Goal: Task Accomplishment & Management: Manage account settings

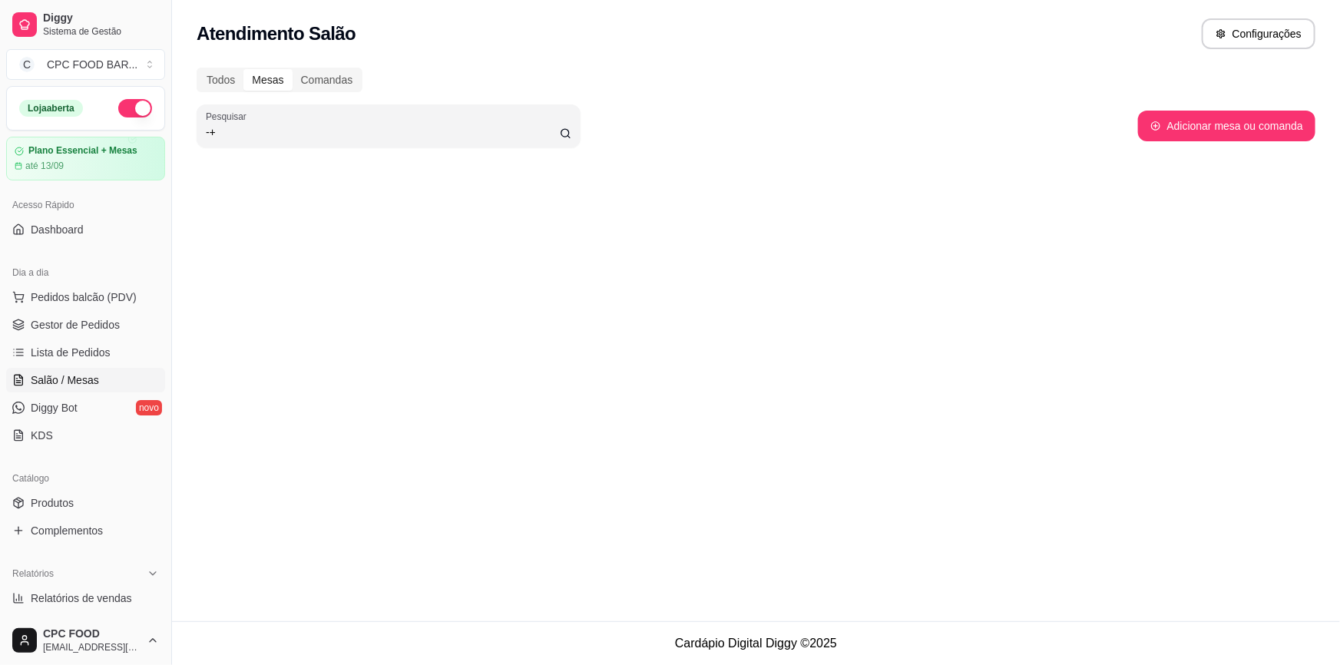
click at [395, 134] on input "-+" at bounding box center [383, 131] width 354 height 15
type input "-"
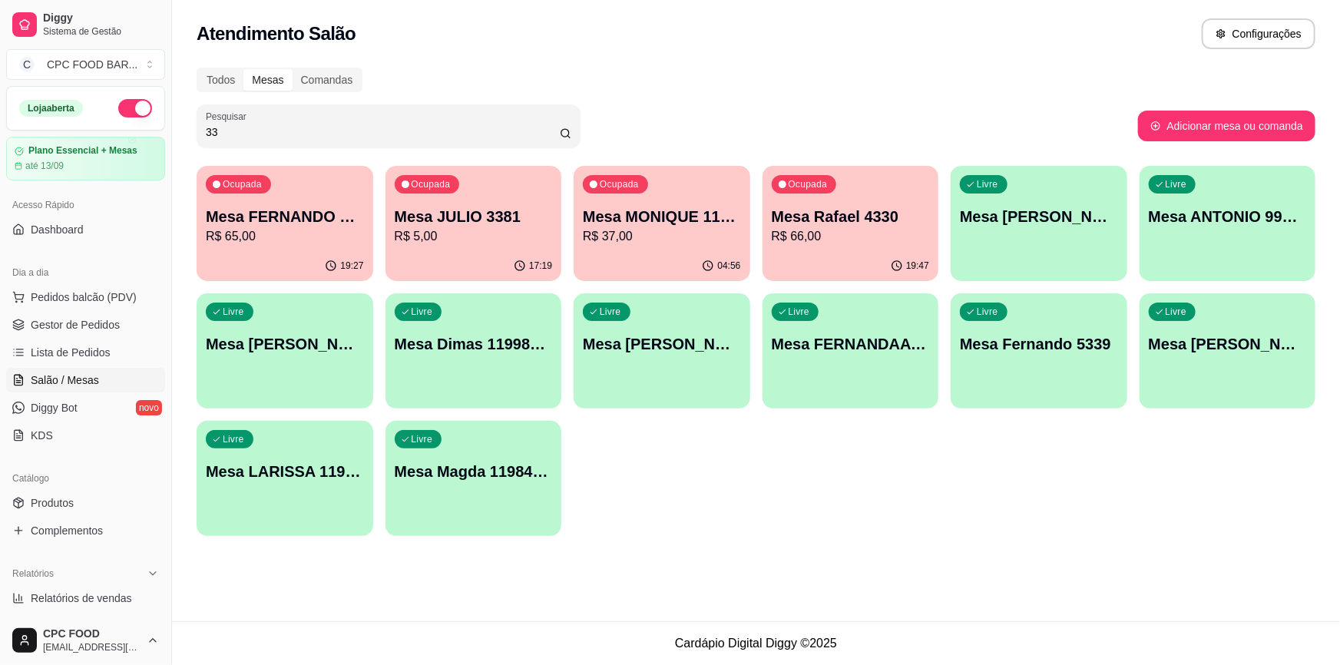
type input "3"
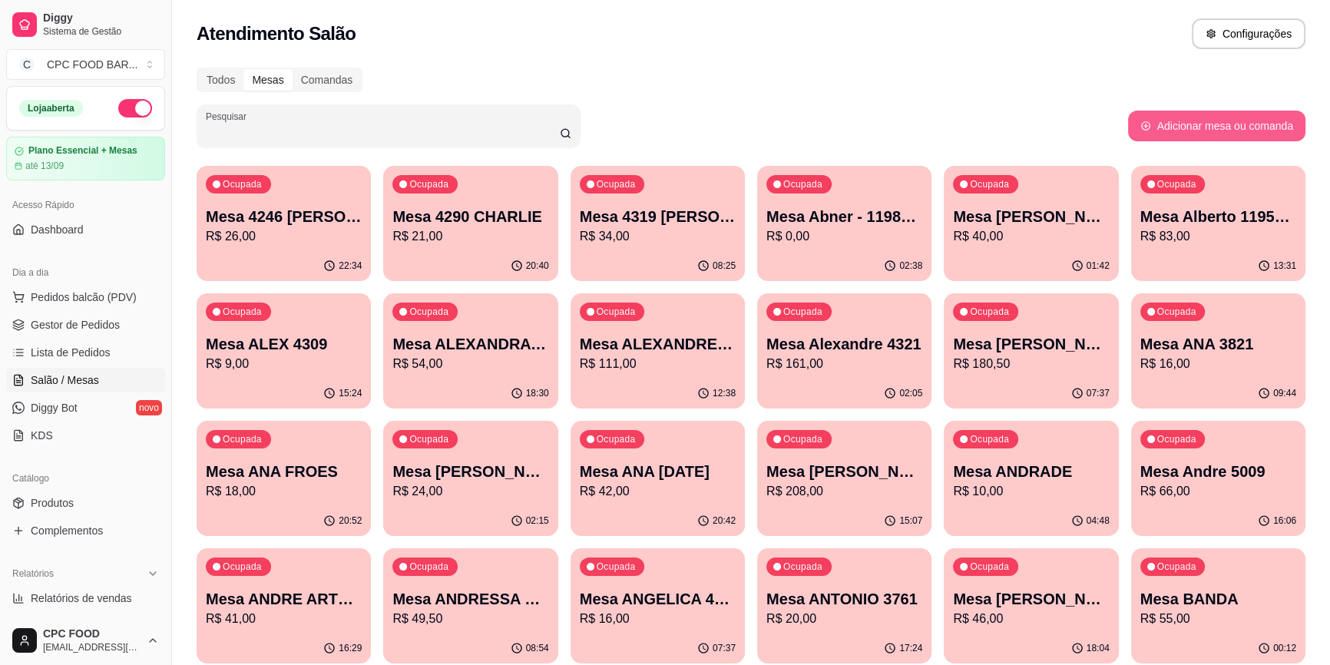
click at [1156, 130] on button "Adicionar mesa ou comanda" at bounding box center [1216, 126] width 177 height 31
select select "TABLE"
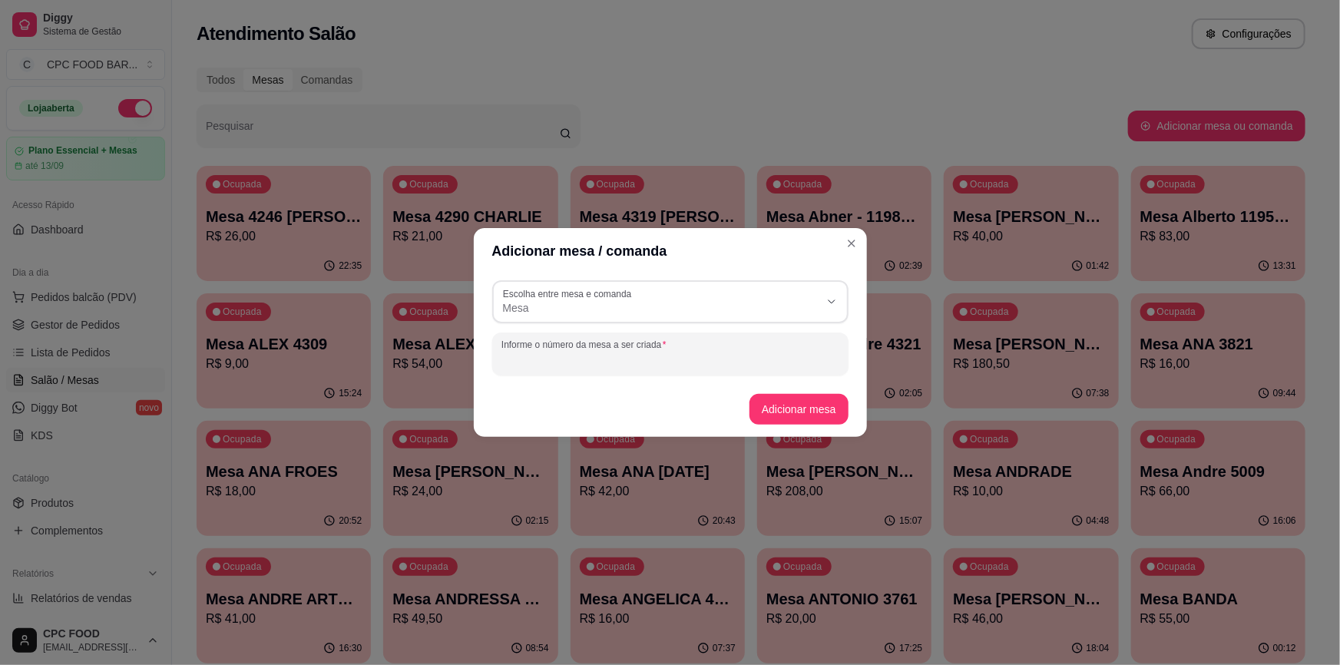
click at [553, 362] on input "Informe o número da mesa a ser criada" at bounding box center [670, 359] width 338 height 15
type input "r"
type input "[PERSON_NAME] 3321"
click at [776, 408] on button "Adicionar mesa" at bounding box center [799, 410] width 96 height 30
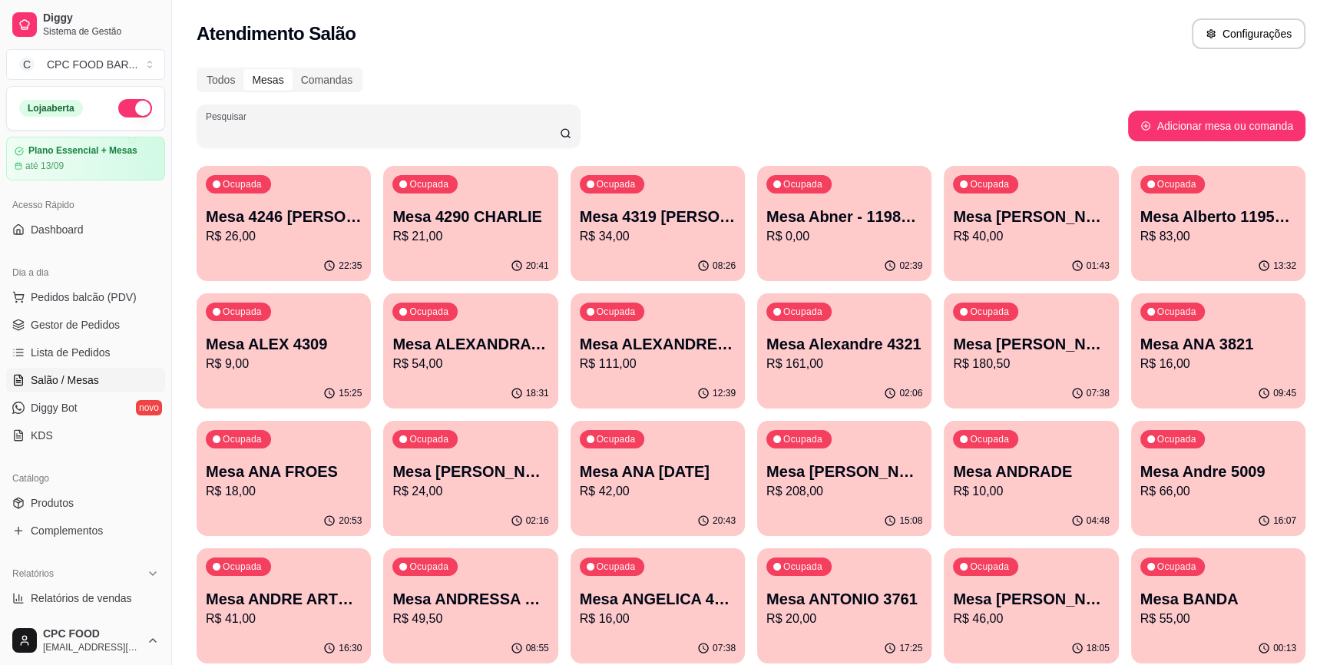
click at [261, 136] on input "Pesquisar" at bounding box center [383, 131] width 354 height 15
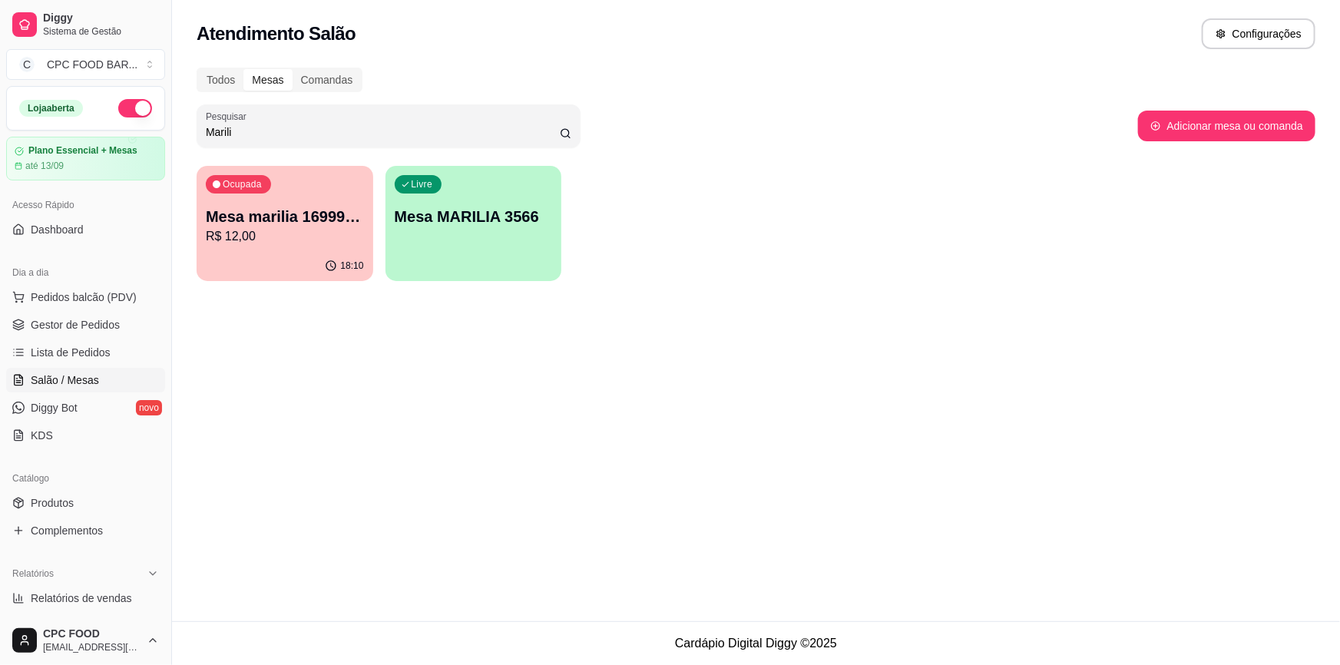
type input "Marili"
click at [428, 246] on div "Livre Mesa MARILIA 3566" at bounding box center [473, 214] width 177 height 97
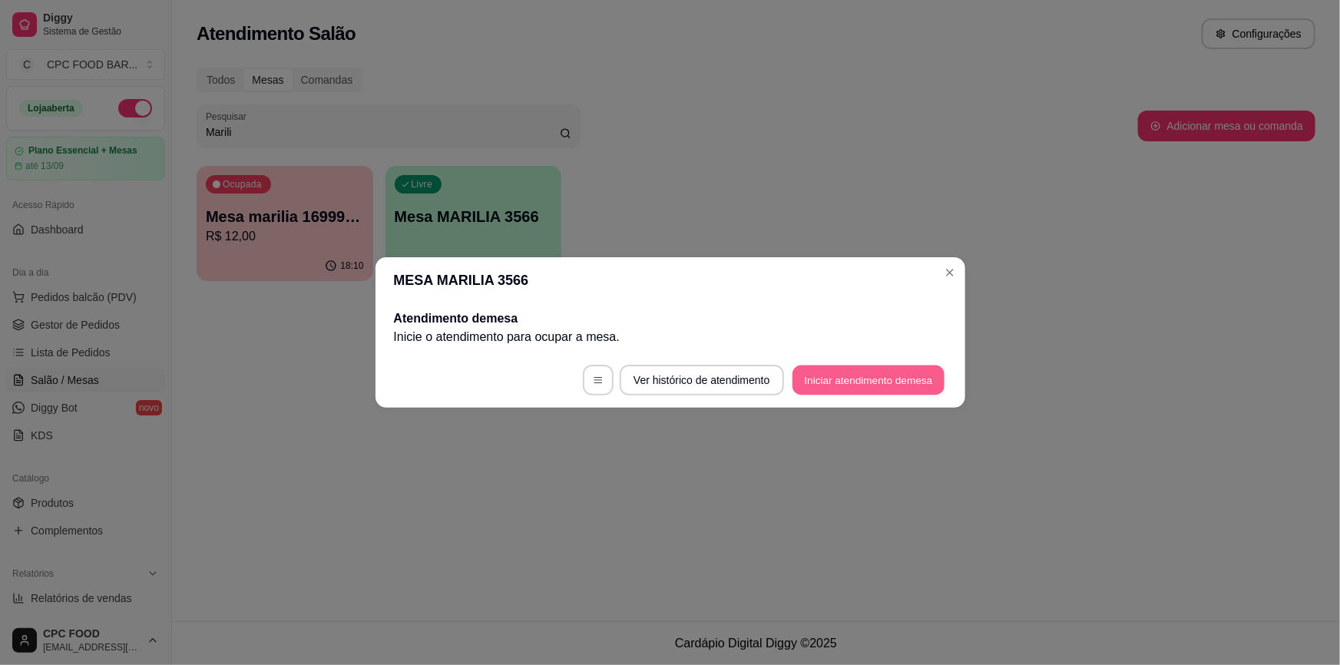
click at [872, 375] on button "Iniciar atendimento de mesa" at bounding box center [868, 380] width 152 height 30
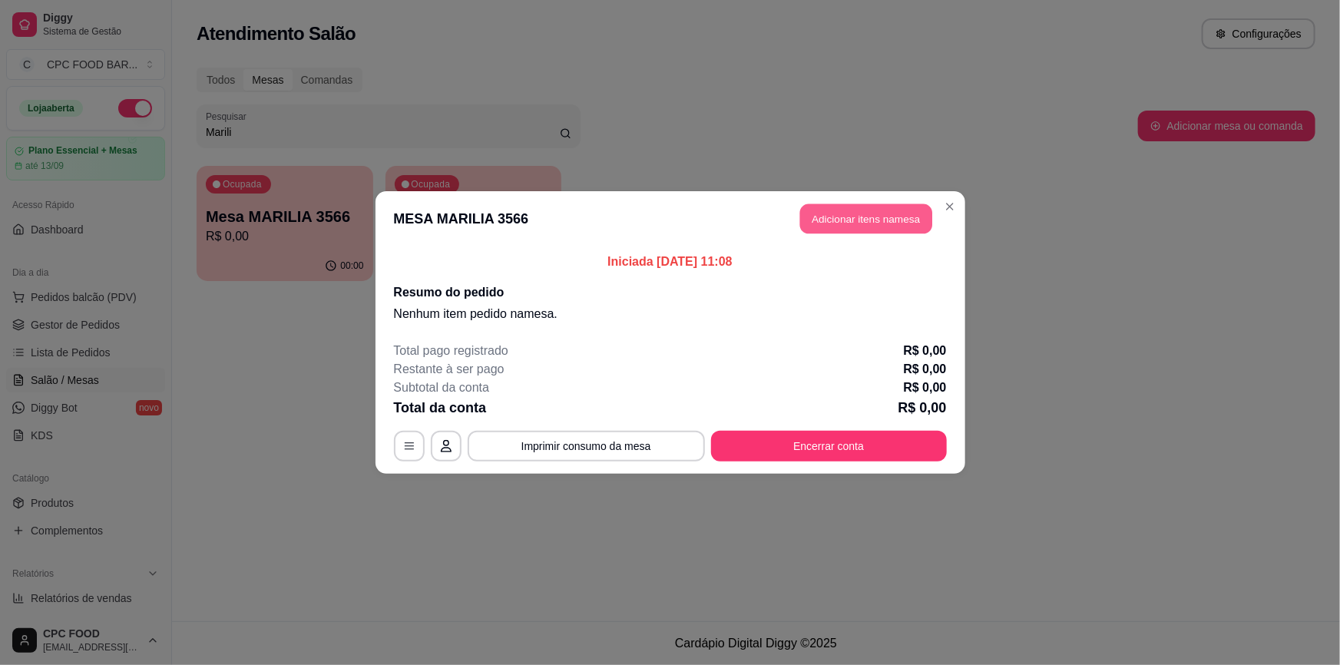
click at [893, 227] on button "Adicionar itens na mesa" at bounding box center [866, 219] width 132 height 30
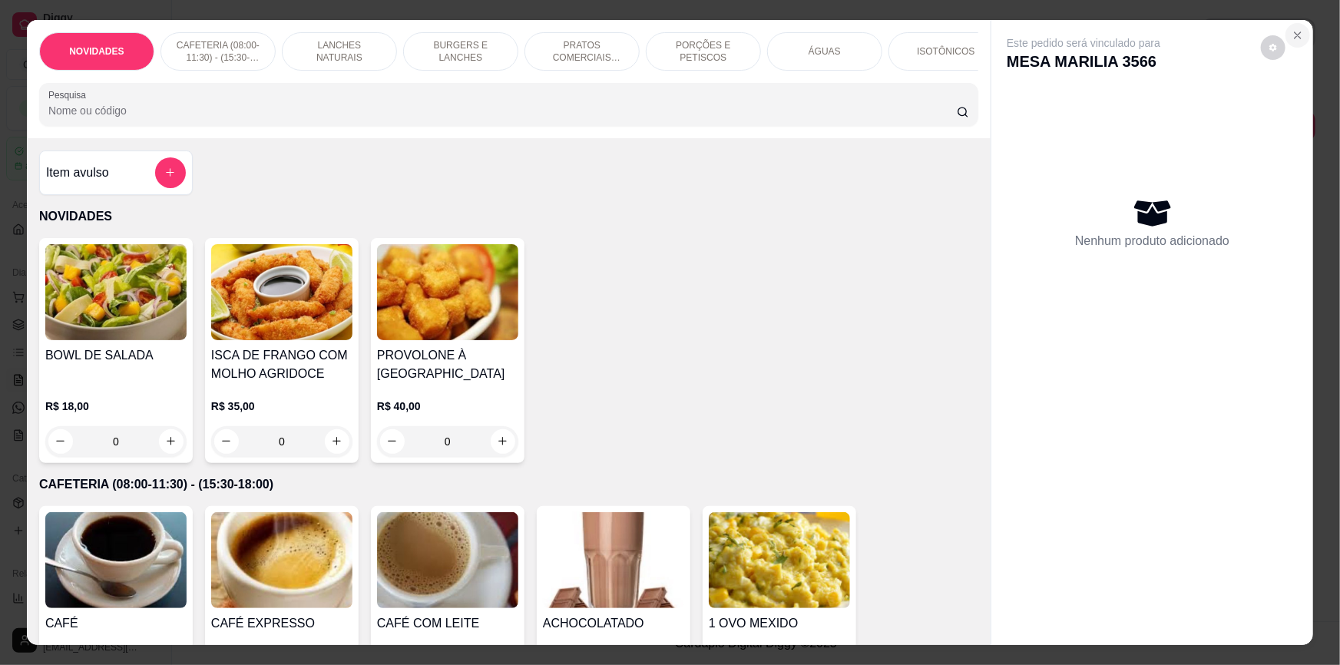
click at [1294, 33] on icon "Close" at bounding box center [1297, 35] width 12 height 12
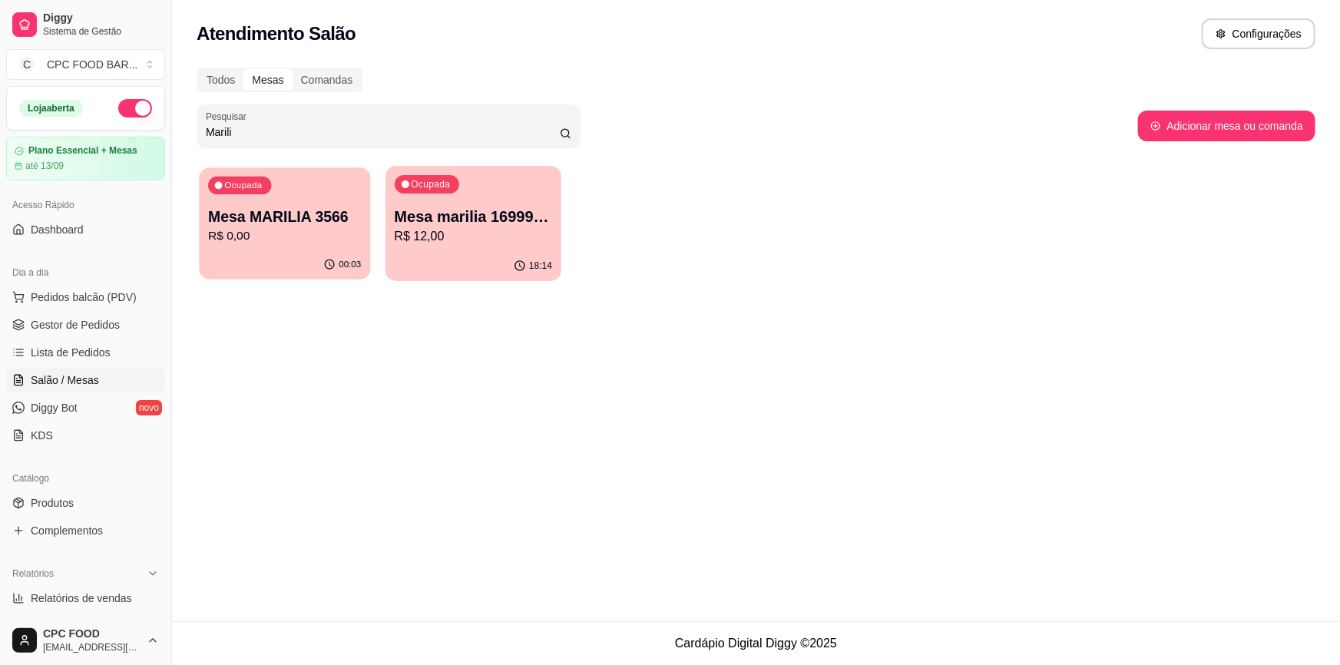
click at [303, 230] on p "R$ 0,00" at bounding box center [284, 236] width 153 height 18
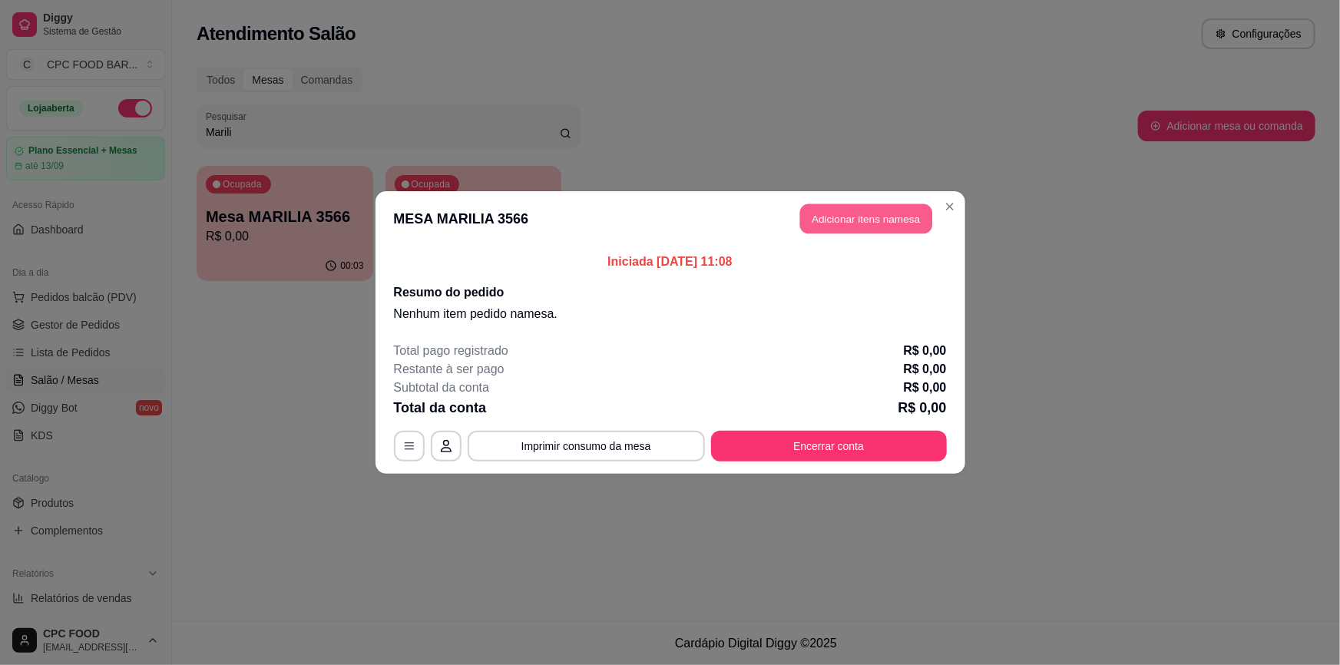
click at [891, 210] on button "Adicionar itens na mesa" at bounding box center [866, 219] width 132 height 30
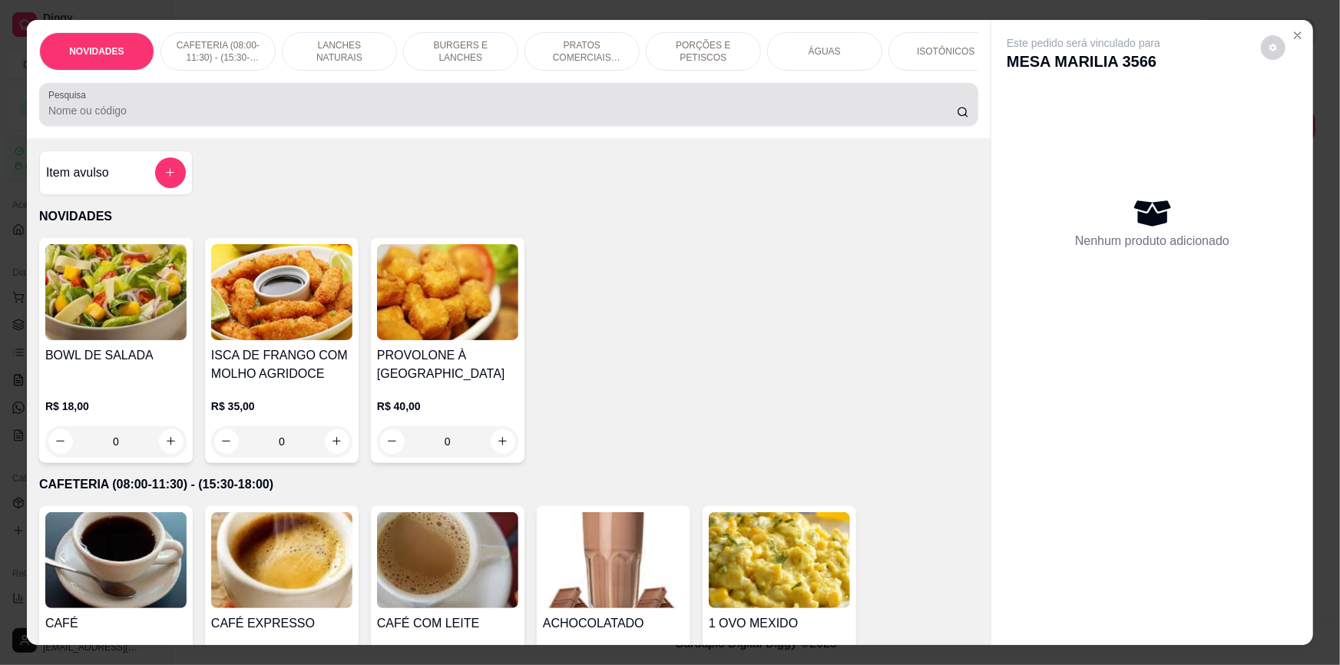
click at [573, 113] on input "Pesquisa" at bounding box center [502, 110] width 908 height 15
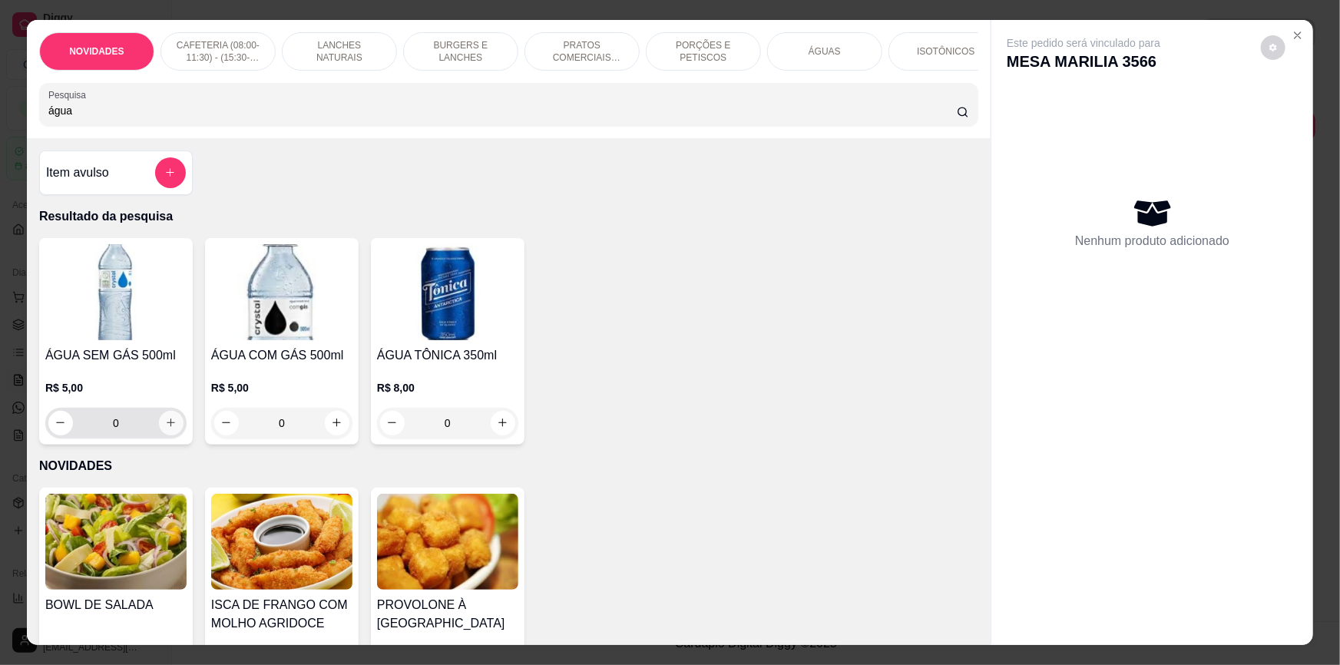
type input "água"
click at [166, 427] on icon "increase-product-quantity" at bounding box center [172, 424] width 12 height 12
type input "1"
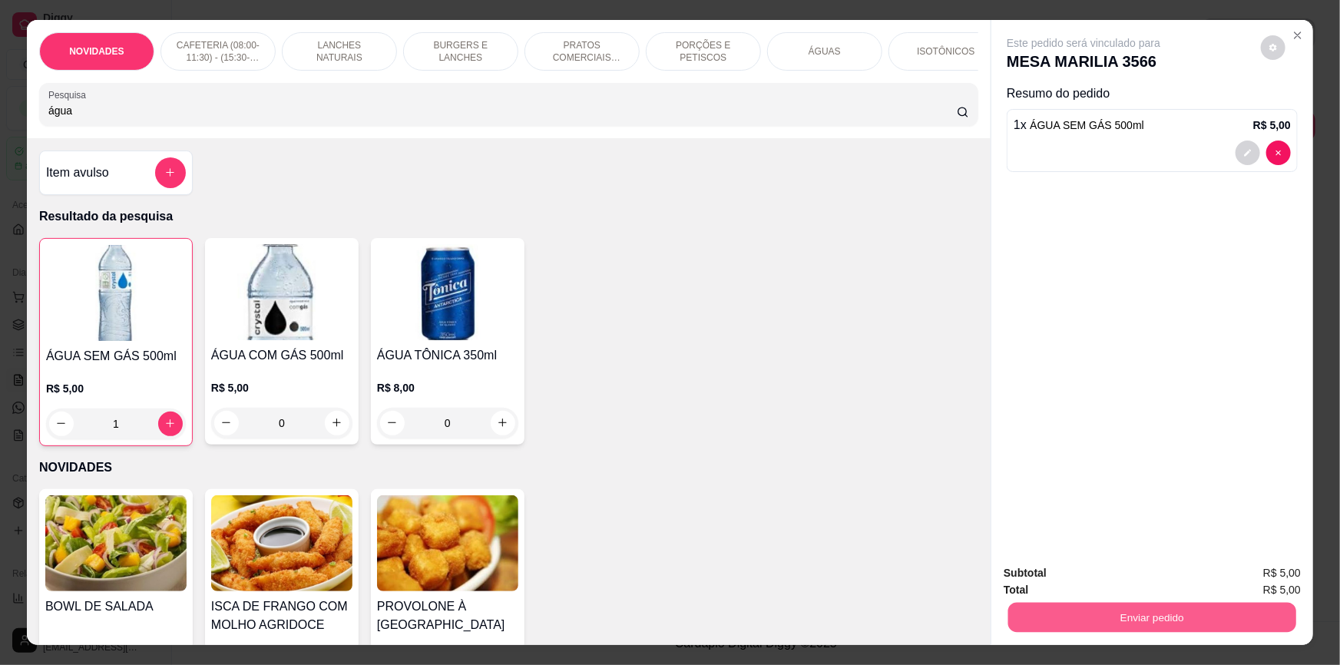
click at [1179, 623] on button "Enviar pedido" at bounding box center [1152, 618] width 288 height 30
click at [1169, 580] on button "Não registrar e enviar pedido" at bounding box center [1102, 579] width 155 height 28
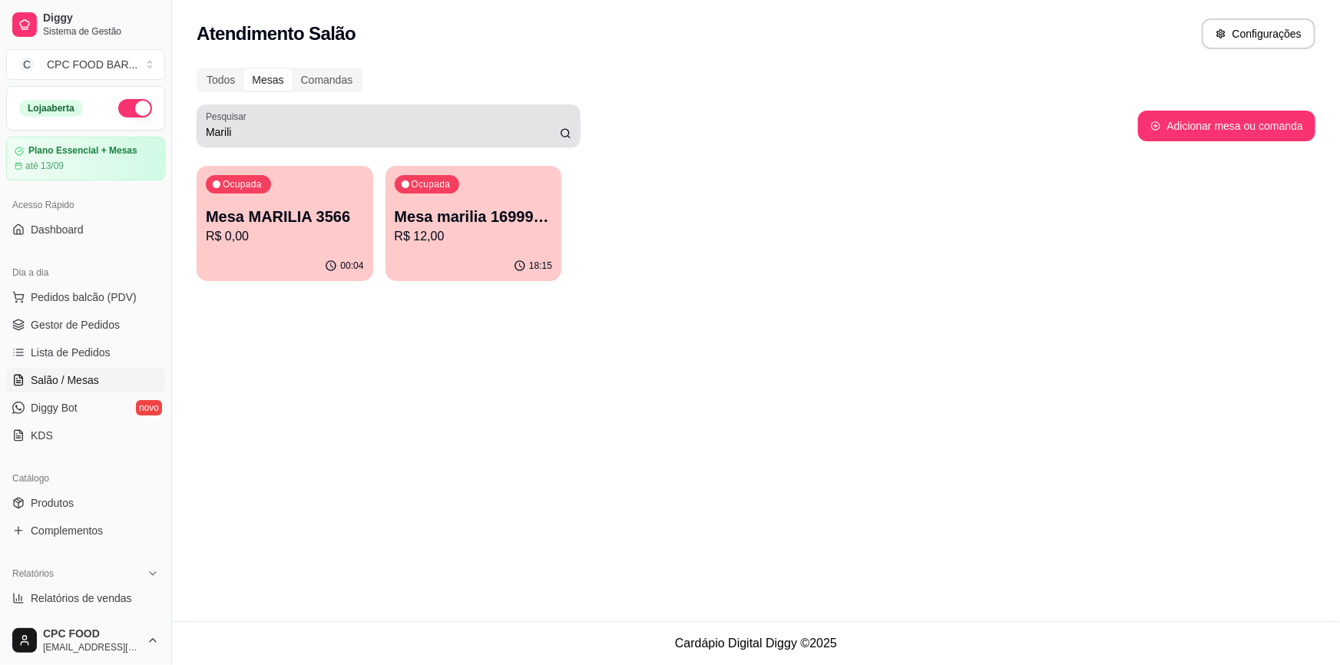
click at [531, 144] on div "Pesquisar [PERSON_NAME]" at bounding box center [389, 125] width 384 height 43
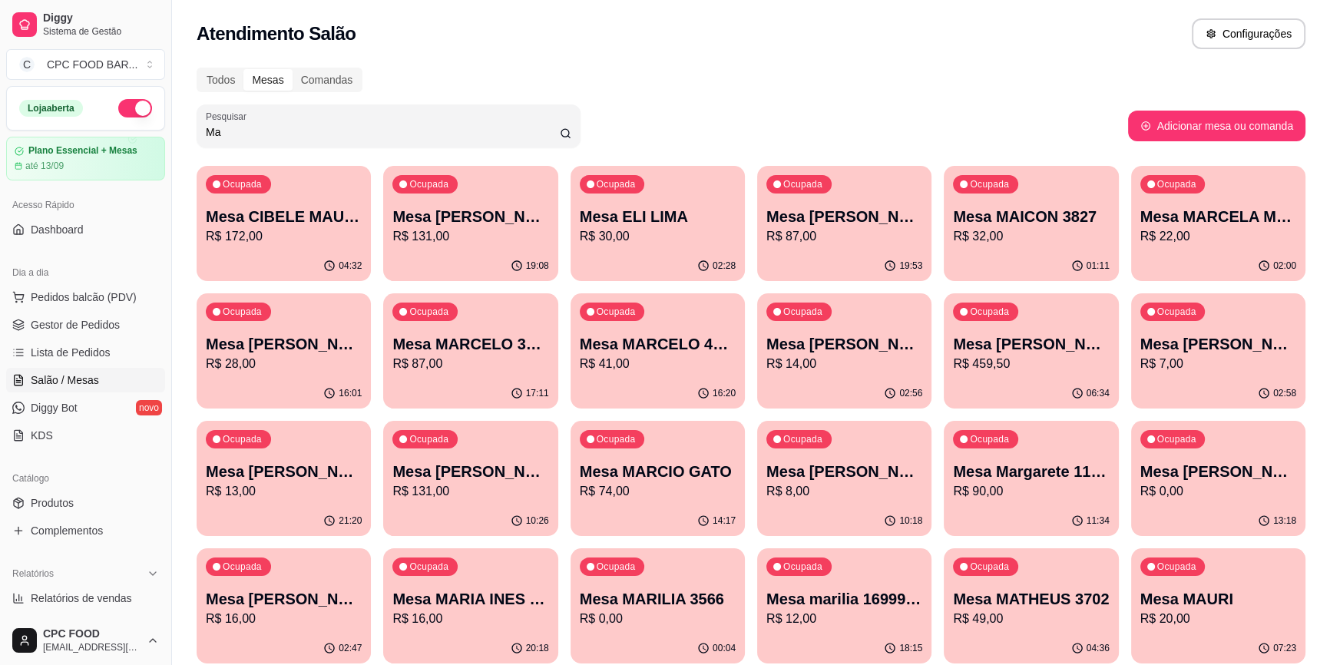
type input "M"
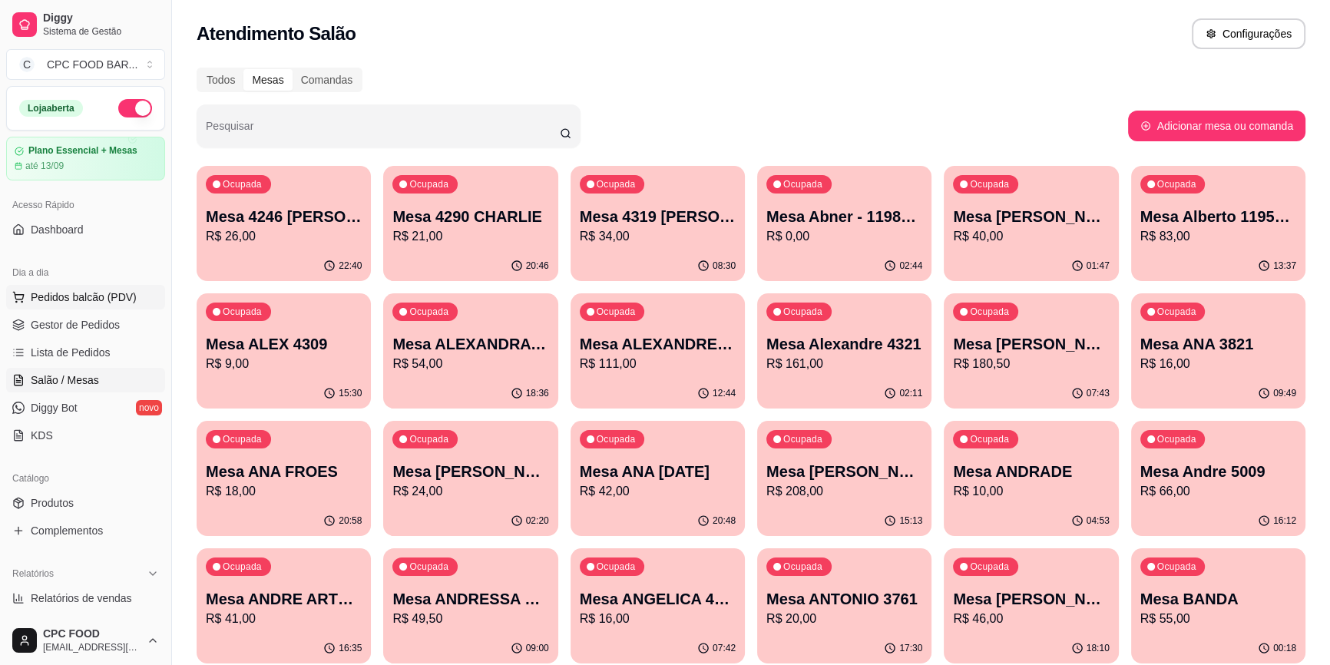
click at [124, 297] on span "Pedidos balcão (PDV)" at bounding box center [84, 296] width 106 height 15
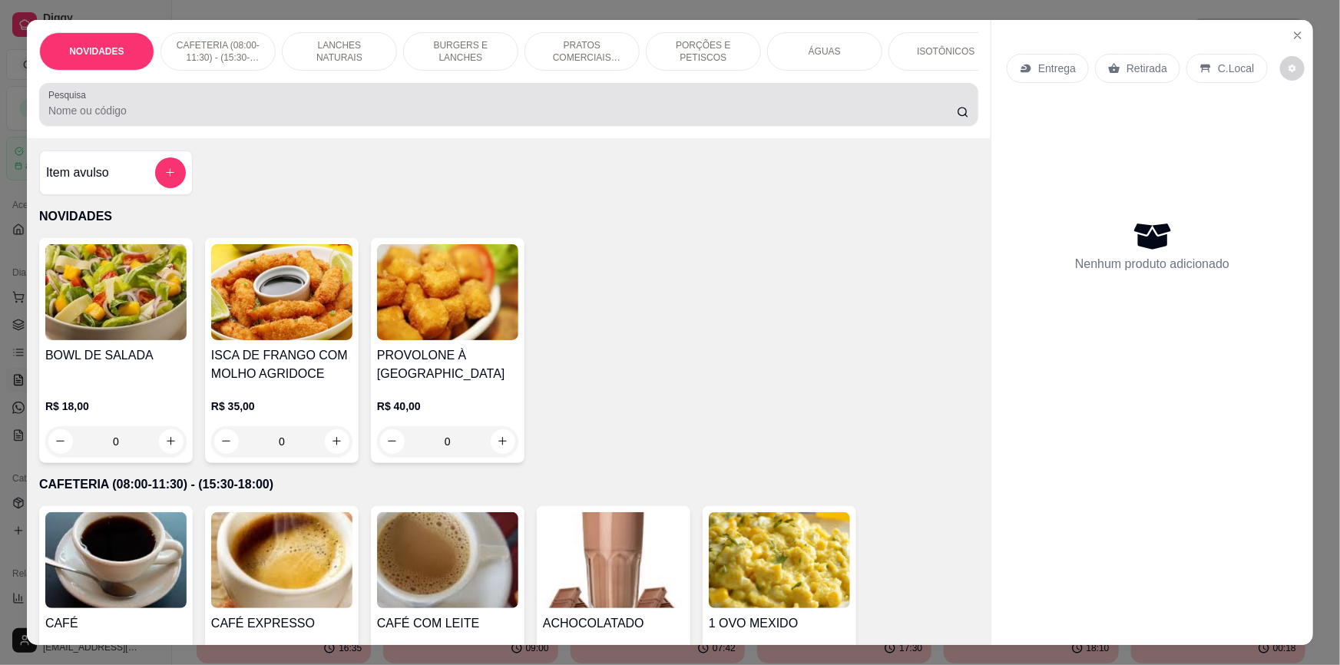
click at [371, 107] on div at bounding box center [508, 104] width 920 height 31
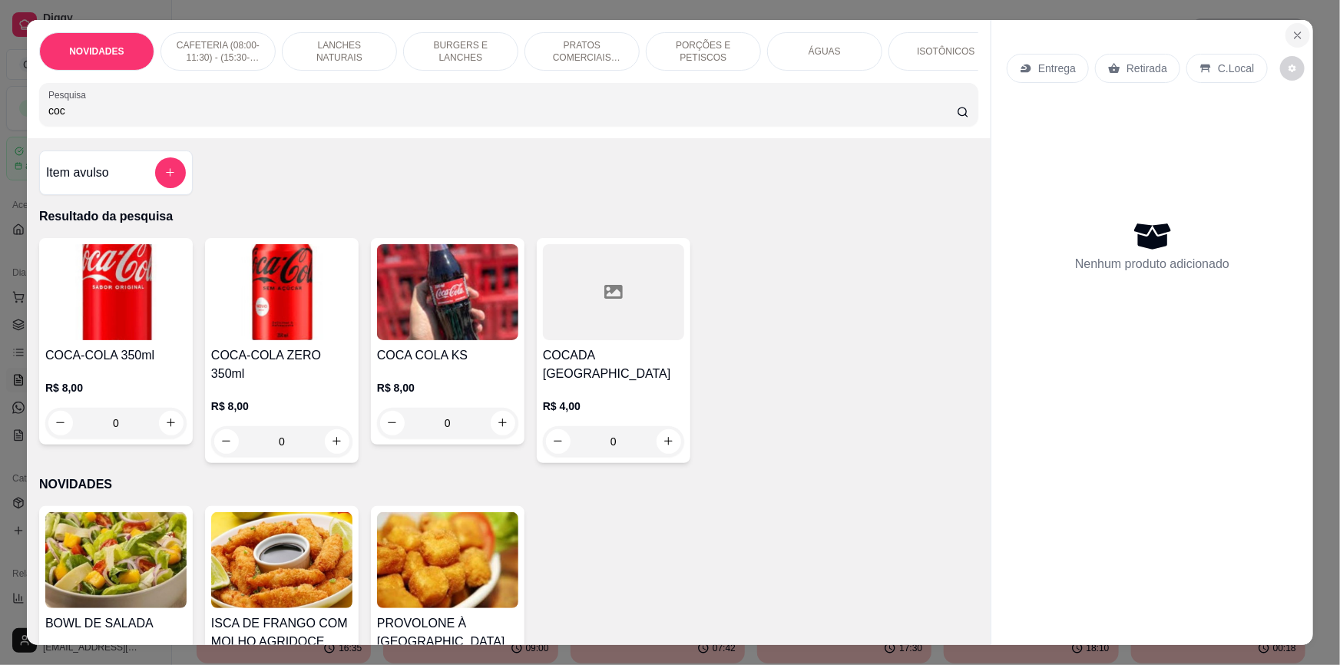
type input "coc"
click at [1291, 35] on icon "Close" at bounding box center [1297, 35] width 12 height 12
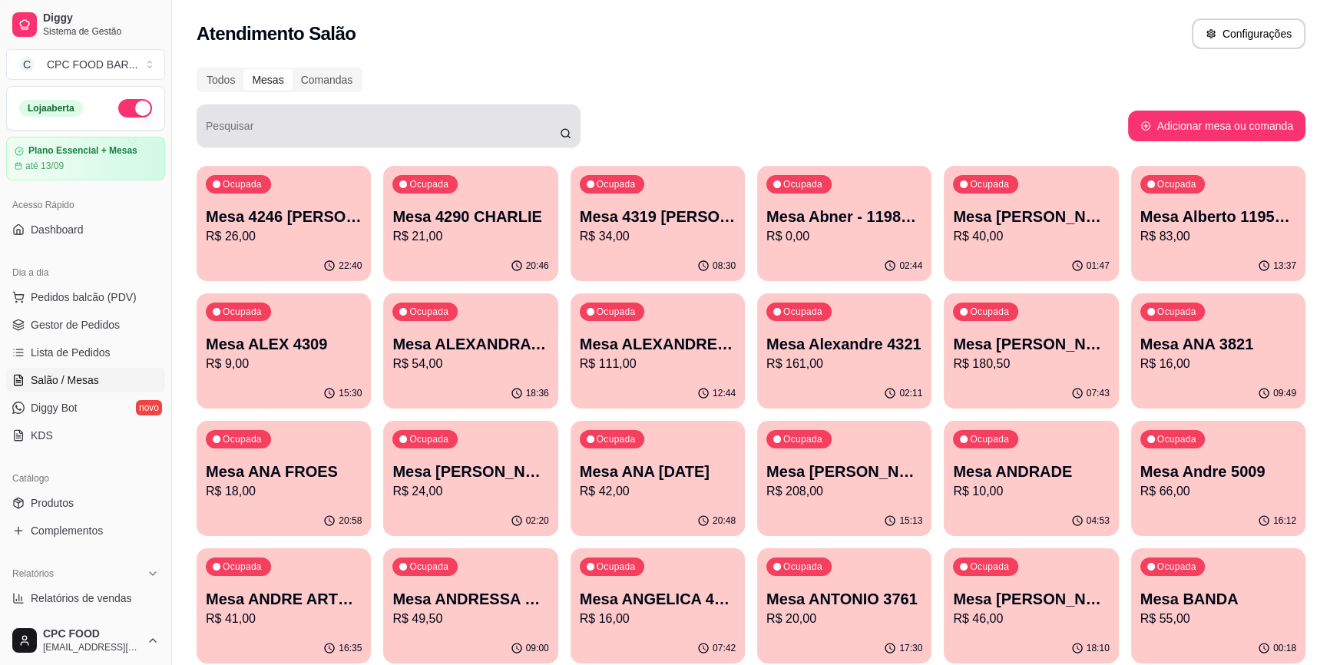
click at [403, 146] on div "Pesquisar" at bounding box center [389, 125] width 384 height 43
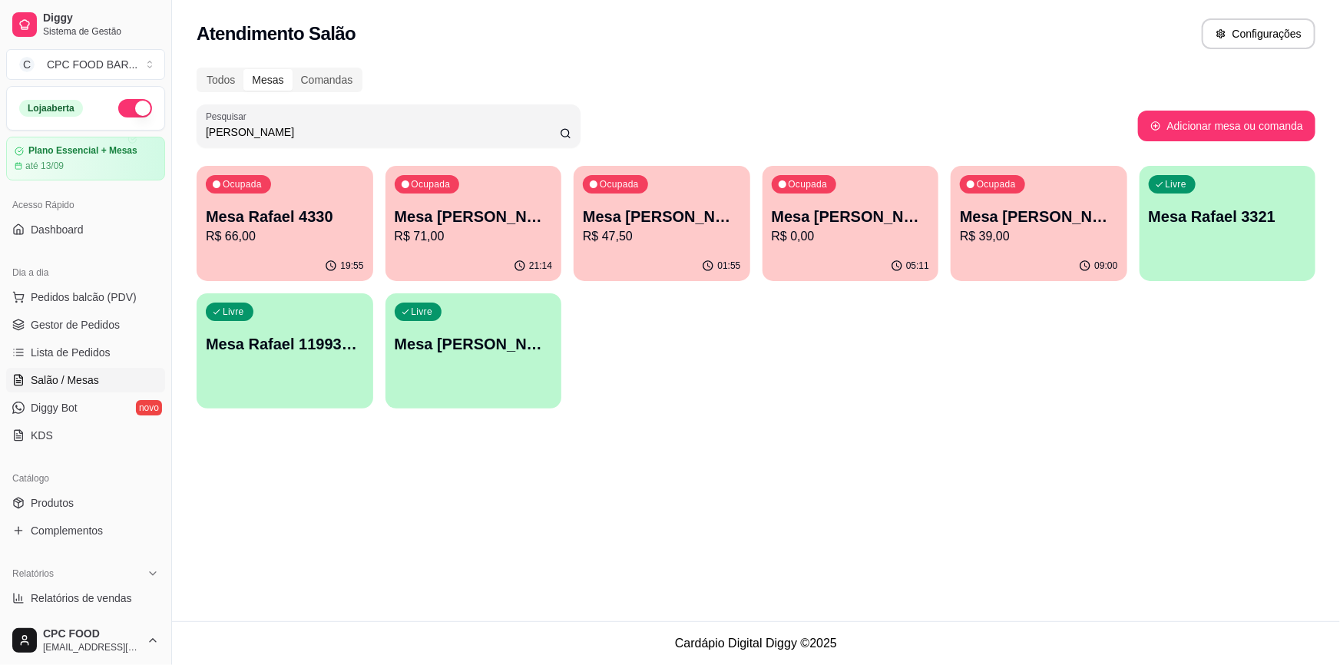
type input "[PERSON_NAME]"
click at [670, 258] on div "01:55" at bounding box center [661, 264] width 171 height 29
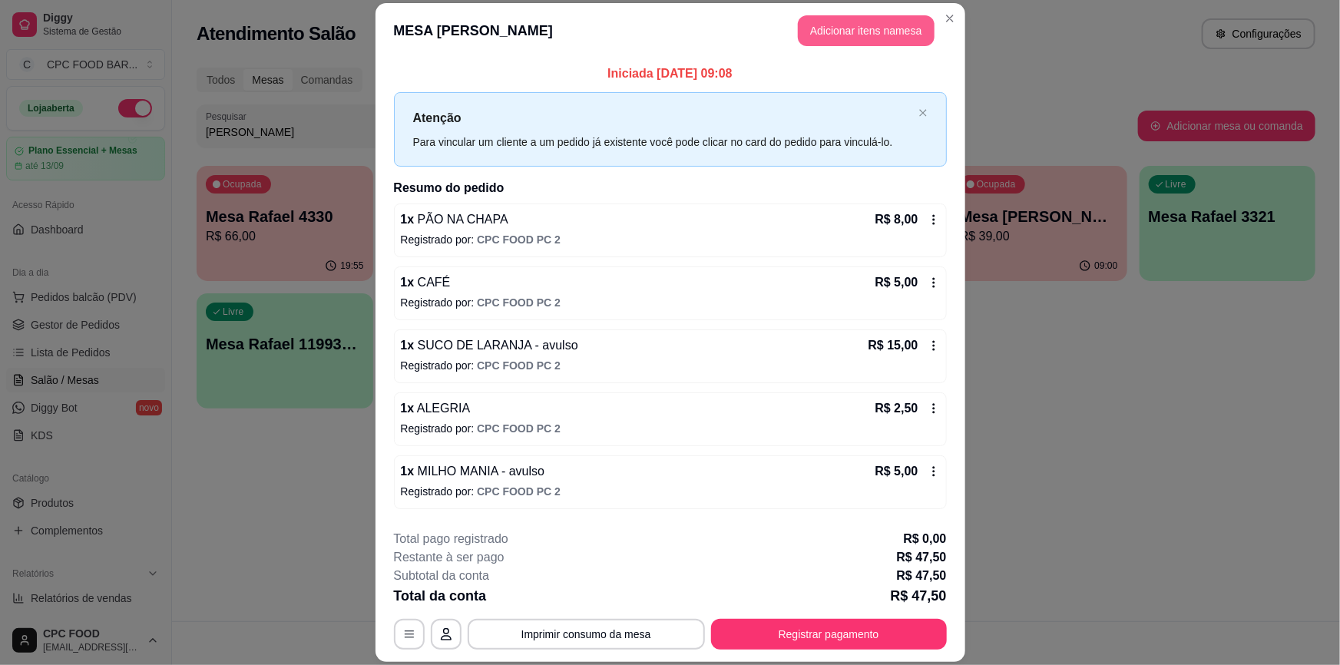
click at [912, 30] on button "Adicionar itens na mesa" at bounding box center [866, 30] width 137 height 31
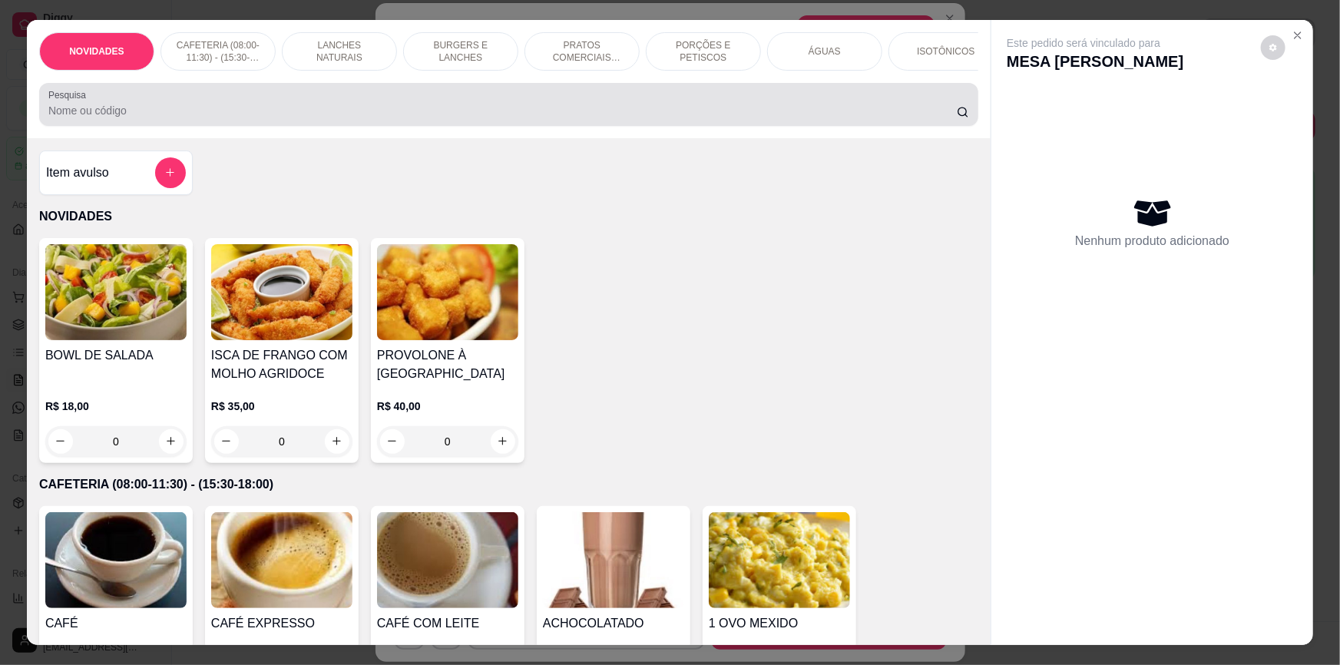
click at [314, 118] on input "Pesquisa" at bounding box center [502, 110] width 908 height 15
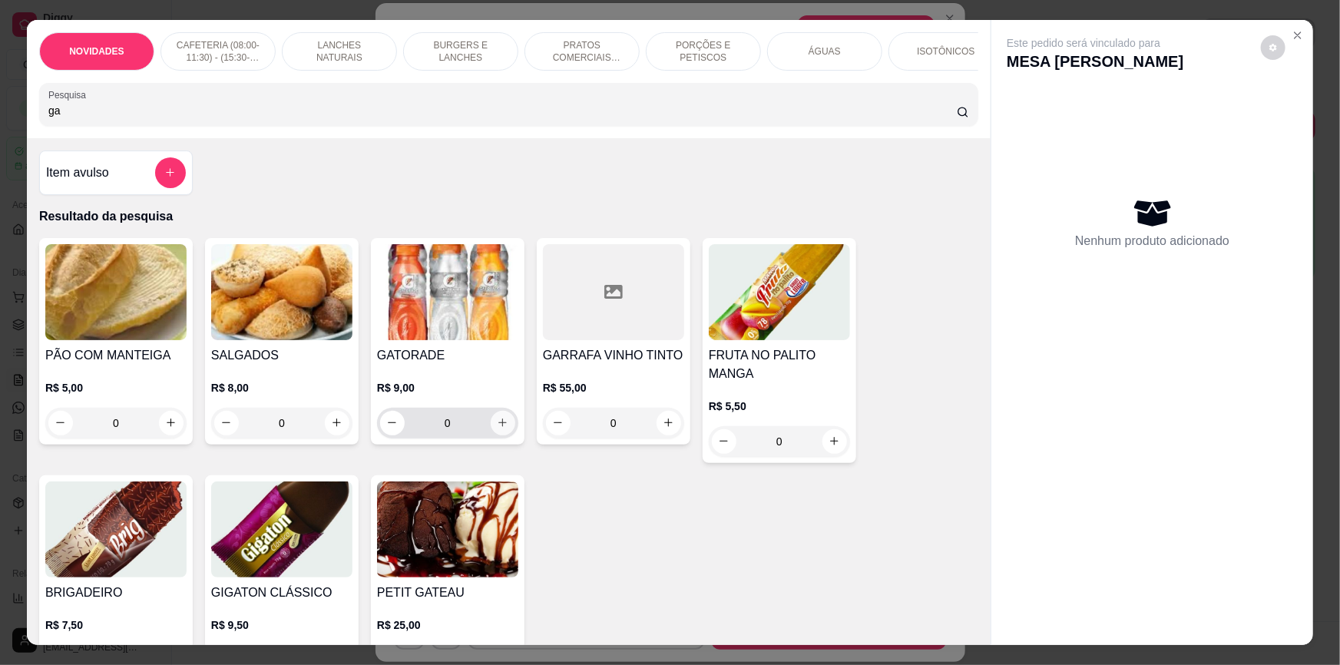
type input "ga"
click at [499, 428] on icon "increase-product-quantity" at bounding box center [503, 423] width 12 height 12
type input "1"
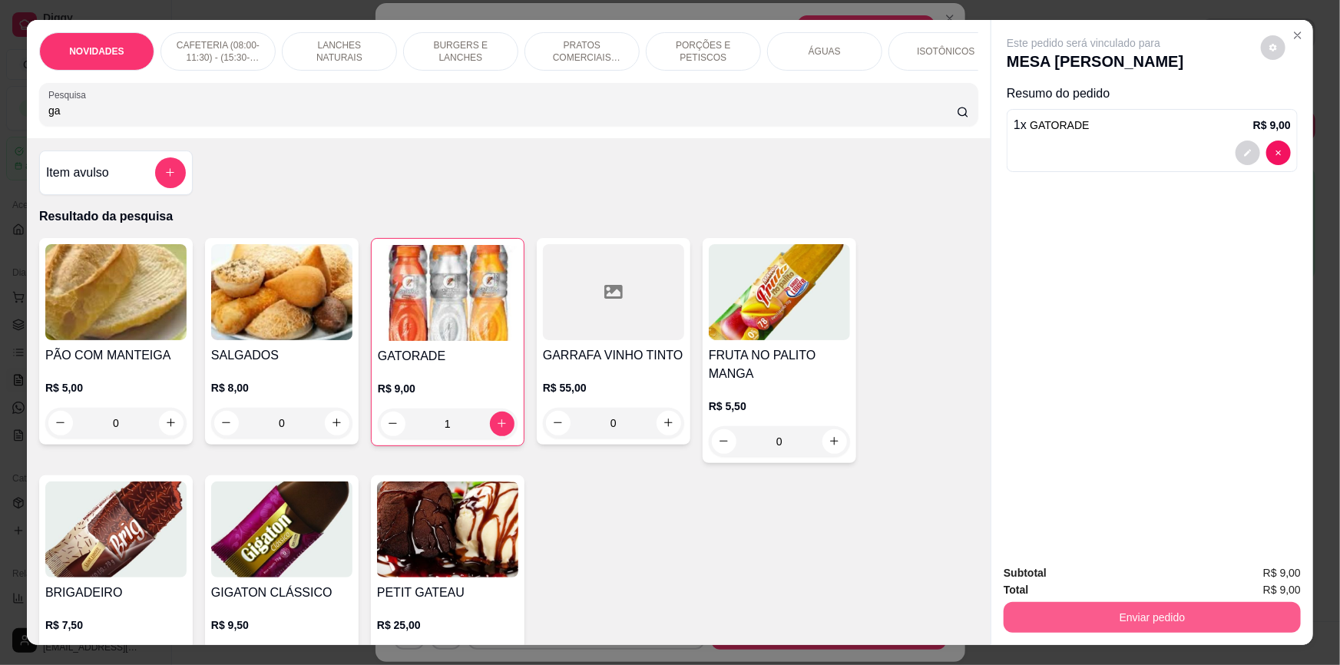
click at [1107, 614] on button "Enviar pedido" at bounding box center [1151, 617] width 297 height 31
click at [1047, 576] on button "Não registrar e enviar pedido" at bounding box center [1102, 579] width 155 height 28
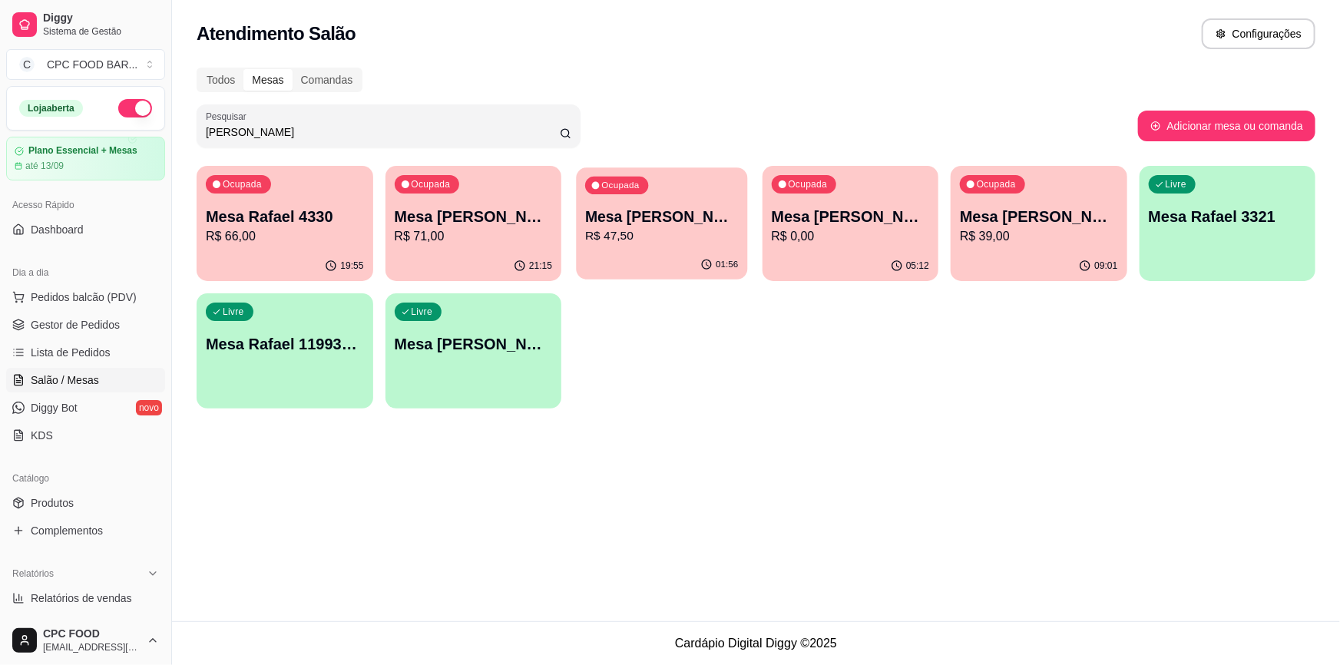
click at [659, 234] on p "R$ 47,50" at bounding box center [661, 236] width 153 height 18
click at [705, 243] on div "Ocupada Mesa RAFAEL BOCA R$ 47,50" at bounding box center [661, 208] width 171 height 83
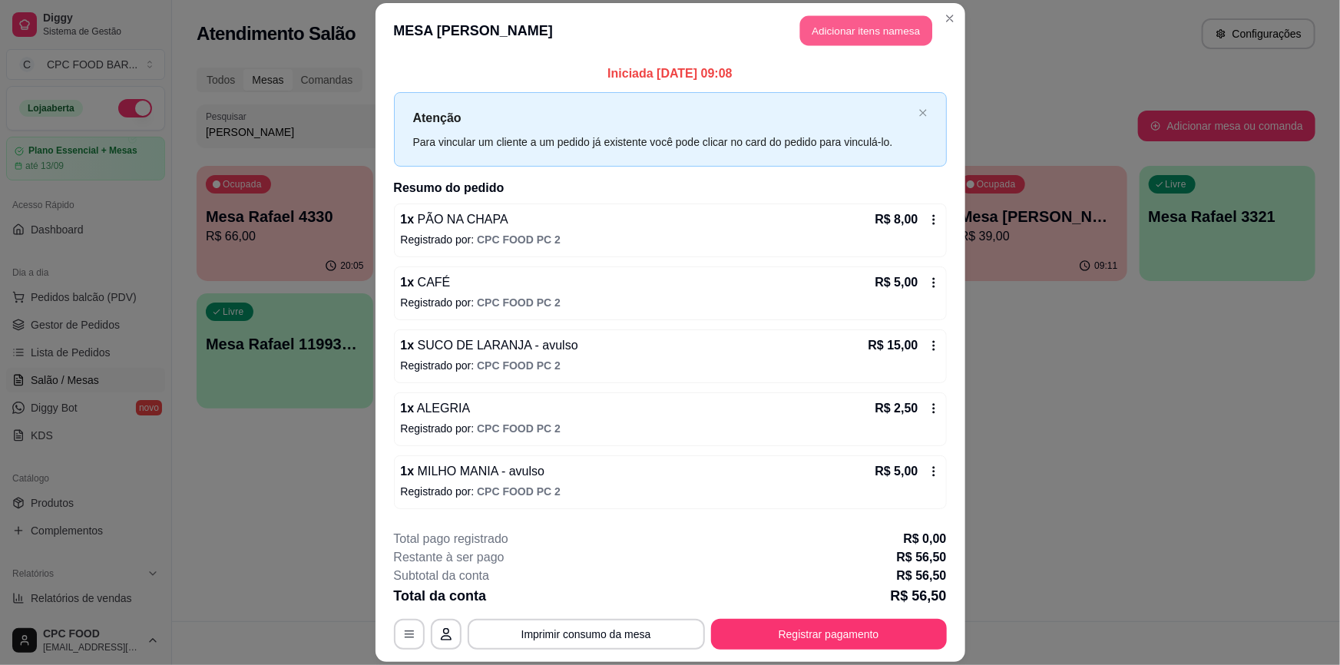
click at [887, 23] on button "Adicionar itens na mesa" at bounding box center [866, 31] width 132 height 30
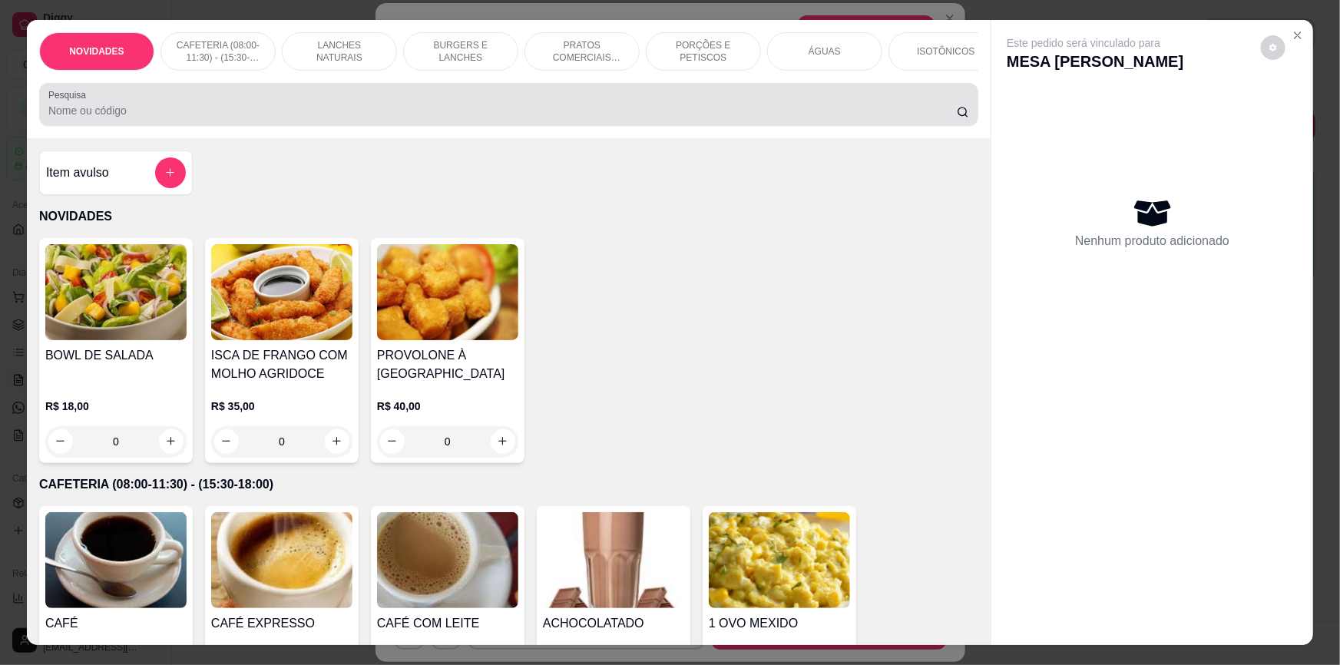
click at [392, 107] on div at bounding box center [508, 104] width 920 height 31
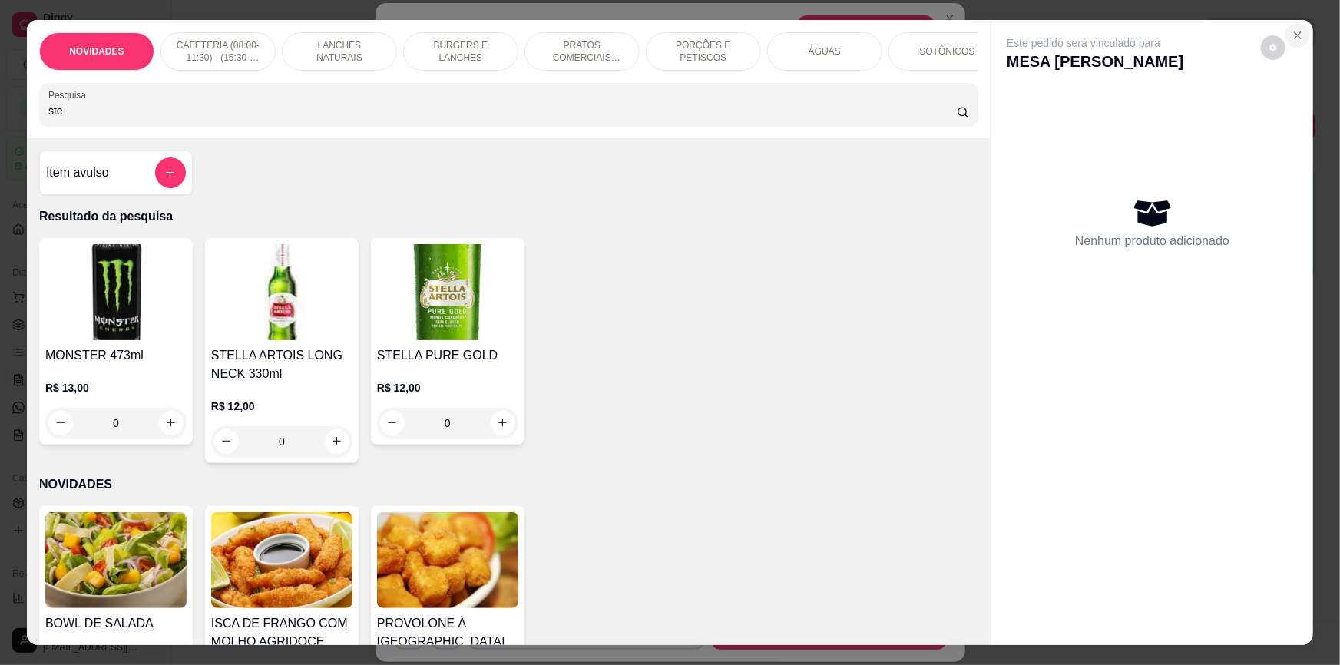
type input "ste"
click at [1297, 32] on icon "Close" at bounding box center [1297, 35] width 12 height 12
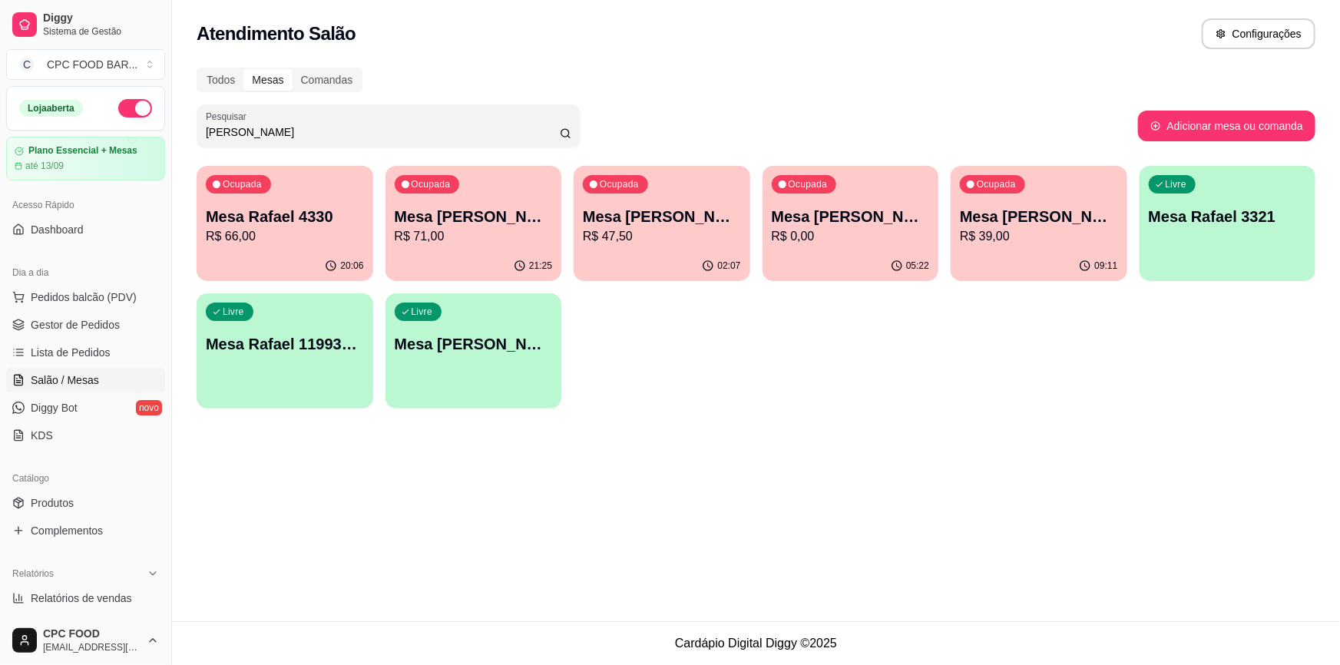
click at [511, 139] on input "[PERSON_NAME]" at bounding box center [383, 131] width 354 height 15
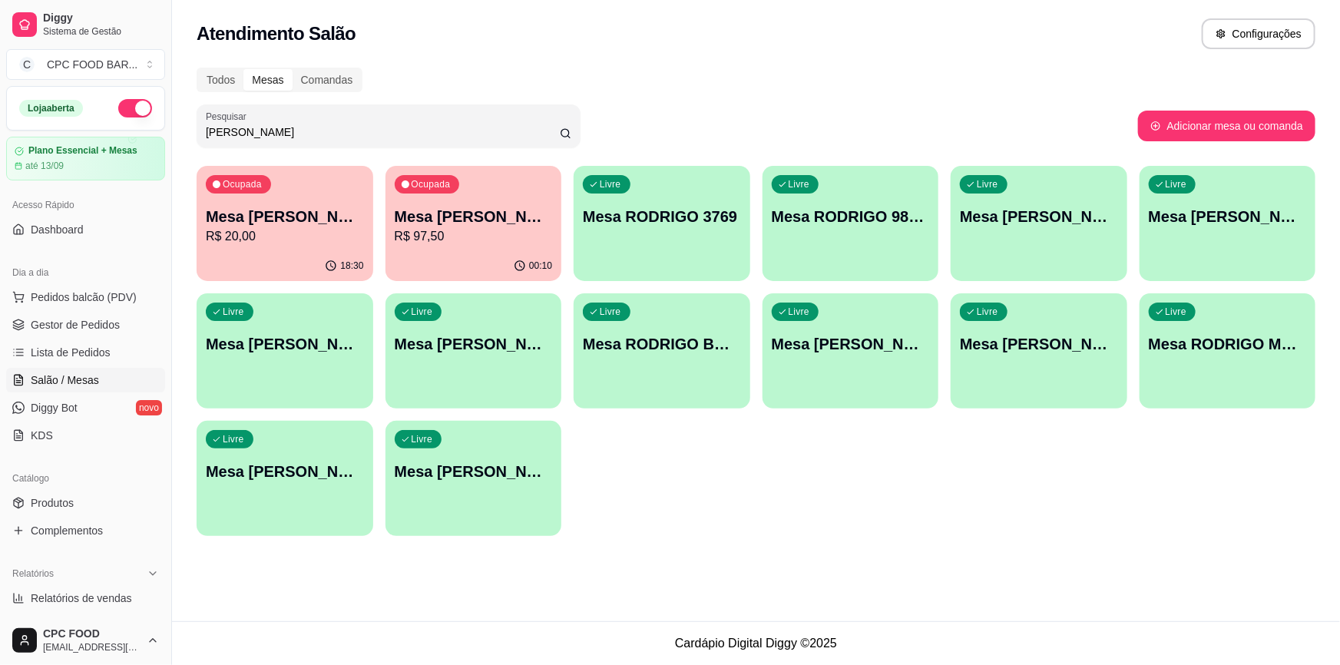
type input "[PERSON_NAME]"
click at [283, 360] on div "Livre Mesa RODRIGO ARBITRAGEM" at bounding box center [285, 341] width 177 height 97
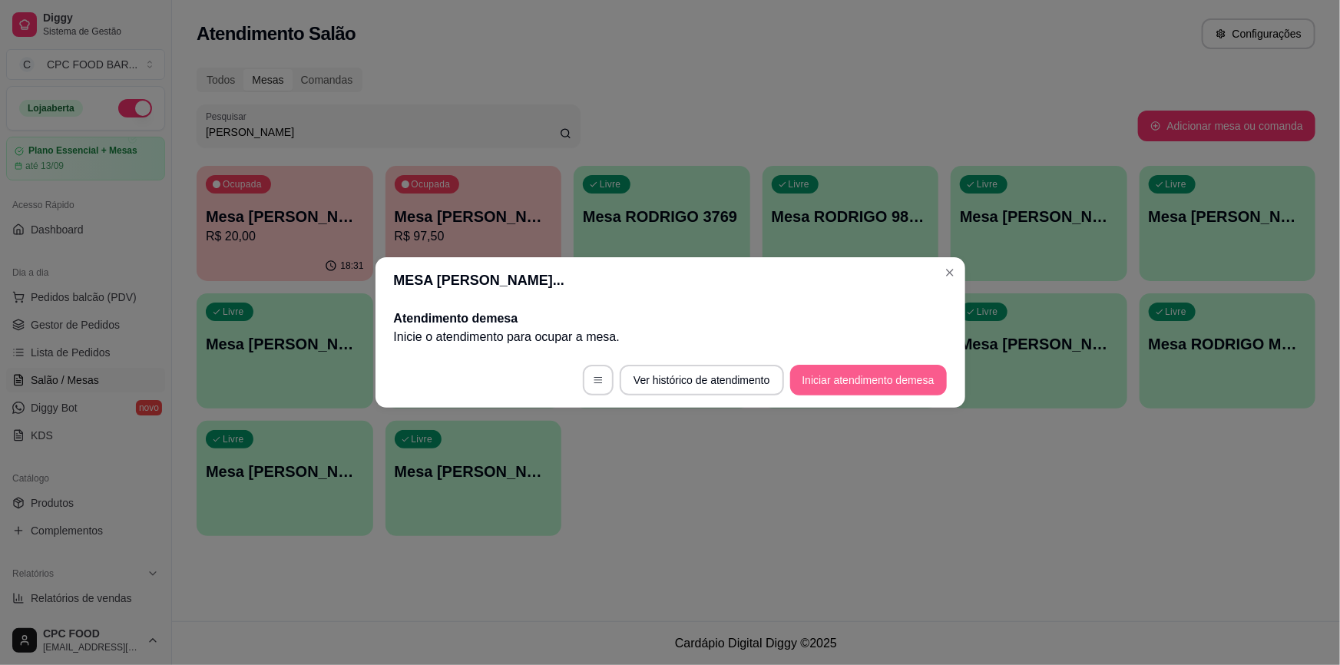
click at [877, 372] on button "Iniciar atendimento de mesa" at bounding box center [868, 380] width 157 height 31
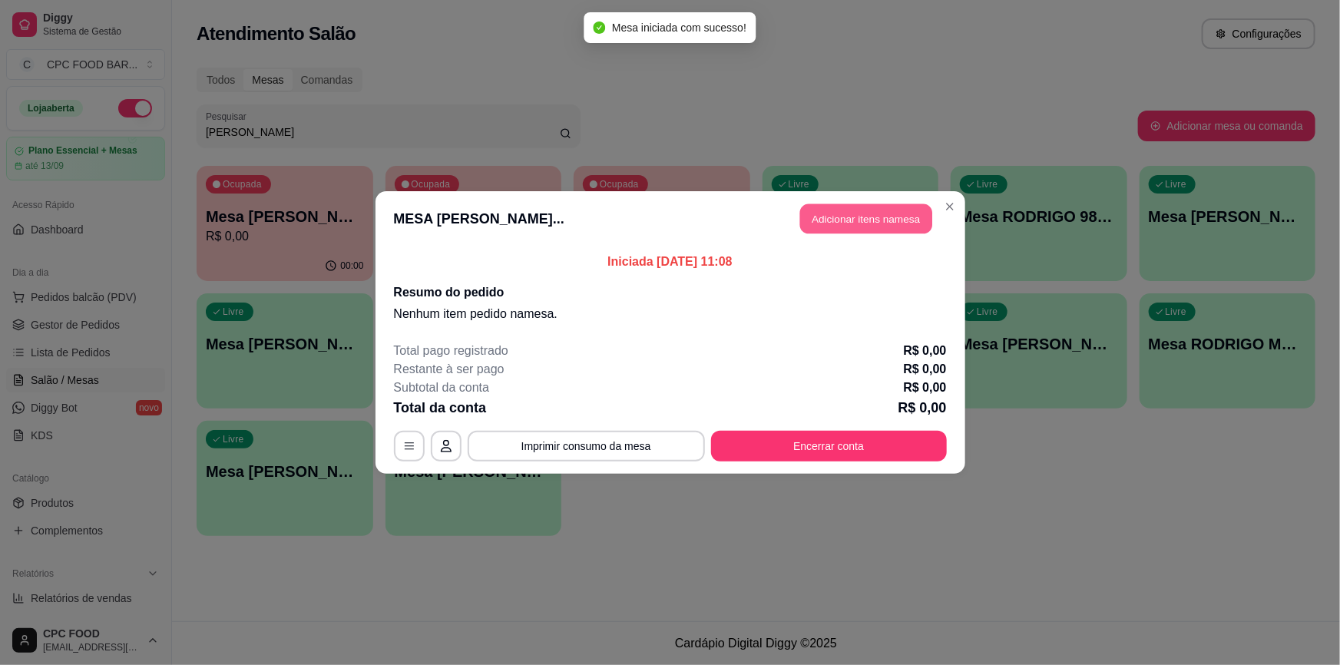
click at [867, 214] on button "Adicionar itens na mesa" at bounding box center [866, 219] width 132 height 30
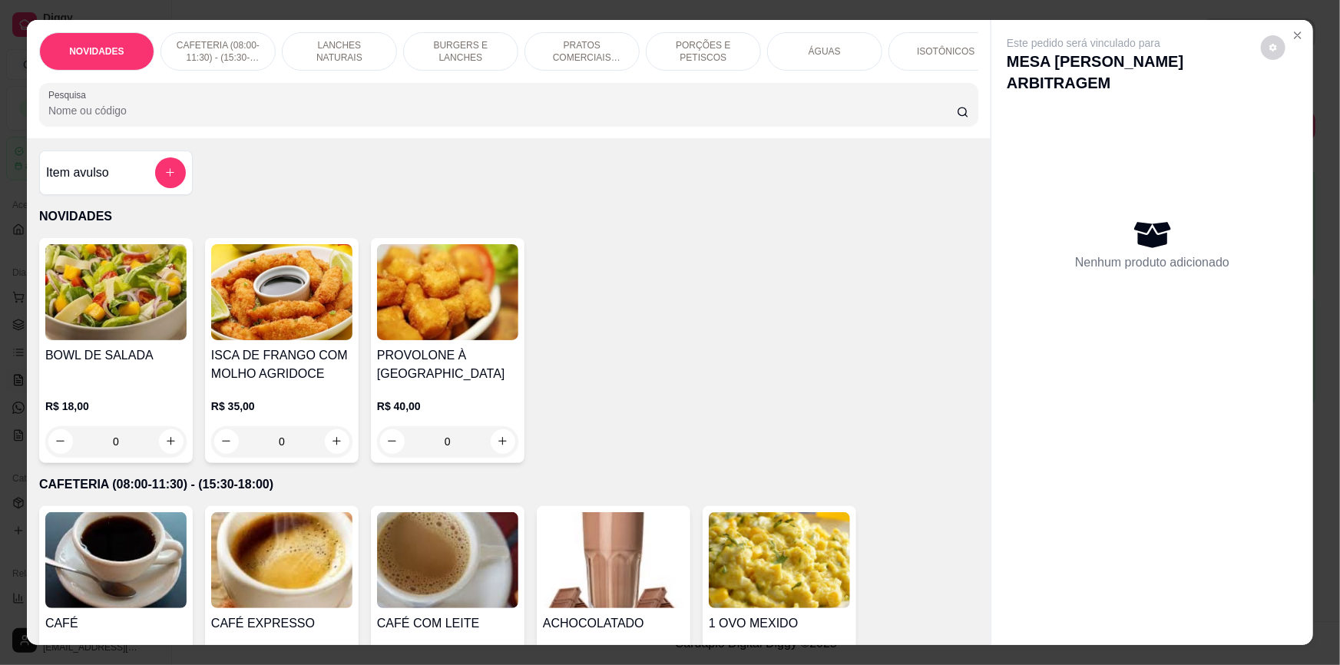
click at [709, 114] on input "Pesquisa" at bounding box center [502, 110] width 908 height 15
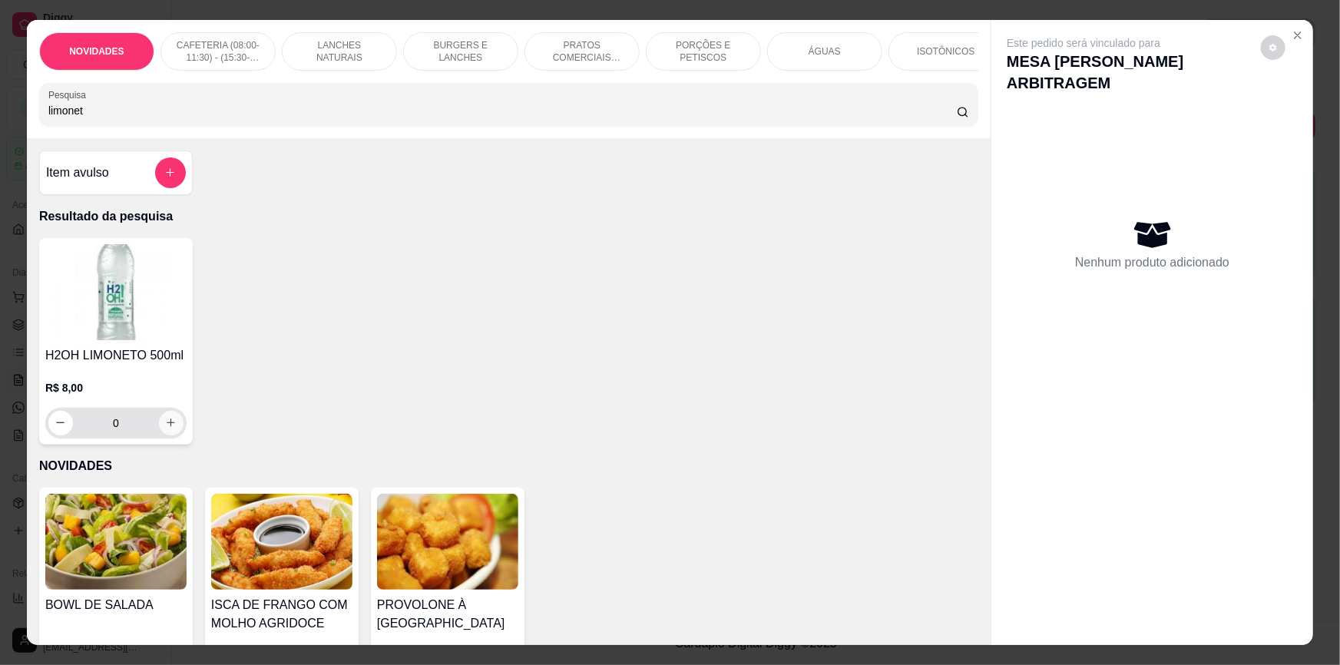
type input "limonet"
click at [160, 430] on button "increase-product-quantity" at bounding box center [171, 423] width 24 height 24
type input "1"
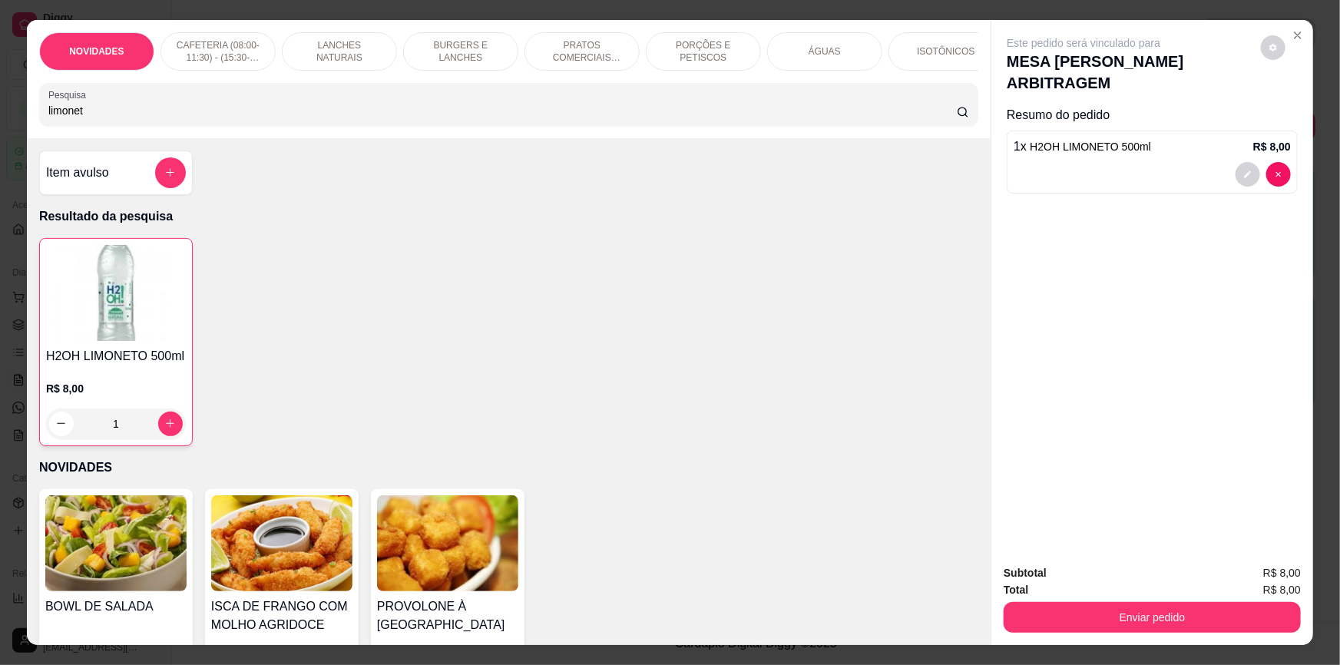
drag, startPoint x: 1247, startPoint y: 637, endPoint x: 1224, endPoint y: 623, distance: 26.2
click at [1231, 629] on div "Subtotal R$ 8,00 Total R$ 8,00 Enviar pedido" at bounding box center [1152, 598] width 322 height 93
click at [1224, 623] on button "Enviar pedido" at bounding box center [1152, 618] width 288 height 30
click at [1129, 581] on button "Não registrar e enviar pedido" at bounding box center [1102, 579] width 160 height 29
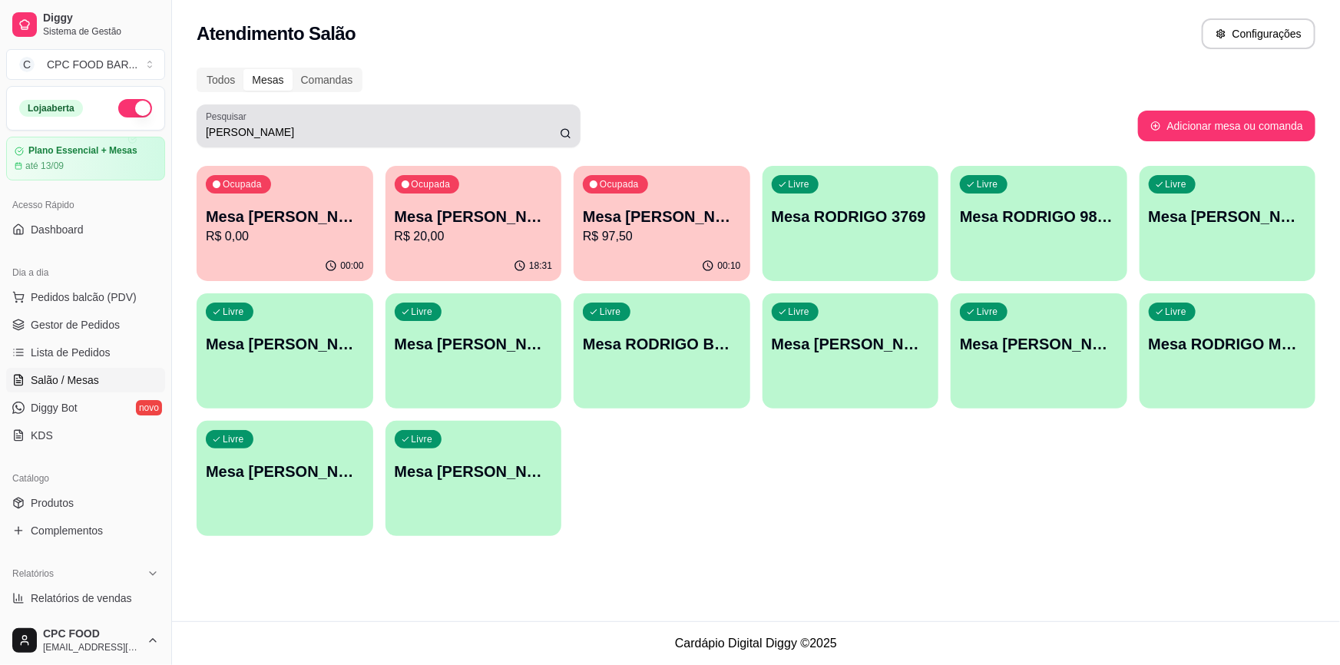
click at [490, 121] on div "[PERSON_NAME]" at bounding box center [388, 126] width 365 height 31
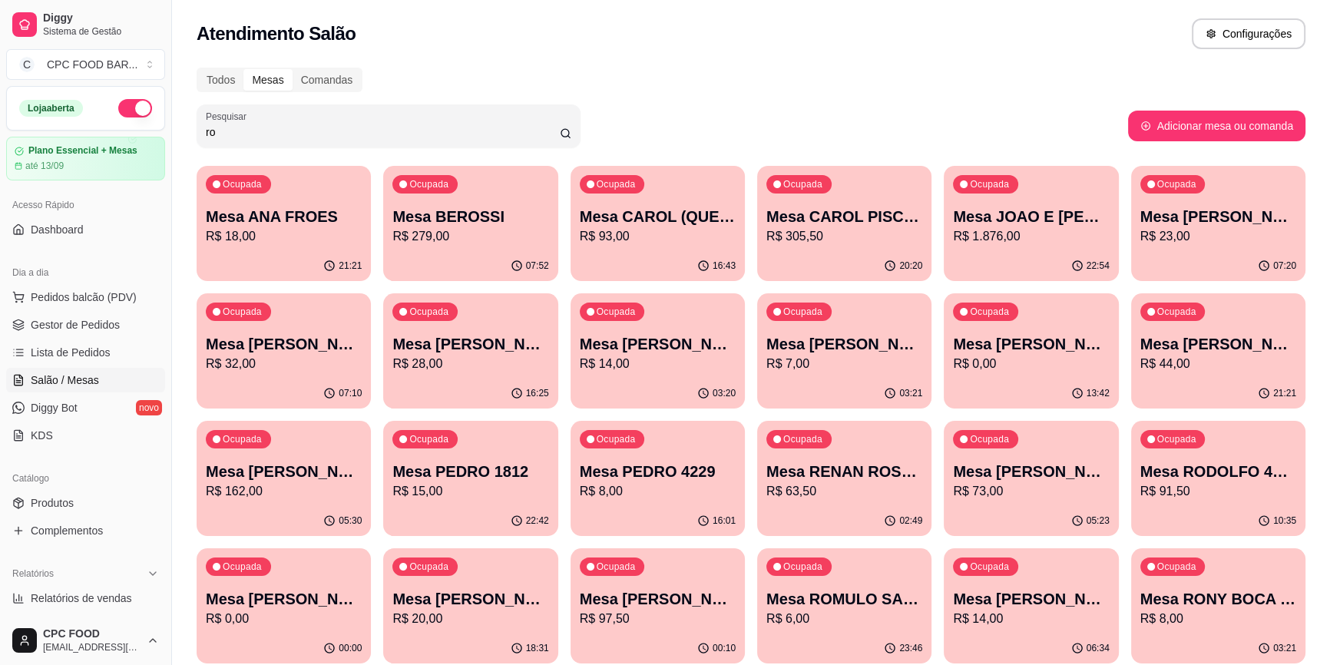
type input "r"
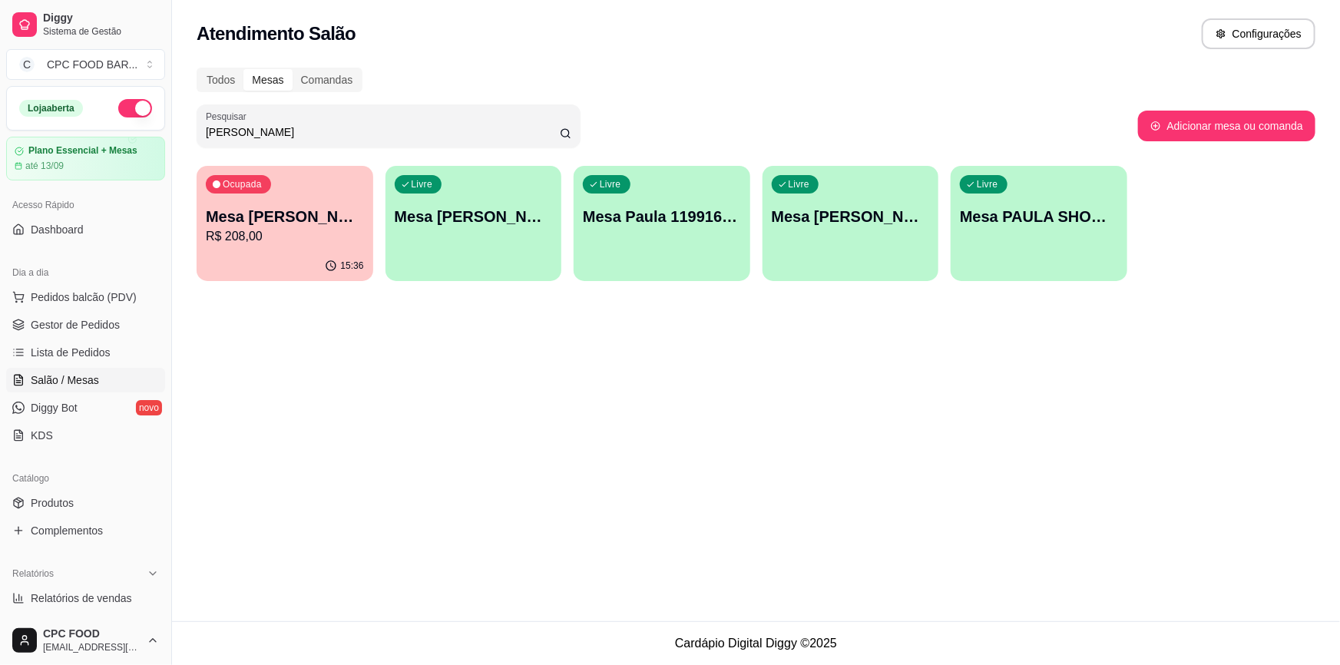
type input "[PERSON_NAME]"
click at [883, 214] on p "Mesa [PERSON_NAME]" at bounding box center [850, 216] width 153 height 21
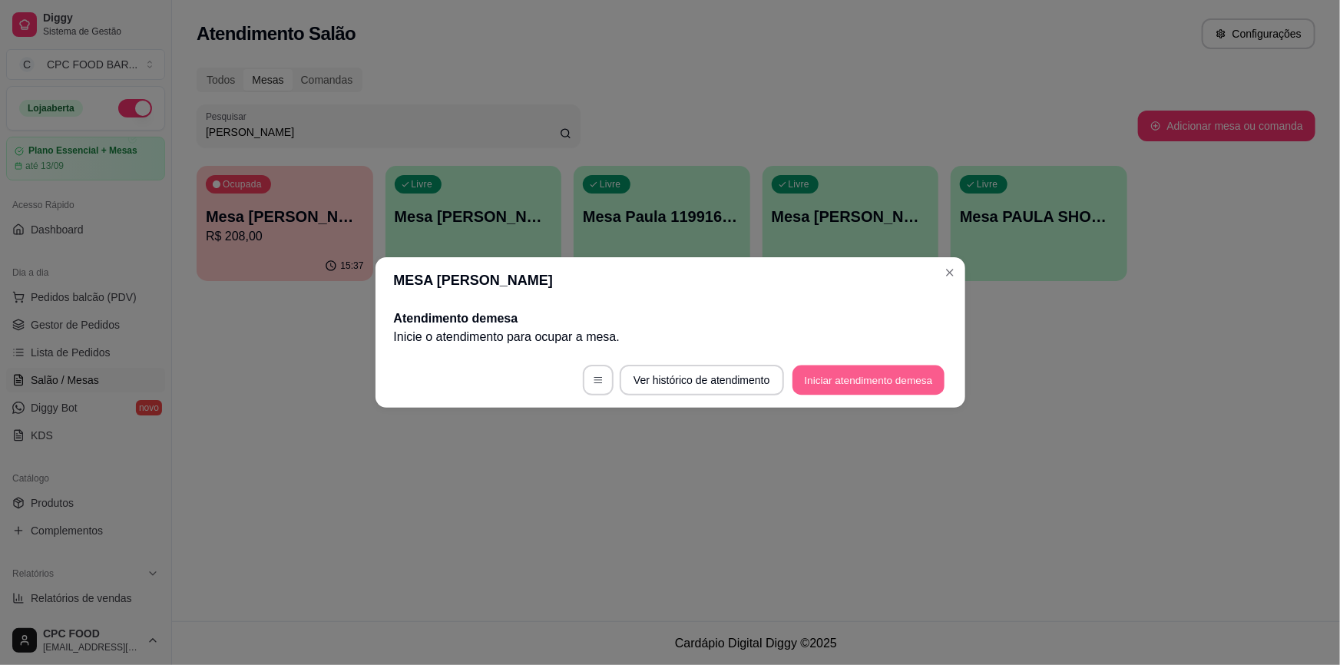
click at [860, 388] on button "Iniciar atendimento de mesa" at bounding box center [868, 380] width 152 height 30
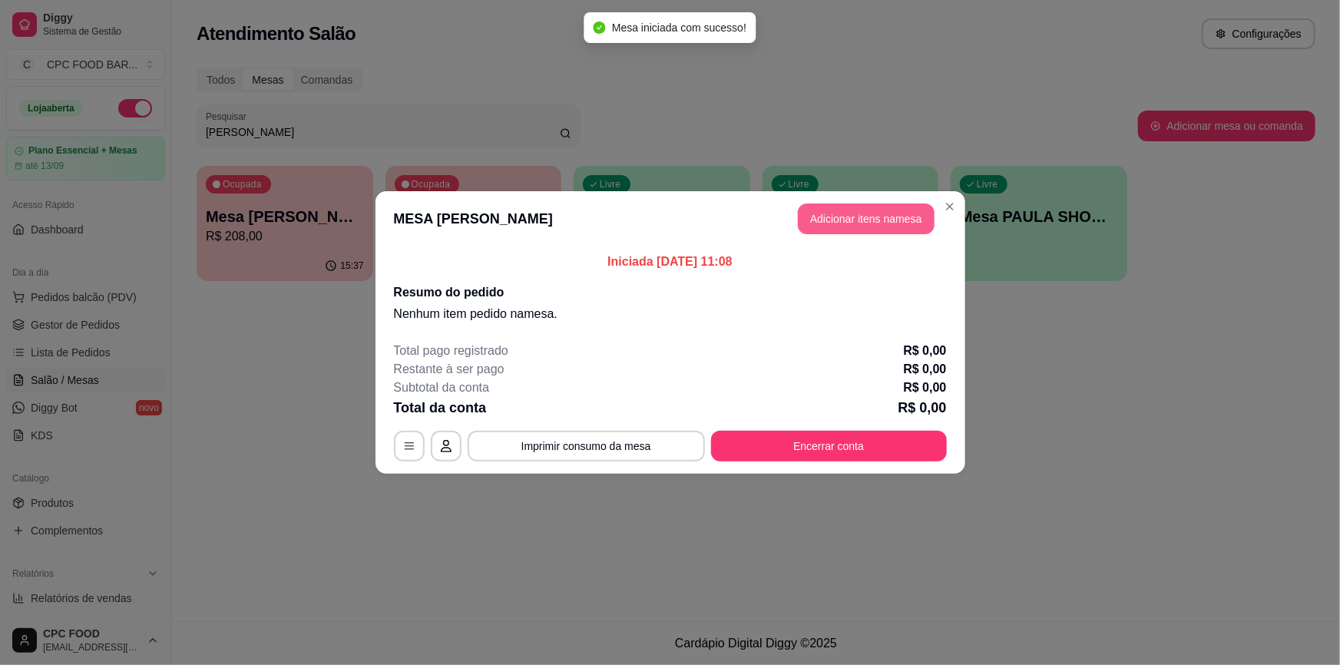
click at [881, 217] on button "Adicionar itens na mesa" at bounding box center [866, 218] width 137 height 31
click at [699, 114] on input "Pesquisa" at bounding box center [502, 110] width 908 height 15
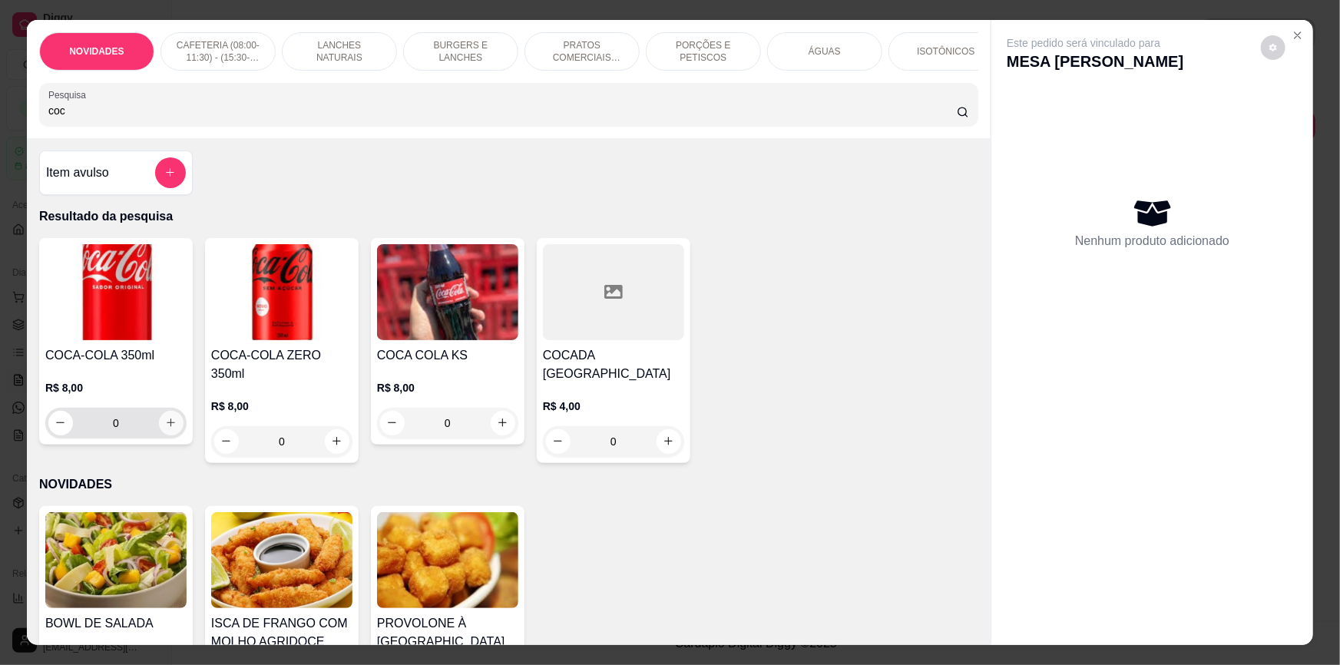
type input "coc"
click at [169, 429] on icon "increase-product-quantity" at bounding box center [172, 424] width 12 height 12
type input "1"
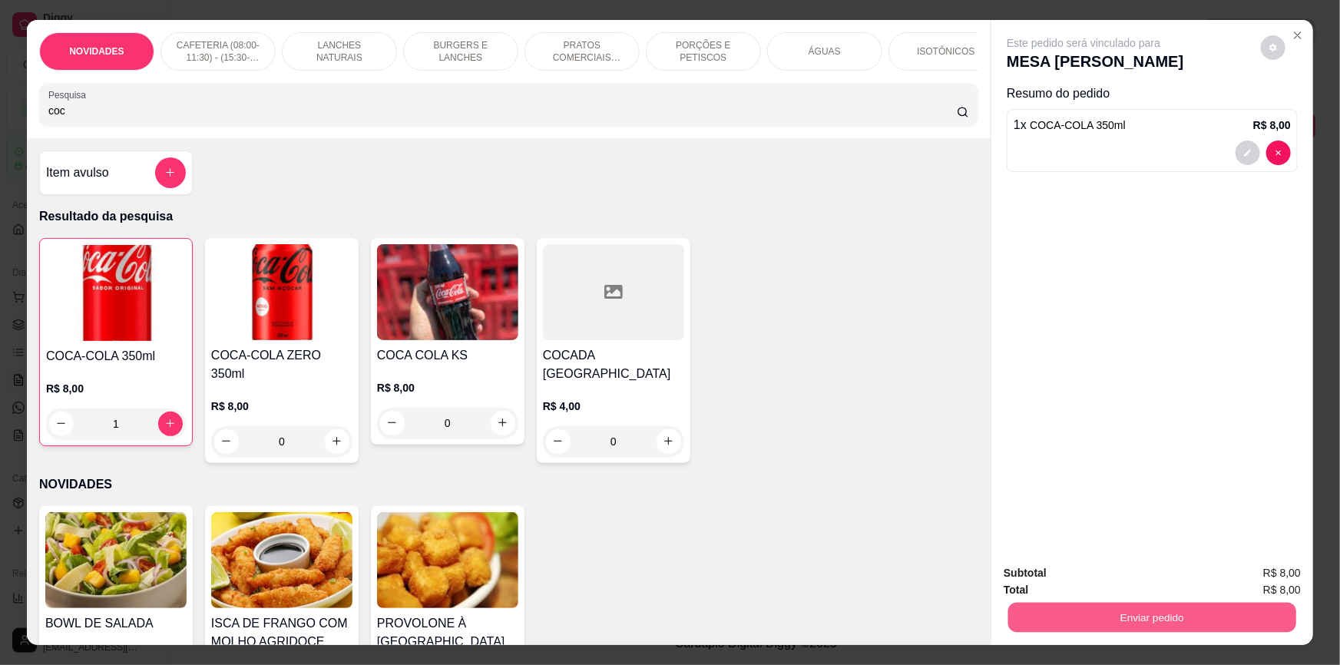
click at [1248, 624] on button "Enviar pedido" at bounding box center [1152, 618] width 288 height 30
click at [1145, 575] on button "Não registrar e enviar pedido" at bounding box center [1102, 579] width 155 height 28
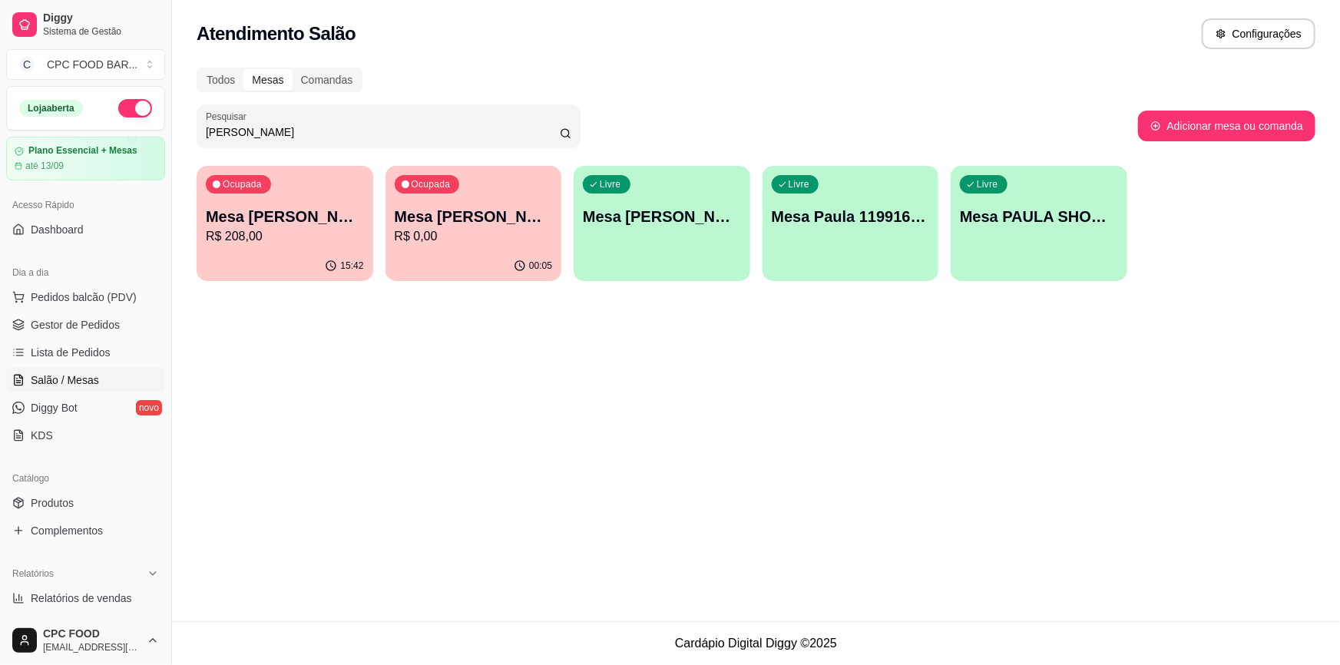
drag, startPoint x: 484, startPoint y: 139, endPoint x: 491, endPoint y: 131, distance: 10.9
click at [484, 138] on input "[PERSON_NAME]" at bounding box center [383, 131] width 354 height 15
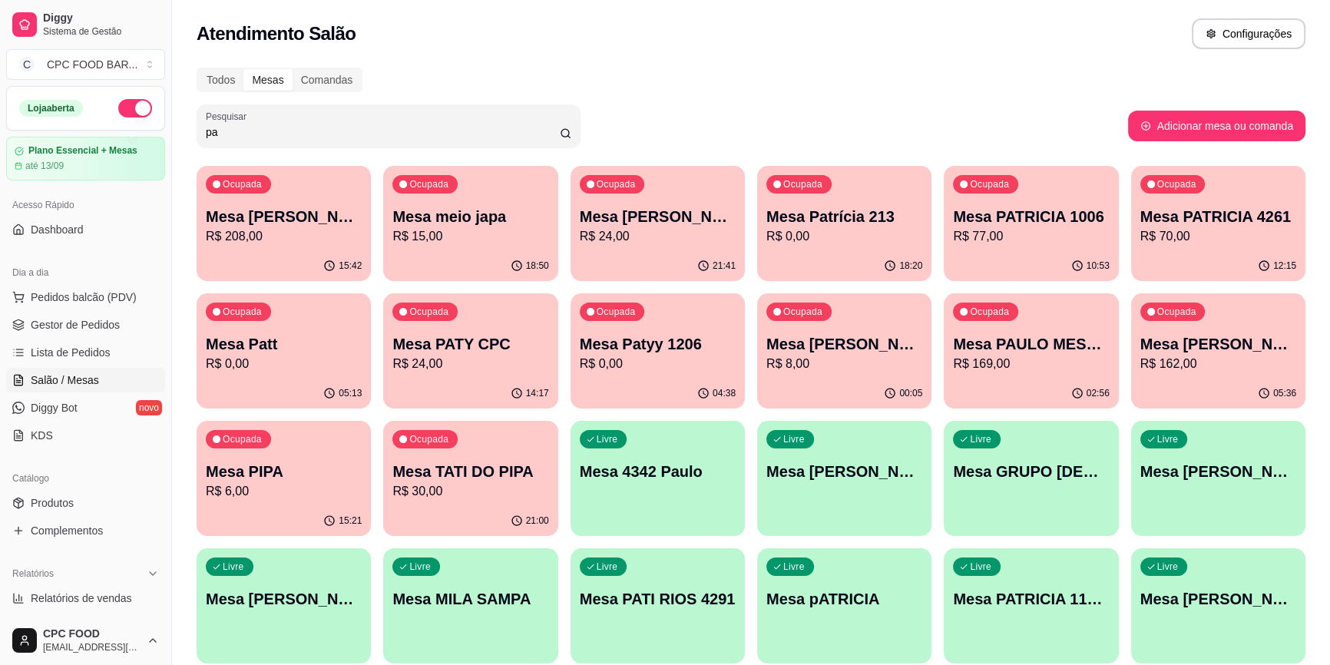
type input "p"
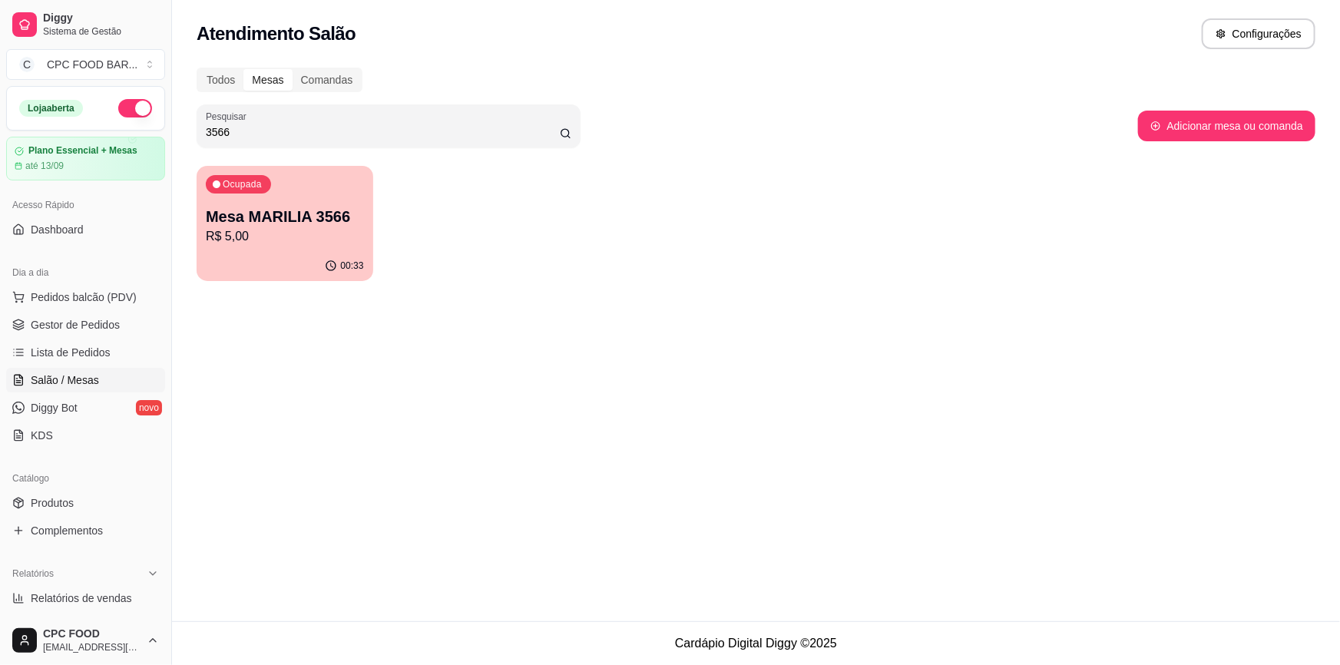
type input "3566"
click at [247, 209] on p "Mesa MARILIA 3566" at bounding box center [285, 216] width 158 height 21
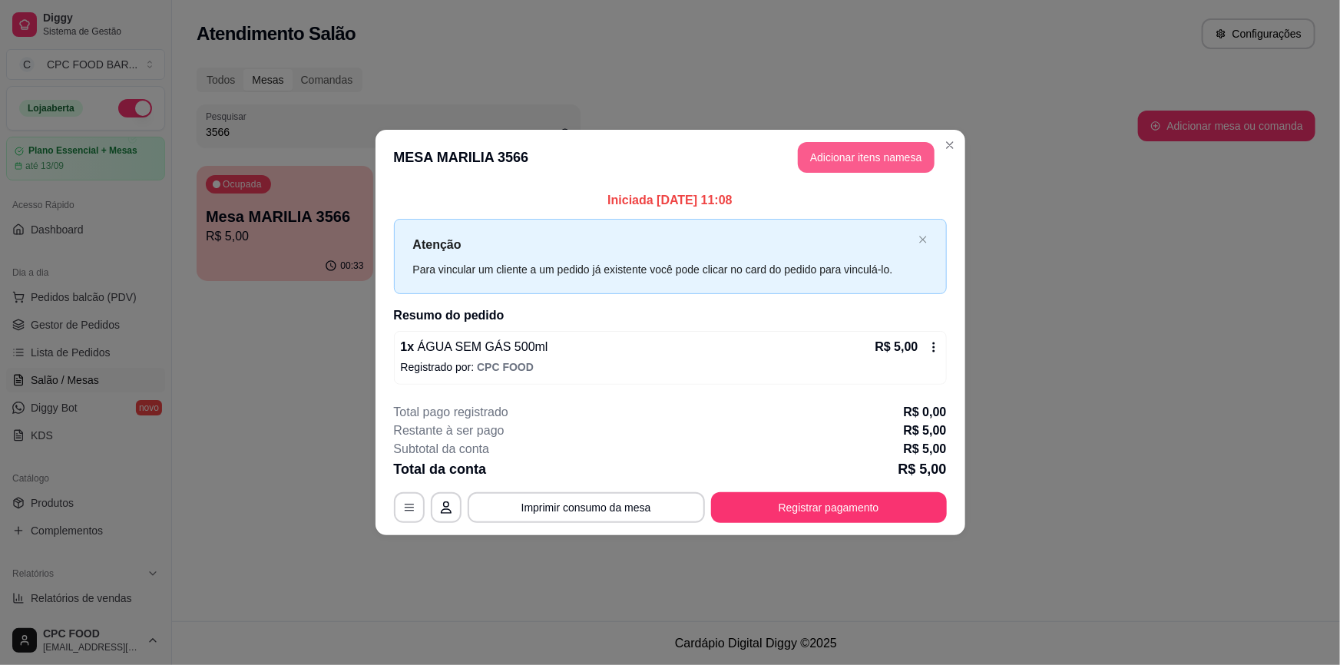
click at [837, 146] on button "Adicionar itens na mesa" at bounding box center [866, 157] width 137 height 31
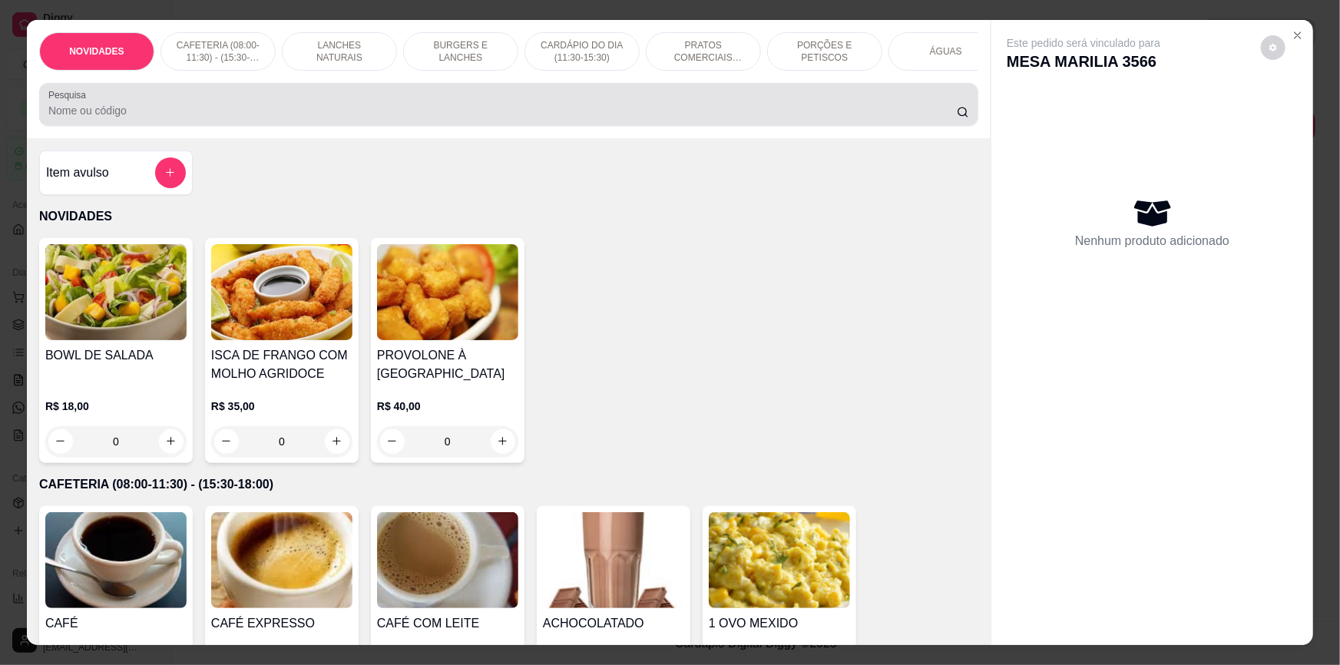
click at [606, 118] on input "Pesquisa" at bounding box center [502, 110] width 908 height 15
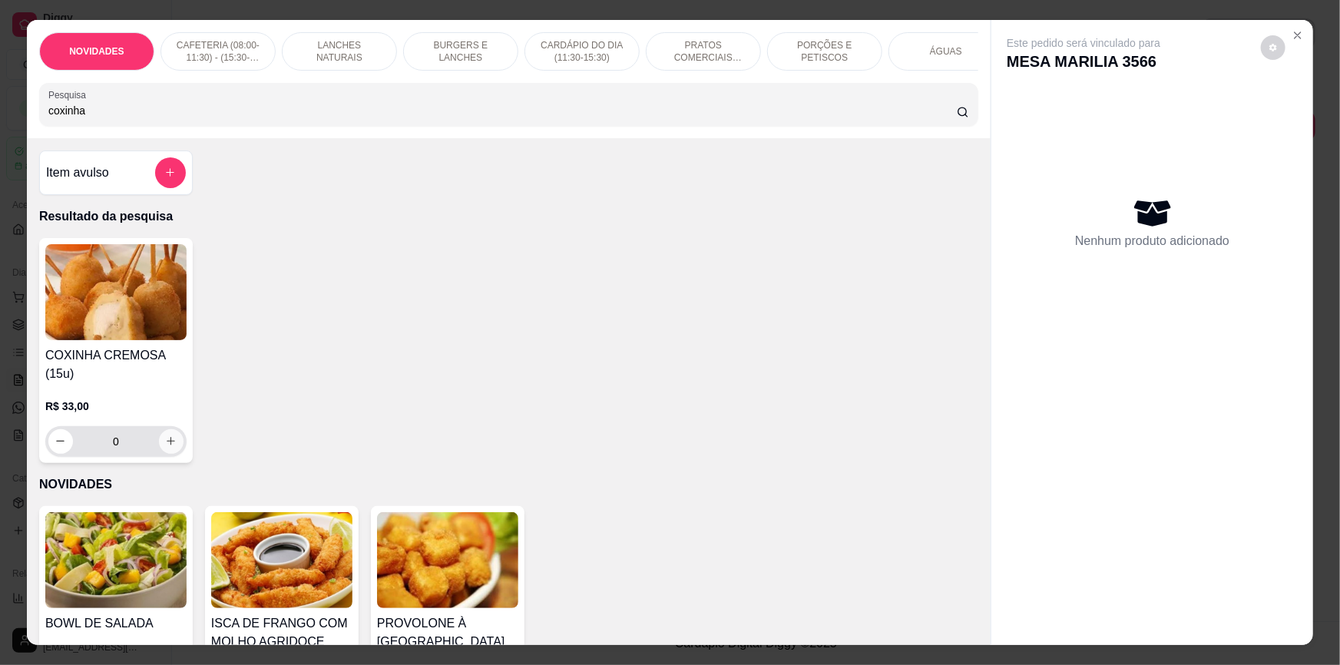
type input "coxinha"
click at [166, 448] on icon "increase-product-quantity" at bounding box center [172, 442] width 12 height 12
type input "1"
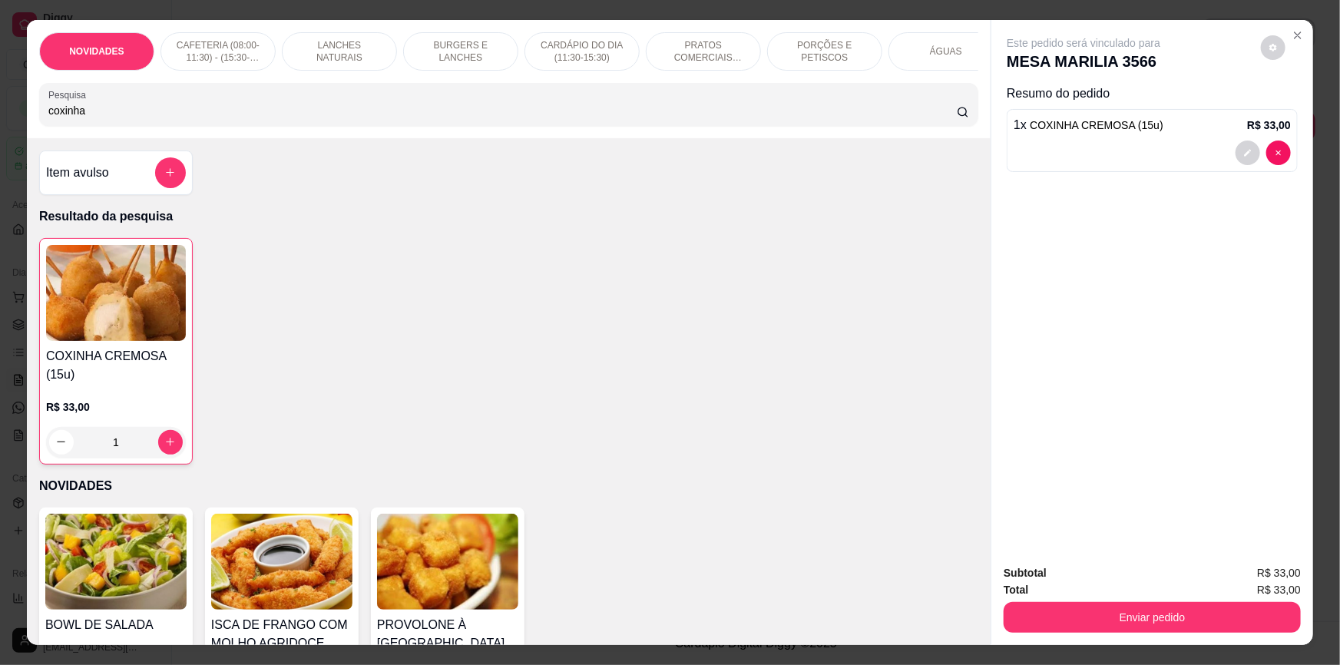
drag, startPoint x: 936, startPoint y: 55, endPoint x: 527, endPoint y: 164, distance: 422.7
click at [936, 55] on p "ÁGUAS" at bounding box center [946, 51] width 32 height 12
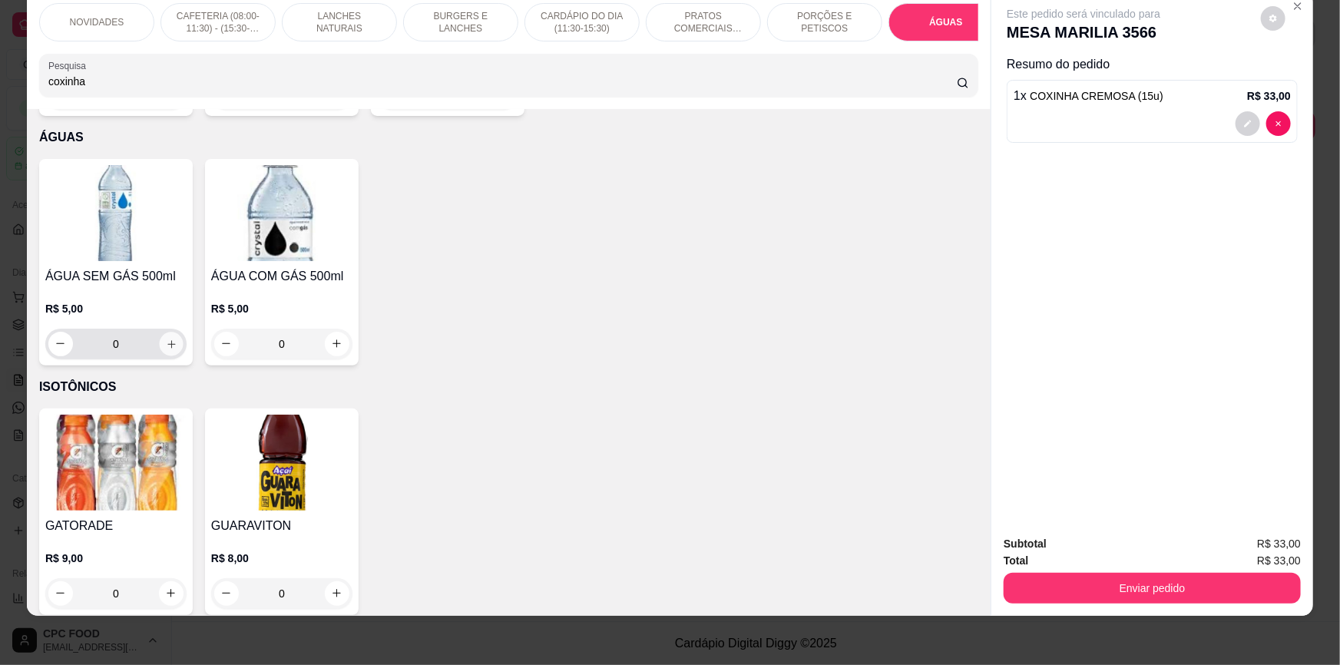
click at [167, 340] on icon "increase-product-quantity" at bounding box center [171, 344] width 8 height 8
type input "1"
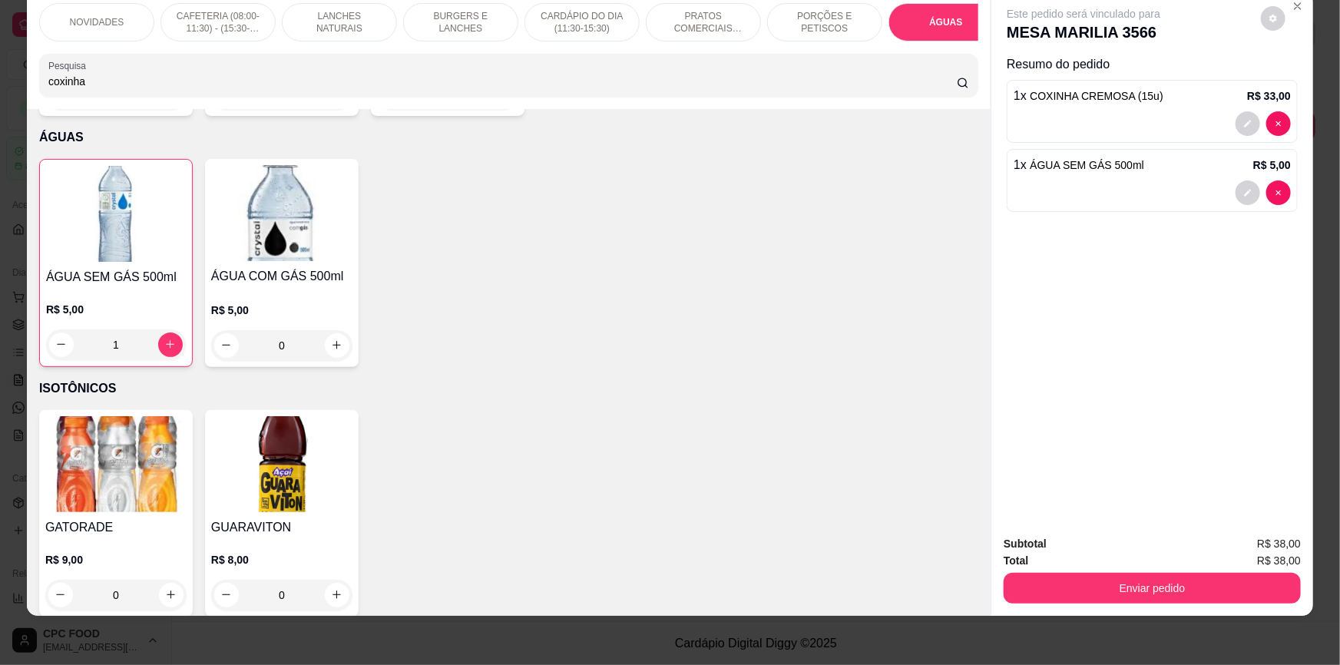
click at [461, 89] on input "coxinha" at bounding box center [502, 81] width 908 height 15
type input "c"
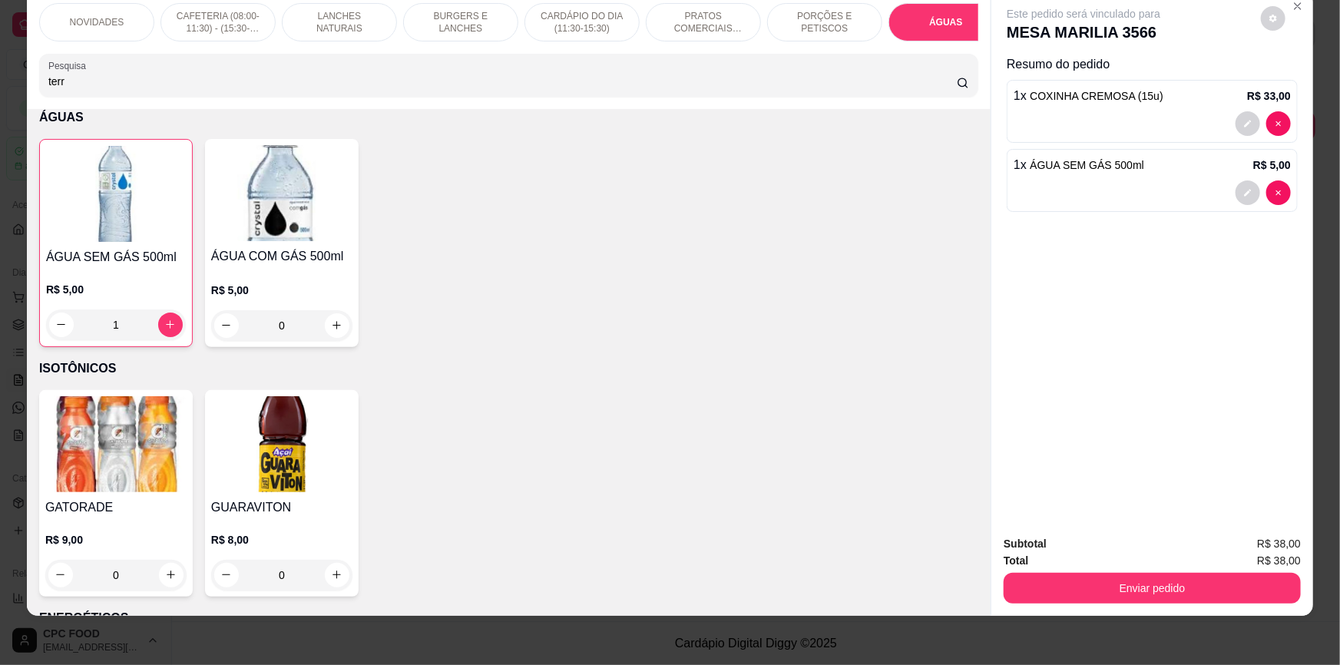
scroll to position [3032, 0]
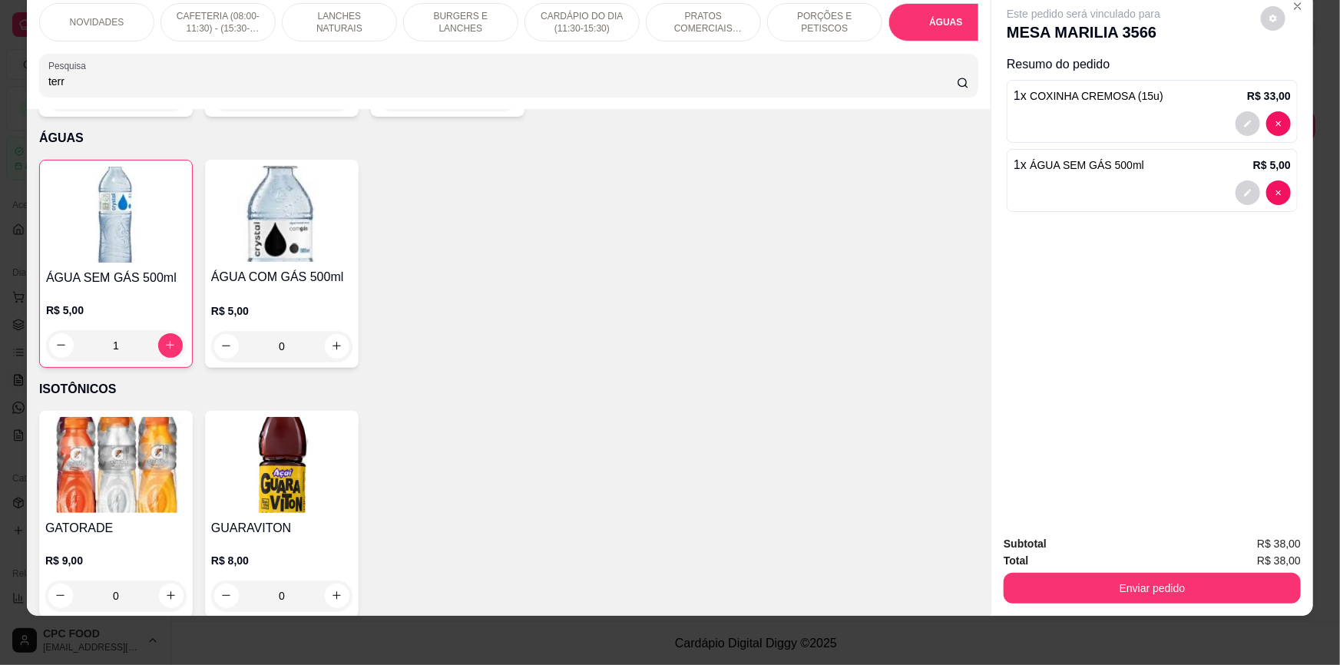
type input "terr"
click at [726, 108] on div "NOVIDADES CAFETERIA (08:00-11:30) - (15:30-18:00) LANCHES NATURAIS BURGERS E LA…" at bounding box center [508, 50] width 963 height 118
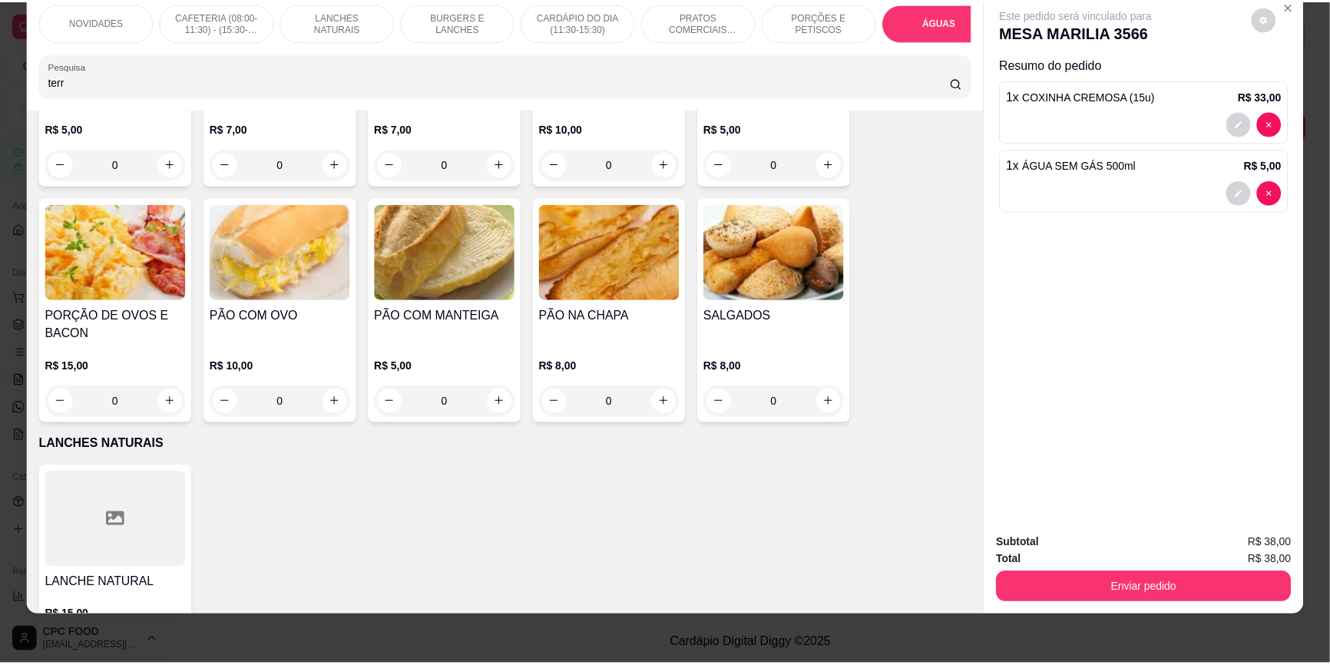
scroll to position [0, 0]
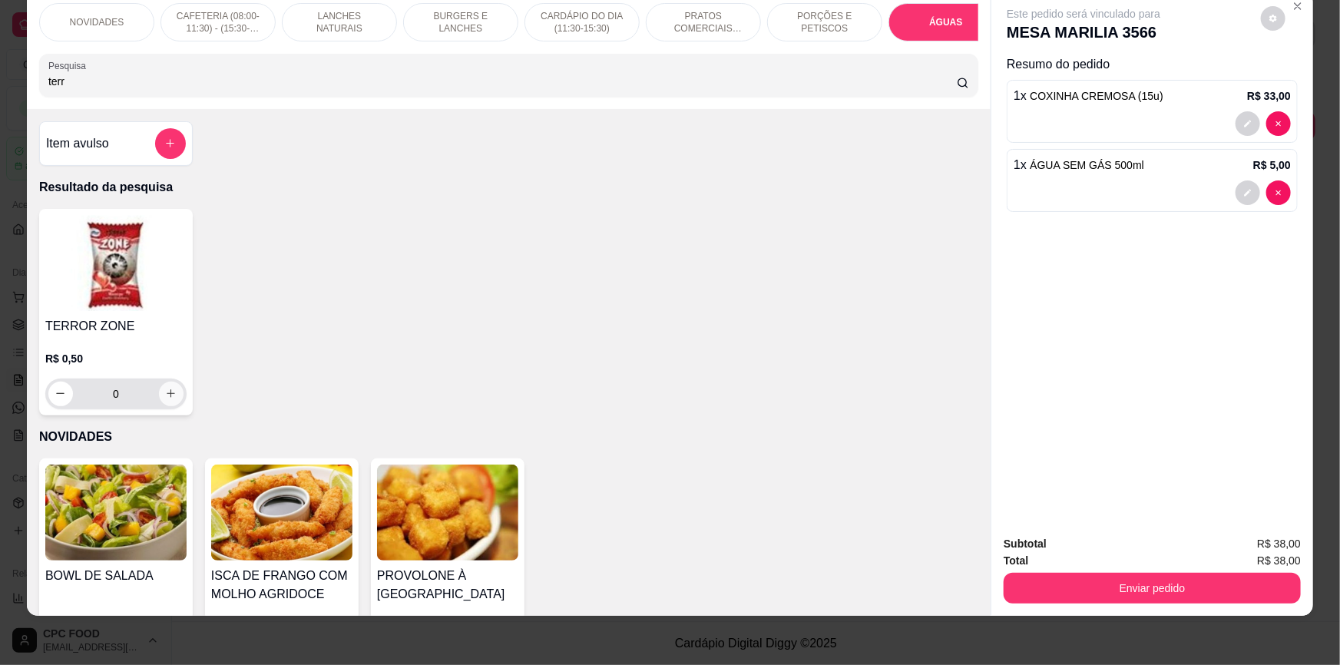
click at [168, 398] on icon "increase-product-quantity" at bounding box center [171, 394] width 8 height 8
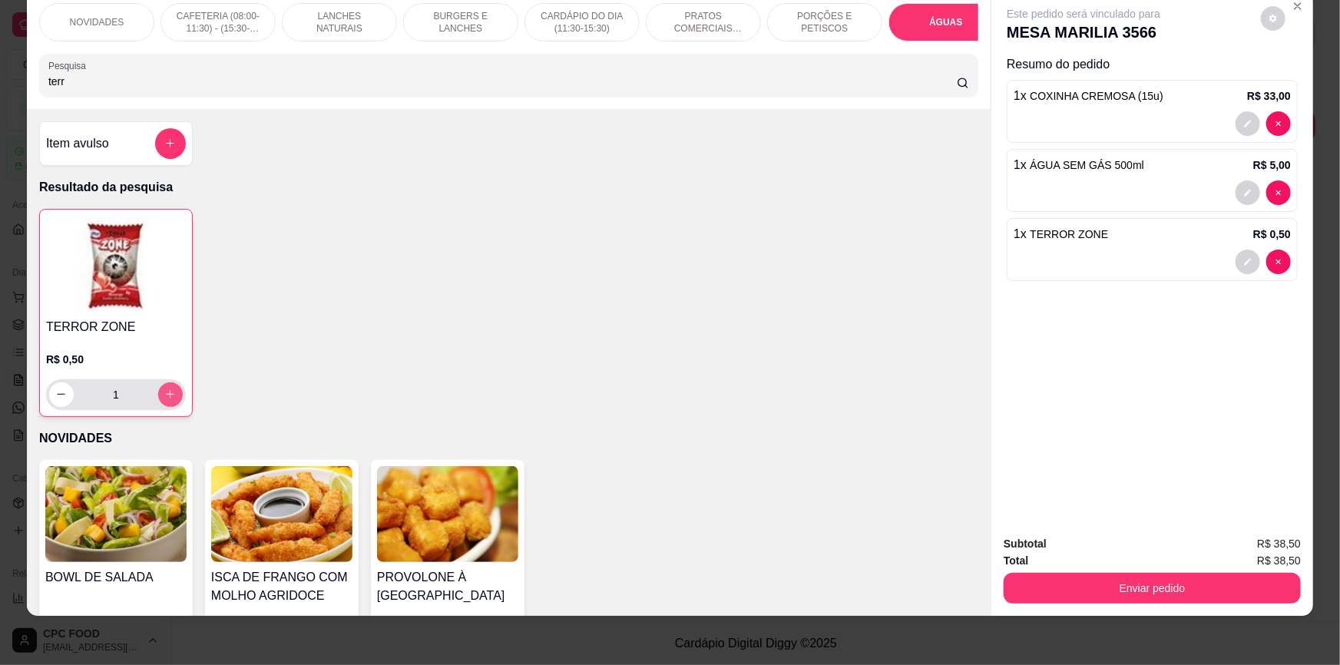
type input "1"
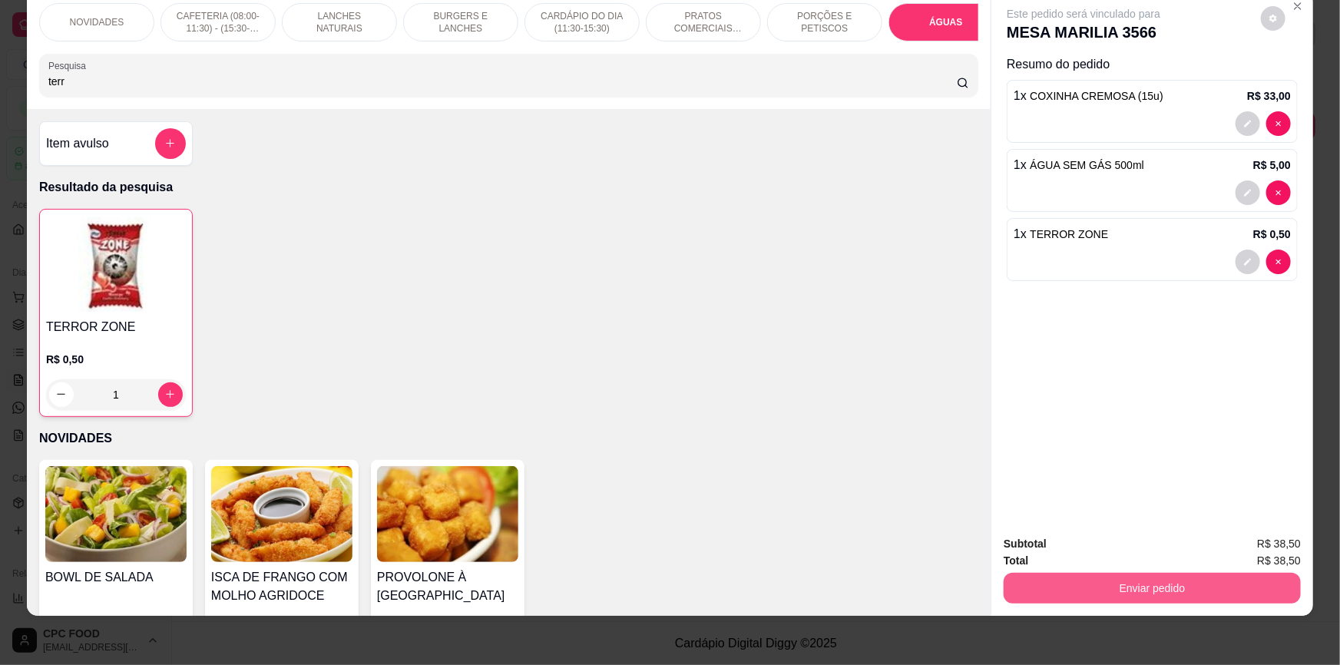
click at [1051, 575] on button "Enviar pedido" at bounding box center [1151, 588] width 297 height 31
click at [1071, 553] on button "Não registrar e enviar pedido" at bounding box center [1102, 550] width 160 height 29
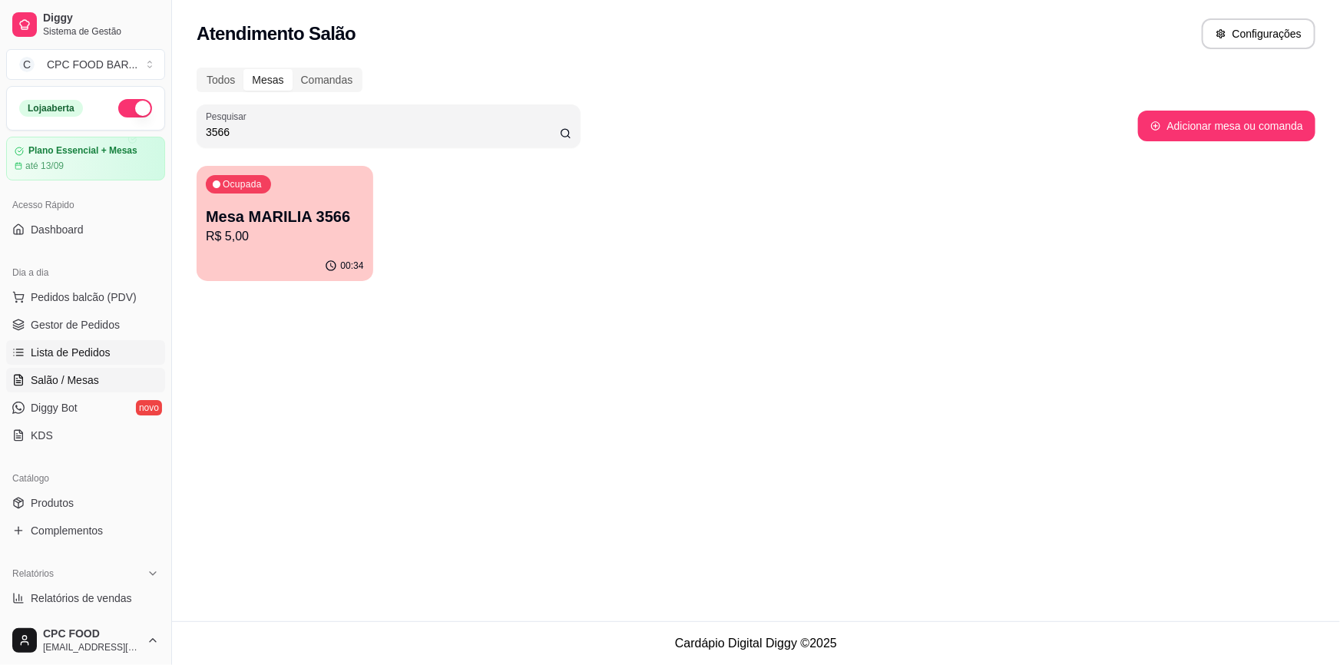
drag, startPoint x: 68, startPoint y: 353, endPoint x: 93, endPoint y: 355, distance: 25.4
click at [68, 352] on span "Lista de Pedidos" at bounding box center [71, 352] width 80 height 15
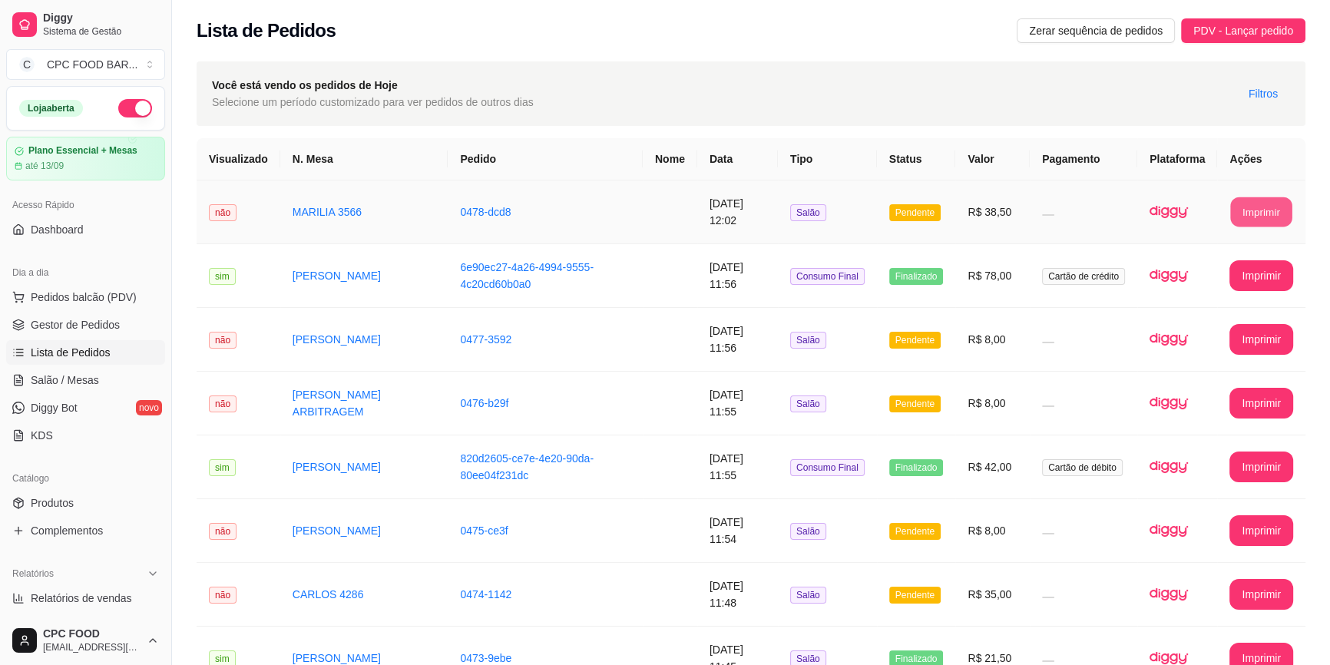
click at [1249, 217] on button "Imprimir" at bounding box center [1261, 212] width 61 height 30
click at [91, 301] on span "Pedidos balcão (PDV)" at bounding box center [84, 296] width 106 height 15
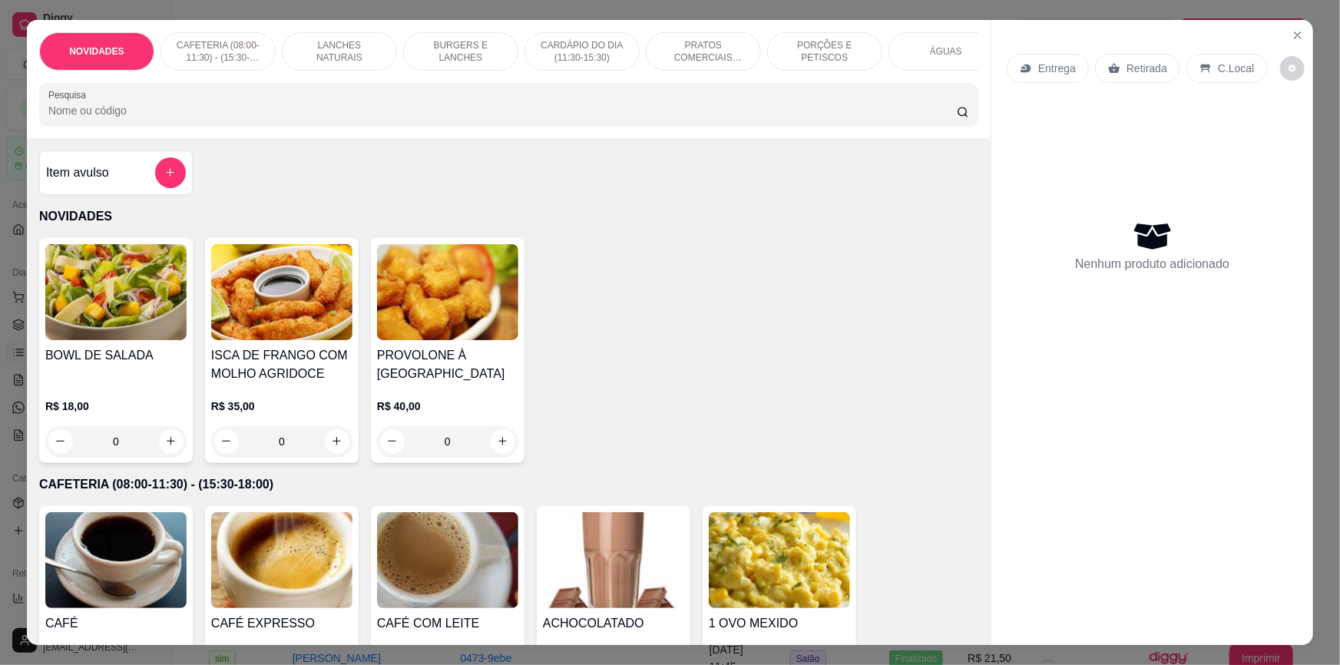
click at [458, 57] on p "BURGERS E LANCHES" at bounding box center [460, 51] width 89 height 25
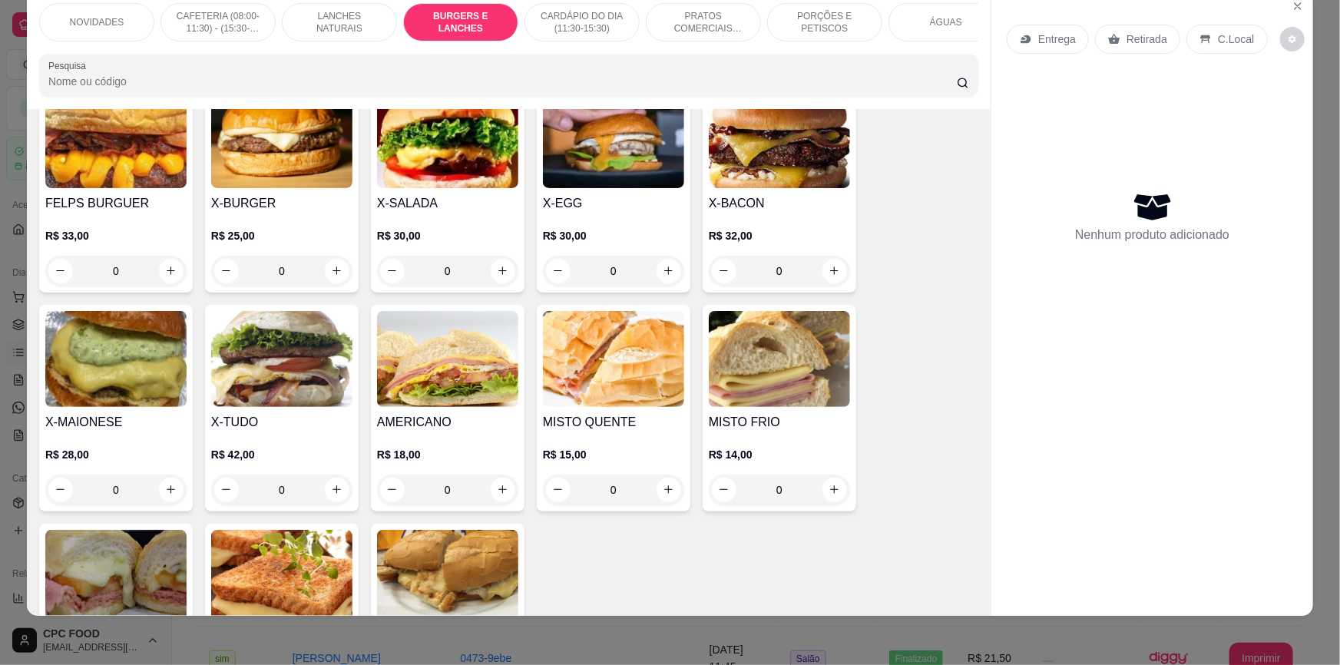
scroll to position [1212, 0]
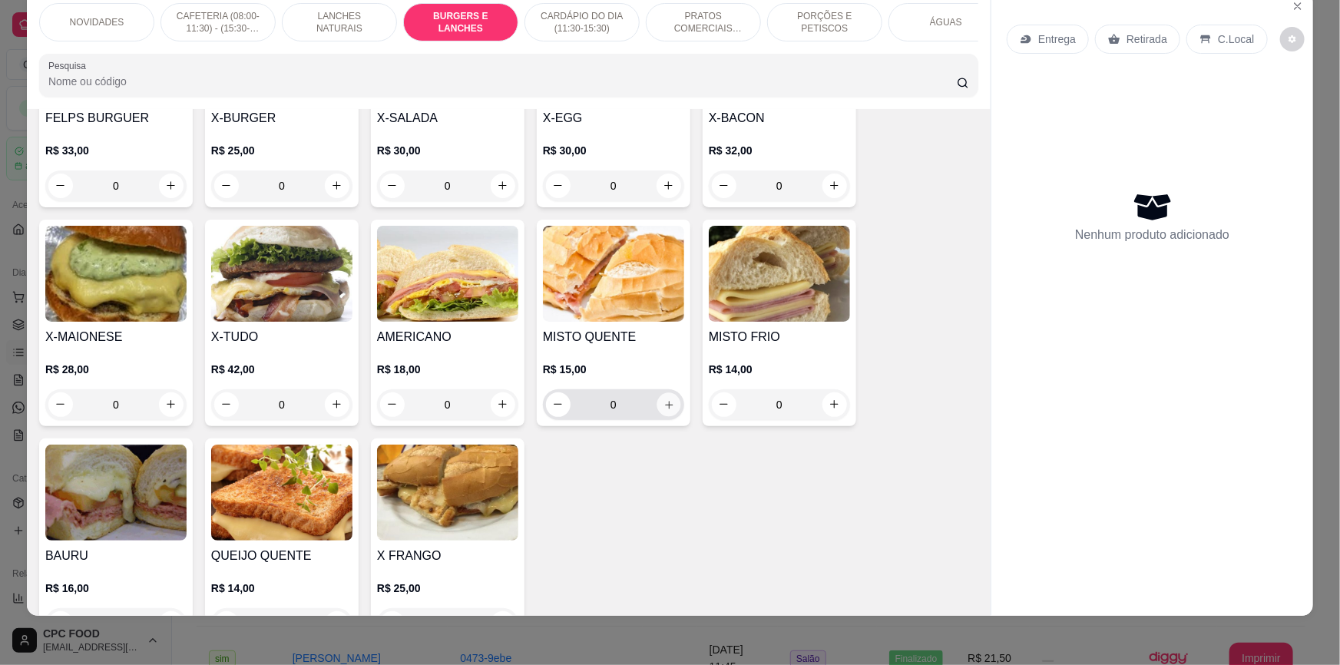
click at [668, 411] on icon "increase-product-quantity" at bounding box center [669, 405] width 12 height 12
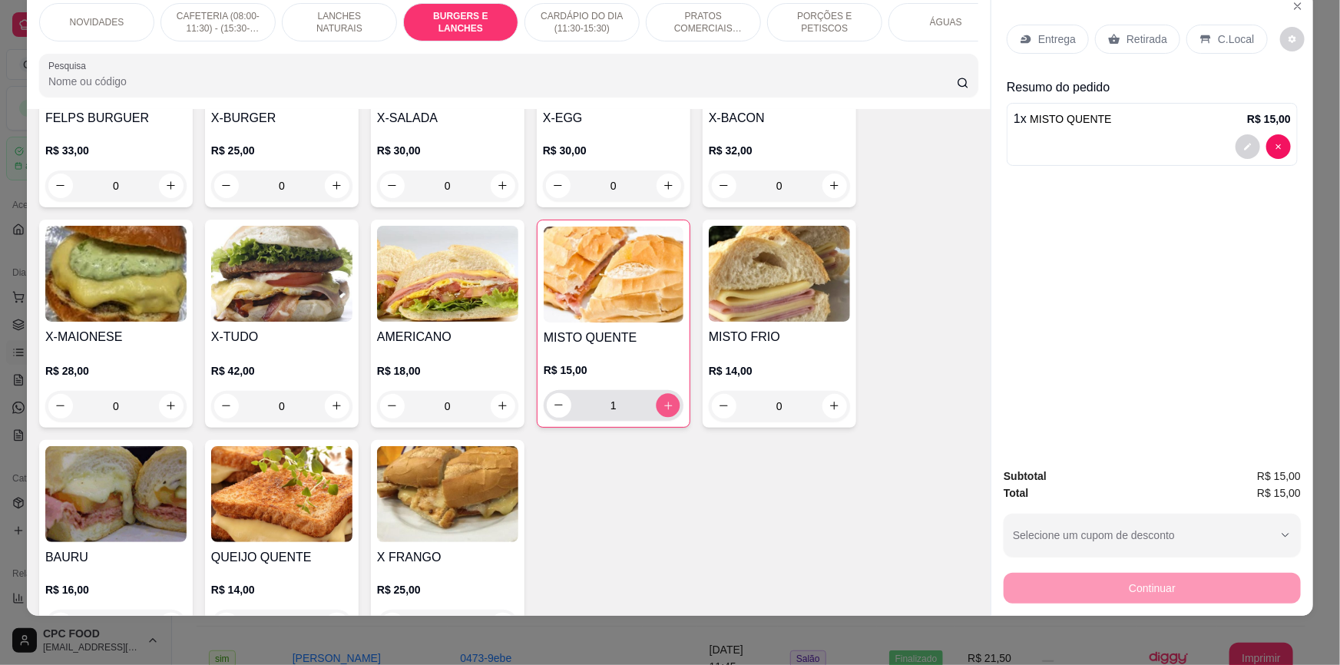
click at [667, 411] on icon "increase-product-quantity" at bounding box center [668, 406] width 12 height 12
click at [665, 411] on icon "increase-product-quantity" at bounding box center [668, 405] width 12 height 12
click at [663, 411] on icon "increase-product-quantity" at bounding box center [668, 406] width 12 height 12
type input "4"
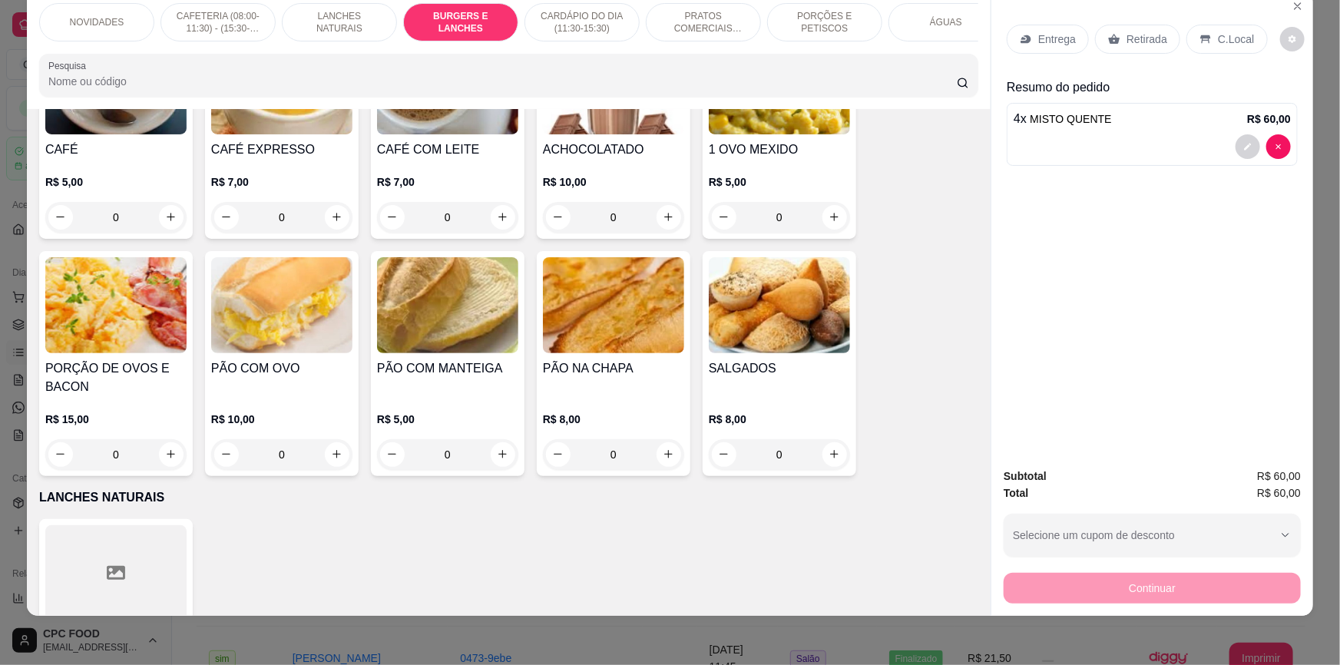
scroll to position [0, 0]
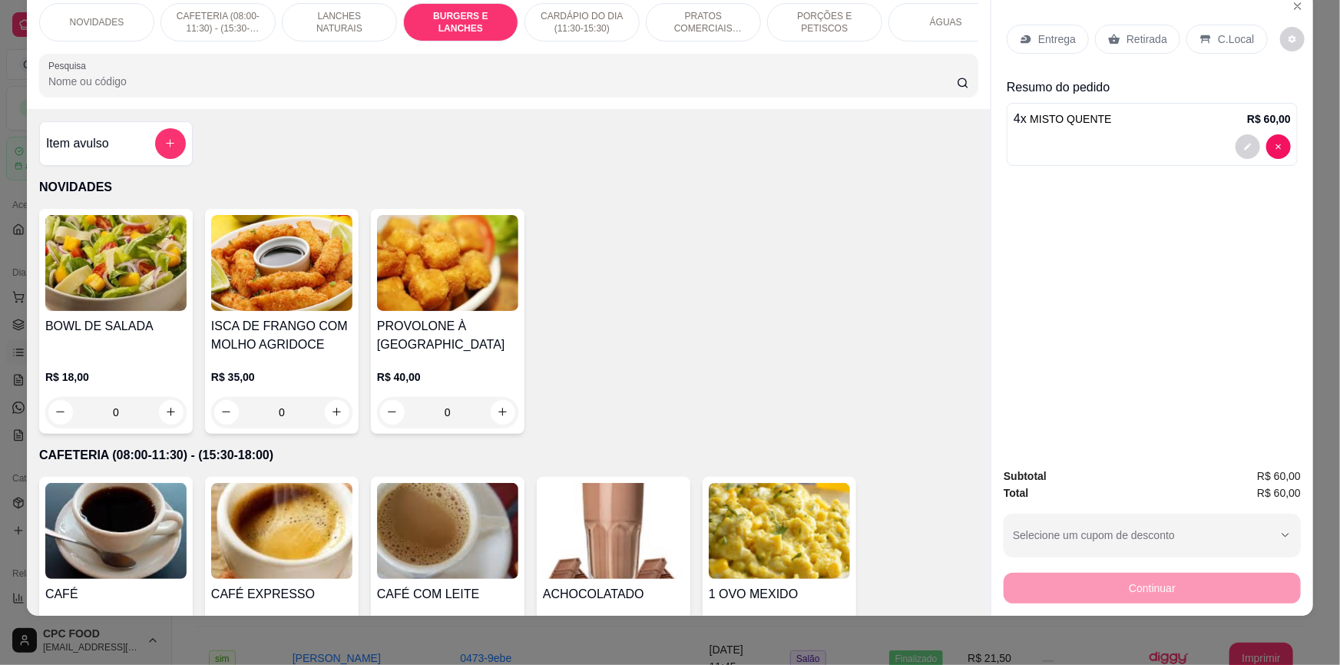
click at [775, 84] on input "Pesquisa" at bounding box center [502, 81] width 908 height 15
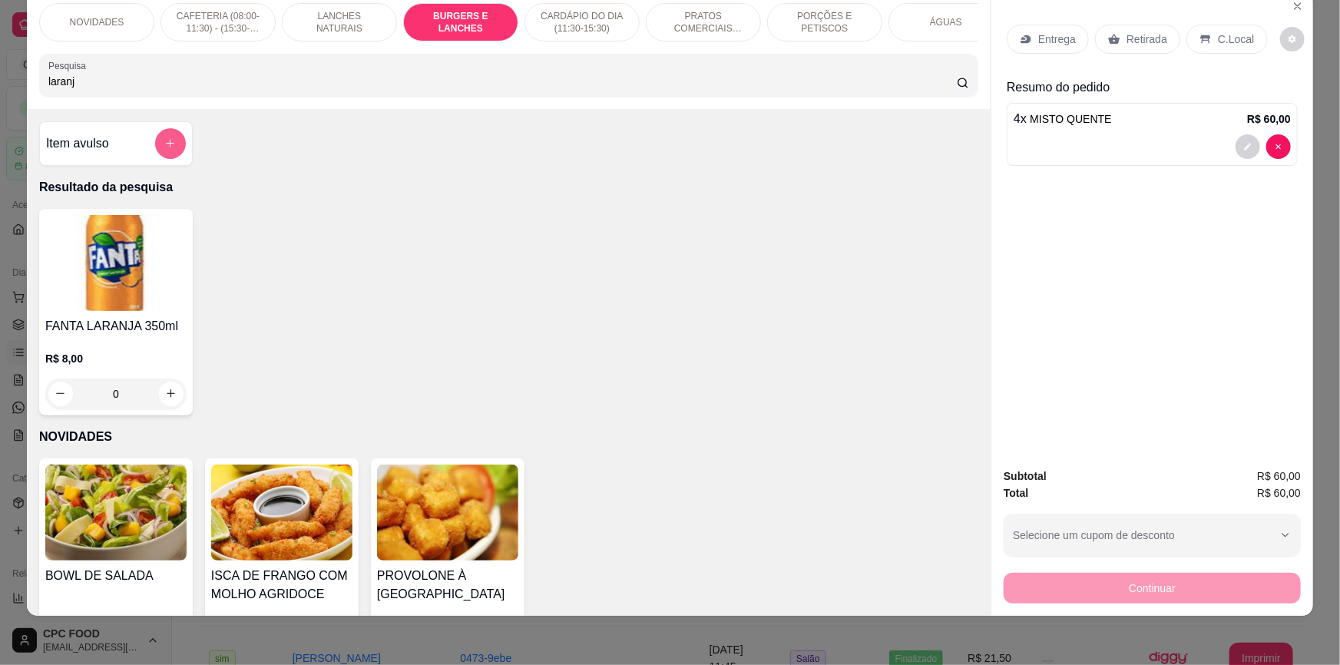
type input "laranj"
click at [168, 149] on icon "add-separate-item" at bounding box center [170, 143] width 12 height 12
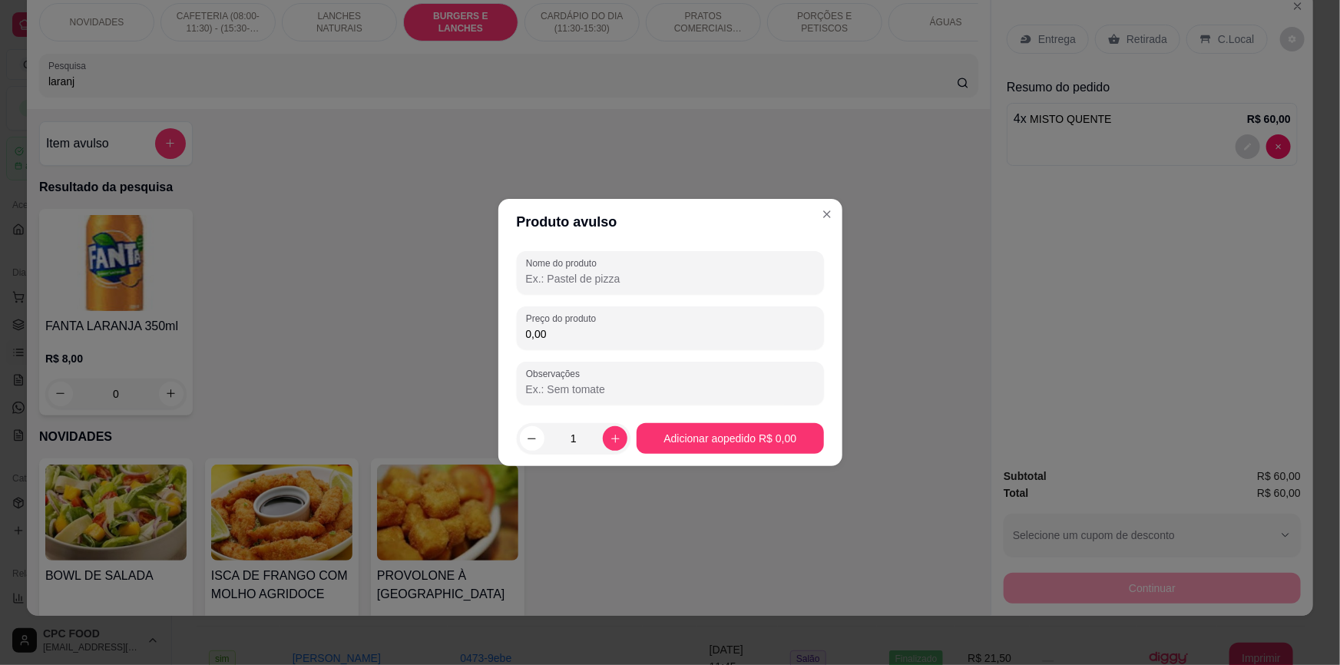
click at [637, 274] on input "Nome do produto" at bounding box center [670, 278] width 289 height 15
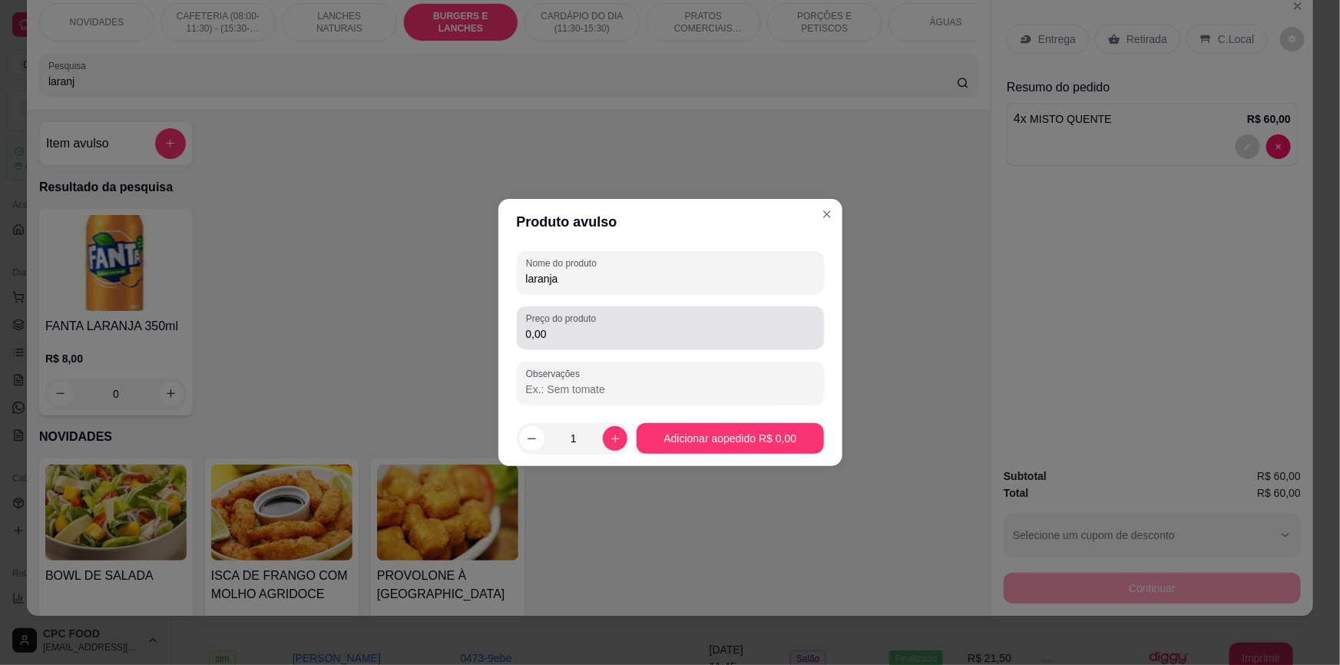
type input "laranja"
click at [645, 327] on input "0,00" at bounding box center [670, 333] width 289 height 15
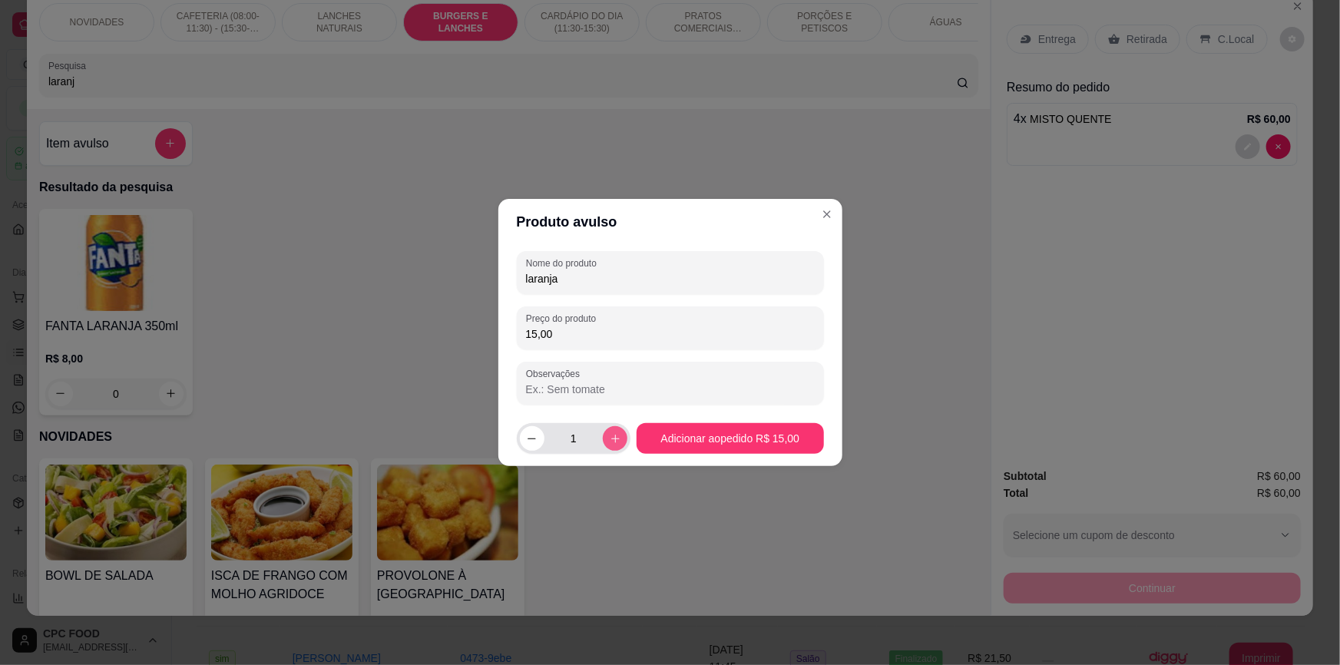
type input "15,00"
click at [610, 438] on icon "increase-product-quantity" at bounding box center [616, 439] width 12 height 12
type input "2"
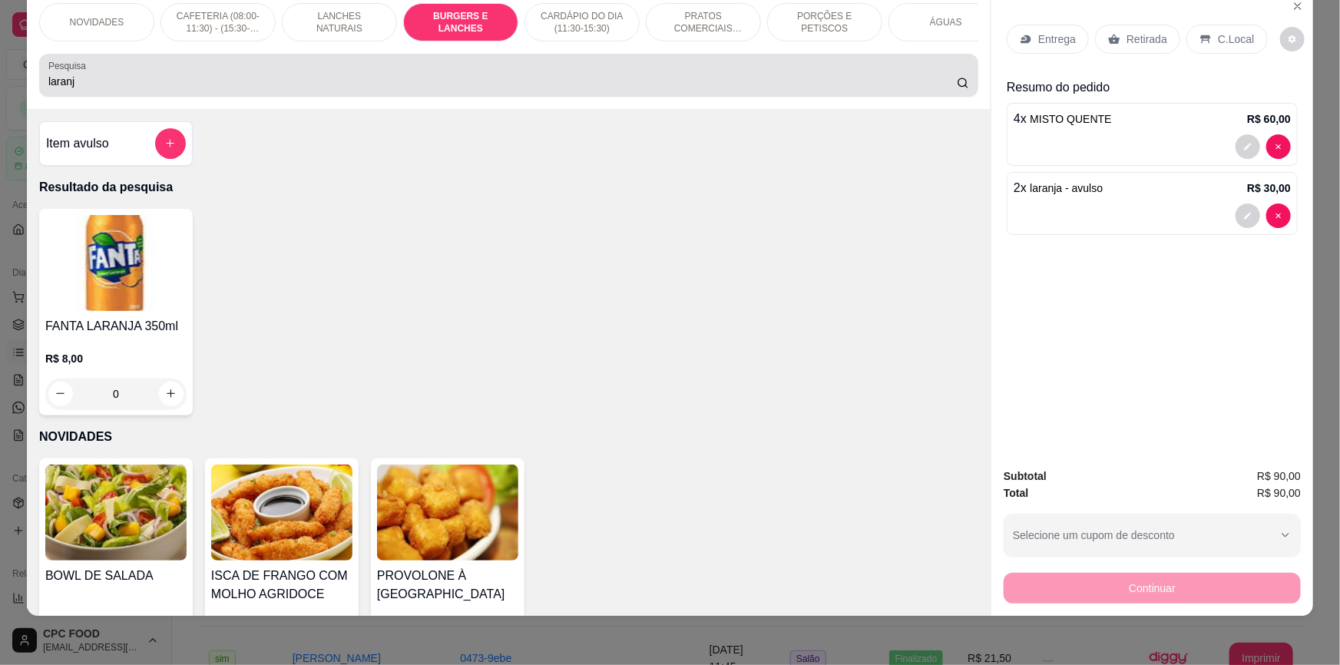
click at [844, 89] on input "laranj" at bounding box center [502, 81] width 908 height 15
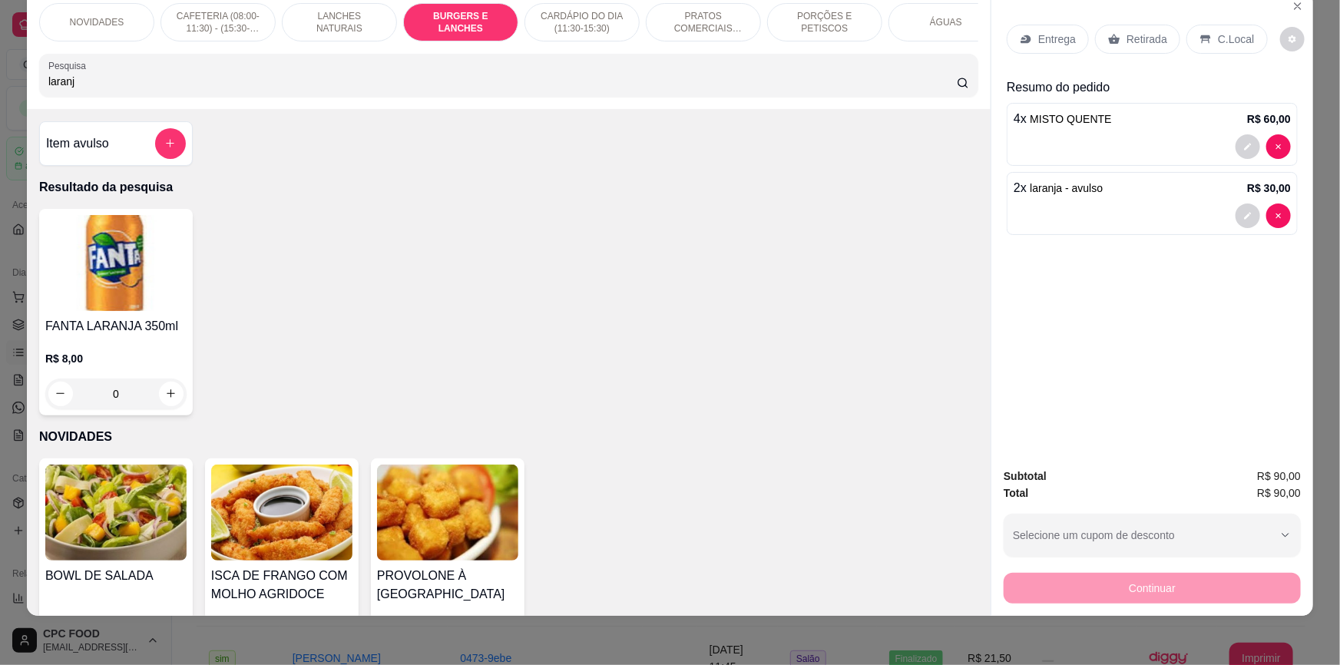
click at [1115, 38] on div "Retirada" at bounding box center [1137, 39] width 85 height 29
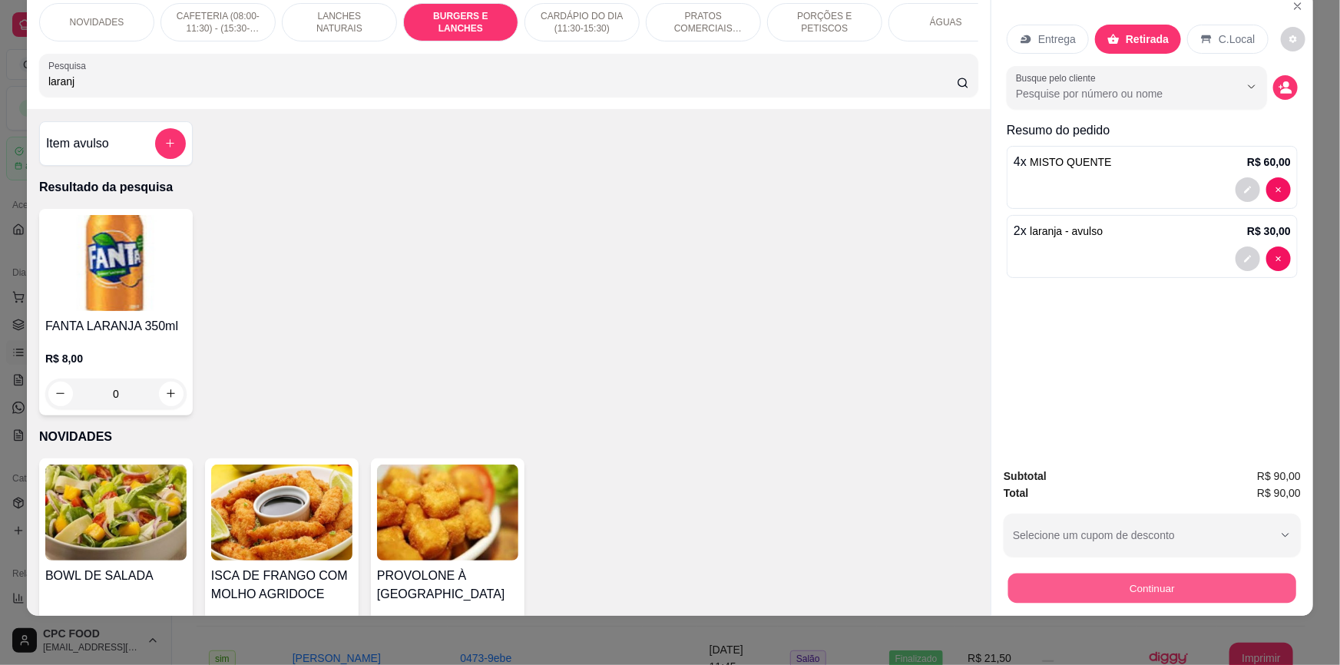
click at [1121, 589] on button "Continuar" at bounding box center [1152, 588] width 288 height 30
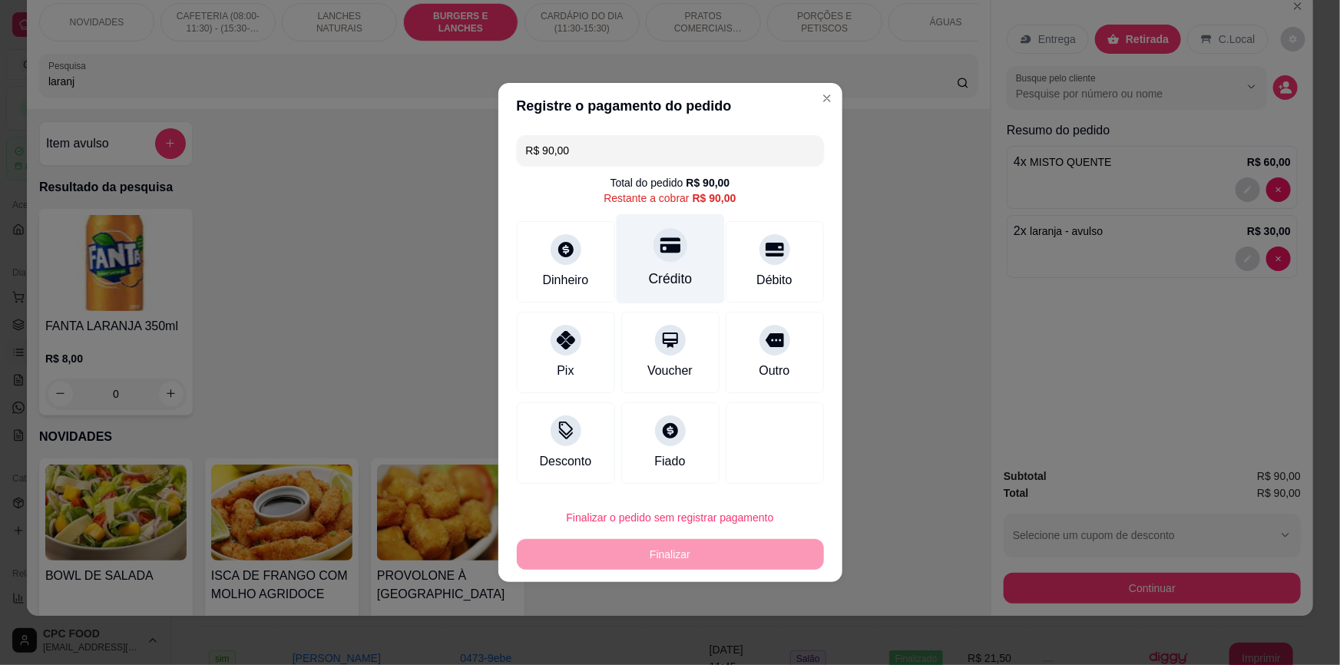
click at [676, 253] on div at bounding box center [670, 245] width 34 height 34
type input "R$ 0,00"
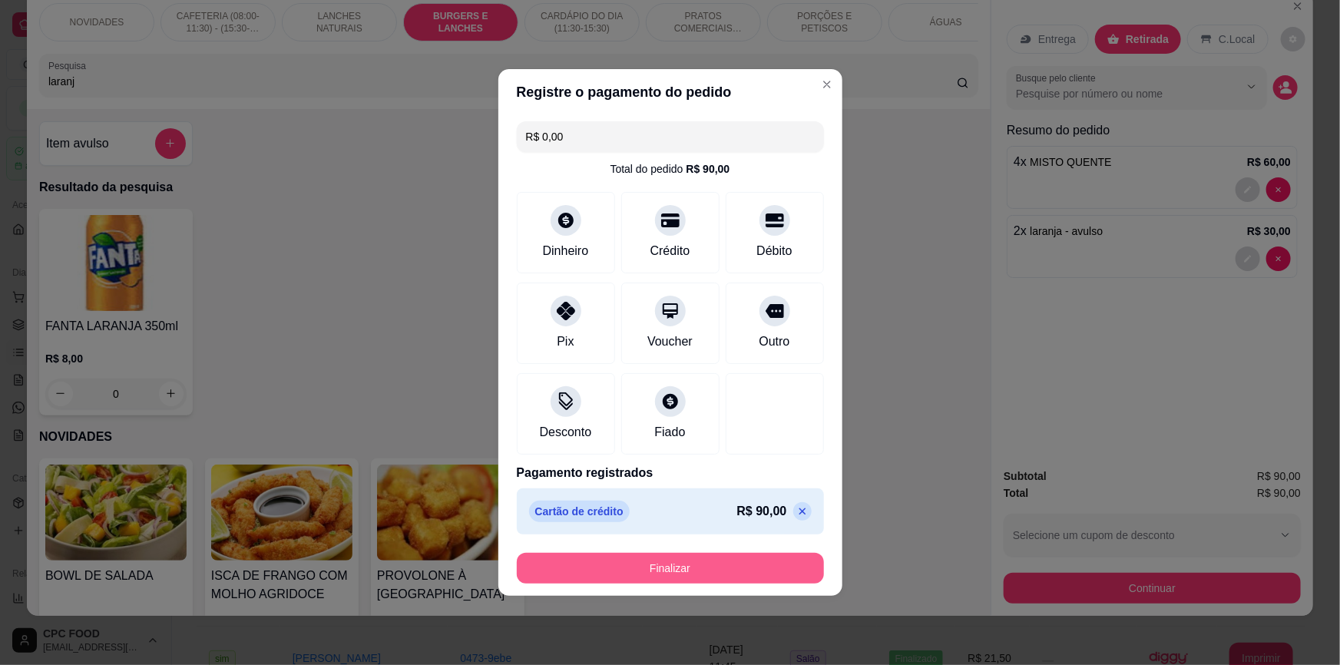
click at [722, 581] on button "Finalizar" at bounding box center [670, 568] width 307 height 31
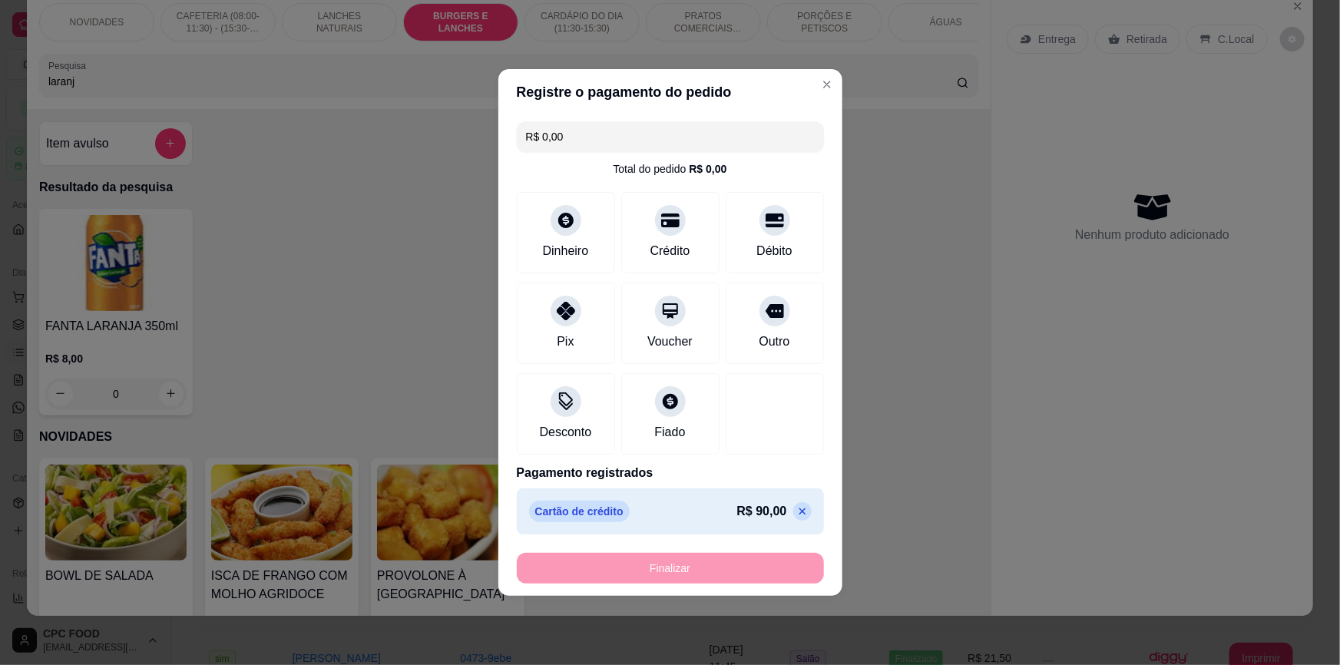
type input "0"
type input "-R$ 90,00"
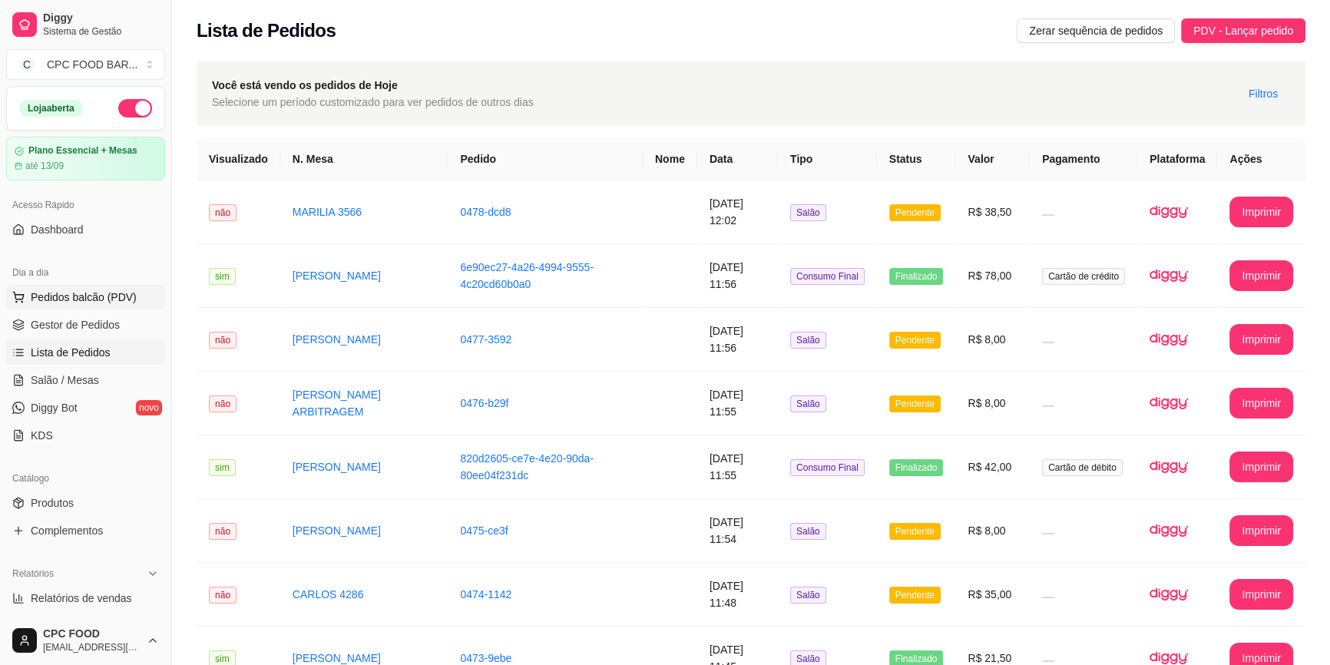
click at [79, 302] on span "Pedidos balcão (PDV)" at bounding box center [84, 296] width 106 height 15
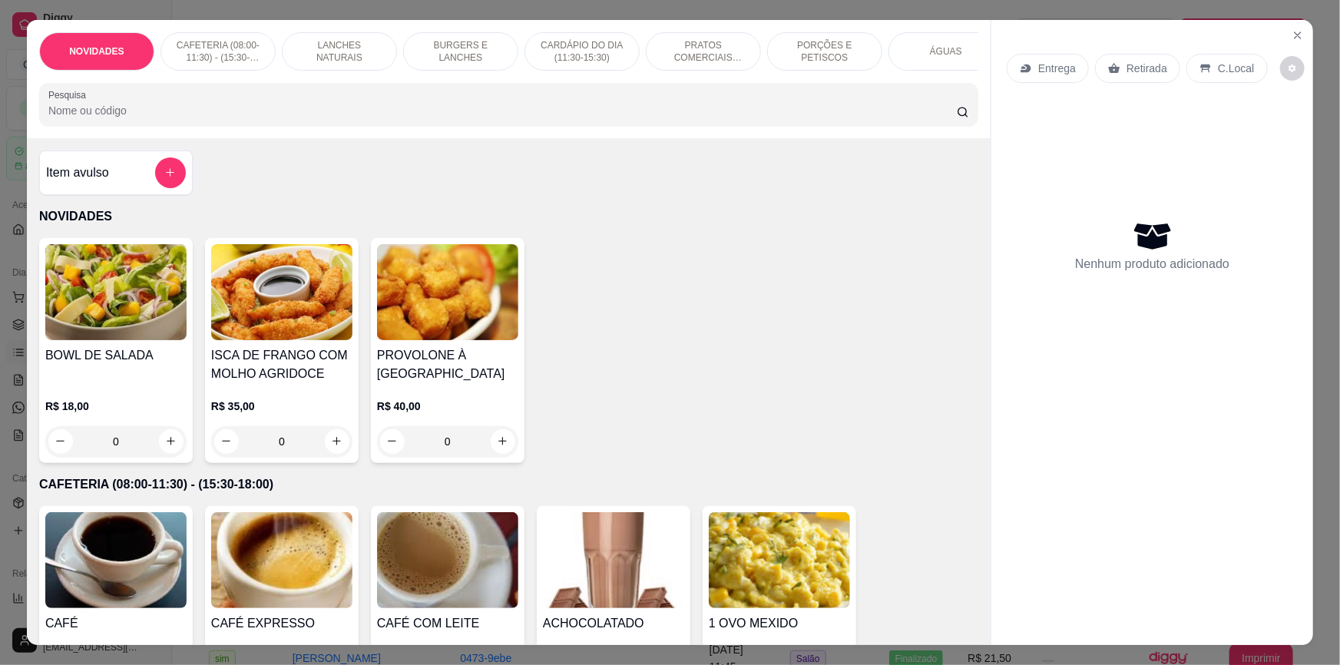
click at [480, 54] on p "BURGERS E LANCHES" at bounding box center [460, 51] width 89 height 25
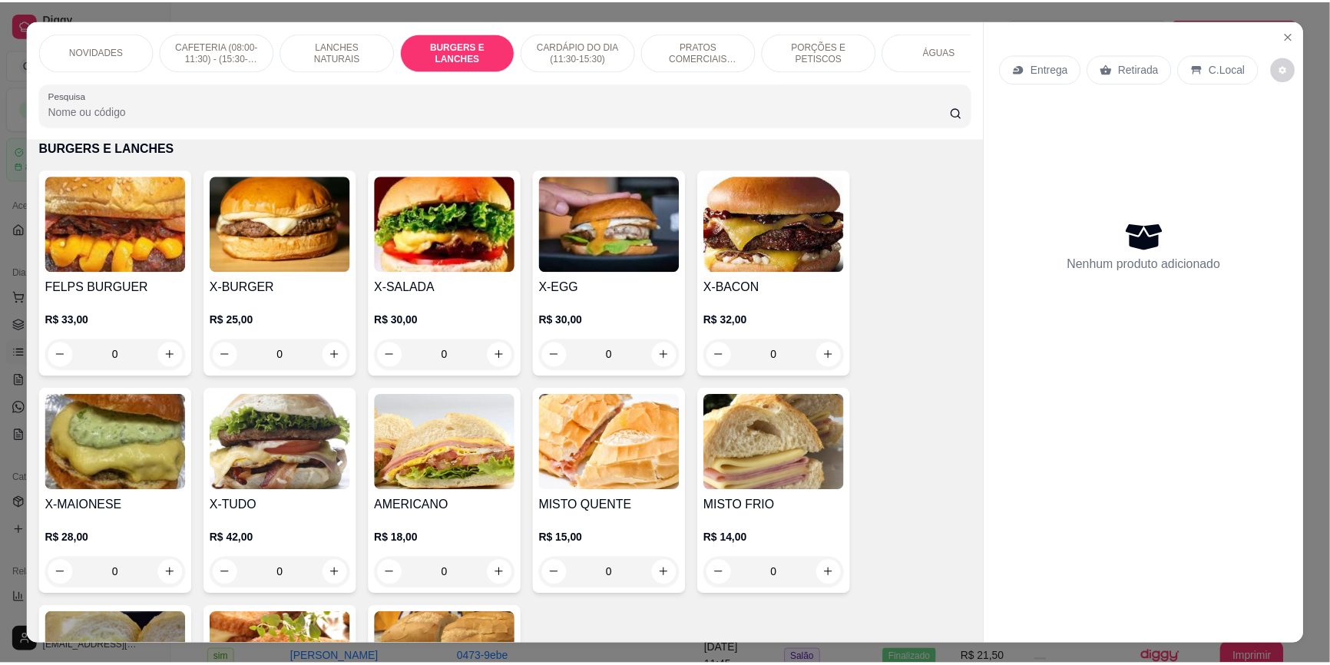
scroll to position [29, 0]
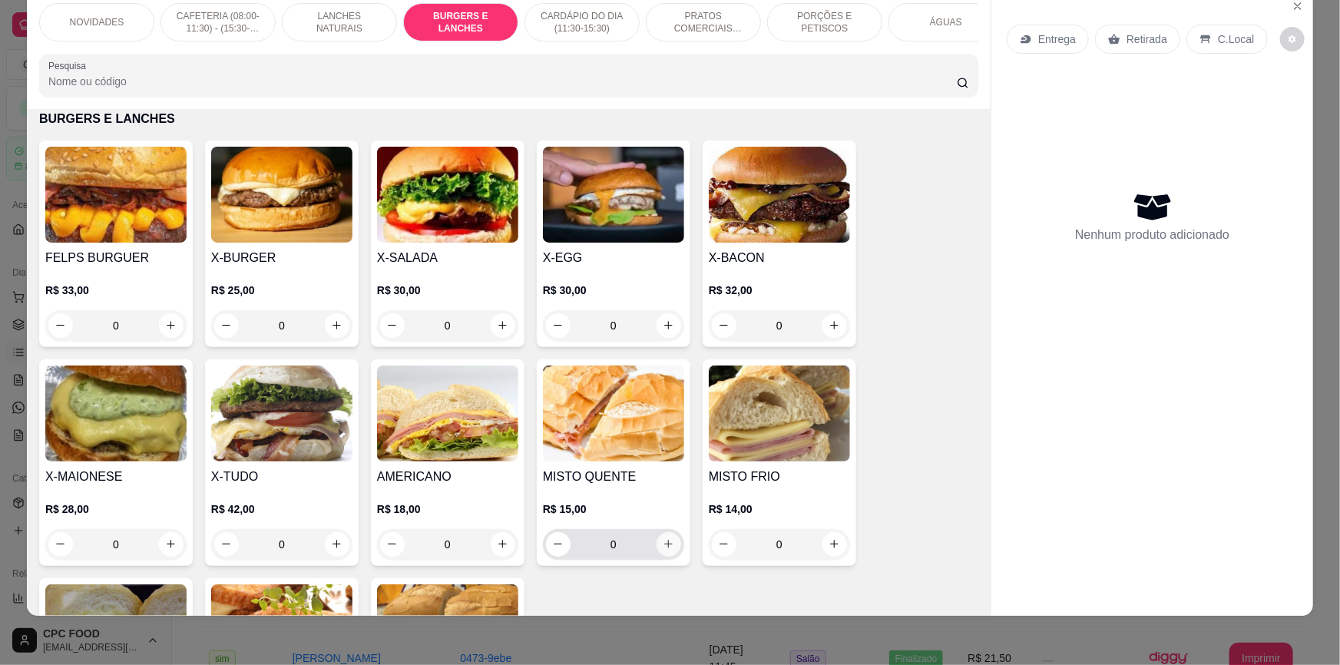
click at [662, 550] on icon "increase-product-quantity" at bounding box center [668, 544] width 12 height 12
type input "4"
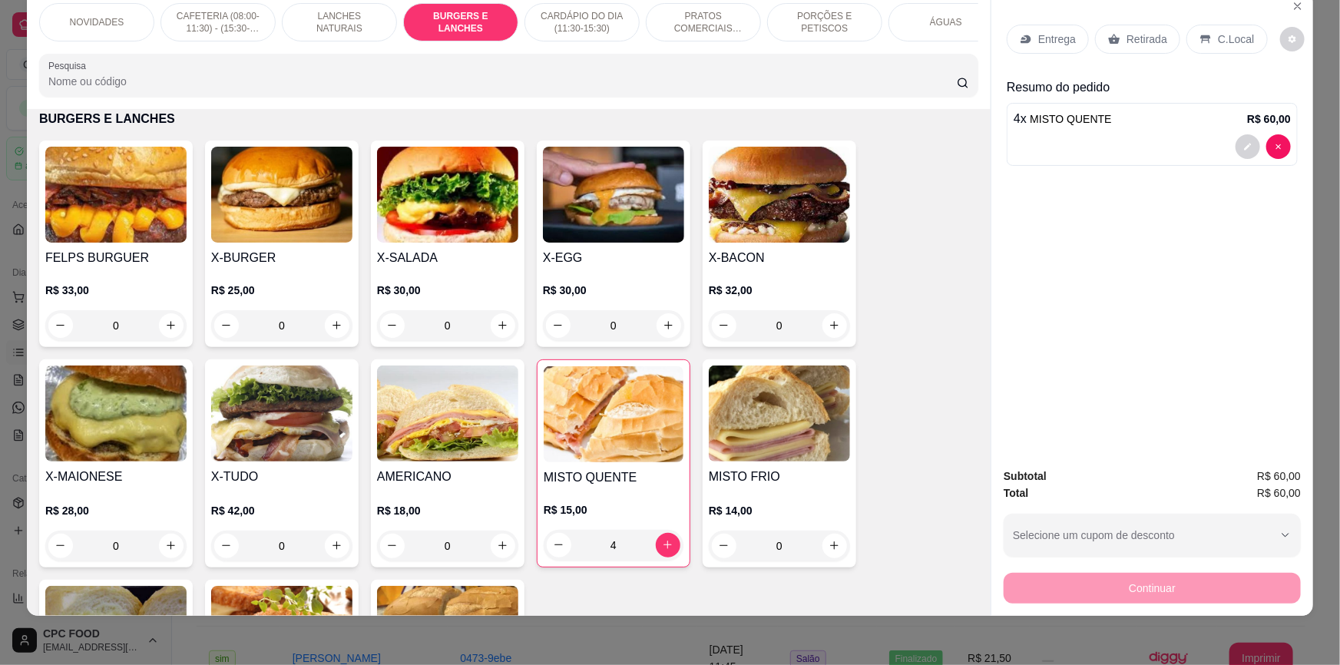
drag, startPoint x: 1122, startPoint y: 31, endPoint x: 1137, endPoint y: 238, distance: 207.8
click at [1122, 30] on div "Retirada" at bounding box center [1137, 39] width 85 height 29
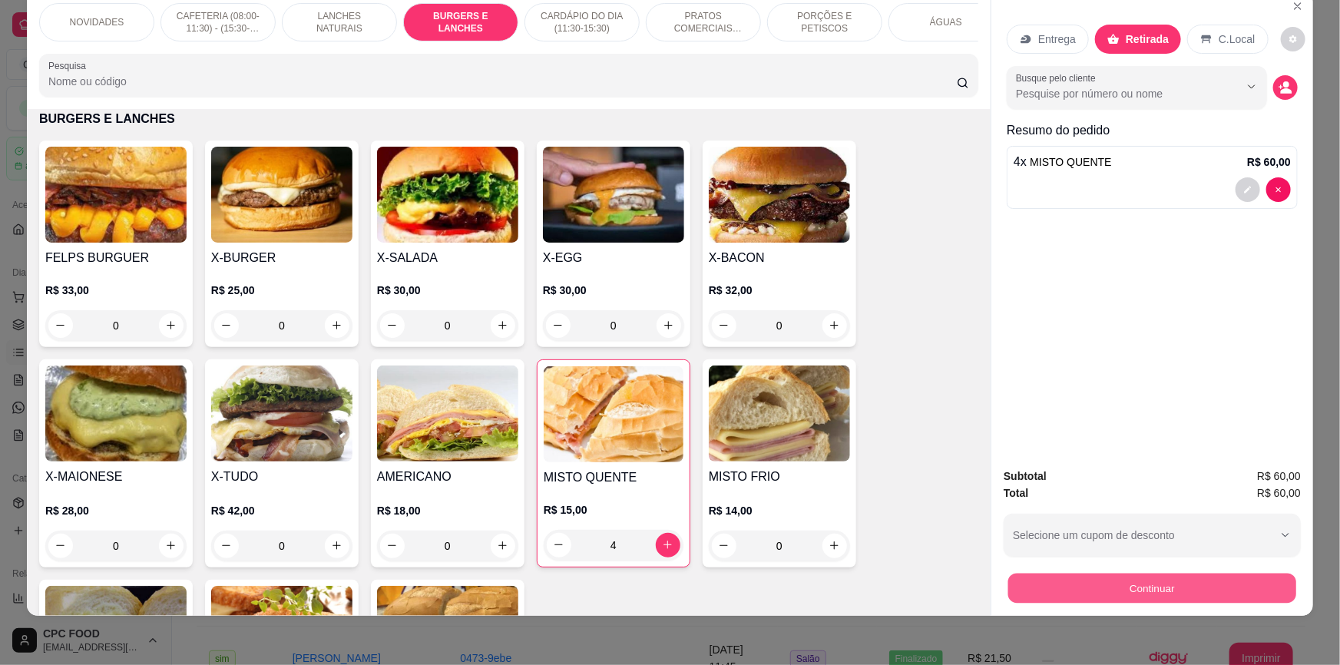
click at [1109, 586] on button "Continuar" at bounding box center [1152, 588] width 288 height 30
click at [1290, 15] on button "Close" at bounding box center [1297, 6] width 25 height 25
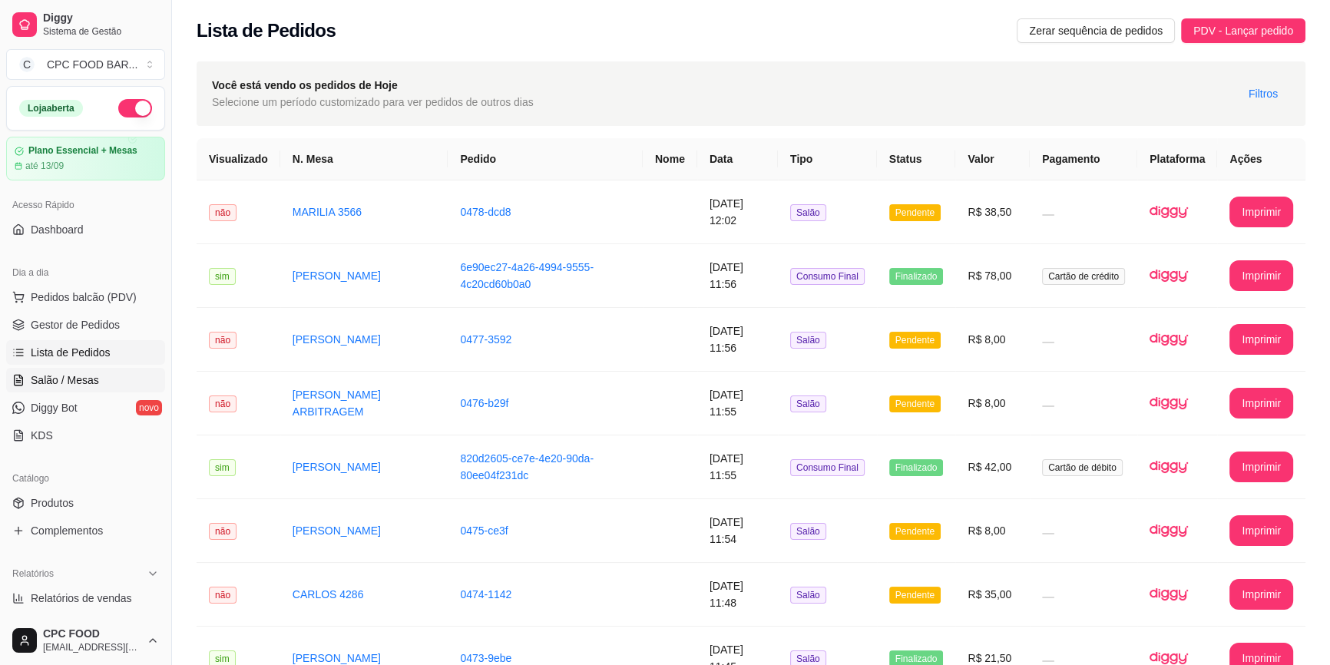
click at [85, 378] on span "Salão / Mesas" at bounding box center [65, 379] width 68 height 15
click at [97, 380] on link "Salão / Mesas" at bounding box center [85, 380] width 159 height 25
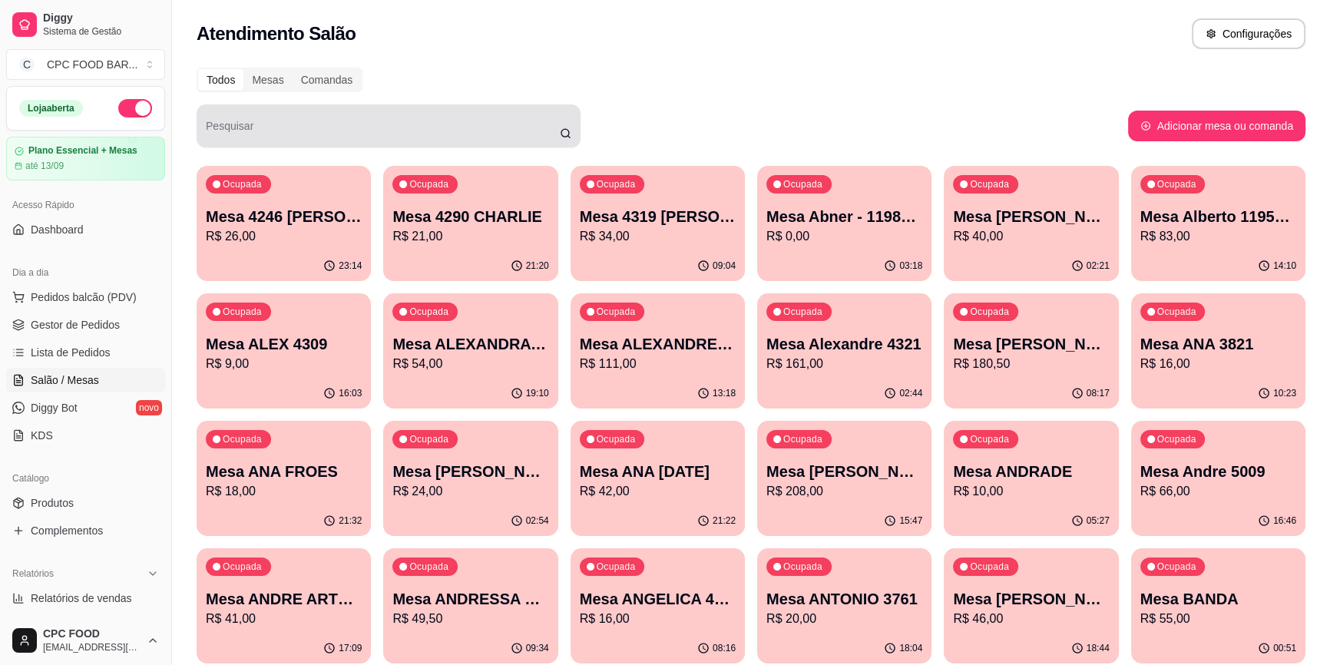
click at [476, 132] on input "Pesquisar" at bounding box center [383, 131] width 354 height 15
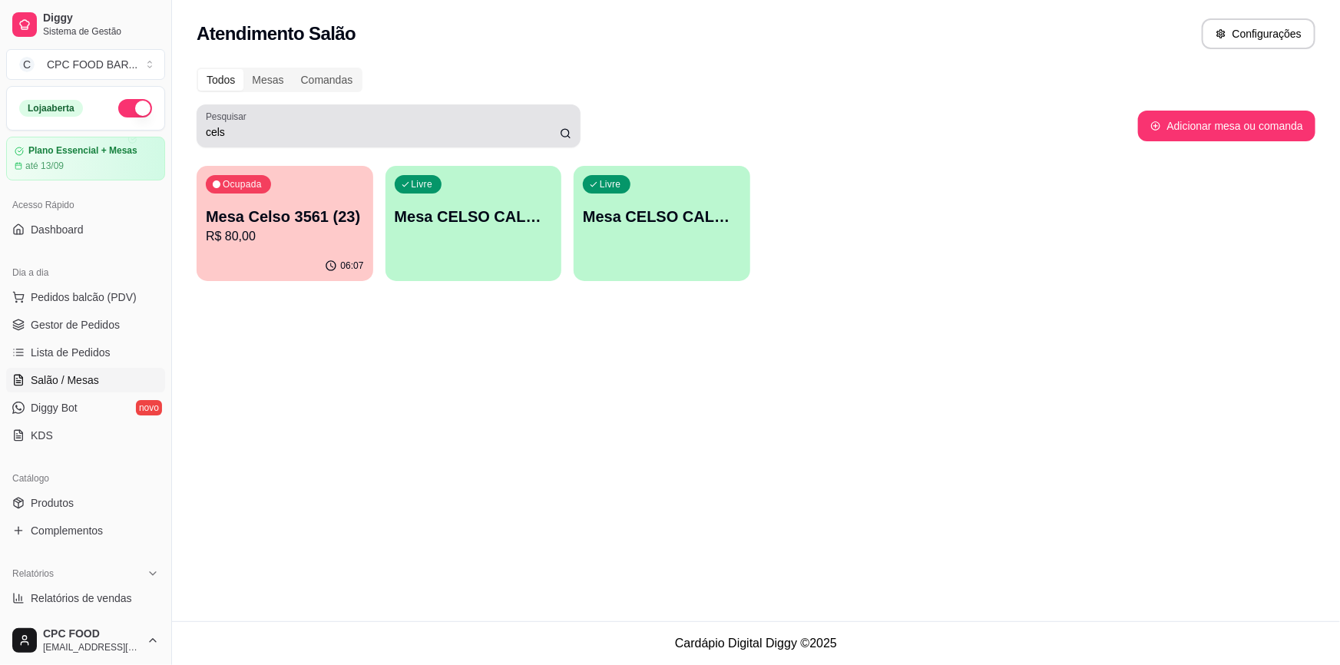
drag, startPoint x: 387, startPoint y: 121, endPoint x: 378, endPoint y: 121, distance: 9.2
click at [378, 123] on div "cels" at bounding box center [388, 126] width 365 height 31
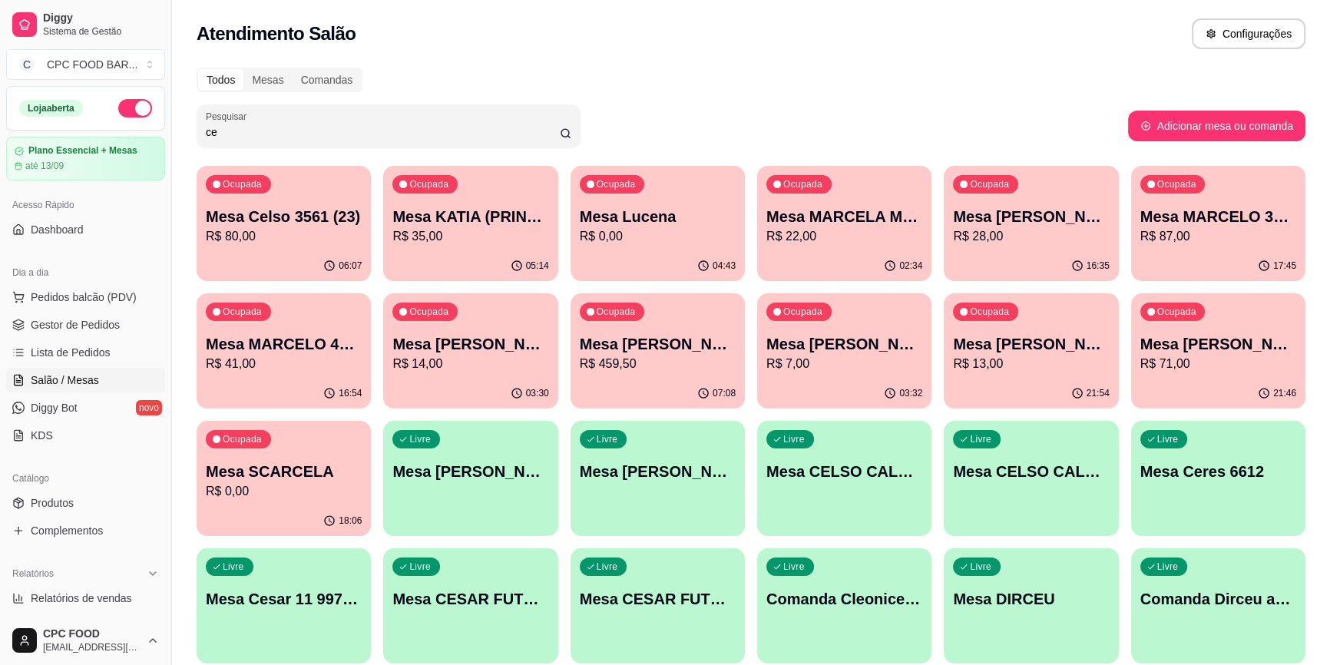
type input "c"
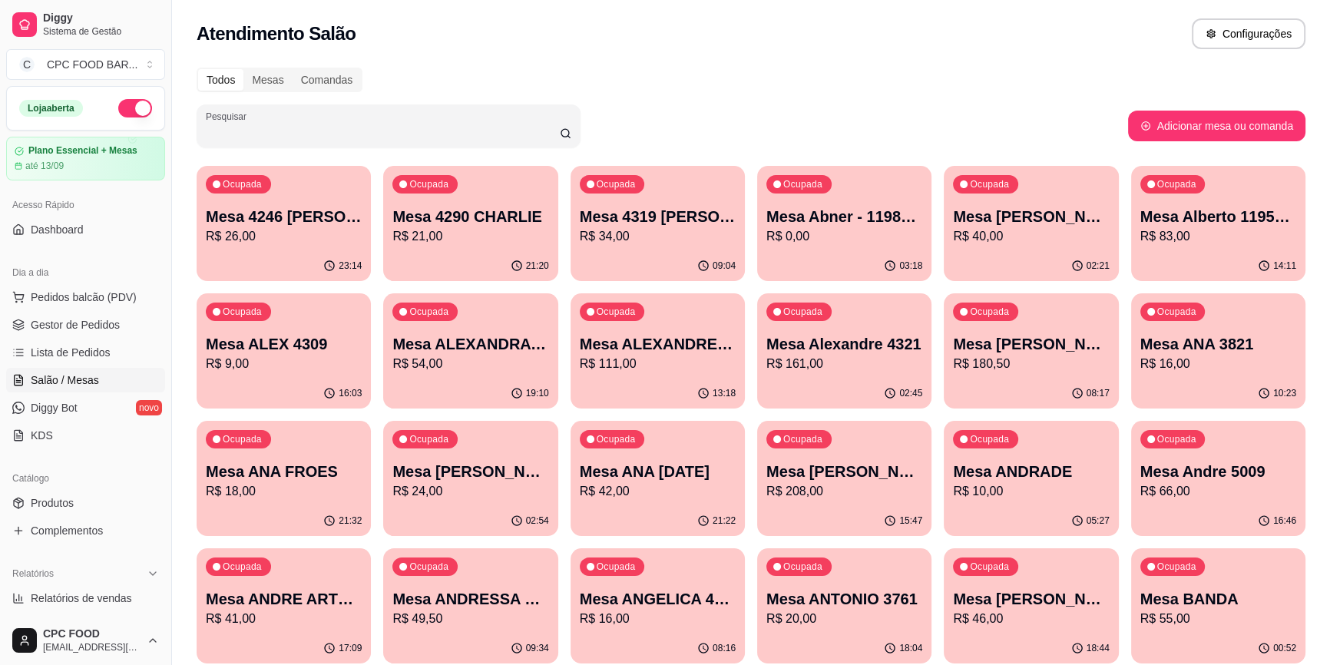
click at [456, 132] on input "Pesquisar" at bounding box center [383, 131] width 354 height 15
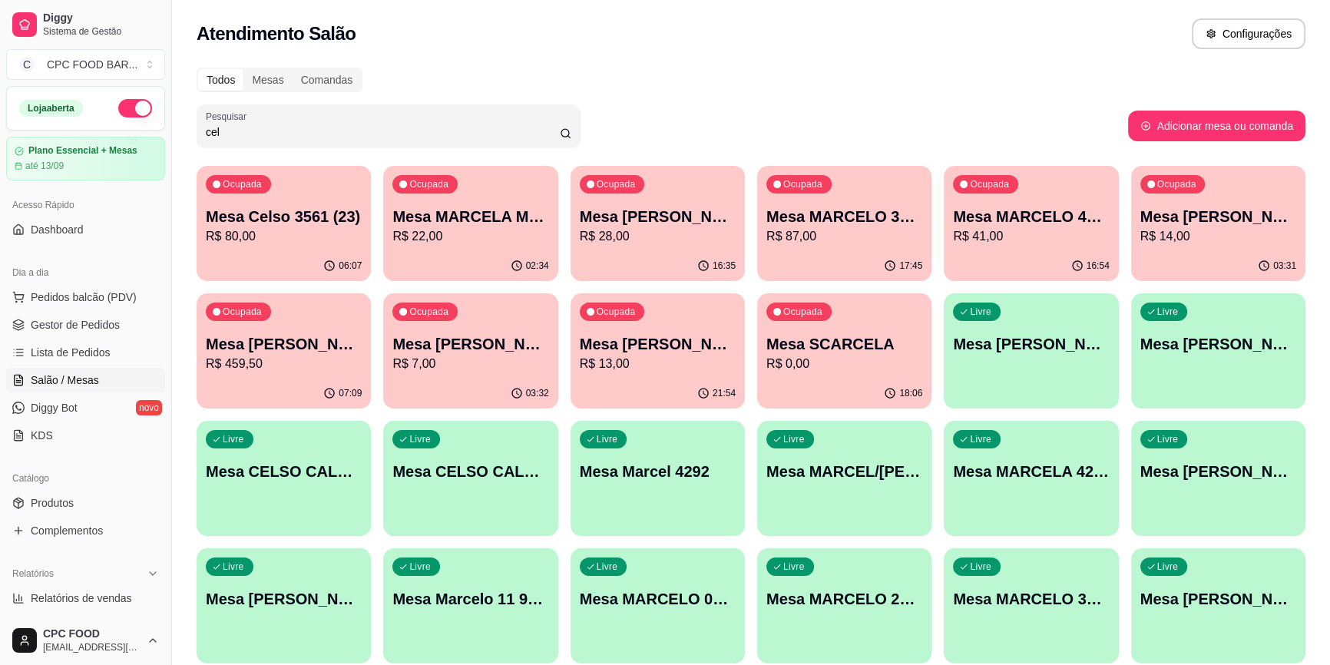
type input "cels"
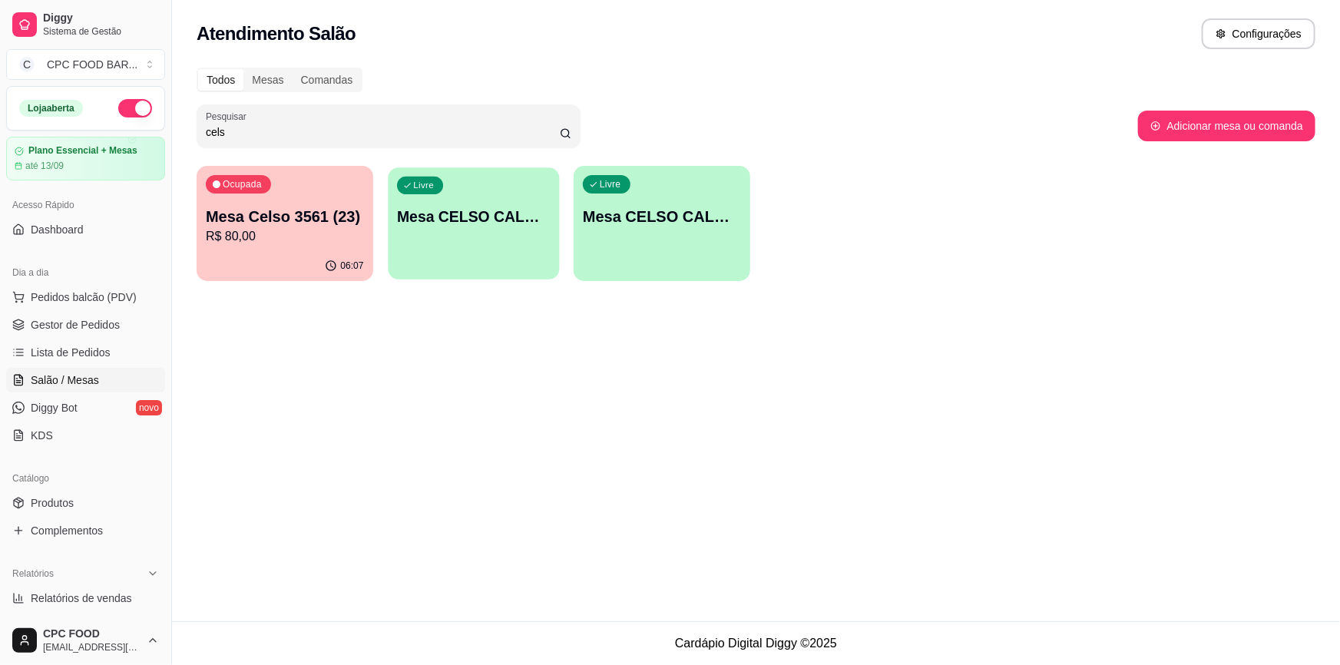
click at [483, 243] on div "Livre Mesa CELSO CALANDRIN" at bounding box center [473, 214] width 171 height 94
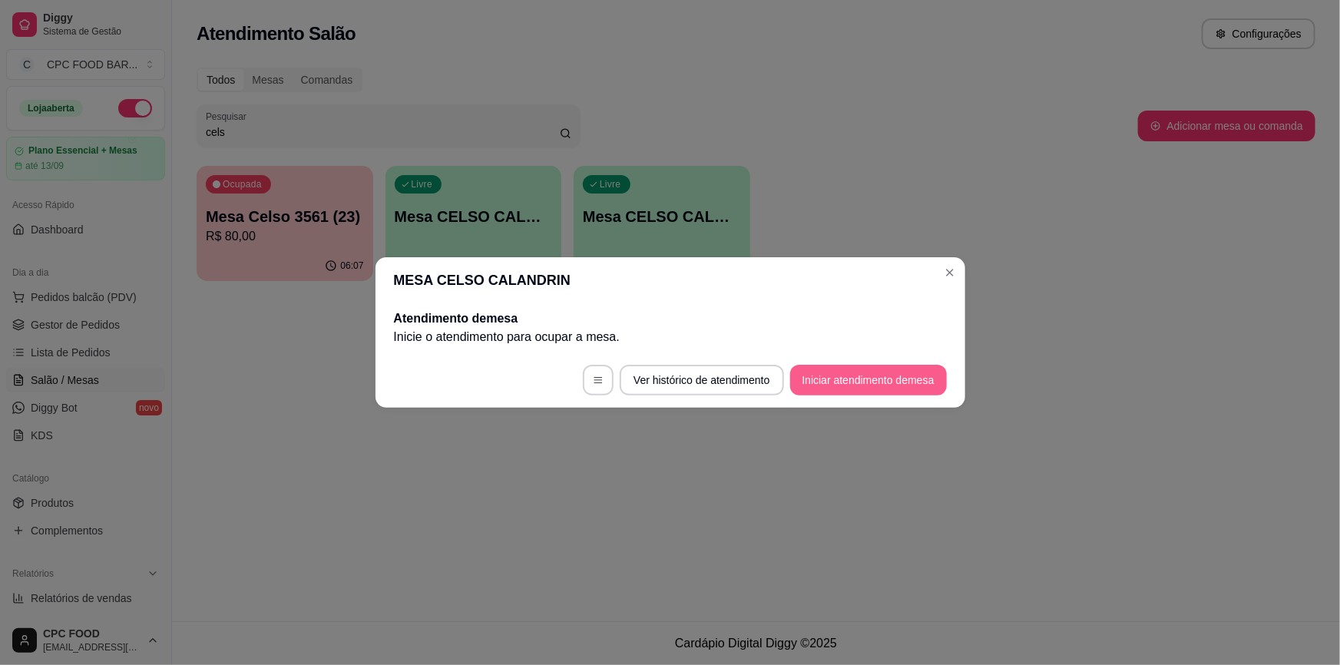
click at [867, 395] on button "Iniciar atendimento de mesa" at bounding box center [868, 380] width 157 height 31
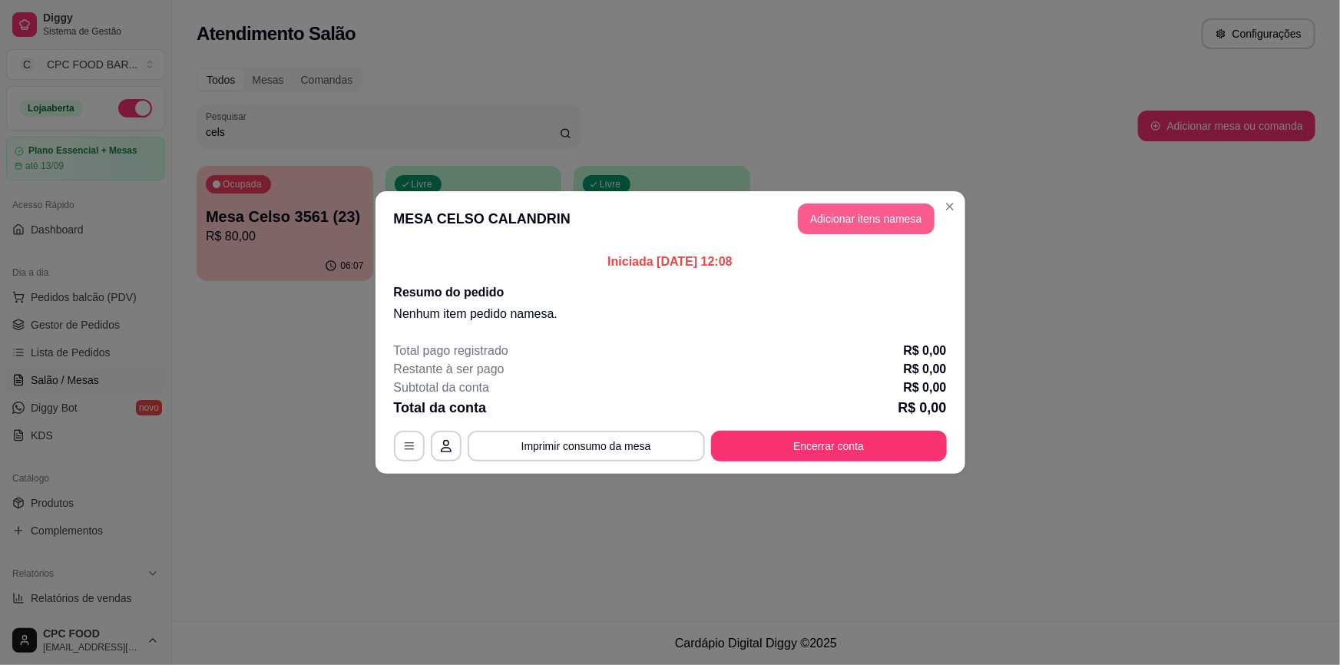
click at [839, 224] on button "Adicionar itens na mesa" at bounding box center [866, 218] width 137 height 31
click at [712, 112] on div at bounding box center [508, 104] width 920 height 31
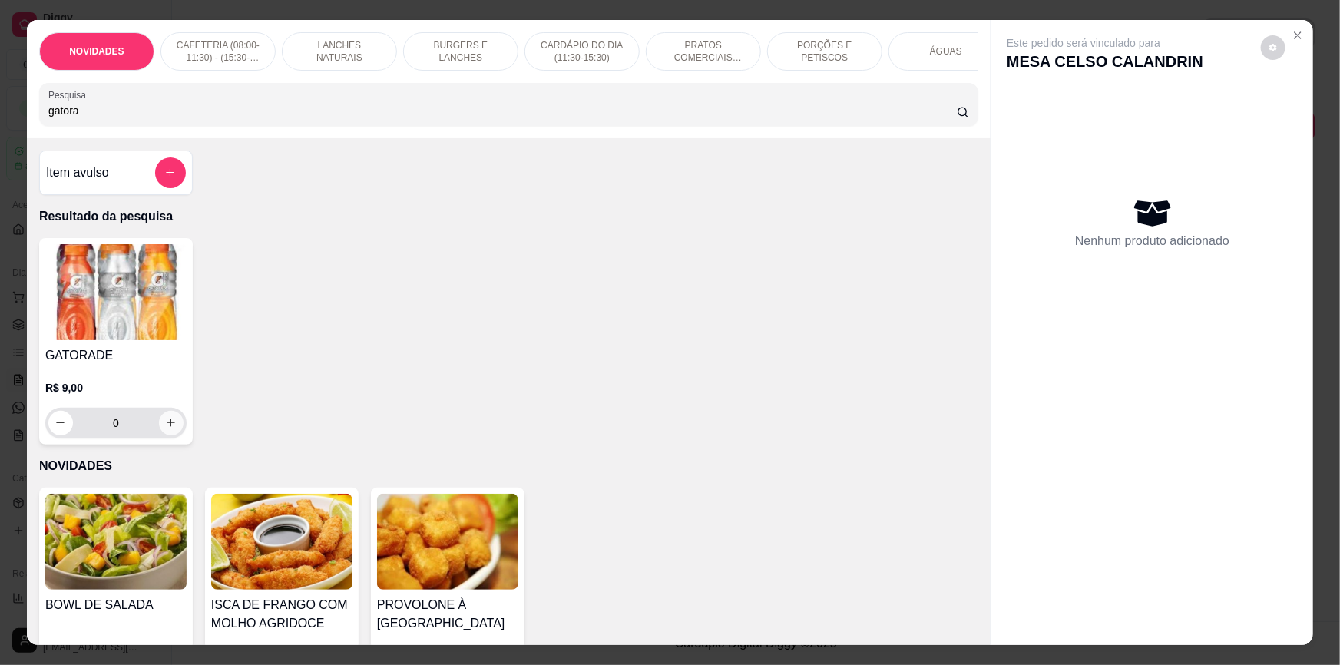
type input "gatora"
click at [165, 428] on icon "increase-product-quantity" at bounding box center [171, 423] width 12 height 12
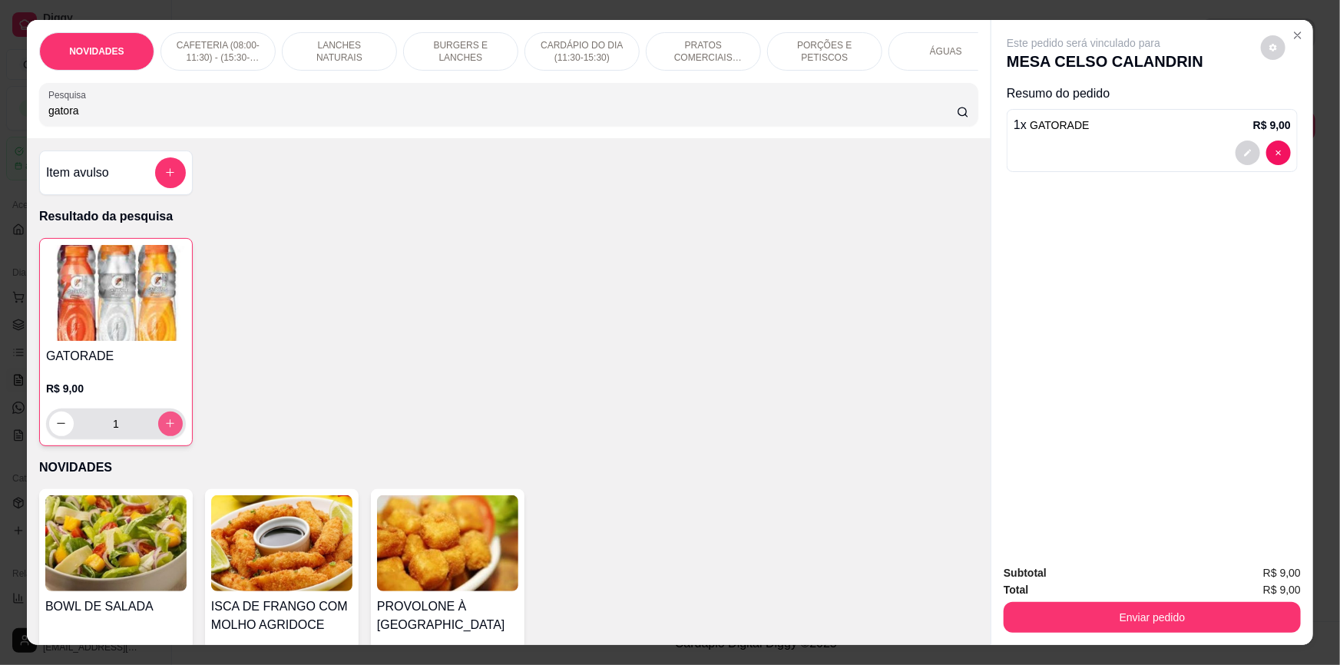
type input "1"
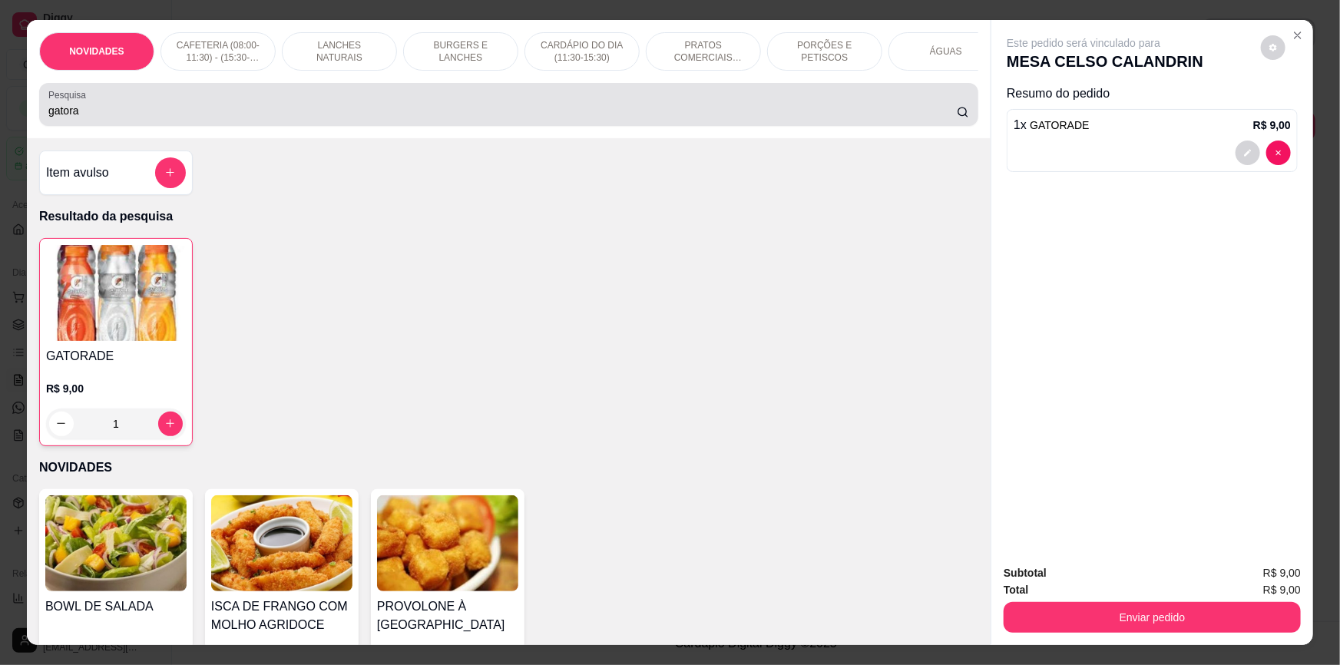
click at [421, 115] on input "gatora" at bounding box center [502, 110] width 908 height 15
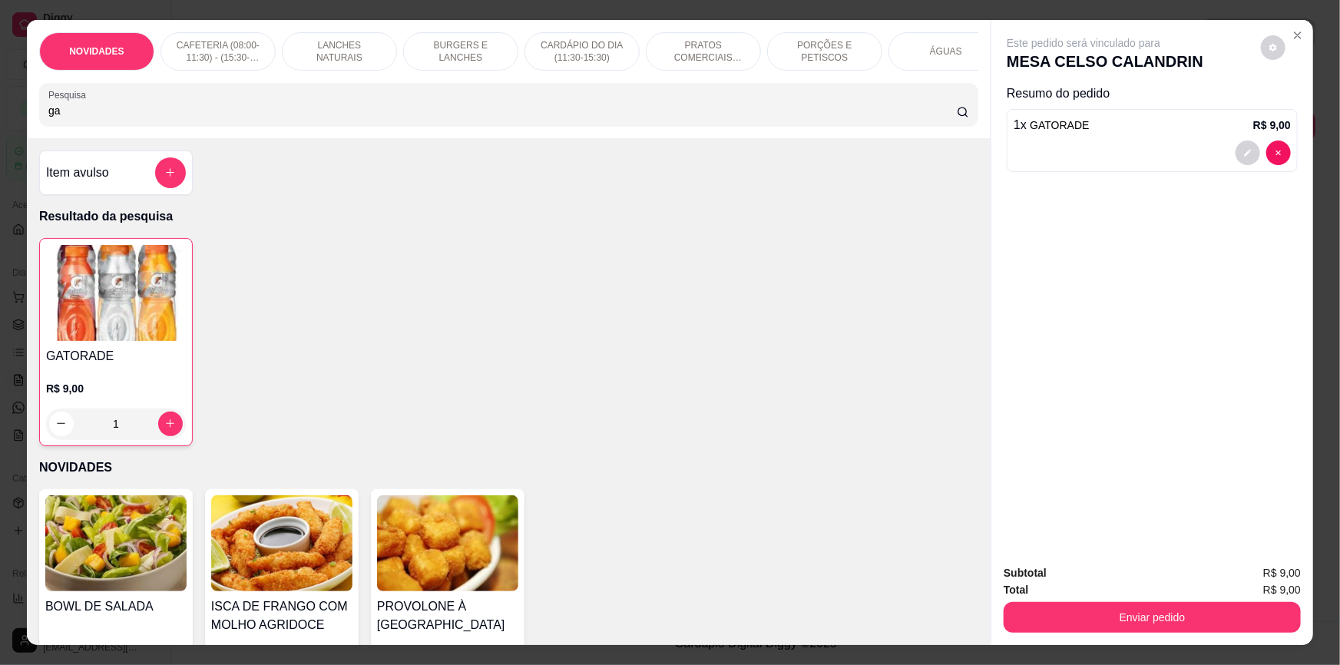
type input "g"
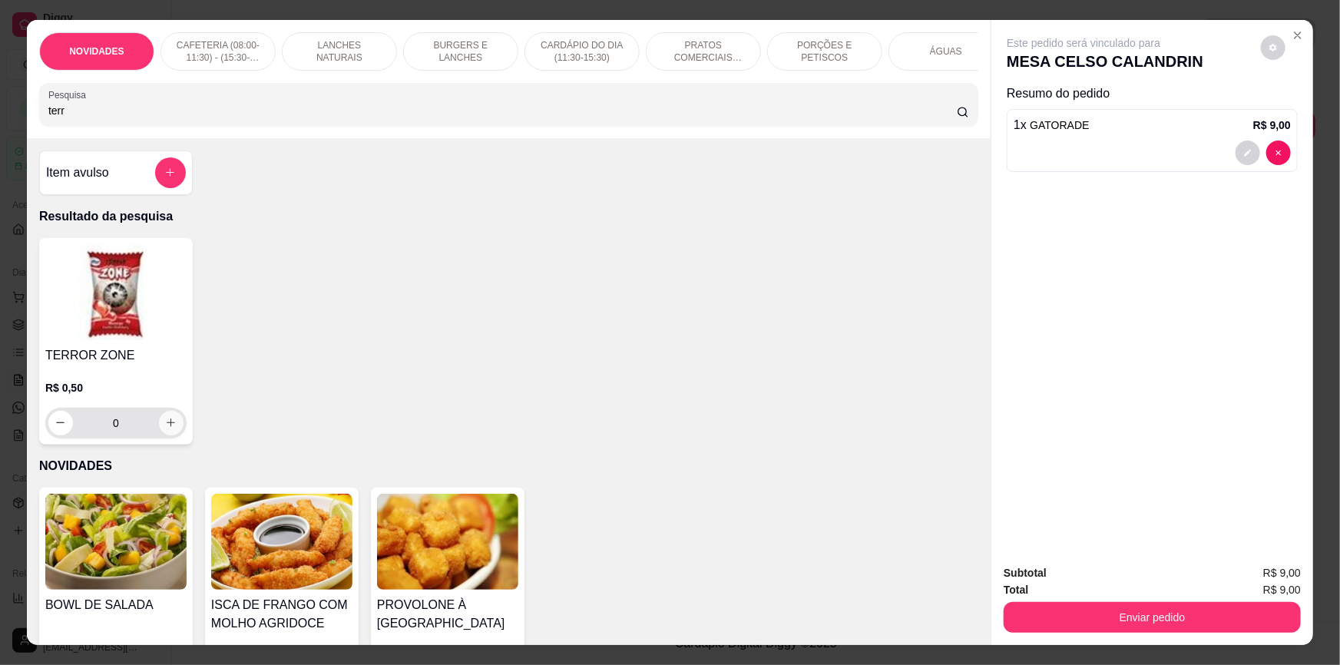
type input "terr"
click at [171, 434] on button "increase-product-quantity" at bounding box center [171, 423] width 24 height 24
type input "1"
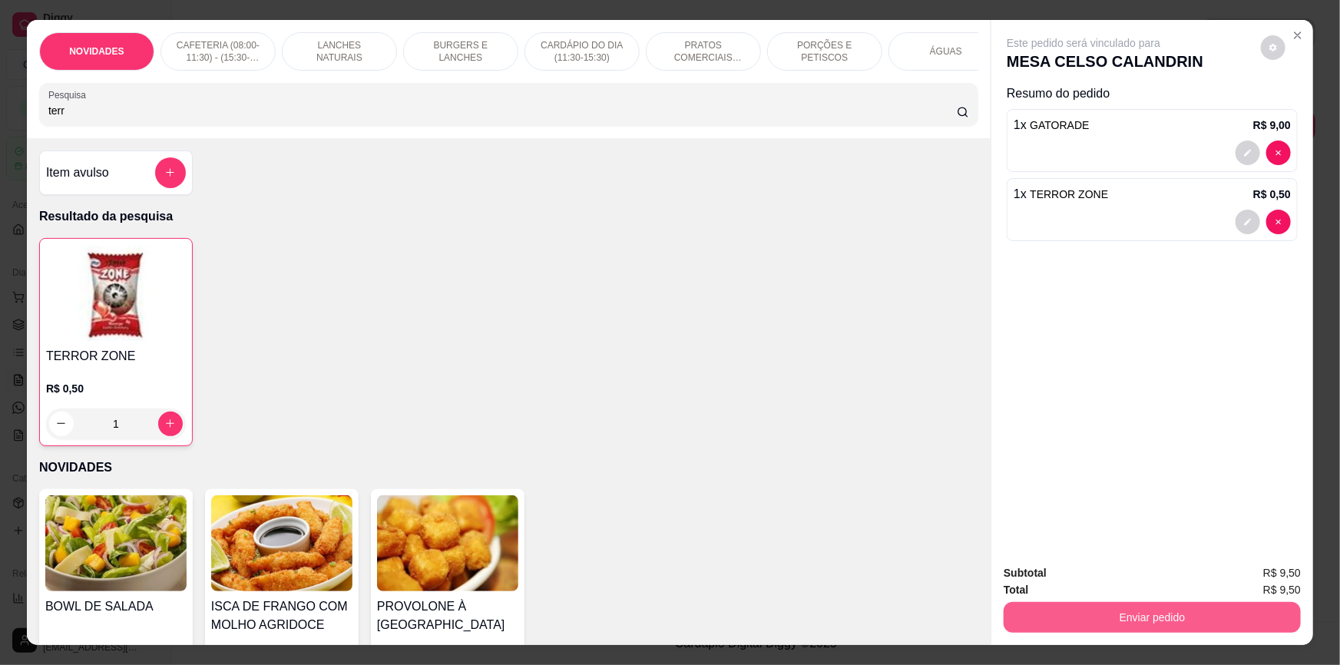
click at [1089, 613] on button "Enviar pedido" at bounding box center [1151, 617] width 297 height 31
click at [1089, 584] on button "Não registrar e enviar pedido" at bounding box center [1102, 579] width 155 height 28
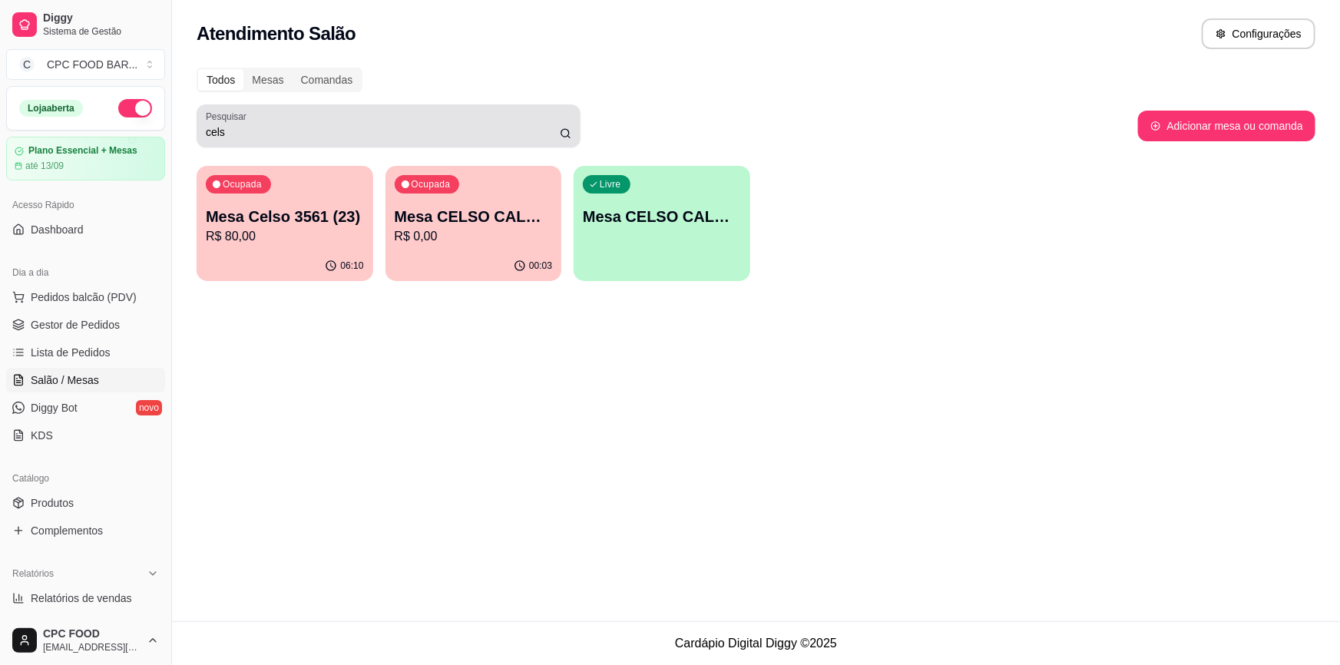
click at [516, 113] on div "cels" at bounding box center [388, 126] width 365 height 31
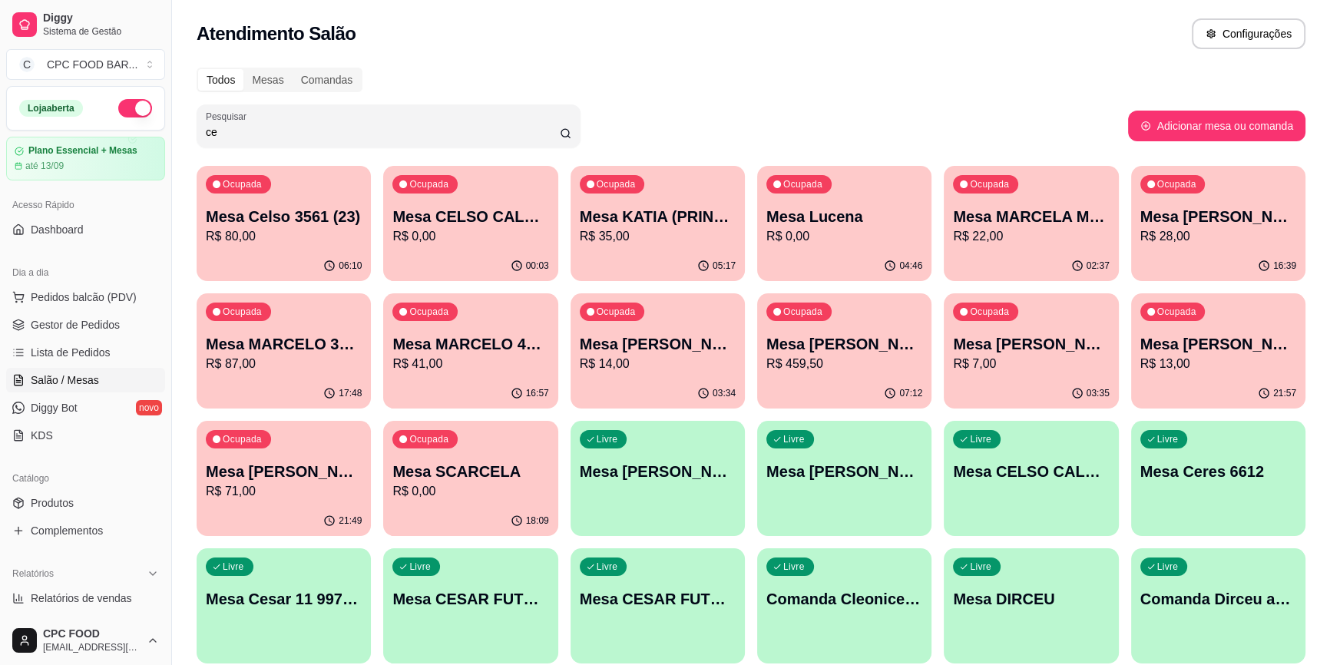
type input "c"
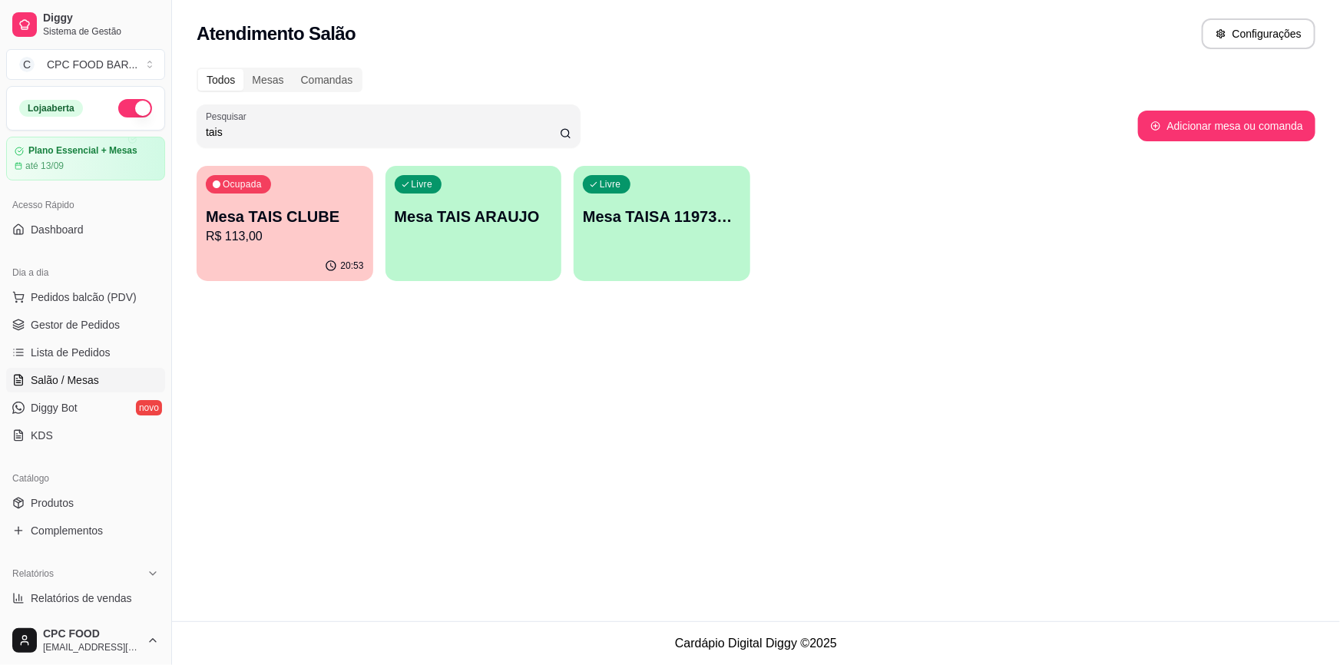
type input "tais"
click at [335, 252] on div "20:53" at bounding box center [285, 266] width 177 height 30
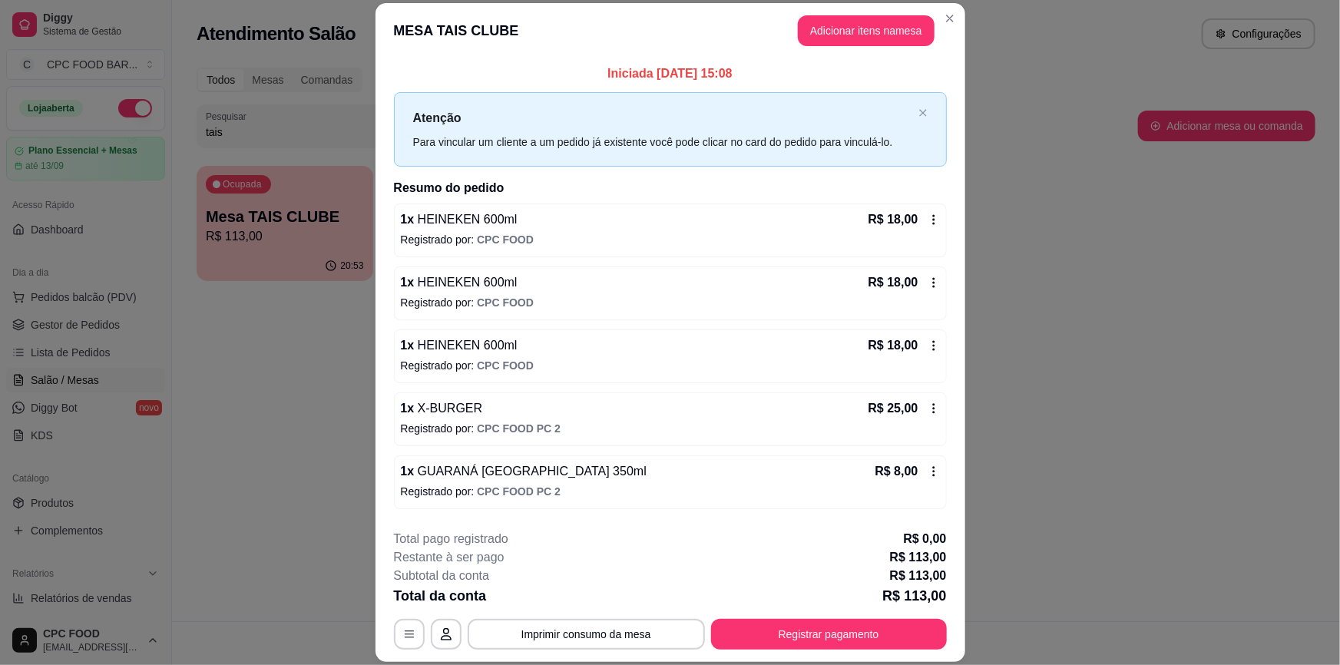
click at [838, 13] on header "MESA TAIS CLUBE Adicionar itens na mesa" at bounding box center [670, 30] width 590 height 55
click at [838, 15] on header "MESA TAIS CLUBE Adicionar itens na mesa" at bounding box center [670, 30] width 590 height 55
click at [829, 41] on button "Adicionar itens na mesa" at bounding box center [866, 30] width 137 height 31
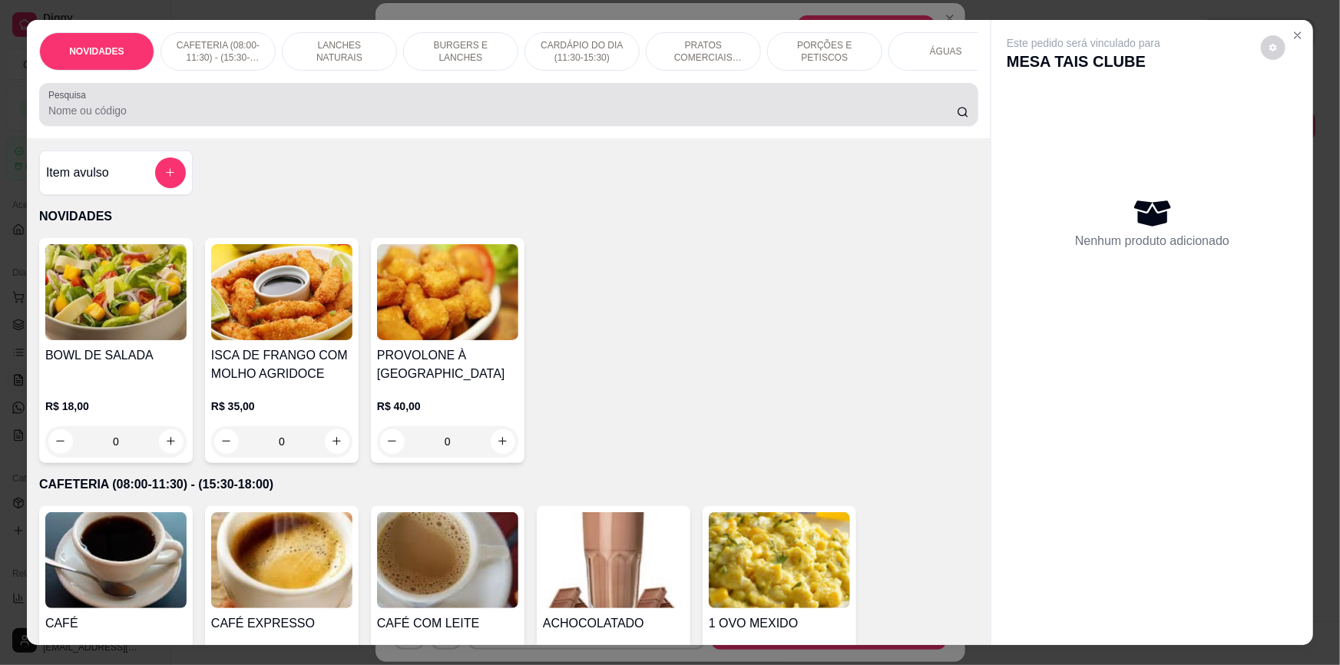
click at [546, 118] on input "Pesquisa" at bounding box center [502, 110] width 908 height 15
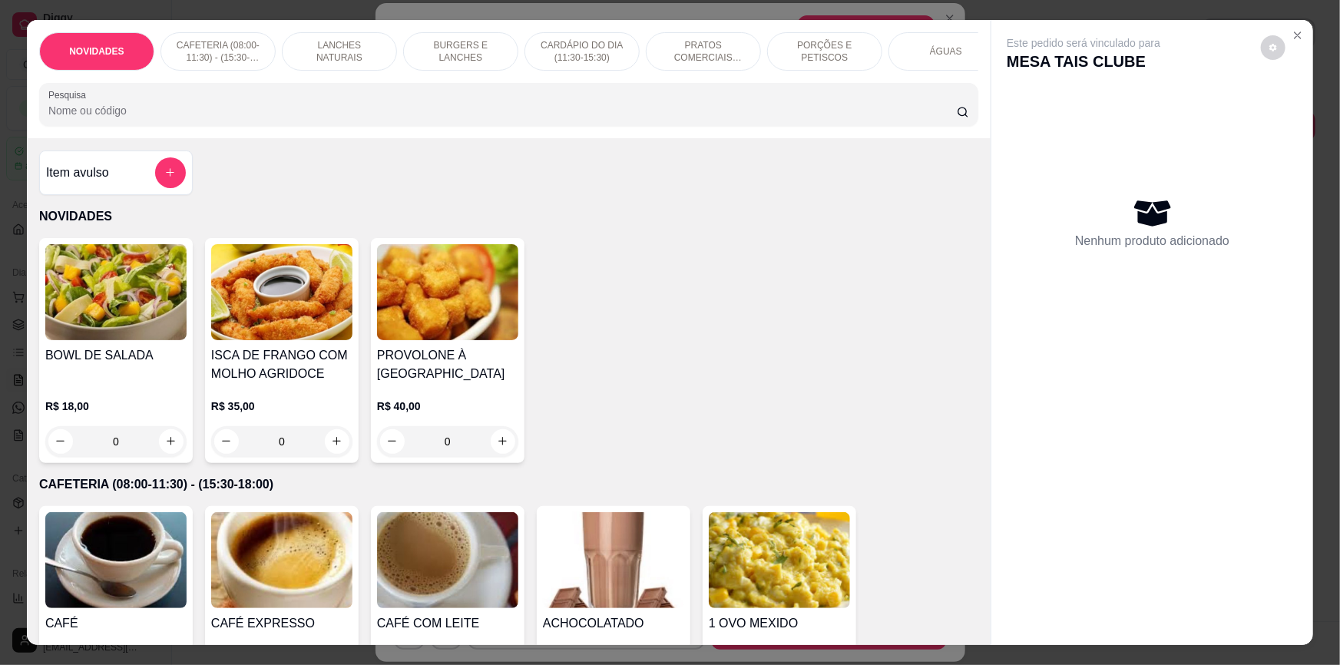
click at [518, 118] on input "Pesquisa" at bounding box center [502, 110] width 908 height 15
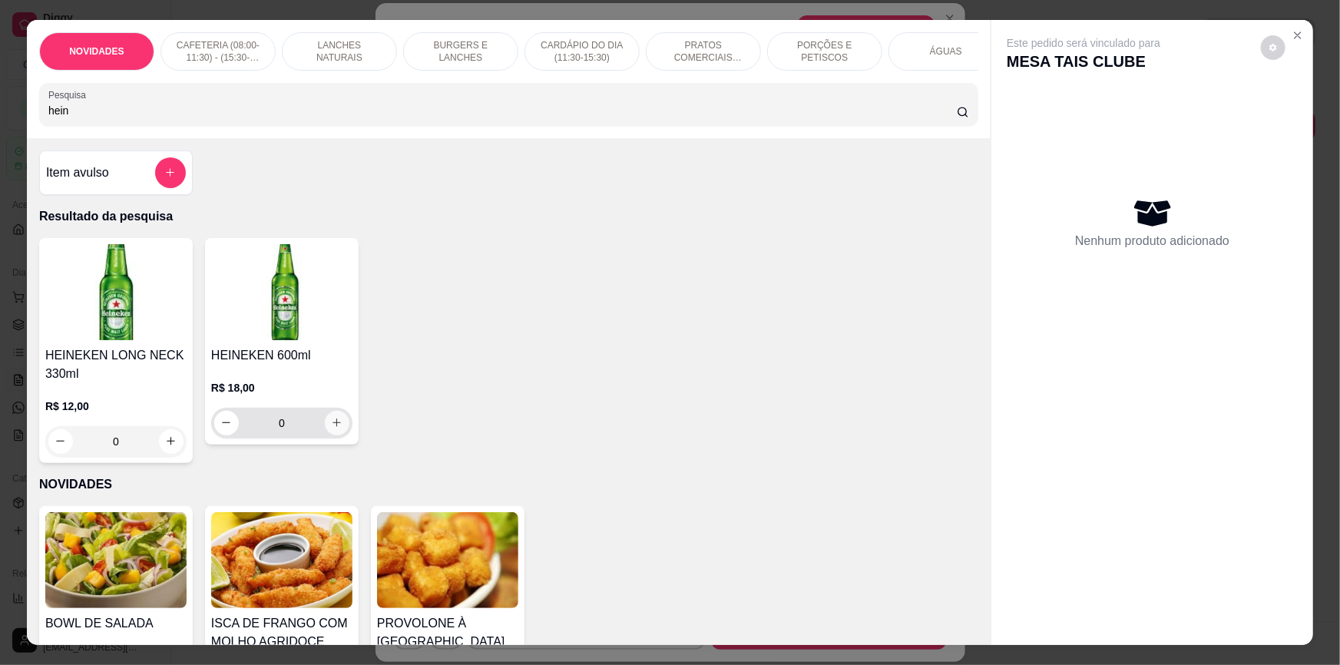
type input "hein"
click at [331, 428] on icon "increase-product-quantity" at bounding box center [337, 423] width 12 height 12
type input "1"
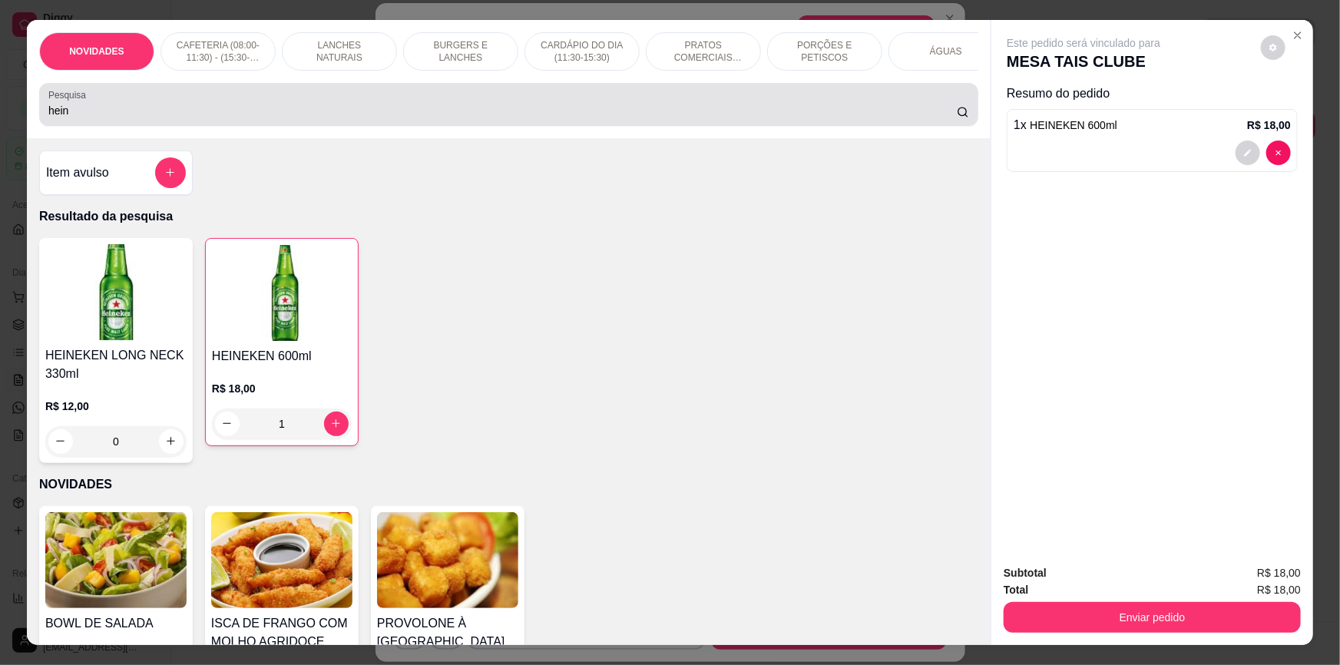
click at [387, 103] on div "hein" at bounding box center [508, 104] width 920 height 31
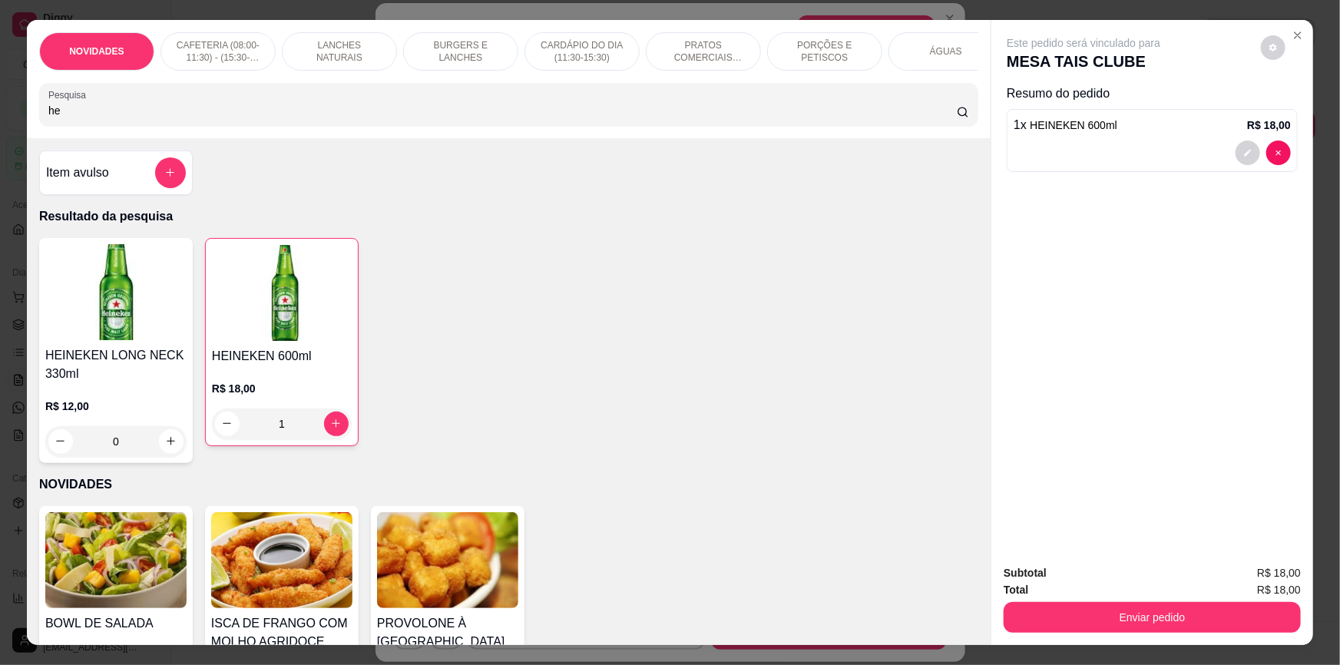
type input "h"
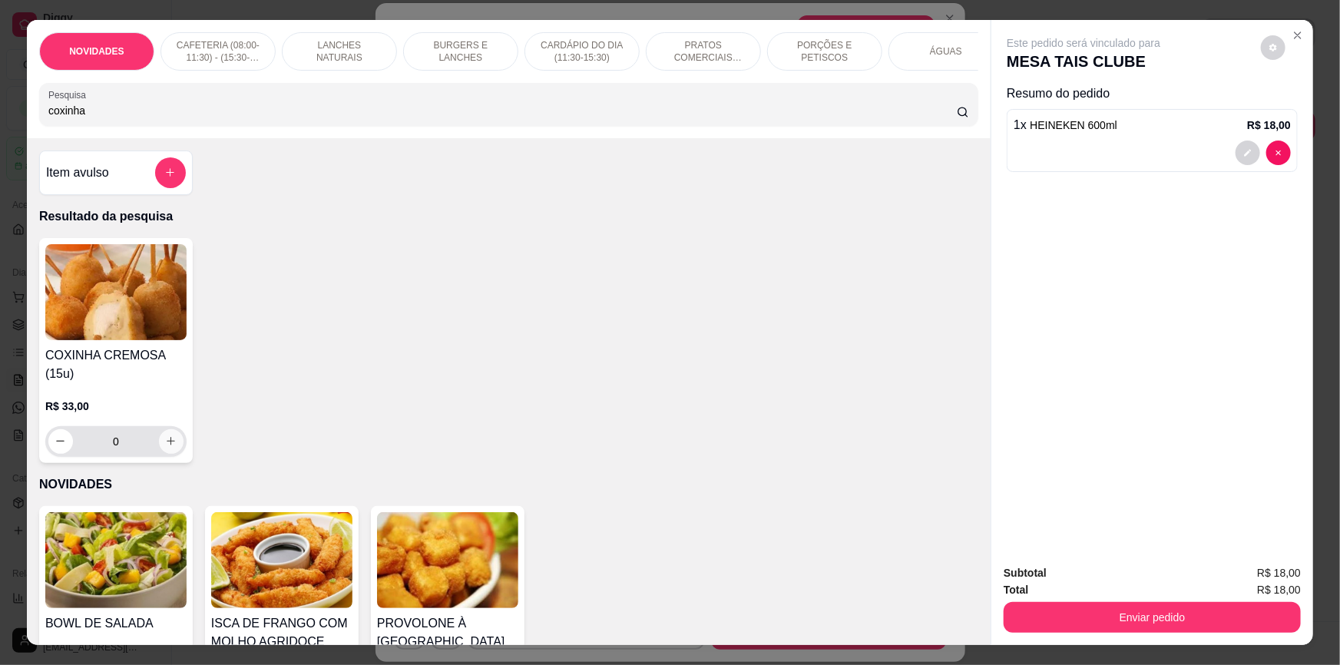
type input "coxinha"
click at [168, 448] on icon "increase-product-quantity" at bounding box center [172, 442] width 12 height 12
type input "1"
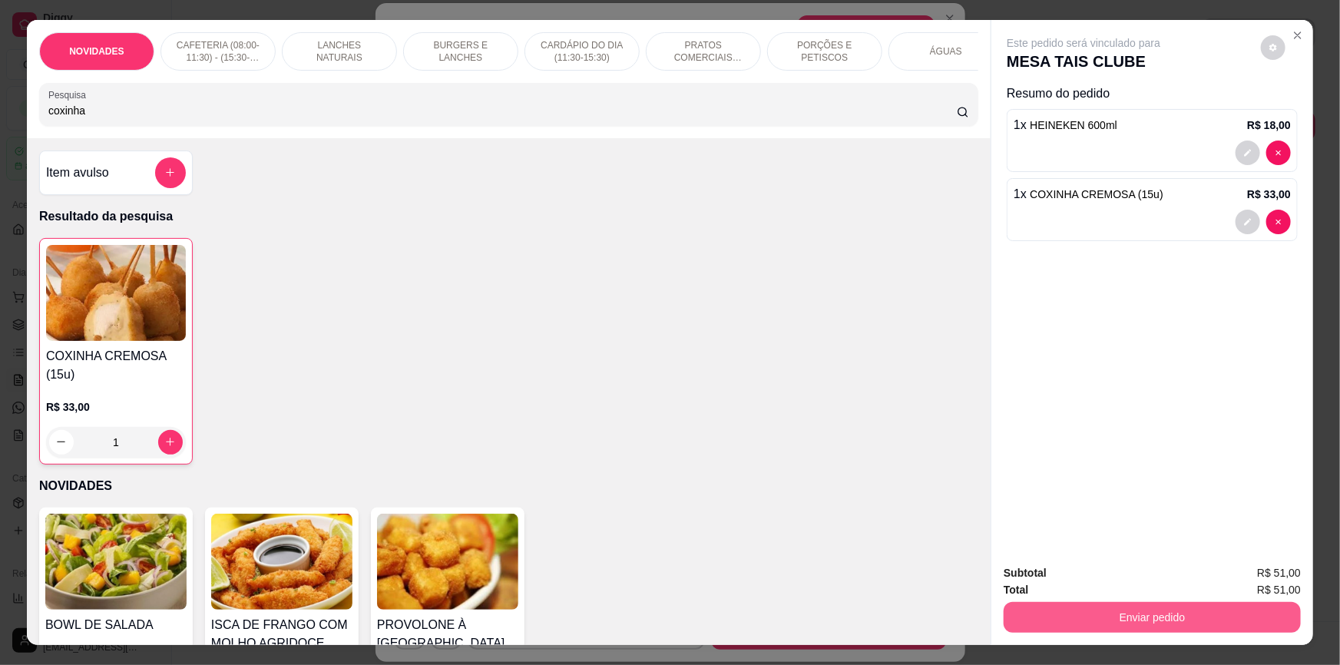
click at [1024, 613] on button "Enviar pedido" at bounding box center [1151, 617] width 297 height 31
click at [1042, 577] on button "Não registrar e enviar pedido" at bounding box center [1102, 579] width 155 height 28
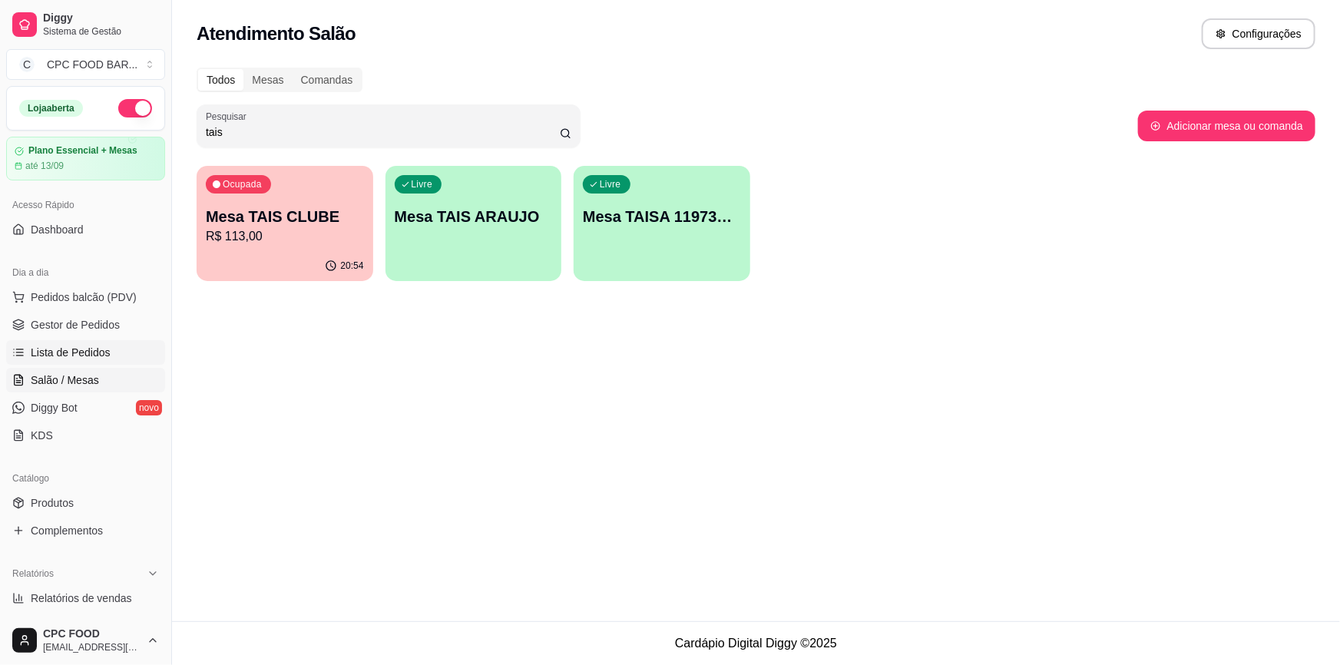
click at [68, 352] on span "Lista de Pedidos" at bounding box center [71, 352] width 80 height 15
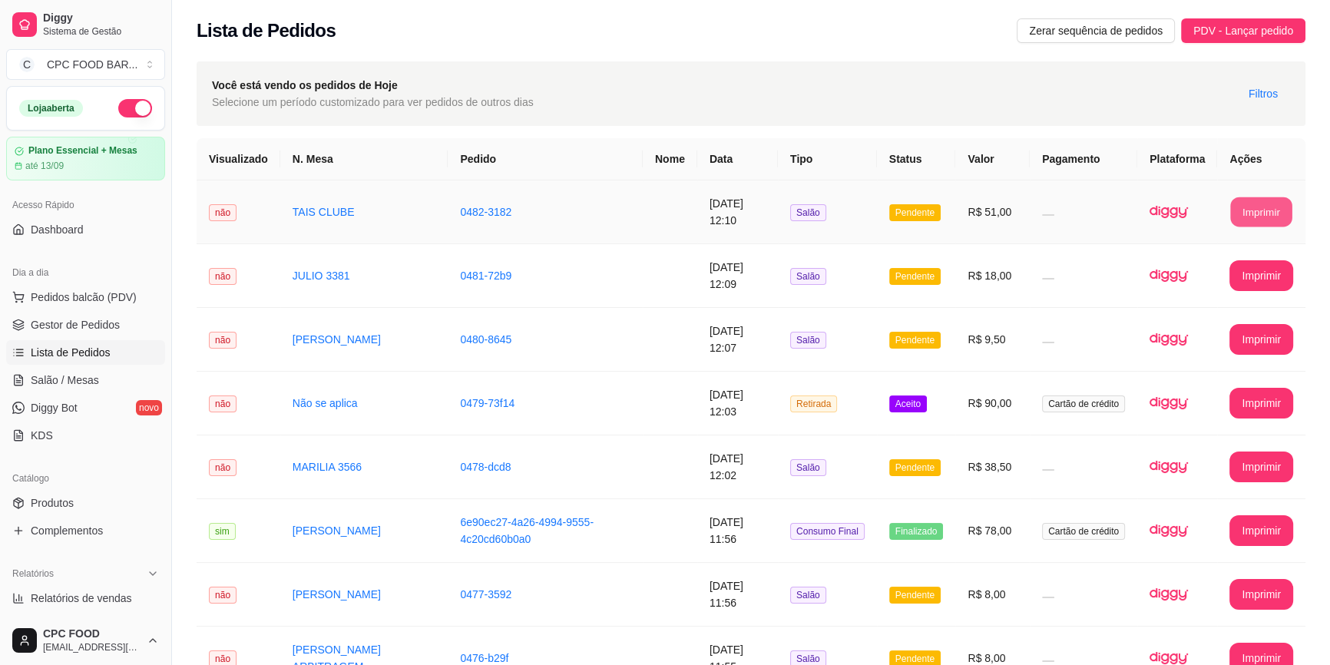
click at [1254, 218] on button "Imprimir" at bounding box center [1261, 212] width 61 height 30
click at [83, 376] on span "Salão / Mesas" at bounding box center [65, 379] width 68 height 15
click at [103, 377] on link "Salão / Mesas" at bounding box center [85, 380] width 159 height 25
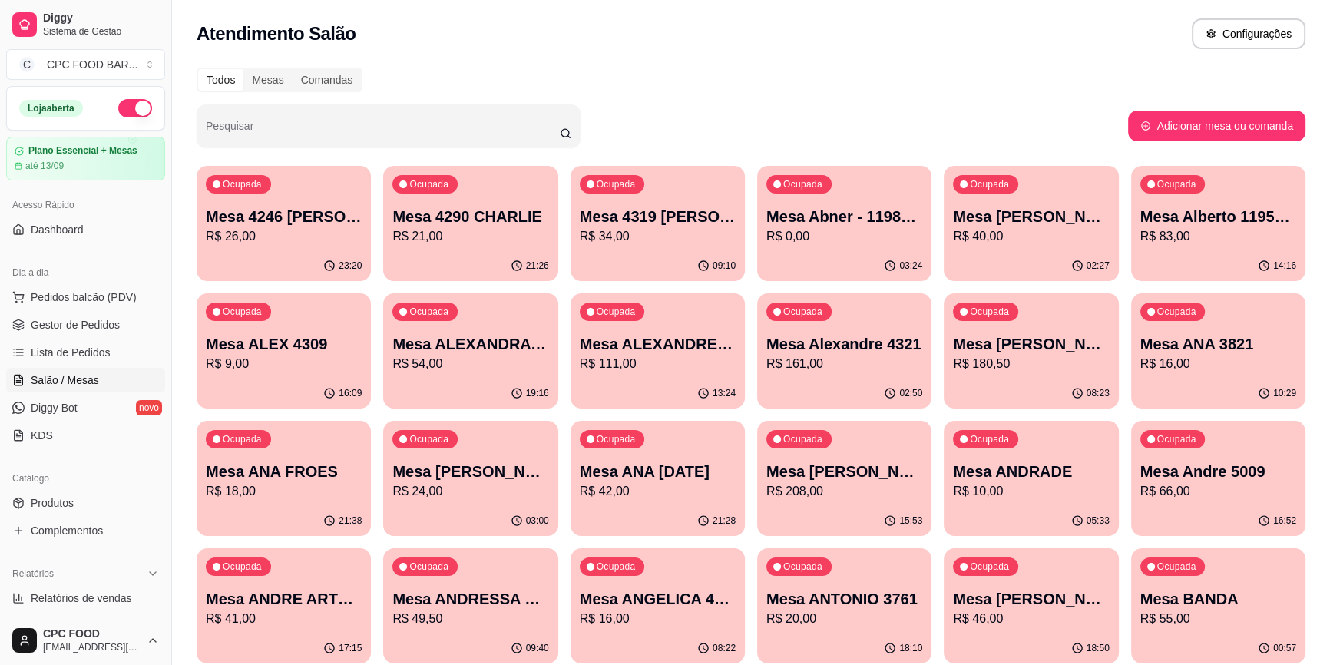
click at [423, 123] on div at bounding box center [388, 126] width 365 height 31
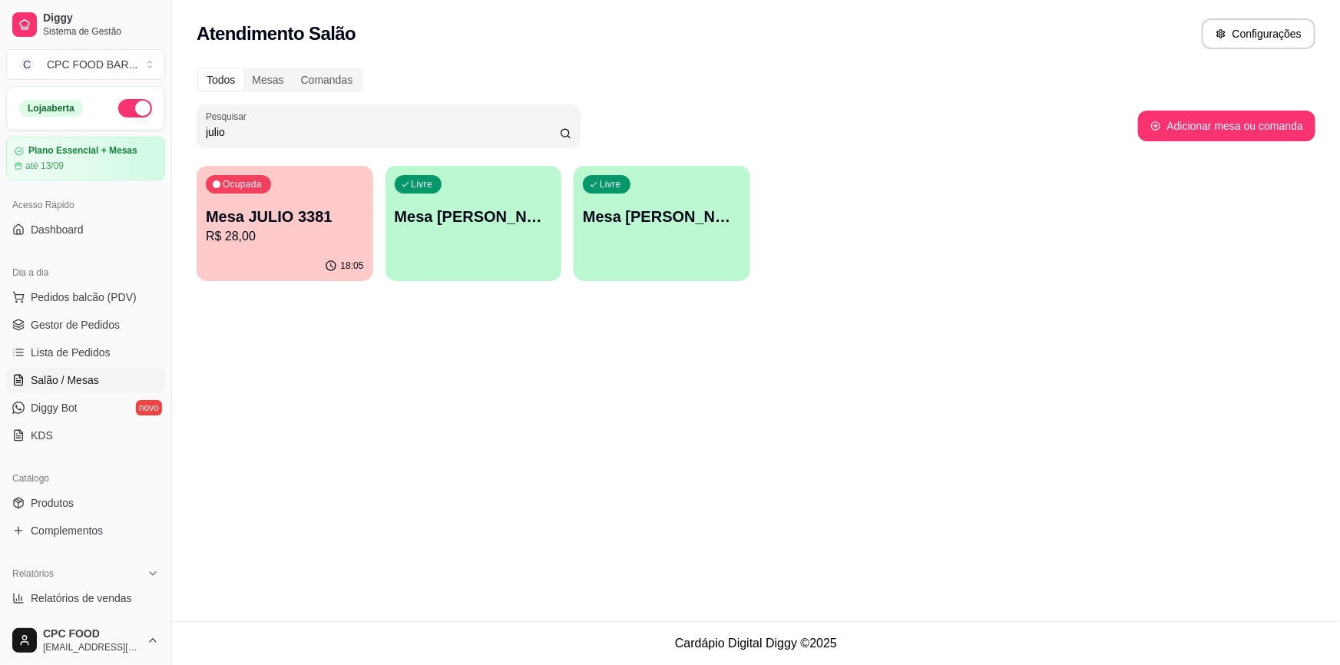
type input "julio"
click at [347, 220] on p "Mesa JULIO 3381" at bounding box center [284, 216] width 153 height 21
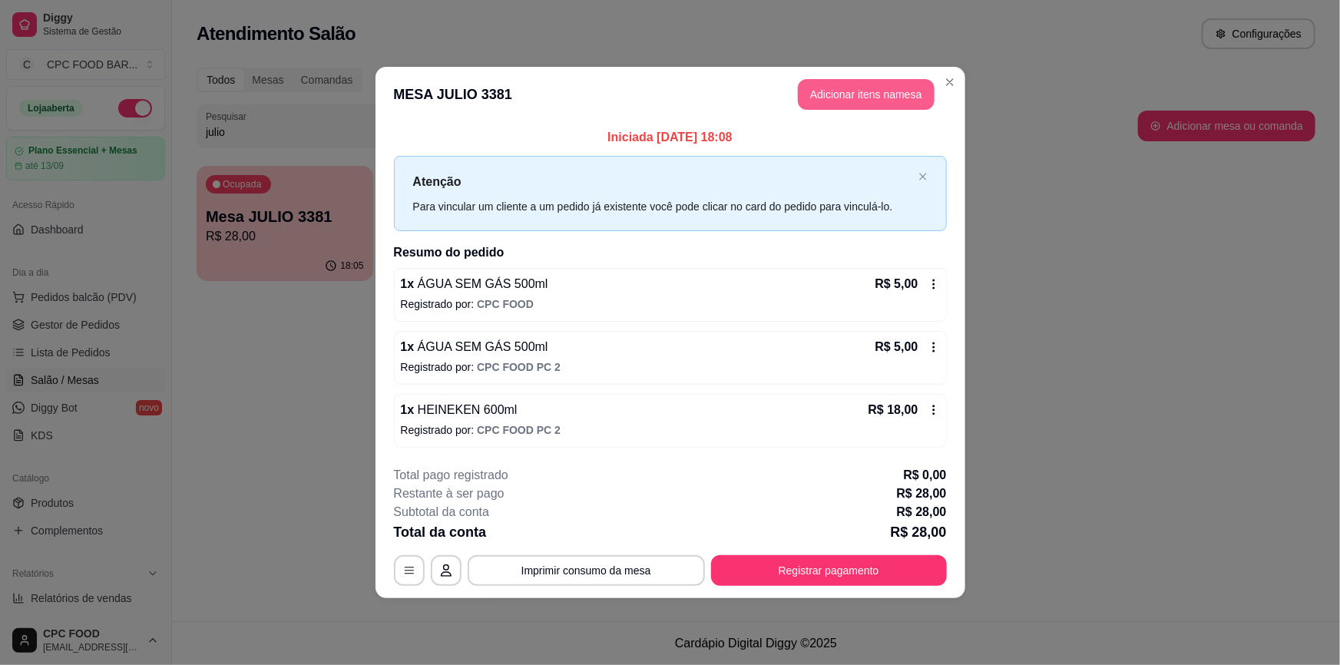
click at [822, 92] on button "Adicionar itens na mesa" at bounding box center [866, 94] width 137 height 31
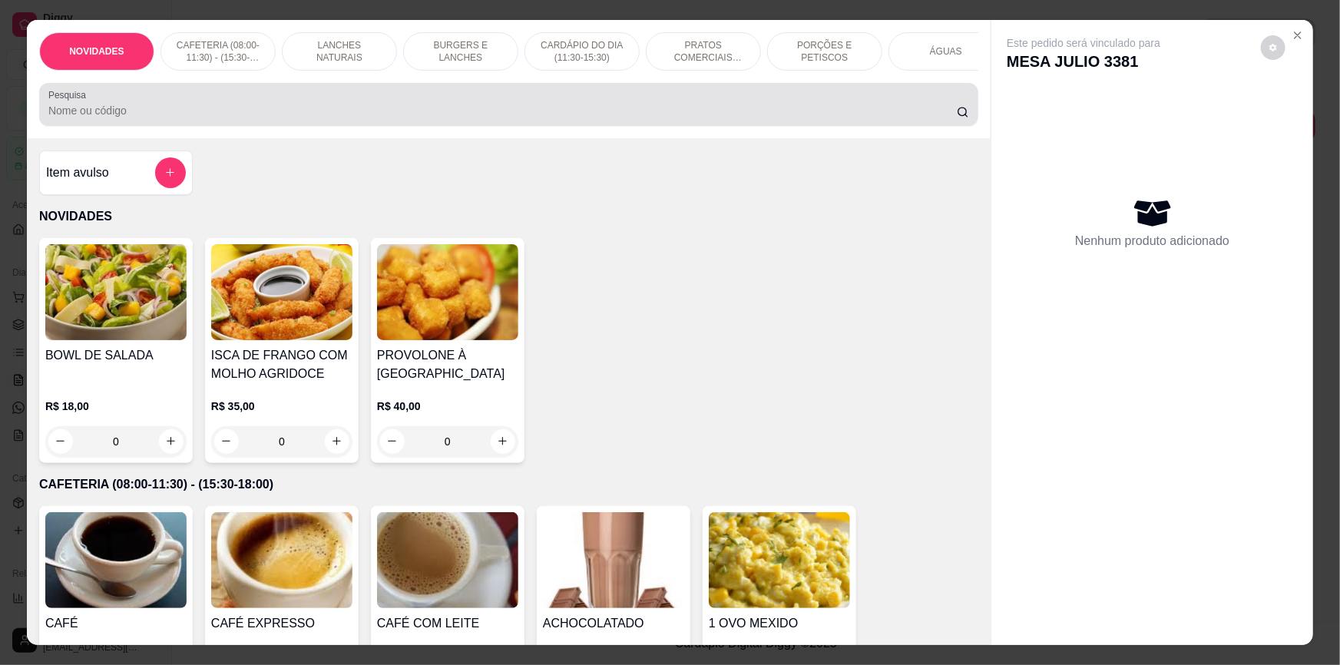
click at [583, 126] on div "Pesquisa" at bounding box center [508, 104] width 939 height 43
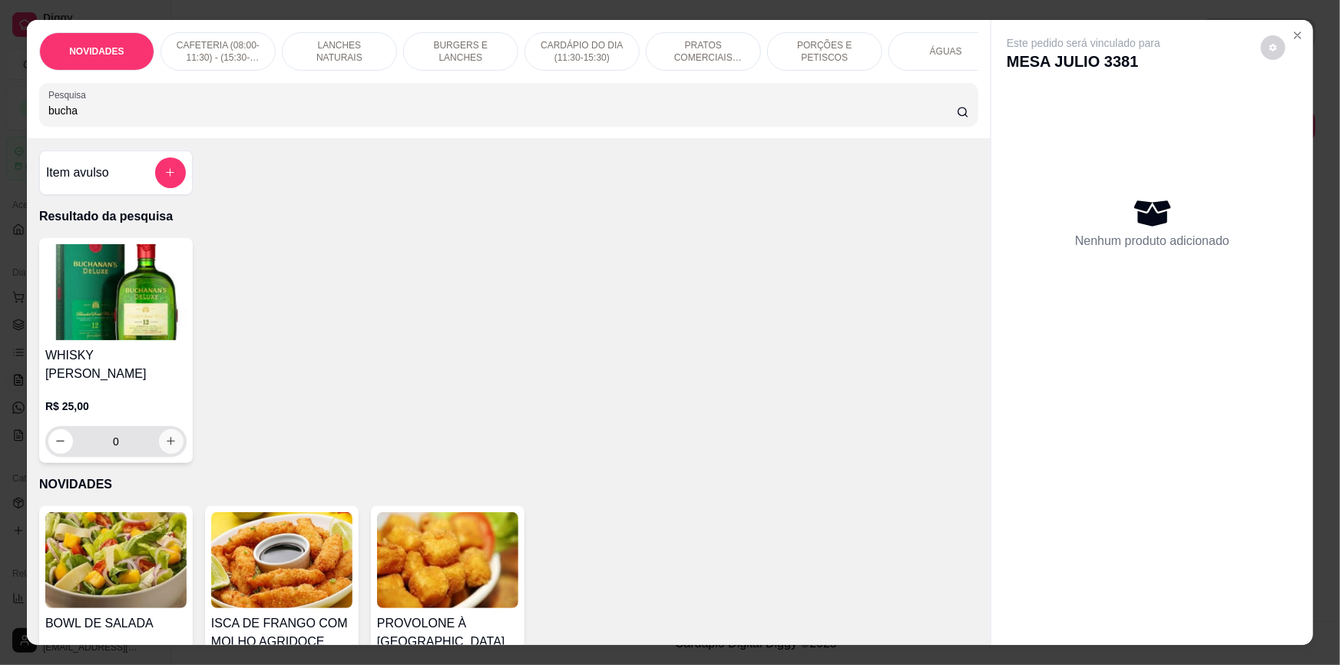
type input "bucha"
click at [165, 436] on icon "increase-product-quantity" at bounding box center [171, 441] width 12 height 12
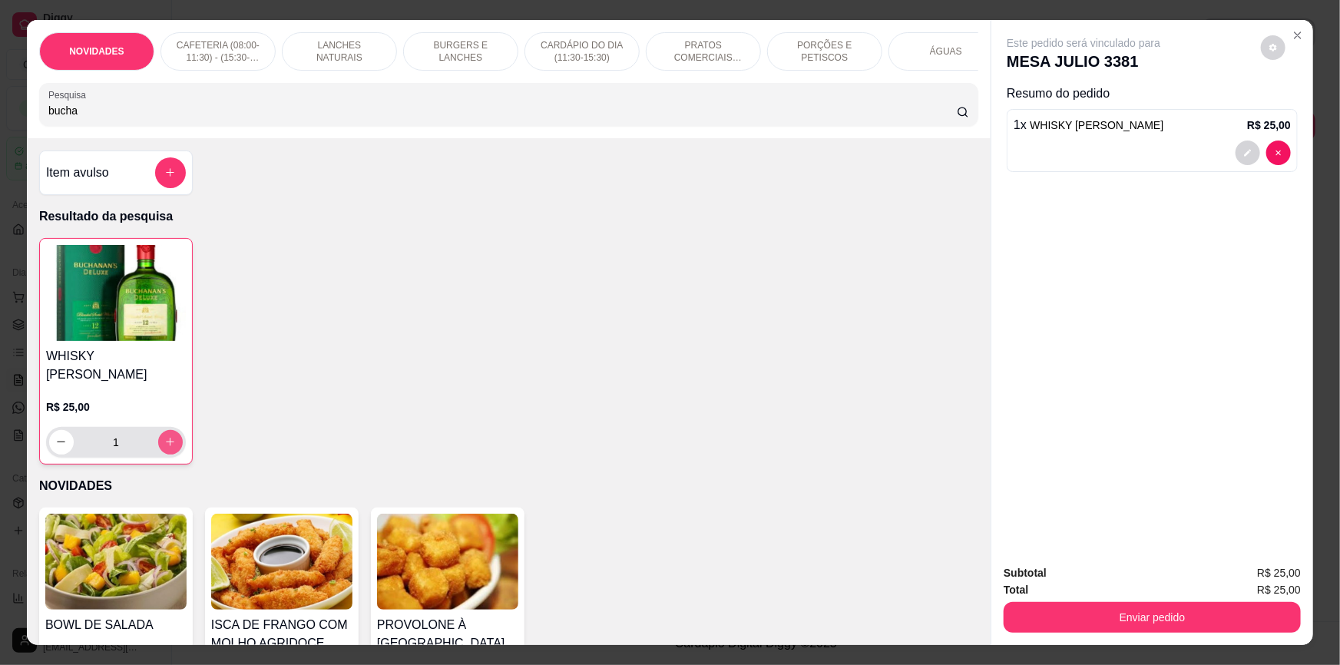
type input "1"
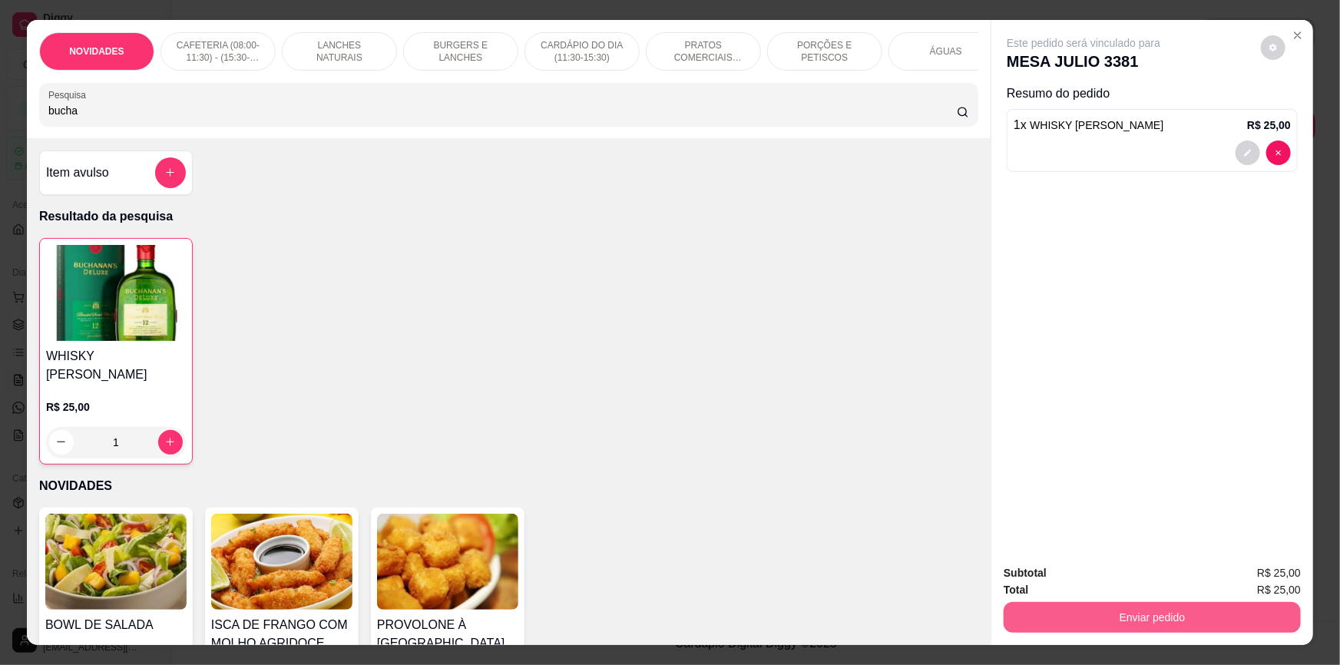
click at [1092, 608] on button "Enviar pedido" at bounding box center [1151, 617] width 297 height 31
click at [1109, 589] on button "Não registrar e enviar pedido" at bounding box center [1102, 579] width 160 height 29
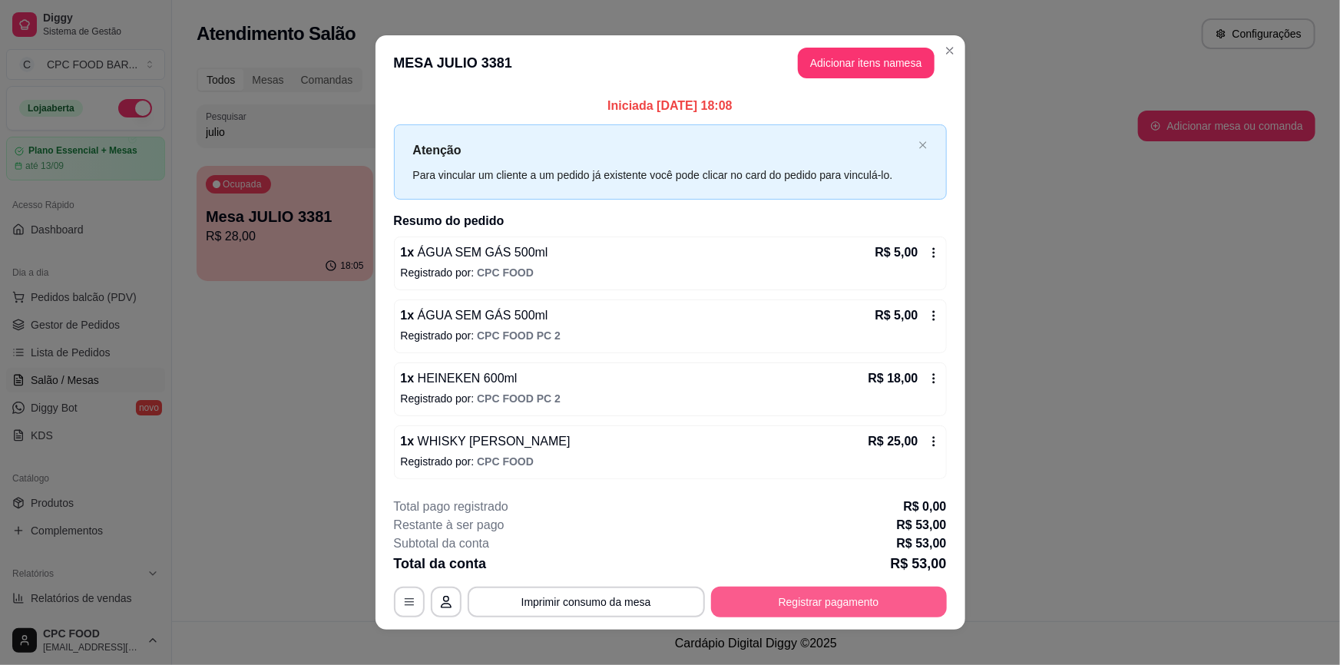
click at [816, 605] on button "Registrar pagamento" at bounding box center [829, 601] width 236 height 31
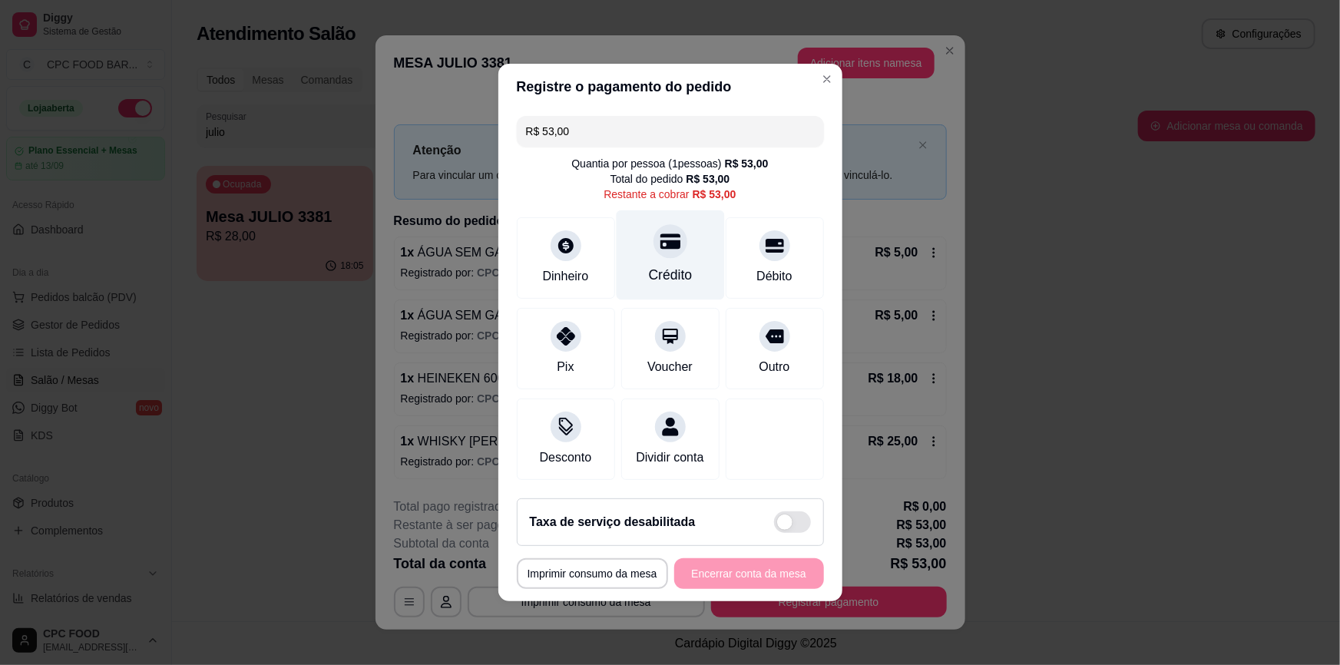
click at [659, 263] on div "Crédito" at bounding box center [670, 255] width 108 height 90
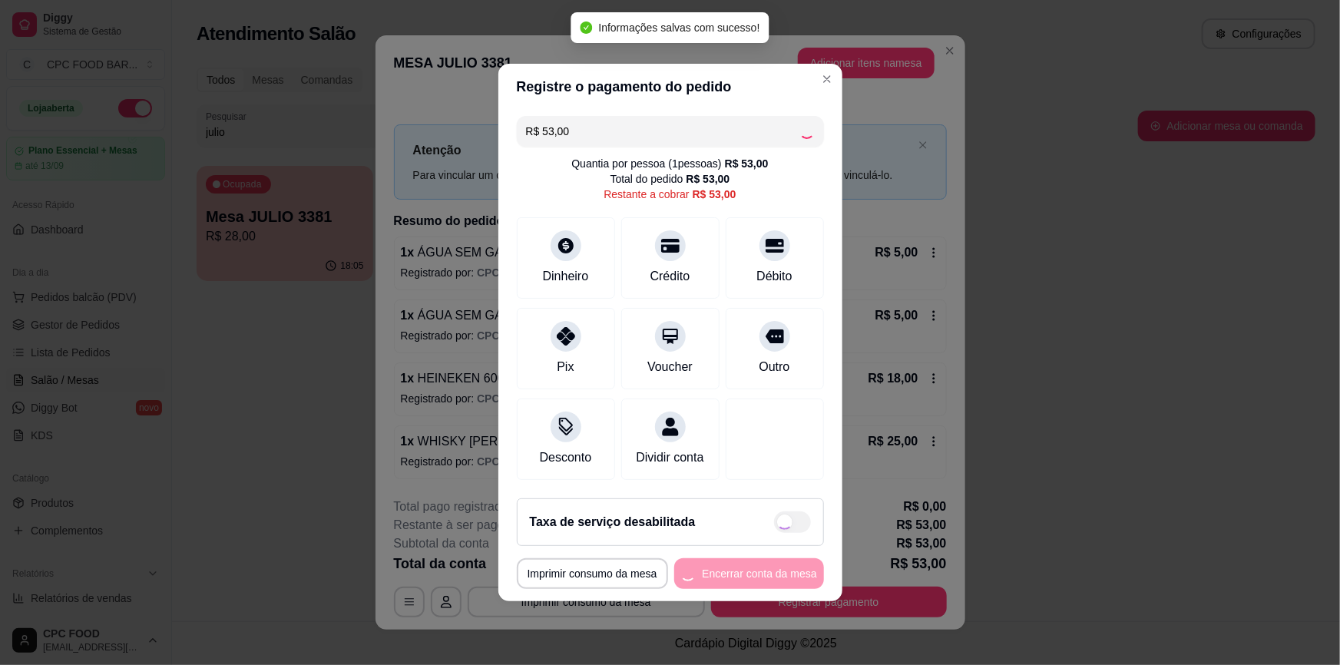
type input "R$ 0,00"
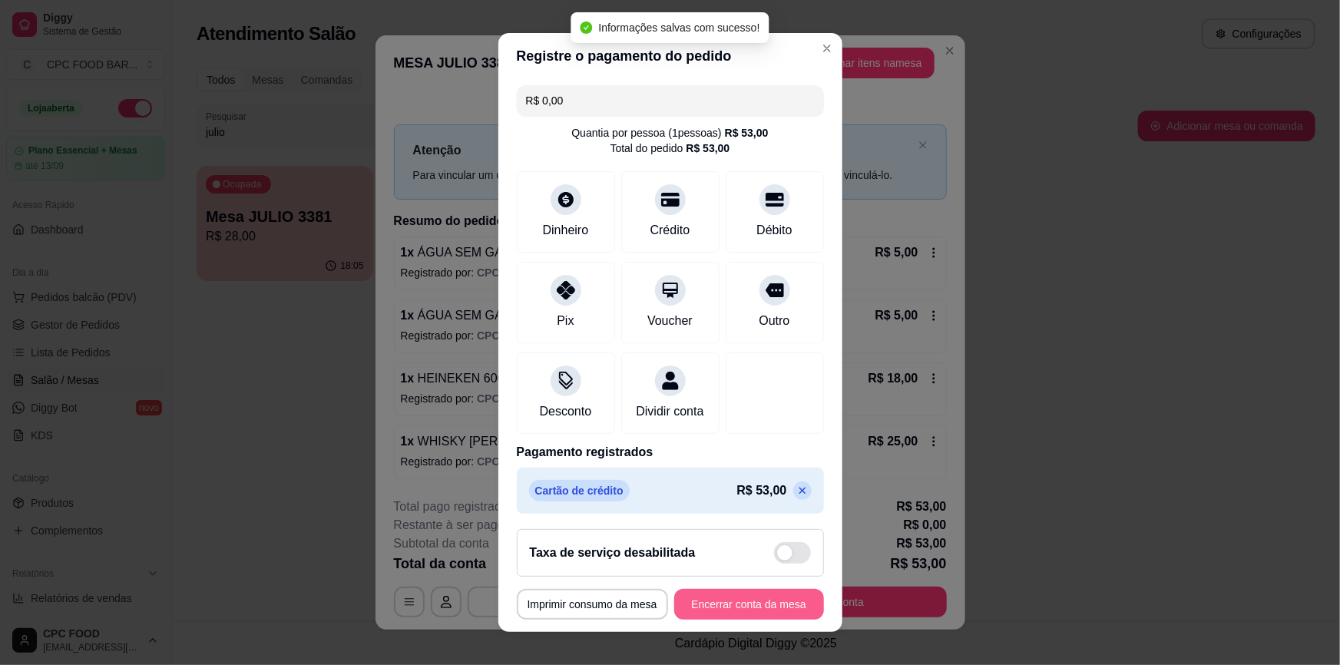
click at [735, 611] on button "Encerrar conta da mesa" at bounding box center [749, 604] width 150 height 31
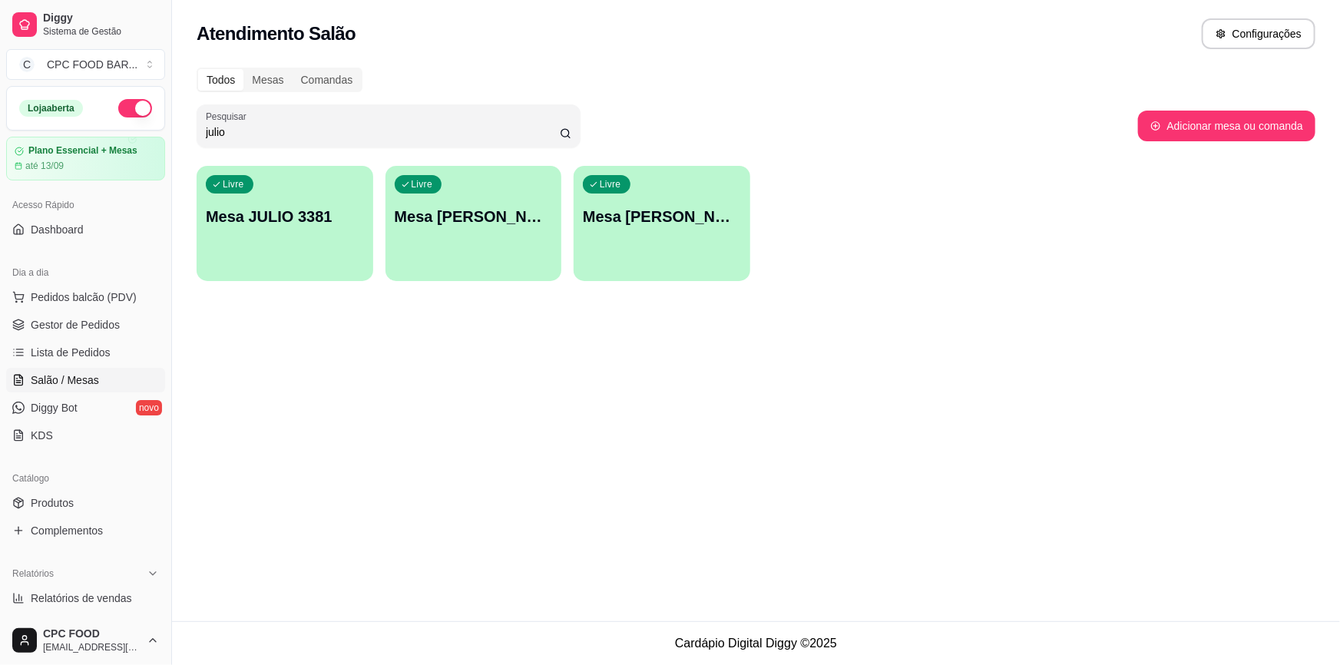
click at [315, 136] on input "julio" at bounding box center [383, 131] width 354 height 15
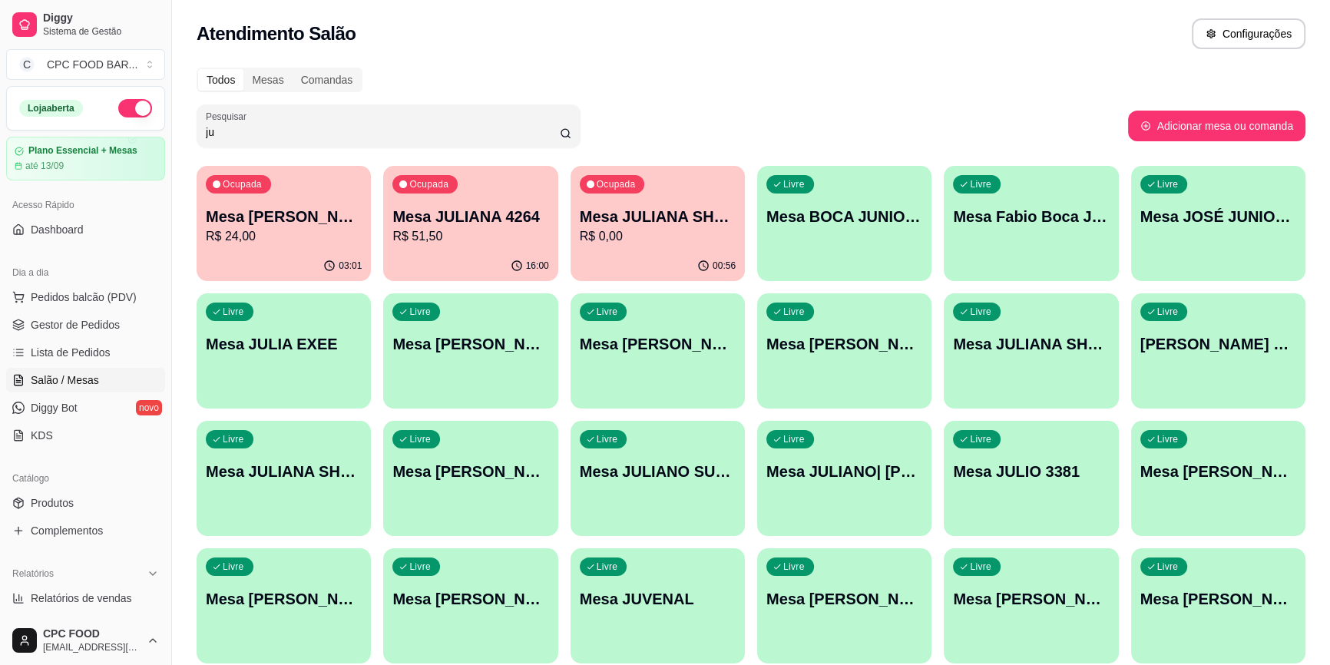
type input "j"
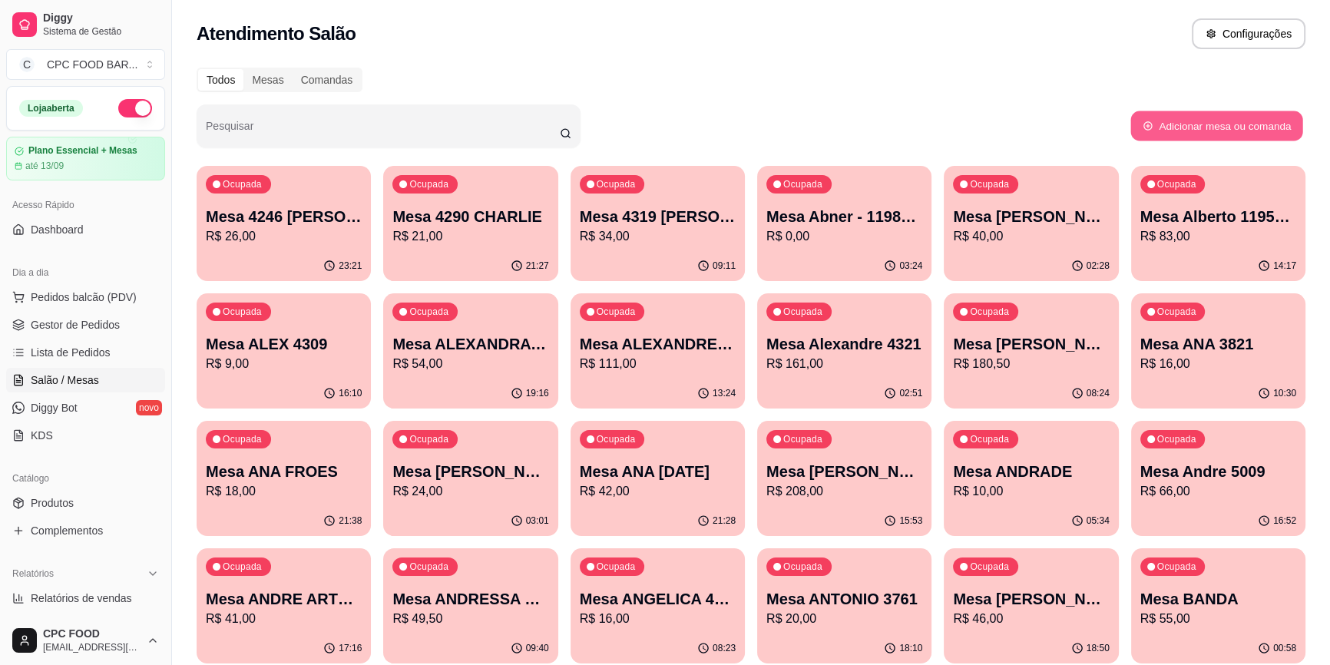
click at [1198, 124] on button "Adicionar mesa ou comanda" at bounding box center [1216, 126] width 172 height 30
select select "TABLE"
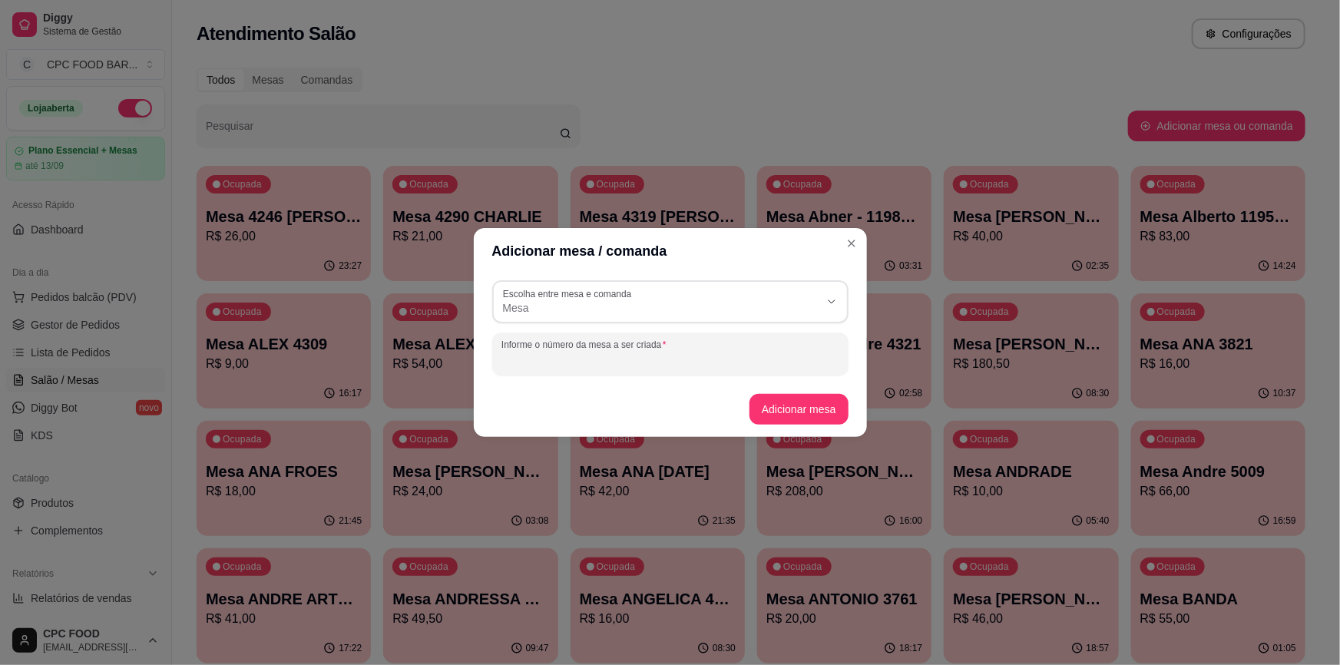
click at [662, 360] on div "Informe o número da mesa a ser criada" at bounding box center [670, 353] width 356 height 43
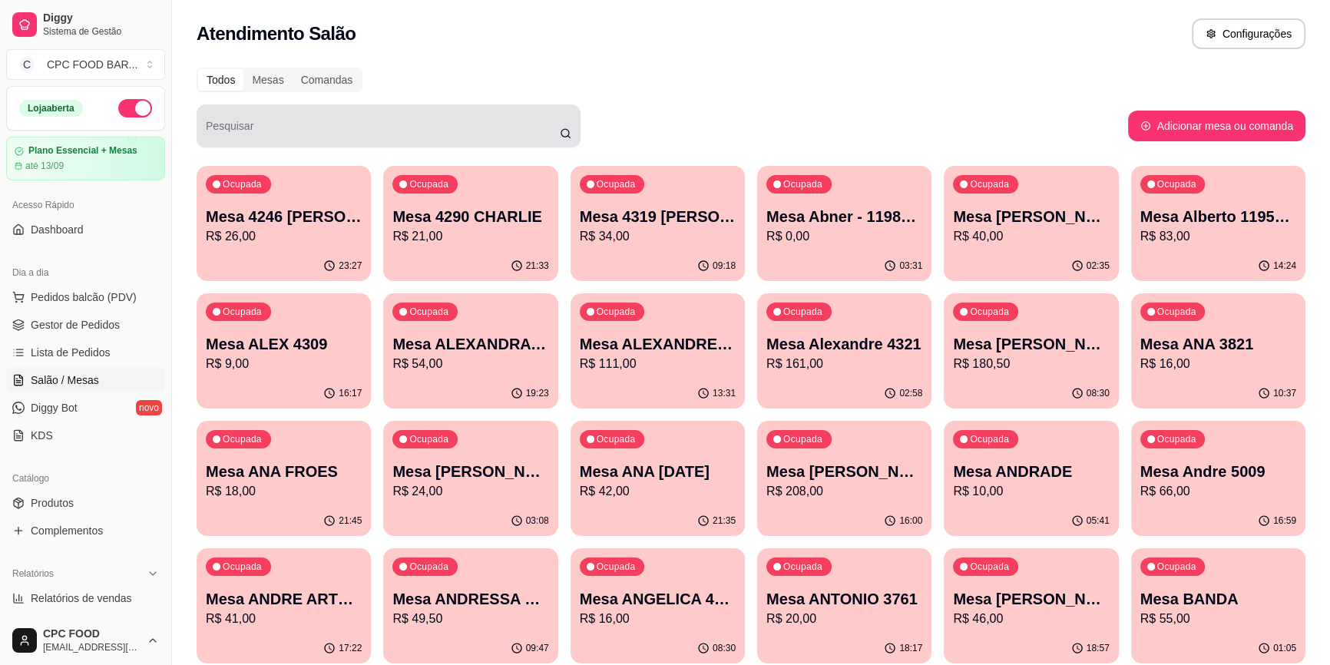
click at [300, 125] on input "Pesquisar" at bounding box center [383, 131] width 354 height 15
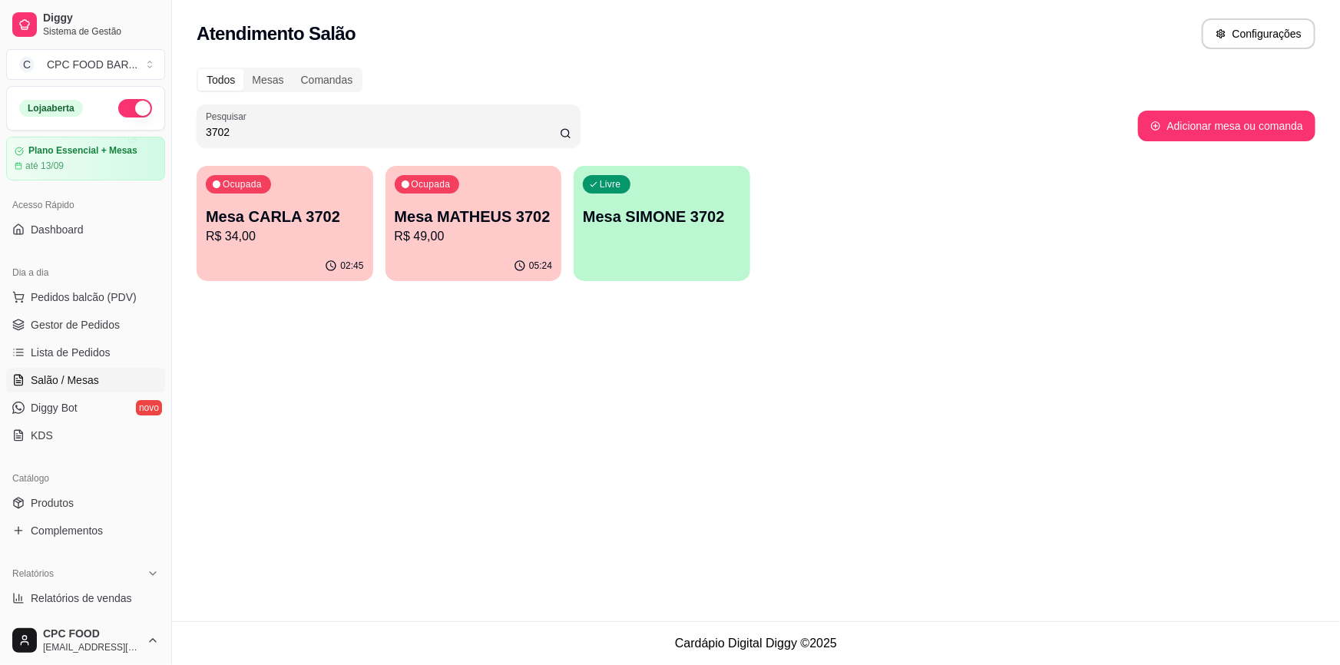
type input "3702"
click at [671, 246] on div "Livre Mesa SIMONE 3702" at bounding box center [661, 214] width 171 height 94
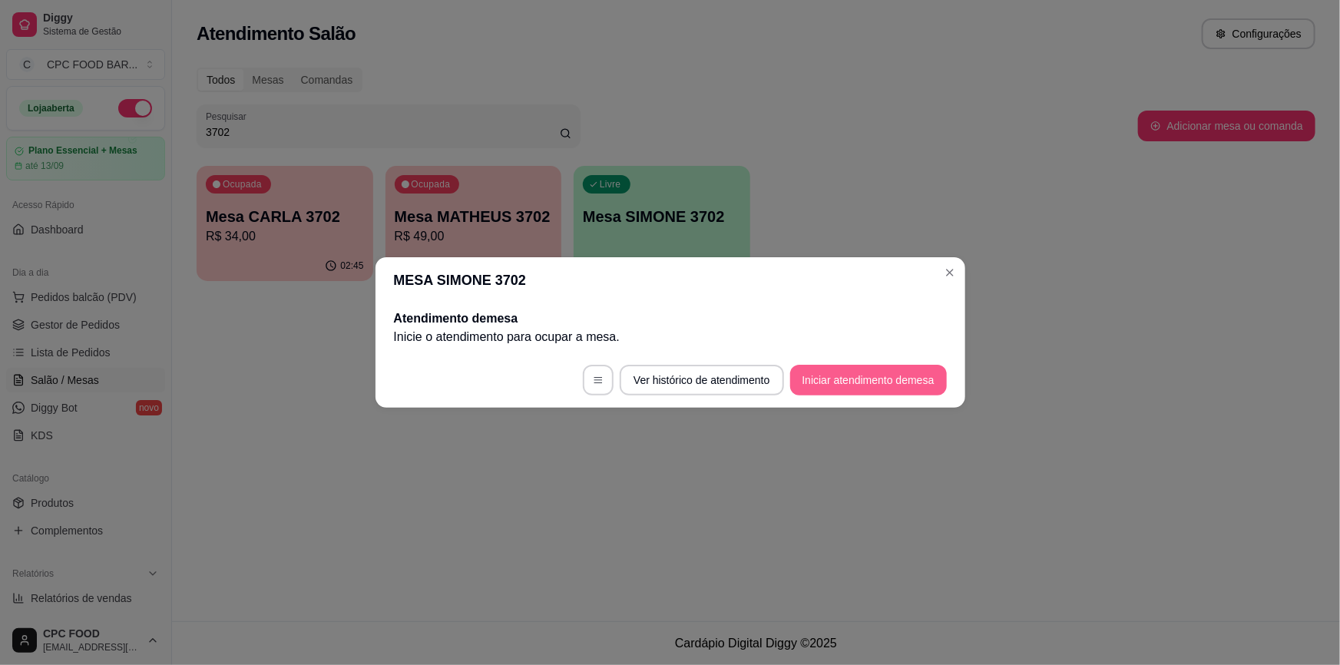
click at [880, 385] on button "Iniciar atendimento de mesa" at bounding box center [868, 380] width 157 height 31
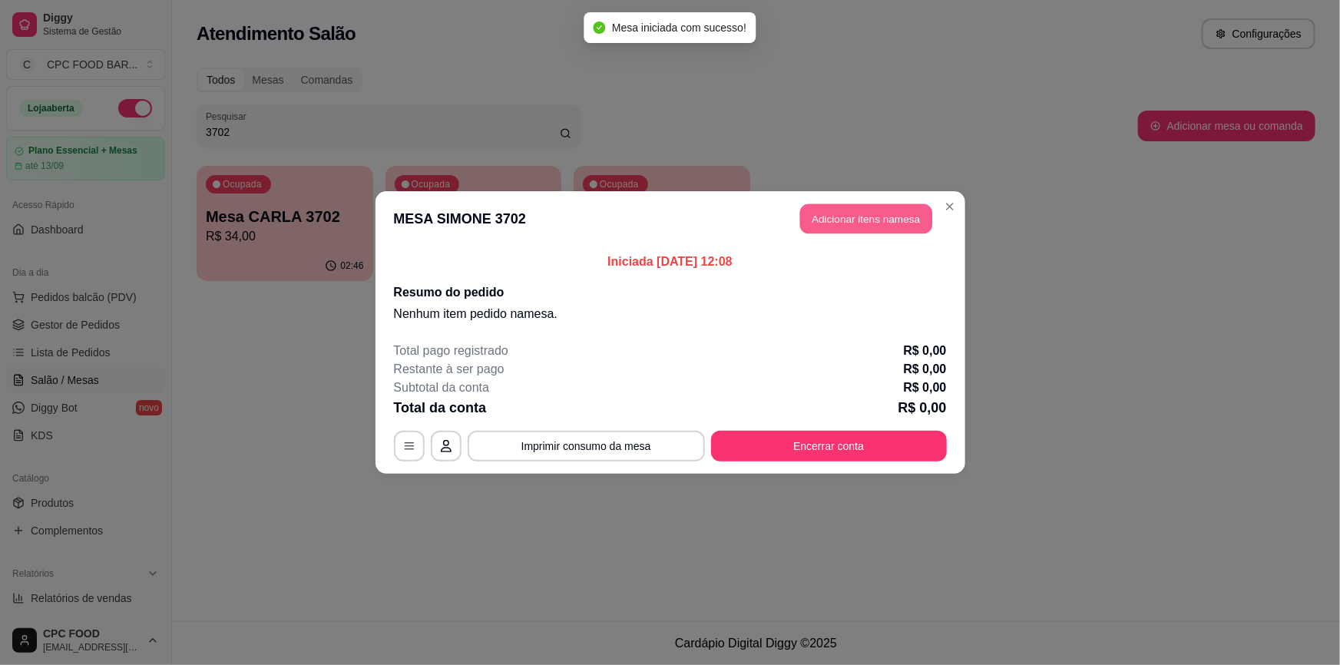
click at [851, 221] on button "Adicionar itens na mesa" at bounding box center [866, 219] width 132 height 30
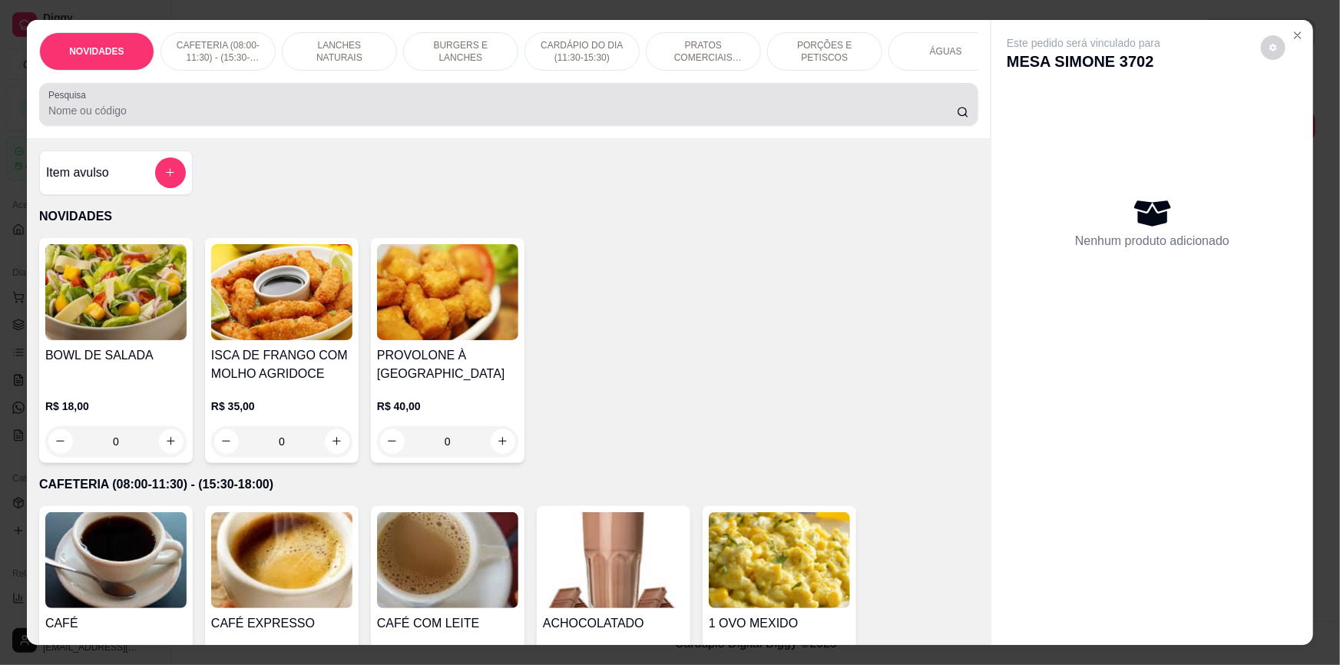
click at [709, 108] on div at bounding box center [508, 104] width 920 height 31
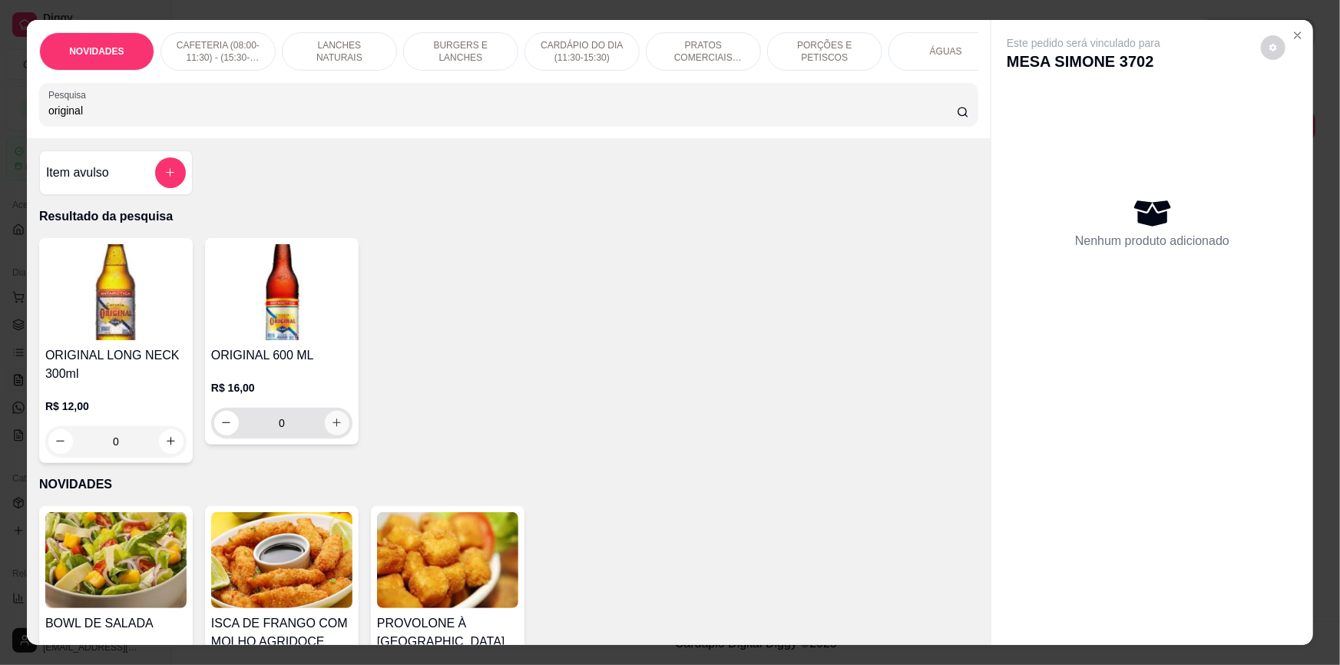
type input "original"
click at [332, 429] on icon "increase-product-quantity" at bounding box center [338, 424] width 12 height 12
type input "1"
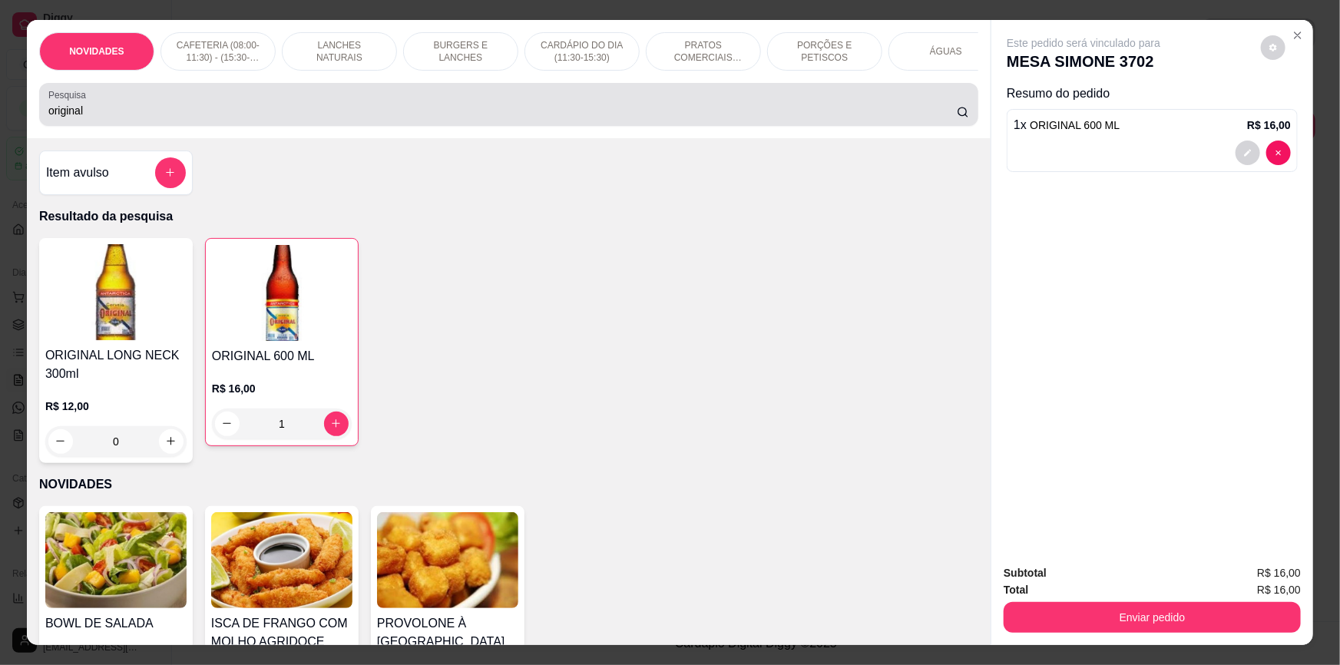
click at [305, 118] on input "original" at bounding box center [502, 110] width 908 height 15
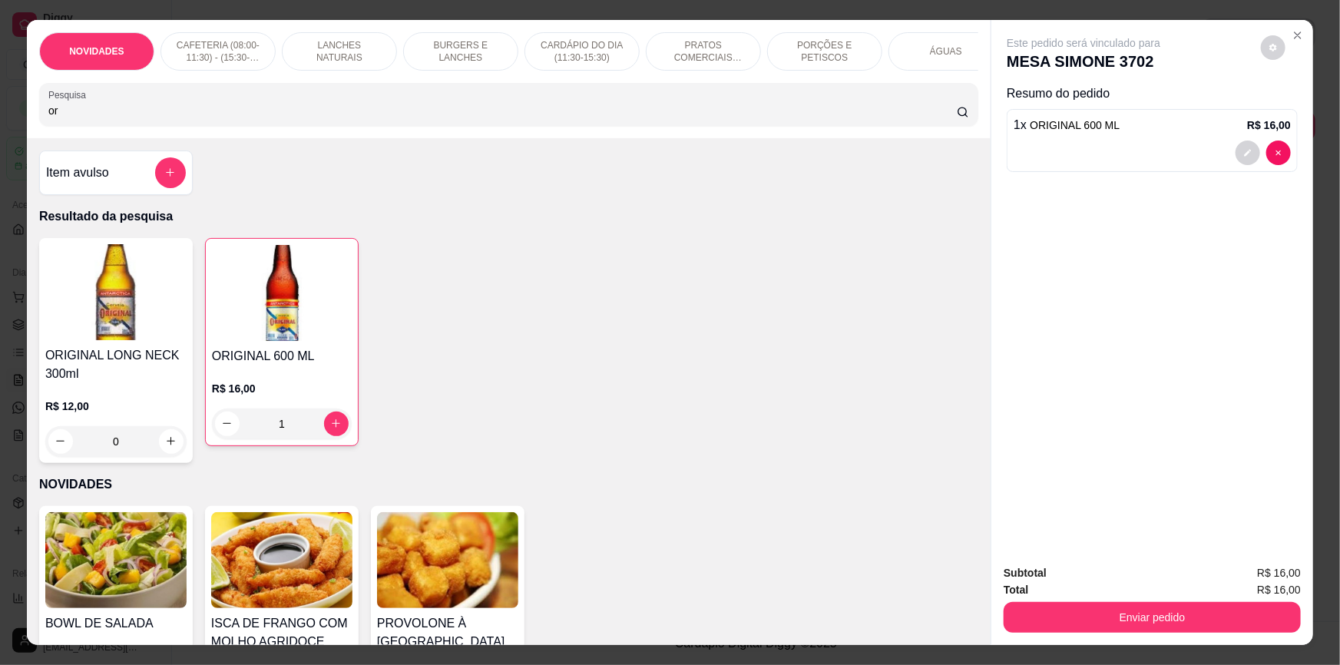
type input "o"
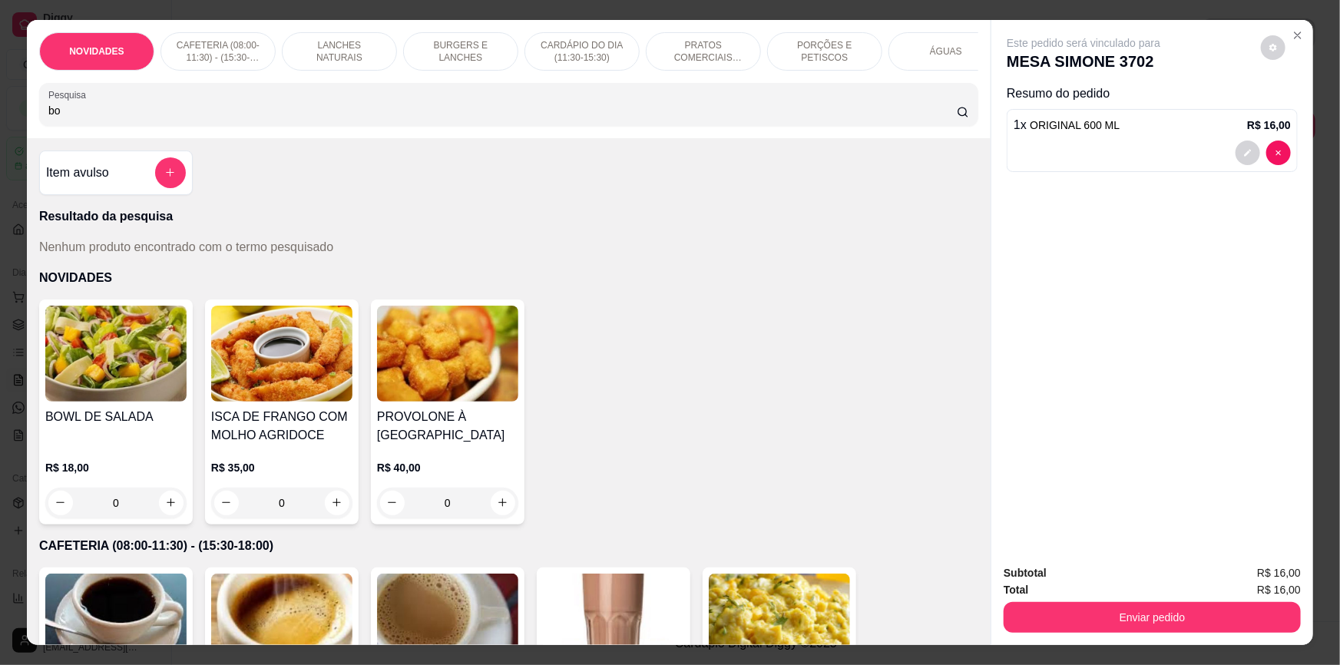
type input "b"
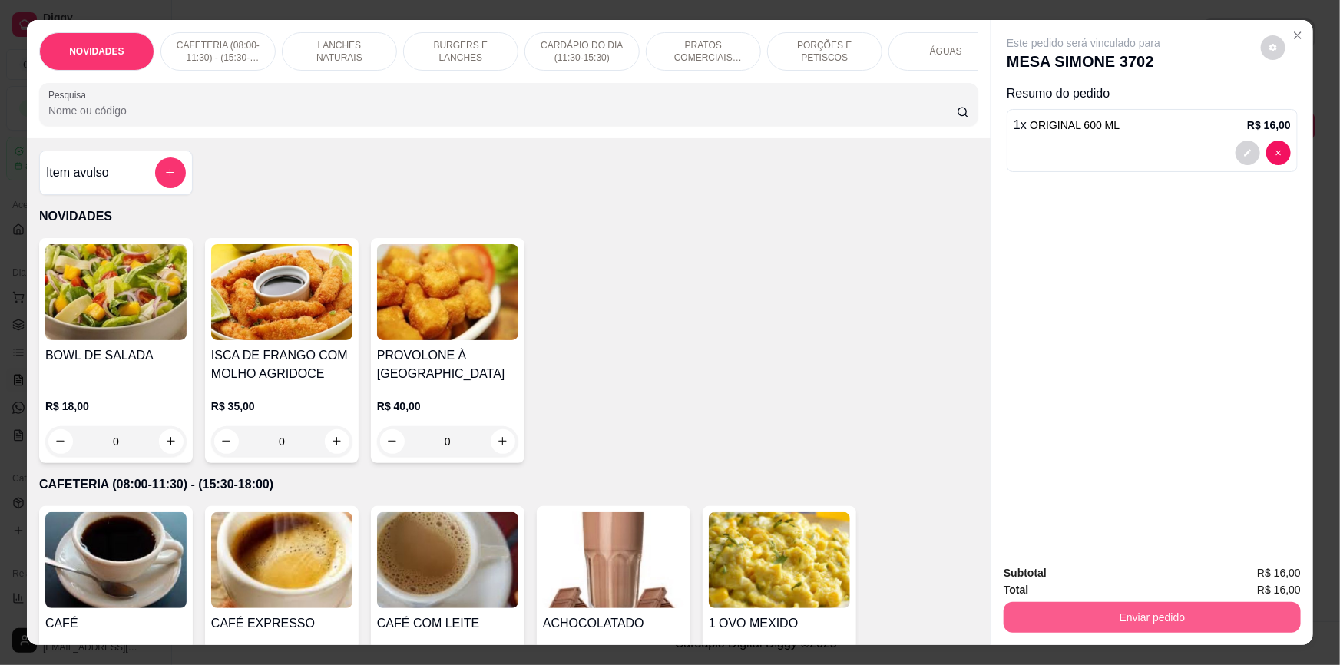
click at [1192, 622] on button "Enviar pedido" at bounding box center [1151, 617] width 297 height 31
click at [1099, 585] on button "Não registrar e enviar pedido" at bounding box center [1102, 579] width 160 height 29
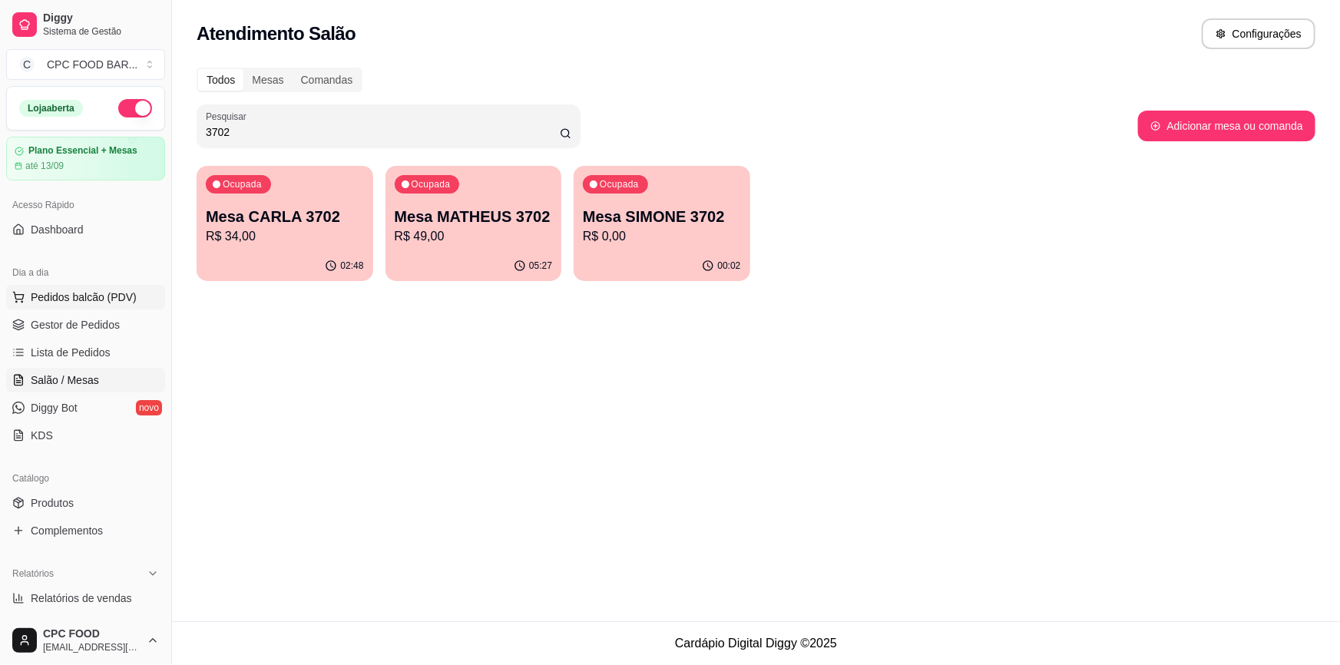
click at [68, 289] on span "Pedidos balcão (PDV)" at bounding box center [84, 296] width 106 height 15
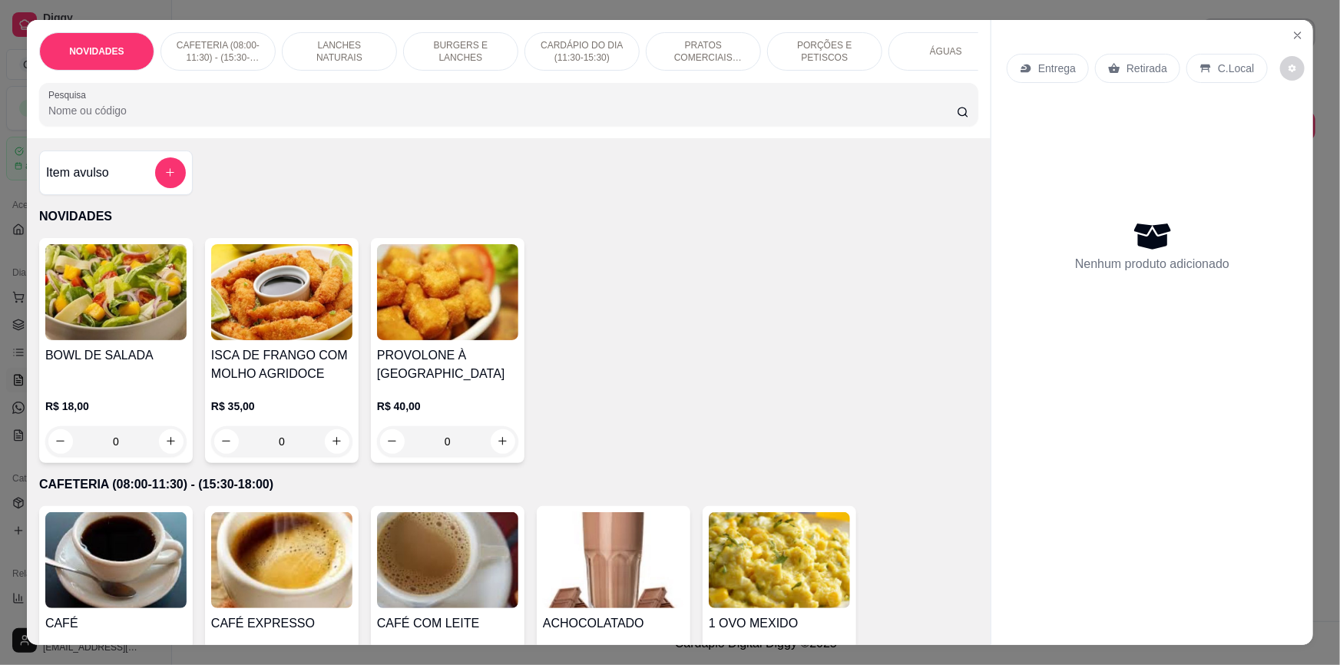
click at [663, 54] on p "PRATOS COMERCIAIS (11:30-15:30)" at bounding box center [703, 51] width 89 height 25
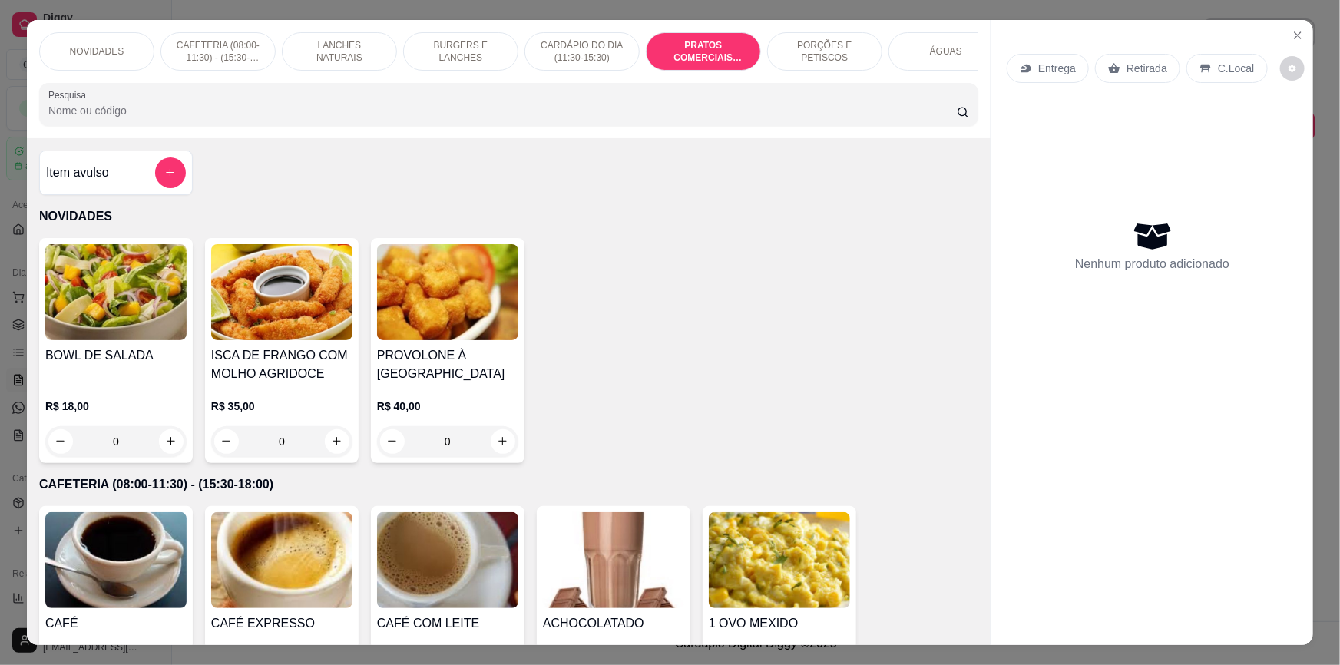
scroll to position [29, 0]
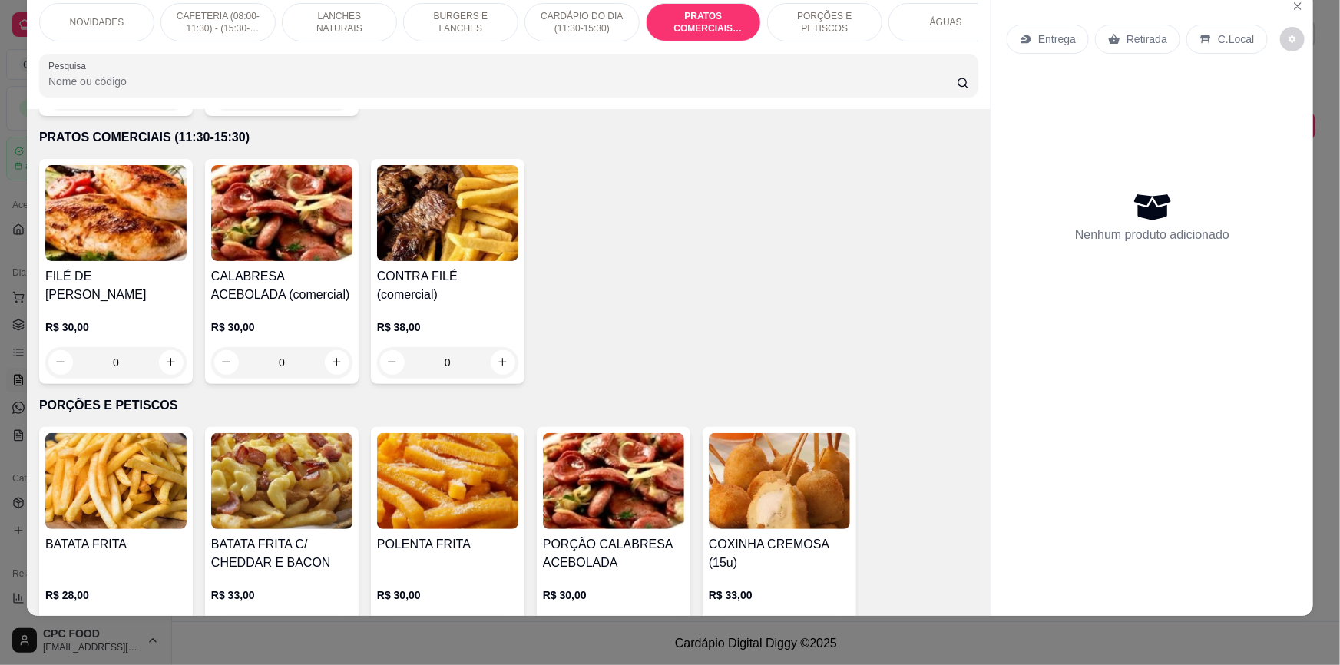
click at [583, 25] on p "CARDÁPIO DO DIA (11:30-15:30)" at bounding box center [581, 22] width 89 height 25
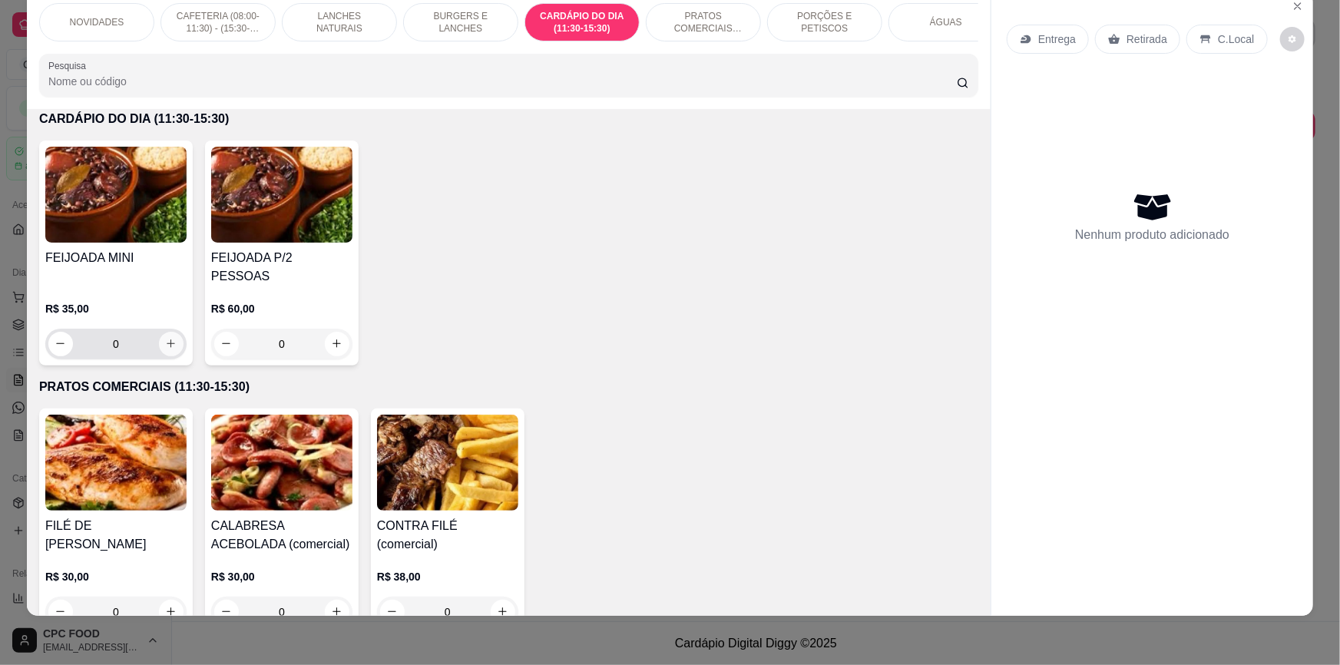
click at [167, 338] on icon "increase-product-quantity" at bounding box center [171, 344] width 12 height 12
type input "1"
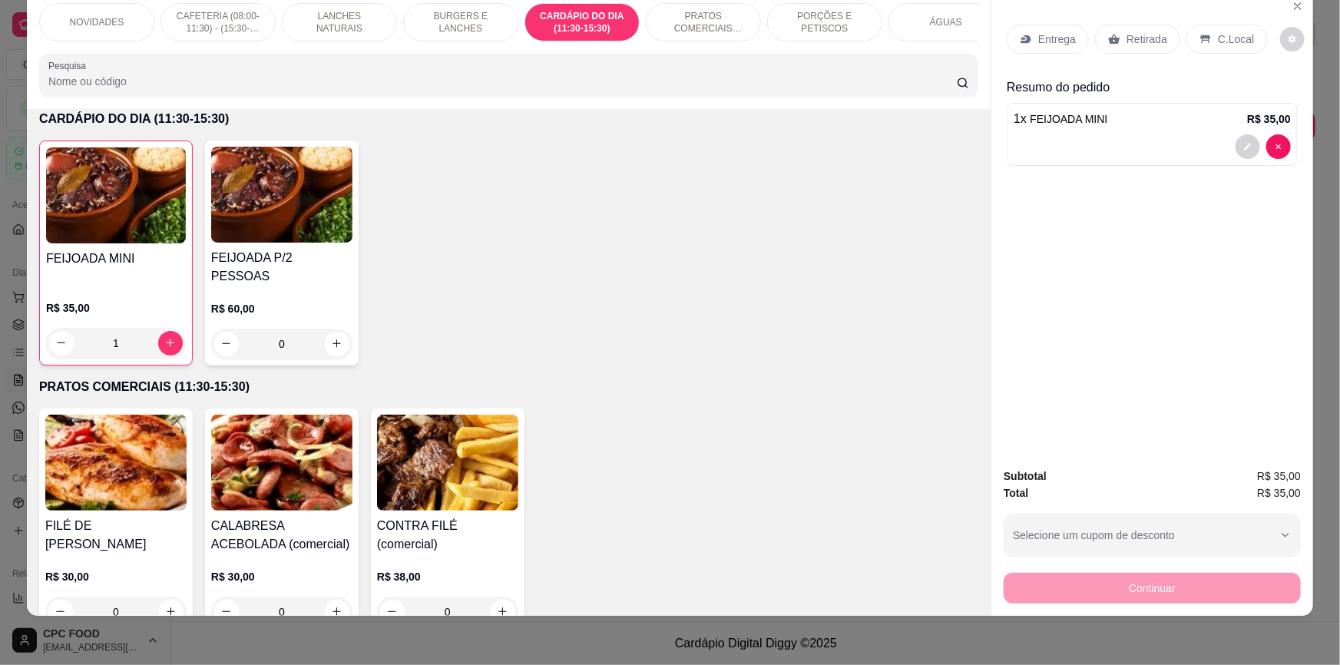
click at [788, 87] on input "Pesquisa" at bounding box center [502, 81] width 908 height 15
click at [740, 89] on input "Pesquisa" at bounding box center [502, 81] width 908 height 15
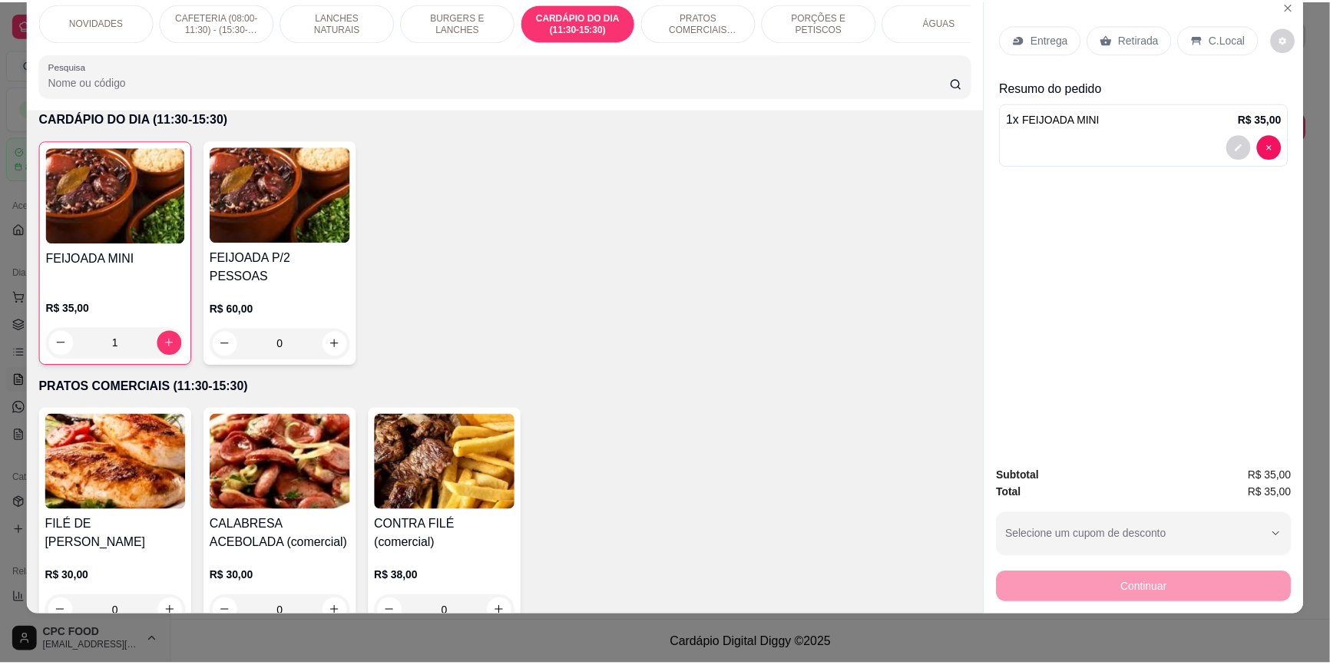
scroll to position [0, 0]
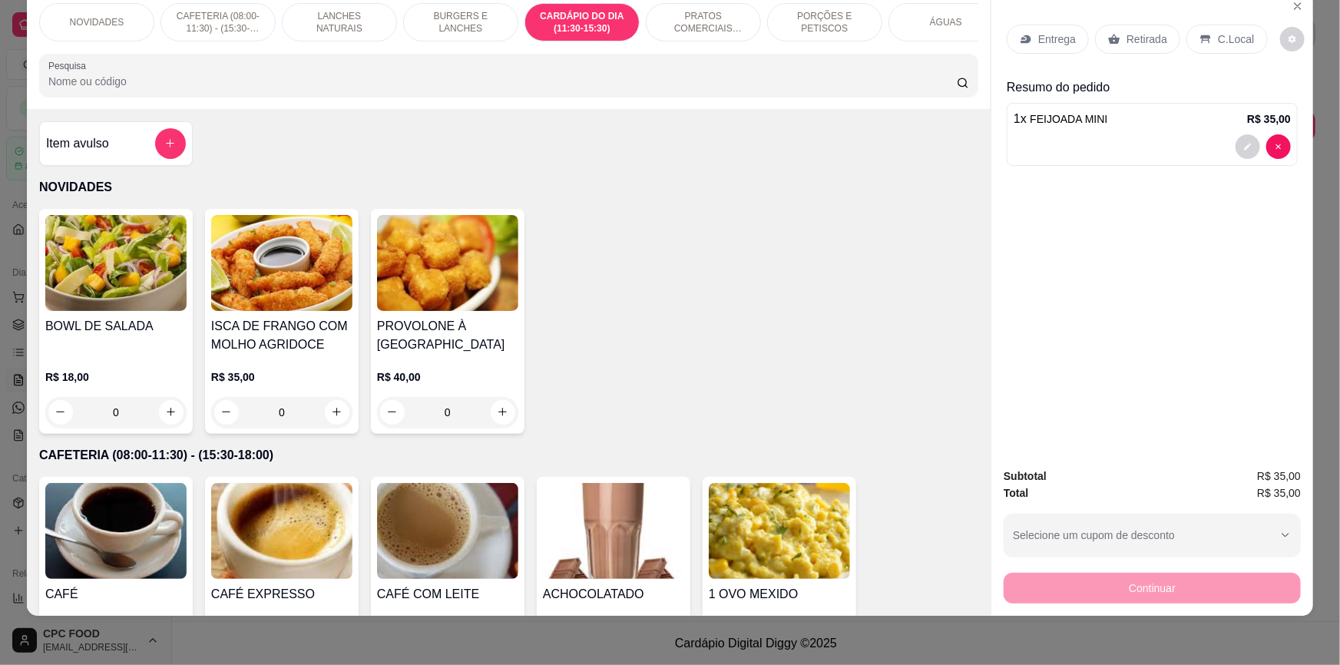
click at [1138, 46] on div "Retirada" at bounding box center [1137, 39] width 85 height 29
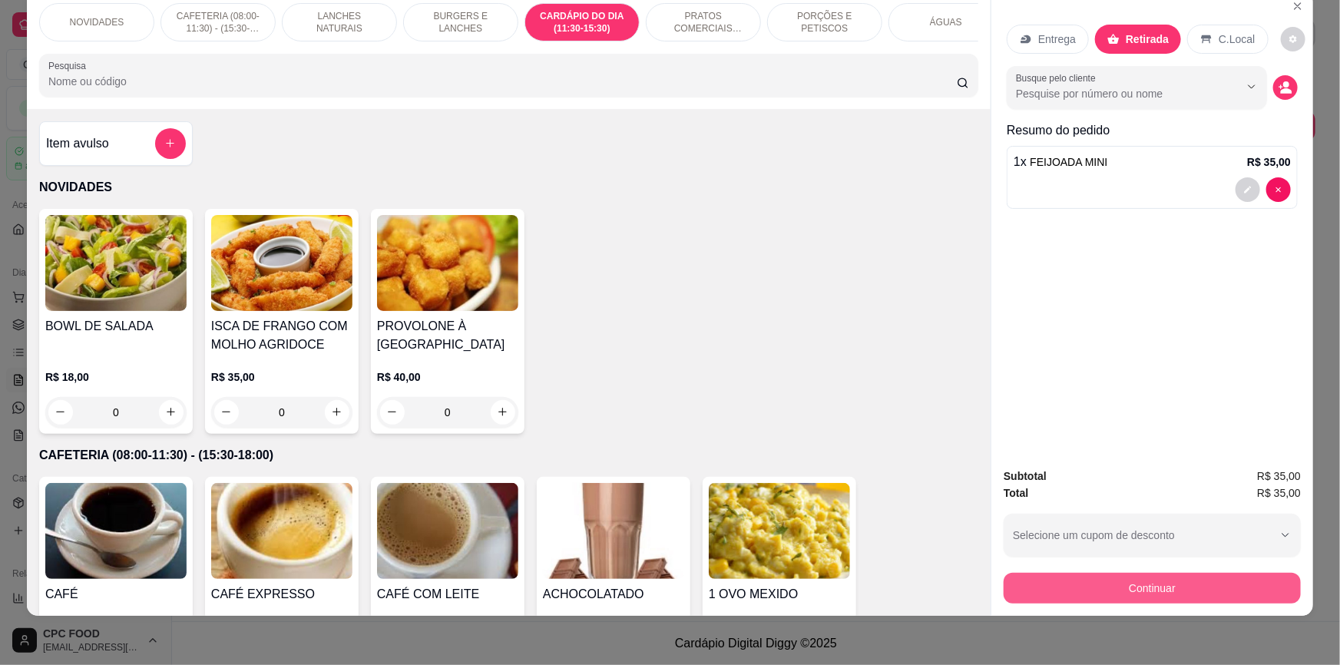
click at [1203, 590] on button "Continuar" at bounding box center [1151, 588] width 297 height 31
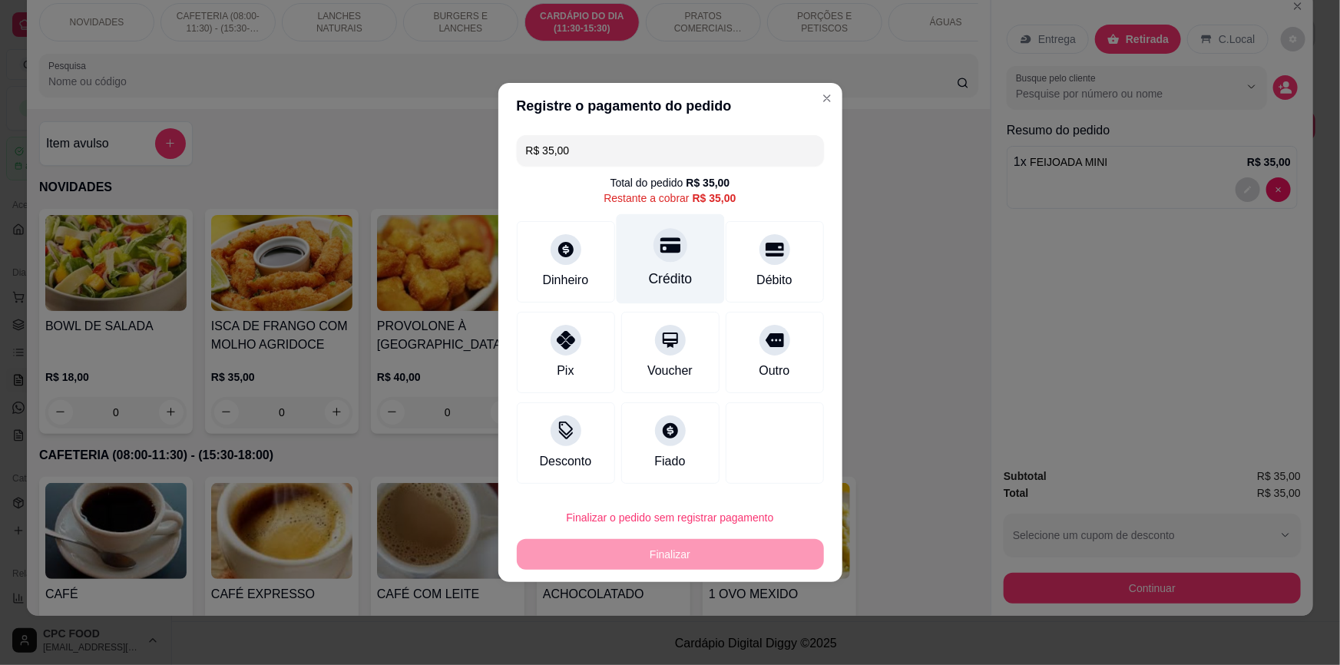
click at [671, 259] on div at bounding box center [670, 245] width 34 height 34
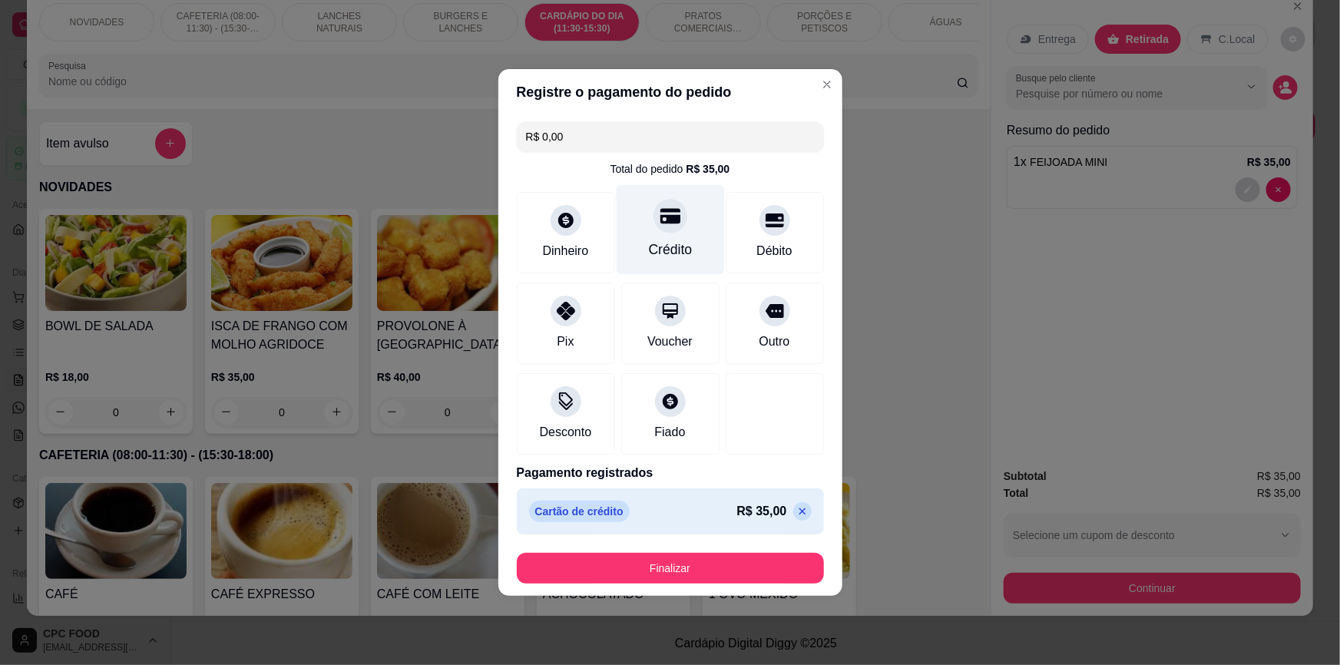
type input "R$ 0,00"
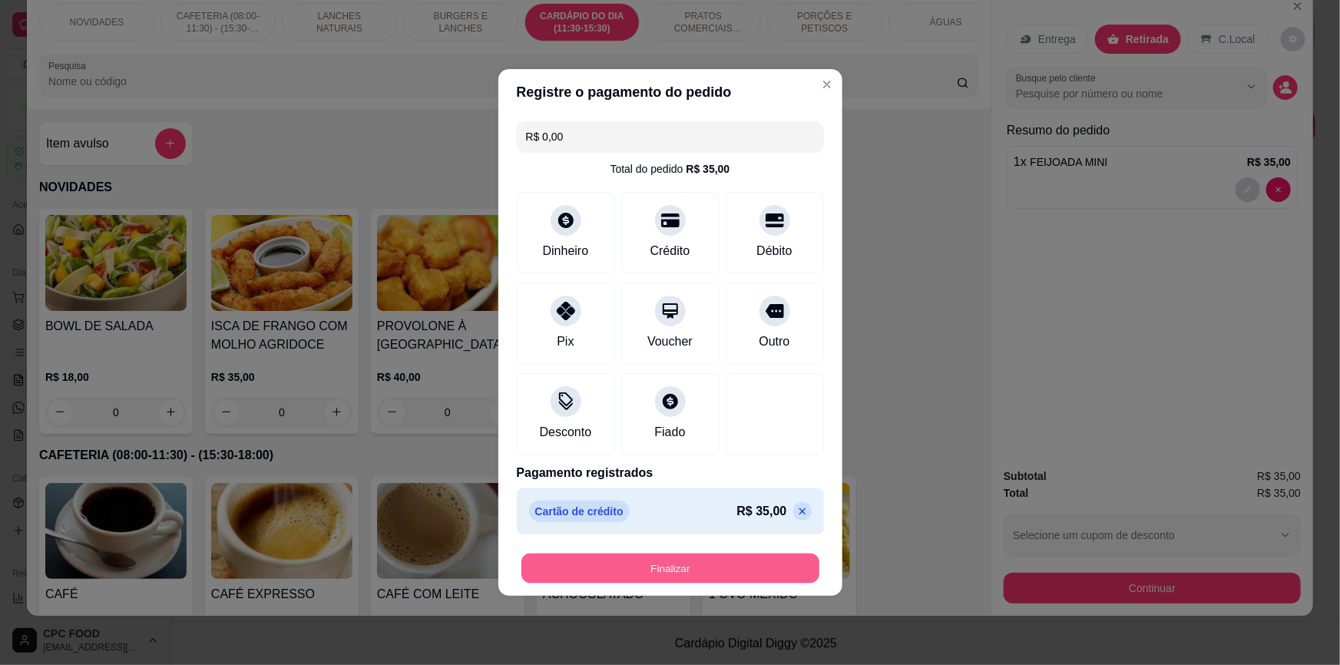
click at [766, 568] on button "Finalizar" at bounding box center [670, 568] width 298 height 30
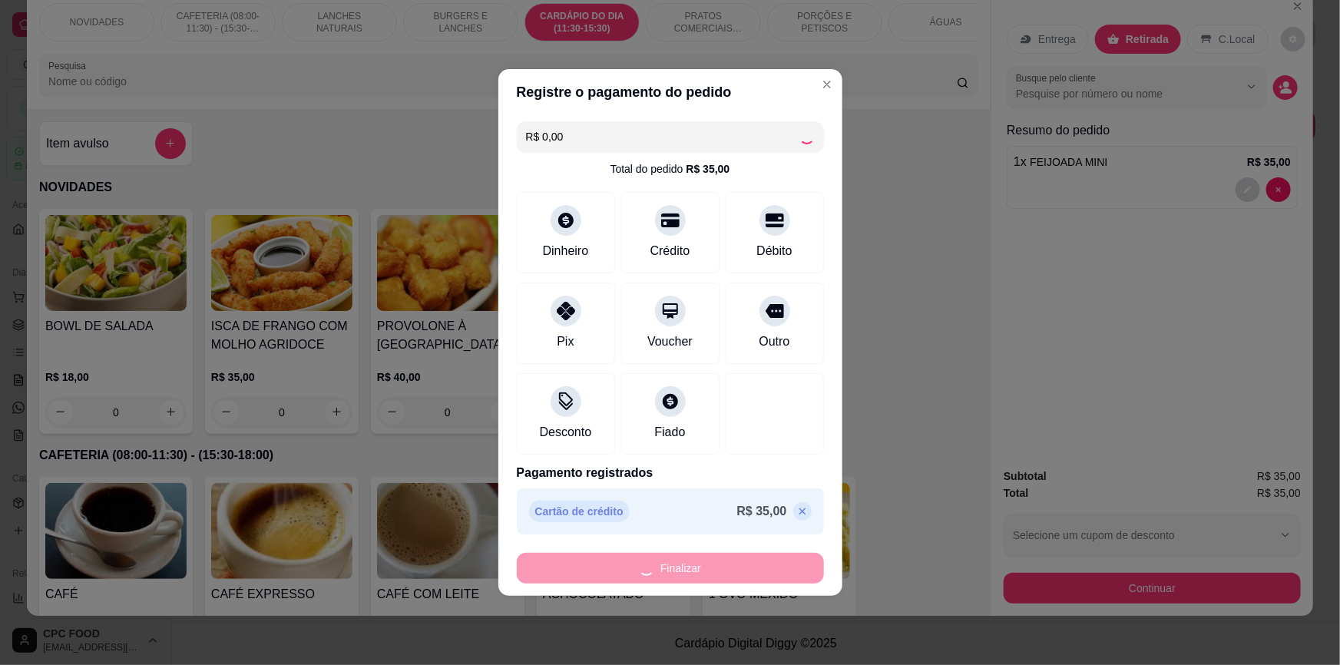
type input "0"
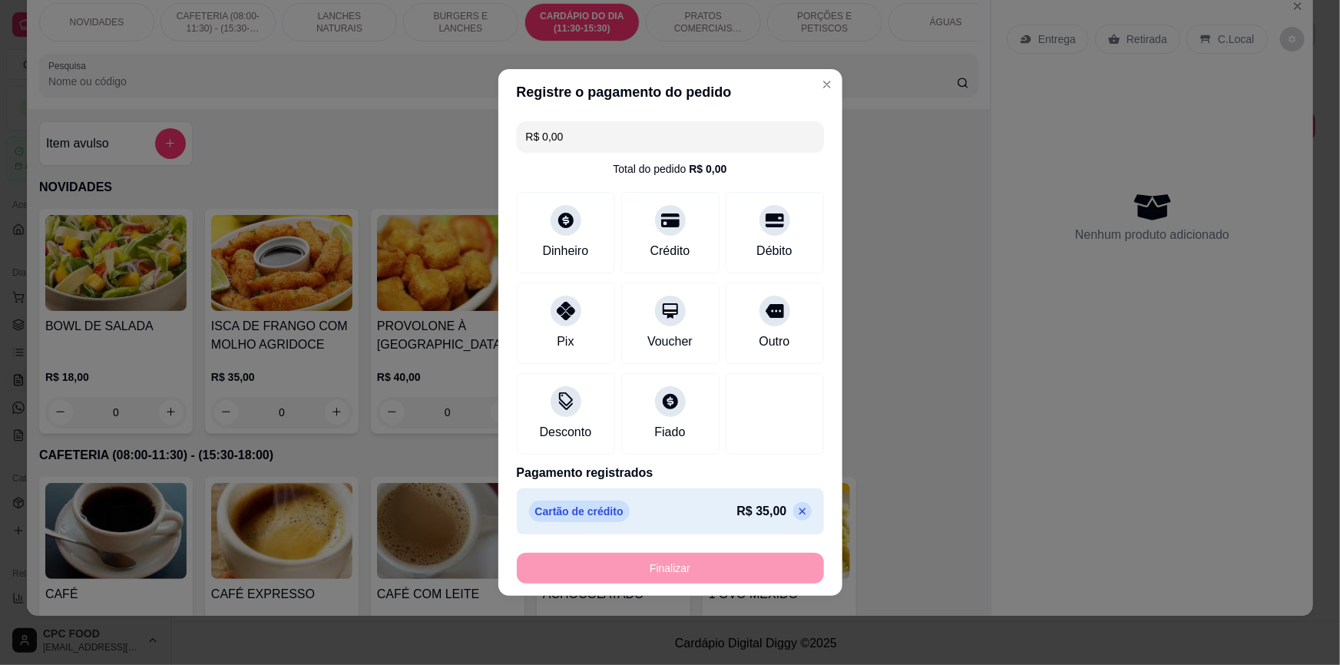
type input "-R$ 35,00"
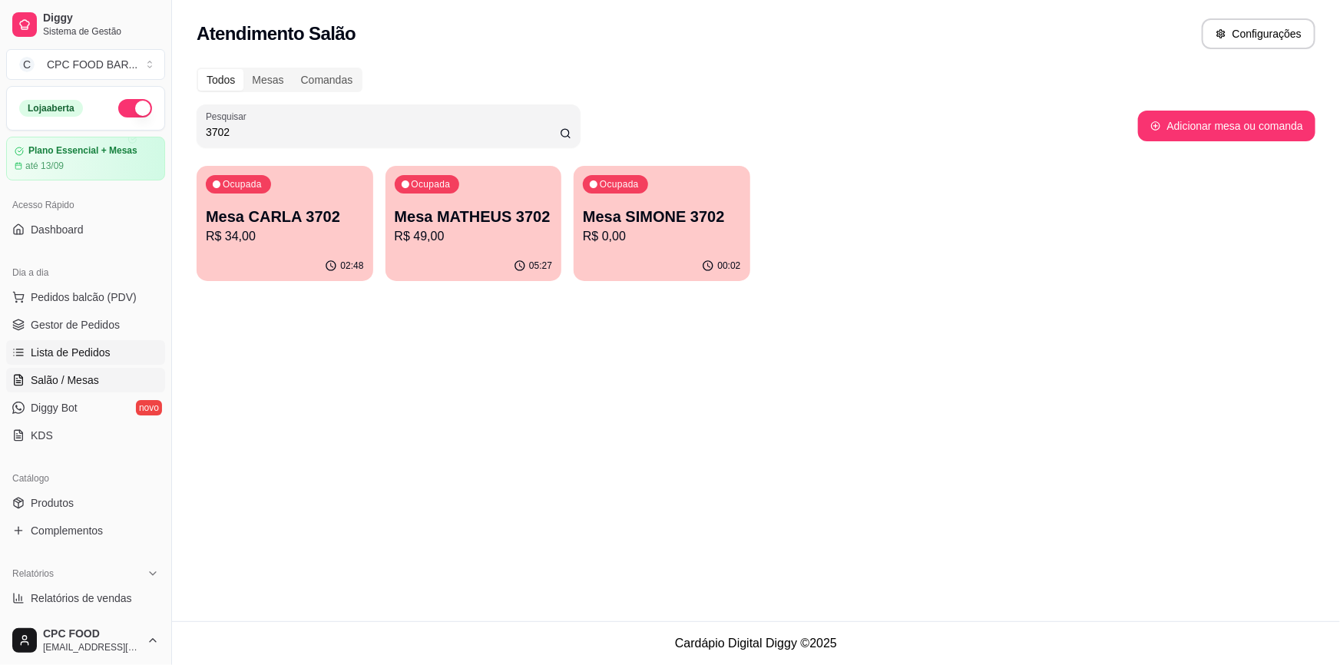
click at [55, 363] on link "Lista de Pedidos" at bounding box center [85, 352] width 159 height 25
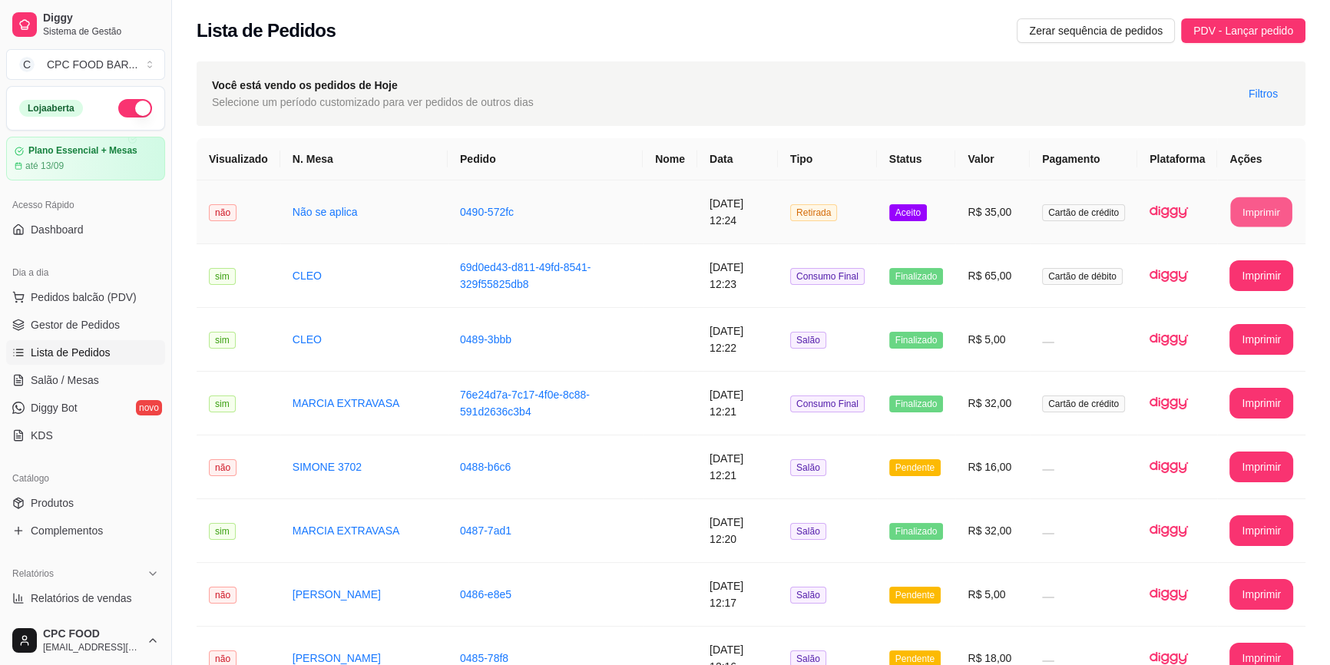
click at [1267, 222] on button "Imprimir" at bounding box center [1261, 212] width 61 height 30
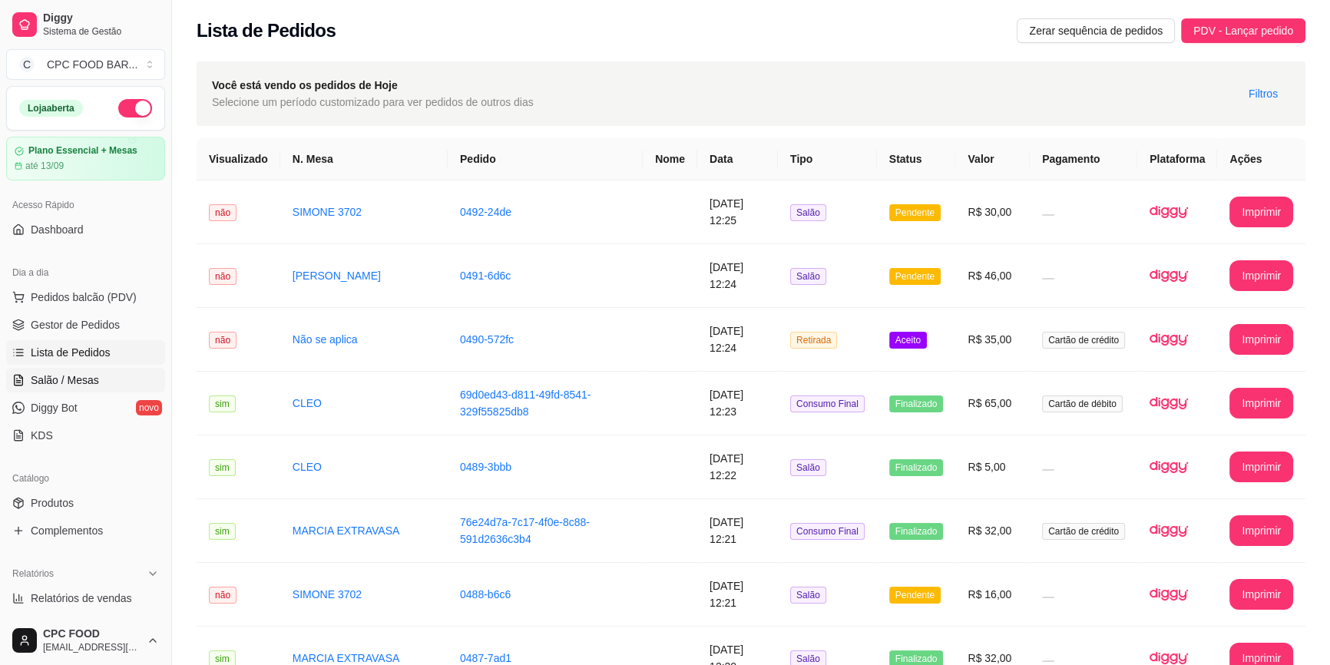
click at [84, 391] on ul "Pedidos balcão (PDV) Gestor de Pedidos Lista de Pedidos Salão / Mesas Diggy Bot…" at bounding box center [85, 366] width 159 height 163
click at [84, 377] on span "Salão / Mesas" at bounding box center [65, 379] width 68 height 15
click at [62, 383] on span "Salão / Mesas" at bounding box center [65, 379] width 68 height 15
click at [93, 379] on span "Salão / Mesas" at bounding box center [65, 379] width 68 height 15
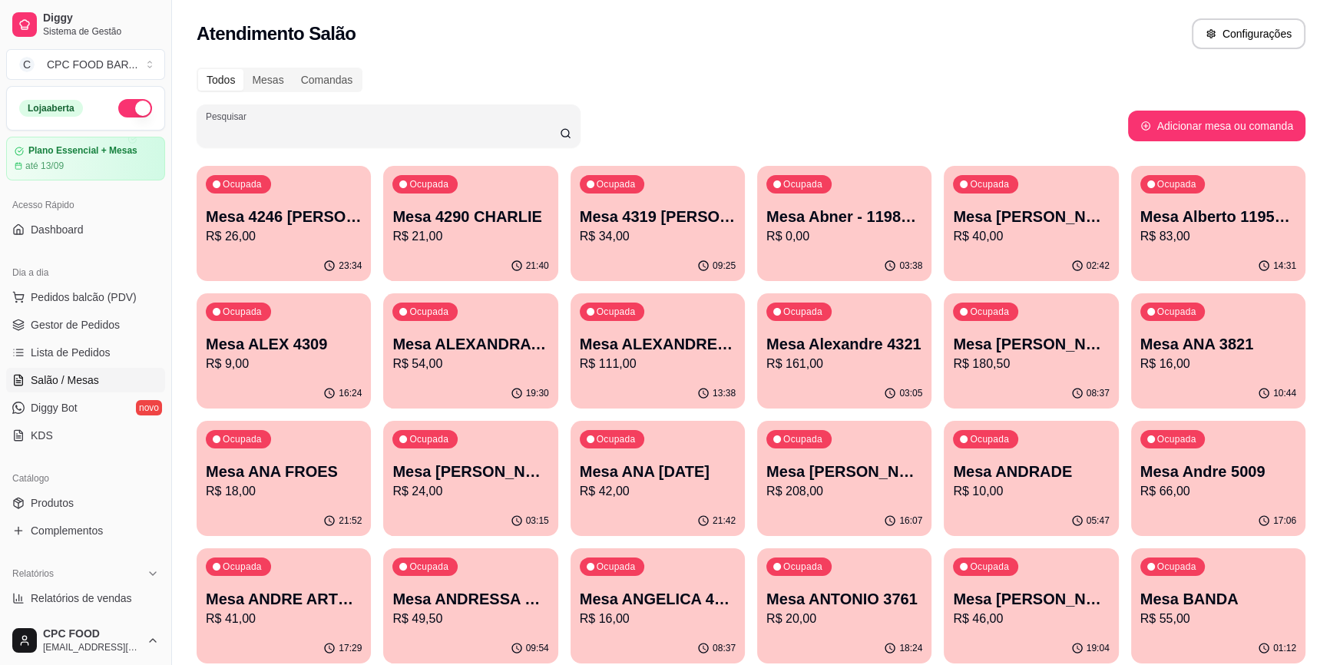
click at [398, 131] on input "Pesquisar" at bounding box center [383, 131] width 354 height 15
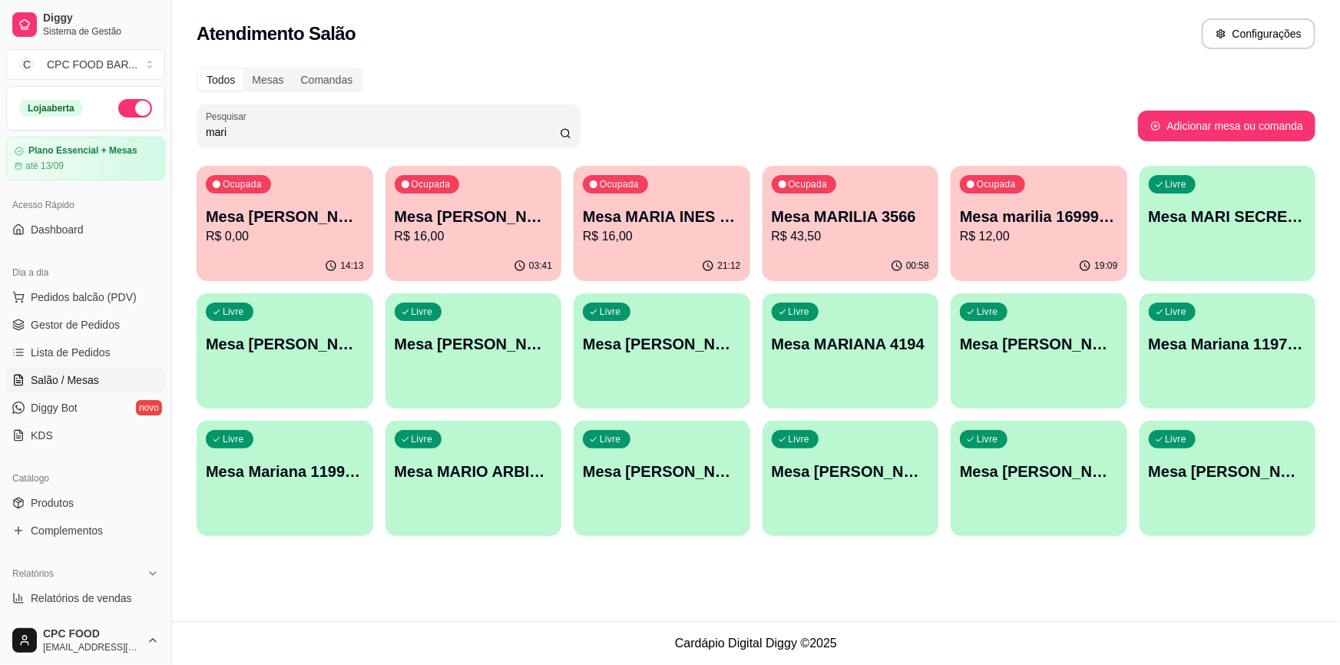
type input "mari"
click at [871, 237] on p "R$ 43,50" at bounding box center [850, 236] width 158 height 18
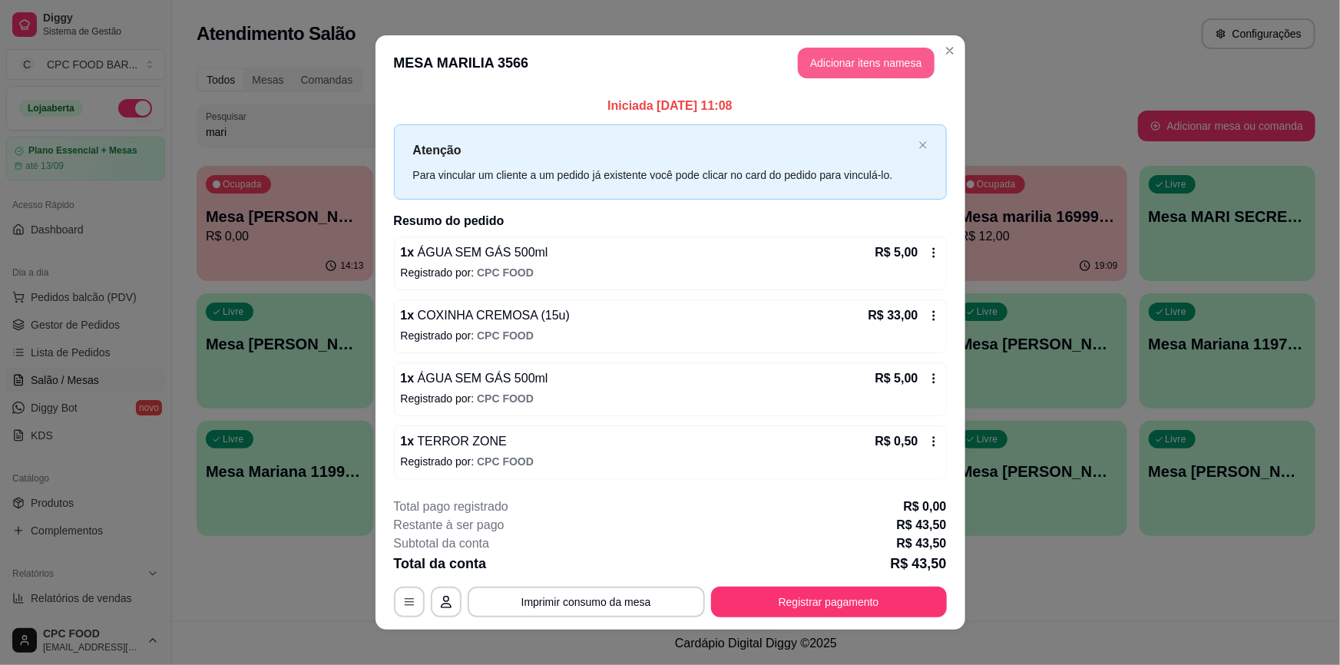
click at [839, 69] on button "Adicionar itens na mesa" at bounding box center [866, 63] width 137 height 31
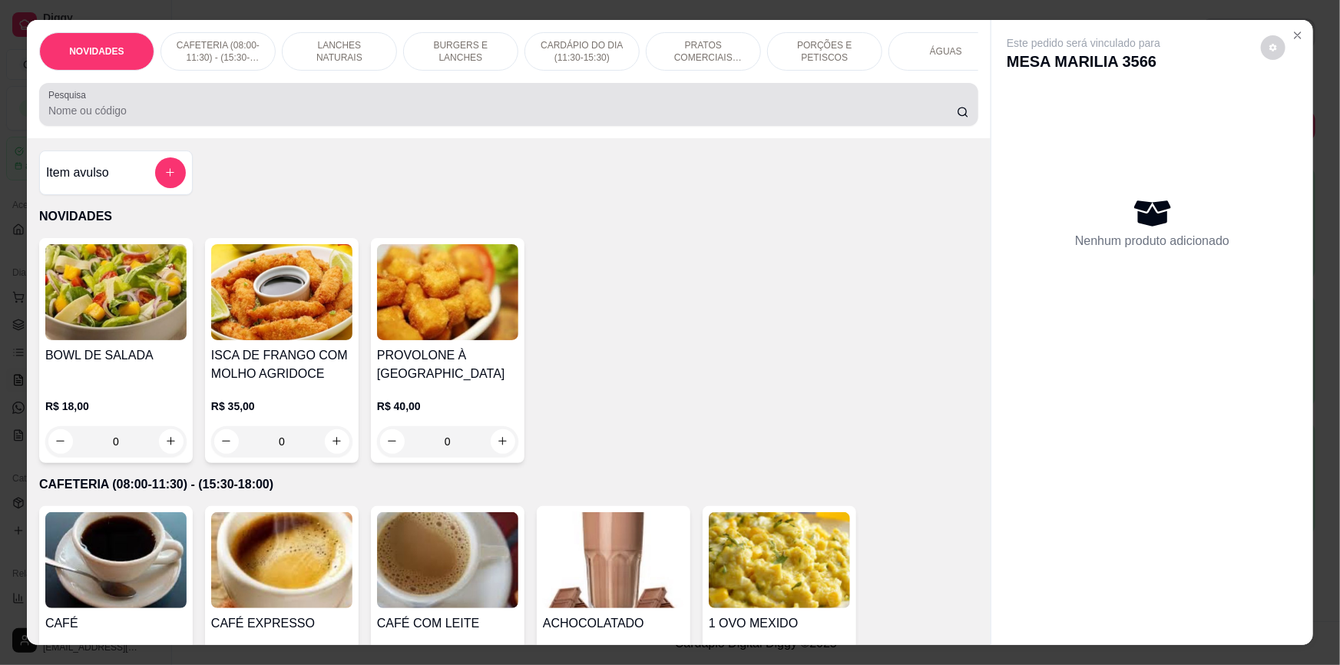
click at [530, 118] on input "Pesquisa" at bounding box center [502, 110] width 908 height 15
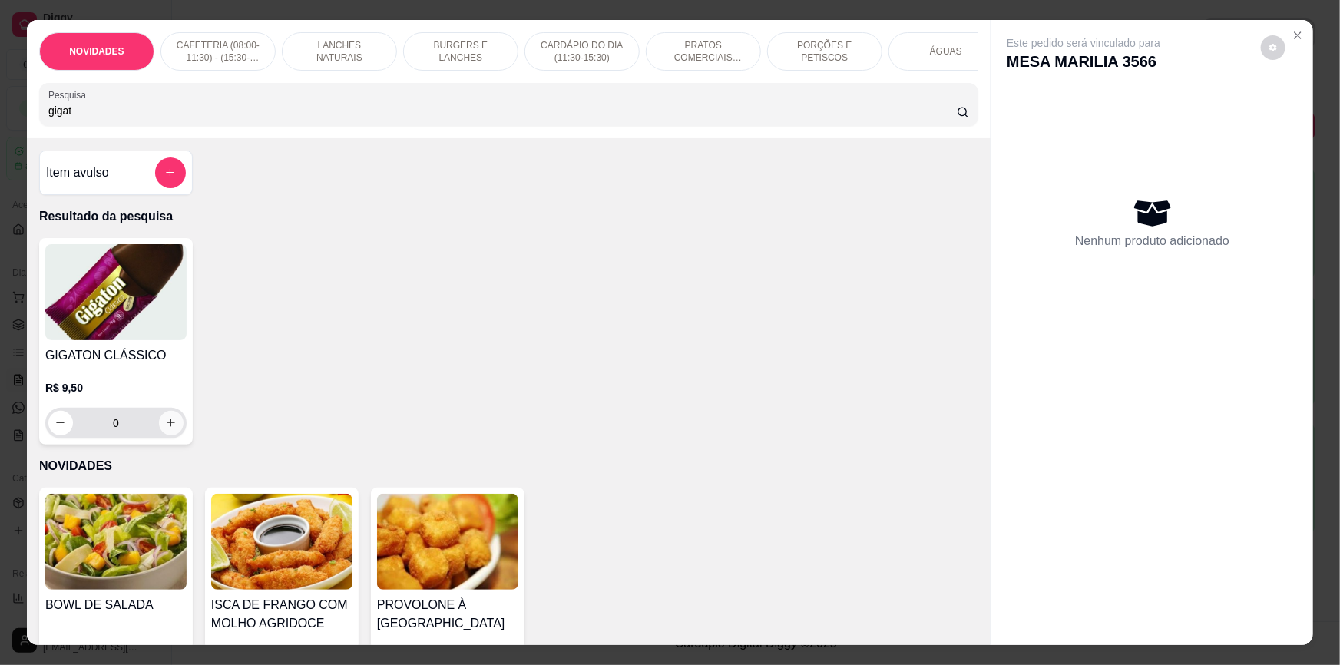
type input "gigat"
click at [159, 435] on button "increase-product-quantity" at bounding box center [171, 423] width 25 height 25
type input "1"
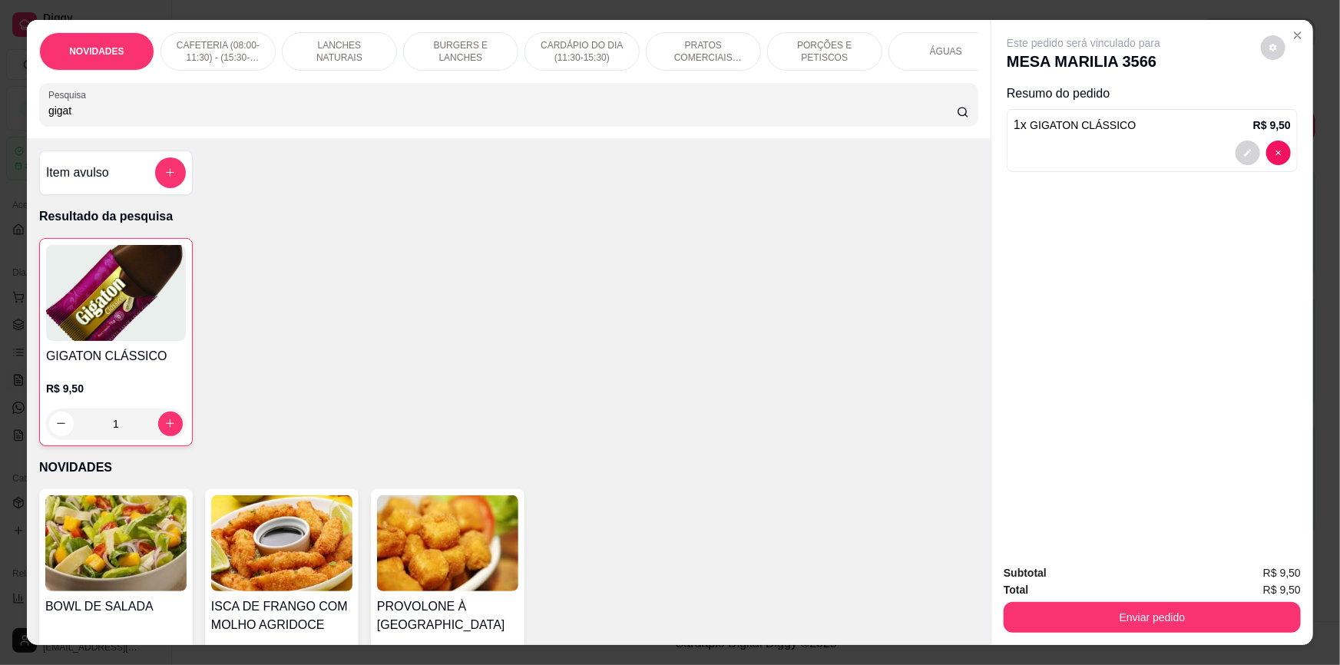
click at [289, 118] on input "gigat" at bounding box center [502, 110] width 908 height 15
type input "g"
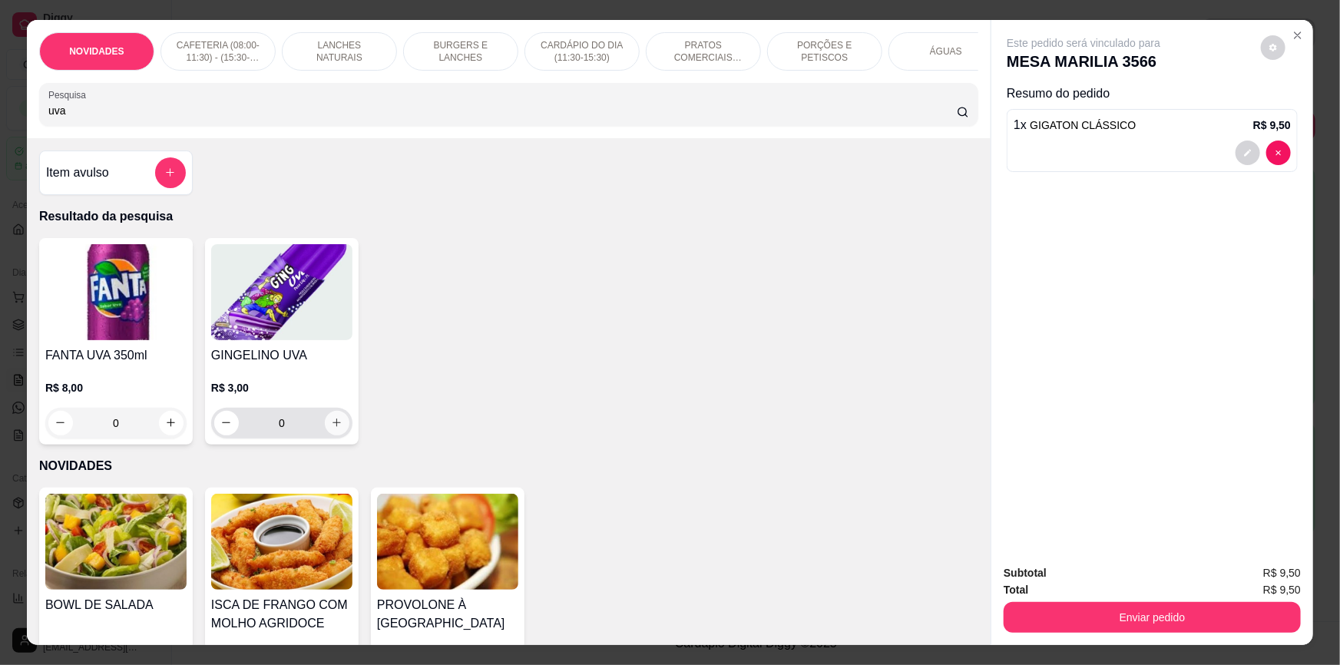
type input "uva"
click at [332, 428] on icon "increase-product-quantity" at bounding box center [337, 423] width 12 height 12
type input "1"
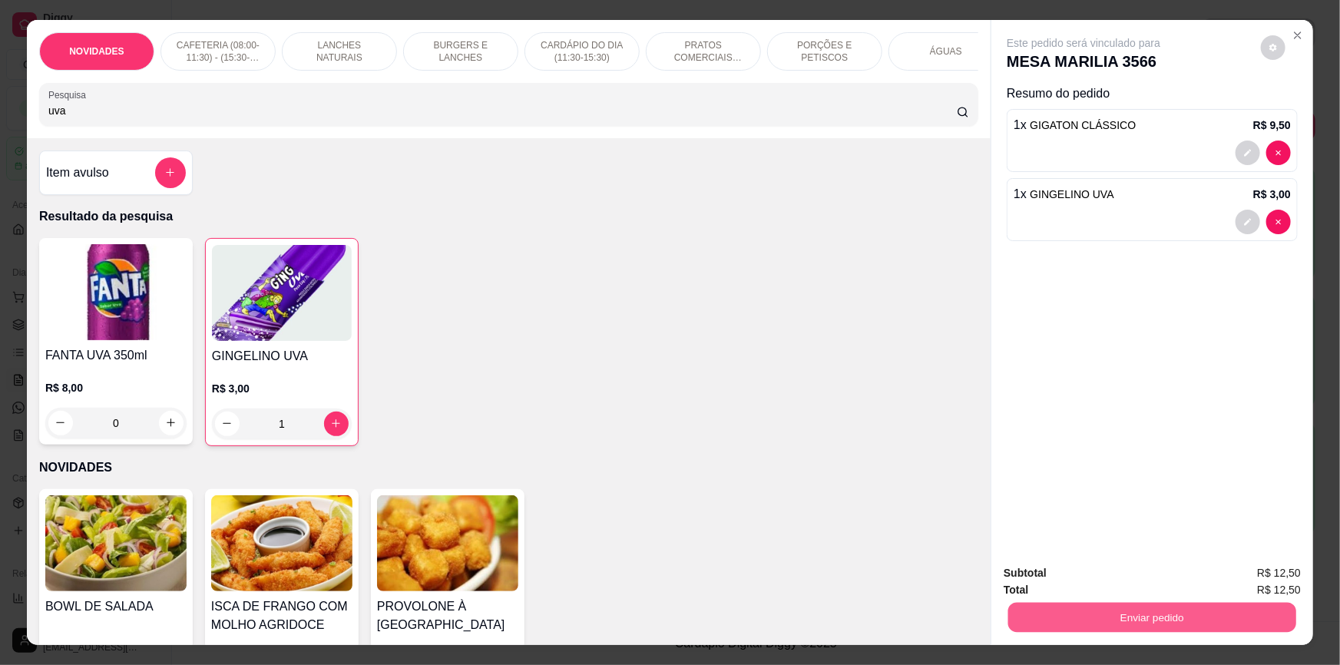
click at [1056, 621] on button "Enviar pedido" at bounding box center [1152, 618] width 288 height 30
click at [1090, 580] on button "Não registrar e enviar pedido" at bounding box center [1102, 579] width 160 height 29
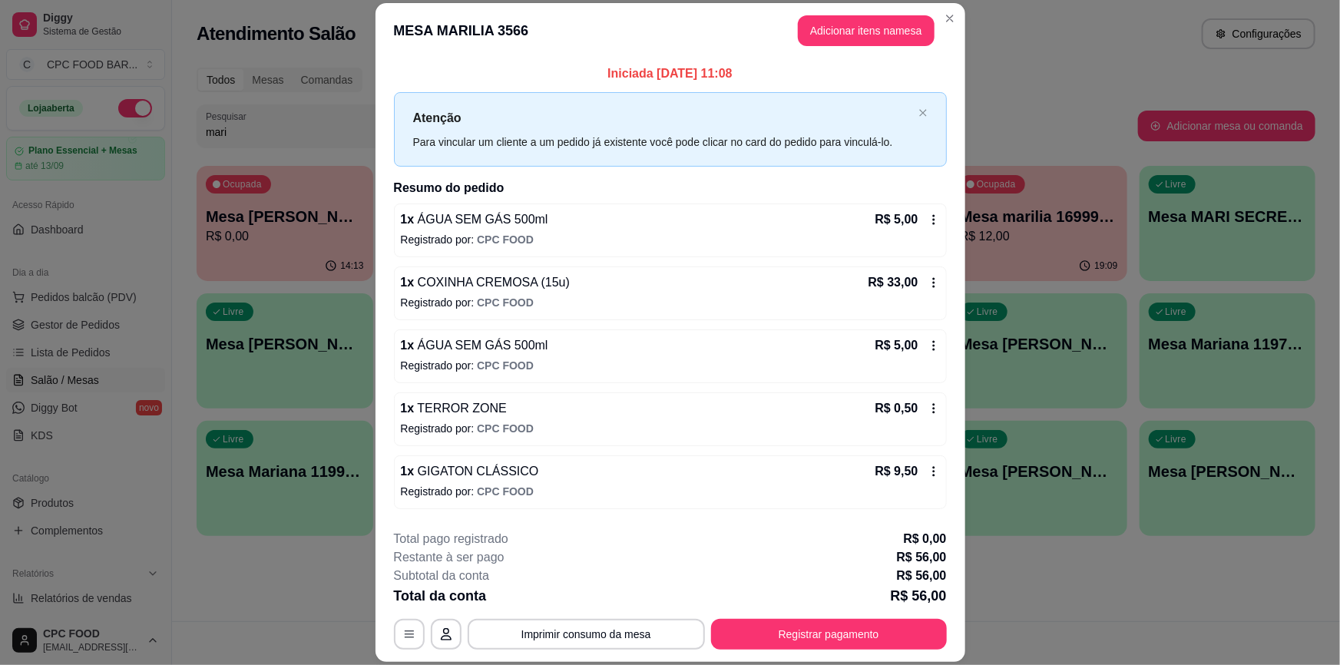
scroll to position [59, 0]
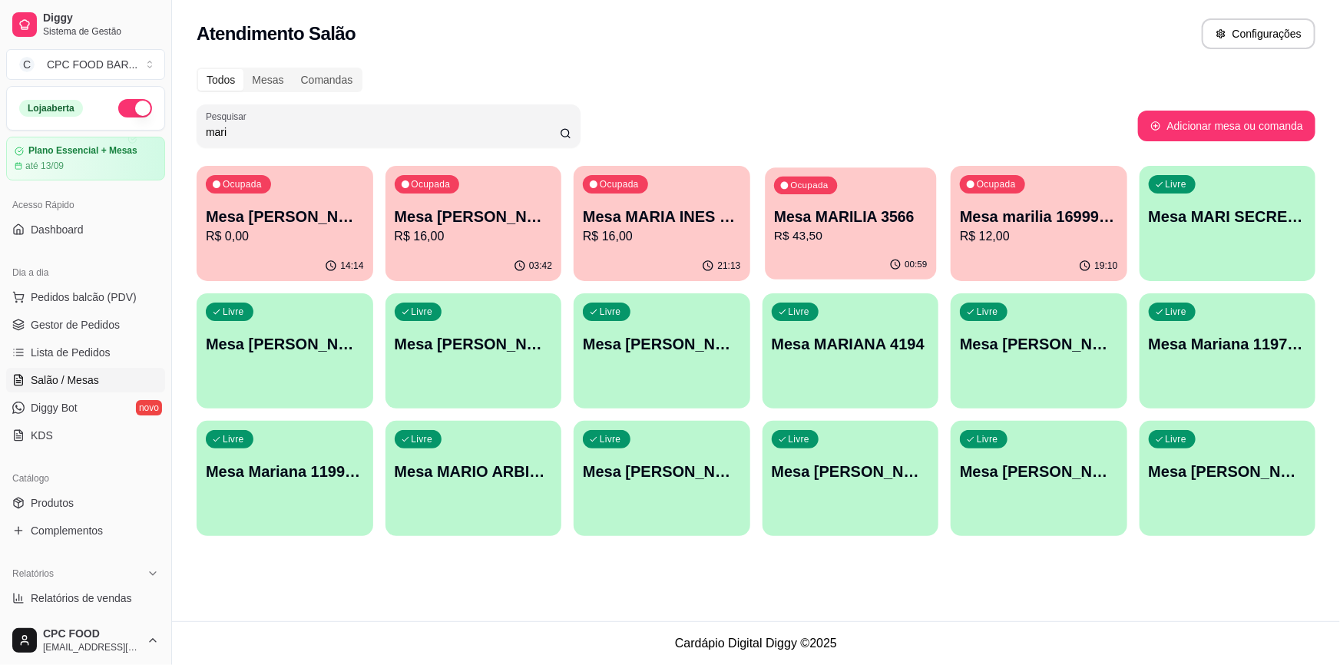
click at [831, 199] on div "Ocupada Mesa MARILIA 3566 R$ 43,50" at bounding box center [850, 208] width 171 height 83
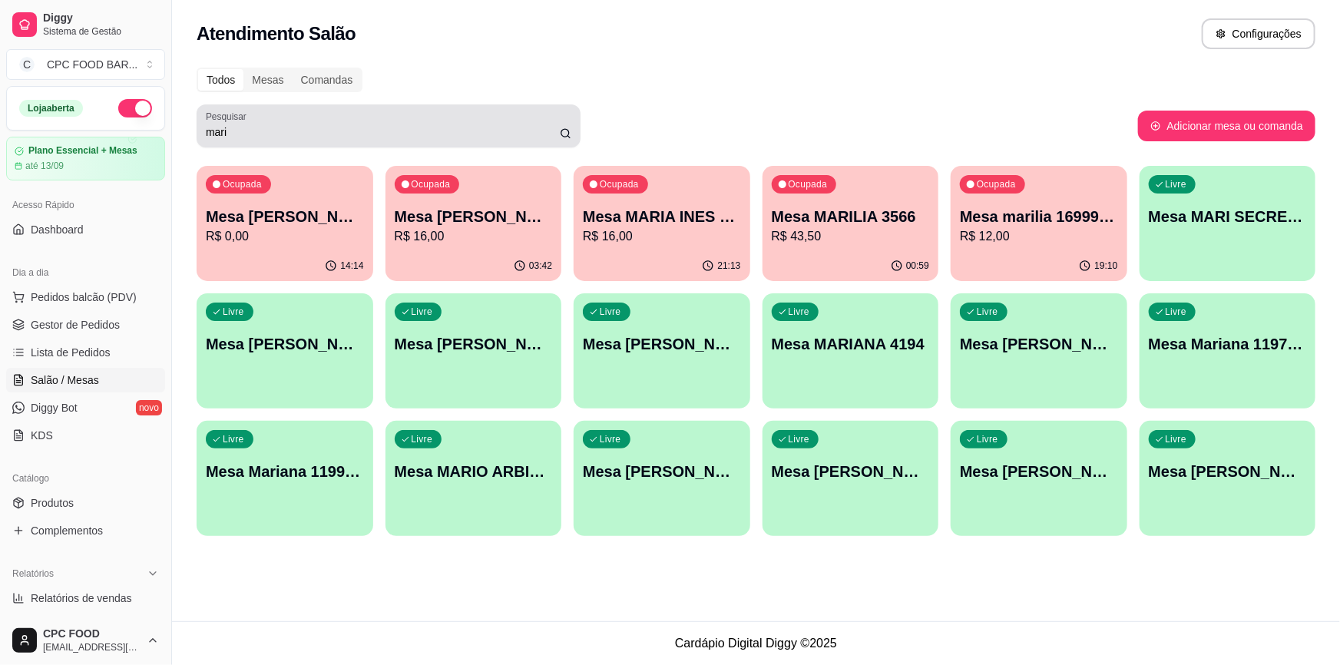
click at [410, 116] on div "mari" at bounding box center [388, 126] width 365 height 31
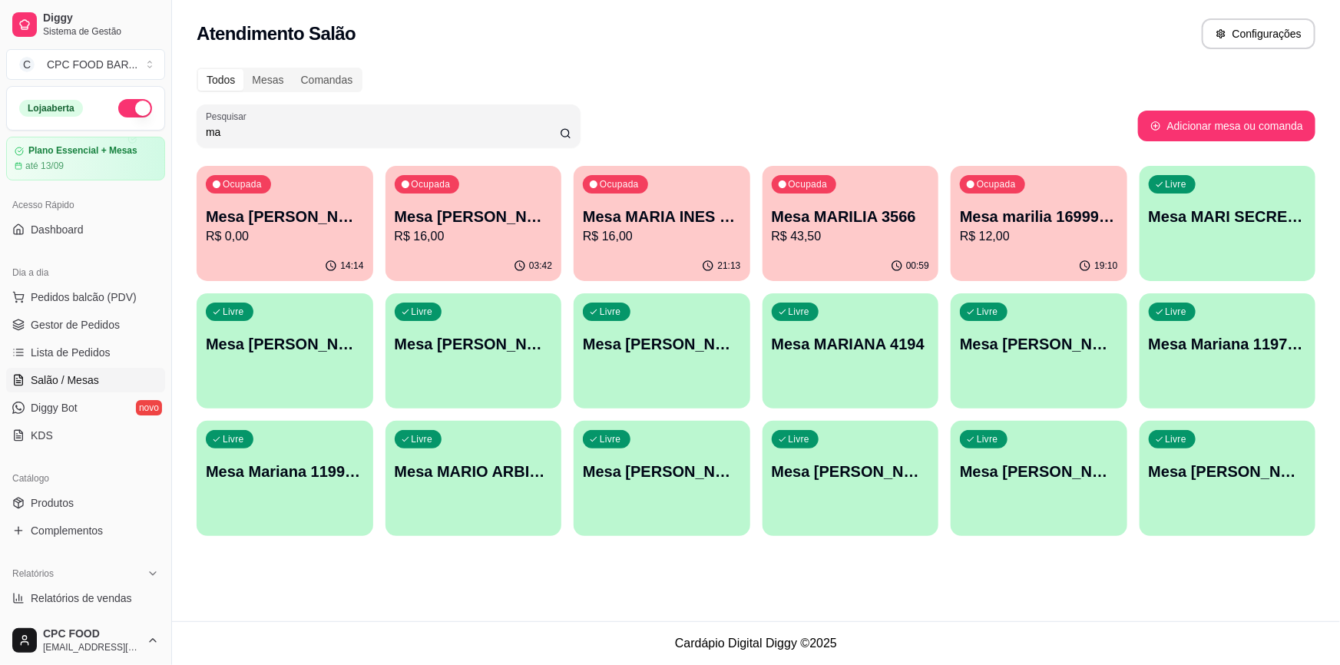
type input "m"
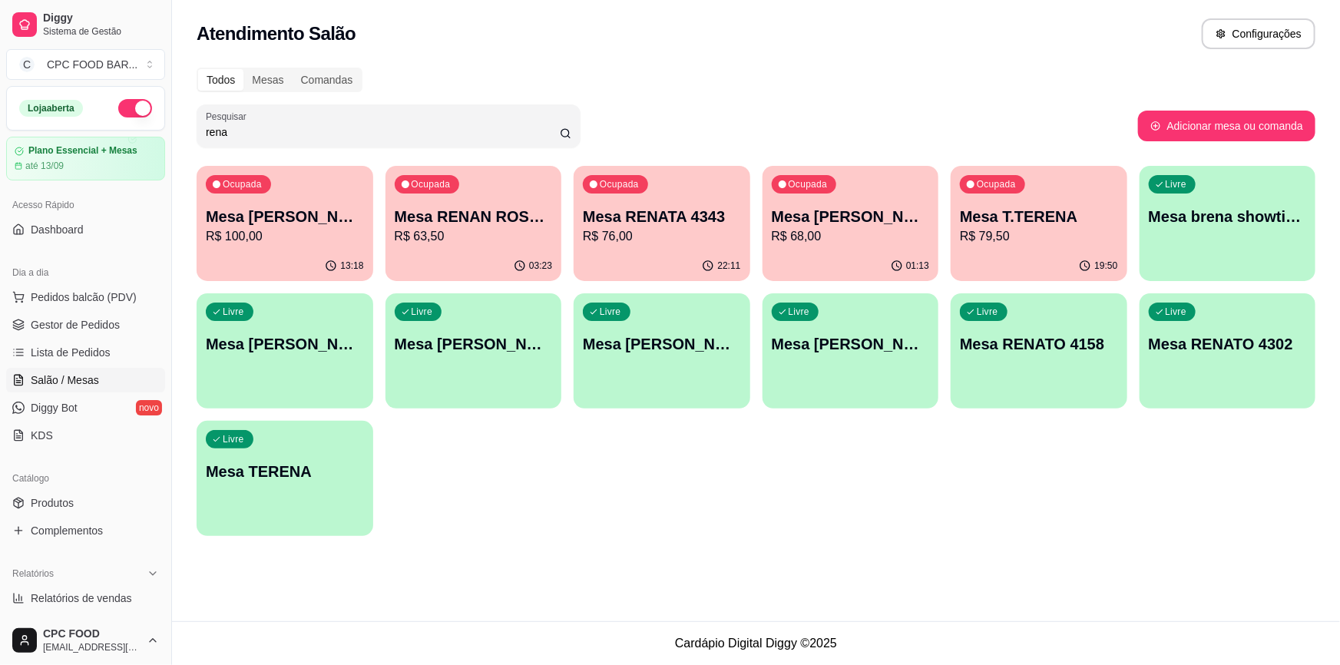
type input "rena"
click at [915, 232] on p "R$ 68,00" at bounding box center [850, 236] width 153 height 18
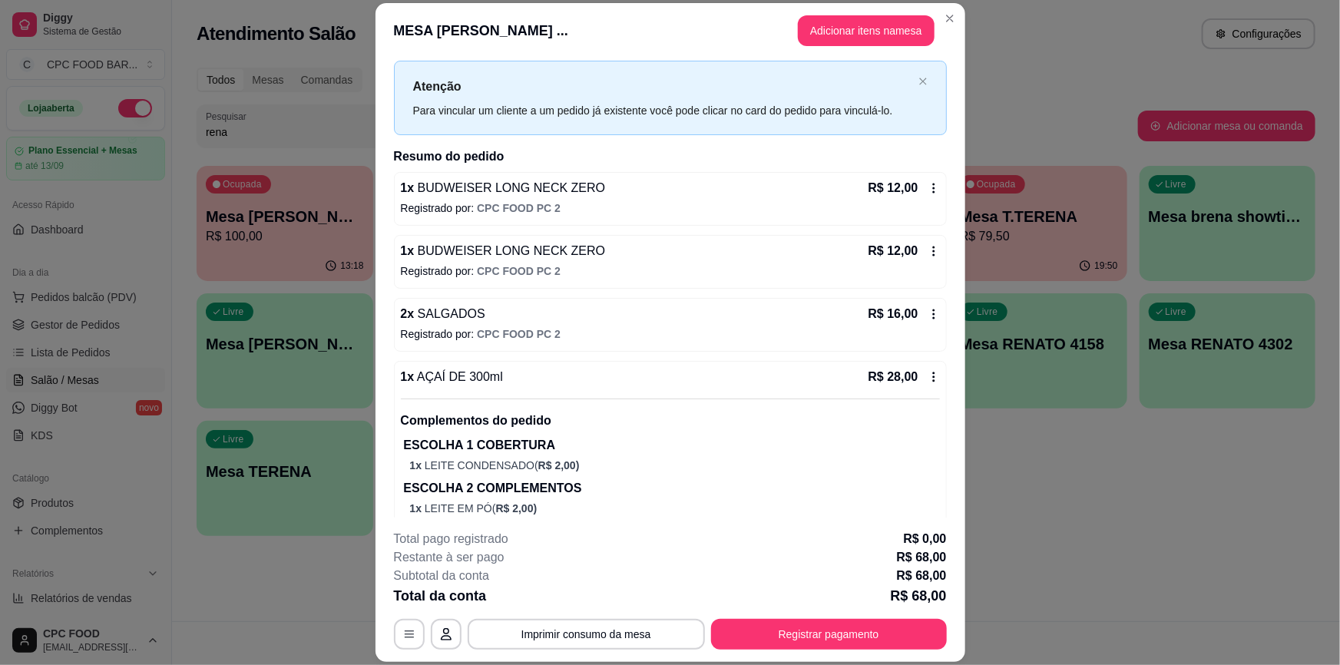
scroll to position [0, 0]
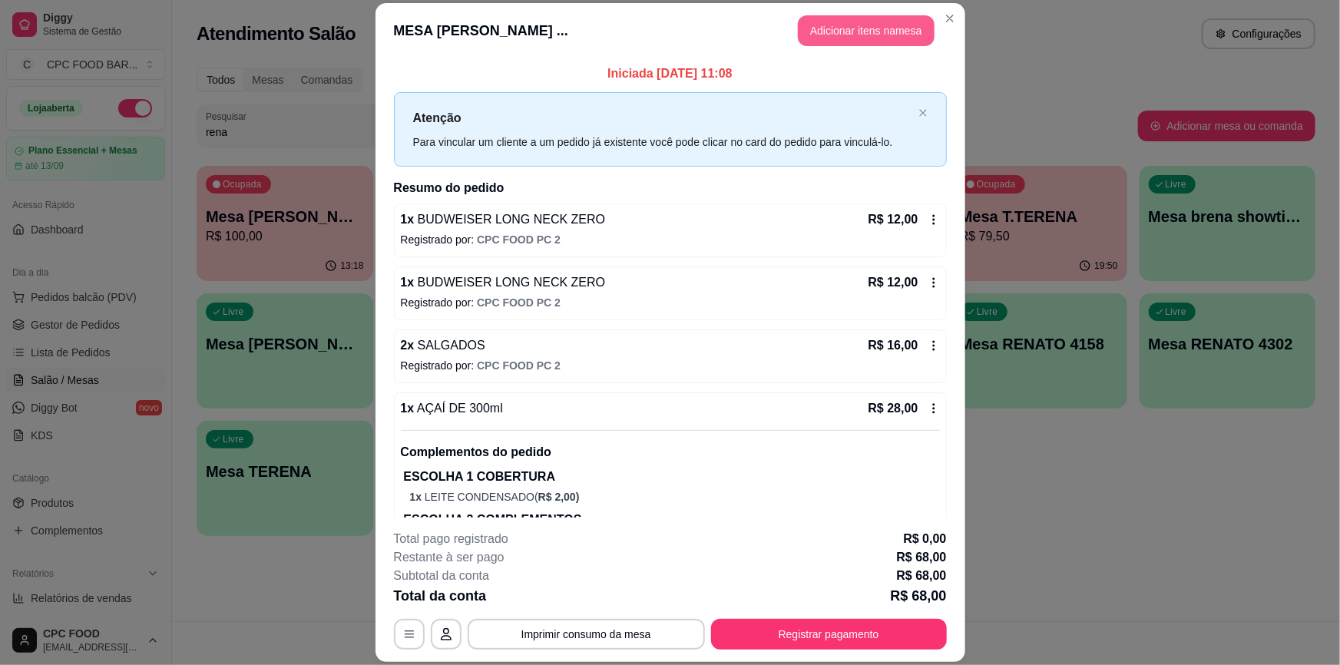
click at [815, 35] on button "Adicionar itens na mesa" at bounding box center [866, 30] width 137 height 31
click at [583, 110] on div at bounding box center [508, 104] width 920 height 31
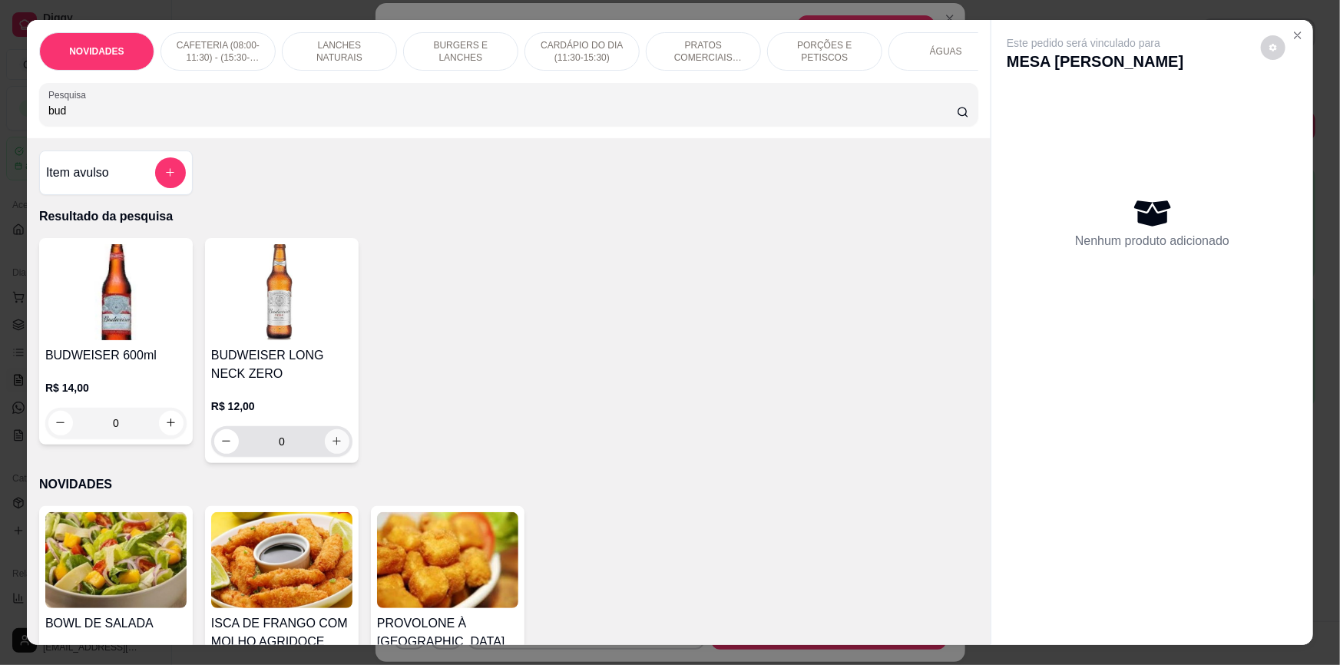
type input "bud"
click at [331, 447] on icon "increase-product-quantity" at bounding box center [337, 441] width 12 height 12
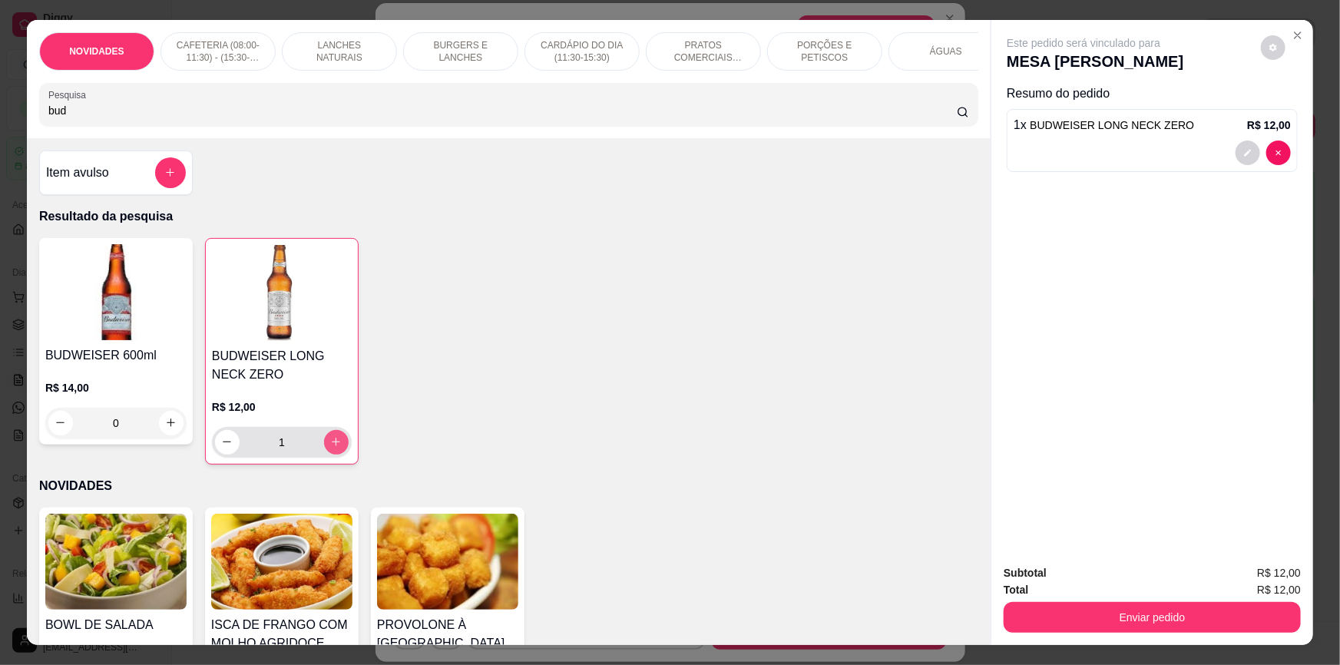
type input "1"
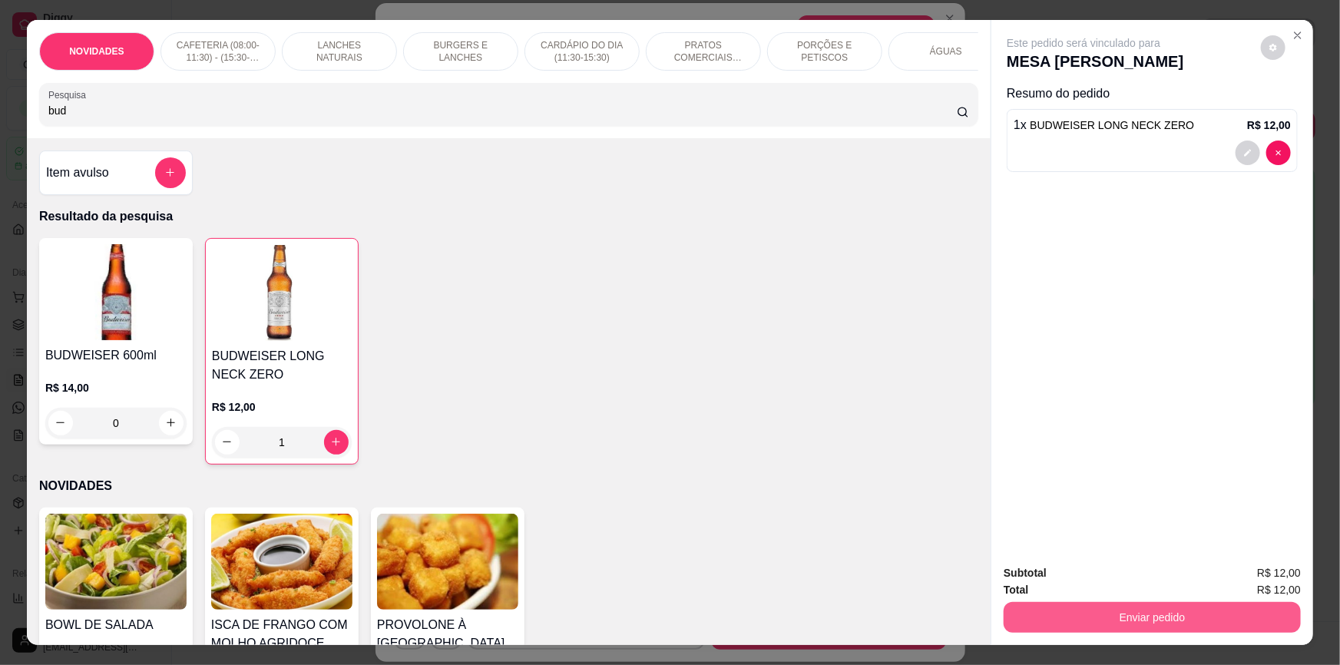
click at [1128, 623] on button "Enviar pedido" at bounding box center [1151, 617] width 297 height 31
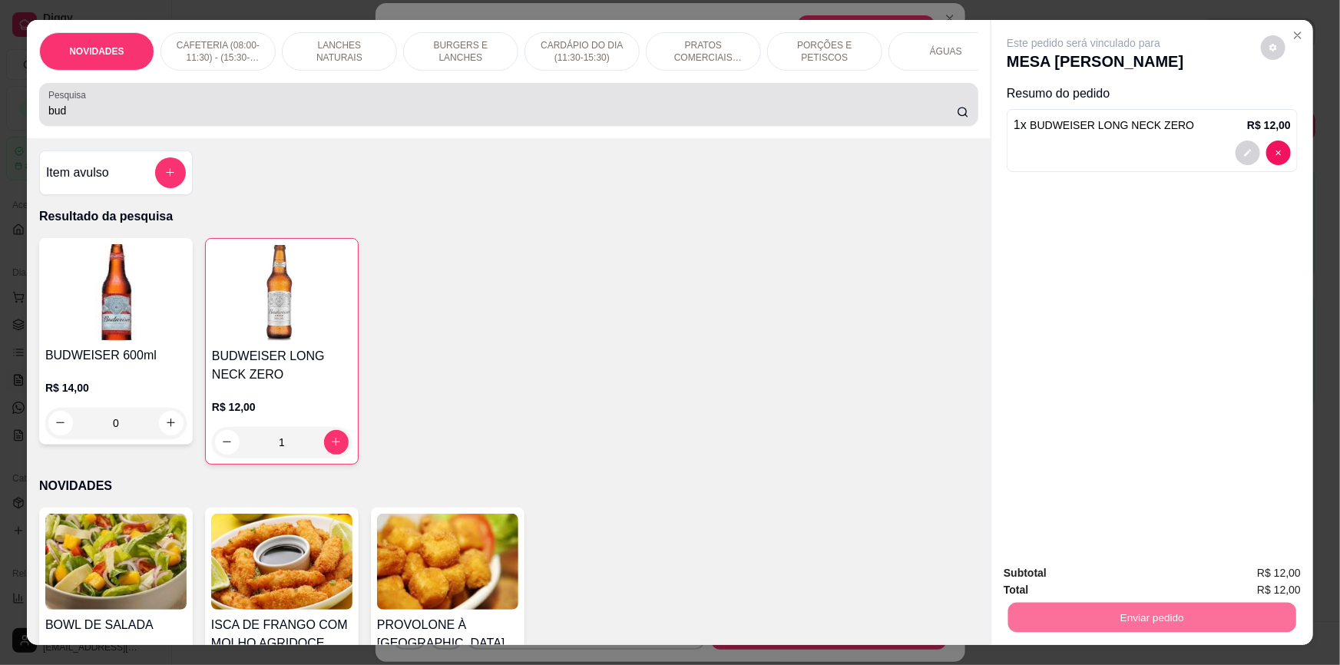
click at [651, 115] on input "bud" at bounding box center [502, 110] width 908 height 15
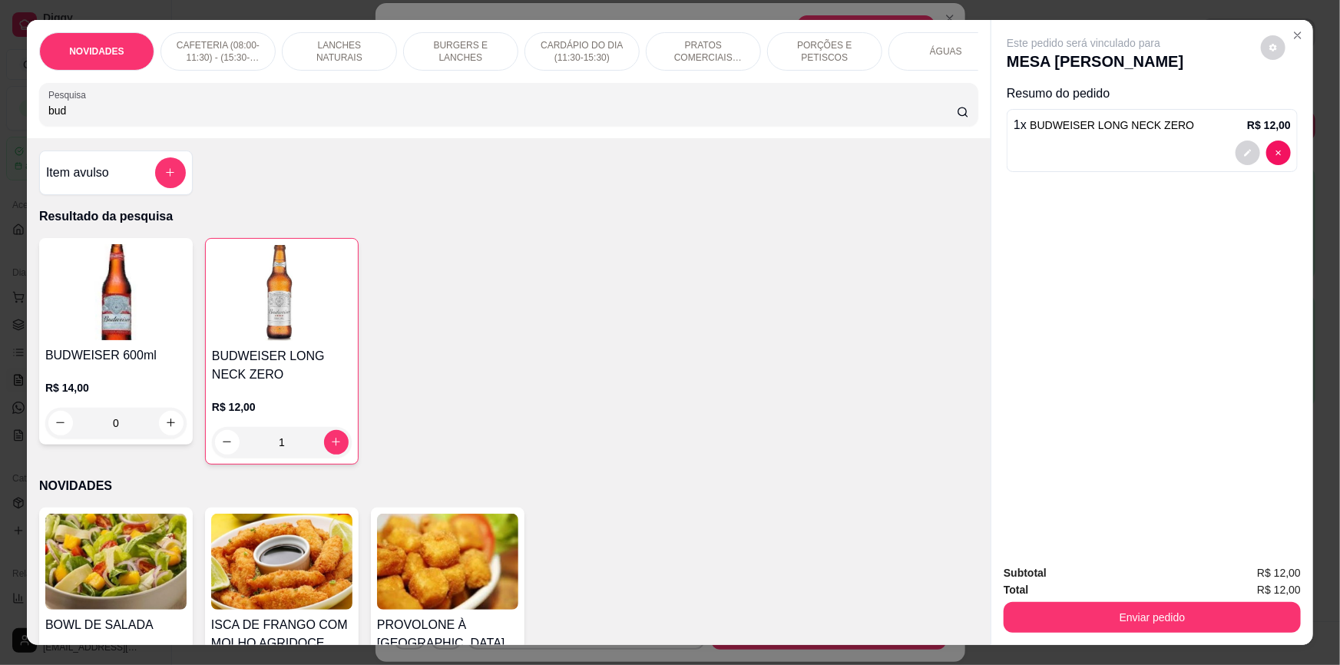
click at [652, 115] on input "bud" at bounding box center [502, 110] width 908 height 15
type input "b"
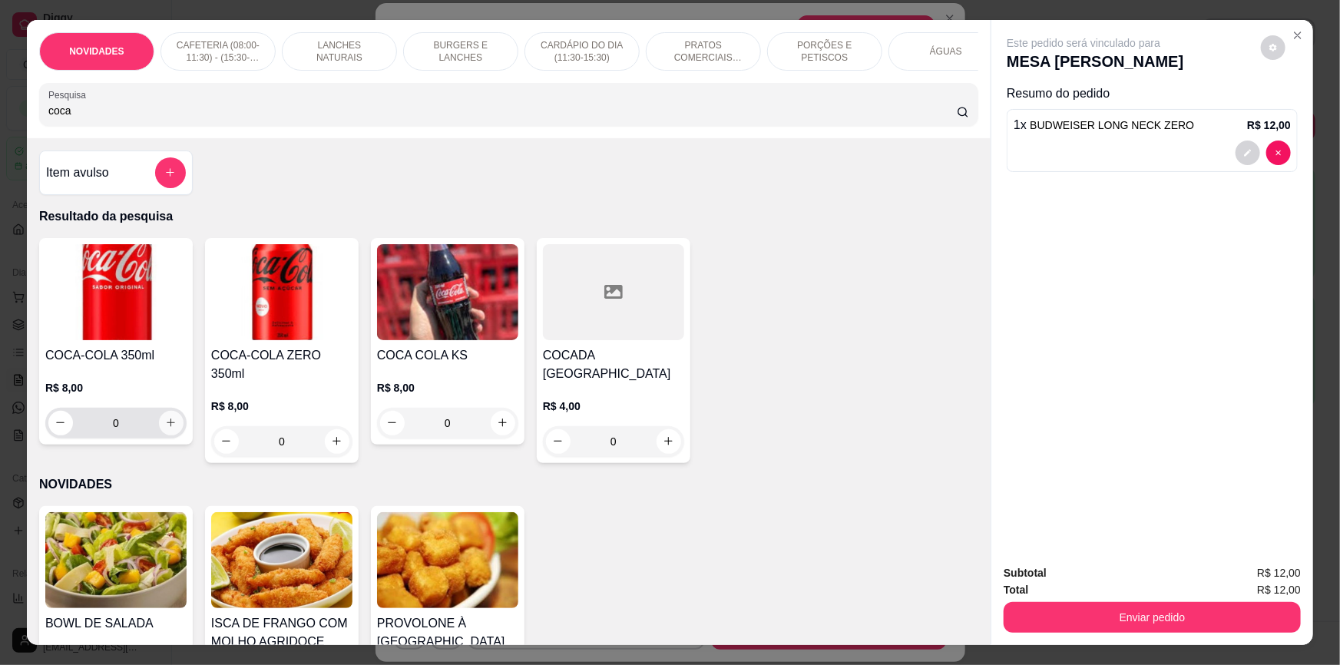
type input "coca"
click at [165, 428] on icon "increase-product-quantity" at bounding box center [171, 423] width 12 height 12
type input "1"
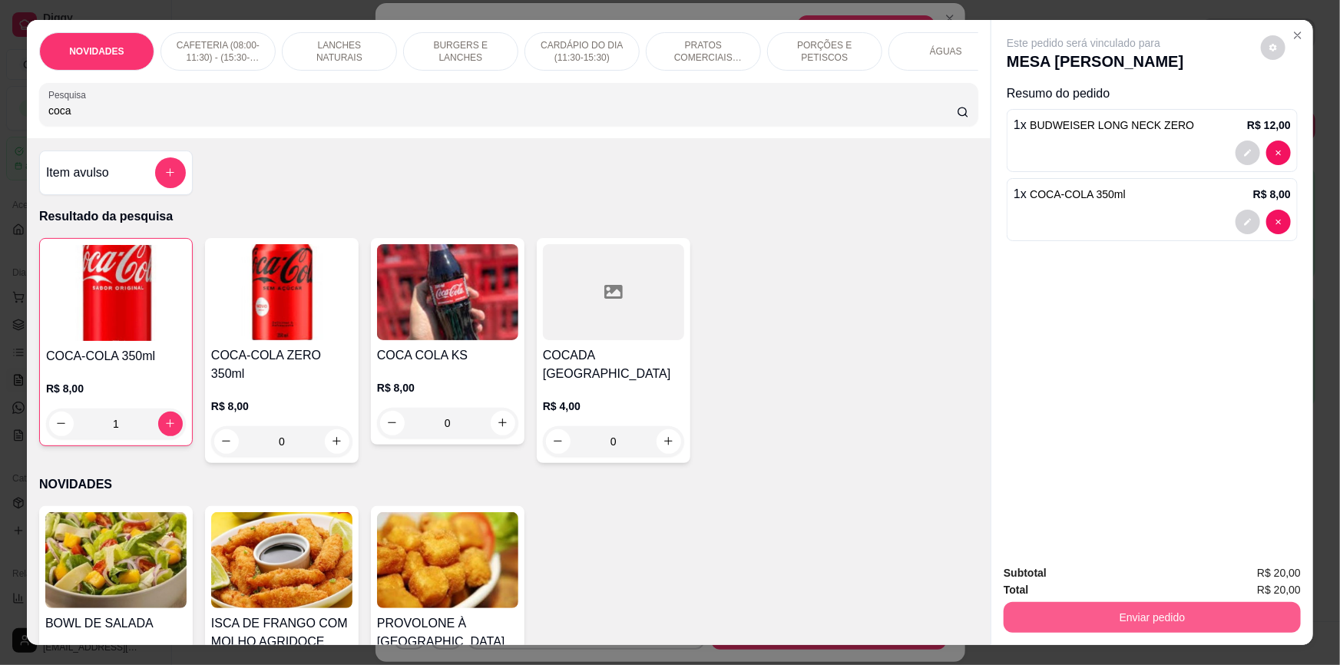
click at [1072, 606] on button "Enviar pedido" at bounding box center [1151, 617] width 297 height 31
click at [1092, 582] on button "Não registrar e enviar pedido" at bounding box center [1102, 579] width 160 height 29
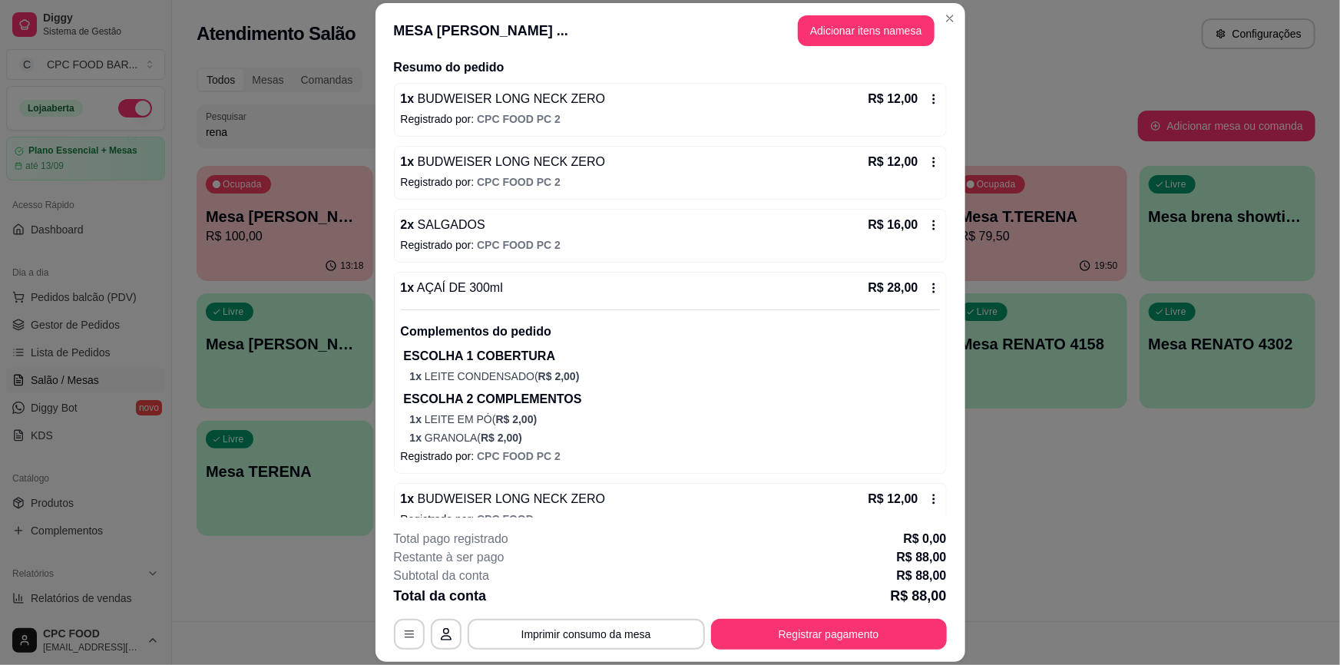
scroll to position [207, 0]
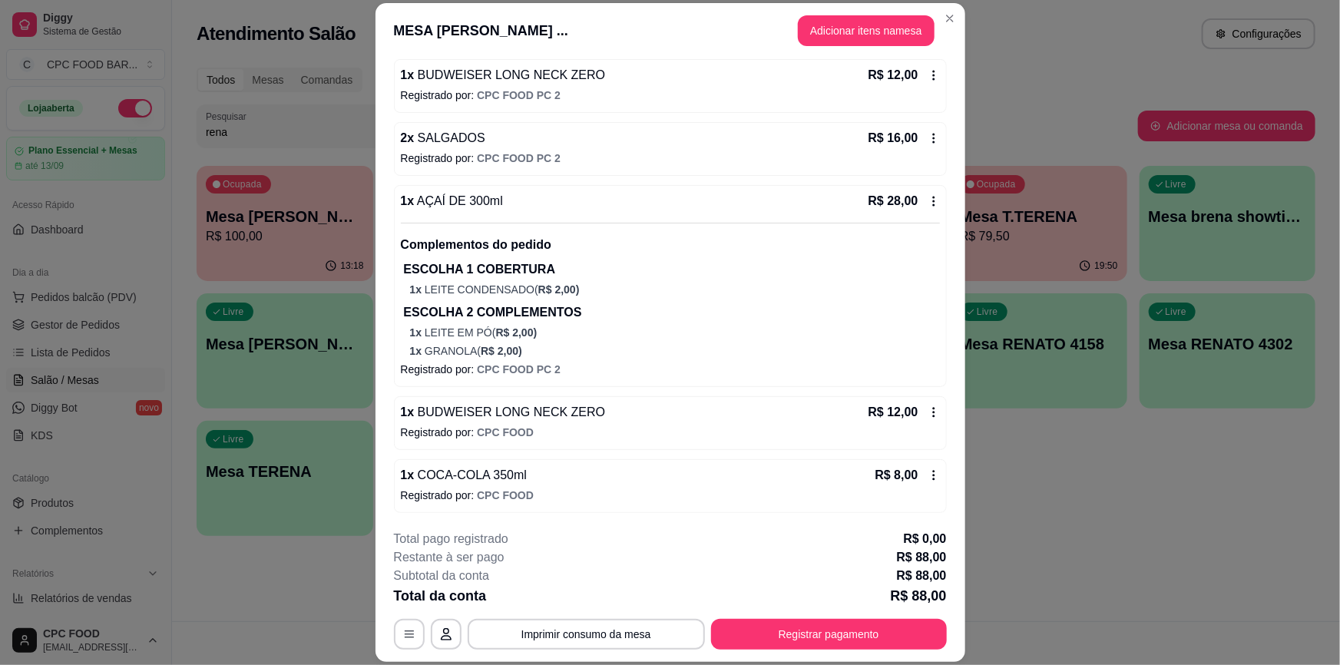
click at [557, 428] on p "Registrado por: CPC FOOD" at bounding box center [670, 432] width 539 height 15
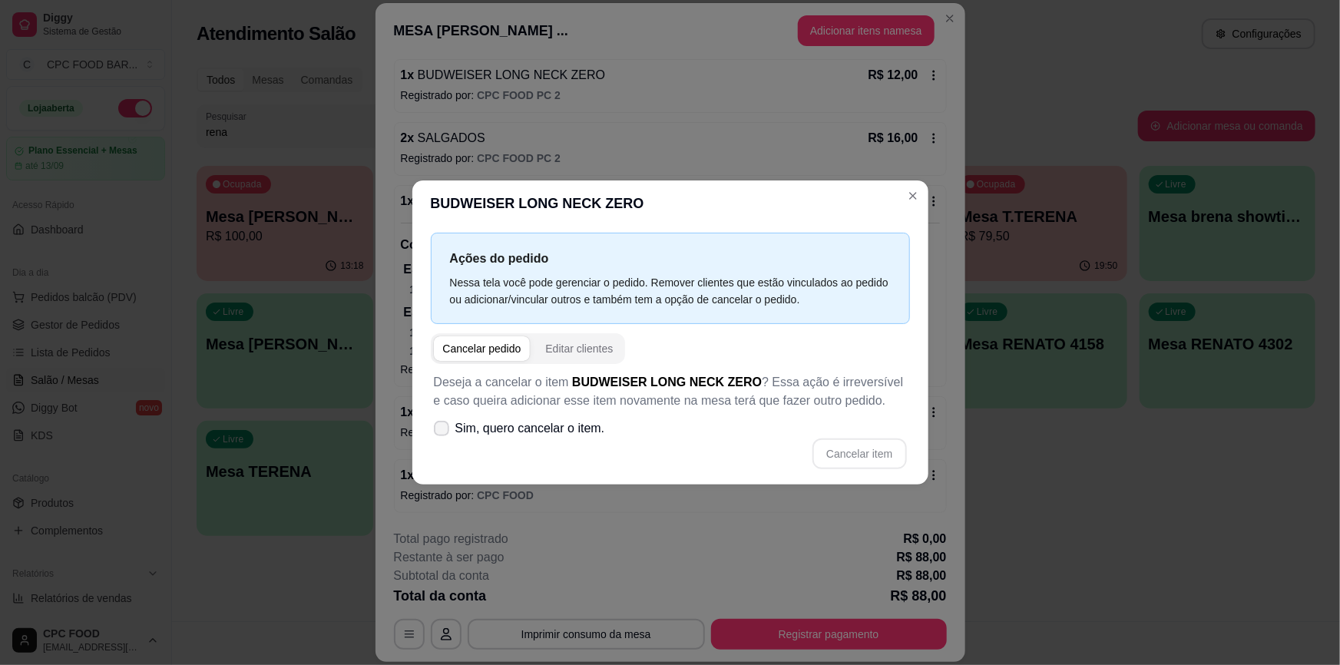
click at [517, 425] on span "Sim, quero cancelar o item." at bounding box center [530, 428] width 150 height 18
click at [443, 431] on input "Sim, quero cancelar o item." at bounding box center [438, 436] width 10 height 10
checkbox input "true"
click at [867, 467] on button "Cancelar item" at bounding box center [859, 453] width 94 height 31
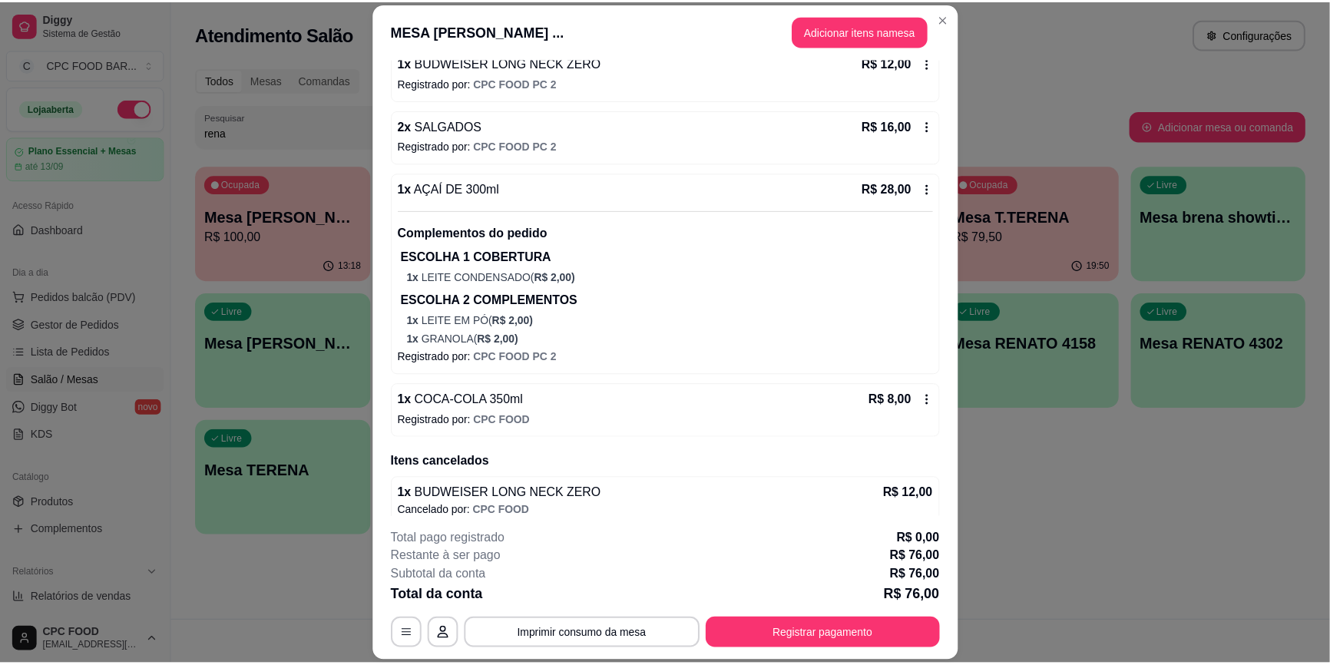
scroll to position [232, 0]
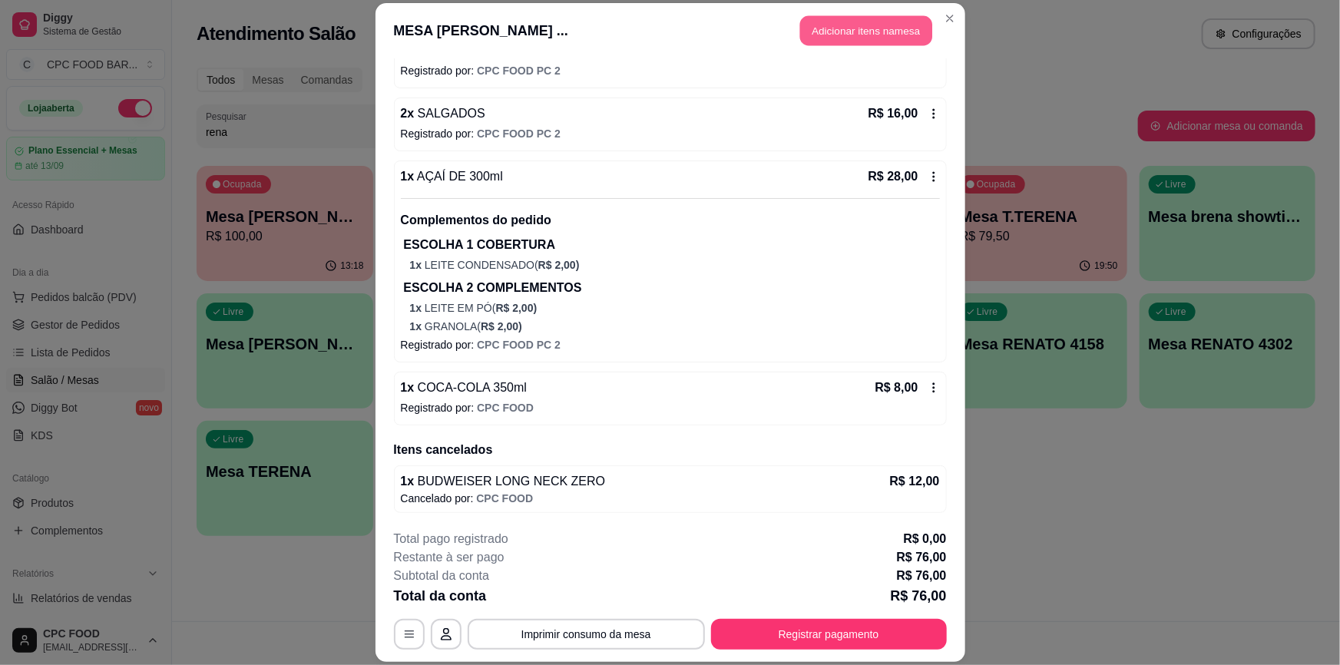
click at [848, 45] on button "Adicionar itens na mesa" at bounding box center [866, 31] width 132 height 30
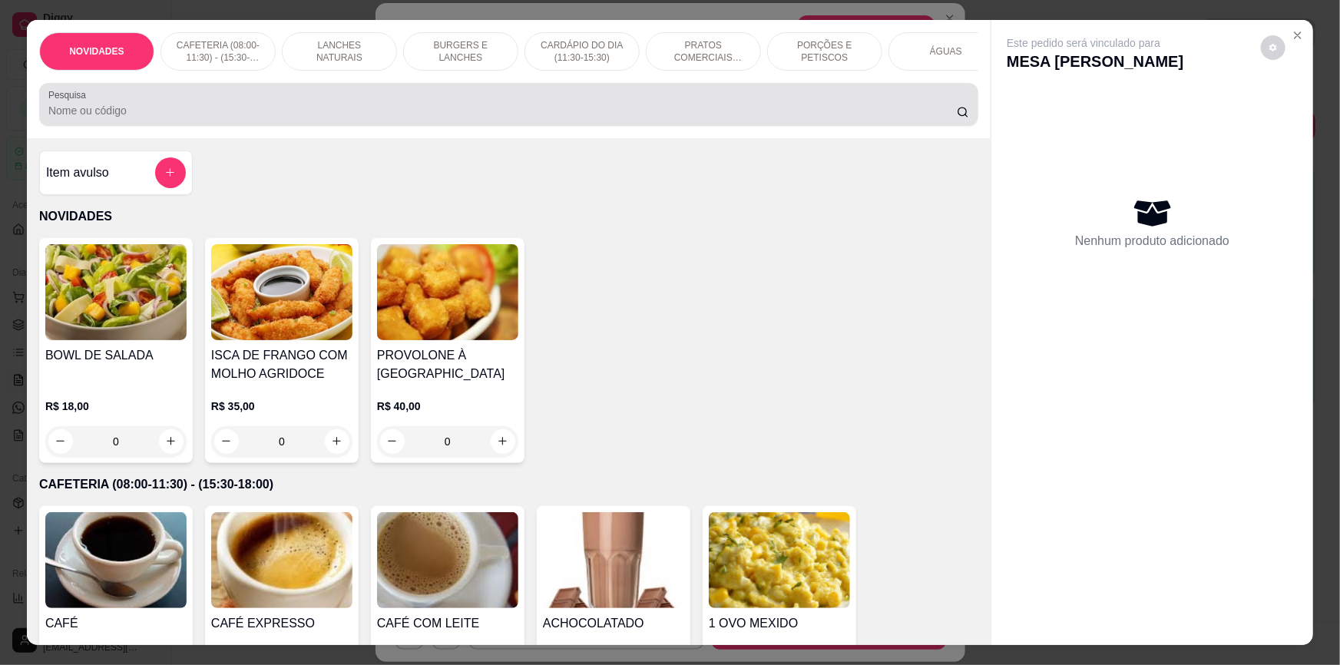
click at [626, 116] on input "Pesquisa" at bounding box center [502, 110] width 908 height 15
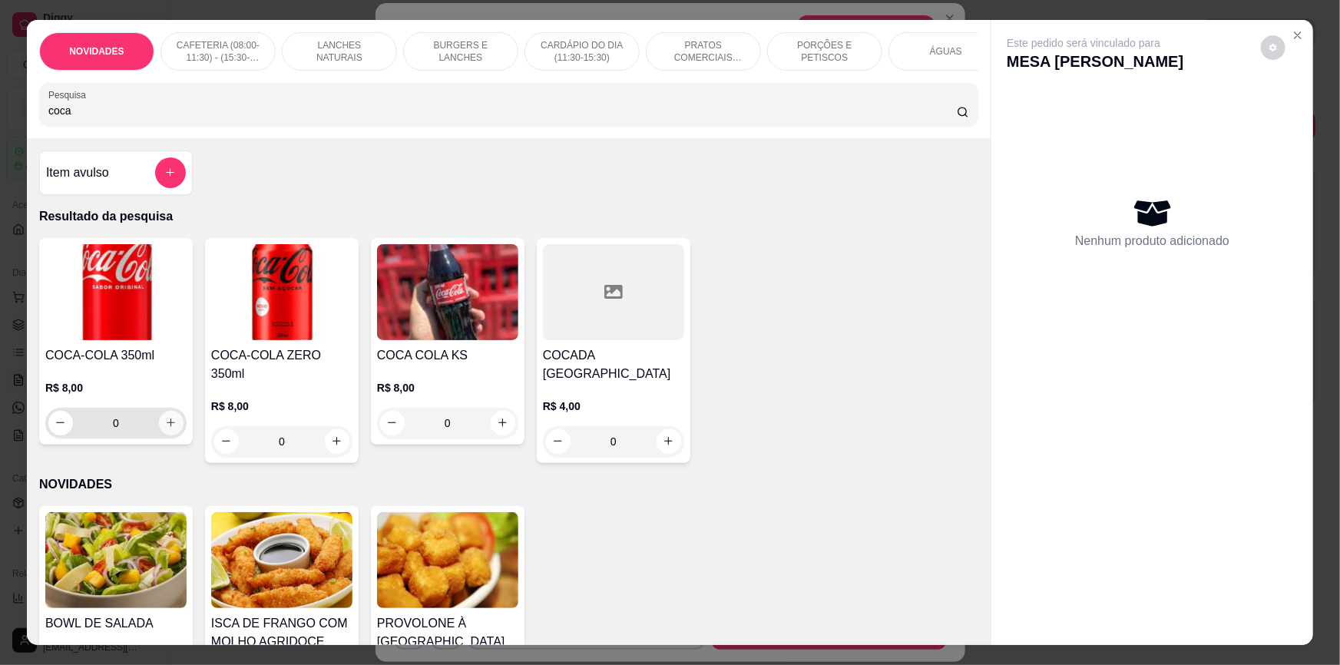
type input "coca"
click at [166, 429] on icon "increase-product-quantity" at bounding box center [172, 424] width 12 height 12
type input "1"
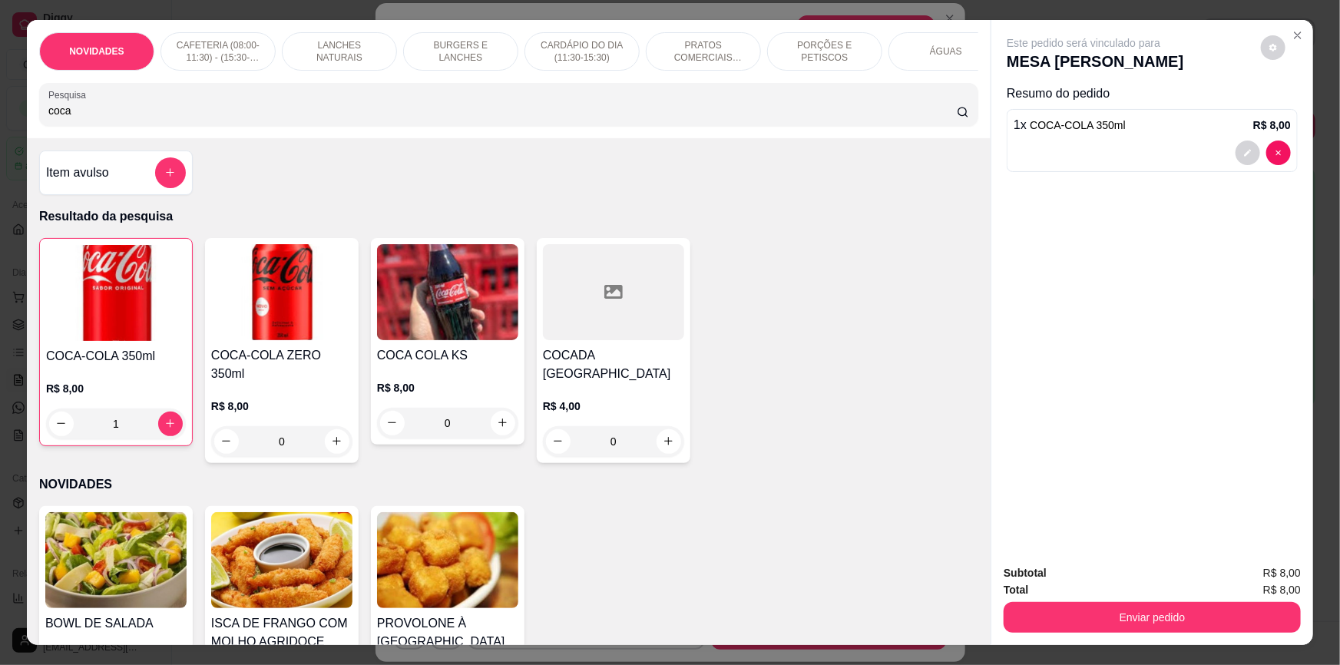
click at [417, 112] on div "coca" at bounding box center [508, 104] width 920 height 31
type input "c"
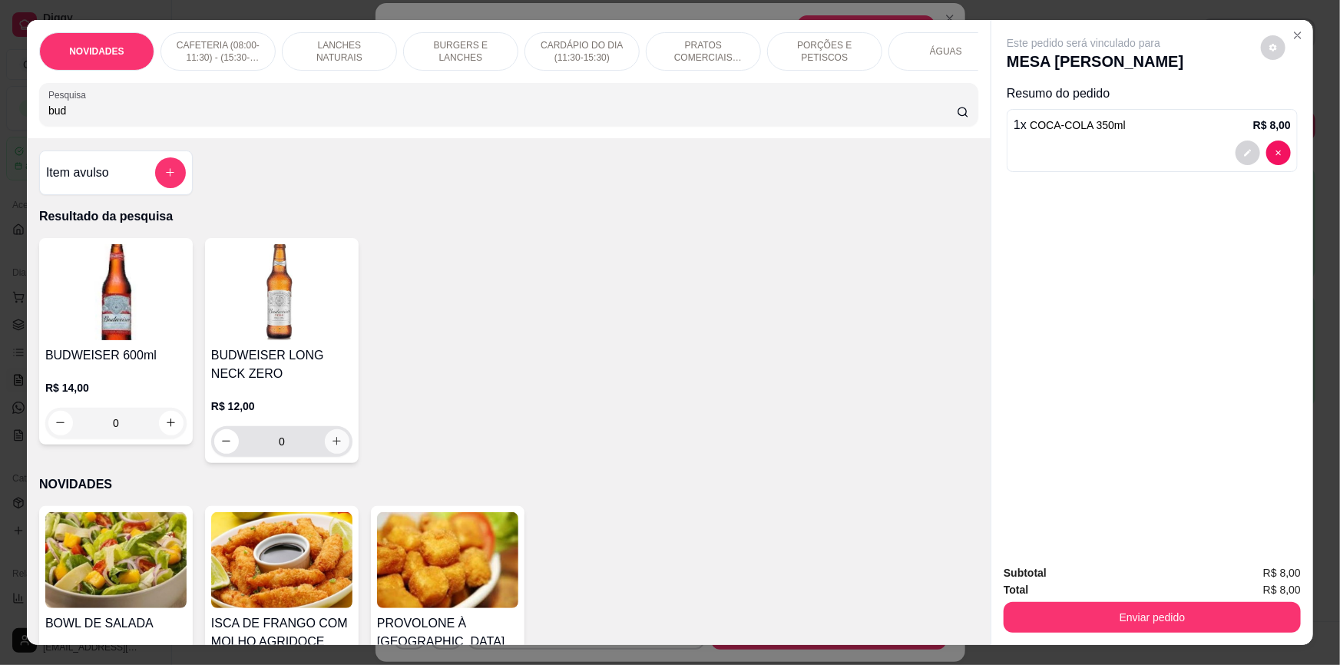
type input "bud"
click at [331, 447] on icon "increase-product-quantity" at bounding box center [337, 441] width 12 height 12
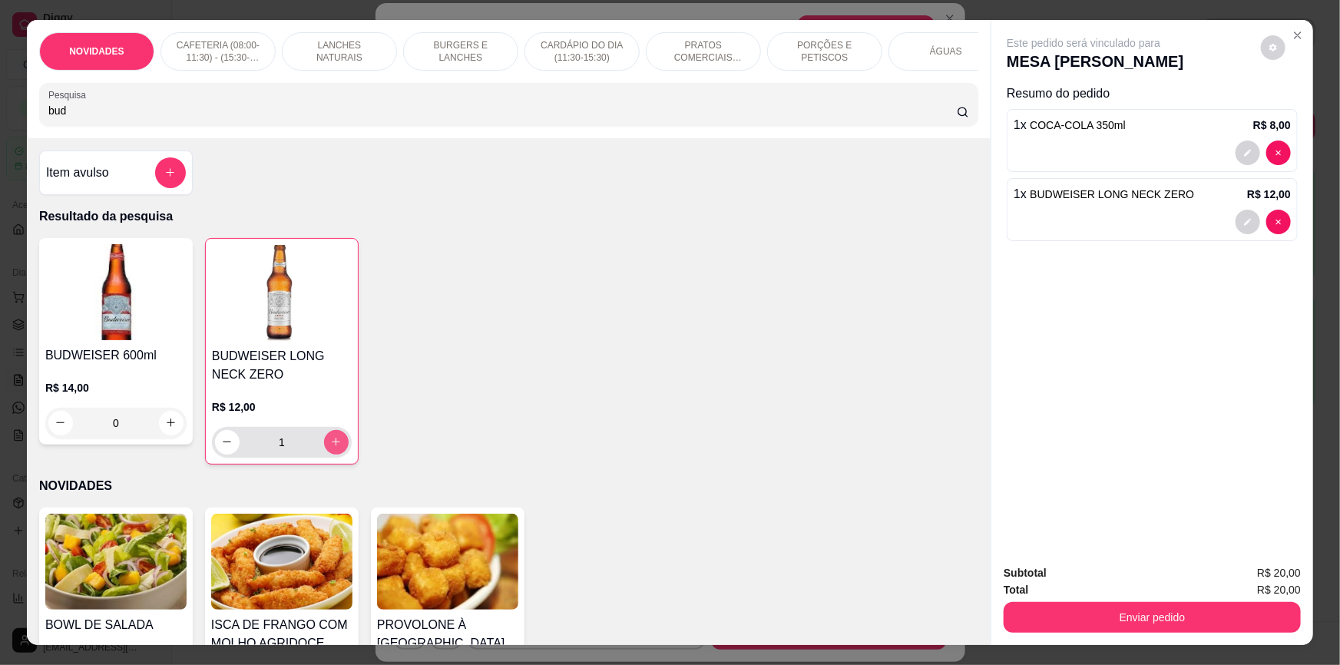
type input "1"
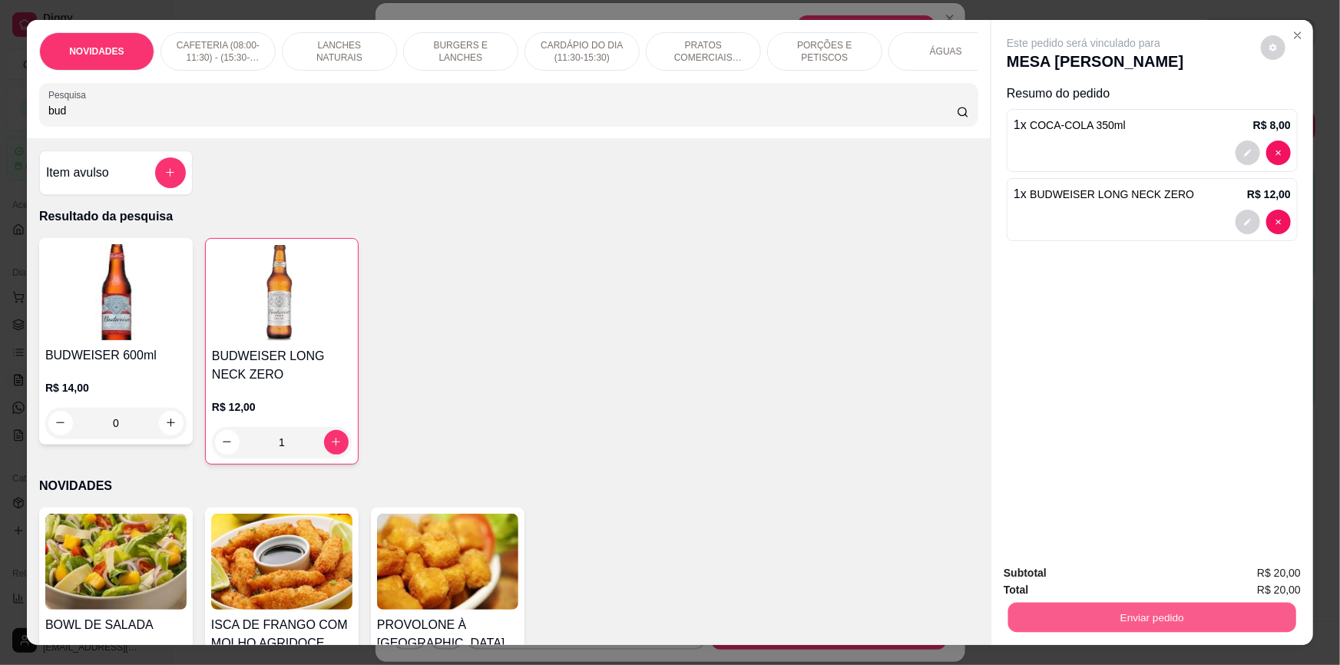
click at [1049, 623] on button "Enviar pedido" at bounding box center [1152, 618] width 288 height 30
click at [1079, 567] on button "Não registrar e enviar pedido" at bounding box center [1102, 579] width 160 height 29
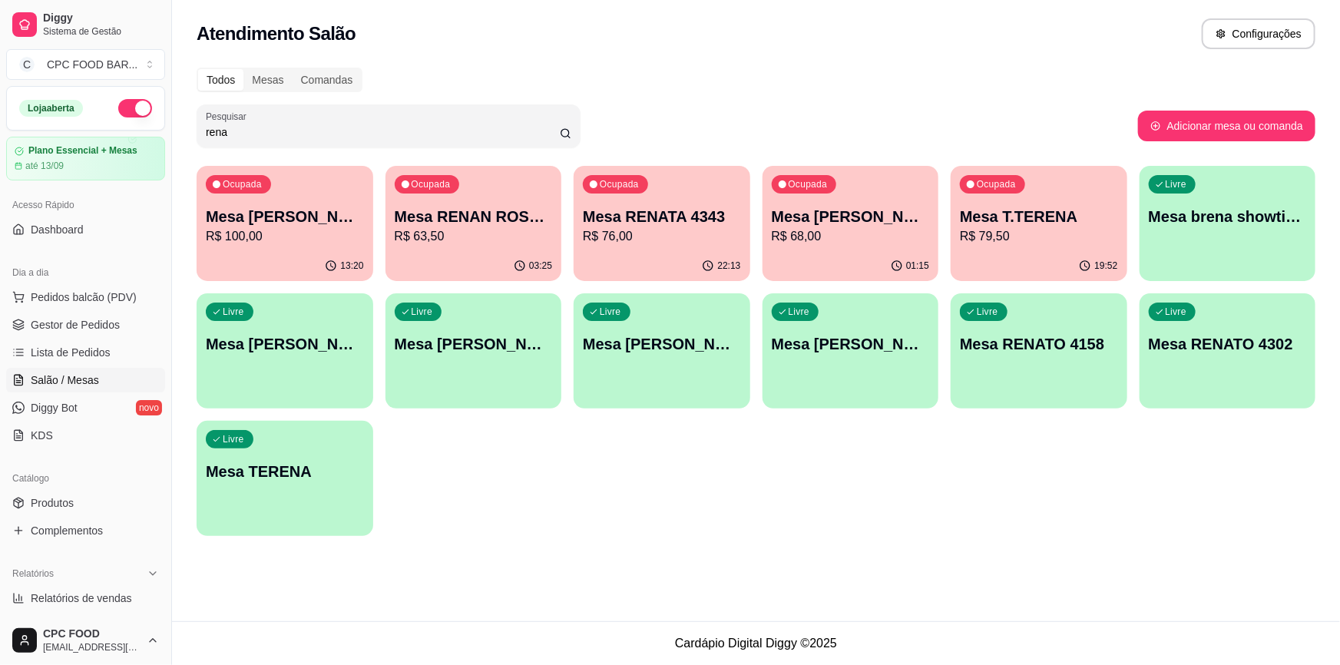
click at [343, 131] on input "rena" at bounding box center [383, 131] width 354 height 15
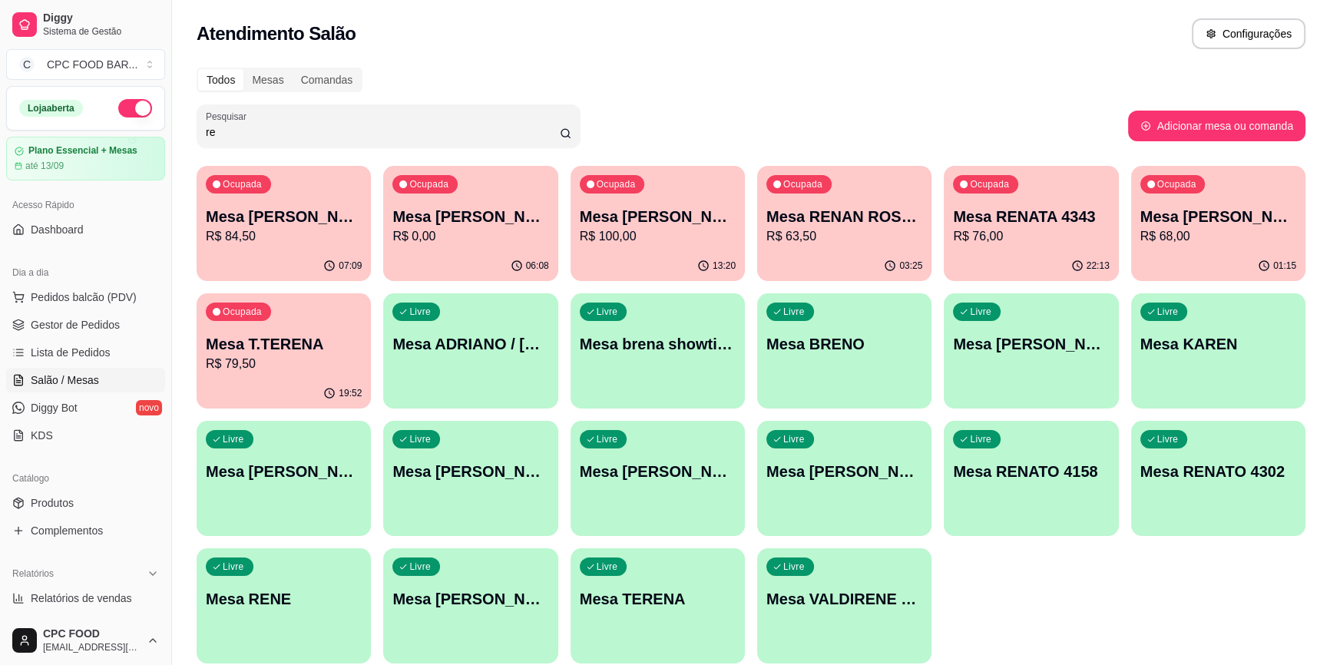
type input "r"
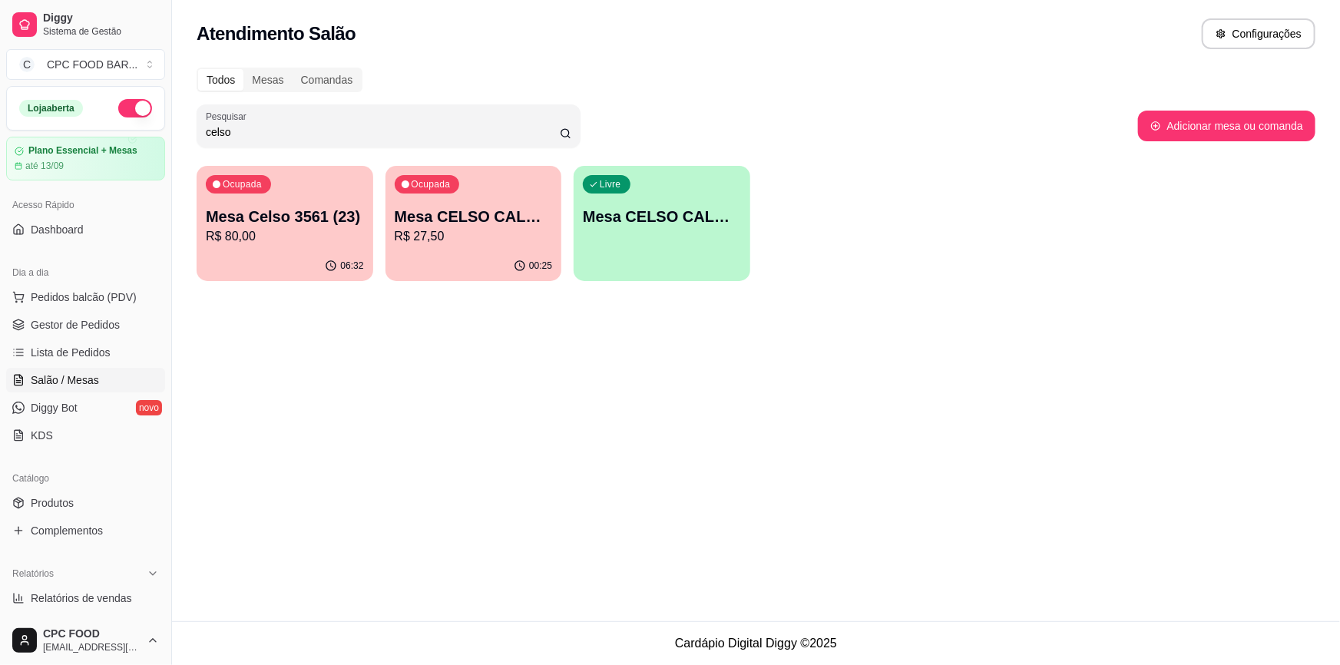
type input "celso"
click at [507, 208] on p "Mesa CELSO CALANDRIN" at bounding box center [473, 216] width 153 height 21
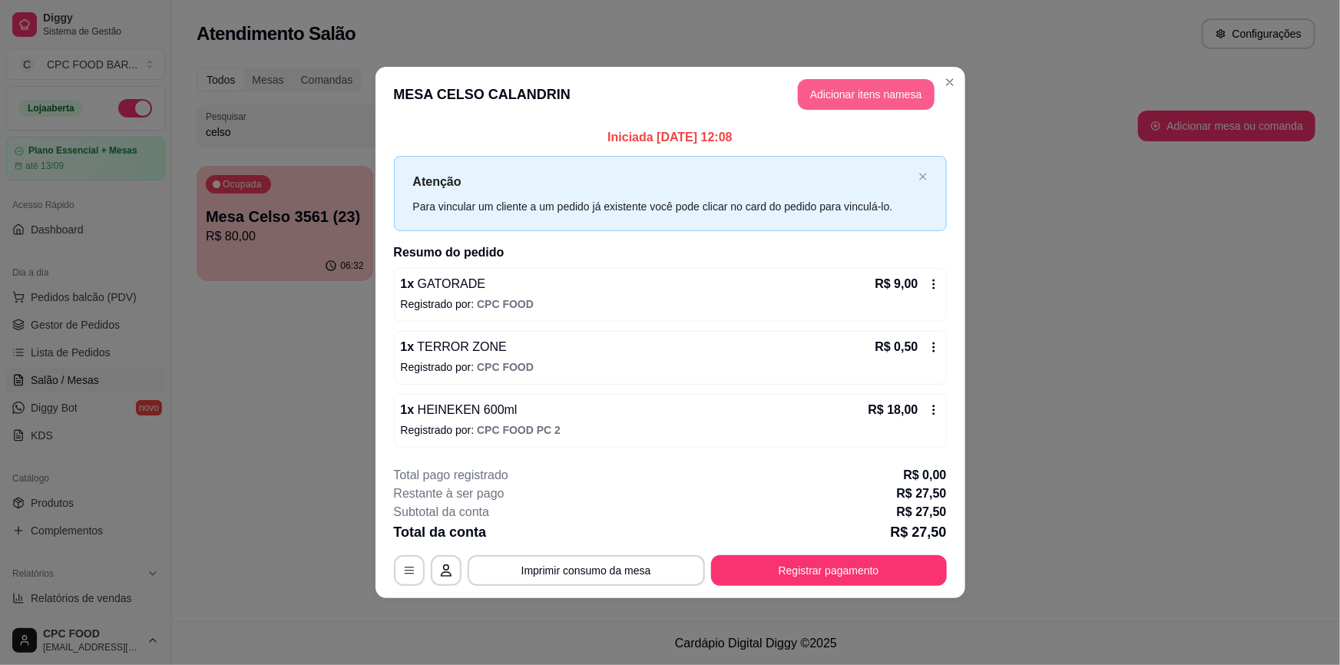
click at [897, 91] on button "Adicionar itens na mesa" at bounding box center [866, 94] width 137 height 31
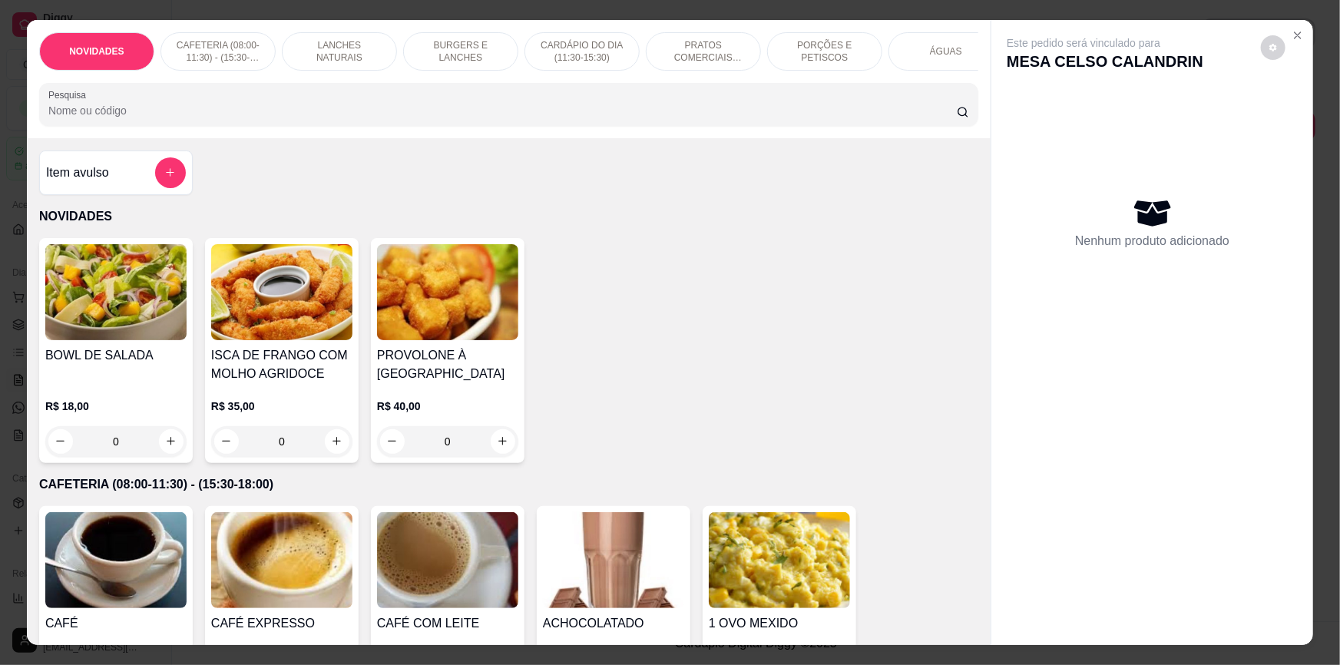
click at [459, 107] on div at bounding box center [508, 104] width 920 height 31
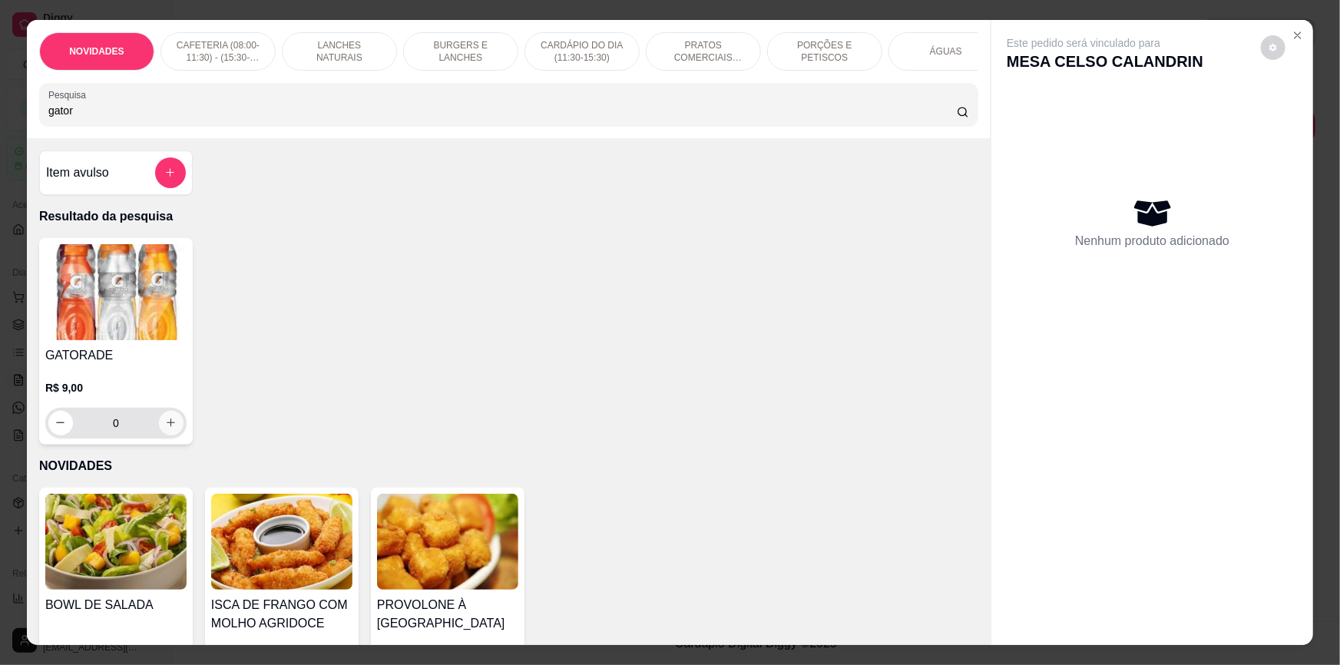
type input "gator"
click at [166, 429] on icon "increase-product-quantity" at bounding box center [172, 424] width 12 height 12
type input "1"
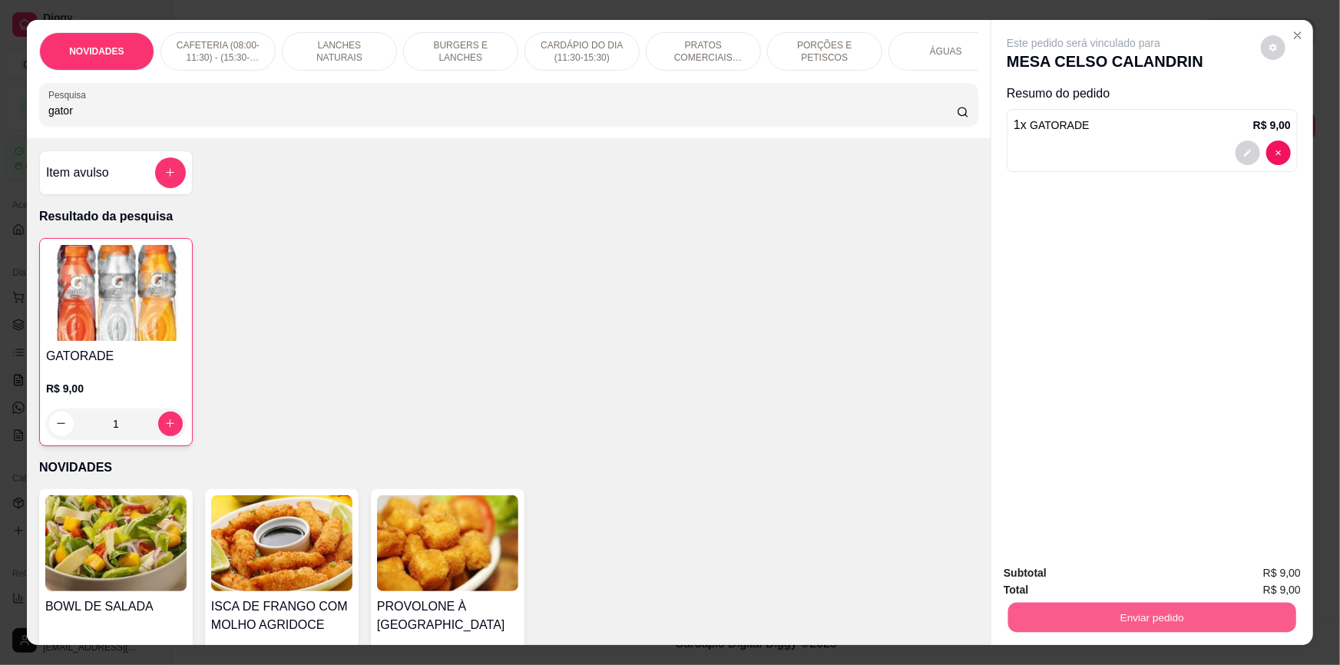
click at [1223, 606] on button "Enviar pedido" at bounding box center [1152, 618] width 288 height 30
click at [1167, 577] on button "Não registrar e enviar pedido" at bounding box center [1102, 579] width 160 height 29
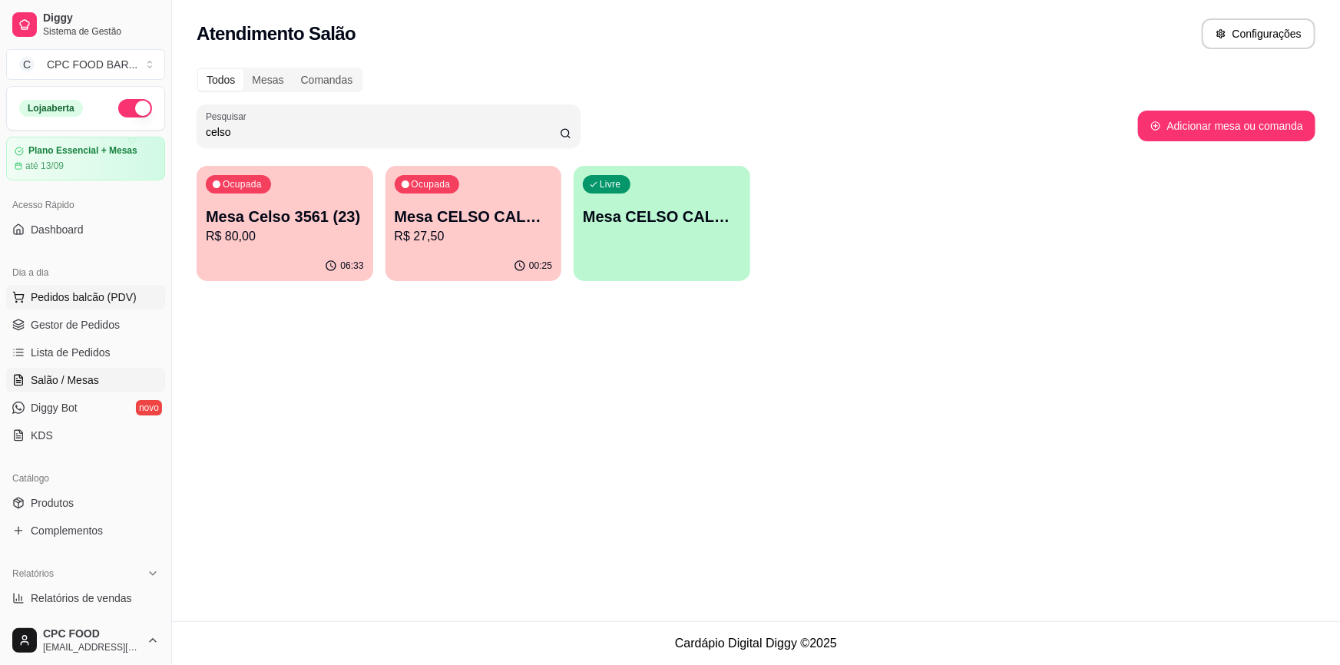
click at [77, 299] on span "Pedidos balcão (PDV)" at bounding box center [84, 296] width 106 height 15
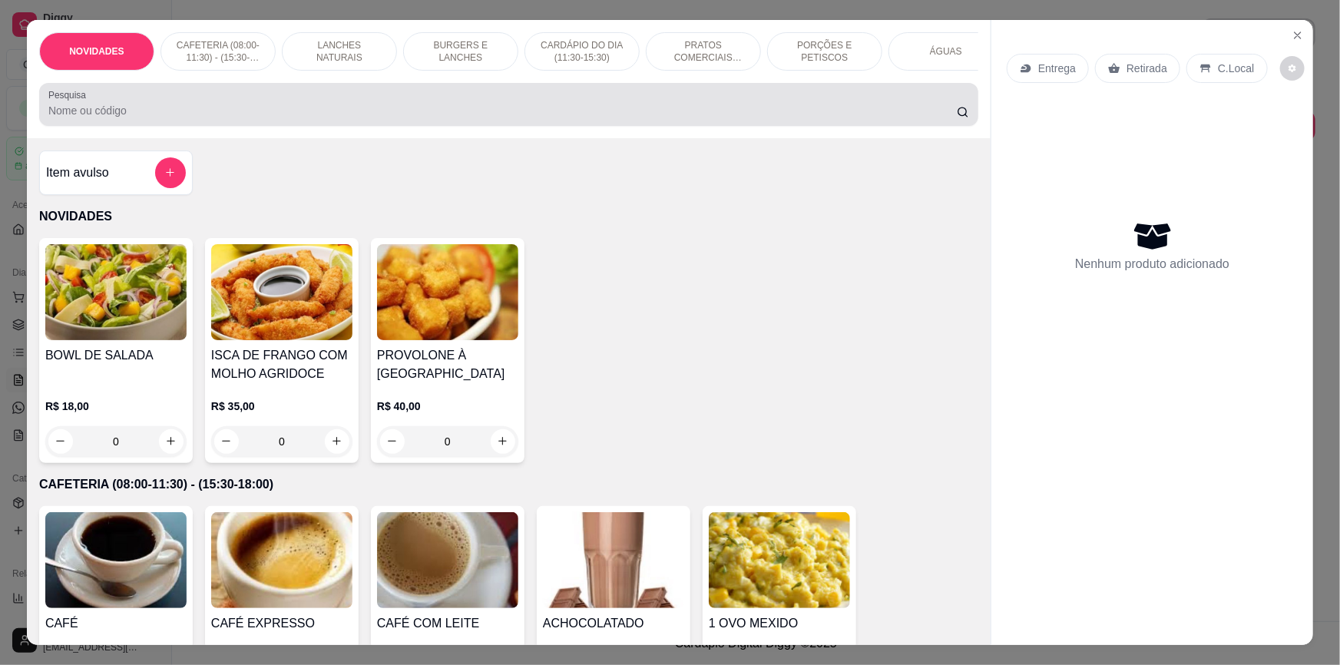
click at [266, 112] on div at bounding box center [508, 104] width 920 height 31
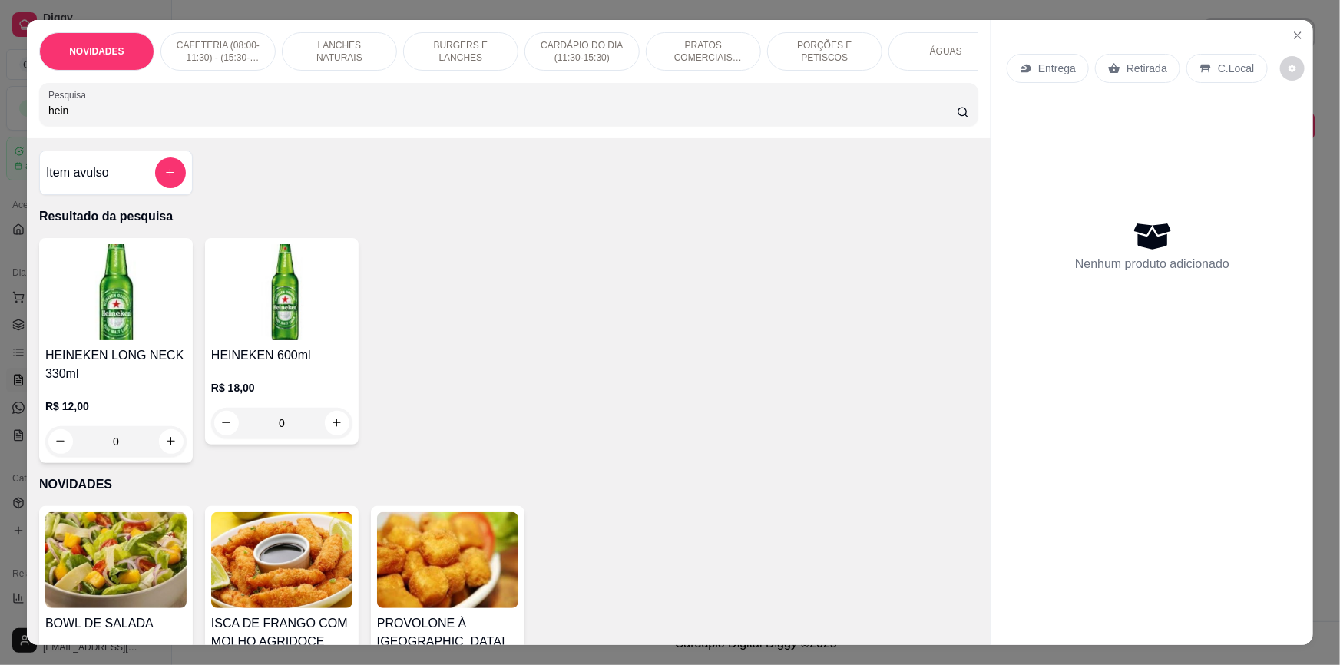
click at [81, 118] on input "hein" at bounding box center [502, 110] width 908 height 15
type input "h"
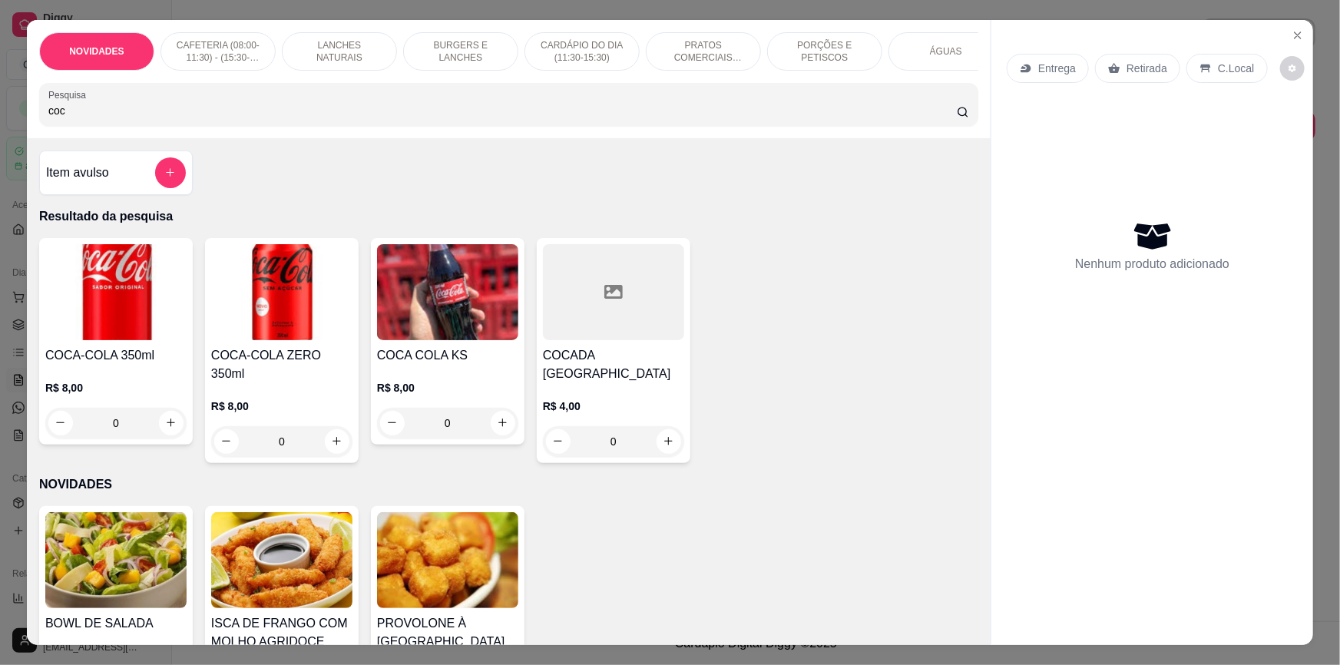
click at [250, 126] on div "Pesquisa coc" at bounding box center [508, 104] width 939 height 43
type input "c"
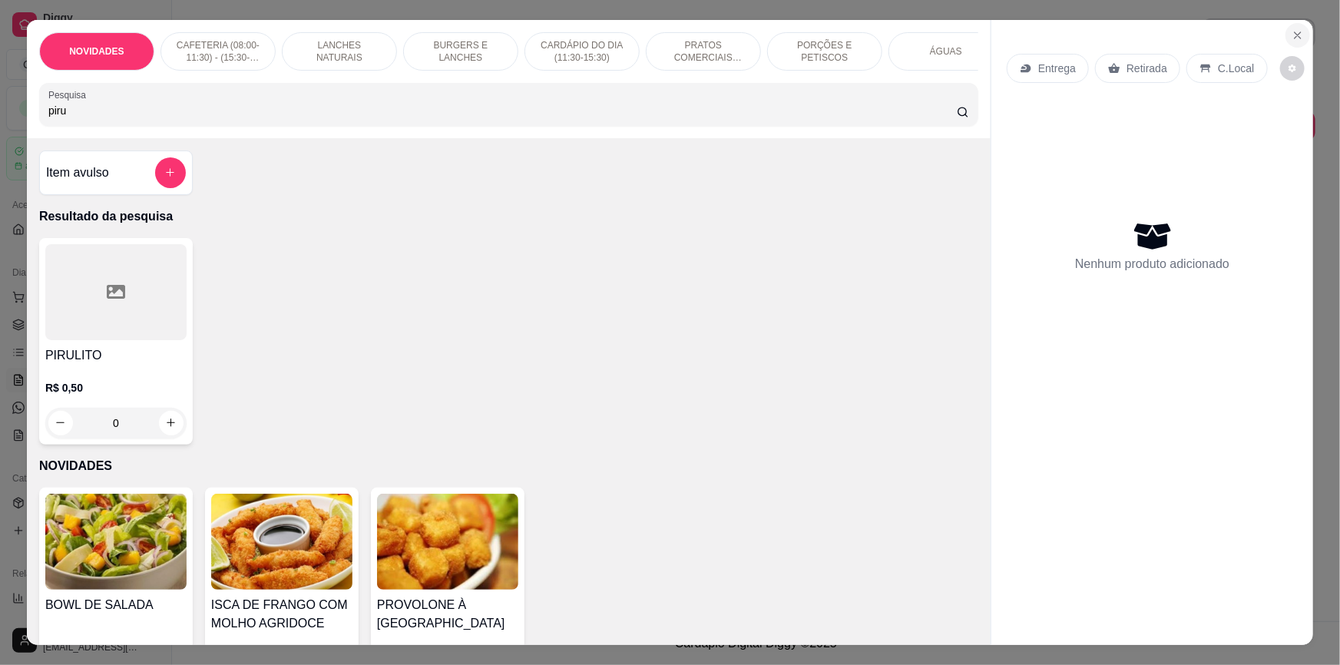
type input "piru"
click at [1297, 30] on icon "Close" at bounding box center [1297, 35] width 12 height 12
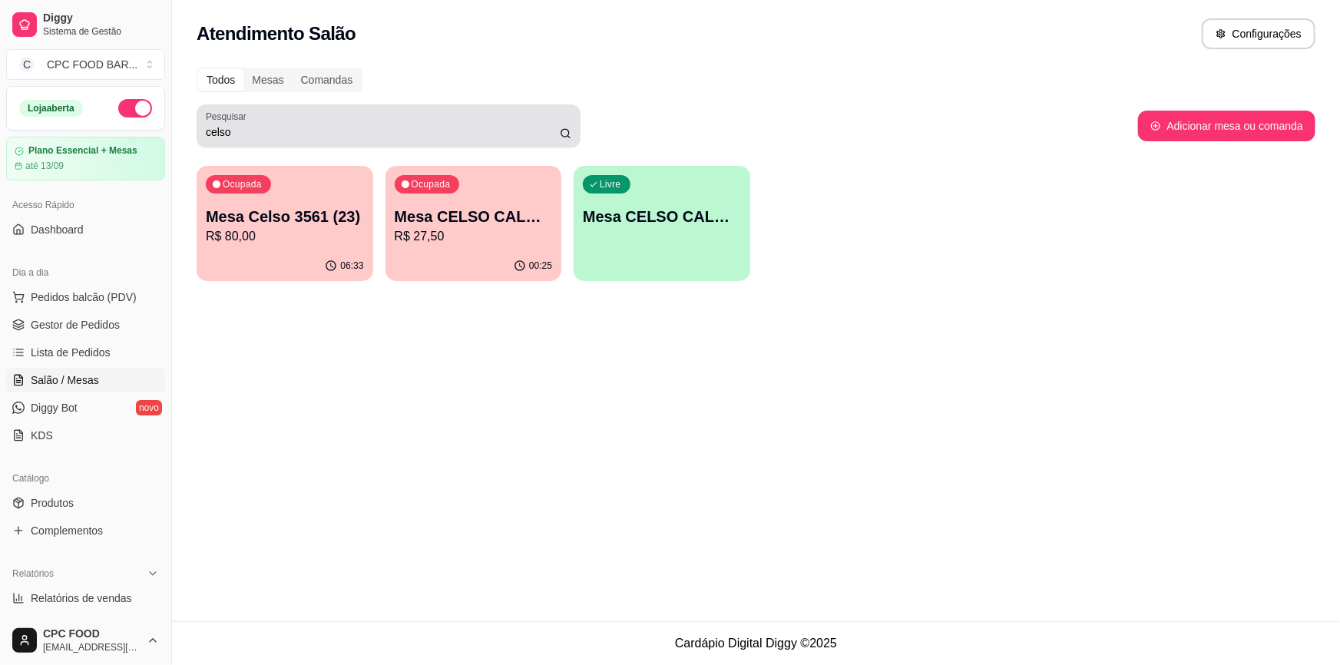
click at [424, 135] on input "celso" at bounding box center [383, 131] width 354 height 15
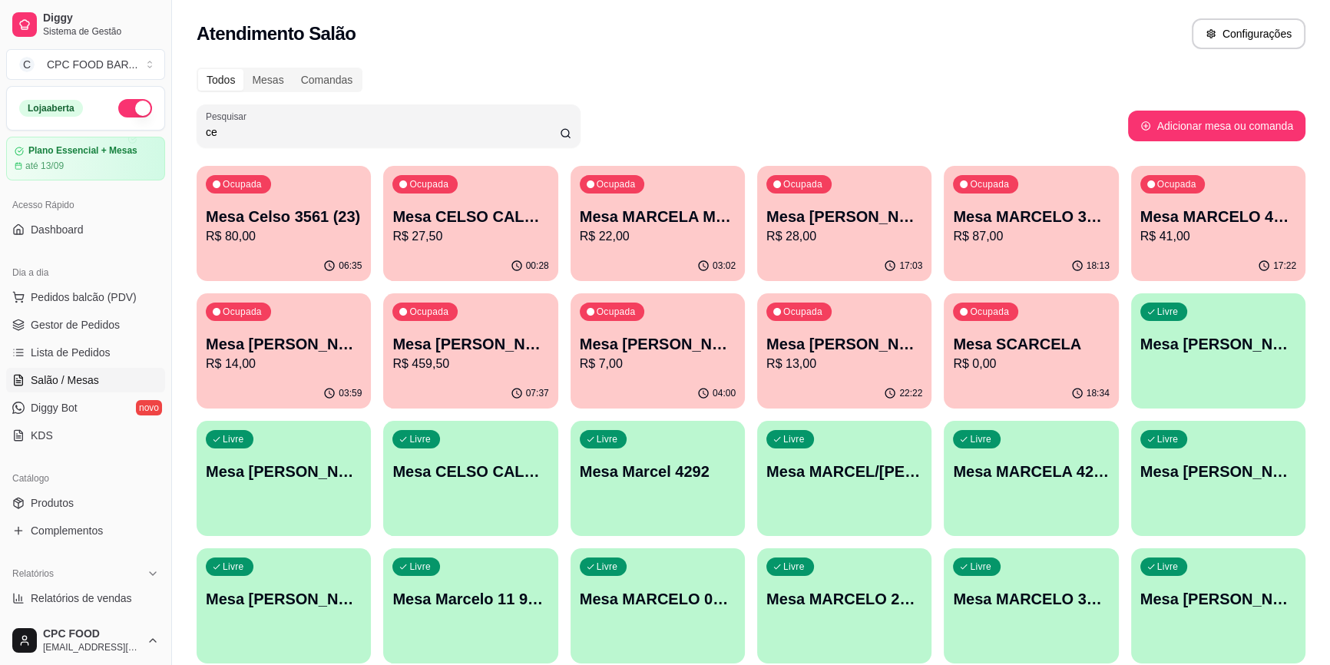
type input "c"
click at [421, 134] on input "Pesquisar" at bounding box center [383, 131] width 354 height 15
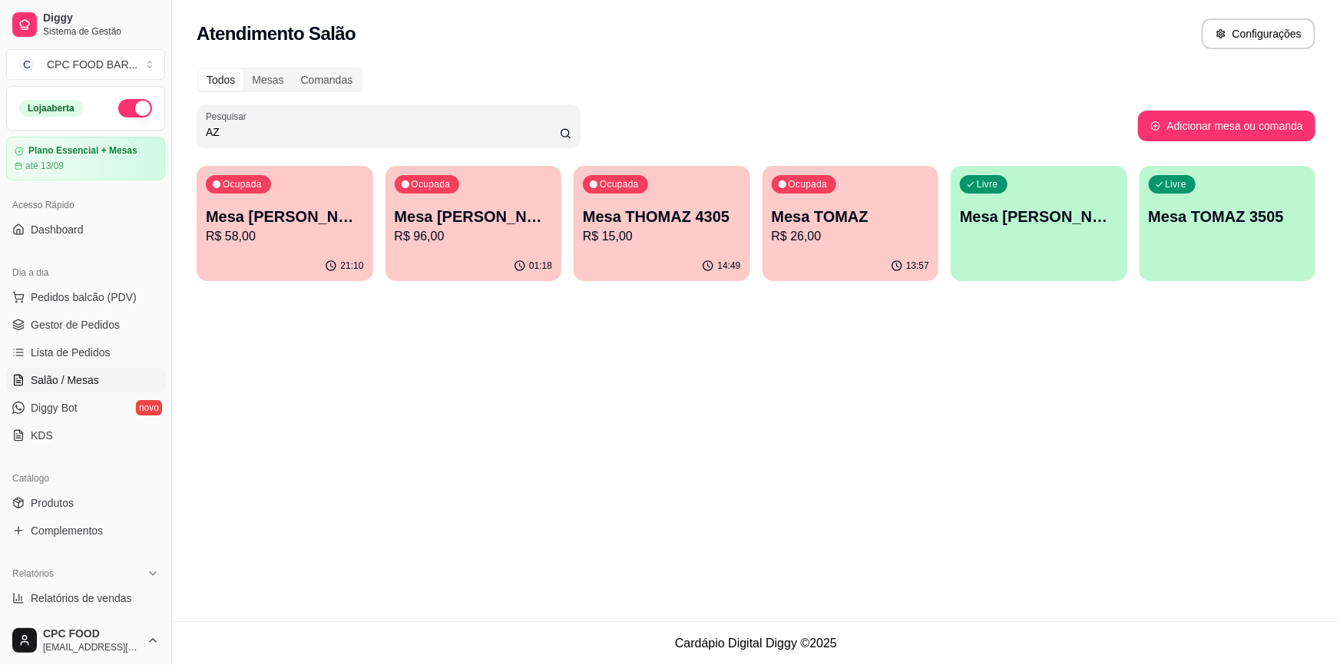
click at [489, 215] on p "Mesa [PERSON_NAME]" at bounding box center [474, 216] width 158 height 21
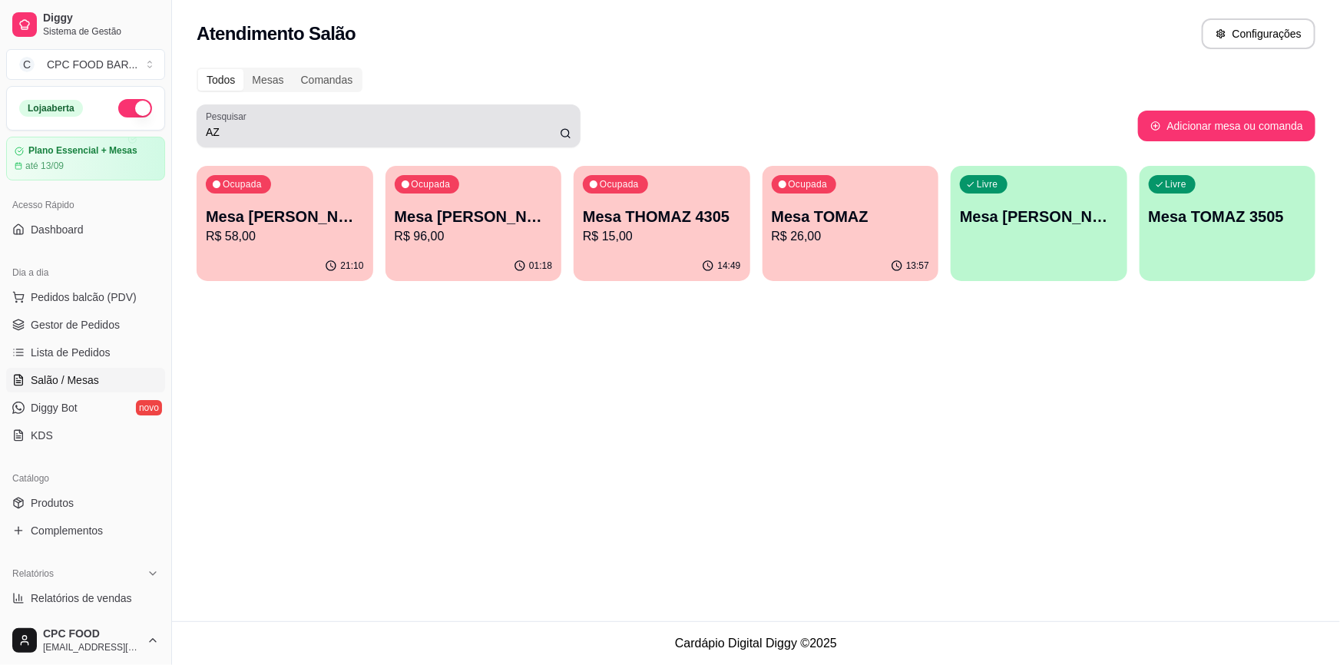
click at [485, 134] on input "AZ" at bounding box center [383, 131] width 354 height 15
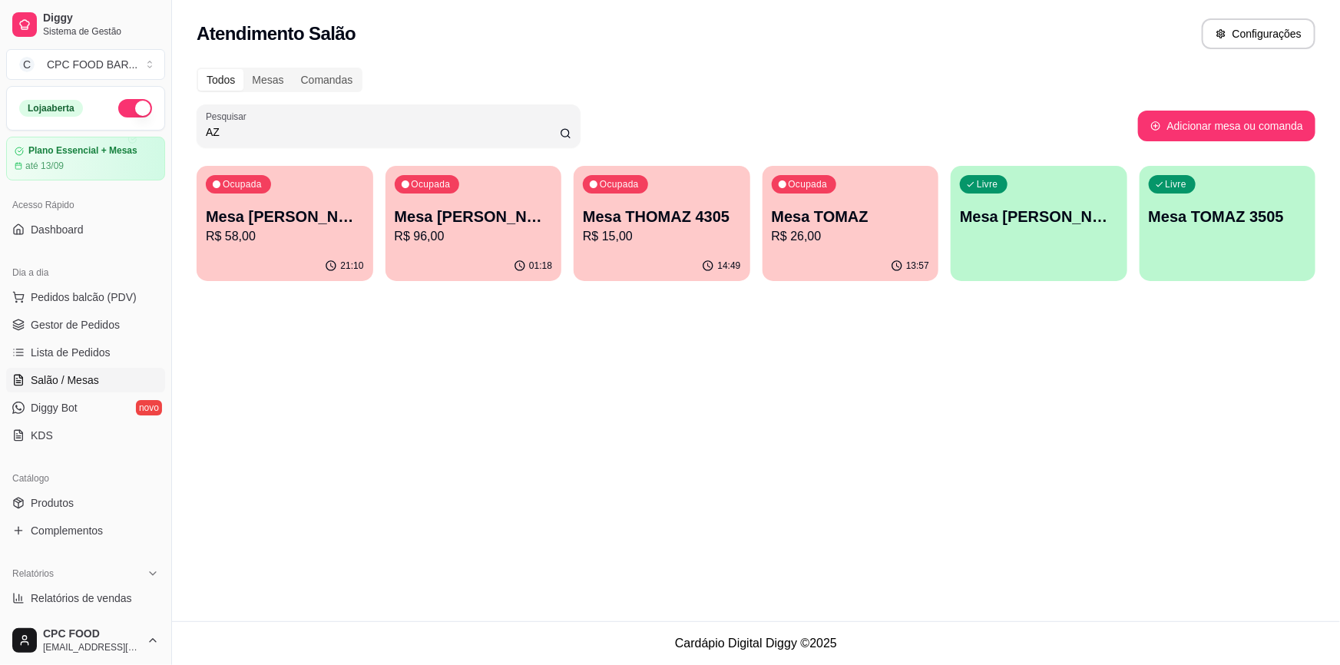
type input "A"
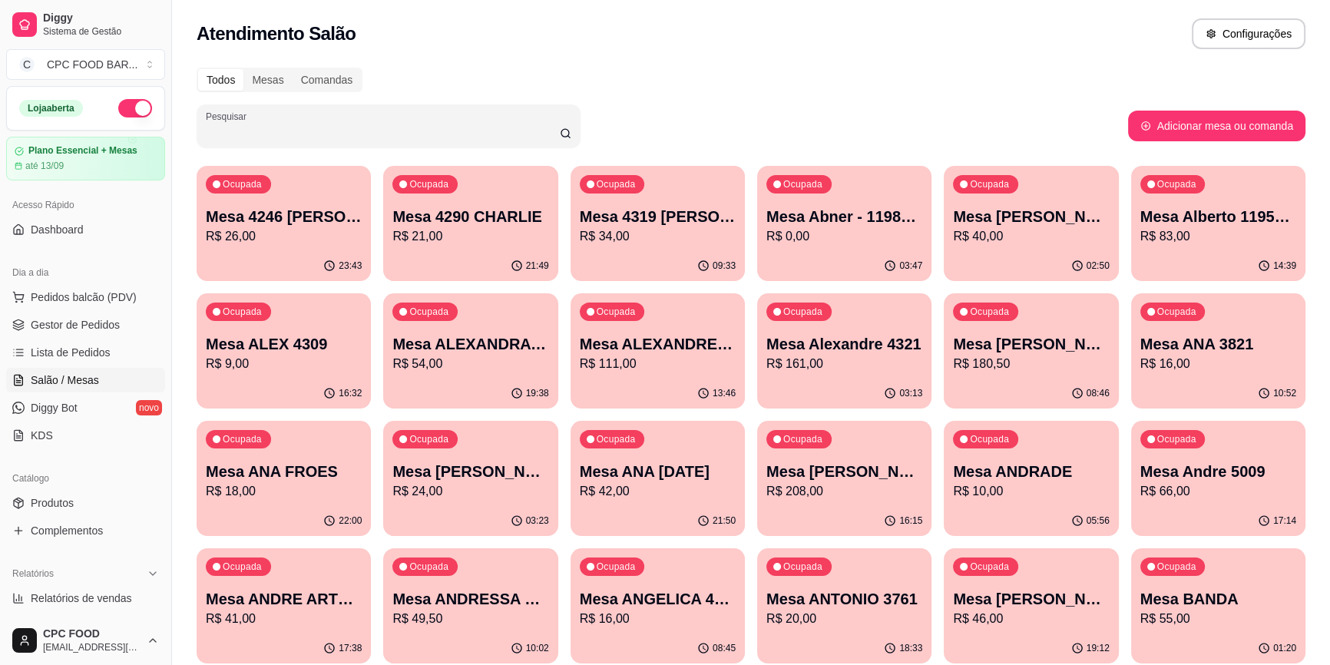
click at [358, 121] on div at bounding box center [388, 126] width 365 height 31
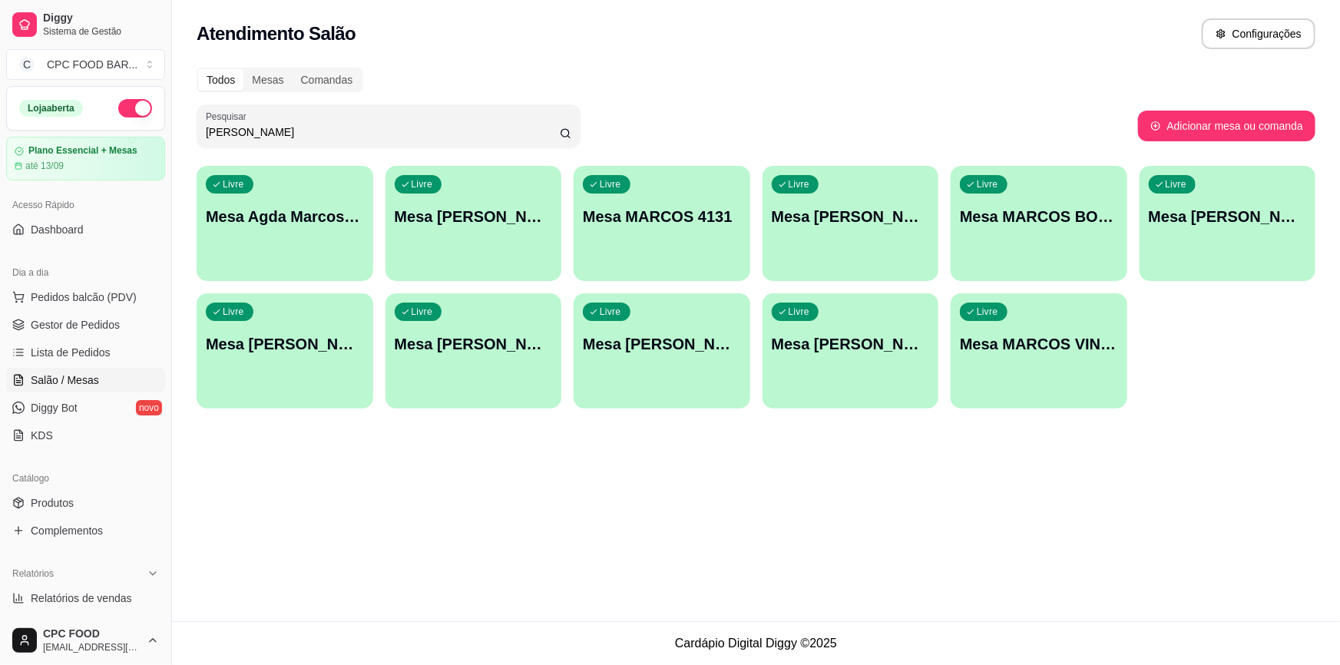
type input "MARCOS"
click at [874, 365] on div "Livre Mesa MARCOS REIS/ BOCAJ" at bounding box center [850, 342] width 171 height 94
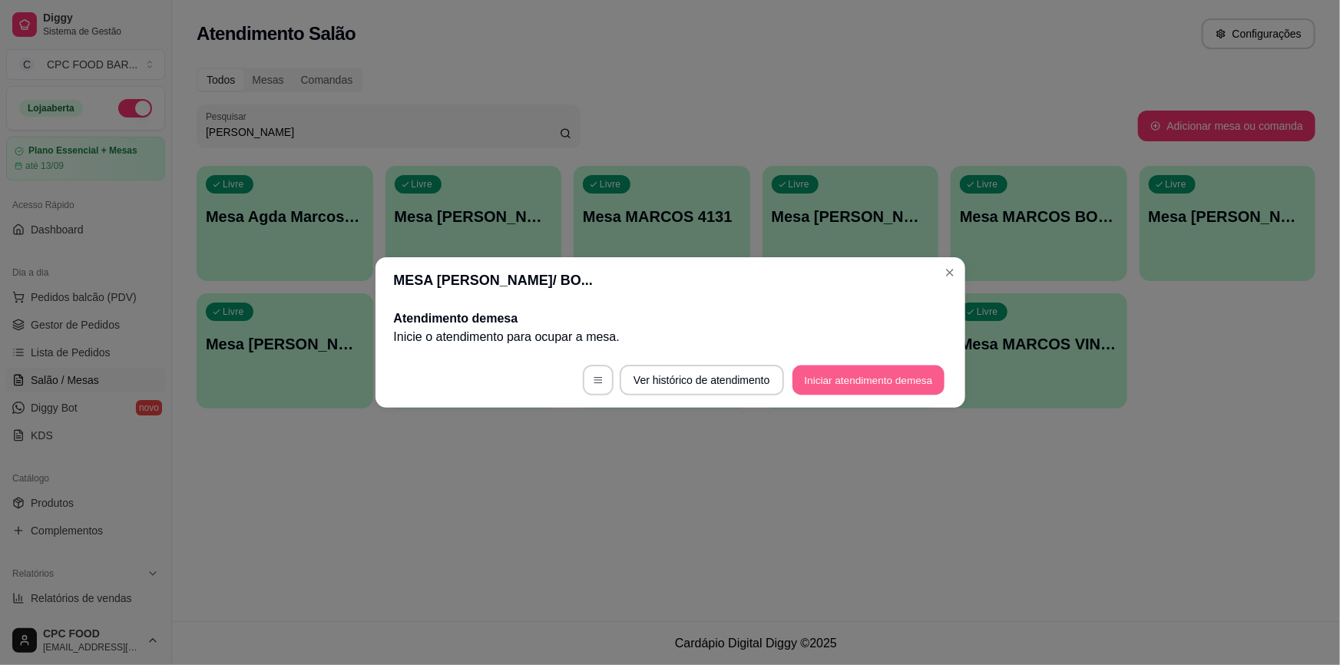
click at [805, 379] on button "Iniciar atendimento de mesa" at bounding box center [868, 380] width 152 height 30
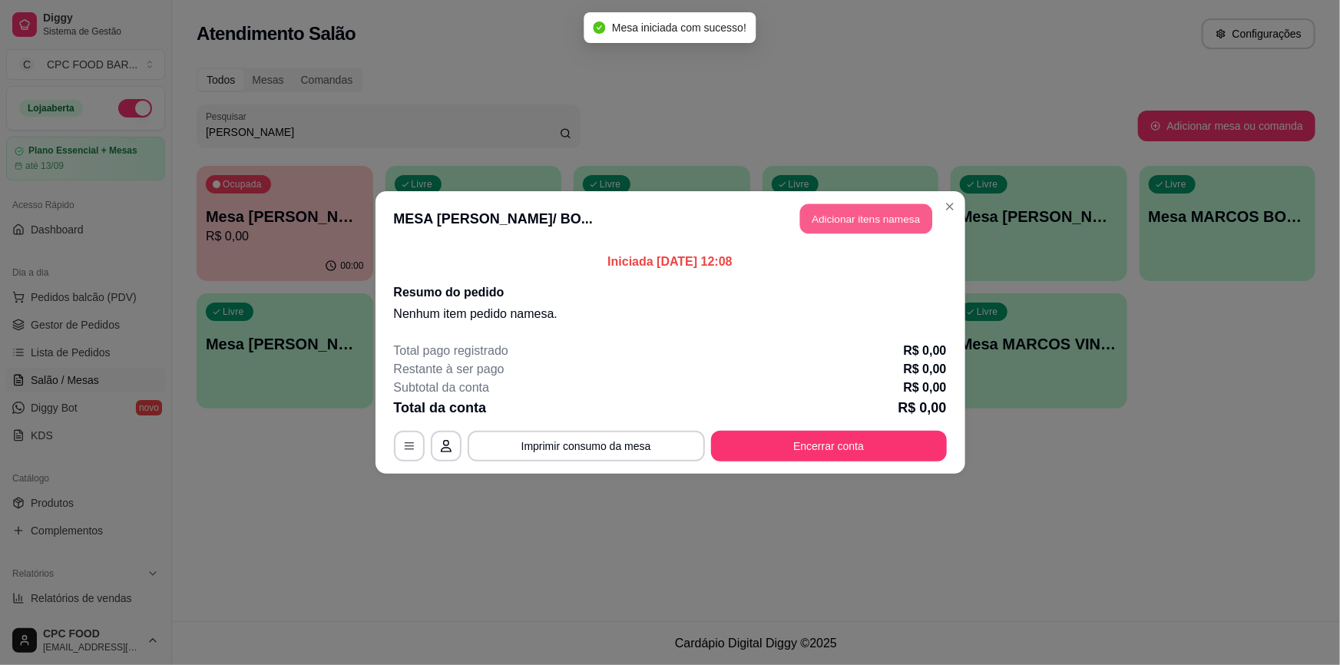
click at [871, 219] on button "Adicionar itens na mesa" at bounding box center [866, 219] width 132 height 30
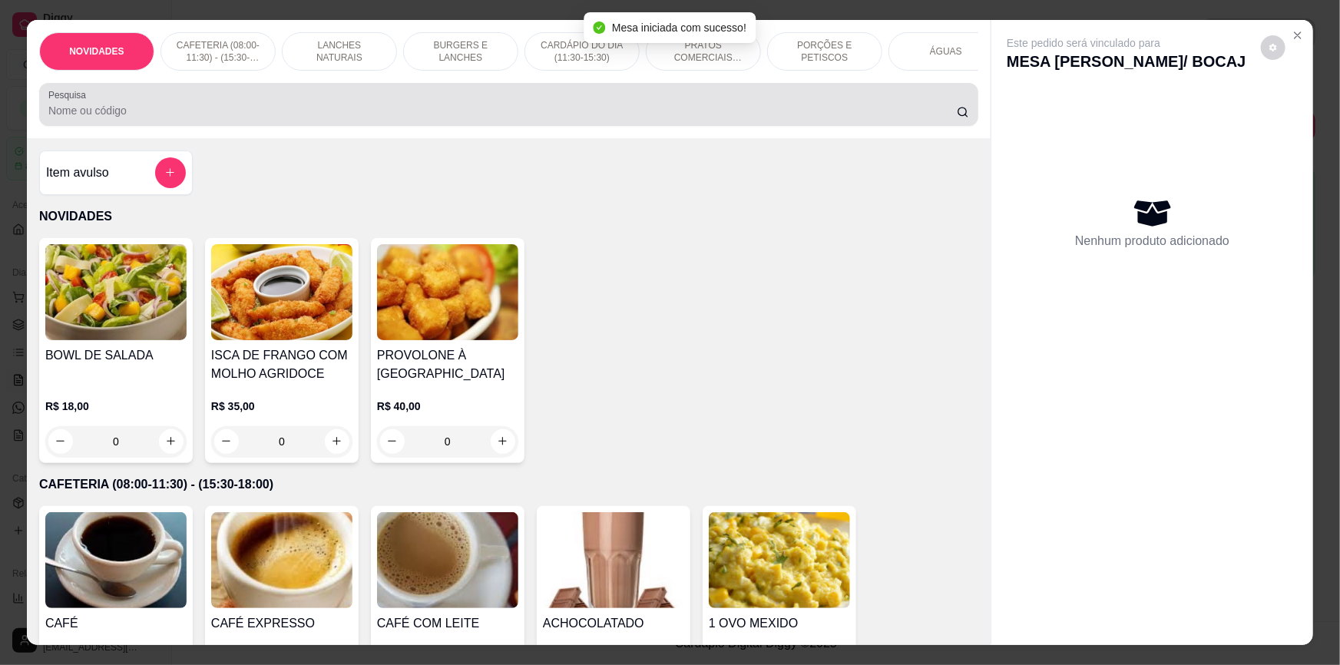
click at [732, 118] on input "Pesquisa" at bounding box center [502, 110] width 908 height 15
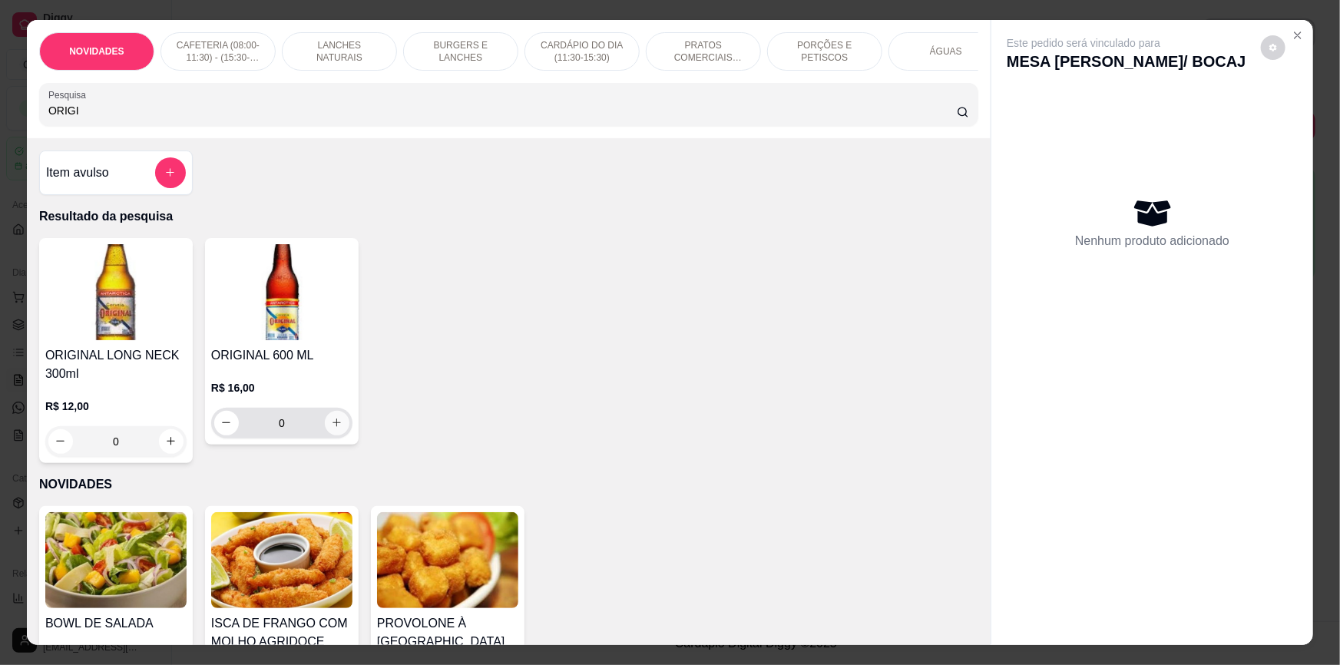
type input "ORIGI"
click at [332, 428] on icon "increase-product-quantity" at bounding box center [337, 423] width 12 height 12
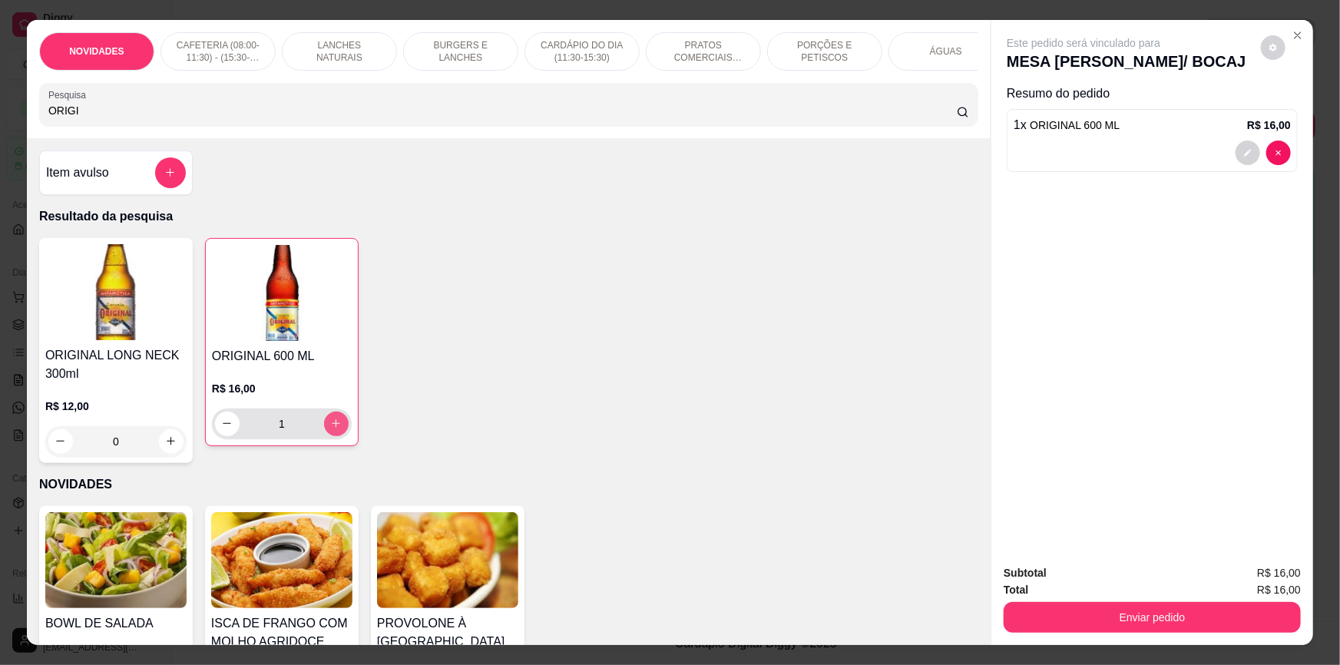
type input "1"
click at [459, 113] on input "ORIGI" at bounding box center [502, 110] width 908 height 15
type input "O"
type input "HEIN"
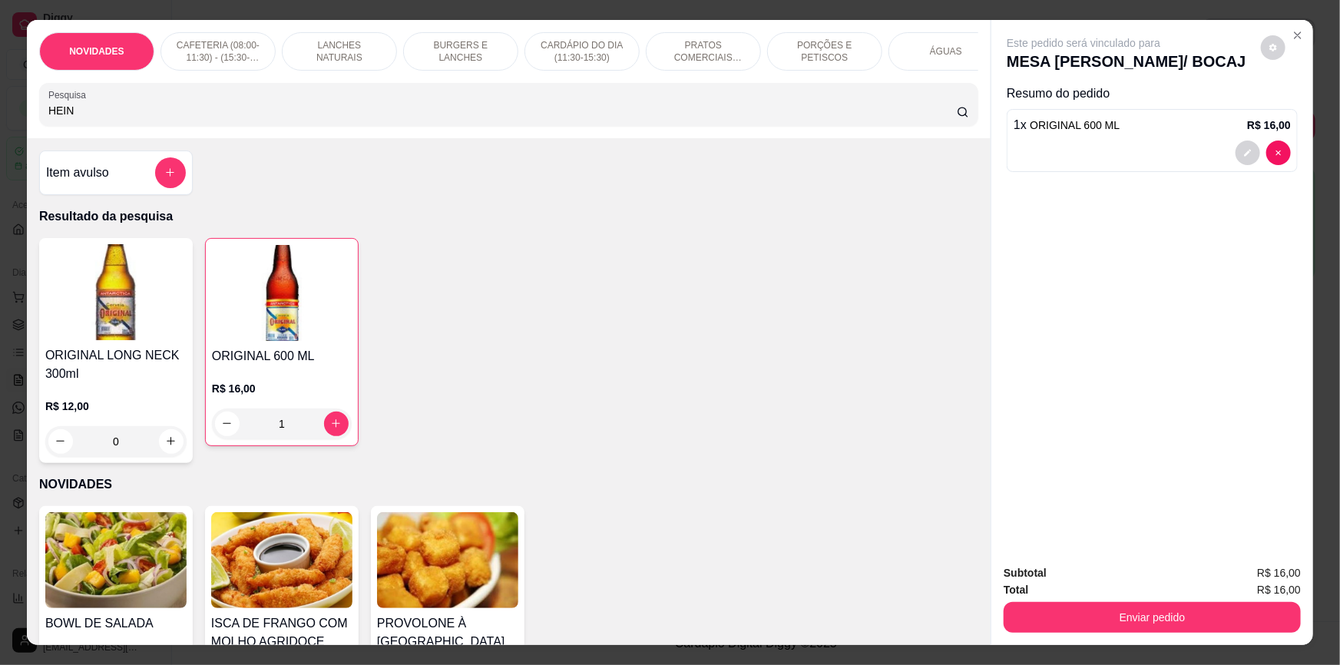
click at [124, 126] on div "Pesquisa HEIN" at bounding box center [508, 104] width 939 height 43
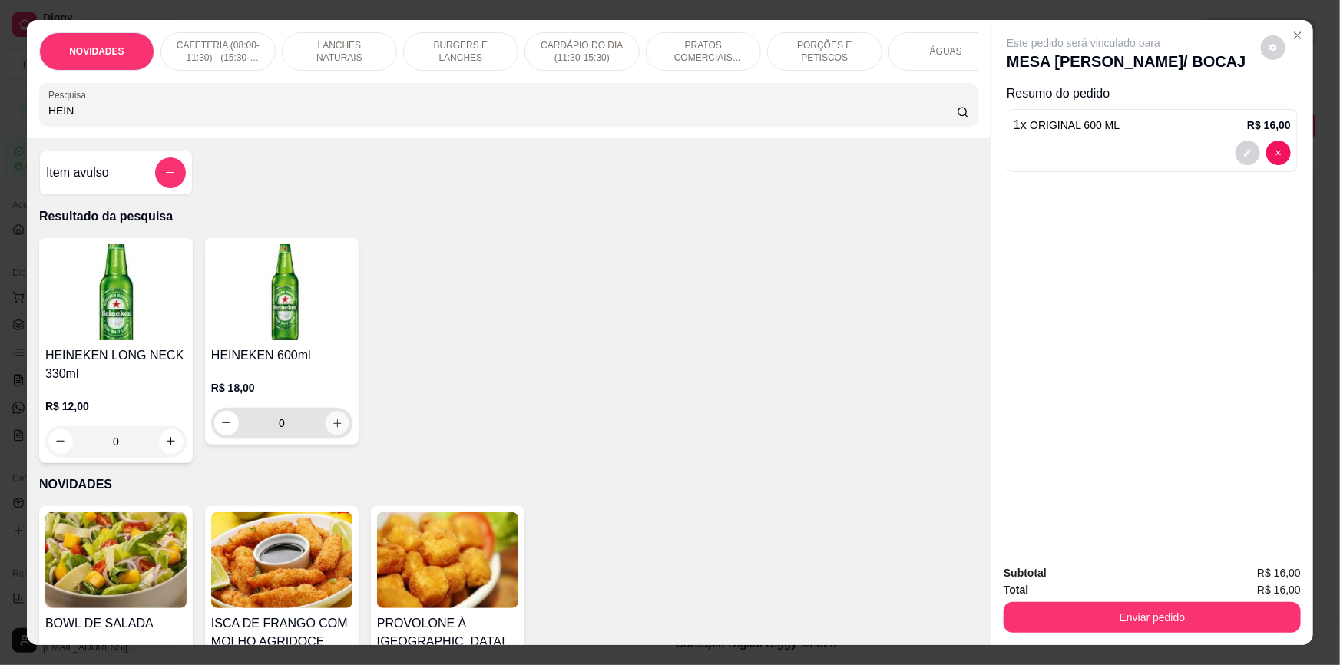
click at [332, 429] on icon "increase-product-quantity" at bounding box center [338, 424] width 12 height 12
type input "3"
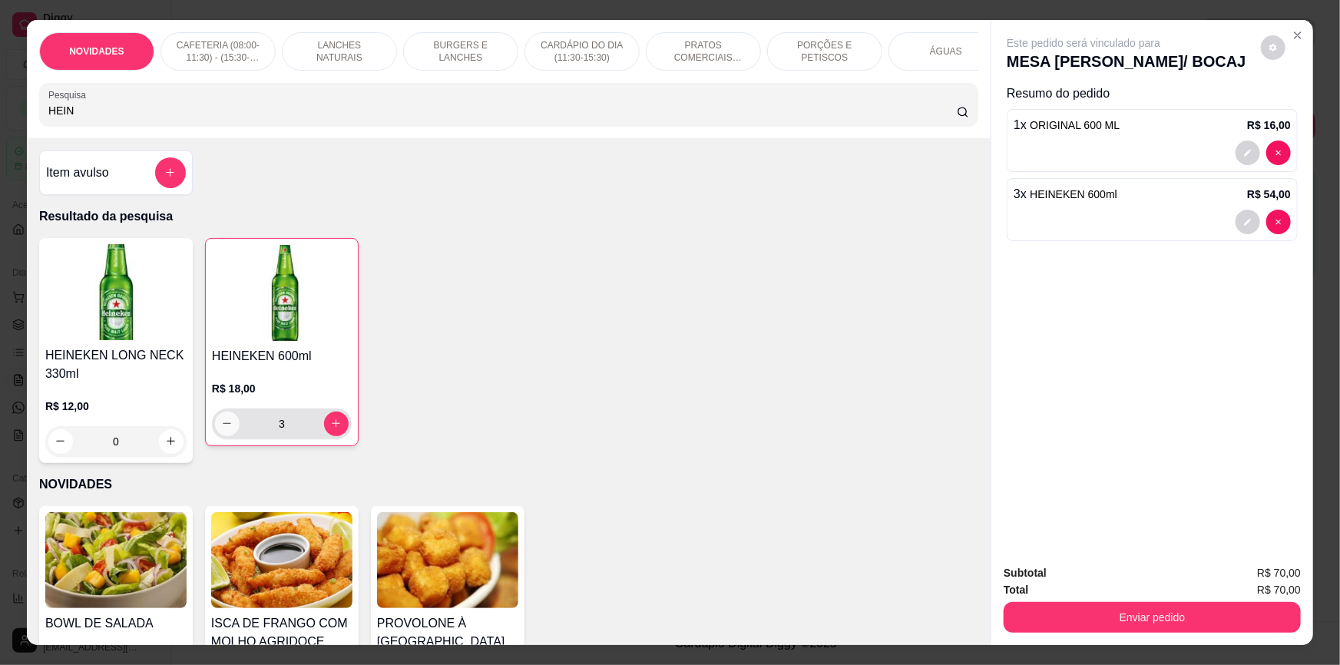
click at [223, 436] on button "decrease-product-quantity" at bounding box center [227, 423] width 25 height 25
type input "2"
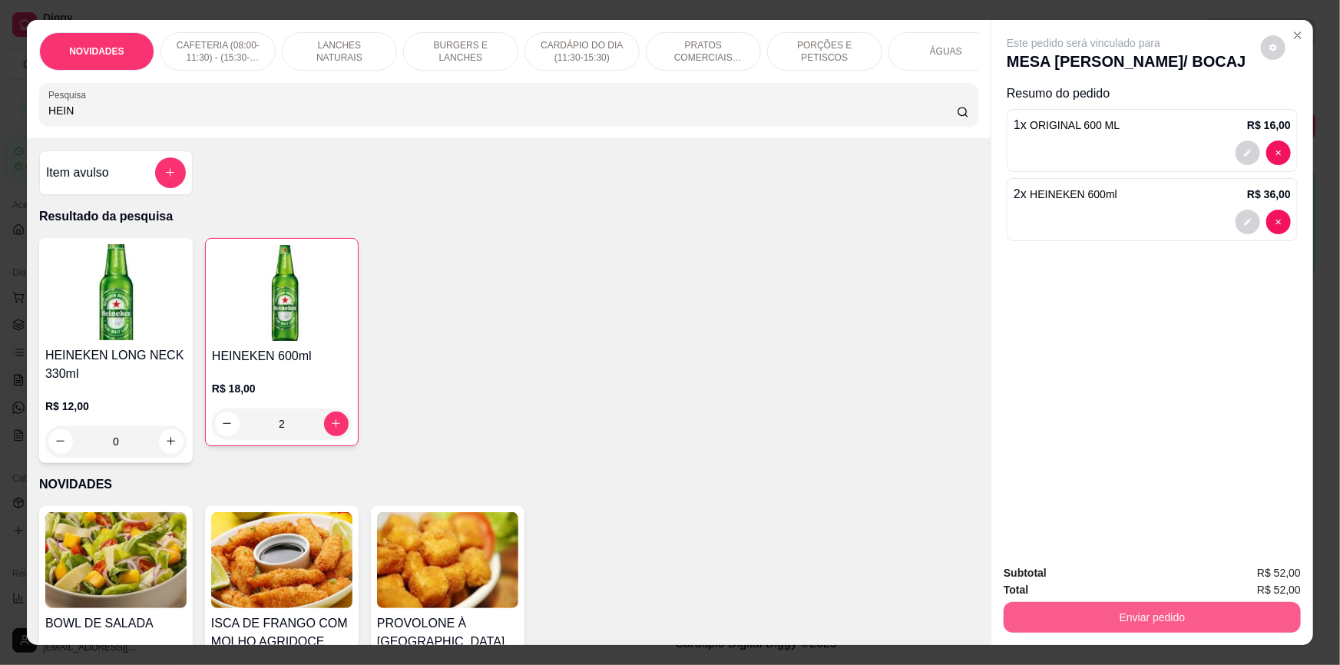
click at [1061, 620] on button "Enviar pedido" at bounding box center [1151, 617] width 297 height 31
click at [1085, 576] on button "Não registrar e enviar pedido" at bounding box center [1102, 579] width 155 height 28
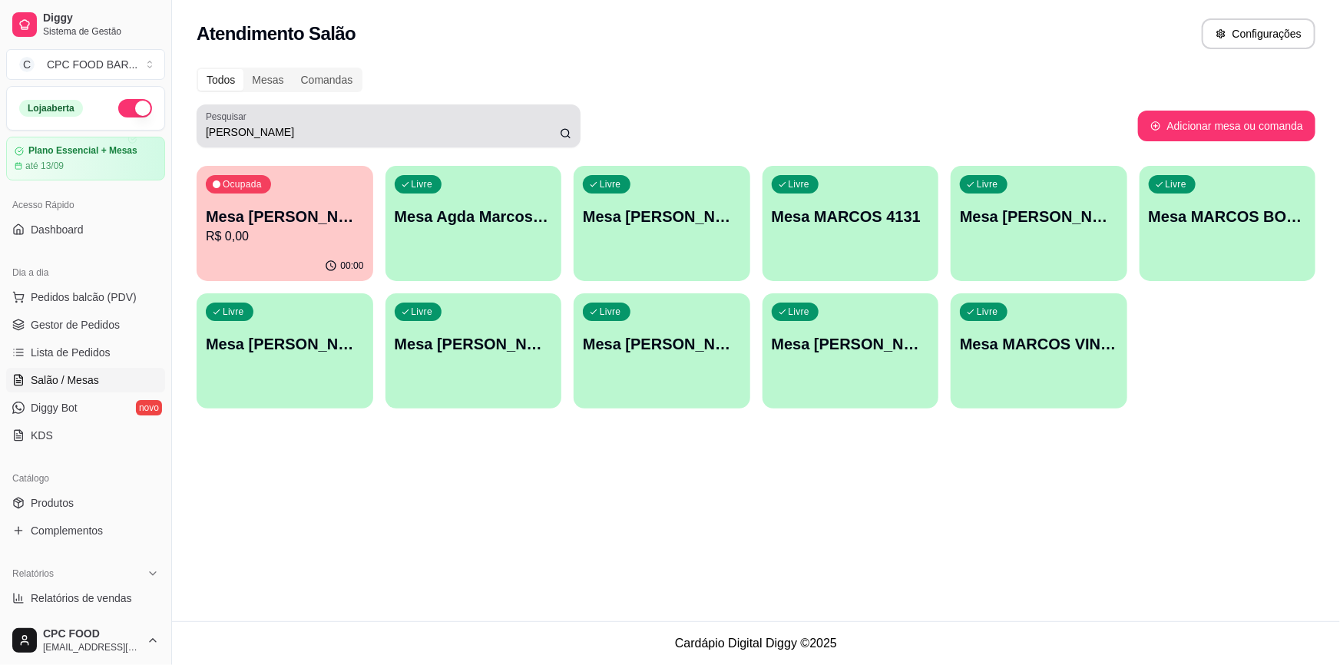
click at [510, 134] on input "MARCOS" at bounding box center [383, 131] width 354 height 15
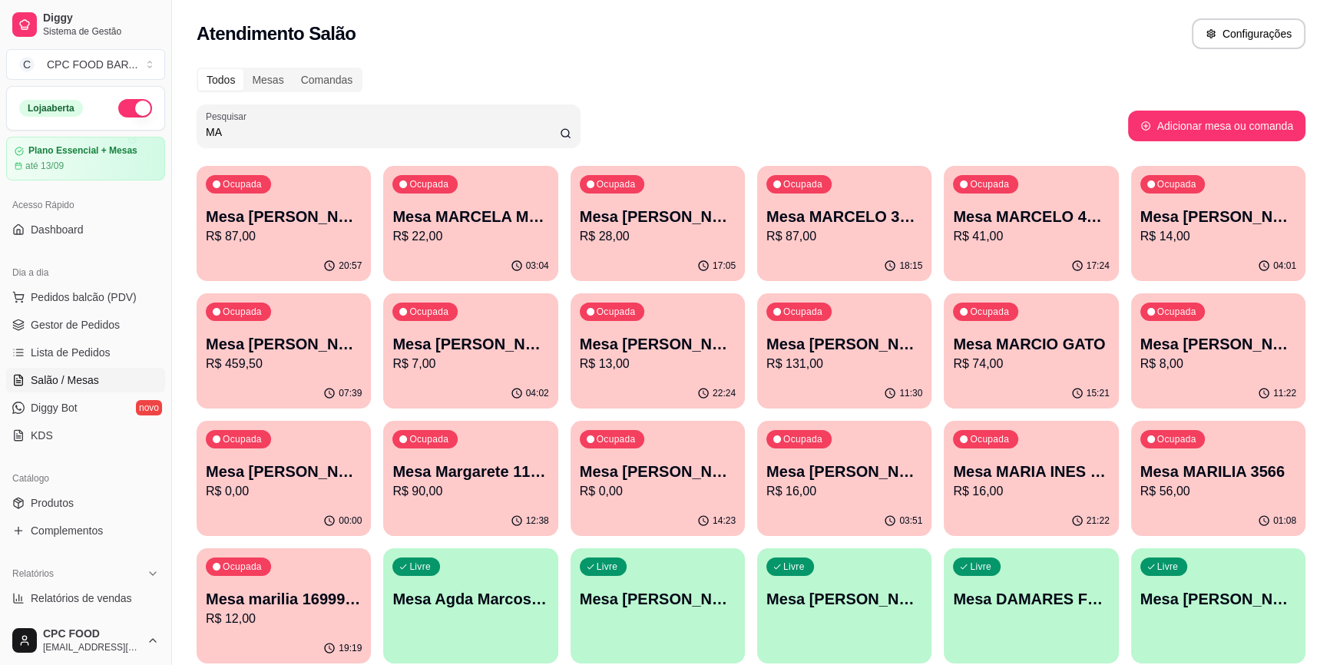
type input "M"
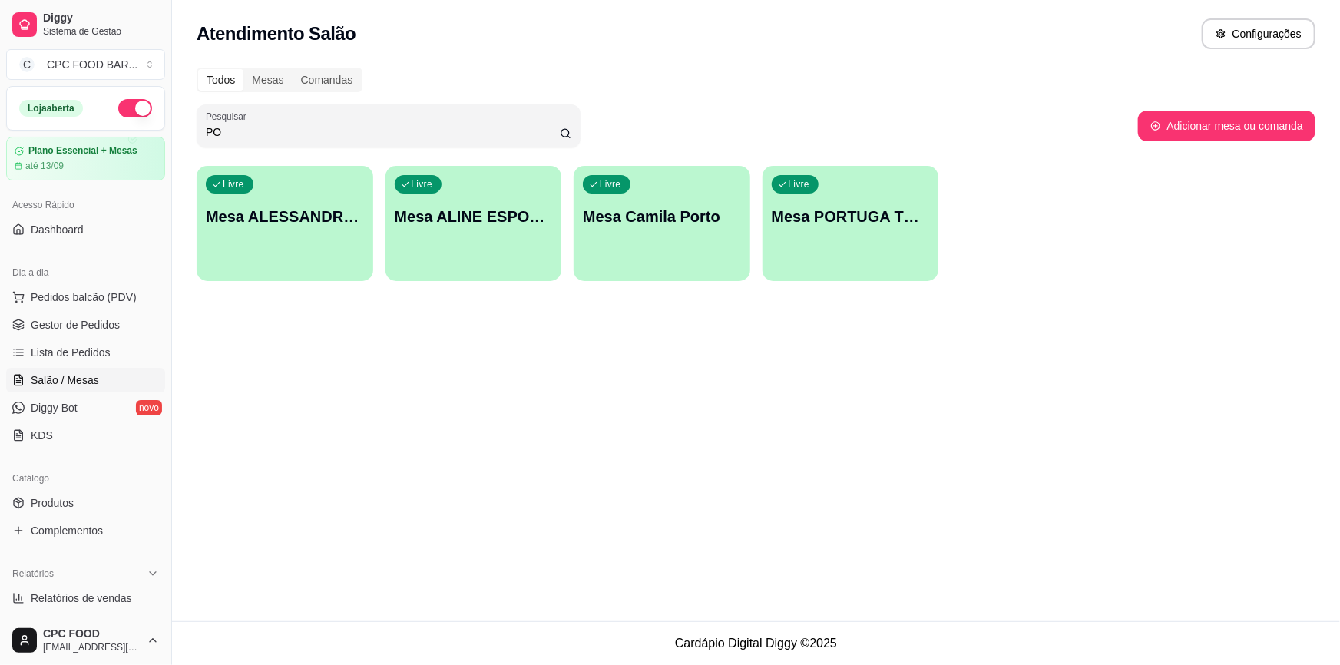
type input "P"
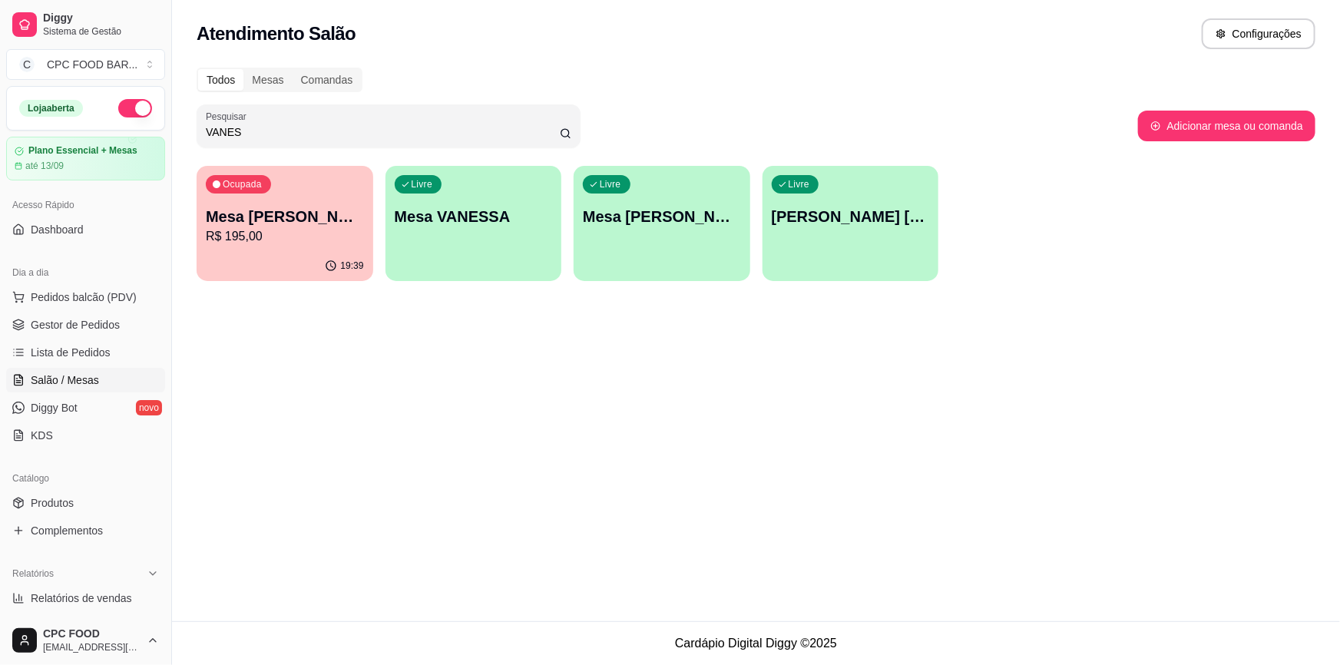
type input "VANES"
click at [309, 246] on div "Ocupada Mesa VANESSA MACHESOTI R$ 195,00" at bounding box center [285, 208] width 177 height 85
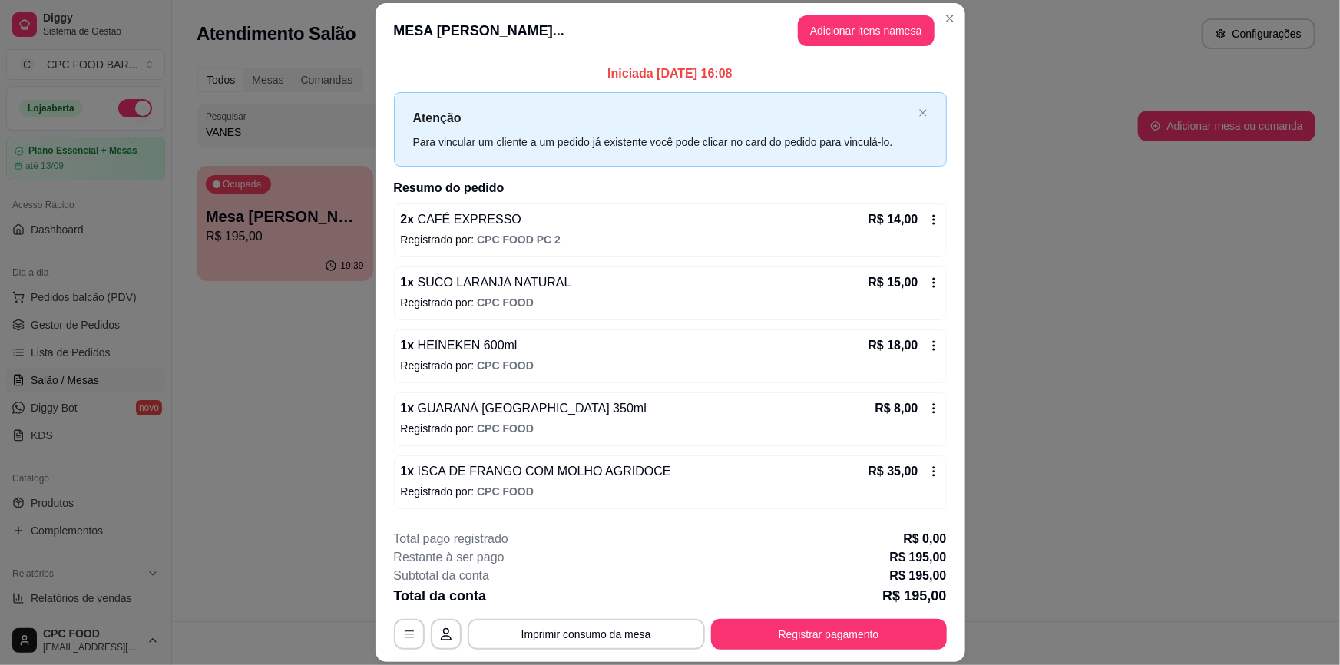
click at [844, 38] on button "Adicionar itens na mesa" at bounding box center [866, 30] width 137 height 31
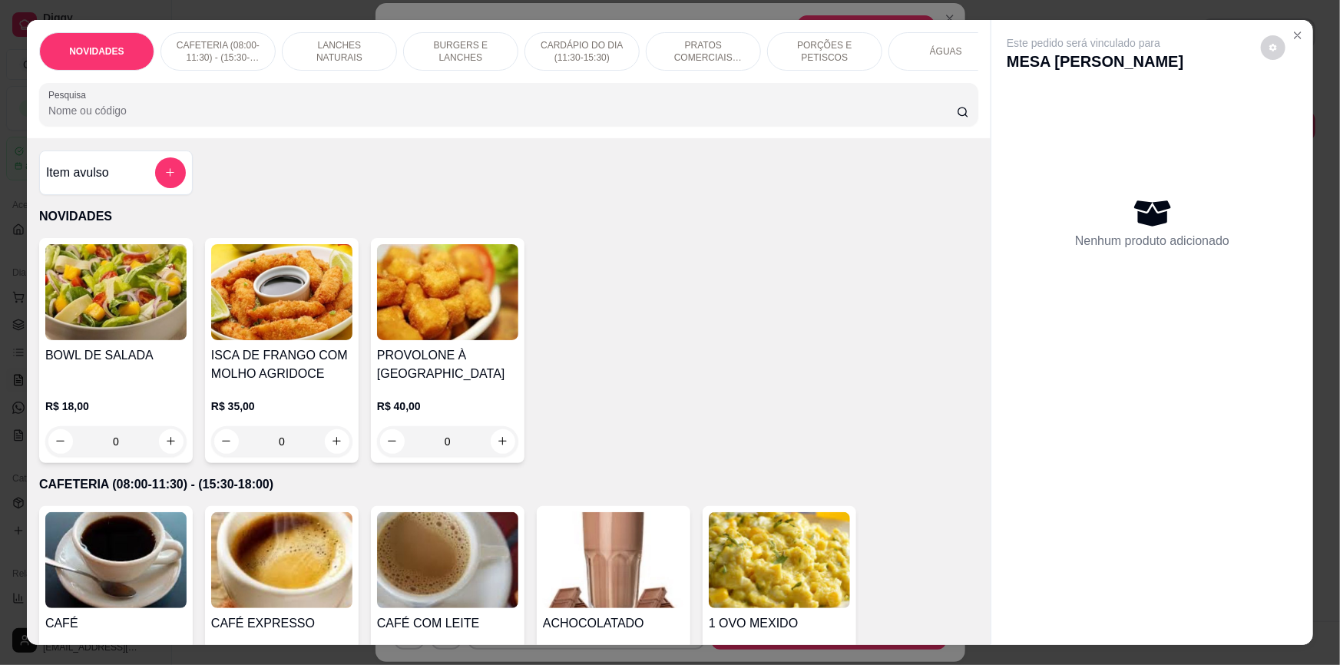
click at [242, 102] on div at bounding box center [508, 104] width 920 height 31
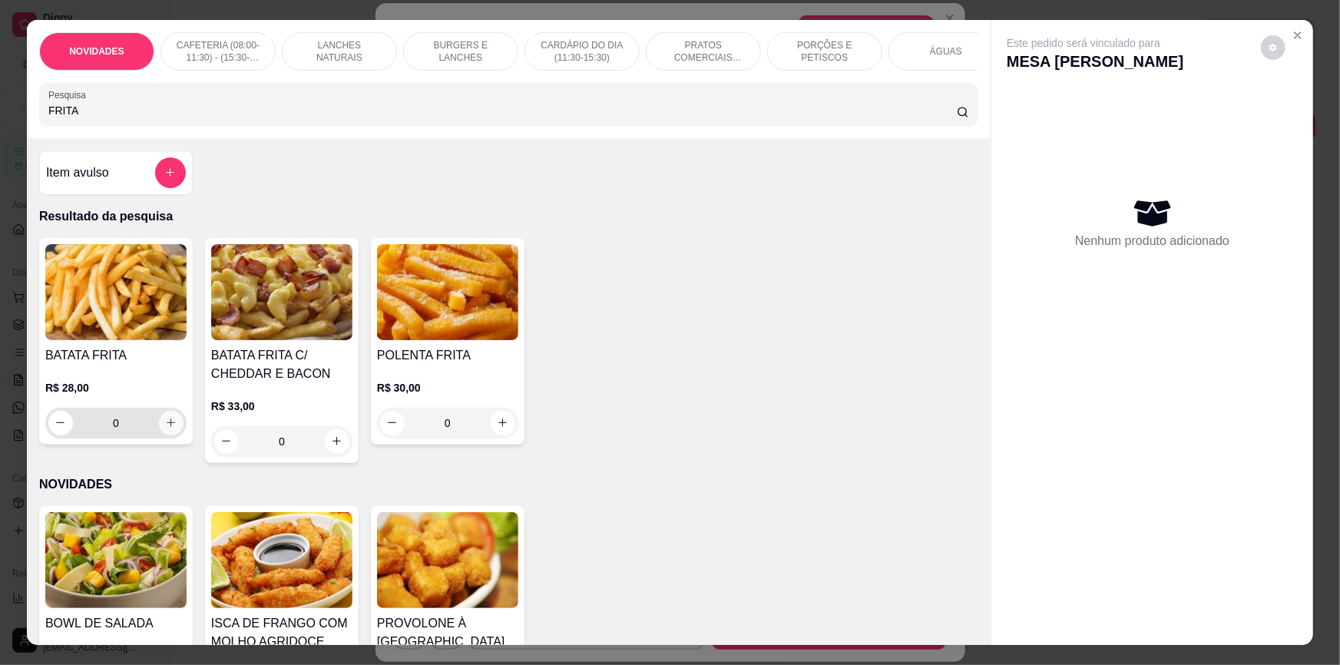
type input "FRITA"
click at [167, 427] on icon "increase-product-quantity" at bounding box center [171, 423] width 8 height 8
type input "1"
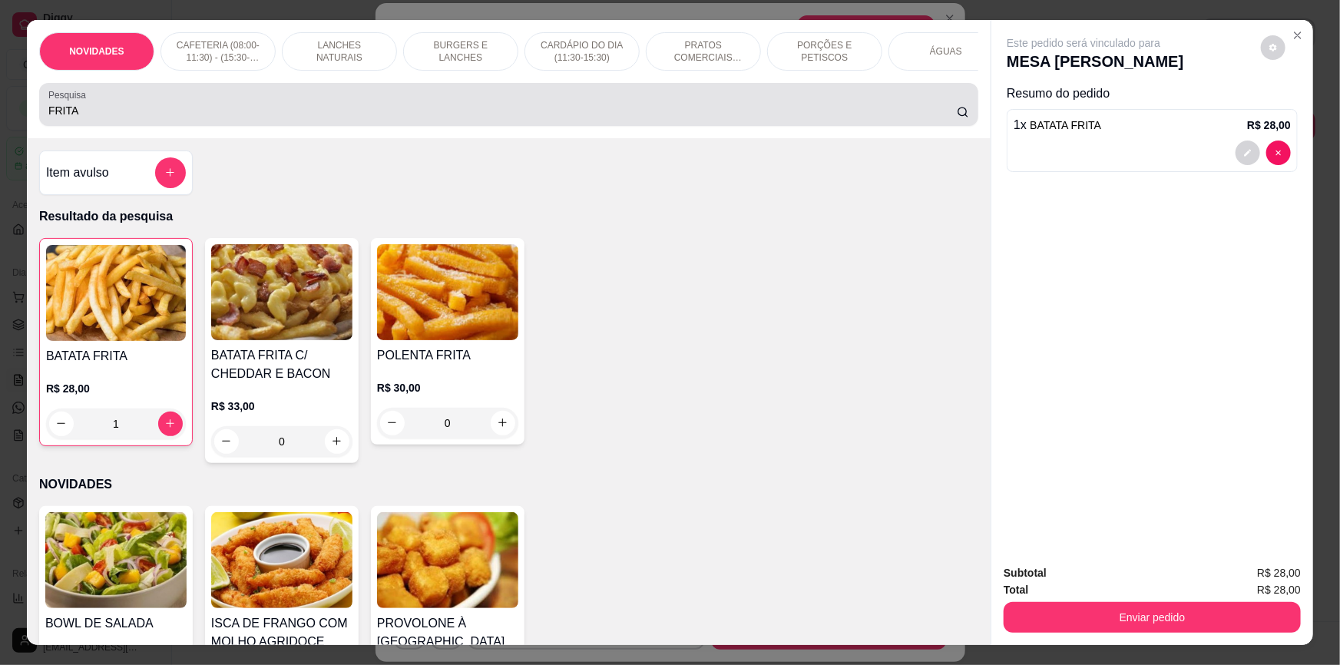
click at [101, 115] on input "FRITA" at bounding box center [502, 110] width 908 height 15
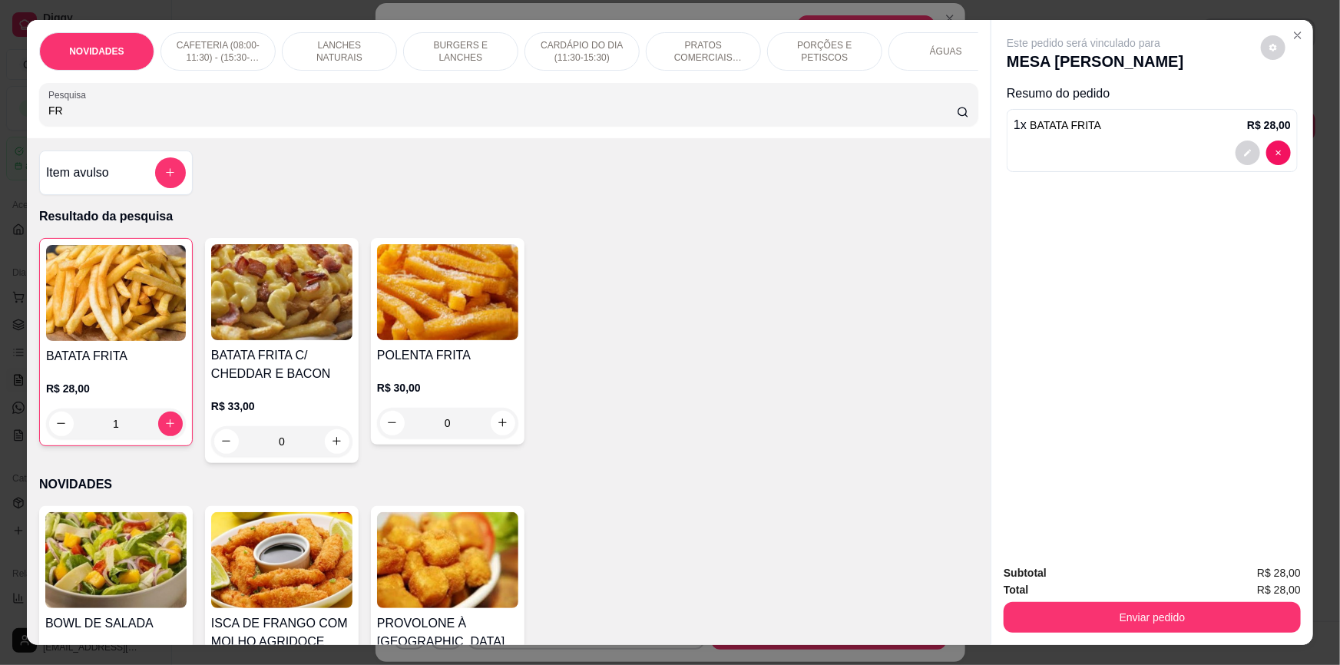
type input "F"
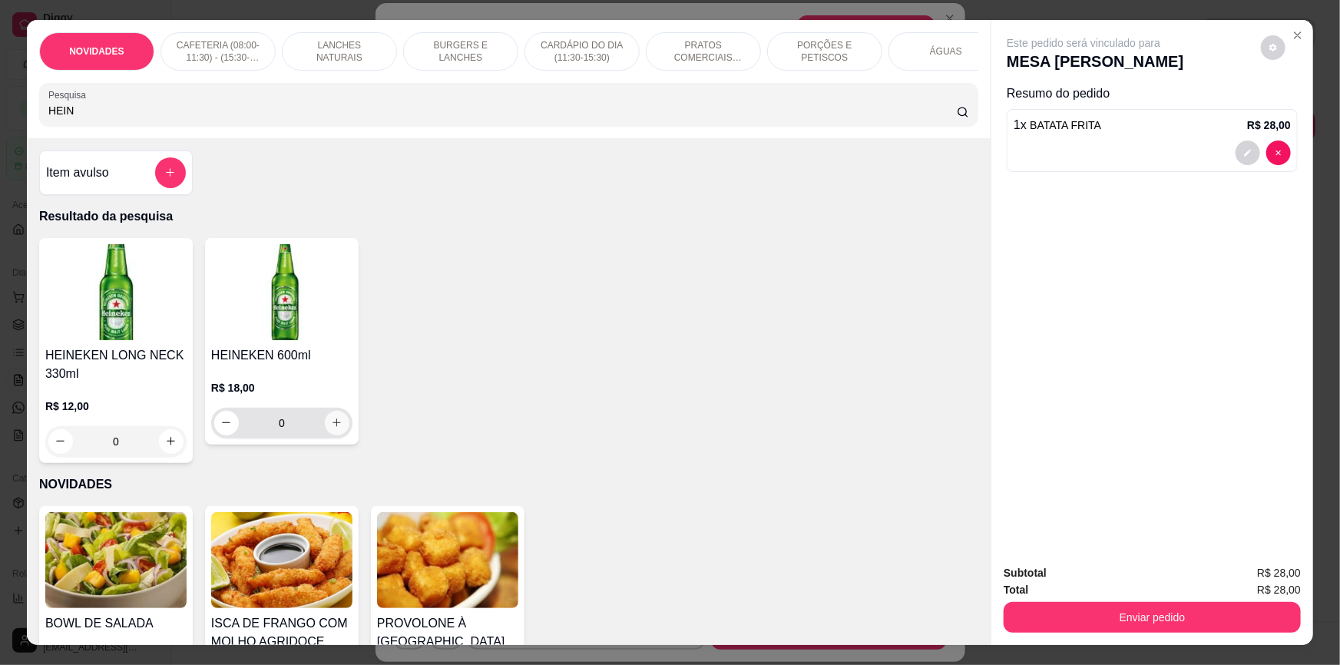
type input "HEIN"
click at [331, 428] on icon "increase-product-quantity" at bounding box center [337, 423] width 12 height 12
type input "1"
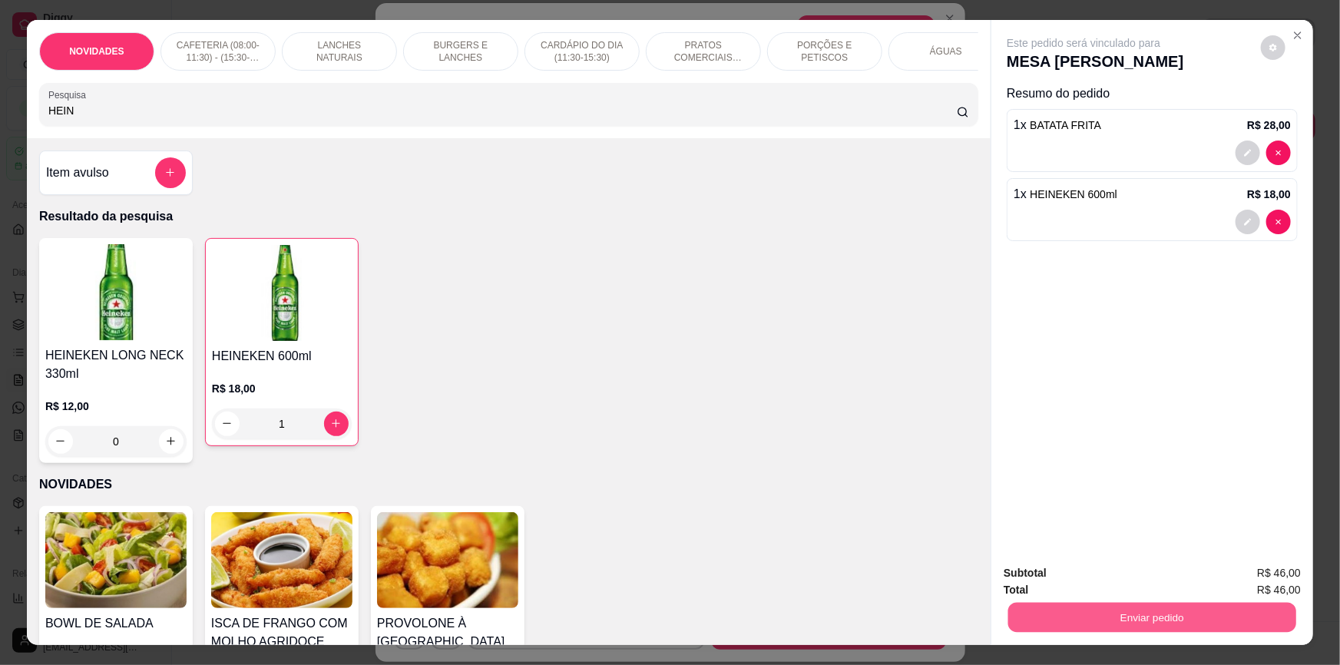
click at [1267, 614] on button "Enviar pedido" at bounding box center [1152, 618] width 288 height 30
click at [1156, 580] on button "Não registrar e enviar pedido" at bounding box center [1102, 579] width 160 height 29
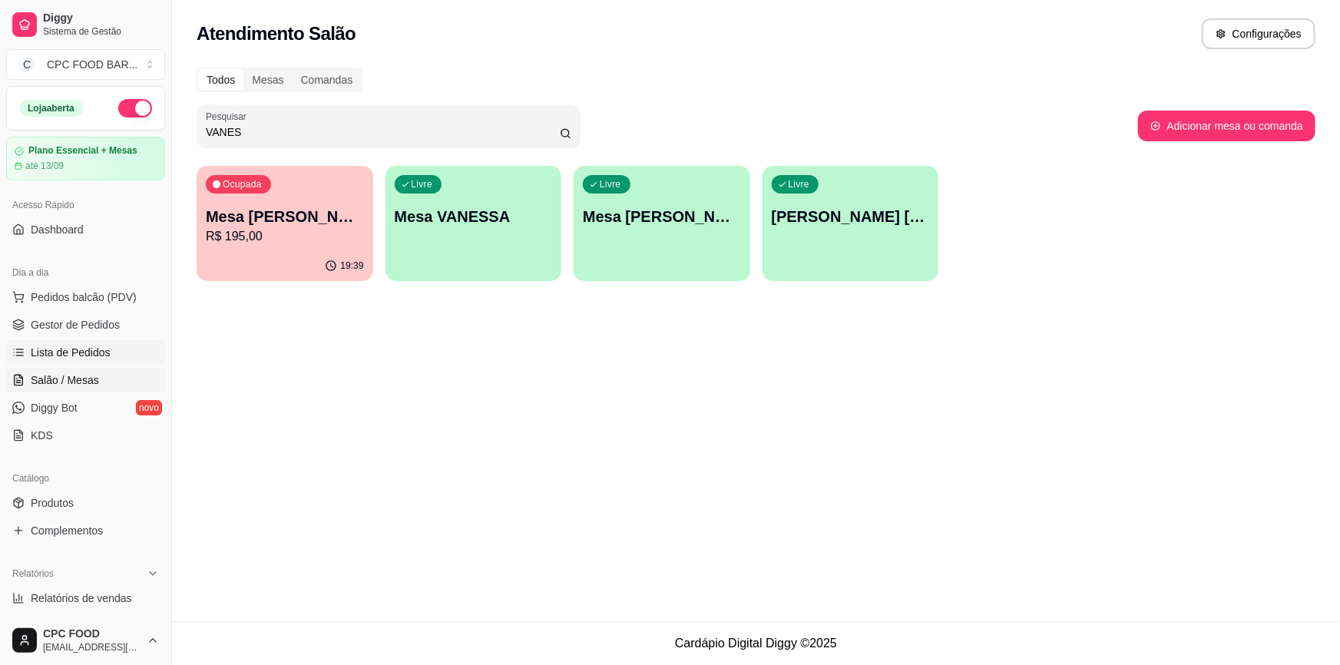
click at [77, 353] on span "Lista de Pedidos" at bounding box center [71, 352] width 80 height 15
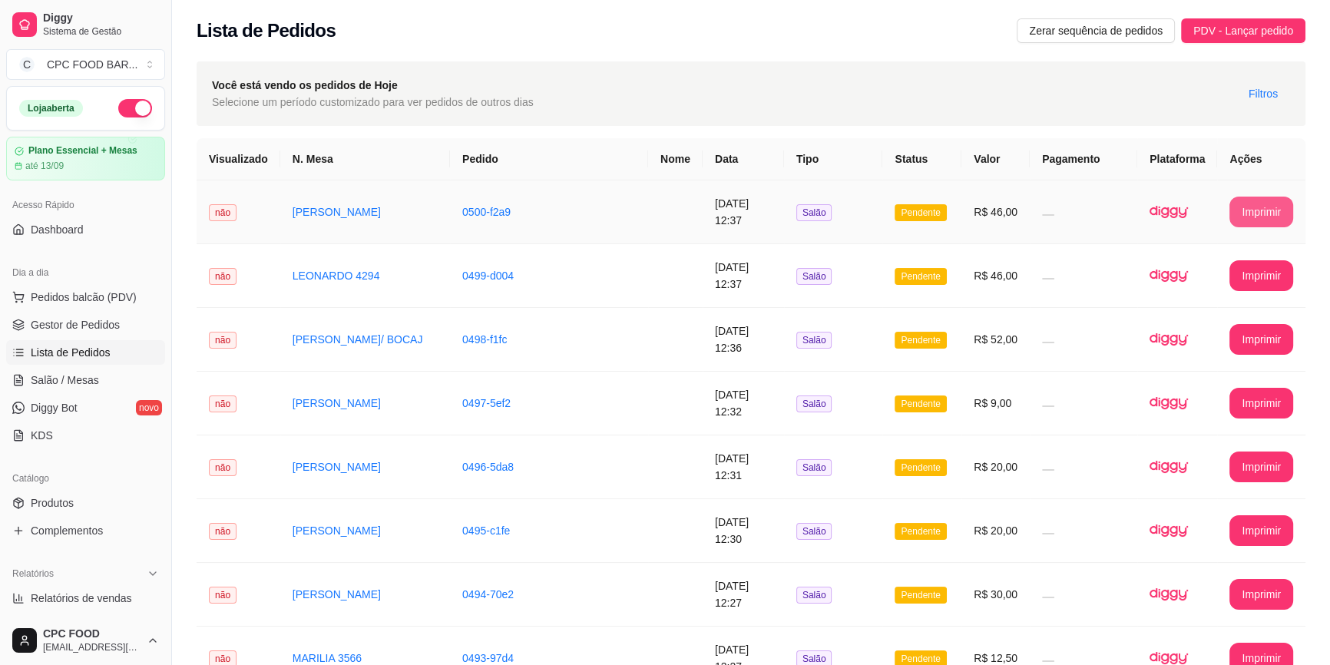
click at [1285, 207] on button "Imprimir" at bounding box center [1261, 212] width 64 height 31
click at [74, 299] on span "Pedidos balcão (PDV)" at bounding box center [84, 296] width 106 height 15
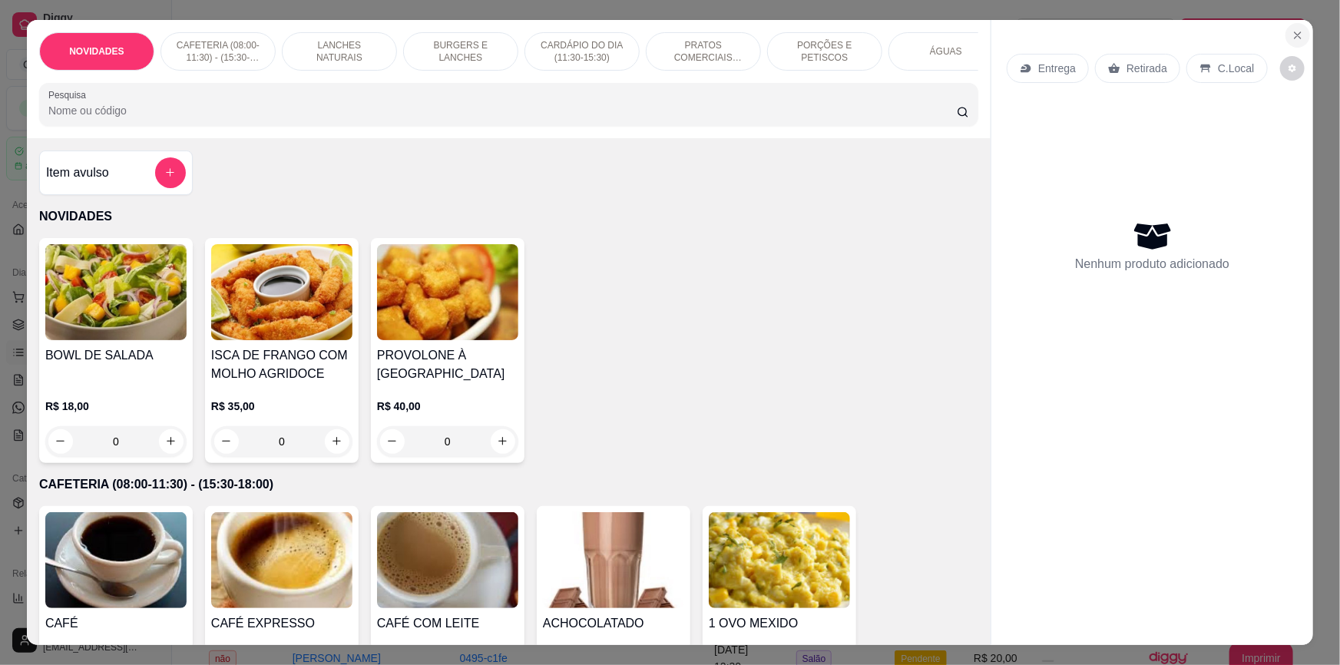
click at [1291, 38] on icon "Close" at bounding box center [1297, 35] width 12 height 12
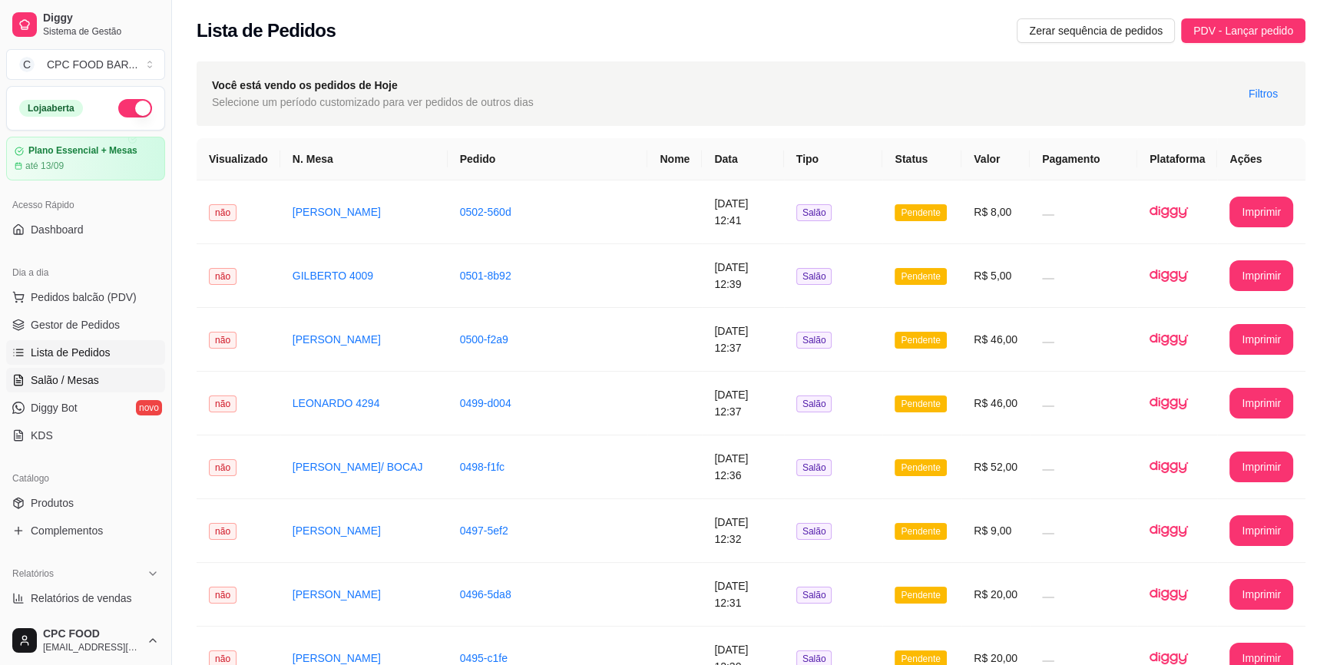
click at [109, 375] on link "Salão / Mesas" at bounding box center [85, 380] width 159 height 25
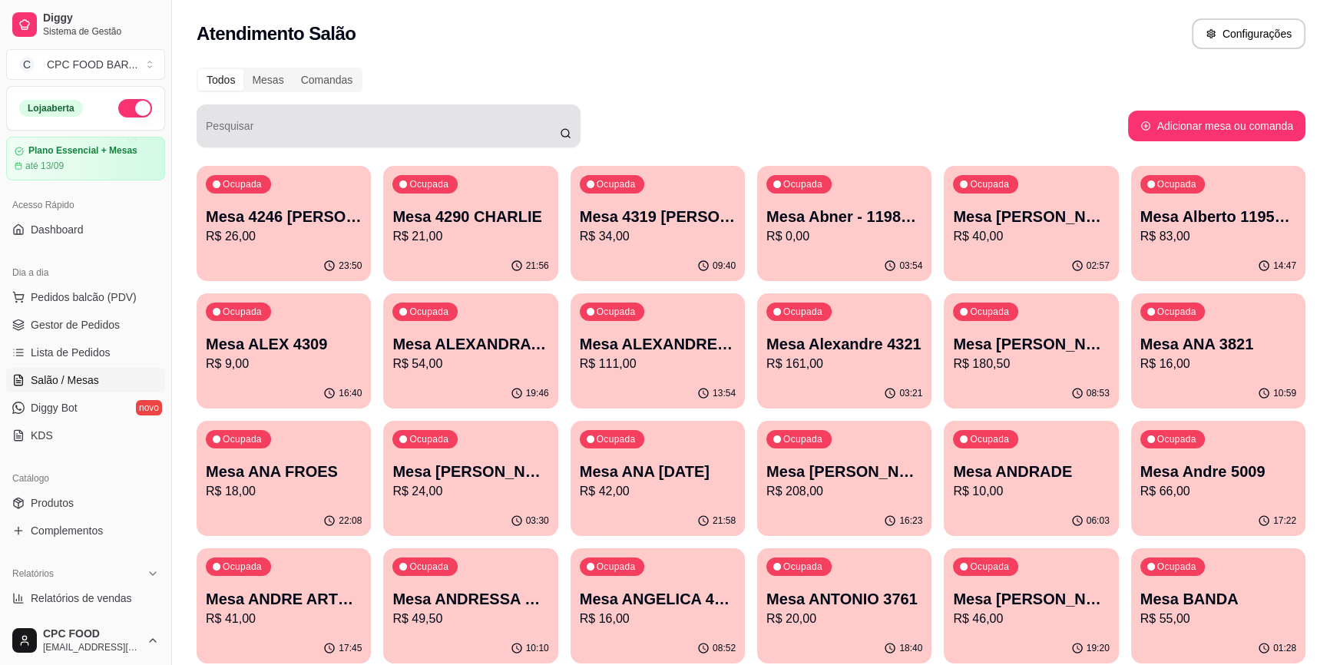
click at [322, 129] on input "Pesquisar" at bounding box center [383, 131] width 354 height 15
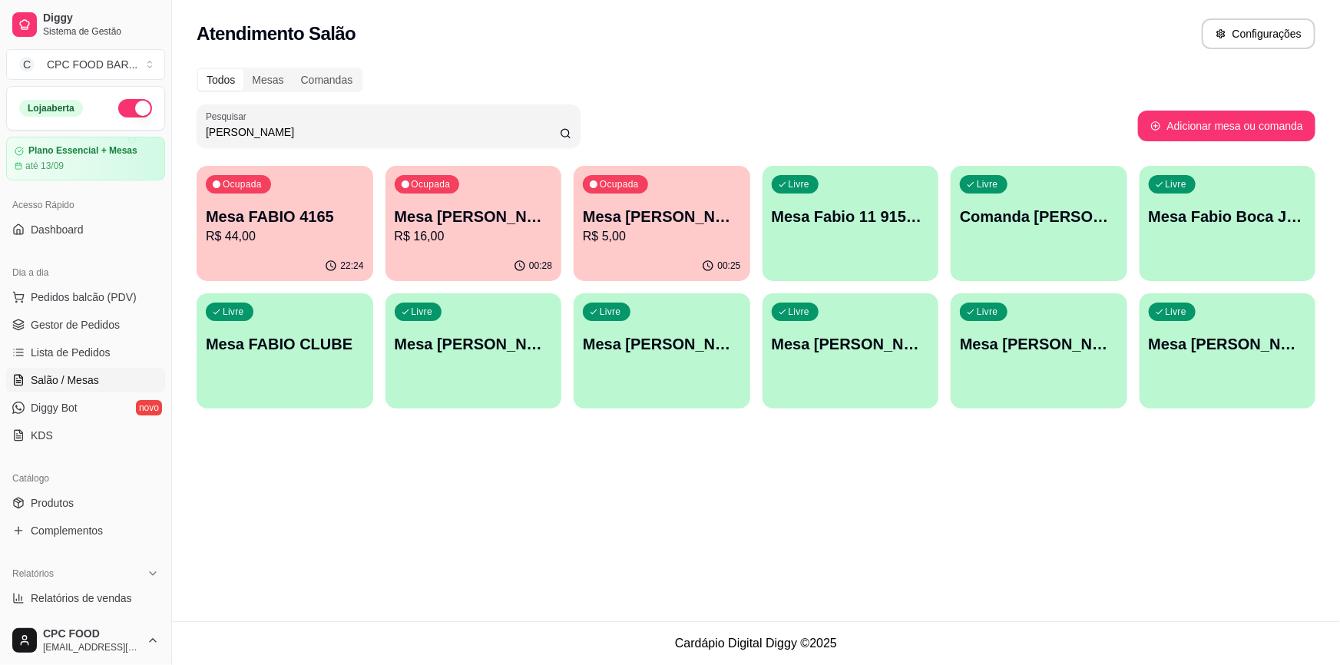
type input "FABIO"
click at [489, 226] on p "Mesa [PERSON_NAME] 11915605651" at bounding box center [474, 216] width 158 height 21
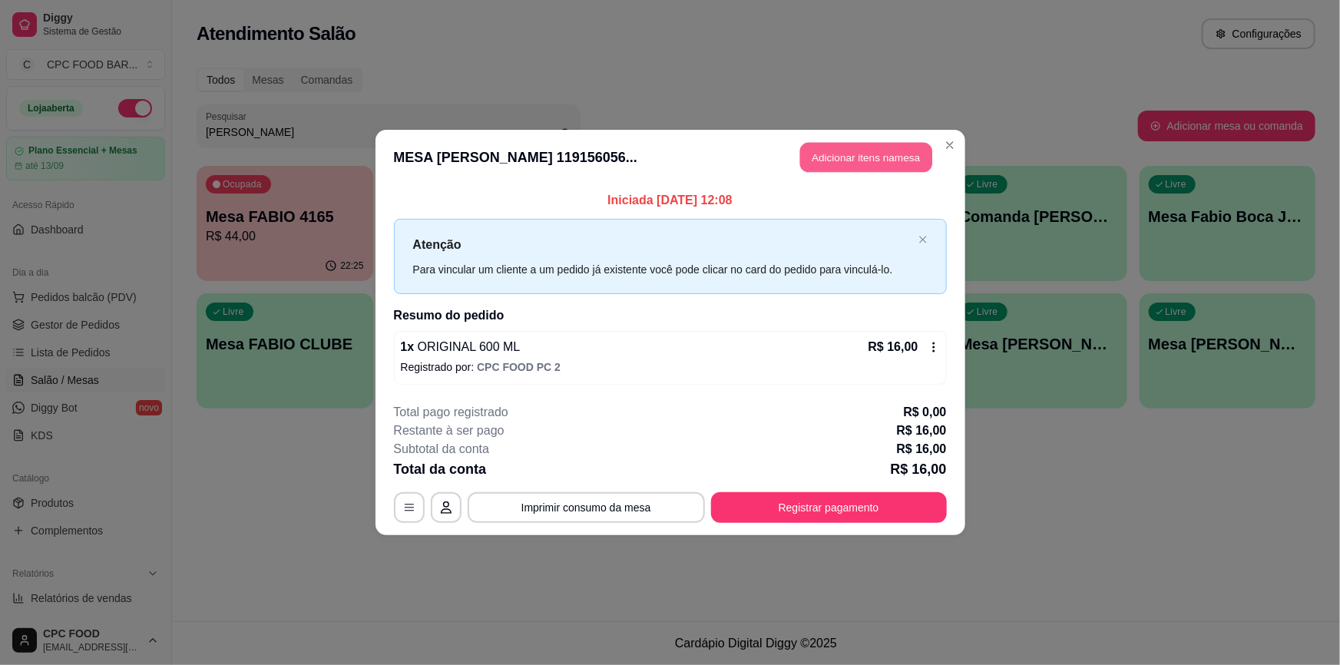
click at [897, 165] on button "Adicionar itens na mesa" at bounding box center [866, 158] width 132 height 30
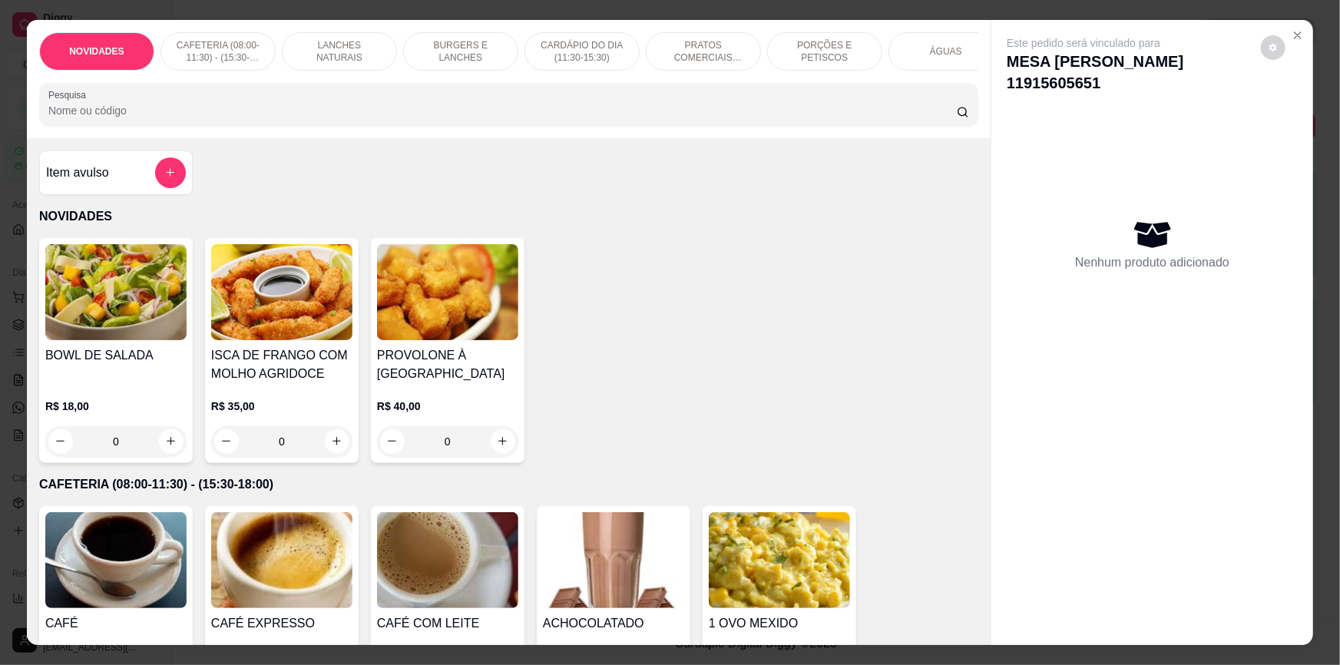
click at [701, 103] on div at bounding box center [508, 104] width 920 height 31
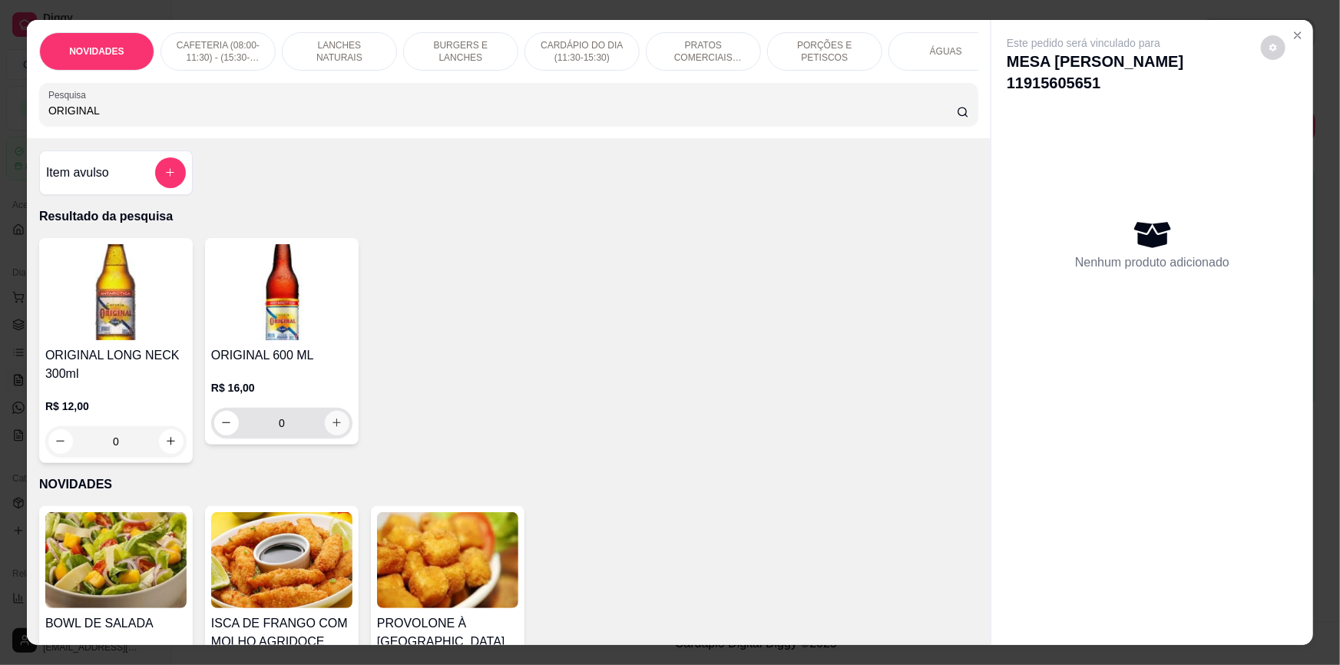
type input "ORIGINAL"
click at [331, 428] on icon "increase-product-quantity" at bounding box center [337, 423] width 12 height 12
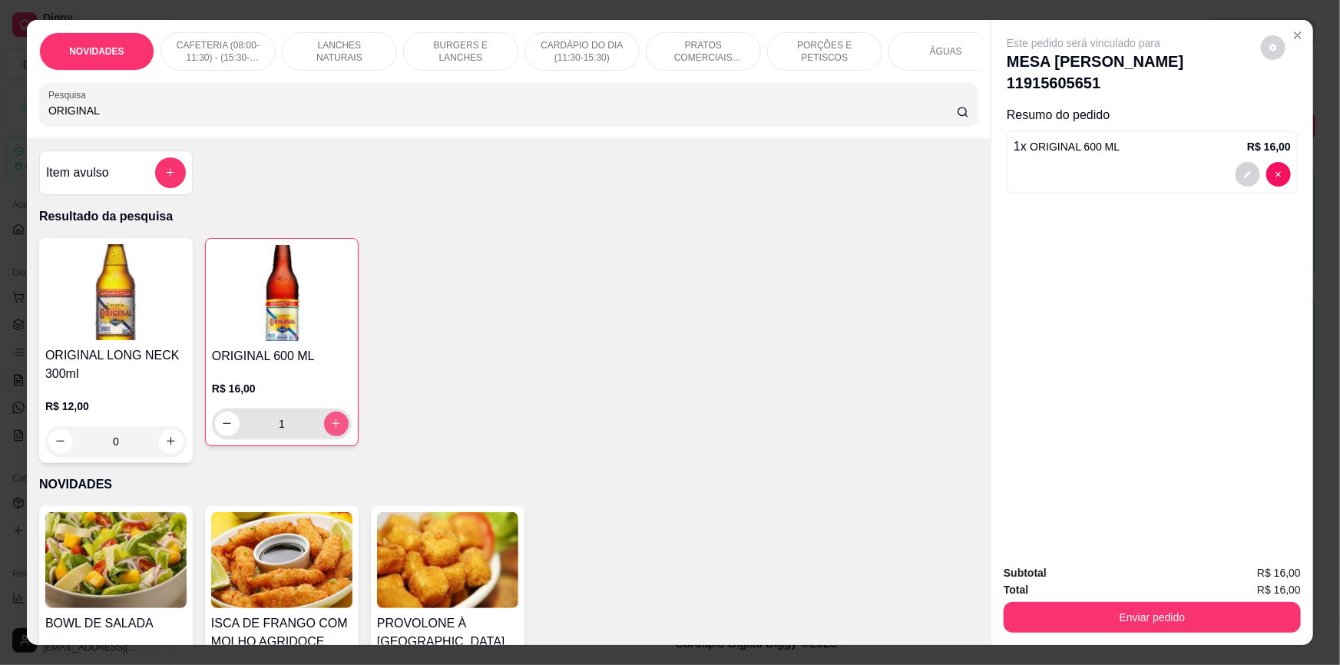
type input "1"
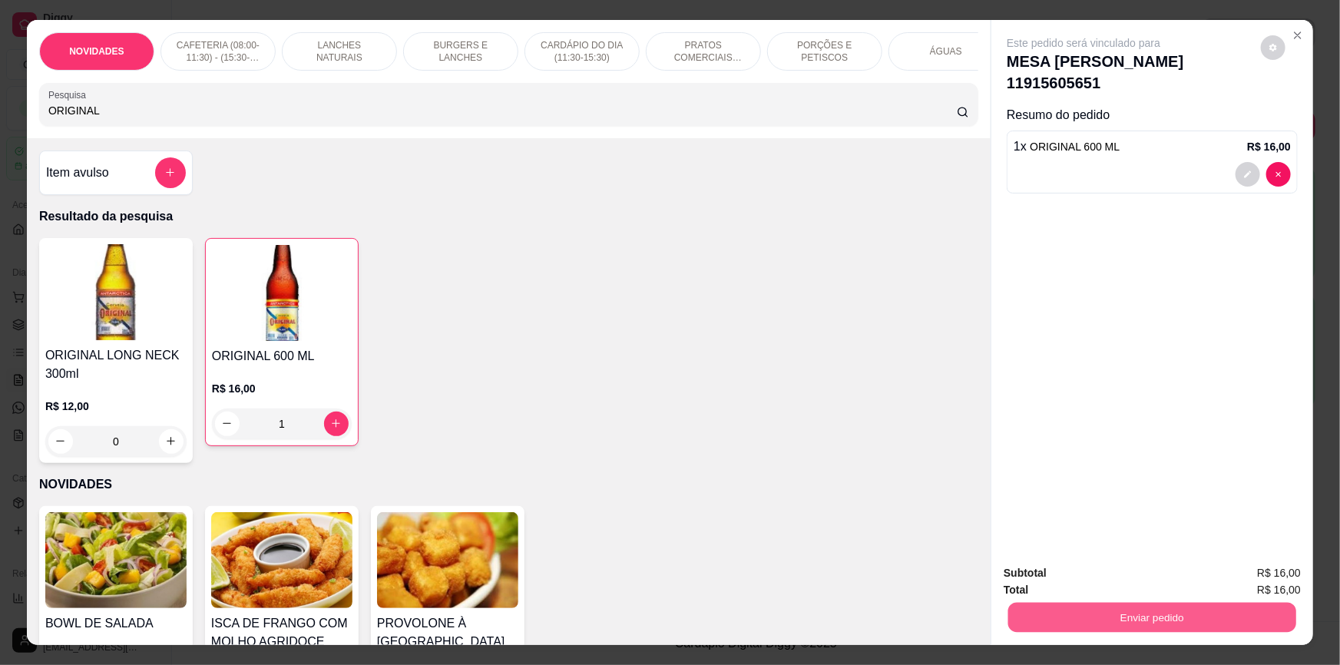
click at [1121, 621] on button "Enviar pedido" at bounding box center [1152, 618] width 288 height 30
click at [1098, 569] on button "Não registrar e enviar pedido" at bounding box center [1102, 579] width 155 height 28
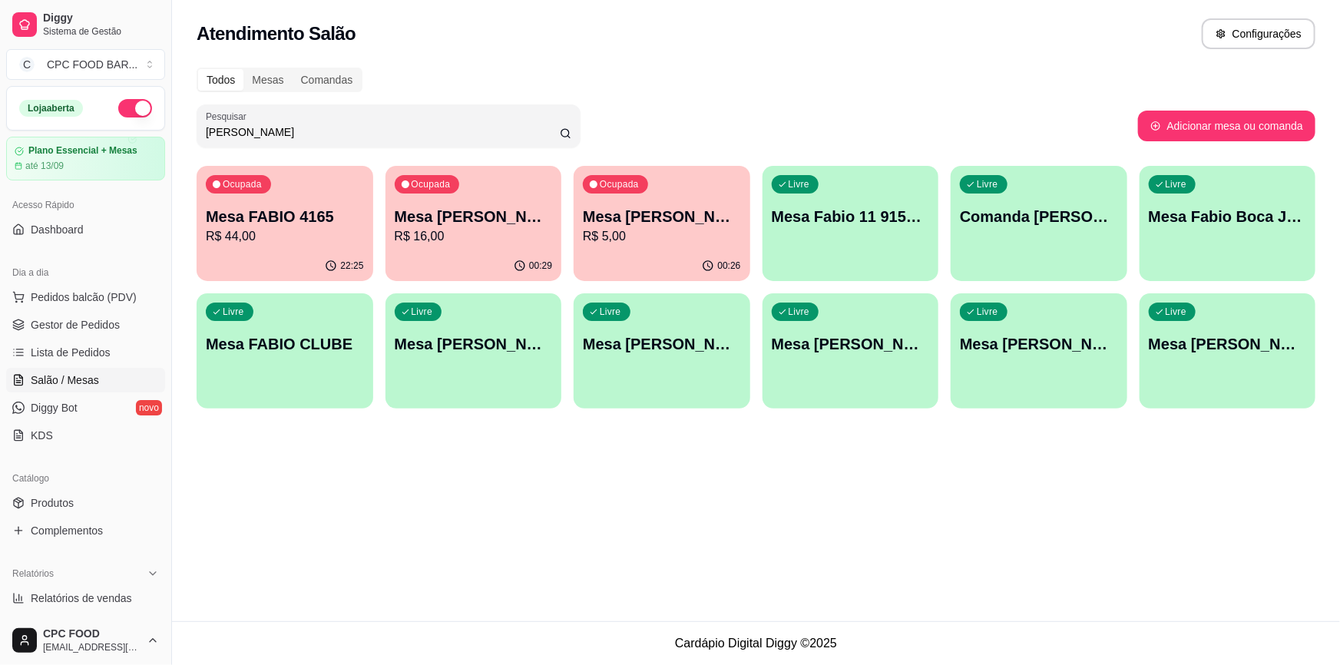
click at [471, 224] on p "Mesa [PERSON_NAME] 11915605651" at bounding box center [474, 216] width 158 height 21
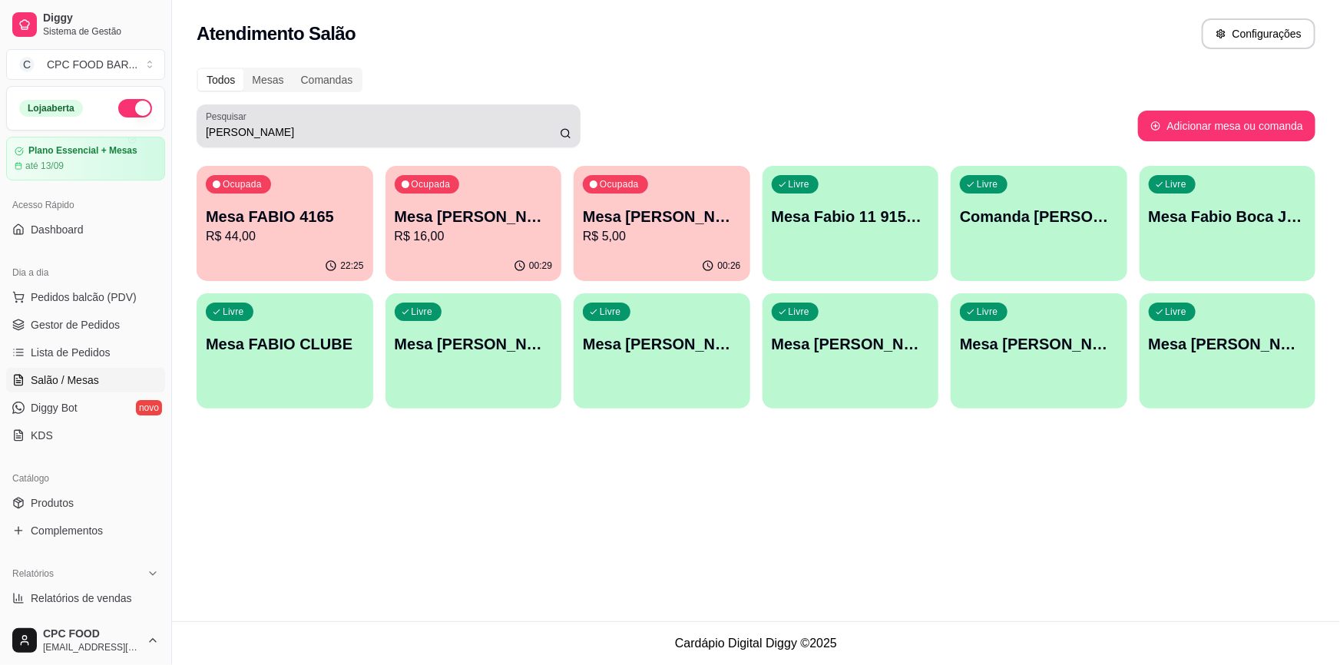
click at [449, 131] on input "FABIO" at bounding box center [383, 131] width 354 height 15
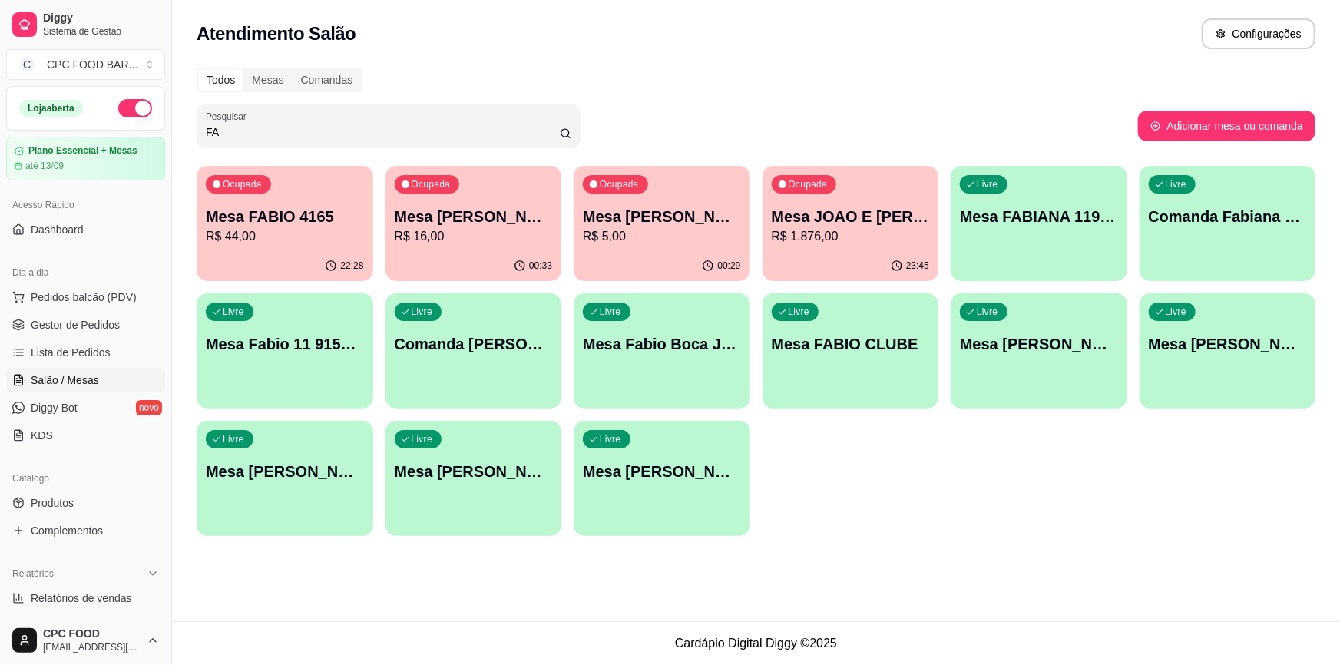
type input "F"
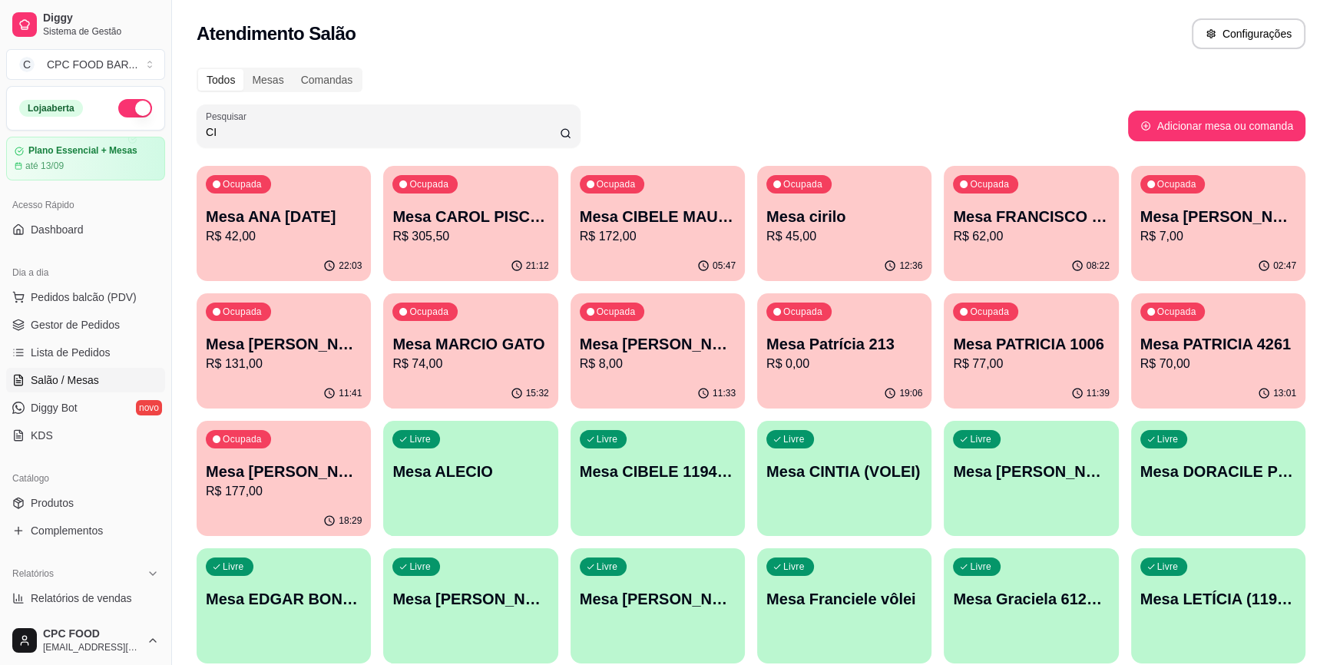
type input "C"
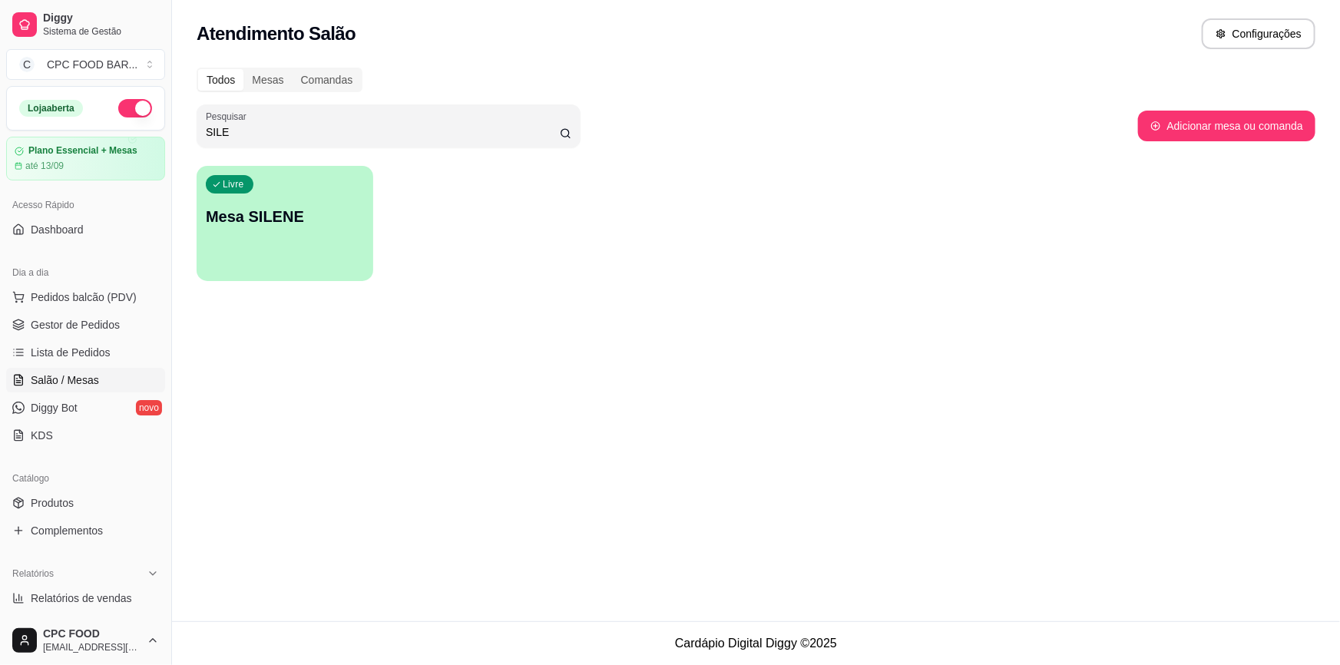
type input "SILE"
click at [339, 236] on div "Livre Mesa SILENE" at bounding box center [285, 214] width 177 height 97
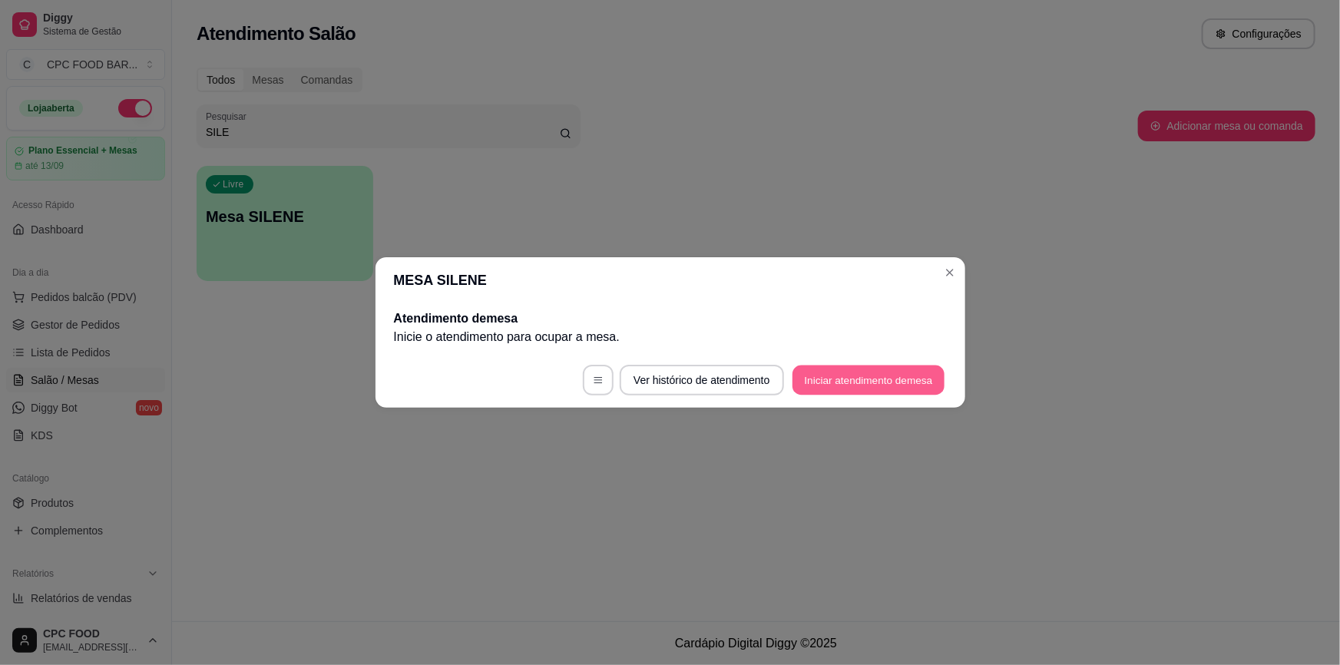
click at [914, 388] on button "Iniciar atendimento de mesa" at bounding box center [868, 380] width 152 height 30
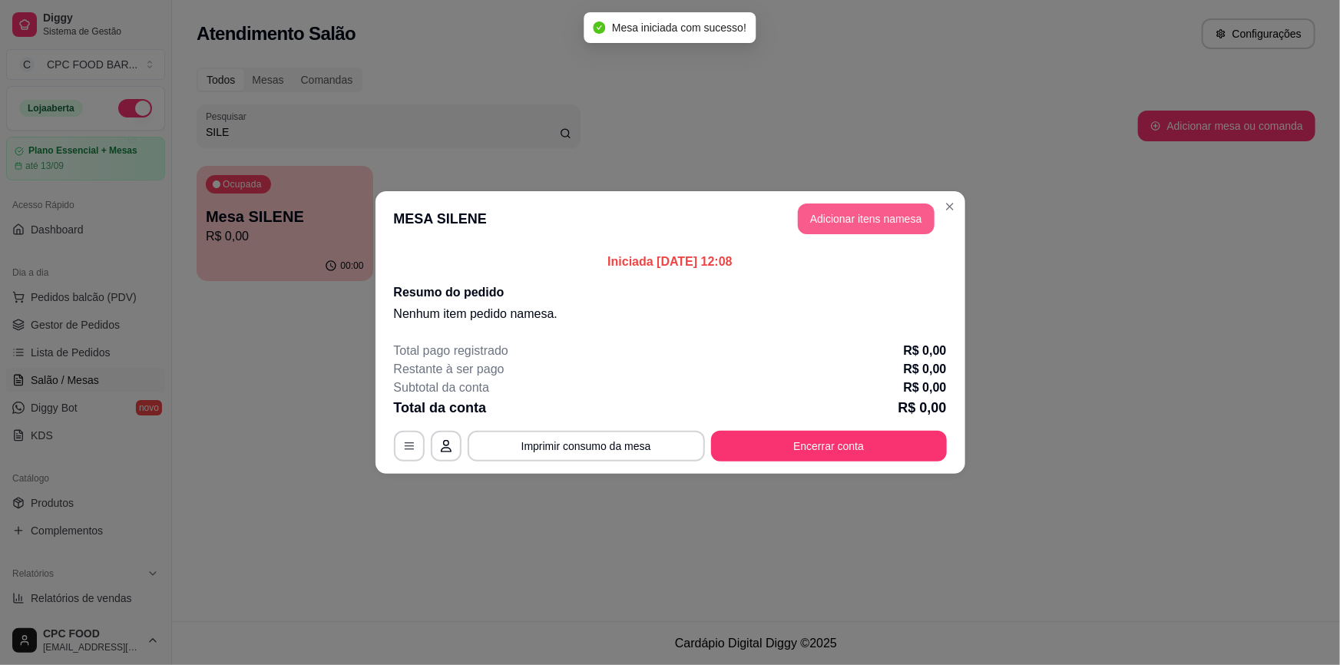
click at [913, 206] on button "Adicionar itens na mesa" at bounding box center [866, 218] width 137 height 31
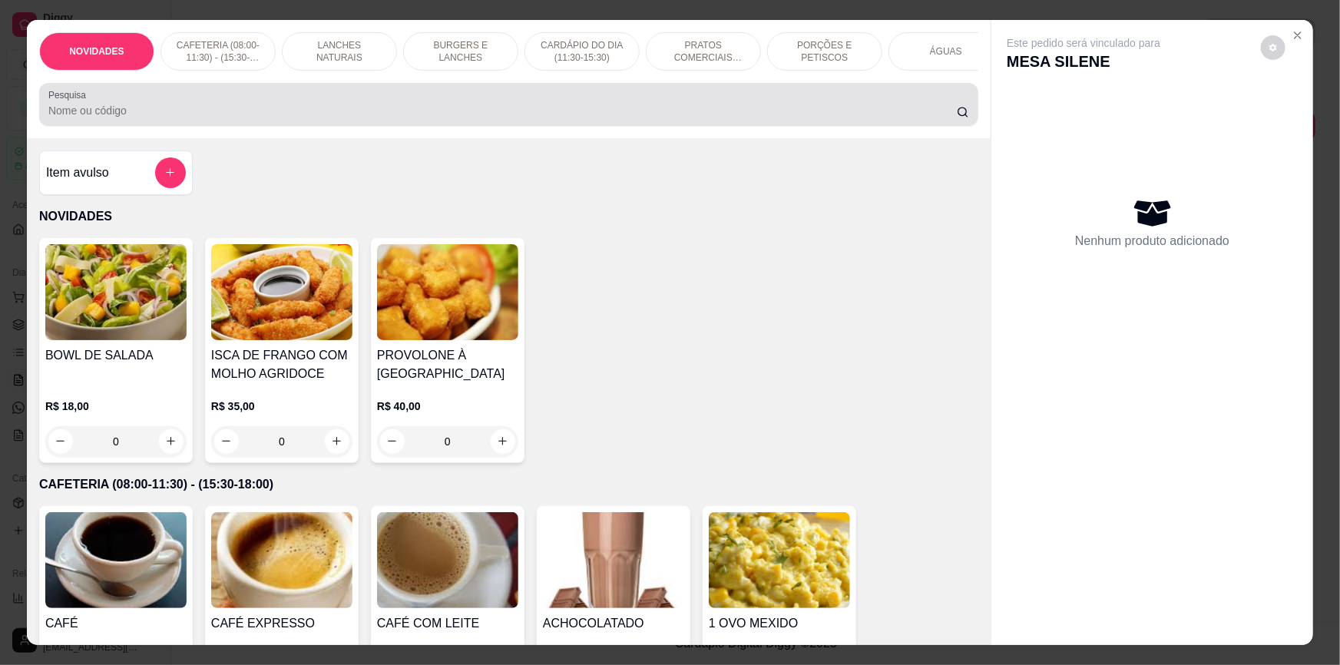
click at [785, 118] on input "Pesquisa" at bounding box center [502, 110] width 908 height 15
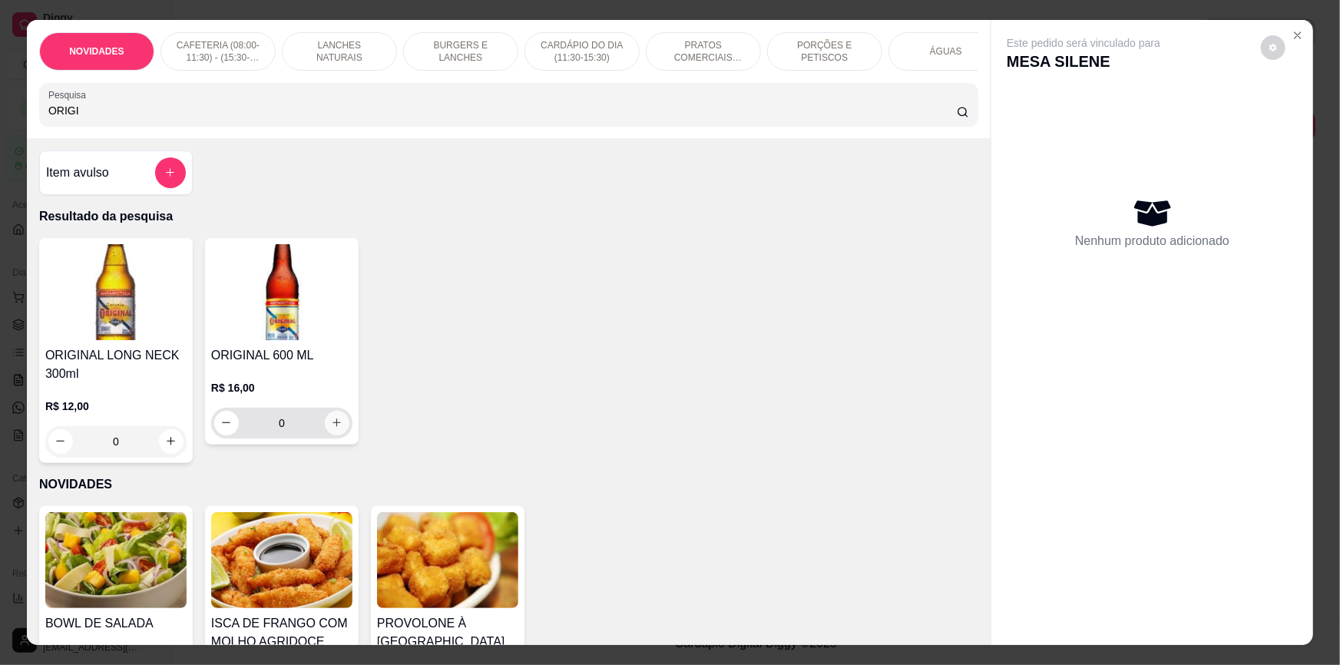
type input "ORIGI"
click at [332, 428] on icon "increase-product-quantity" at bounding box center [337, 423] width 12 height 12
type input "1"
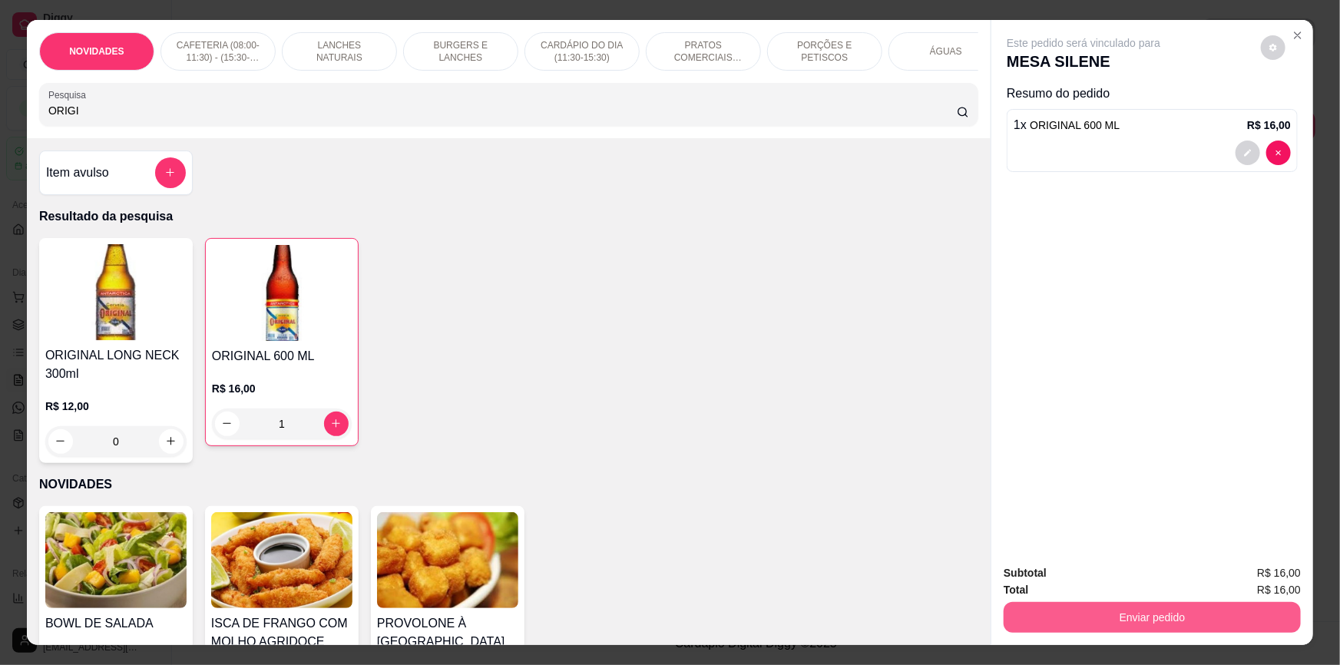
click at [1212, 622] on button "Enviar pedido" at bounding box center [1151, 617] width 297 height 31
click at [1160, 580] on button "Não registrar e enviar pedido" at bounding box center [1102, 579] width 160 height 29
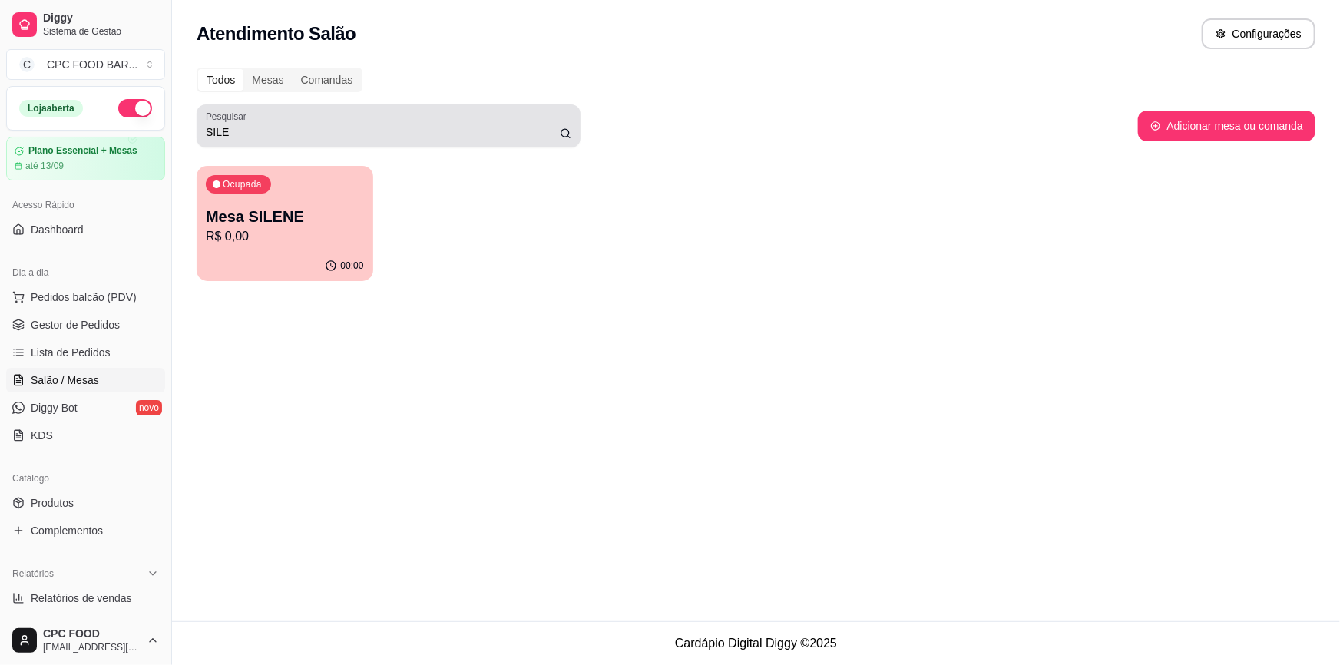
click at [493, 131] on input "SILE" at bounding box center [383, 131] width 354 height 15
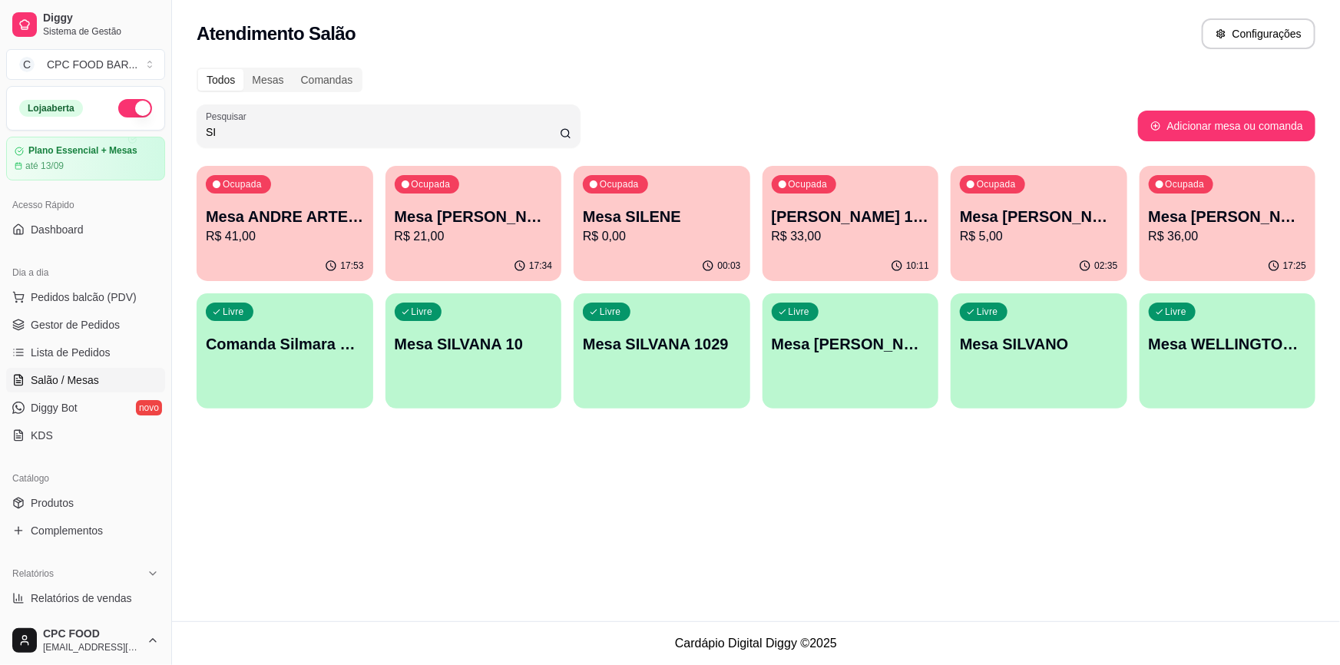
type input "S"
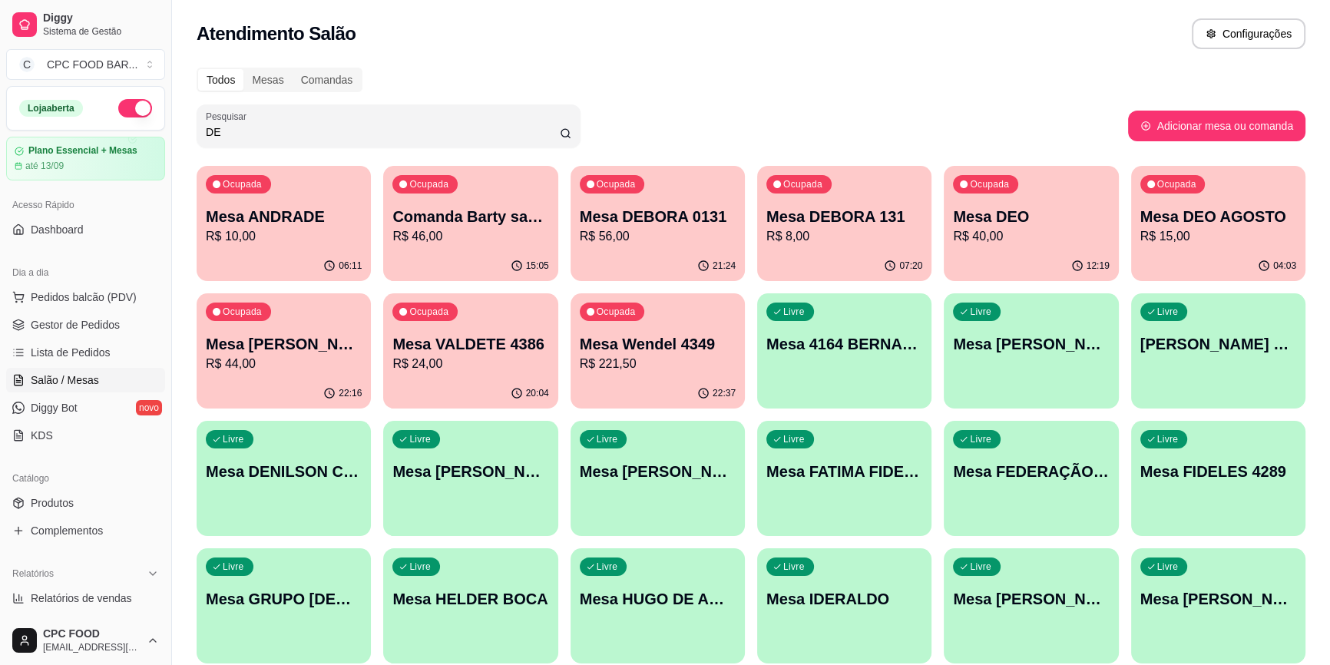
type input "D"
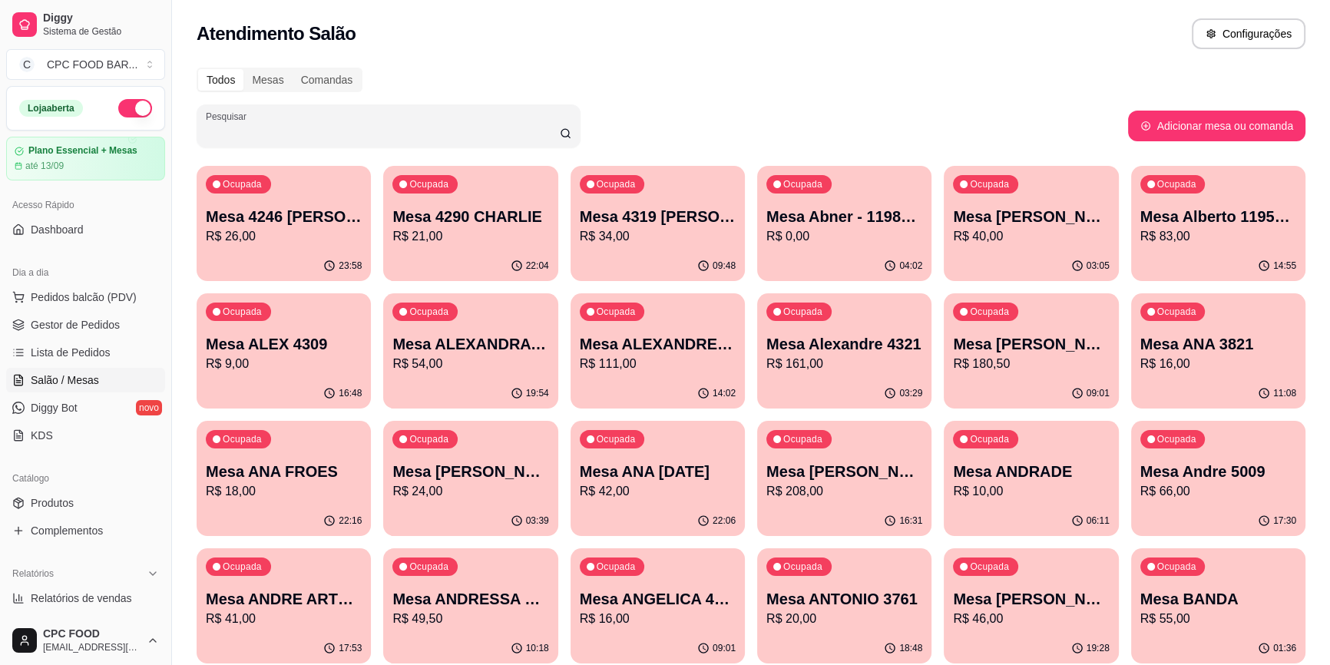
click at [323, 133] on input "Pesquisar" at bounding box center [383, 131] width 354 height 15
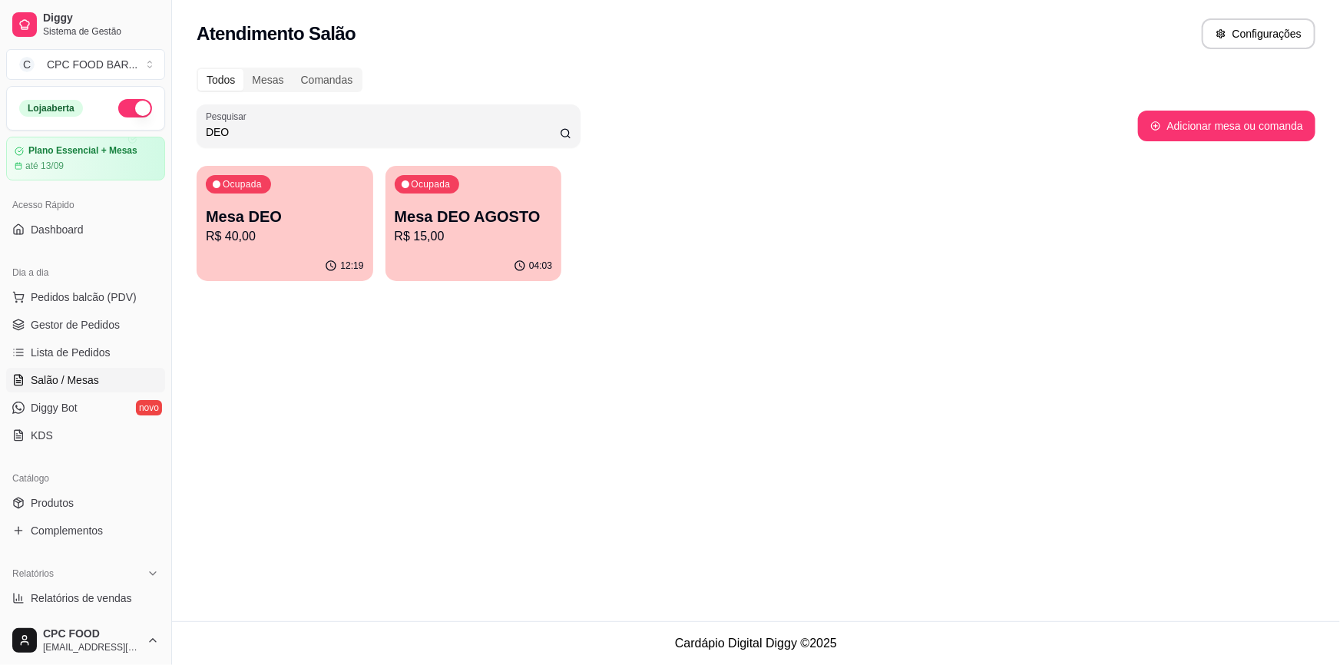
type input "DEO"
click at [309, 241] on p "R$ 40,00" at bounding box center [284, 236] width 153 height 18
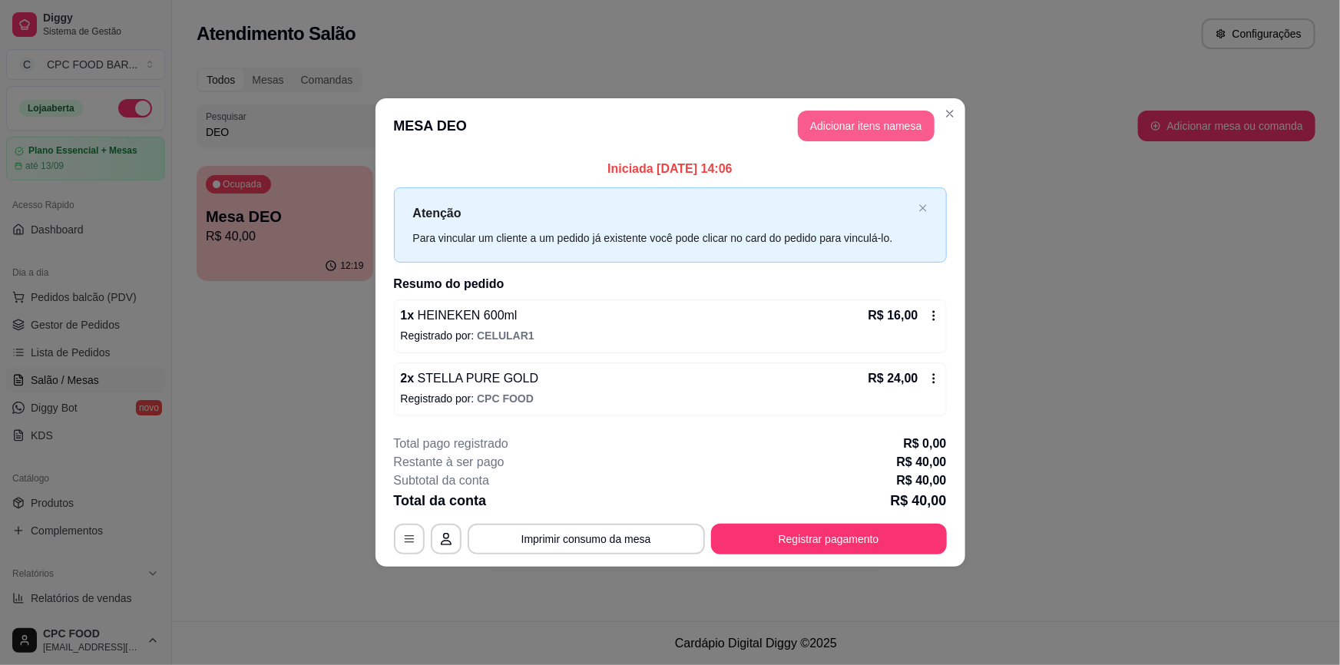
click at [844, 136] on button "Adicionar itens na mesa" at bounding box center [866, 126] width 137 height 31
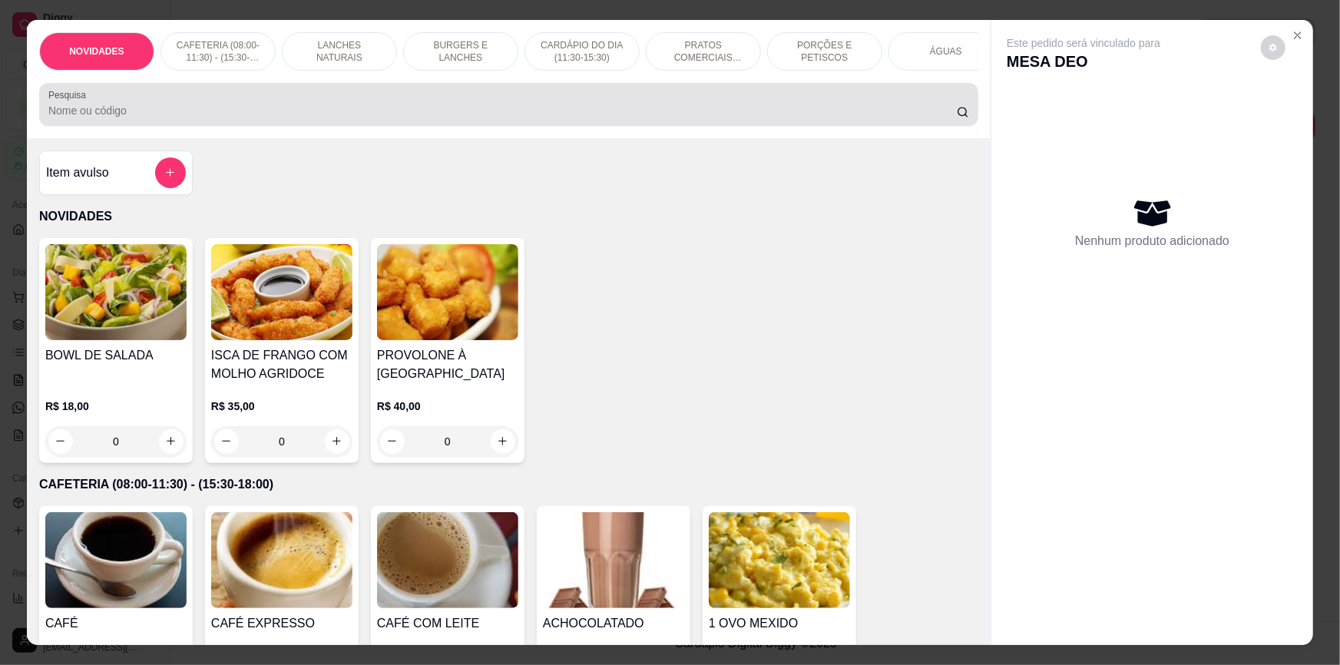
click at [844, 111] on div at bounding box center [508, 104] width 920 height 31
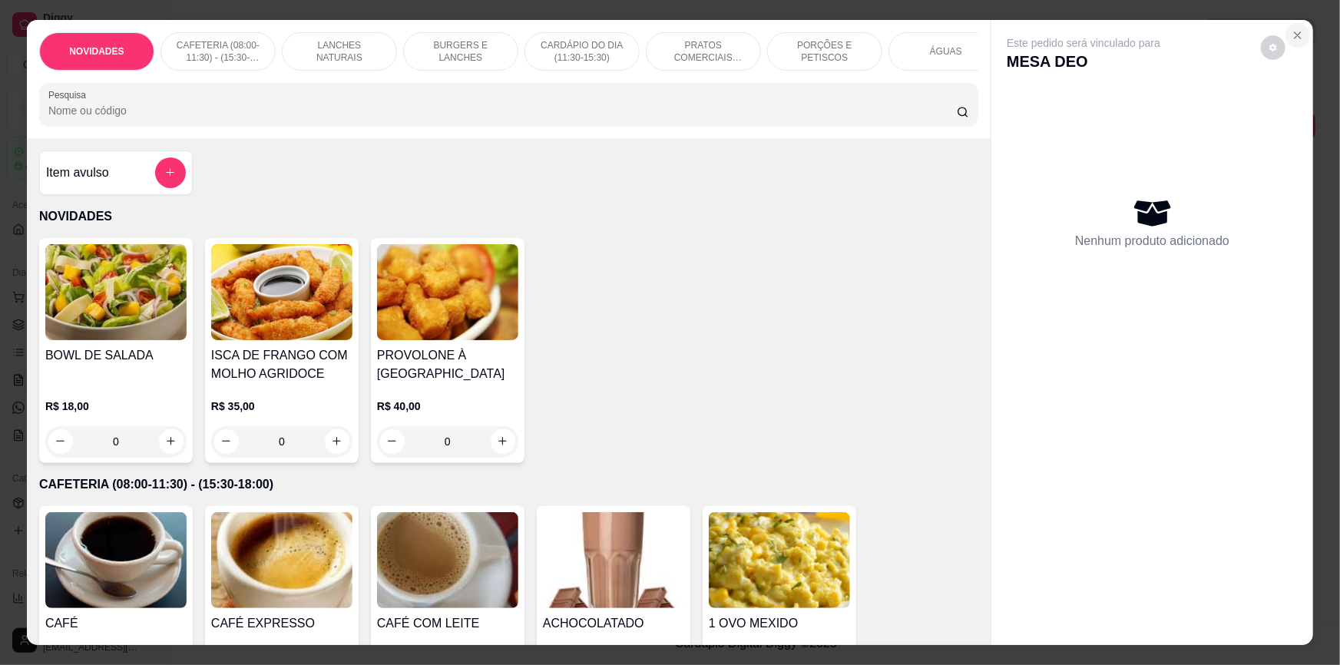
click at [1294, 35] on icon "Close" at bounding box center [1297, 35] width 6 height 6
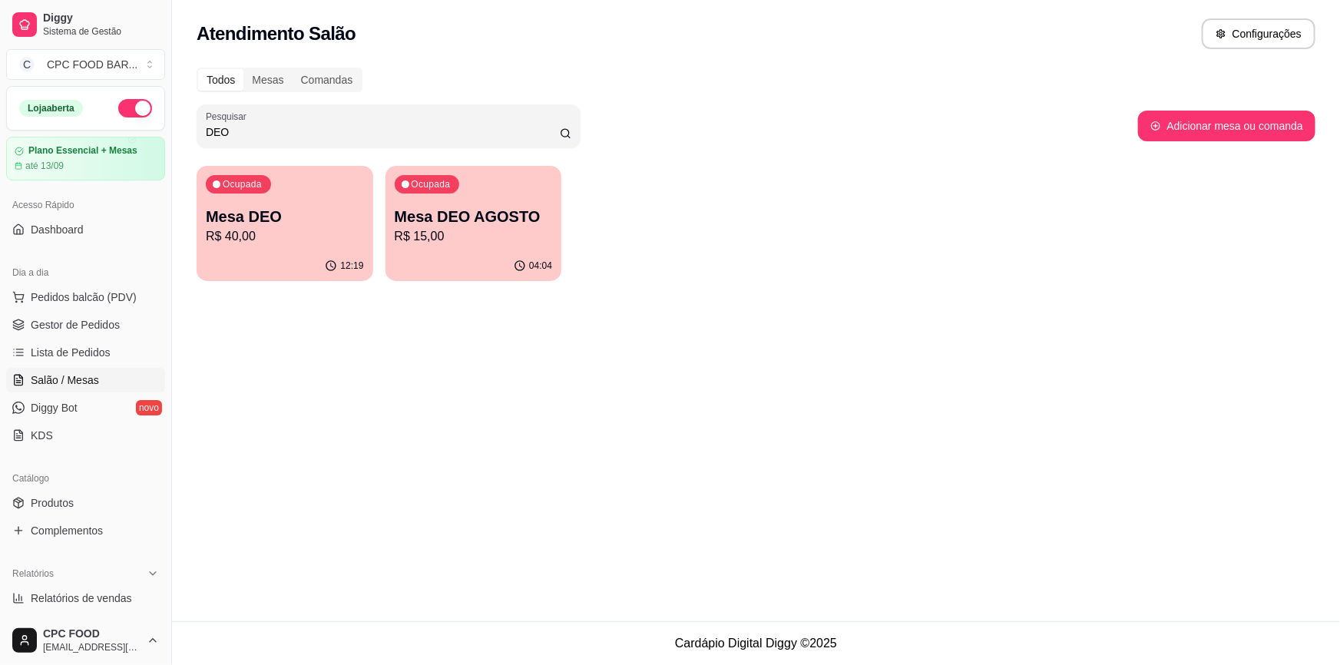
click at [438, 230] on p "R$ 15,00" at bounding box center [474, 236] width 158 height 18
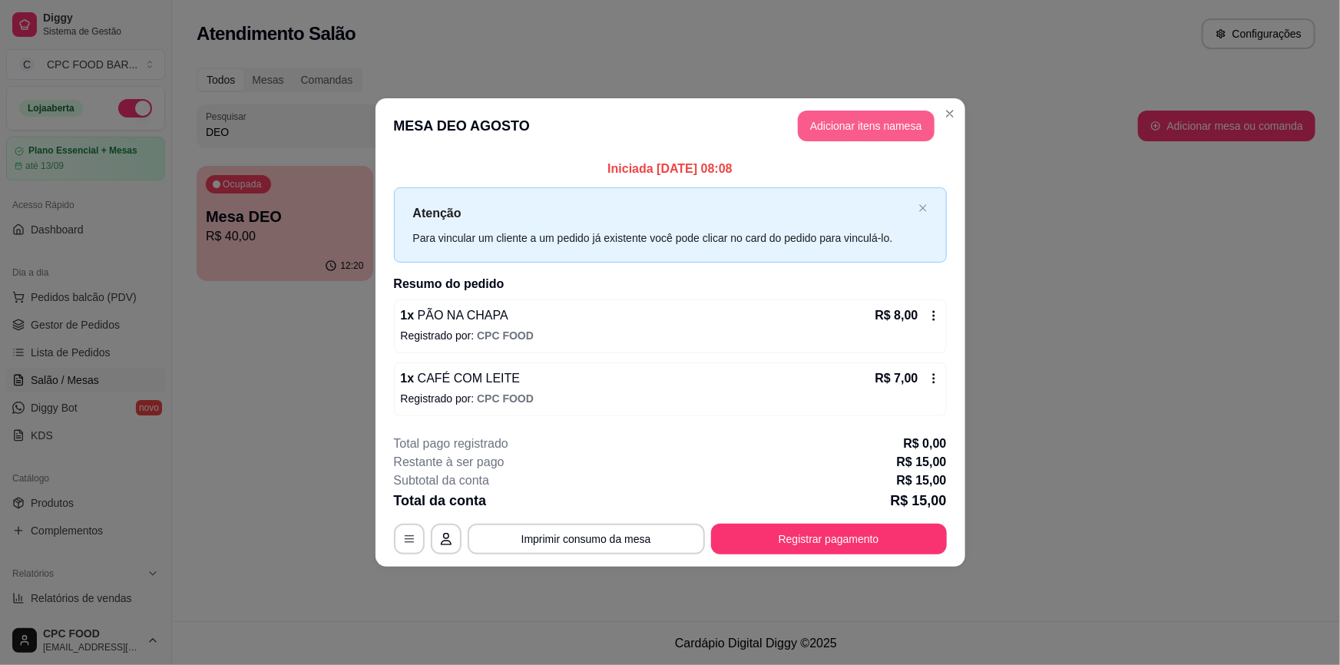
click at [840, 129] on button "Adicionar itens na mesa" at bounding box center [866, 126] width 137 height 31
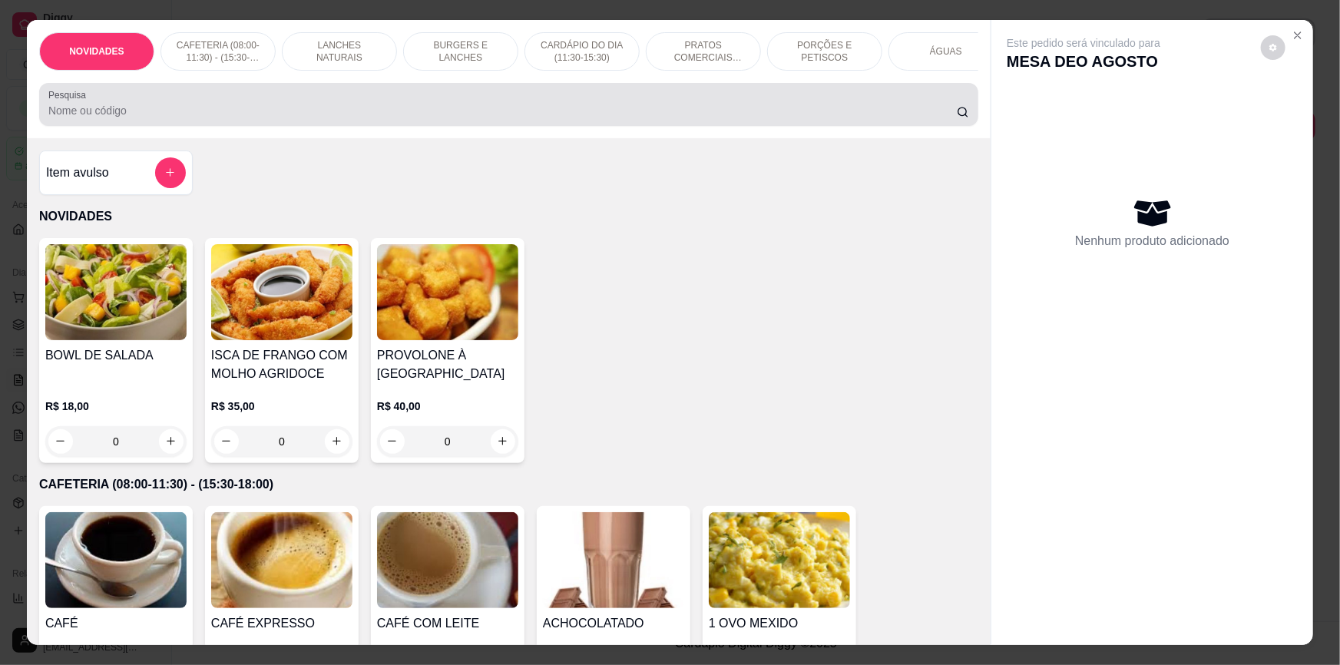
click at [637, 126] on div "Pesquisa" at bounding box center [508, 104] width 939 height 43
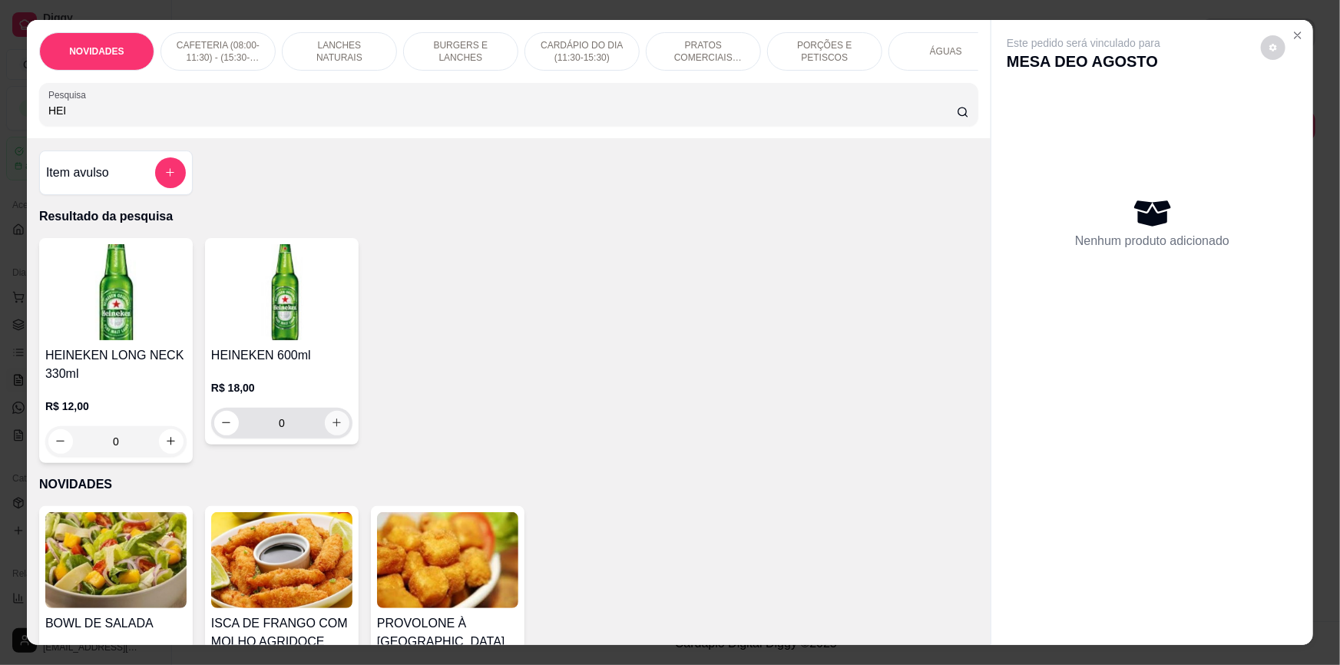
type input "HEI"
click at [331, 428] on icon "increase-product-quantity" at bounding box center [337, 423] width 12 height 12
type input "1"
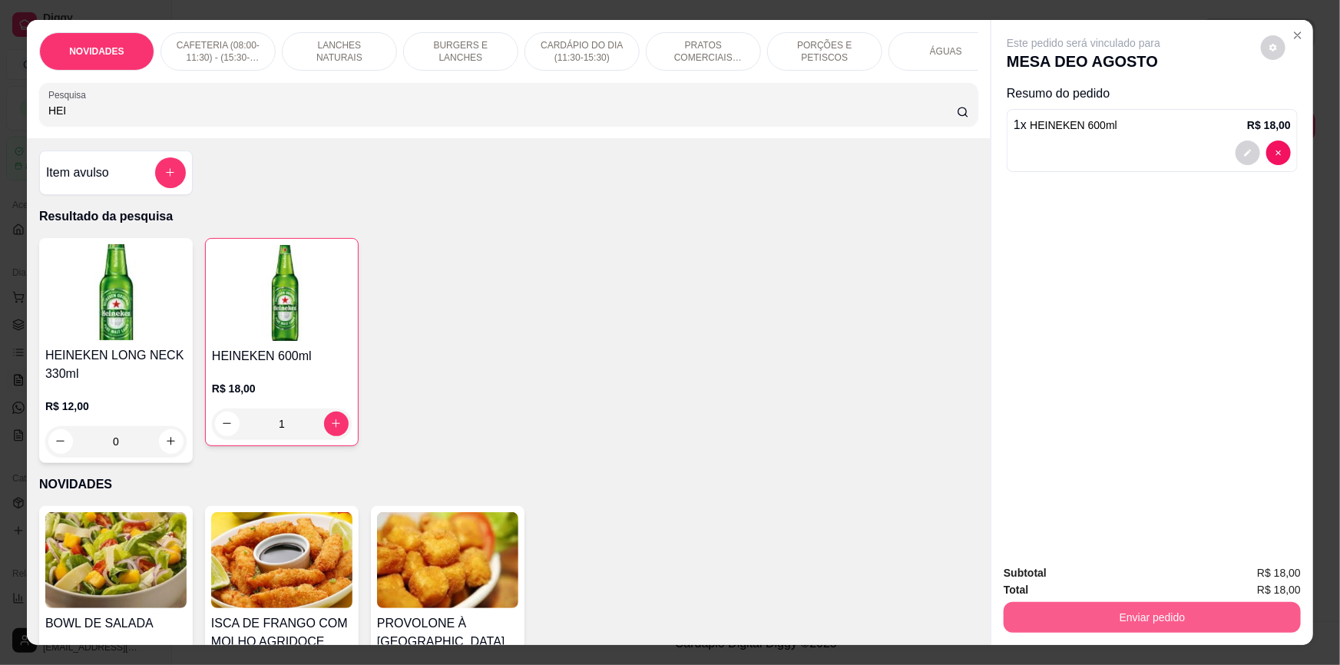
click at [1150, 619] on button "Enviar pedido" at bounding box center [1151, 617] width 297 height 31
click at [1059, 573] on button "Não registrar e enviar pedido" at bounding box center [1102, 579] width 155 height 28
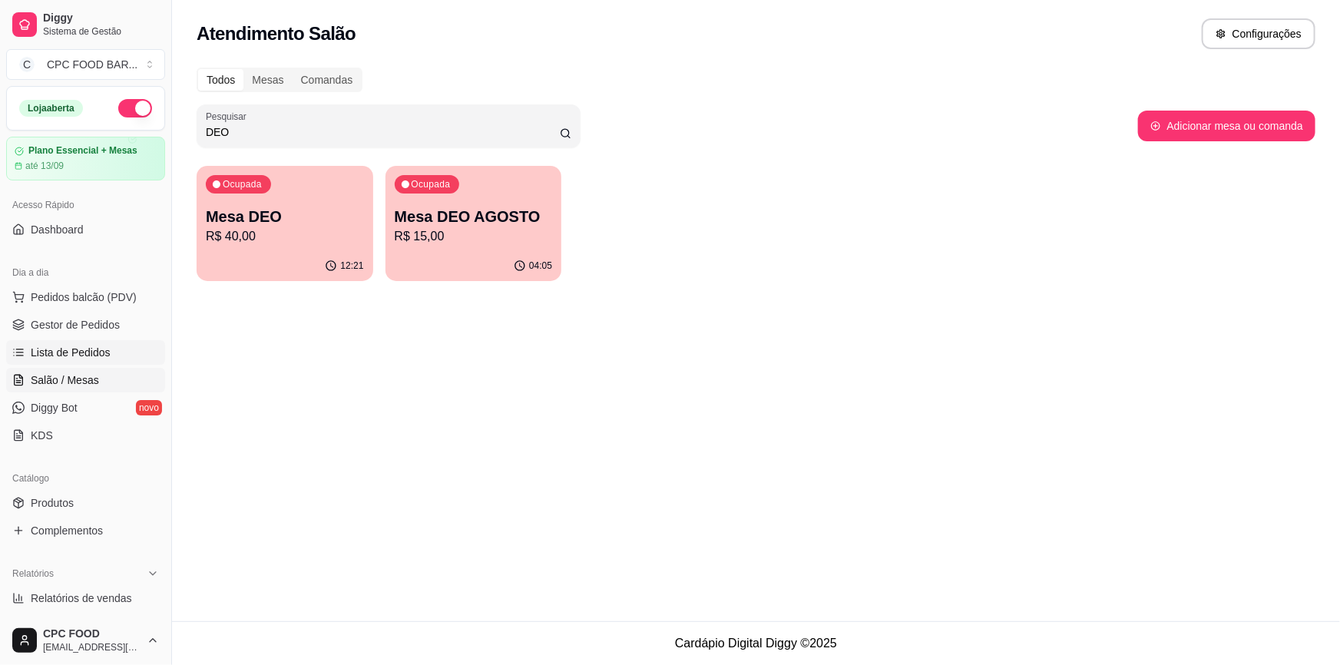
click at [88, 347] on span "Lista de Pedidos" at bounding box center [71, 352] width 80 height 15
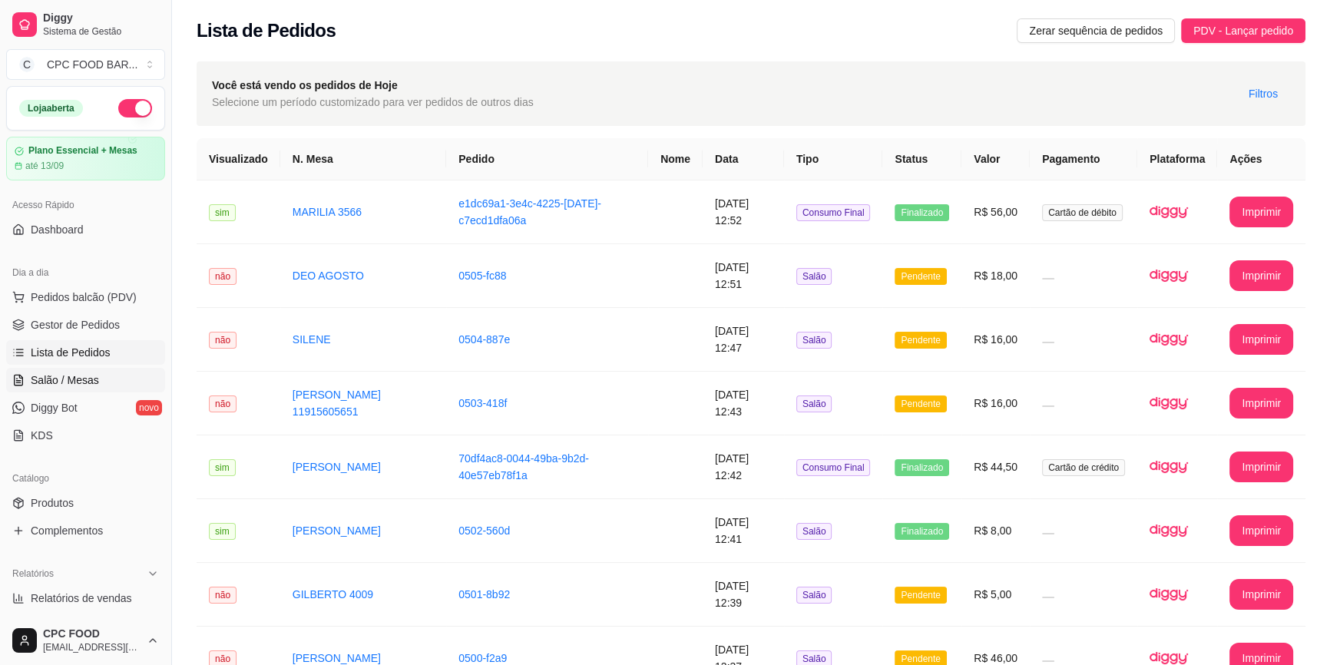
click at [117, 372] on link "Salão / Mesas" at bounding box center [85, 380] width 159 height 25
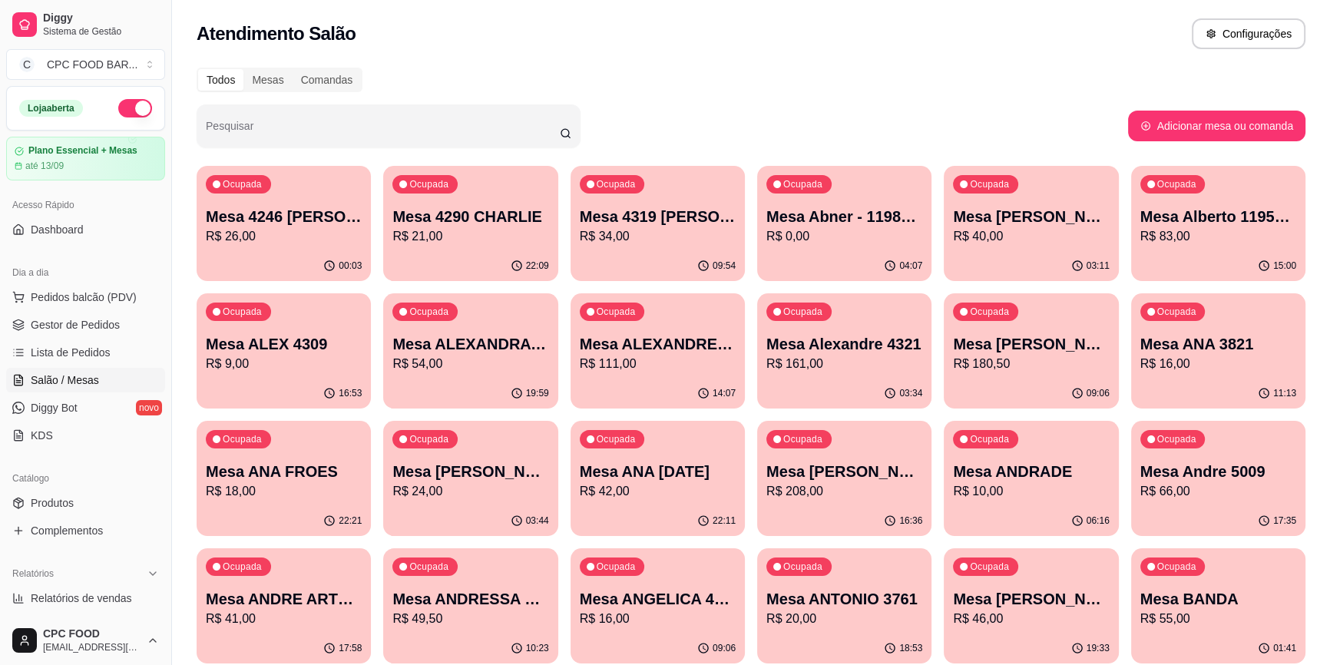
click at [95, 381] on span "Salão / Mesas" at bounding box center [65, 379] width 68 height 15
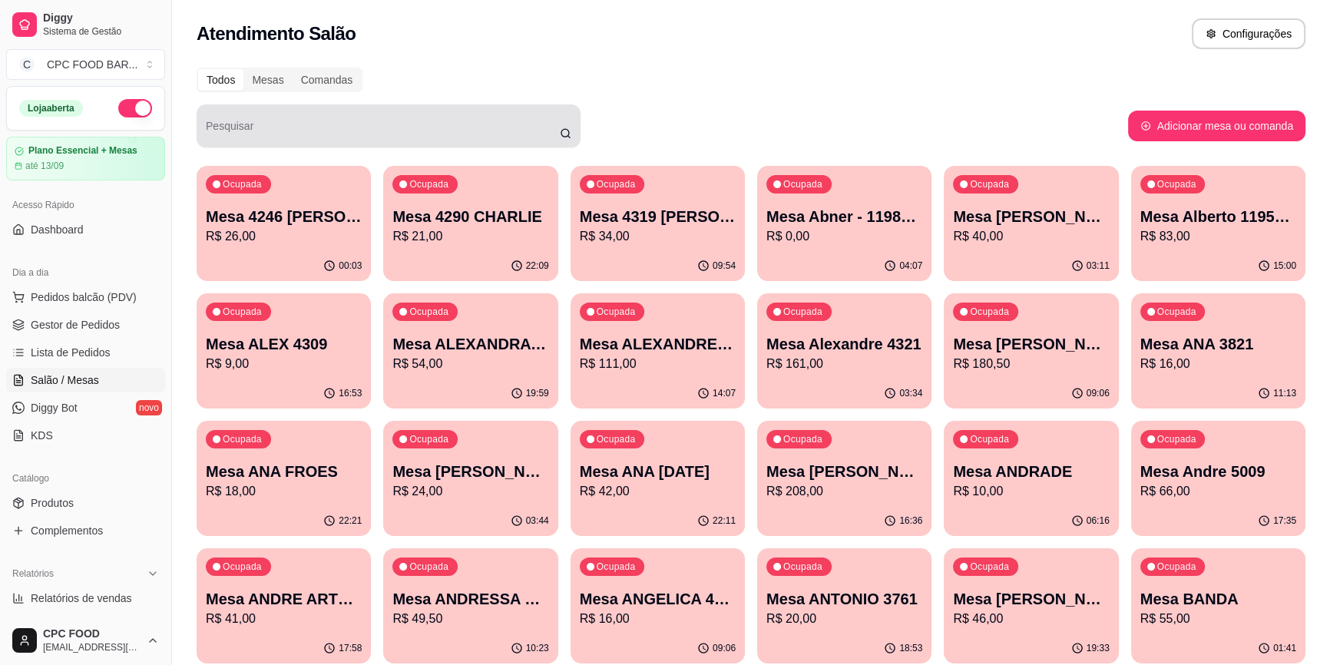
click at [289, 122] on div at bounding box center [388, 126] width 365 height 31
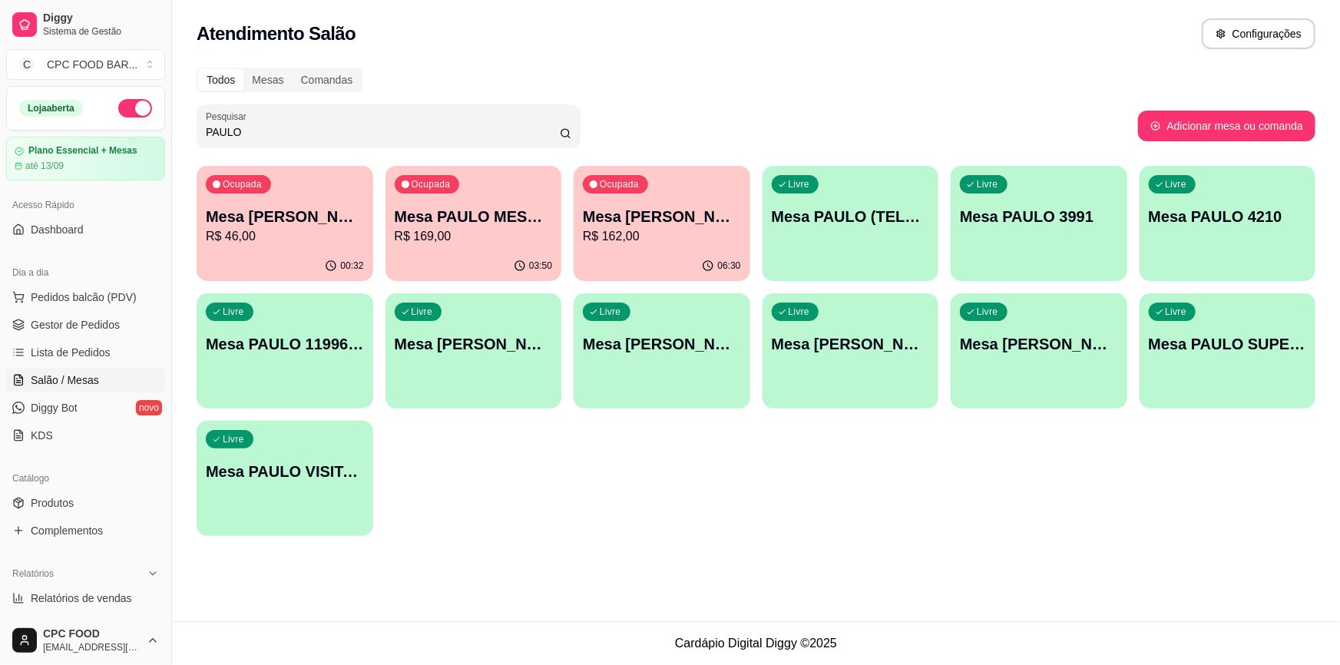
type input "PAULO"
click at [329, 219] on p "Mesa [PERSON_NAME]" at bounding box center [285, 216] width 158 height 21
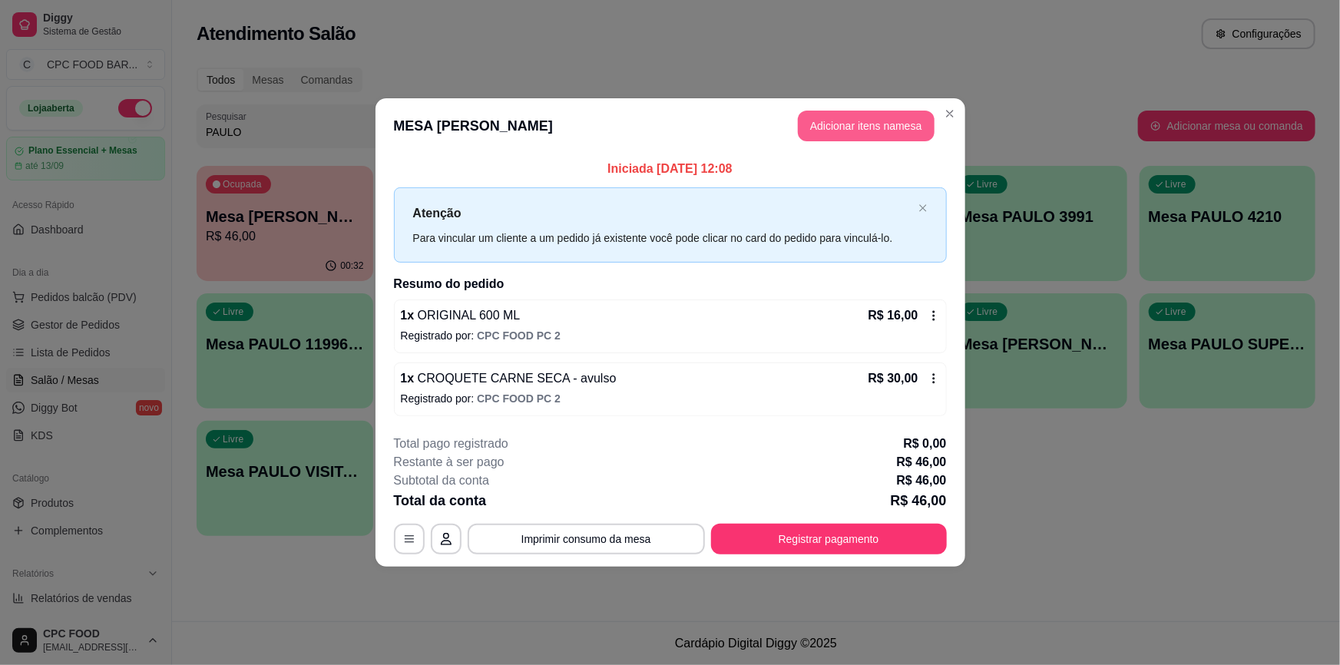
click at [880, 117] on button "Adicionar itens na mesa" at bounding box center [866, 126] width 137 height 31
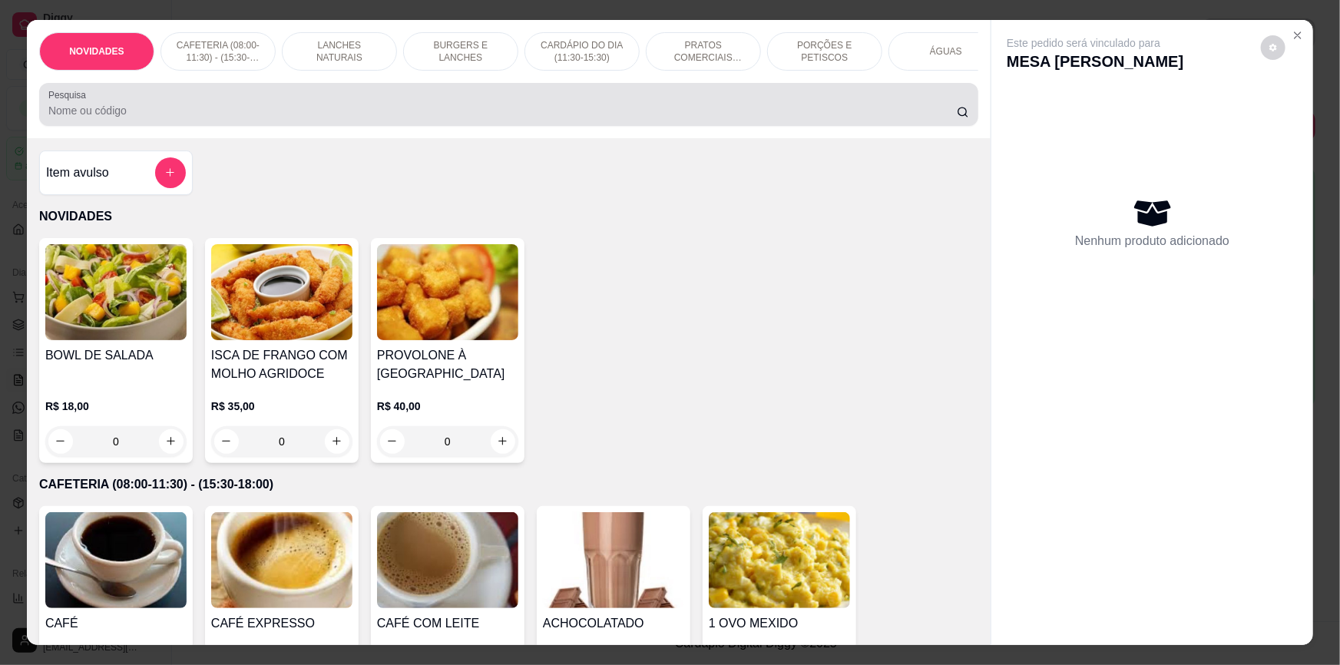
click at [450, 115] on input "Pesquisa" at bounding box center [502, 110] width 908 height 15
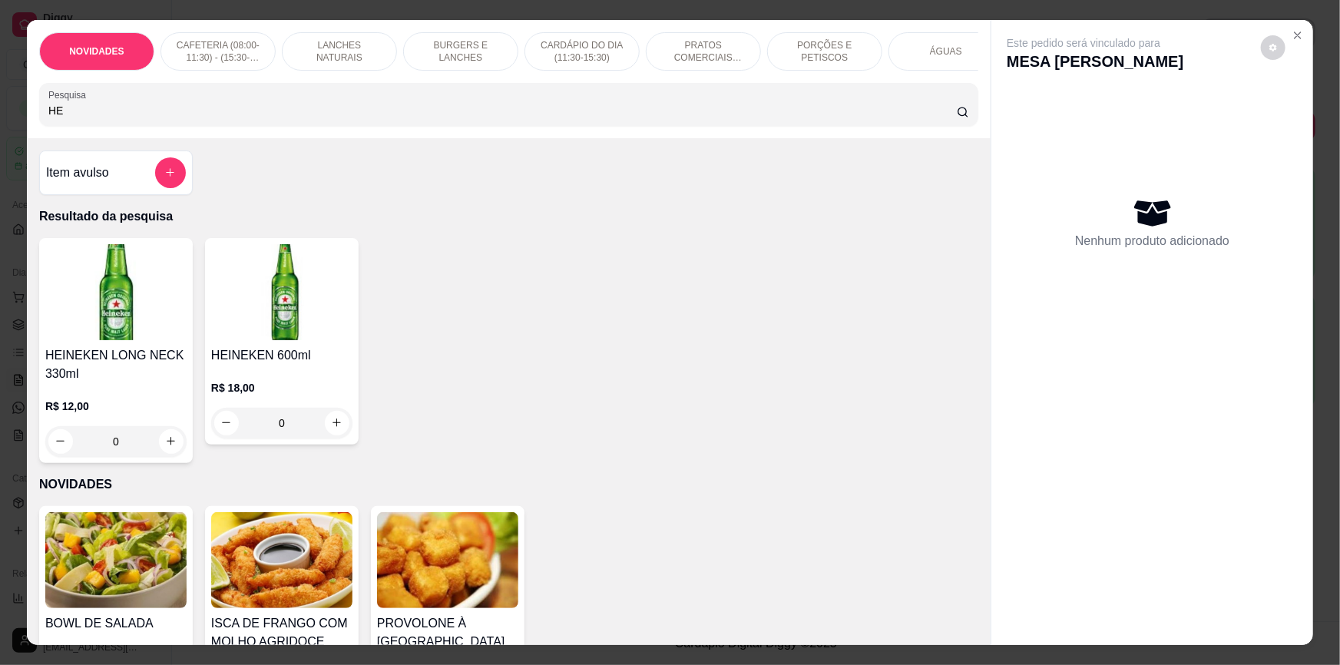
type input "H"
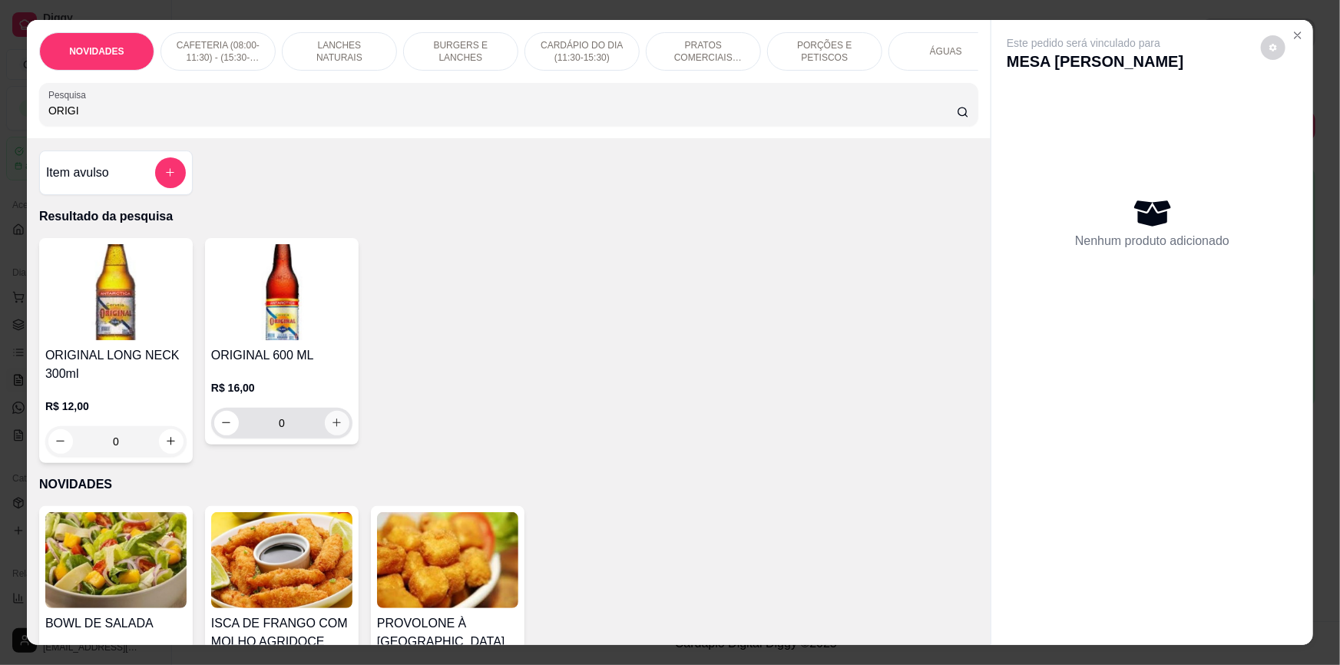
type input "ORIGI"
click at [333, 428] on icon "increase-product-quantity" at bounding box center [337, 423] width 12 height 12
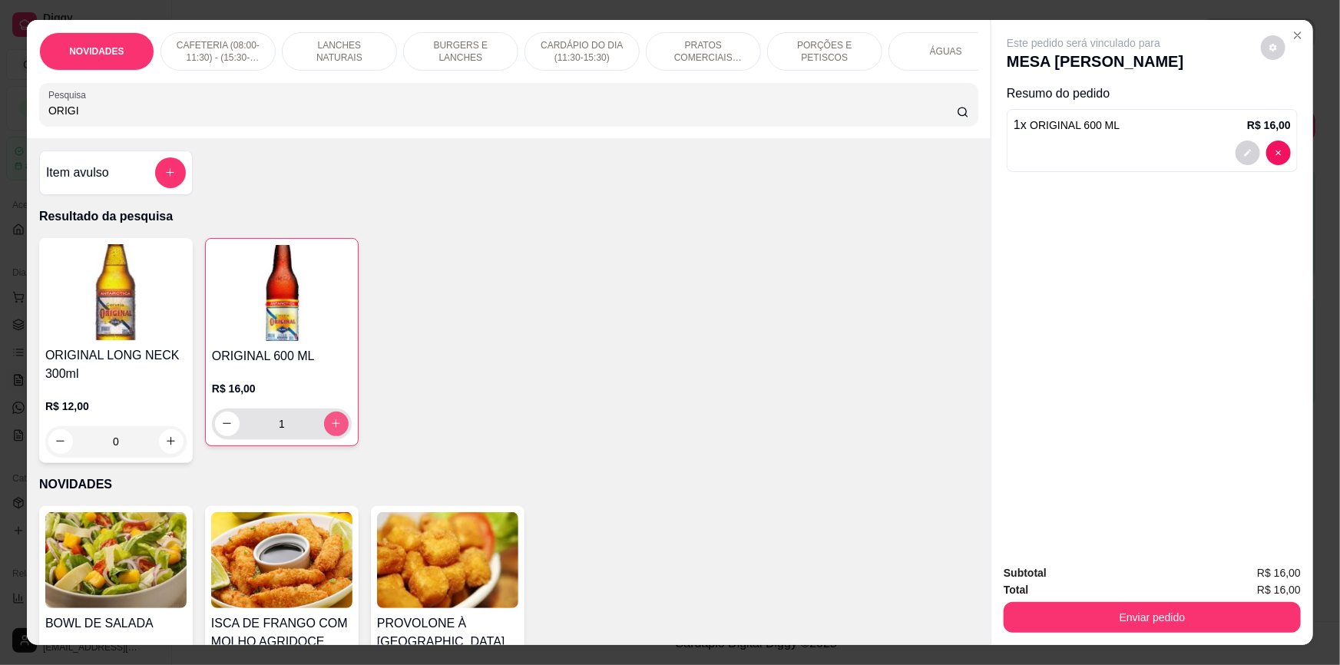
type input "1"
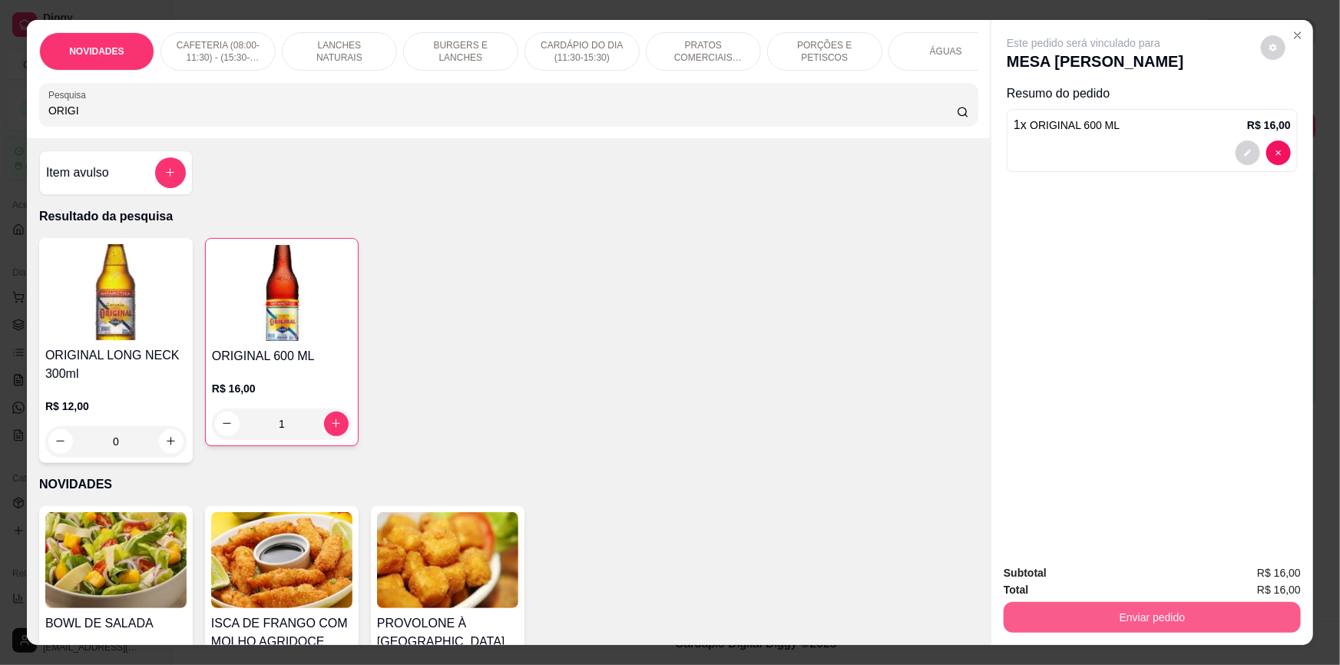
click at [1124, 614] on button "Enviar pedido" at bounding box center [1151, 617] width 297 height 31
click at [1127, 571] on button "Não registrar e enviar pedido" at bounding box center [1102, 579] width 160 height 29
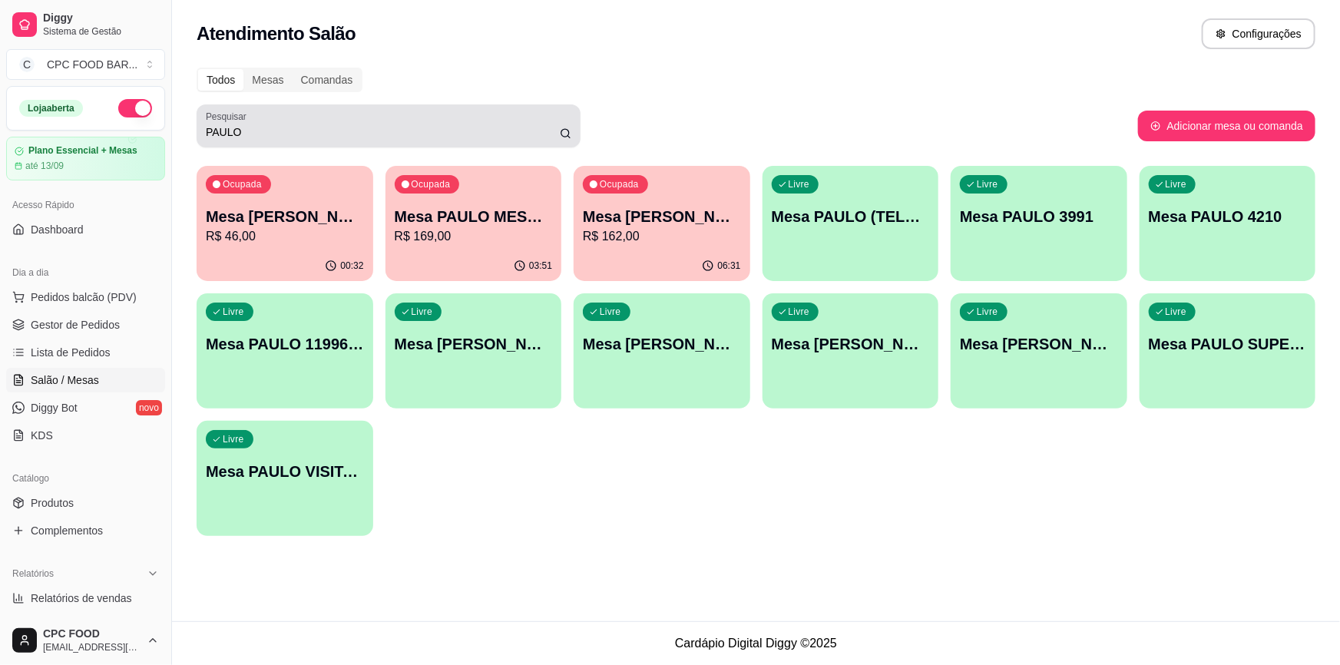
click at [527, 131] on input "PAULO" at bounding box center [383, 131] width 354 height 15
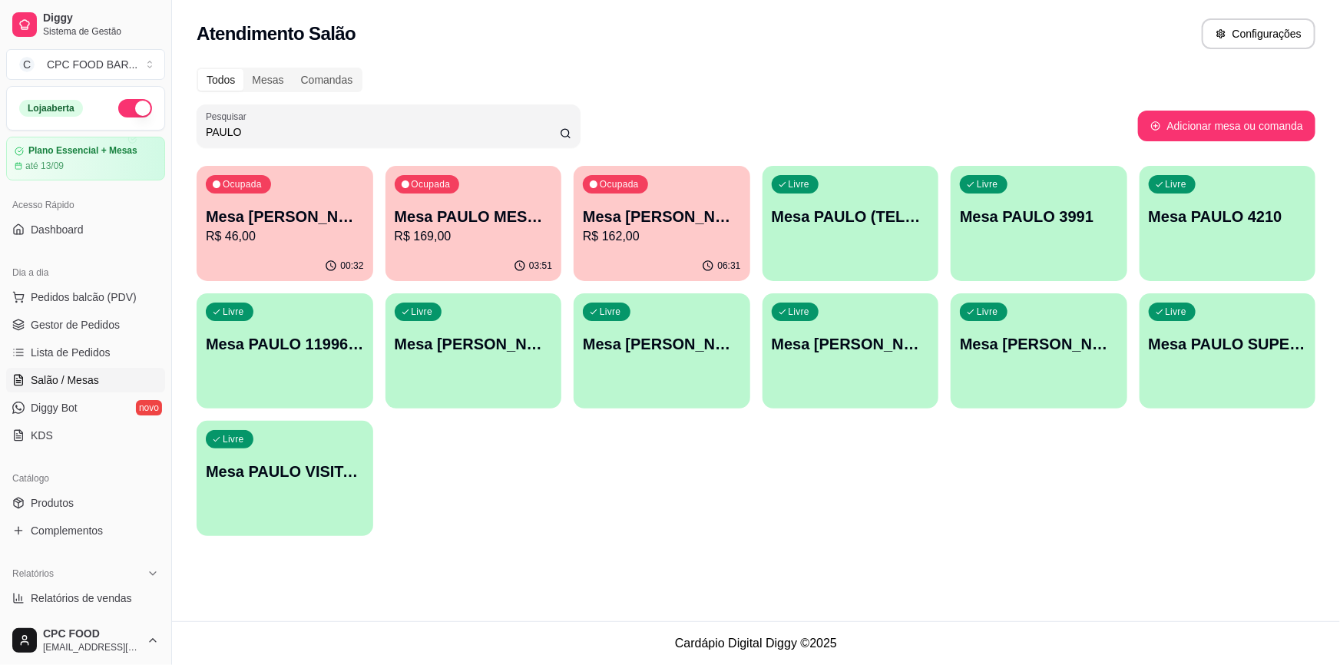
click at [256, 246] on div "Ocupada Mesa PAULO CARIOCA R$ 46,00" at bounding box center [285, 208] width 177 height 85
click at [76, 499] on link "Produtos" at bounding box center [85, 503] width 159 height 25
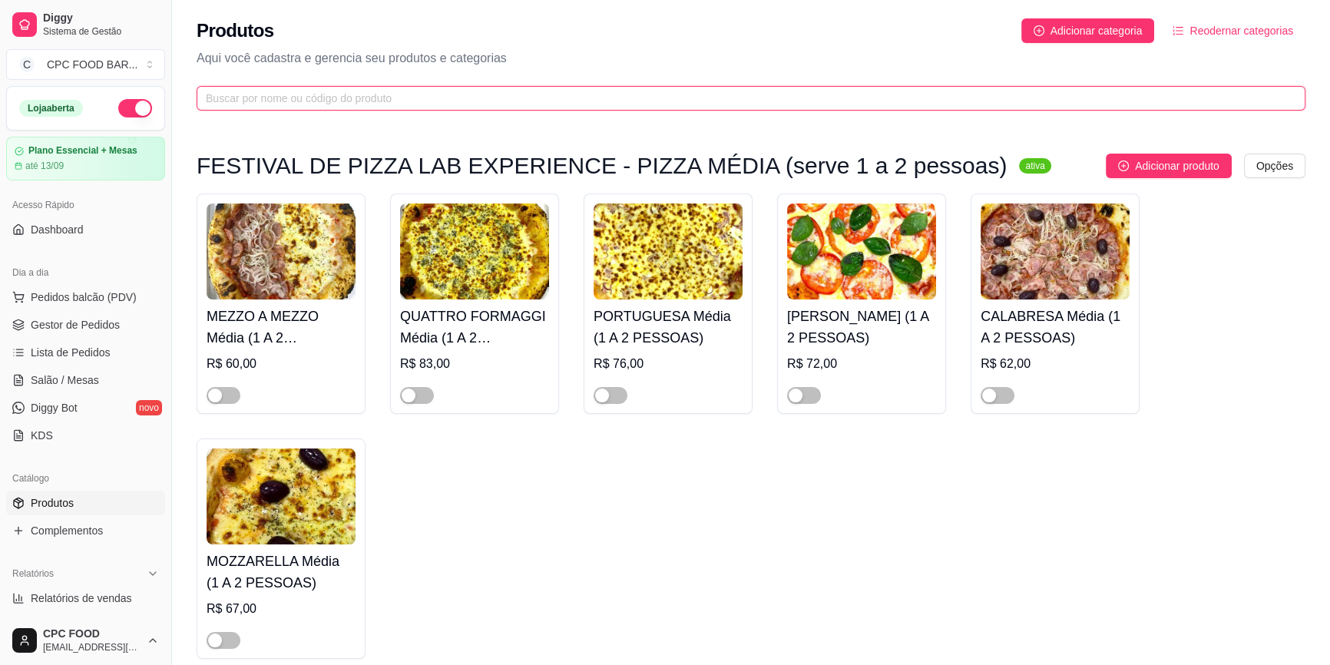
click at [437, 97] on input "text" at bounding box center [745, 98] width 1078 height 17
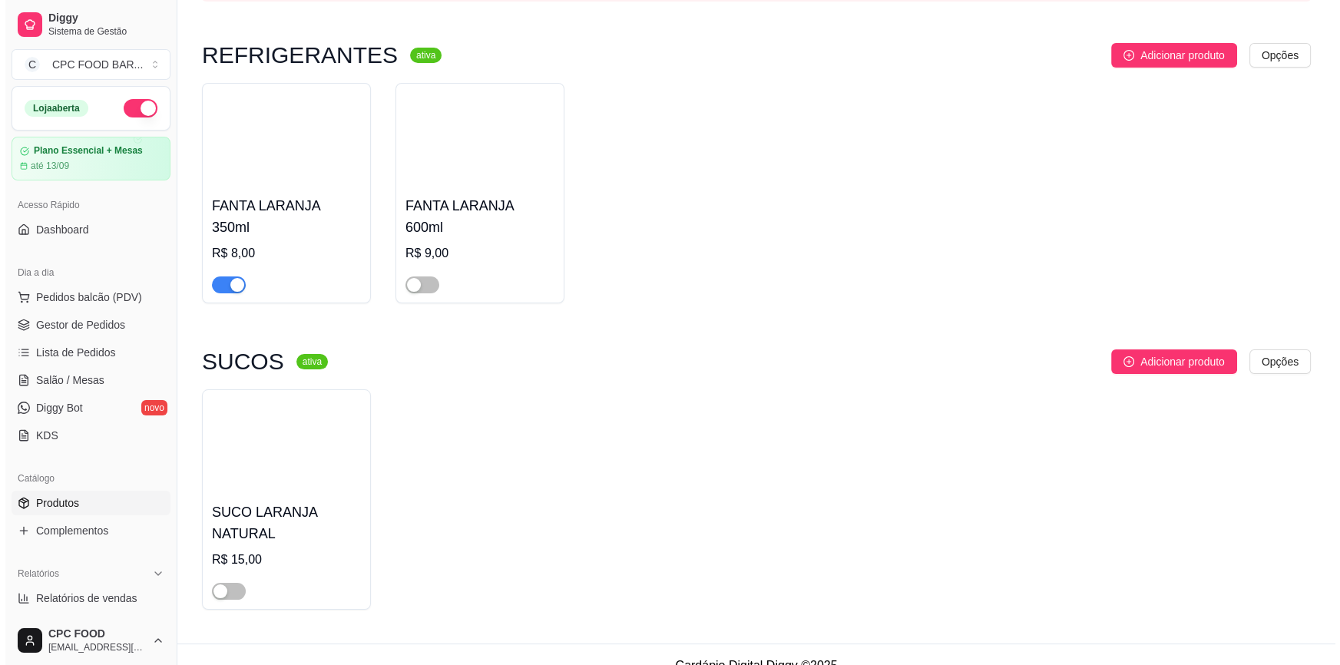
scroll to position [112, 0]
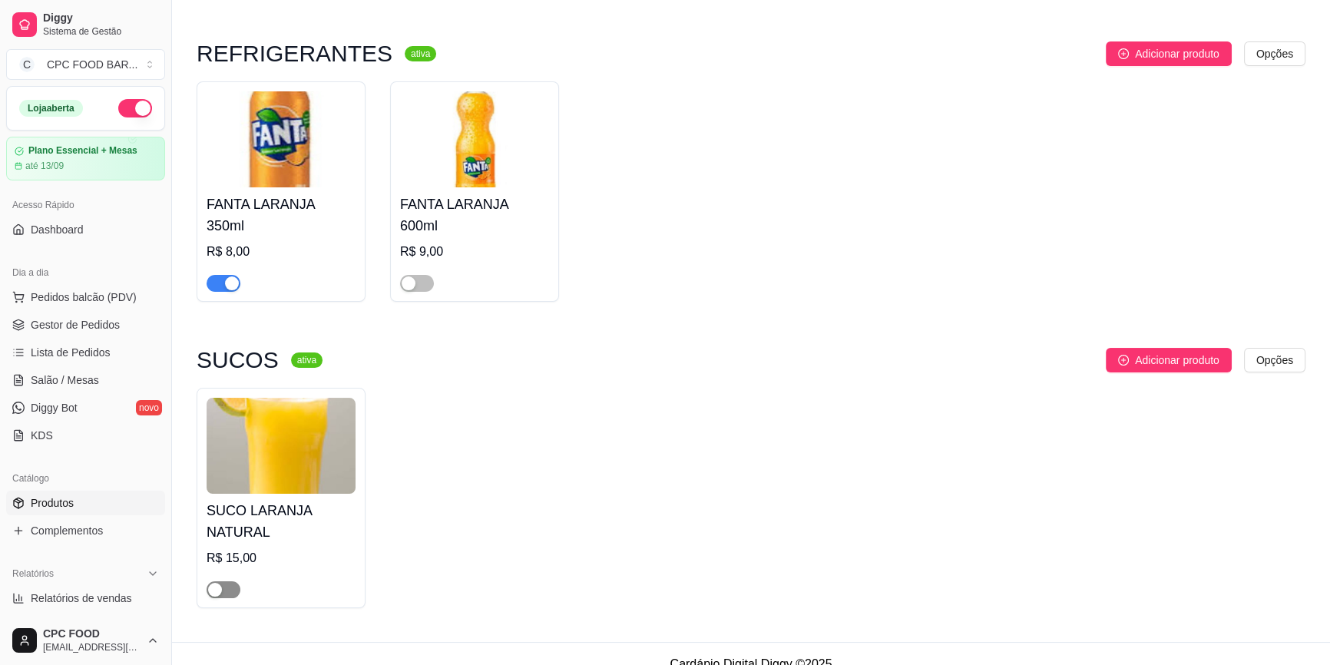
type input "LARANJ"
click at [220, 583] on div "button" at bounding box center [215, 590] width 14 height 14
click at [95, 297] on span "Pedidos balcão (PDV)" at bounding box center [84, 296] width 106 height 15
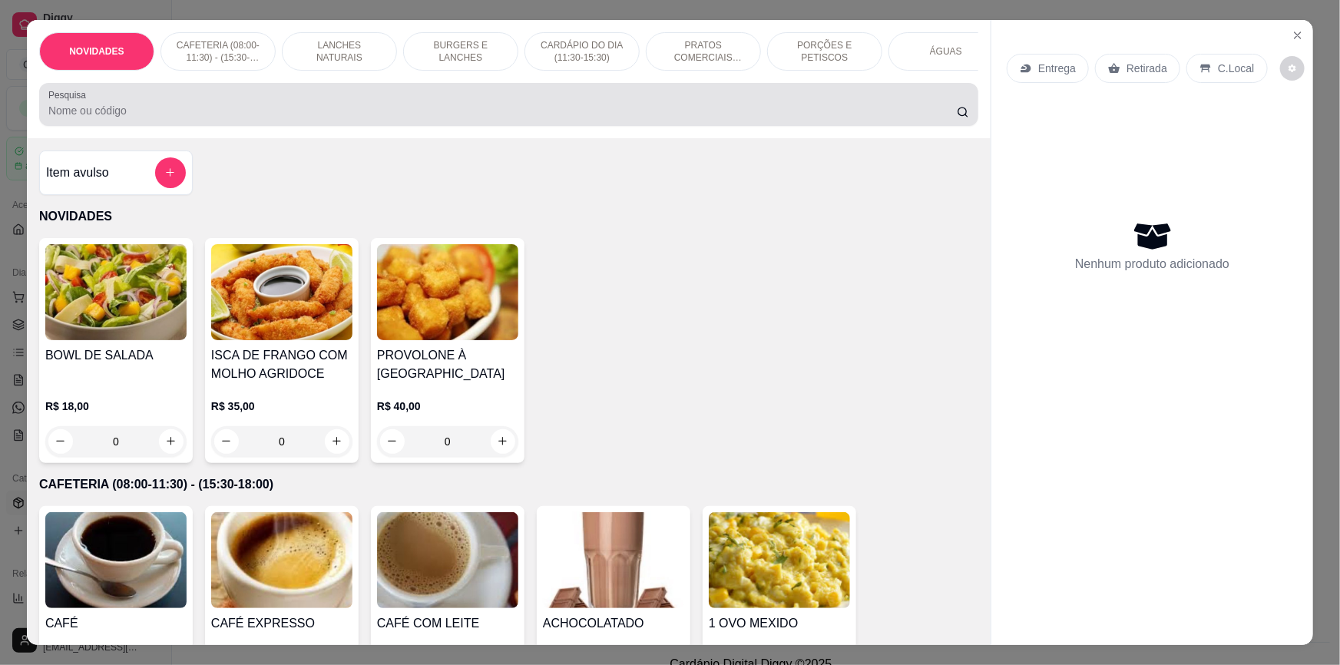
click at [669, 116] on input "Pesquisa" at bounding box center [502, 110] width 908 height 15
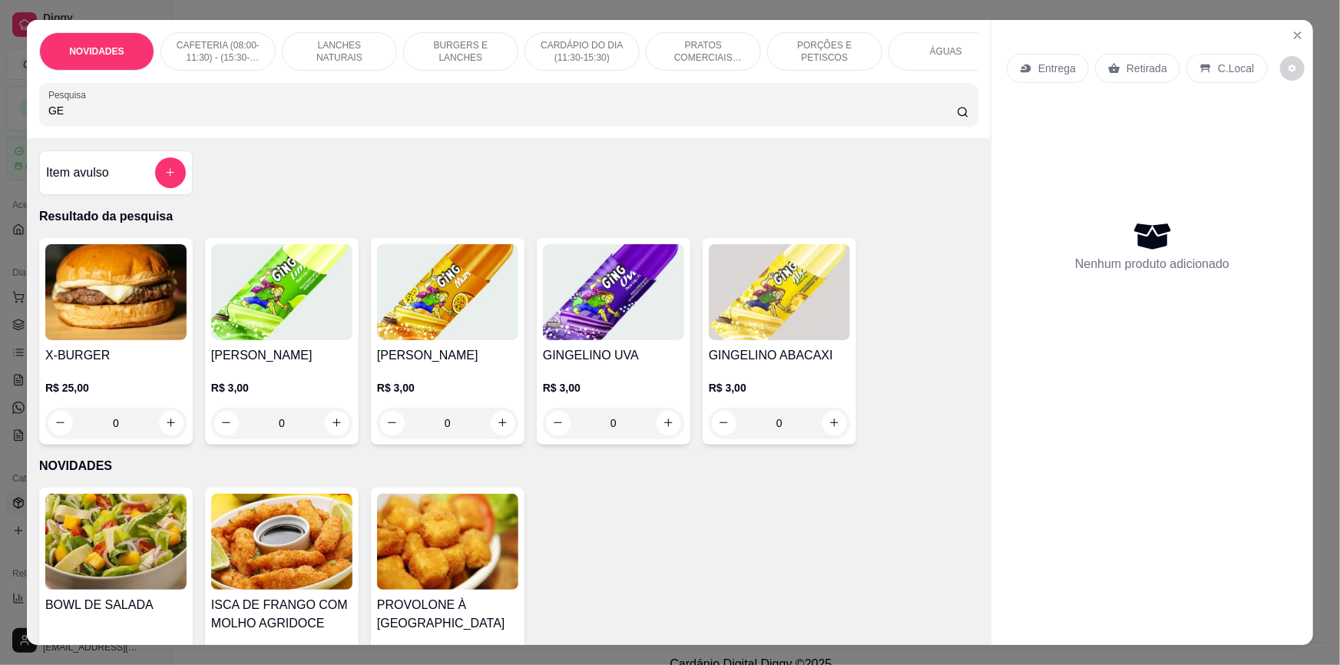
type input "G"
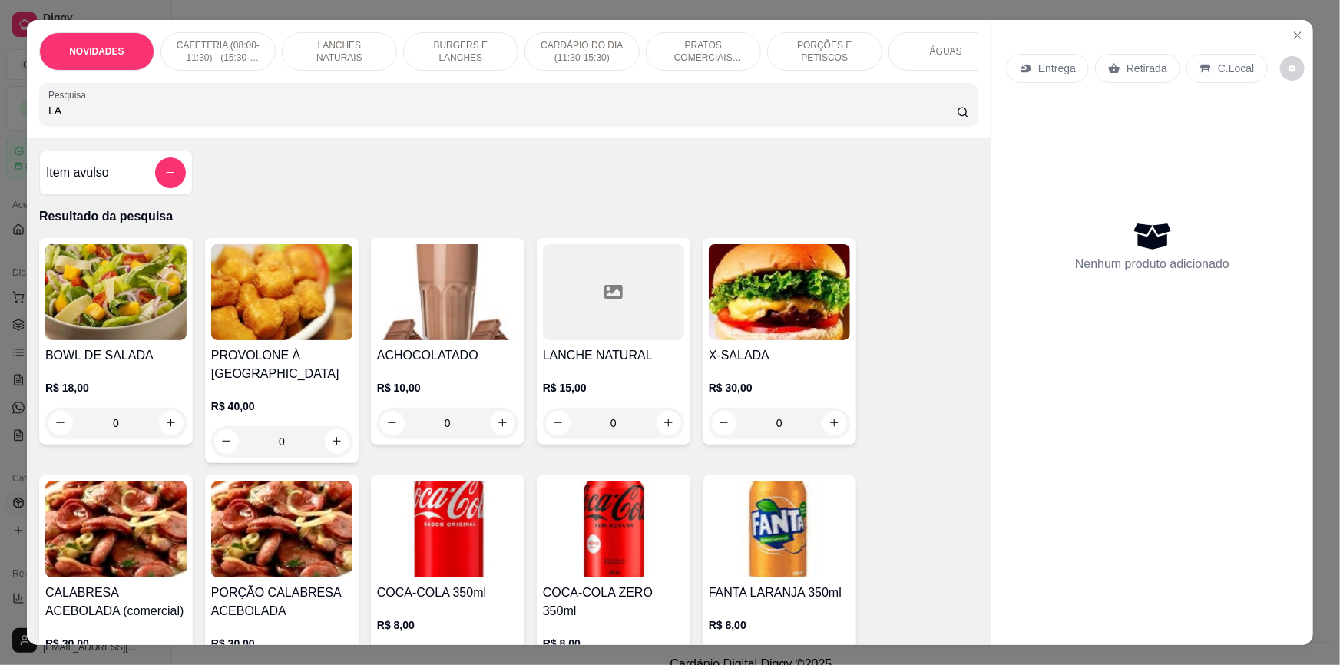
type input "L"
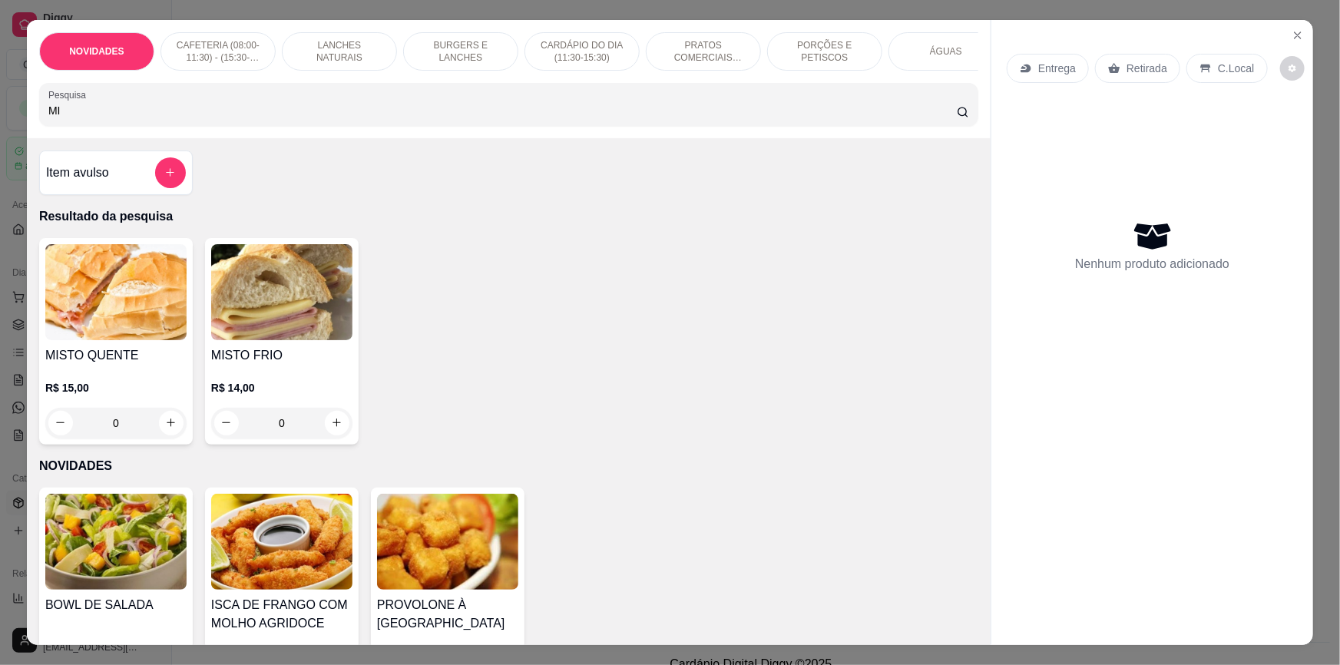
type input "M"
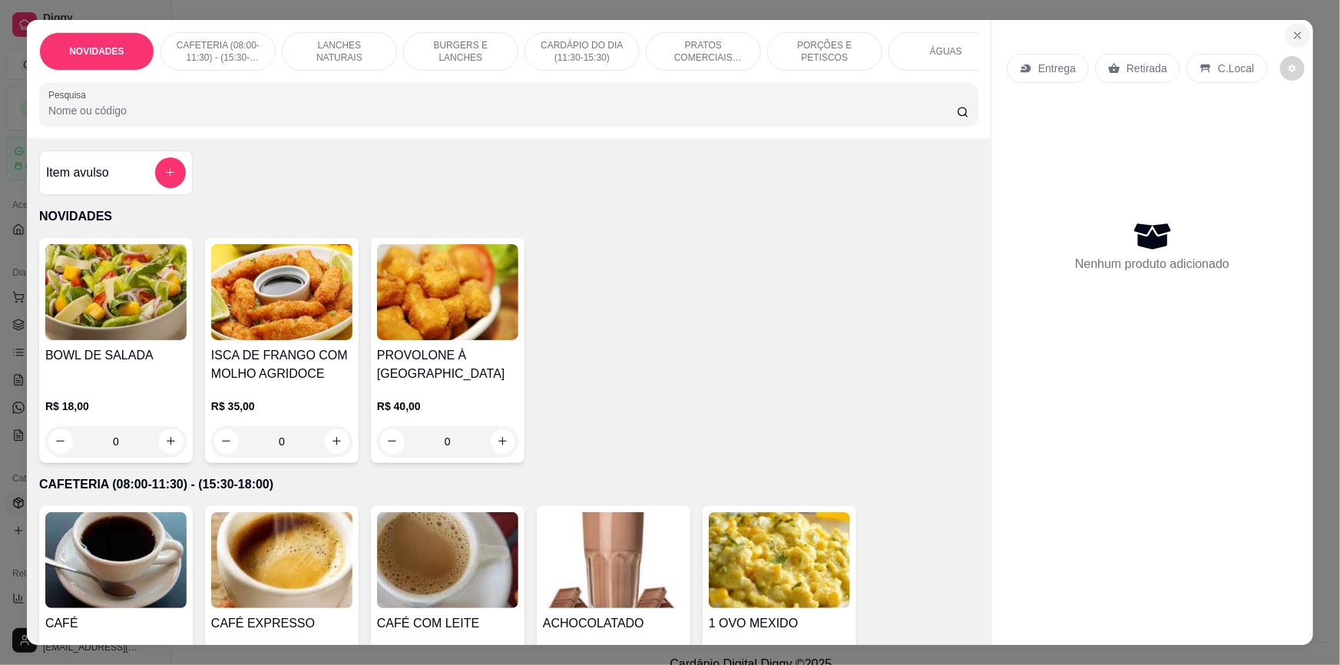
click at [1294, 37] on icon "Close" at bounding box center [1297, 35] width 6 height 6
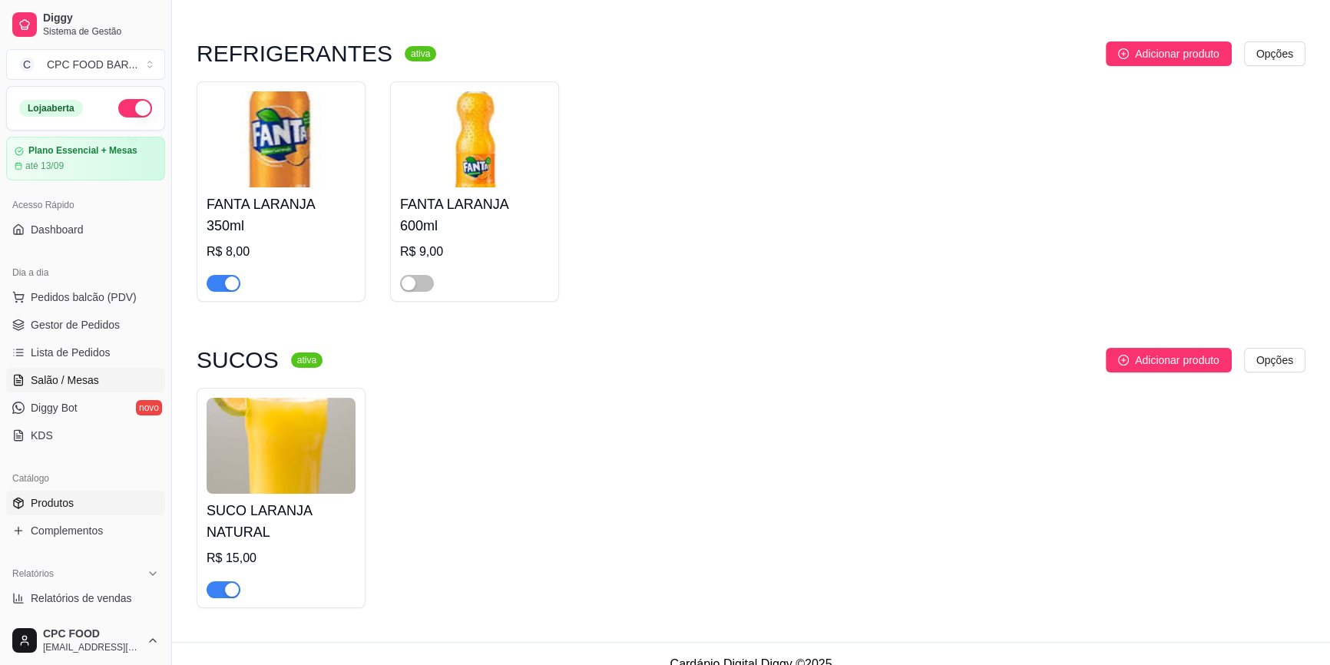
click at [71, 372] on span "Salão / Mesas" at bounding box center [65, 379] width 68 height 15
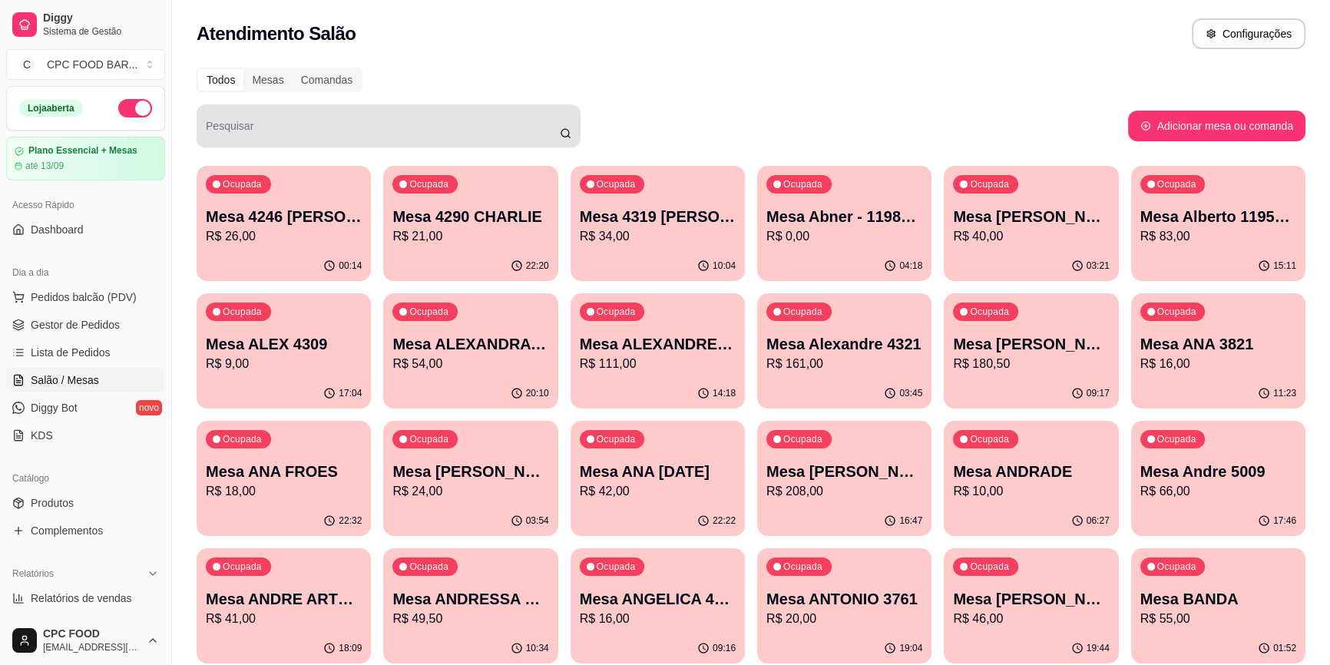
click at [334, 111] on div at bounding box center [388, 126] width 365 height 31
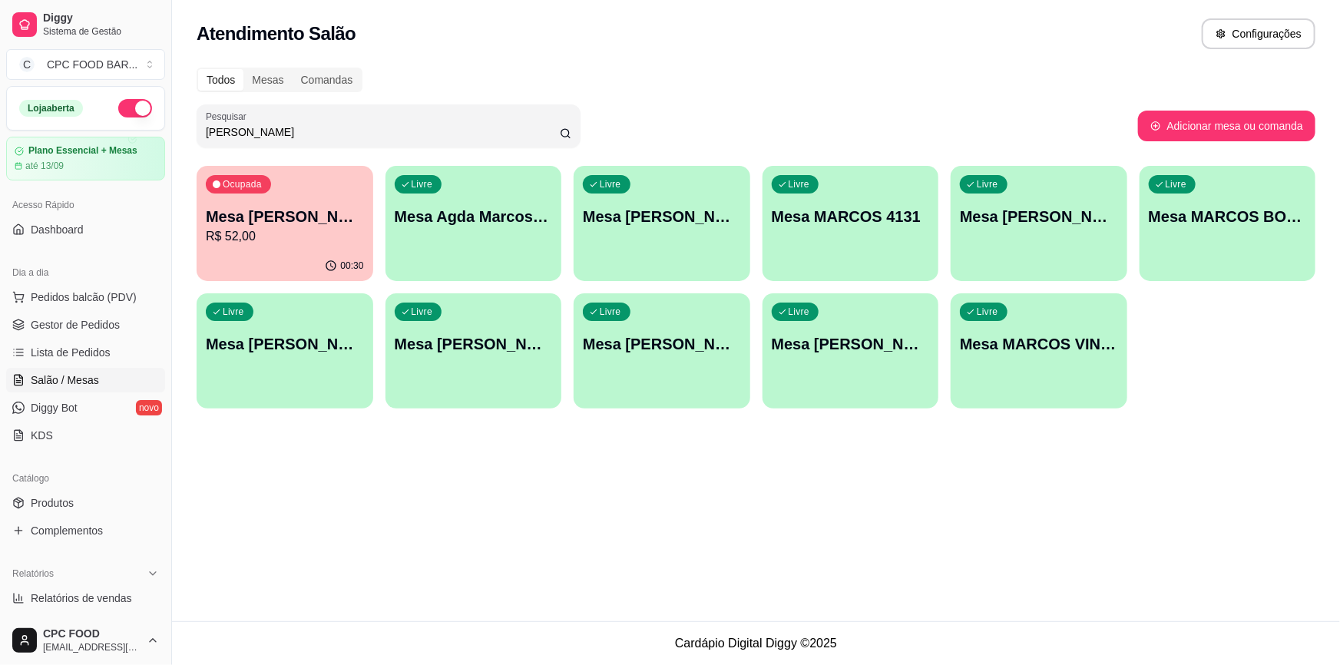
type input "MARCOS"
click at [283, 229] on p "R$ 52,00" at bounding box center [284, 236] width 153 height 18
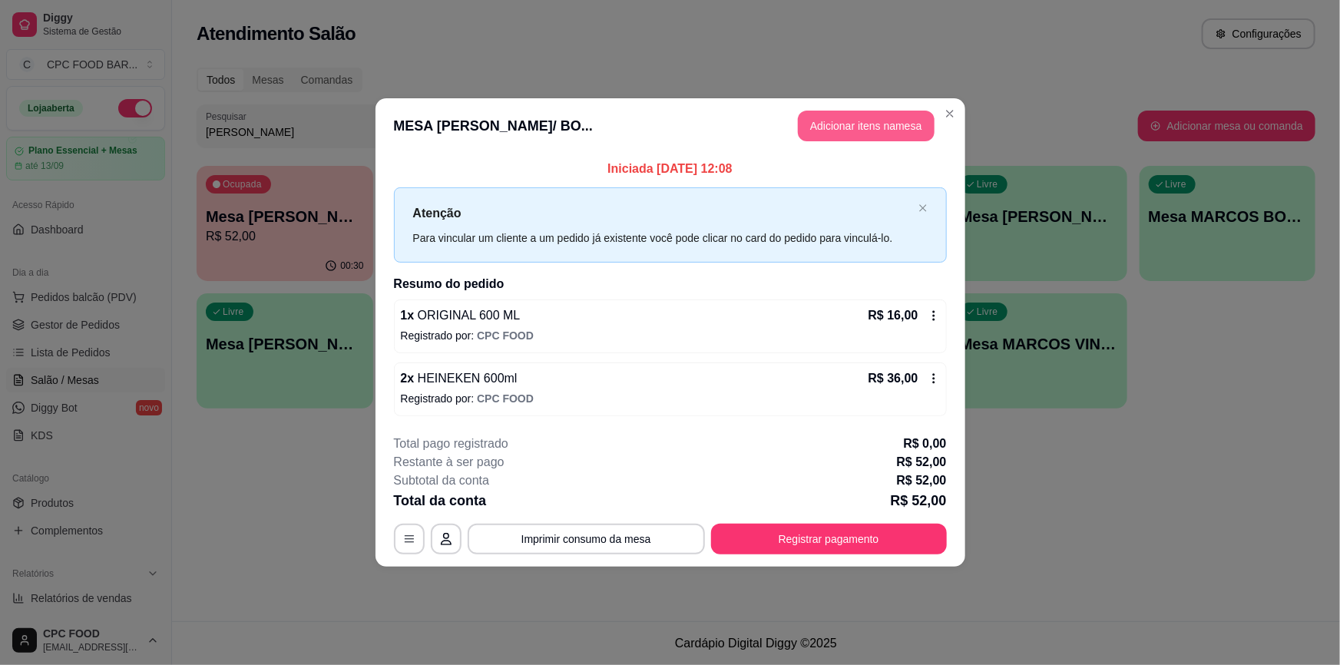
click at [863, 131] on button "Adicionar itens na mesa" at bounding box center [866, 126] width 137 height 31
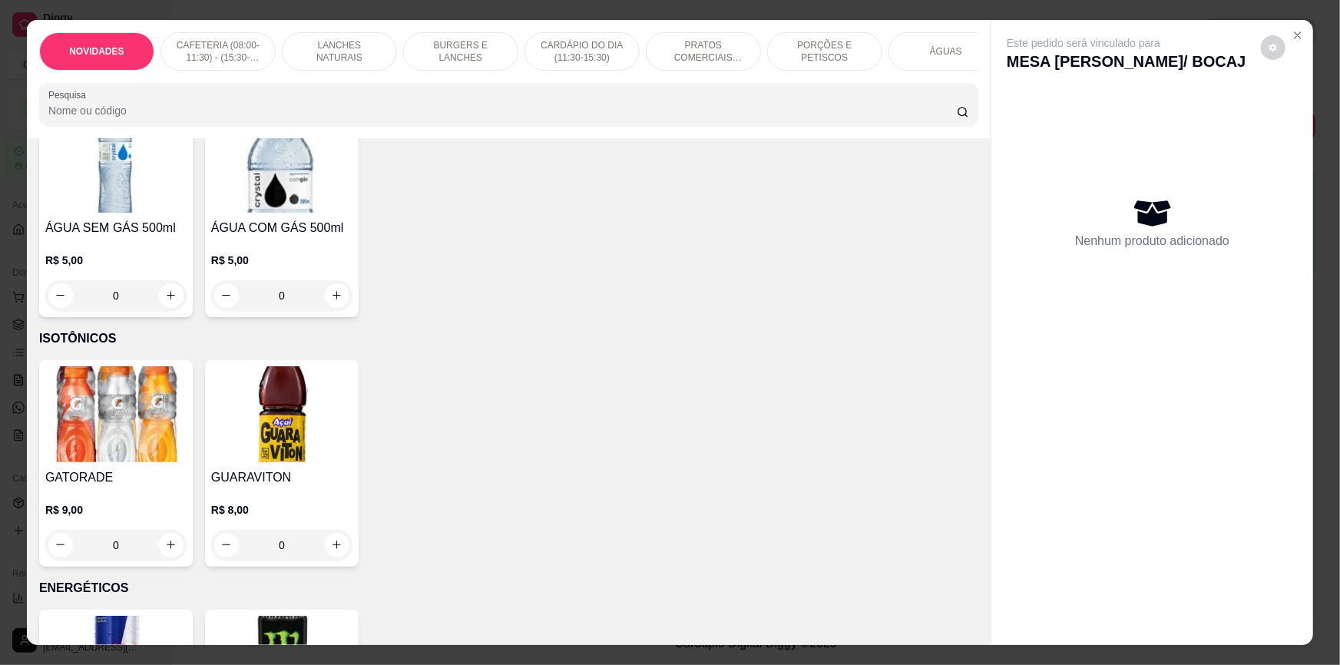
scroll to position [2861, 0]
click at [167, 538] on icon "increase-product-quantity" at bounding box center [172, 544] width 12 height 12
type input "1"
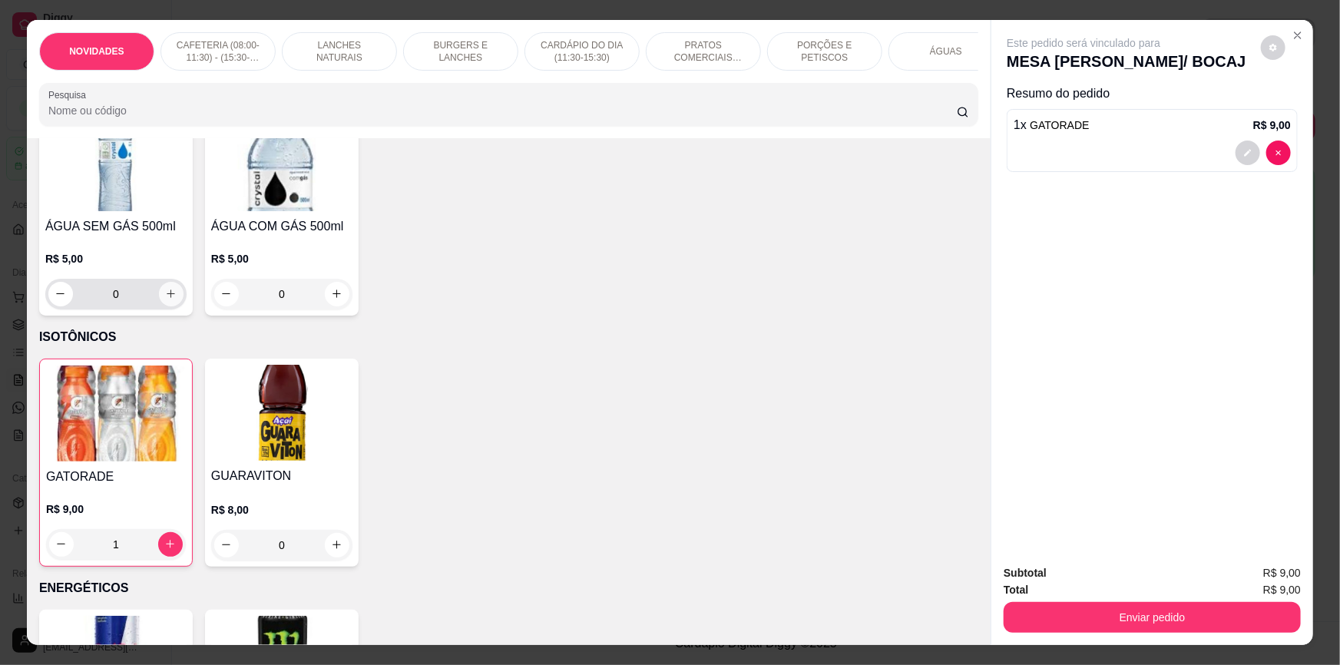
click at [165, 289] on icon "increase-product-quantity" at bounding box center [171, 294] width 12 height 12
type input "1"
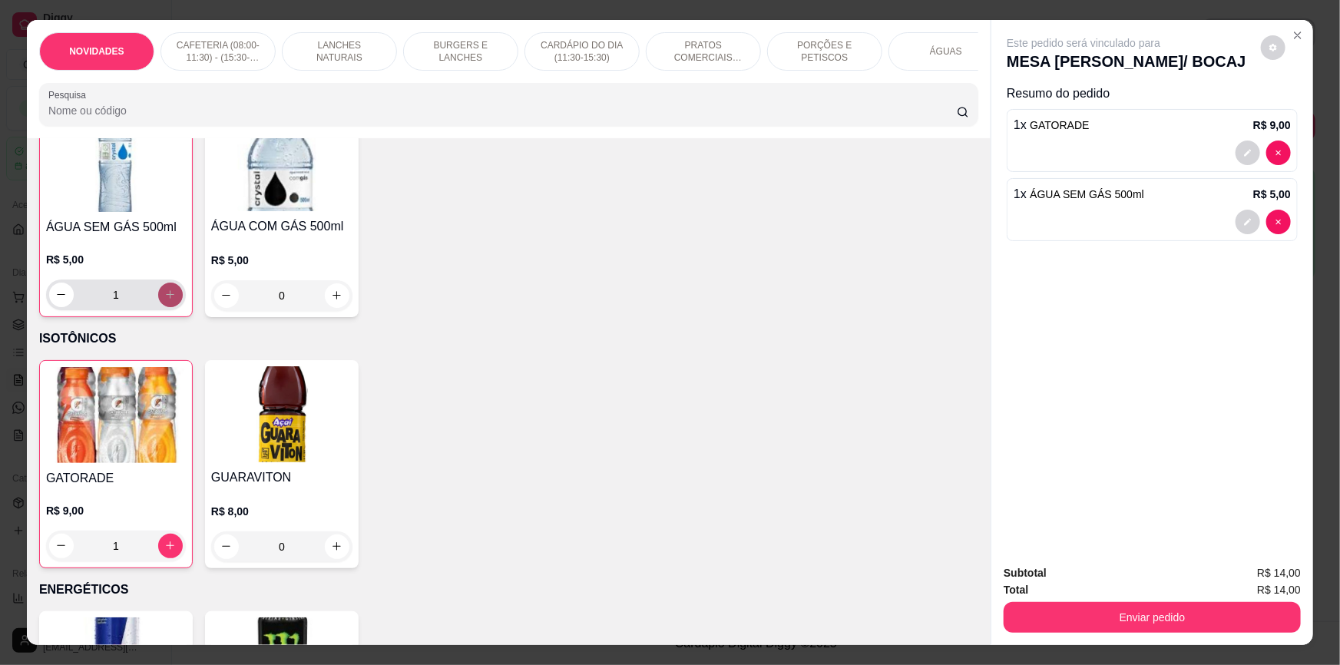
scroll to position [2862, 0]
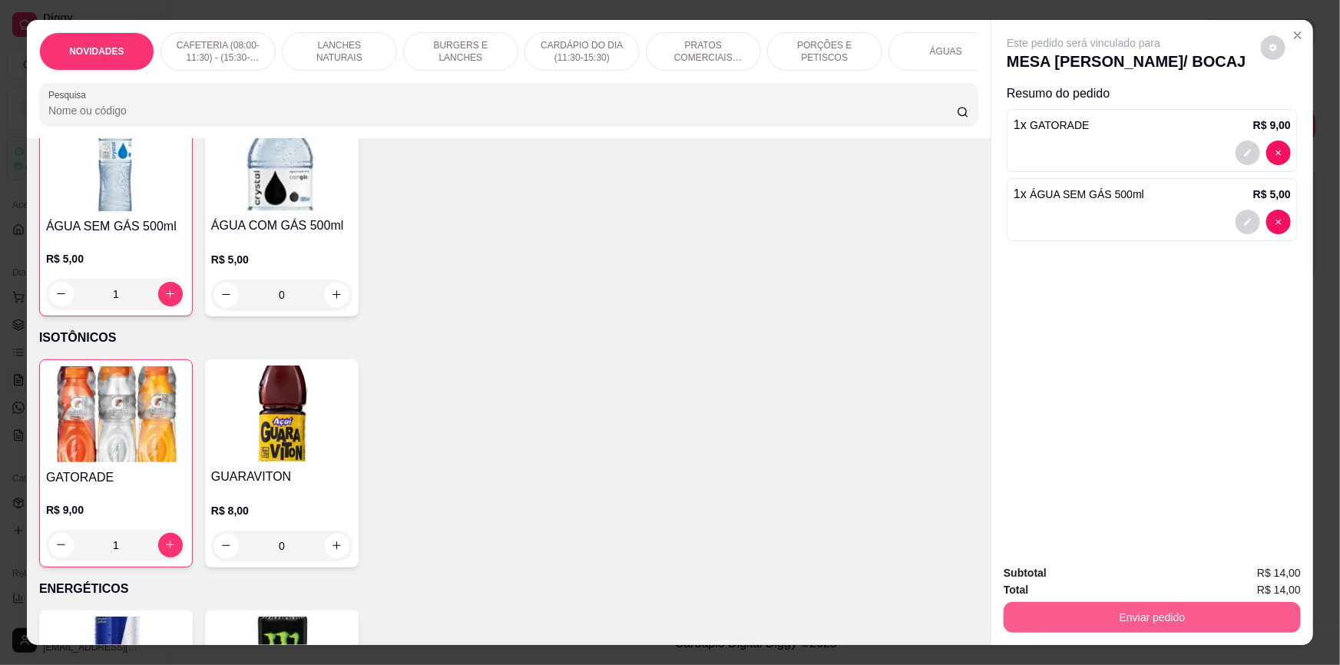
click at [1174, 619] on button "Enviar pedido" at bounding box center [1151, 617] width 297 height 31
click at [1158, 583] on button "Não registrar e enviar pedido" at bounding box center [1102, 579] width 160 height 29
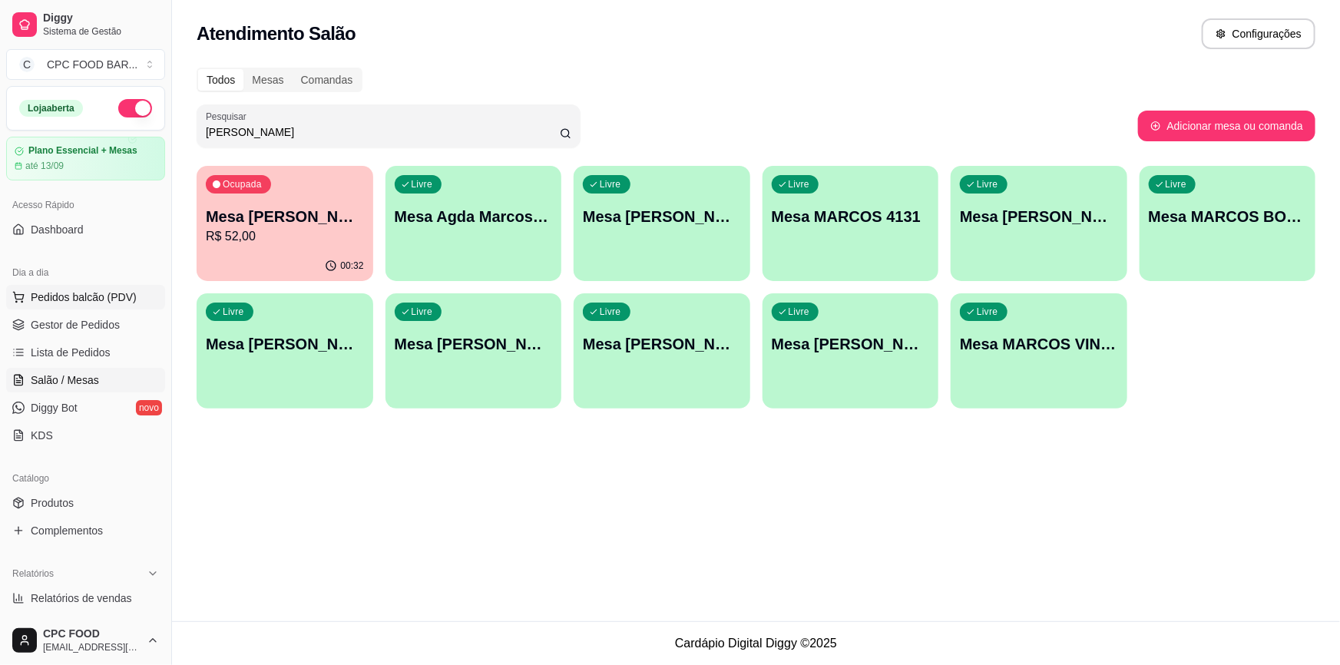
click at [97, 292] on span "Pedidos balcão (PDV)" at bounding box center [84, 296] width 106 height 15
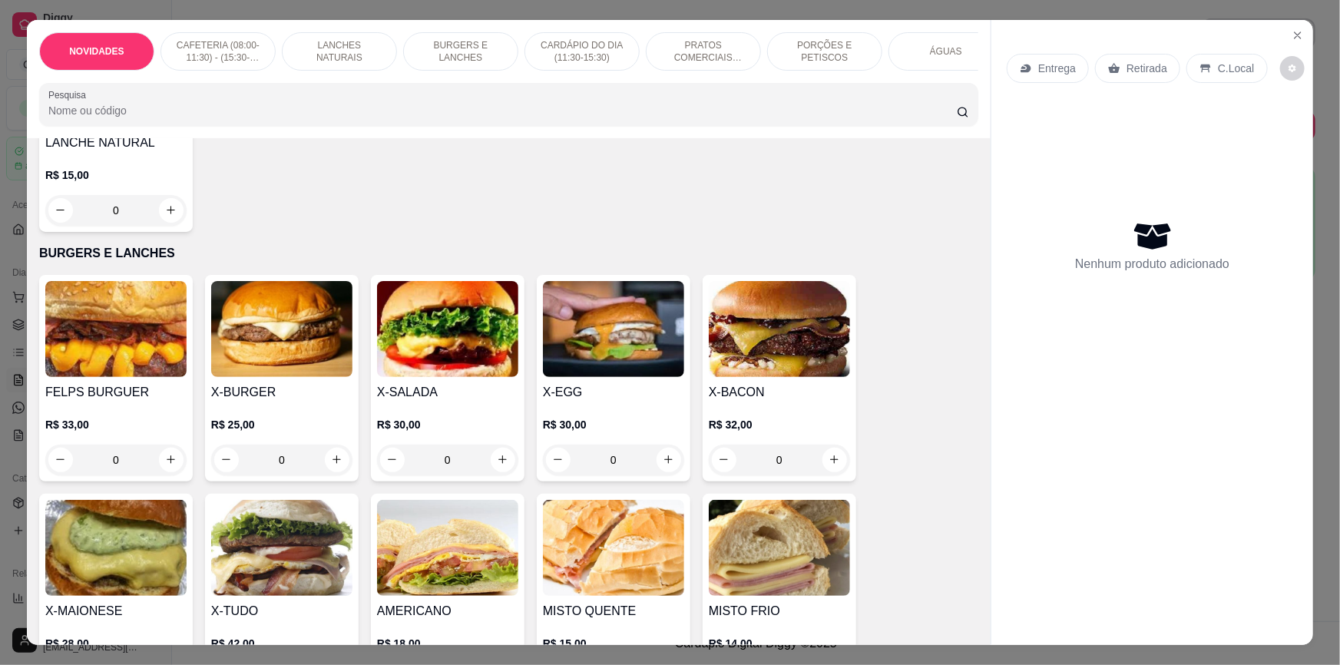
scroll to position [1046, 0]
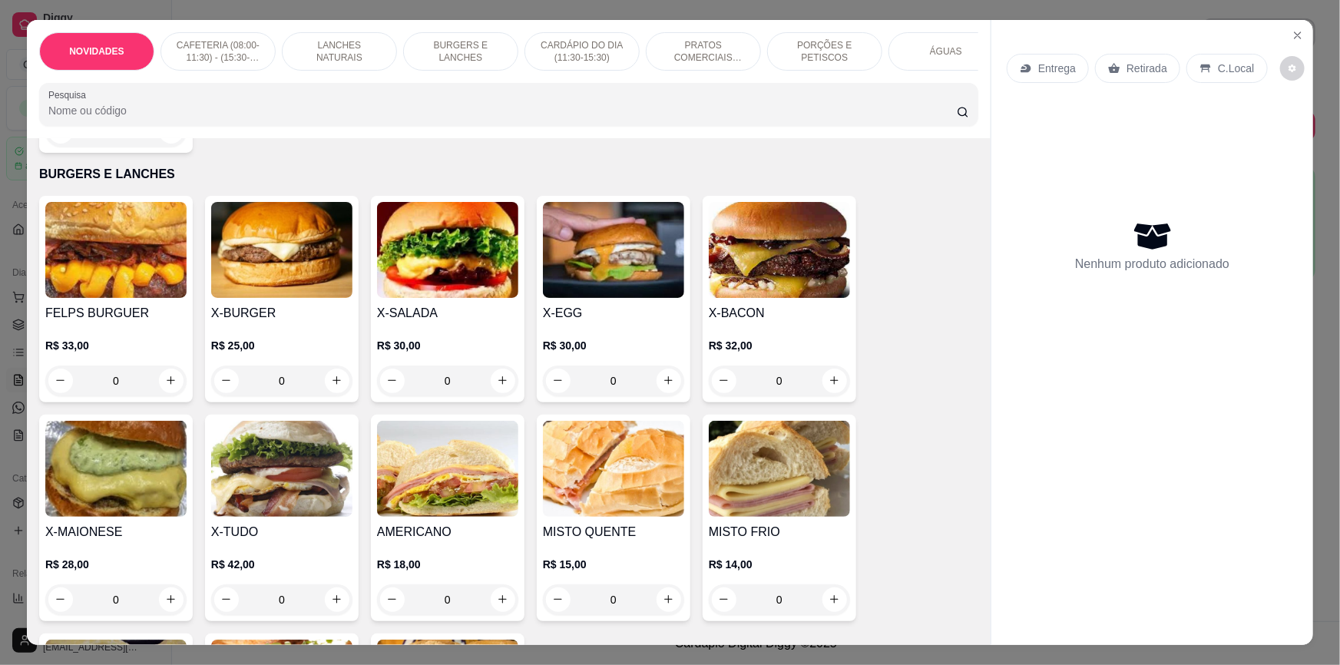
click at [329, 392] on div "0" at bounding box center [281, 380] width 141 height 31
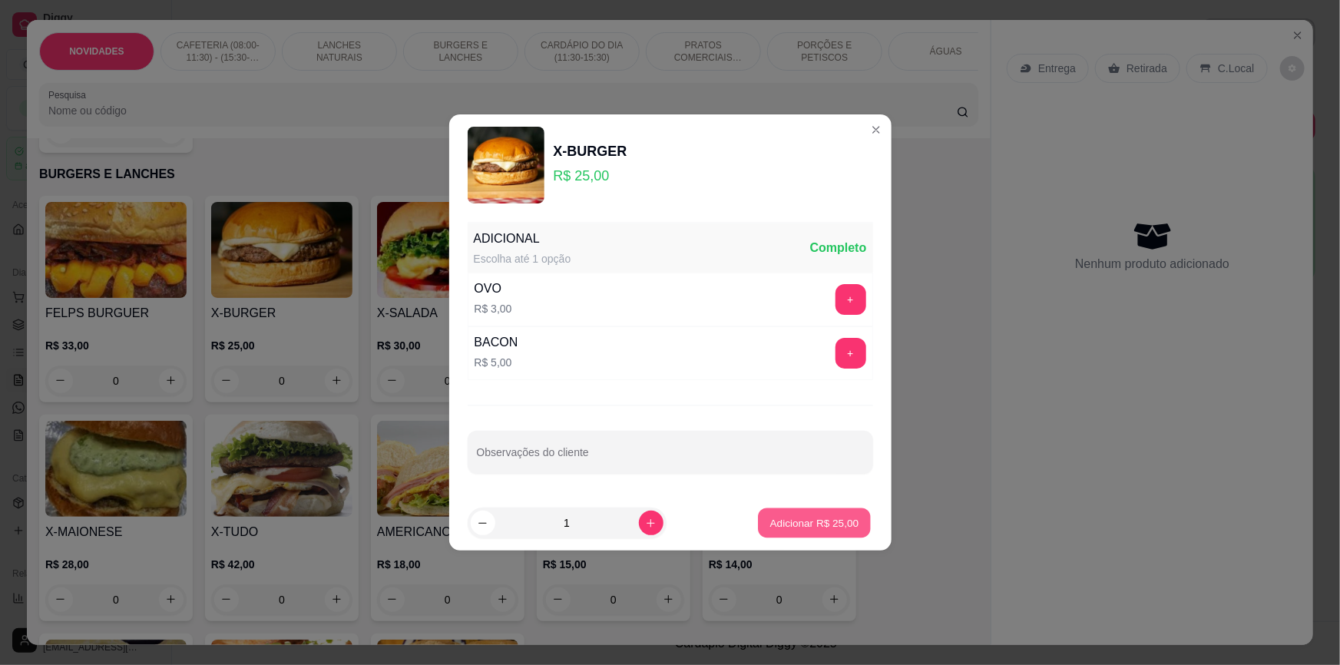
click at [796, 516] on p "Adicionar R$ 25,00" at bounding box center [814, 522] width 89 height 15
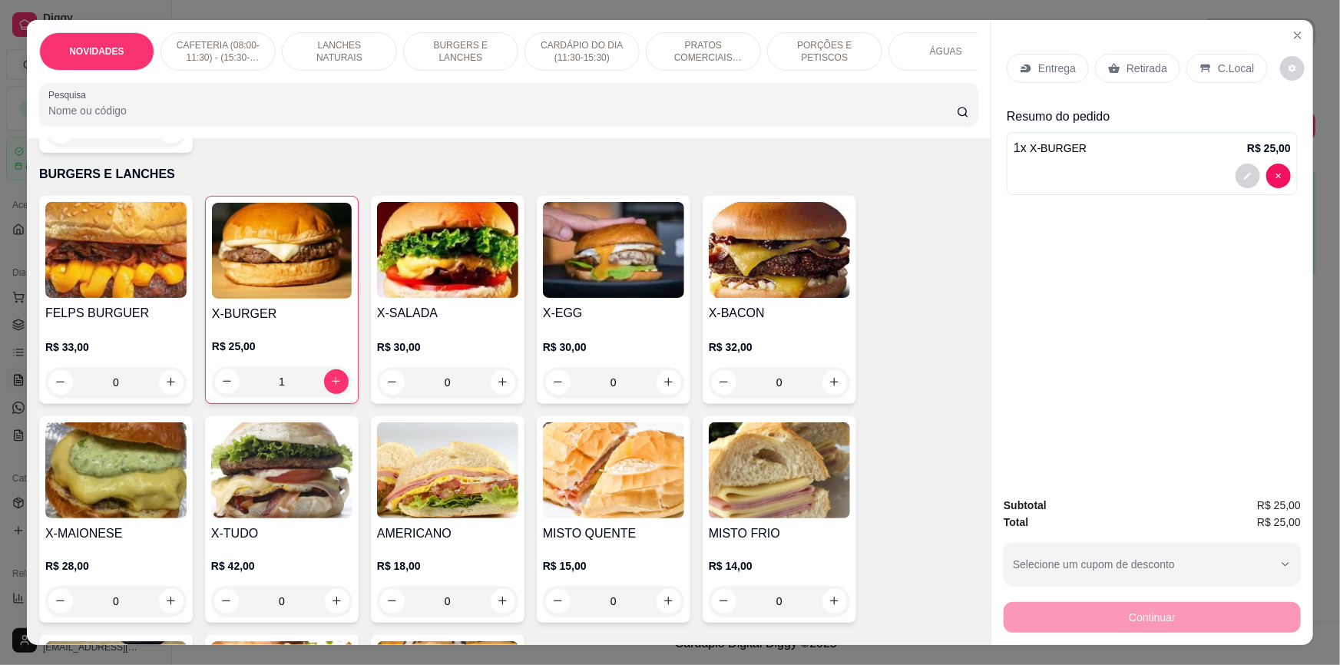
click at [328, 385] on div "1" at bounding box center [282, 381] width 140 height 31
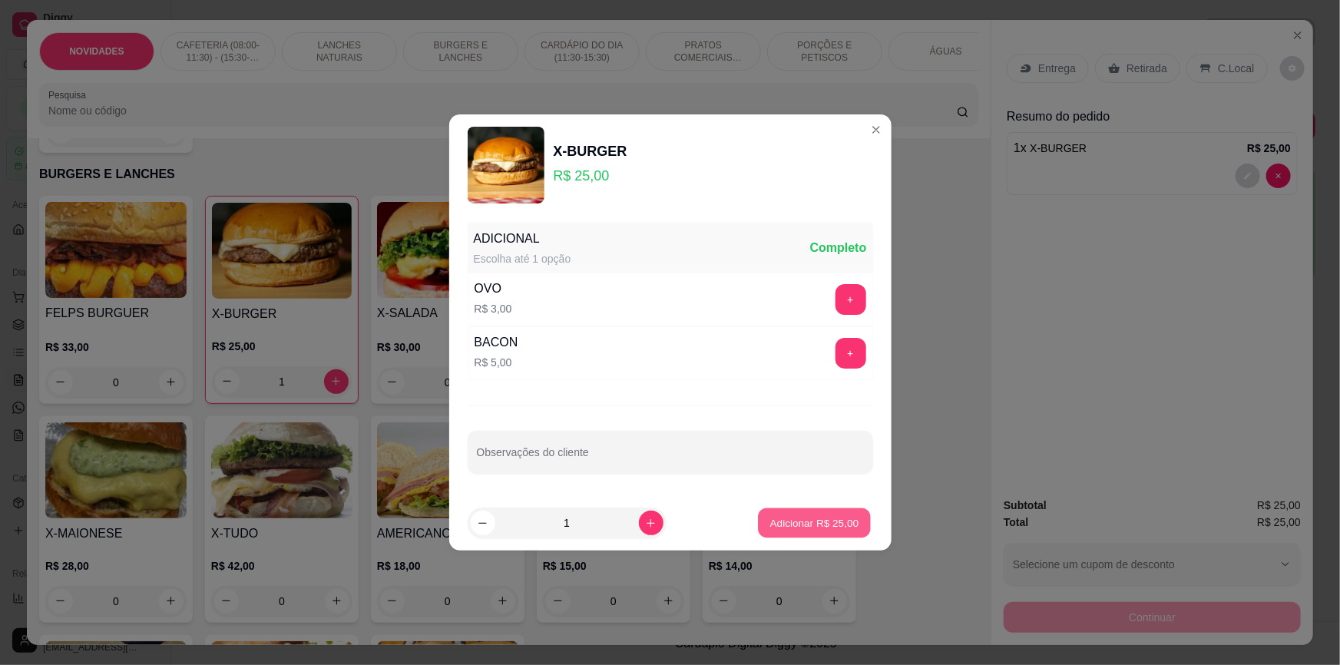
click at [811, 520] on p "Adicionar R$ 25,00" at bounding box center [814, 522] width 89 height 15
type input "2"
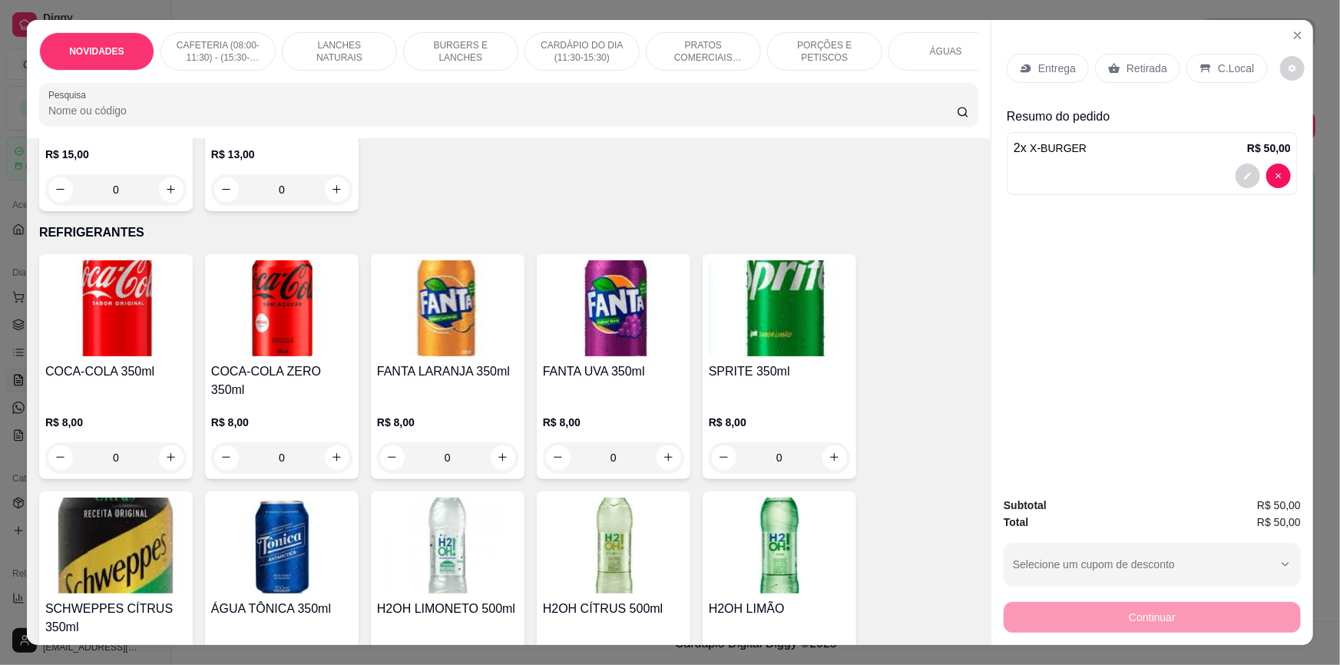
scroll to position [3559, 0]
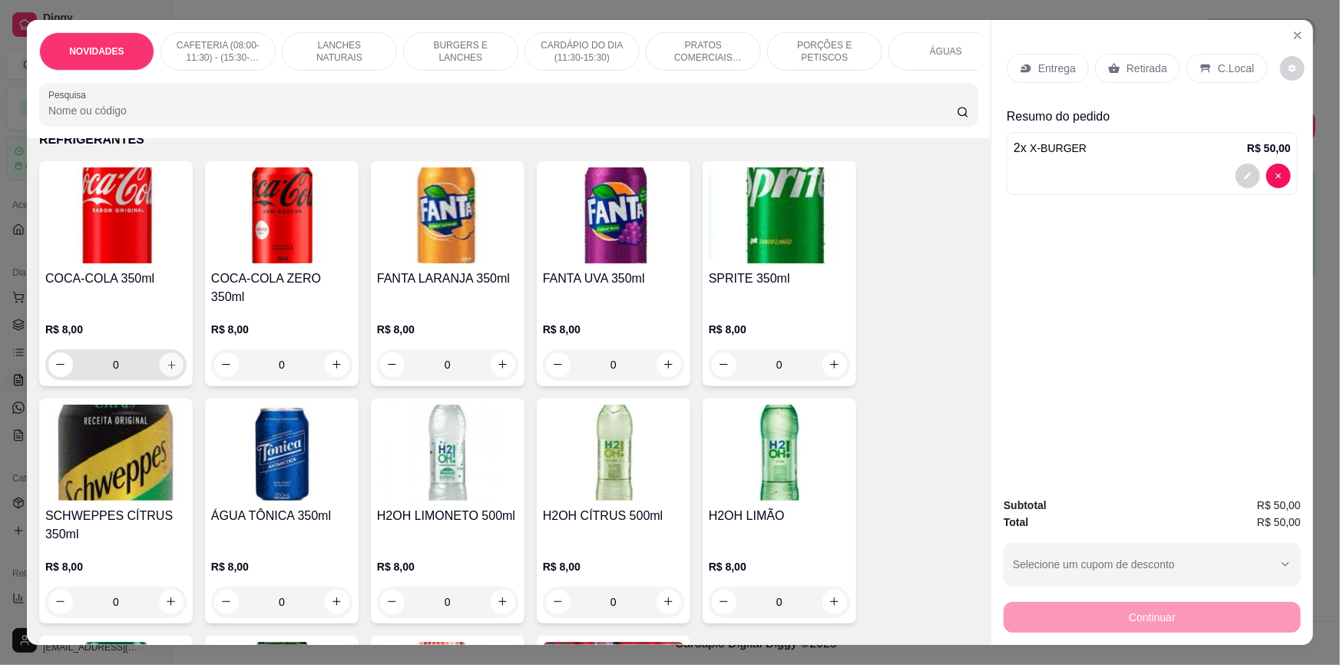
click at [168, 359] on icon "increase-product-quantity" at bounding box center [172, 365] width 12 height 12
type input "1"
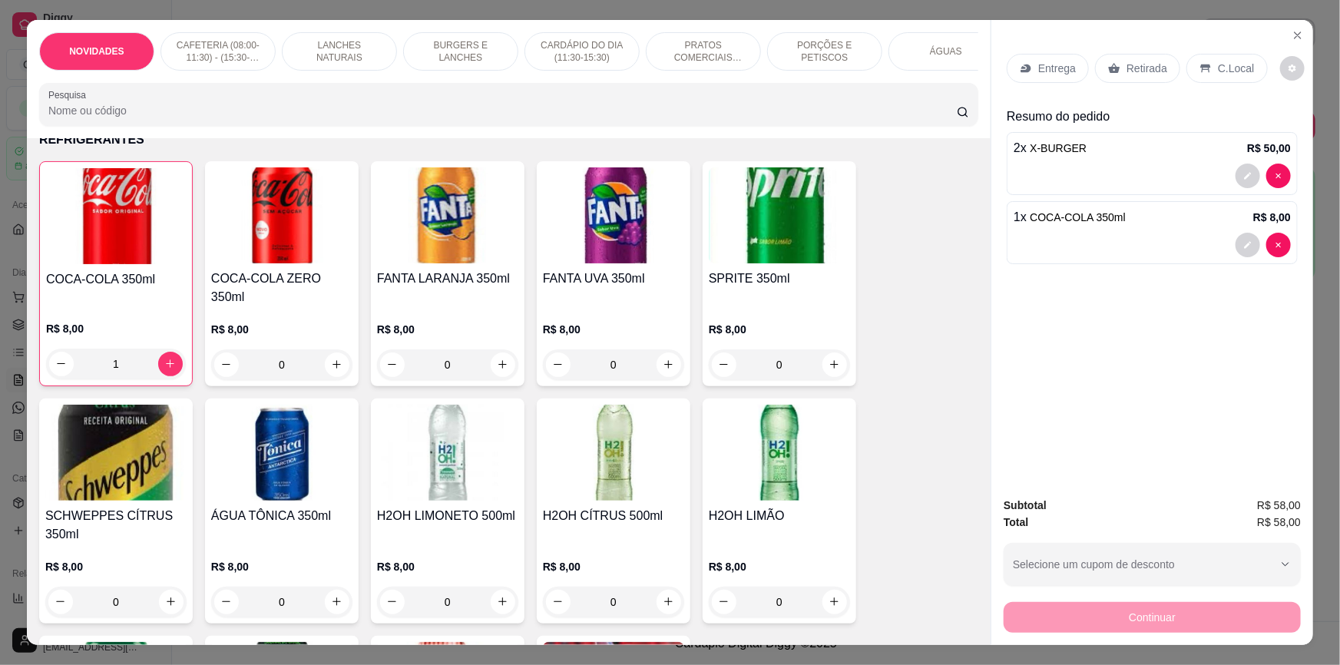
click at [1113, 68] on icon at bounding box center [1114, 68] width 12 height 12
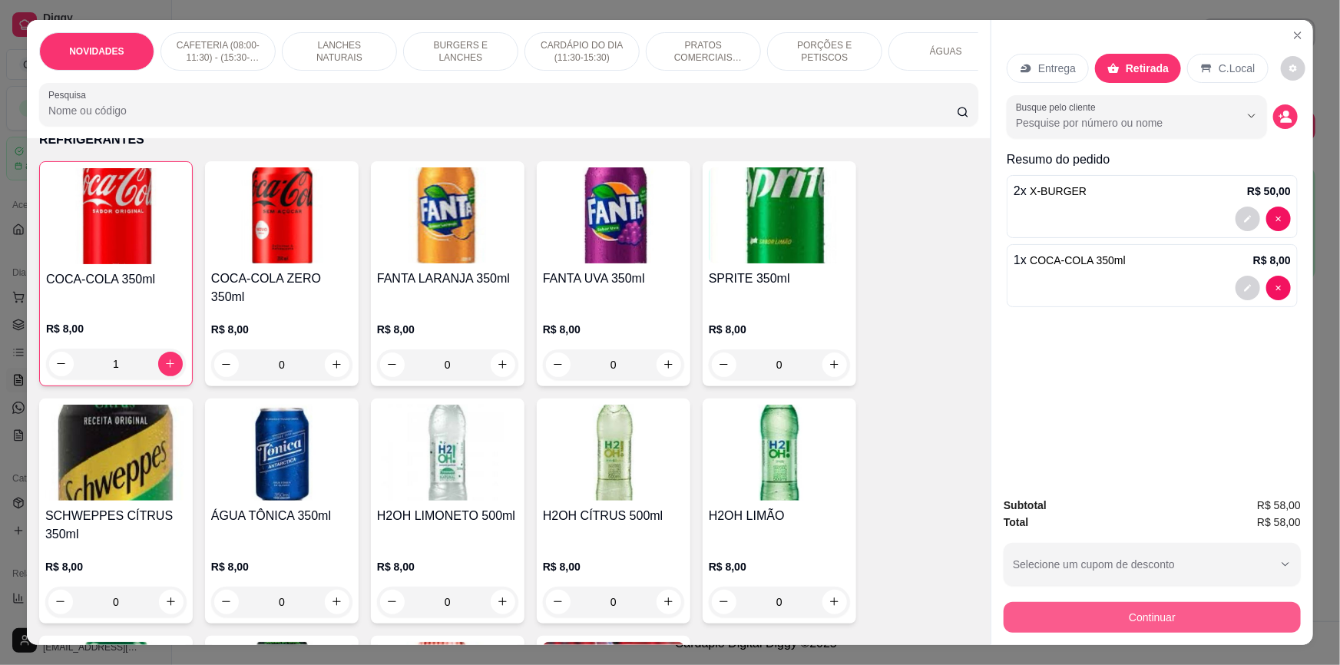
click at [1136, 615] on button "Continuar" at bounding box center [1151, 617] width 297 height 31
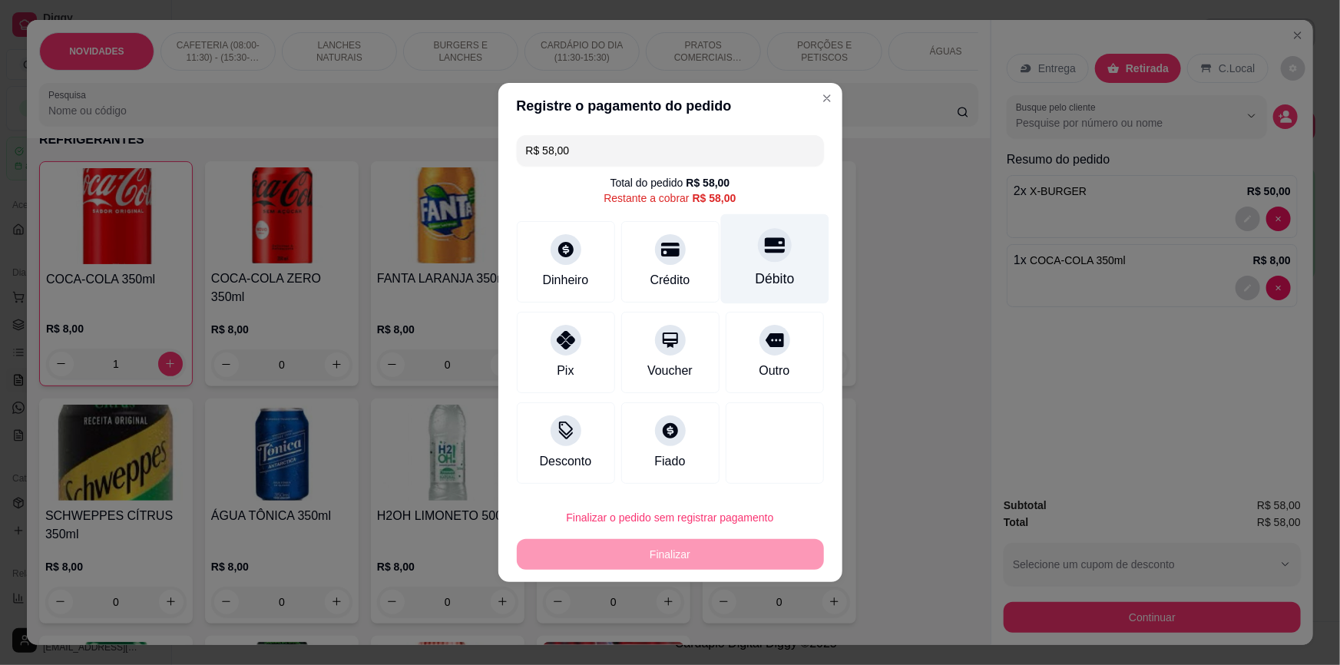
click at [767, 253] on icon at bounding box center [774, 245] width 20 height 20
type input "R$ 0,00"
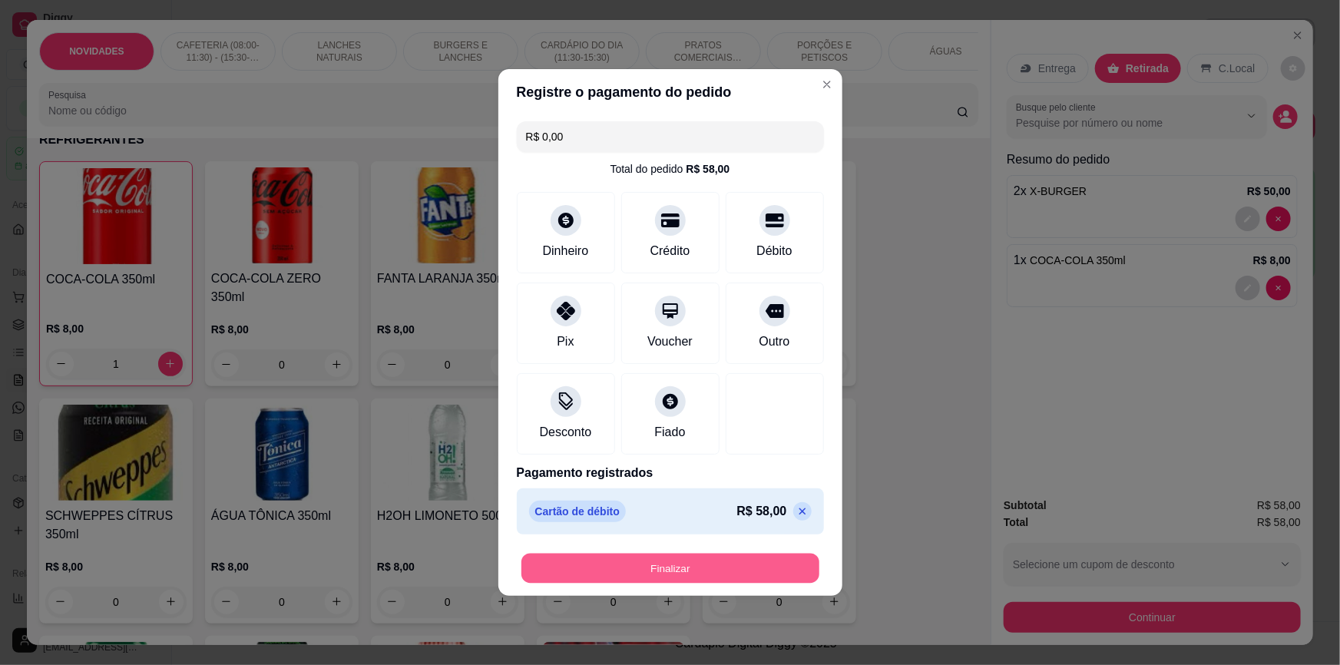
click at [710, 565] on button "Finalizar" at bounding box center [670, 568] width 298 height 30
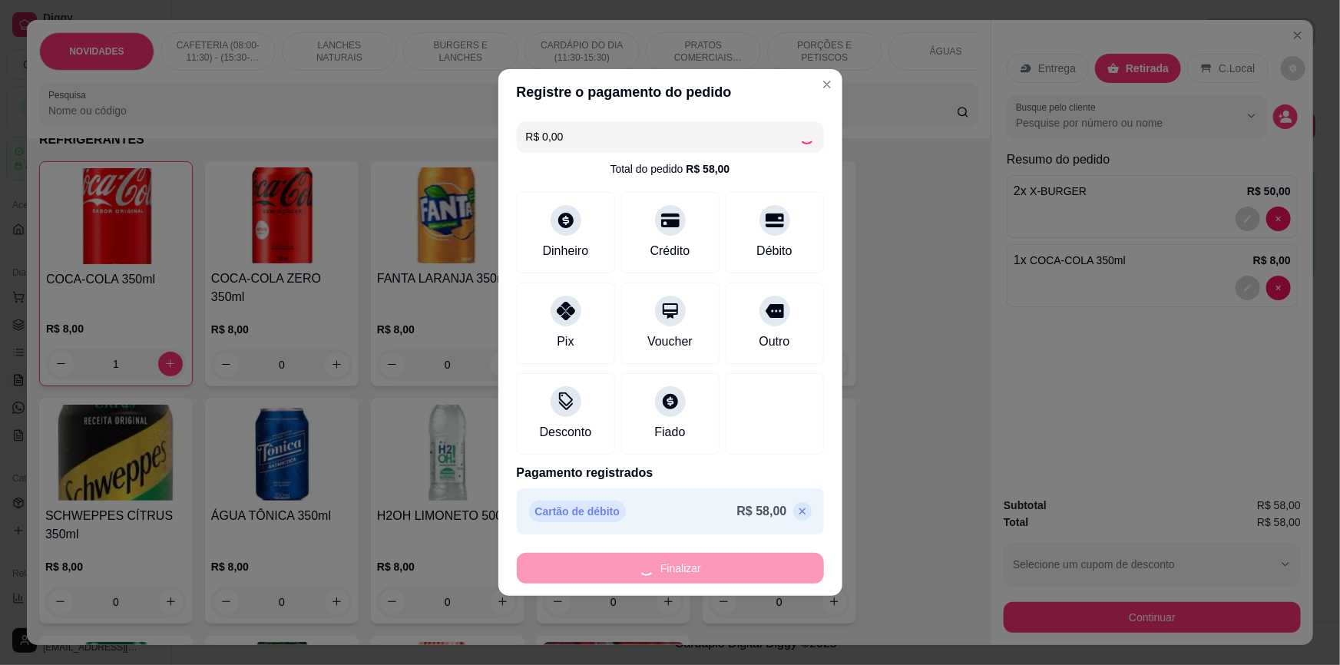
type input "0"
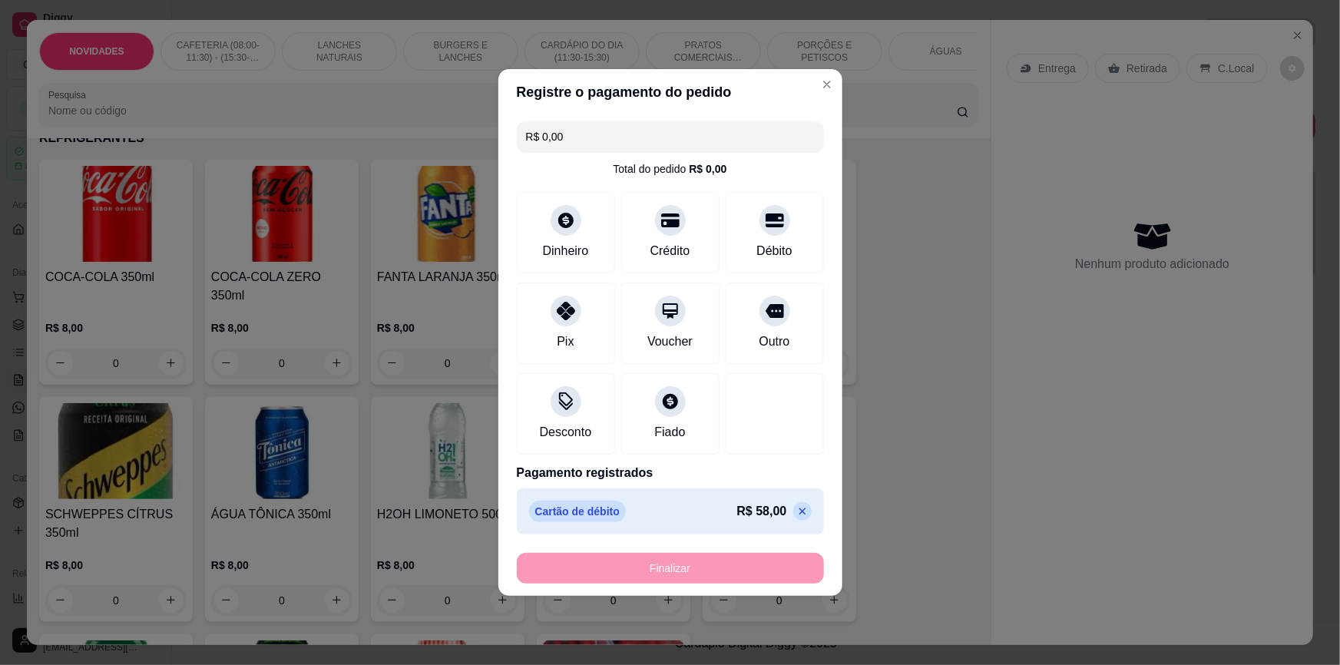
type input "-R$ 58,00"
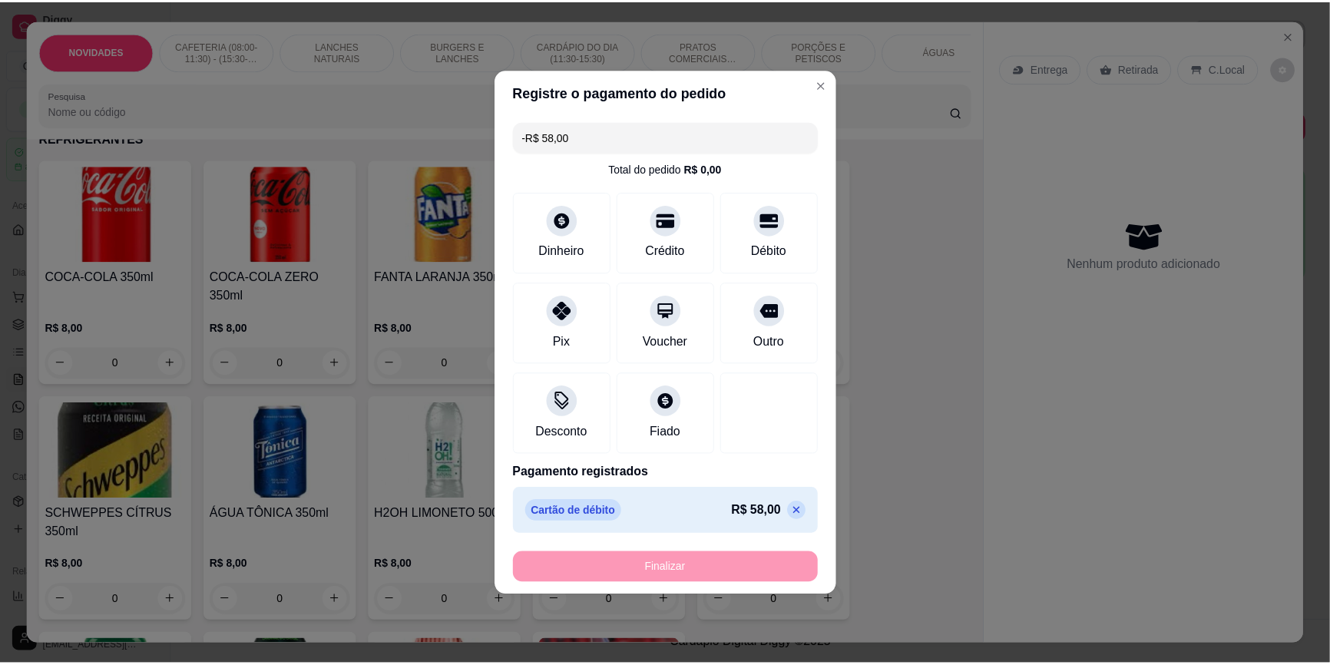
scroll to position [3557, 0]
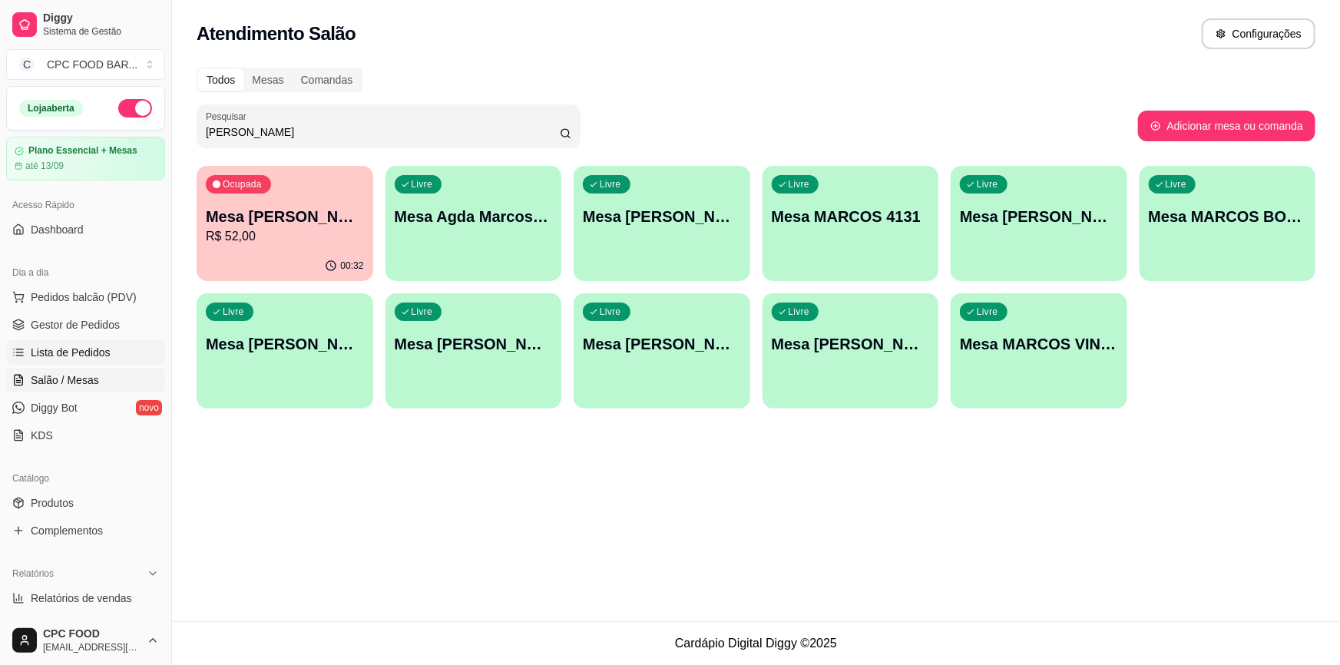
click at [72, 358] on span "Lista de Pedidos" at bounding box center [71, 352] width 80 height 15
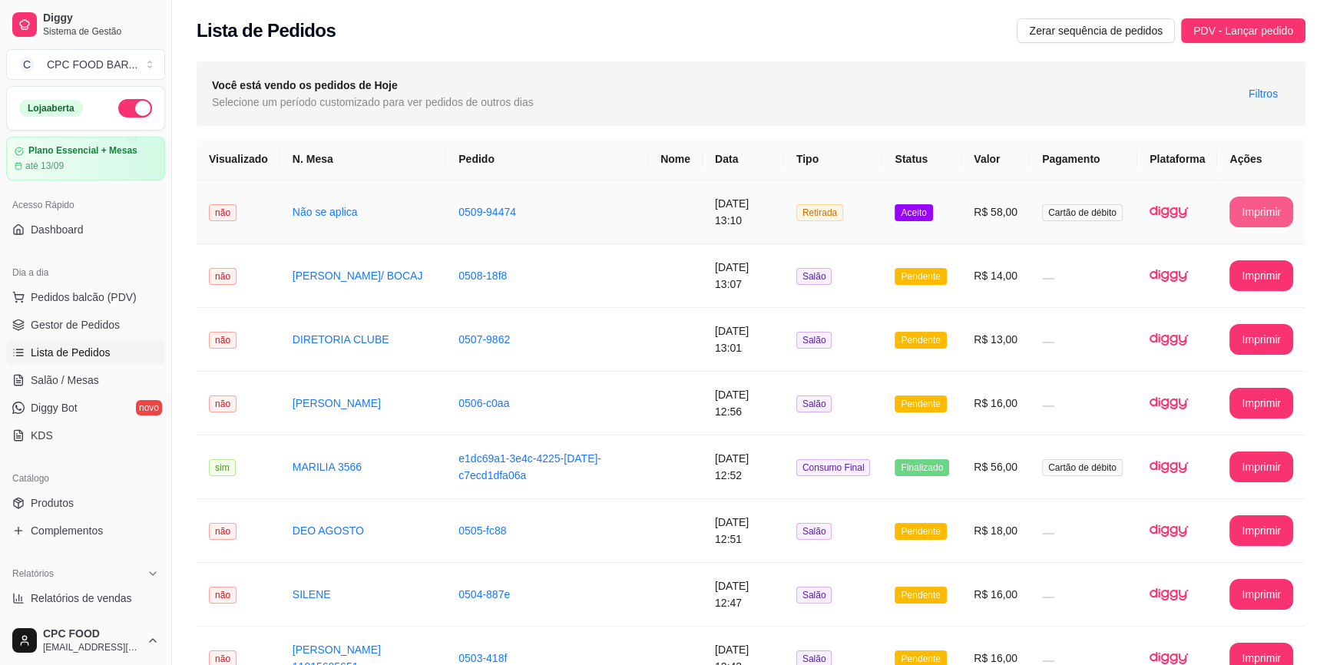
click at [1256, 219] on button "Imprimir" at bounding box center [1261, 212] width 64 height 31
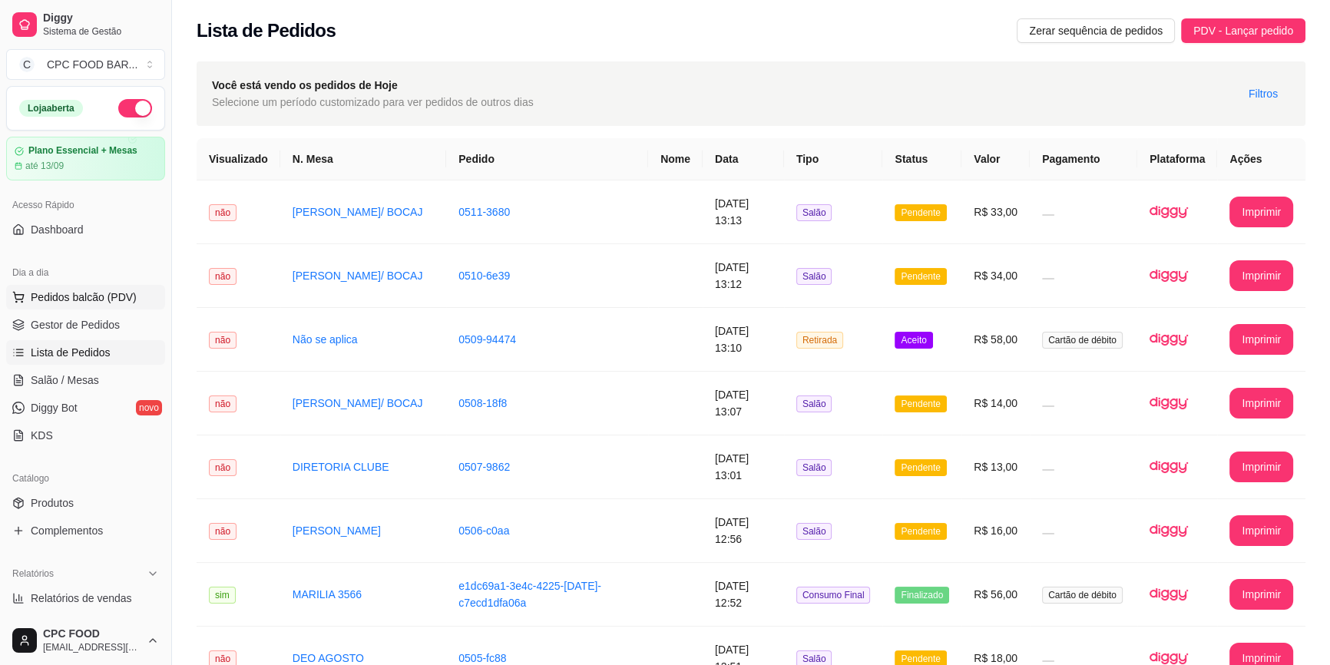
click at [104, 298] on span "Pedidos balcão (PDV)" at bounding box center [84, 296] width 106 height 15
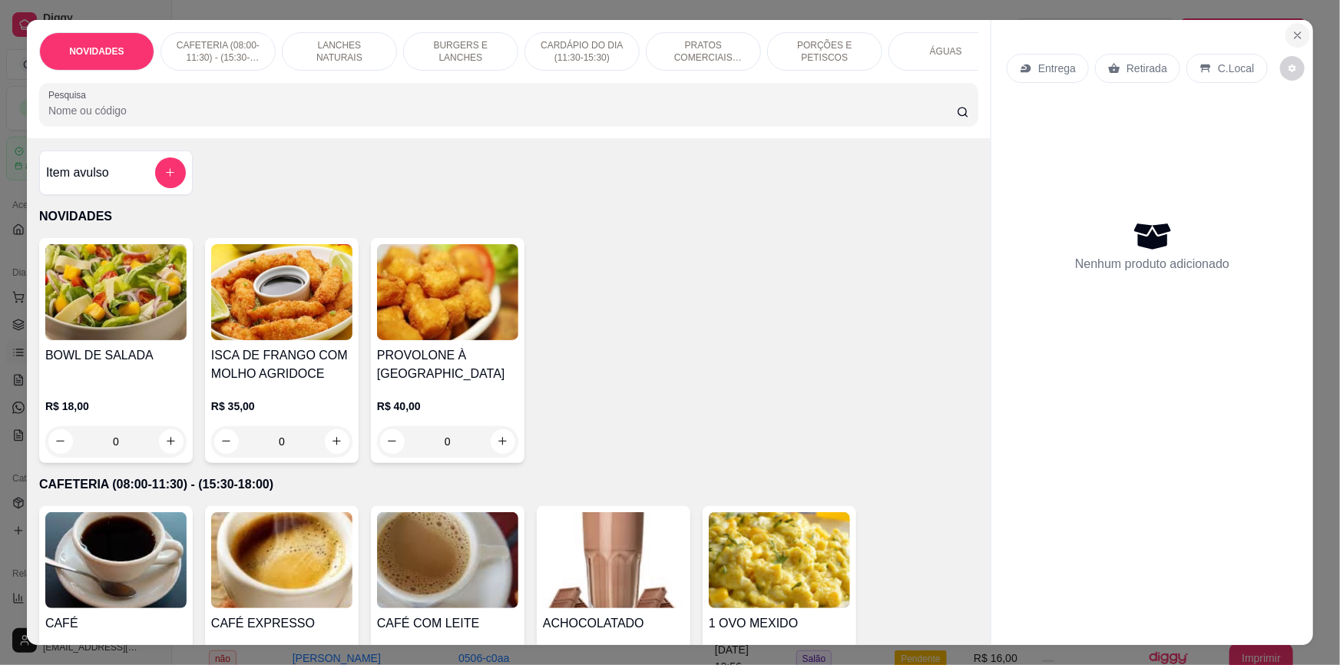
click at [1291, 29] on icon "Close" at bounding box center [1297, 35] width 12 height 12
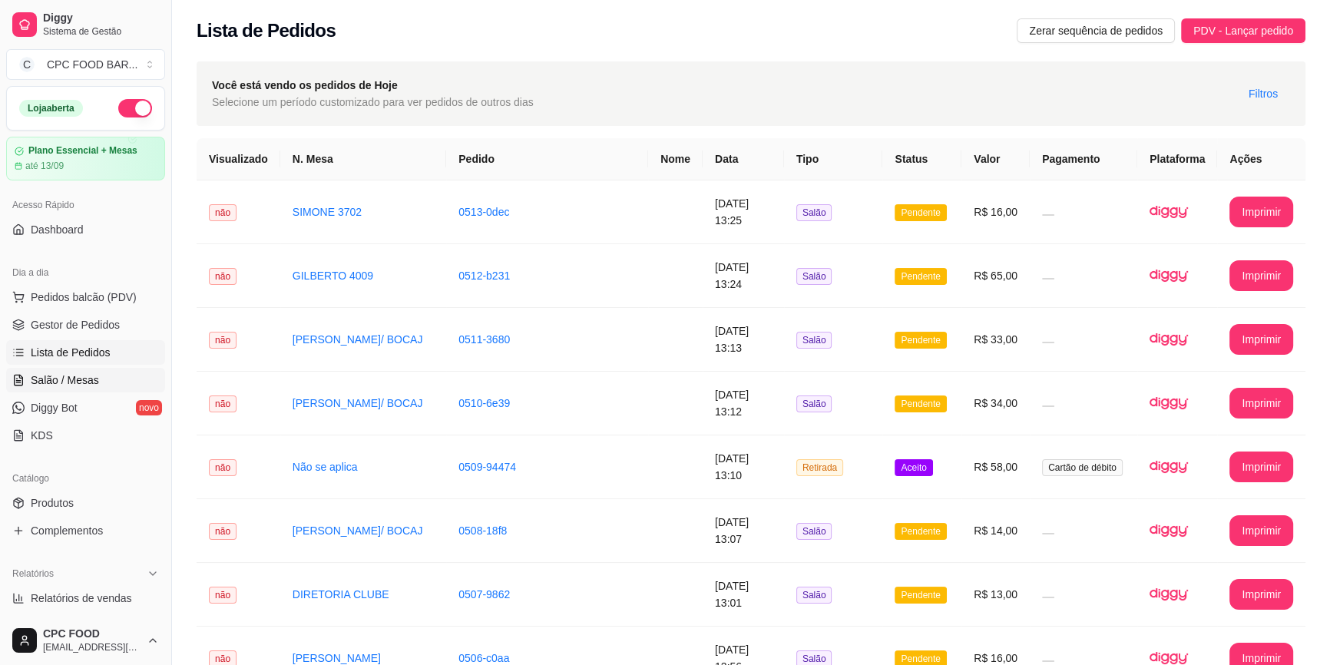
click at [96, 375] on link "Salão / Mesas" at bounding box center [85, 380] width 159 height 25
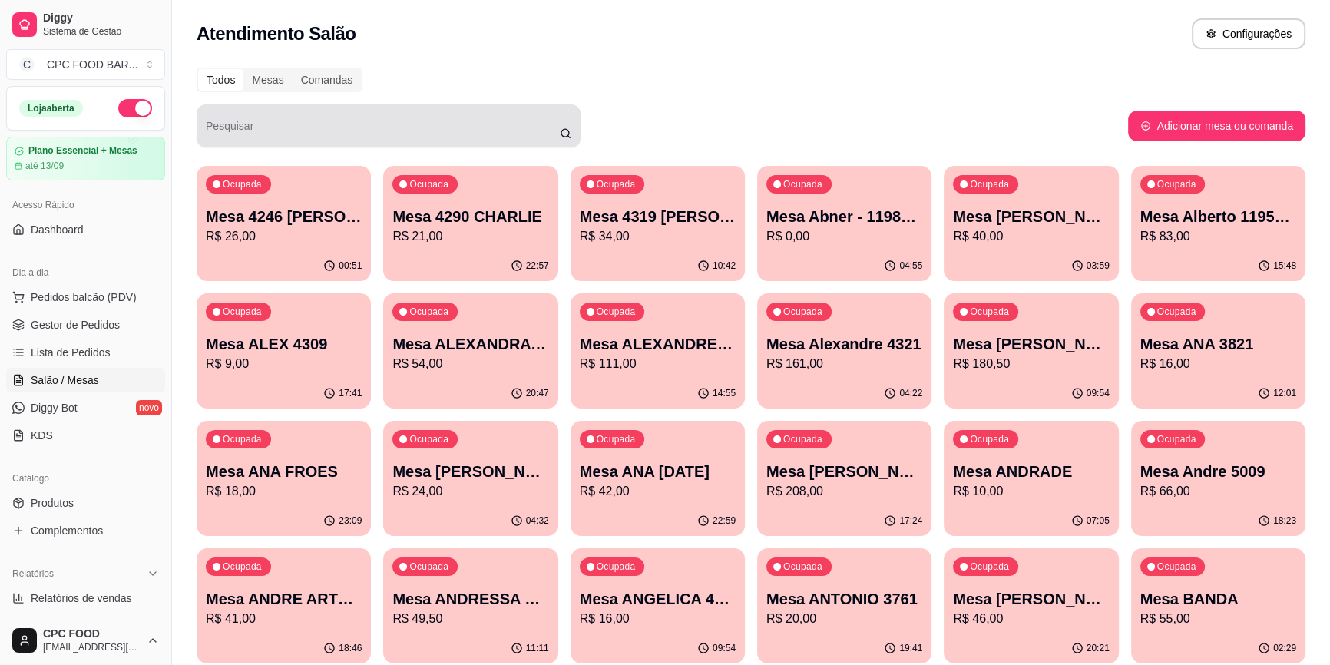
click at [380, 112] on div at bounding box center [388, 126] width 365 height 31
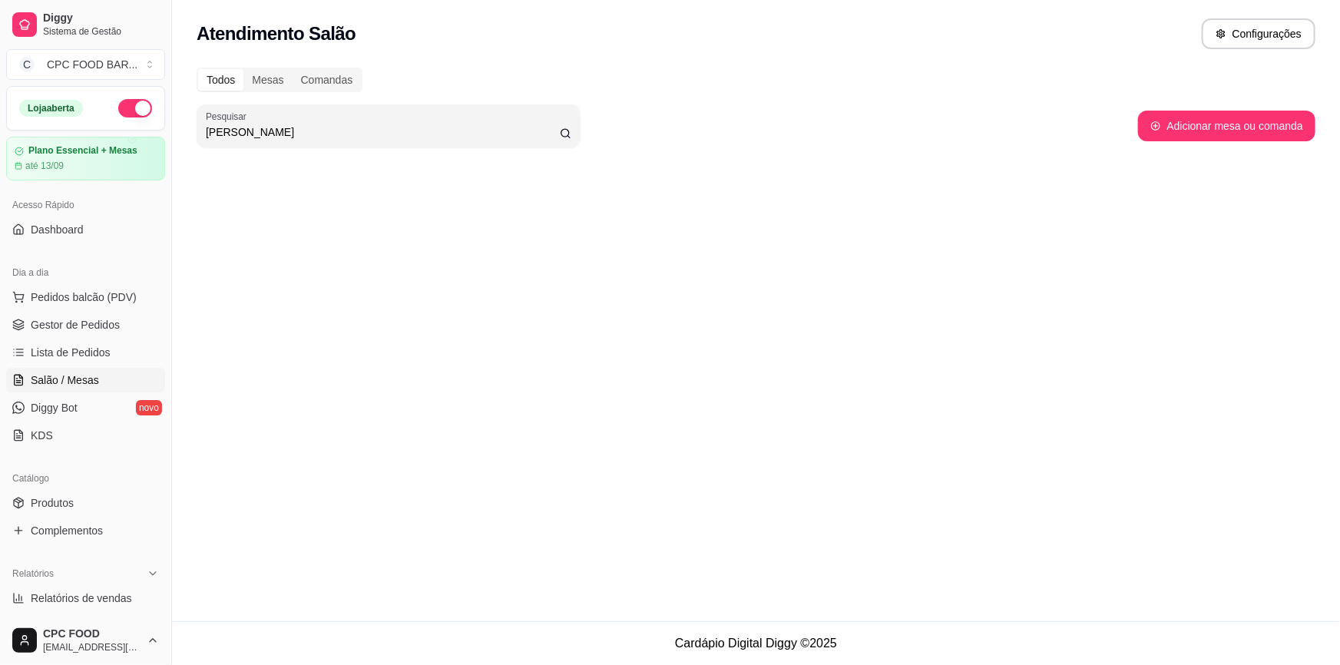
type input "DENISE"
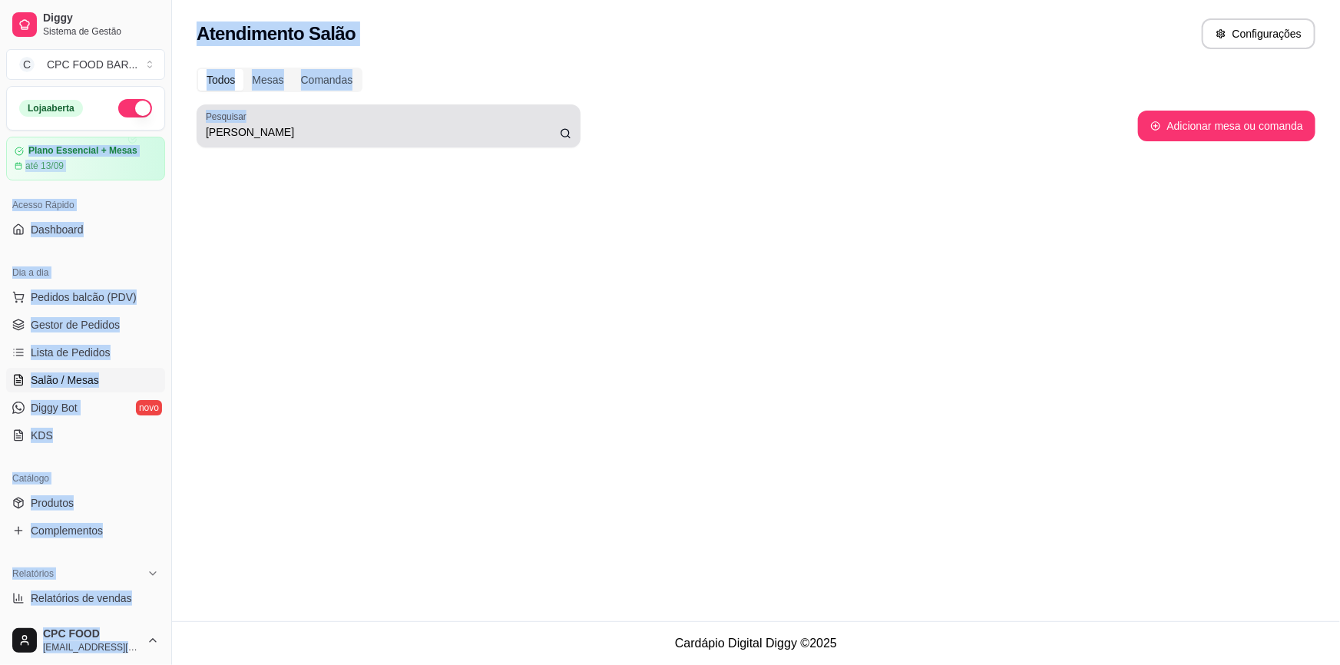
drag, startPoint x: 272, startPoint y: 115, endPoint x: 142, endPoint y: 129, distance: 130.5
click at [142, 129] on div "Diggy Sistema de Gestão C CPC FOOD BAR ... Loja aberta Plano Essencial + Mesas …" at bounding box center [670, 332] width 1340 height 665
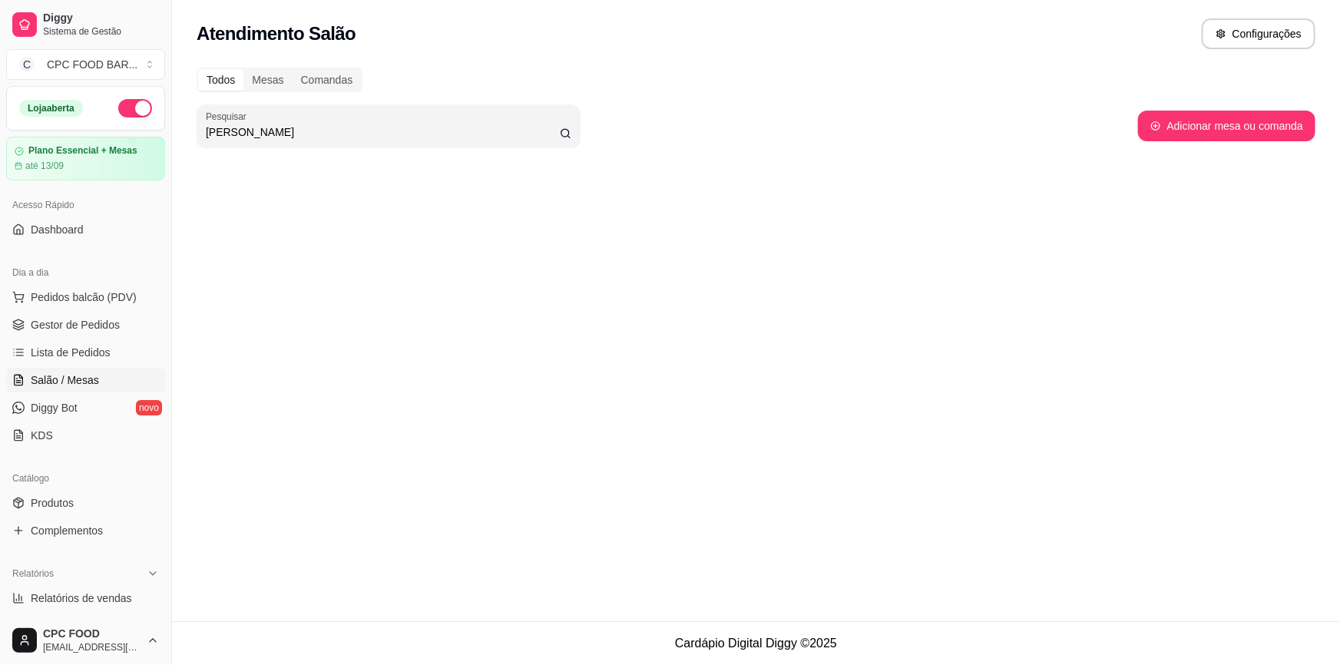
click at [261, 148] on div "Todos Mesas Comandas Pesquisar DENISE Adicionar mesa ou comanda" at bounding box center [756, 121] width 1168 height 126
click at [1217, 134] on button "Adicionar mesa ou comanda" at bounding box center [1226, 126] width 177 height 31
select select "TABLE"
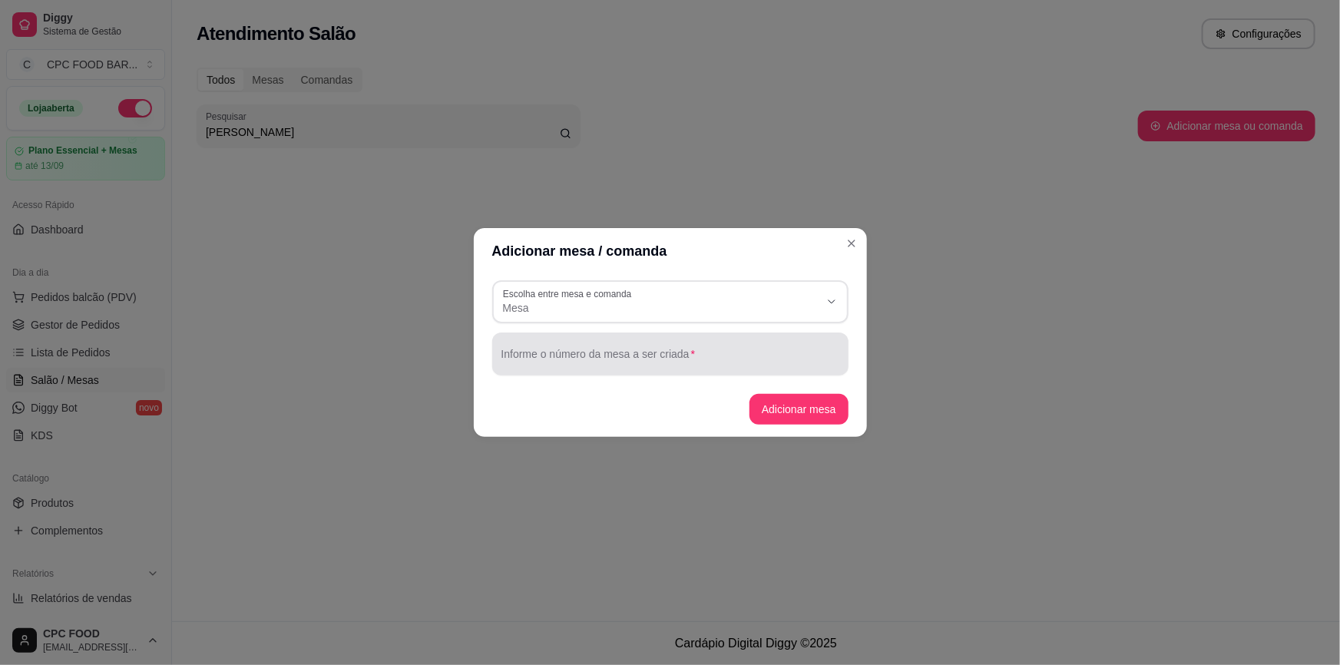
click at [606, 355] on input "Informe o número da mesa a ser criada" at bounding box center [670, 359] width 338 height 15
type input "d"
type input "D"
type input "Denise Mascarenhas - Visitante"
click at [788, 409] on button "Adicionar mesa" at bounding box center [798, 409] width 99 height 31
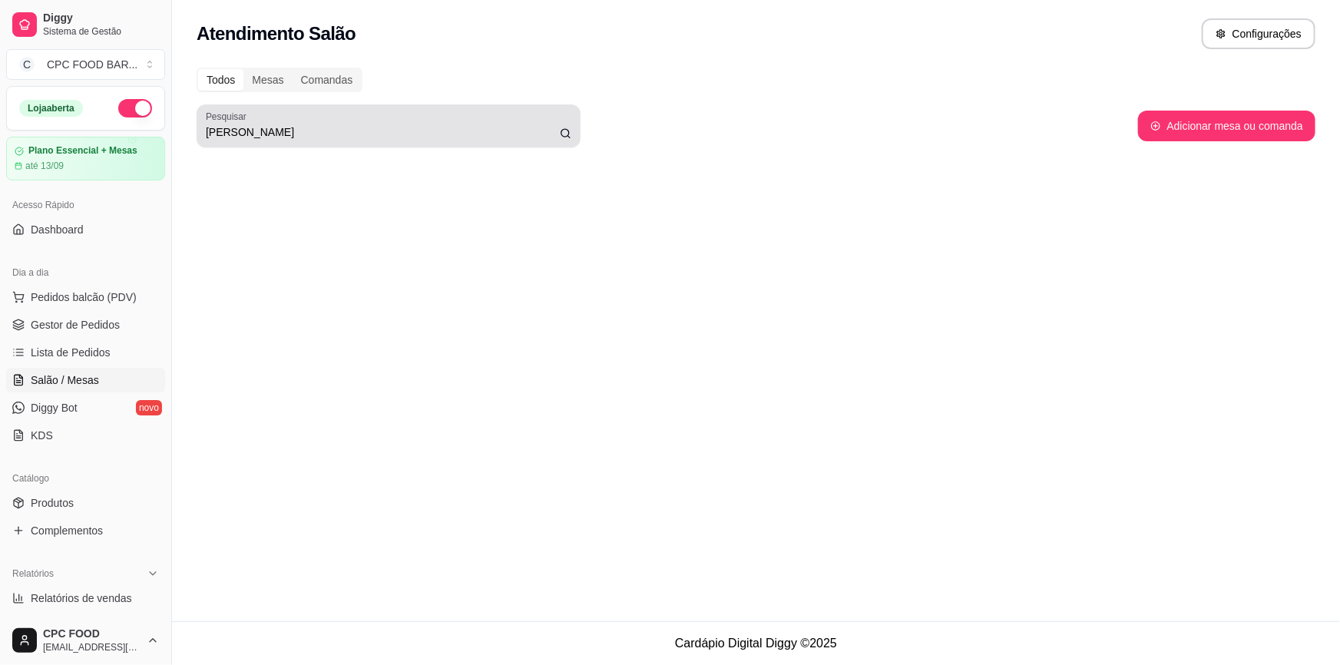
click at [423, 140] on div "DENISE" at bounding box center [388, 126] width 365 height 31
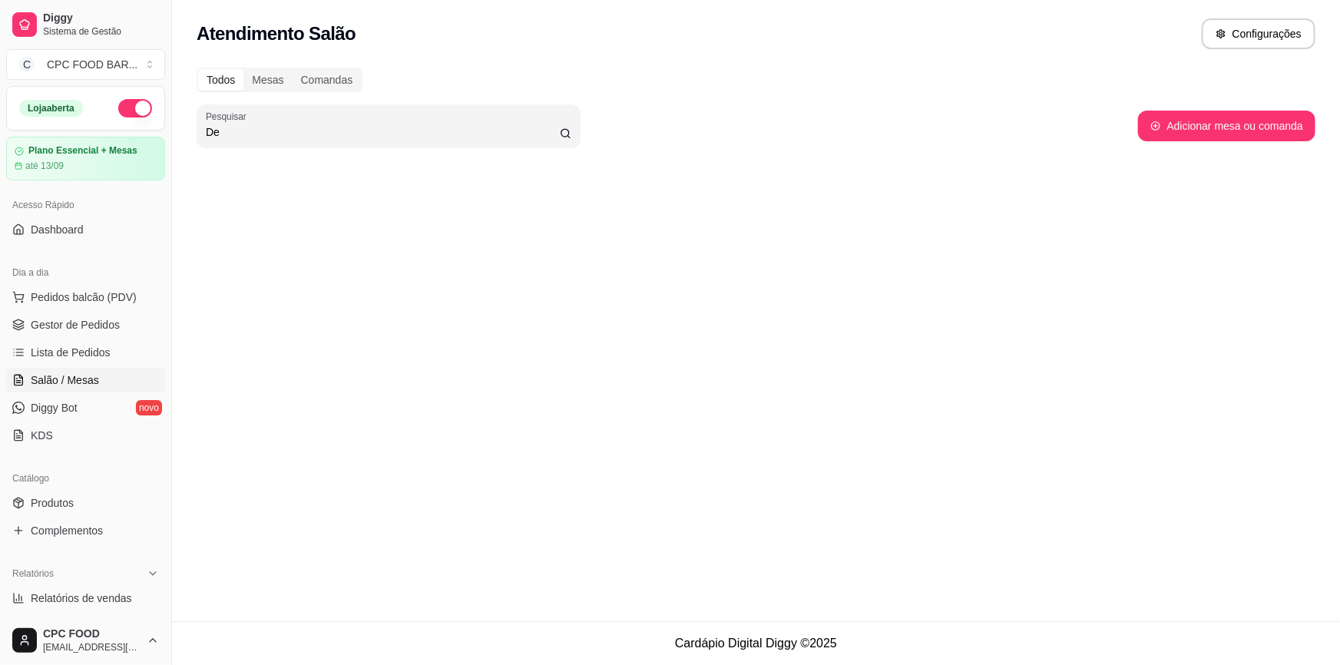
type input "D"
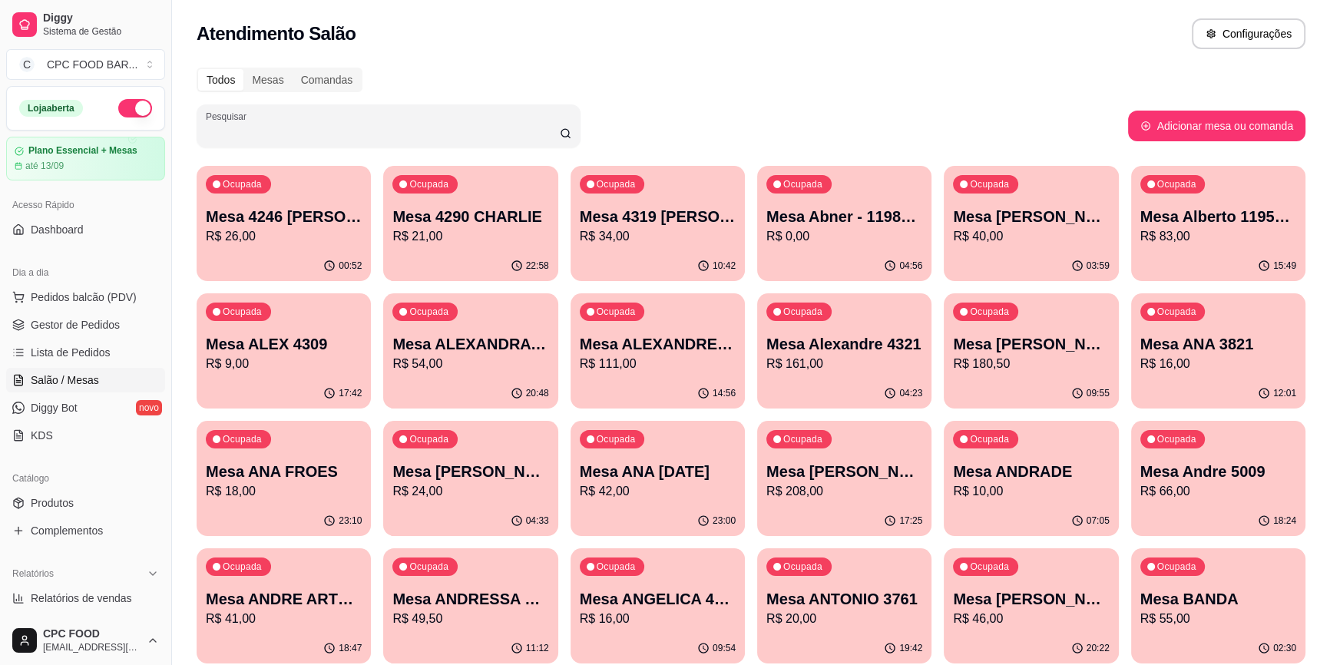
click at [378, 137] on input "Pesquisar" at bounding box center [383, 131] width 354 height 15
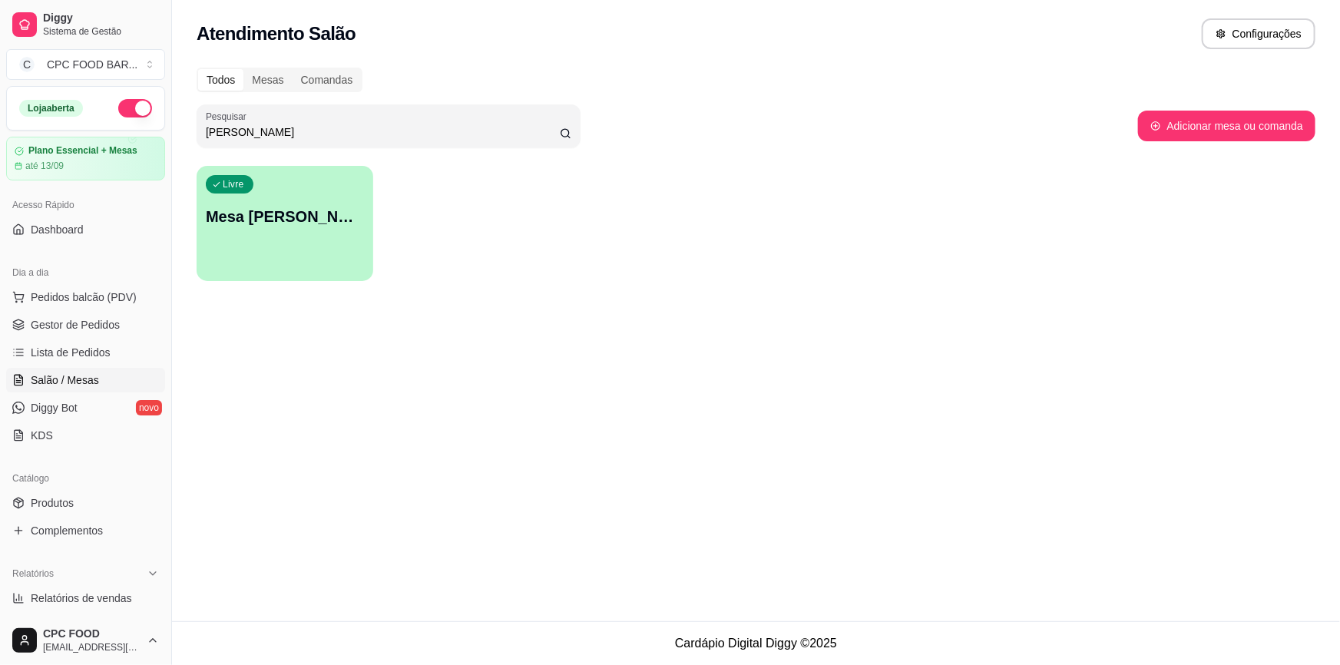
type input "Denis"
click at [293, 230] on div "Livre Mesa Denise Mascarenhas - Visitante" at bounding box center [285, 214] width 177 height 97
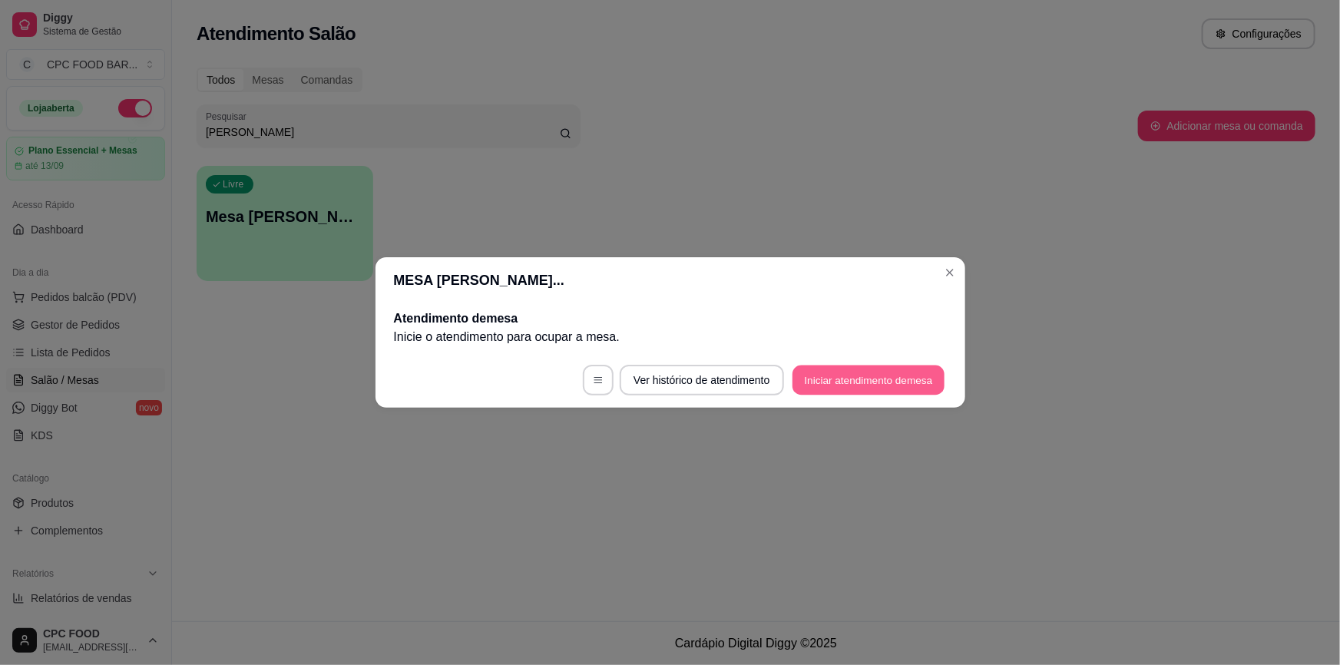
click at [836, 375] on button "Iniciar atendimento de mesa" at bounding box center [868, 380] width 152 height 30
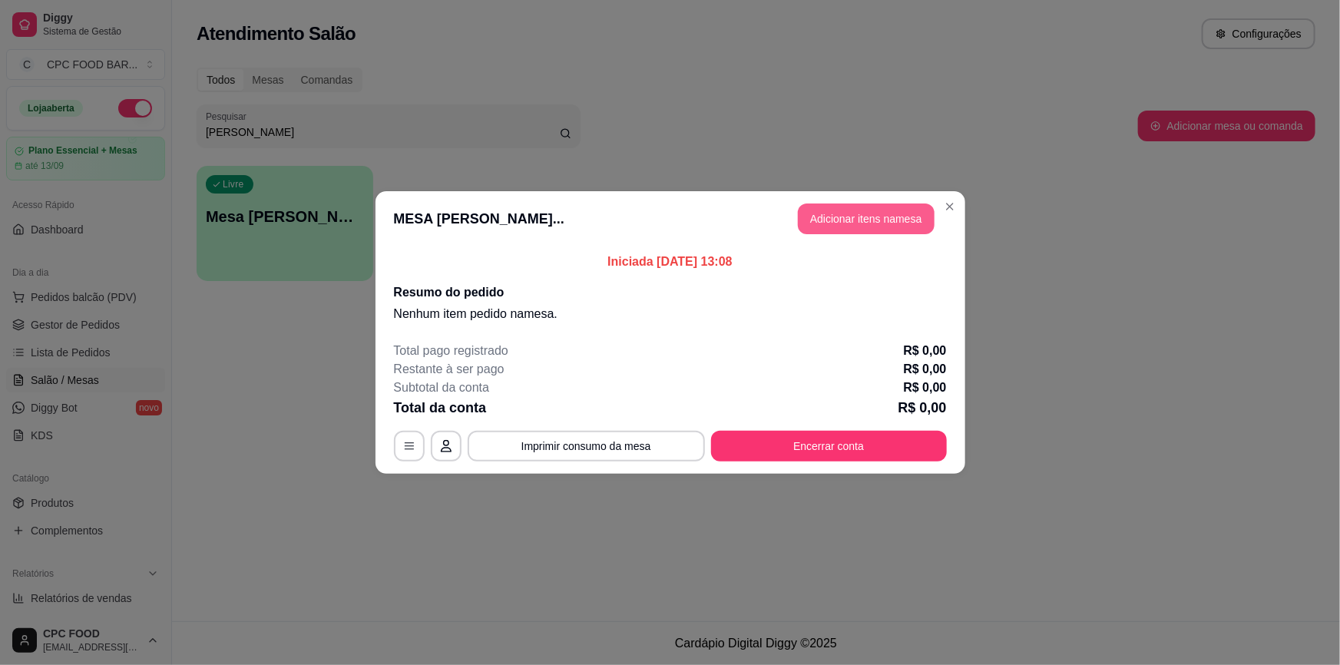
click at [908, 223] on button "Adicionar itens na mesa" at bounding box center [866, 218] width 137 height 31
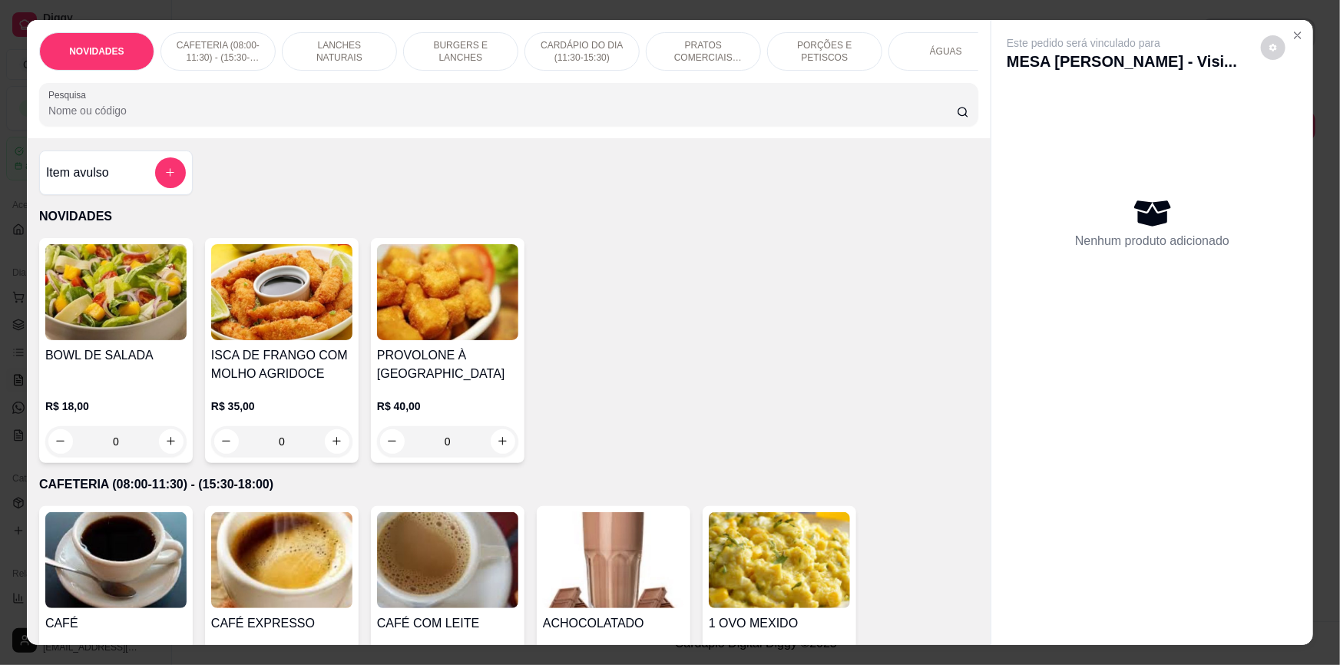
click at [864, 118] on input "Pesquisa" at bounding box center [502, 110] width 908 height 15
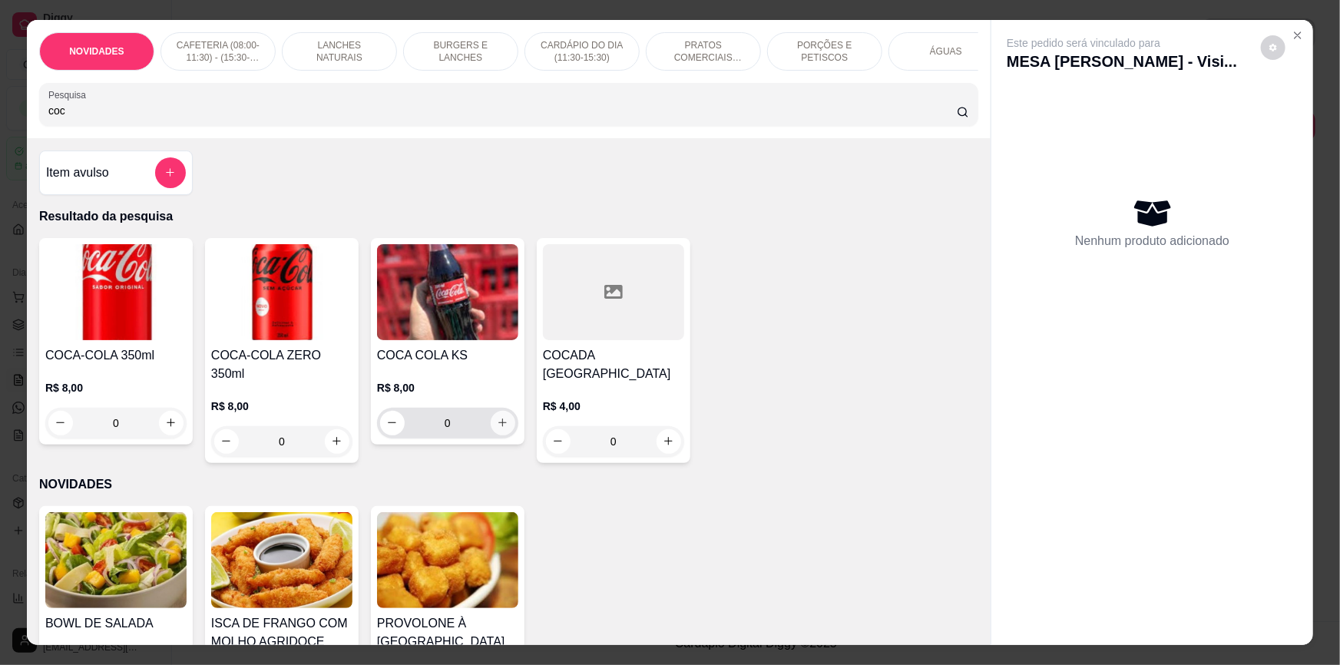
type input "coc"
click at [491, 435] on button "increase-product-quantity" at bounding box center [503, 423] width 25 height 25
type input "1"
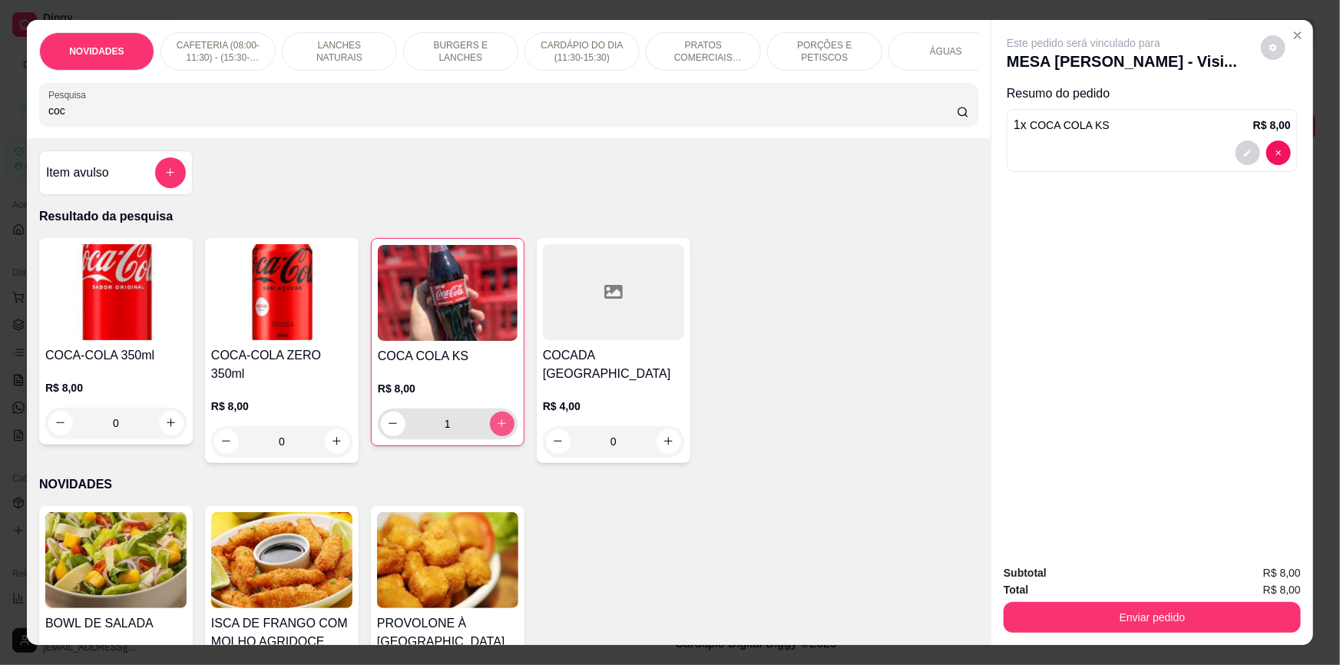
click at [491, 436] on button "increase-product-quantity" at bounding box center [502, 423] width 25 height 25
type input "2"
click at [1244, 166] on div "2 x COCA COLA KS R$ 16,00" at bounding box center [1151, 140] width 291 height 63
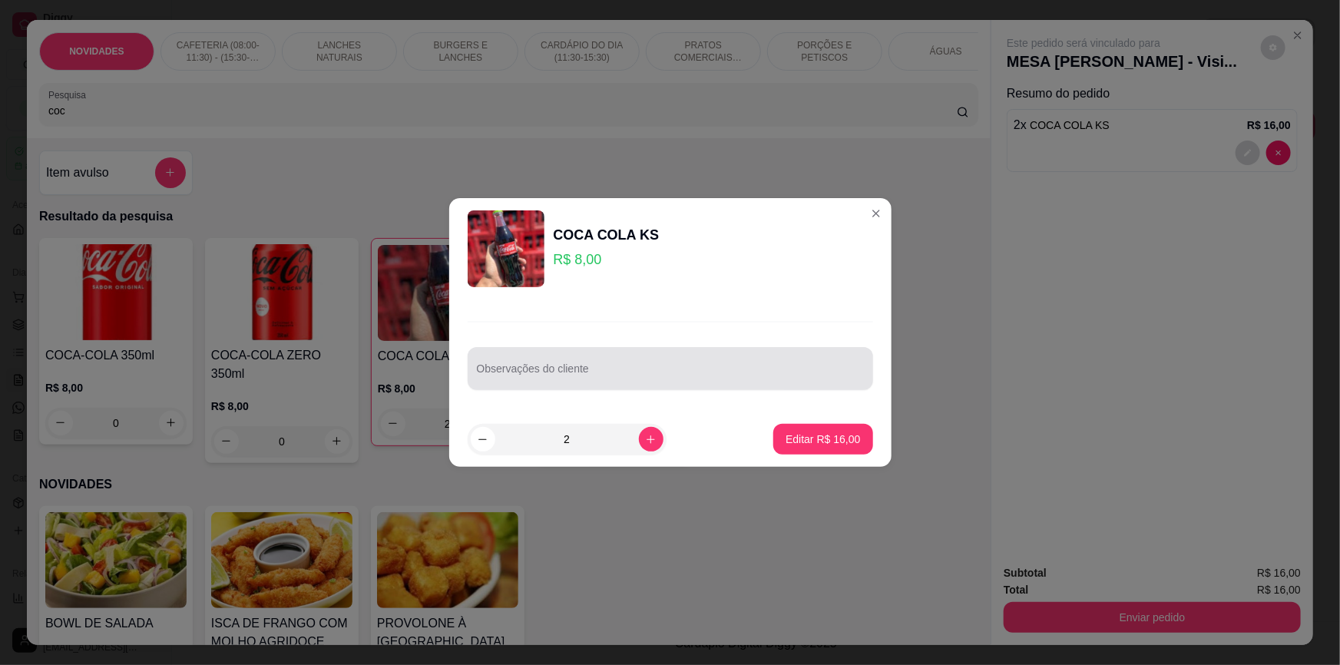
click at [679, 356] on div at bounding box center [670, 368] width 387 height 31
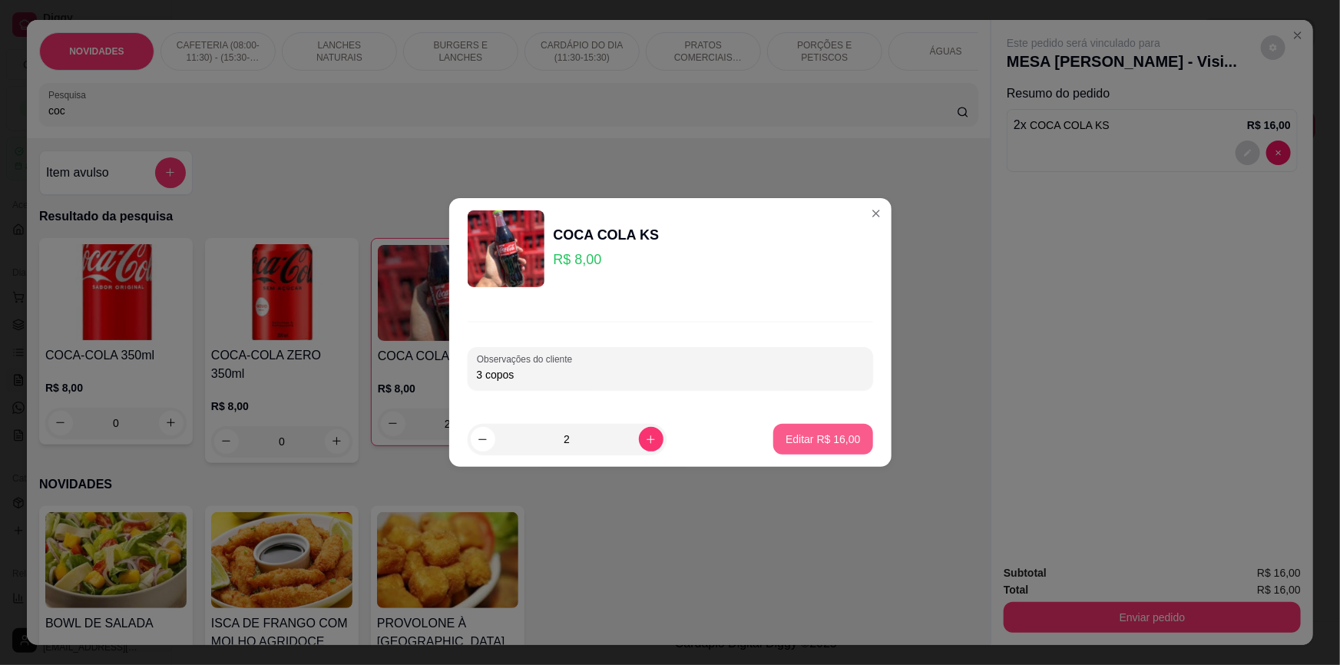
type input "3 copos"
click at [845, 441] on p "Editar R$ 16,00" at bounding box center [822, 438] width 74 height 15
type input "0"
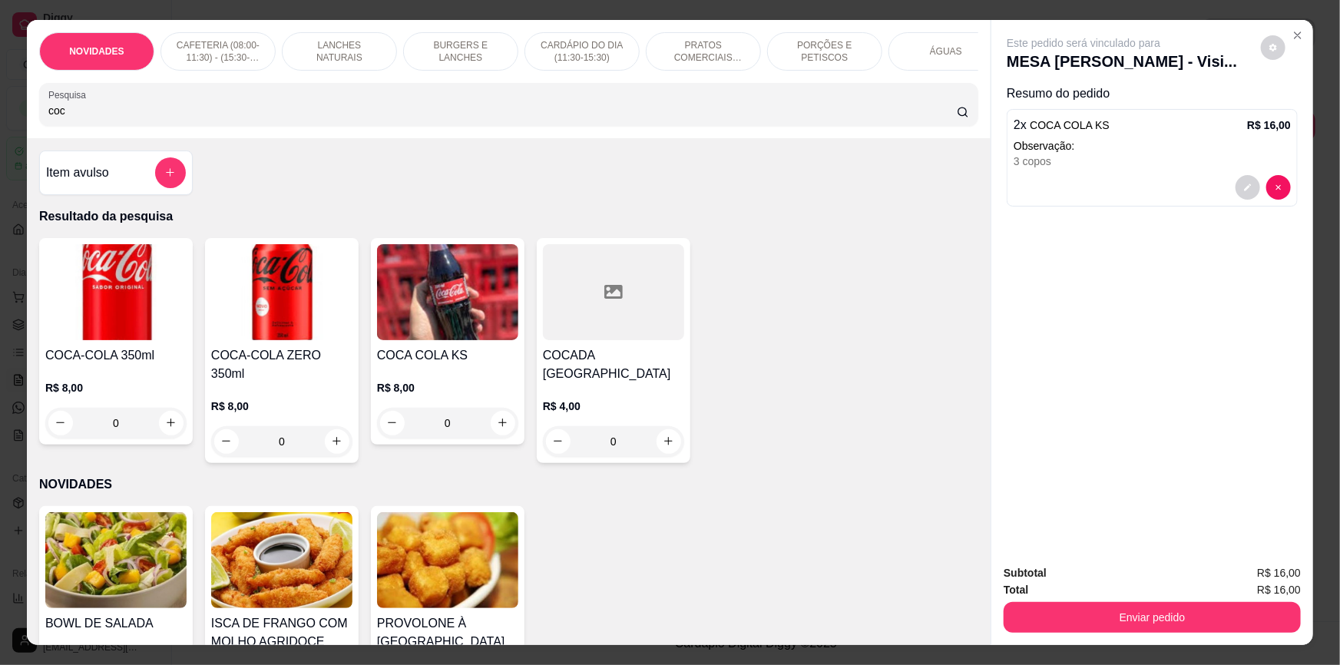
click at [152, 118] on input "coc" at bounding box center [502, 110] width 908 height 15
type input "c"
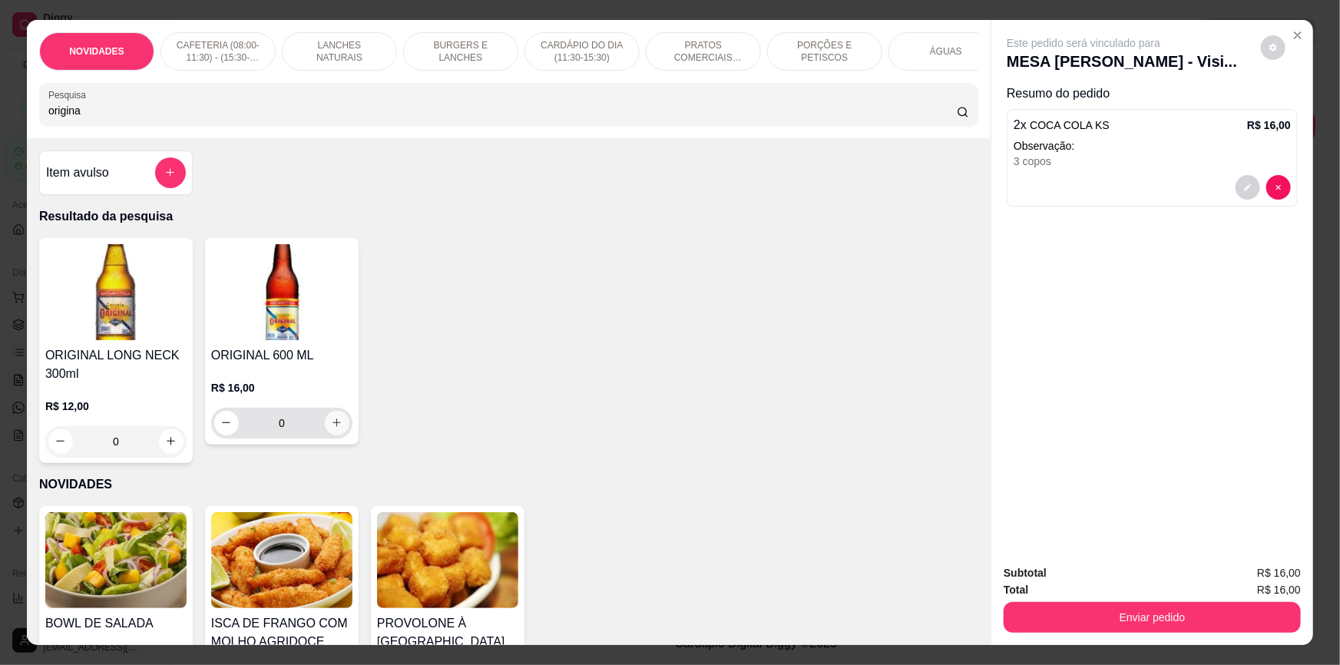
type input "origina"
click at [331, 428] on icon "increase-product-quantity" at bounding box center [337, 423] width 12 height 12
type input "1"
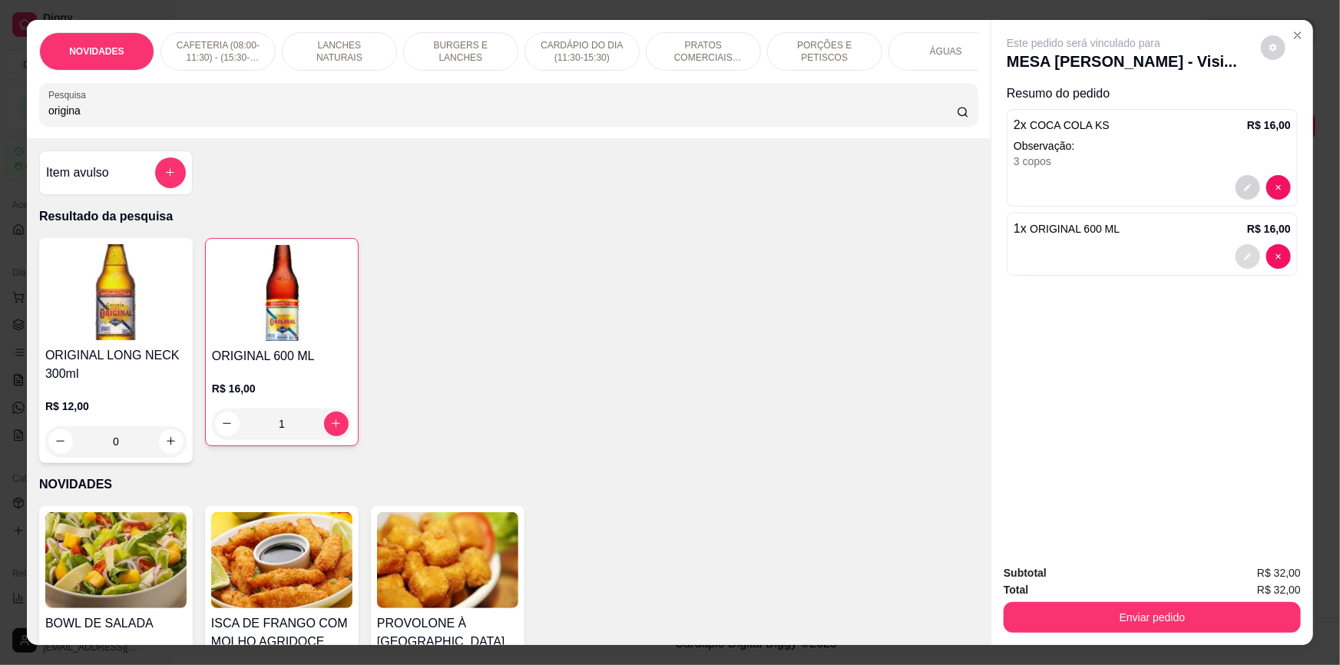
click at [1244, 254] on icon "decrease-product-quantity" at bounding box center [1247, 256] width 9 height 9
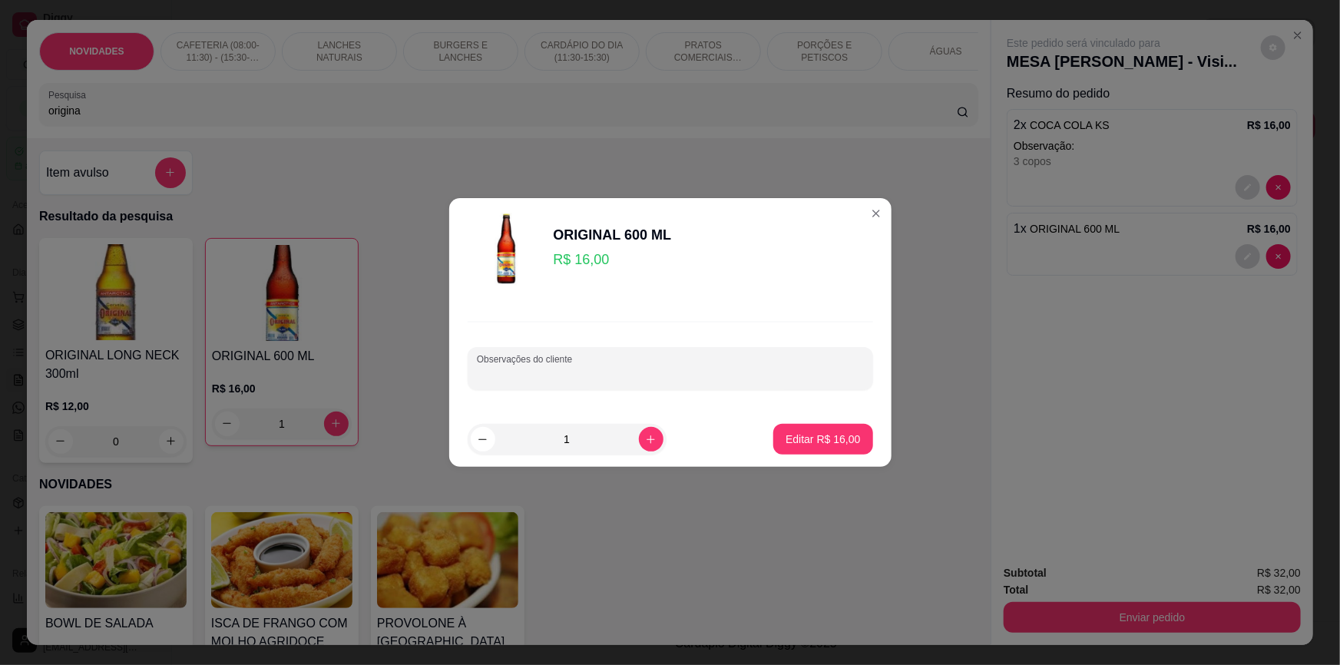
click at [649, 372] on input "Observações do cliente" at bounding box center [670, 374] width 387 height 15
type input "3 copos"
click at [824, 444] on p "Editar R$ 16,00" at bounding box center [822, 438] width 74 height 15
type input "0"
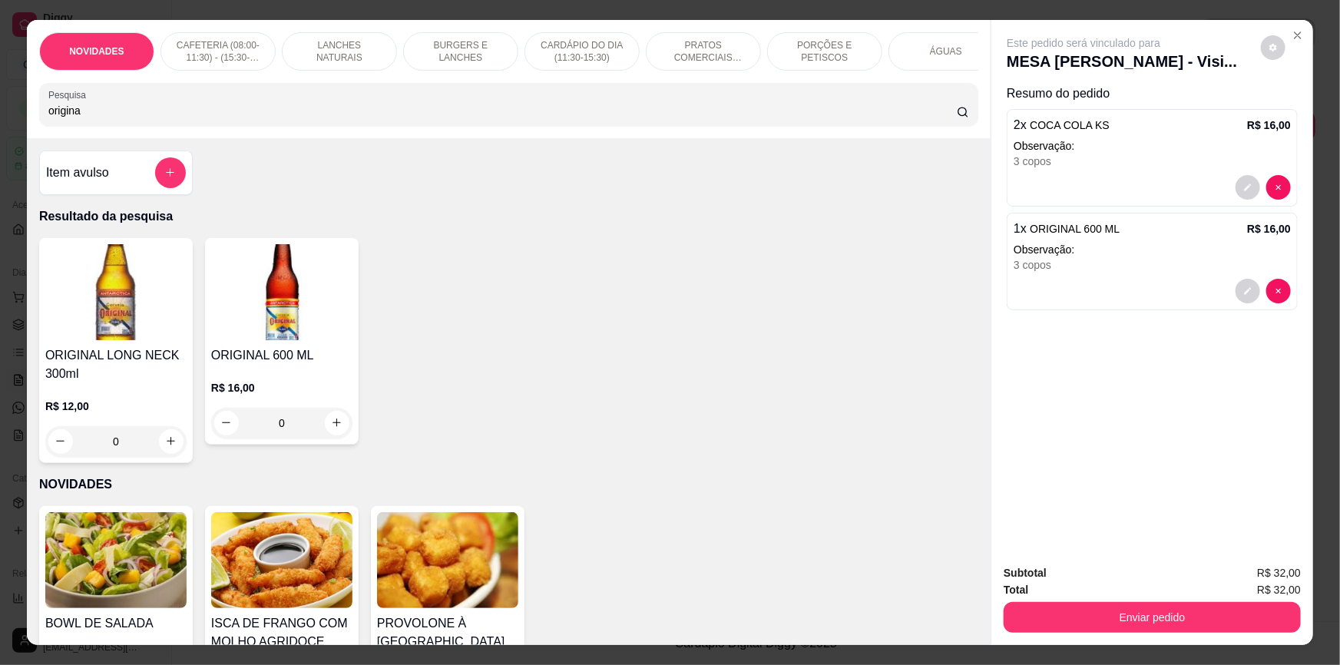
click at [269, 118] on input "origina" at bounding box center [502, 110] width 908 height 15
type input "o"
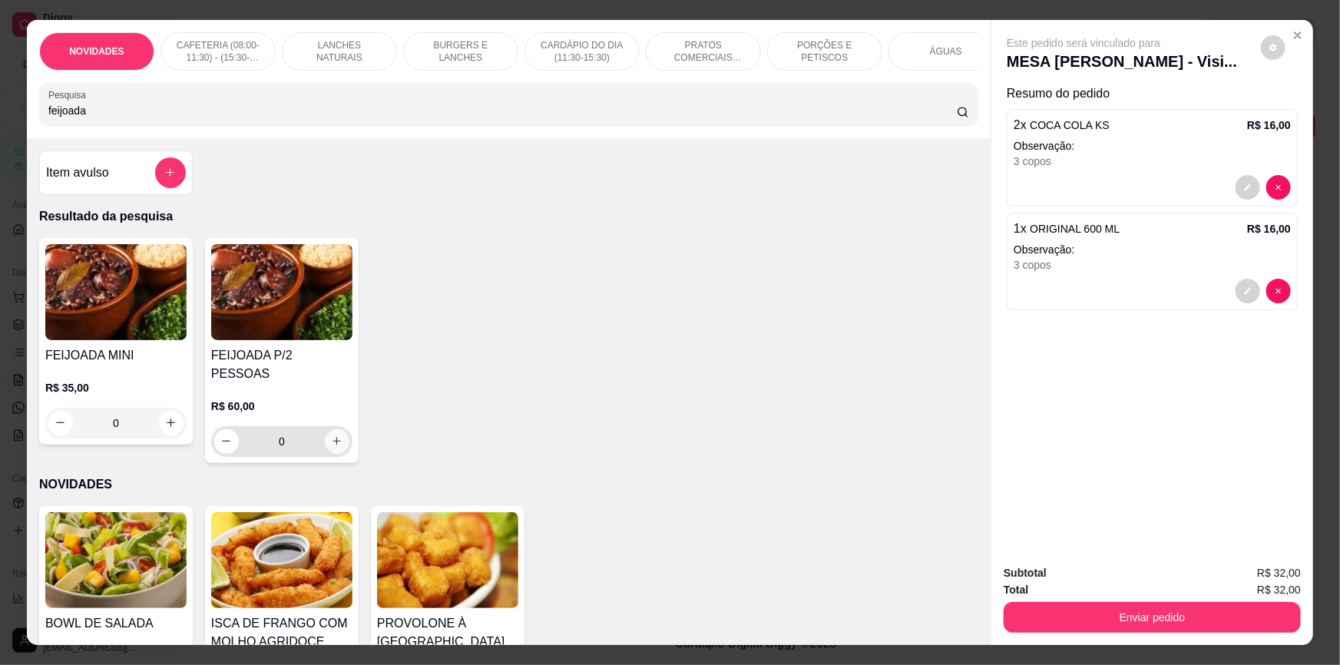
type input "feijoada"
click at [331, 437] on icon "increase-product-quantity" at bounding box center [337, 441] width 12 height 12
type input "1"
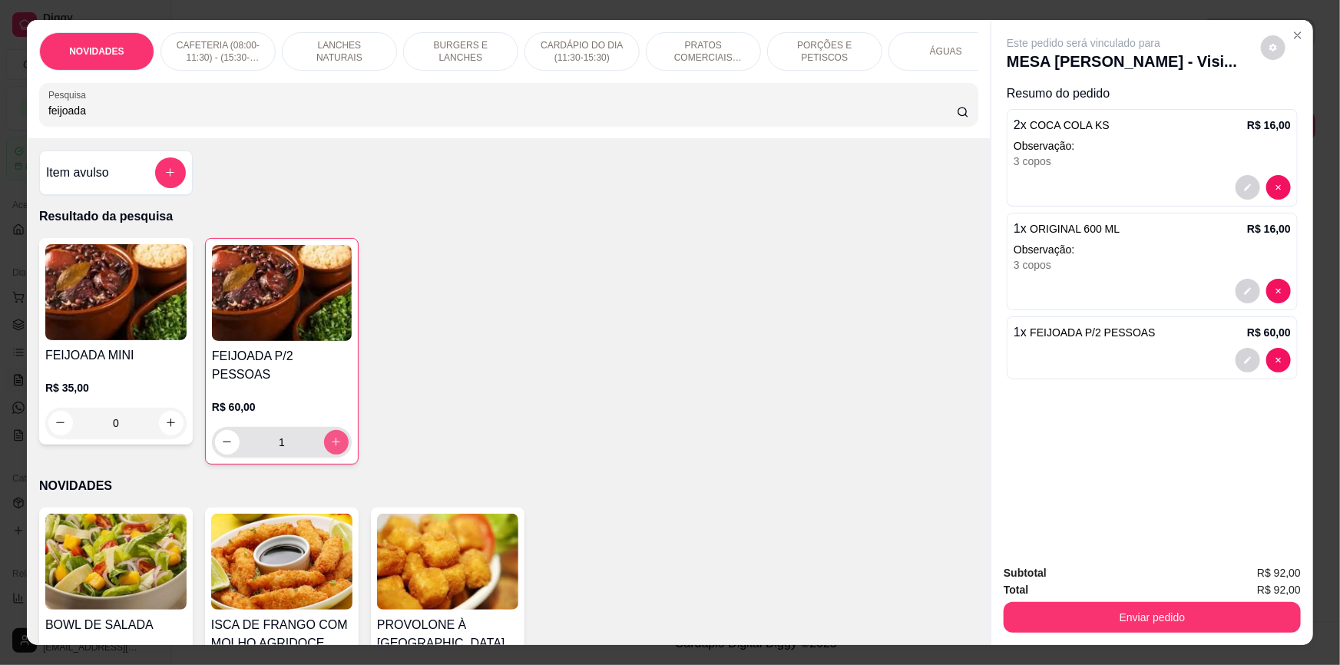
click at [330, 436] on icon "increase-product-quantity" at bounding box center [336, 442] width 12 height 12
type input "2"
click at [1244, 190] on icon "decrease-product-quantity" at bounding box center [1247, 186] width 7 height 7
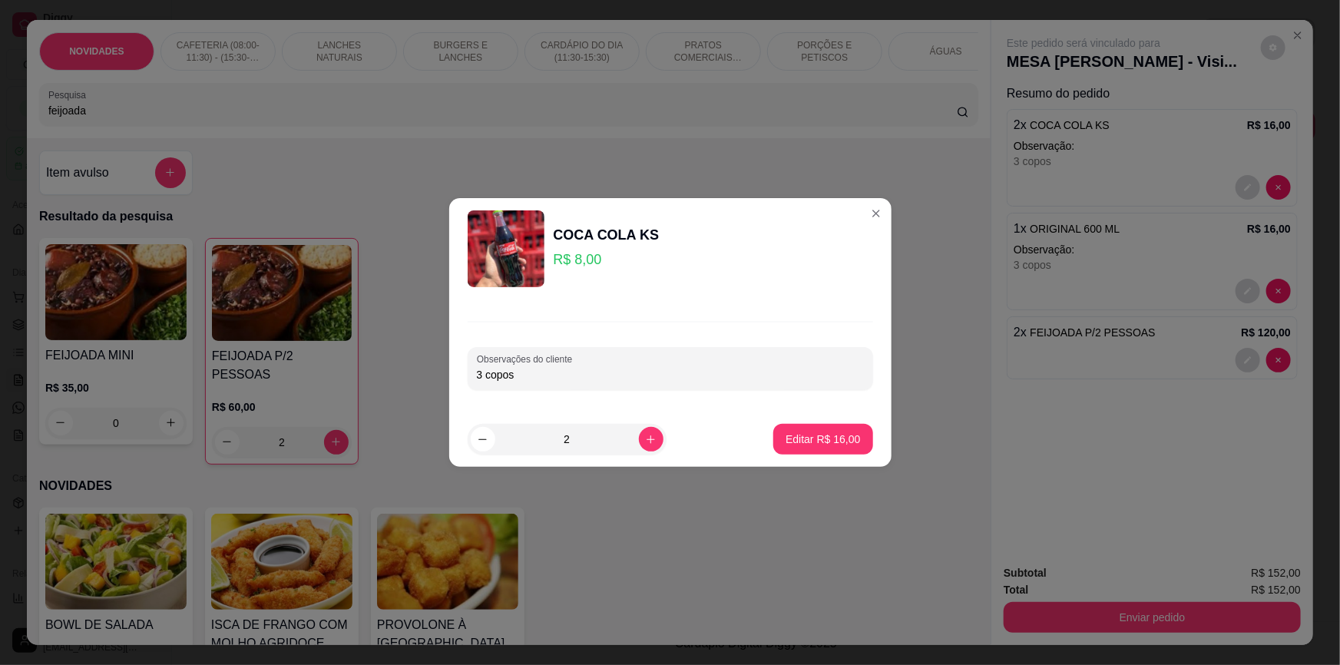
click at [1217, 284] on div at bounding box center [1151, 291] width 277 height 25
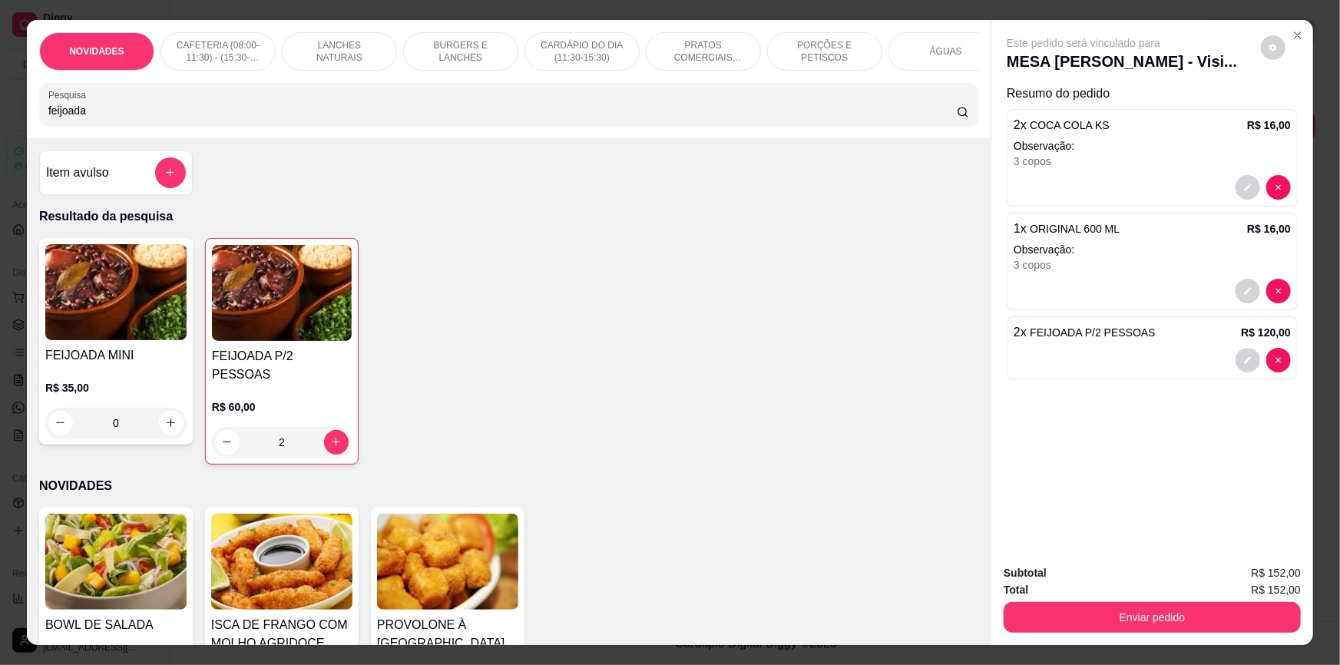
click at [810, 433] on p "Editar R$ 16,00" at bounding box center [826, 440] width 76 height 15
click at [1090, 619] on button "Enviar pedido" at bounding box center [1151, 617] width 297 height 31
click at [1076, 576] on button "Não registrar e enviar pedido" at bounding box center [1102, 579] width 160 height 29
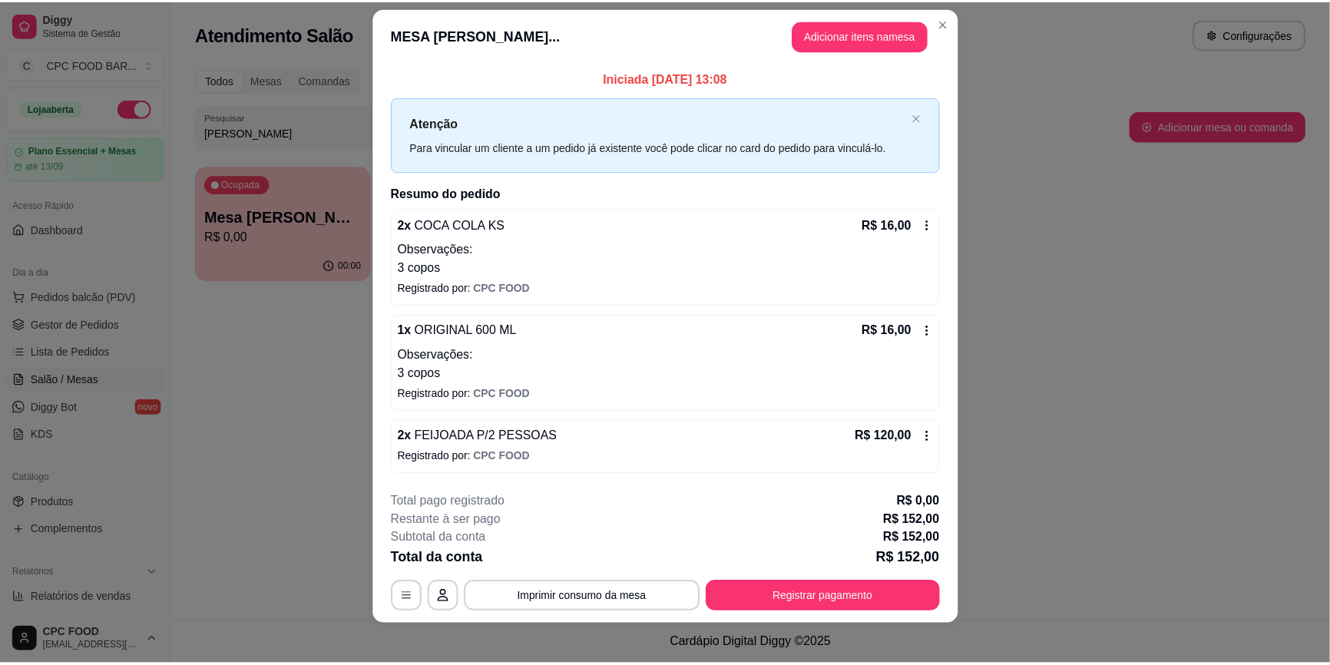
scroll to position [24, 0]
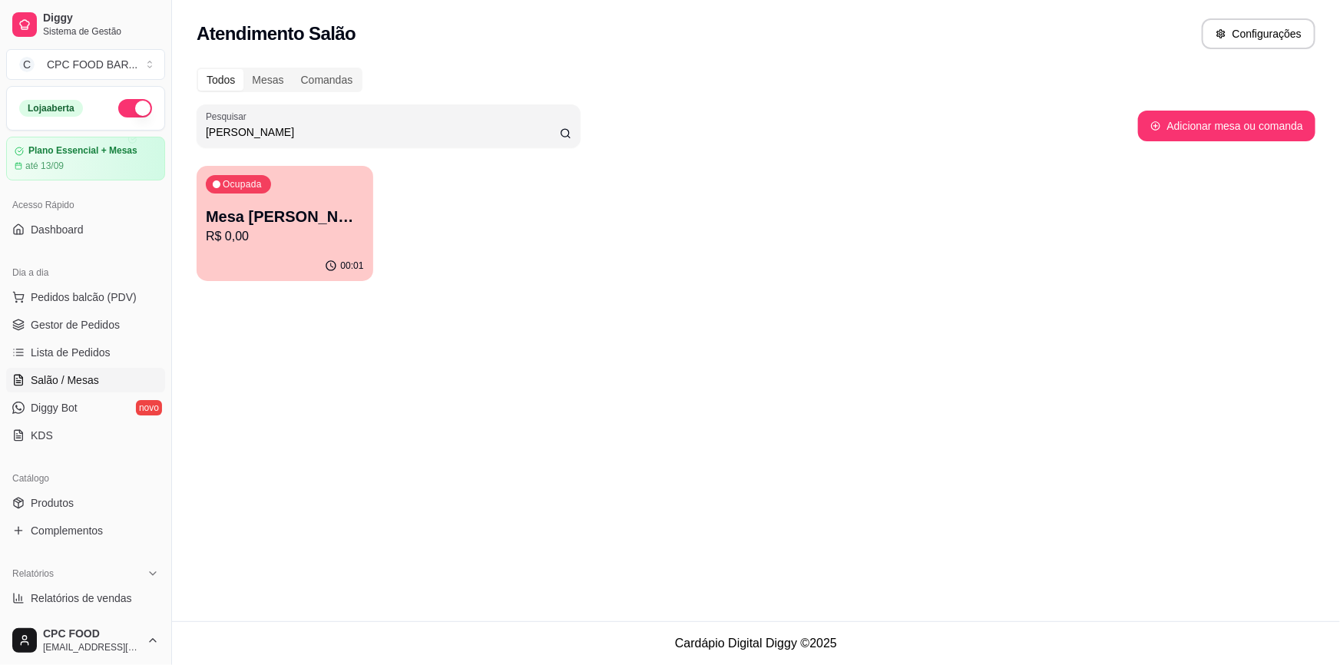
click at [86, 364] on ul "Pedidos balcão (PDV) Gestor de Pedidos Lista de Pedidos Salão / Mesas Diggy Bot…" at bounding box center [85, 366] width 159 height 163
click at [87, 352] on span "Lista de Pedidos" at bounding box center [71, 352] width 80 height 15
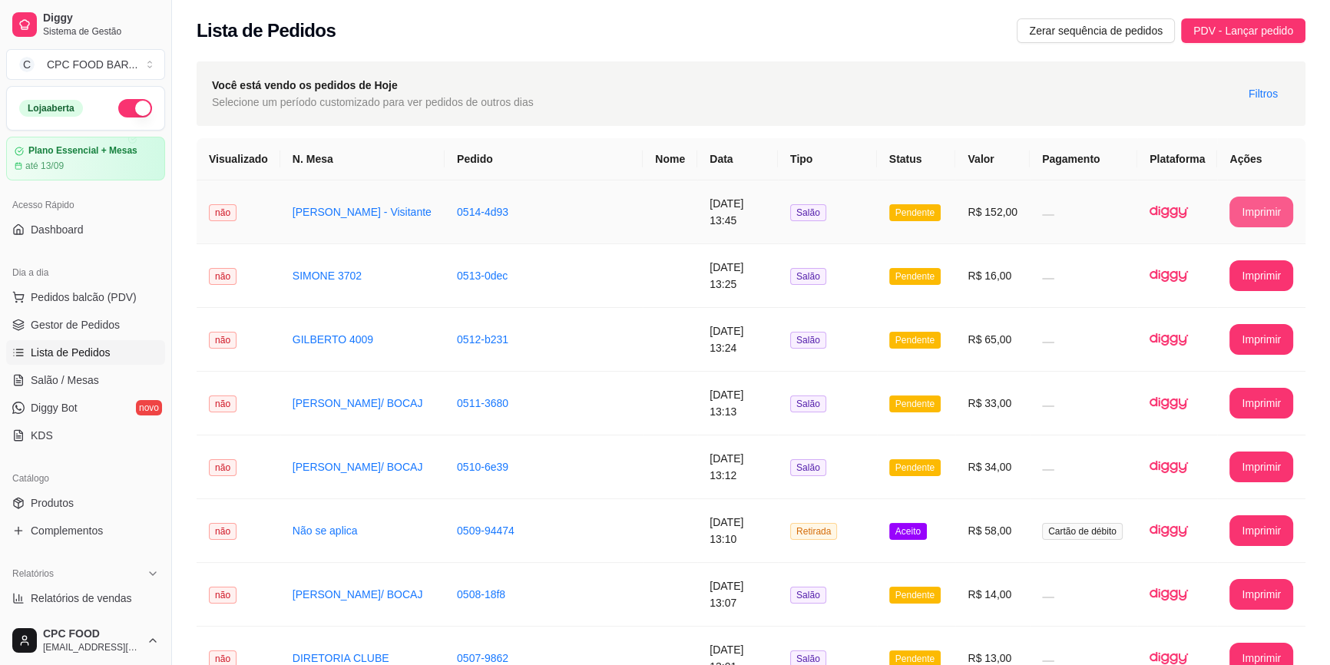
click at [1245, 210] on button "Imprimir" at bounding box center [1261, 212] width 64 height 31
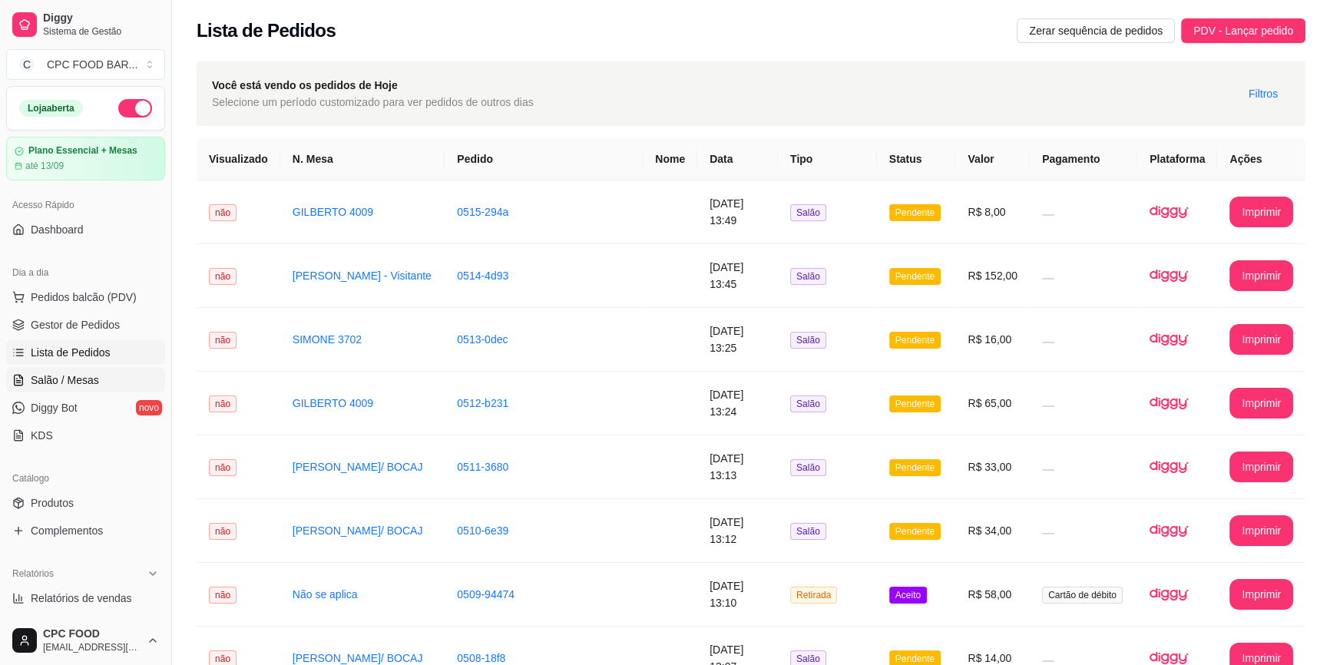
click at [91, 379] on span "Salão / Mesas" at bounding box center [65, 379] width 68 height 15
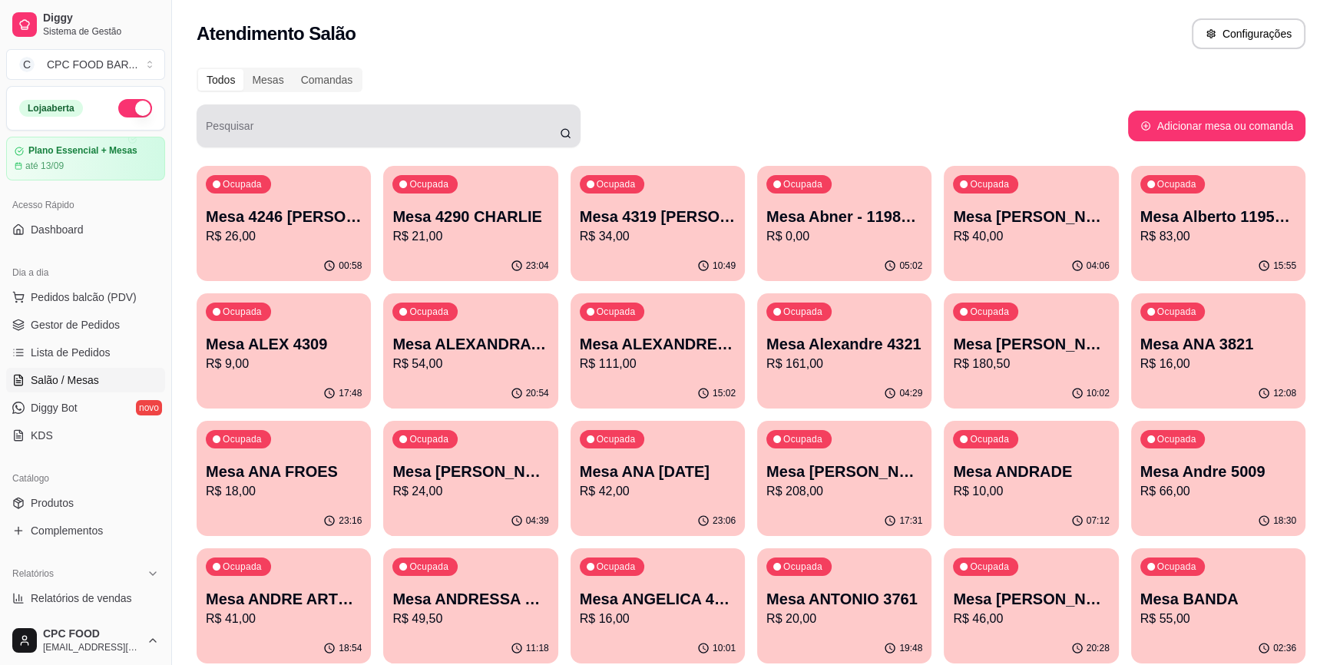
click at [514, 142] on div "Pesquisar" at bounding box center [389, 125] width 384 height 43
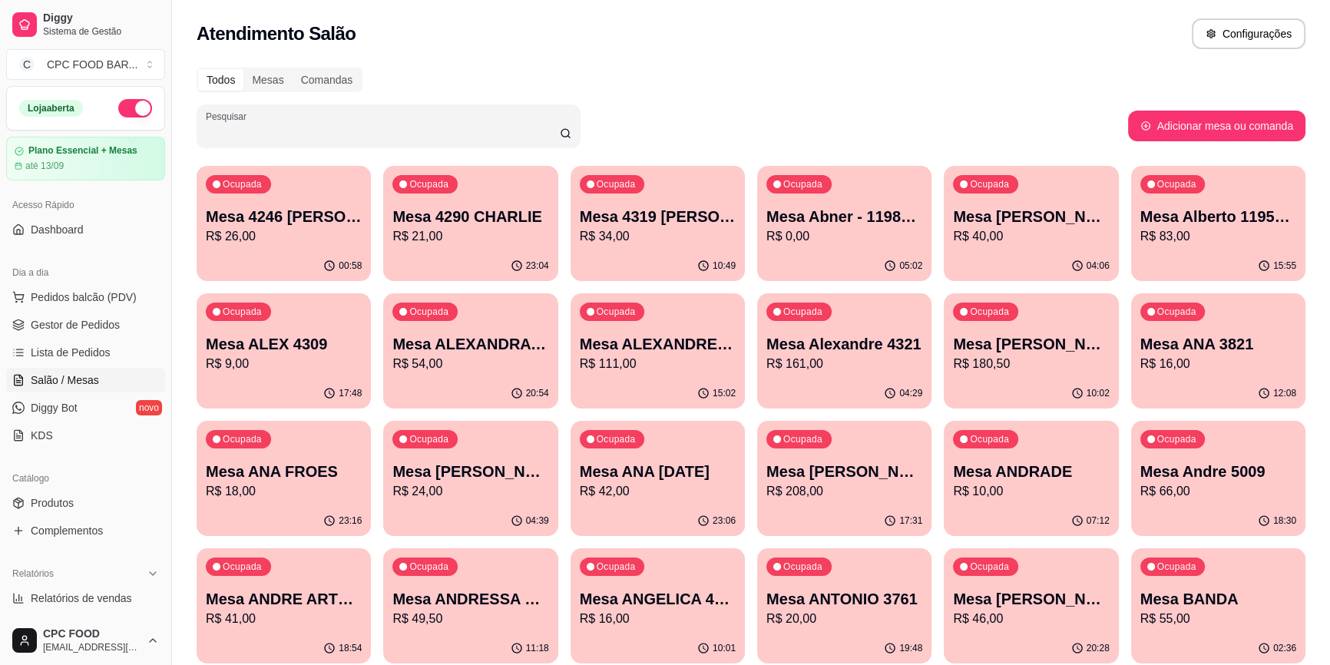
click at [475, 122] on div at bounding box center [388, 126] width 365 height 31
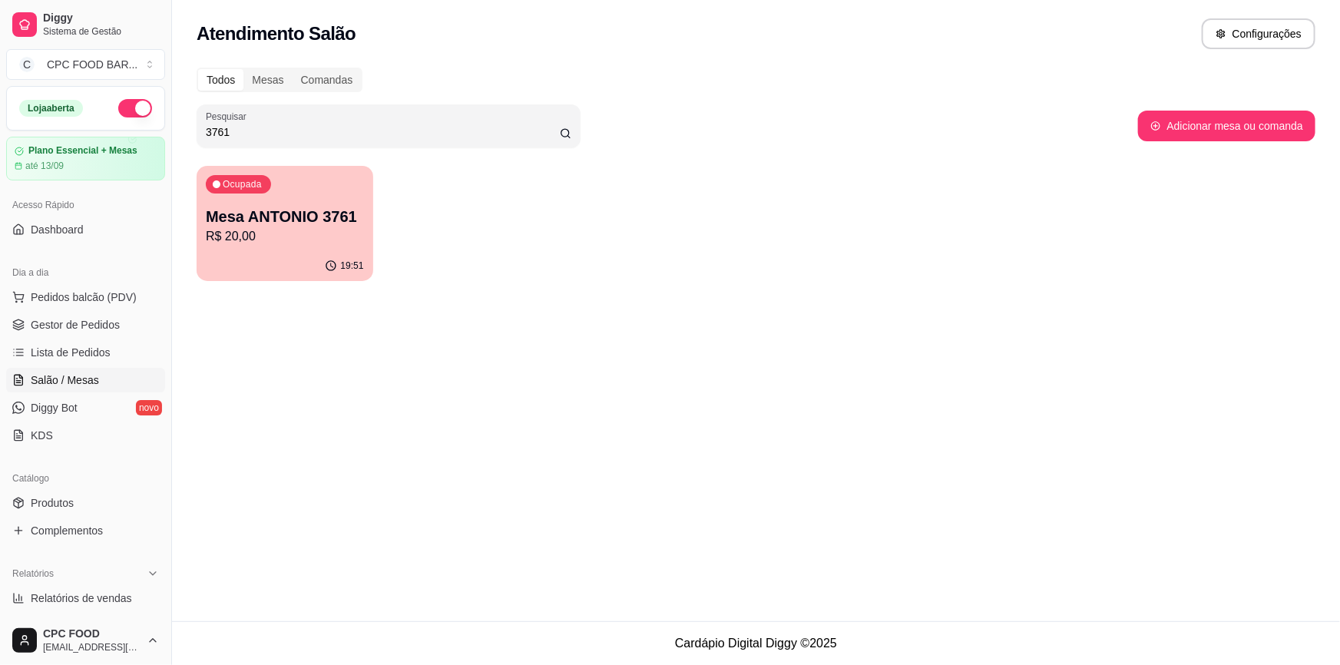
type input "3761"
click at [388, 243] on div "Ocupada Mesa ANTONIO 3761 R$ 20,00 19:51" at bounding box center [756, 223] width 1118 height 115
click at [349, 240] on p "R$ 20,00" at bounding box center [285, 236] width 158 height 18
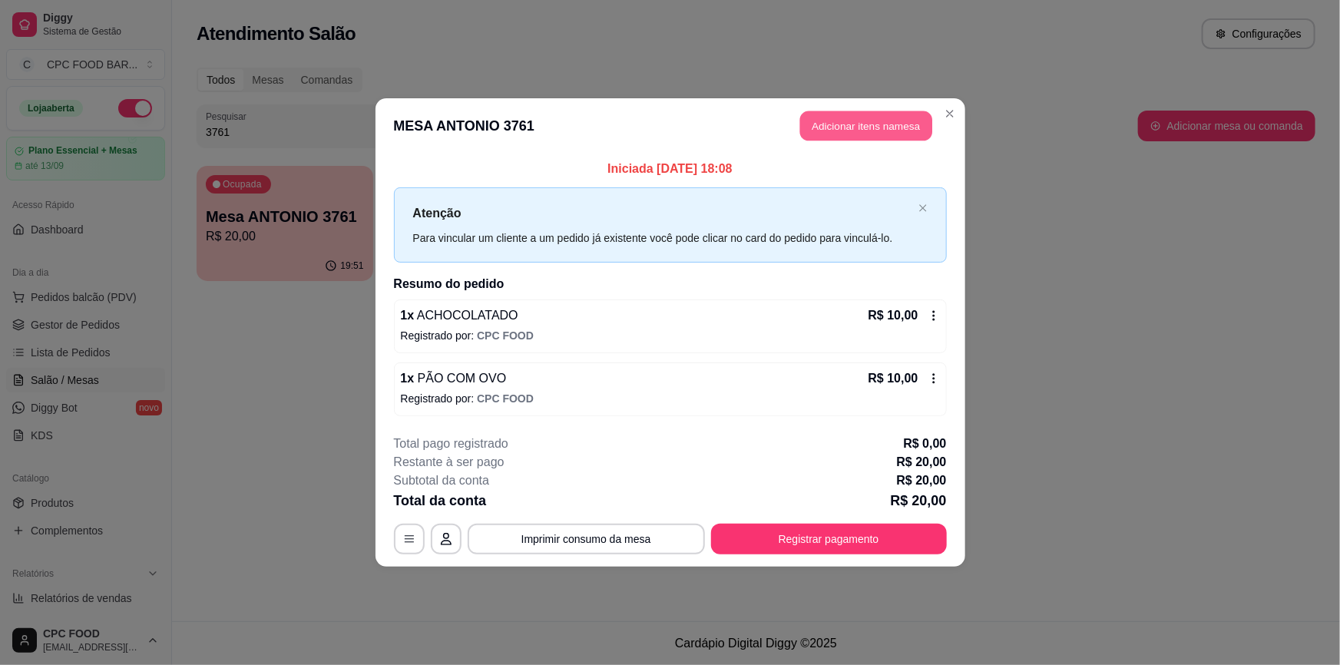
click at [867, 131] on button "Adicionar itens na mesa" at bounding box center [866, 126] width 132 height 30
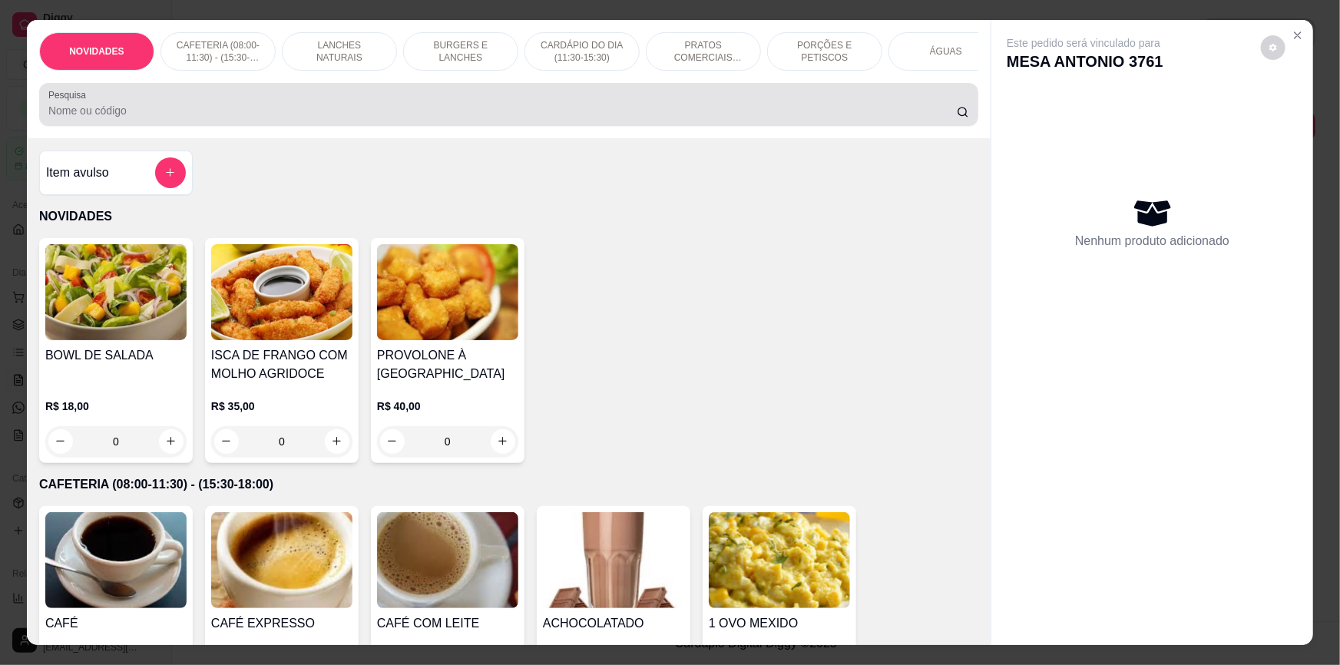
click at [592, 116] on input "Pesquisa" at bounding box center [502, 110] width 908 height 15
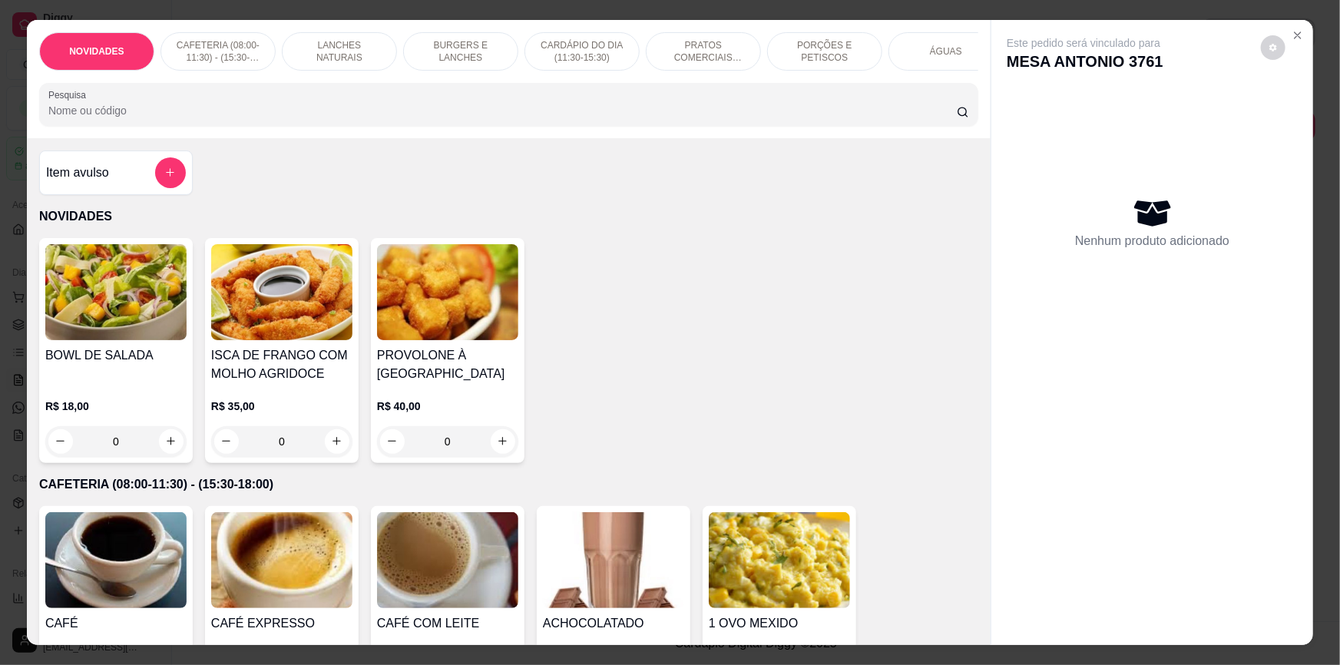
click at [449, 114] on input "Pesquisa" at bounding box center [502, 110] width 908 height 15
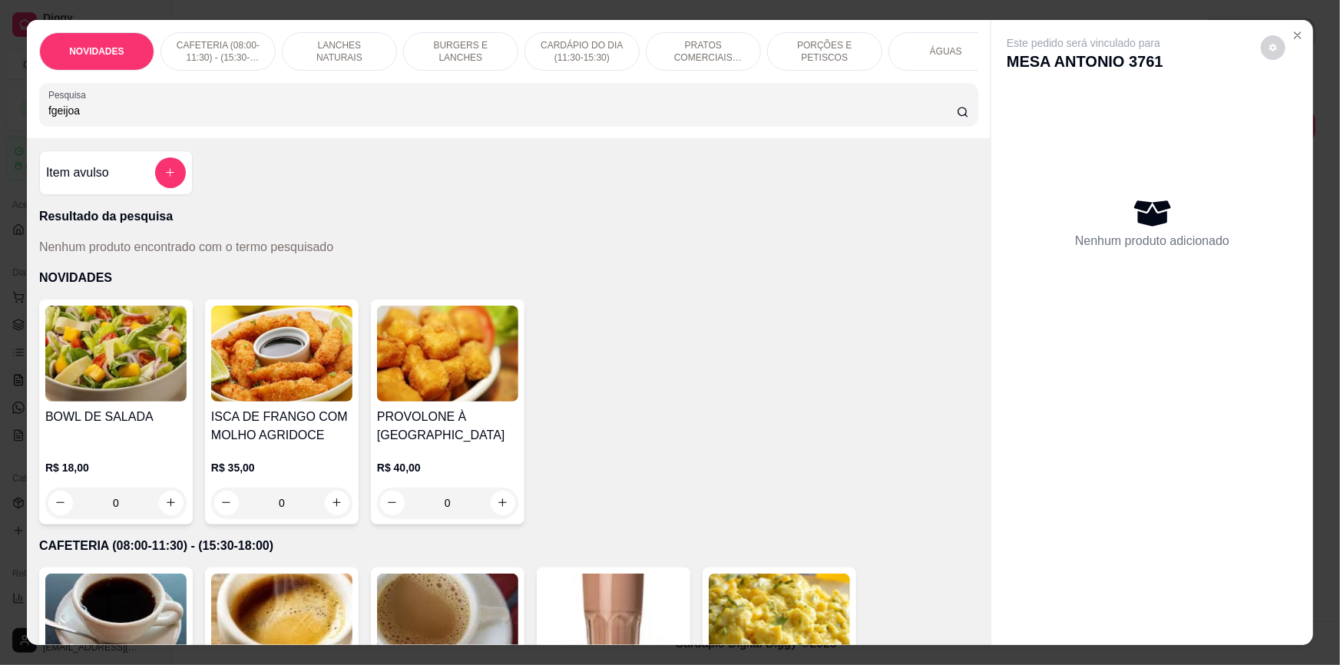
drag, startPoint x: 78, startPoint y: 114, endPoint x: 48, endPoint y: 125, distance: 31.8
click at [48, 118] on input "fgeijoa" at bounding box center [502, 110] width 908 height 15
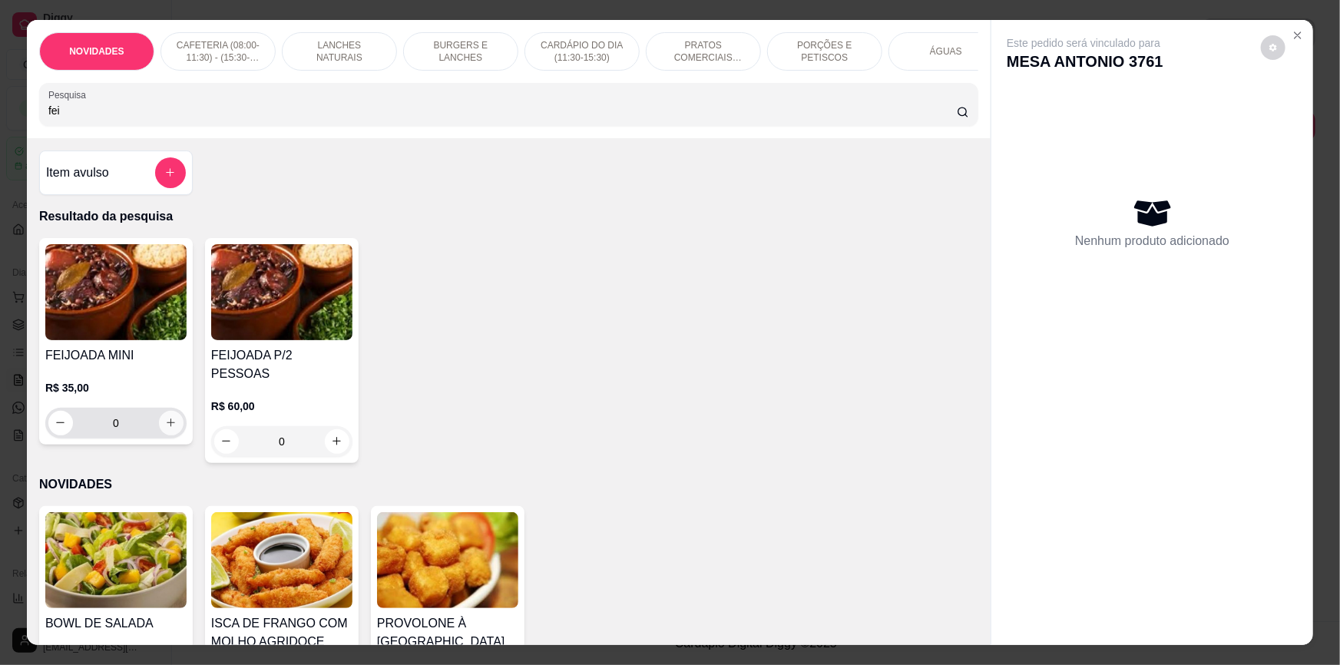
type input "fei"
click at [166, 429] on icon "increase-product-quantity" at bounding box center [172, 424] width 12 height 12
type input "1"
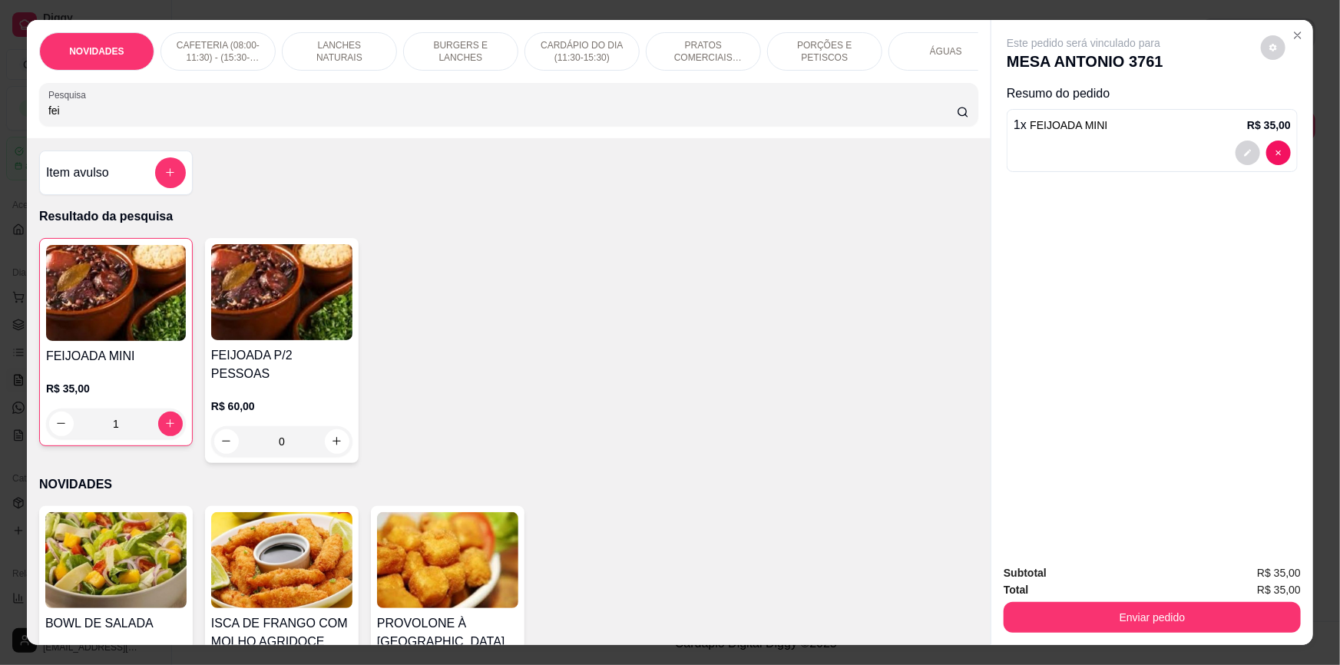
click at [828, 118] on input "fei" at bounding box center [502, 110] width 908 height 15
type input "f"
click at [114, 118] on input "laranja" at bounding box center [502, 110] width 908 height 15
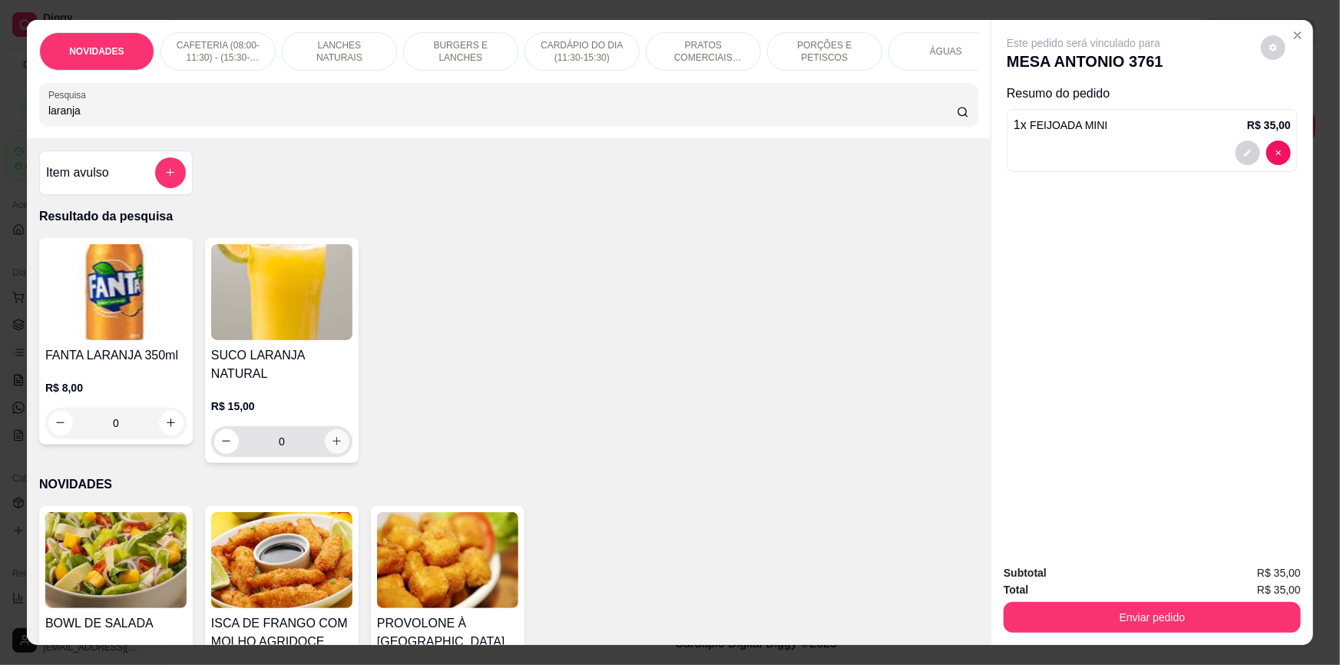
type input "laranja"
click at [331, 435] on icon "increase-product-quantity" at bounding box center [337, 441] width 12 height 12
type input "1"
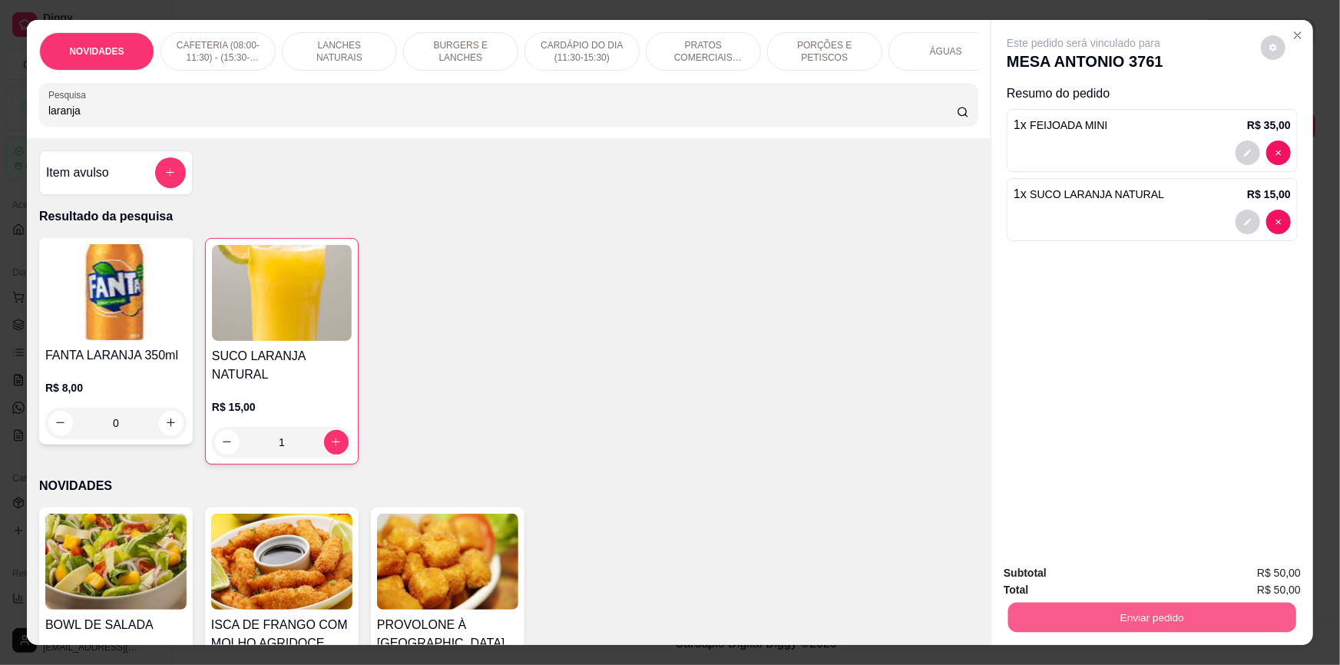
click at [1056, 629] on button "Enviar pedido" at bounding box center [1152, 618] width 288 height 30
click at [1082, 579] on button "Não registrar e enviar pedido" at bounding box center [1102, 579] width 155 height 28
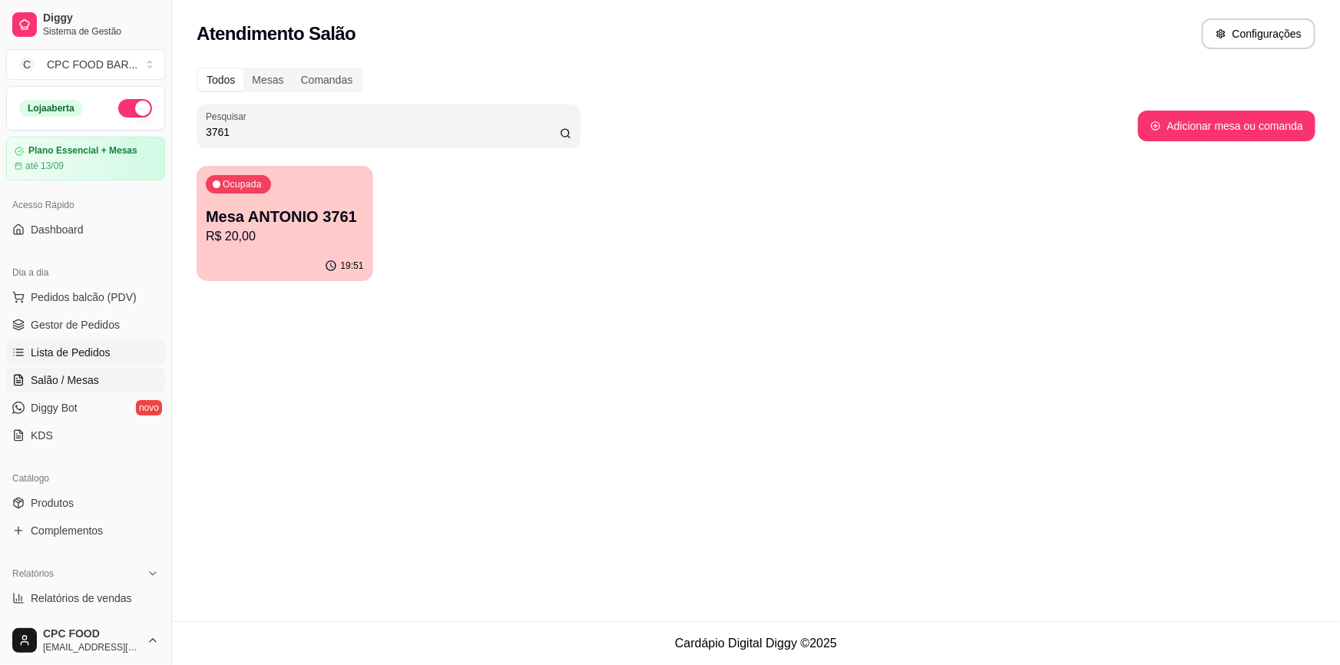
click at [55, 349] on span "Lista de Pedidos" at bounding box center [71, 352] width 80 height 15
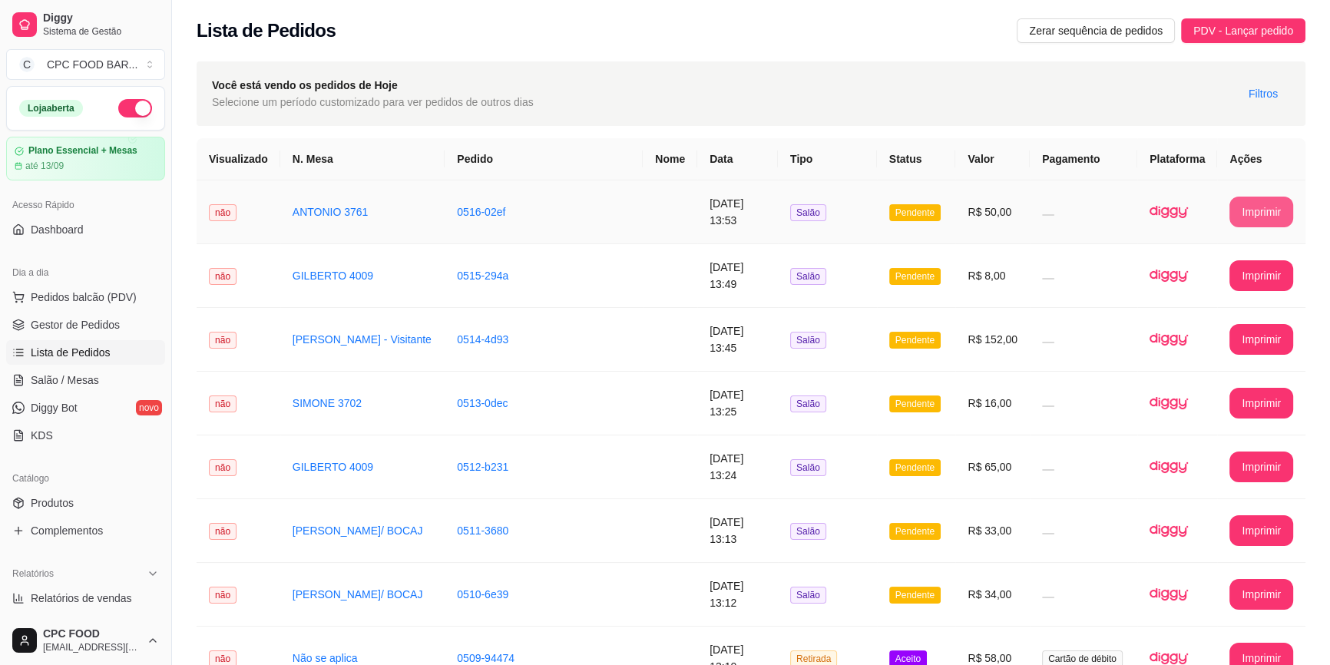
click at [1286, 216] on button "Imprimir" at bounding box center [1261, 212] width 64 height 31
click at [99, 396] on link "Diggy Bot novo" at bounding box center [85, 407] width 159 height 25
click at [93, 379] on span "Salão / Mesas" at bounding box center [65, 379] width 68 height 15
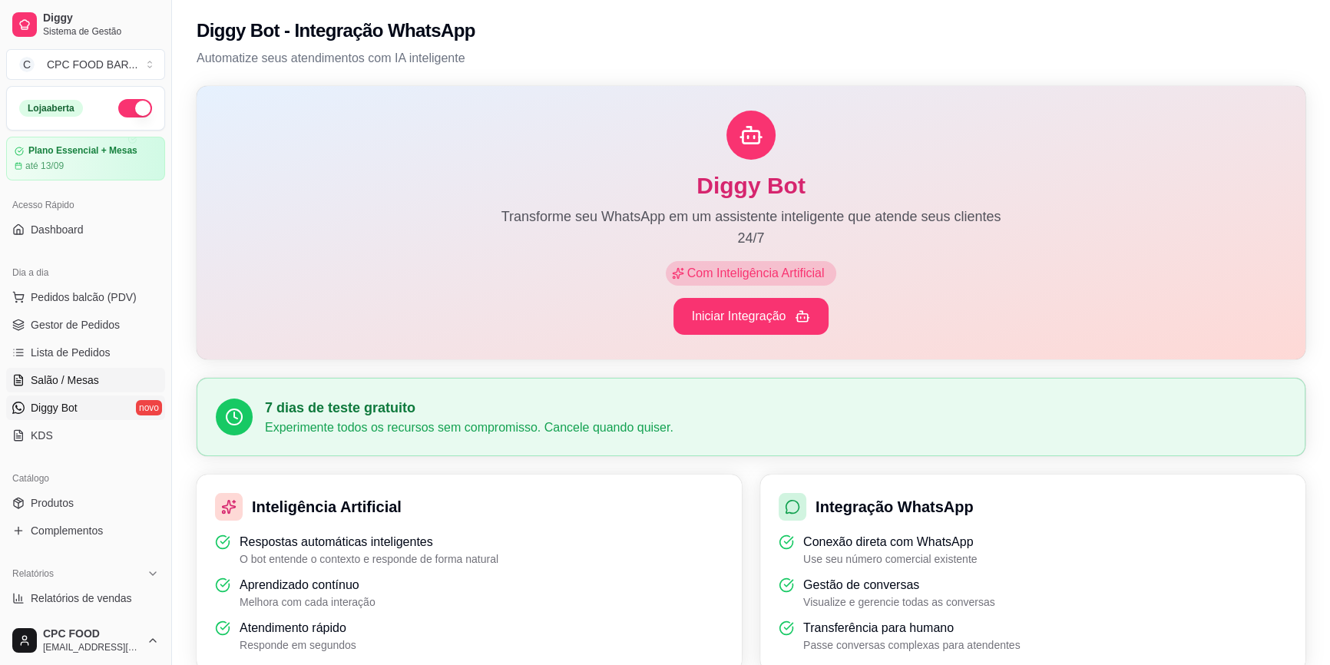
click at [107, 376] on link "Salão / Mesas" at bounding box center [85, 380] width 159 height 25
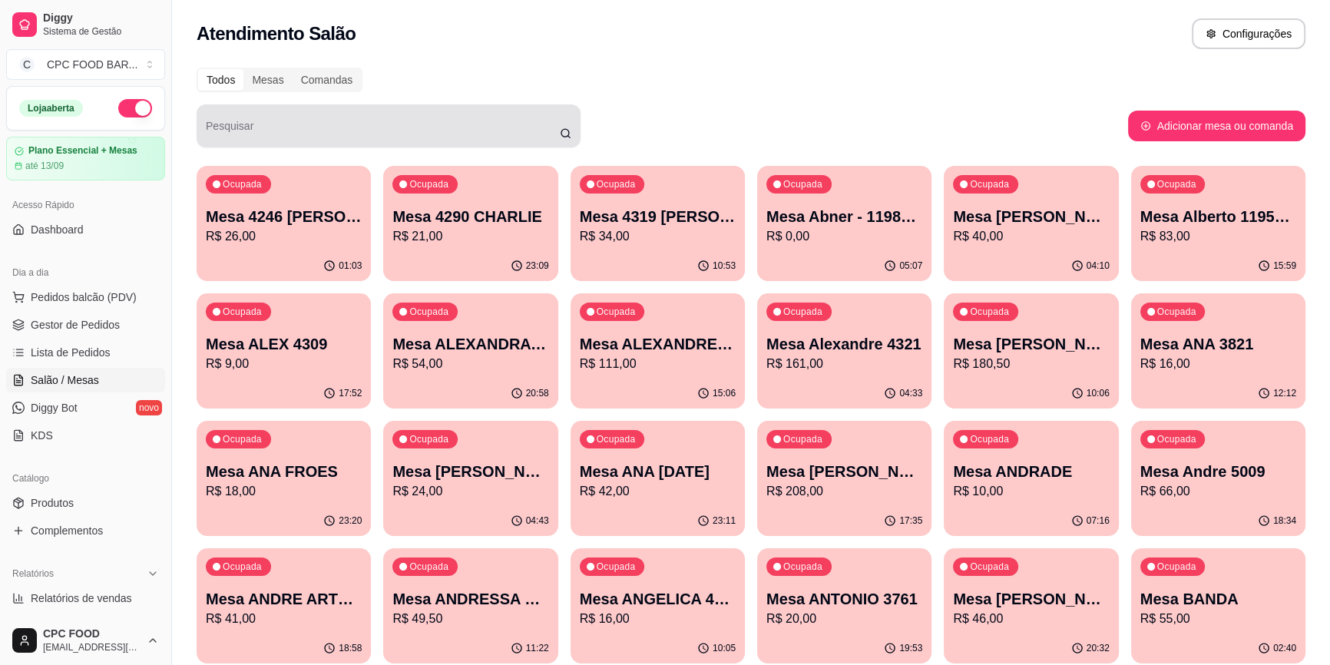
click at [261, 123] on div at bounding box center [388, 126] width 365 height 31
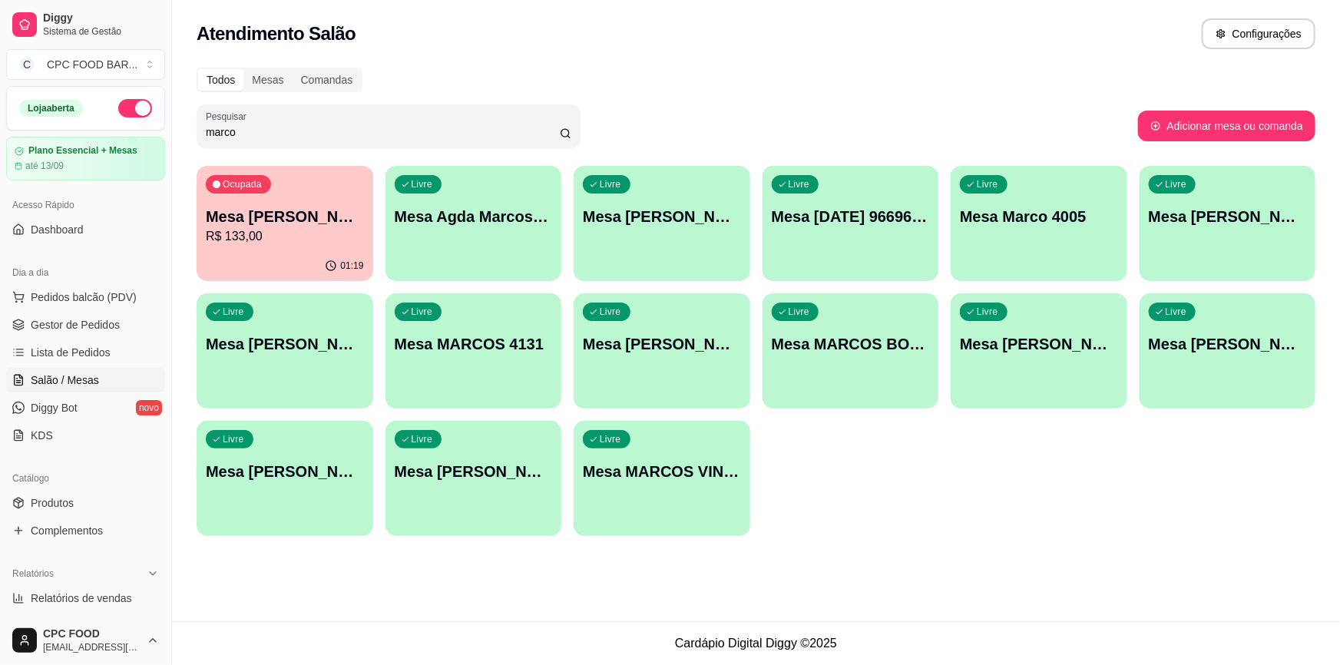
type input "marco"
click at [322, 209] on p "Mesa [PERSON_NAME]/ BOCAJ" at bounding box center [284, 216] width 153 height 21
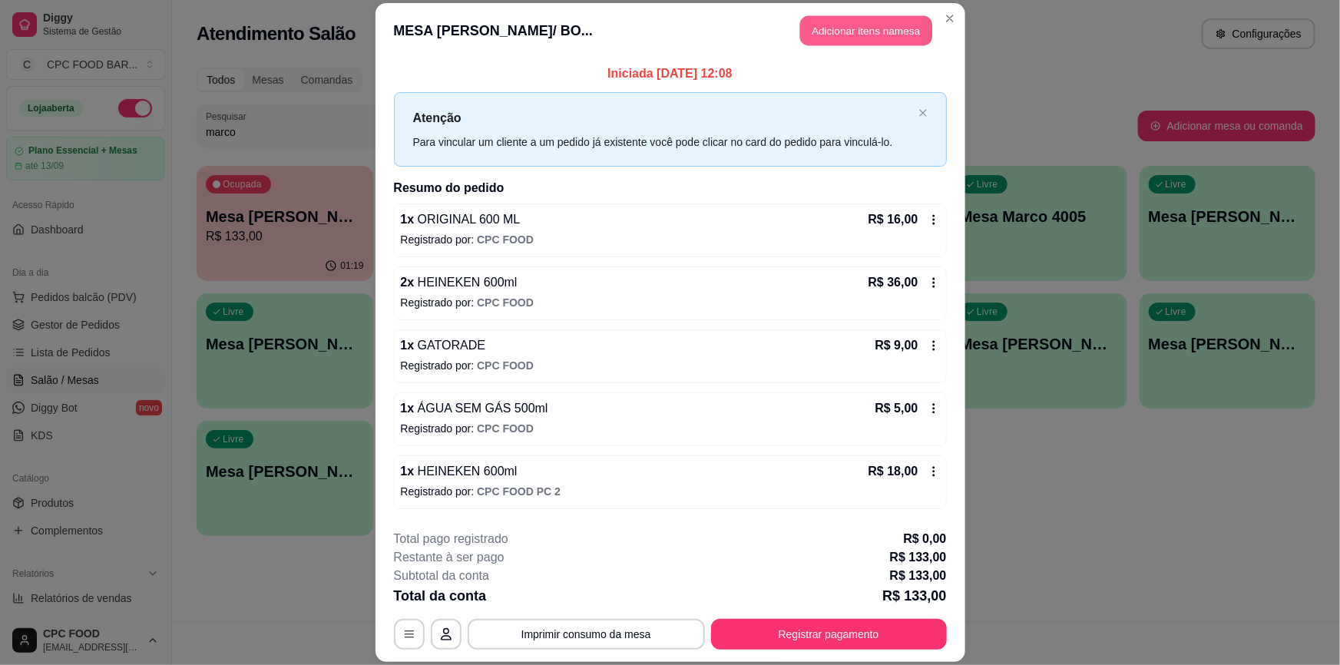
click at [837, 35] on button "Adicionar itens na mesa" at bounding box center [866, 31] width 132 height 30
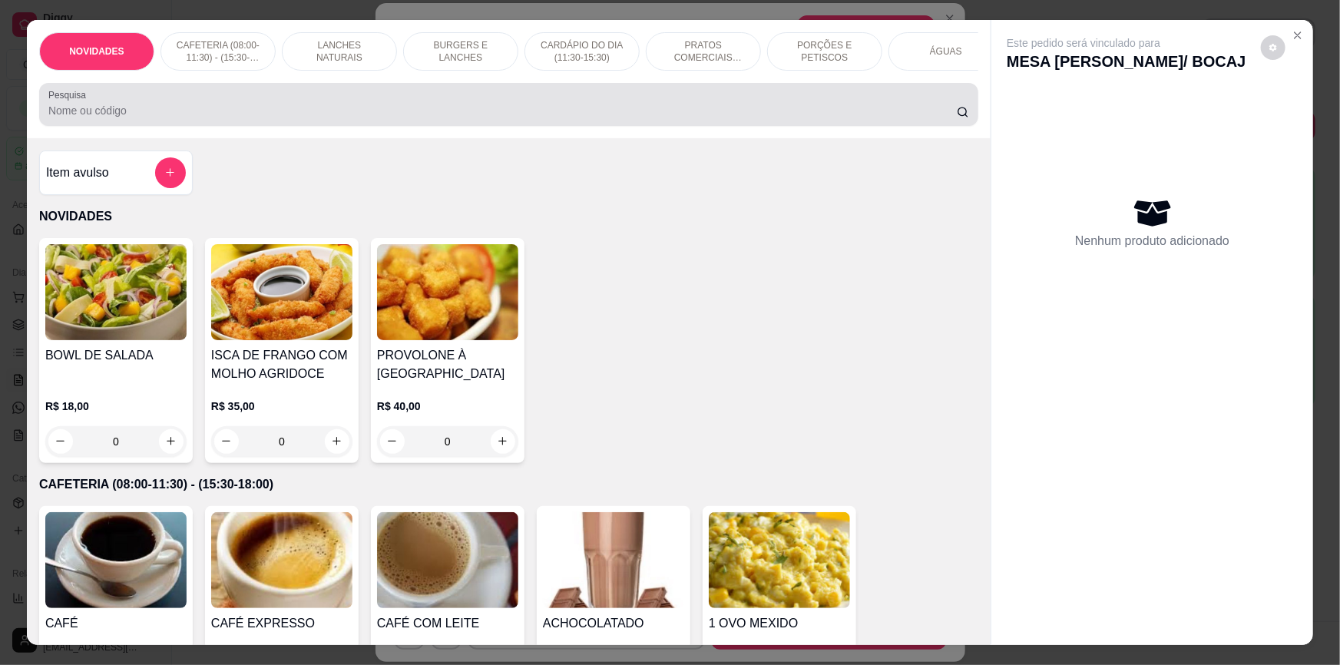
click at [319, 118] on input "Pesquisa" at bounding box center [502, 110] width 908 height 15
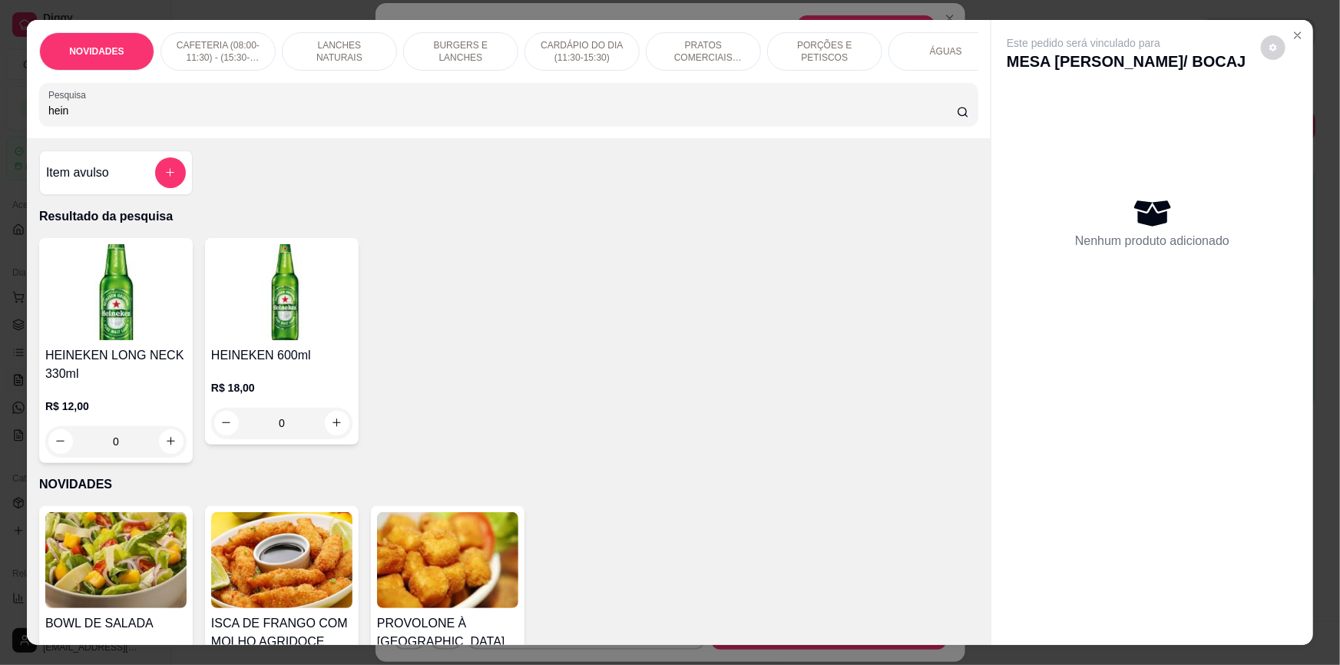
click at [114, 118] on input "hein" at bounding box center [502, 110] width 908 height 15
type input "h"
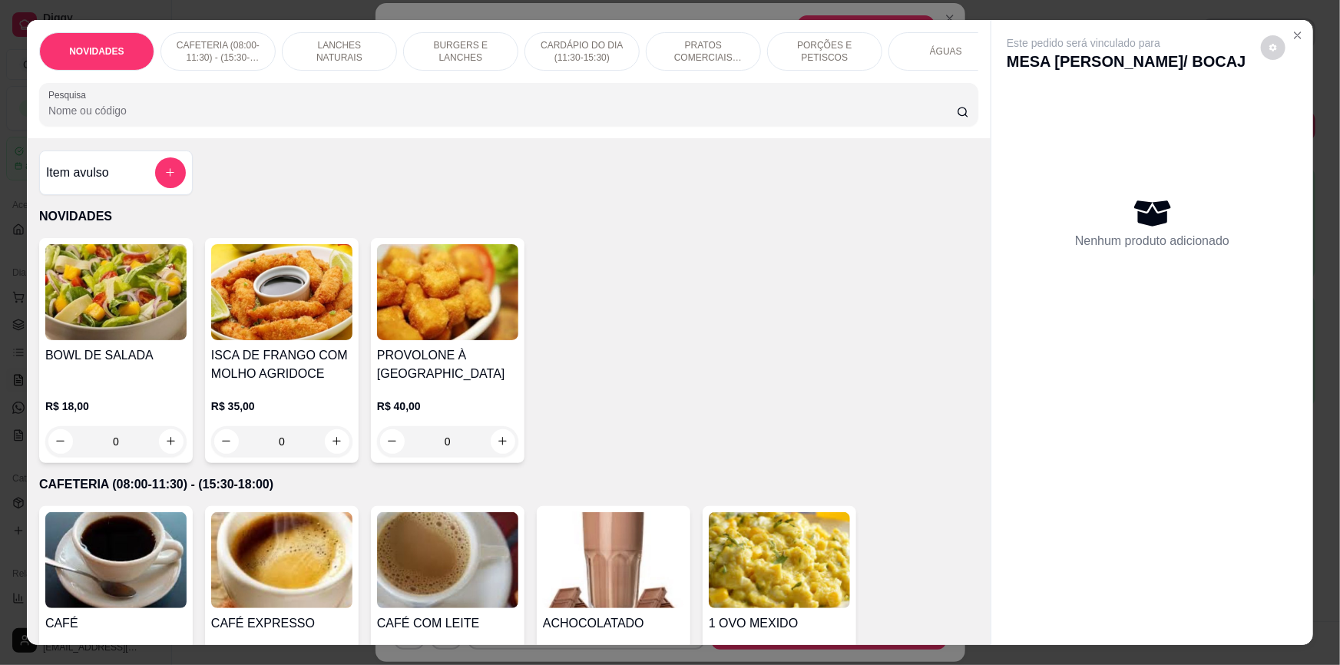
scroll to position [0, 821]
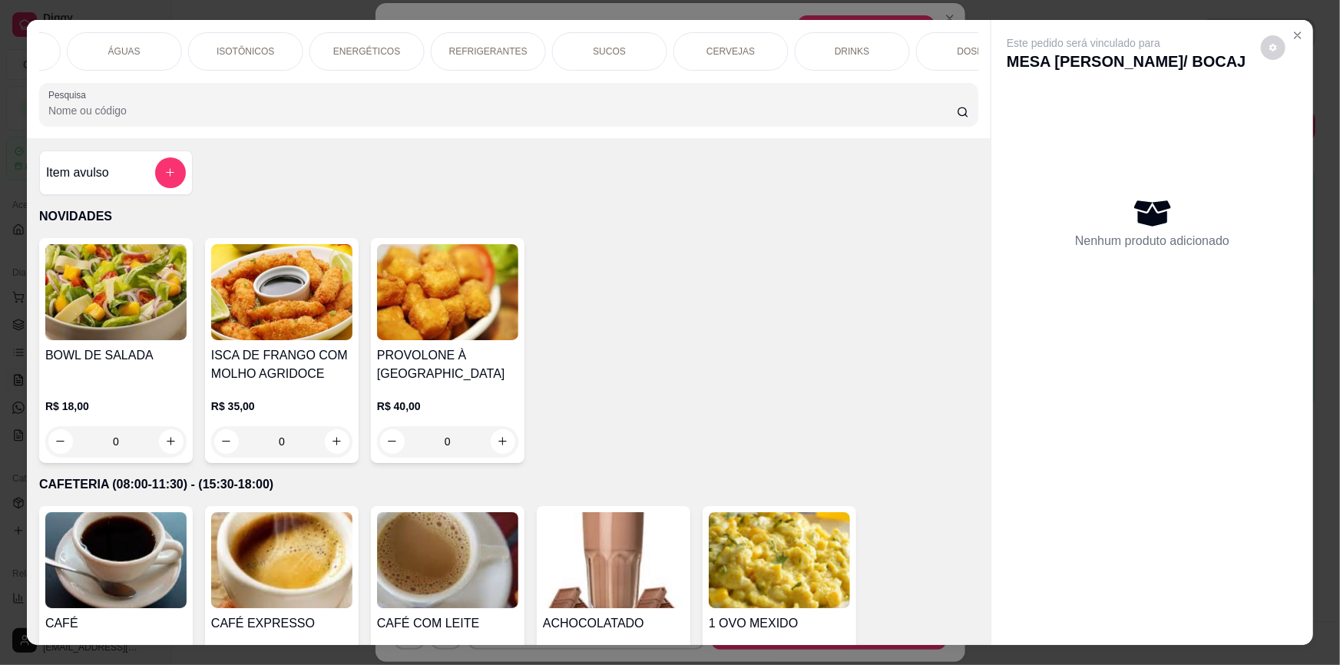
click at [727, 45] on p "CERVEJAS" at bounding box center [730, 51] width 48 height 12
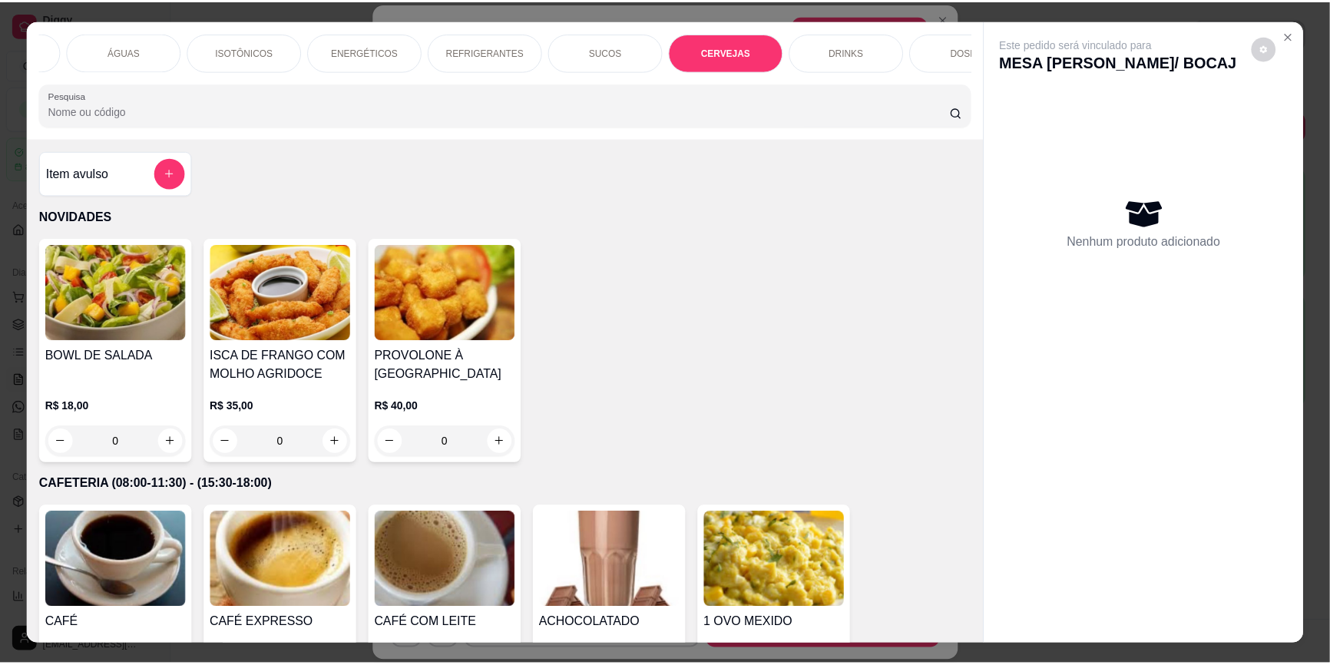
scroll to position [29, 0]
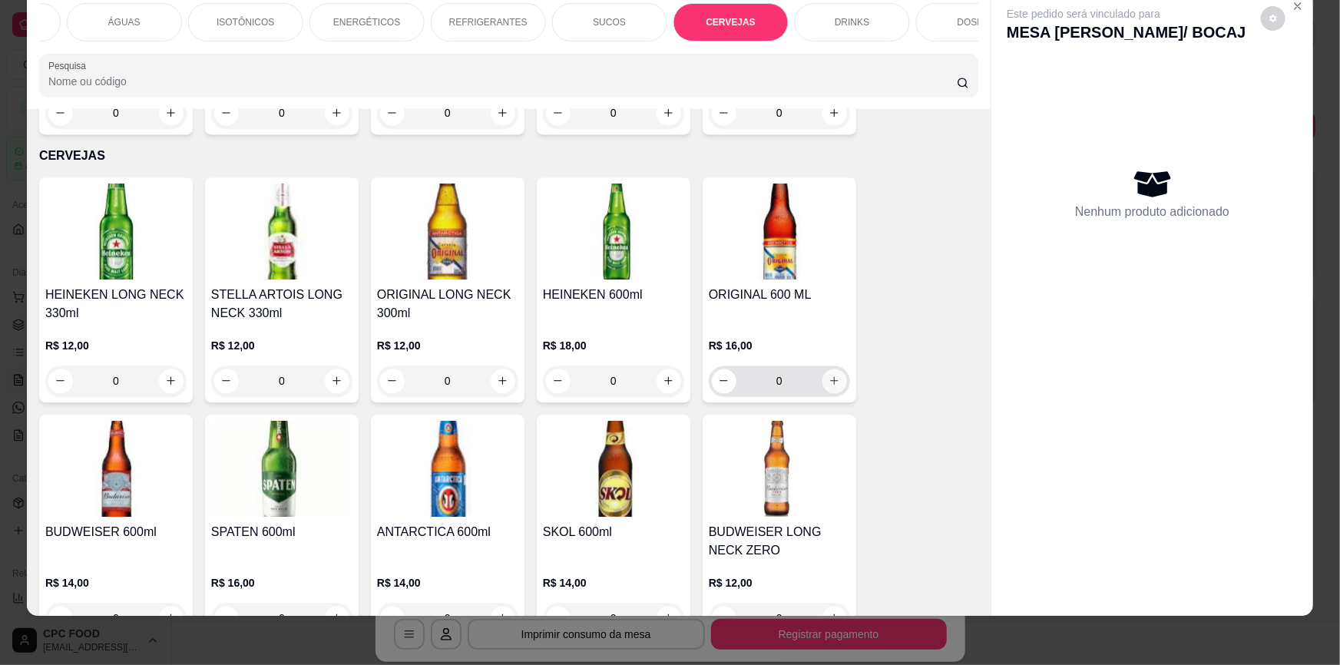
click at [829, 375] on icon "increase-product-quantity" at bounding box center [834, 381] width 12 height 12
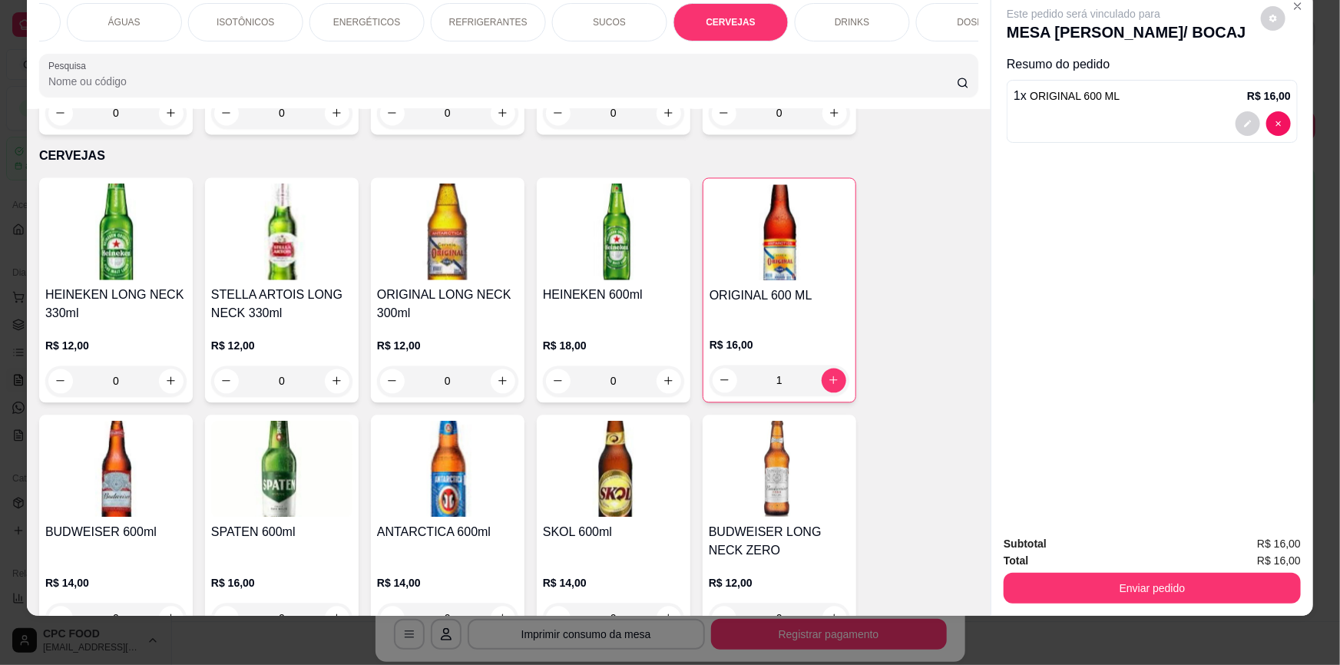
type input "1"
click at [662, 375] on icon "increase-product-quantity" at bounding box center [668, 381] width 12 height 12
click at [660, 369] on button "increase-product-quantity" at bounding box center [668, 381] width 25 height 25
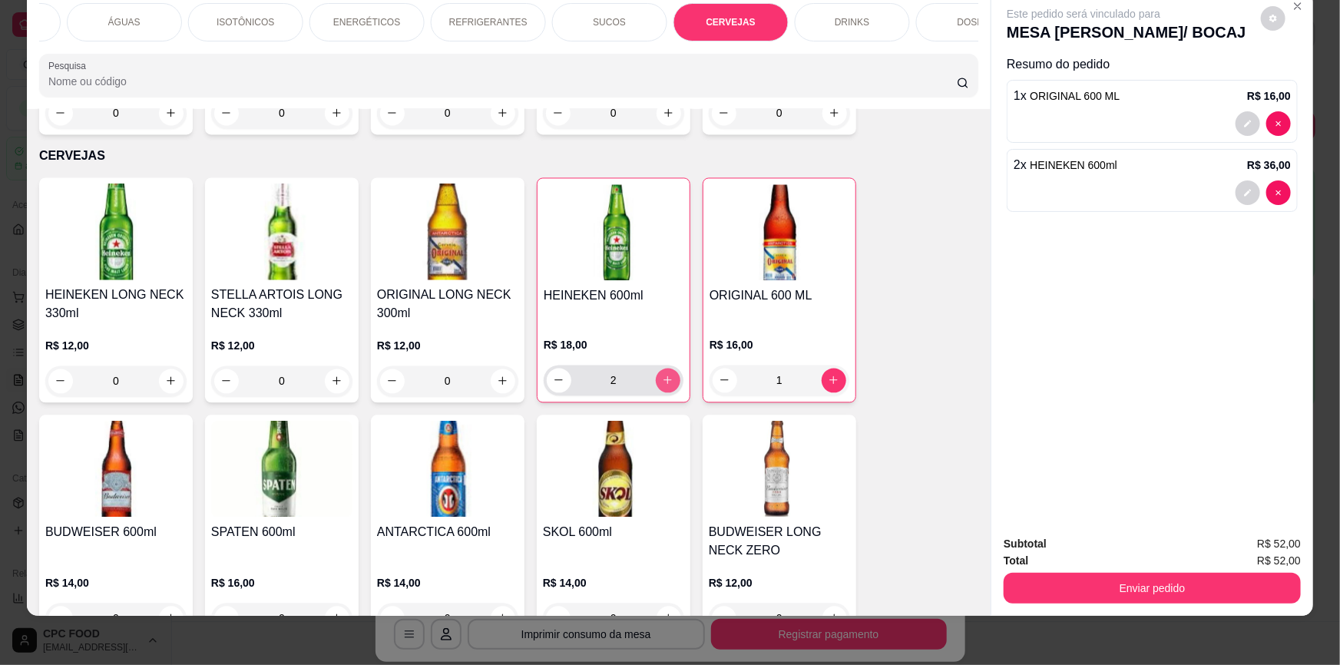
type input "2"
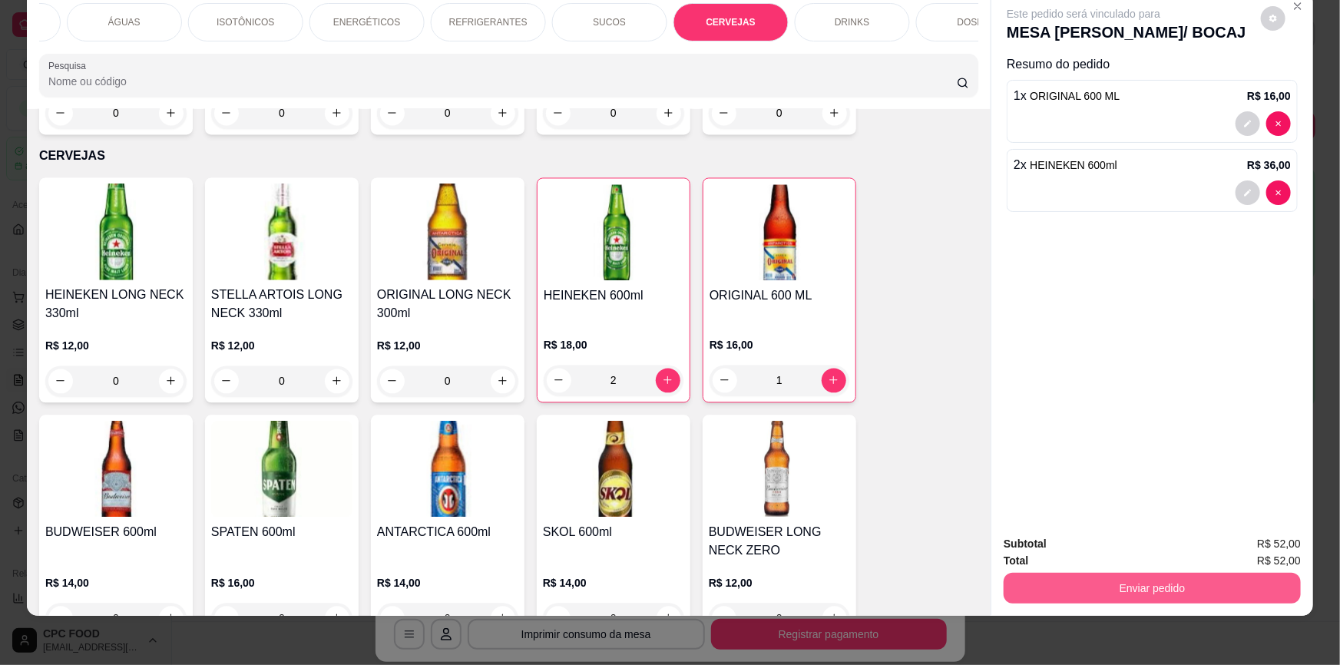
click at [1052, 593] on button "Enviar pedido" at bounding box center [1151, 588] width 297 height 31
click at [1059, 554] on button "Não registrar e enviar pedido" at bounding box center [1102, 550] width 160 height 29
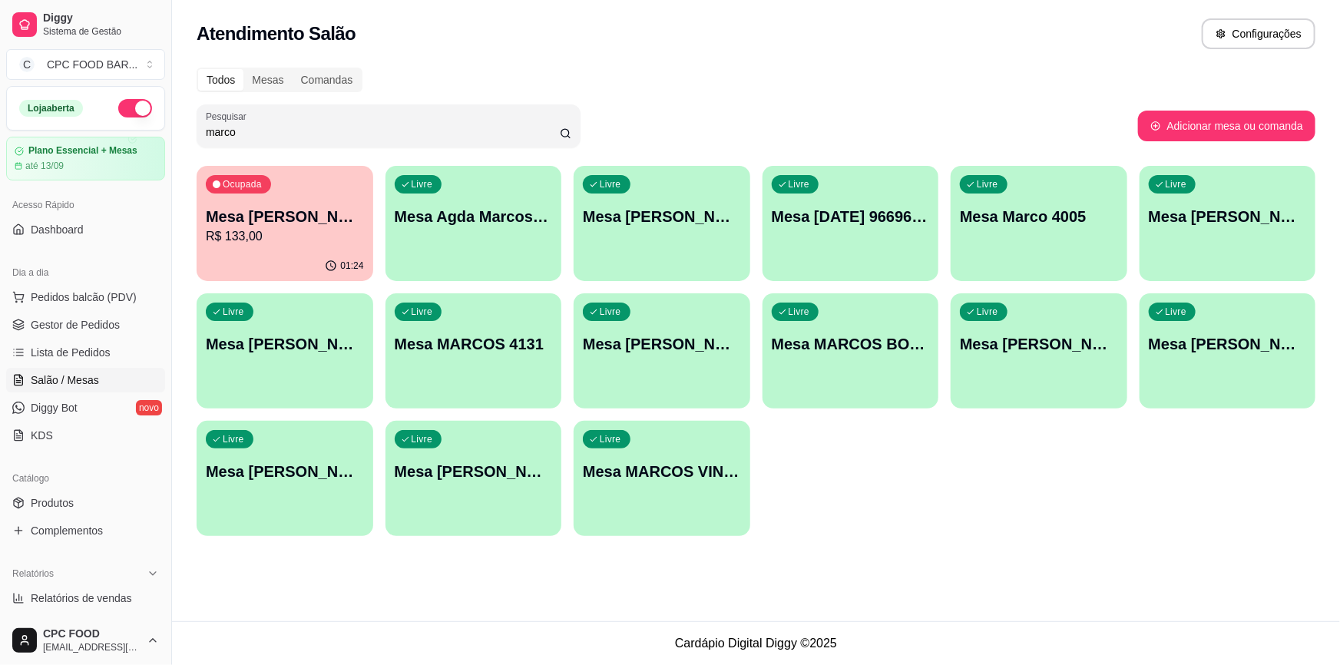
click at [953, 137] on div "Pesquisar marco" at bounding box center [667, 125] width 941 height 43
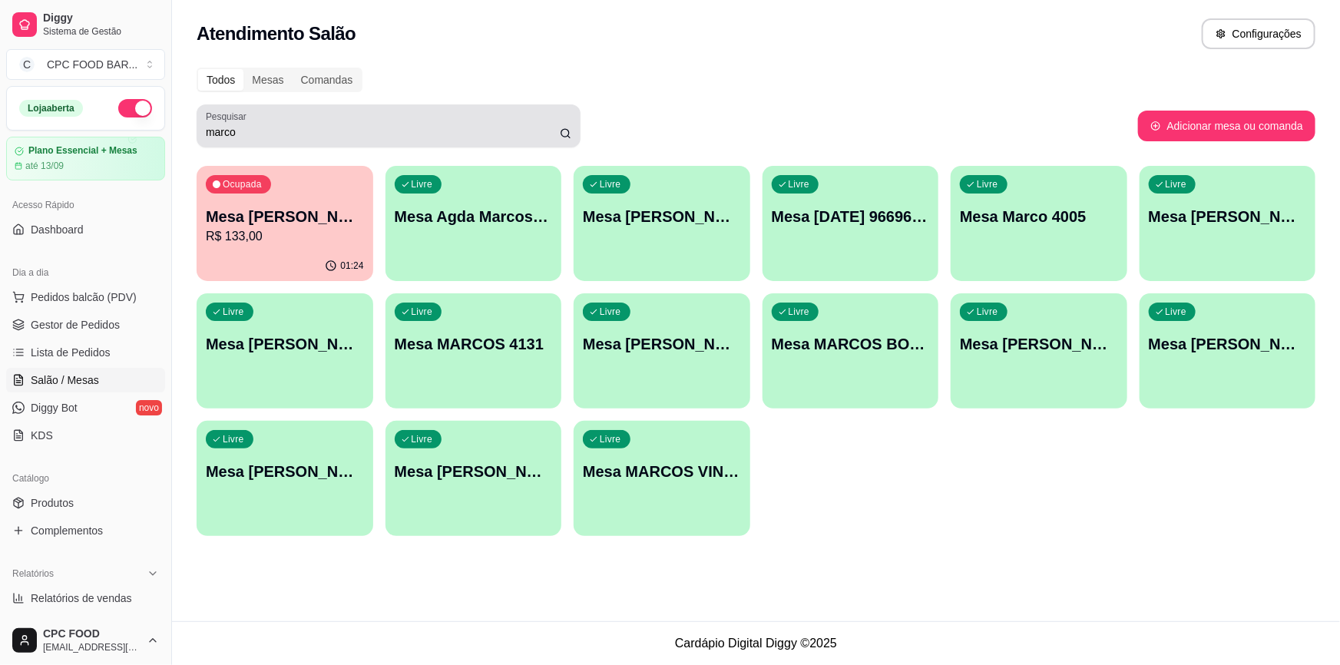
click at [534, 145] on div "Pesquisar marco" at bounding box center [389, 125] width 384 height 43
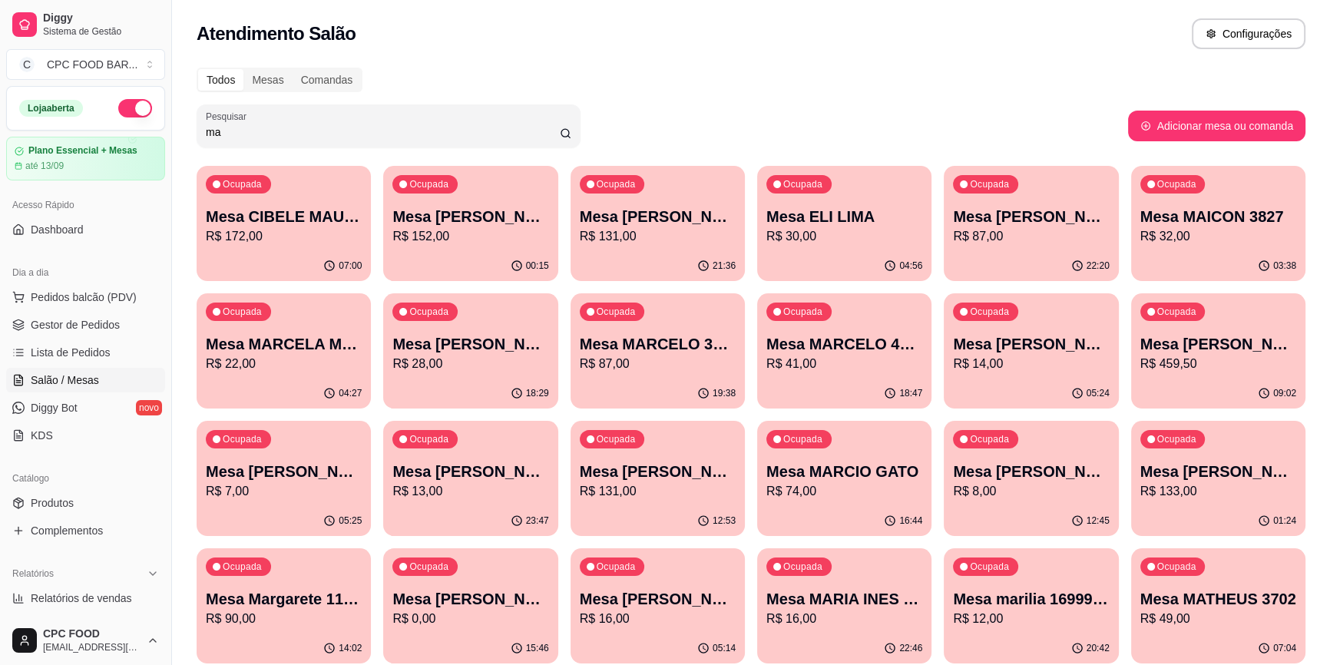
type input "m"
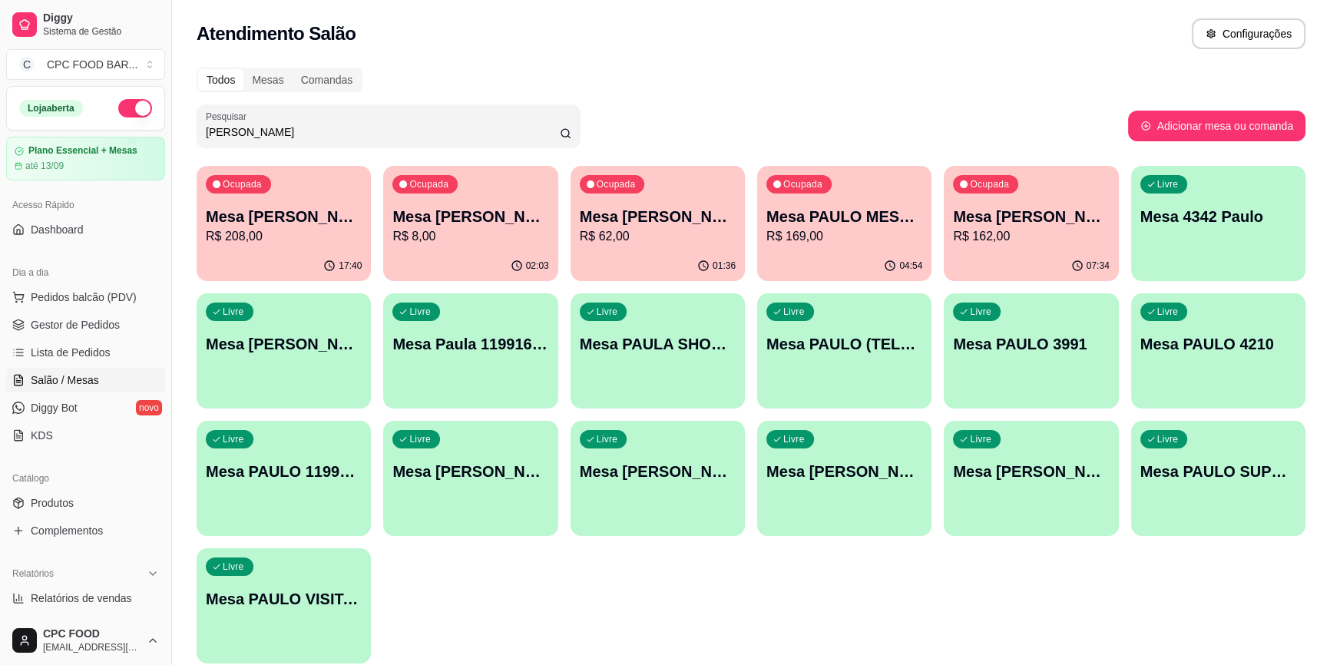
type input "paulo"
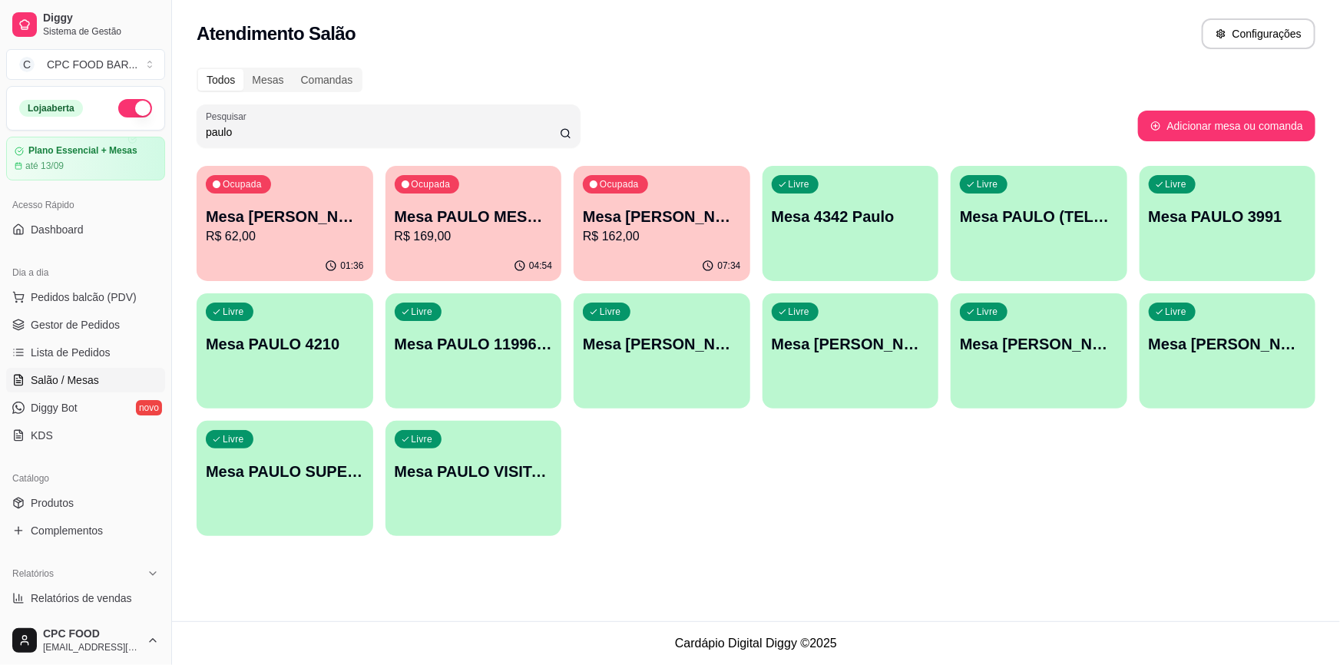
drag, startPoint x: 197, startPoint y: 131, endPoint x: 183, endPoint y: 131, distance: 13.8
click at [183, 131] on div "Todos Mesas Comandas Pesquisar paulo Adicionar mesa ou comanda Ocupada Mesa PAU…" at bounding box center [756, 306] width 1168 height 496
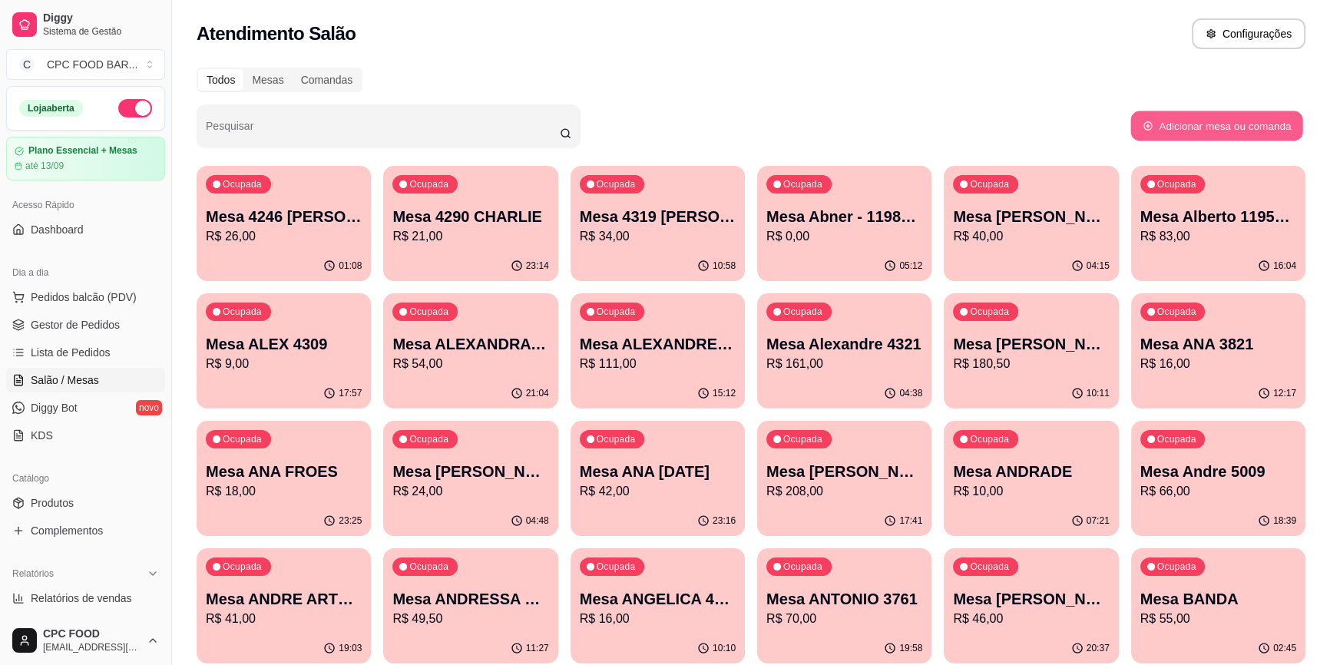
click at [1176, 114] on button "Adicionar mesa ou comanda" at bounding box center [1216, 126] width 172 height 30
select select "TABLE"
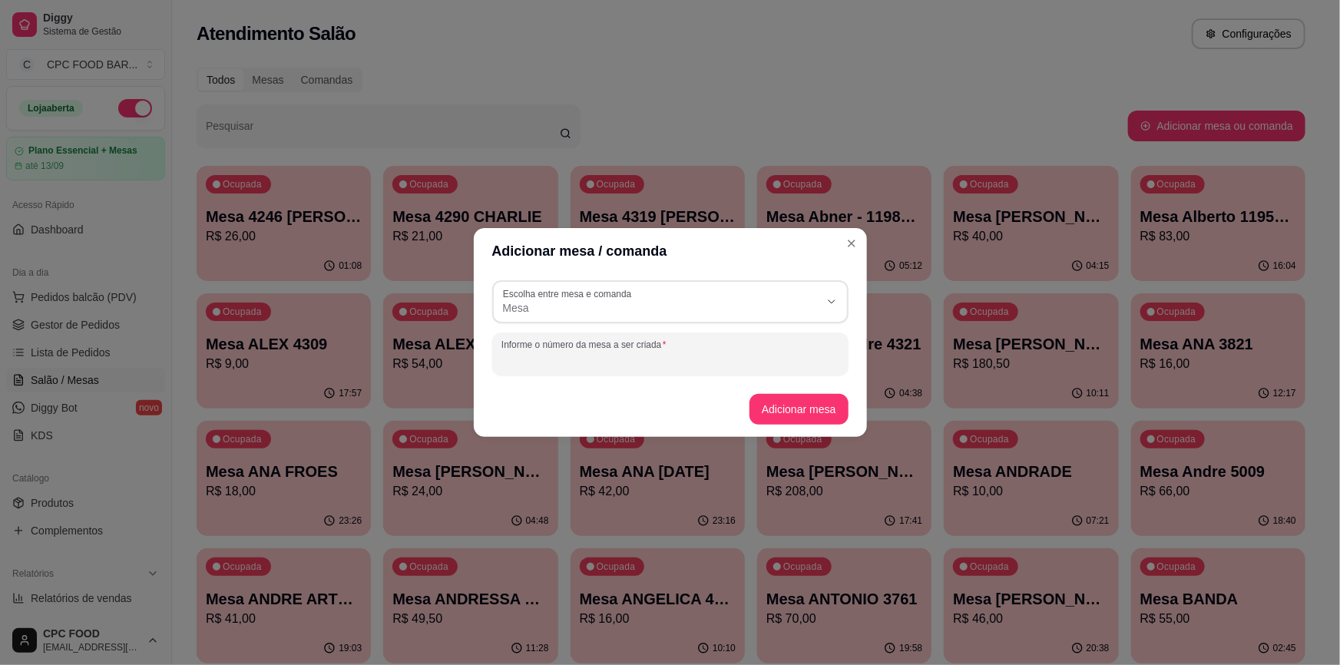
click at [559, 358] on input "Informe o número da mesa a ser criada" at bounding box center [670, 359] width 338 height 15
type input "Paulo"
click at [788, 414] on button "Adicionar mesa" at bounding box center [798, 409] width 99 height 31
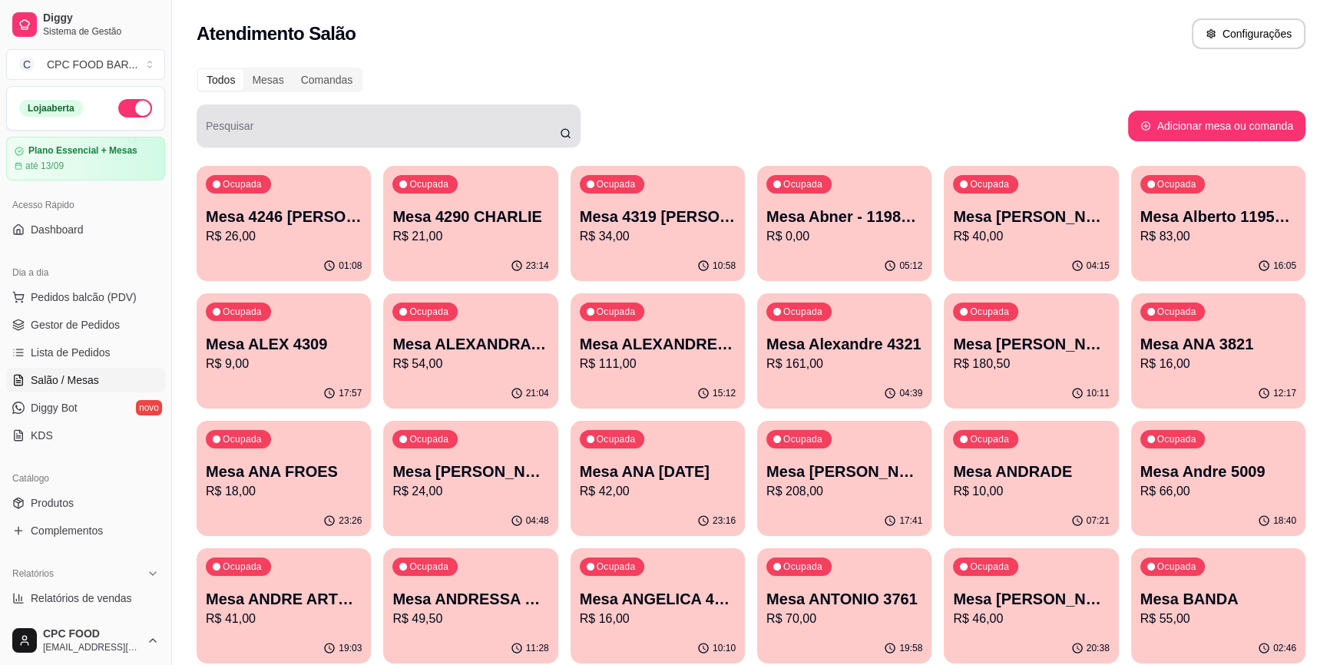
click at [416, 138] on input "Pesquisar" at bounding box center [383, 131] width 354 height 15
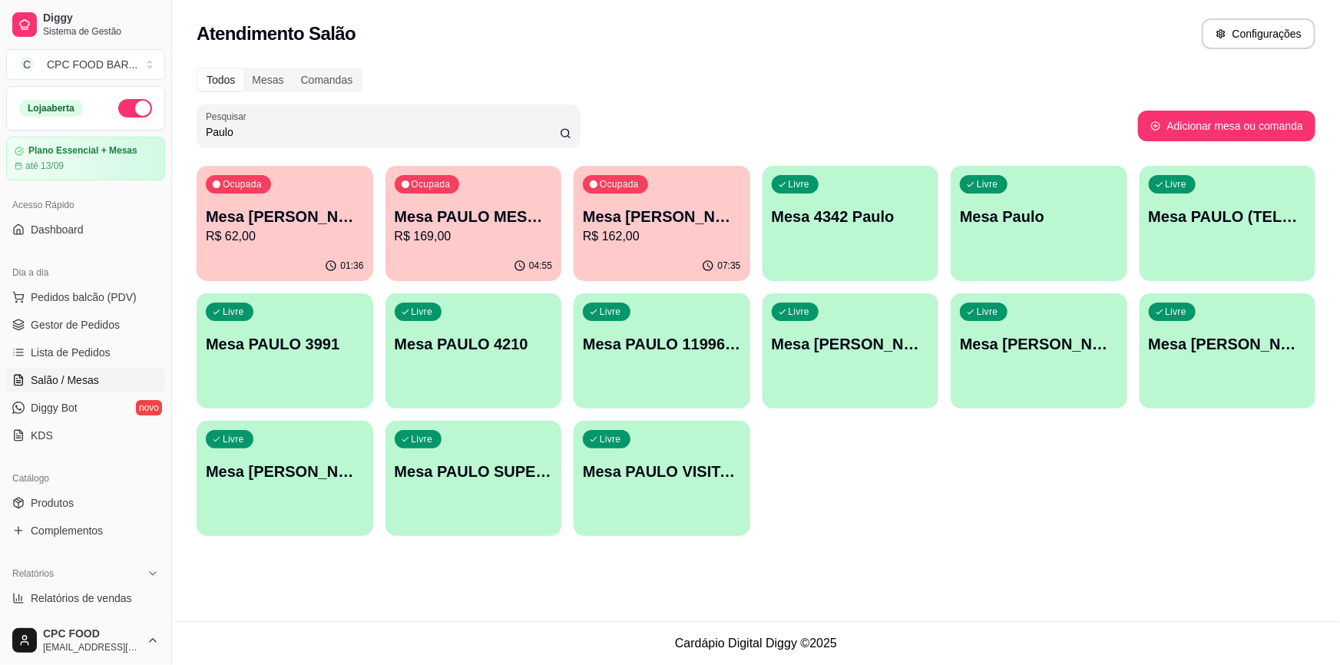
type input "Paulo"
click at [1078, 223] on p "Mesa Paulo" at bounding box center [1038, 216] width 153 height 21
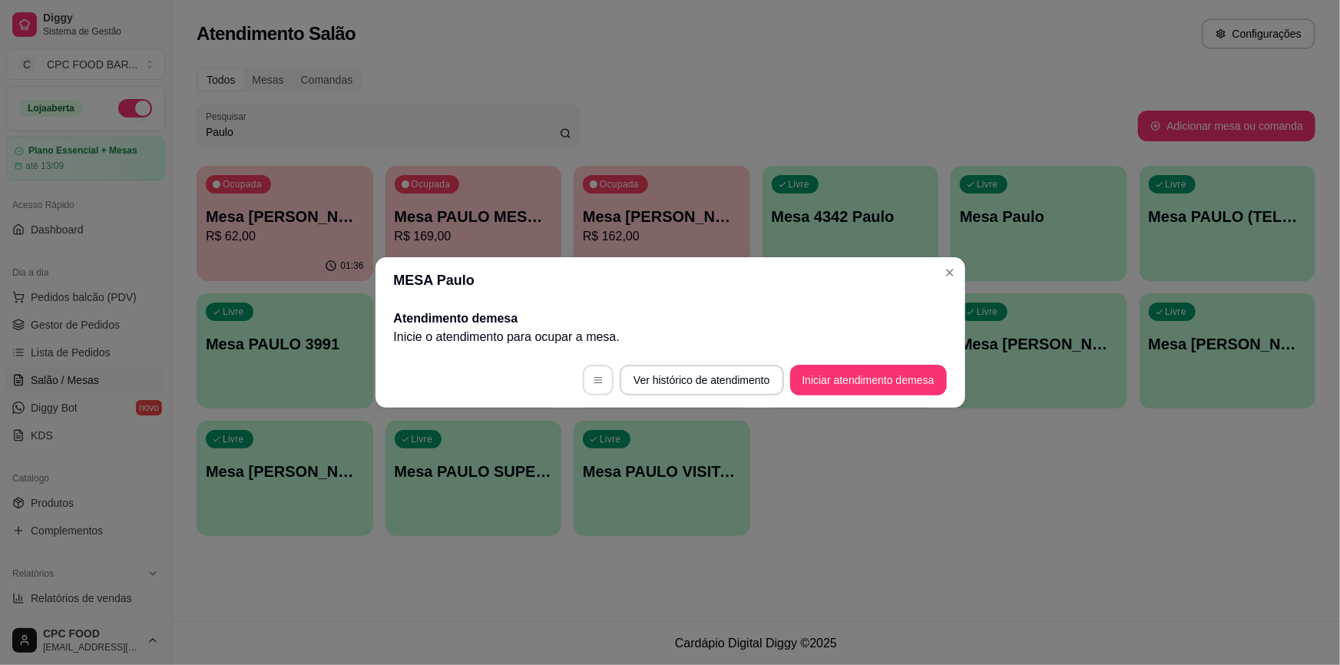
click at [593, 375] on icon "button" at bounding box center [598, 380] width 11 height 11
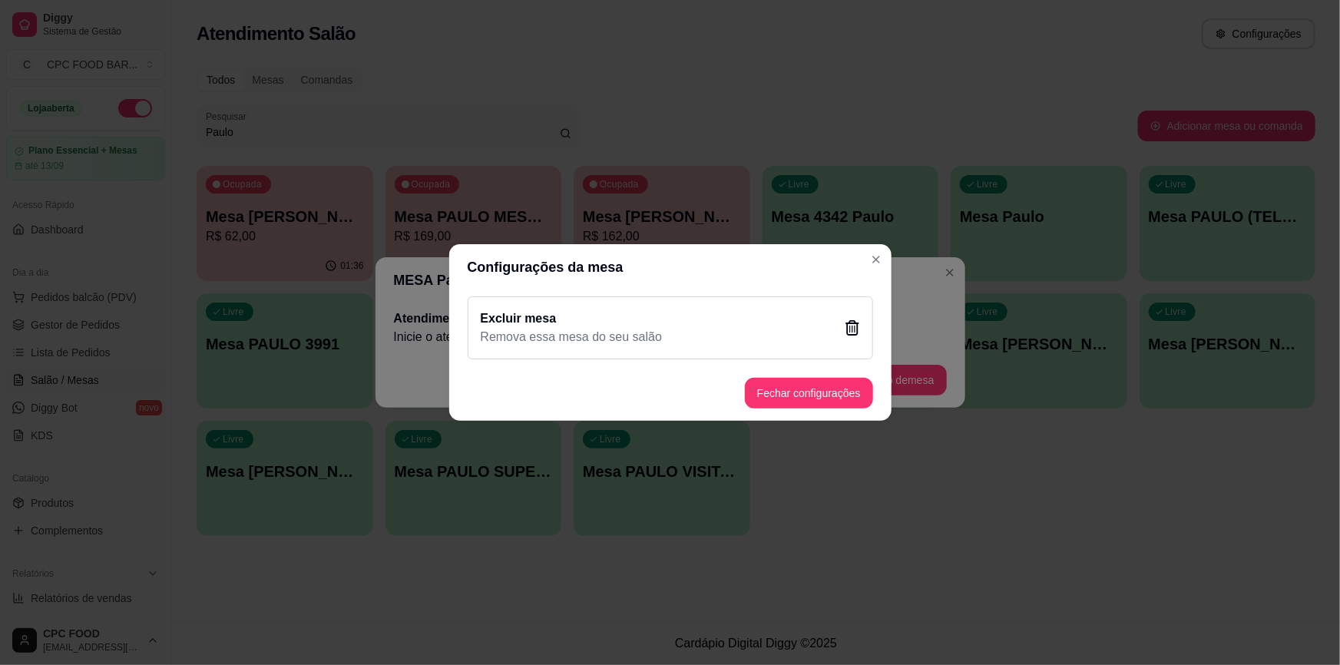
click at [583, 342] on p "Remova essa mesa do seu salão" at bounding box center [572, 337] width 182 height 18
click at [736, 424] on button "Sim" at bounding box center [748, 413] width 47 height 24
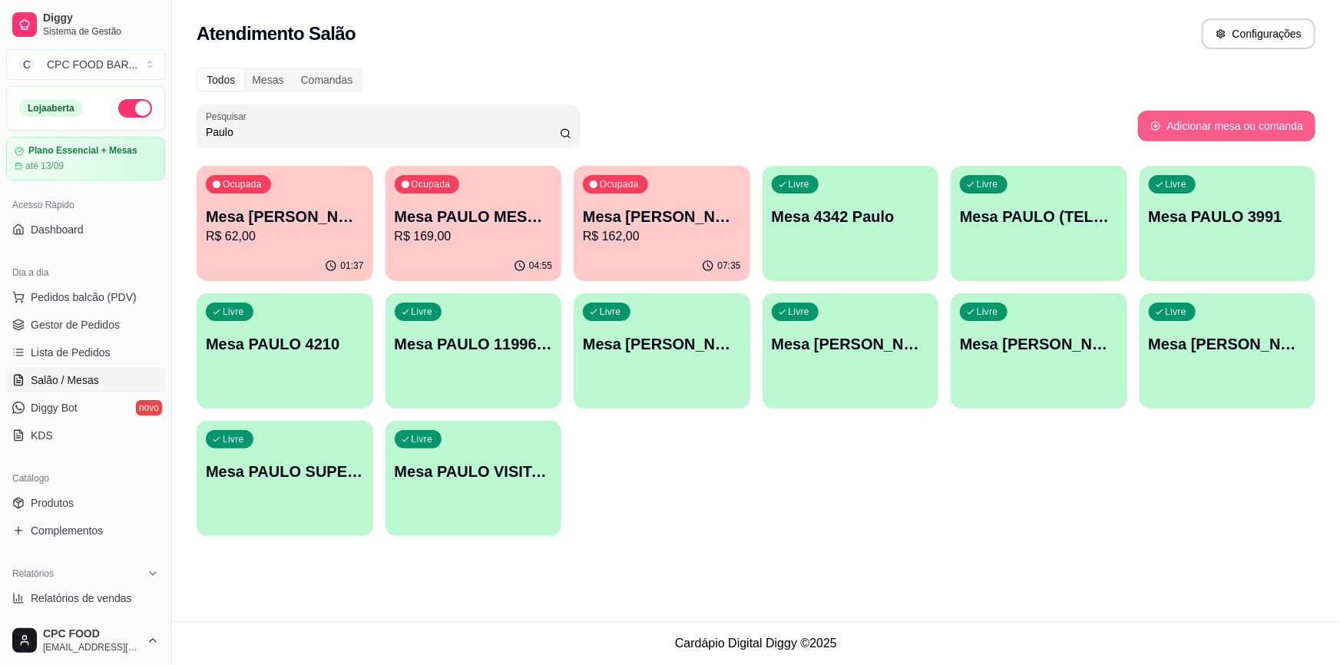
click at [1198, 134] on button "Adicionar mesa ou comanda" at bounding box center [1226, 126] width 177 height 31
select select "TABLE"
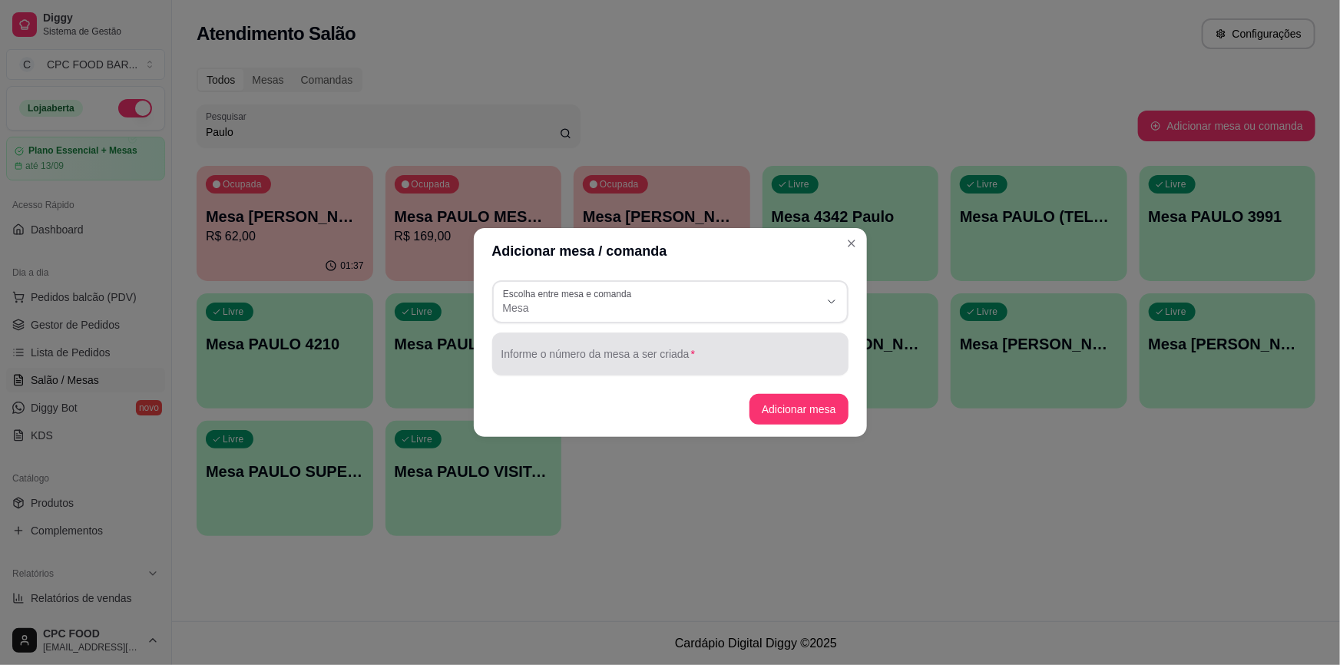
click at [667, 358] on input "Informe o número da mesa a ser criada" at bounding box center [670, 359] width 338 height 15
type input "Paulo Visitante 11948798582"
click at [778, 406] on button "Adicionar mesa" at bounding box center [799, 410] width 96 height 30
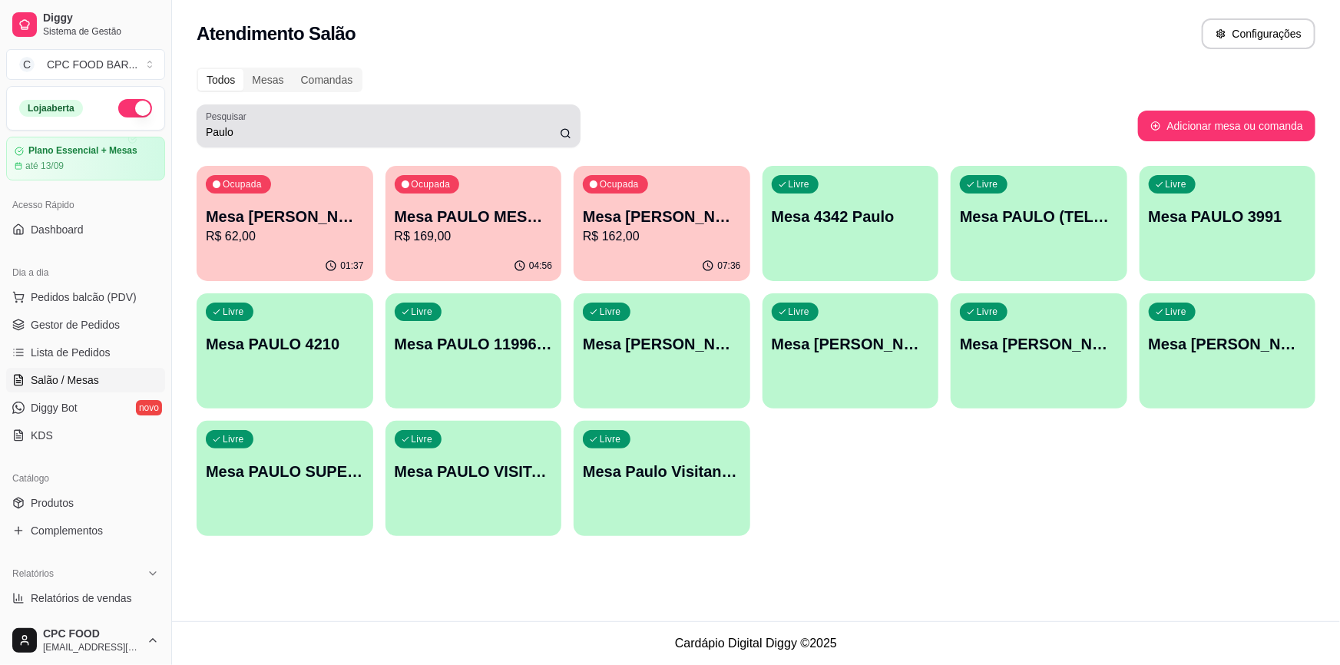
click at [460, 131] on input "Paulo" at bounding box center [383, 131] width 354 height 15
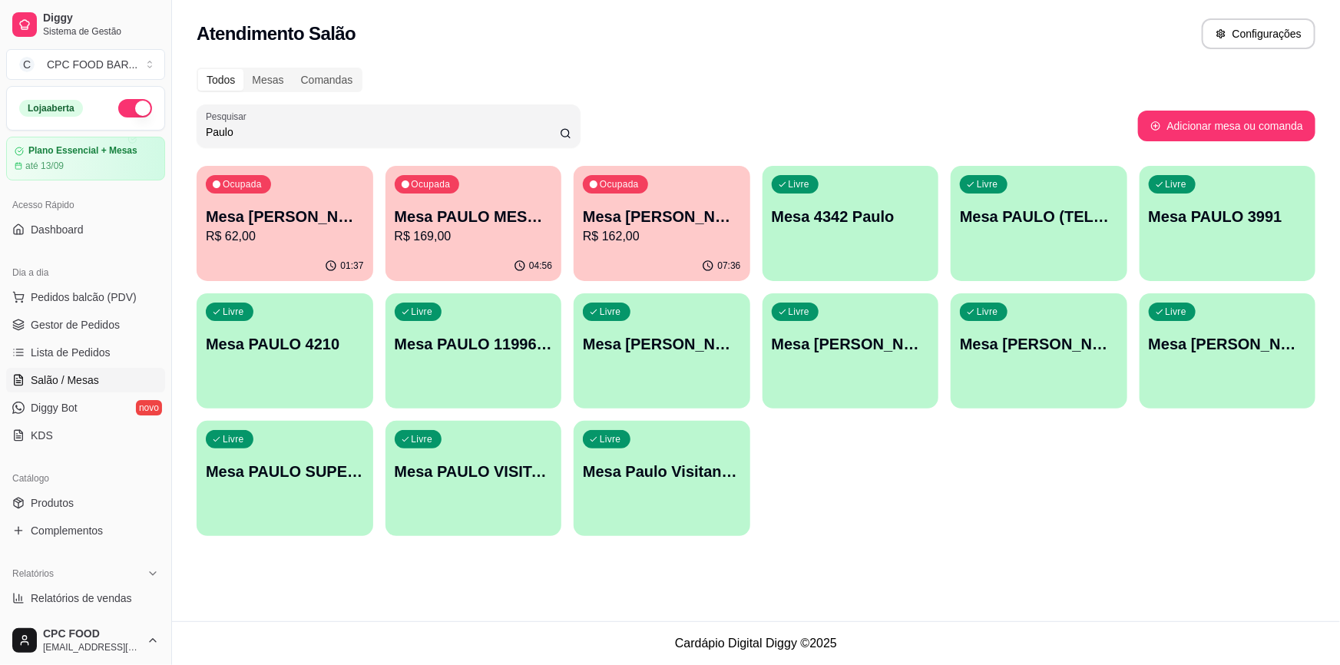
click at [570, 138] on icon at bounding box center [566, 133] width 12 height 12
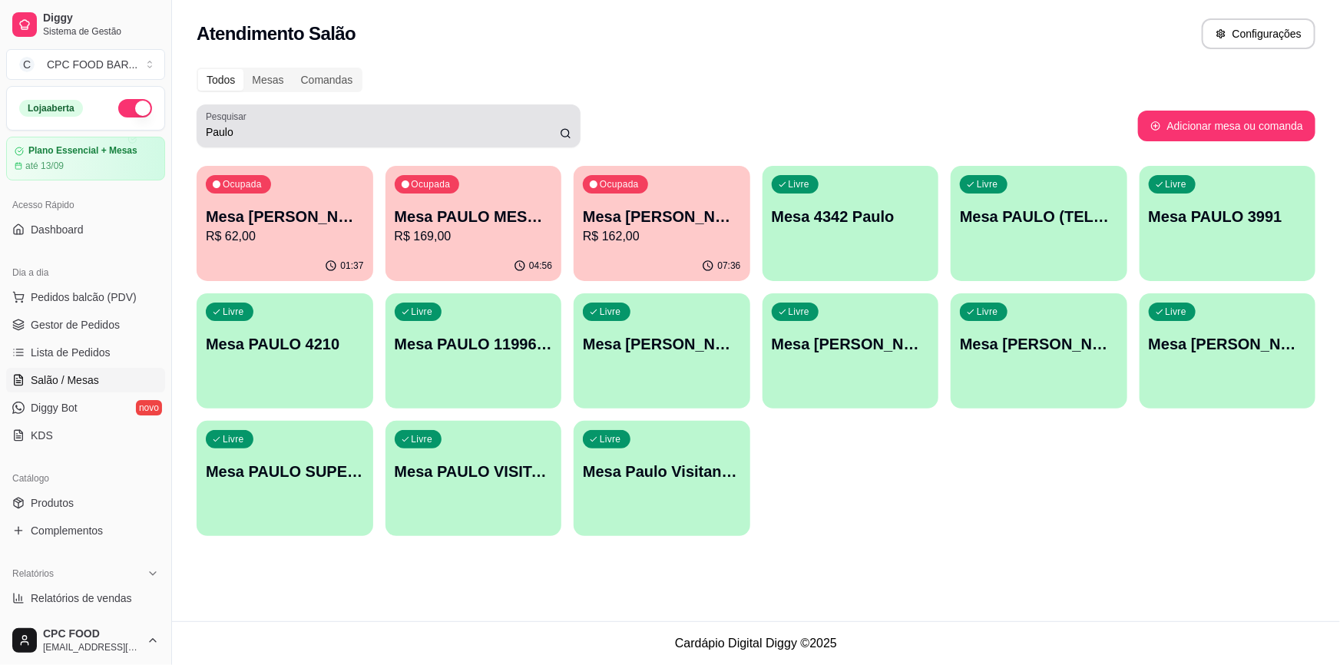
click at [566, 131] on icon at bounding box center [566, 133] width 12 height 12
click at [464, 134] on input "Paulo" at bounding box center [383, 131] width 354 height 15
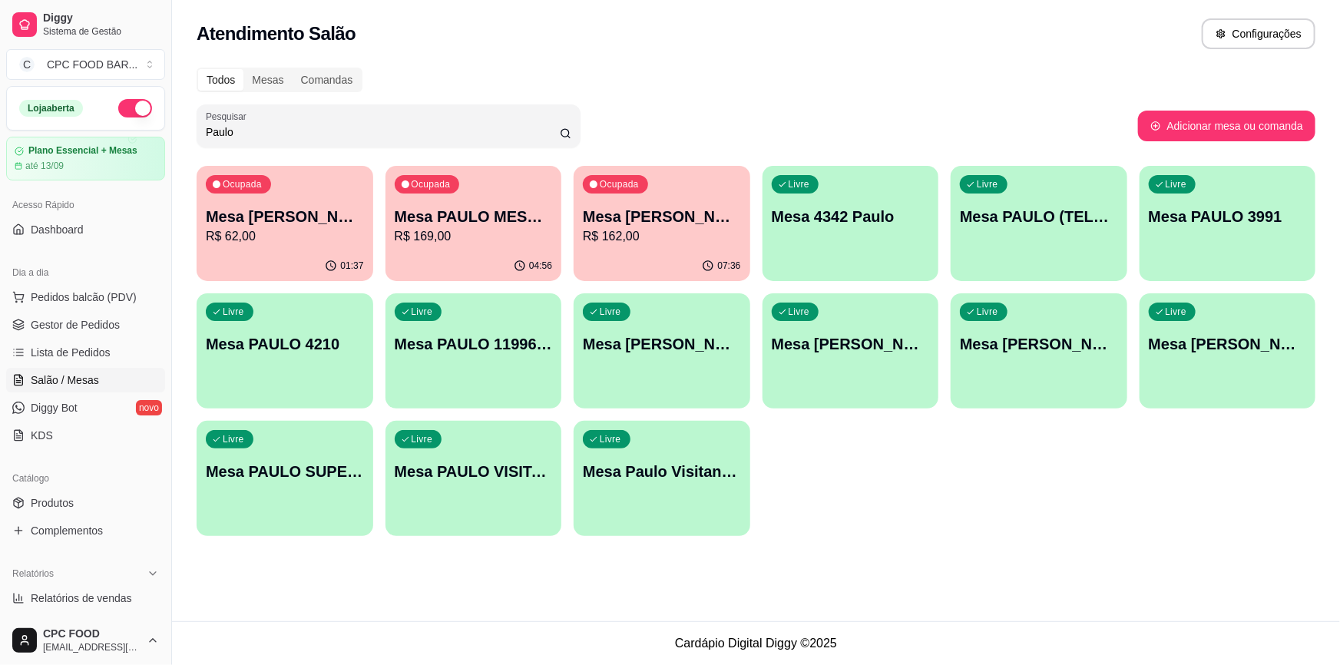
click at [632, 474] on p "Mesa Paulo Visitante 11948798582" at bounding box center [662, 471] width 158 height 21
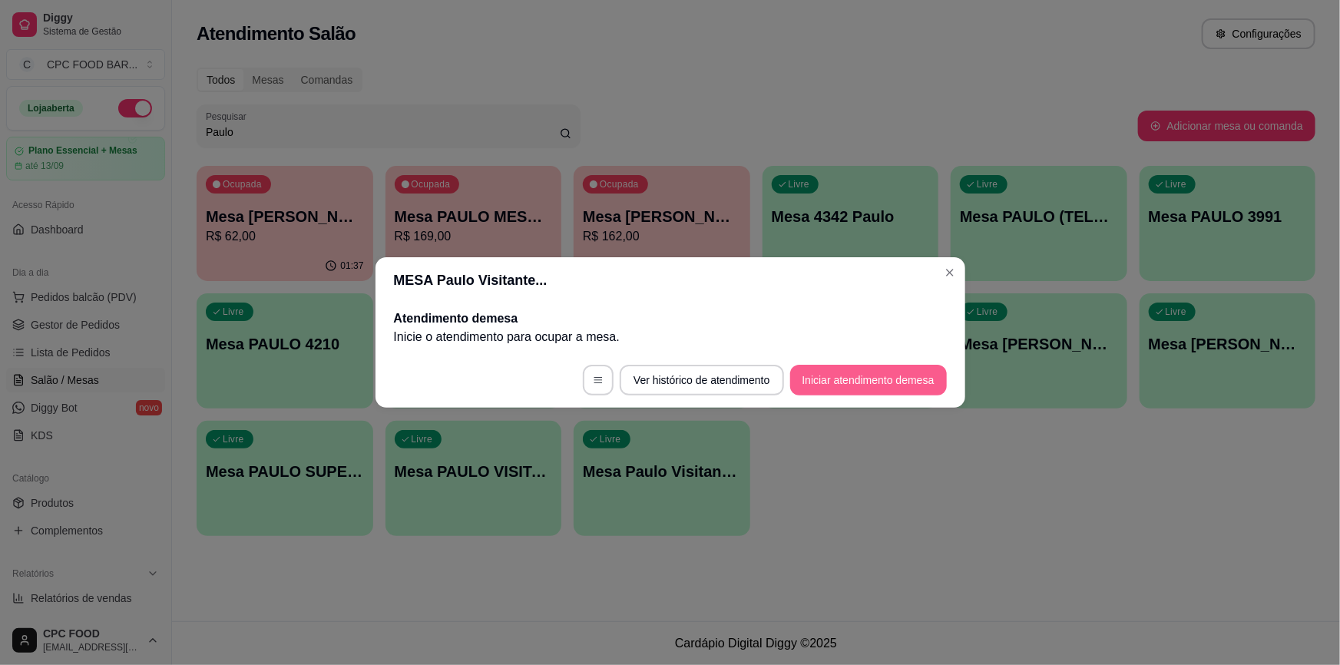
click at [832, 372] on button "Iniciar atendimento de mesa" at bounding box center [868, 380] width 157 height 31
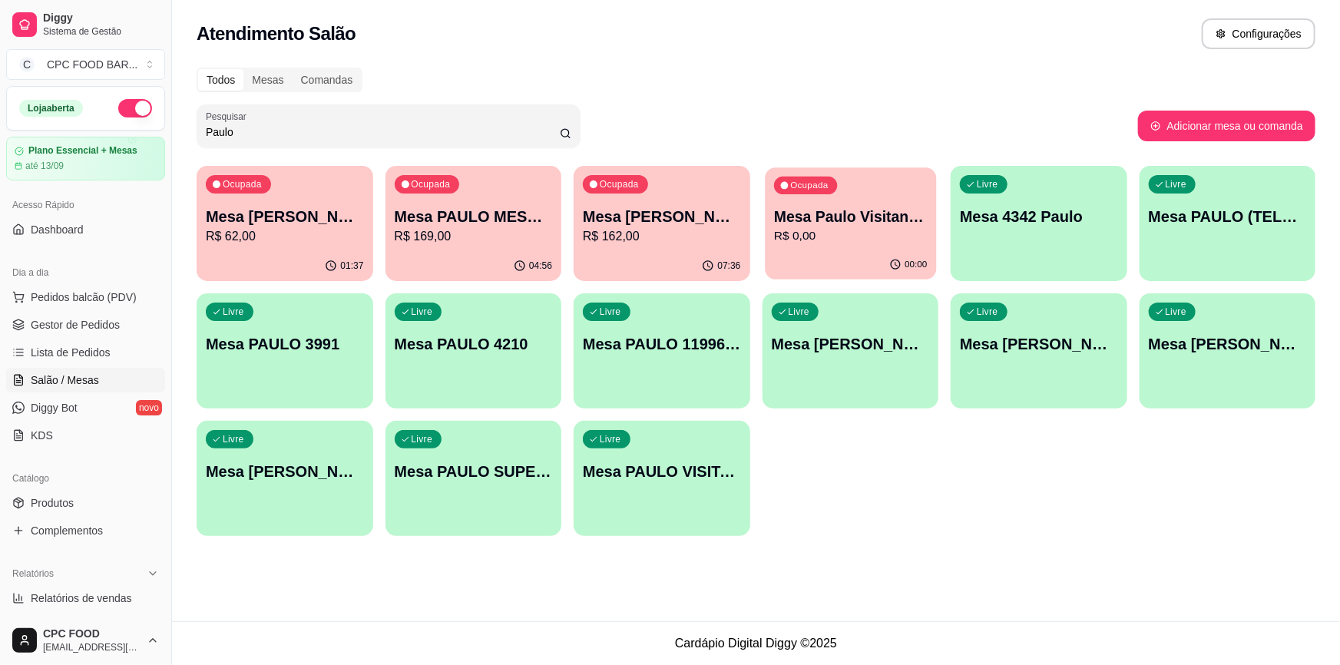
click at [814, 240] on p "R$ 0,00" at bounding box center [850, 236] width 153 height 18
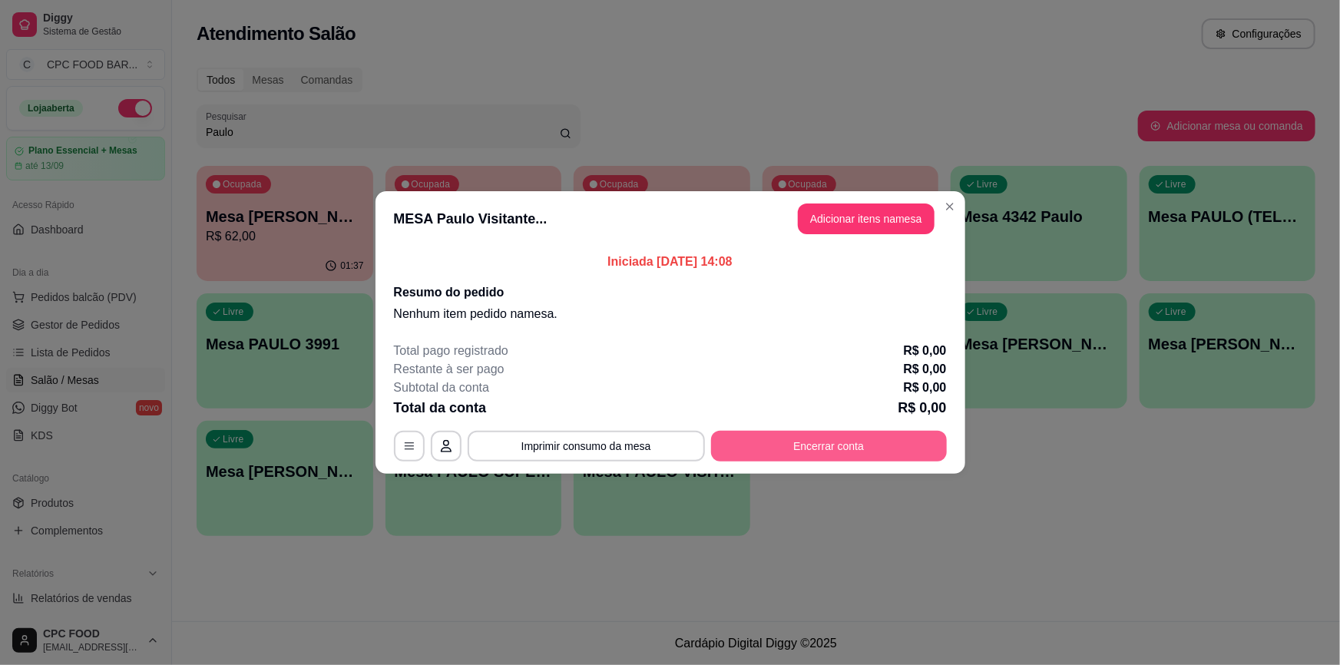
click at [793, 442] on button "Encerrar conta" at bounding box center [829, 446] width 236 height 31
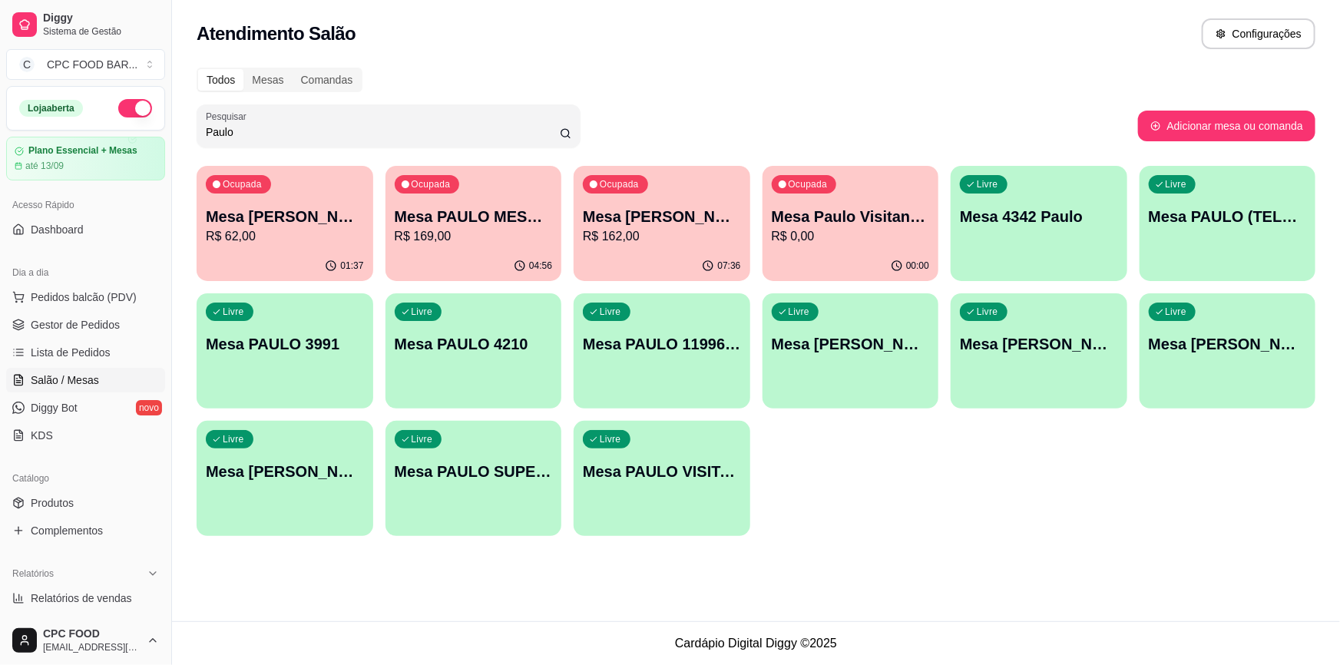
click at [316, 133] on input "Paulo" at bounding box center [383, 131] width 354 height 15
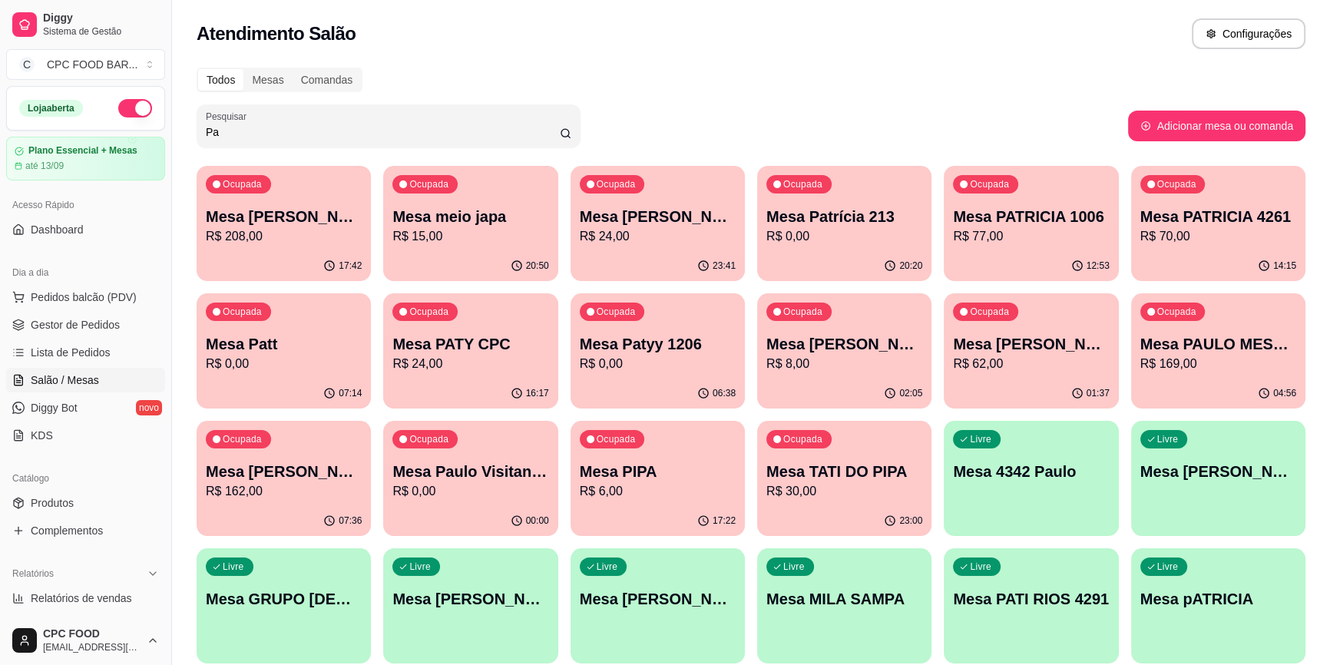
type input "P"
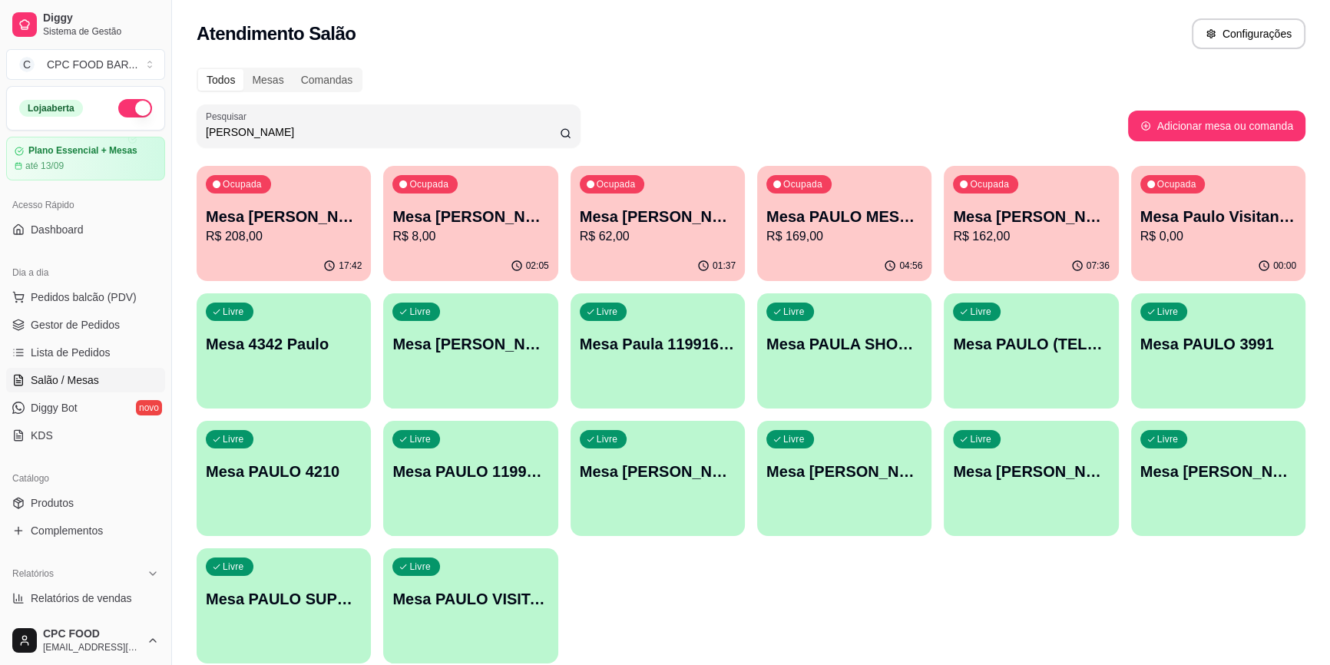
type input "Paulo"
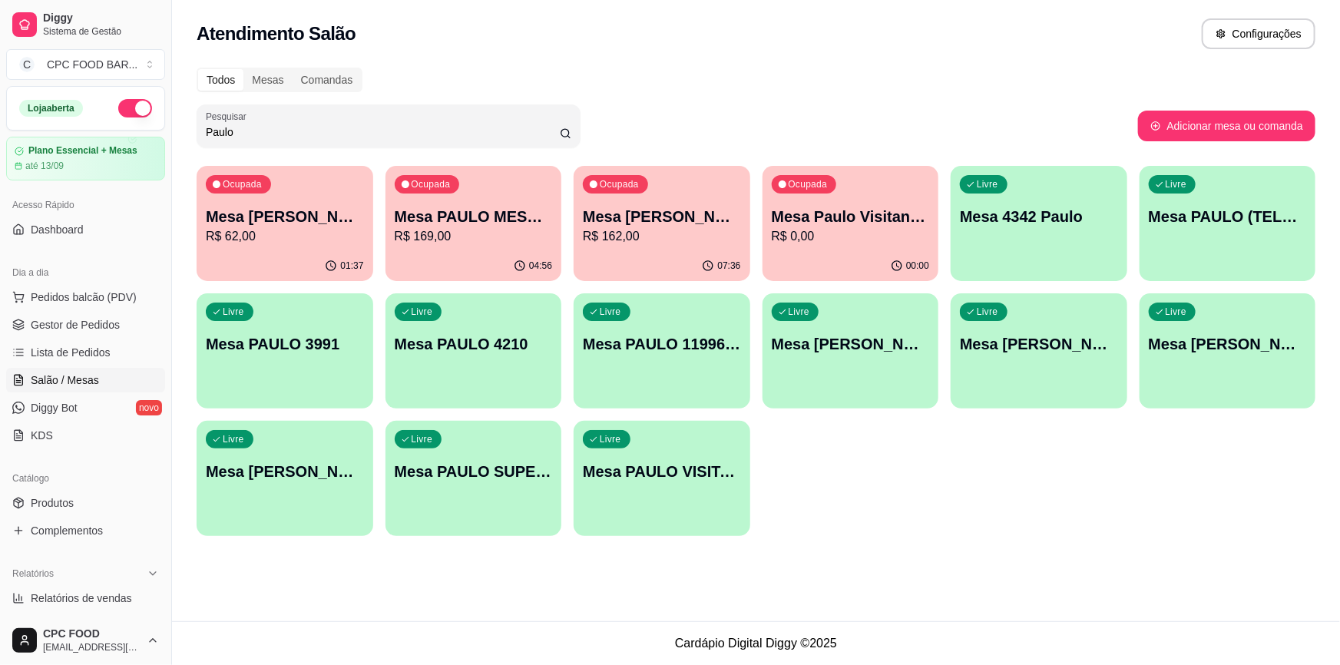
click at [836, 245] on p "R$ 0,00" at bounding box center [850, 236] width 158 height 18
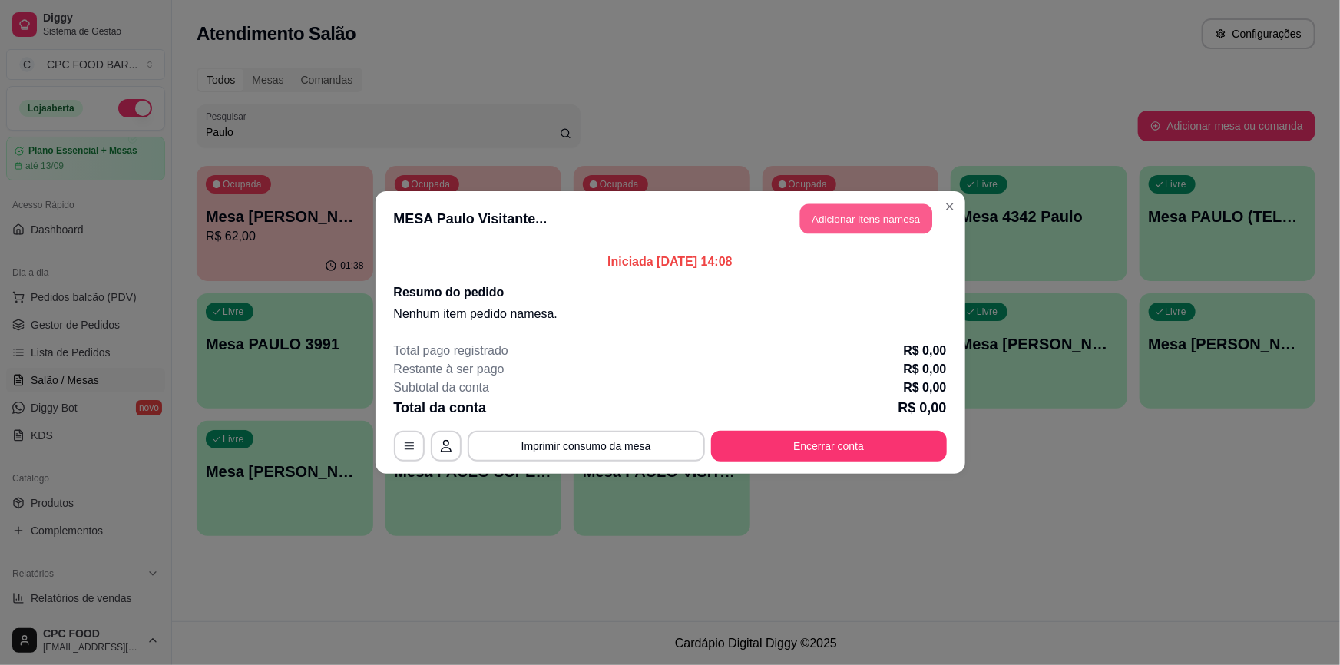
click at [877, 227] on button "Adicionar itens na mesa" at bounding box center [866, 219] width 132 height 30
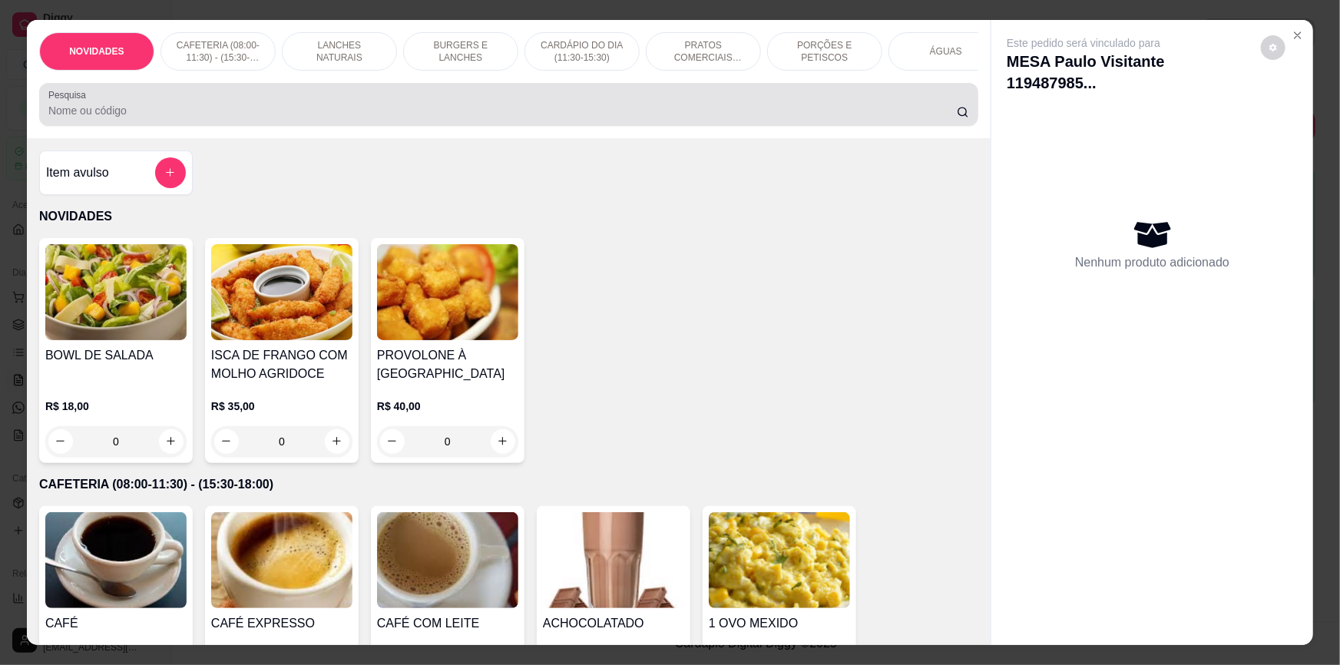
click at [307, 107] on div at bounding box center [508, 104] width 920 height 31
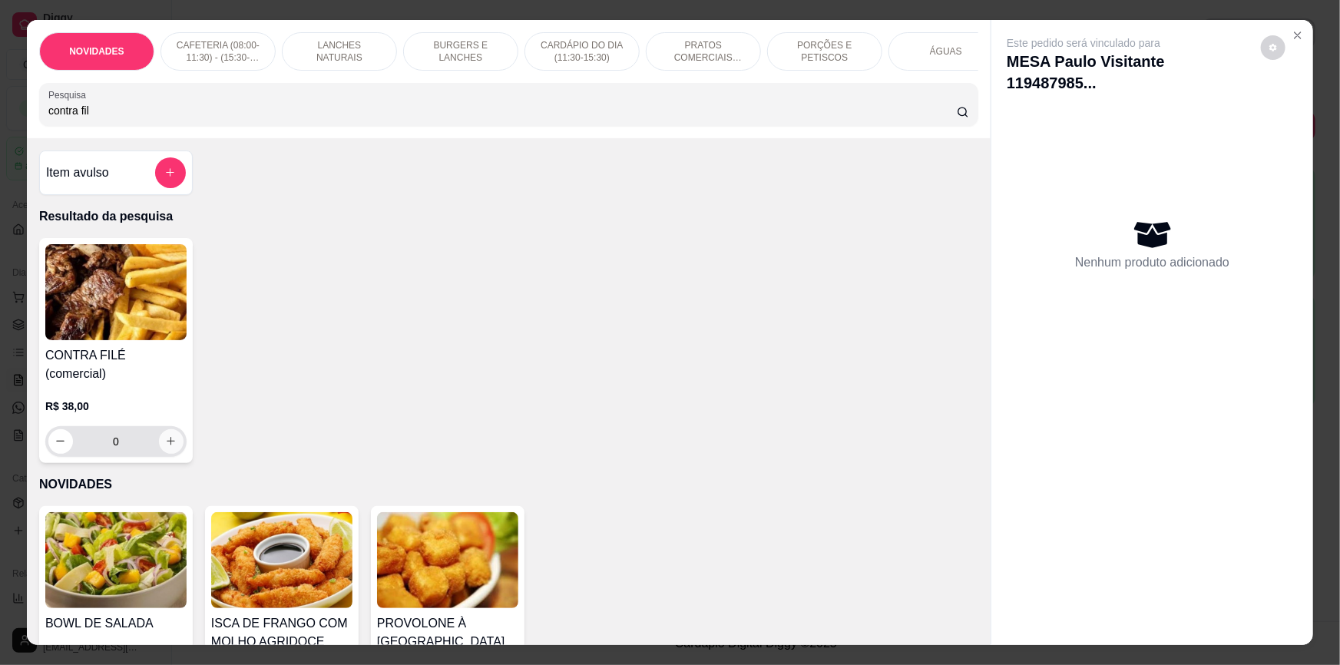
type input "contra fil"
click at [166, 435] on icon "increase-product-quantity" at bounding box center [171, 441] width 12 height 12
click at [167, 435] on icon "increase-product-quantity" at bounding box center [171, 441] width 12 height 12
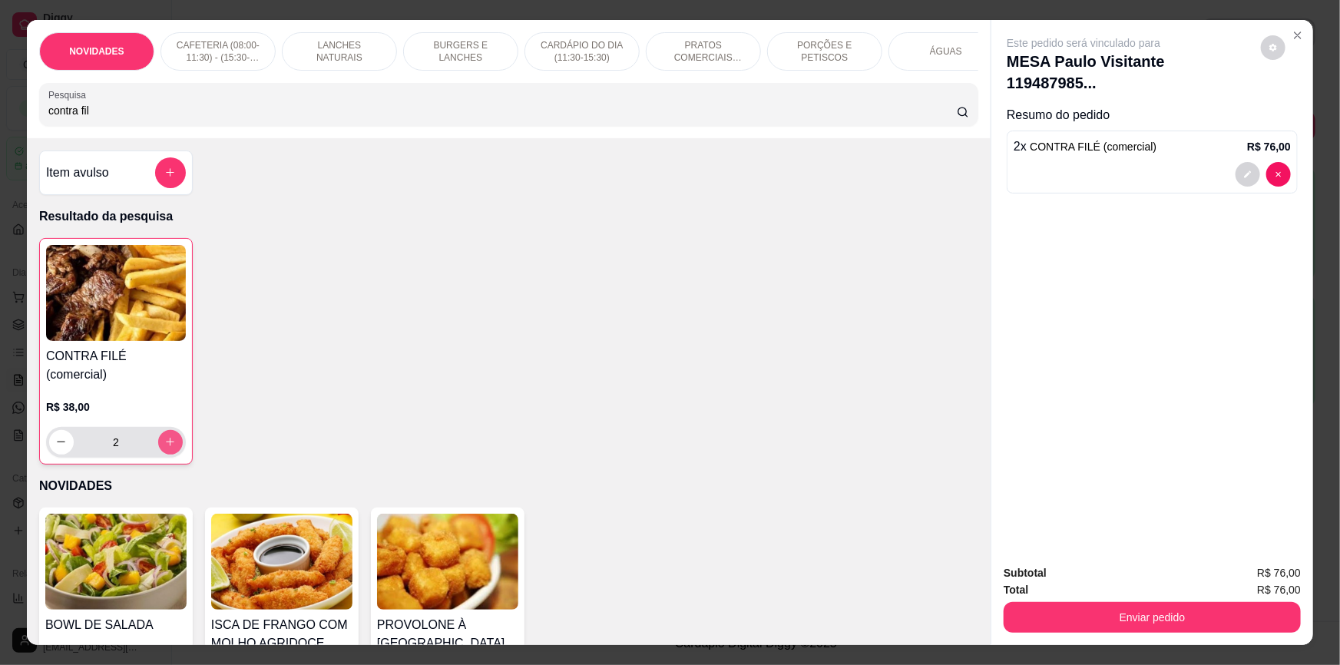
type input "2"
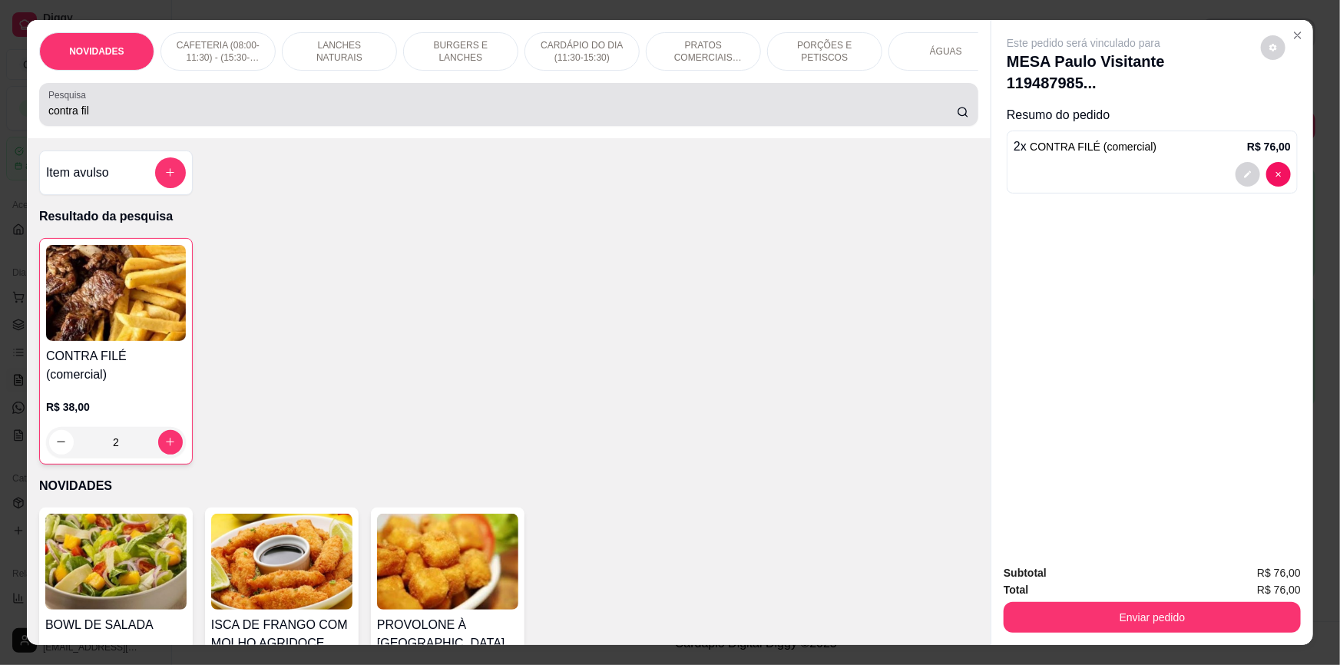
click at [178, 114] on input "contra fil" at bounding box center [502, 110] width 908 height 15
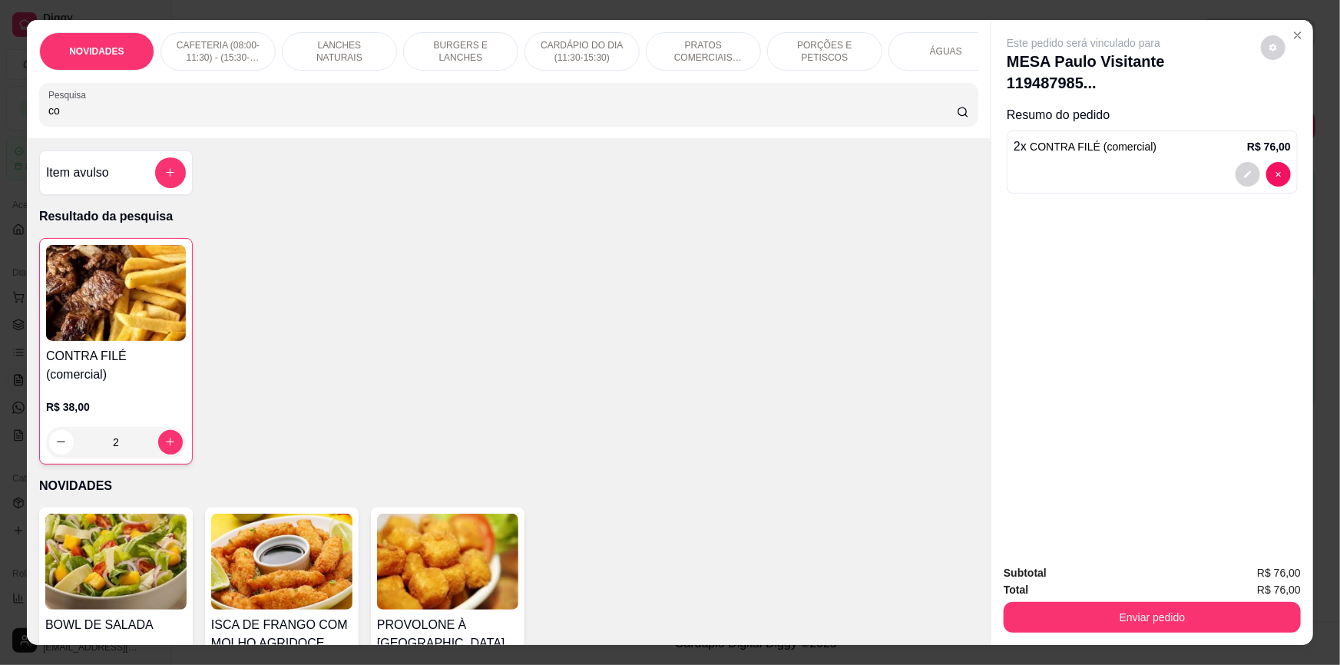
type input "c"
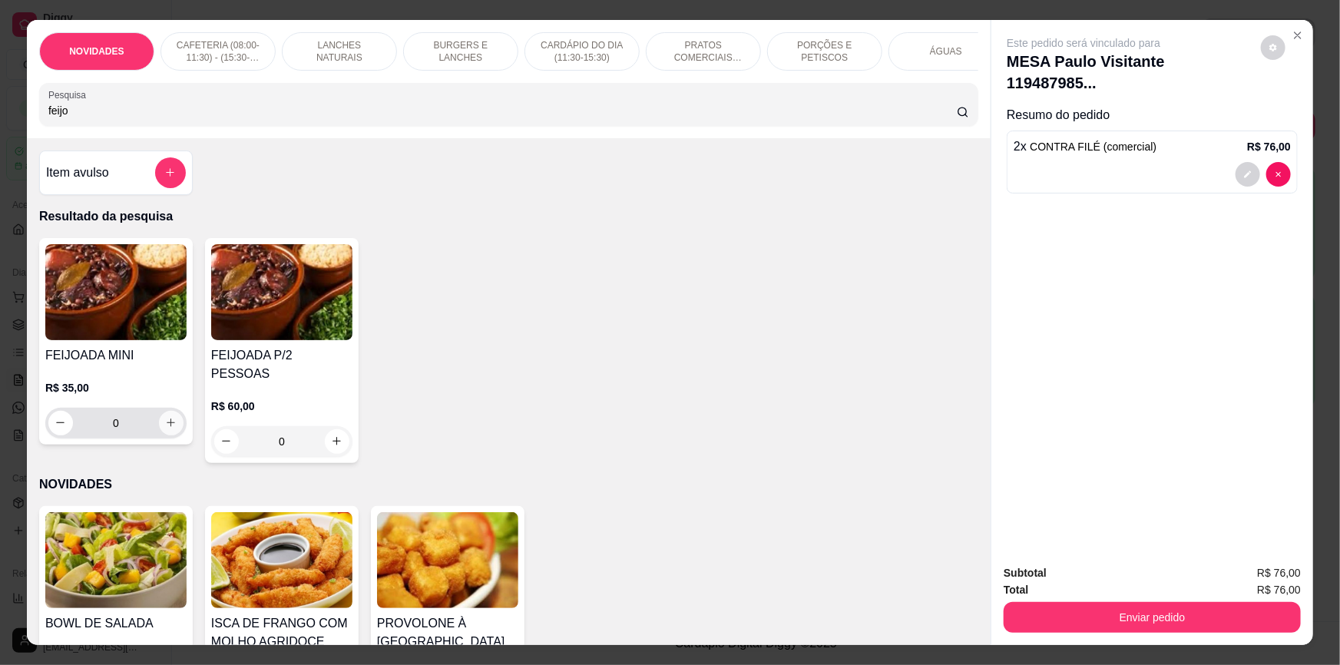
type input "feijo"
click at [165, 428] on icon "increase-product-quantity" at bounding box center [171, 423] width 12 height 12
type input "1"
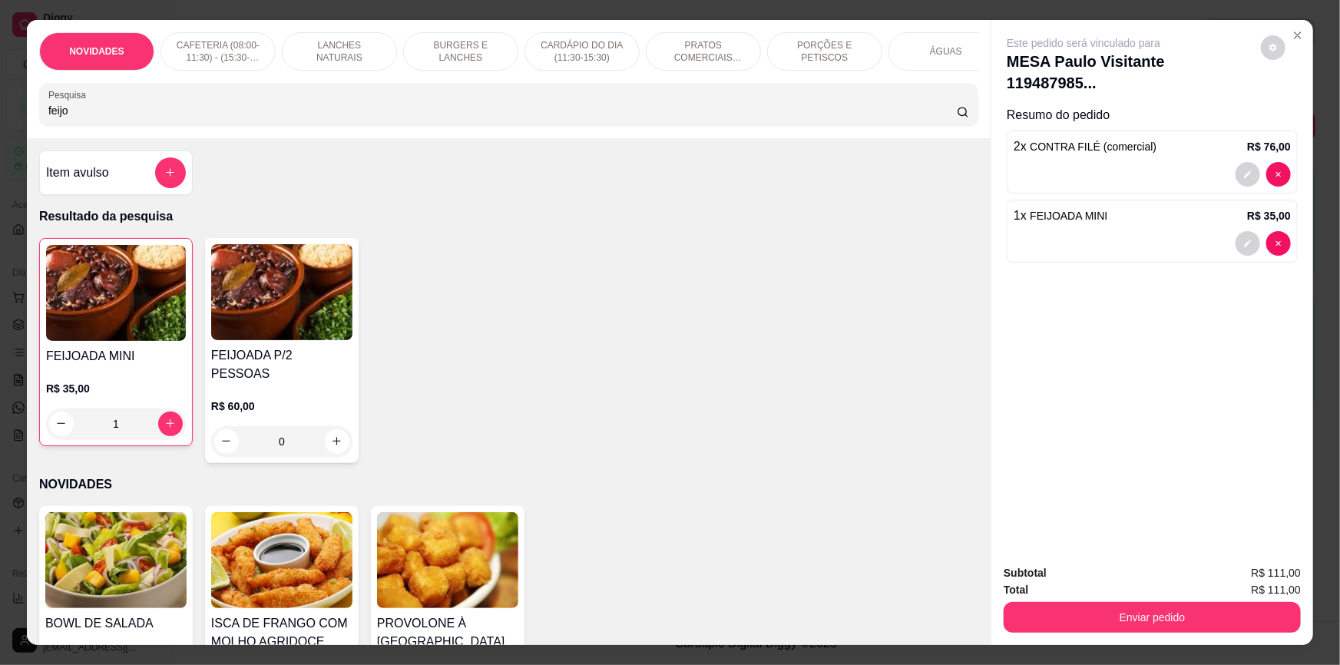
click at [1255, 633] on div "Subtotal R$ 111,00 Total R$ 111,00 Enviar pedido" at bounding box center [1152, 598] width 322 height 93
click at [1246, 616] on button "Enviar pedido" at bounding box center [1151, 617] width 297 height 31
click at [1096, 582] on button "Não registrar e enviar pedido" at bounding box center [1102, 579] width 160 height 29
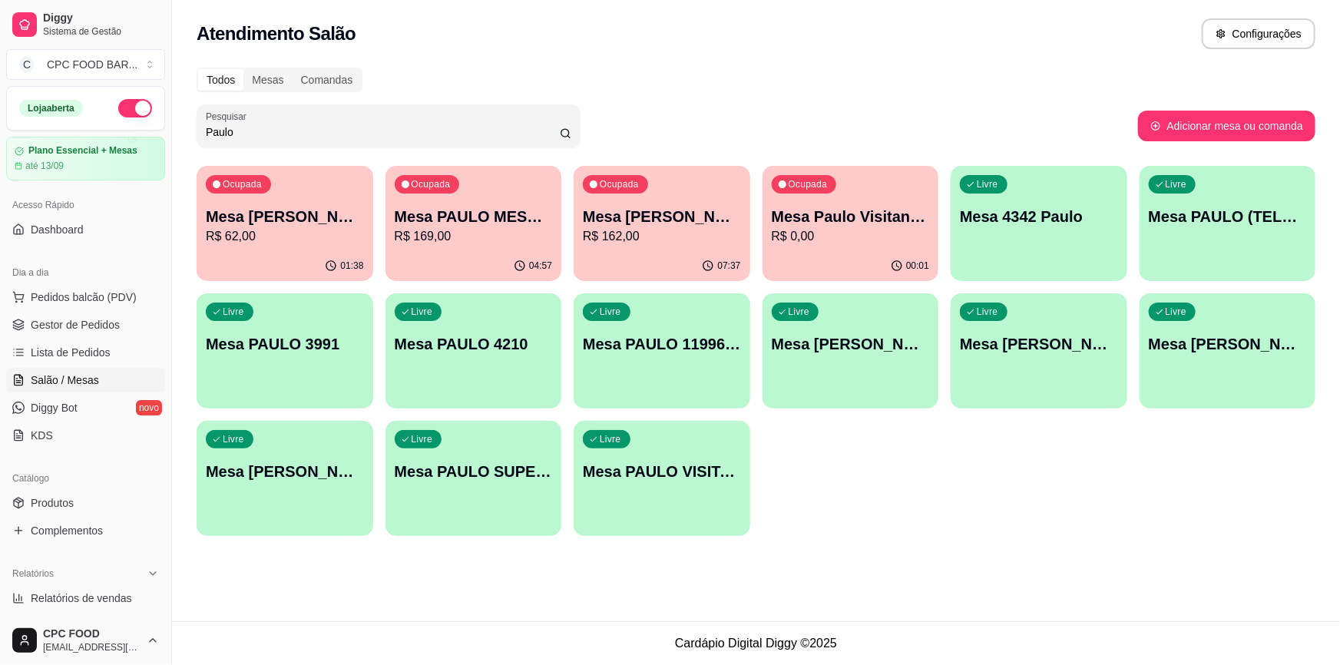
click at [830, 223] on p "Mesa Paulo Visitante 11948798582" at bounding box center [850, 216] width 158 height 21
click at [78, 349] on span "Lista de Pedidos" at bounding box center [71, 352] width 80 height 15
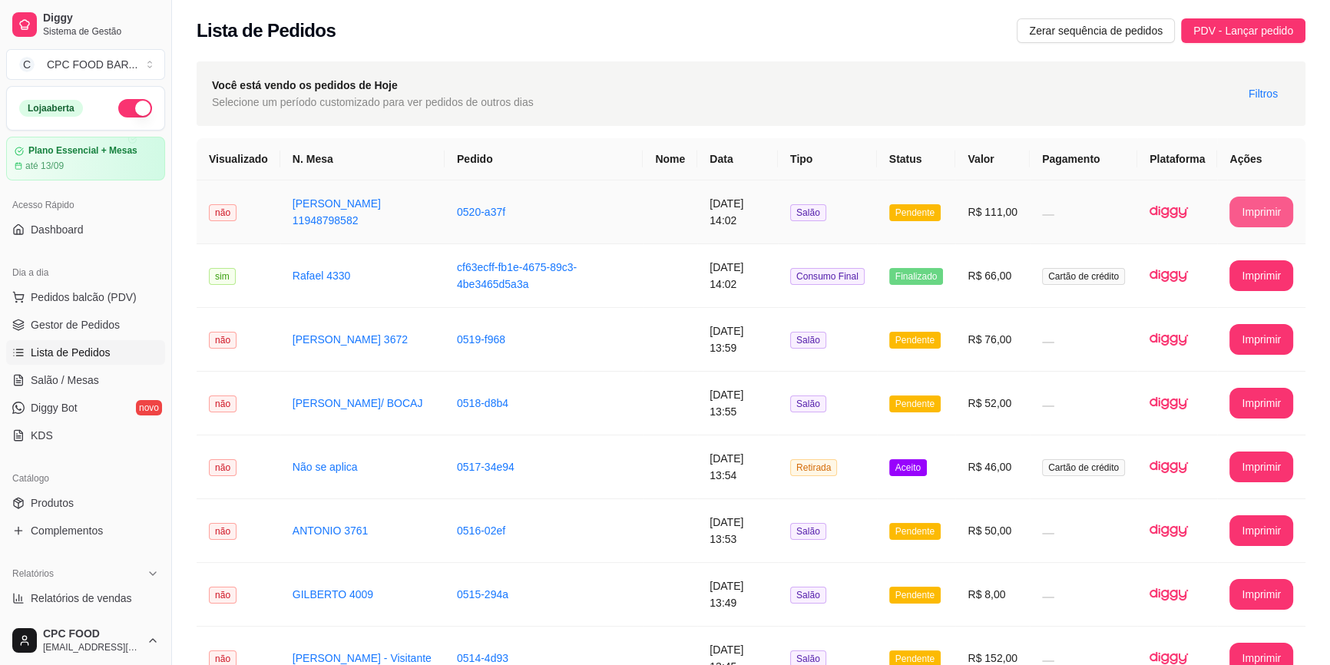
click at [1261, 204] on button "Imprimir" at bounding box center [1261, 212] width 64 height 31
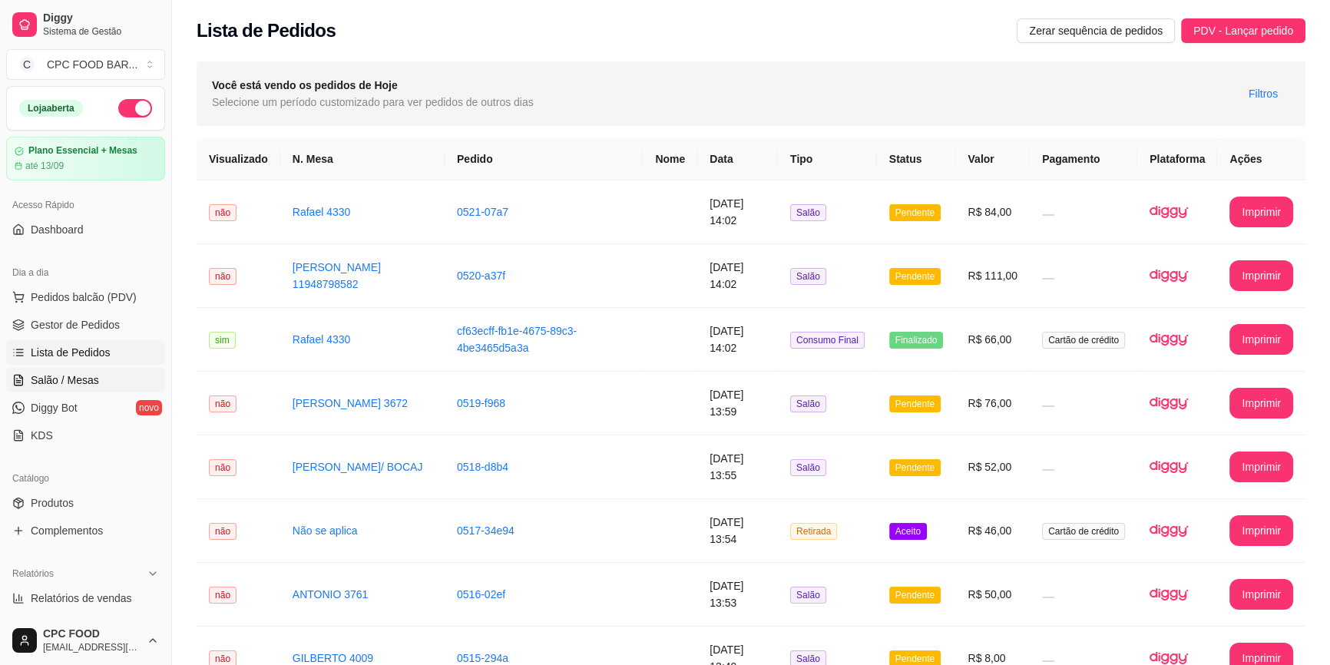
click at [84, 377] on span "Salão / Mesas" at bounding box center [65, 379] width 68 height 15
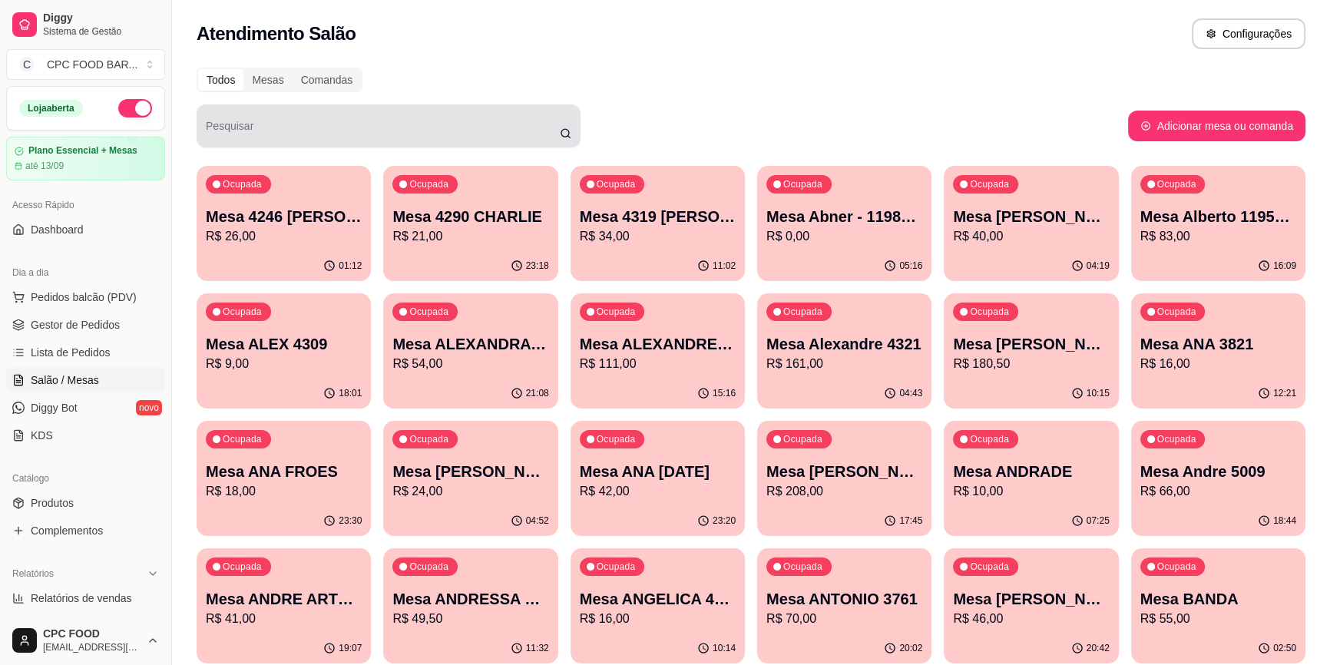
click at [427, 131] on input "Pesquisar" at bounding box center [383, 131] width 354 height 15
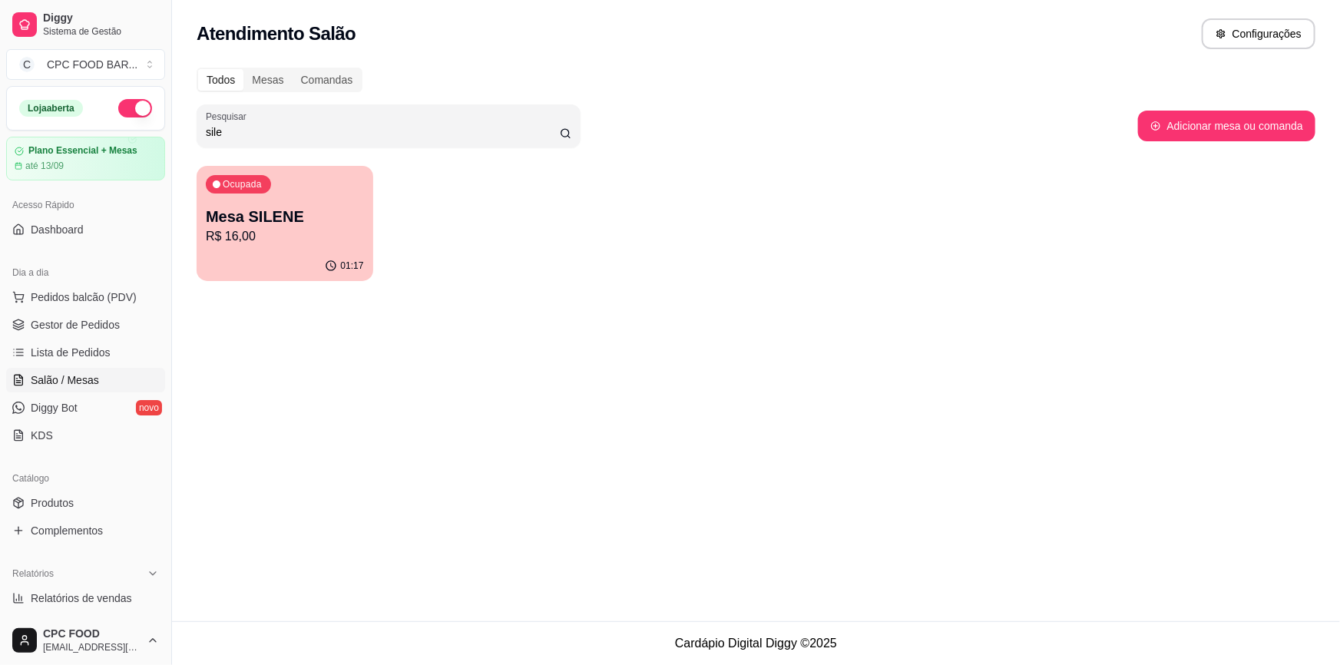
type input "sile"
click at [280, 211] on p "Mesa SILENE" at bounding box center [285, 216] width 158 height 21
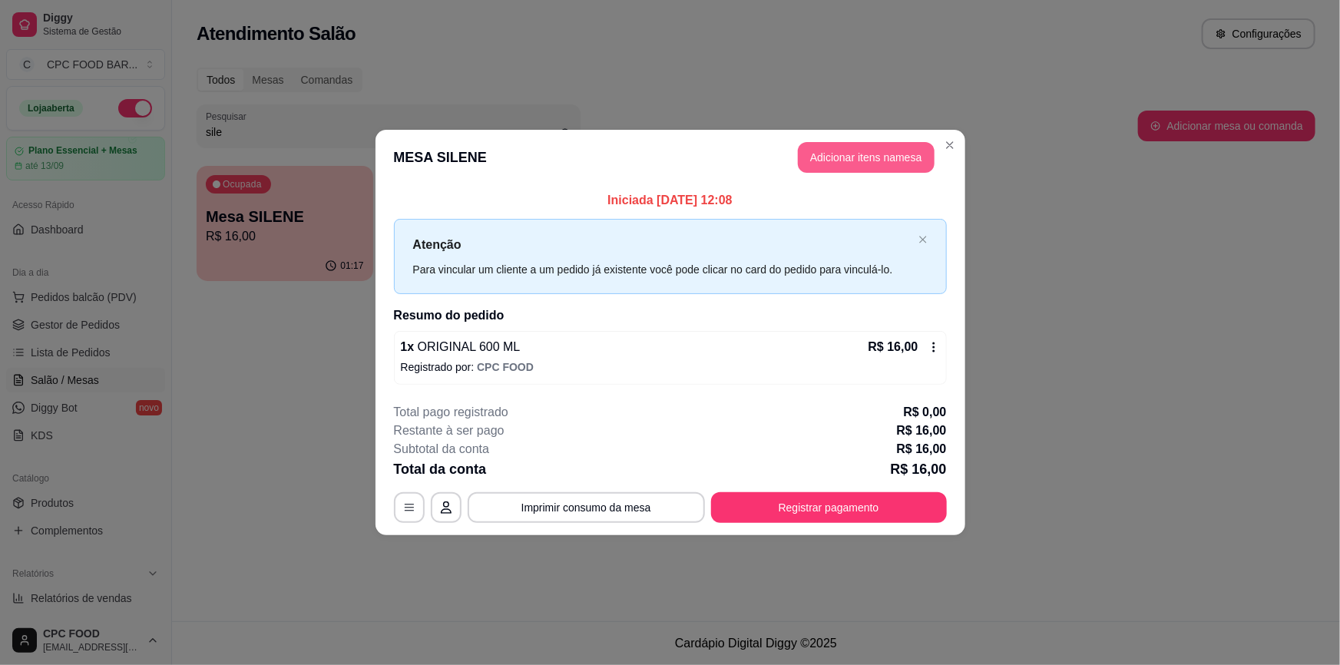
click at [822, 157] on button "Adicionar itens na mesa" at bounding box center [866, 157] width 137 height 31
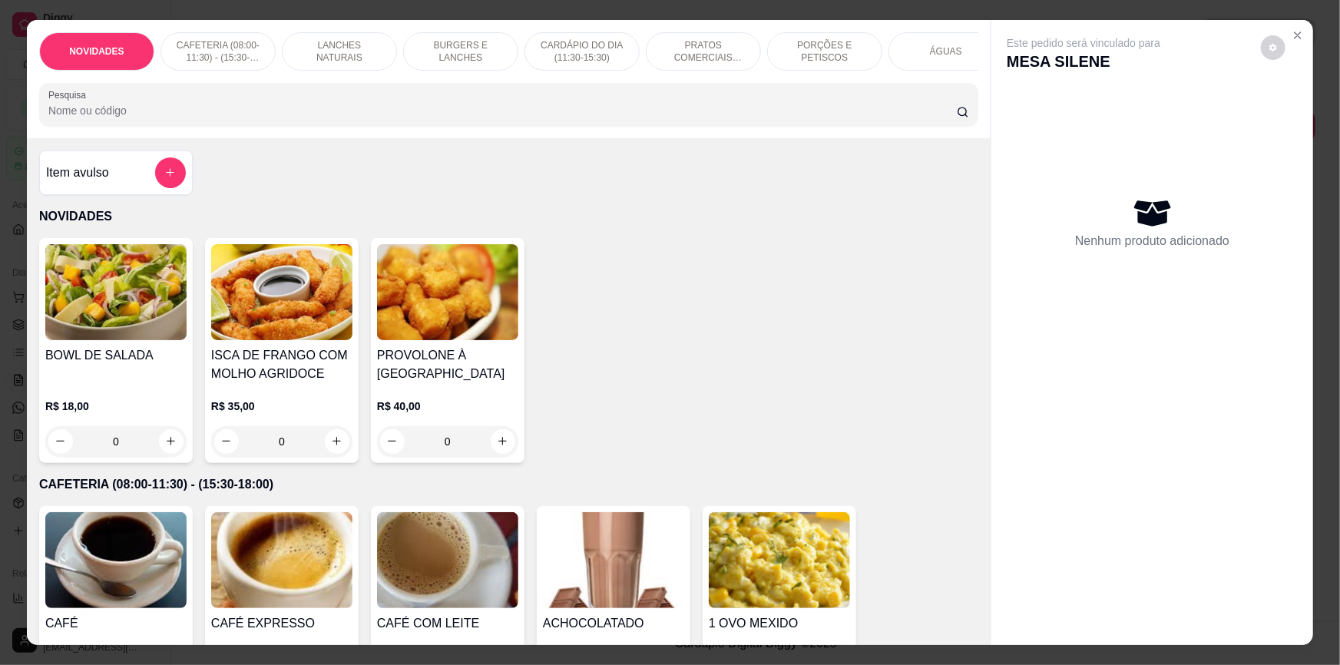
click at [936, 68] on div "ÁGUAS" at bounding box center [945, 51] width 115 height 38
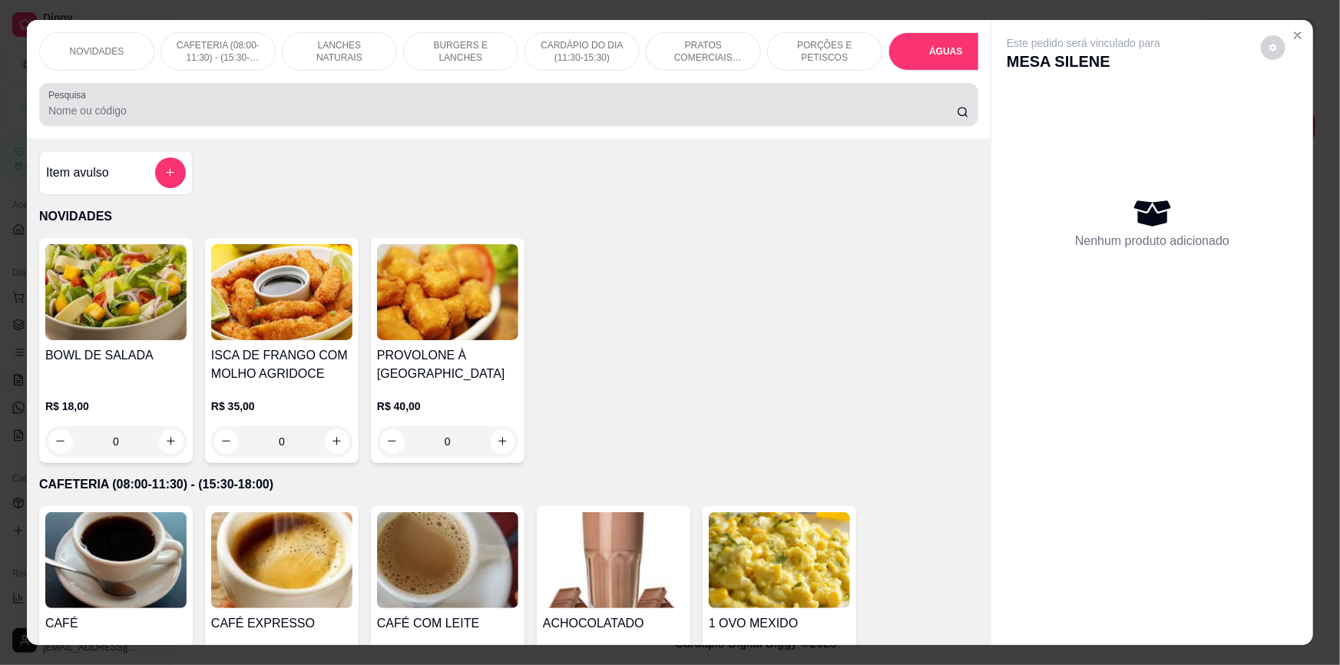
click at [931, 89] on div at bounding box center [508, 104] width 920 height 31
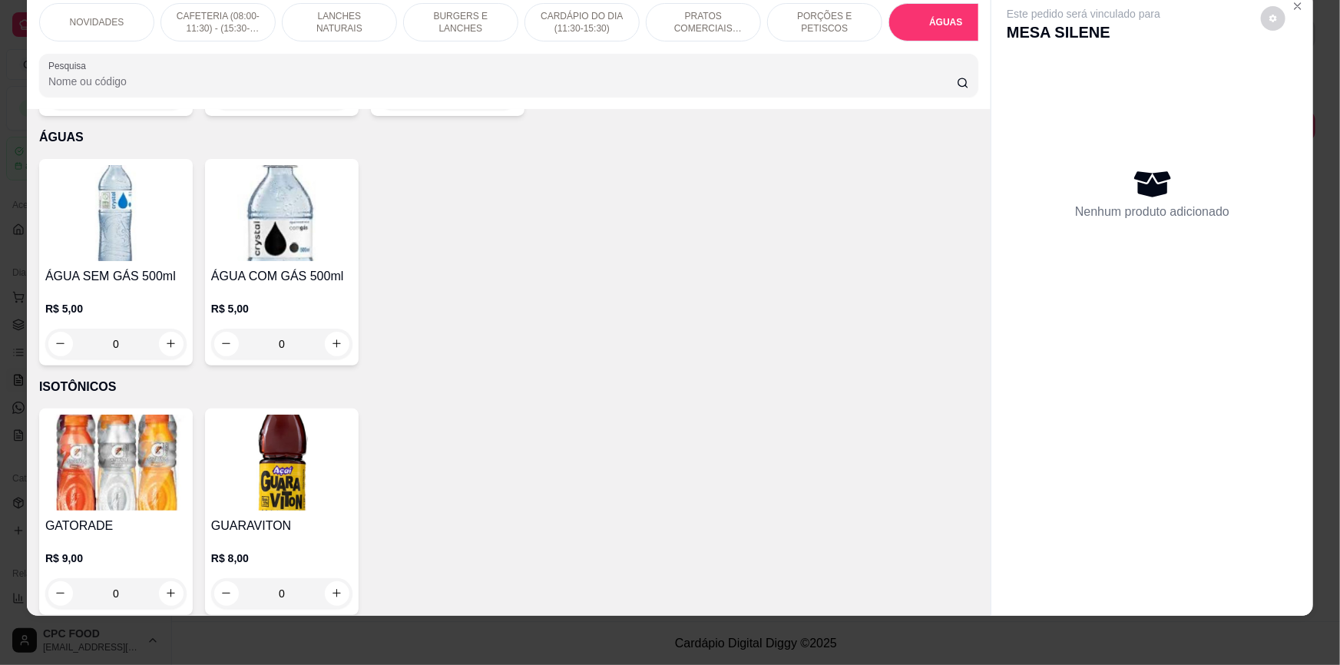
scroll to position [0, 821]
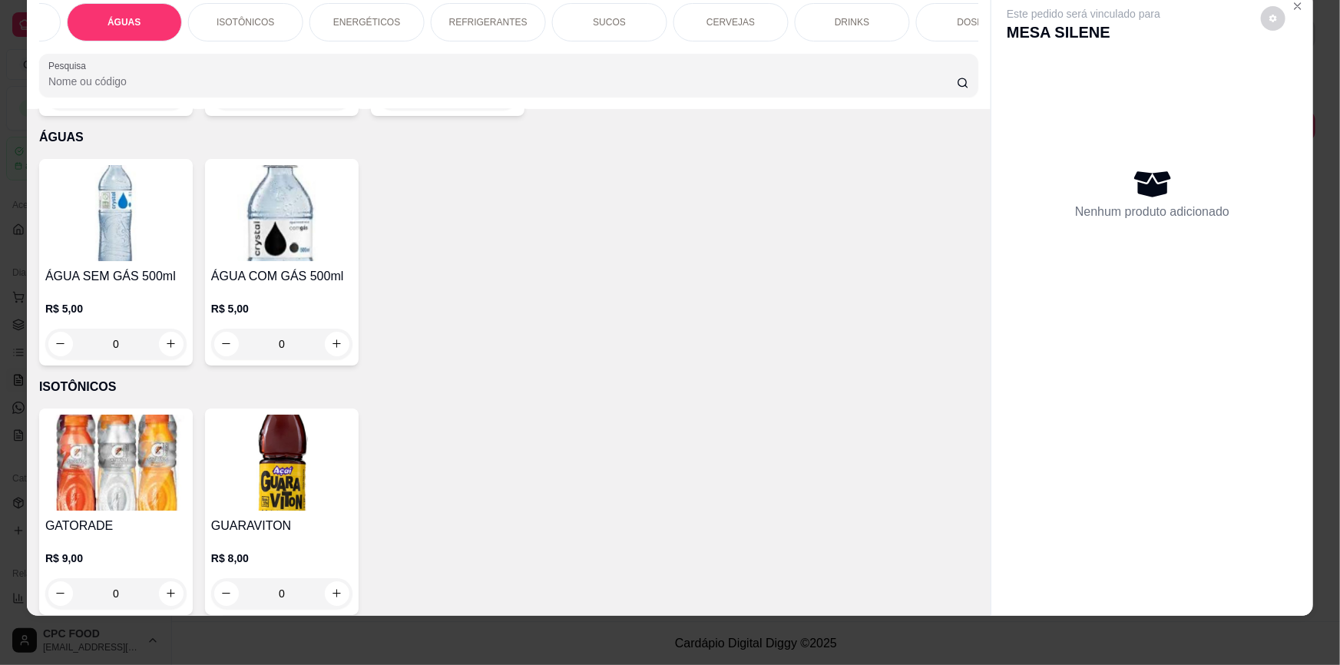
drag, startPoint x: 702, startPoint y: 32, endPoint x: 480, endPoint y: 251, distance: 311.6
click at [702, 31] on div "CERVEJAS" at bounding box center [730, 22] width 115 height 38
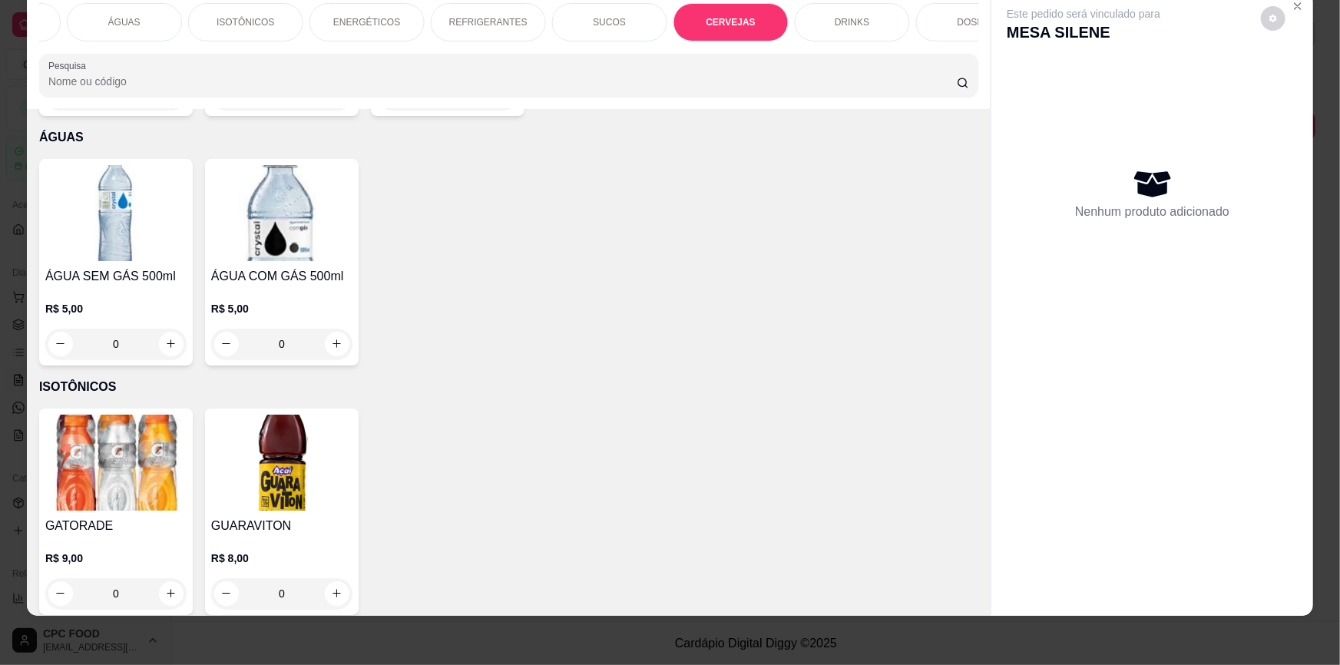
scroll to position [4521, 0]
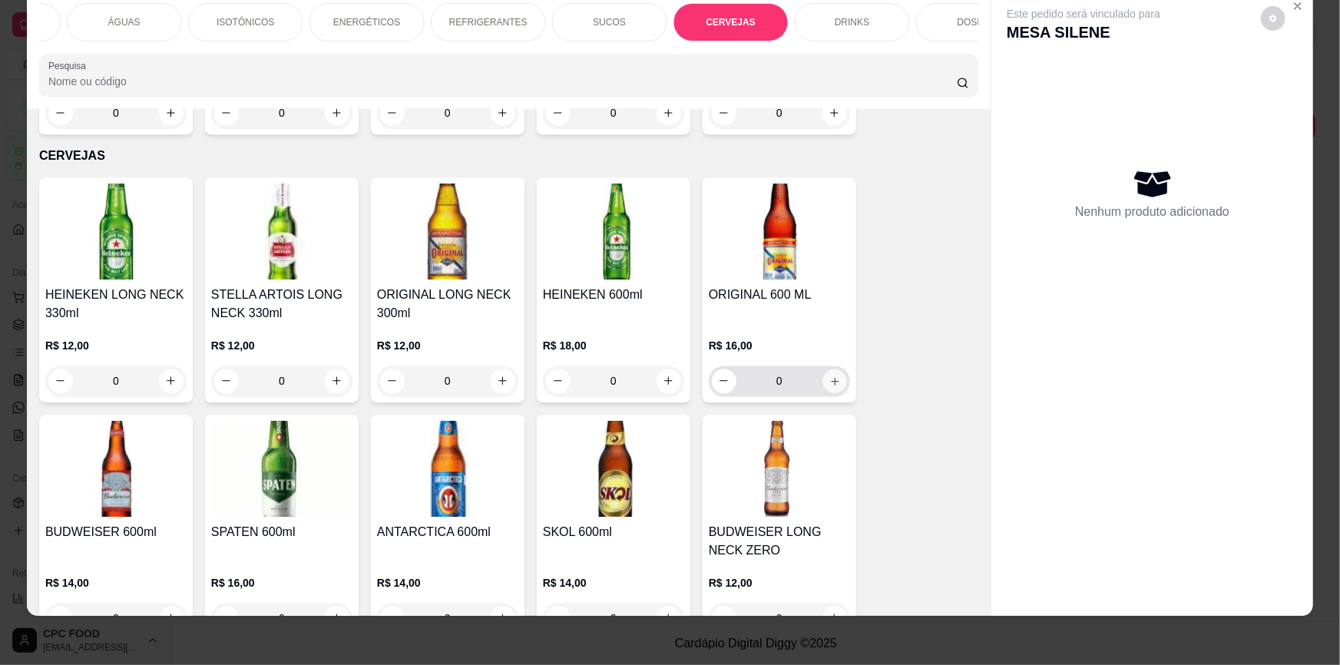
click at [829, 376] on icon "increase-product-quantity" at bounding box center [835, 382] width 12 height 12
type input "1"
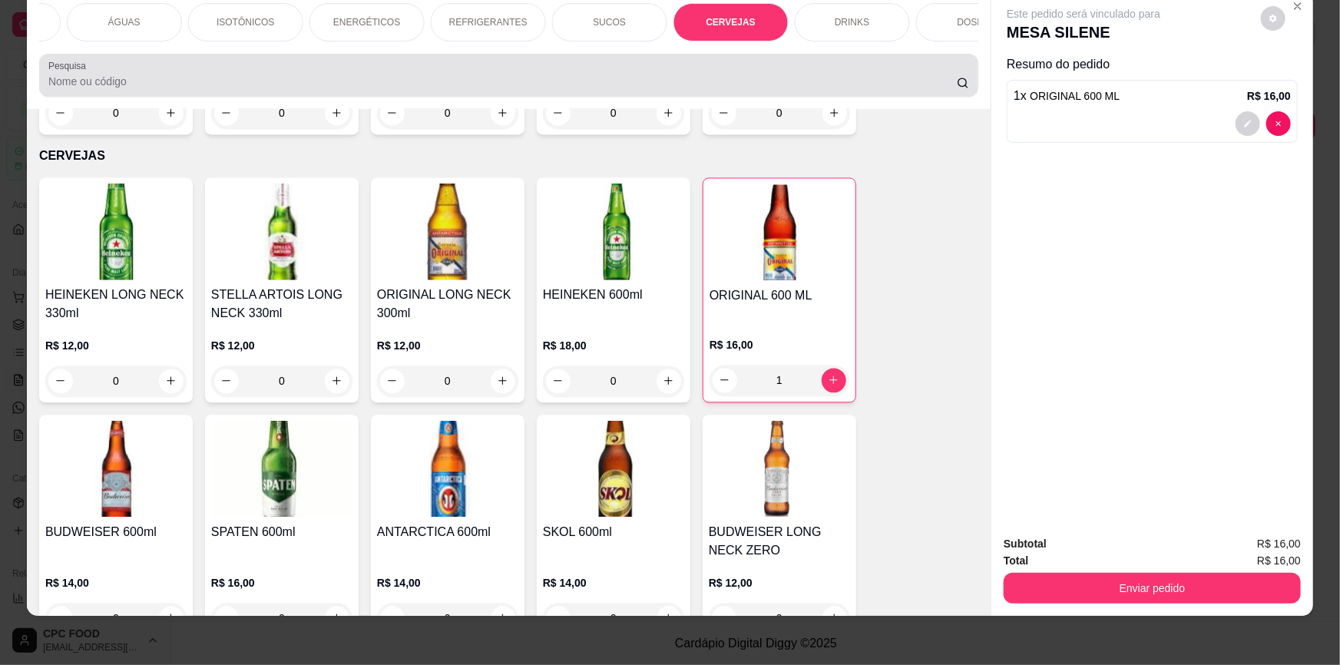
click at [606, 71] on div at bounding box center [508, 75] width 920 height 31
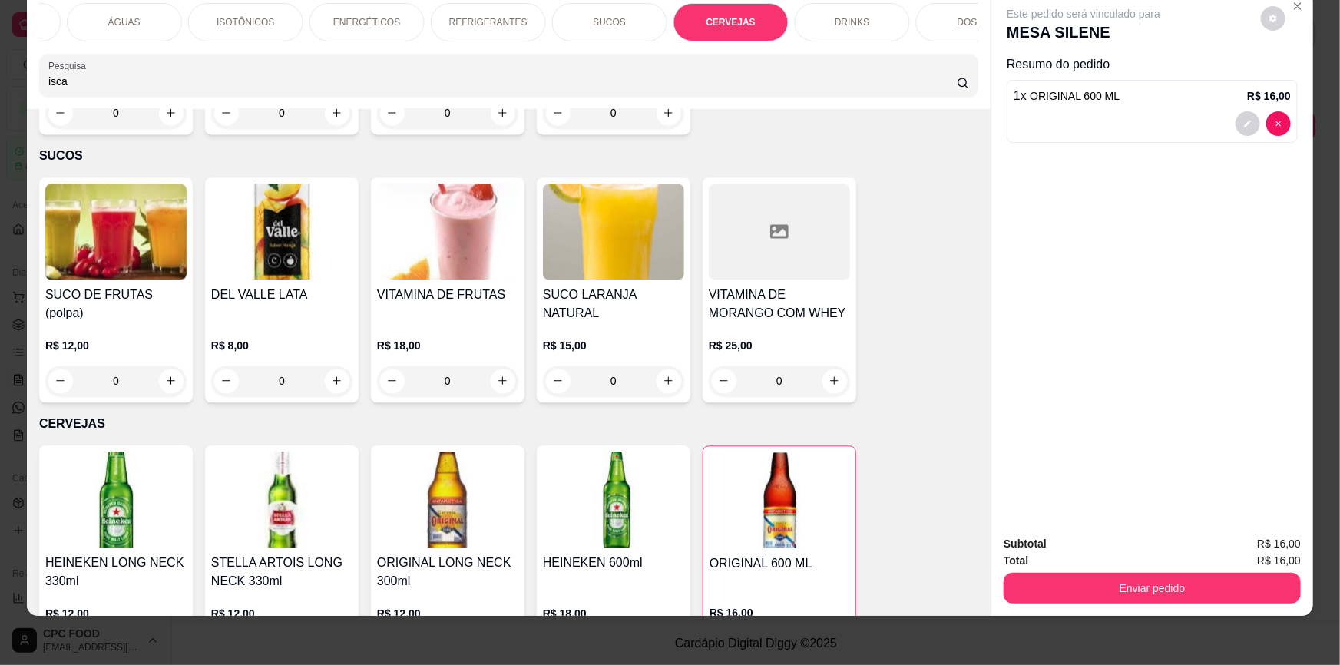
scroll to position [4790, 0]
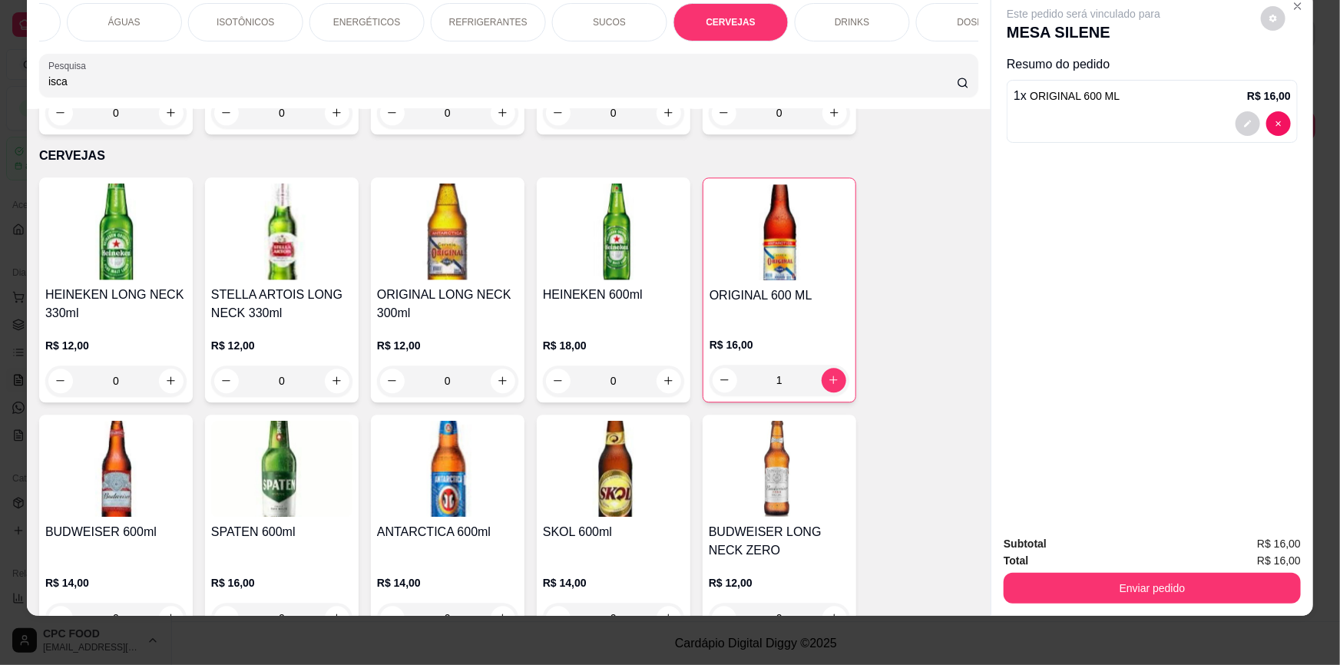
type input "isca"
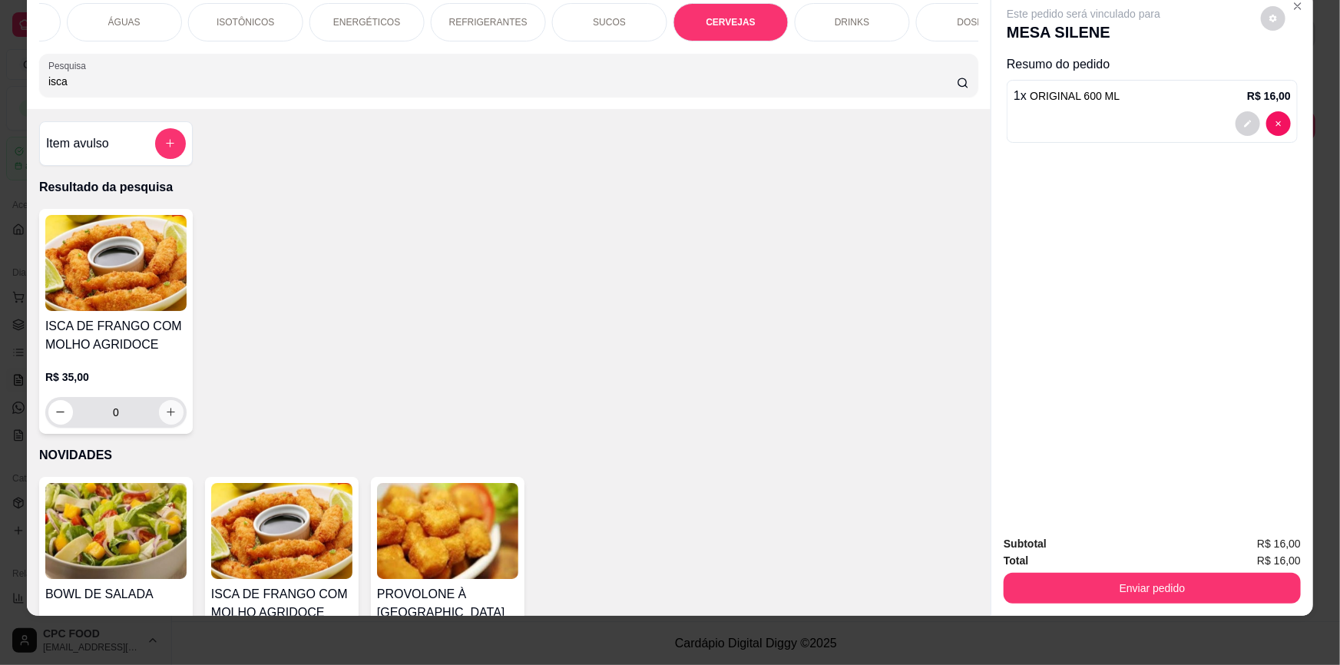
click at [167, 417] on icon "increase-product-quantity" at bounding box center [171, 412] width 8 height 8
type input "1"
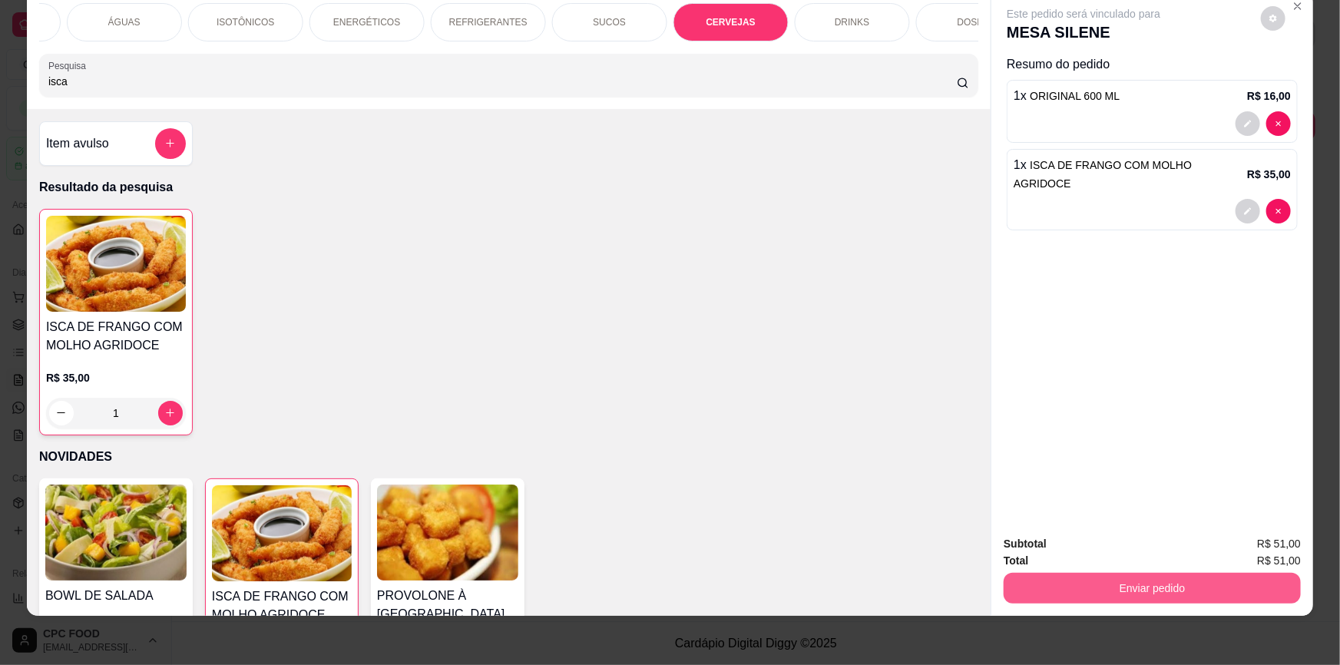
click at [1131, 585] on button "Enviar pedido" at bounding box center [1151, 588] width 297 height 31
click at [1077, 555] on button "Não registrar e enviar pedido" at bounding box center [1102, 550] width 160 height 29
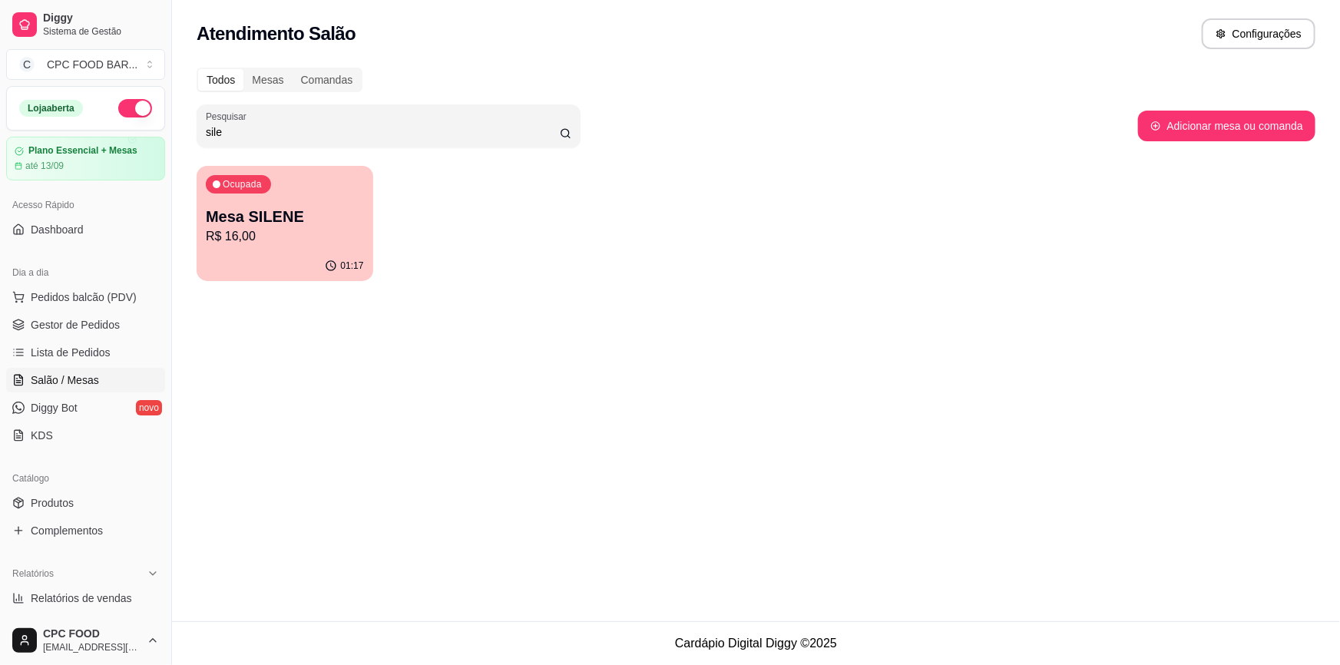
drag, startPoint x: 532, startPoint y: 129, endPoint x: 543, endPoint y: 126, distance: 11.2
click at [534, 129] on input "sile" at bounding box center [383, 131] width 354 height 15
click at [408, 131] on input "sile" at bounding box center [383, 131] width 354 height 15
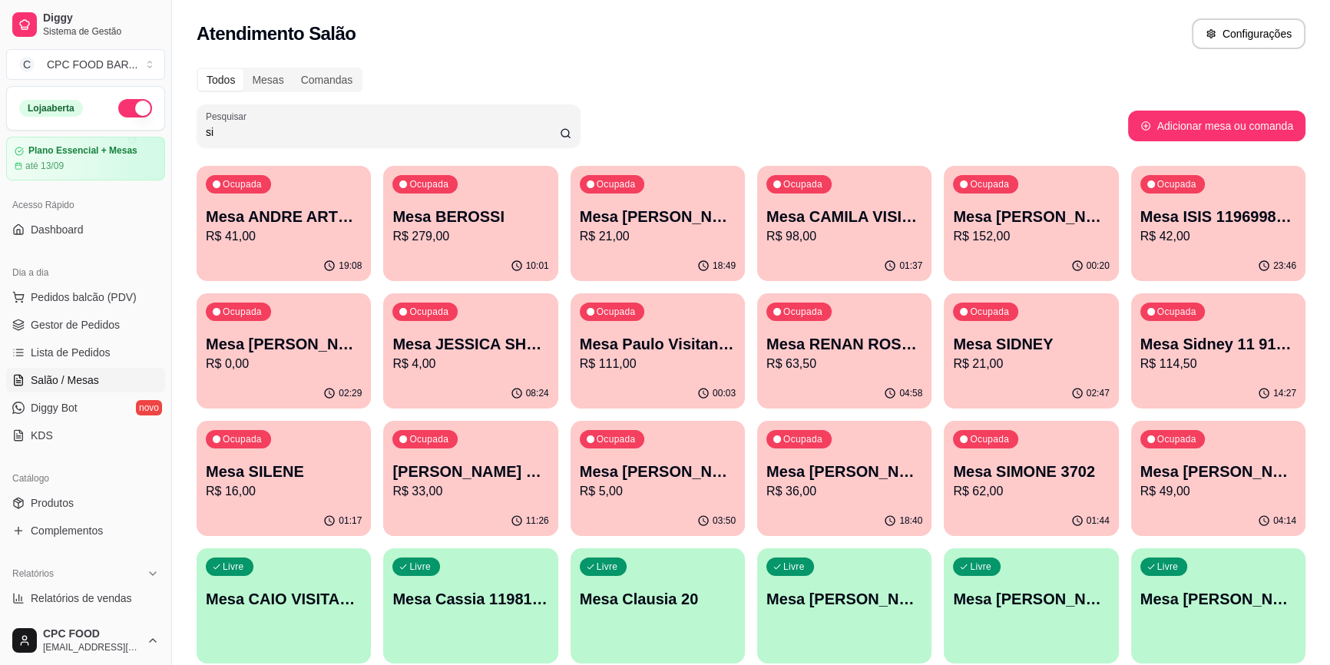
type input "s"
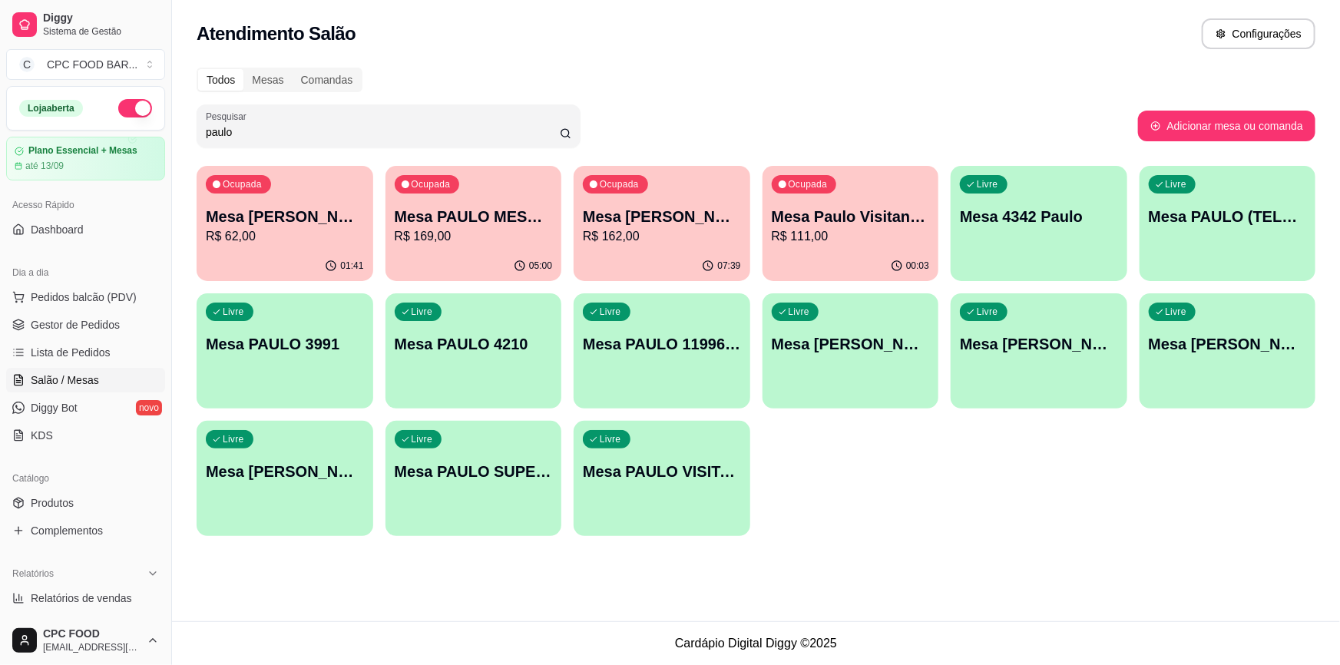
type input "paulo"
click at [327, 236] on p "R$ 62,00" at bounding box center [284, 236] width 153 height 18
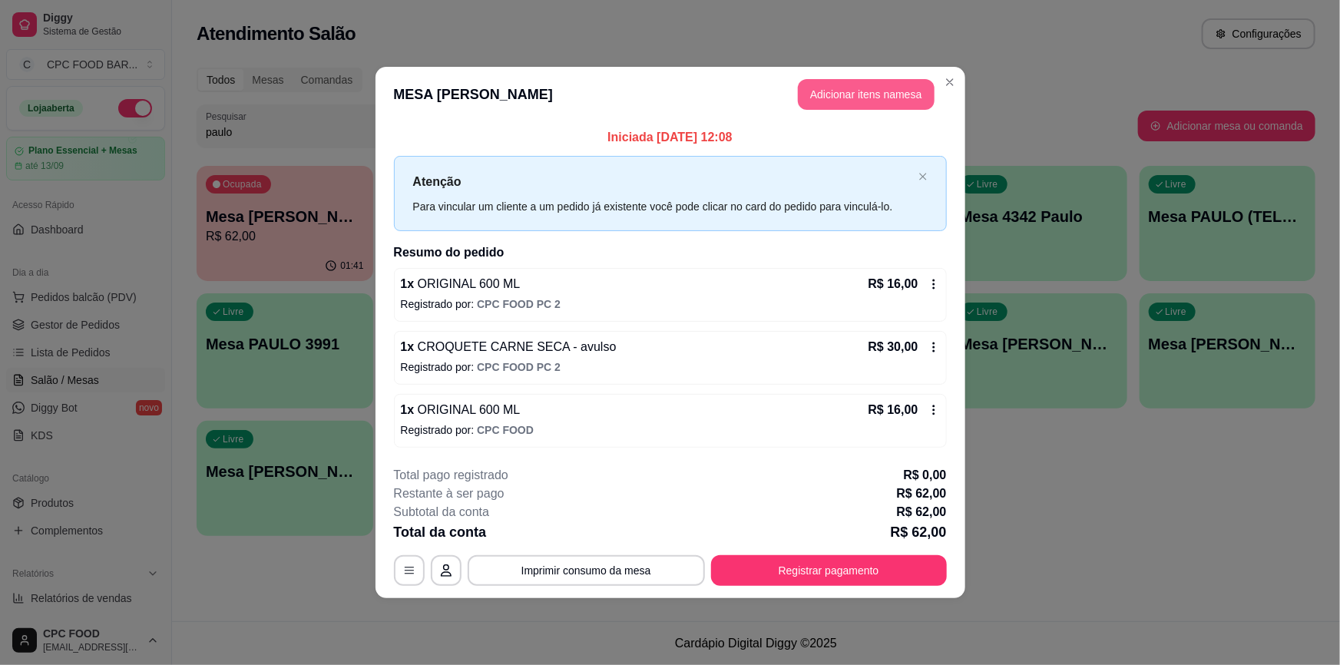
click at [864, 91] on button "Adicionar itens na mesa" at bounding box center [866, 94] width 137 height 31
click at [660, 111] on div at bounding box center [508, 104] width 920 height 31
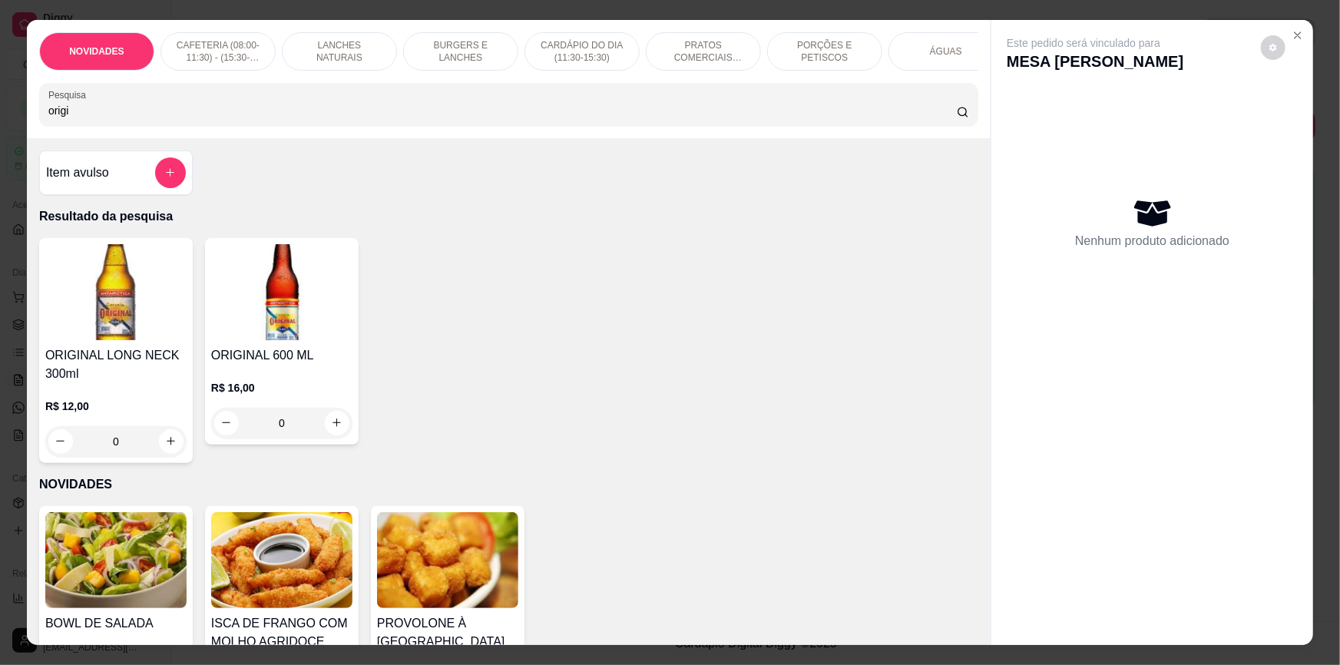
type input "origi"
click at [336, 429] on icon "increase-product-quantity" at bounding box center [338, 424] width 12 height 12
type input "1"
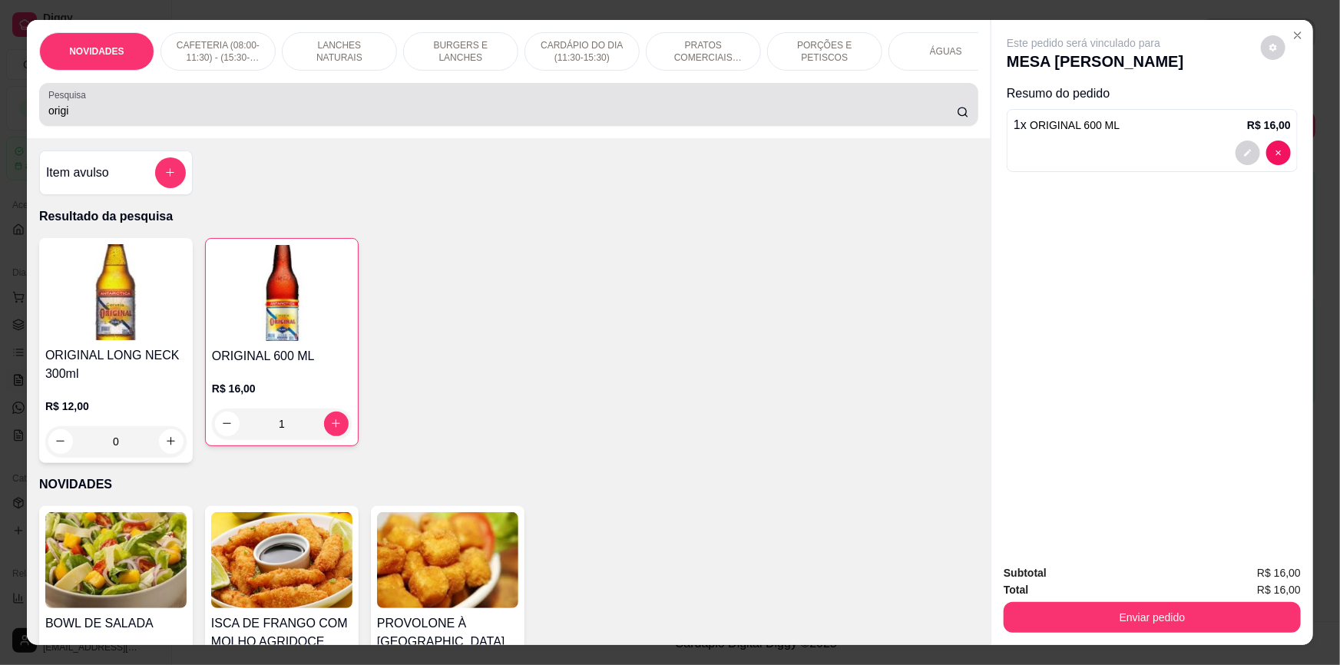
click at [487, 117] on input "origi" at bounding box center [502, 110] width 908 height 15
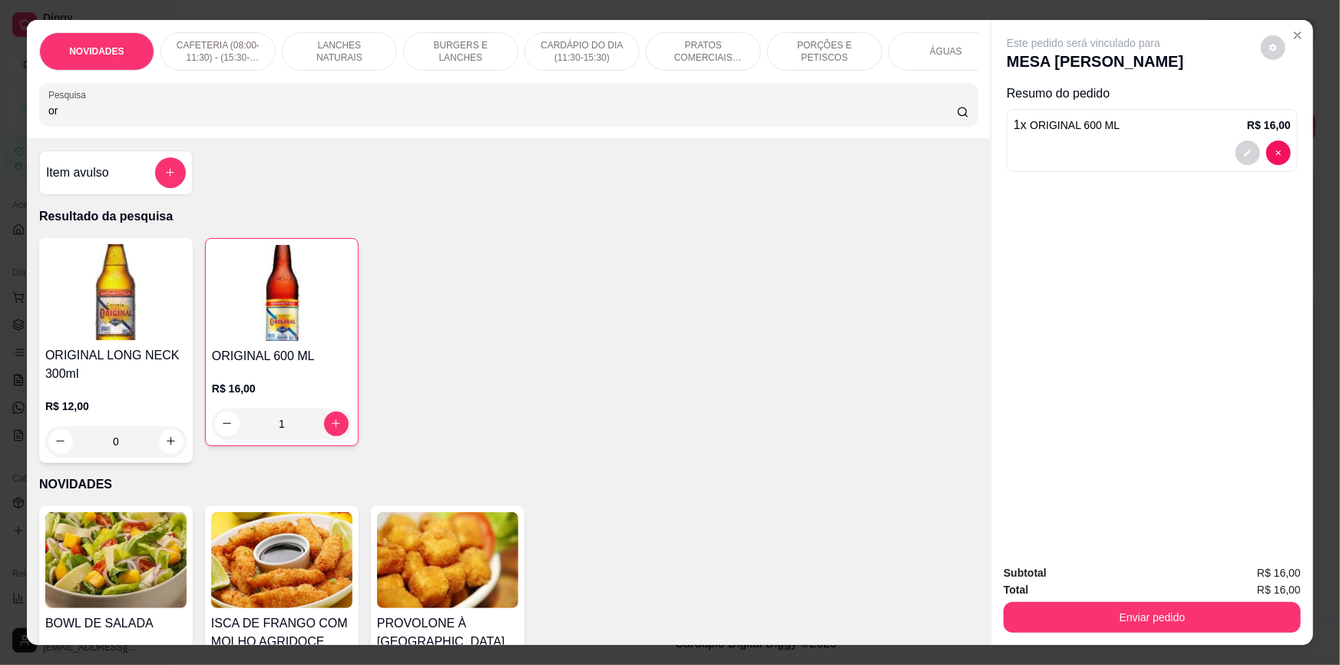
type input "o"
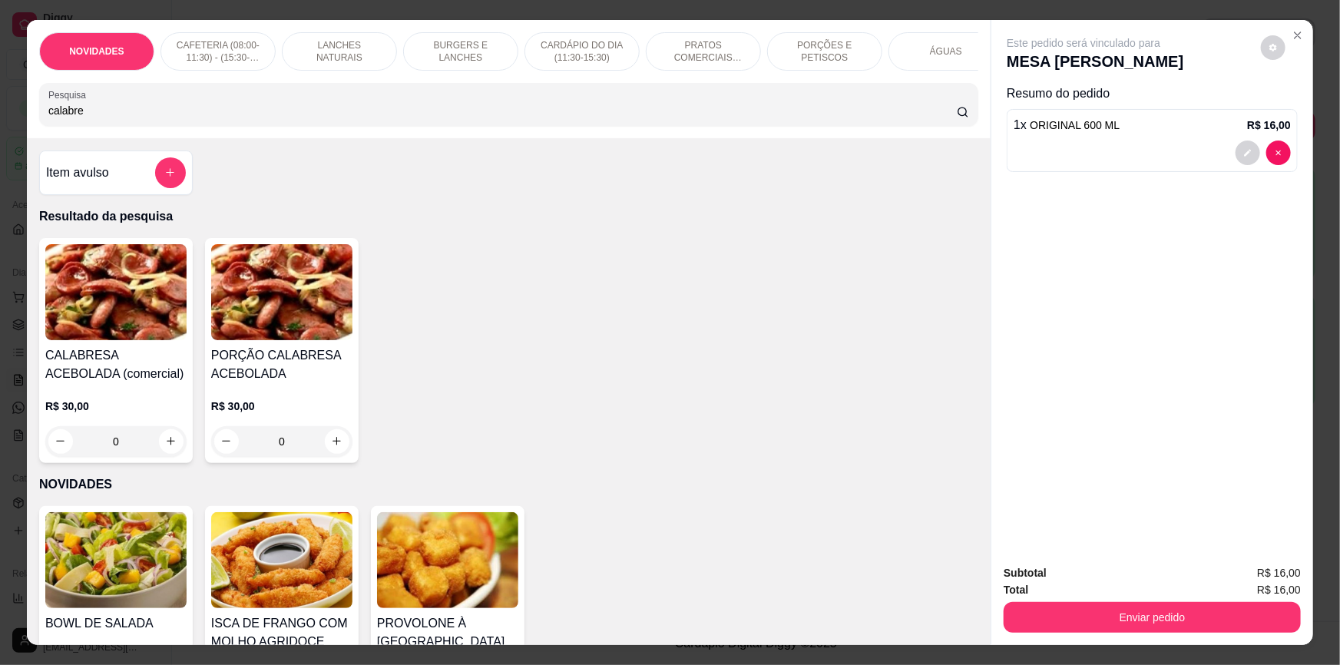
click at [269, 118] on input "calabre" at bounding box center [502, 110] width 908 height 15
type input "calabre"
click at [332, 448] on icon "increase-product-quantity" at bounding box center [338, 442] width 12 height 12
type input "1"
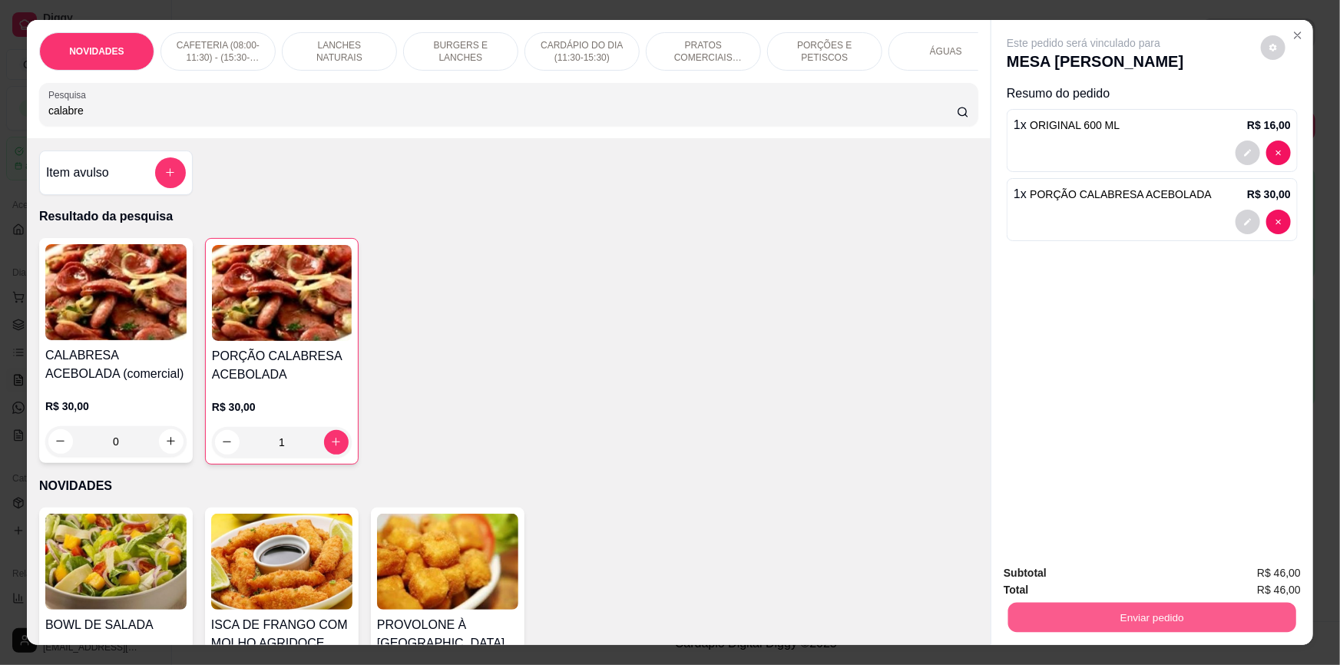
click at [1114, 613] on button "Enviar pedido" at bounding box center [1152, 618] width 288 height 30
click at [1079, 583] on button "Não registrar e enviar pedido" at bounding box center [1102, 579] width 160 height 29
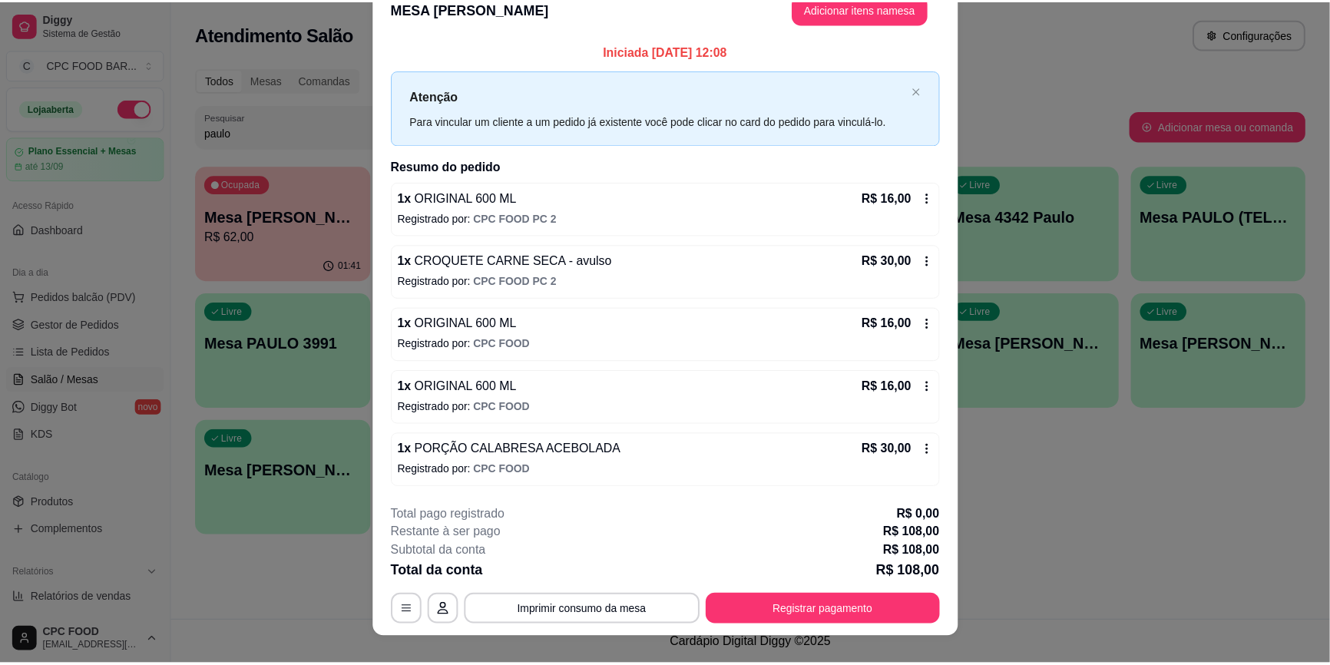
scroll to position [44, 0]
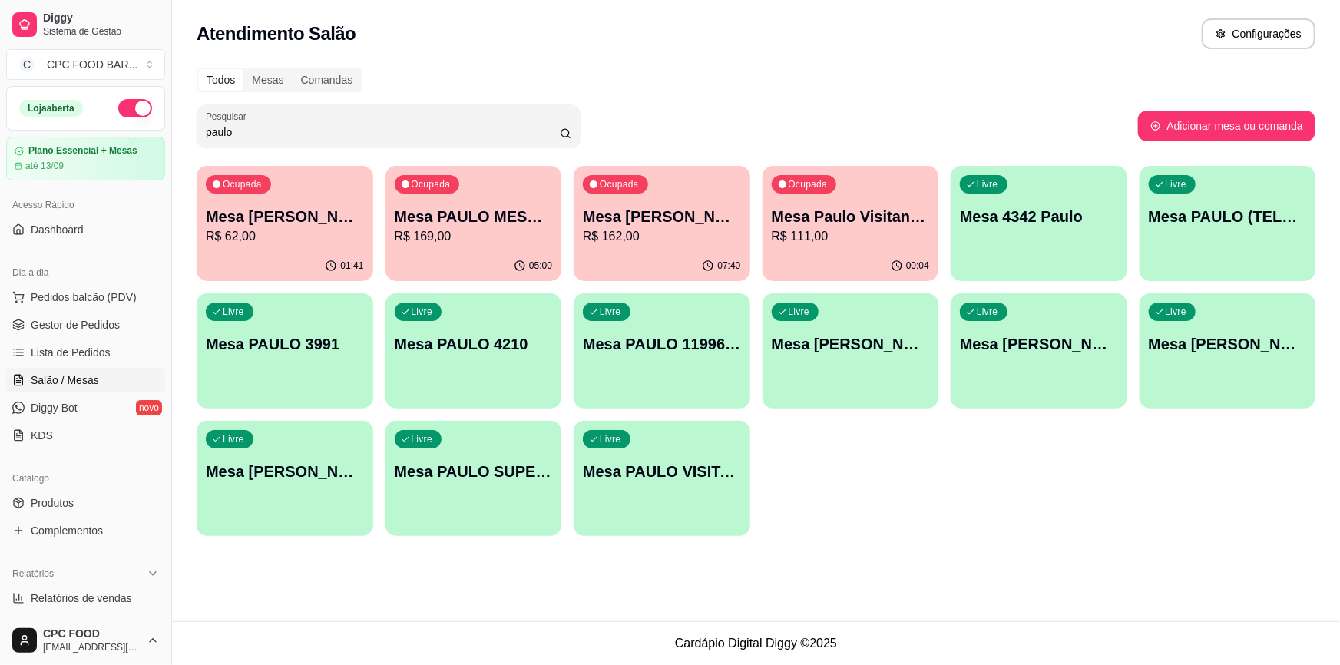
click at [461, 153] on div "Todos Mesas Comandas Pesquisar paulo Adicionar mesa ou comanda Ocupada Mesa PAU…" at bounding box center [756, 306] width 1168 height 496
click at [470, 130] on input "paulo" at bounding box center [383, 131] width 354 height 15
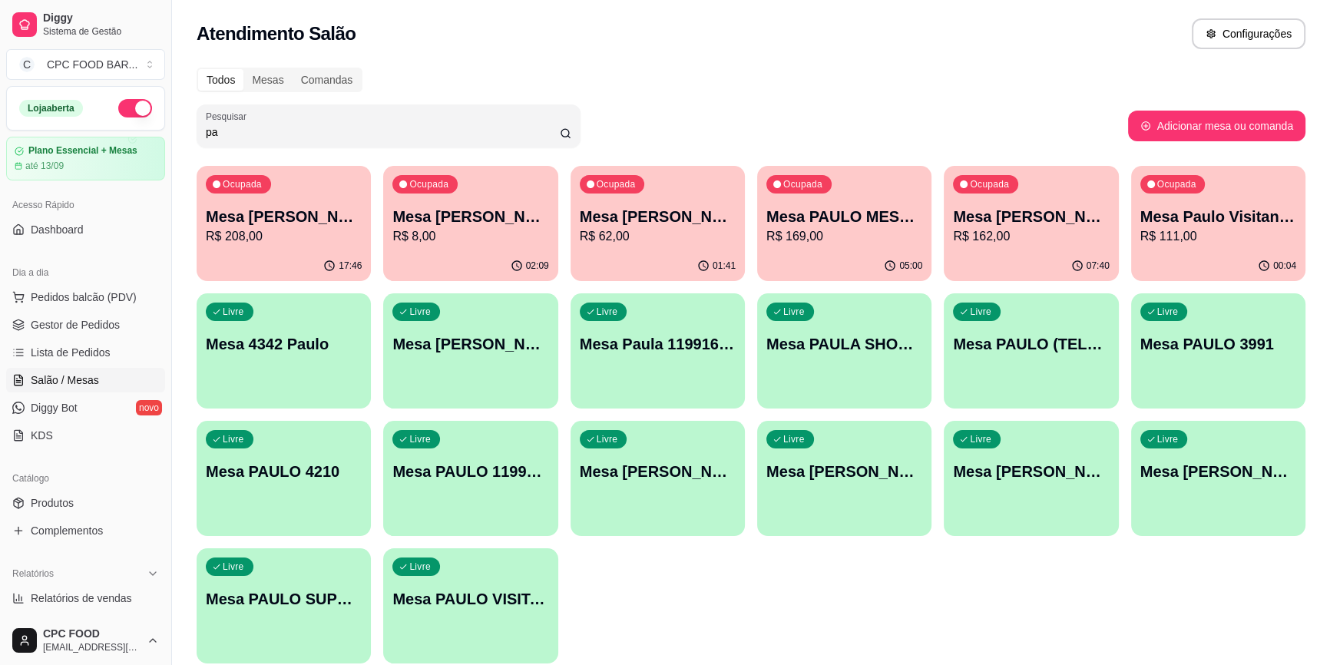
type input "p"
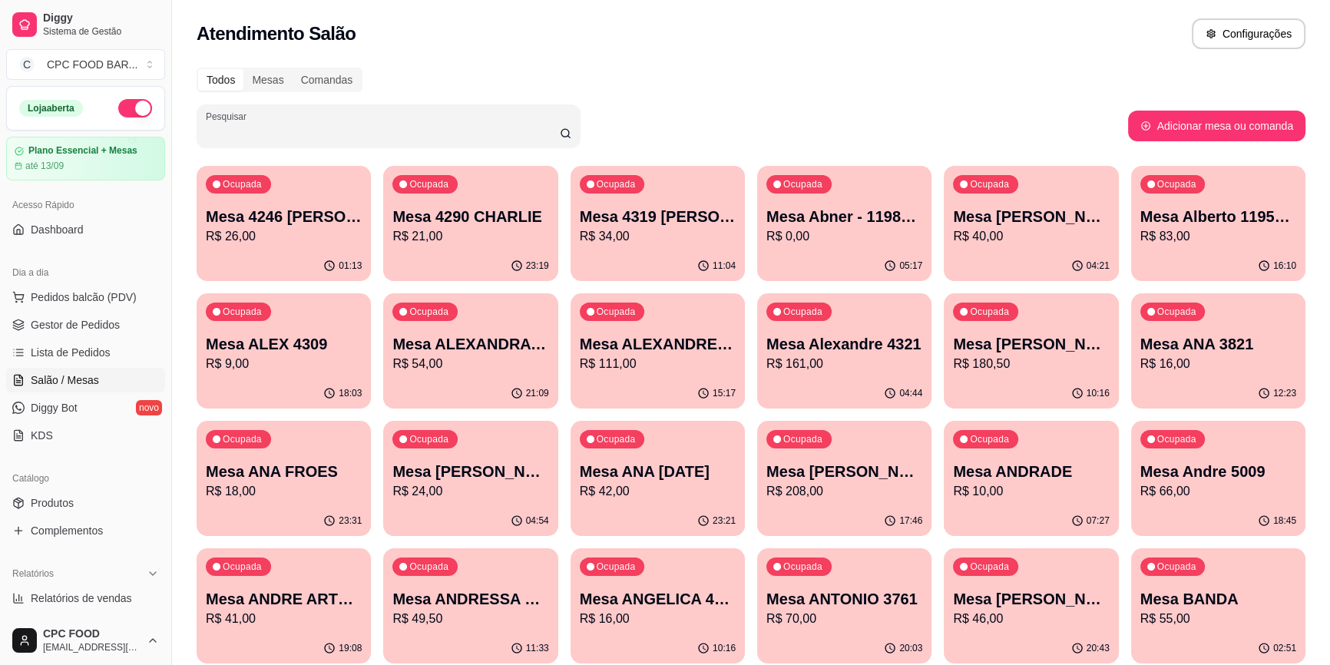
click at [367, 124] on input "Pesquisar" at bounding box center [383, 131] width 354 height 15
click at [91, 352] on span "Lista de Pedidos" at bounding box center [71, 352] width 80 height 15
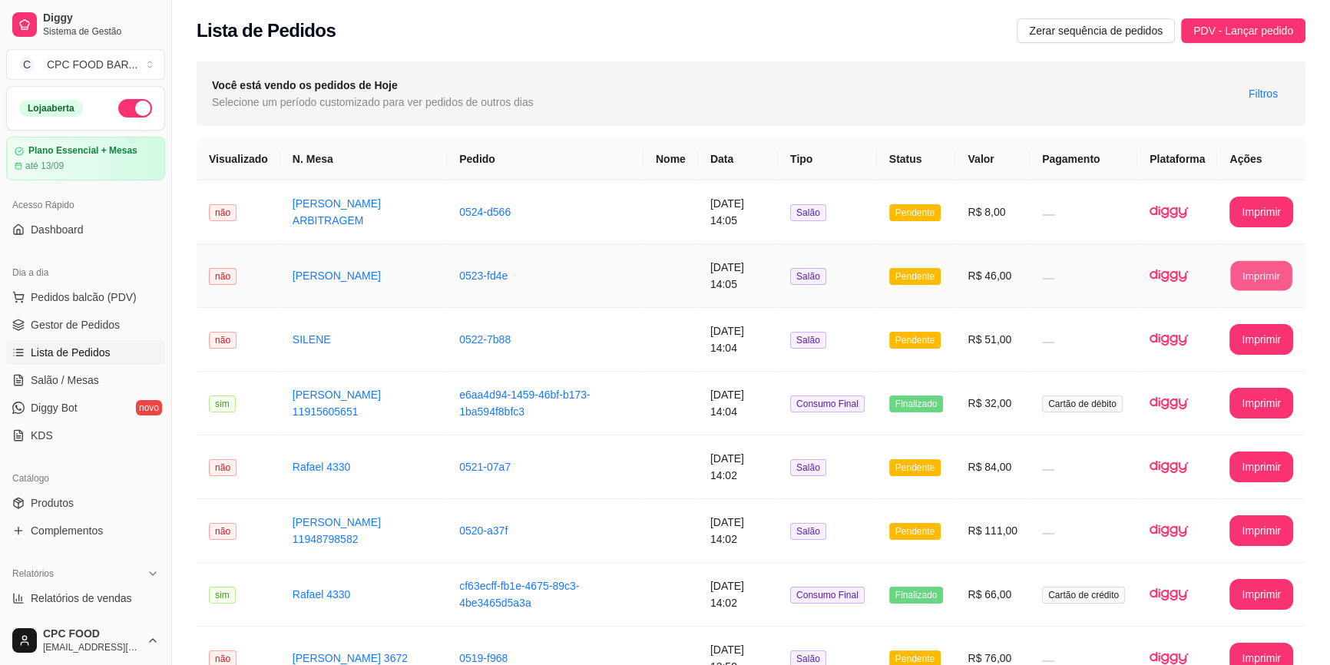
click at [1249, 276] on button "Imprimir" at bounding box center [1261, 276] width 61 height 30
click at [1254, 344] on button "Imprimir" at bounding box center [1261, 339] width 64 height 31
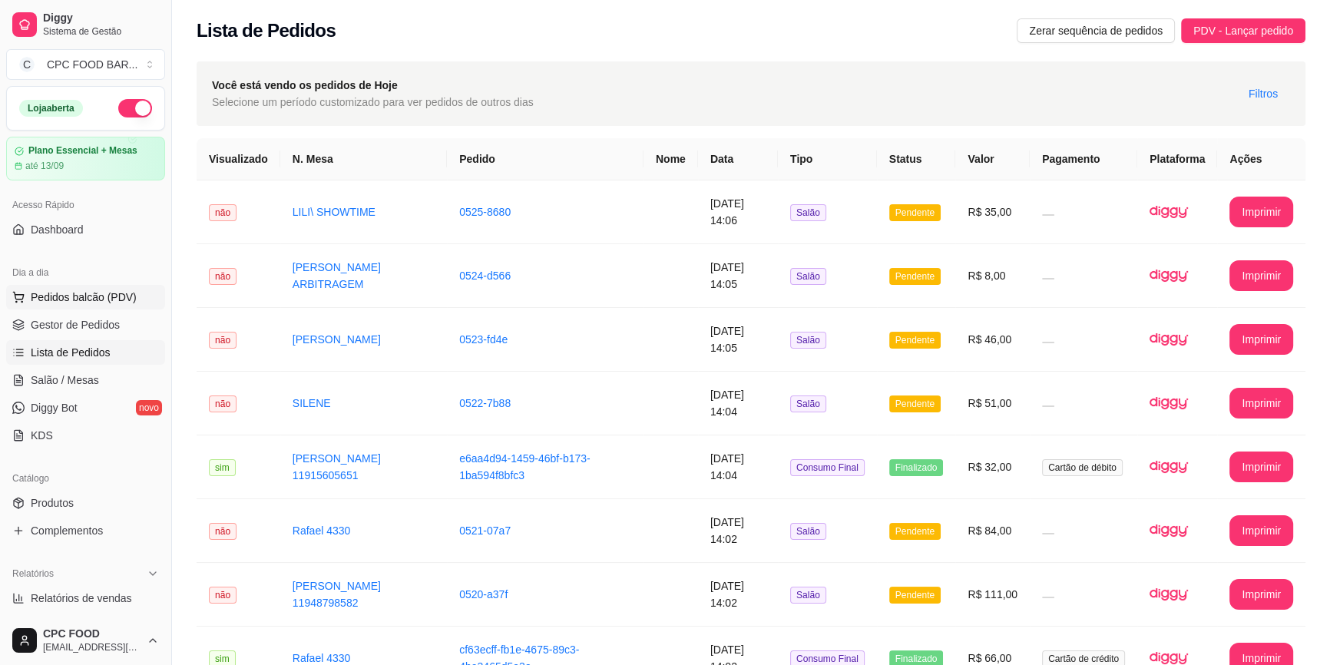
click at [45, 302] on span "Pedidos balcão (PDV)" at bounding box center [84, 296] width 106 height 15
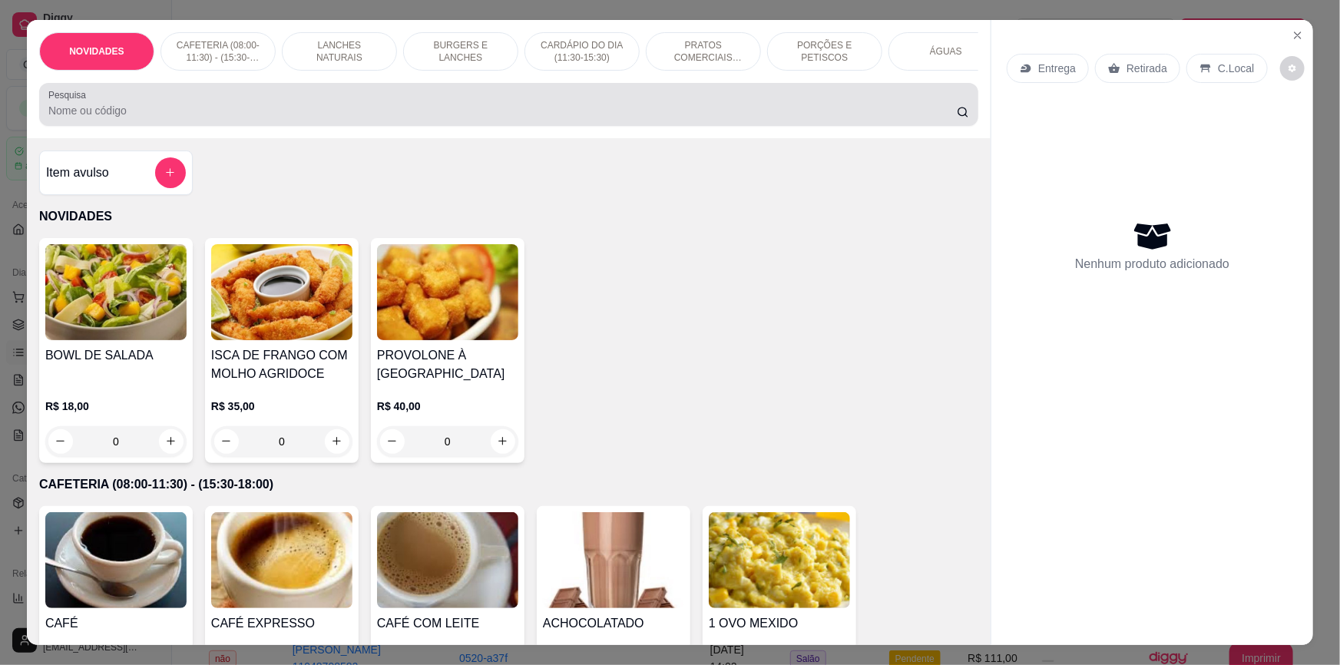
click at [238, 118] on input "Pesquisa" at bounding box center [502, 110] width 908 height 15
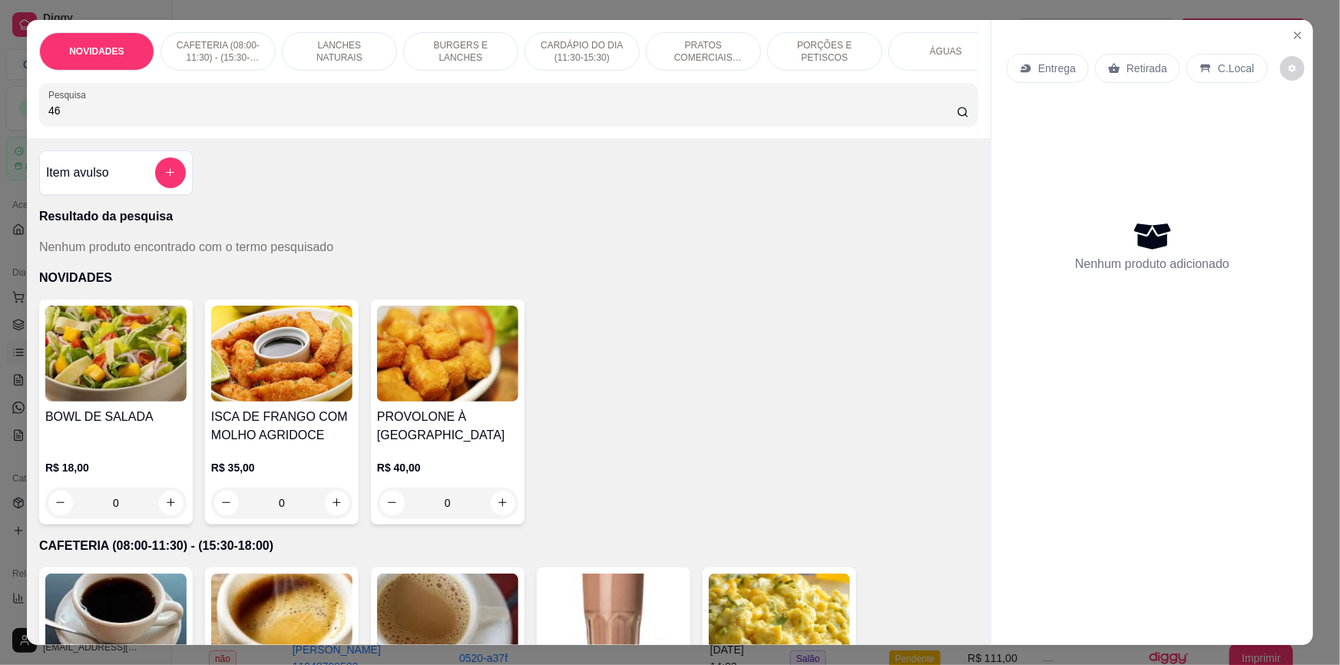
type input "4"
click at [943, 116] on input "gilbert" at bounding box center [502, 110] width 908 height 15
click at [937, 118] on input "gilbert" at bounding box center [502, 110] width 908 height 15
type input "gilbert"
click at [1291, 32] on icon "Close" at bounding box center [1297, 35] width 12 height 12
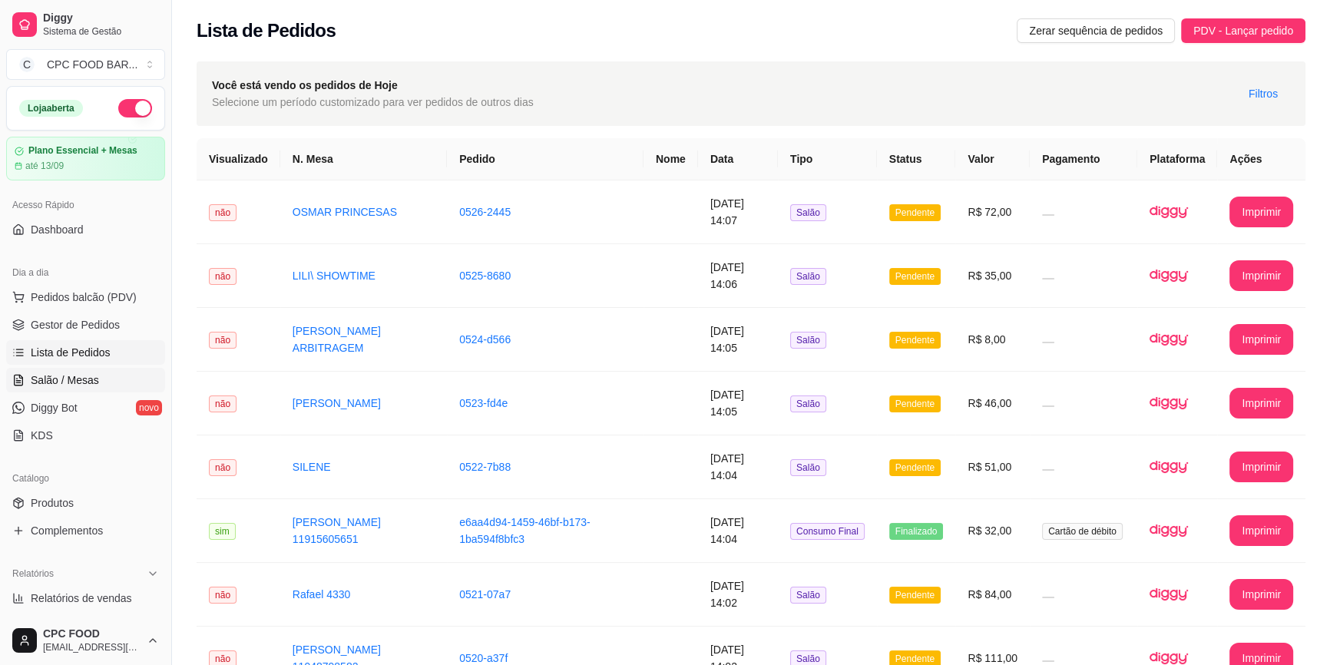
click at [102, 378] on link "Salão / Mesas" at bounding box center [85, 380] width 159 height 25
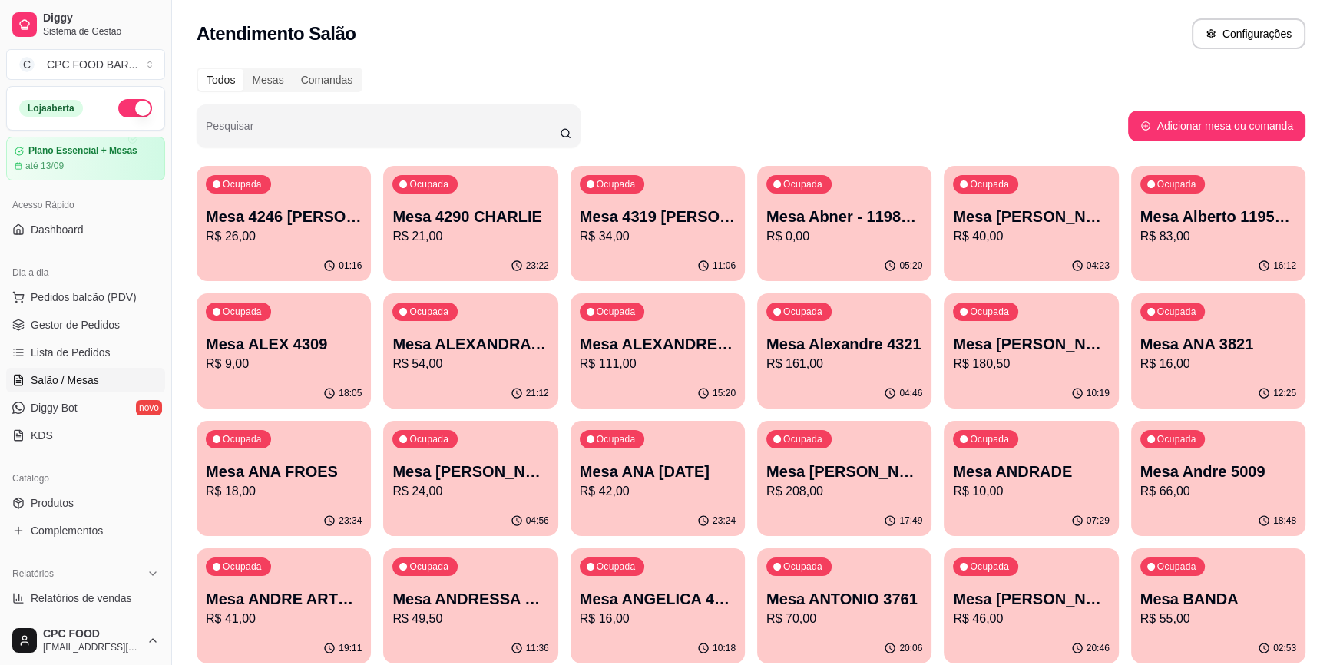
click at [381, 134] on input "Pesquisar" at bounding box center [383, 131] width 354 height 15
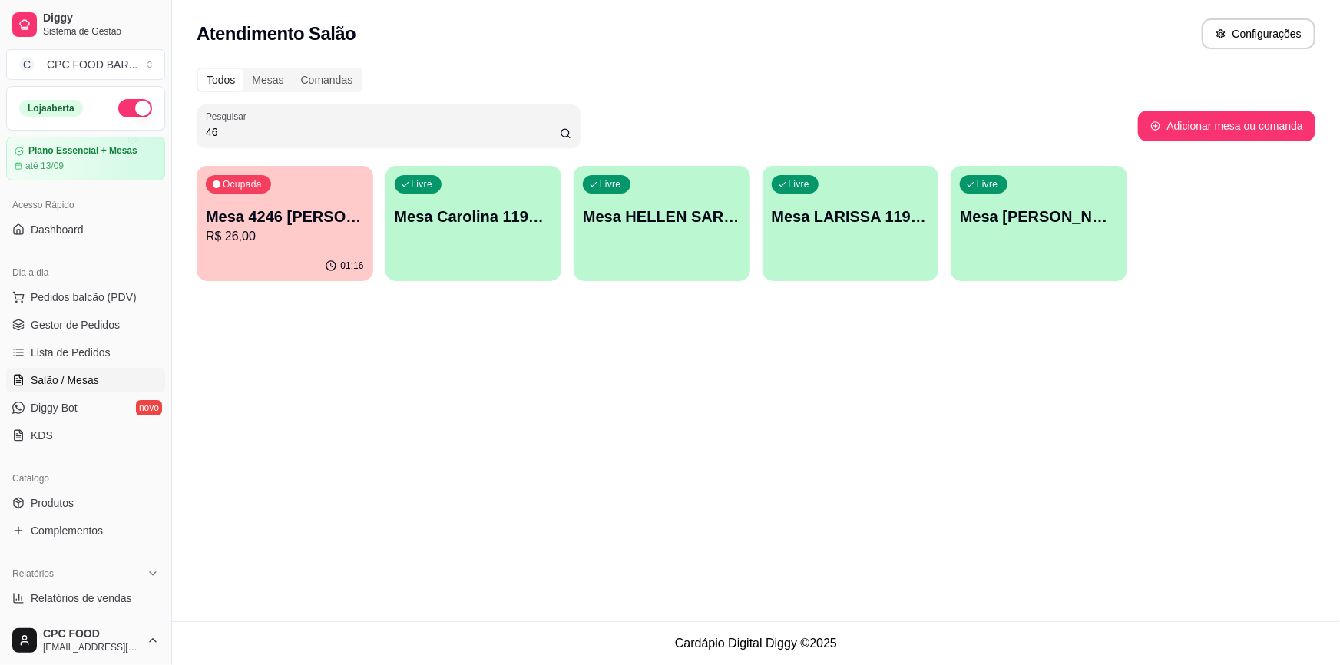
type input "4"
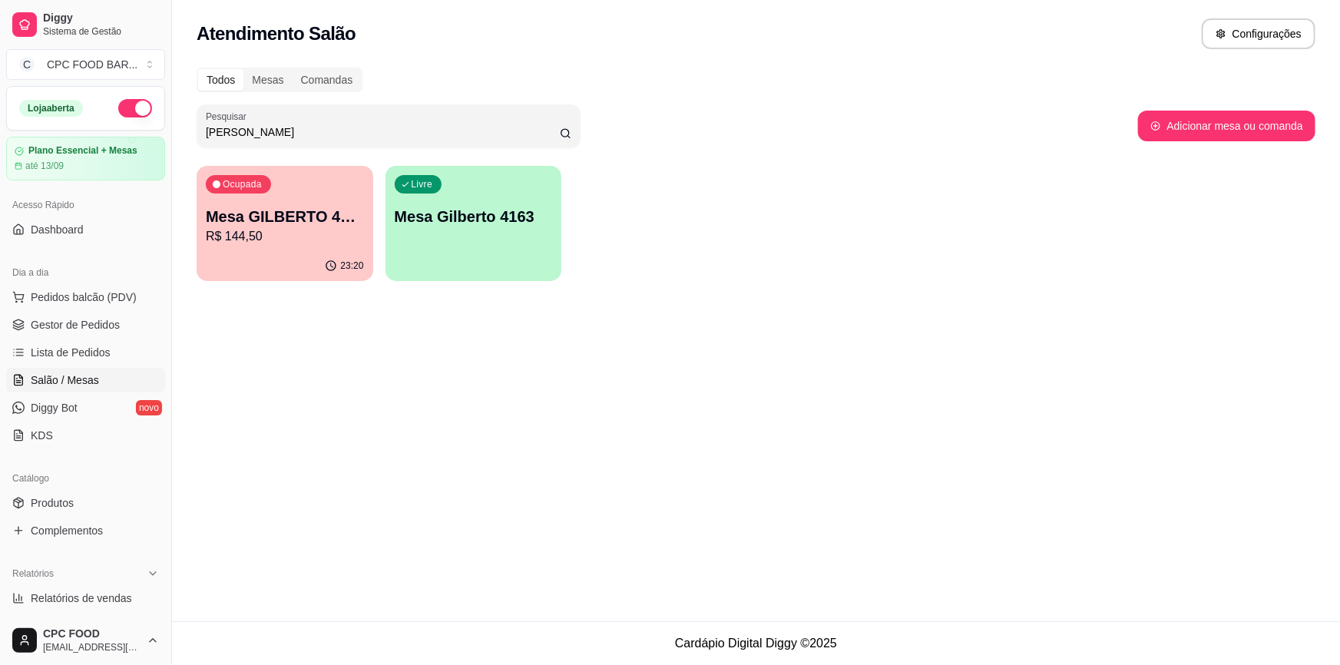
type input "gilberto"
click at [329, 223] on p "Mesa GILBERTO 4009" at bounding box center [284, 216] width 153 height 21
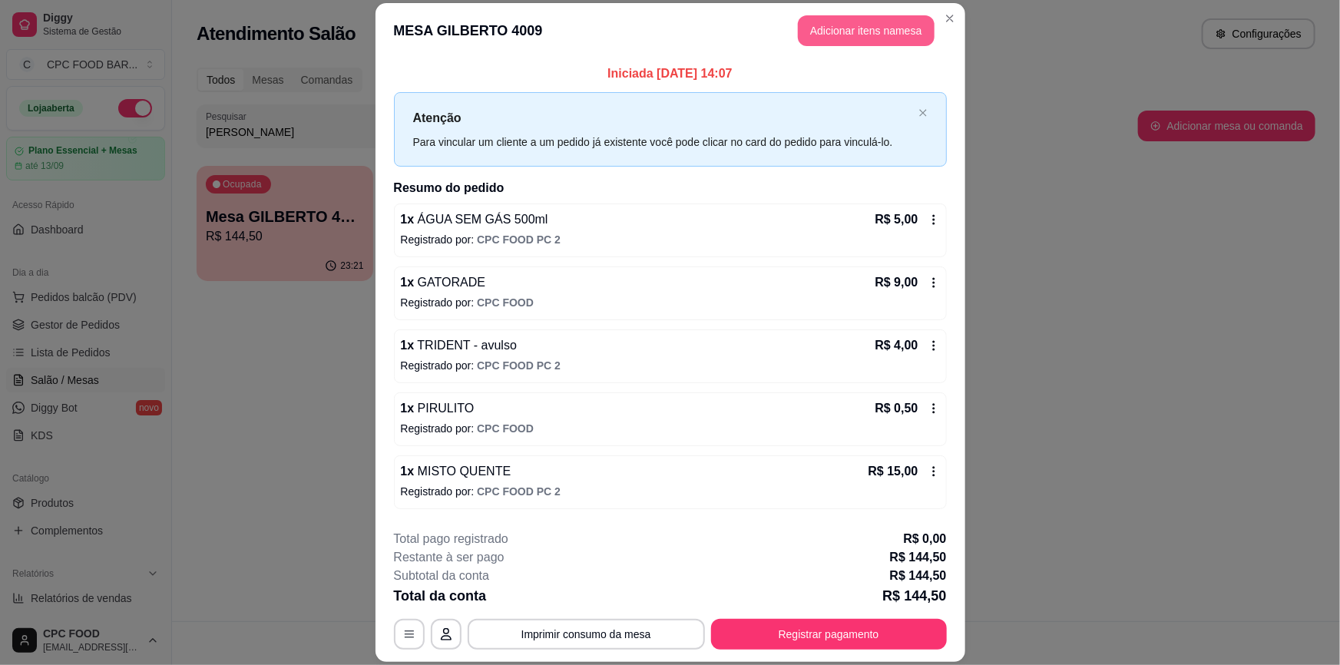
click at [831, 37] on button "Adicionar itens na mesa" at bounding box center [866, 30] width 137 height 31
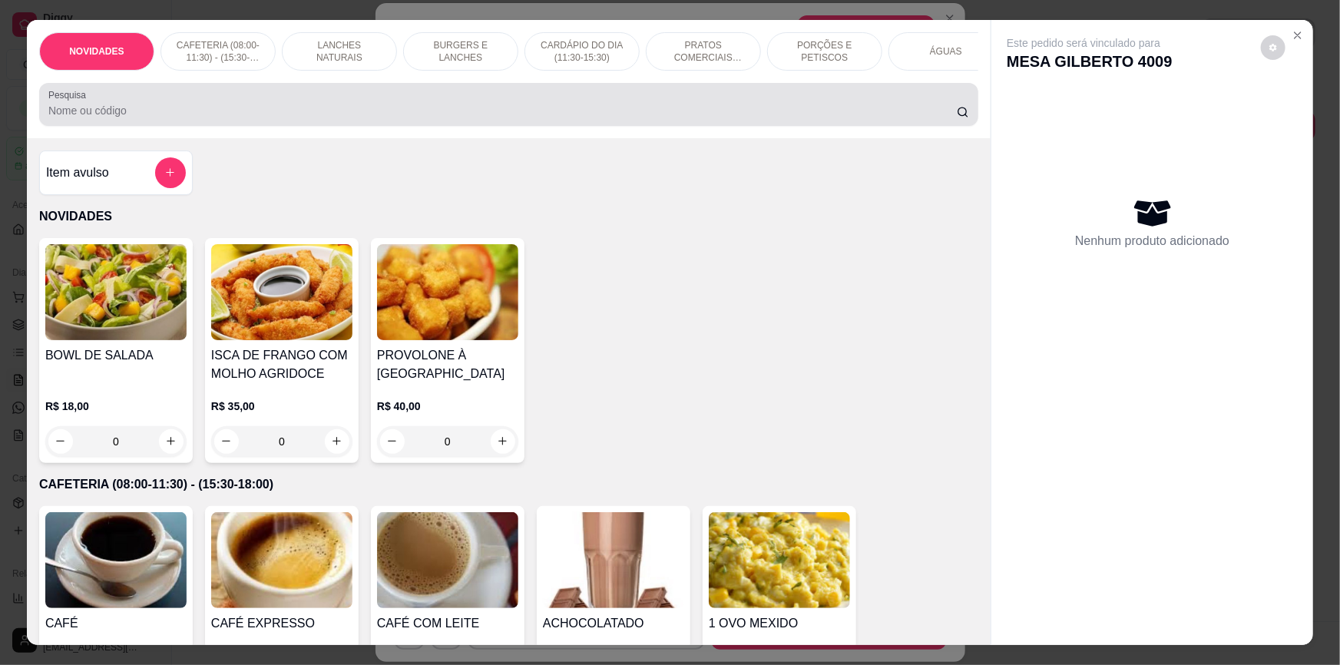
click at [797, 126] on div "Pesquisa" at bounding box center [508, 104] width 939 height 43
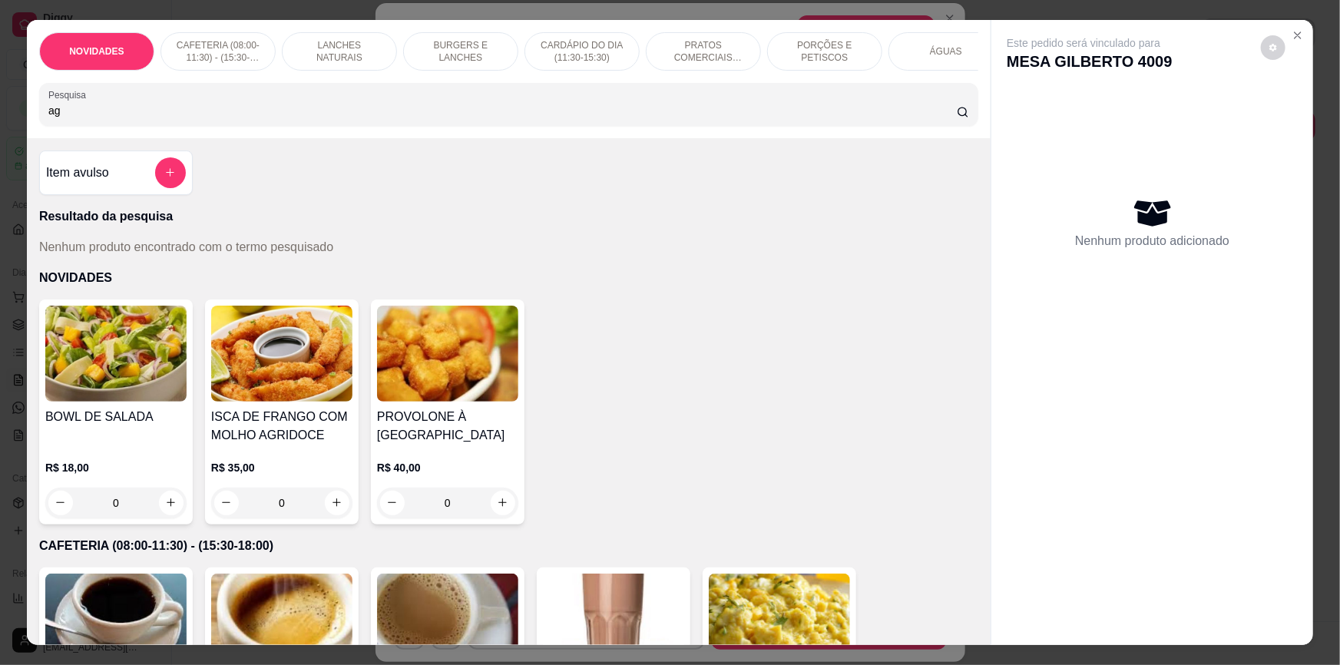
type input "a"
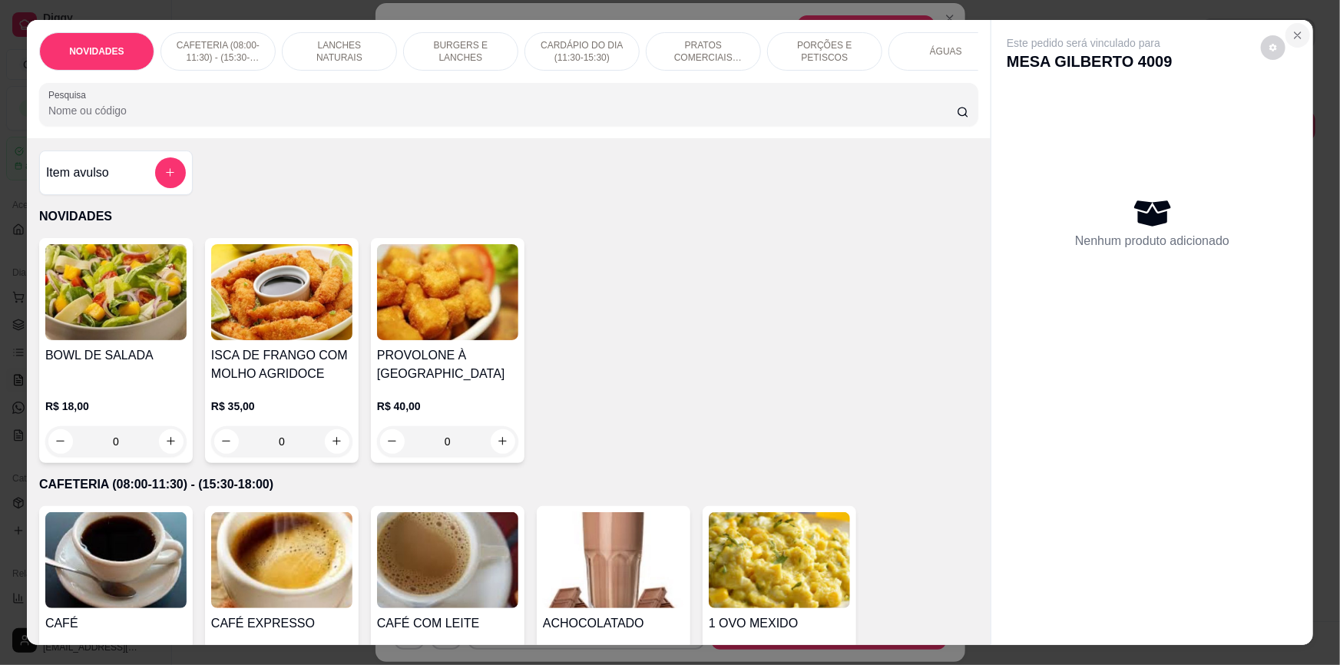
click at [1291, 26] on button "Close" at bounding box center [1297, 35] width 25 height 25
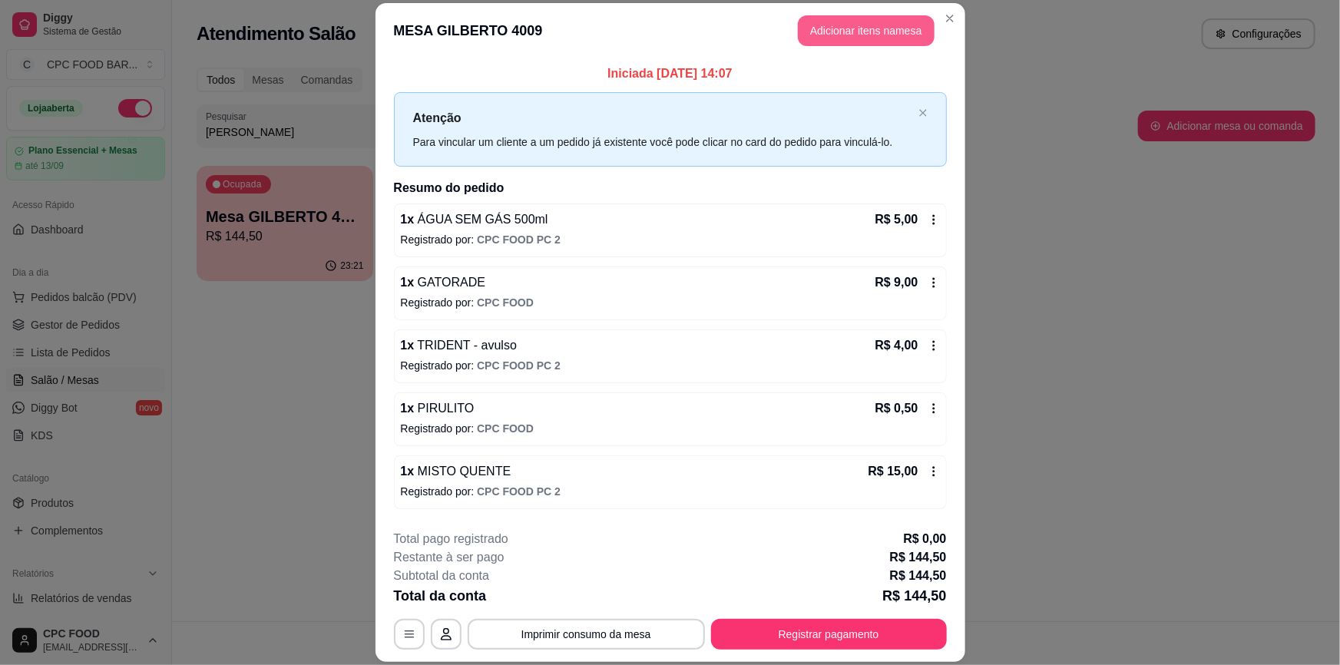
click at [838, 27] on button "Adicionar itens na mesa" at bounding box center [866, 30] width 137 height 31
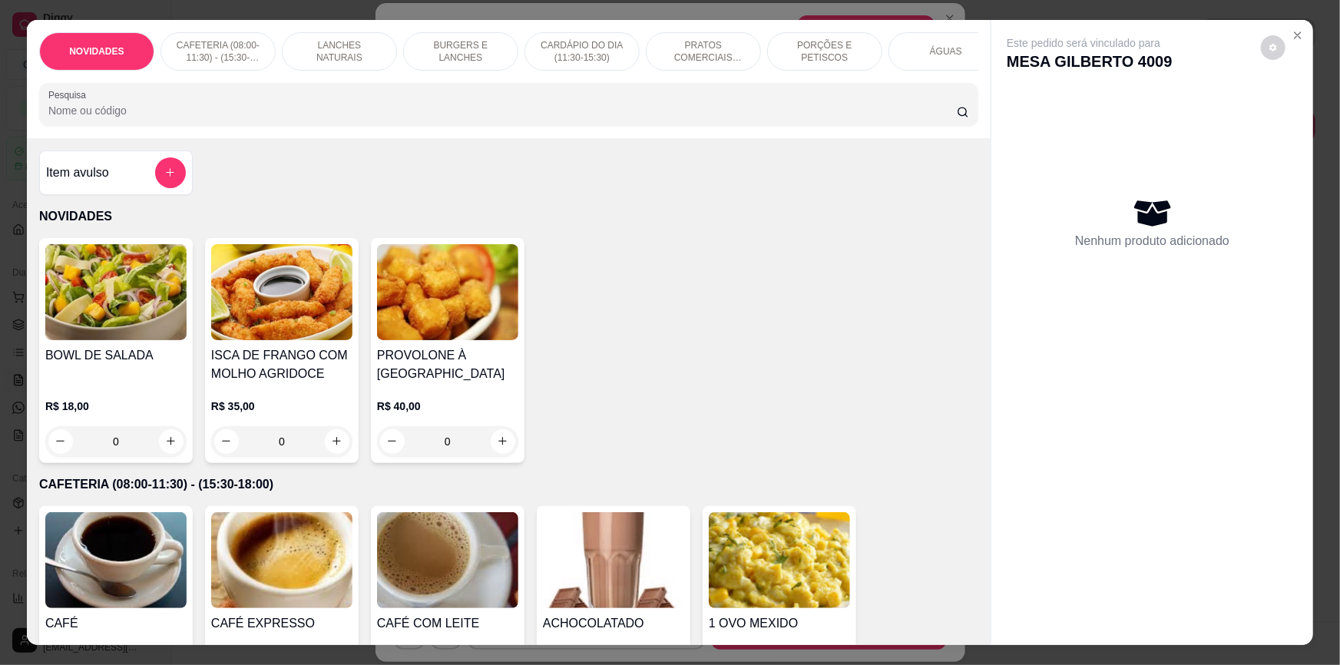
click at [537, 138] on div "NOVIDADES CAFETERIA (08:00-11:30) - (15:30-18:00) LANCHES NATURAIS BURGERS E LA…" at bounding box center [508, 79] width 963 height 118
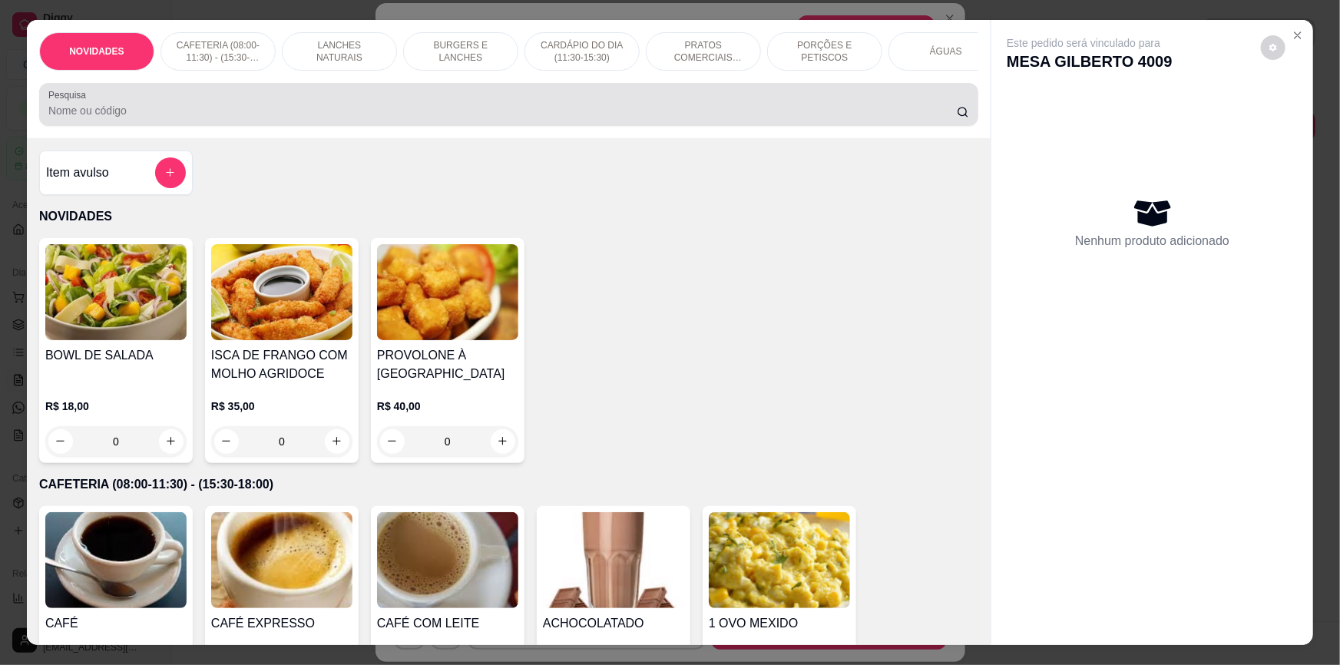
click at [546, 118] on input "Pesquisa" at bounding box center [502, 110] width 908 height 15
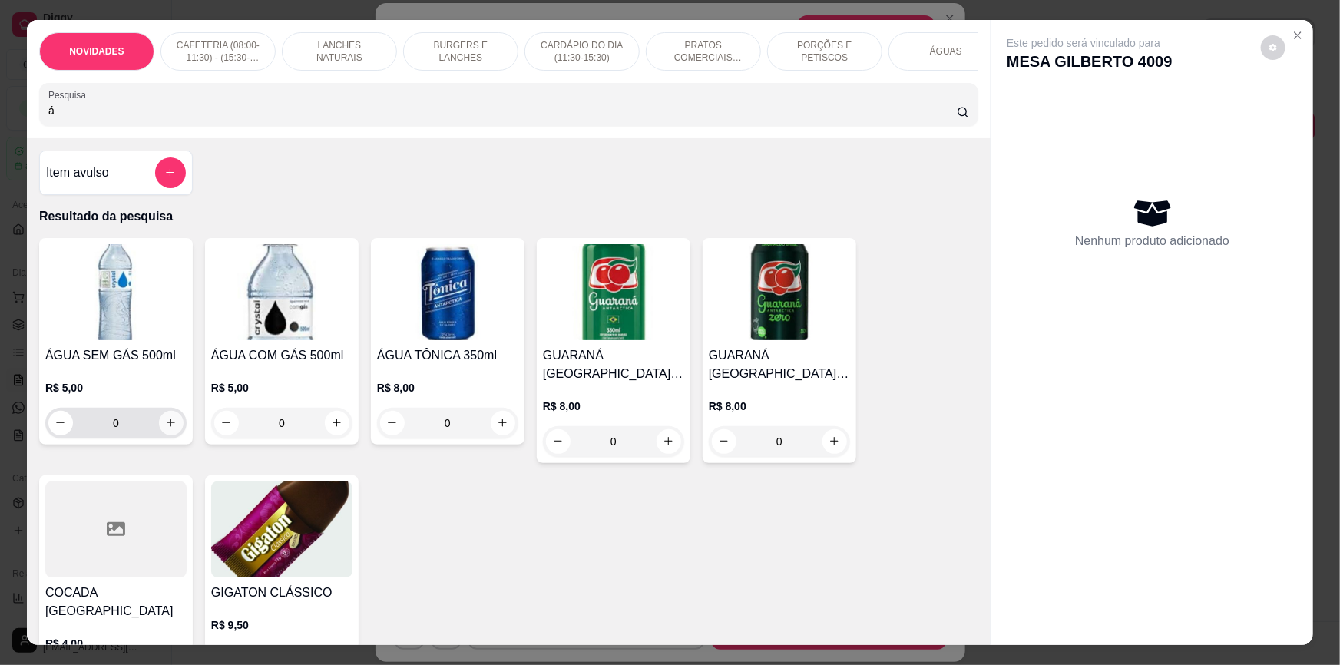
type input "á"
click at [167, 428] on icon "increase-product-quantity" at bounding box center [171, 423] width 12 height 12
type input "1"
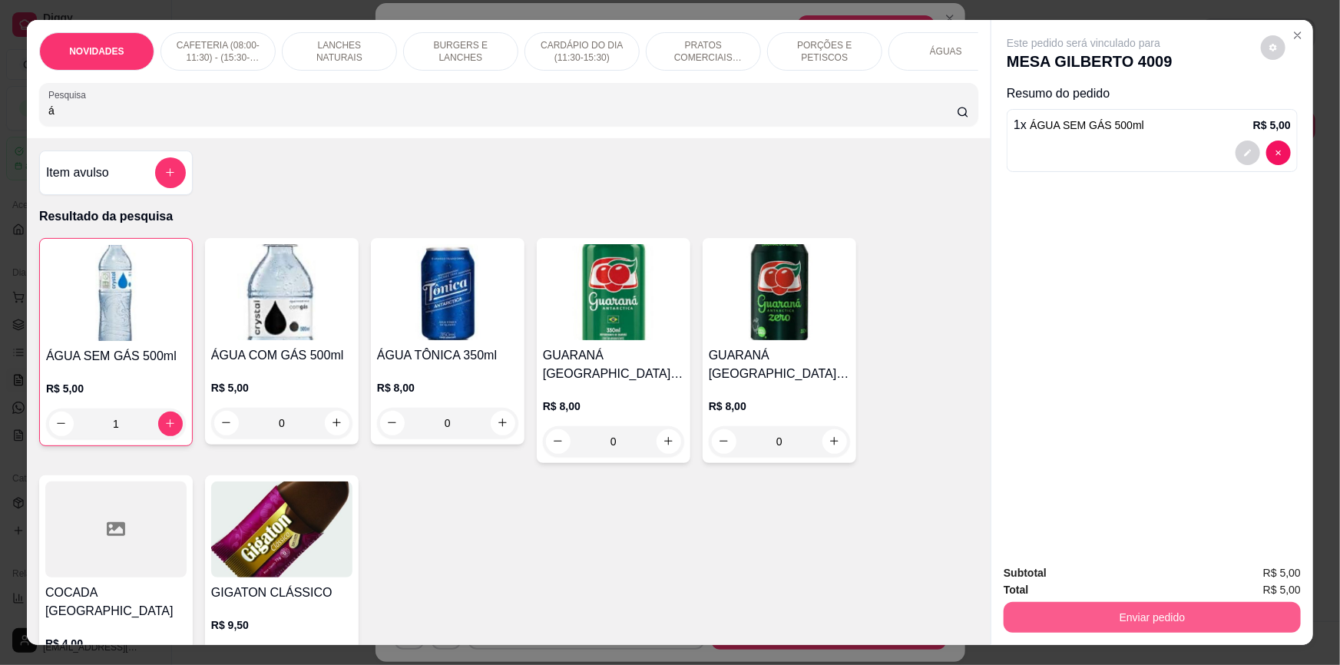
click at [1124, 629] on button "Enviar pedido" at bounding box center [1151, 617] width 297 height 31
click at [1140, 576] on button "Não registrar e enviar pedido" at bounding box center [1102, 579] width 155 height 28
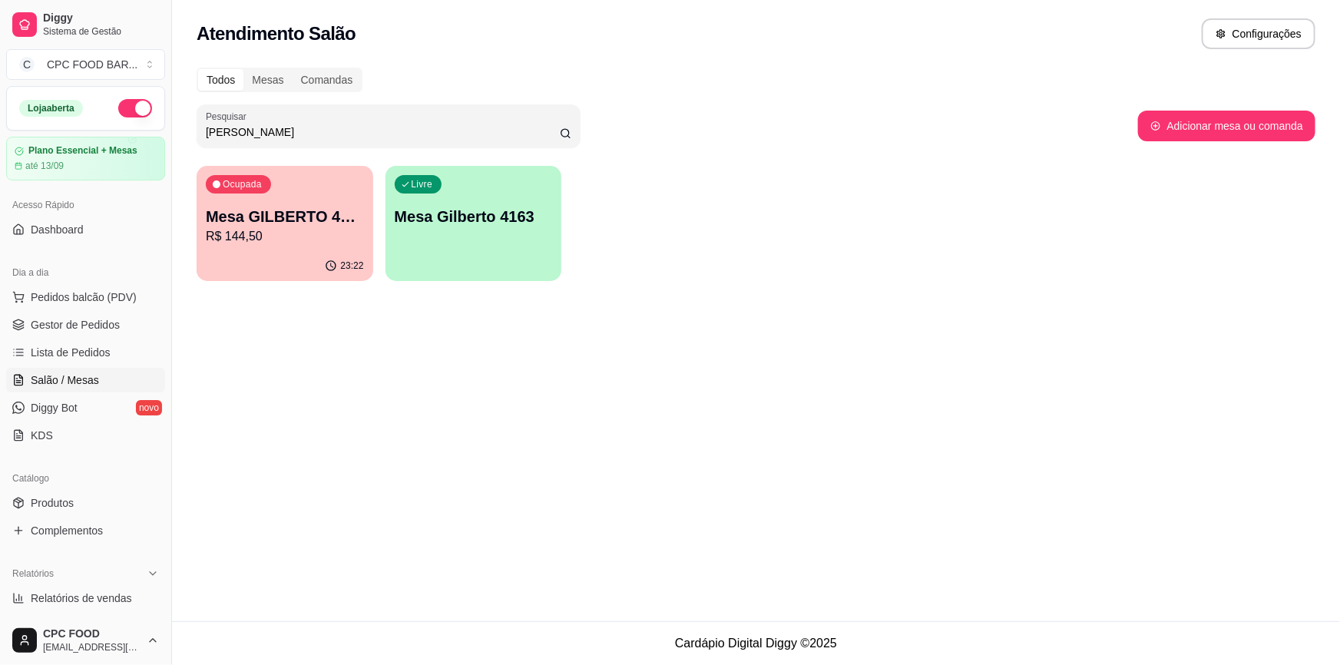
click at [381, 124] on input "gilberto" at bounding box center [383, 131] width 354 height 15
click at [380, 124] on input "gilberto" at bounding box center [383, 131] width 354 height 15
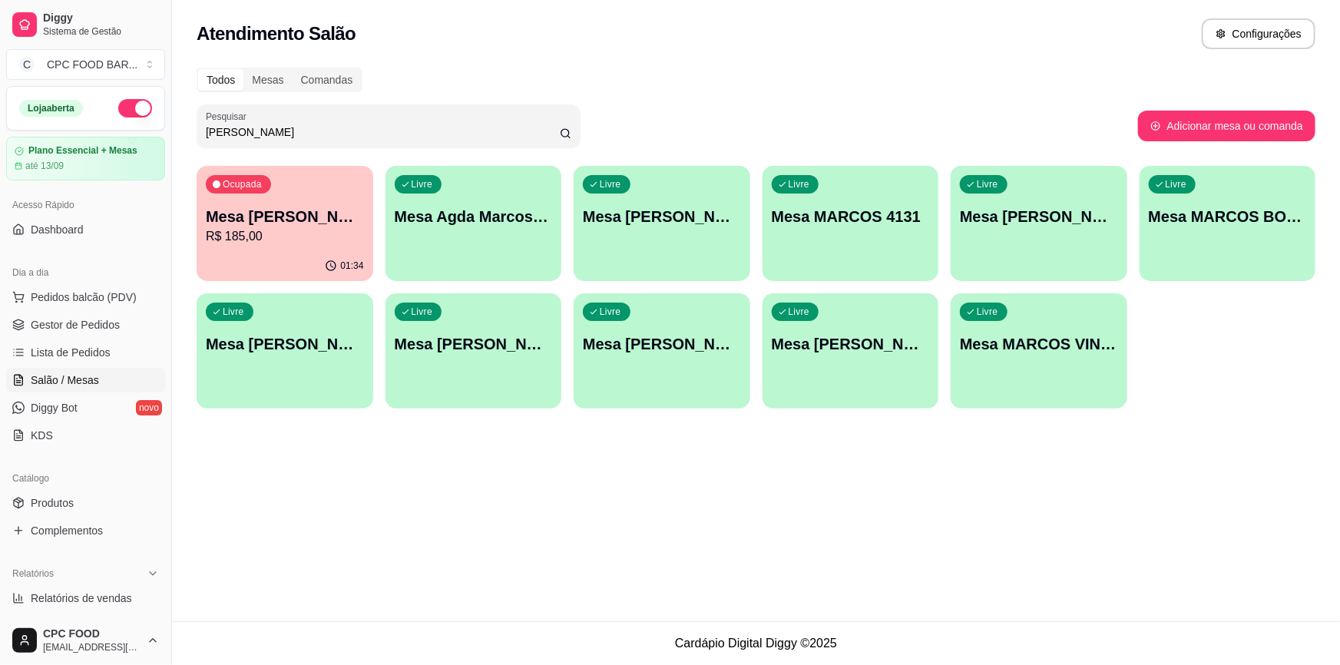
type input "marcos"
click at [268, 254] on div "01:34" at bounding box center [285, 266] width 177 height 30
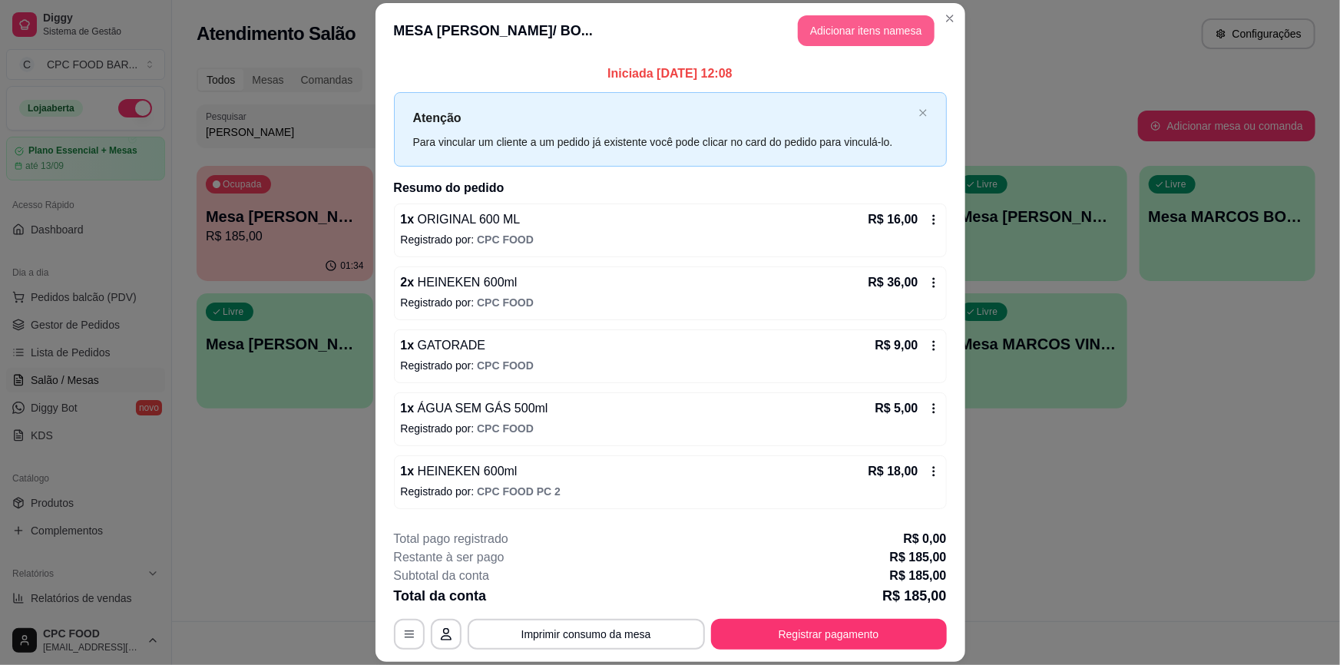
click at [820, 29] on button "Adicionar itens na mesa" at bounding box center [866, 30] width 137 height 31
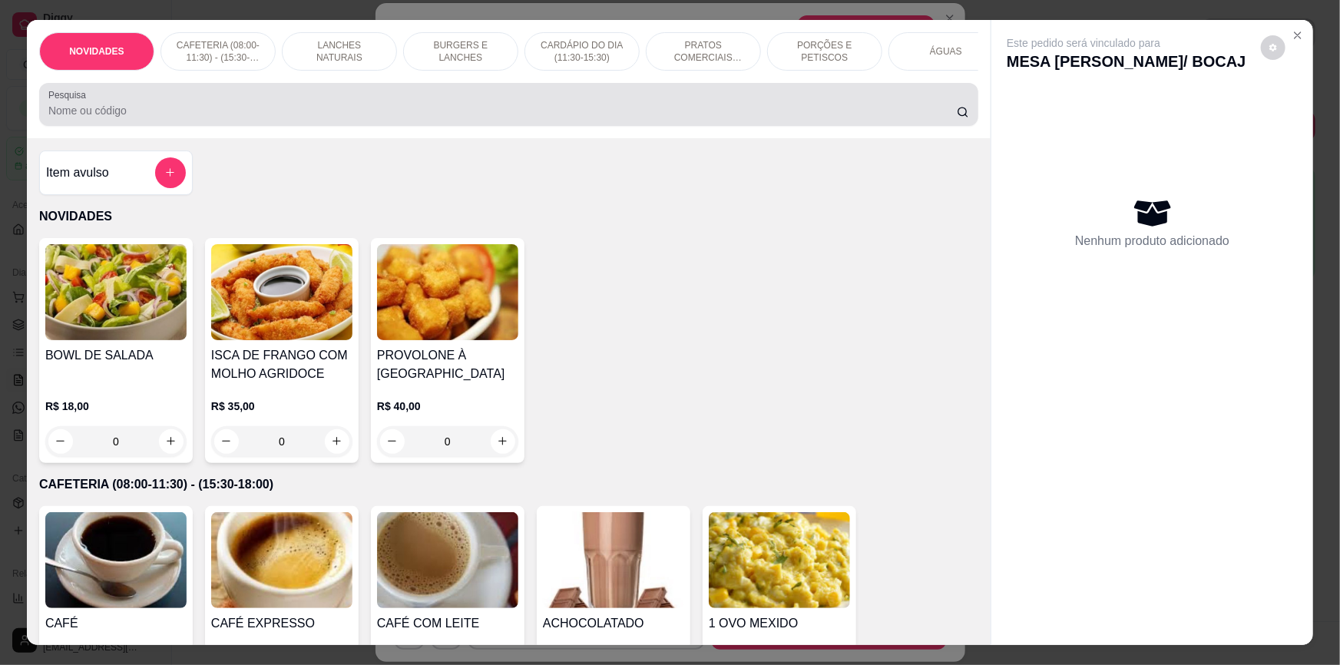
click at [570, 118] on input "Pesquisa" at bounding box center [502, 110] width 908 height 15
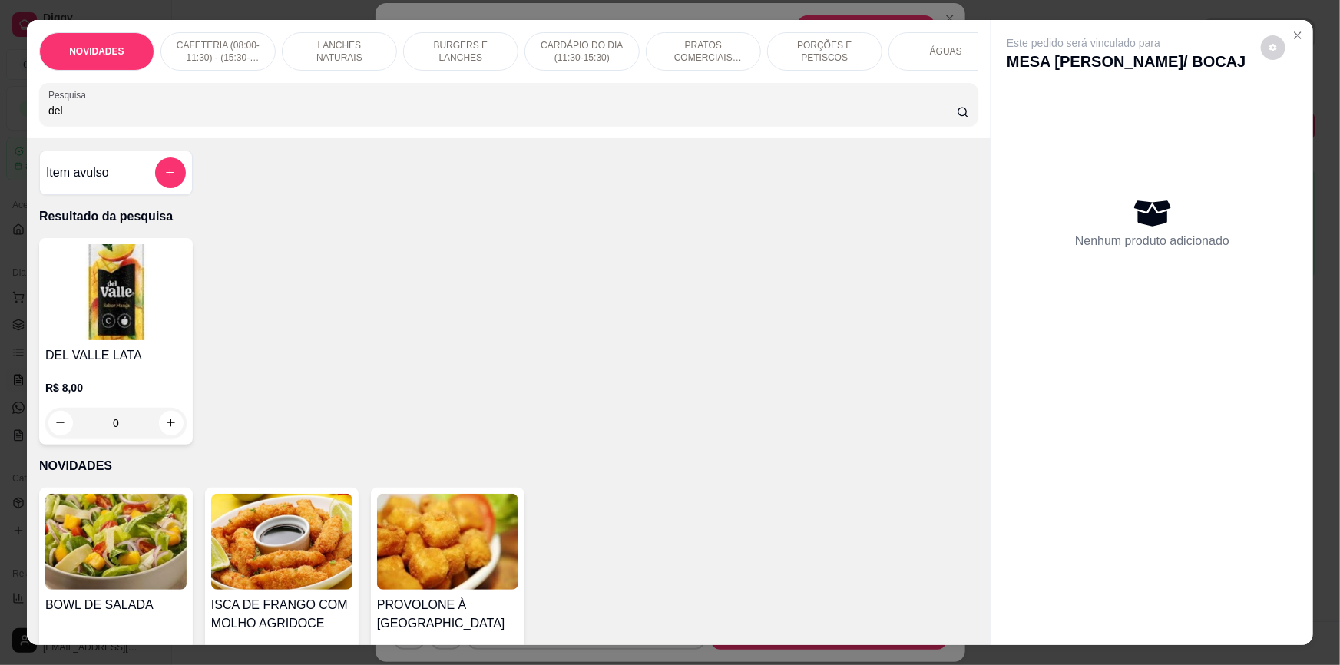
type input "del"
click at [170, 430] on div "0" at bounding box center [115, 423] width 141 height 31
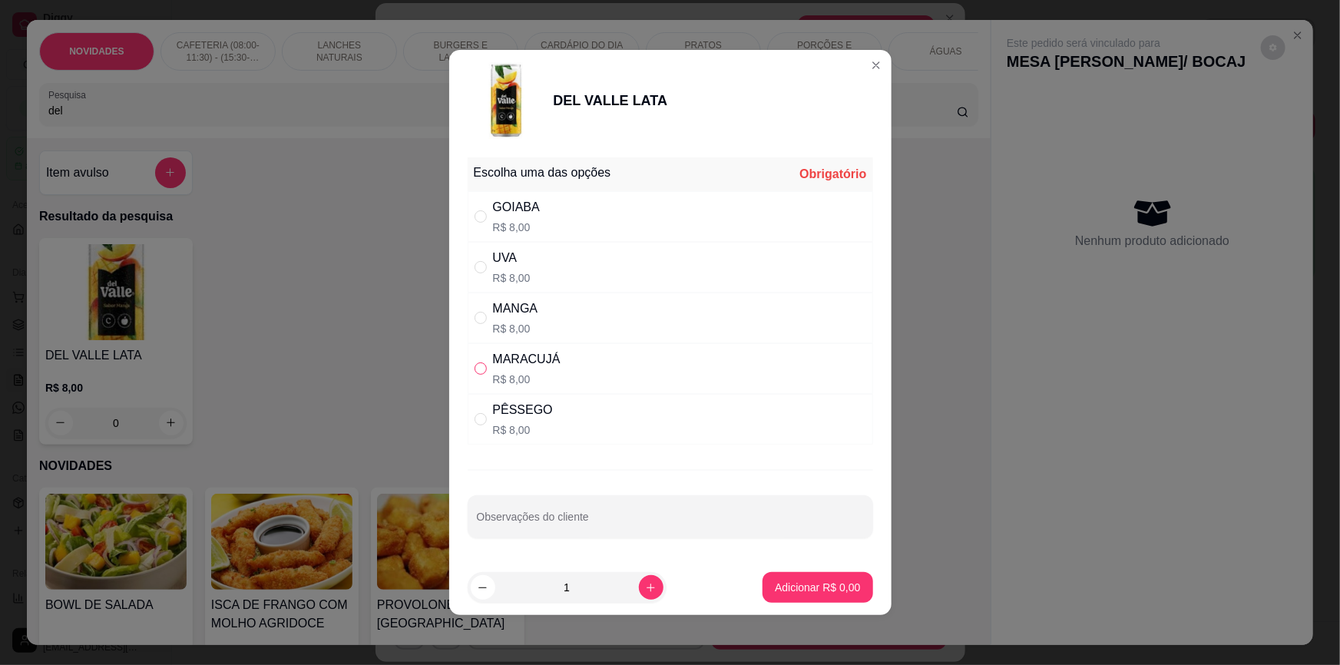
click at [480, 363] on input "" at bounding box center [480, 368] width 12 height 12
radio input "true"
click at [841, 575] on button "Adicionar R$ 8,00" at bounding box center [817, 588] width 107 height 30
type input "1"
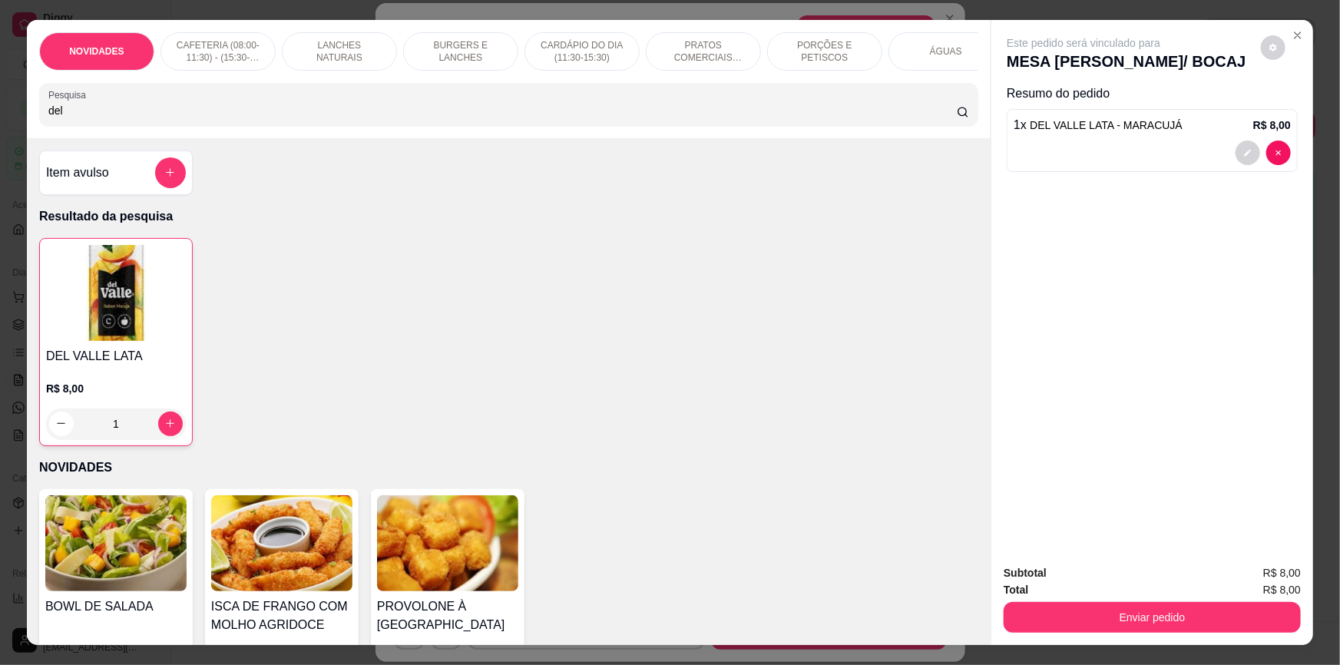
click at [167, 431] on div "1" at bounding box center [116, 423] width 140 height 31
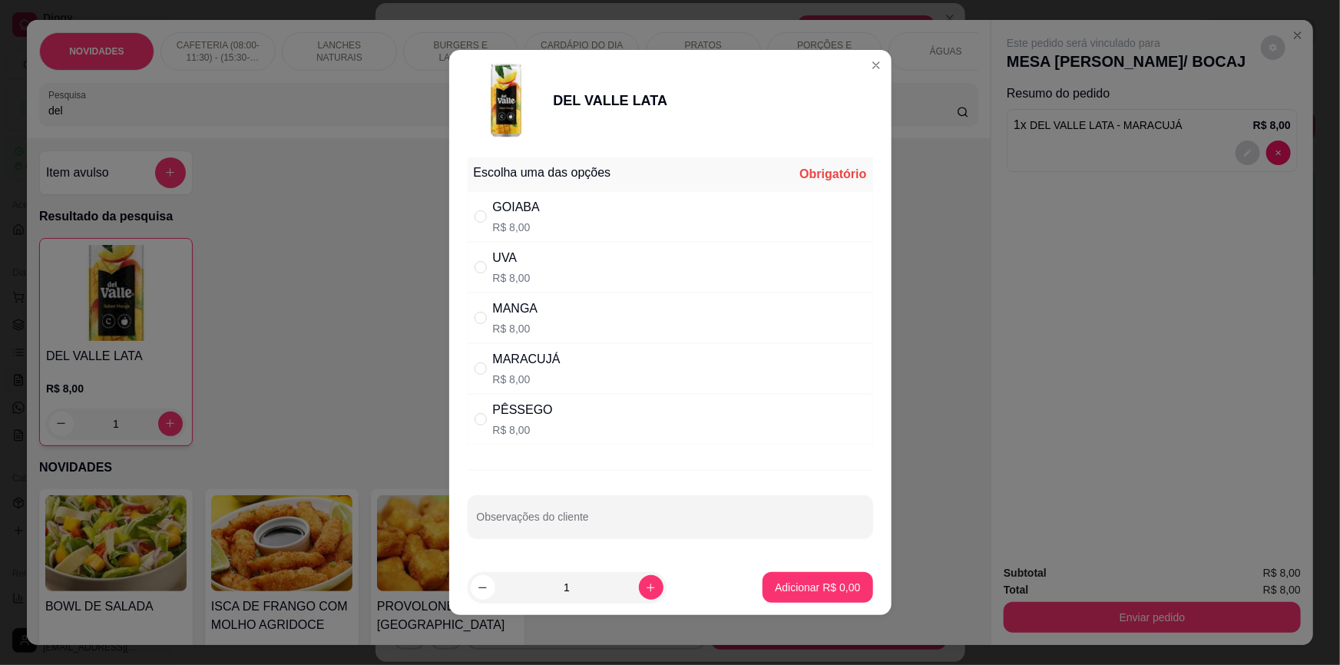
click at [493, 263] on div "UVA" at bounding box center [512, 258] width 38 height 18
radio input "true"
click at [793, 583] on p "Adicionar R$ 8,00" at bounding box center [817, 587] width 85 height 15
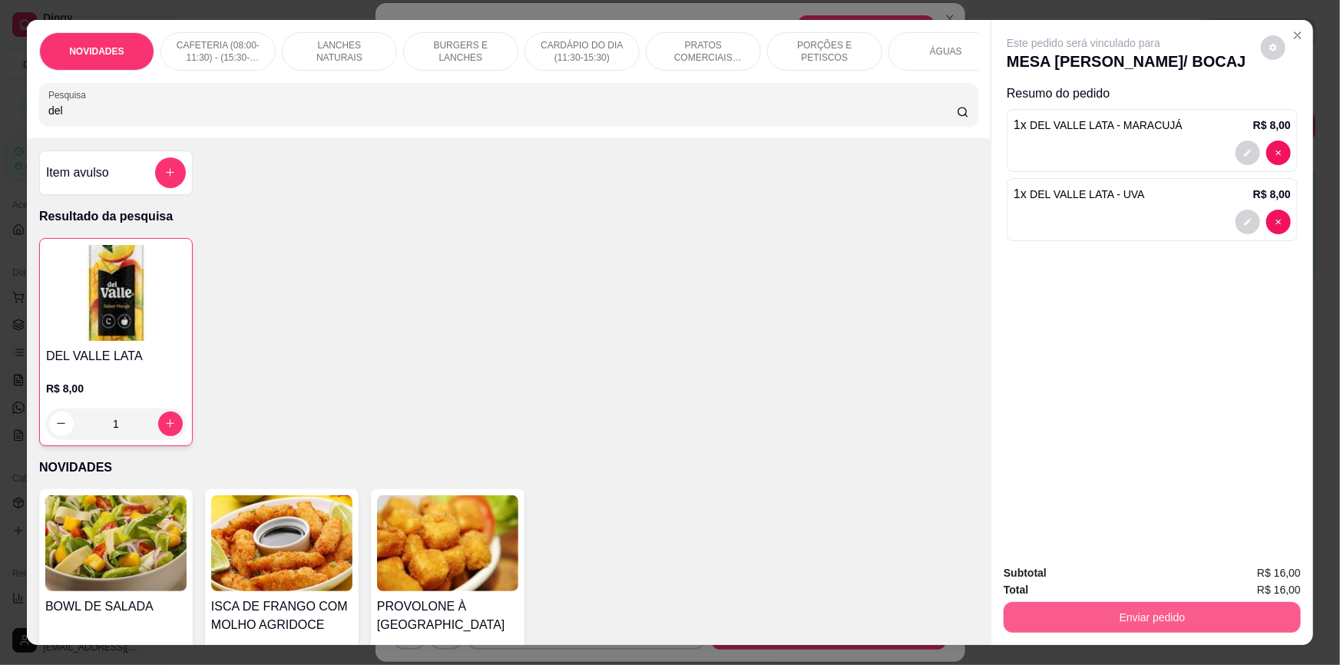
click at [1181, 622] on button "Enviar pedido" at bounding box center [1151, 617] width 297 height 31
click at [1152, 577] on button "Não registrar e enviar pedido" at bounding box center [1102, 579] width 155 height 28
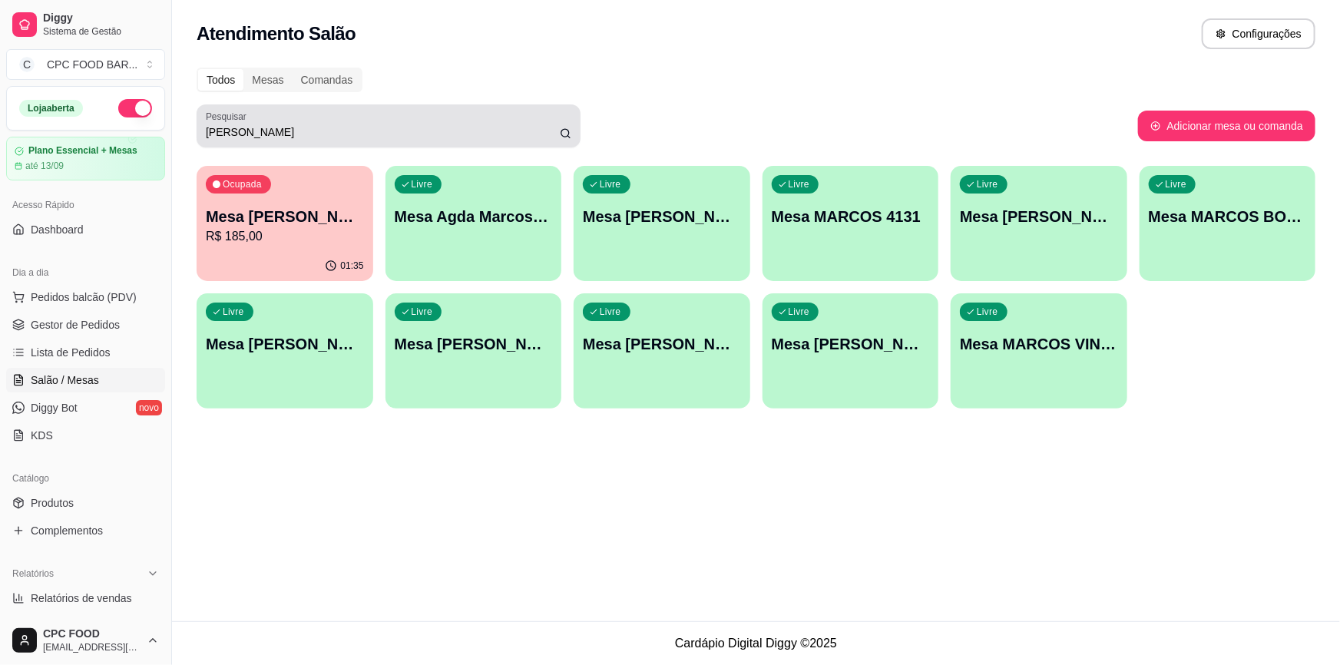
click at [447, 112] on div "marcos" at bounding box center [388, 126] width 365 height 31
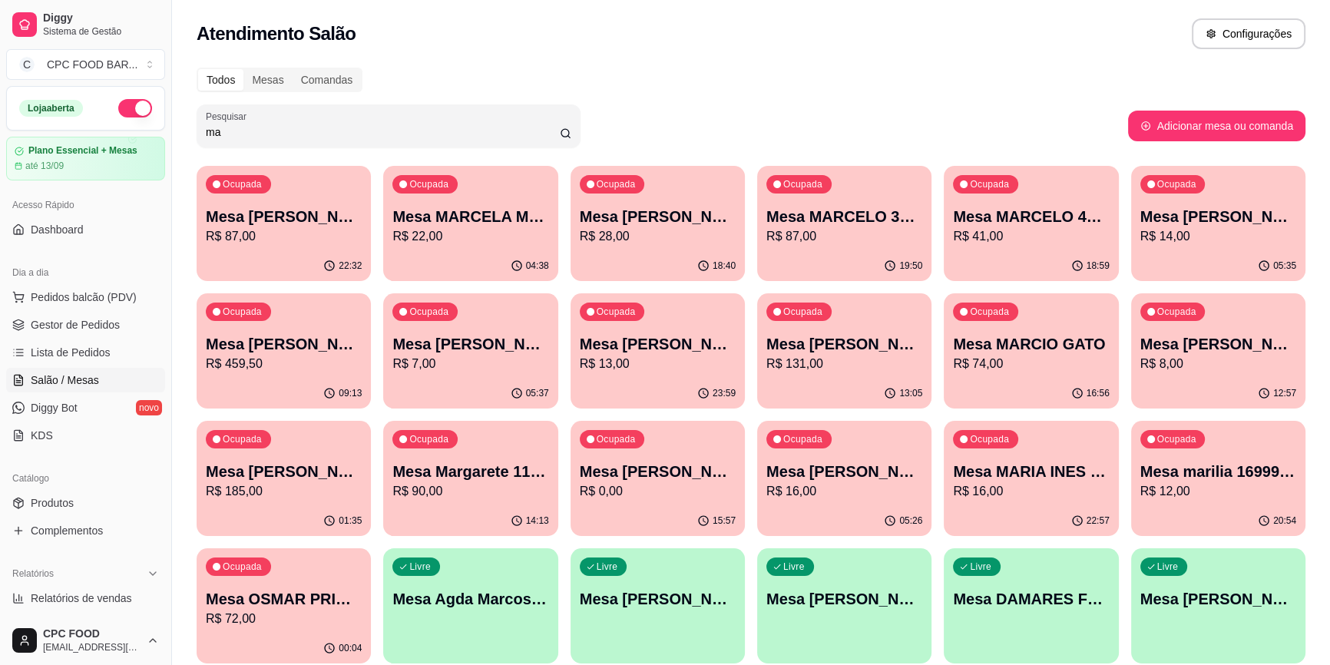
type input "m"
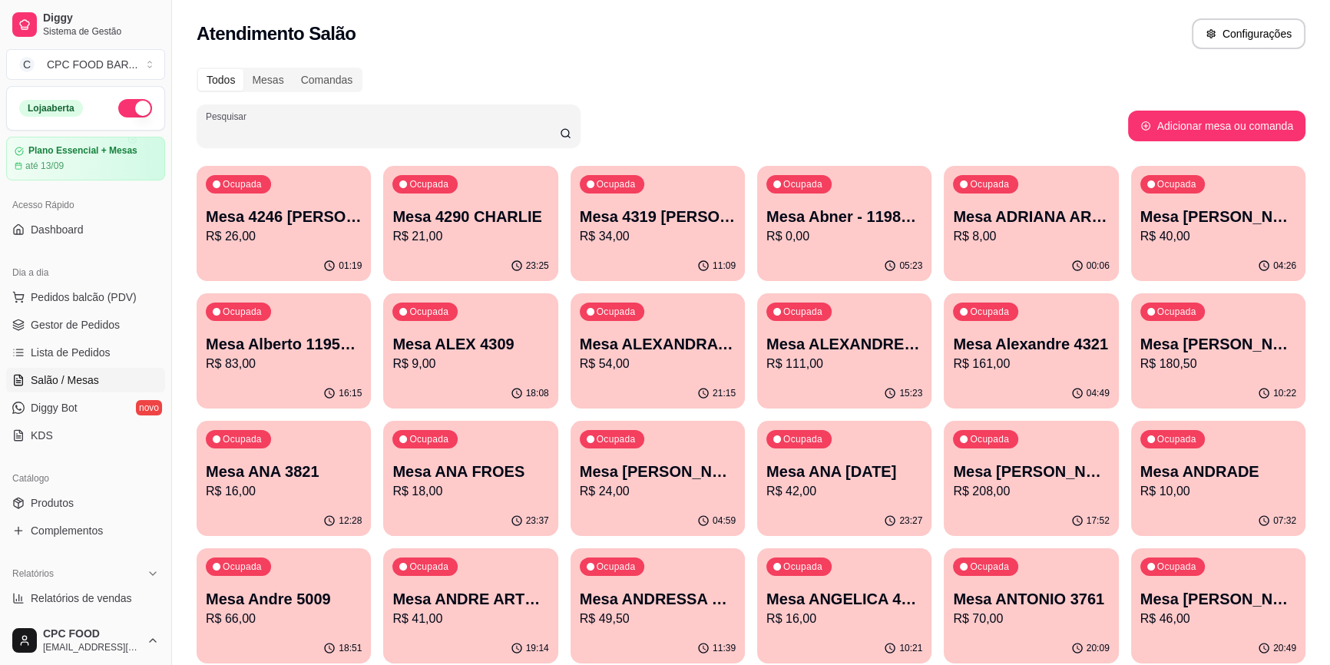
click at [302, 130] on input "Pesquisar" at bounding box center [383, 131] width 354 height 15
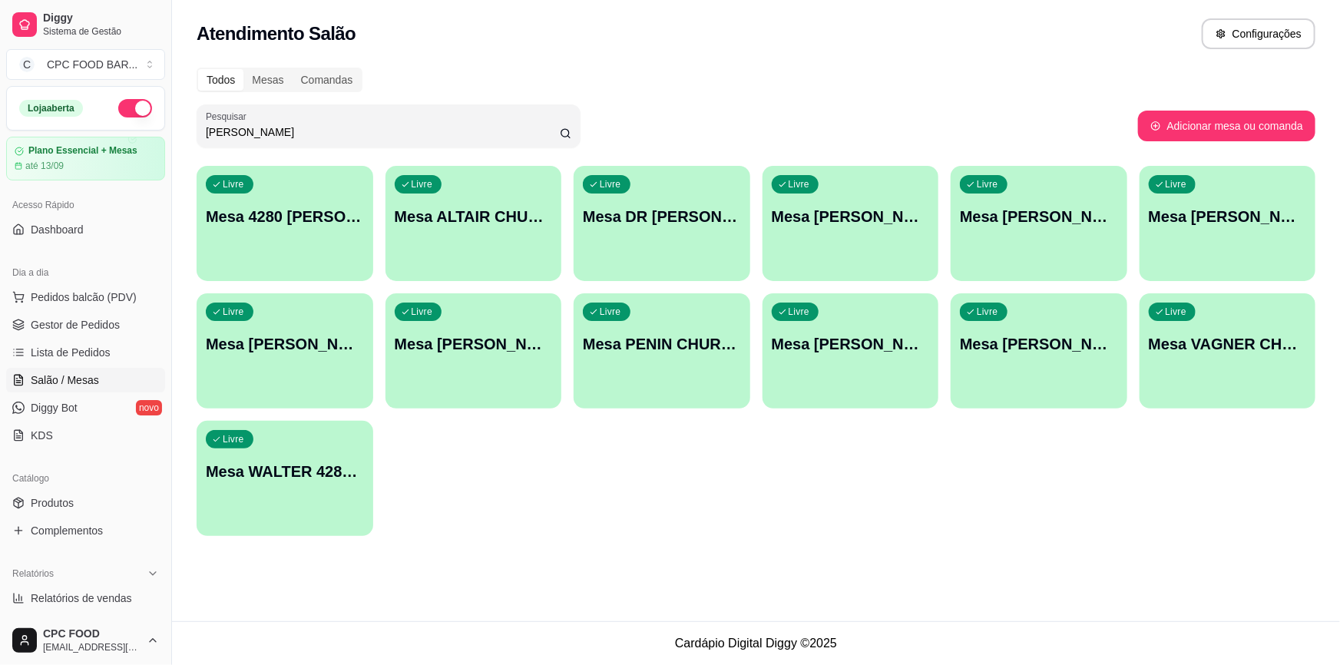
type input "walter"
click at [321, 231] on div "Livre Mesa 4280 Walter" at bounding box center [284, 214] width 171 height 94
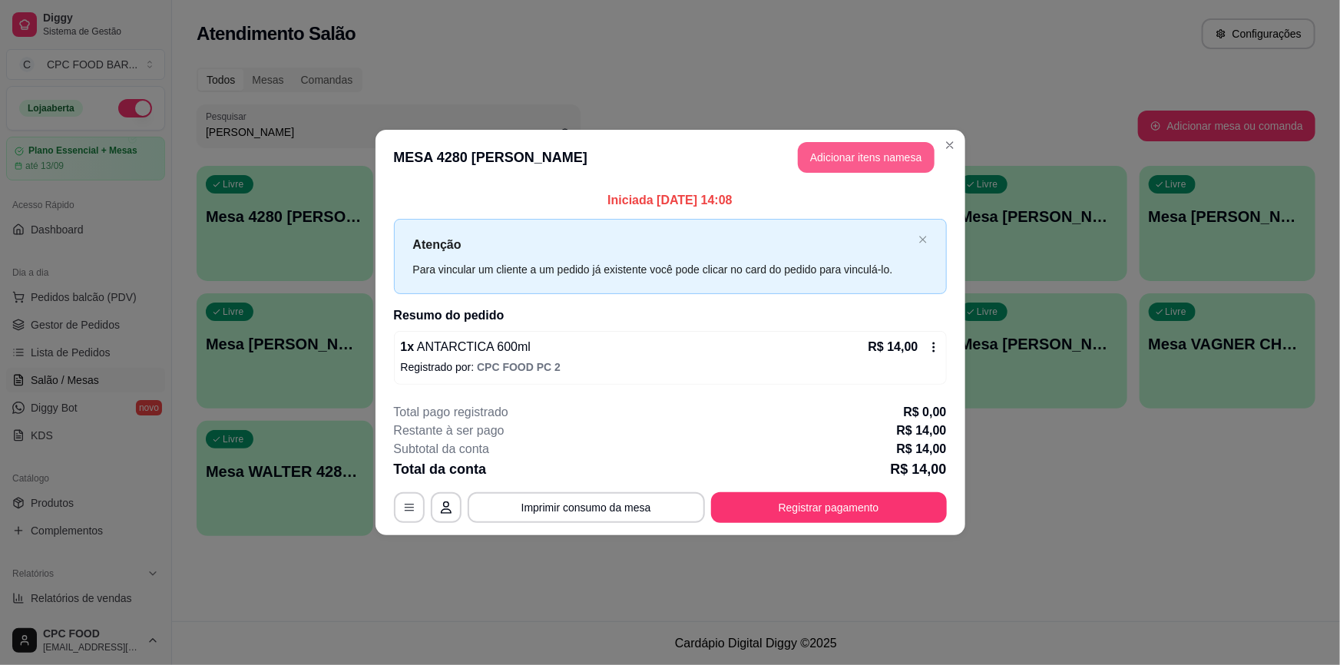
click at [848, 173] on header "MESA 4280 Walter Adicionar itens na mesa" at bounding box center [670, 157] width 590 height 55
click at [843, 161] on button "Adicionar itens na mesa" at bounding box center [866, 158] width 132 height 30
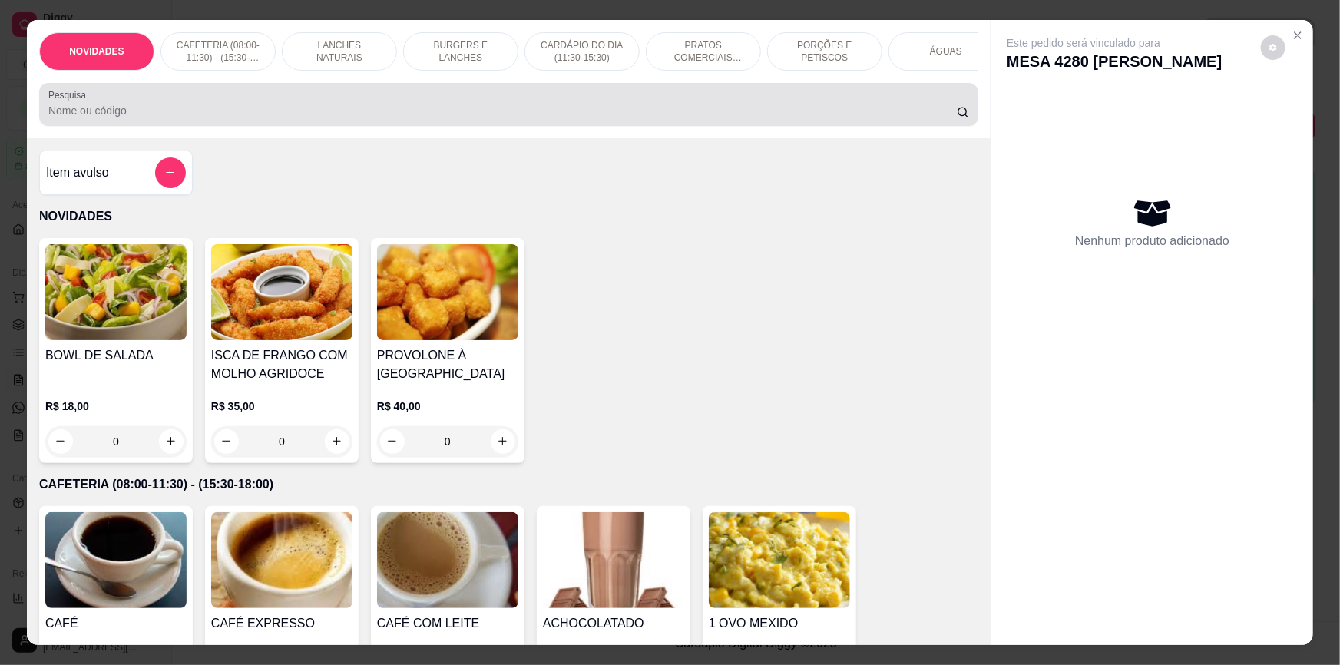
click at [734, 117] on input "Pesquisa" at bounding box center [502, 110] width 908 height 15
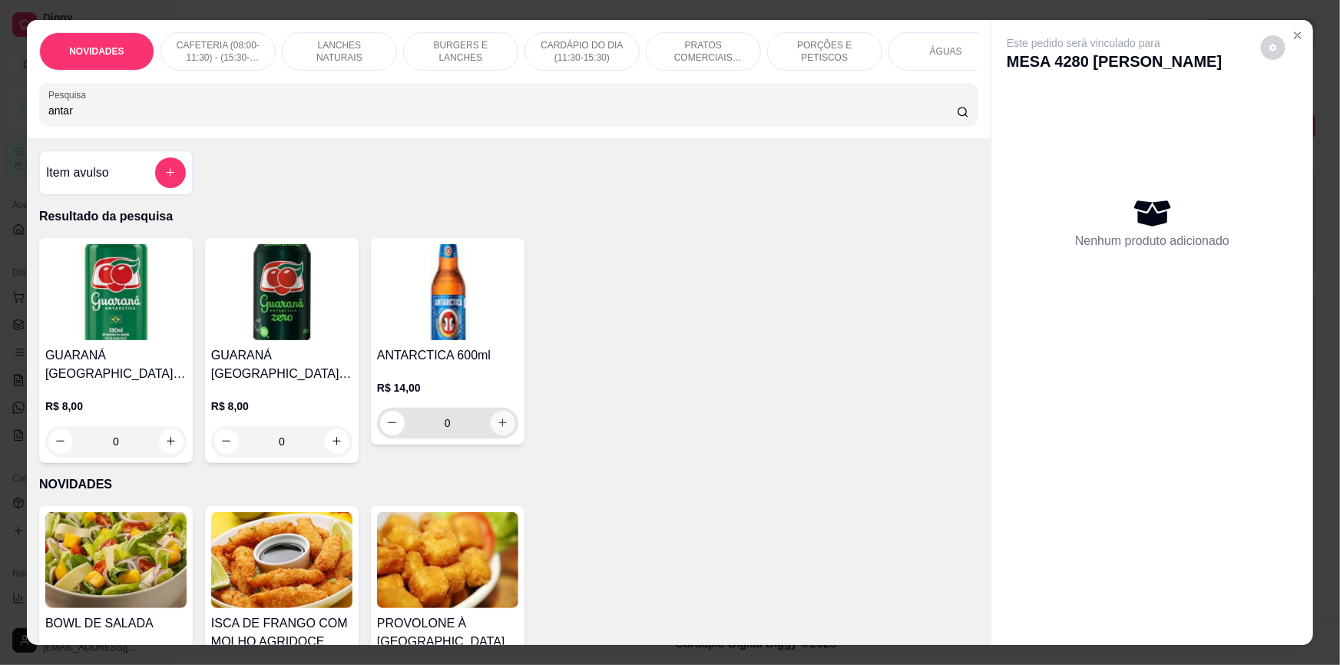
type input "antar"
click at [497, 429] on icon "increase-product-quantity" at bounding box center [503, 424] width 12 height 12
type input "1"
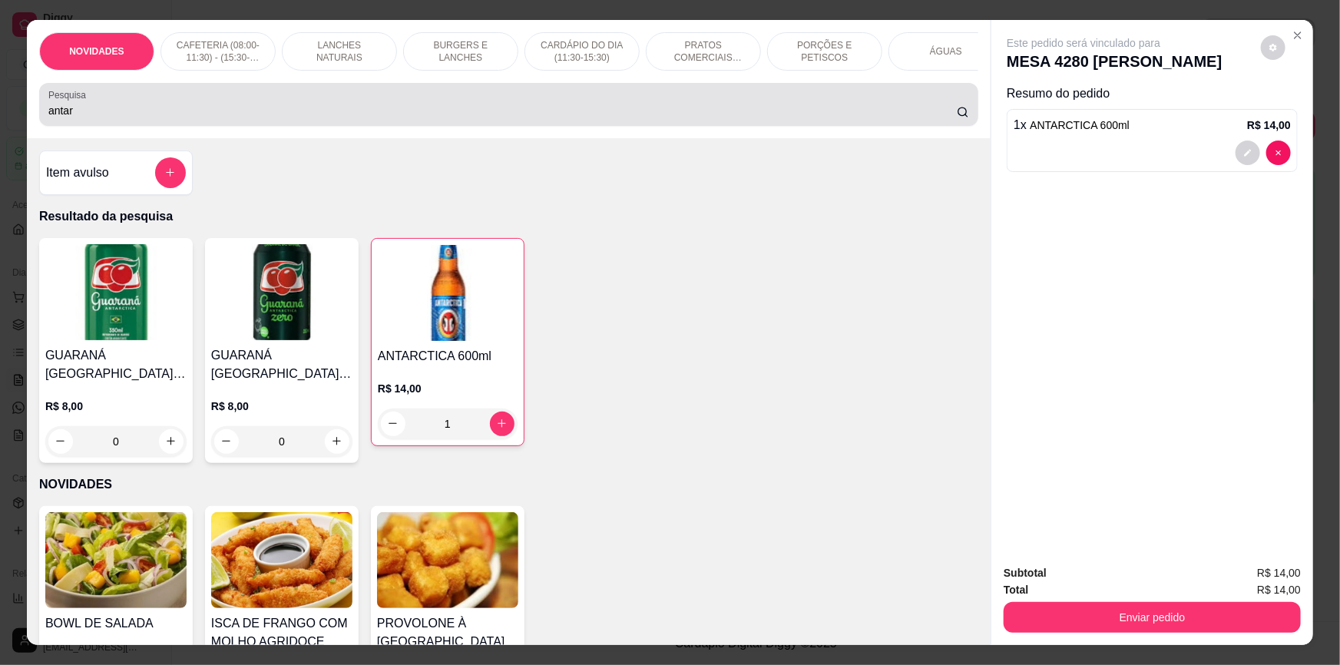
click at [497, 118] on input "antar" at bounding box center [502, 110] width 908 height 15
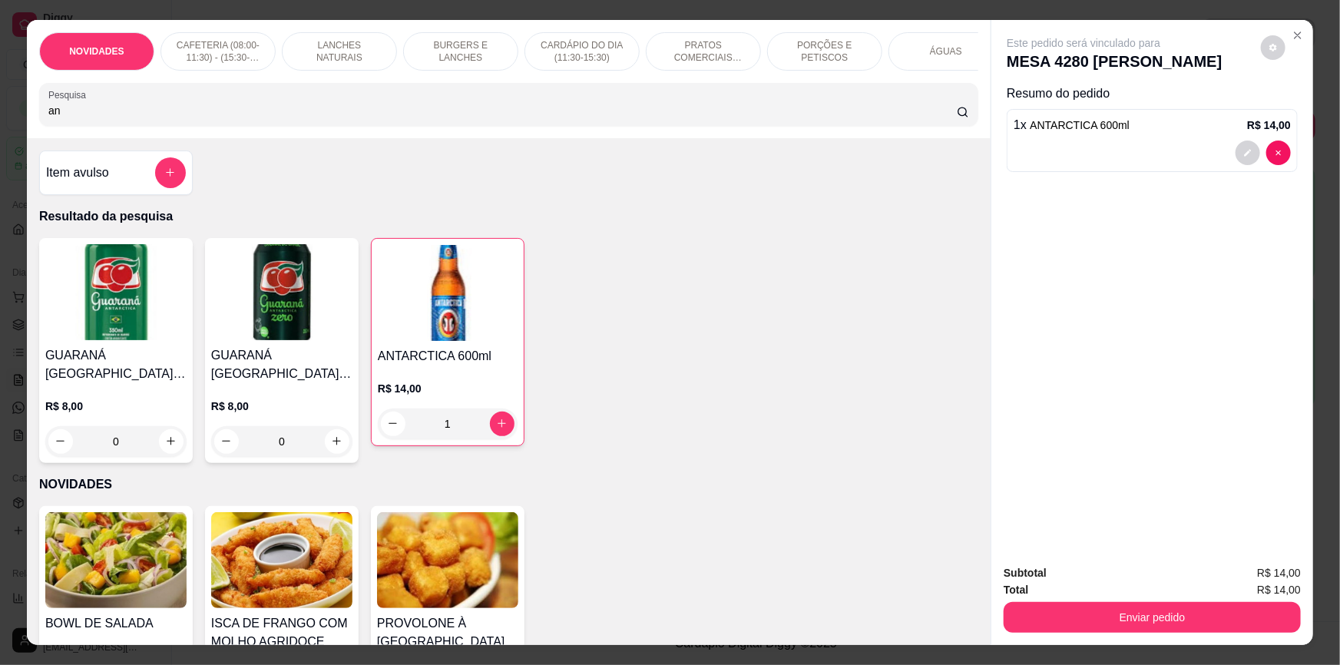
type input "a"
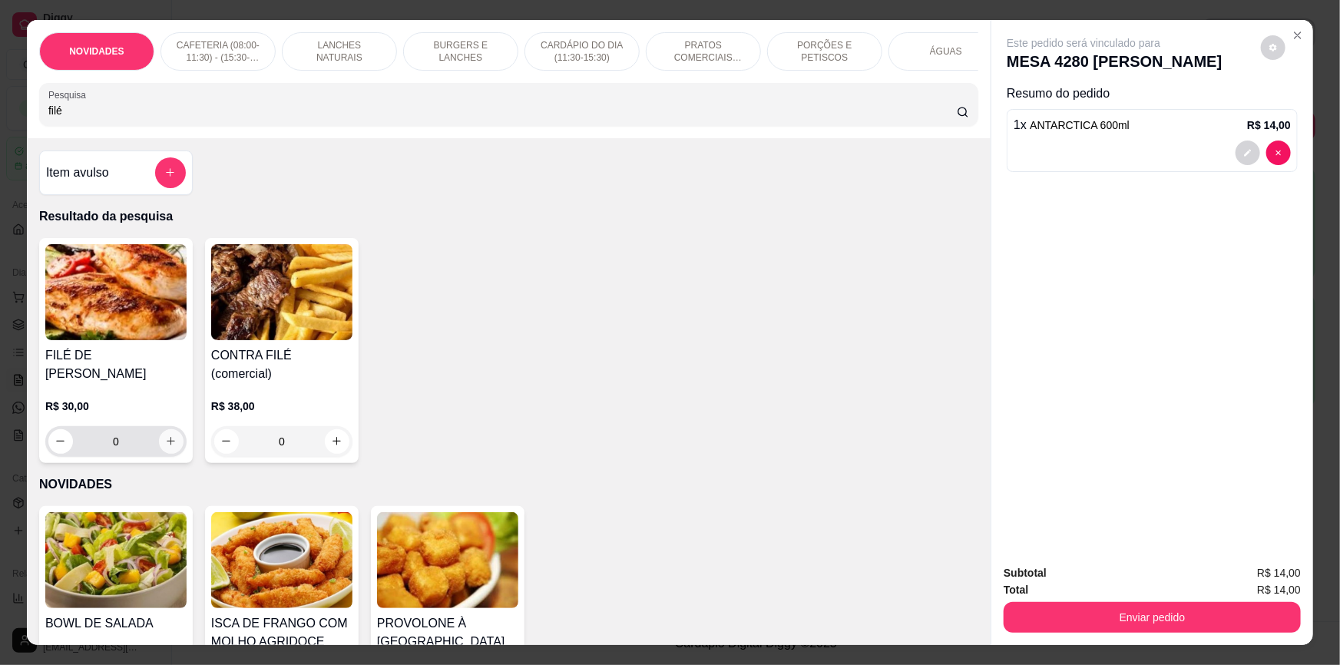
type input "filé"
click at [165, 436] on icon "increase-product-quantity" at bounding box center [171, 441] width 12 height 12
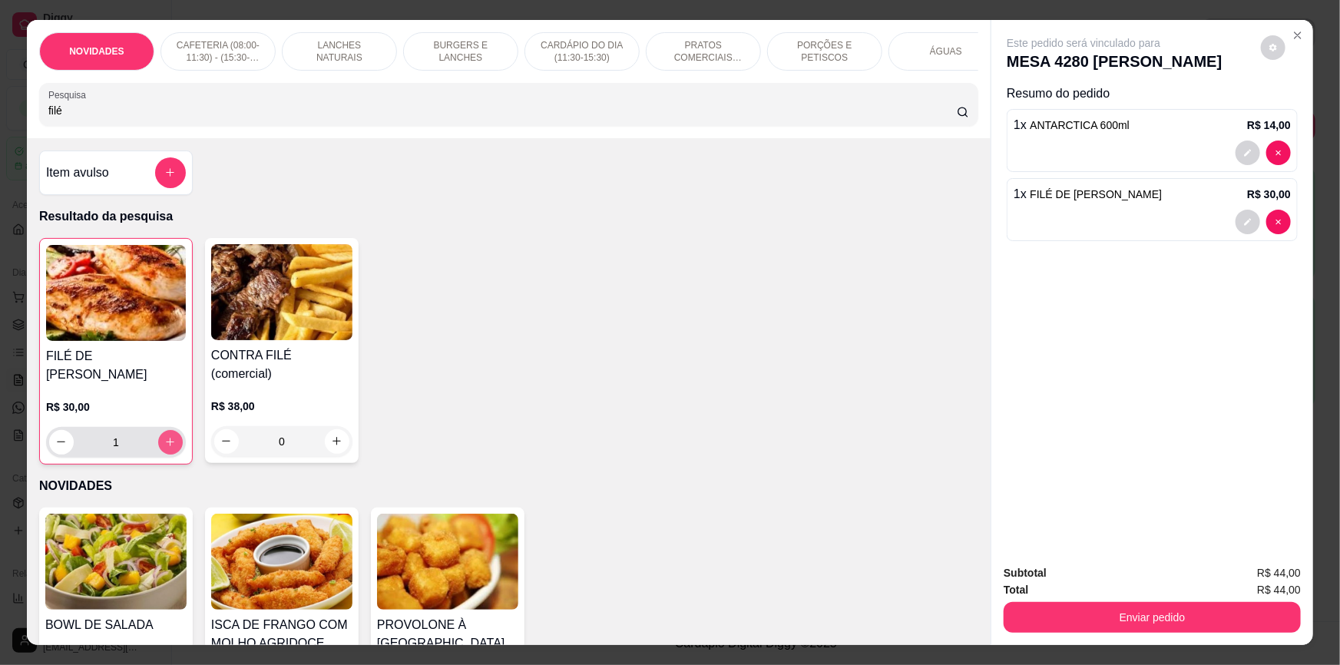
type input "1"
click at [467, 114] on input "filé" at bounding box center [502, 110] width 908 height 15
type input "f"
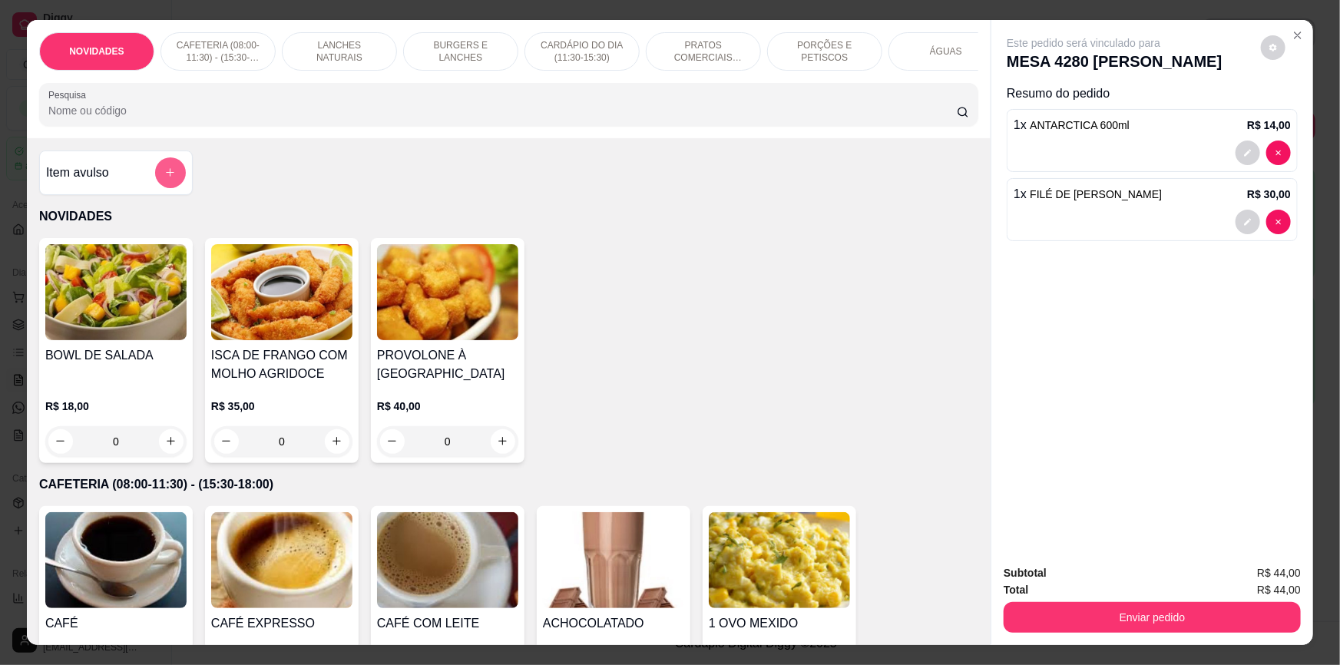
click at [171, 178] on button "add-separate-item" at bounding box center [170, 172] width 31 height 31
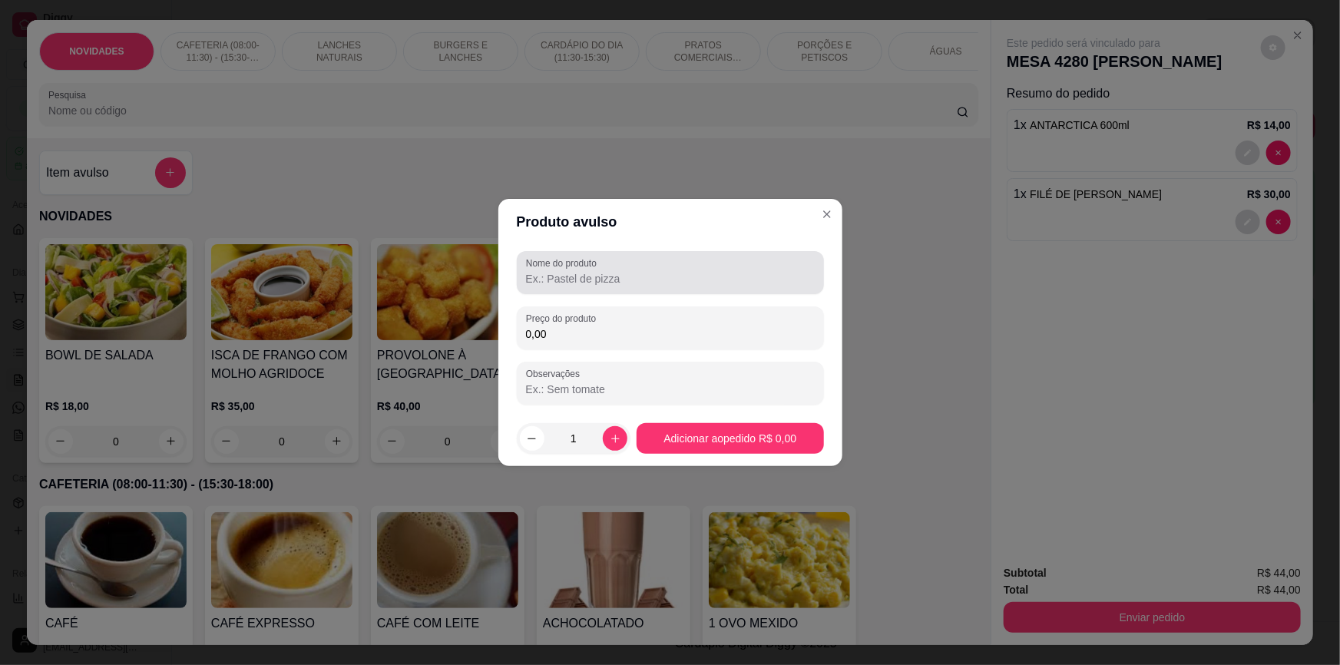
click at [686, 276] on input "Nome do produto" at bounding box center [670, 278] width 289 height 15
type input "porção de arroz"
click at [709, 342] on div "Nome do produto porção de arroz Preço do produto 0,00 Observações" at bounding box center [670, 328] width 307 height 154
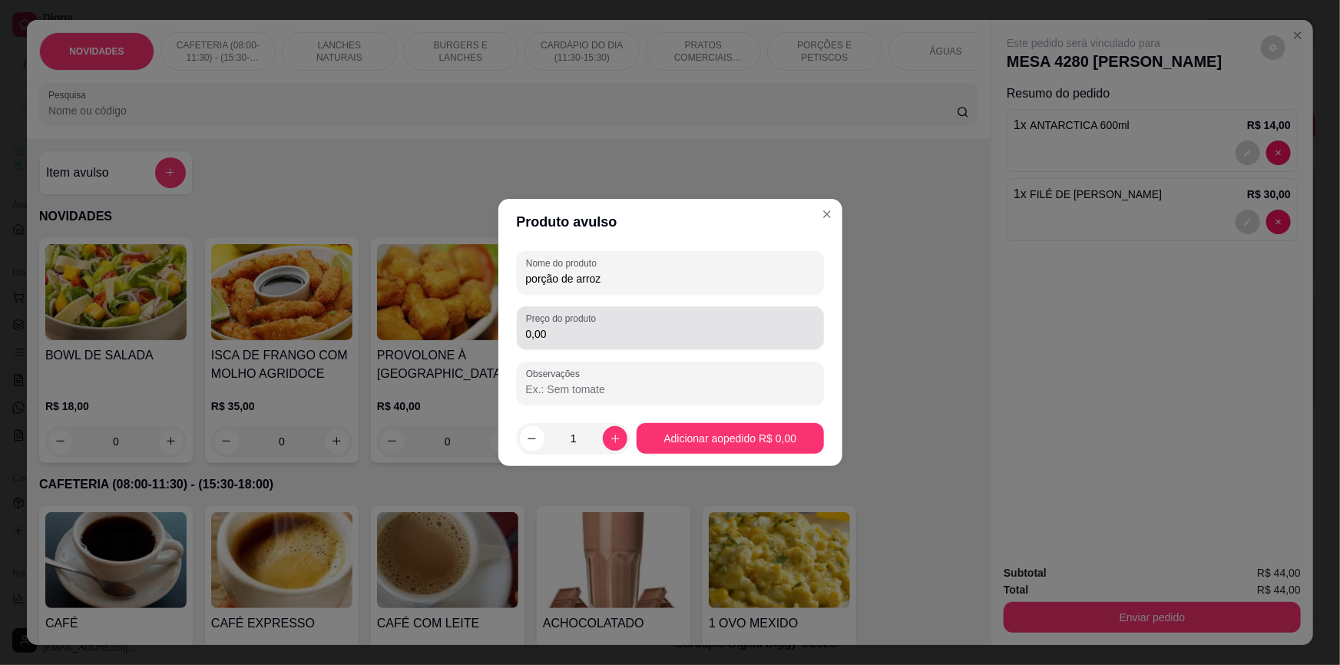
click at [709, 342] on div "0,00" at bounding box center [670, 327] width 289 height 31
type input "10,00"
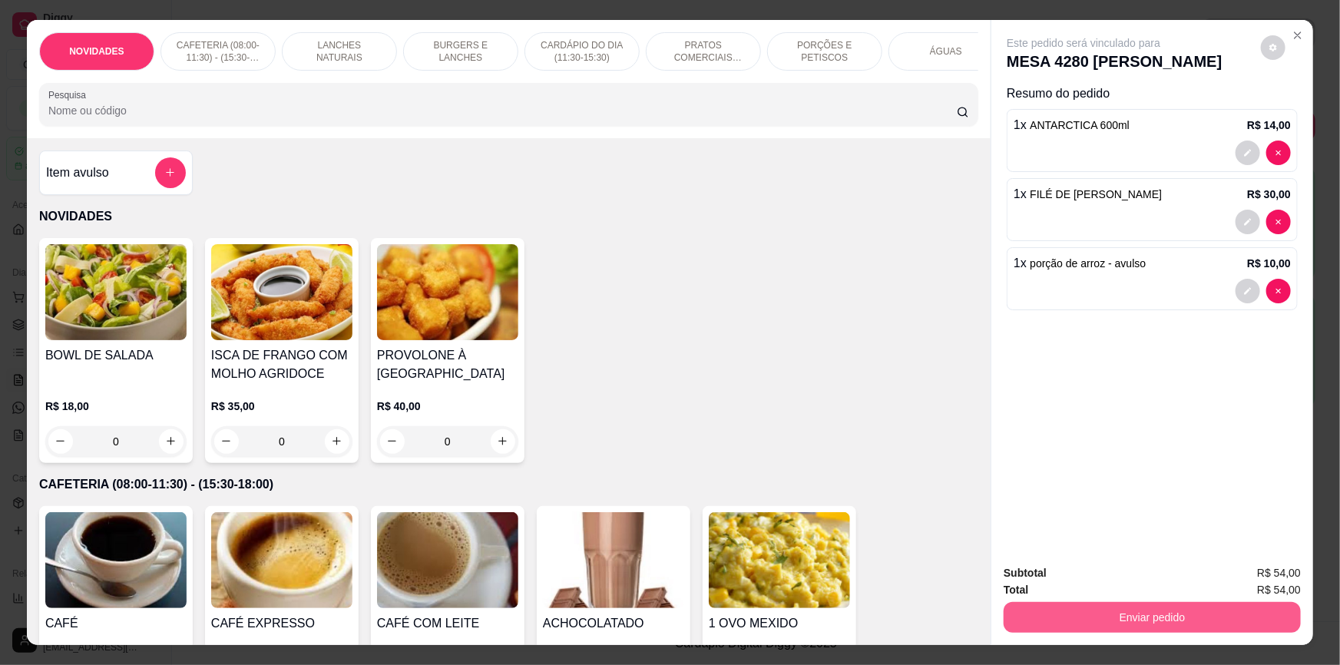
click at [1082, 614] on button "Enviar pedido" at bounding box center [1151, 617] width 297 height 31
click at [1074, 573] on button "Não registrar e enviar pedido" at bounding box center [1102, 579] width 160 height 29
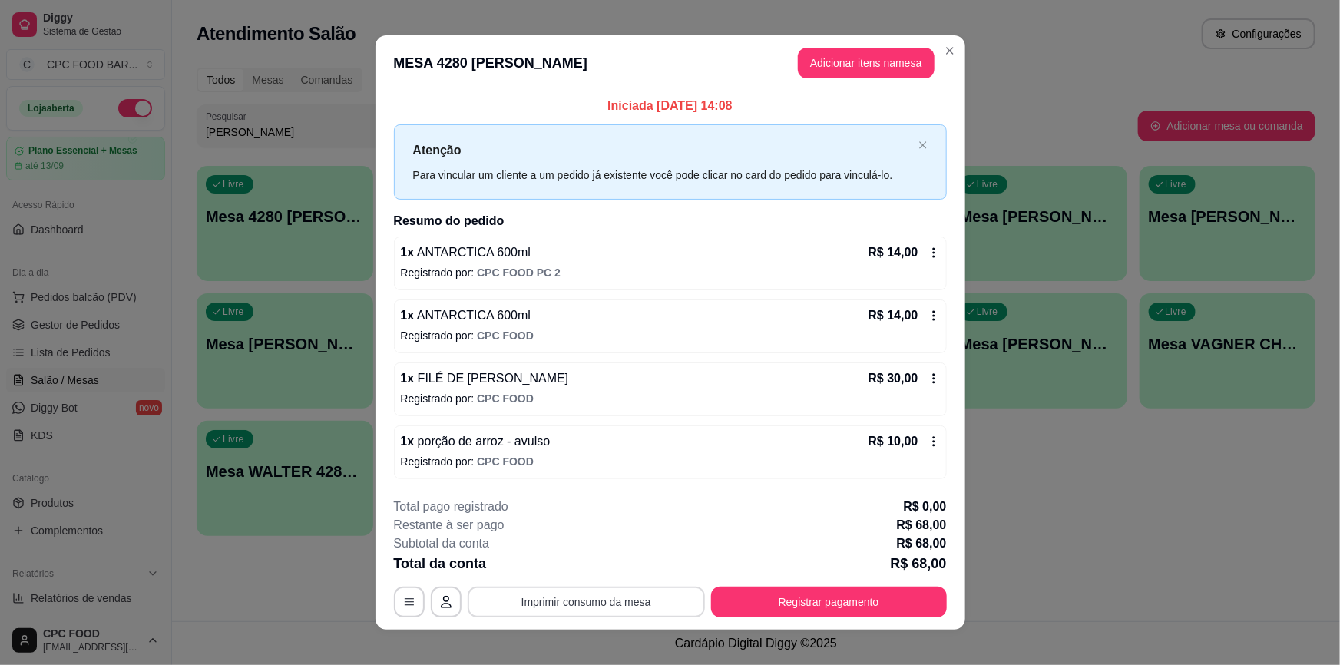
click at [559, 602] on button "Imprimir consumo da mesa" at bounding box center [586, 601] width 237 height 31
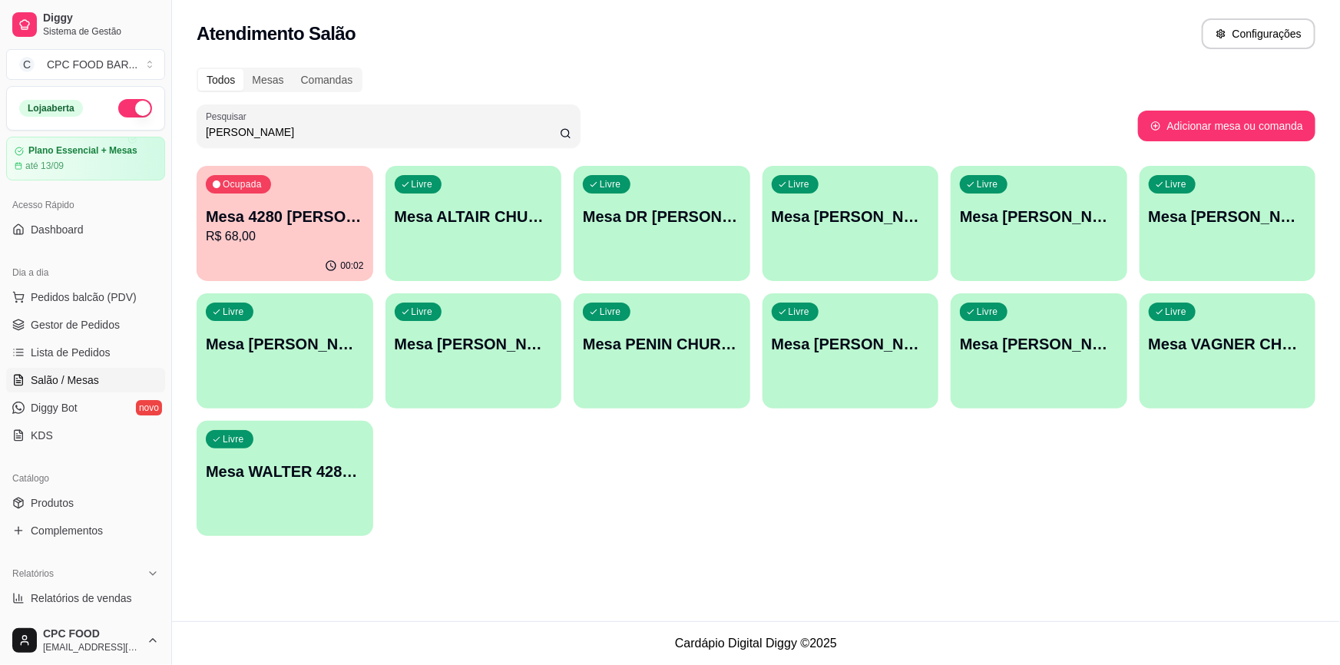
click at [433, 138] on input "walter" at bounding box center [383, 131] width 354 height 15
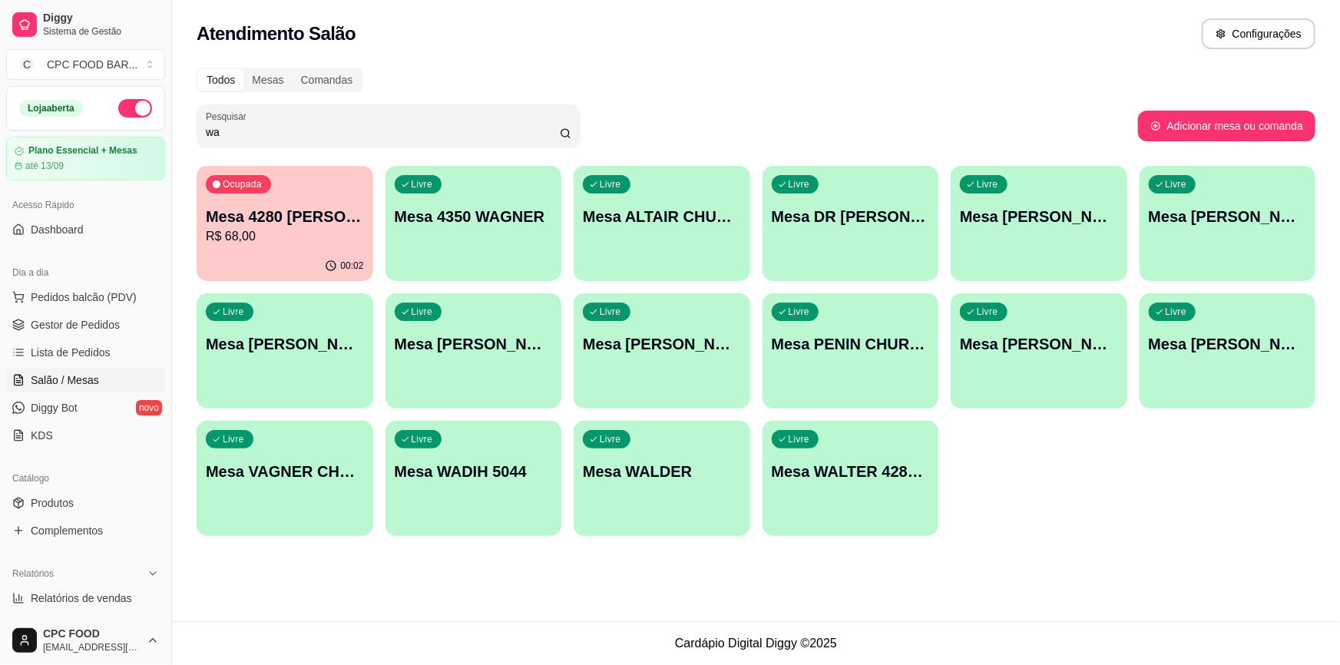
type input "w"
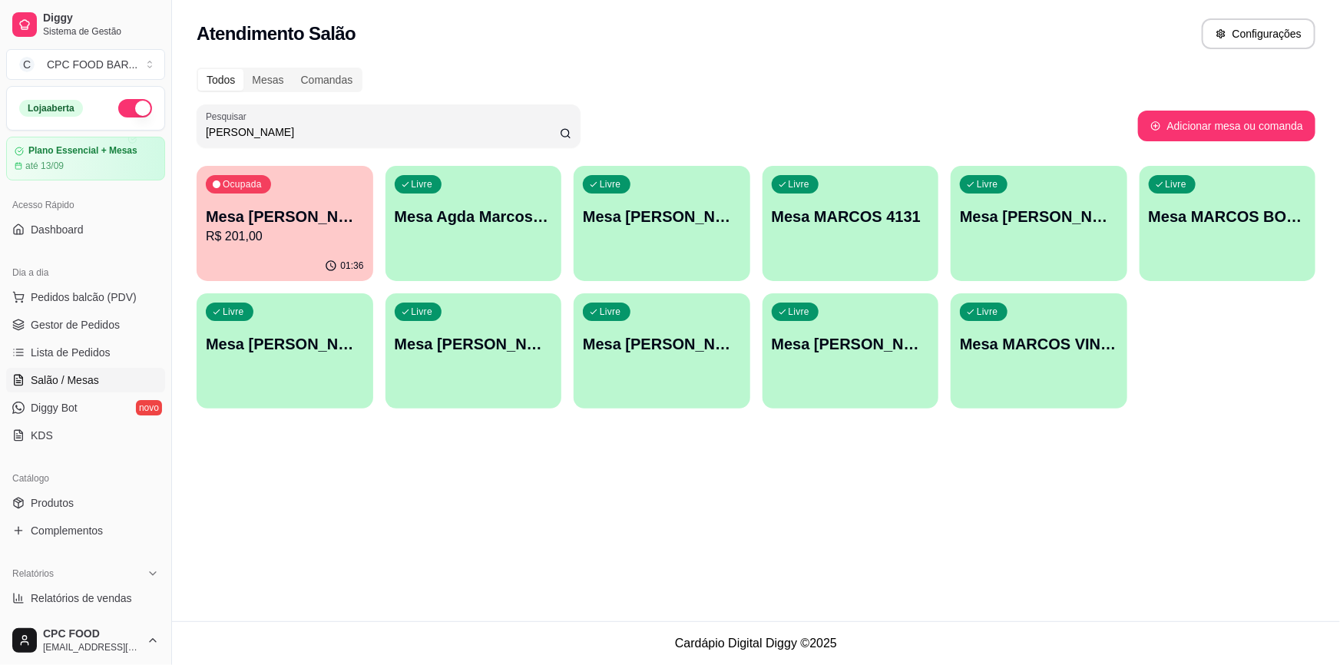
type input "marcos"
click at [192, 248] on div "Todos Mesas Comandas Pesquisar marcos Adicionar mesa ou comanda Ocupada Mesa MA…" at bounding box center [756, 242] width 1168 height 368
click at [243, 237] on p "R$ 201,00" at bounding box center [285, 236] width 158 height 18
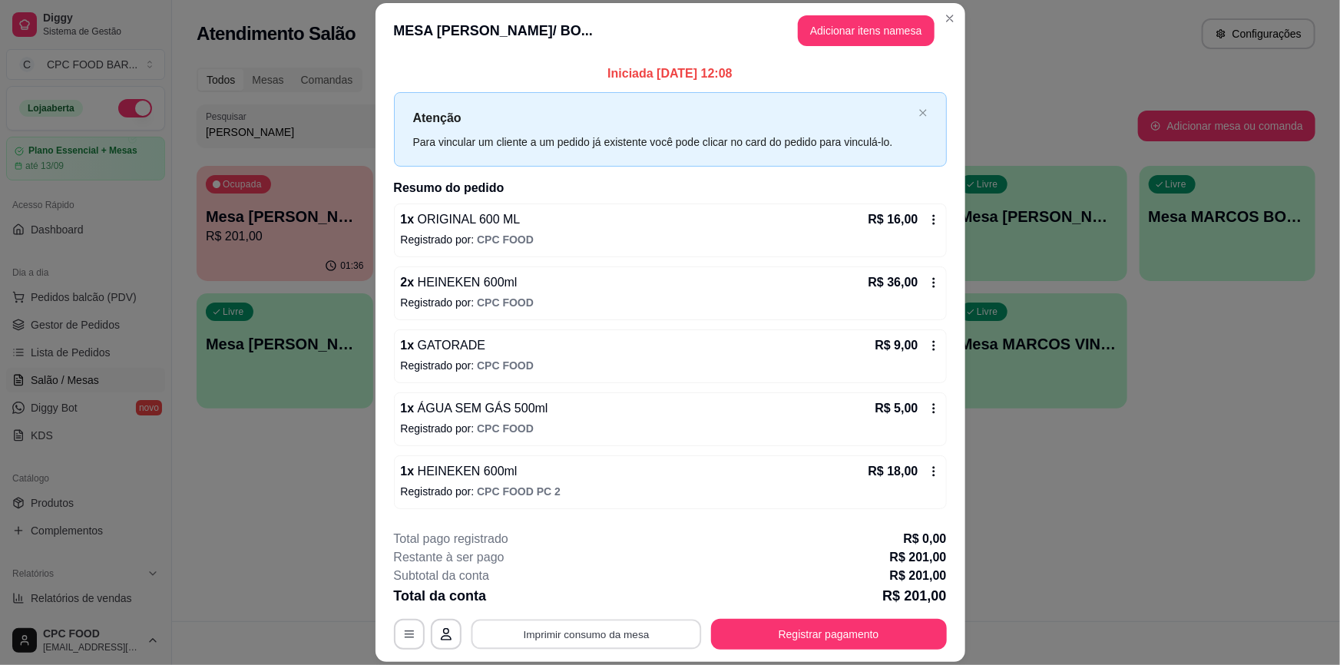
click at [616, 636] on button "Imprimir consumo da mesa" at bounding box center [586, 634] width 230 height 30
click at [852, 632] on button "Registrar pagamento" at bounding box center [828, 634] width 229 height 30
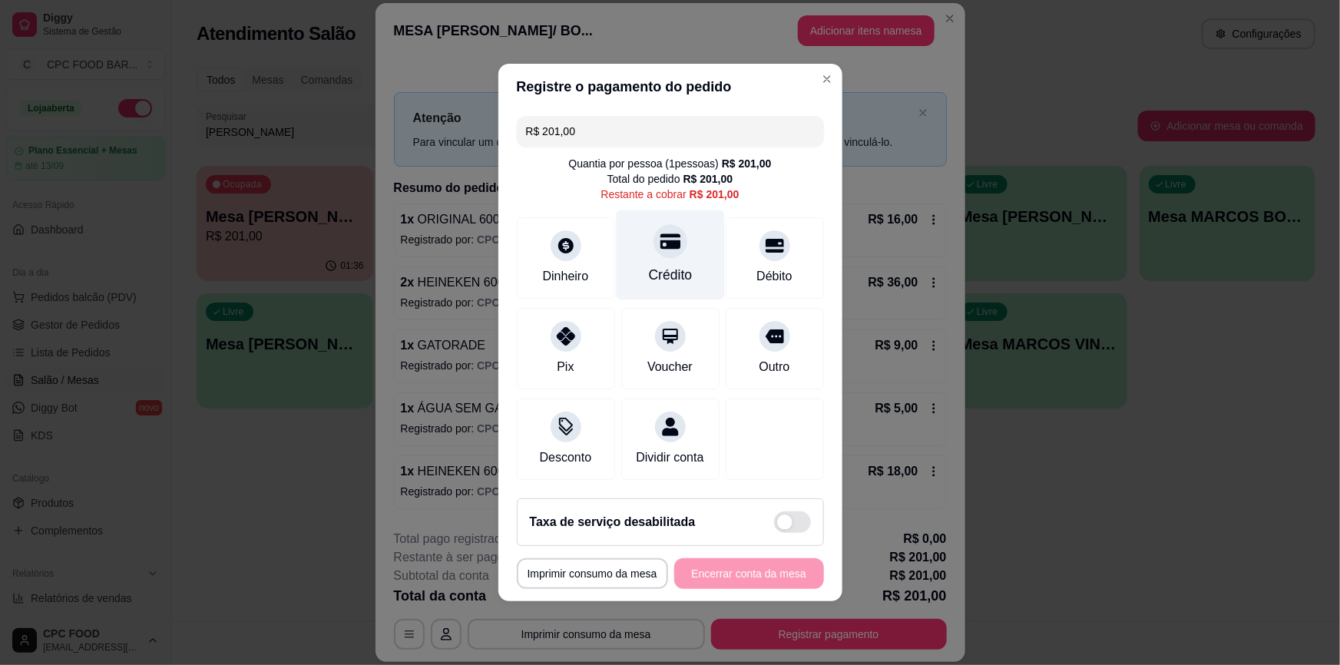
click at [681, 259] on div "Crédito" at bounding box center [670, 255] width 108 height 90
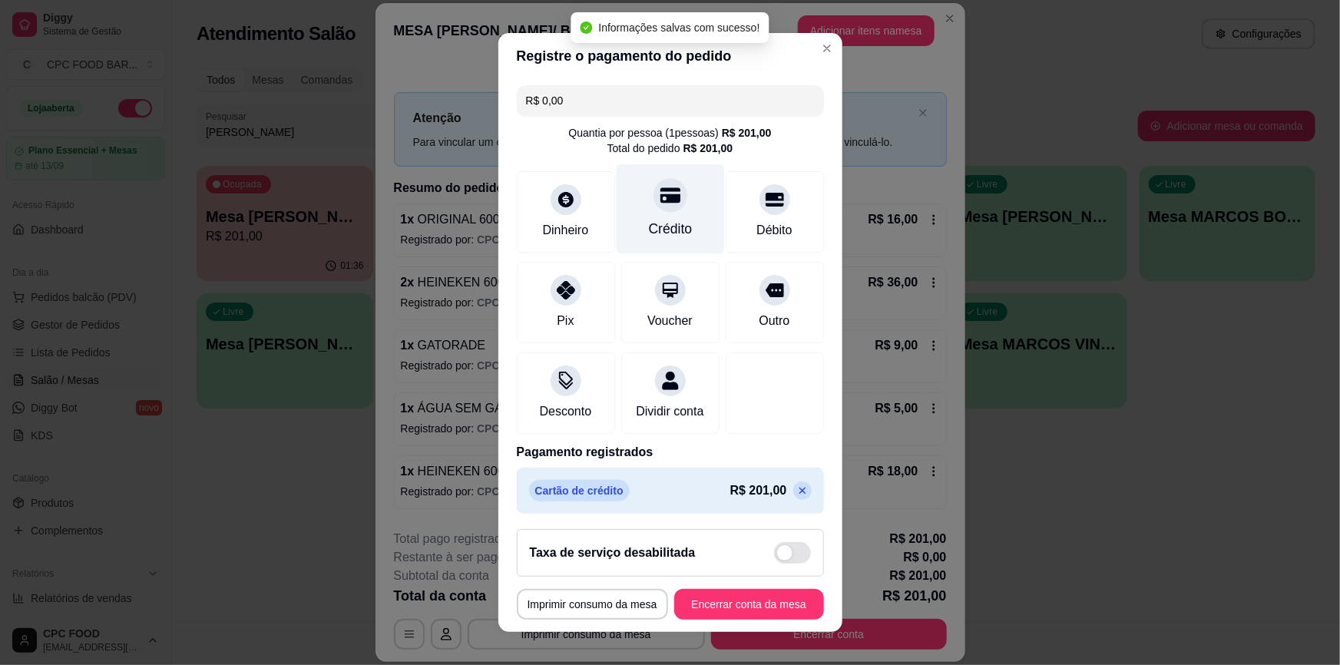
type input "R$ 0,00"
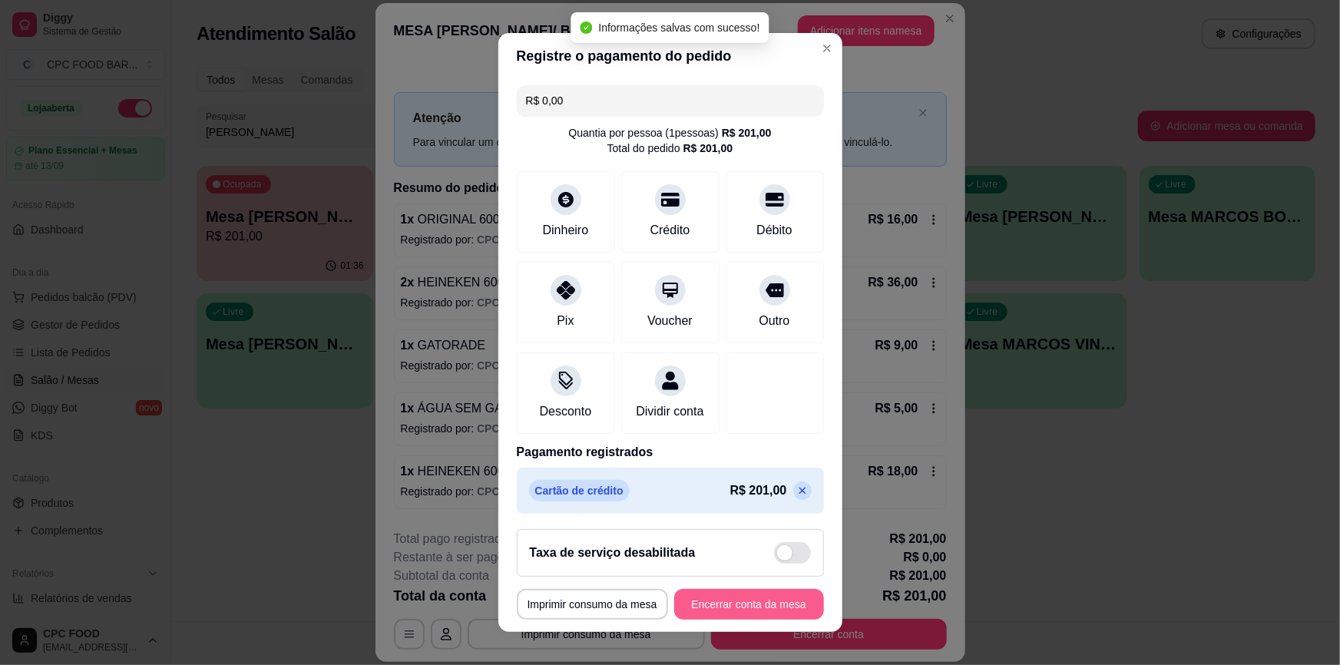
click at [687, 606] on button "Encerrar conta da mesa" at bounding box center [749, 604] width 150 height 31
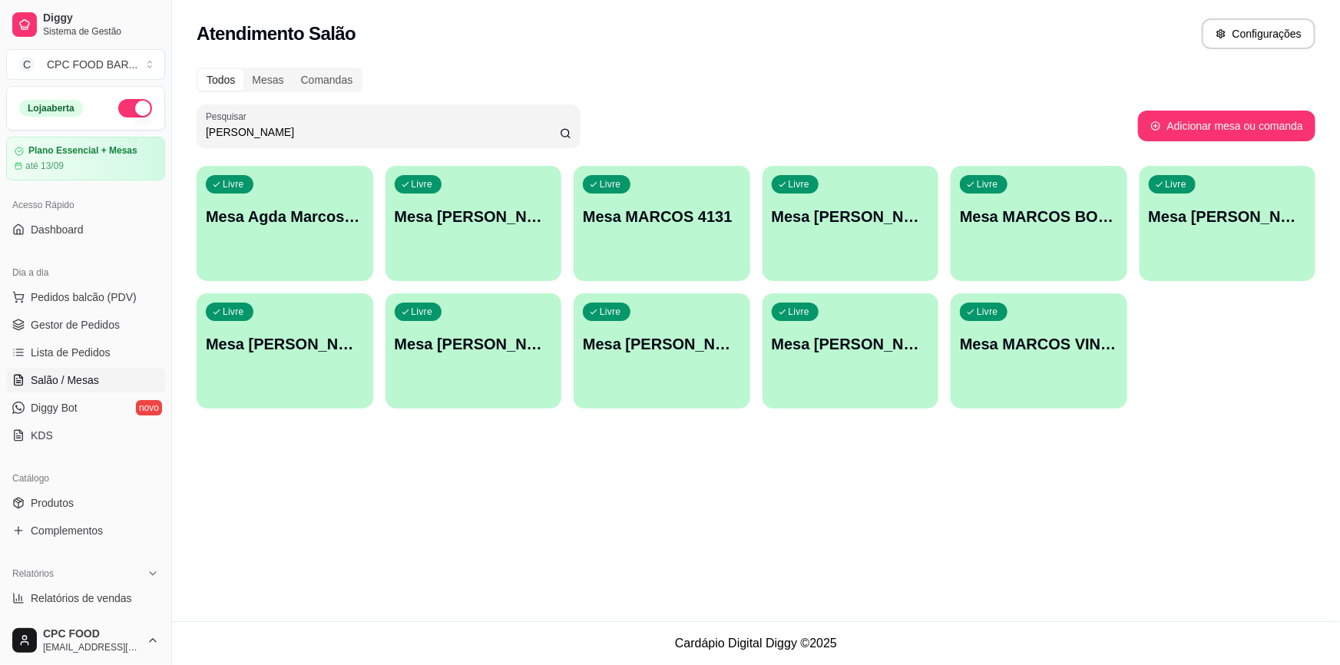
click at [359, 130] on input "marcos" at bounding box center [383, 131] width 354 height 15
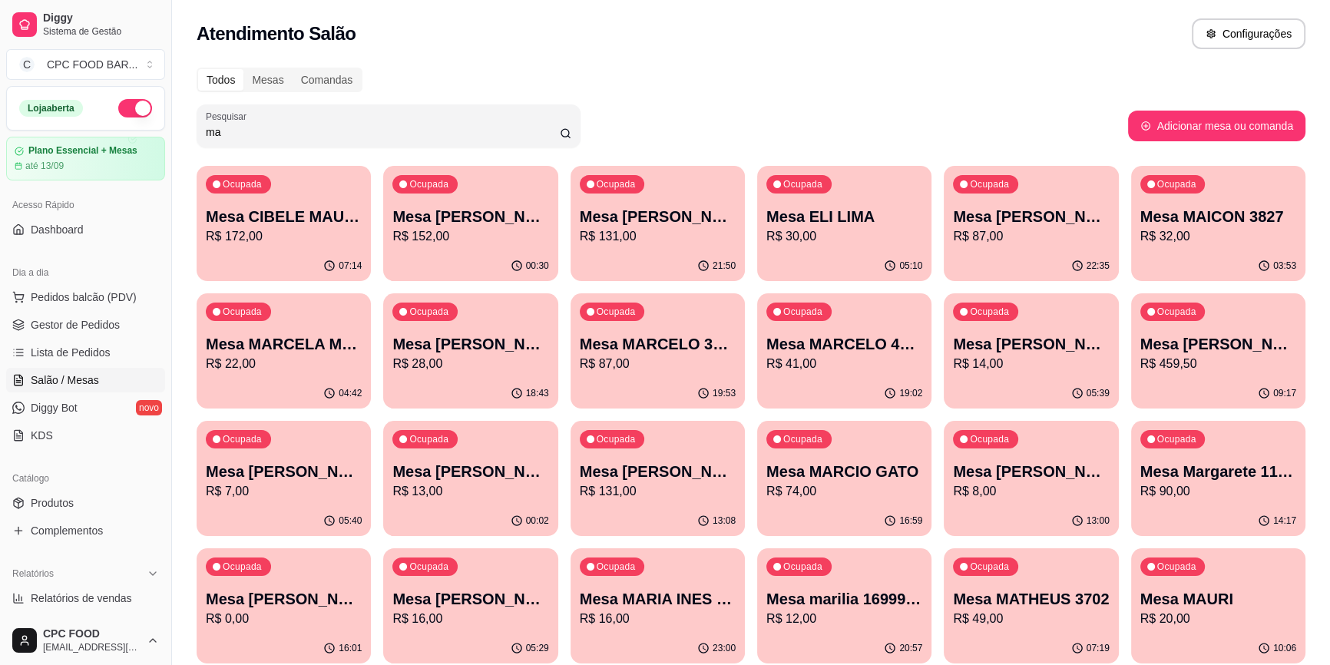
type input "m"
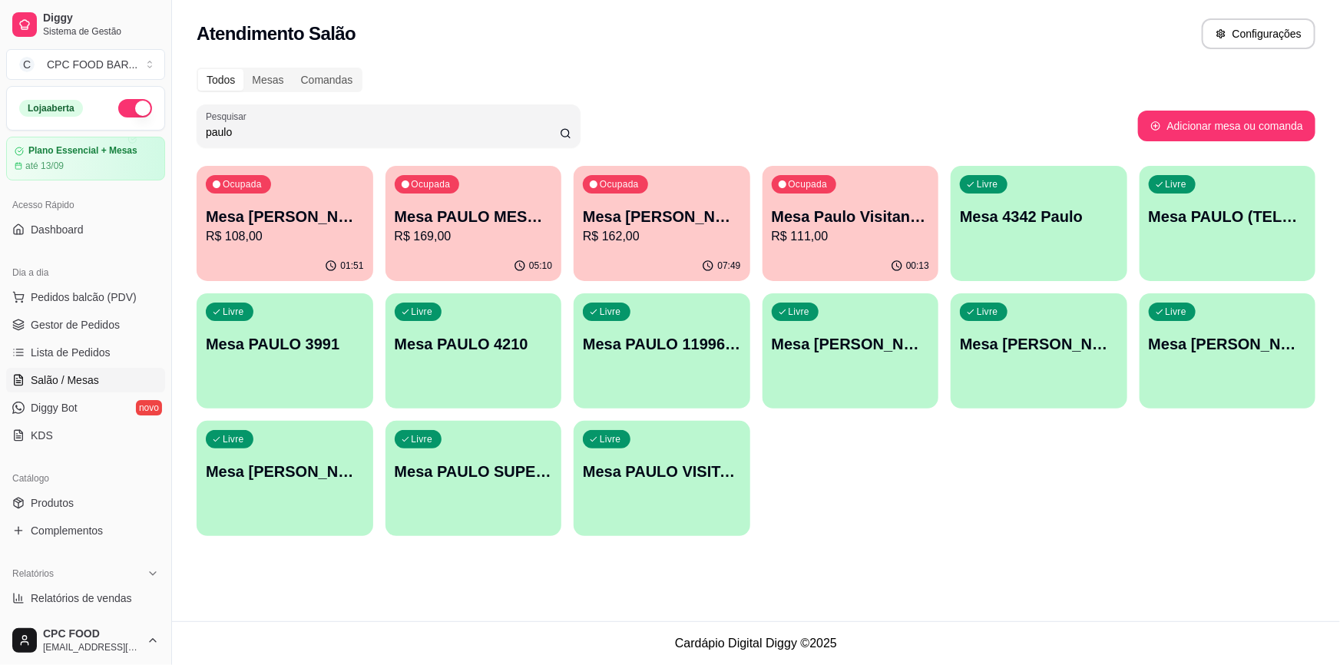
type input "paulo"
click at [343, 213] on p "Mesa [PERSON_NAME]" at bounding box center [284, 216] width 153 height 21
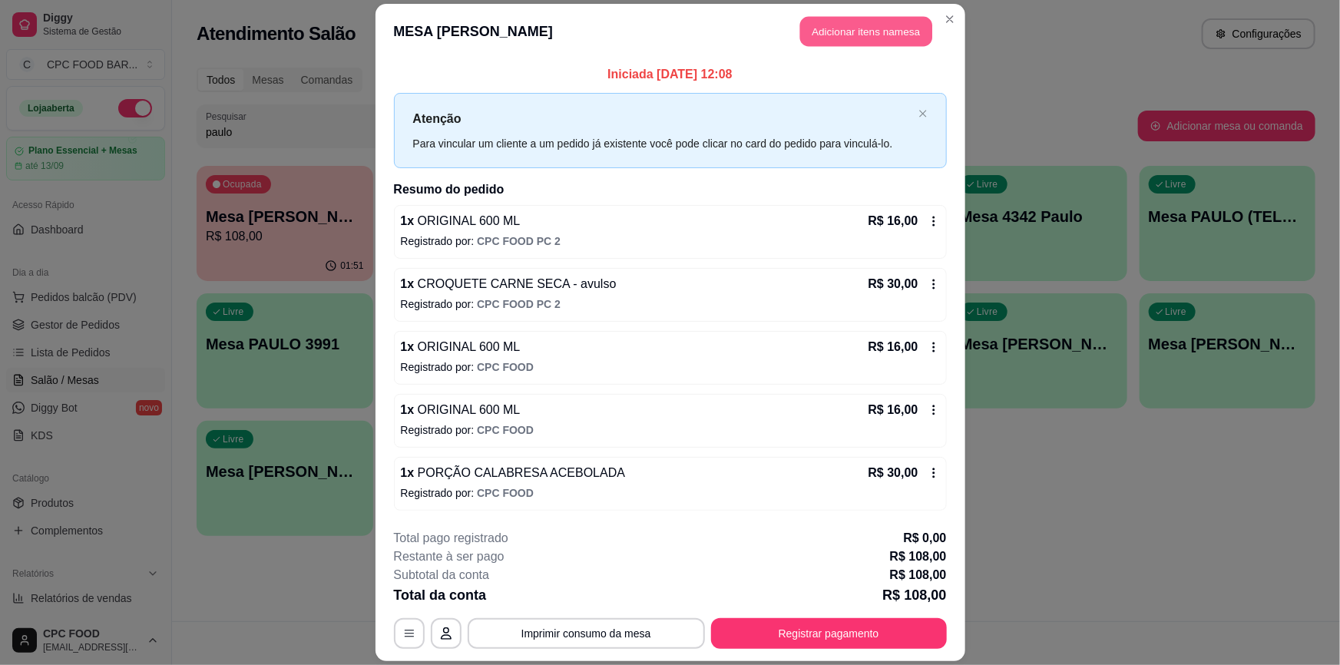
click at [852, 42] on button "Adicionar itens na mesa" at bounding box center [866, 32] width 132 height 30
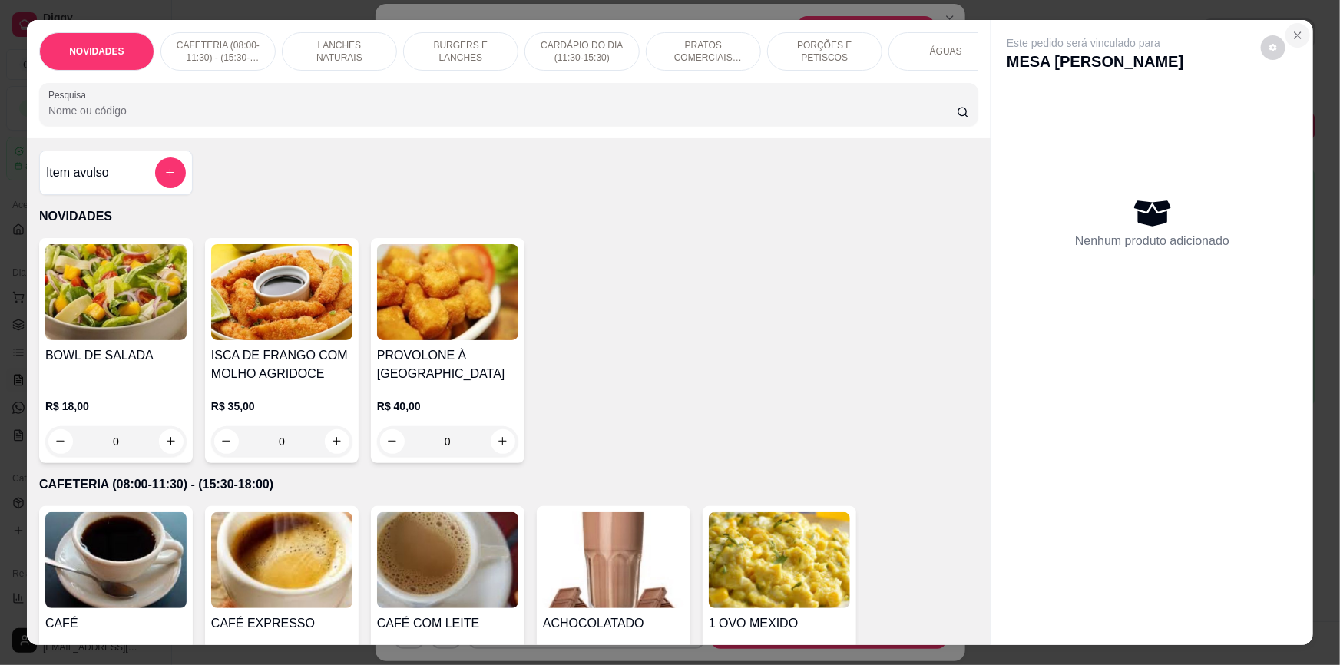
click at [1300, 35] on button "Close" at bounding box center [1297, 35] width 25 height 25
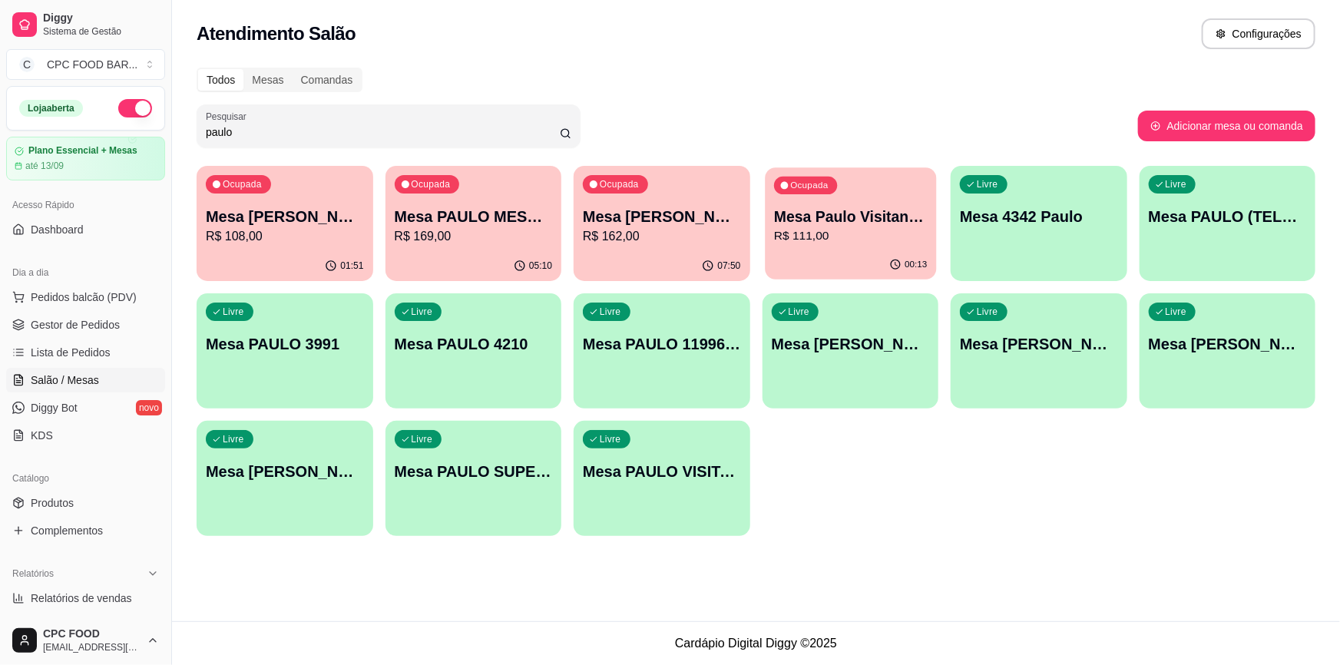
click at [867, 247] on div "Ocupada Mesa Paulo Visitante 11948798582 R$ 111,00" at bounding box center [850, 208] width 171 height 83
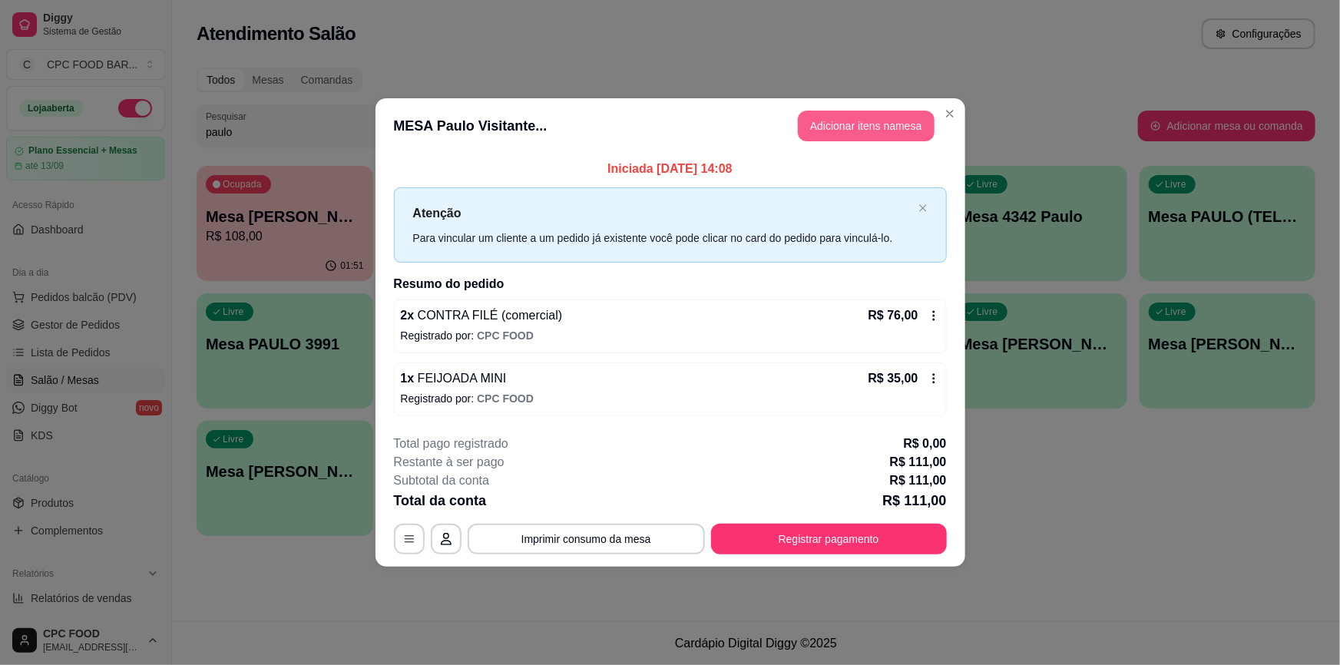
click at [887, 137] on button "Adicionar itens na mesa" at bounding box center [866, 126] width 137 height 31
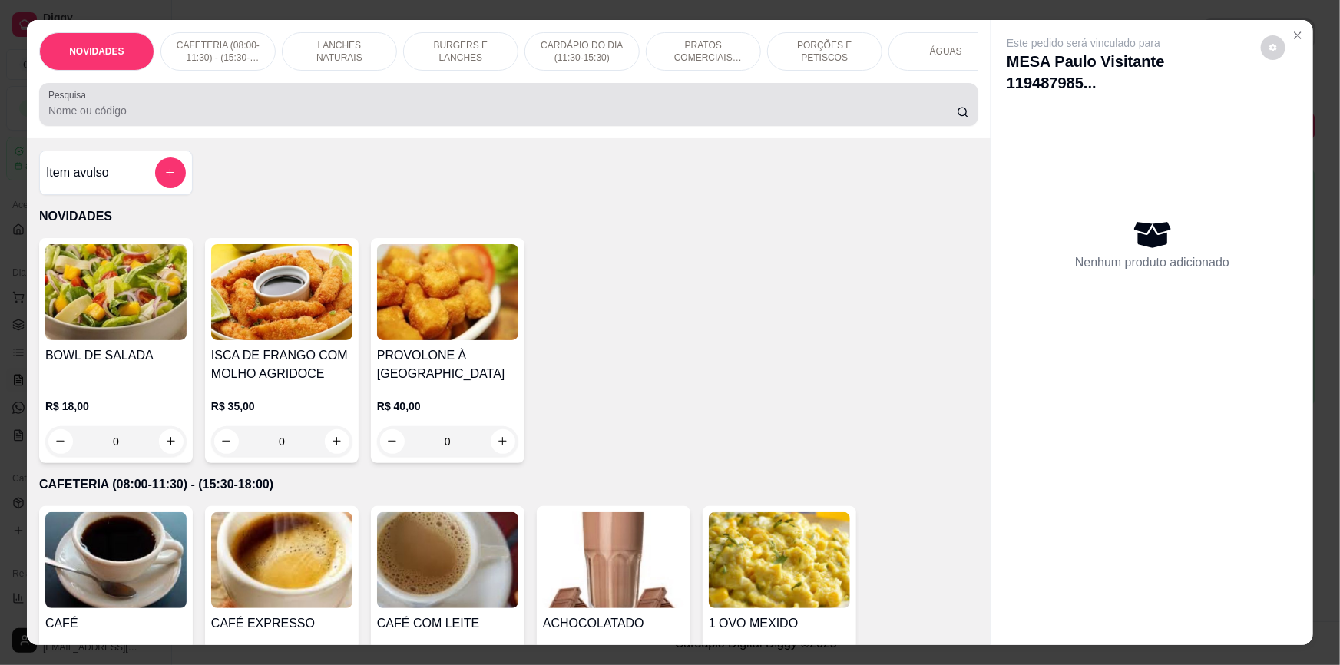
click at [507, 115] on input "Pesquisa" at bounding box center [502, 110] width 908 height 15
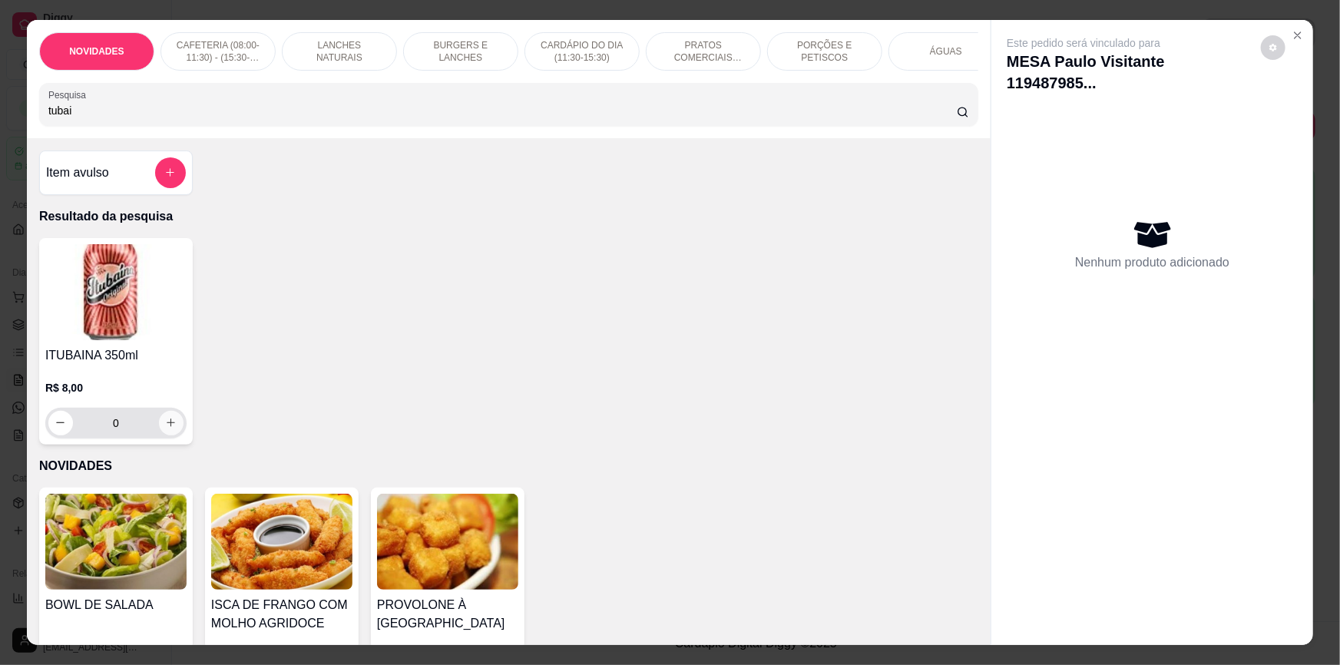
type input "tubai"
click at [171, 429] on button "increase-product-quantity" at bounding box center [171, 423] width 24 height 24
type input "1"
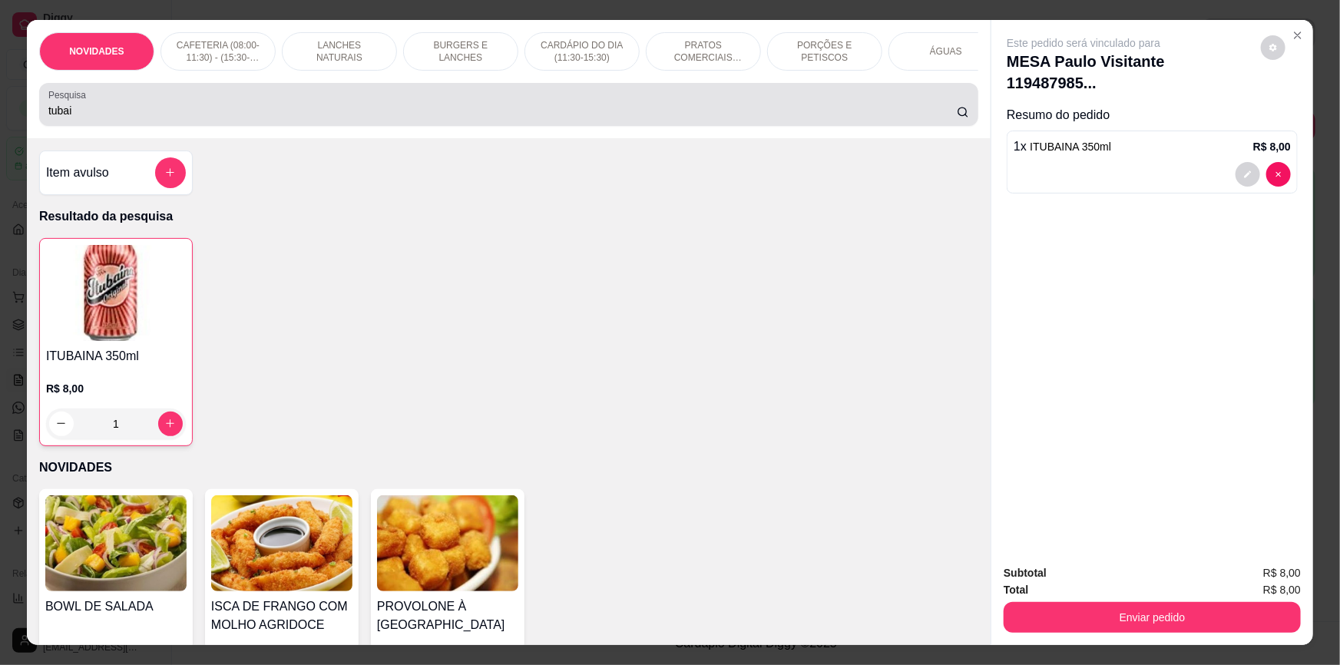
click at [288, 104] on div "tubai" at bounding box center [508, 104] width 920 height 31
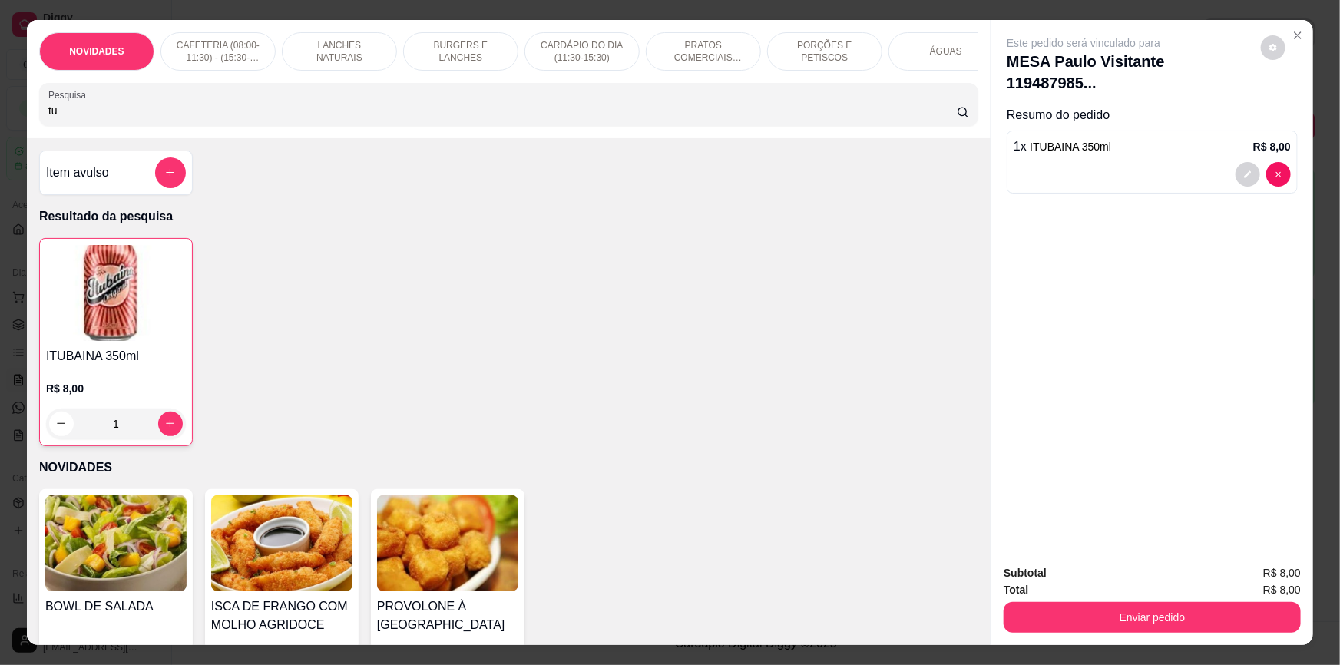
type input "t"
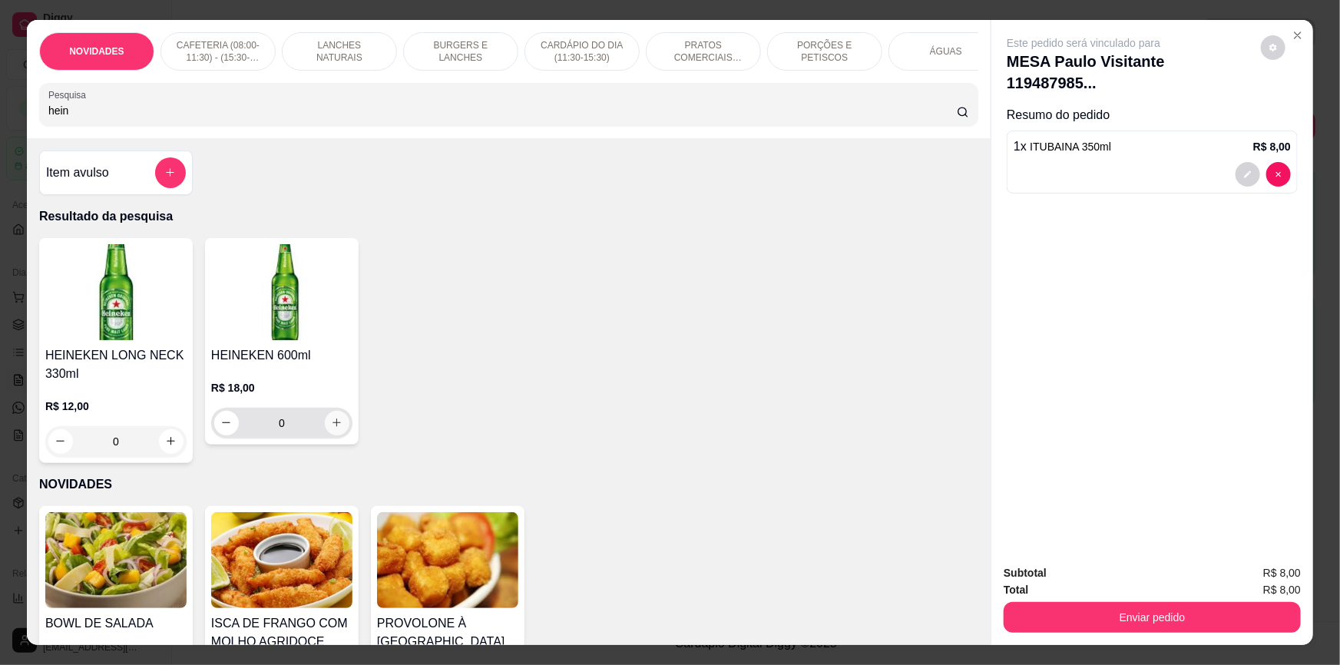
type input "hein"
click at [332, 435] on button "increase-product-quantity" at bounding box center [337, 423] width 25 height 25
type input "1"
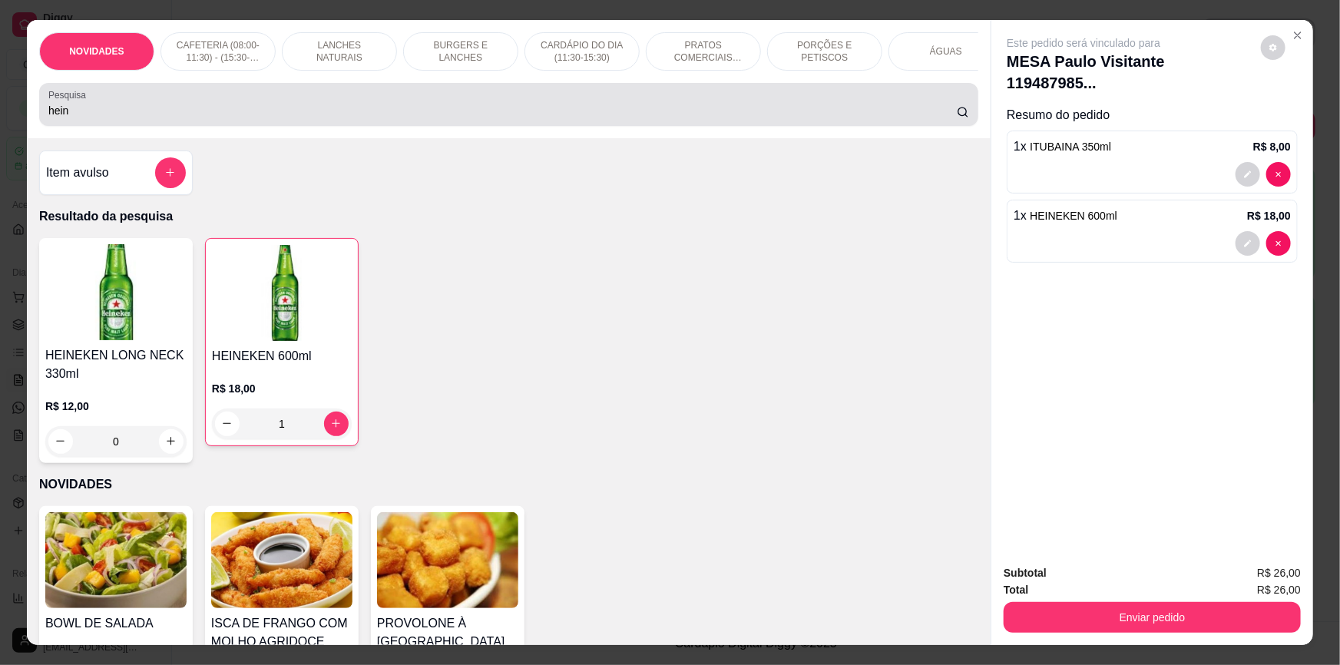
click at [476, 117] on input "hein" at bounding box center [502, 110] width 908 height 15
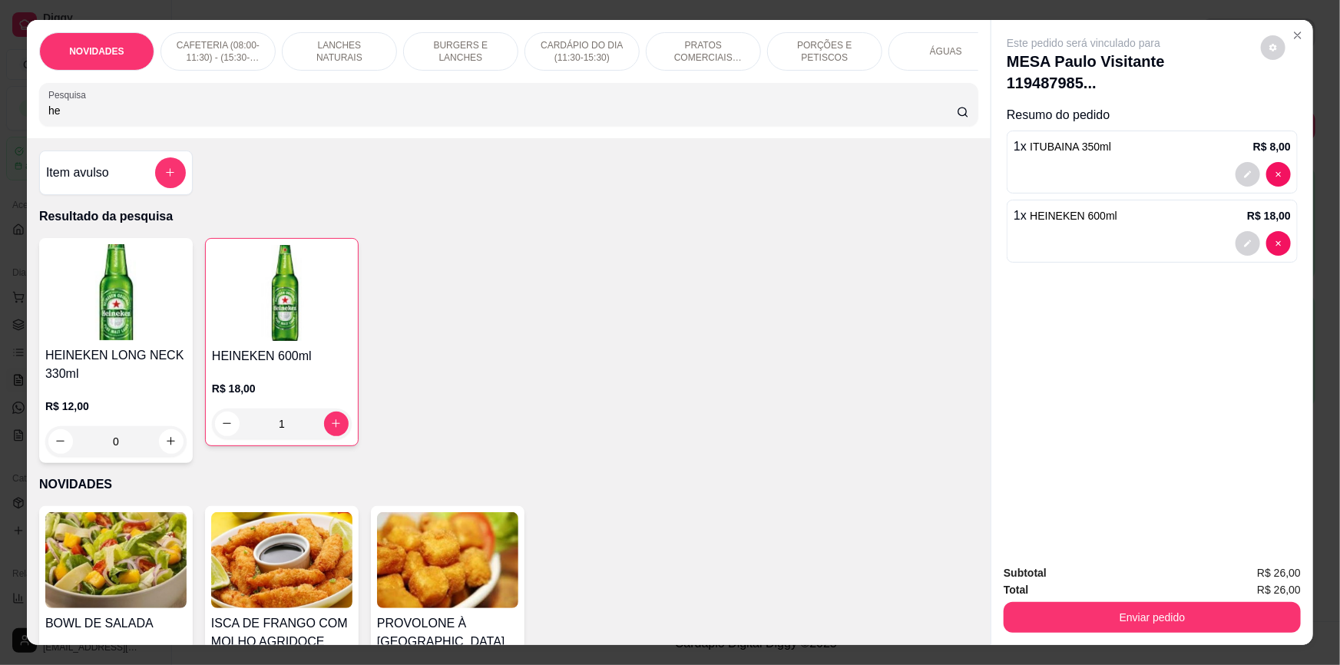
type input "h"
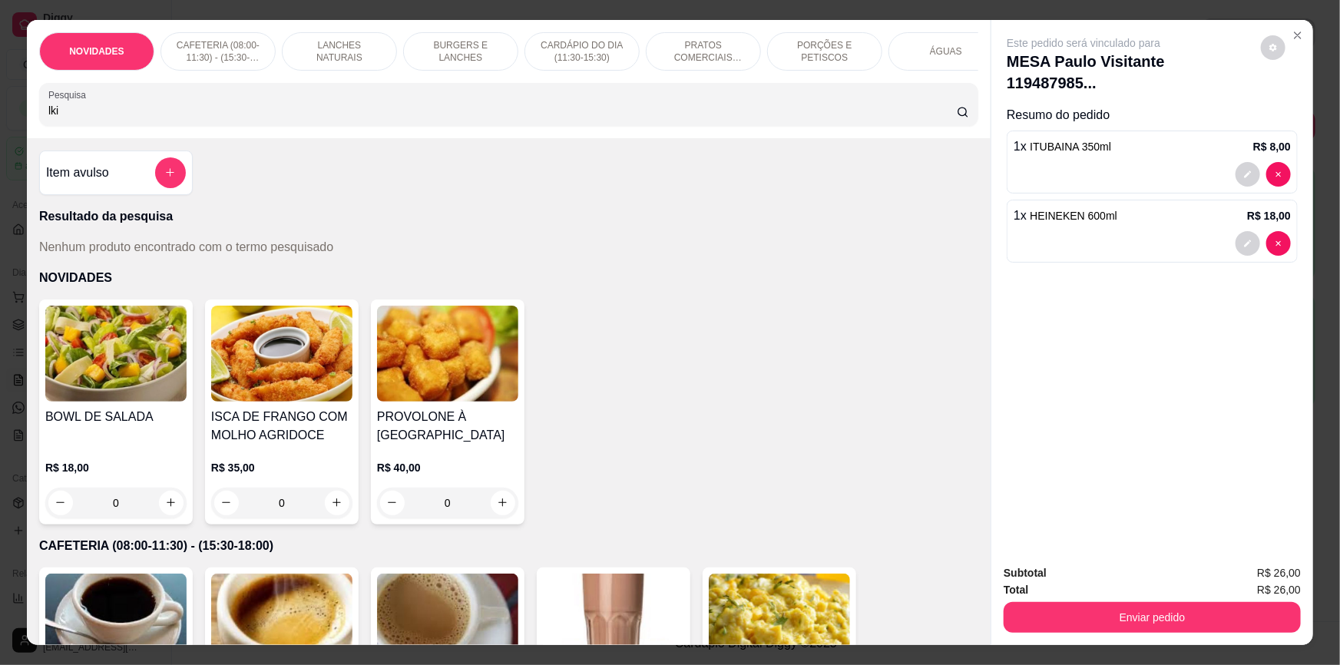
click at [201, 118] on input "lki" at bounding box center [502, 110] width 908 height 15
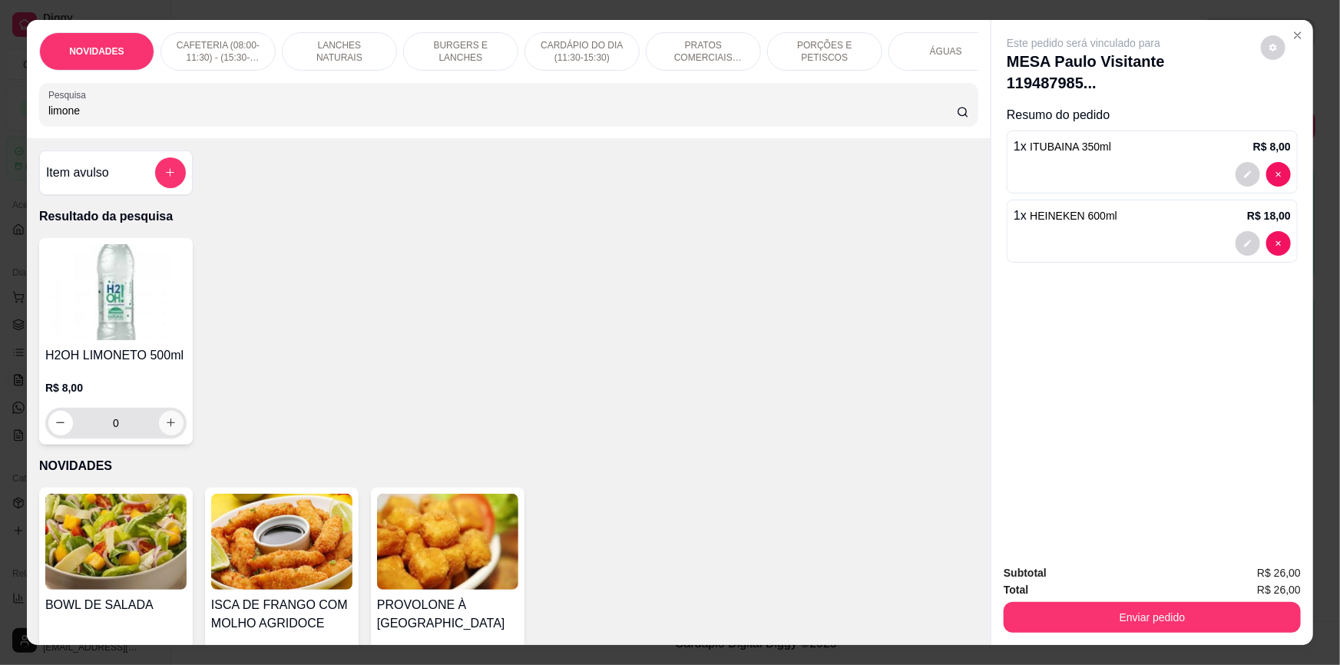
type input "limone"
click at [166, 429] on icon "increase-product-quantity" at bounding box center [172, 424] width 12 height 12
type input "1"
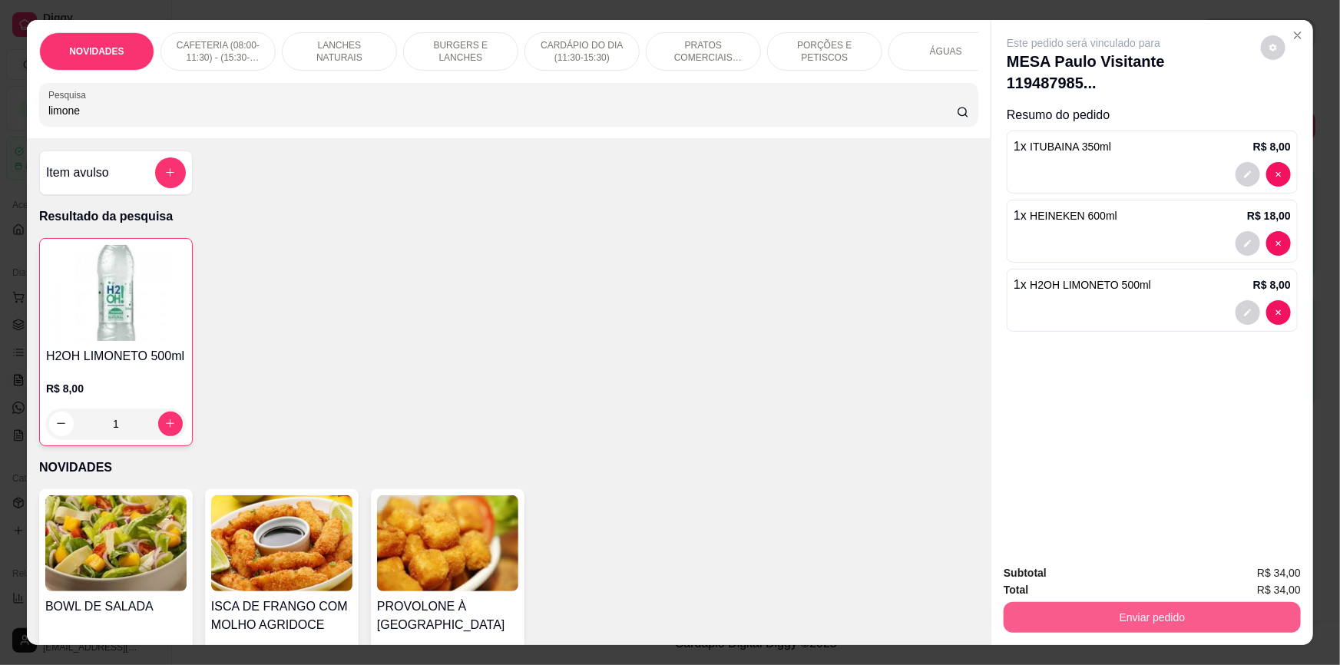
click at [1072, 620] on button "Enviar pedido" at bounding box center [1151, 617] width 297 height 31
click at [1096, 581] on button "Não registrar e enviar pedido" at bounding box center [1102, 579] width 160 height 29
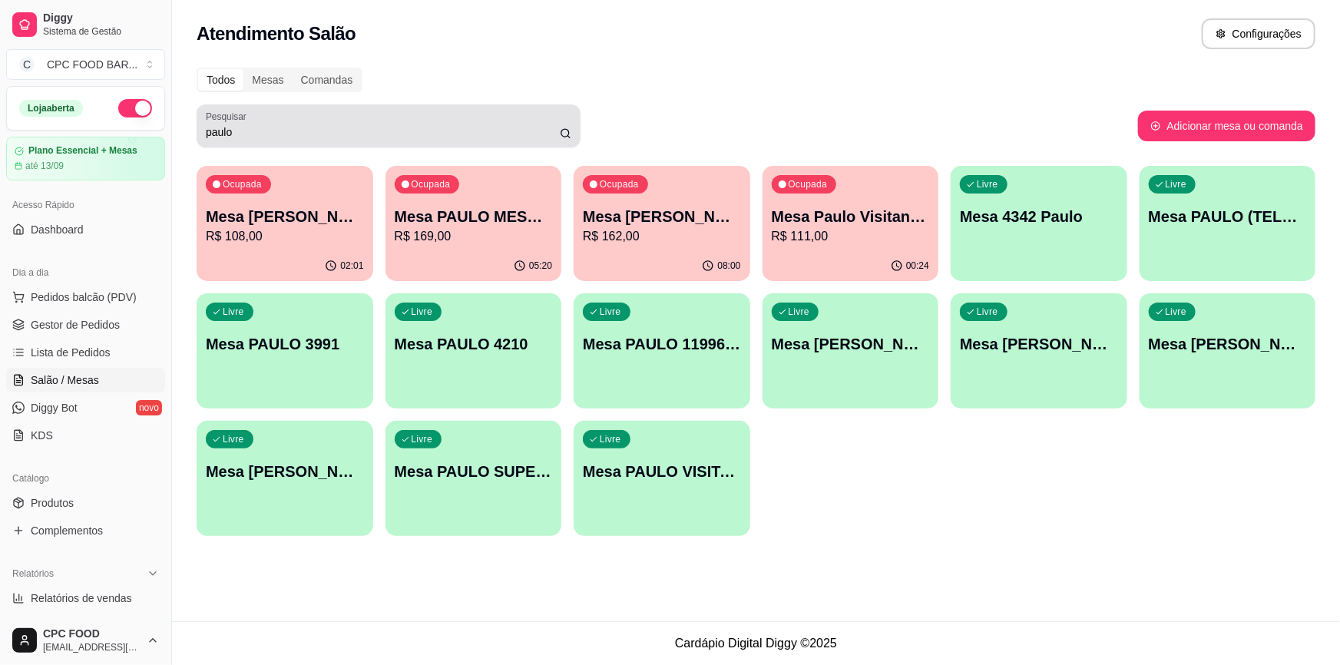
click at [468, 123] on div "paulo" at bounding box center [388, 126] width 365 height 31
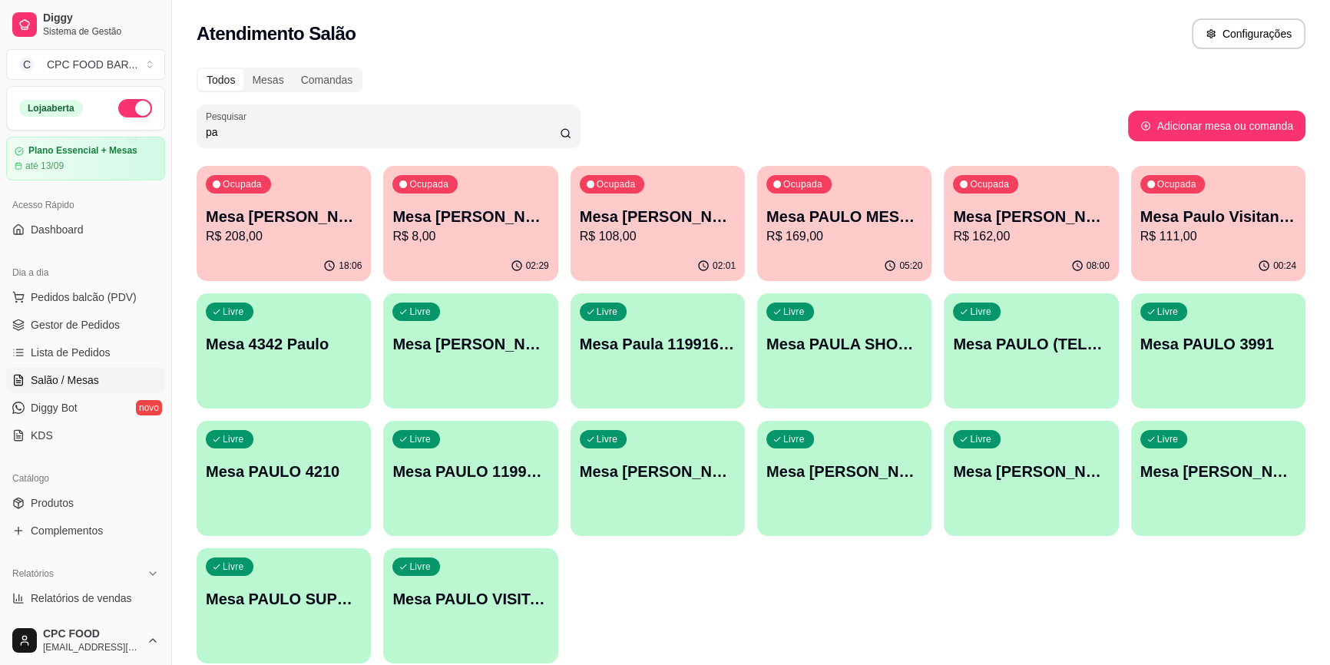
type input "p"
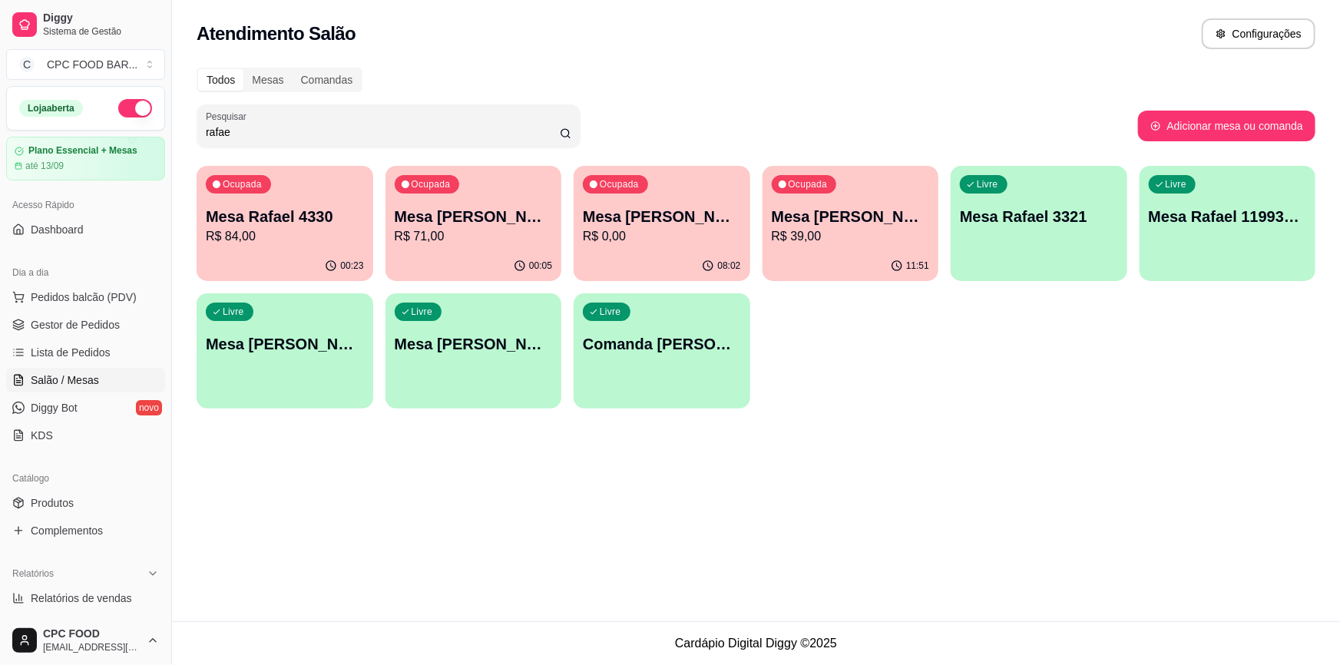
type input "rafae"
click at [327, 254] on div "00:23" at bounding box center [284, 264] width 171 height 29
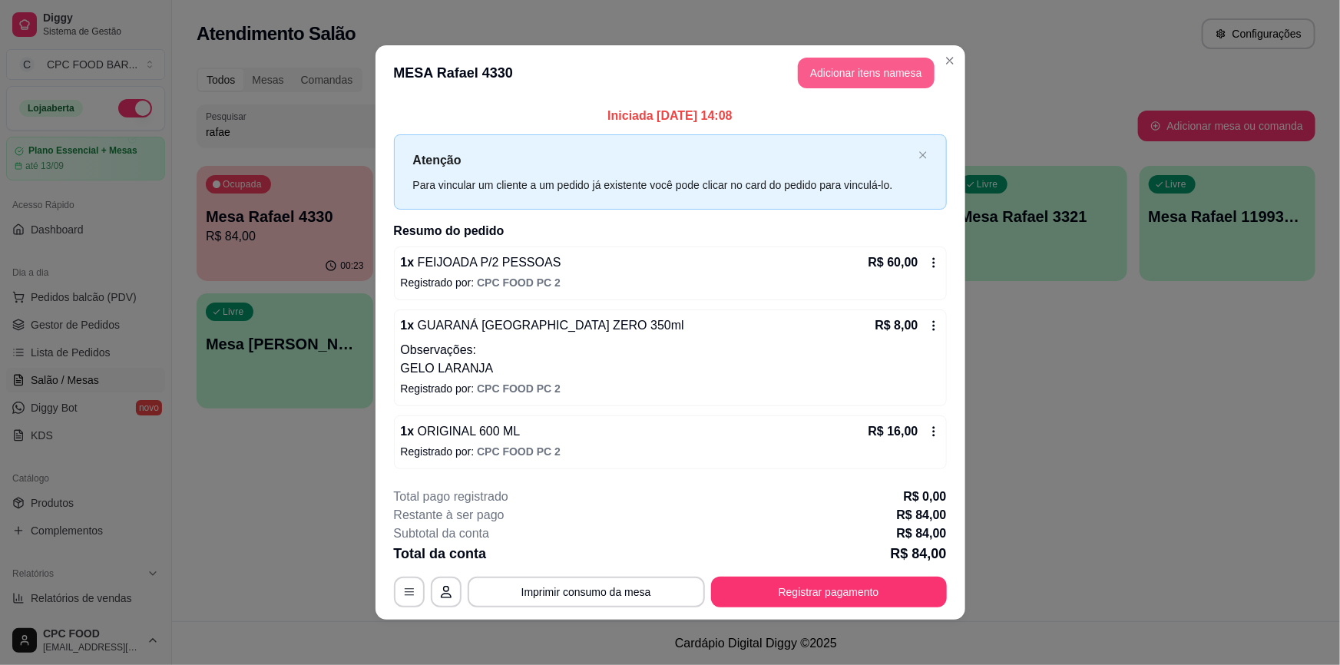
click at [871, 67] on button "Adicionar itens na mesa" at bounding box center [866, 73] width 137 height 31
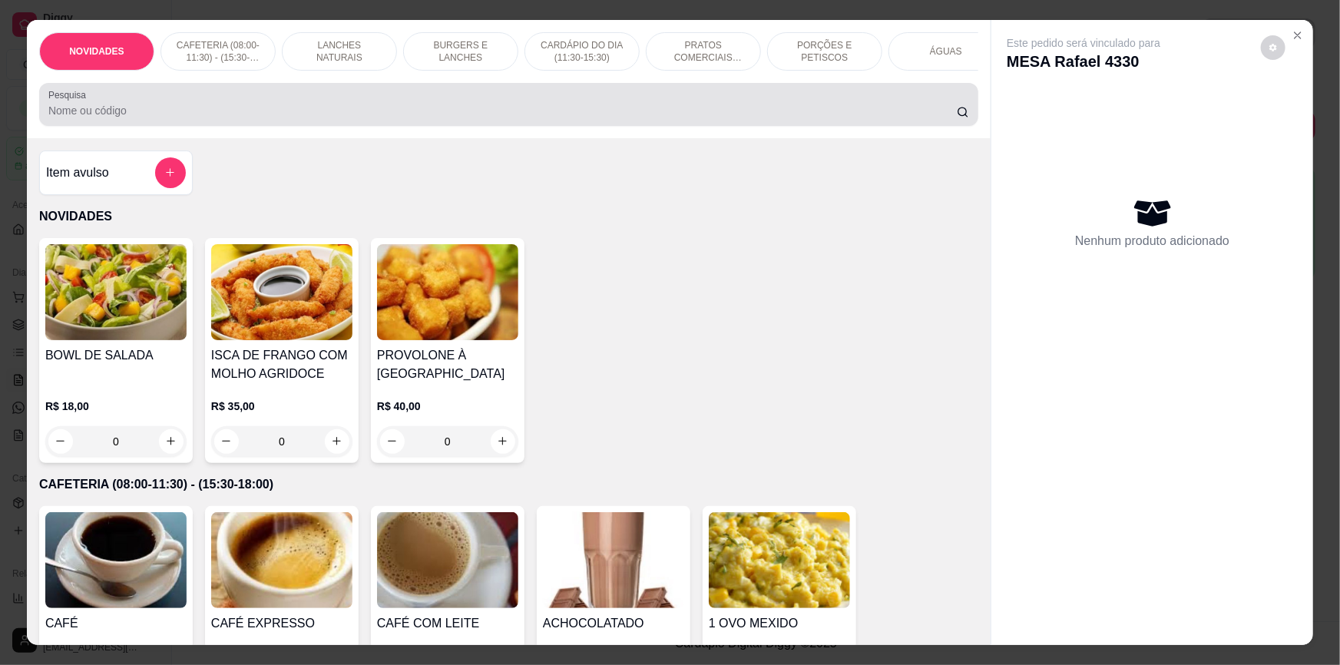
click at [728, 118] on input "Pesquisa" at bounding box center [502, 110] width 908 height 15
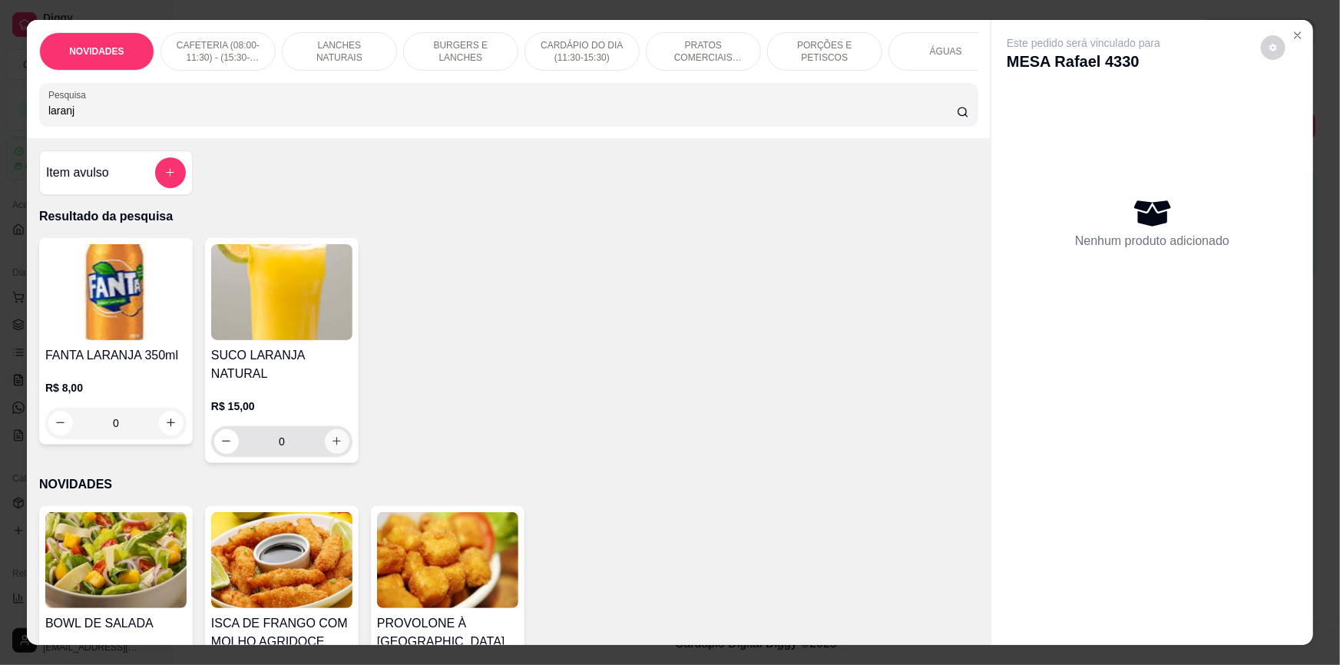
type input "laranj"
click at [331, 435] on icon "increase-product-quantity" at bounding box center [337, 441] width 12 height 12
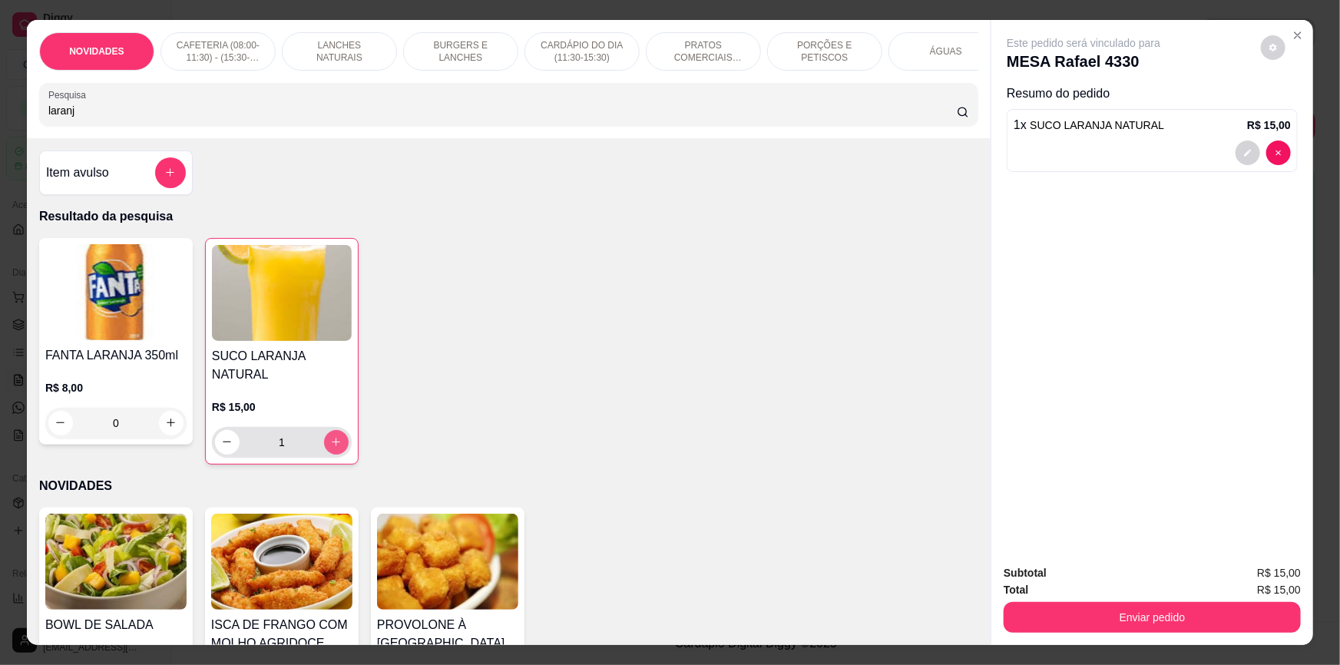
type input "1"
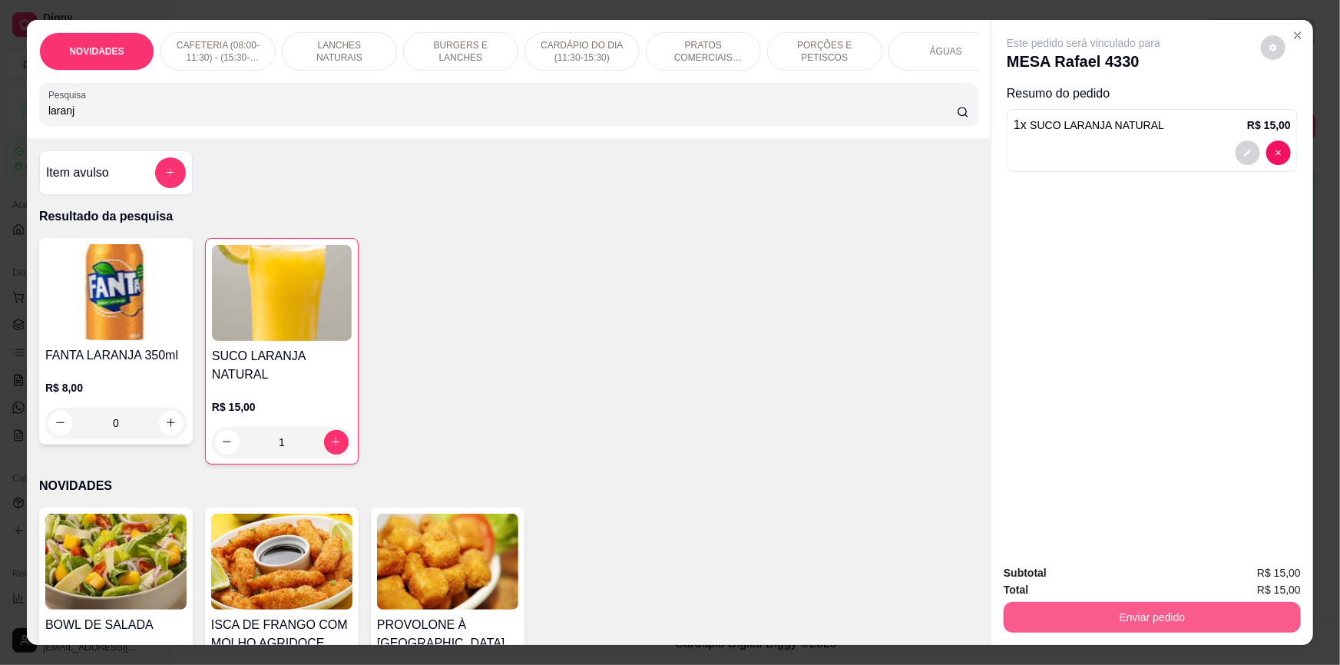
click at [1145, 623] on button "Enviar pedido" at bounding box center [1151, 617] width 297 height 31
click at [1107, 573] on button "Não registrar e enviar pedido" at bounding box center [1102, 579] width 160 height 29
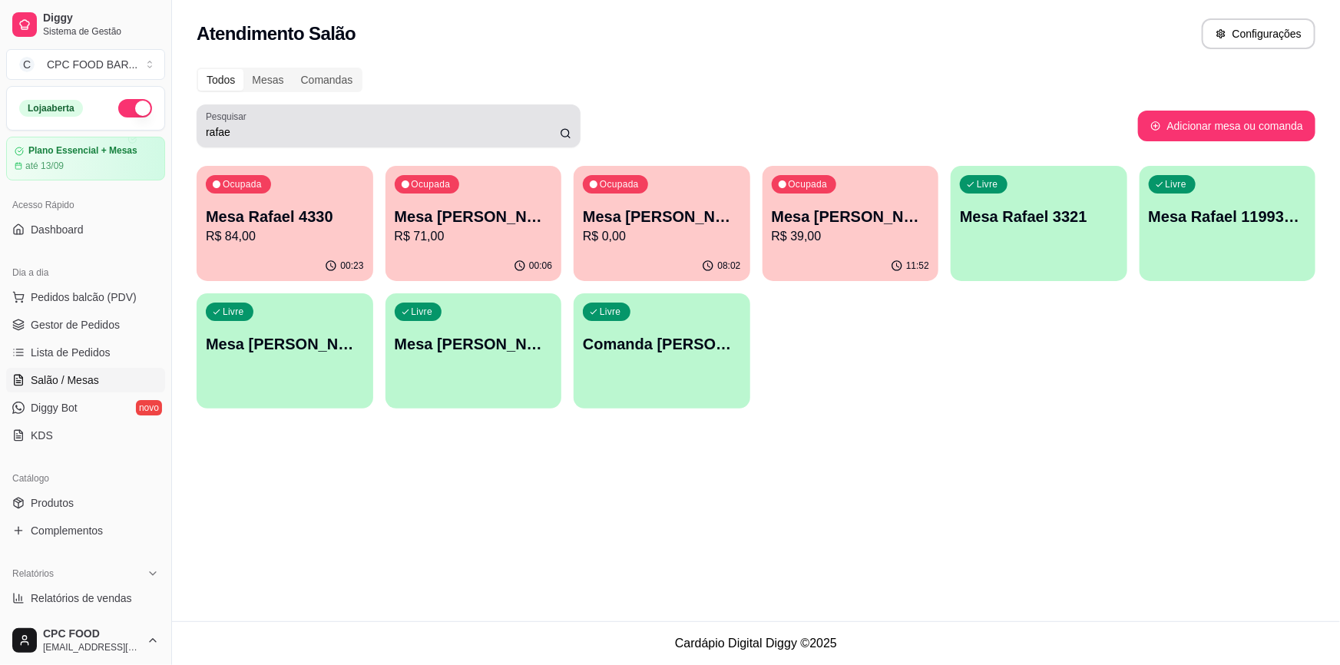
click at [491, 127] on input "rafae" at bounding box center [383, 131] width 354 height 15
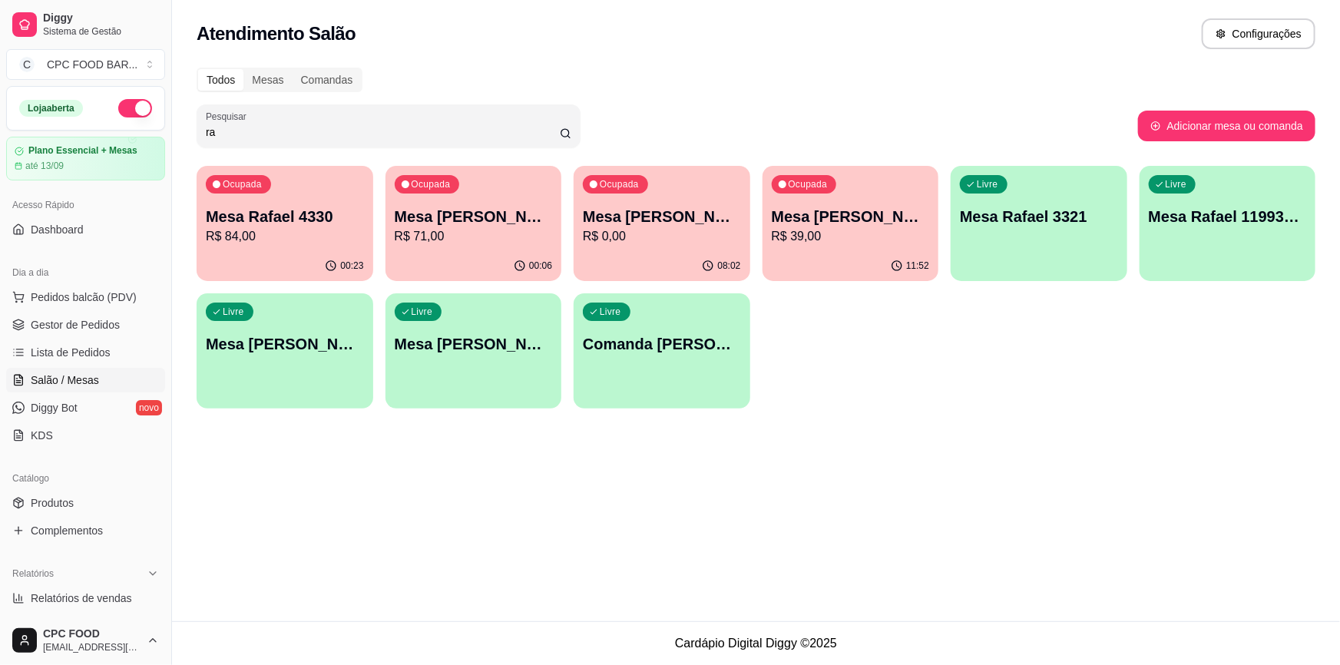
type input "r"
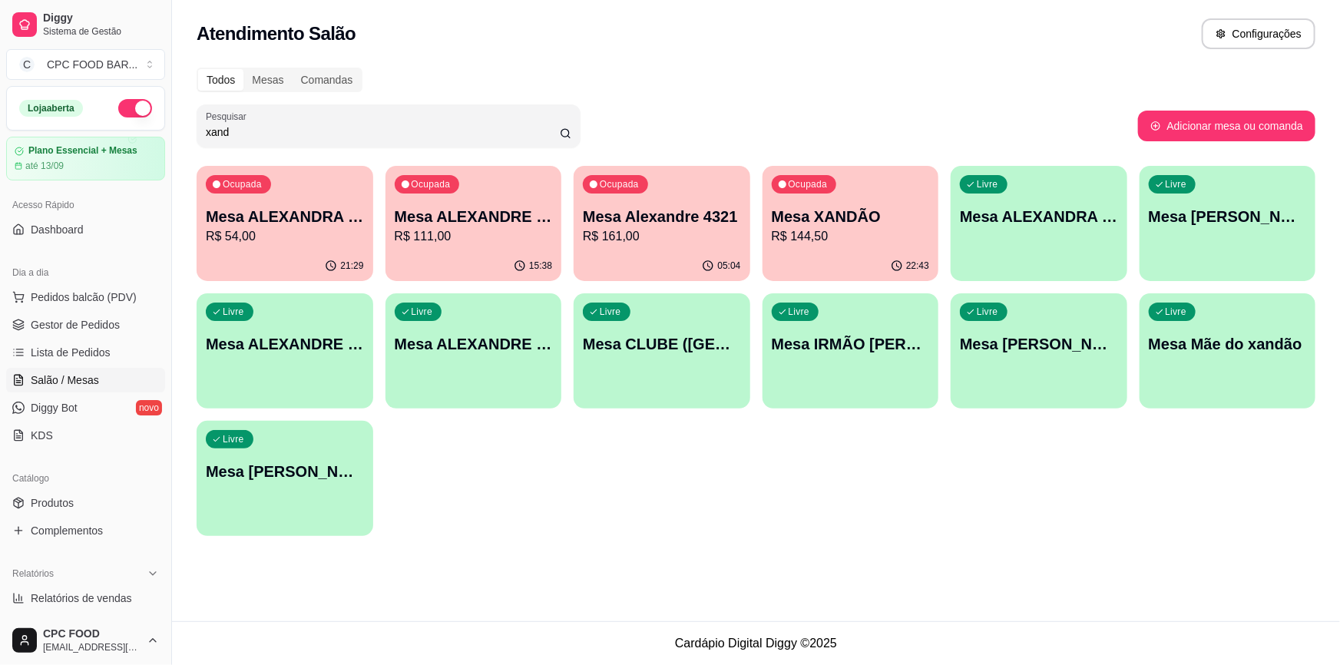
type input "xand"
click at [901, 220] on p "Mesa XANDÃO" at bounding box center [850, 216] width 158 height 21
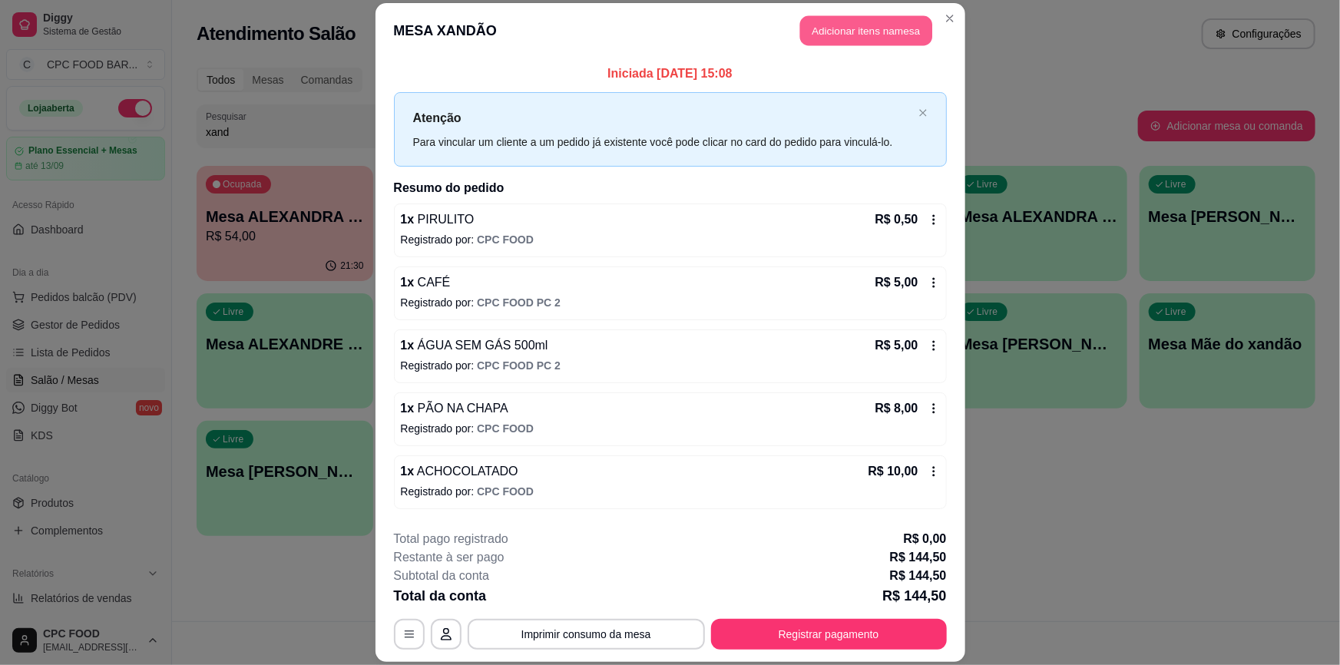
click at [887, 25] on button "Adicionar itens na mesa" at bounding box center [866, 31] width 132 height 30
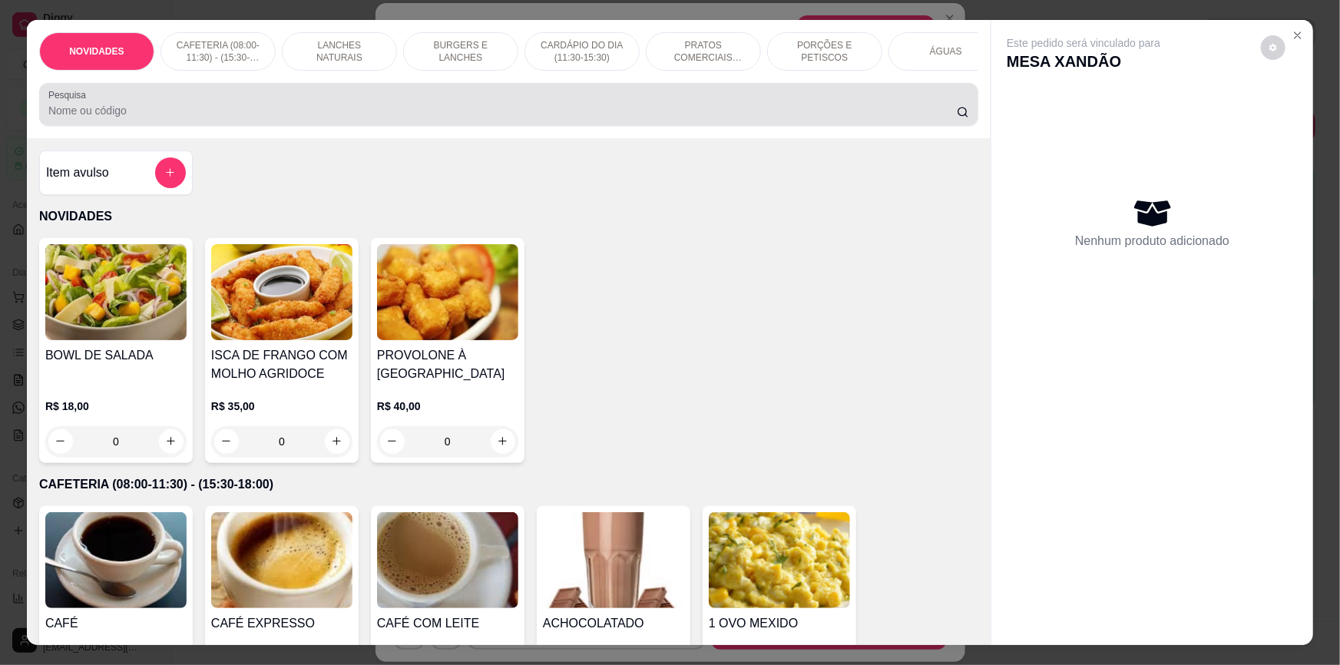
click at [651, 118] on input "Pesquisa" at bounding box center [502, 110] width 908 height 15
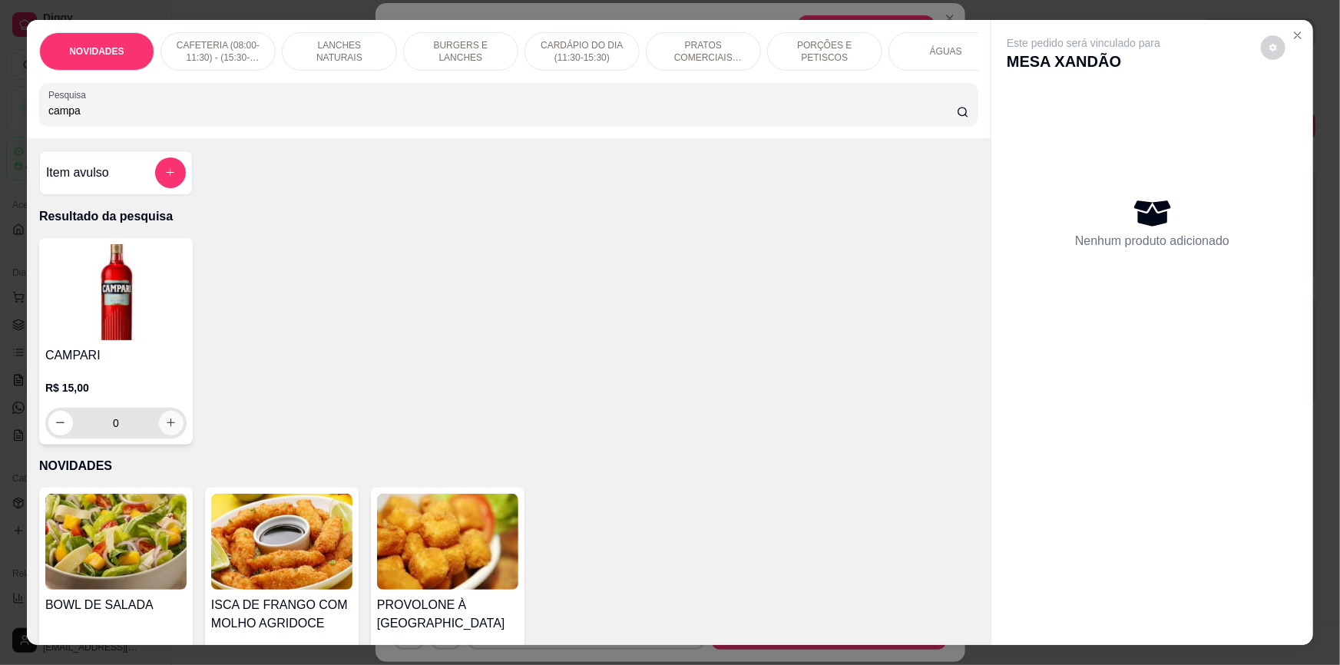
type input "campa"
click at [161, 434] on button "increase-product-quantity" at bounding box center [171, 423] width 24 height 24
type input "1"
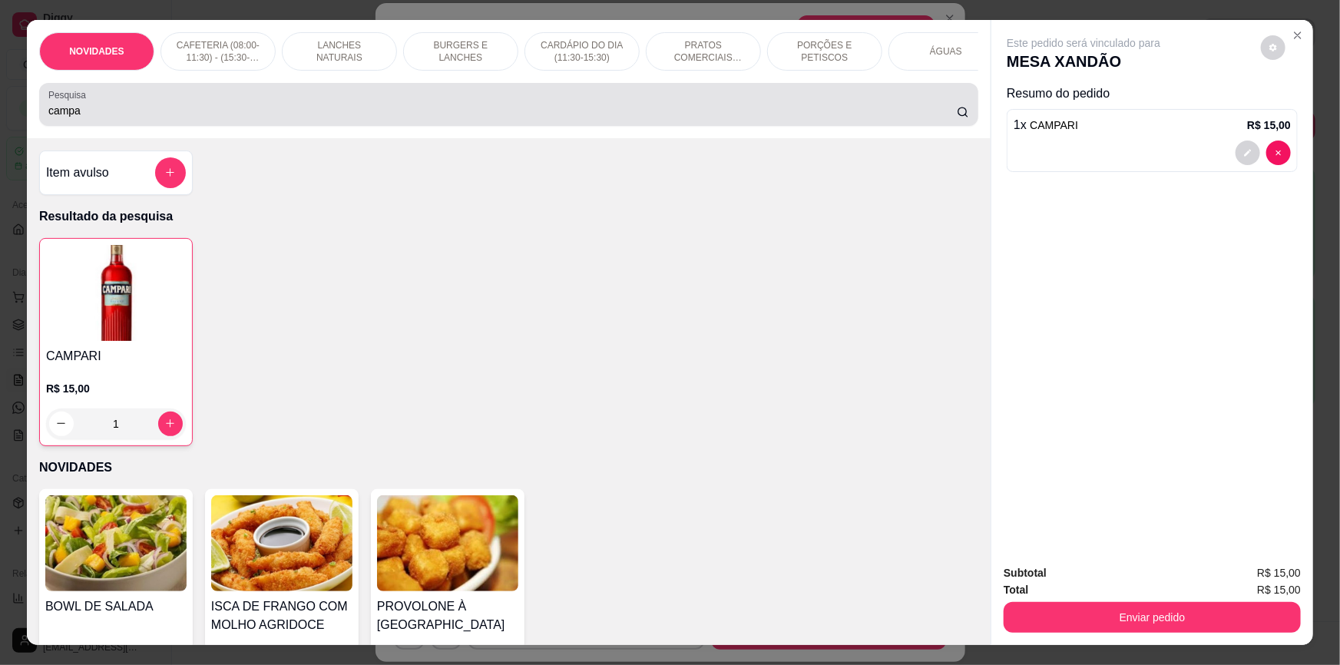
drag, startPoint x: 352, startPoint y: 116, endPoint x: 307, endPoint y: 150, distance: 56.5
click at [352, 115] on input "campa" at bounding box center [502, 110] width 908 height 15
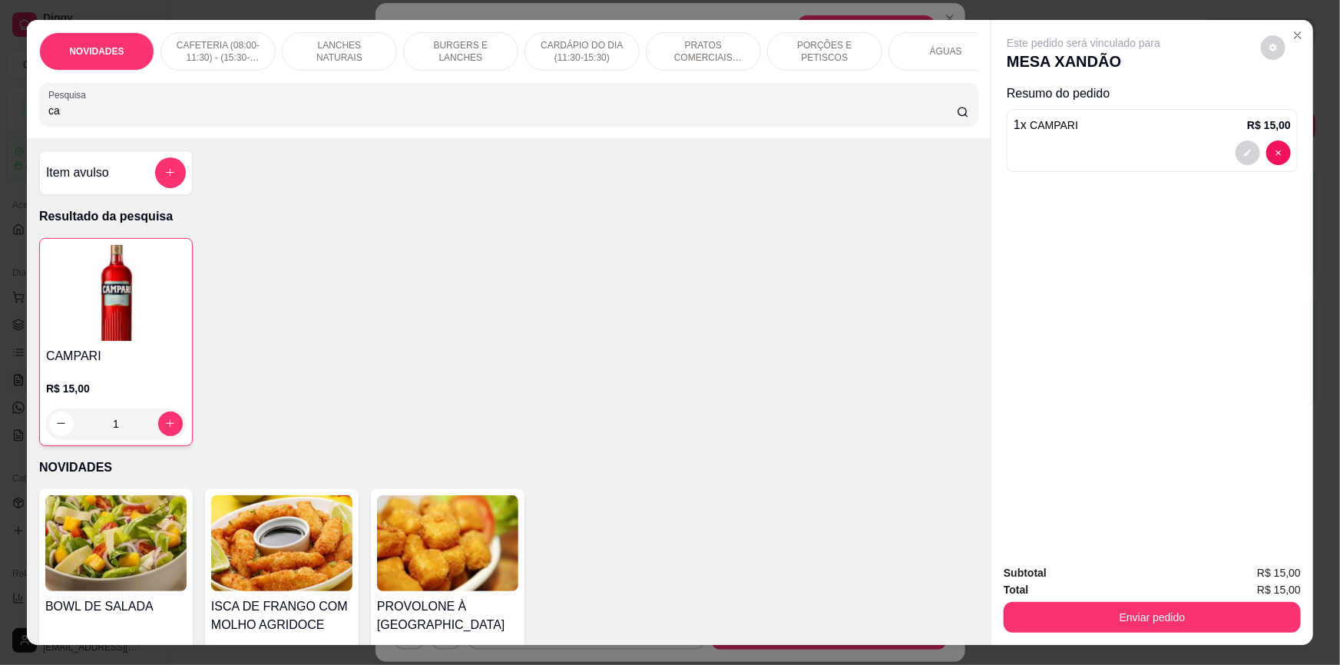
type input "c"
click at [305, 107] on div at bounding box center [508, 104] width 920 height 31
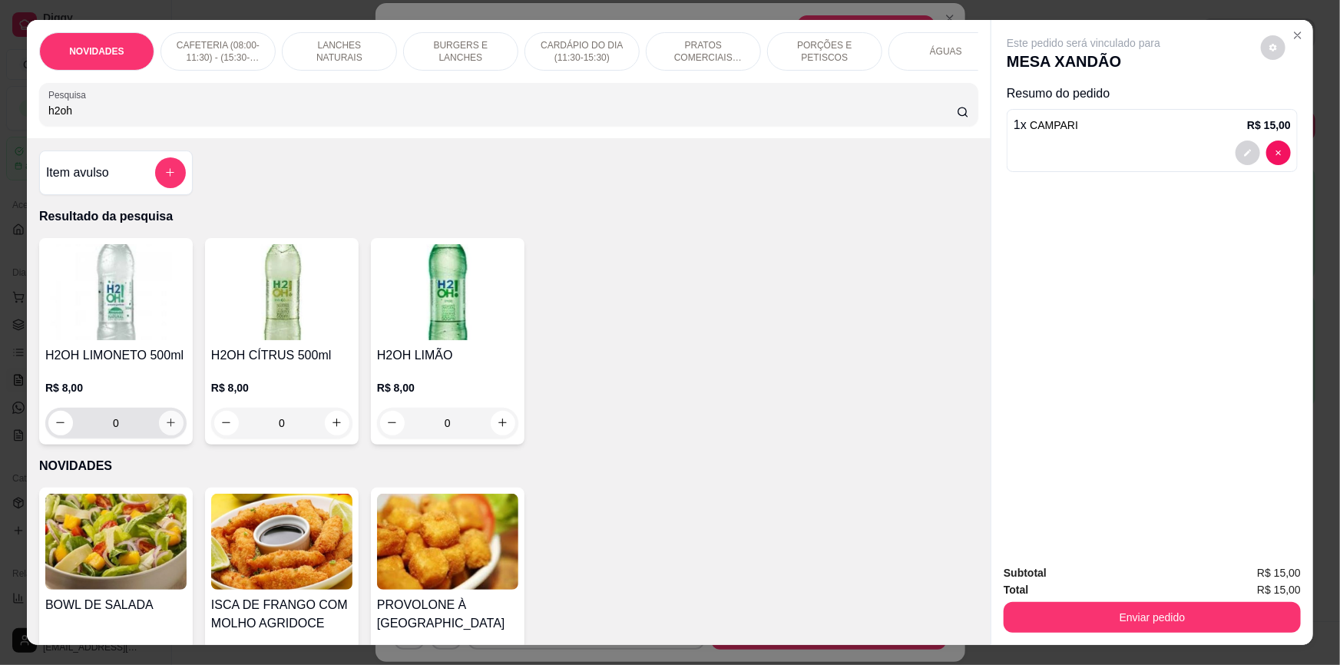
type input "h2oh"
click at [165, 428] on icon "increase-product-quantity" at bounding box center [171, 423] width 12 height 12
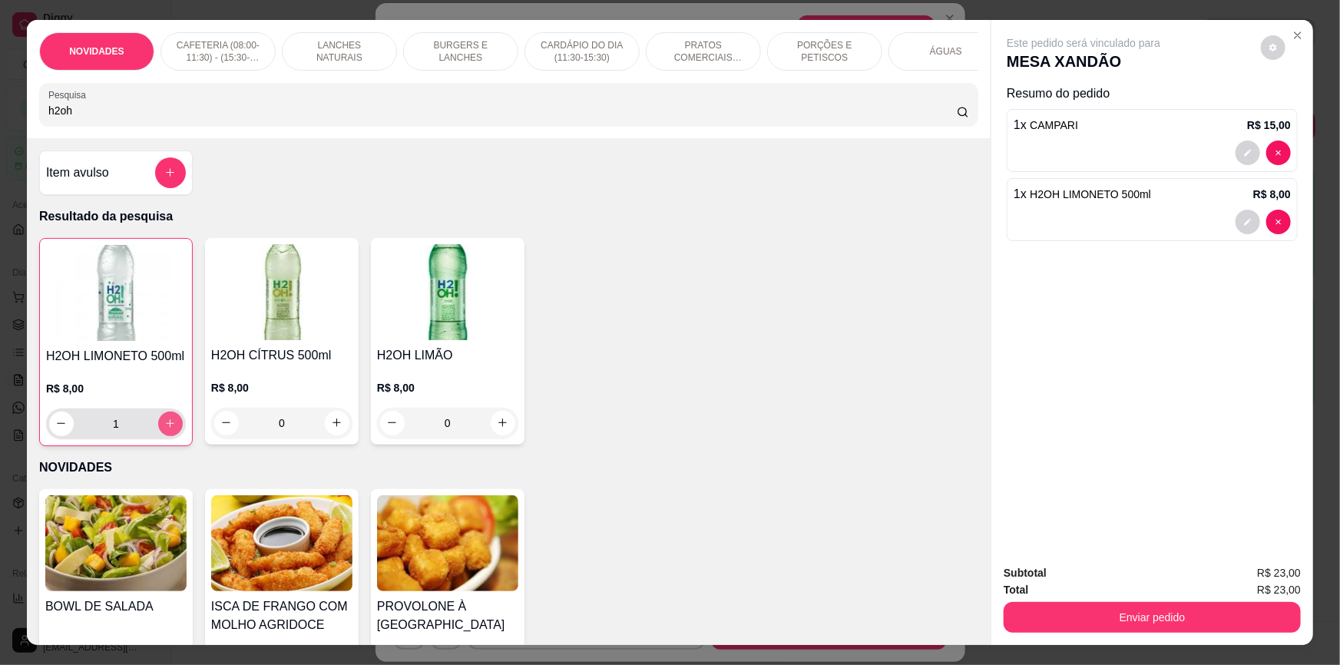
type input "1"
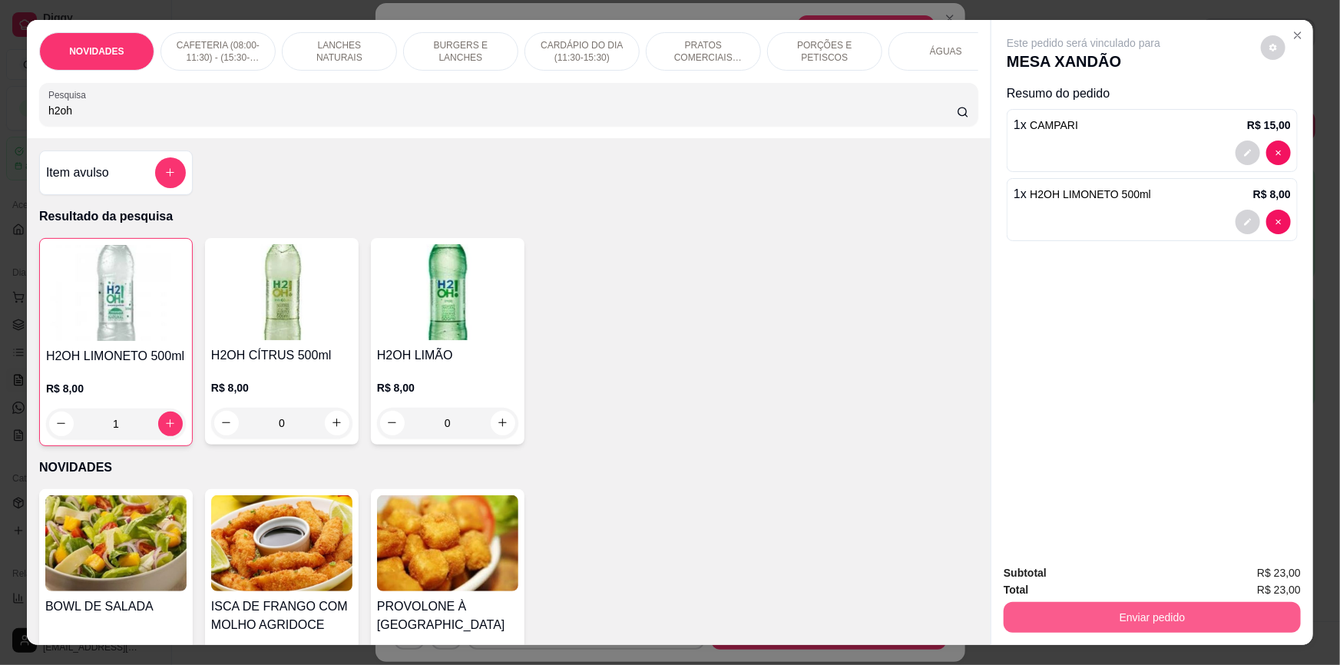
click at [1081, 616] on button "Enviar pedido" at bounding box center [1151, 617] width 297 height 31
click at [1112, 575] on button "Não registrar e enviar pedido" at bounding box center [1102, 579] width 160 height 29
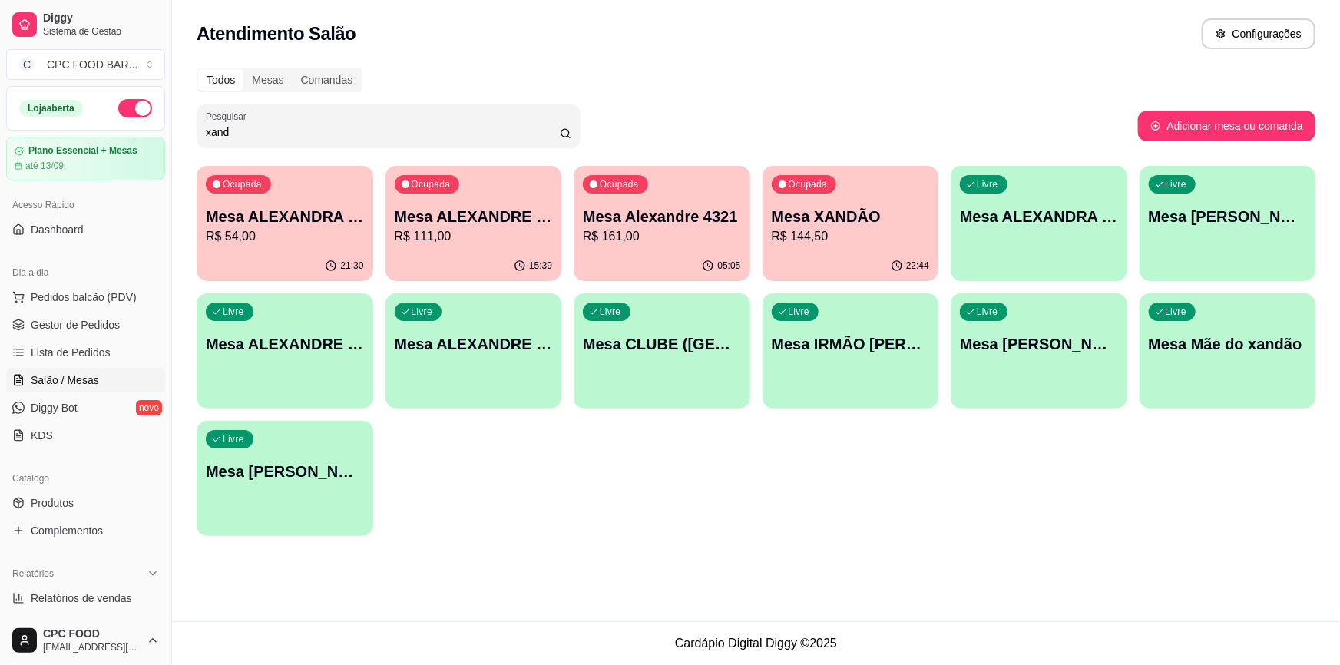
click at [468, 126] on input "xand" at bounding box center [383, 131] width 354 height 15
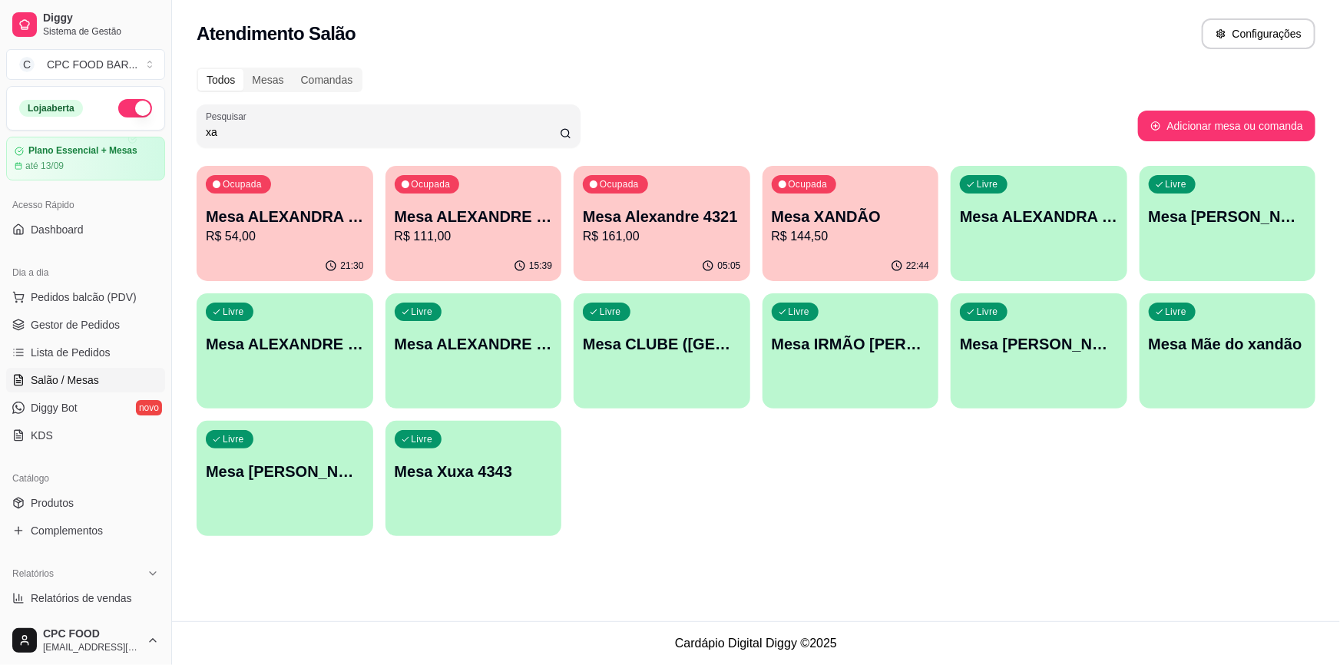
type input "x"
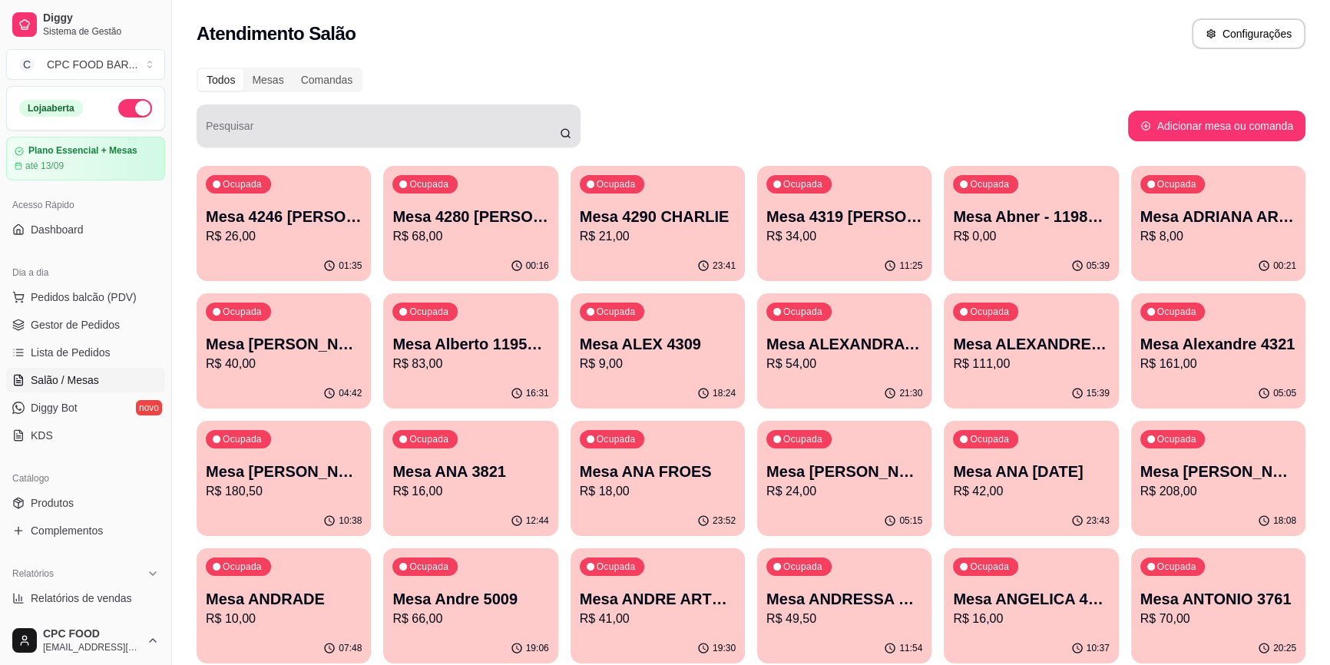
click at [260, 138] on div at bounding box center [388, 126] width 365 height 31
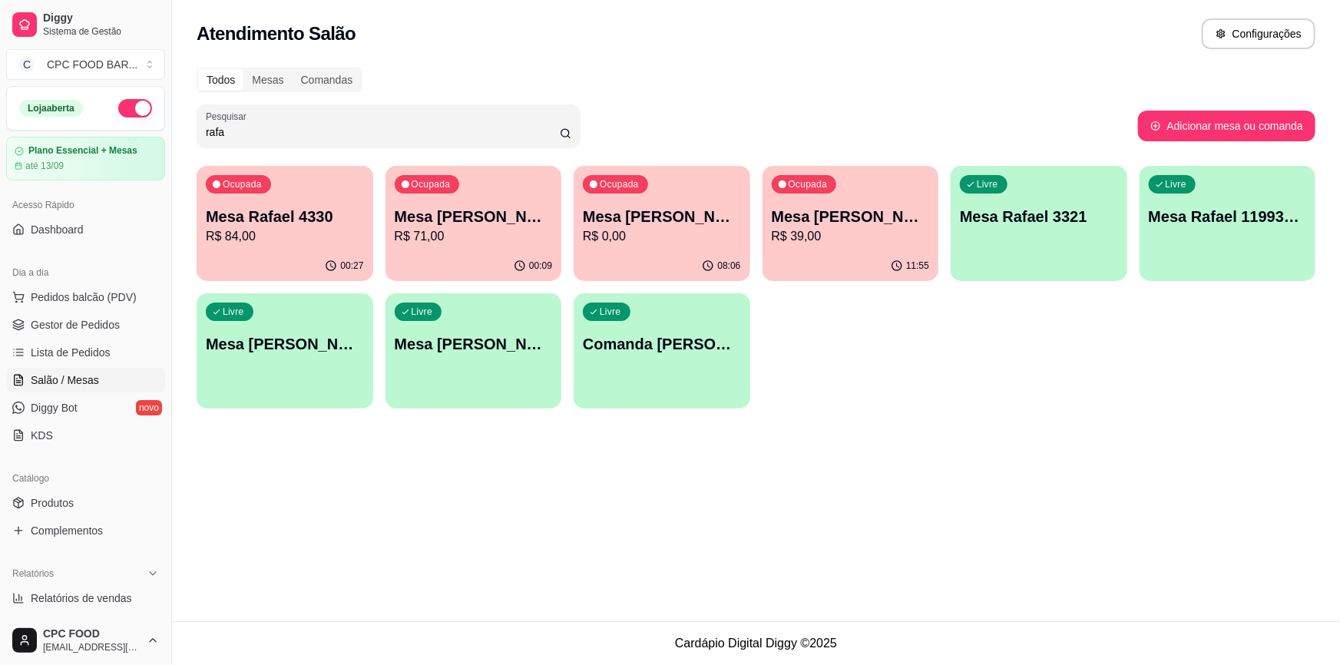
type input "rafa"
click at [290, 223] on p "Mesa Rafael 4330" at bounding box center [284, 216] width 153 height 21
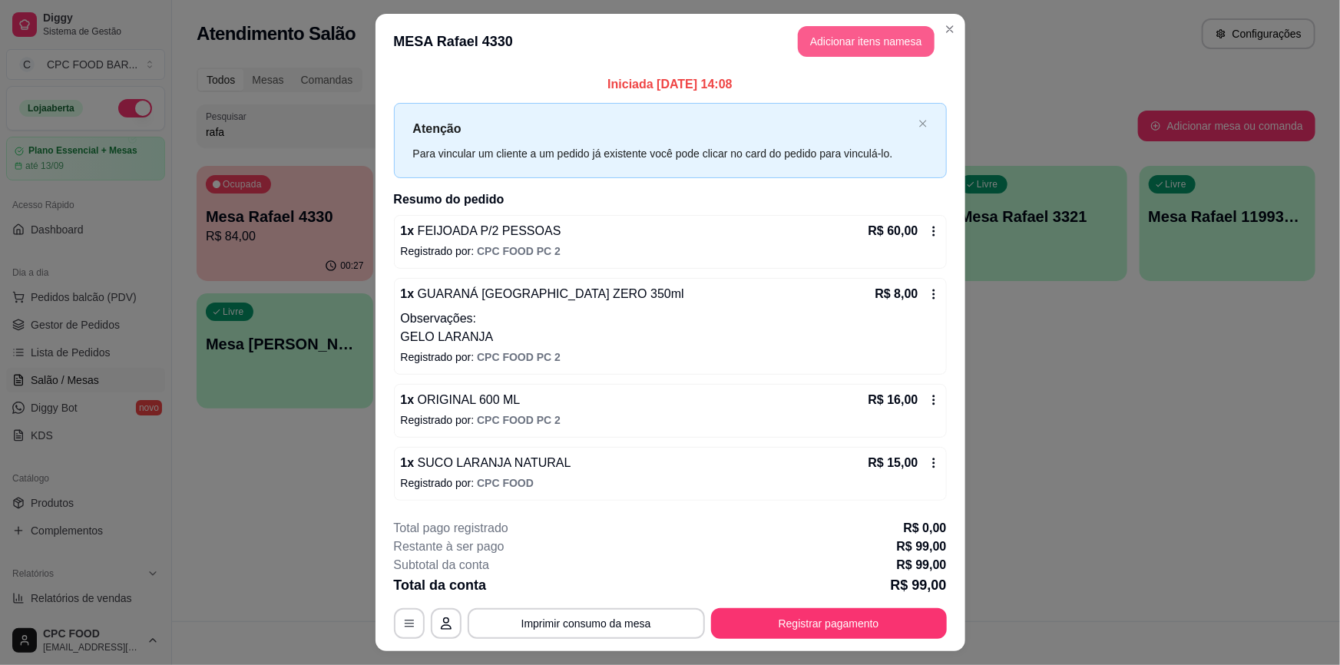
click at [833, 47] on button "Adicionar itens na mesa" at bounding box center [866, 41] width 137 height 31
click at [590, 111] on div at bounding box center [508, 104] width 920 height 31
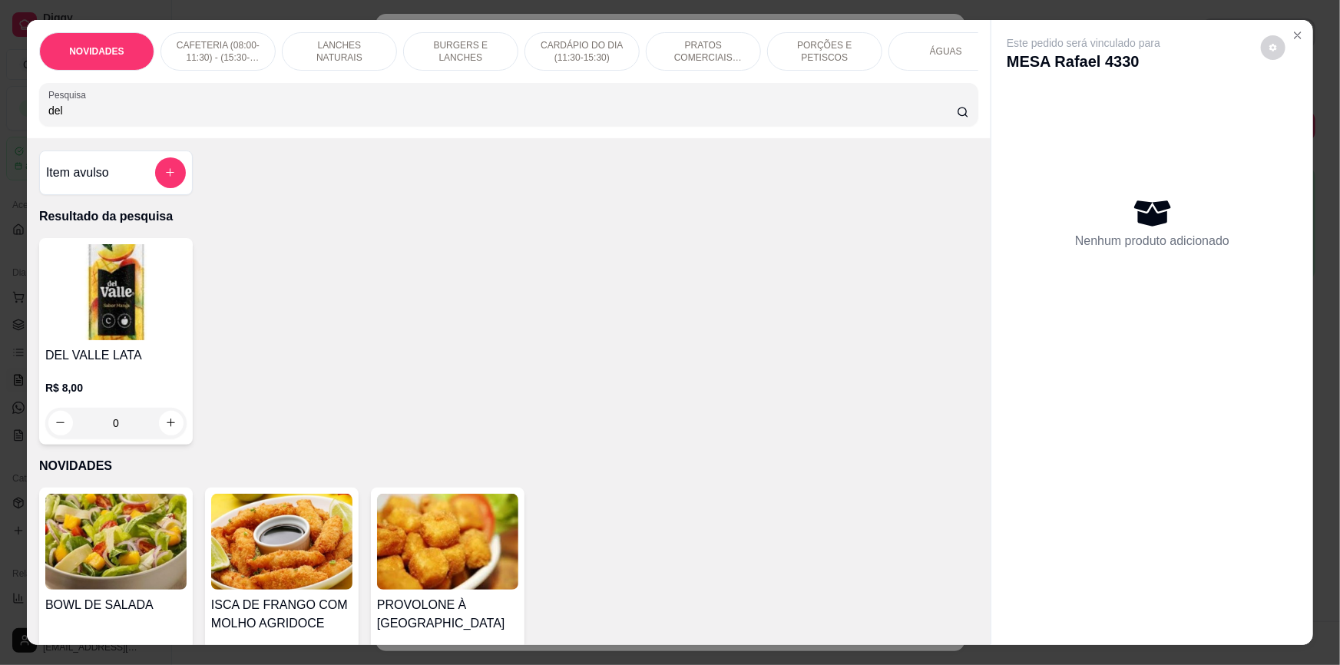
type input "del"
click at [167, 430] on div "0" at bounding box center [115, 423] width 141 height 31
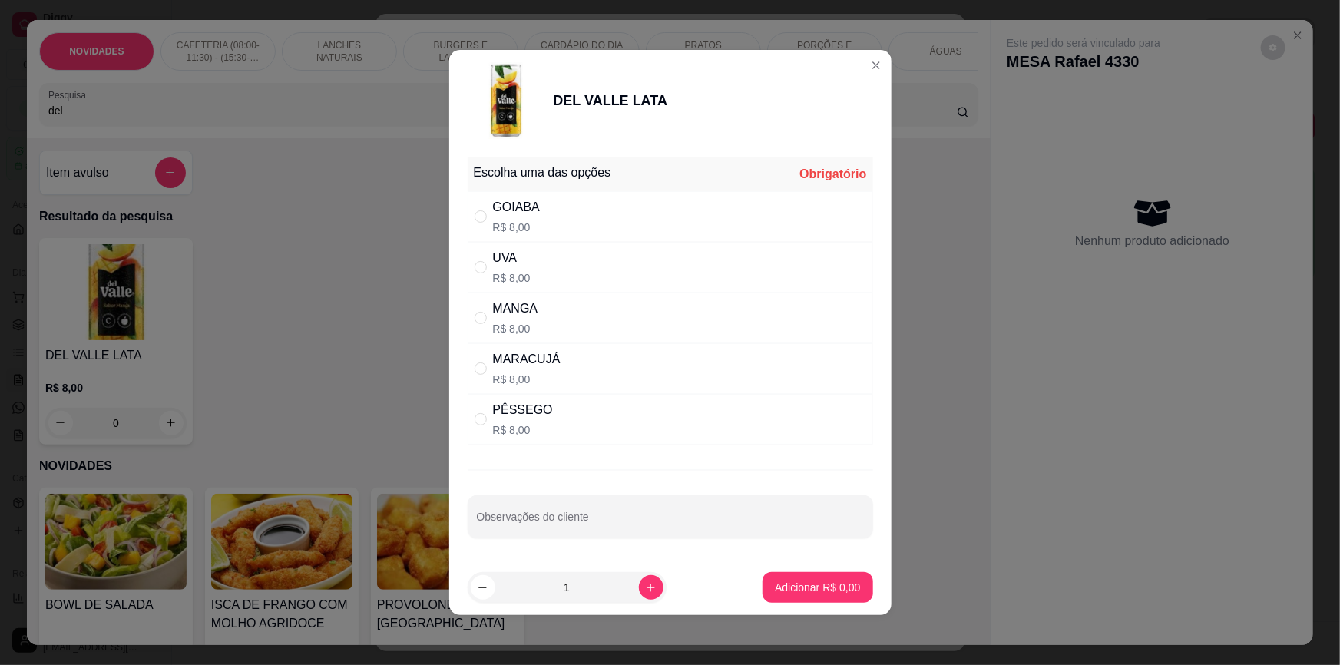
drag, startPoint x: 573, startPoint y: 294, endPoint x: 572, endPoint y: 308, distance: 13.8
click at [572, 295] on div "MANGA R$ 8,00" at bounding box center [670, 317] width 405 height 51
radio input "true"
click at [834, 580] on p "Adicionar R$ 8,00" at bounding box center [817, 587] width 83 height 15
type input "1"
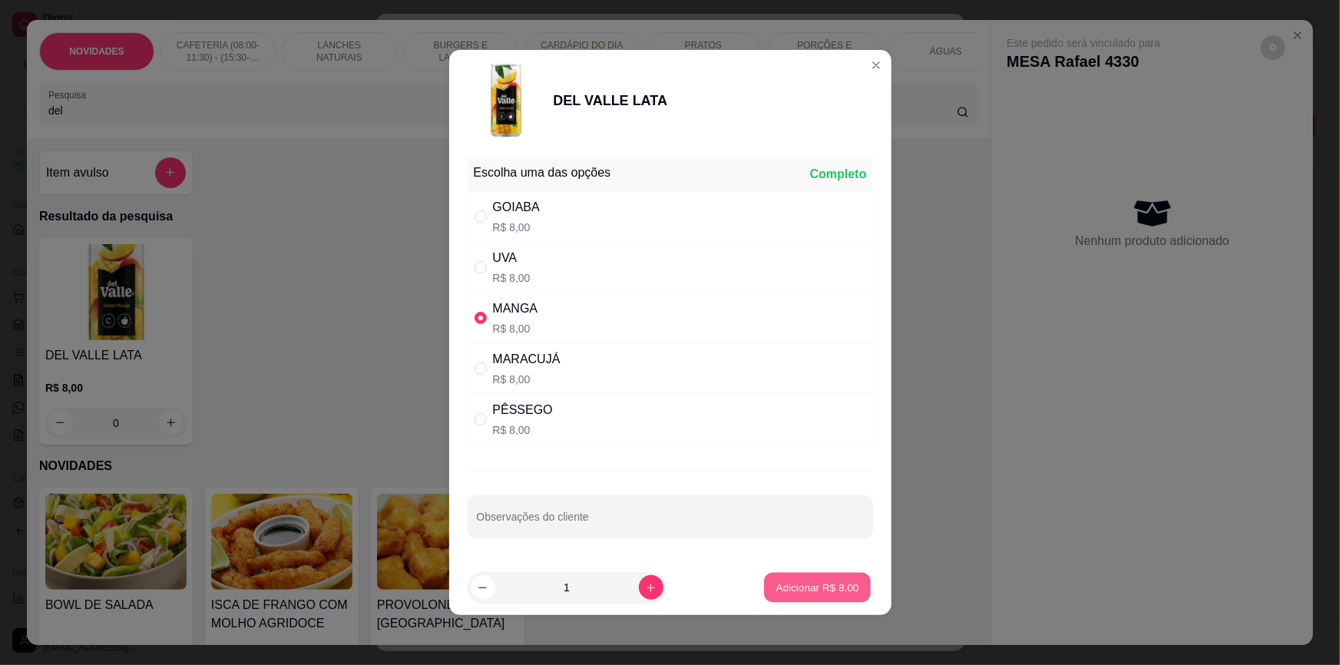
type input "1"
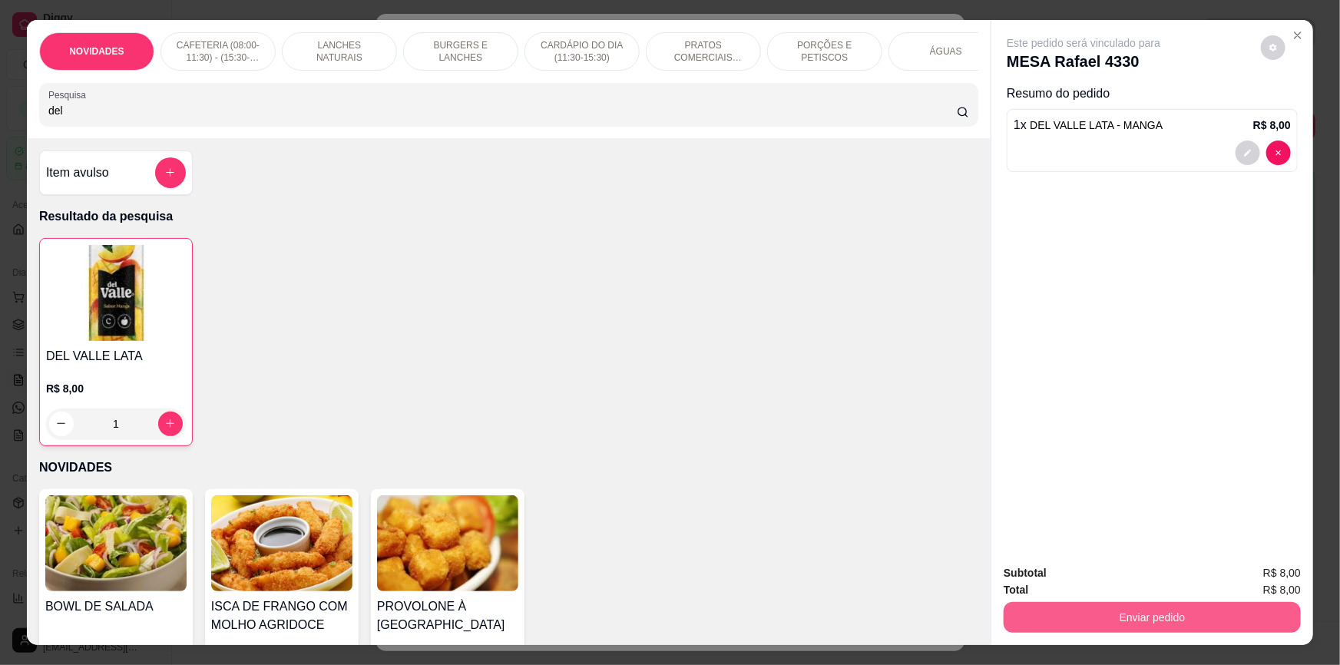
click at [1084, 614] on button "Enviar pedido" at bounding box center [1151, 617] width 297 height 31
click at [1113, 583] on button "Não registrar e enviar pedido" at bounding box center [1102, 579] width 155 height 28
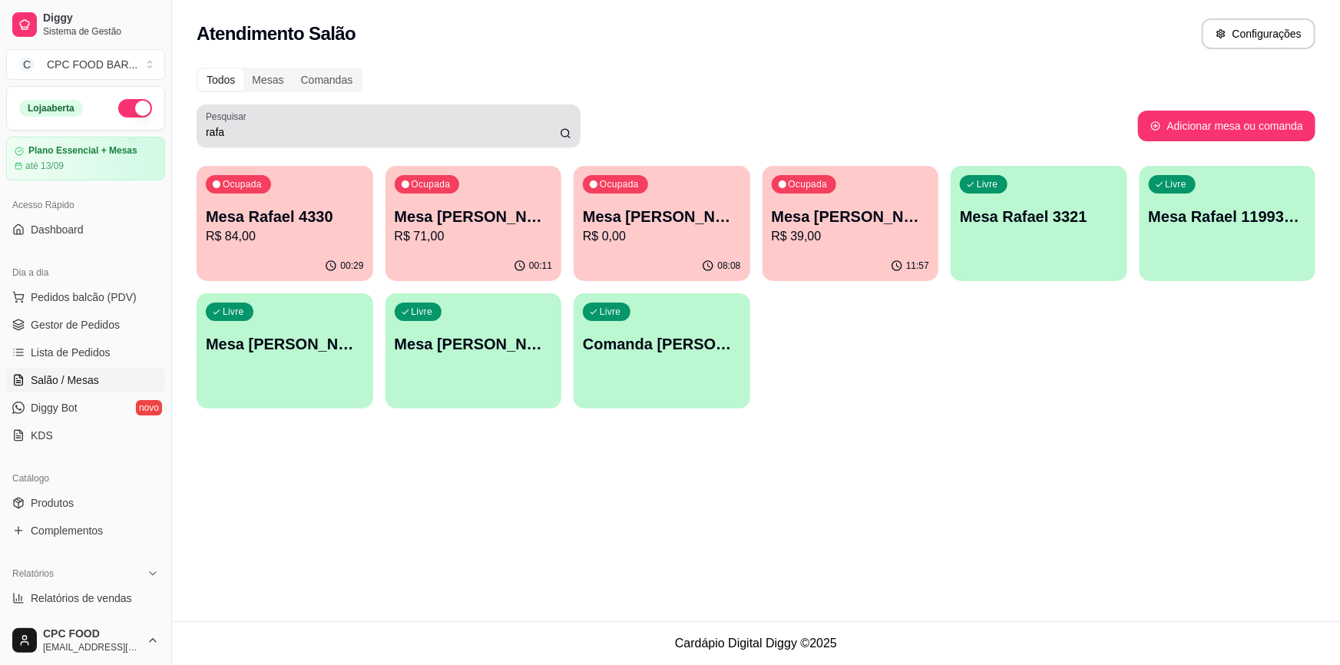
click at [453, 119] on div "rafa" at bounding box center [388, 126] width 365 height 31
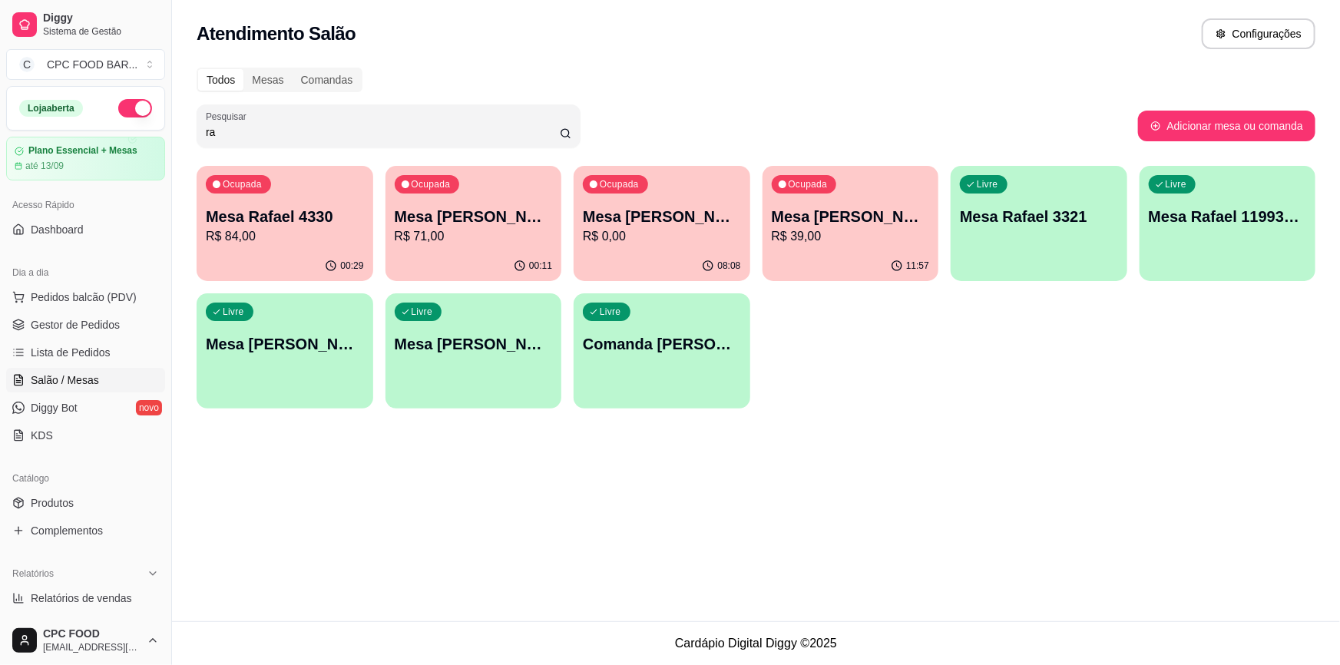
type input "r"
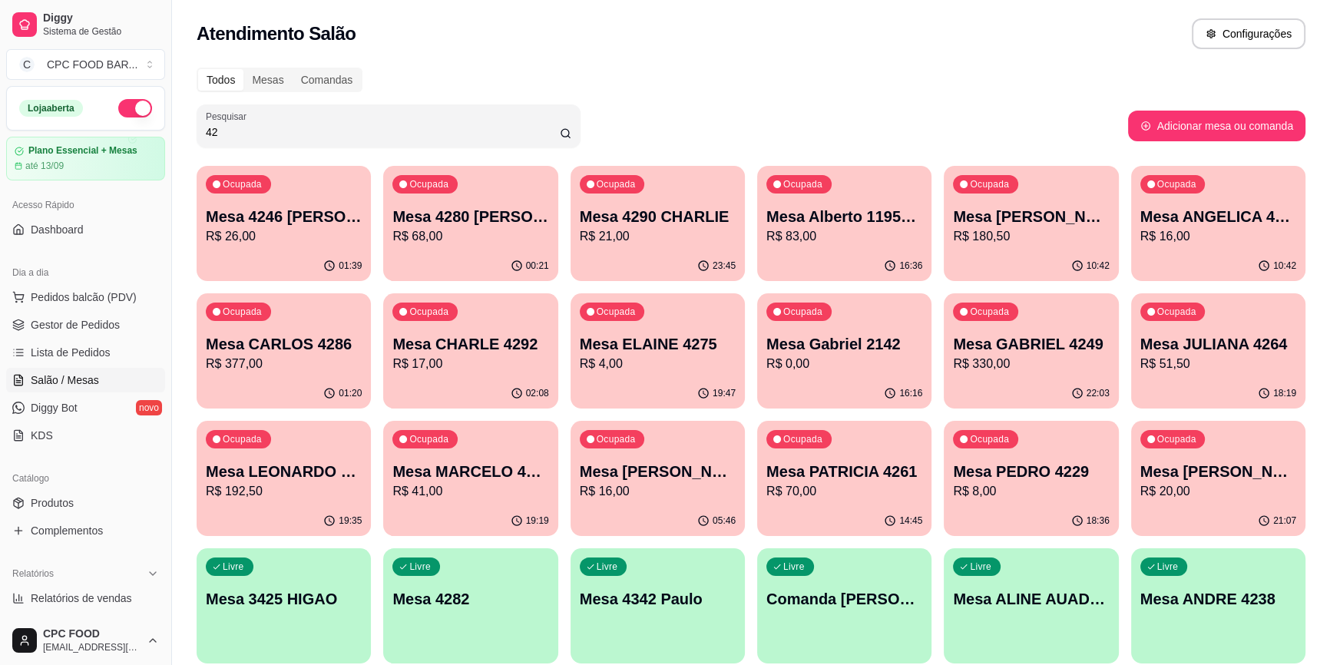
type input "42"
click at [300, 375] on div "Ocupada Mesa CARLOS 4286 R$ 377,00" at bounding box center [284, 335] width 174 height 85
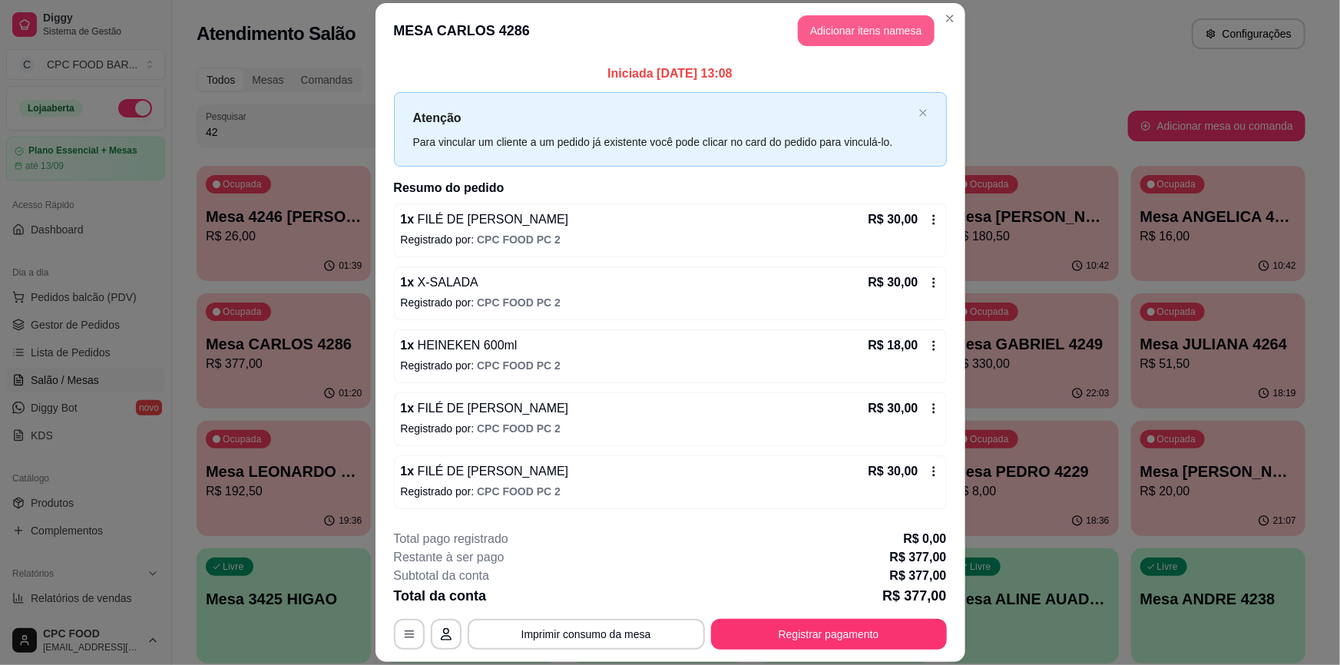
click at [843, 32] on button "Adicionar itens na mesa" at bounding box center [866, 30] width 137 height 31
click at [567, 115] on input "Pesquisa" at bounding box center [502, 110] width 908 height 15
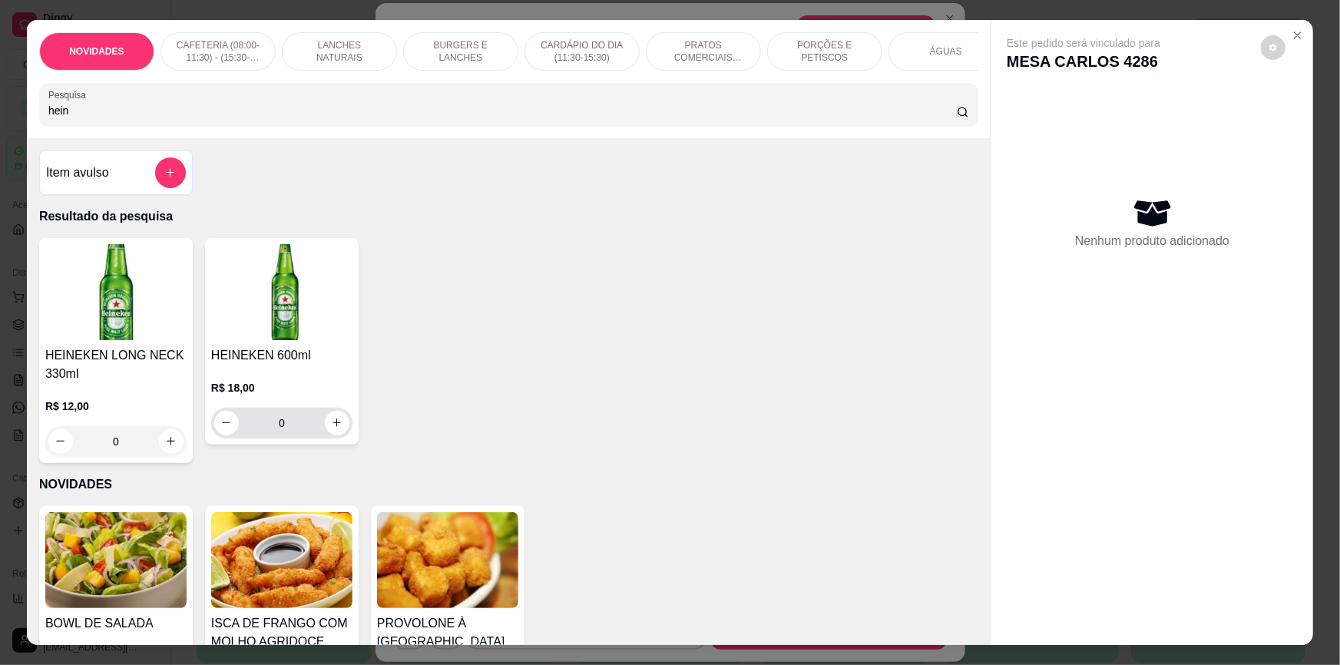
type input "hein"
click at [334, 434] on button "increase-product-quantity" at bounding box center [337, 423] width 24 height 24
type input "1"
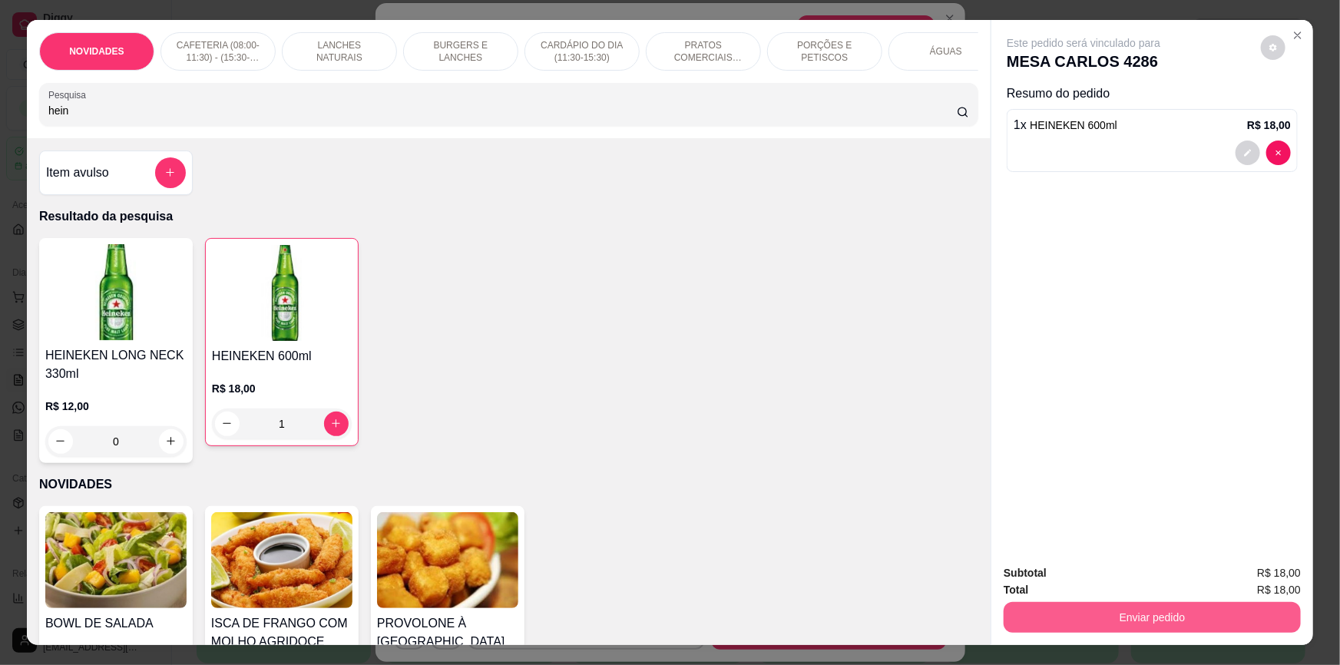
click at [1068, 616] on button "Enviar pedido" at bounding box center [1151, 617] width 297 height 31
click at [1105, 578] on button "Não registrar e enviar pedido" at bounding box center [1102, 579] width 160 height 29
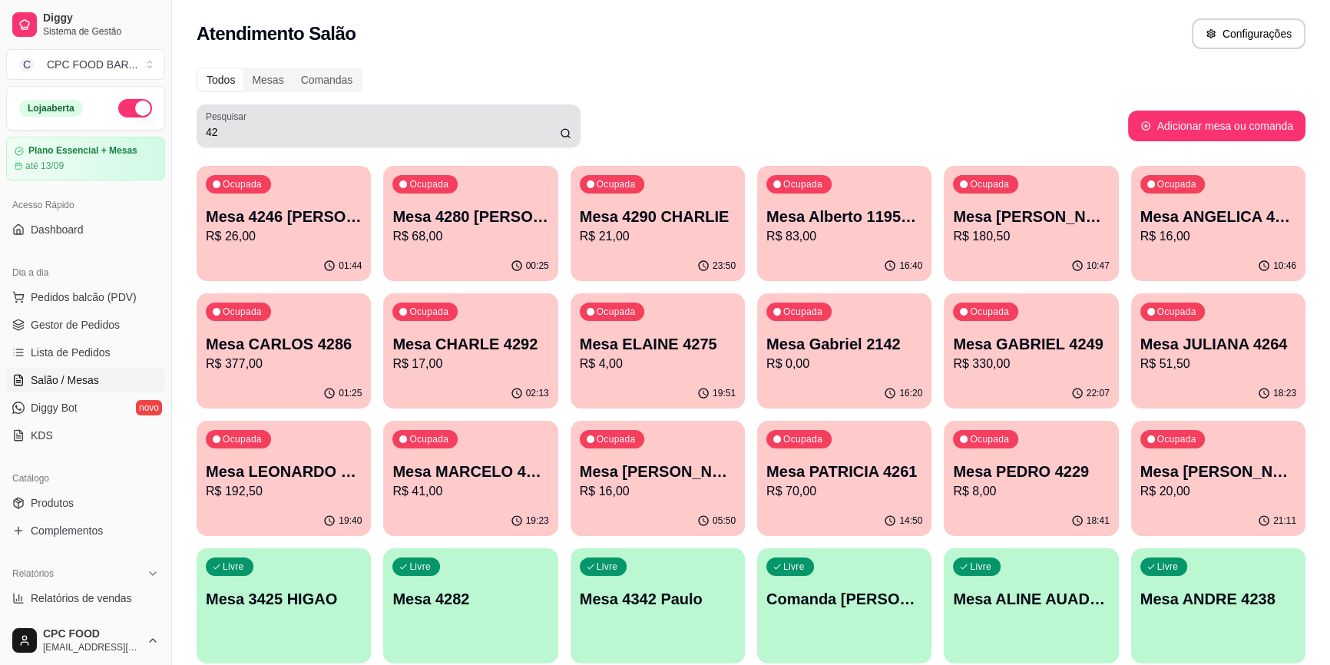
click at [254, 139] on input "42" at bounding box center [383, 131] width 354 height 15
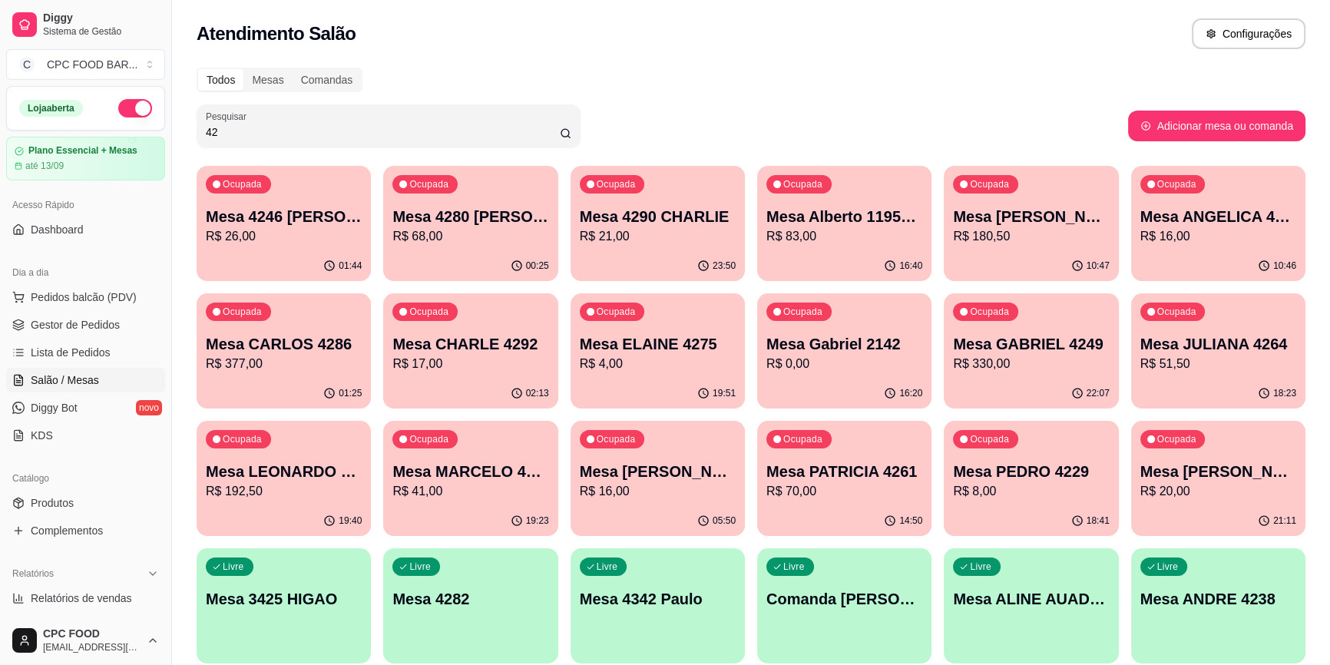
type input "4"
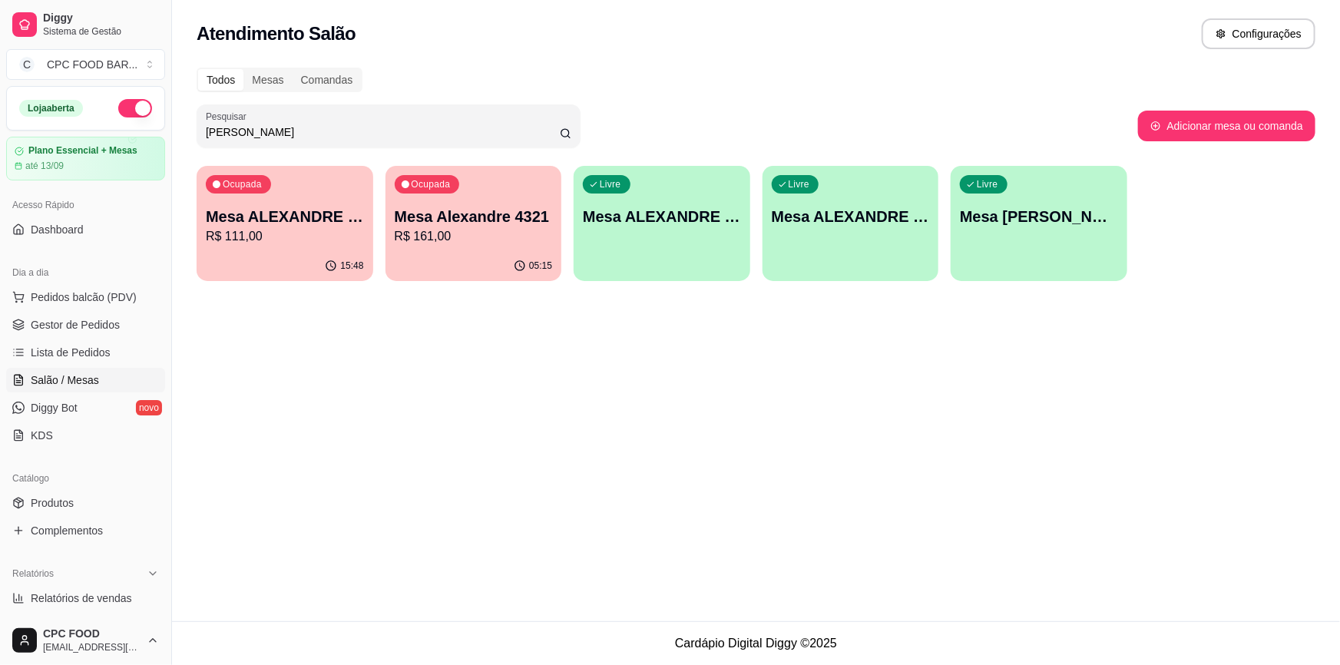
type input "alexandre"
click at [903, 241] on div "Livre Mesa ALEXANDRE 3913" at bounding box center [850, 214] width 171 height 94
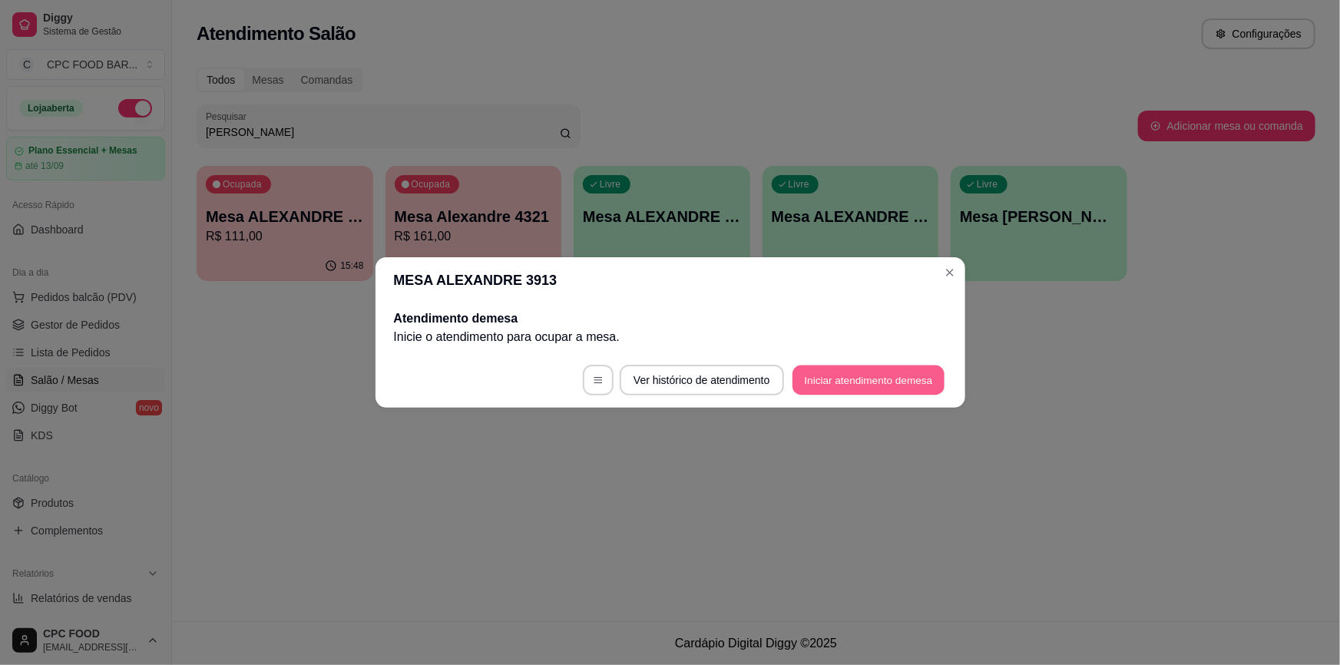
click at [883, 375] on button "Iniciar atendimento de mesa" at bounding box center [868, 380] width 152 height 30
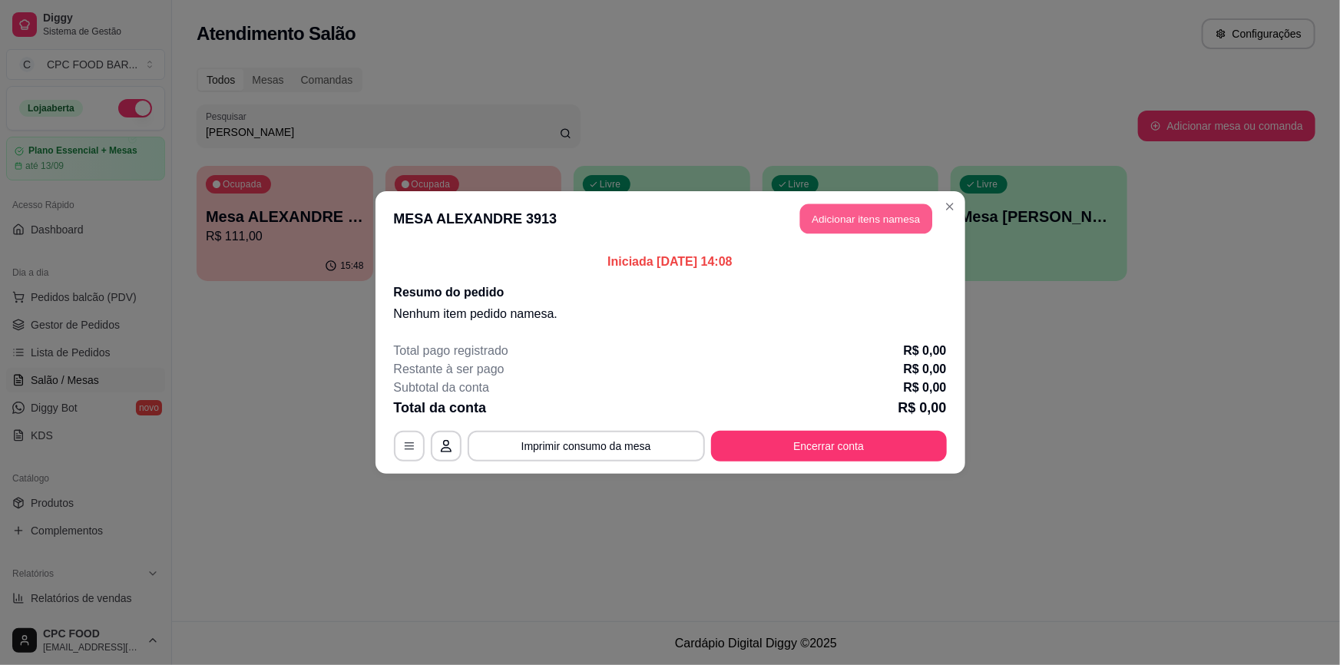
click at [880, 219] on button "Adicionar itens na mesa" at bounding box center [866, 219] width 132 height 30
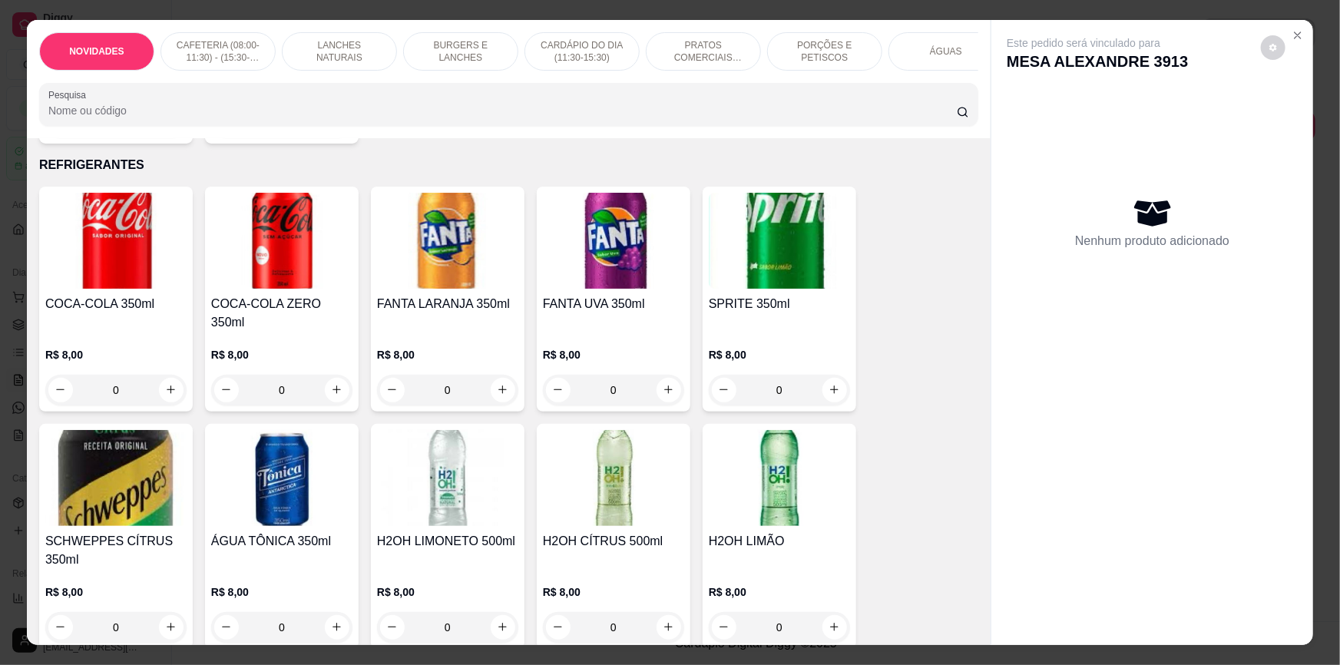
scroll to position [3559, 0]
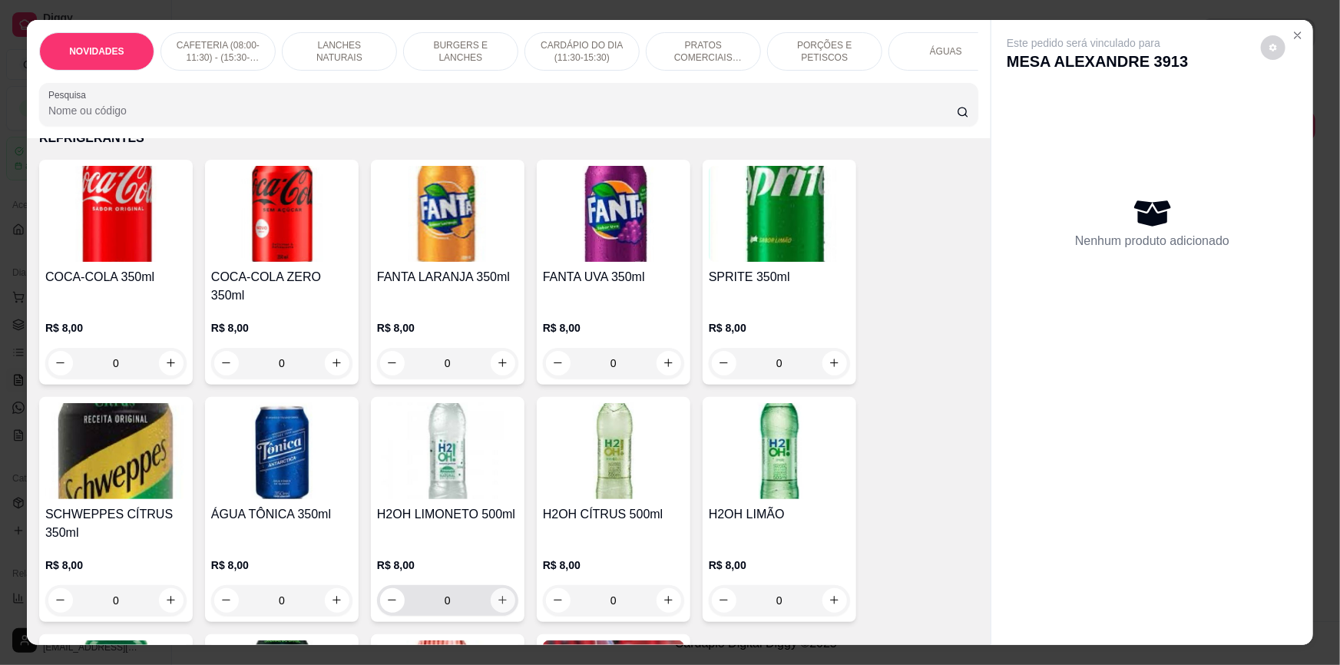
click at [499, 596] on icon "increase-product-quantity" at bounding box center [503, 600] width 8 height 8
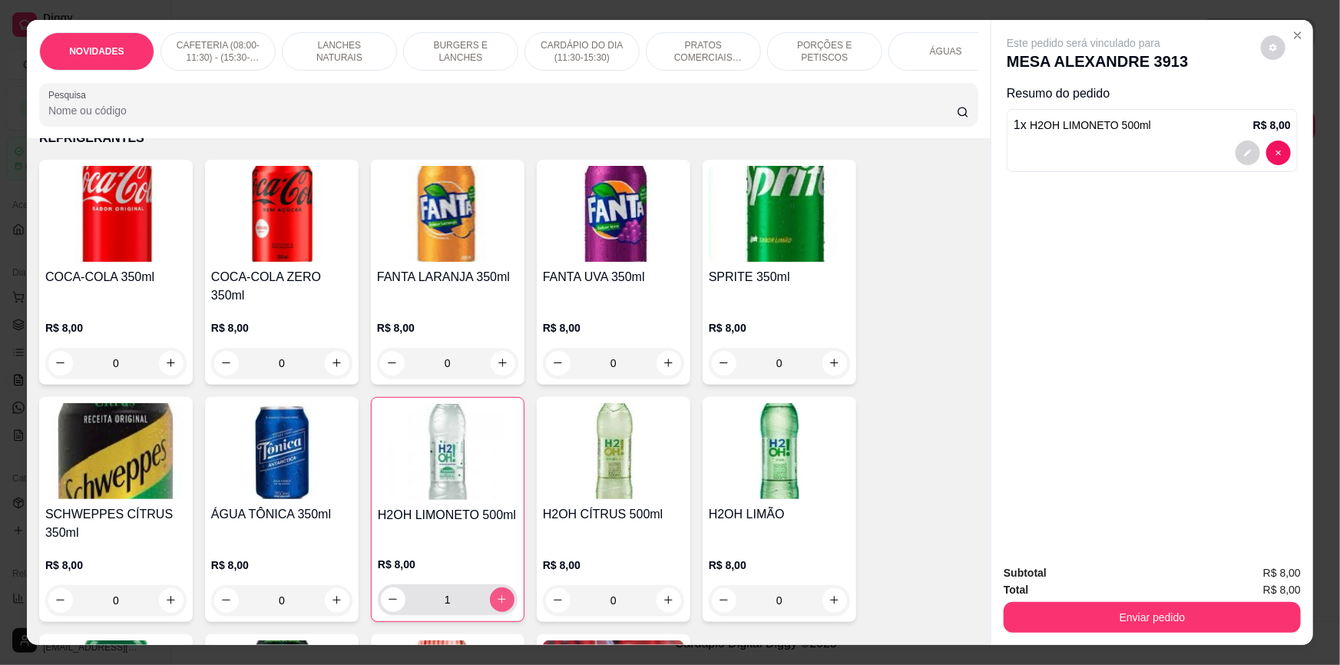
type input "1"
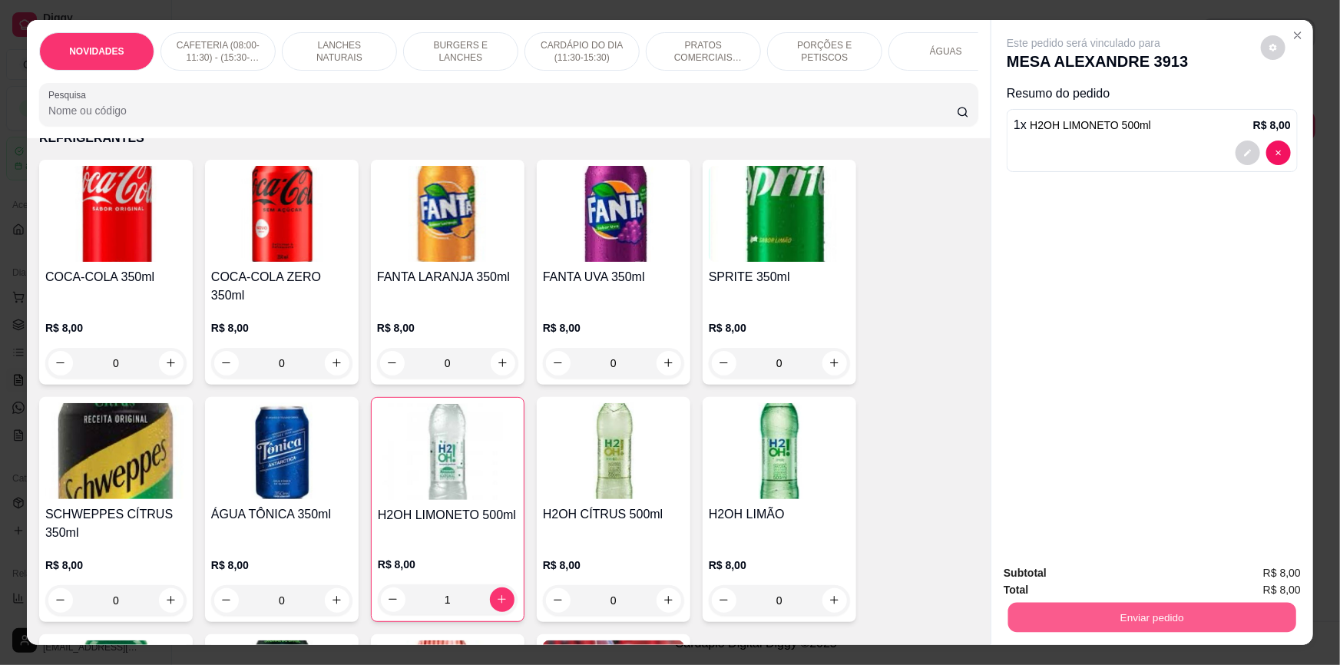
click at [1168, 604] on button "Enviar pedido" at bounding box center [1152, 618] width 288 height 30
click at [1135, 577] on button "Não registrar e enviar pedido" at bounding box center [1102, 579] width 160 height 29
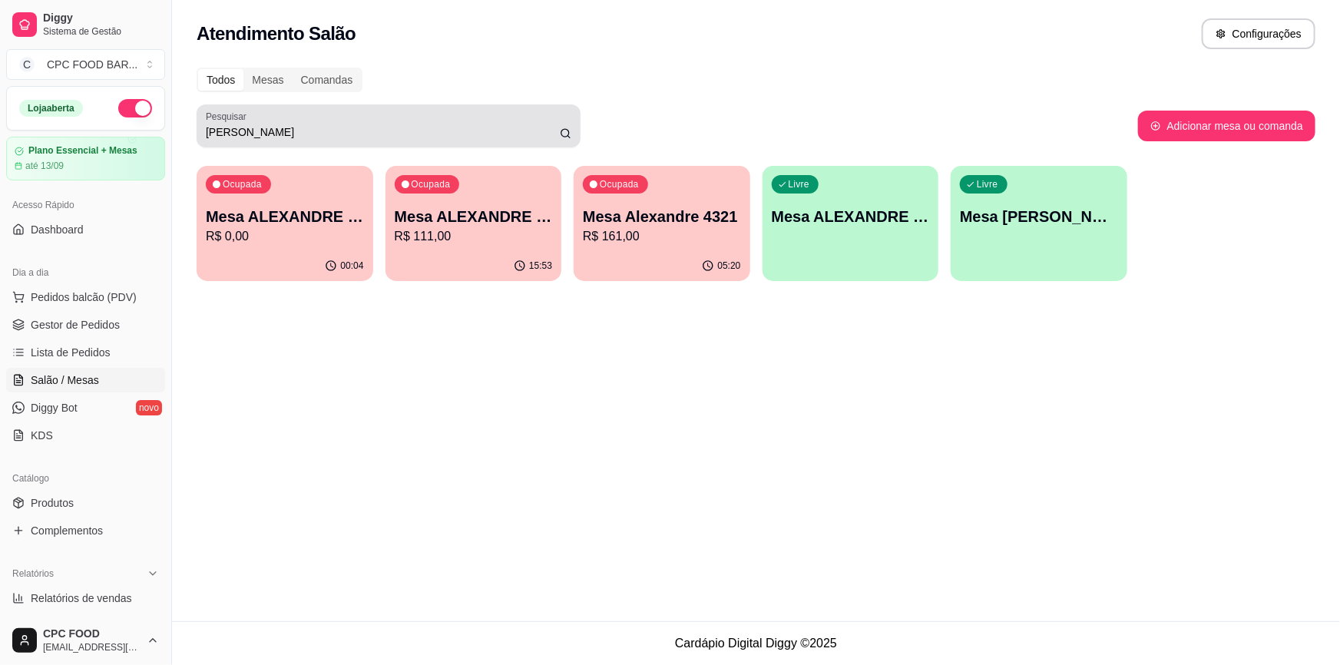
click at [398, 121] on div "alexandre" at bounding box center [388, 126] width 365 height 31
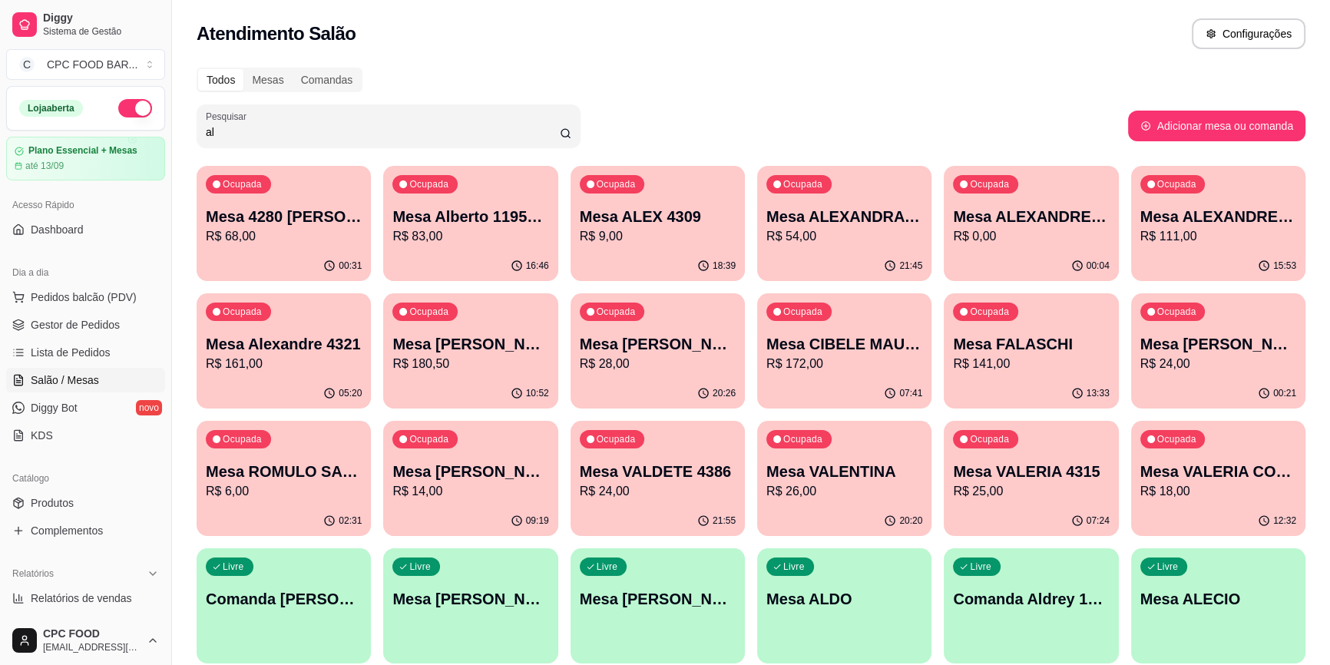
type input "a"
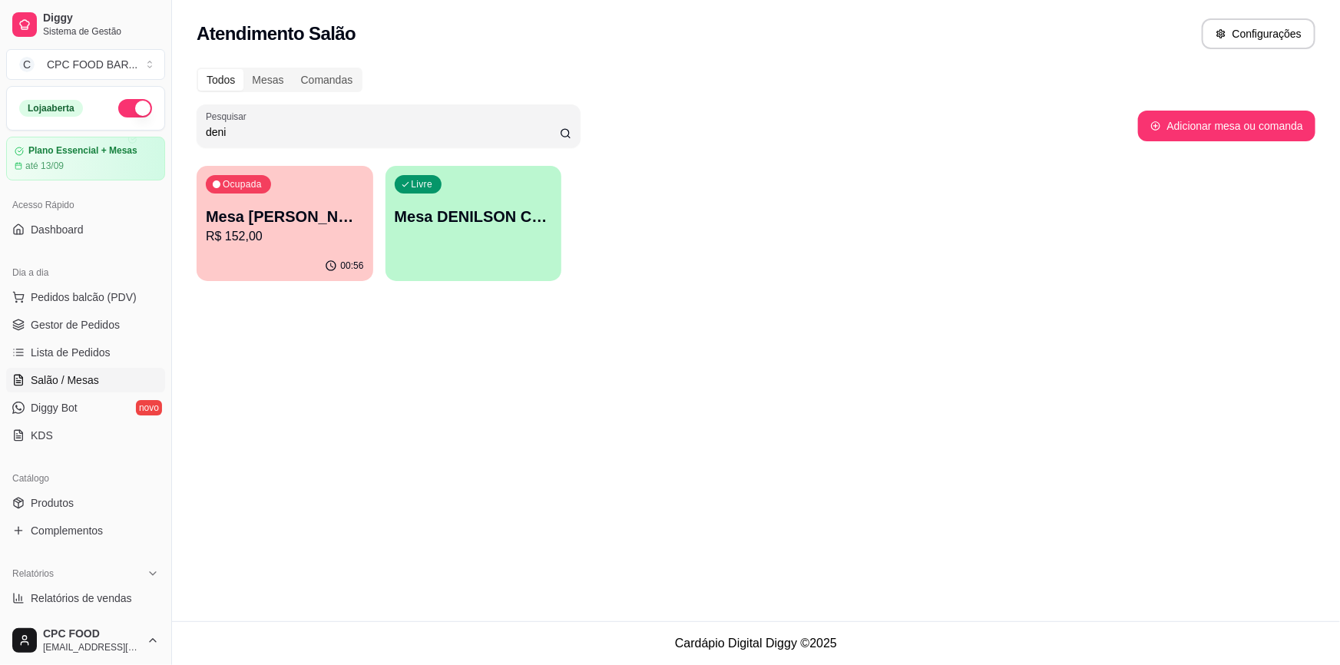
type input "deni"
click at [294, 218] on p "Mesa Denise Mascarenhas - Visitante" at bounding box center [285, 216] width 158 height 21
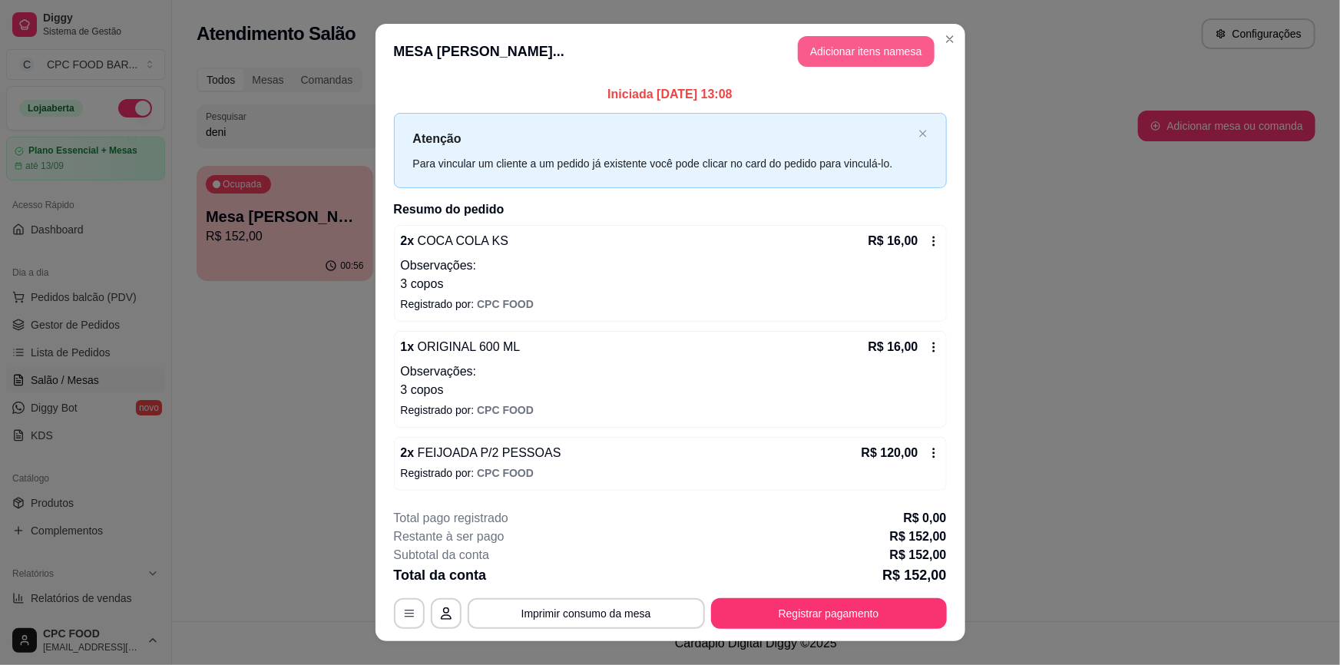
click at [867, 49] on button "Adicionar itens na mesa" at bounding box center [866, 51] width 137 height 31
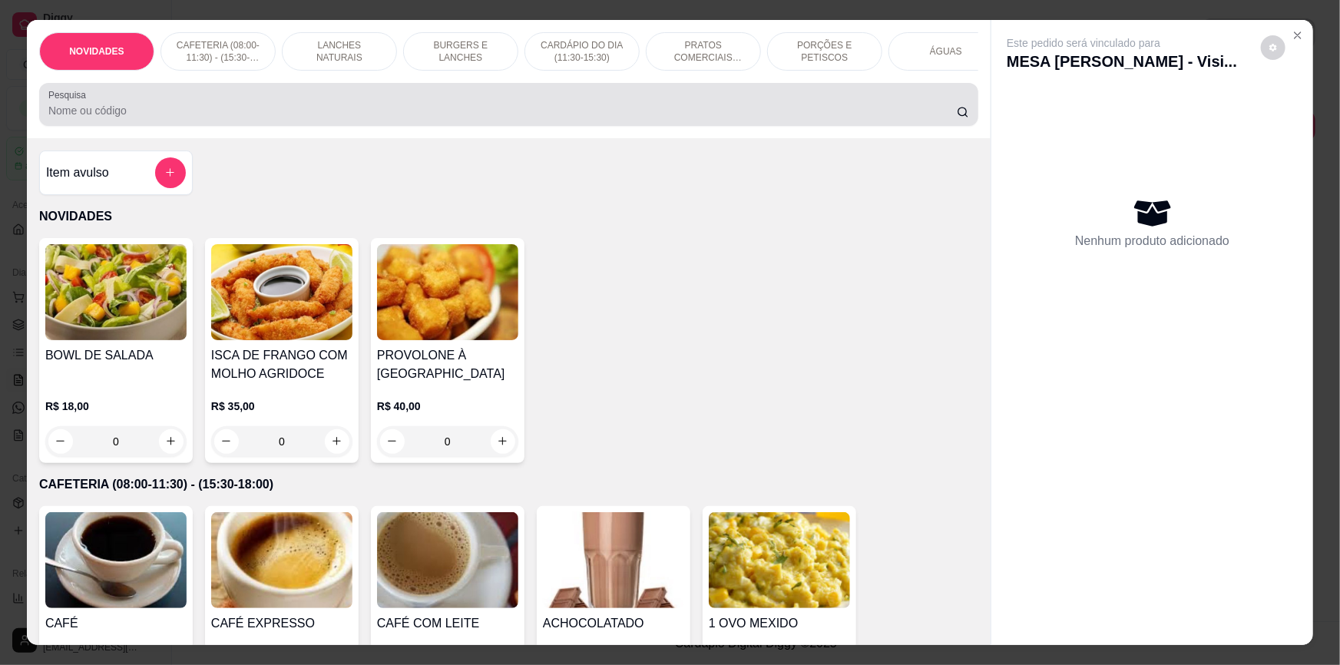
click at [609, 118] on input "Pesquisa" at bounding box center [502, 110] width 908 height 15
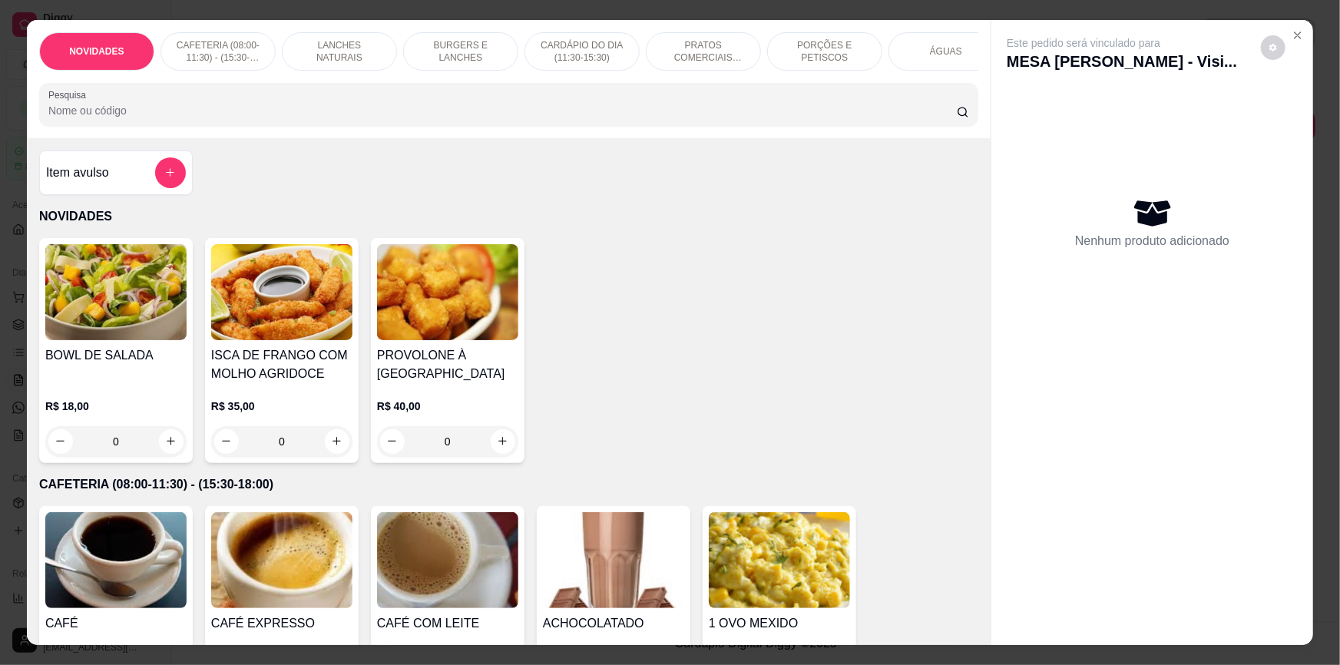
click at [608, 118] on input "Pesquisa" at bounding box center [502, 110] width 908 height 15
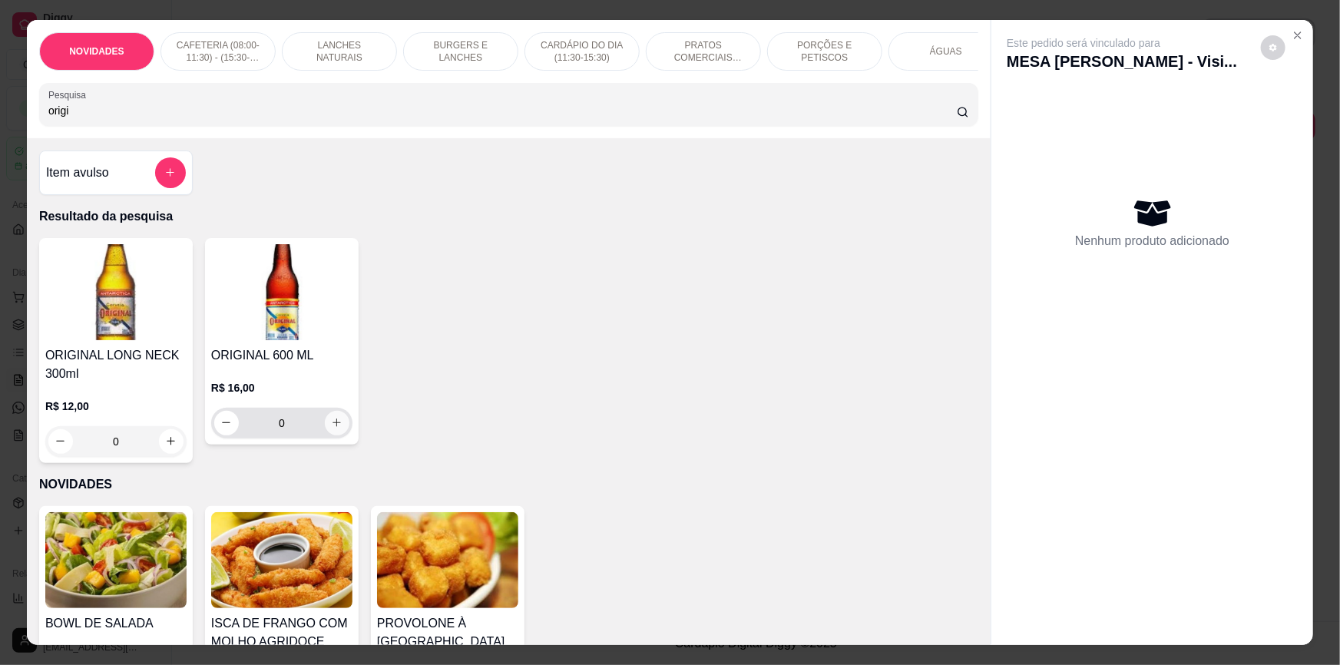
type input "origi"
click at [331, 428] on icon "increase-product-quantity" at bounding box center [337, 423] width 12 height 12
type input "1"
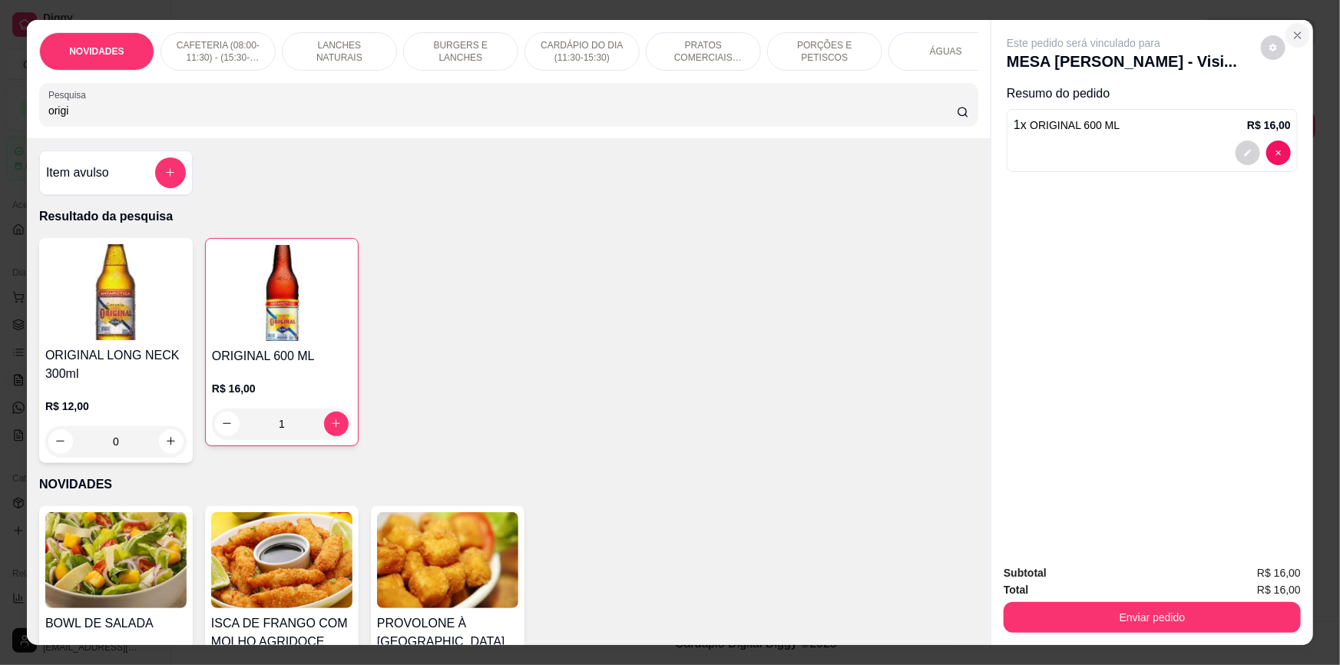
click at [1293, 31] on icon "Close" at bounding box center [1297, 35] width 12 height 12
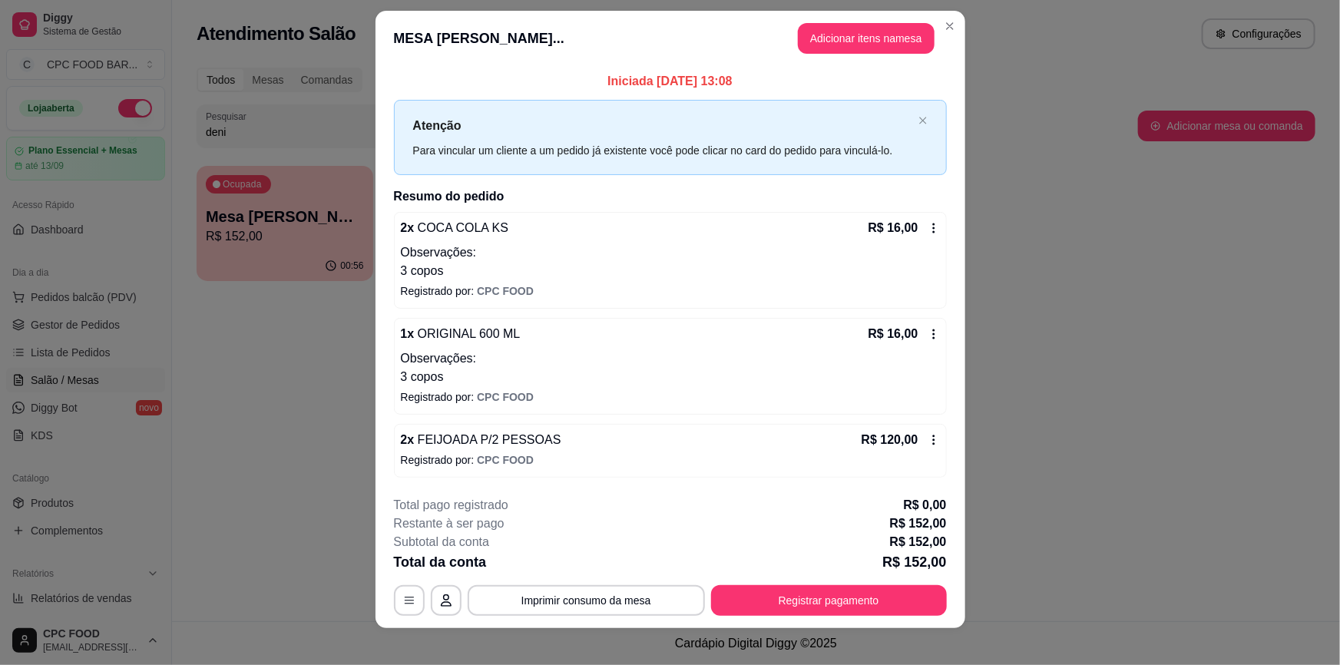
scroll to position [24, 0]
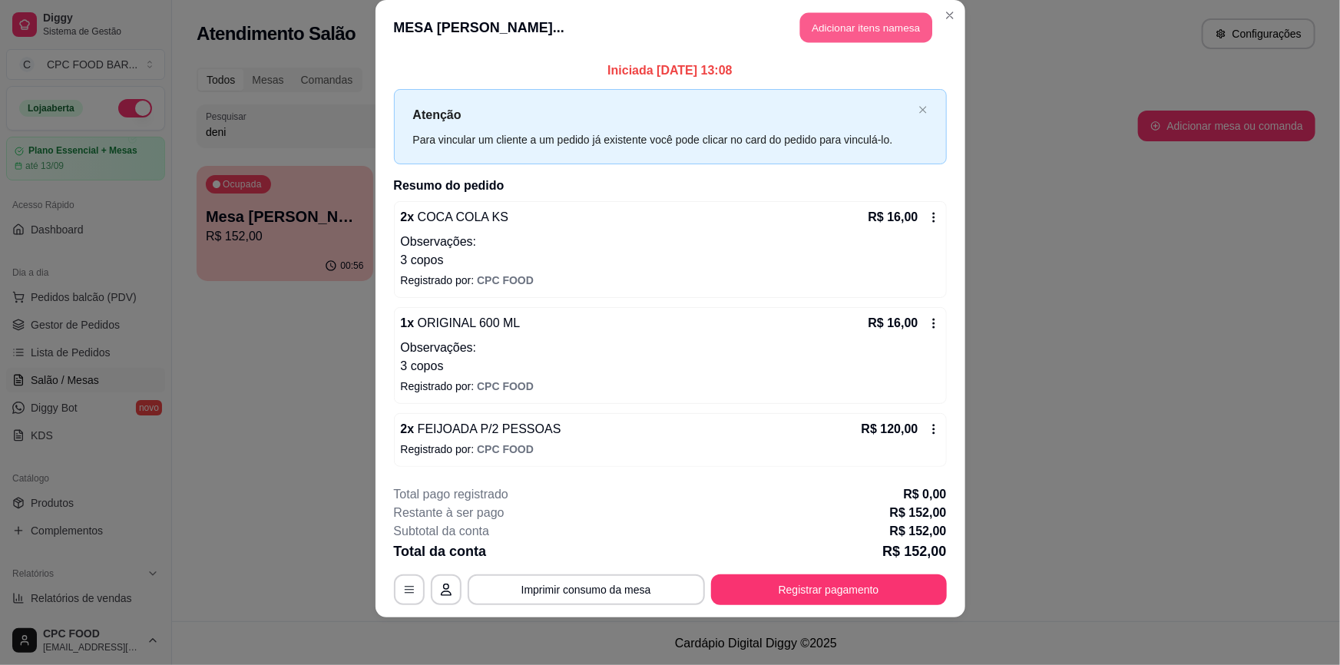
click at [871, 23] on button "Adicionar itens na mesa" at bounding box center [866, 28] width 132 height 30
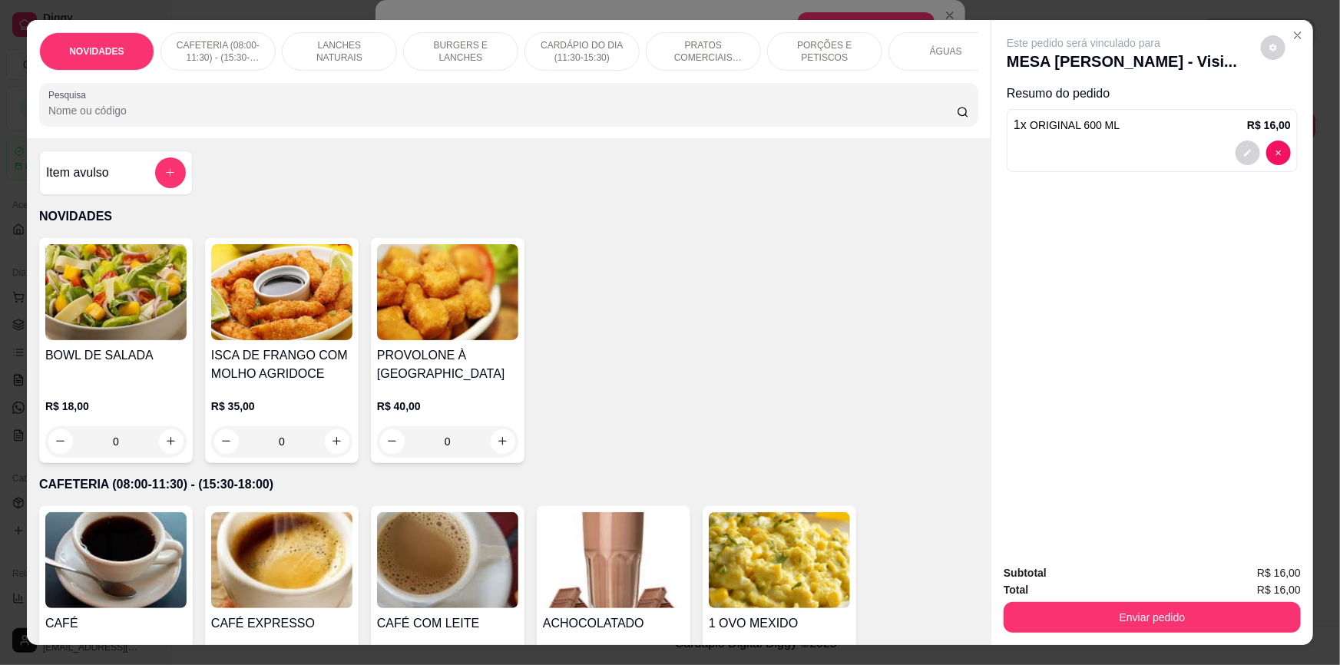
click at [496, 118] on input "Pesquisa" at bounding box center [502, 110] width 908 height 15
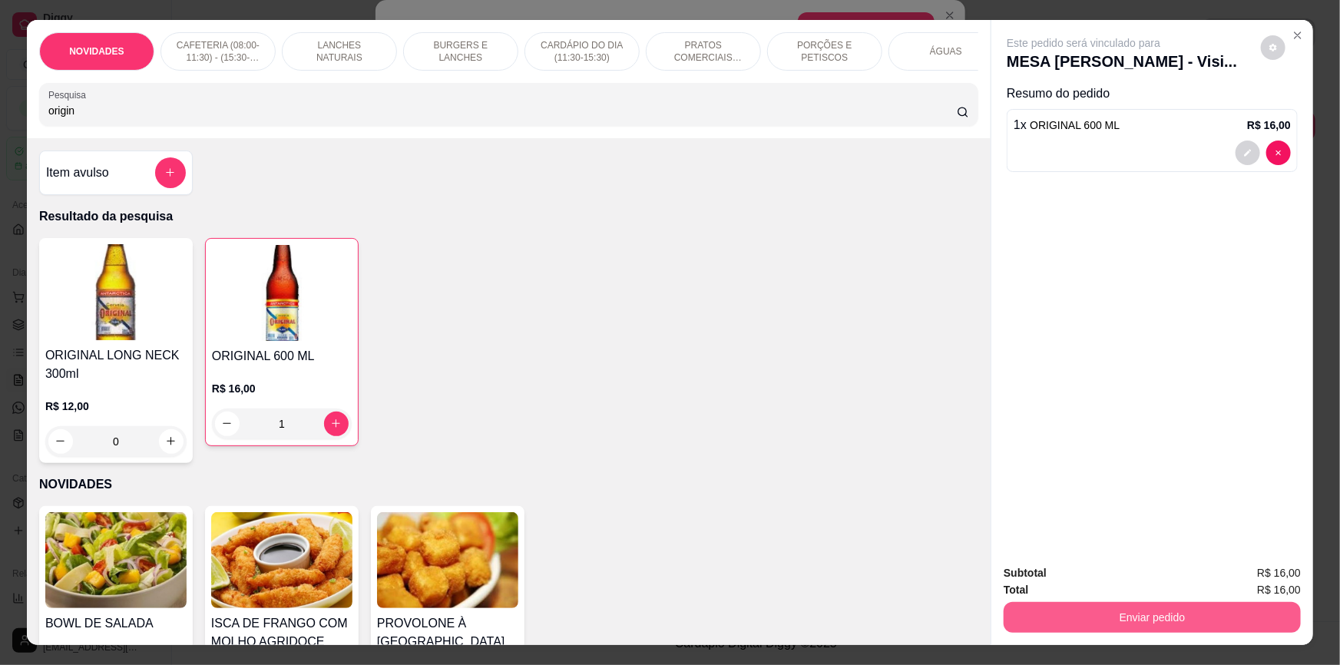
type input "origin"
click at [1130, 611] on button "Enviar pedido" at bounding box center [1151, 617] width 297 height 31
click at [1092, 576] on button "Não registrar e enviar pedido" at bounding box center [1102, 579] width 155 height 28
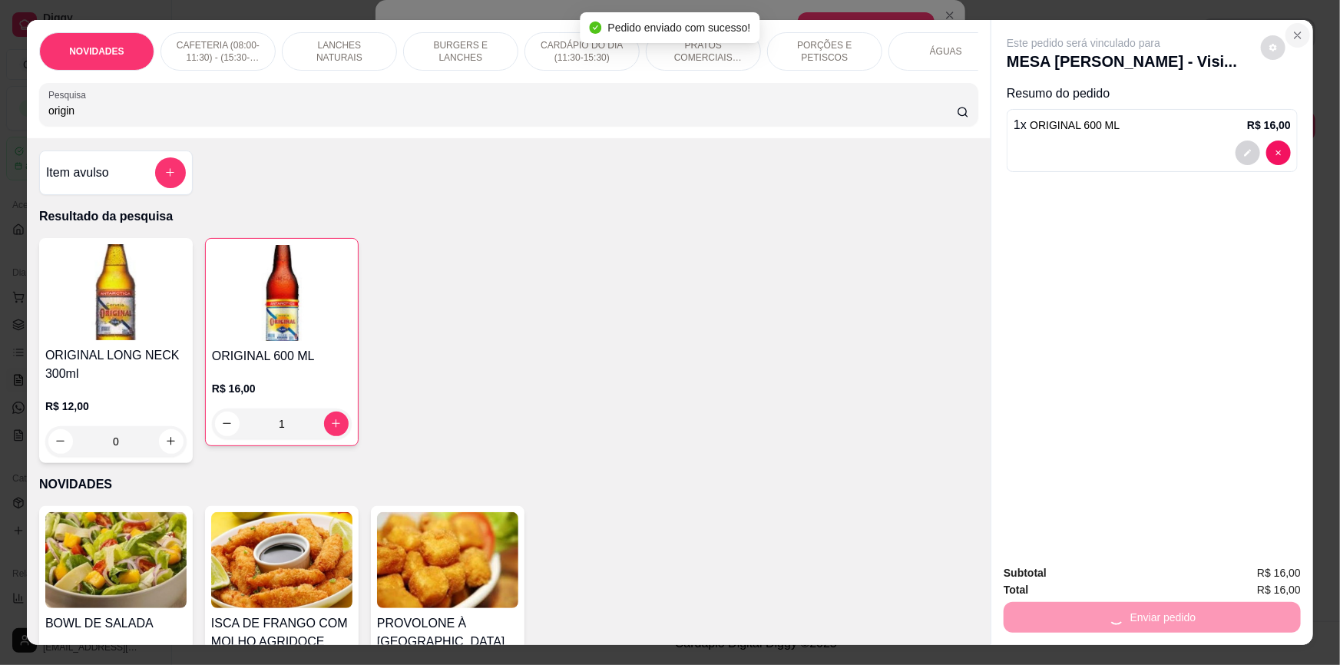
click at [1294, 37] on icon "Close" at bounding box center [1297, 35] width 6 height 6
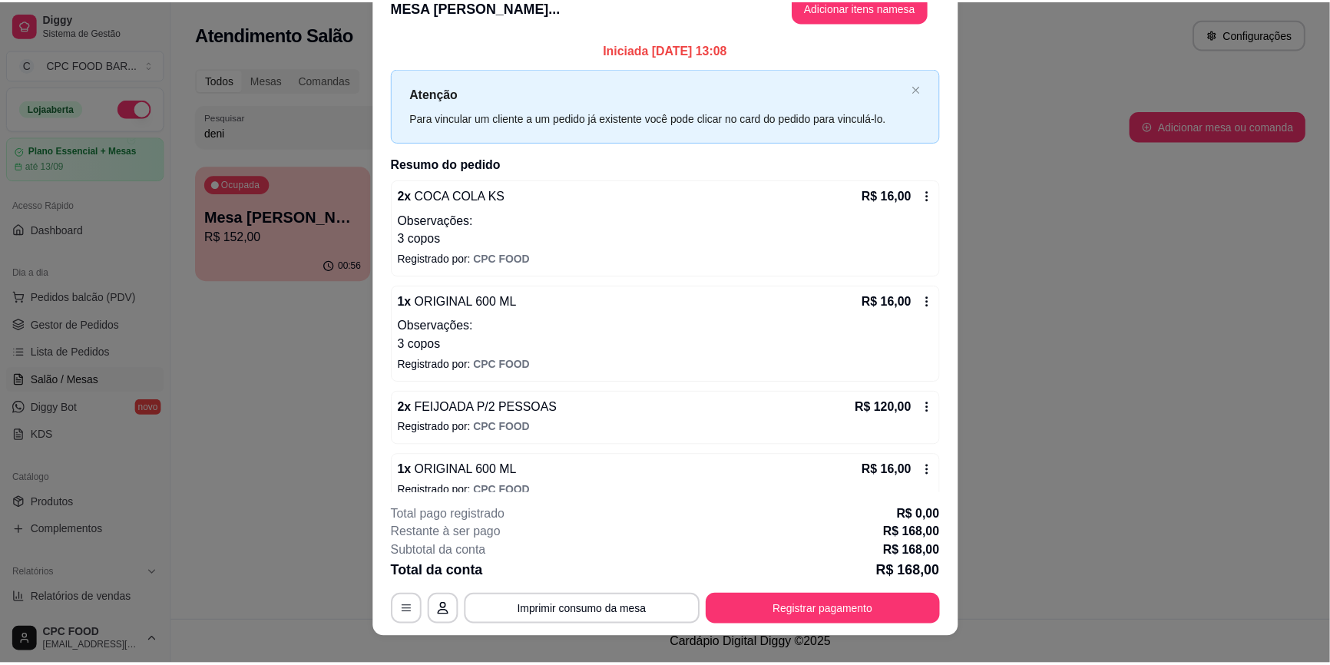
scroll to position [3, 0]
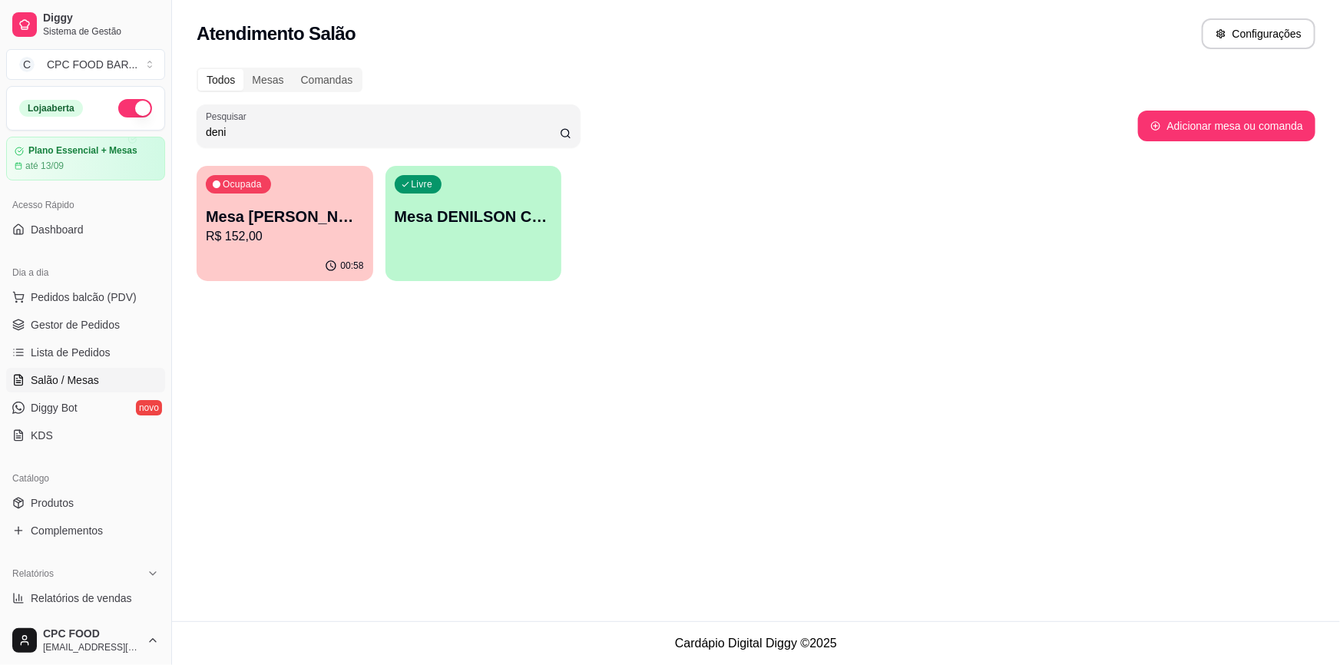
drag, startPoint x: 266, startPoint y: 137, endPoint x: 152, endPoint y: 120, distance: 115.6
click at [154, 120] on div "Diggy Sistema de Gestão C CPC FOOD BAR ... Loja aberta Plano Essencial + Mesas …" at bounding box center [670, 332] width 1340 height 665
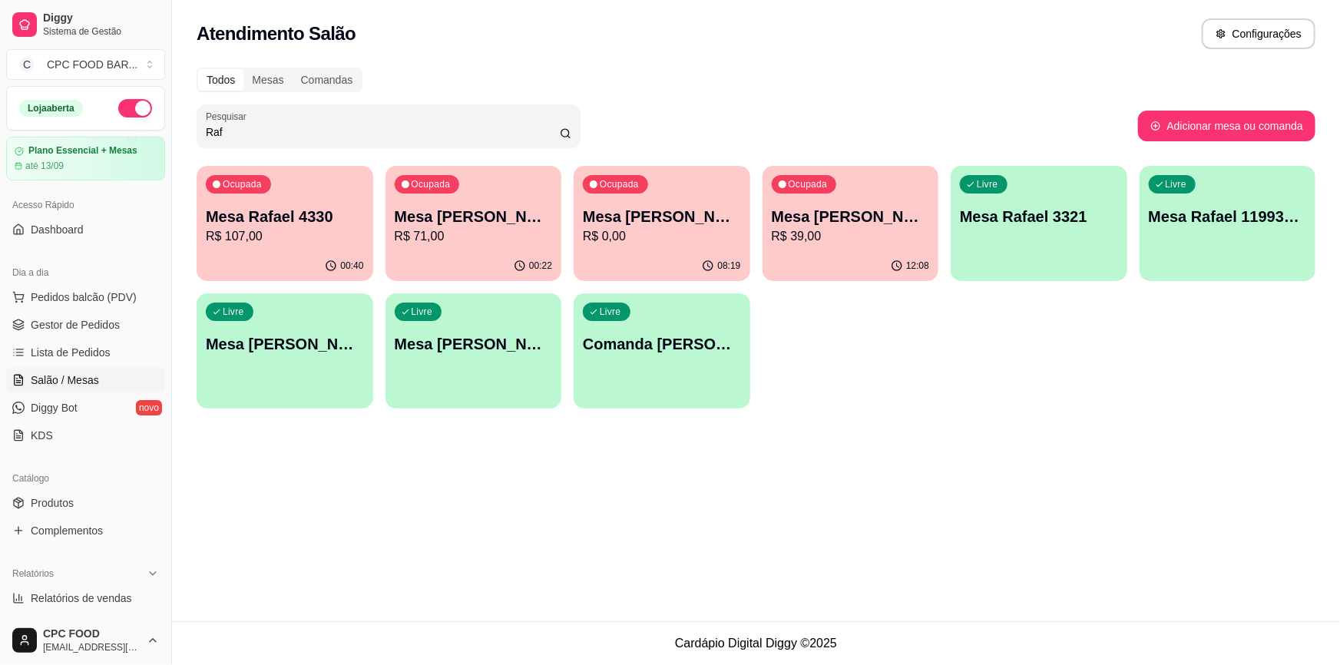
click at [829, 369] on div "Ocupada Mesa Rafael 4330 R$ 107,00 00:40 Ocupada Mesa RAFAEL ACE R$ 71,00 00:22…" at bounding box center [756, 287] width 1118 height 243
click at [500, 132] on input "Raf" at bounding box center [383, 131] width 354 height 15
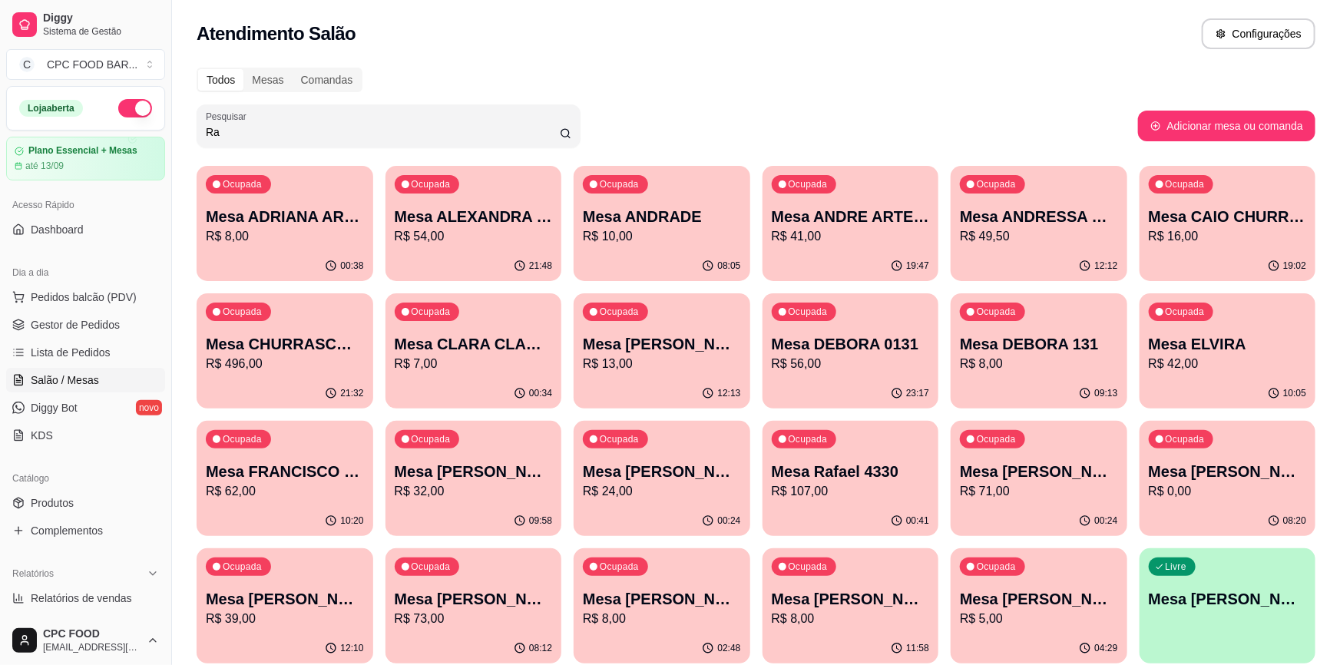
type input "R"
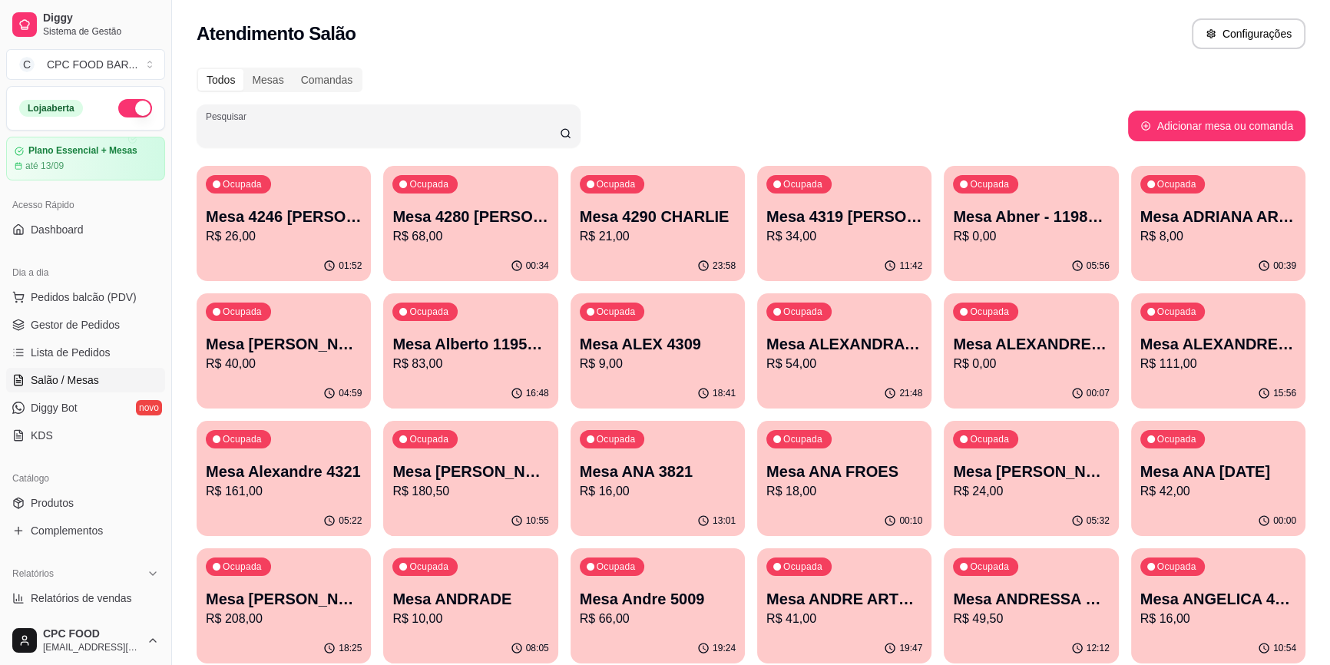
click at [1211, 117] on button "Adicionar mesa ou comanda" at bounding box center [1216, 126] width 177 height 31
select select "TABLE"
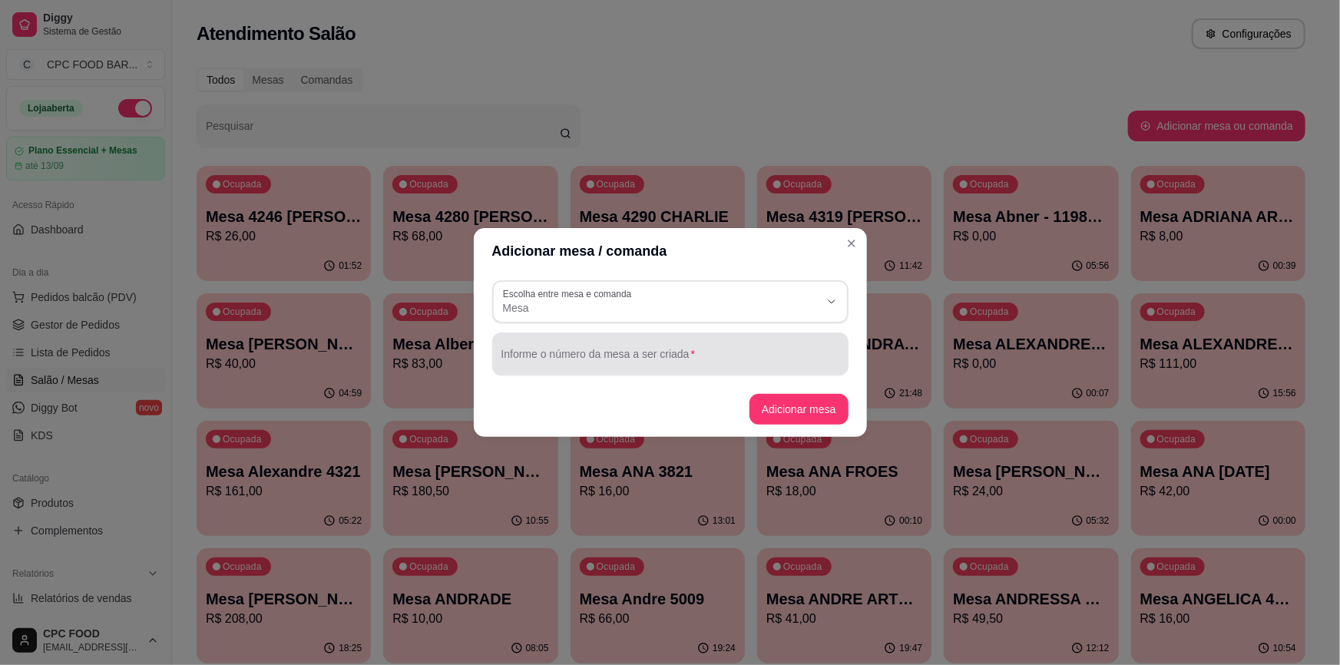
click at [653, 360] on input "Informe o número da mesa a ser criada" at bounding box center [670, 359] width 338 height 15
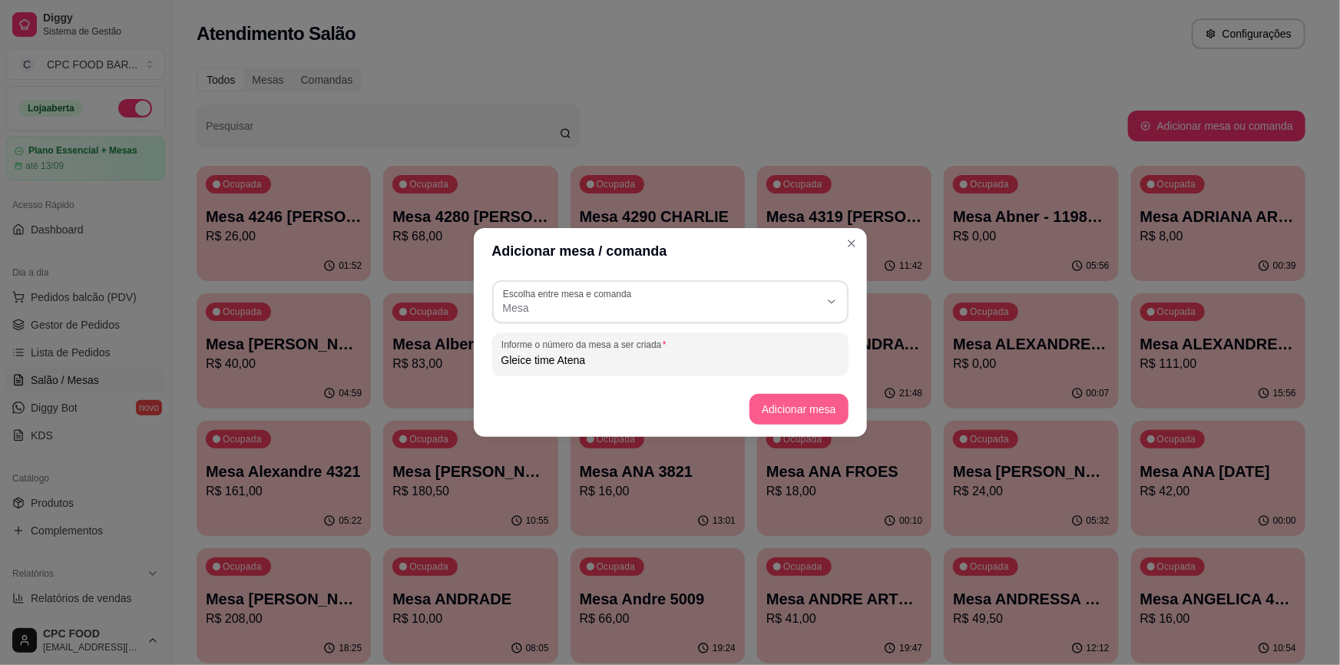
type input "Gleice time Atena"
click at [805, 412] on button "Adicionar mesa" at bounding box center [799, 410] width 96 height 30
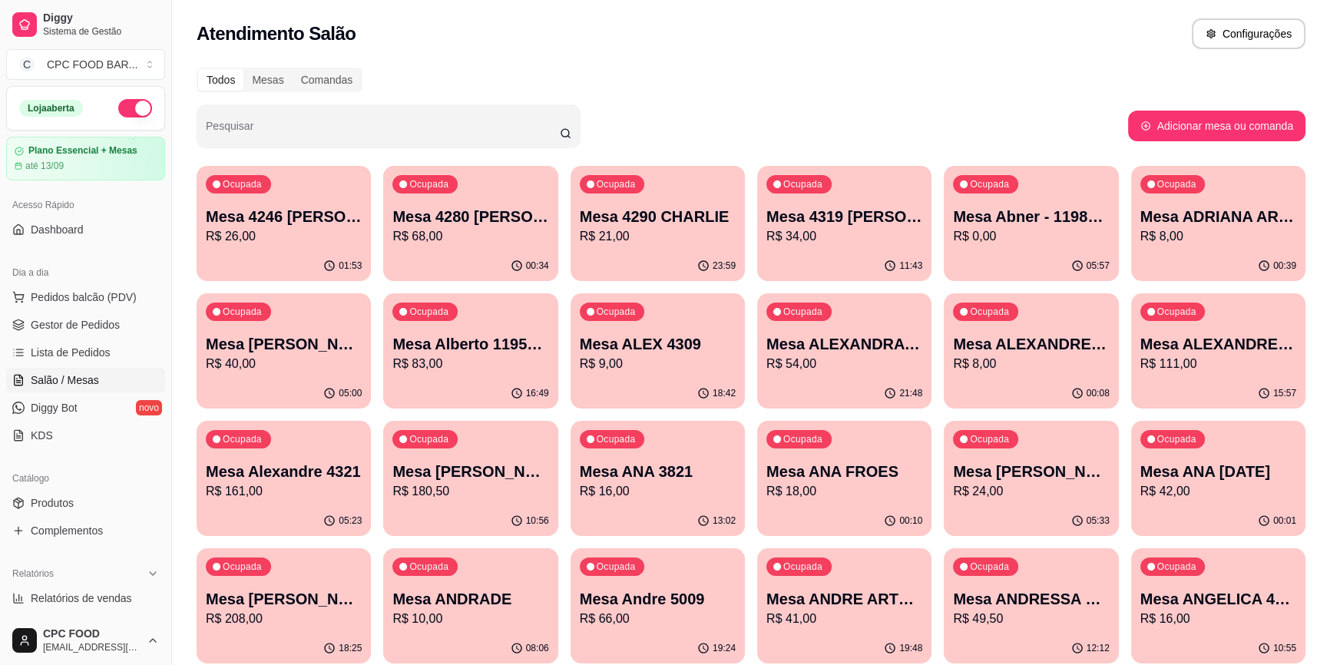
click at [508, 131] on input "Pesquisar" at bounding box center [383, 131] width 354 height 15
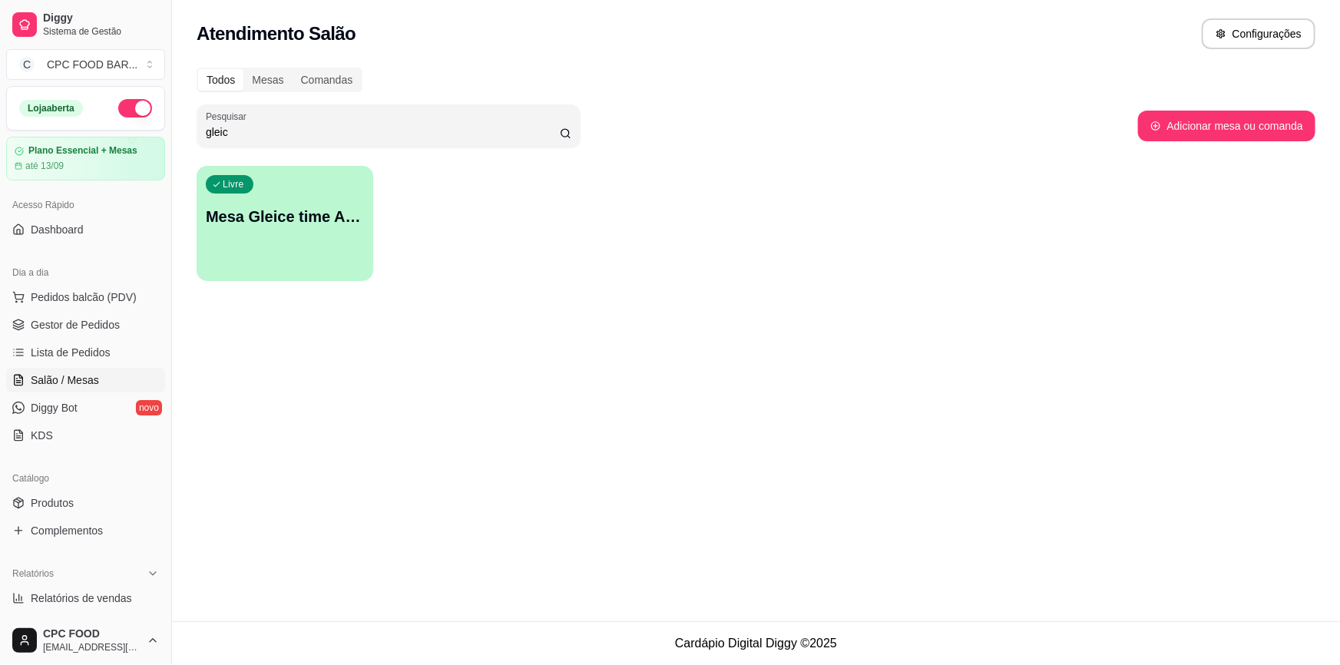
type input "gleic"
click at [350, 207] on p "Mesa Gleice time Atena" at bounding box center [285, 216] width 158 height 21
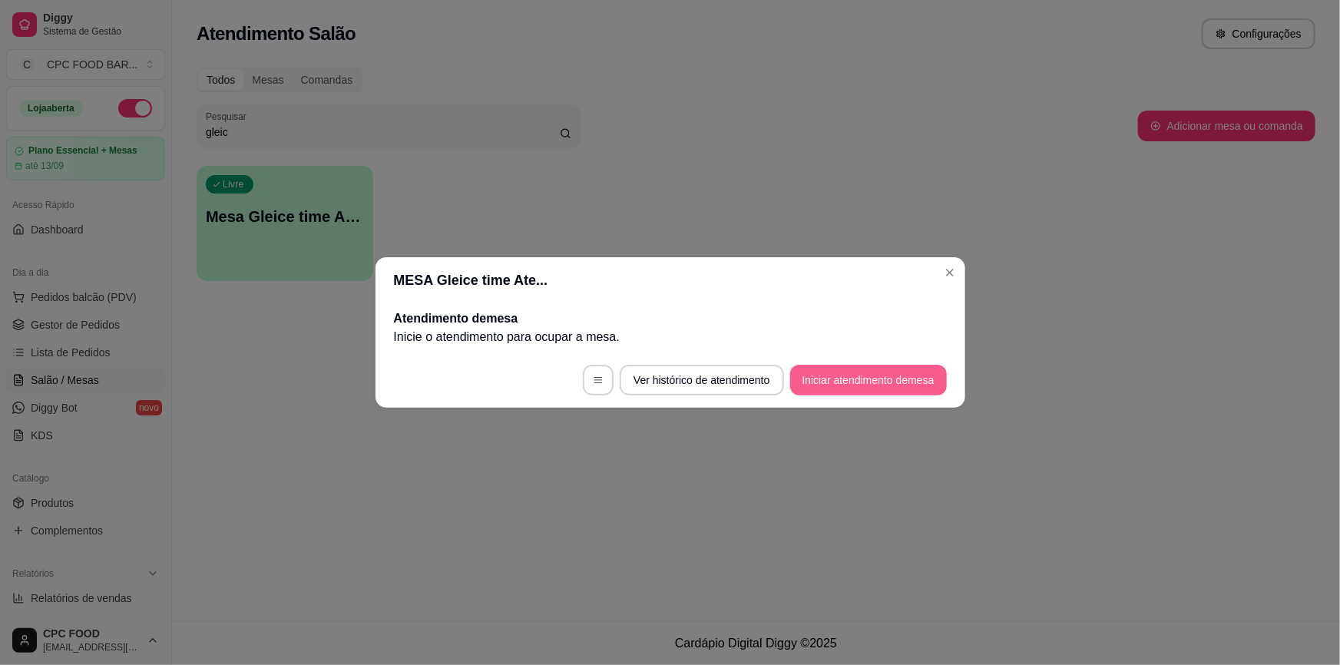
click at [884, 382] on button "Iniciar atendimento de mesa" at bounding box center [868, 380] width 157 height 31
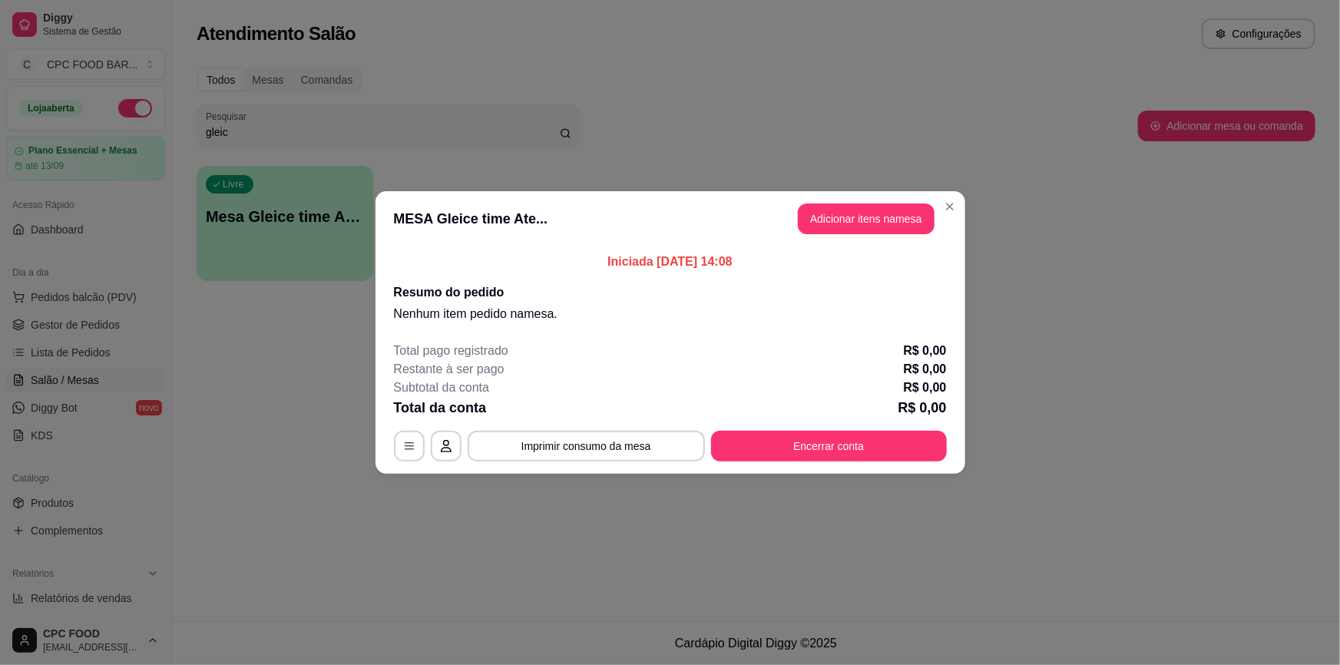
click at [874, 238] on header "MESA Gleice time Ate... Adicionar itens na mesa" at bounding box center [670, 218] width 590 height 55
click at [877, 220] on button "Adicionar itens na mesa" at bounding box center [866, 218] width 137 height 31
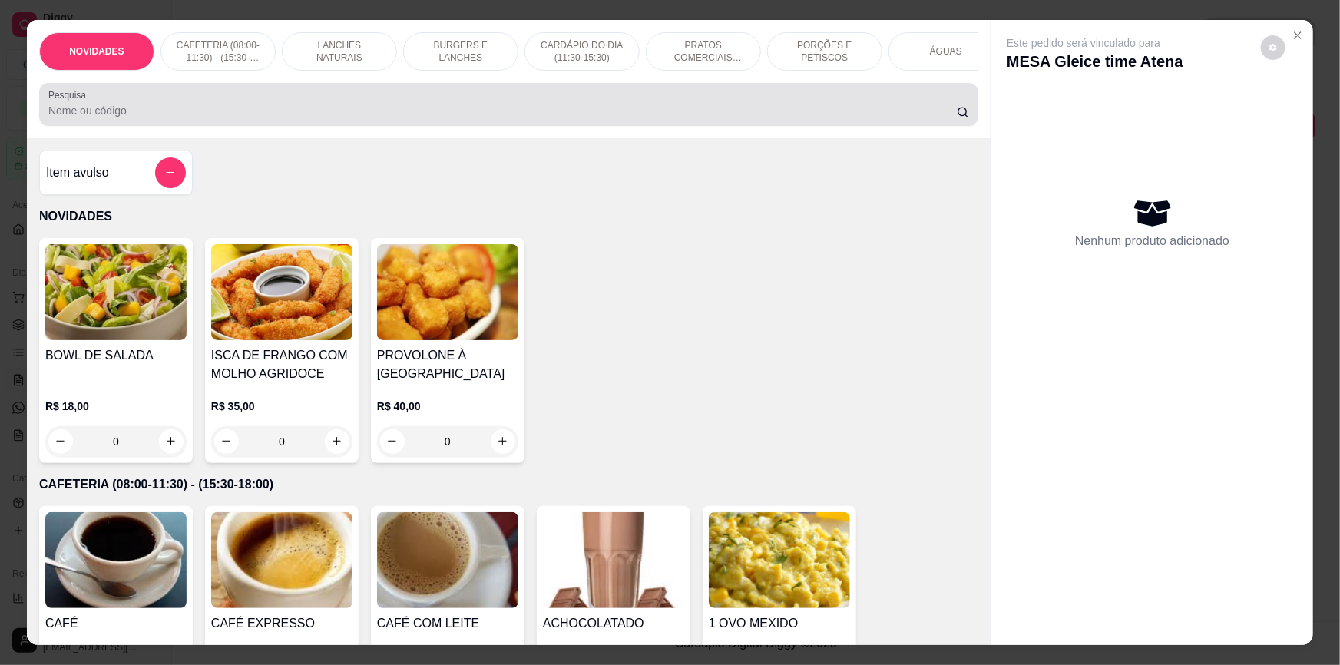
click at [514, 117] on input "Pesquisa" at bounding box center [502, 110] width 908 height 15
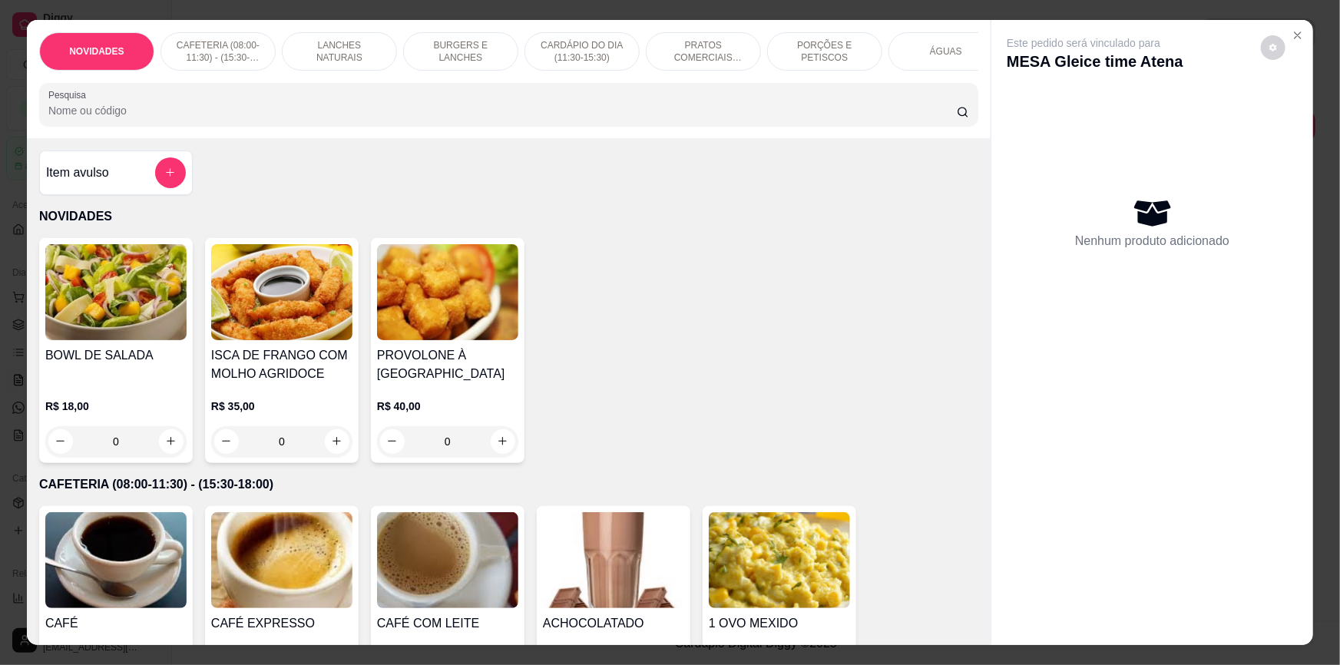
type input "g"
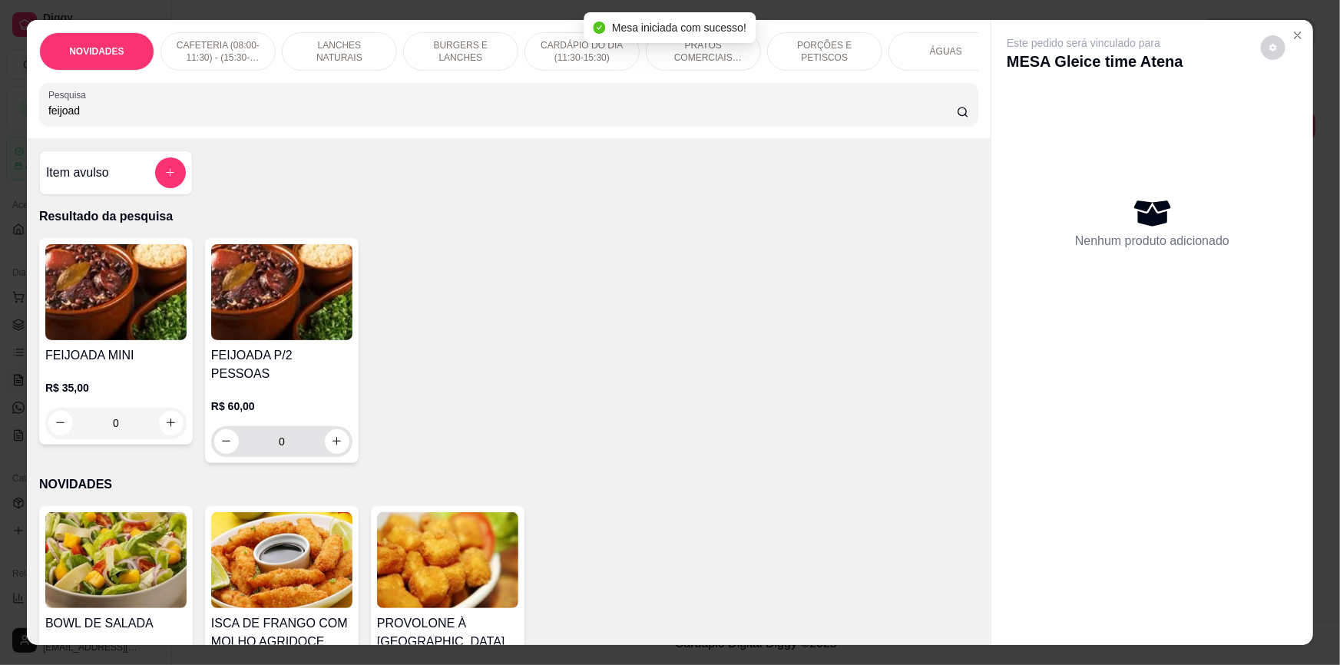
type input "feijoad"
click at [331, 438] on icon "increase-product-quantity" at bounding box center [337, 441] width 12 height 12
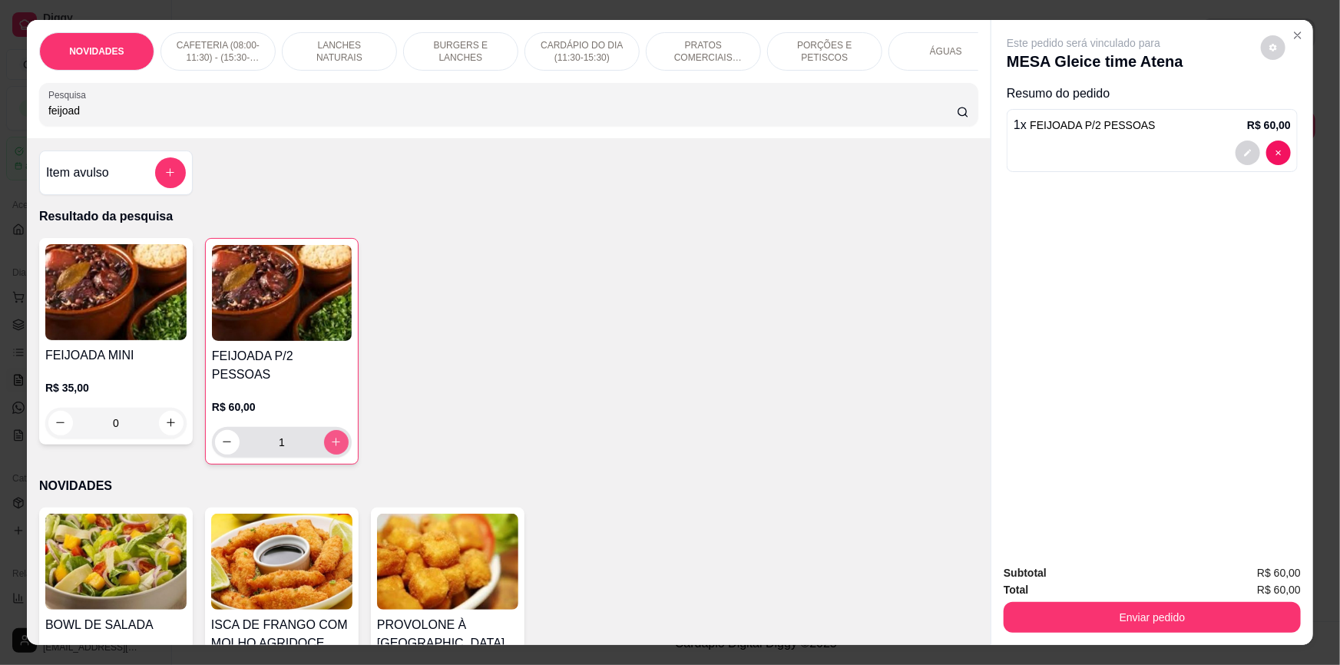
type input "1"
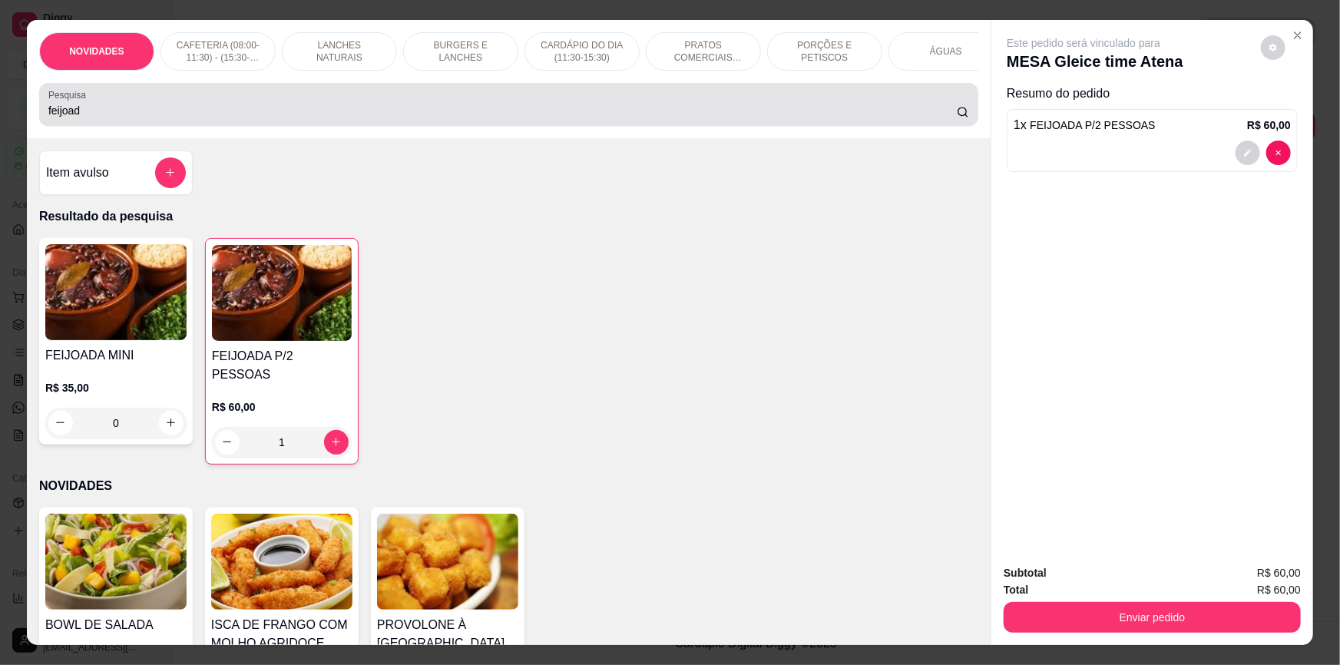
click at [900, 112] on div "feijoad" at bounding box center [508, 104] width 920 height 31
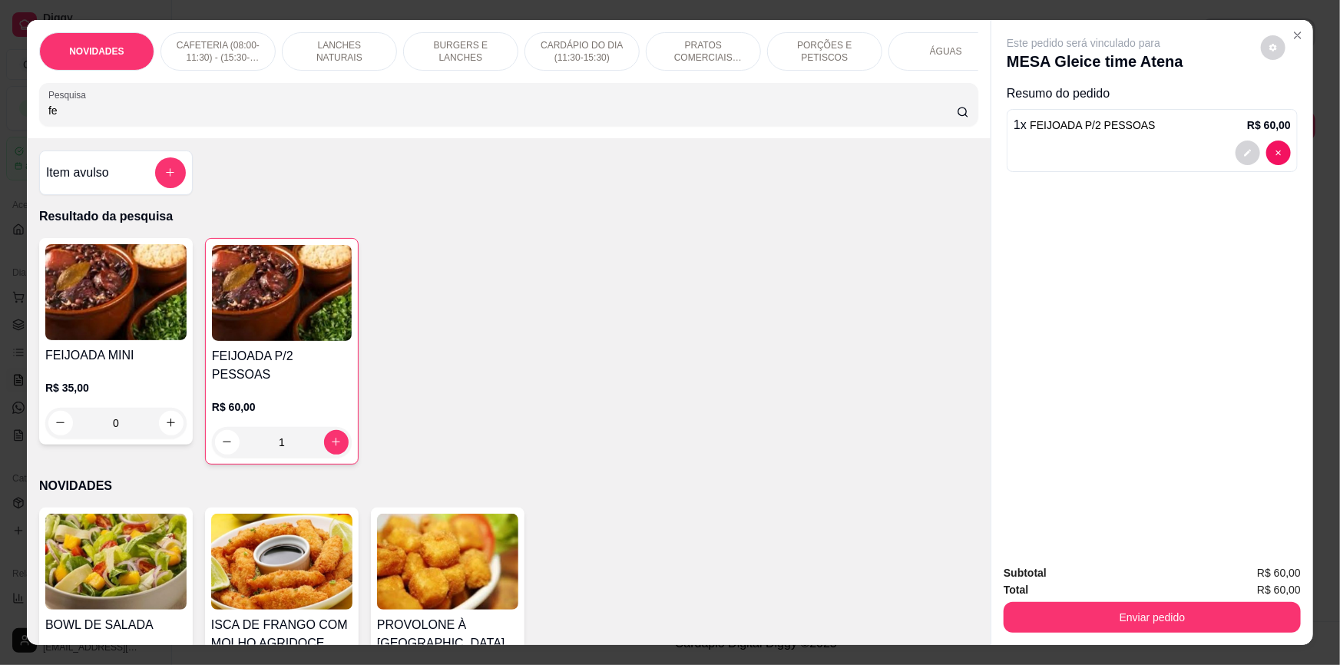
type input "f"
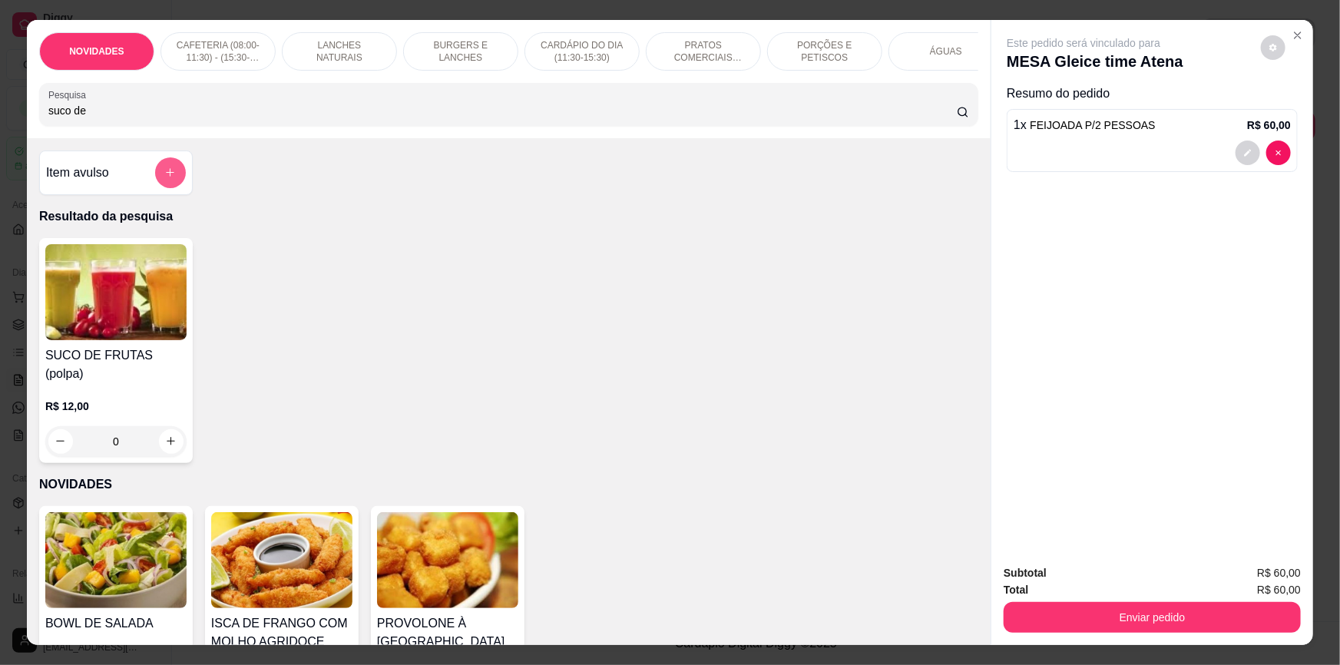
type input "suco de"
click at [164, 178] on icon "add-separate-item" at bounding box center [170, 173] width 12 height 12
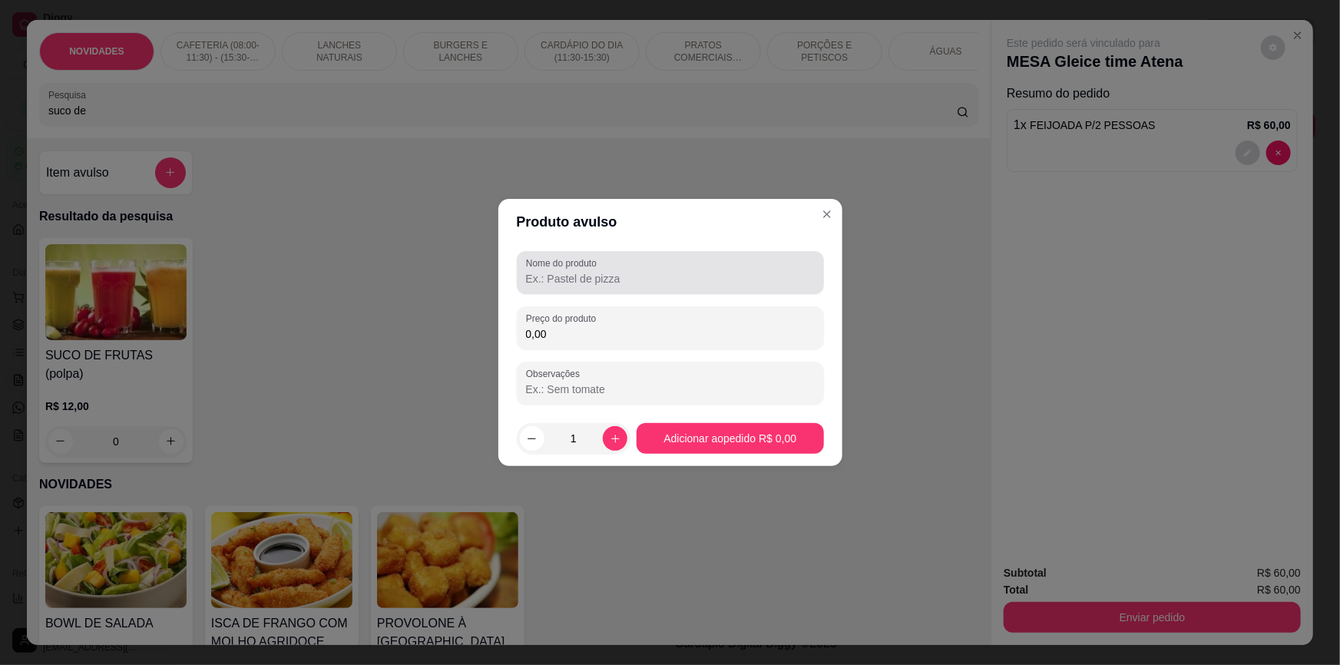
click at [606, 268] on div at bounding box center [670, 272] width 289 height 31
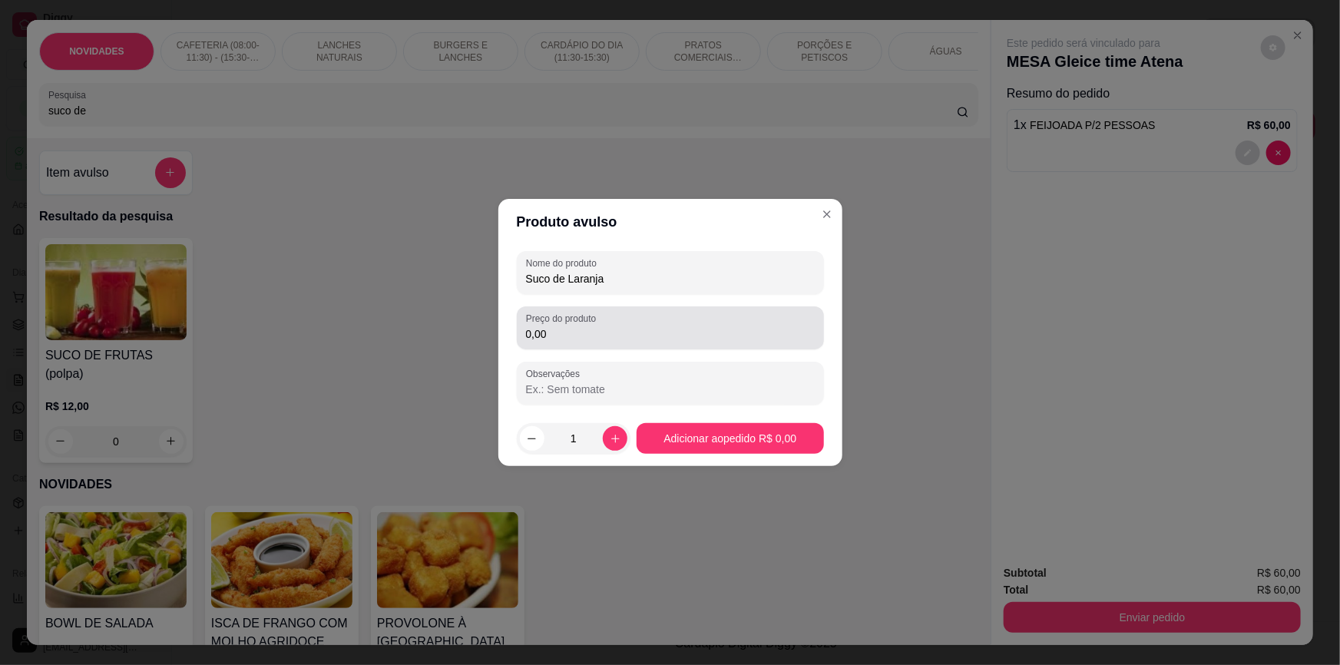
type input "Suco de Laranja"
click at [545, 342] on div "0,00" at bounding box center [670, 327] width 289 height 31
type input "15,00"
click at [698, 463] on footer "1 Adicionar ao pedido R$ 15,00" at bounding box center [670, 438] width 344 height 55
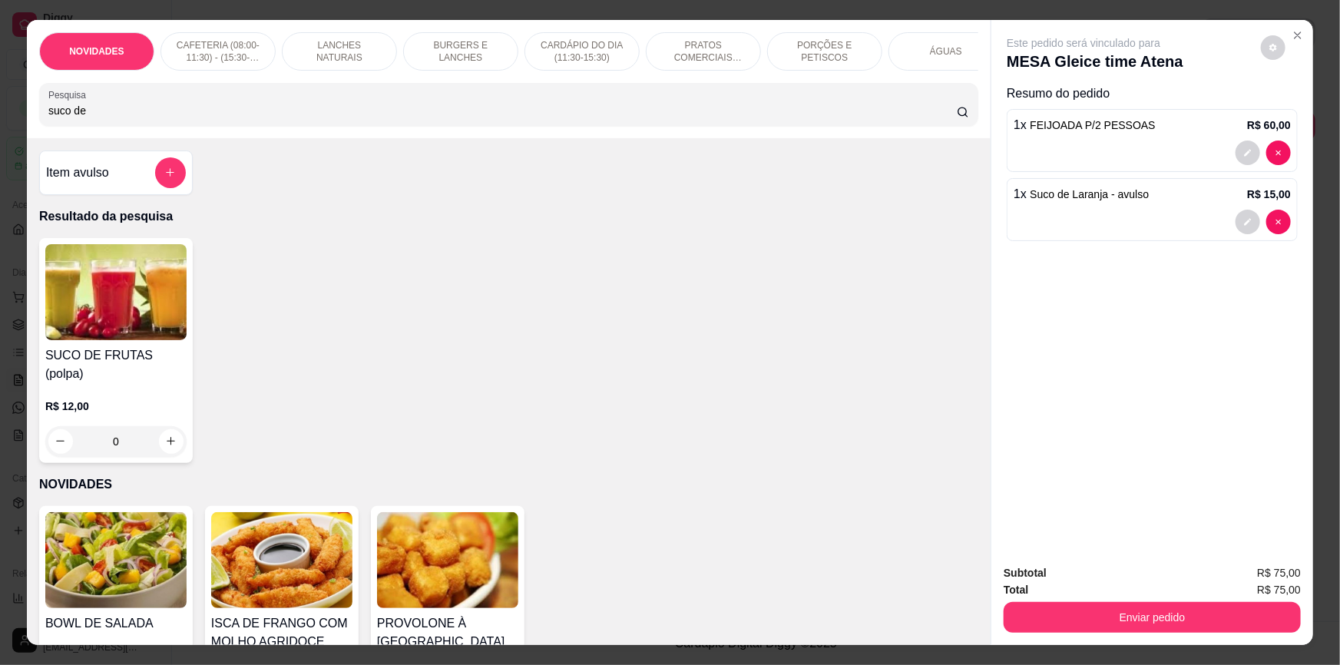
click at [290, 118] on input "suco de" at bounding box center [502, 110] width 908 height 15
type input "s"
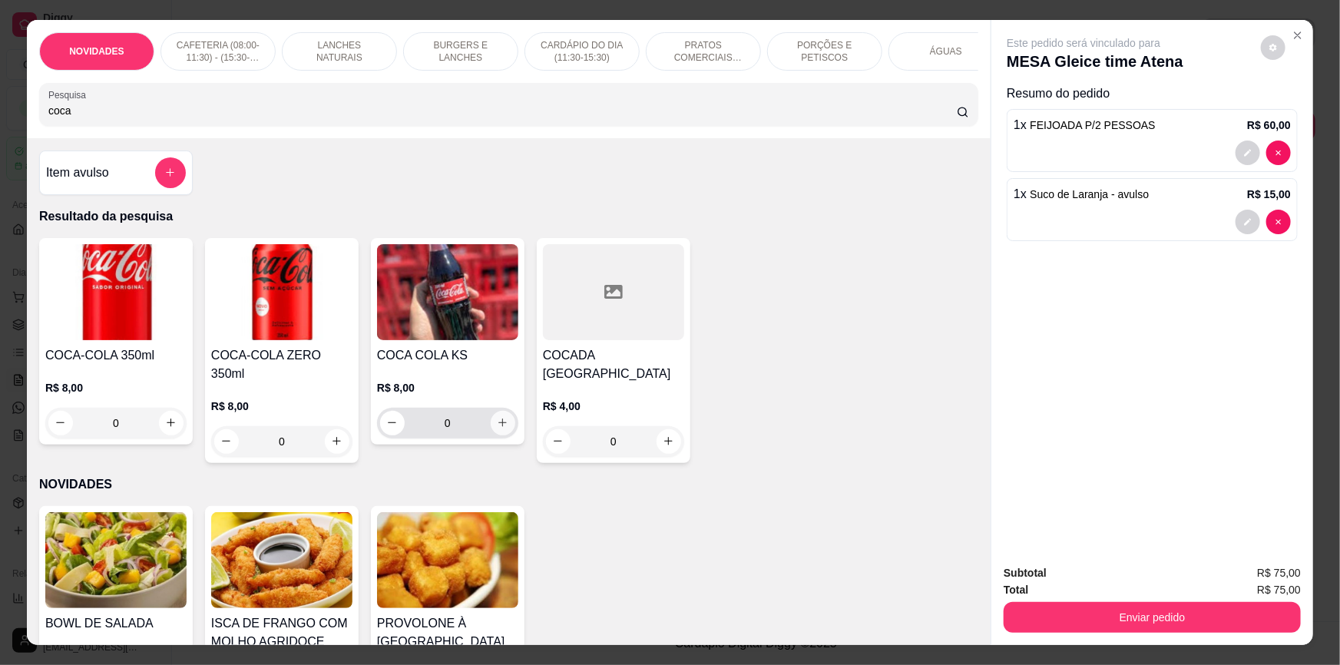
type input "coca"
click at [500, 429] on icon "increase-product-quantity" at bounding box center [503, 424] width 12 height 12
type input "1"
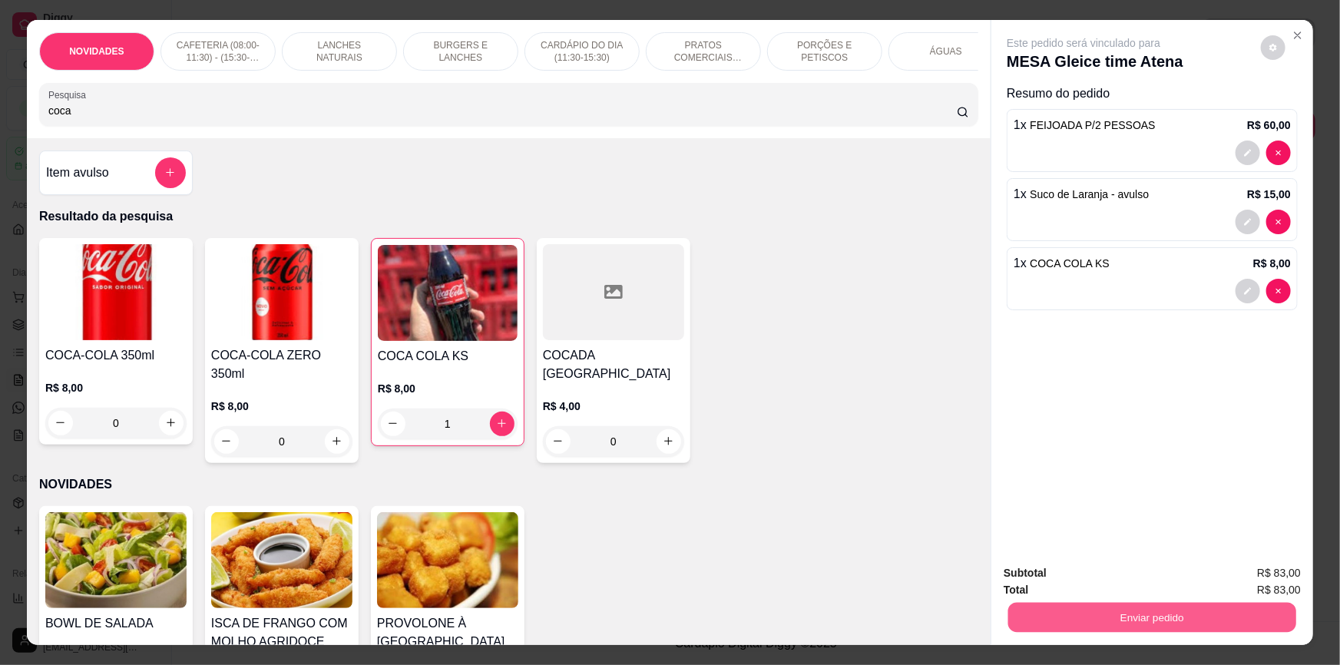
click at [1186, 620] on button "Enviar pedido" at bounding box center [1152, 618] width 288 height 30
click at [1117, 576] on button "Não registrar e enviar pedido" at bounding box center [1102, 579] width 155 height 28
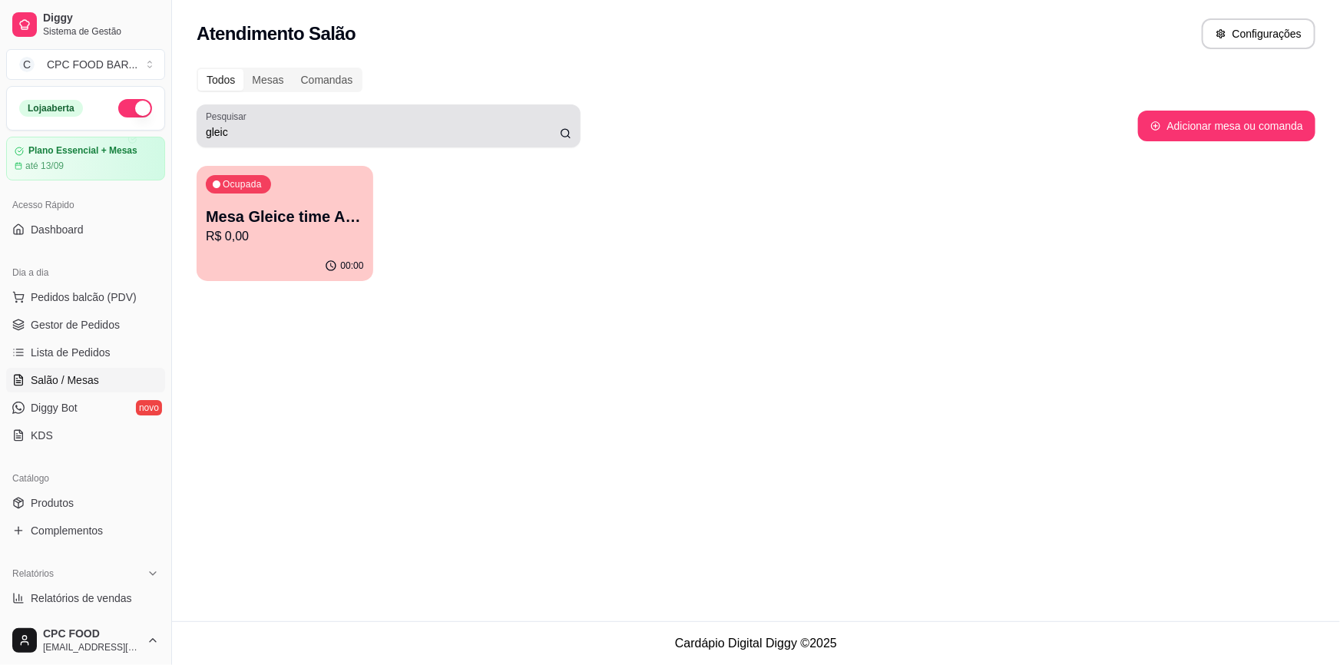
click at [441, 121] on div "gleic" at bounding box center [388, 126] width 365 height 31
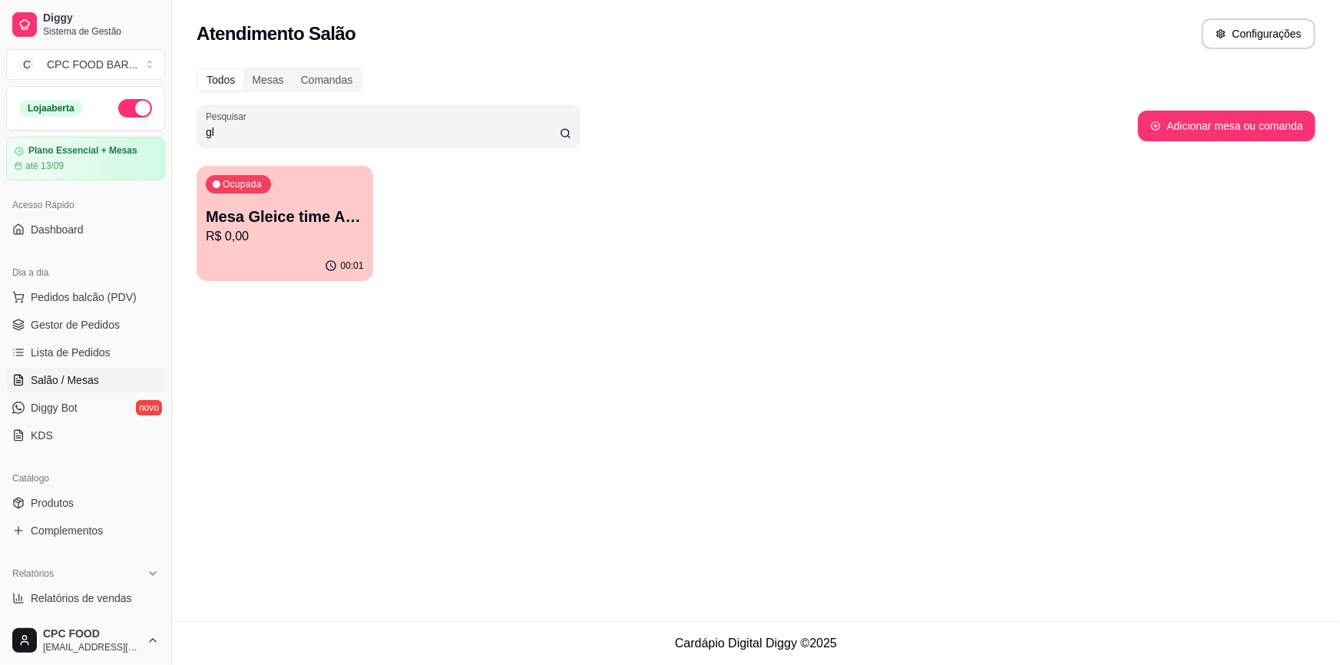
type input "g"
type input "clar"
click at [330, 197] on div "Ocupada Mesa CLARA CLANDESTINAS R$ 7,00" at bounding box center [284, 208] width 171 height 83
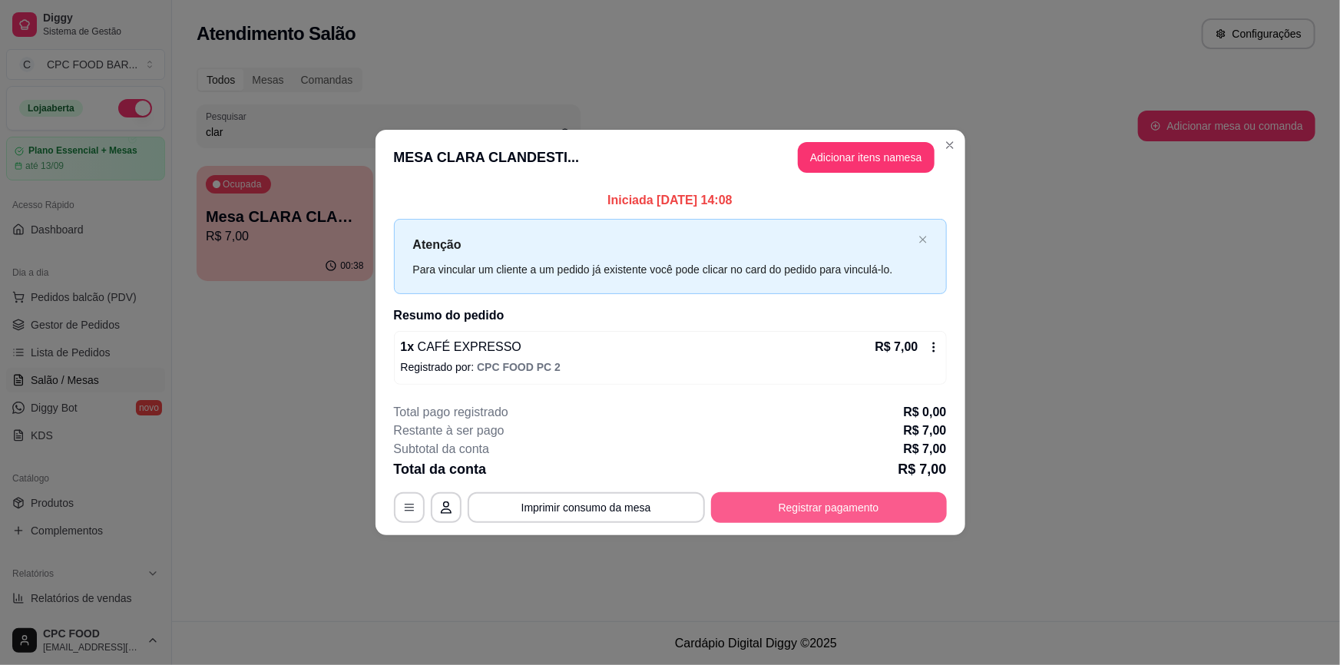
click at [796, 507] on button "Registrar pagamento" at bounding box center [829, 507] width 236 height 31
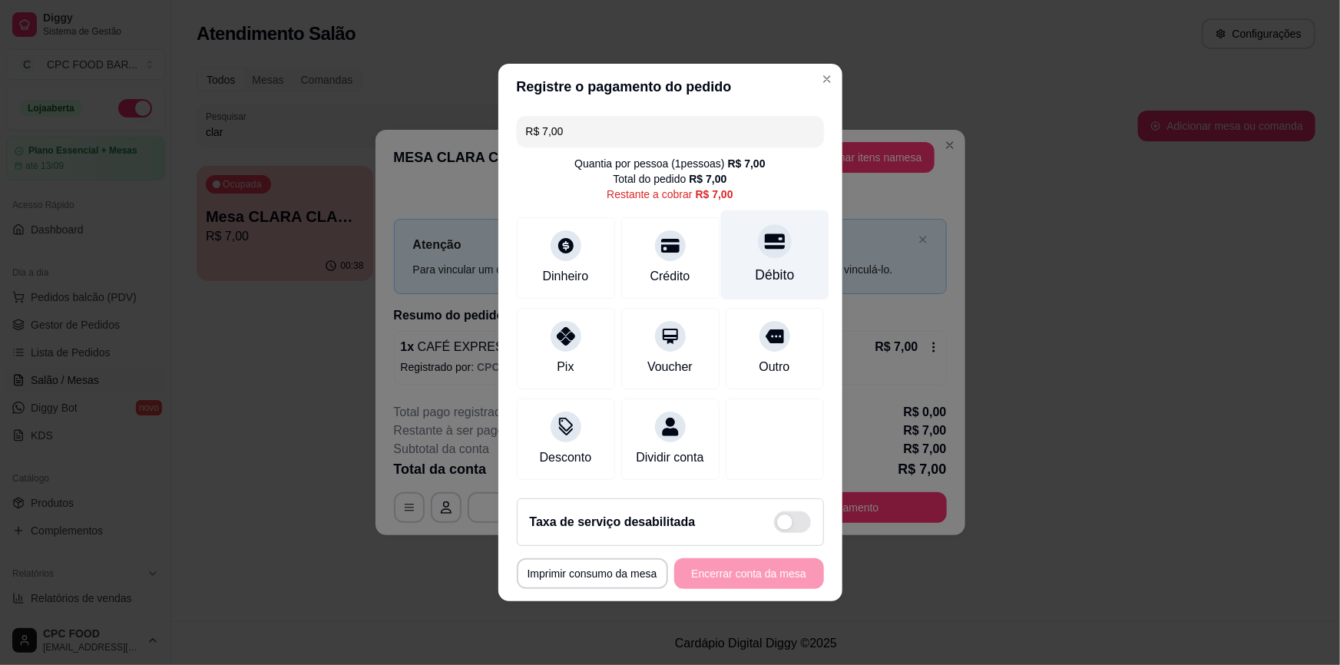
click at [751, 262] on div "Débito" at bounding box center [774, 255] width 108 height 90
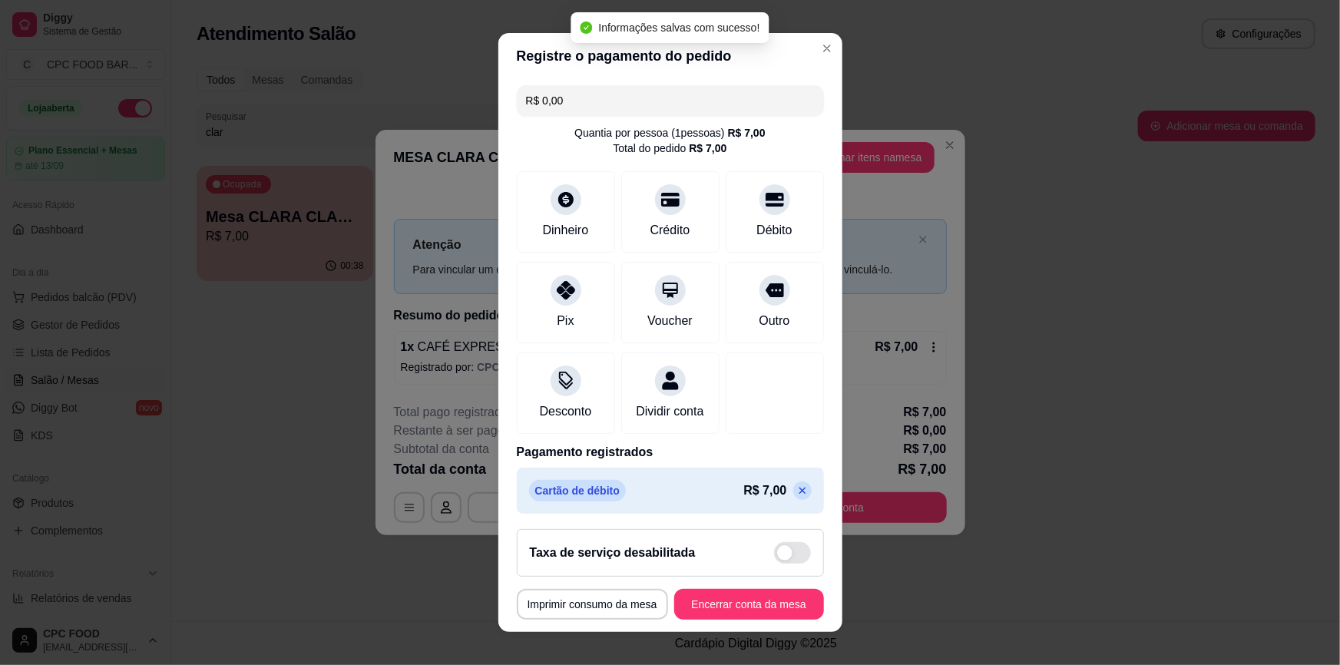
type input "R$ 0,00"
click at [710, 597] on button "Encerrar conta da mesa" at bounding box center [749, 604] width 150 height 31
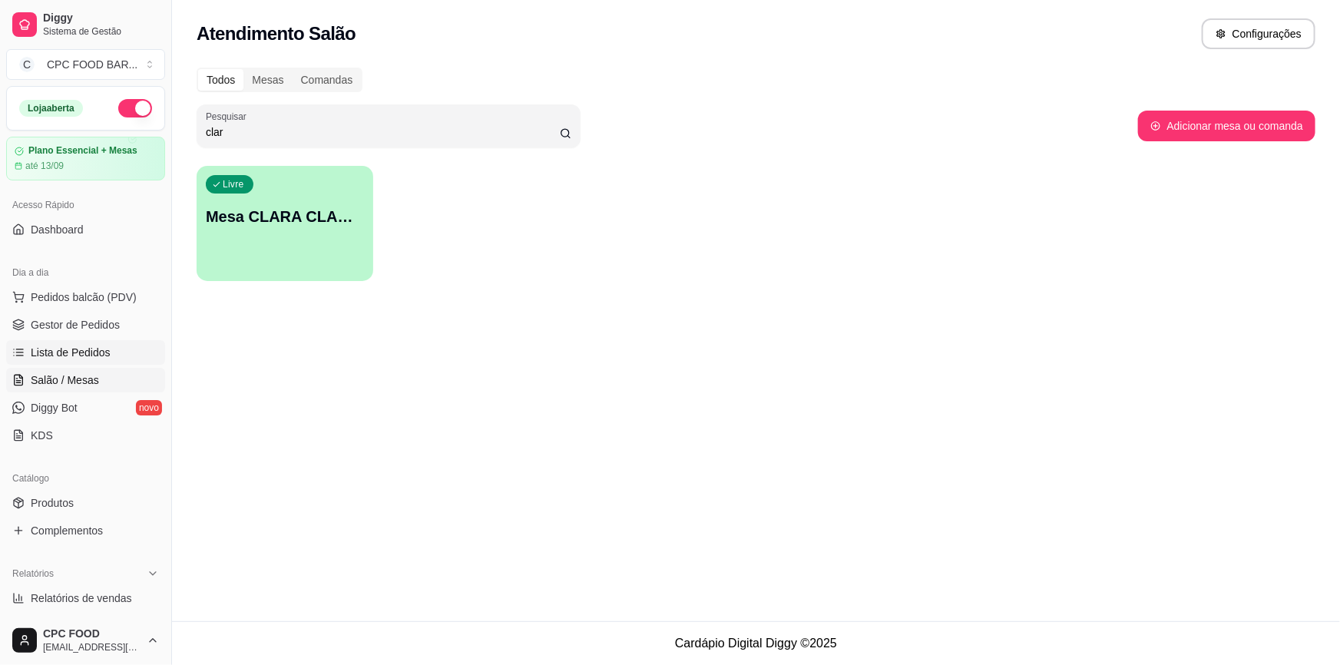
click at [100, 345] on span "Lista de Pedidos" at bounding box center [71, 352] width 80 height 15
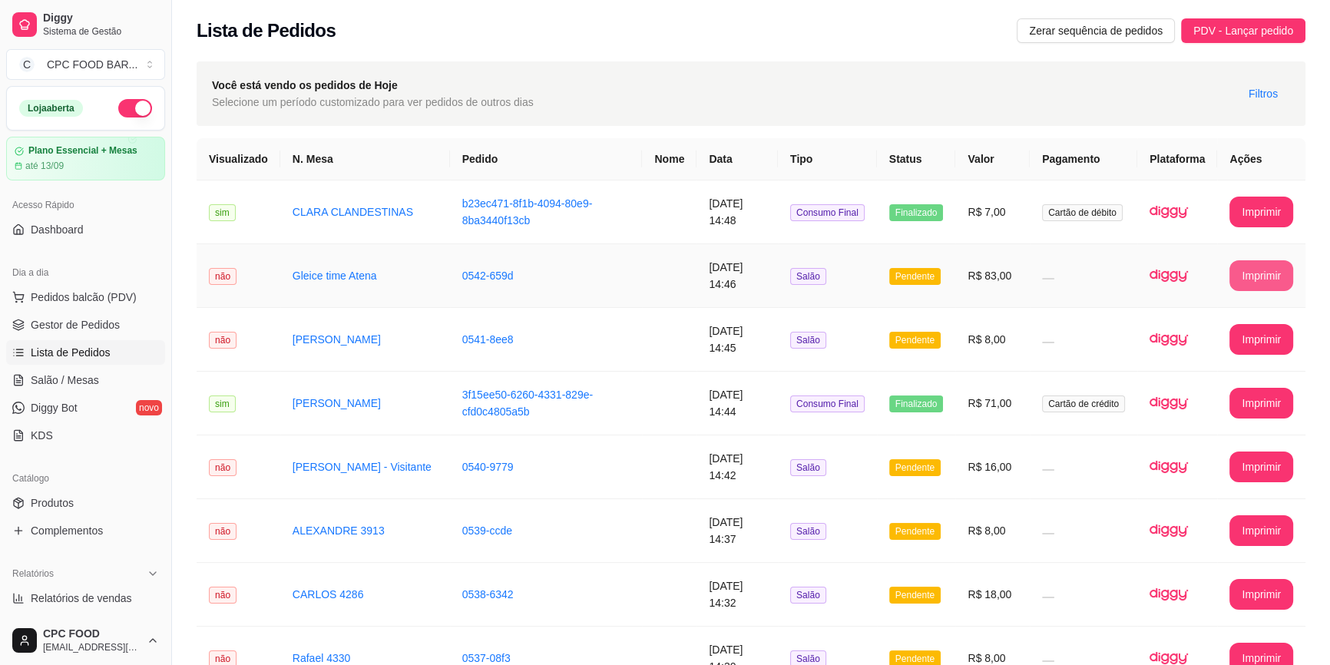
click at [1251, 261] on button "Imprimir" at bounding box center [1261, 275] width 64 height 31
click at [65, 385] on span "Salão / Mesas" at bounding box center [65, 379] width 68 height 15
click at [66, 380] on span "Salão / Mesas" at bounding box center [65, 379] width 68 height 15
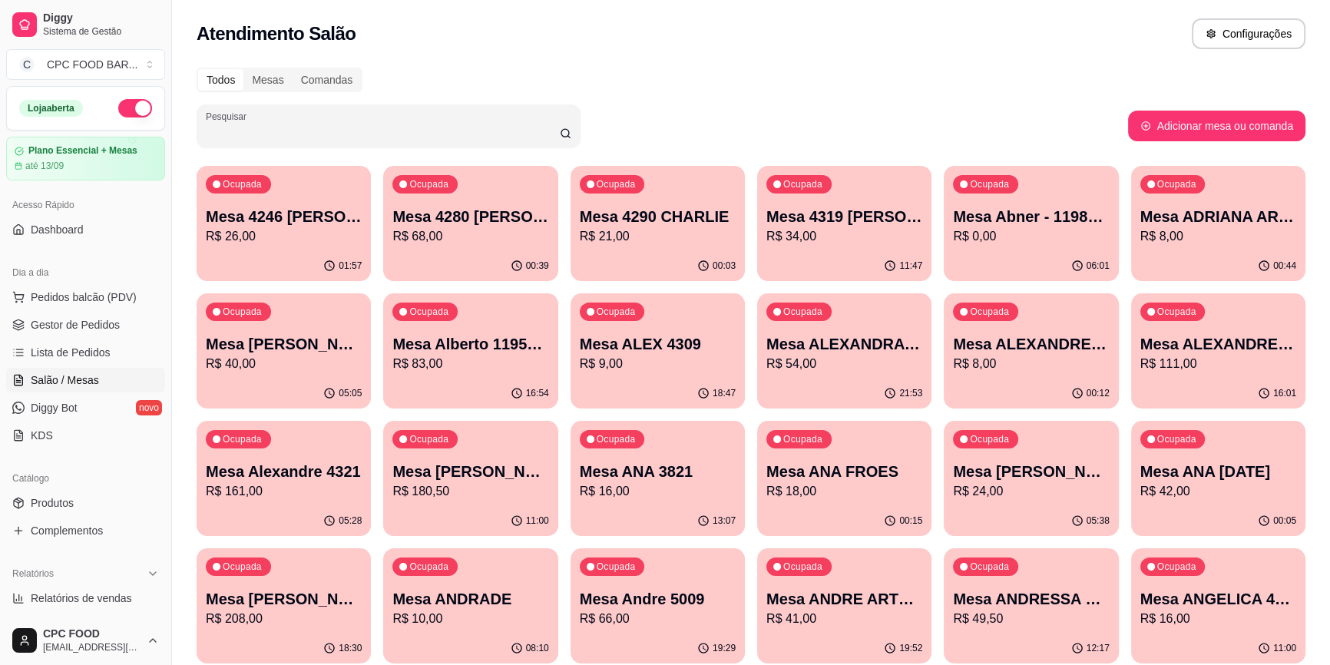
click at [308, 138] on input "Pesquisar" at bounding box center [383, 131] width 354 height 15
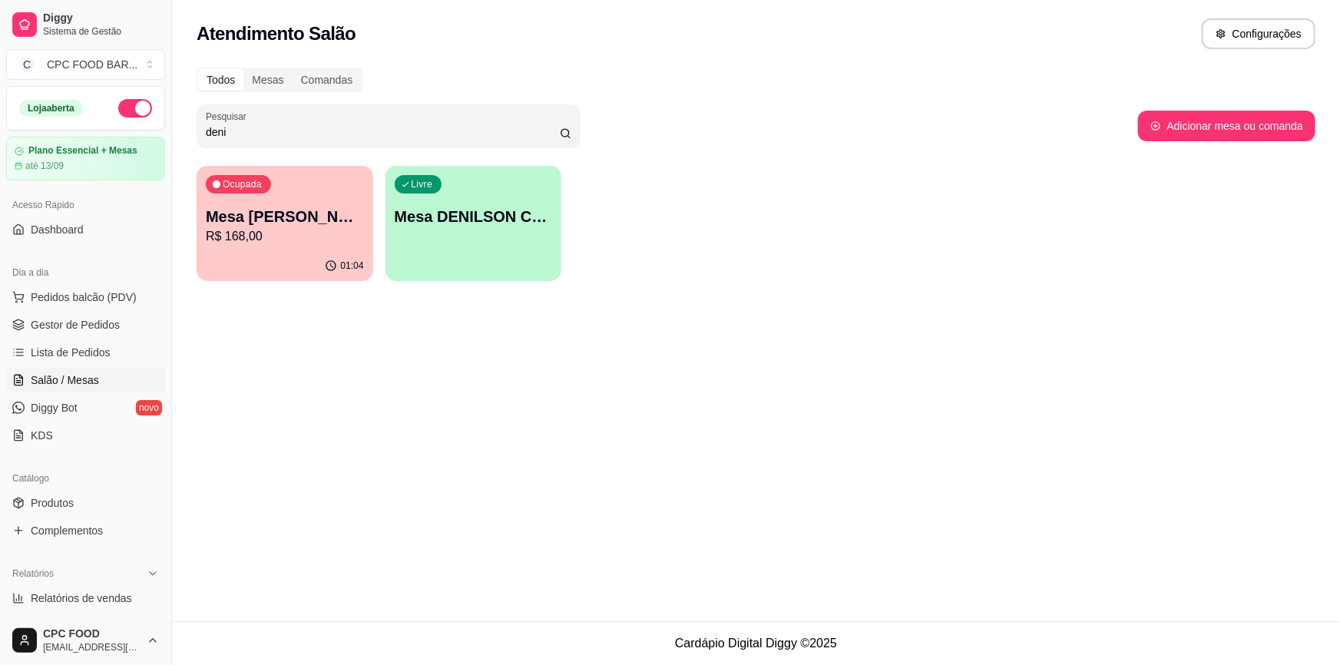
type input "deni"
click at [307, 204] on div "Ocupada Mesa Denise Mascarenhas - Visitante R$ 168,00" at bounding box center [285, 208] width 177 height 85
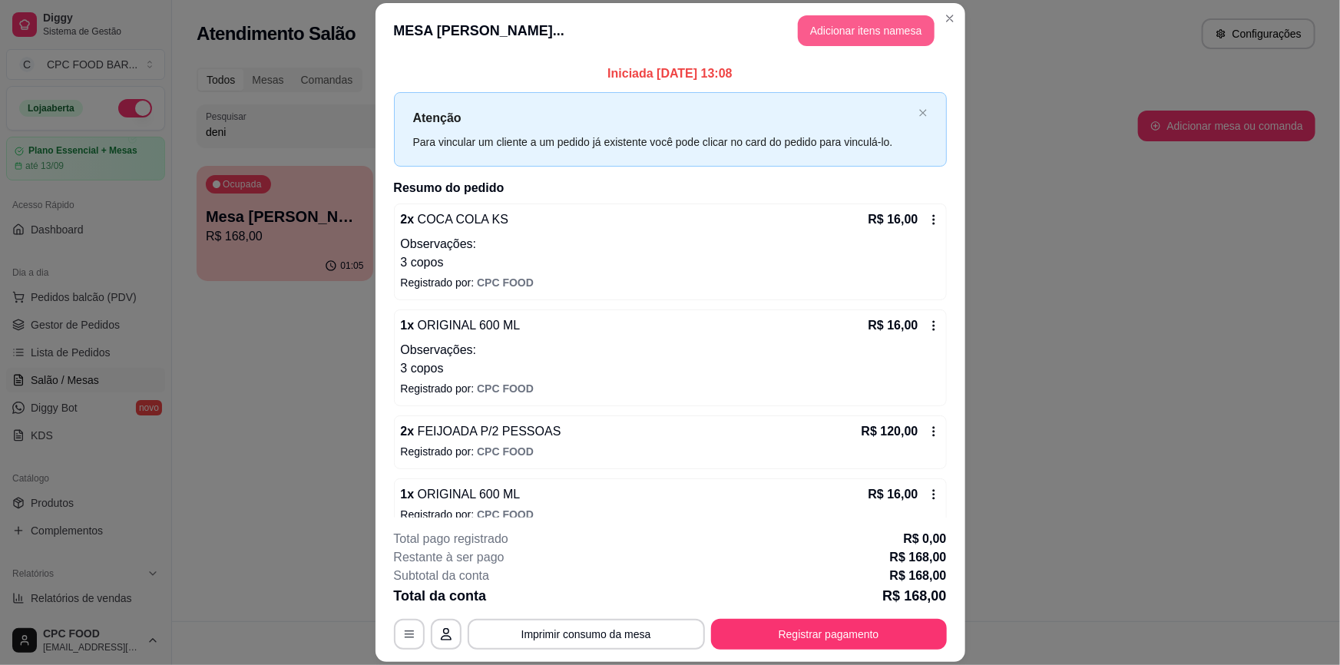
click at [851, 33] on button "Adicionar itens na mesa" at bounding box center [866, 30] width 137 height 31
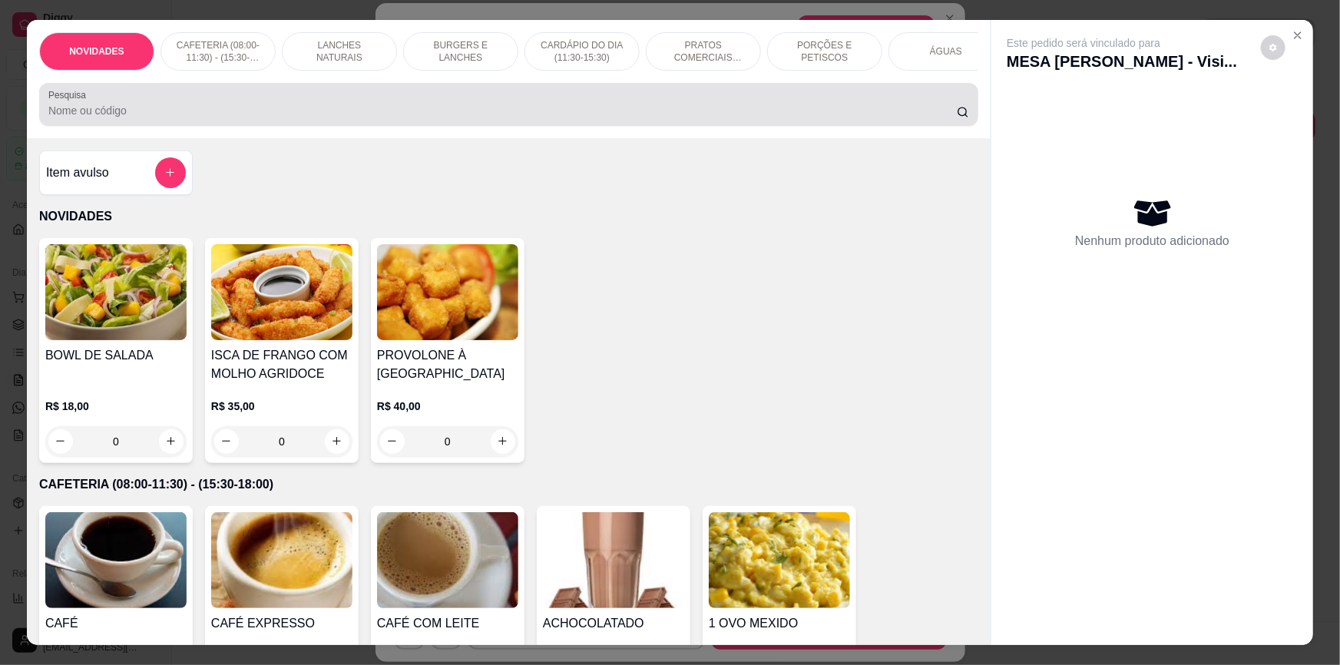
click at [349, 114] on input "Pesquisa" at bounding box center [502, 110] width 908 height 15
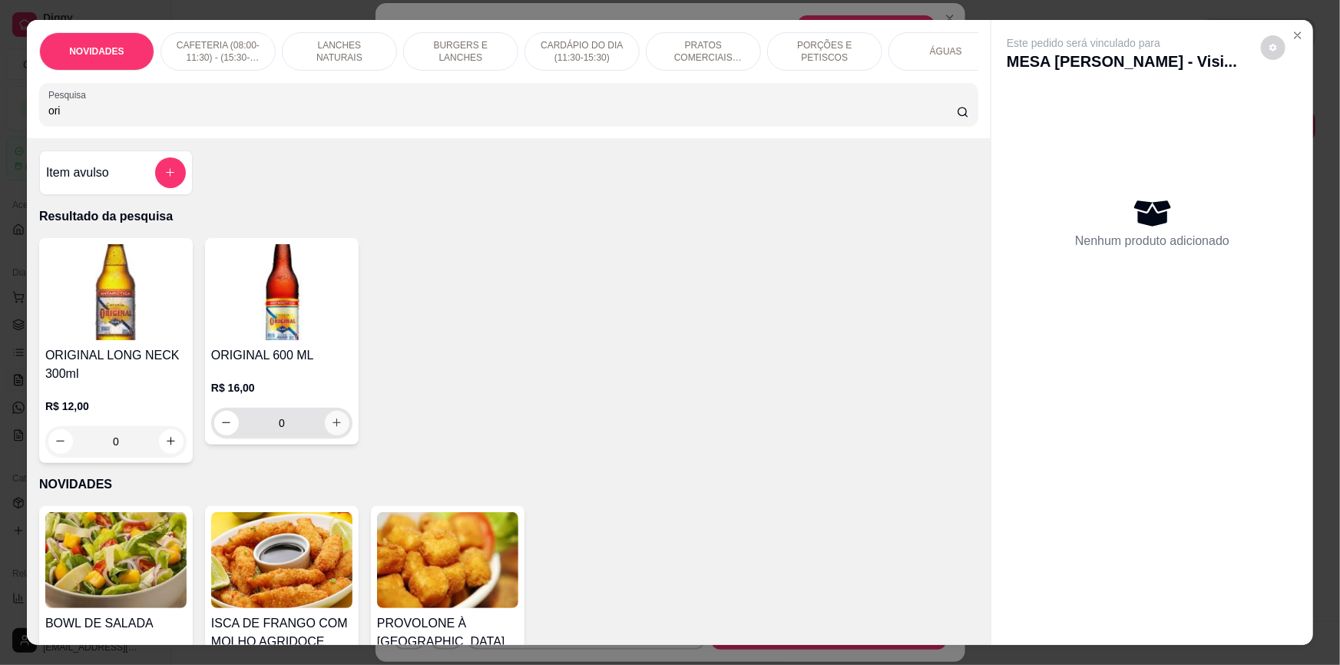
type input "ori"
click at [332, 435] on button "increase-product-quantity" at bounding box center [337, 423] width 25 height 25
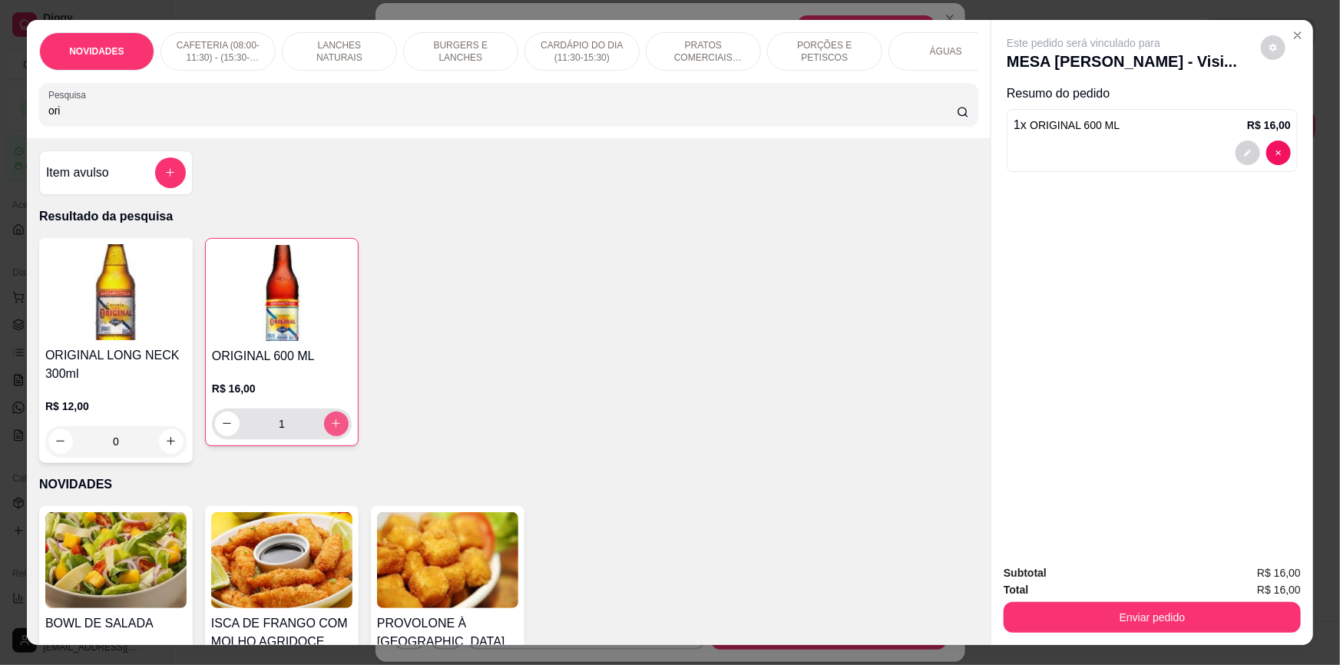
type input "1"
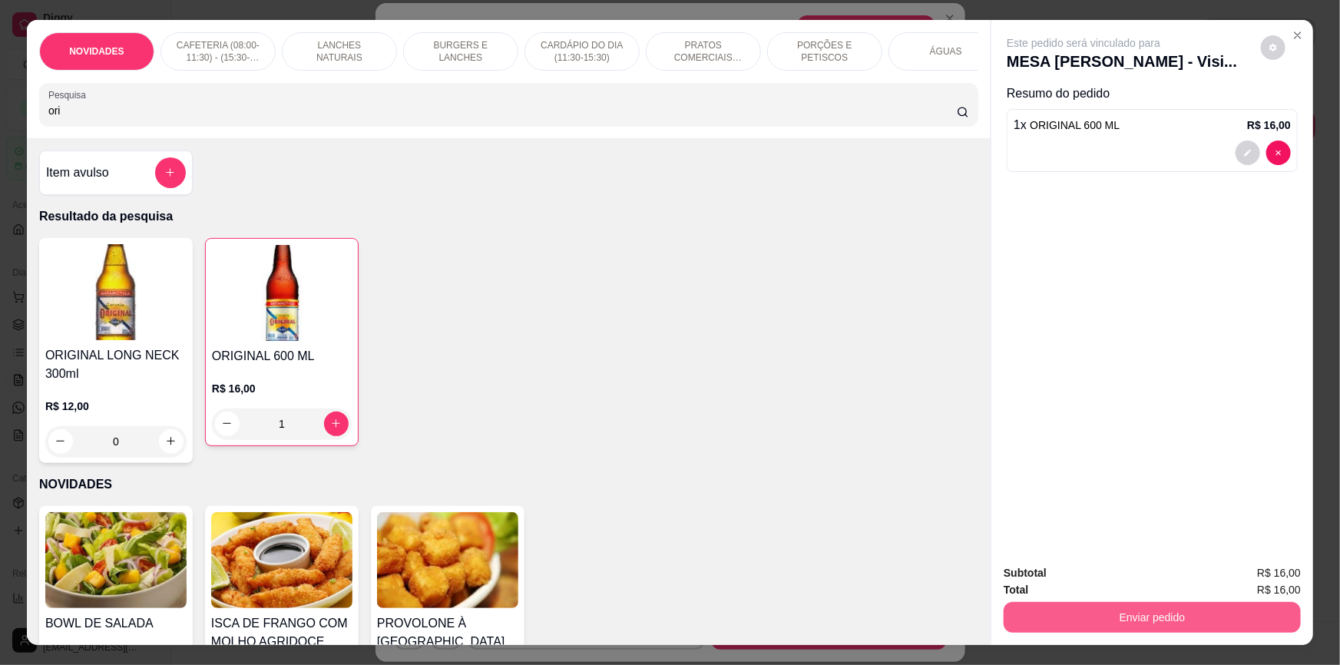
click at [1123, 611] on button "Enviar pedido" at bounding box center [1151, 617] width 297 height 31
click at [1090, 577] on button "Não registrar e enviar pedido" at bounding box center [1102, 579] width 160 height 29
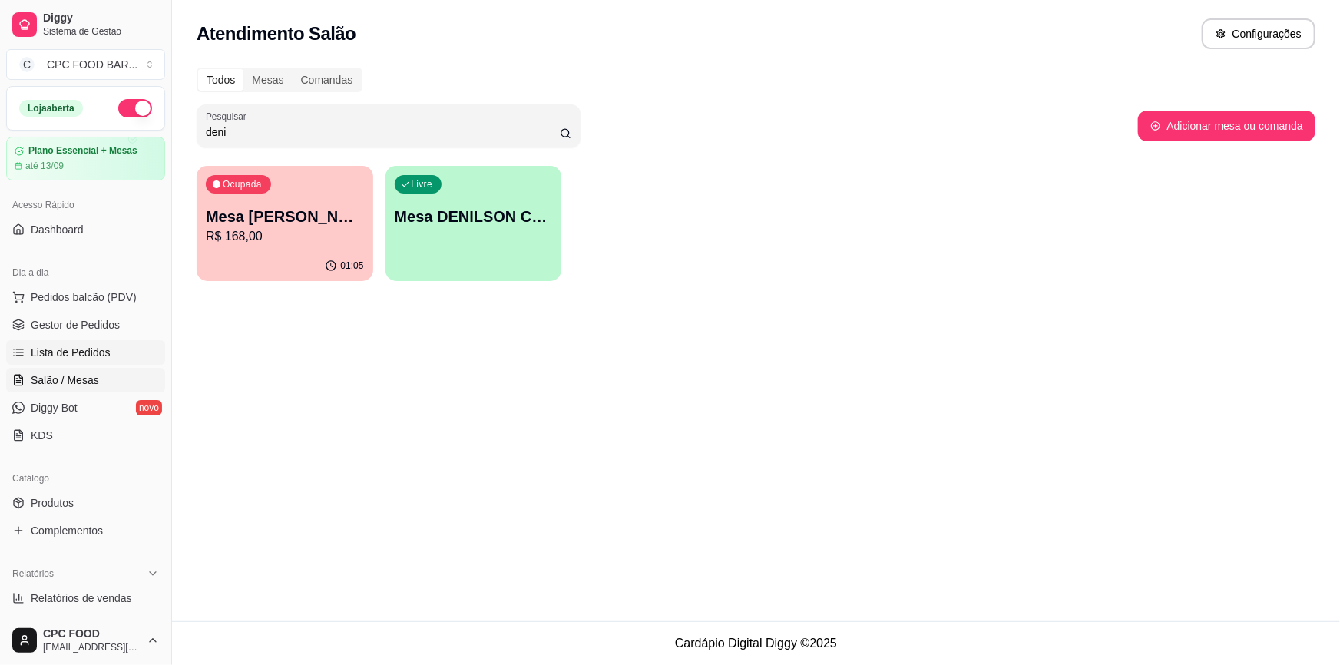
click at [107, 347] on span "Lista de Pedidos" at bounding box center [71, 352] width 80 height 15
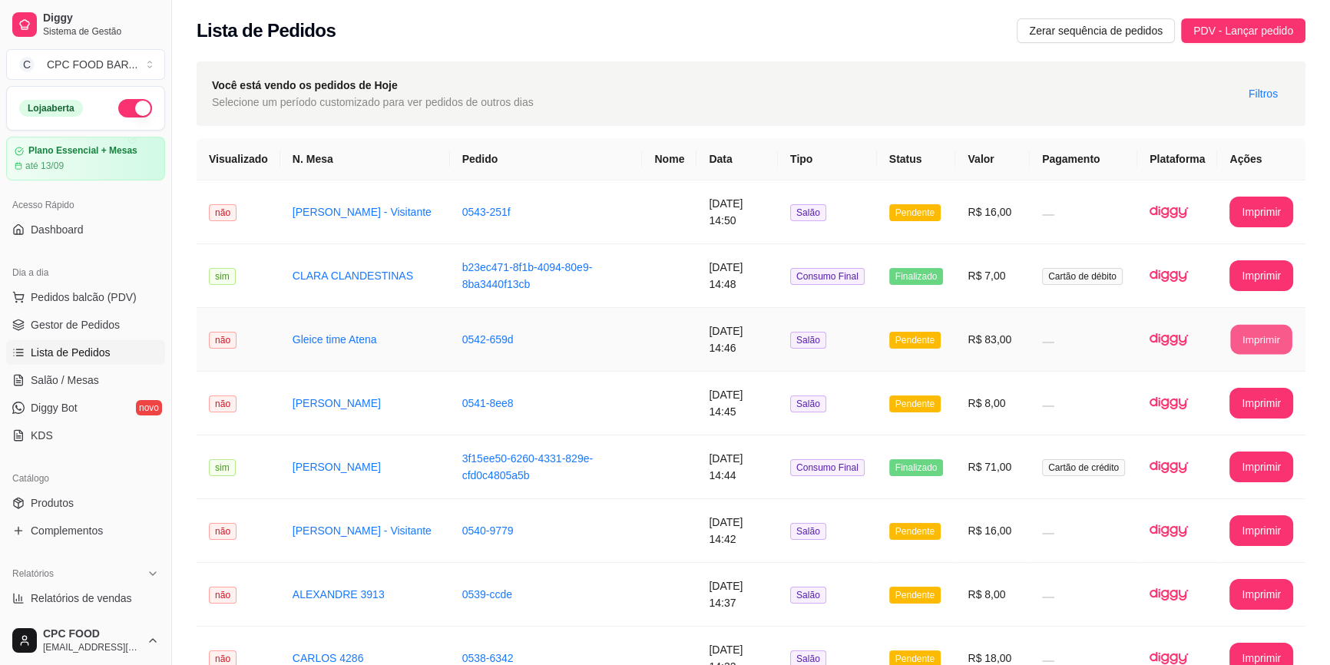
click at [1254, 349] on button "Imprimir" at bounding box center [1261, 340] width 61 height 30
click at [38, 383] on span "Salão / Mesas" at bounding box center [65, 379] width 68 height 15
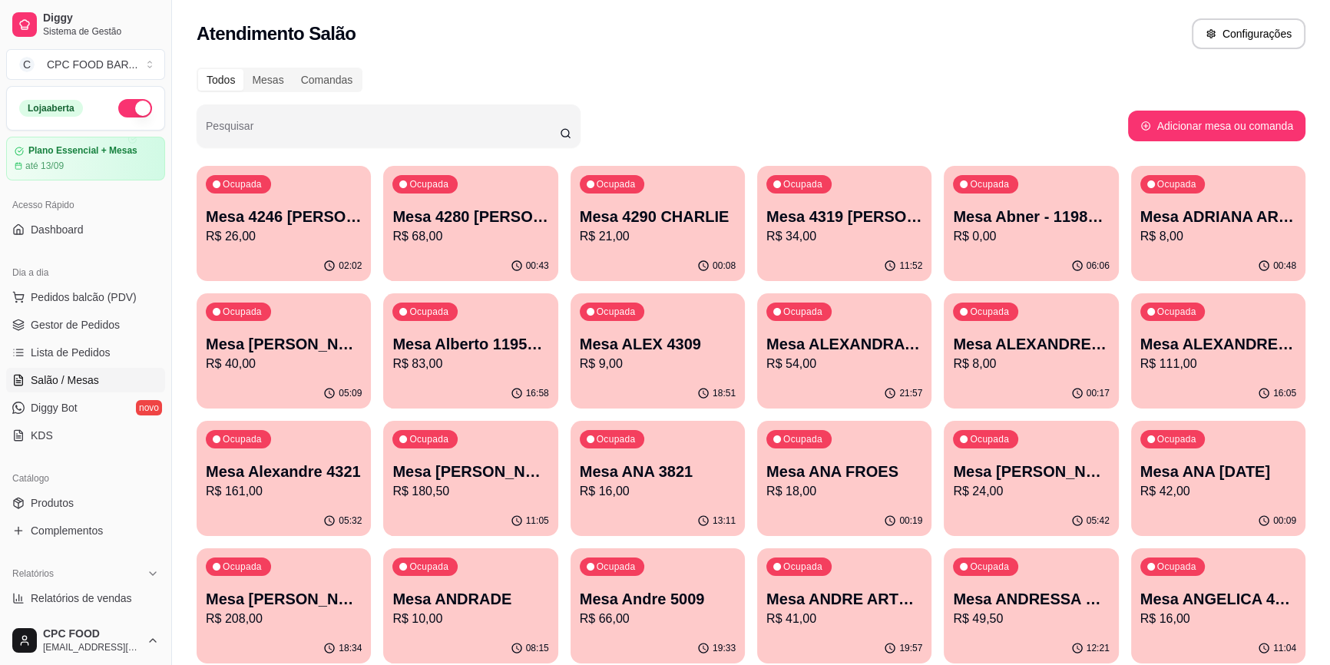
click at [309, 125] on input "Pesquisar" at bounding box center [383, 131] width 354 height 15
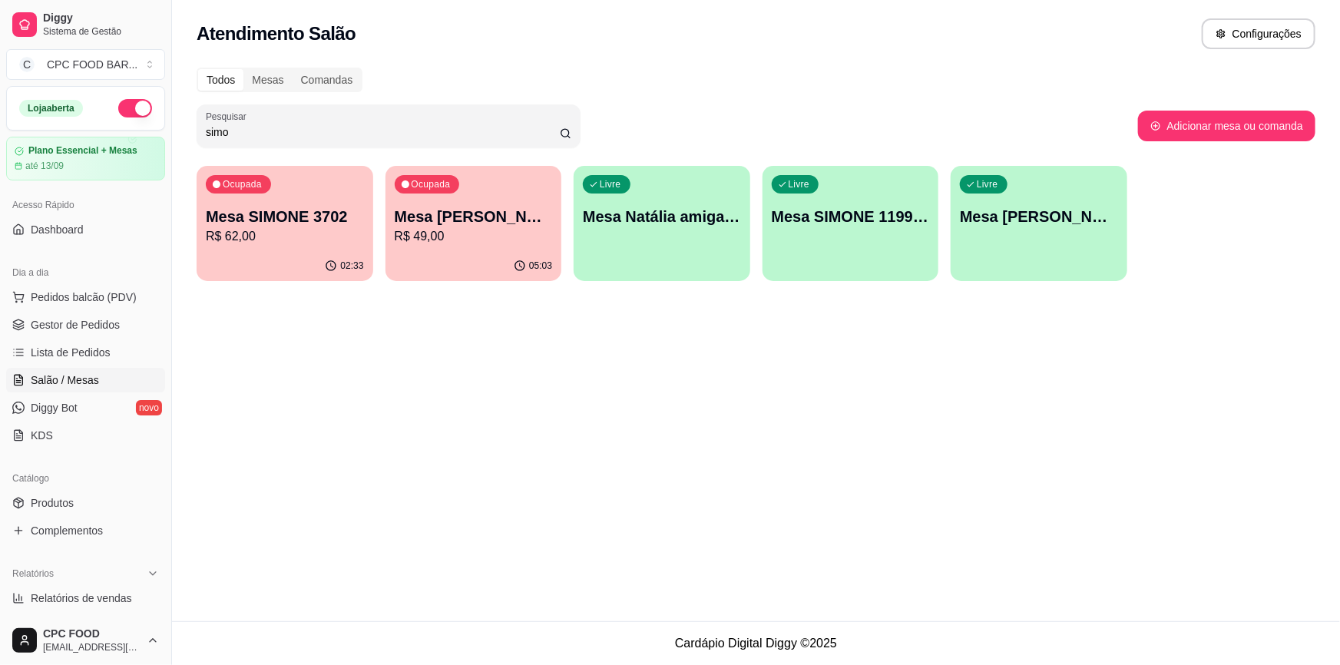
type input "simo"
click at [275, 240] on p "R$ 62,00" at bounding box center [285, 236] width 158 height 18
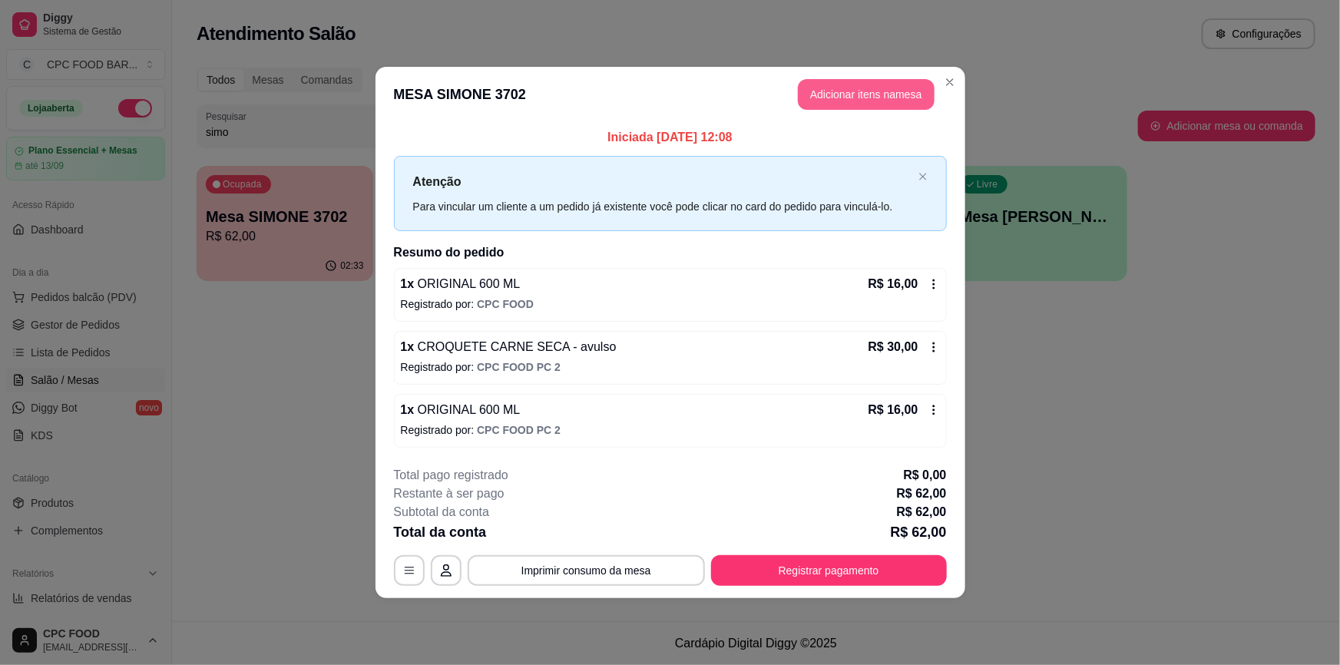
click at [831, 105] on button "Adicionar itens na mesa" at bounding box center [866, 94] width 137 height 31
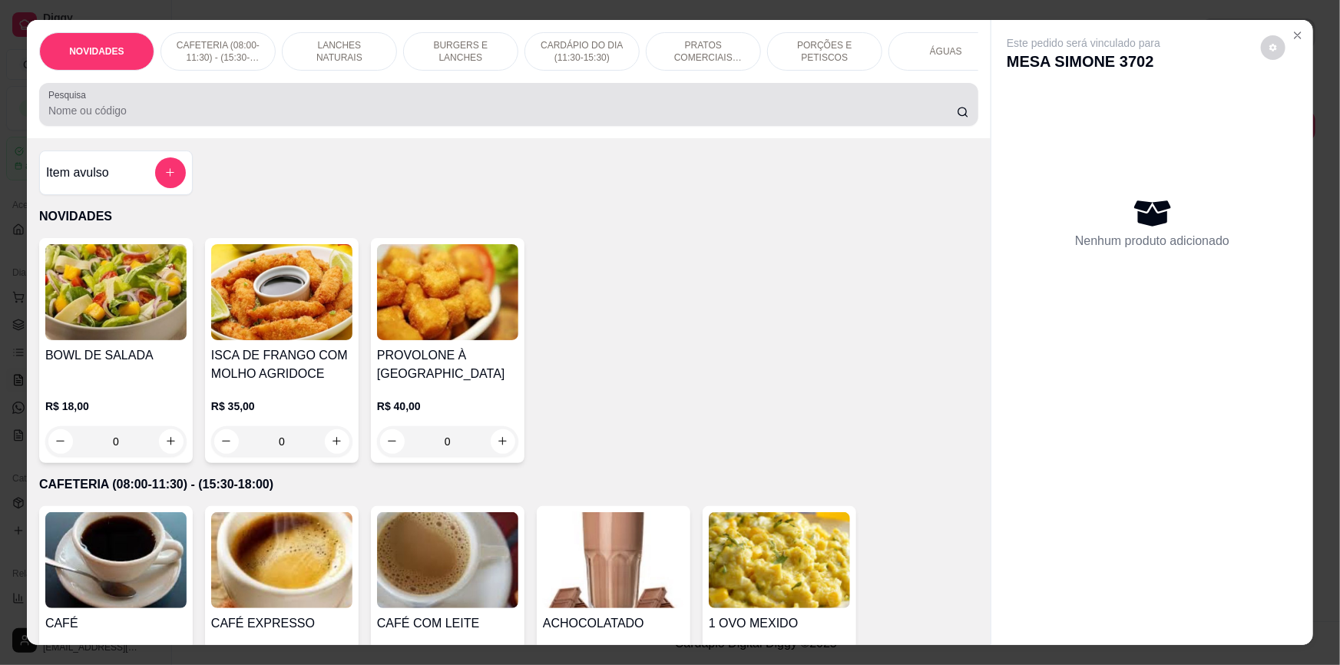
click at [705, 111] on div at bounding box center [508, 104] width 920 height 31
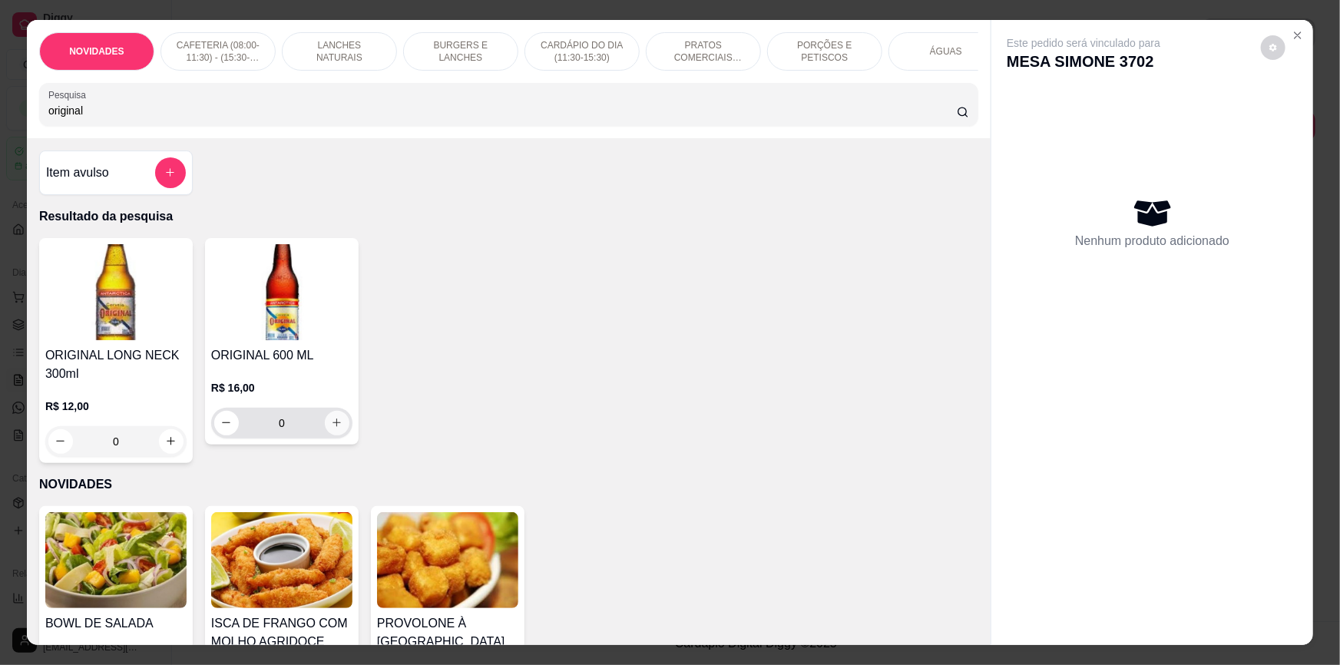
type input "original"
click at [339, 422] on button "increase-product-quantity" at bounding box center [337, 423] width 25 height 25
type input "1"
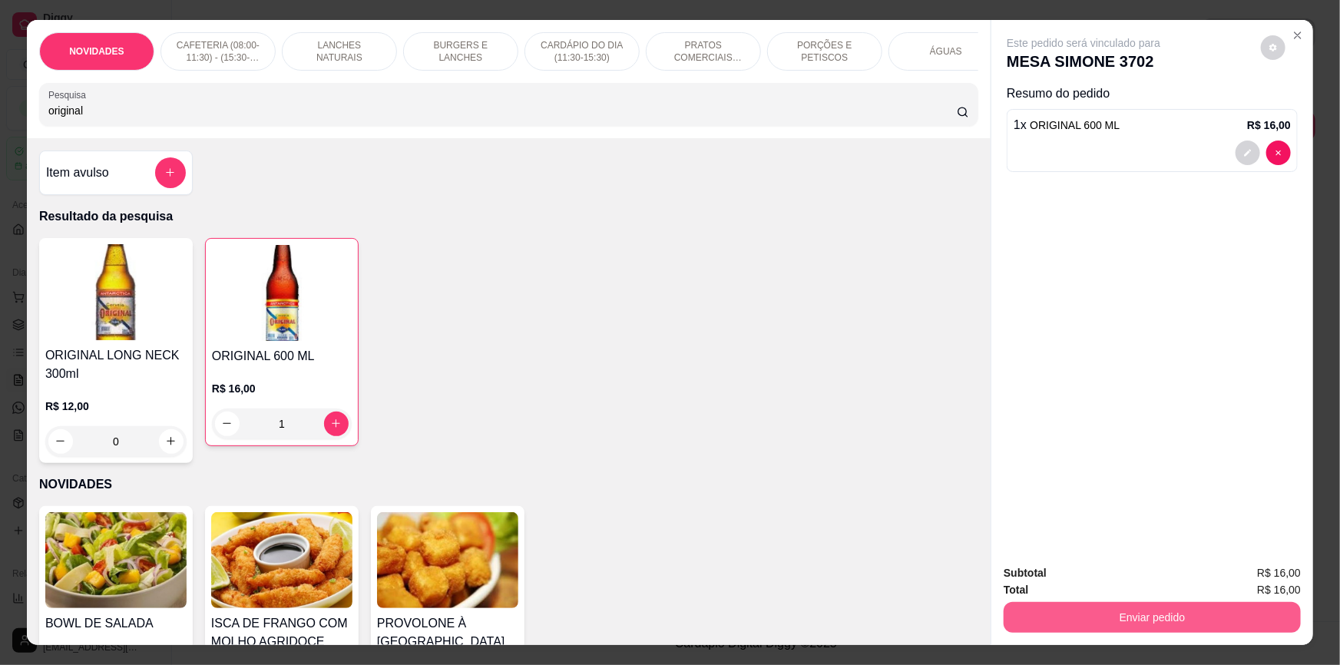
click at [1135, 606] on button "Enviar pedido" at bounding box center [1151, 617] width 297 height 31
click at [1105, 573] on button "Não registrar e enviar pedido" at bounding box center [1102, 579] width 160 height 29
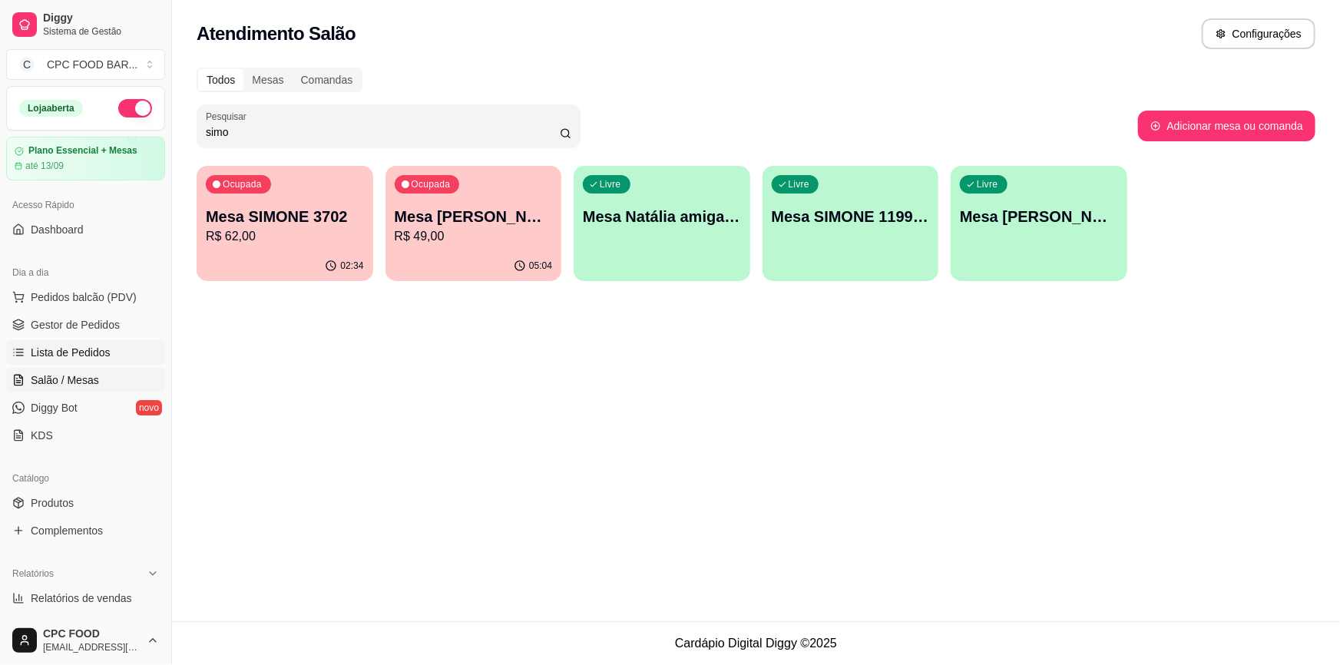
click at [100, 349] on span "Lista de Pedidos" at bounding box center [71, 352] width 80 height 15
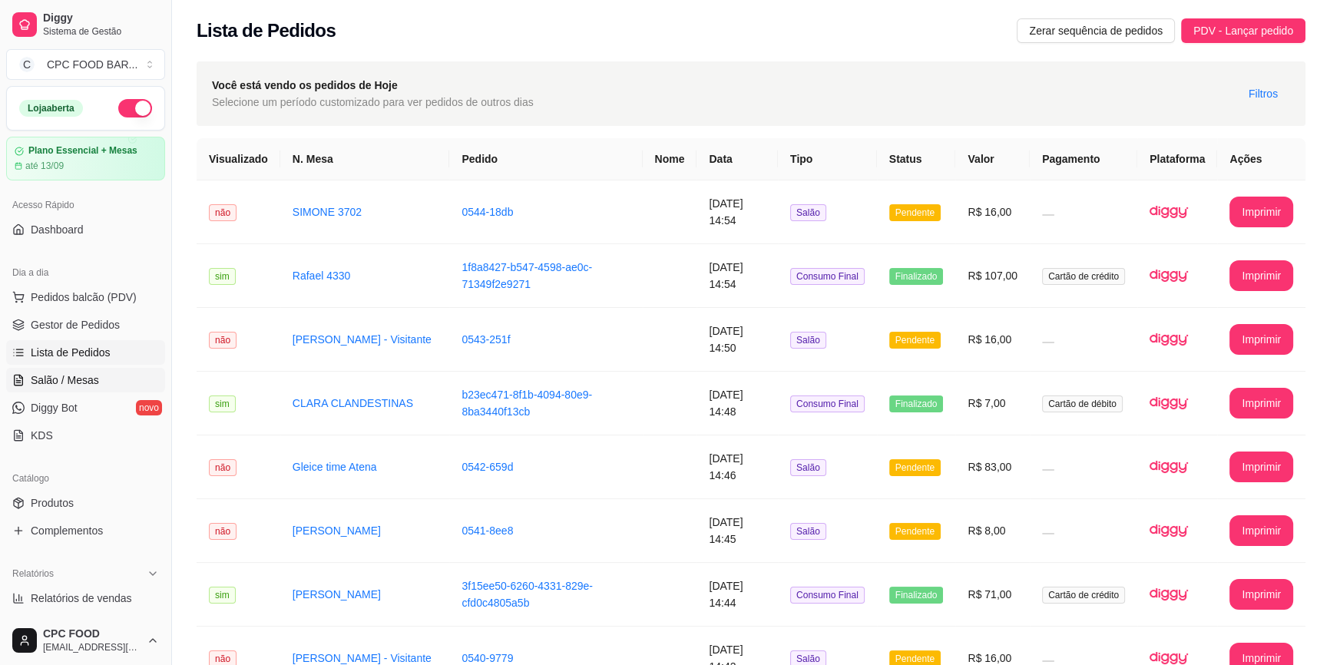
click at [91, 377] on span "Salão / Mesas" at bounding box center [65, 379] width 68 height 15
click at [127, 290] on span "Pedidos balcão (PDV)" at bounding box center [84, 296] width 106 height 15
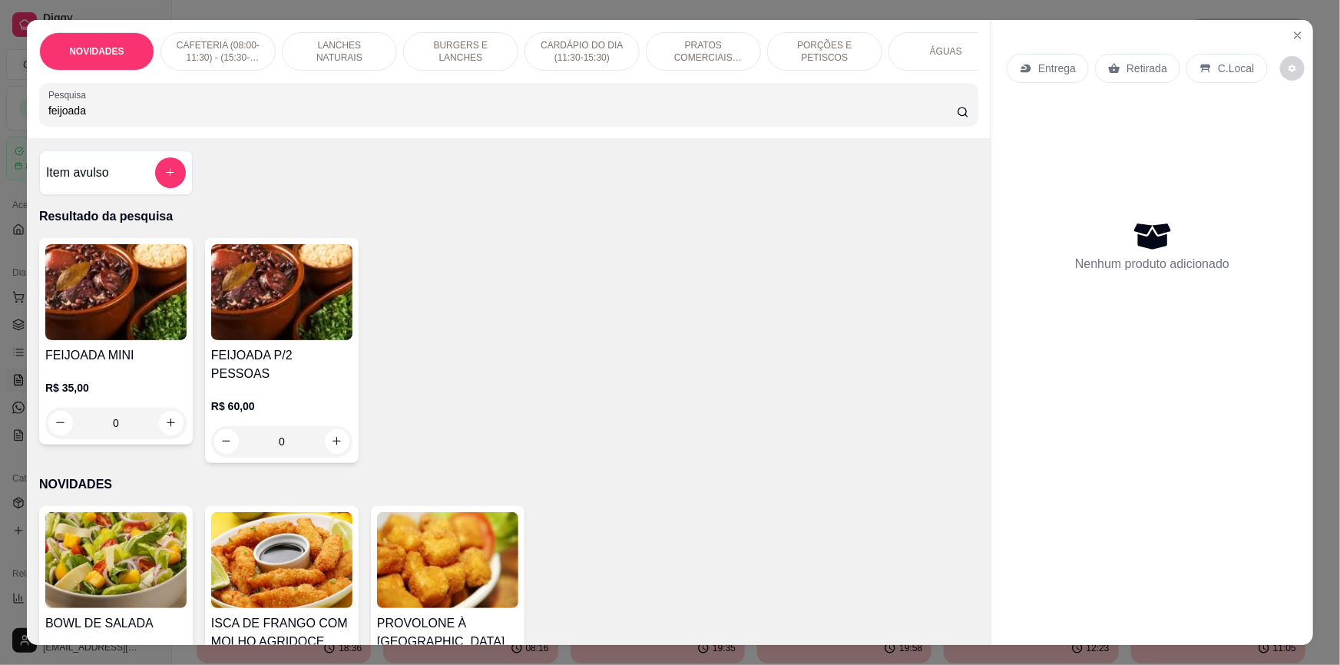
type input "feijoada"
click at [172, 431] on button "increase-product-quantity" at bounding box center [171, 423] width 25 height 25
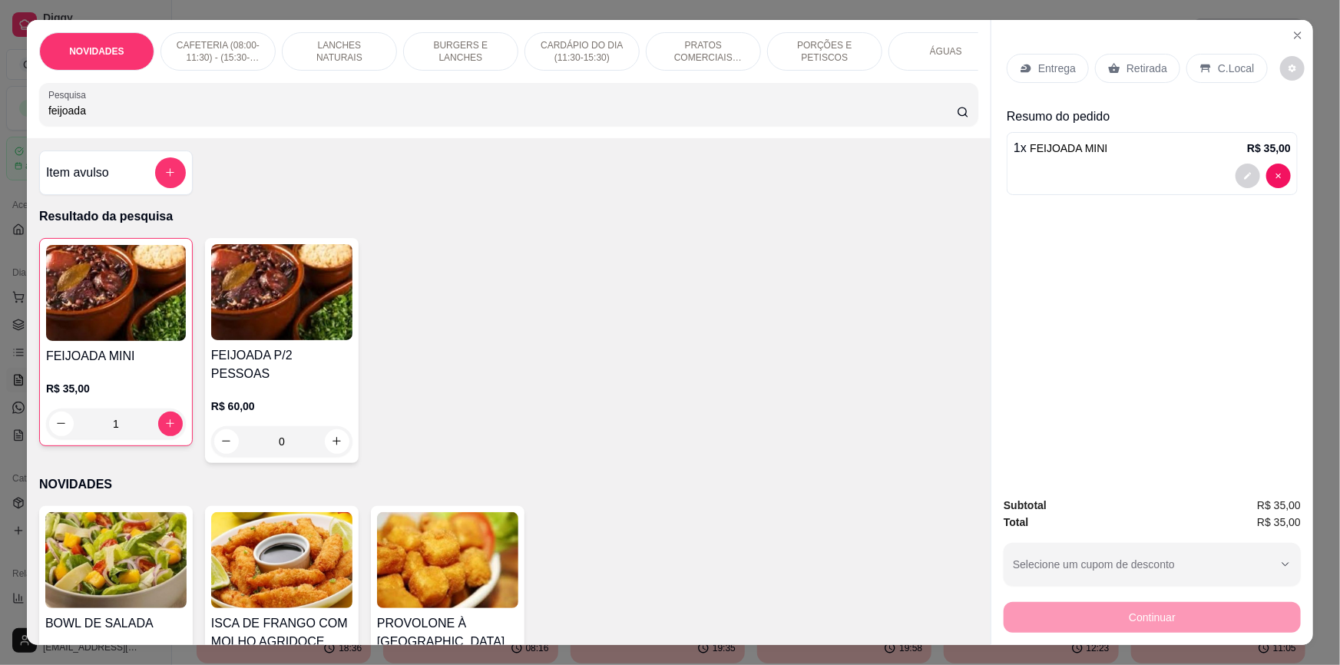
type input "1"
click at [49, 433] on button "decrease-product-quantity" at bounding box center [61, 423] width 25 height 25
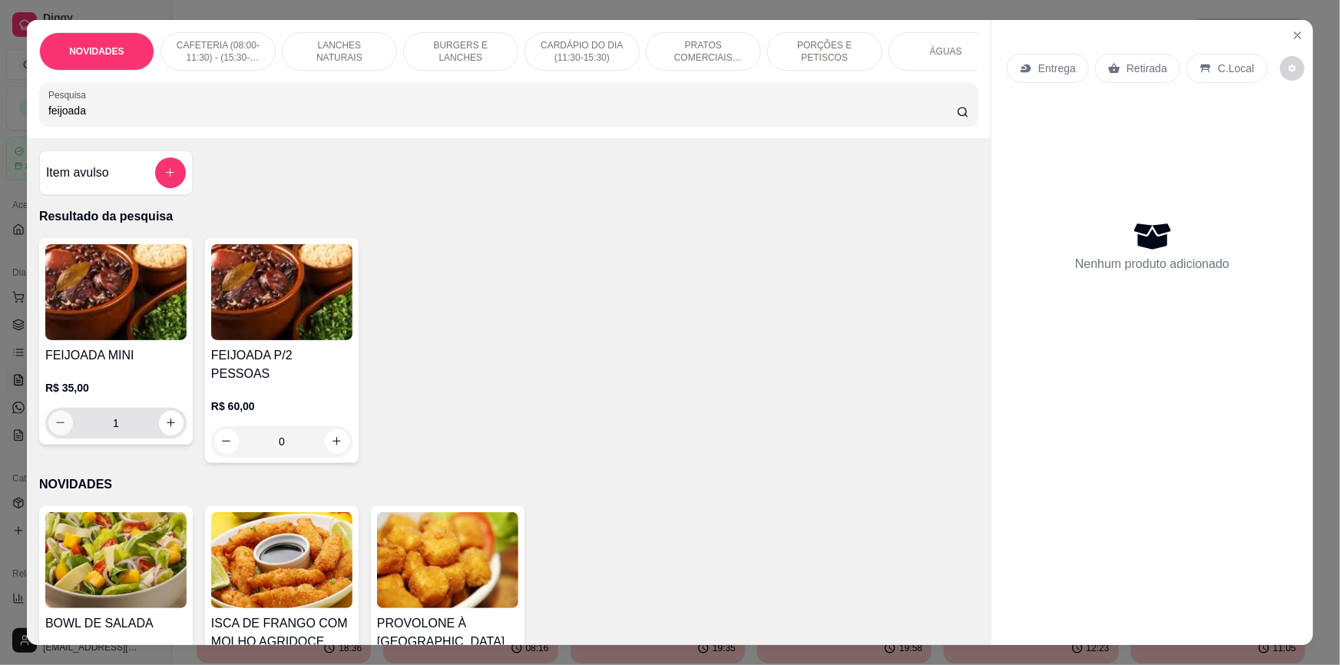
type input "0"
click at [1297, 34] on icon "Close" at bounding box center [1297, 35] width 12 height 12
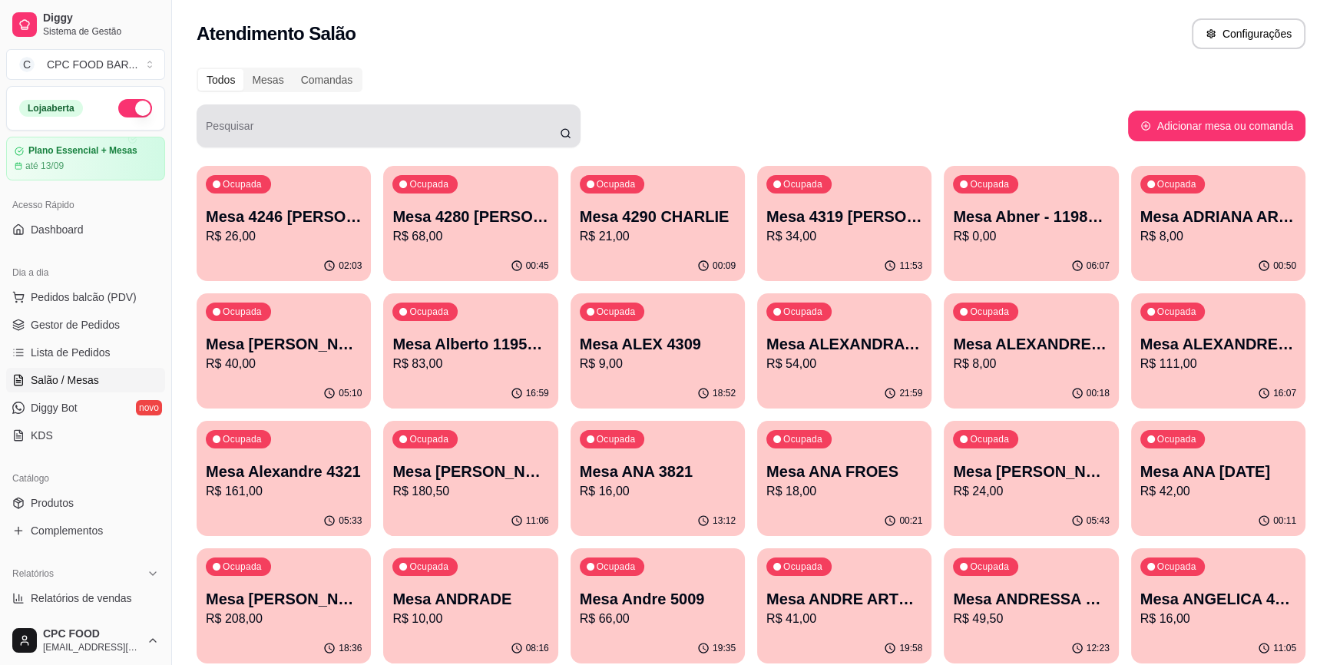
click at [462, 137] on input "Pesquisar" at bounding box center [383, 131] width 354 height 15
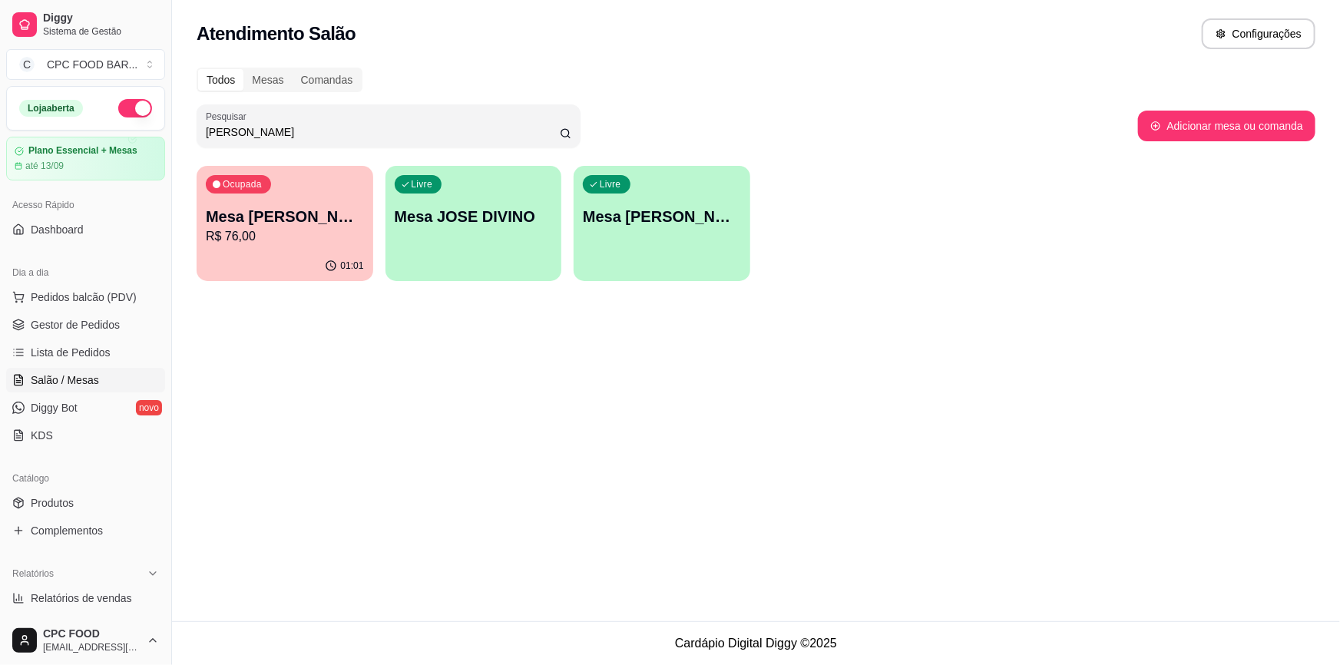
click at [246, 230] on p "R$ 76,00" at bounding box center [285, 236] width 158 height 18
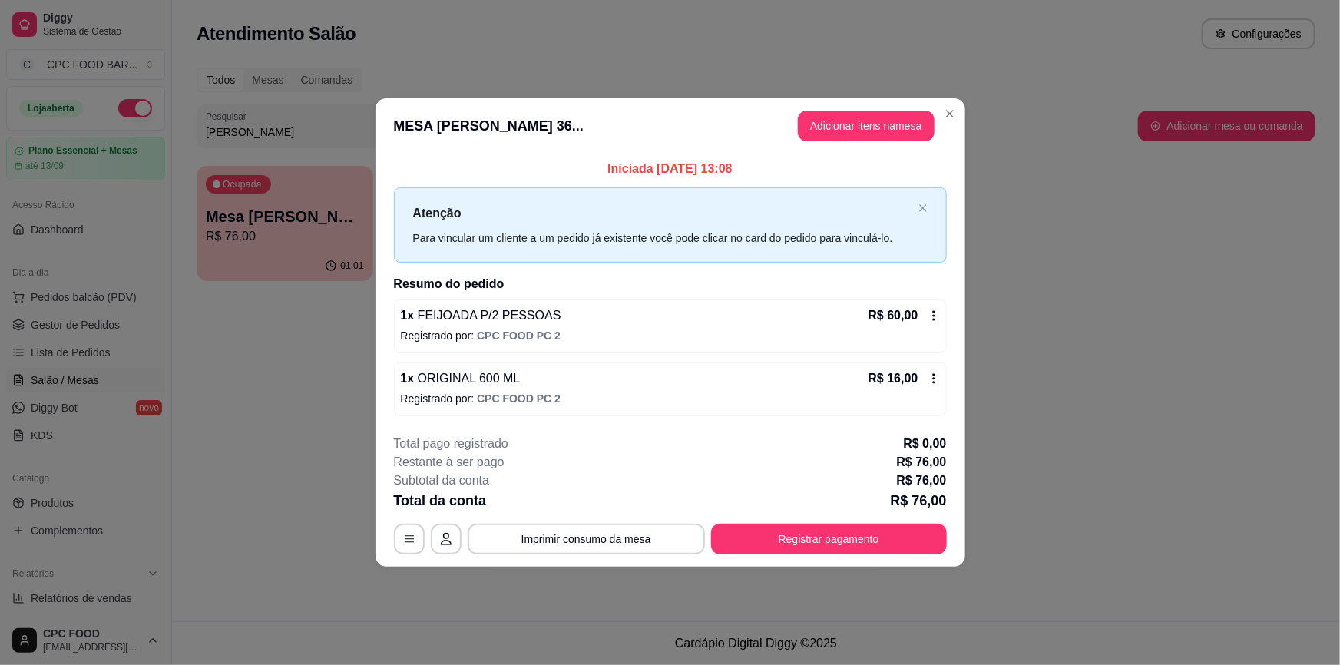
click at [923, 214] on div "Atenção Para vincular um cliente a um pedido já existente você pode clicar no c…" at bounding box center [670, 224] width 553 height 74
click at [926, 207] on icon "close" at bounding box center [922, 207] width 9 height 9
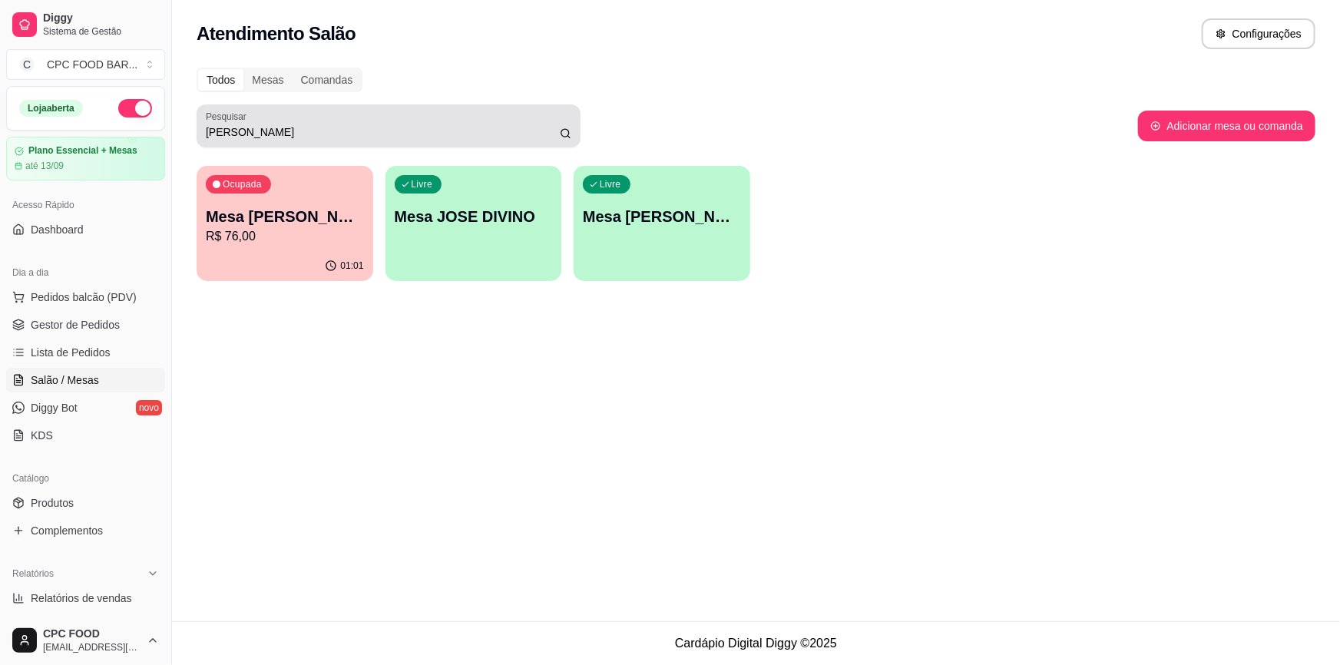
click at [471, 117] on div "jose" at bounding box center [388, 126] width 365 height 31
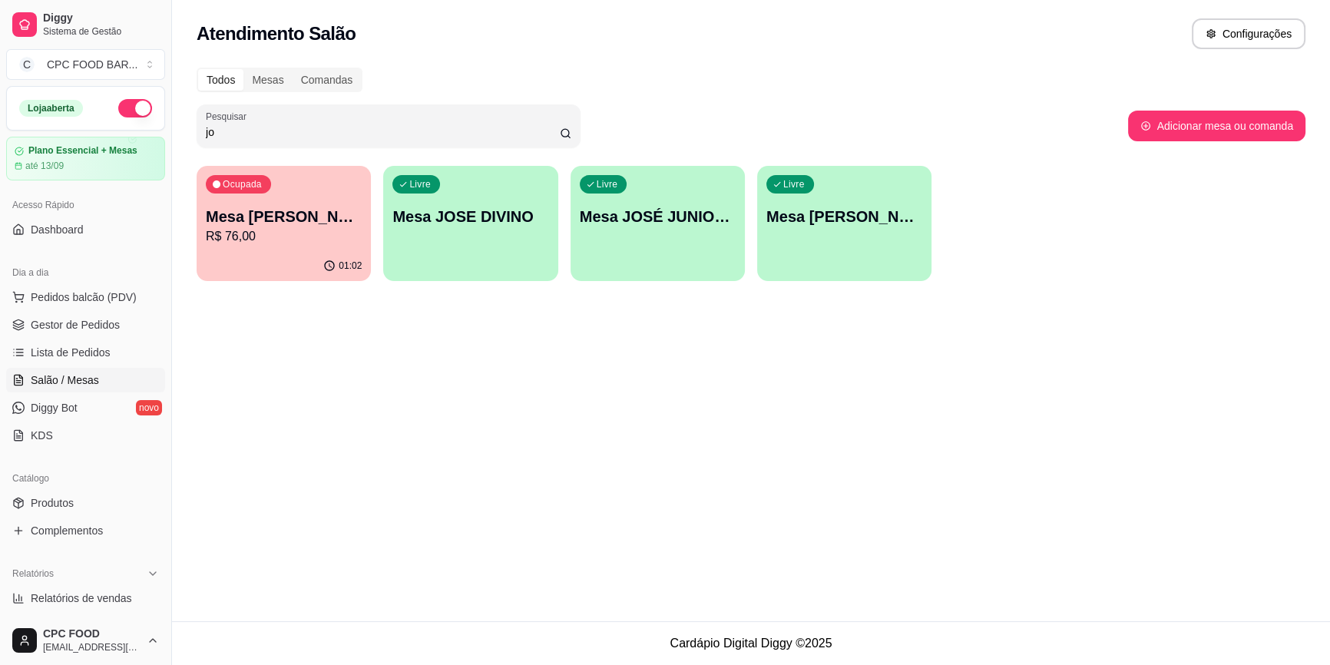
type input "j"
type input "simone"
click at [313, 259] on div "02:40" at bounding box center [285, 266] width 177 height 30
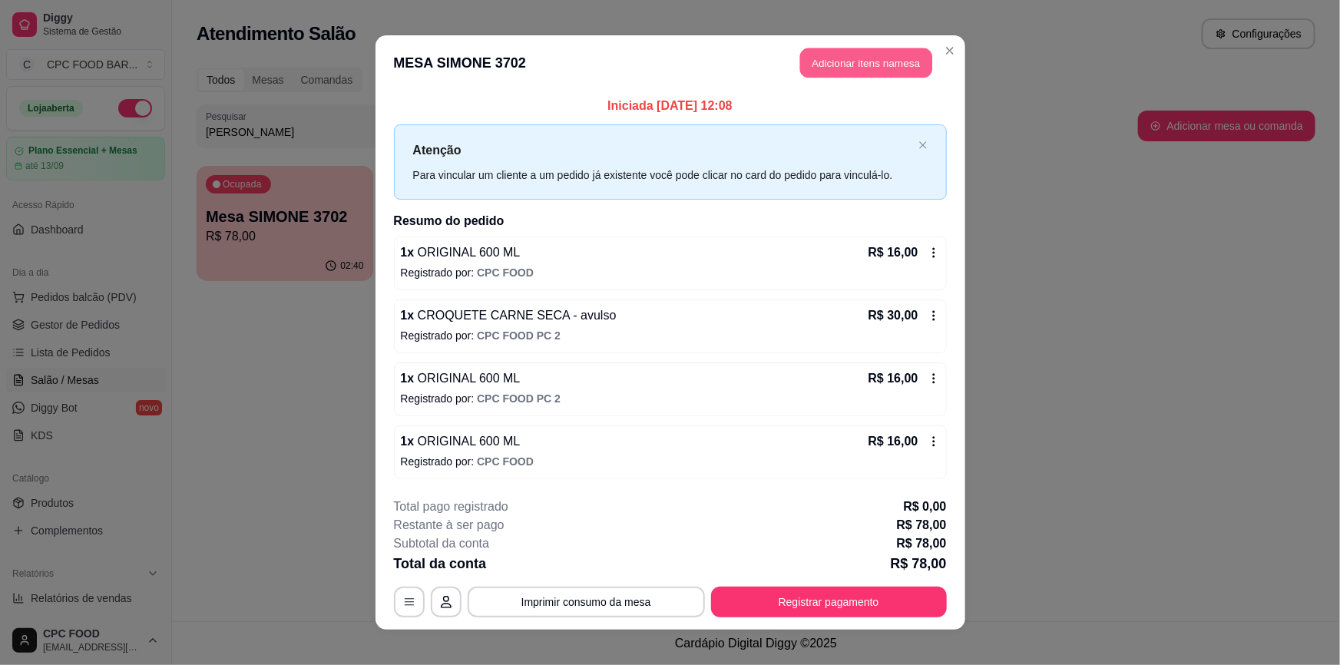
click at [844, 51] on button "Adicionar itens na mesa" at bounding box center [866, 63] width 132 height 30
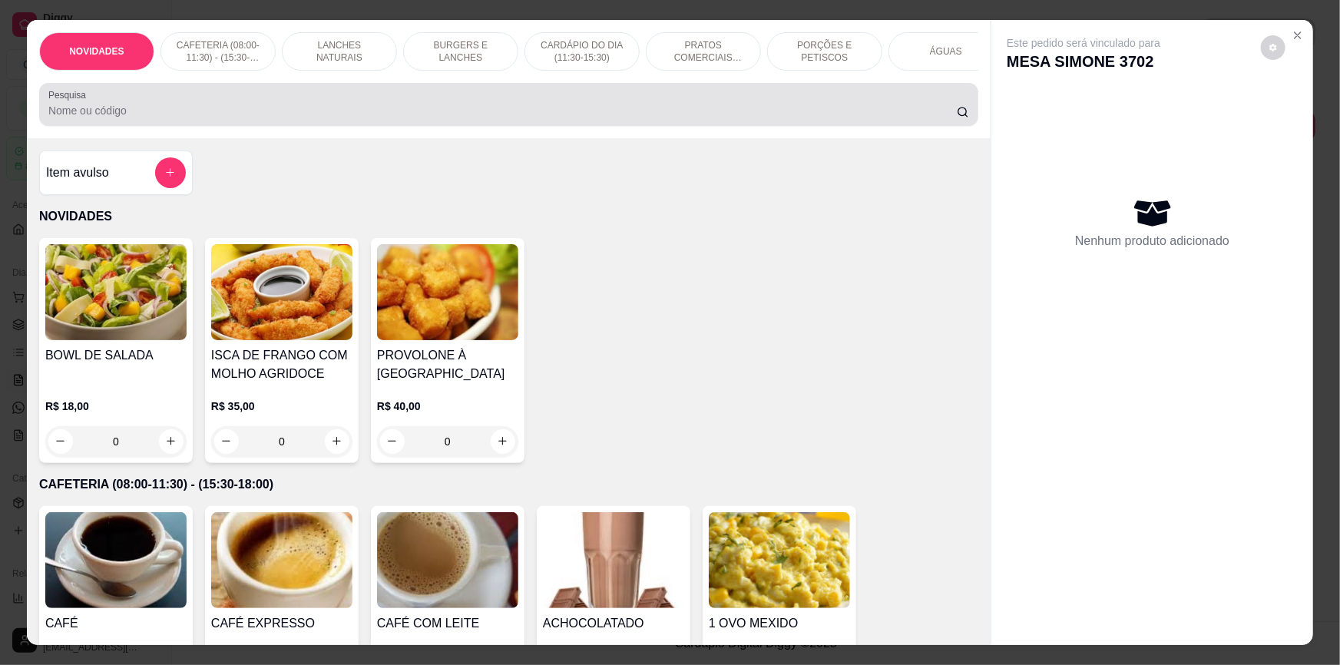
click at [531, 120] on div at bounding box center [508, 104] width 920 height 31
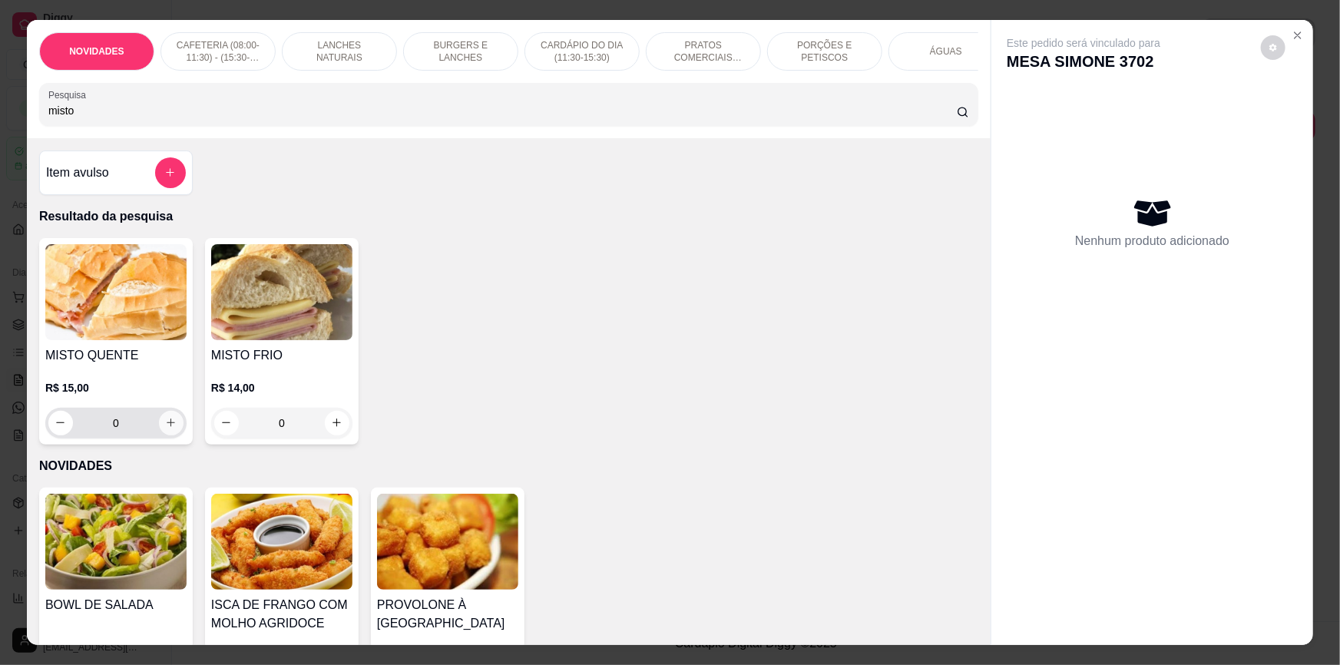
type input "misto"
click at [161, 435] on button "increase-product-quantity" at bounding box center [171, 423] width 25 height 25
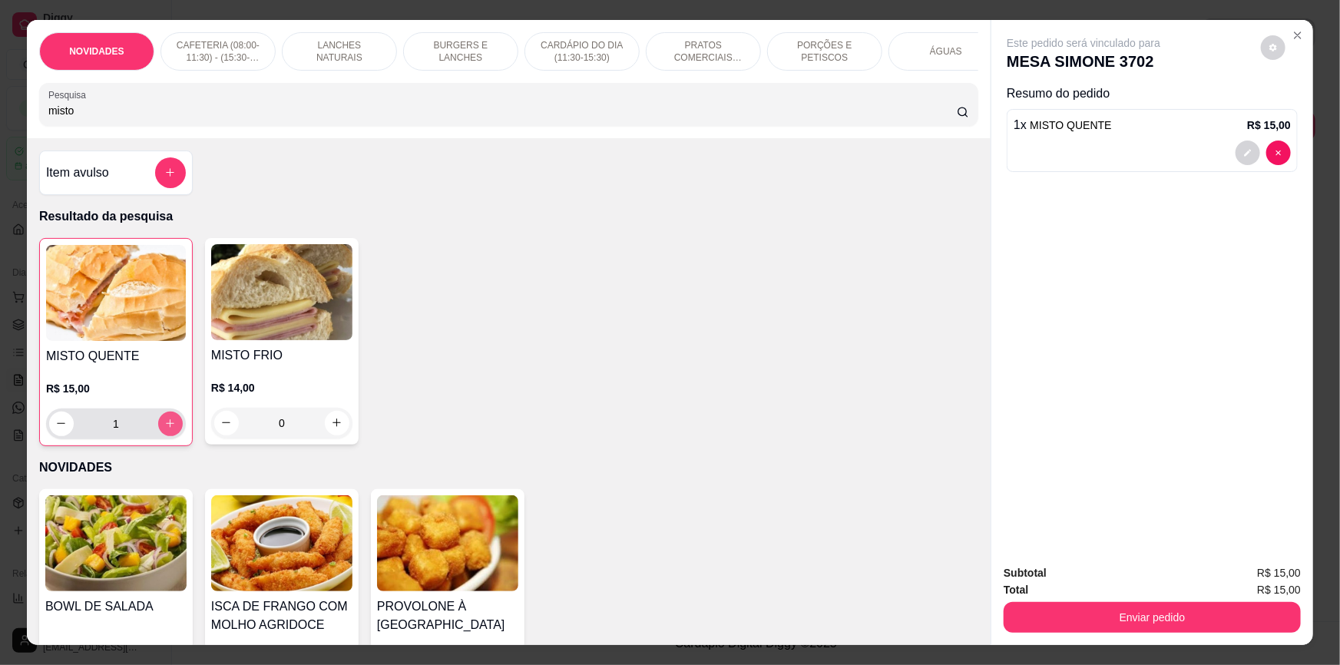
type input "1"
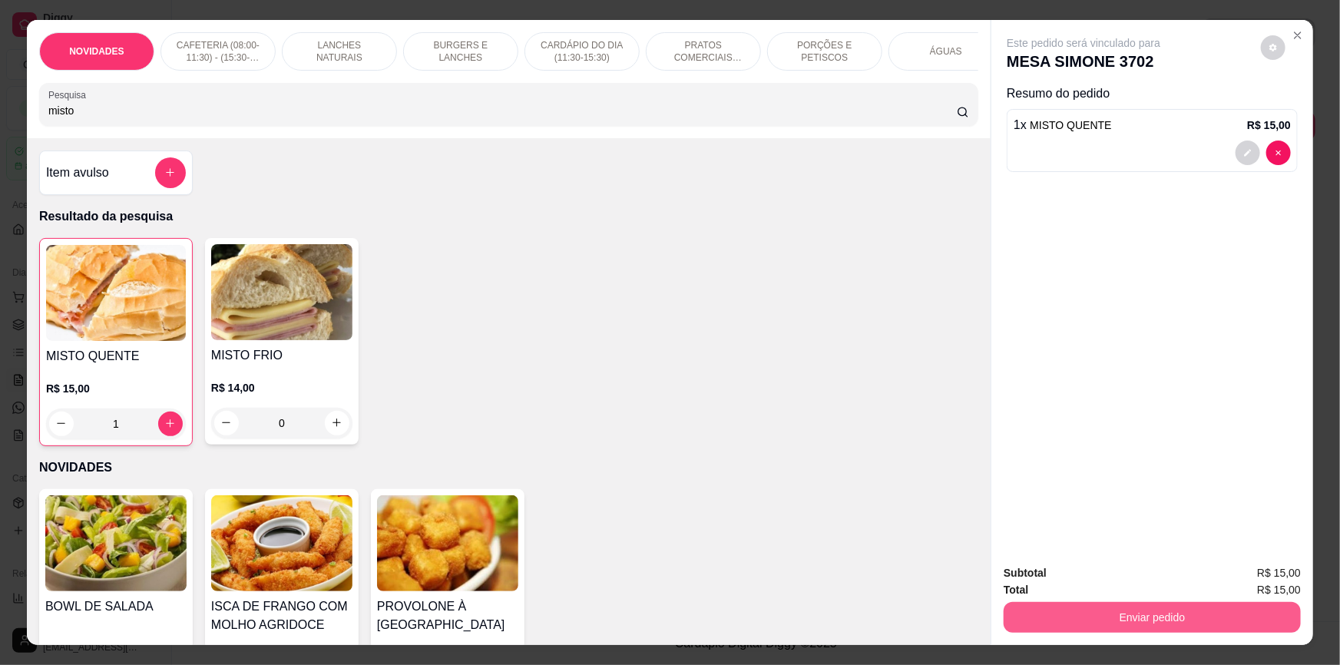
click at [1118, 614] on button "Enviar pedido" at bounding box center [1151, 617] width 297 height 31
click at [1125, 583] on button "Não registrar e enviar pedido" at bounding box center [1102, 579] width 155 height 28
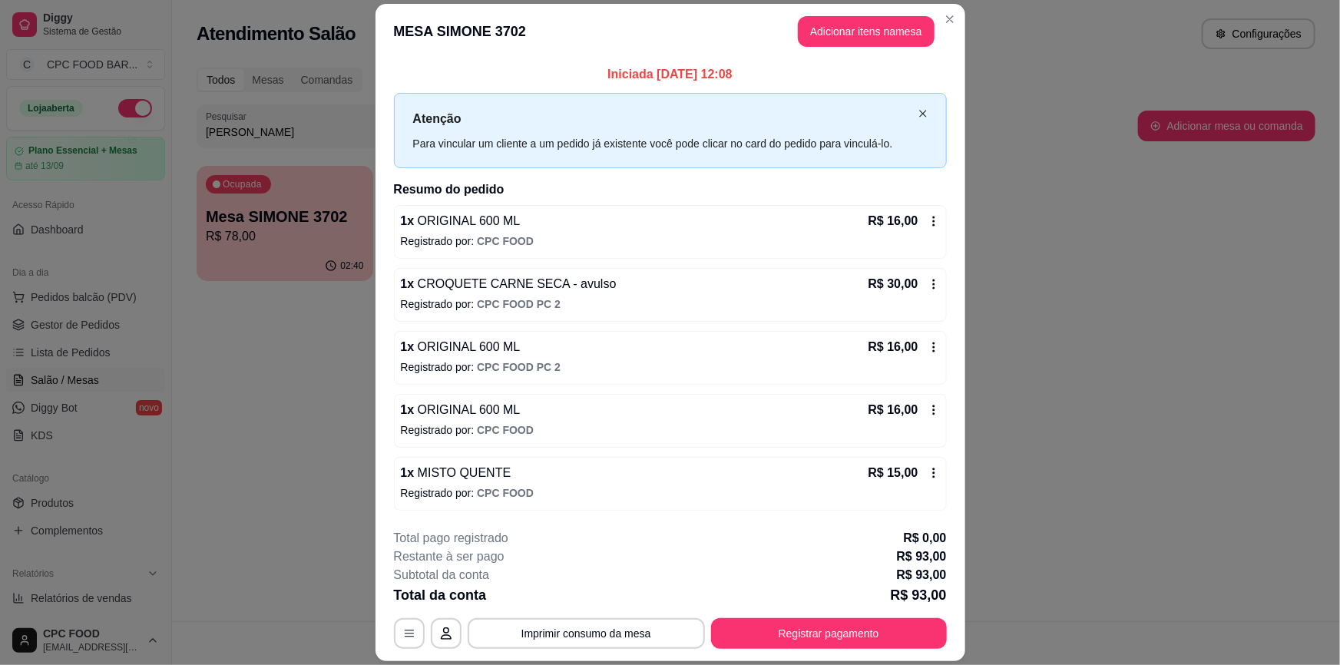
click at [918, 117] on icon "close" at bounding box center [922, 113] width 9 height 9
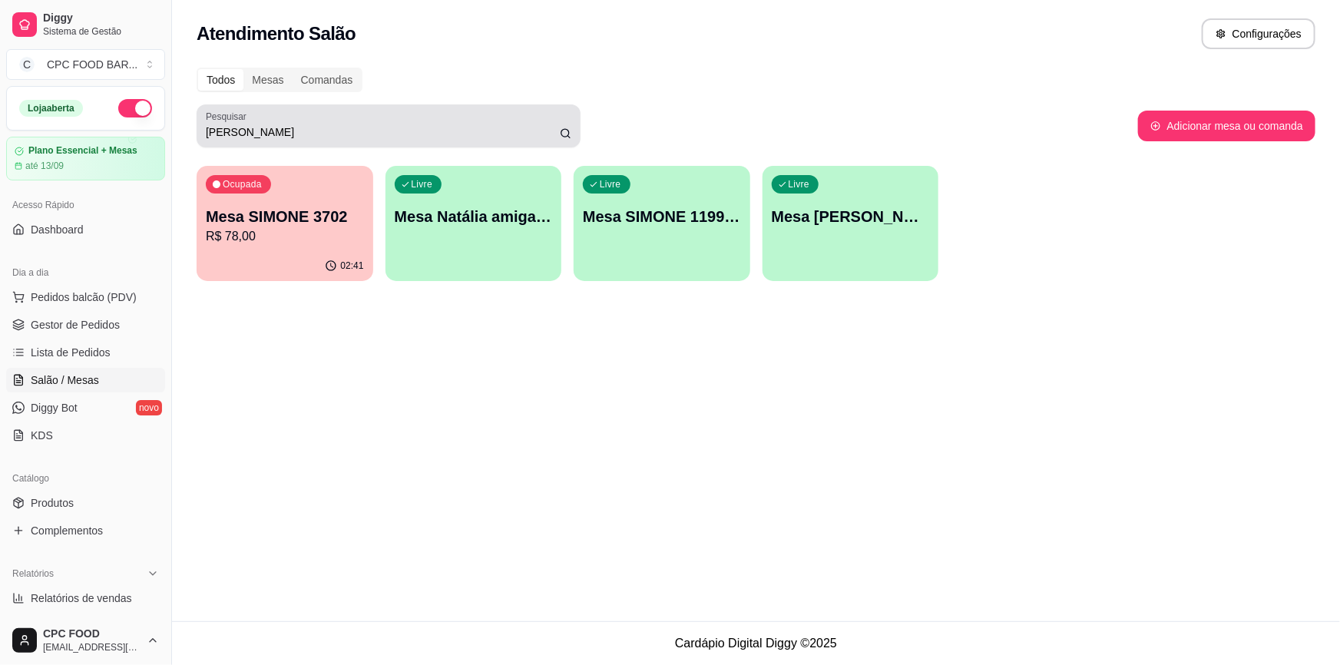
click at [475, 133] on input "simone" at bounding box center [383, 131] width 354 height 15
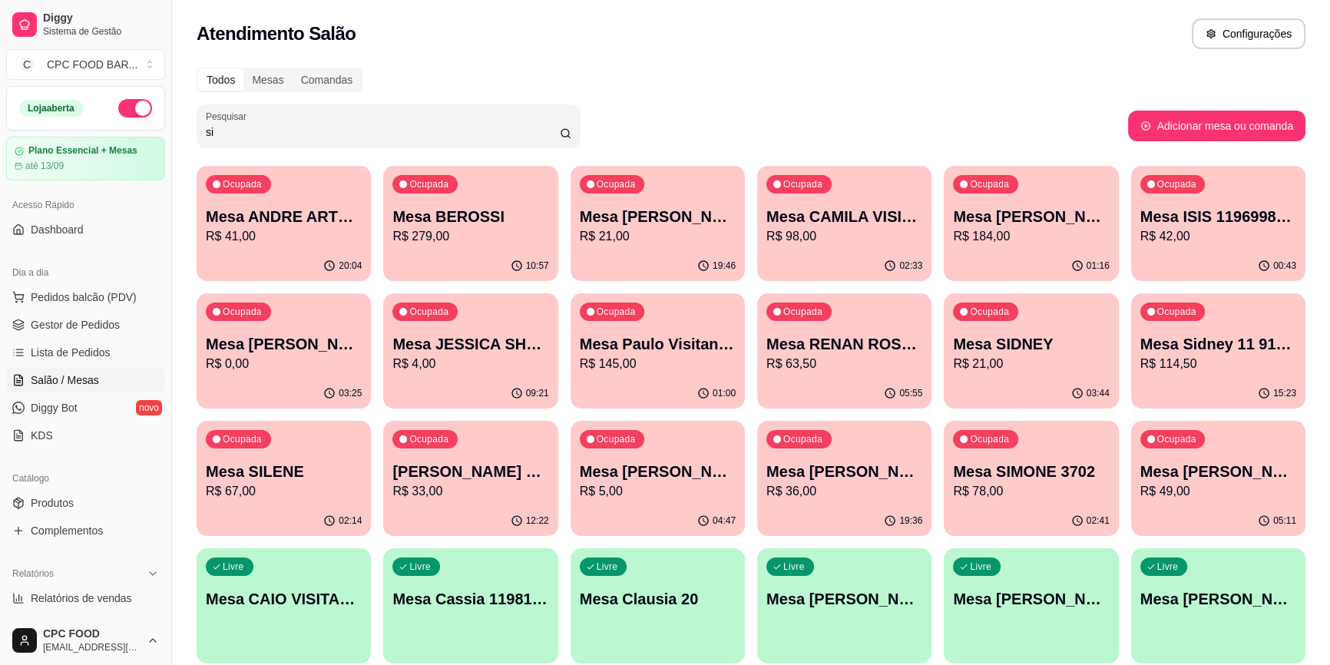
type input "s"
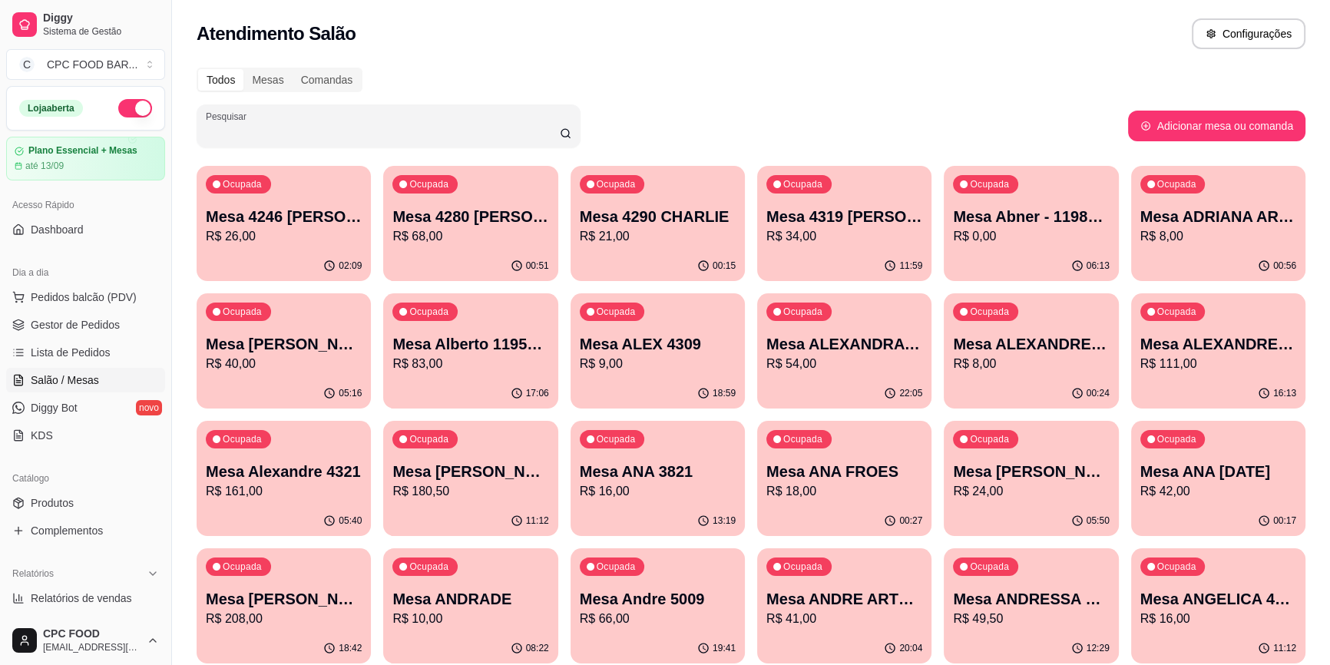
click at [481, 134] on input "Pesquisar" at bounding box center [383, 131] width 354 height 15
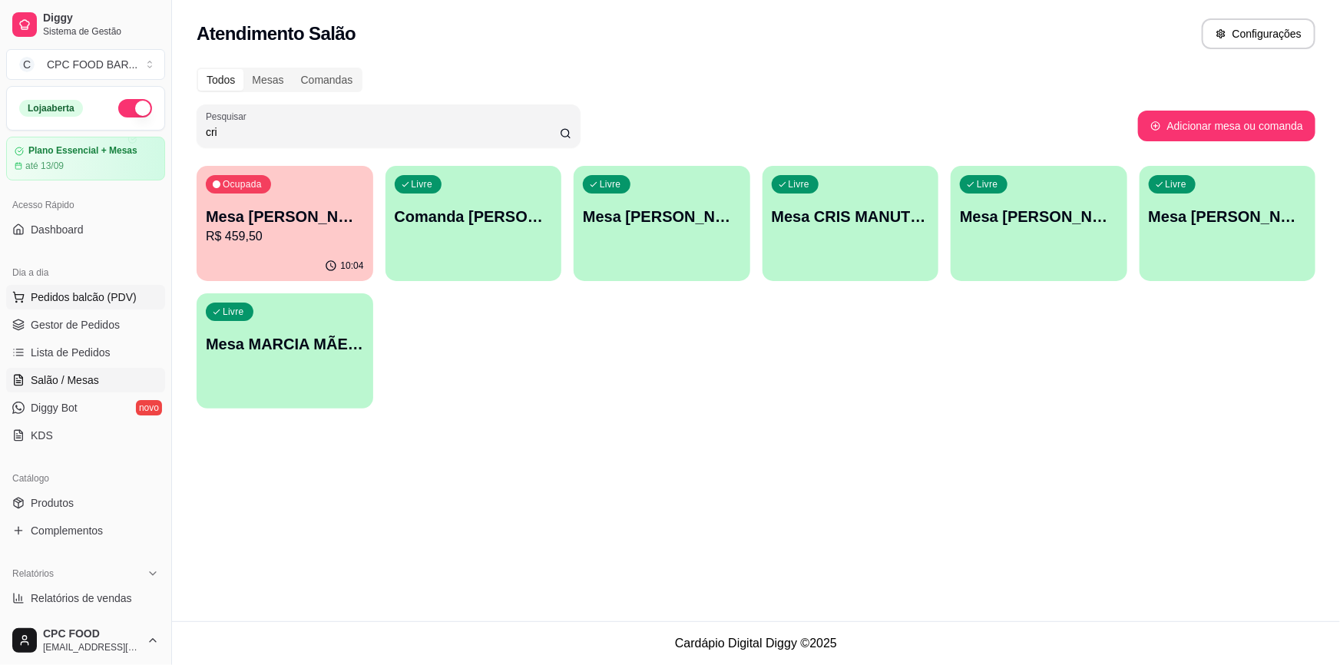
type input "cri"
click at [107, 288] on button "Pedidos balcão (PDV)" at bounding box center [85, 297] width 159 height 25
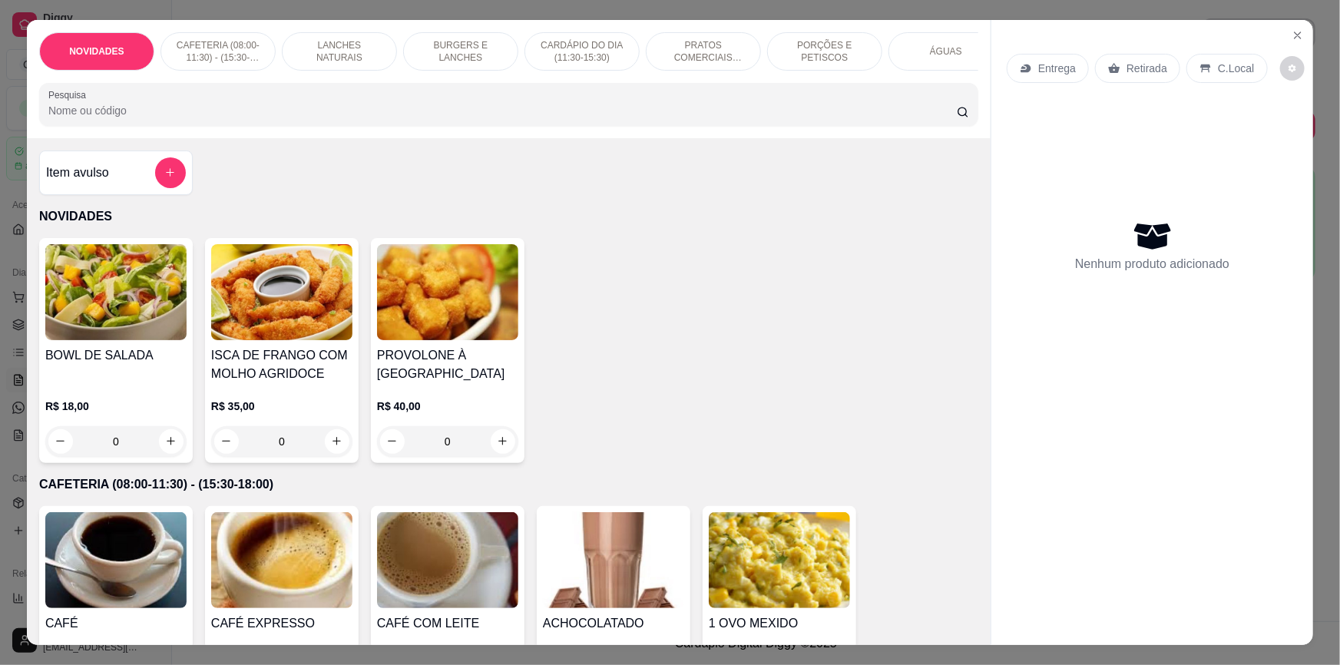
click at [580, 51] on p "CARDÁPIO DO DIA (11:30-15:30)" at bounding box center [581, 51] width 89 height 25
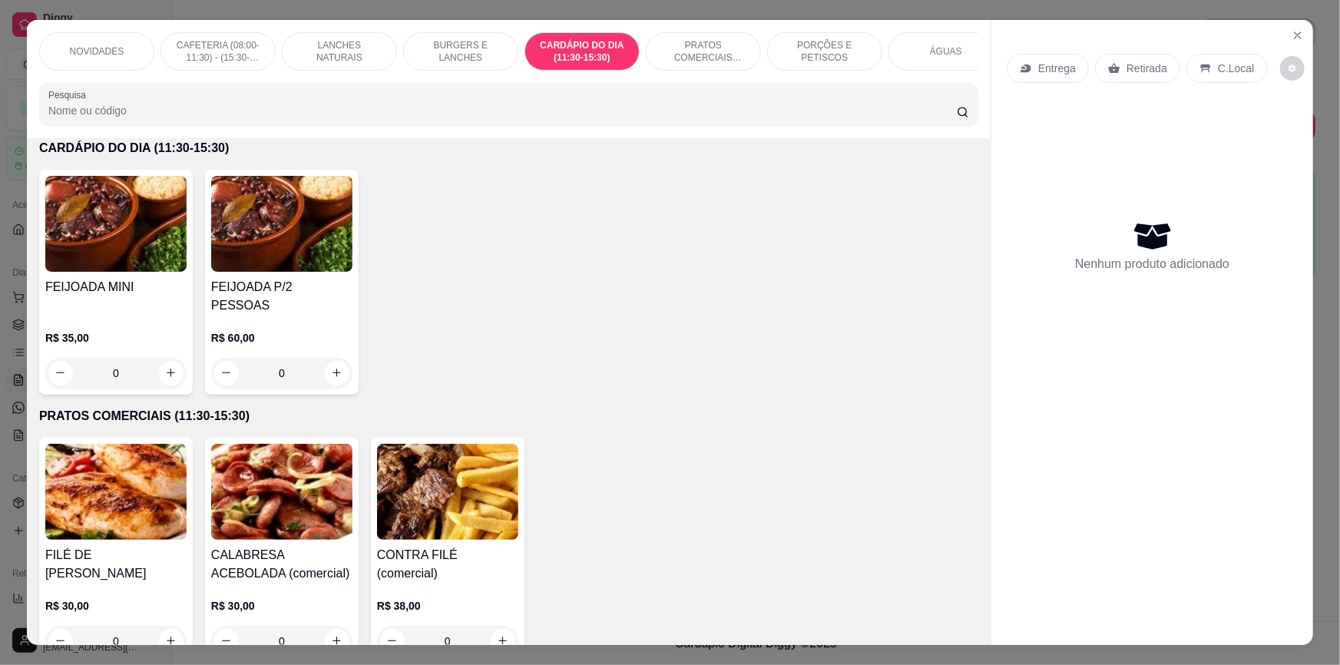
scroll to position [29, 0]
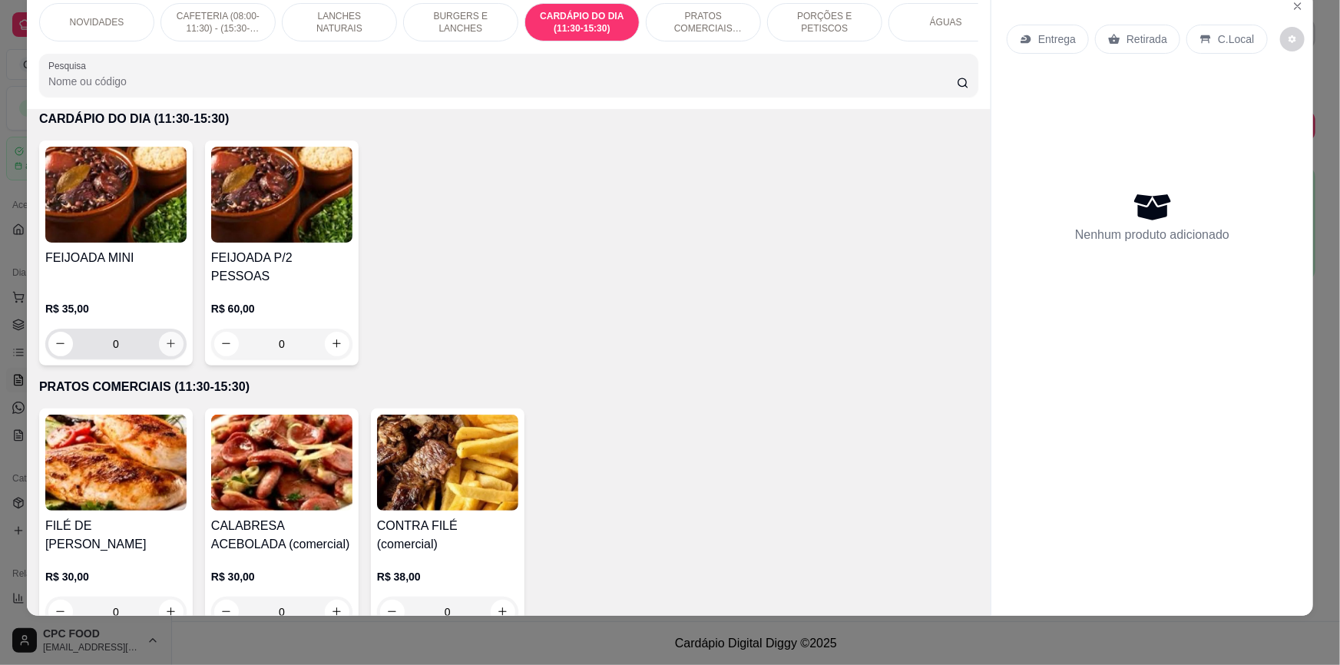
click at [167, 338] on icon "increase-product-quantity" at bounding box center [171, 344] width 12 height 12
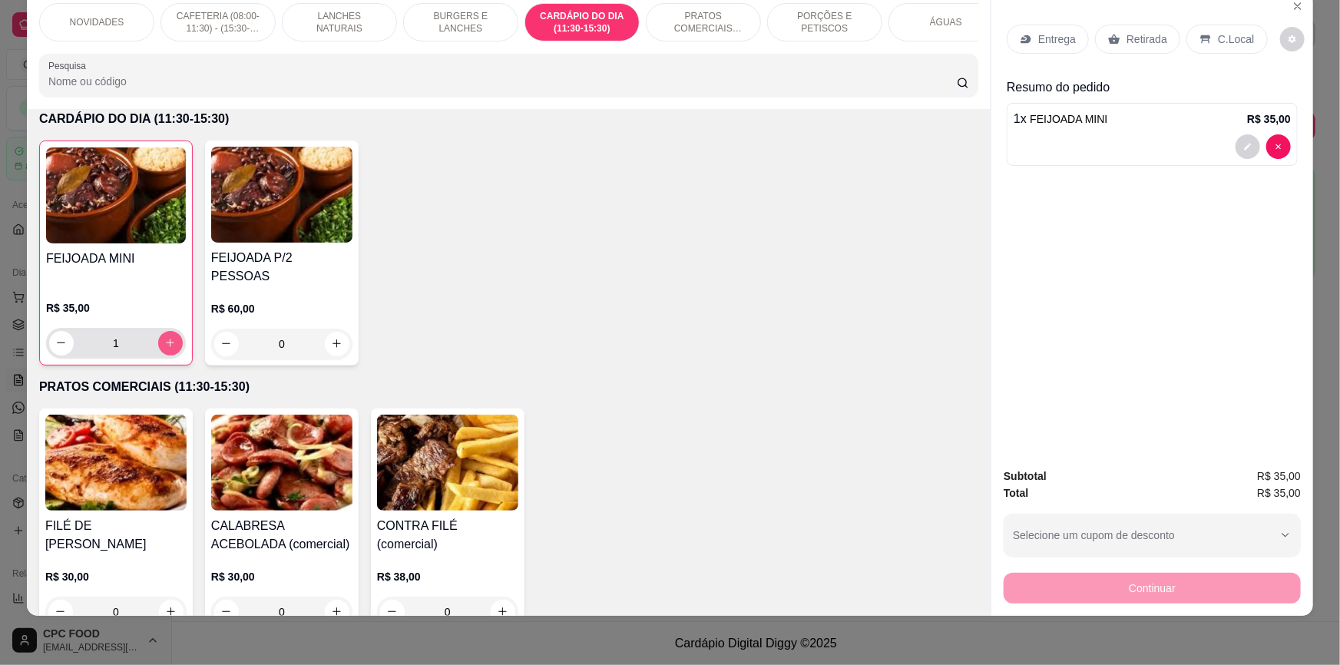
type input "1"
click at [491, 600] on button "increase-product-quantity" at bounding box center [503, 612] width 24 height 24
type input "2"
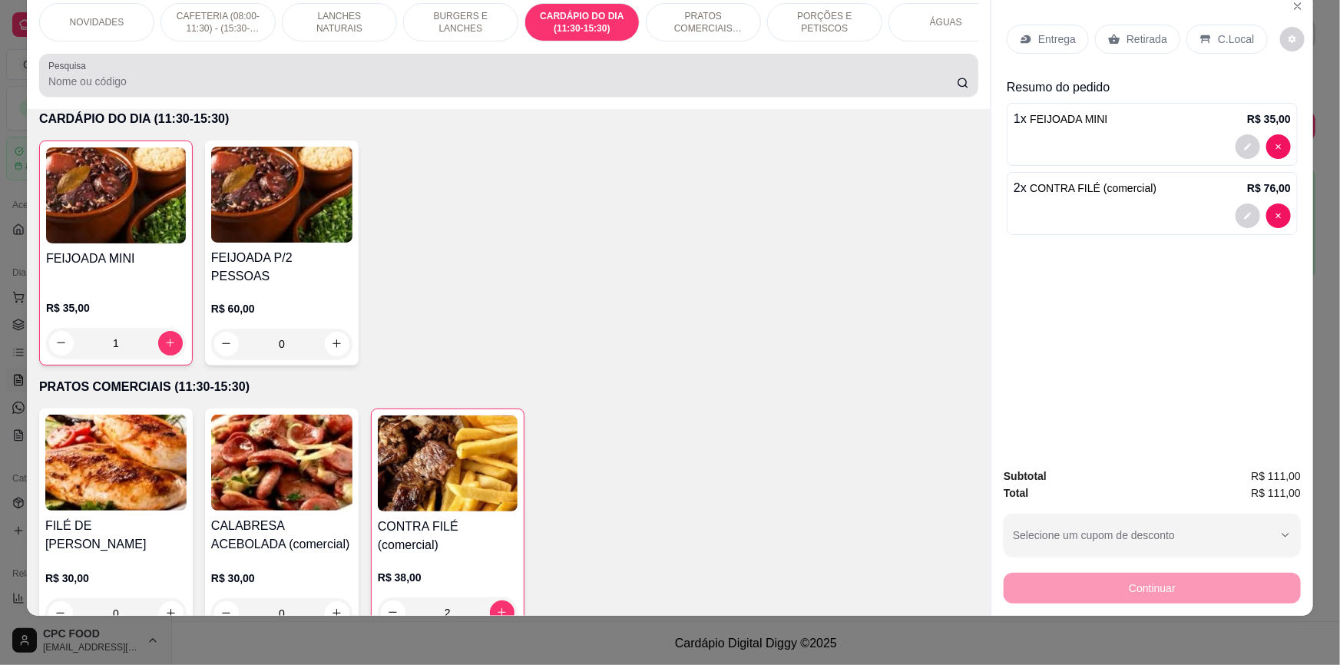
click at [822, 83] on div at bounding box center [508, 75] width 920 height 31
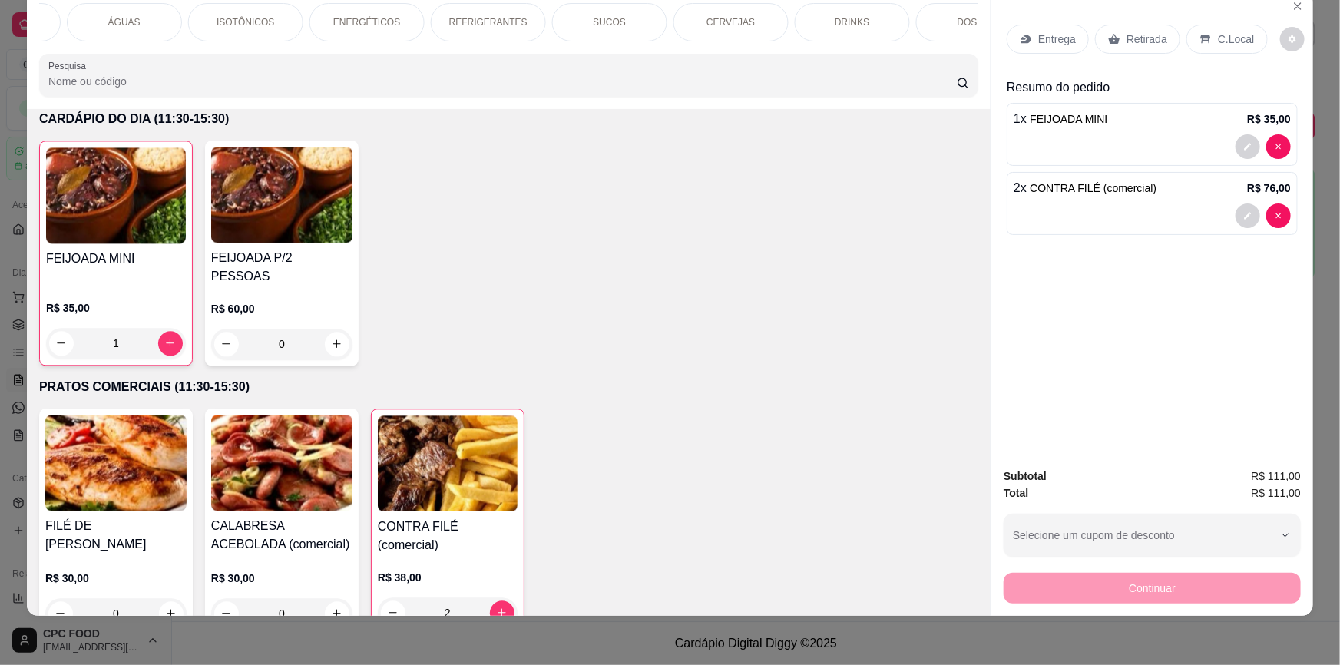
scroll to position [0, 1480]
click at [83, 28] on p "CERVEJAS" at bounding box center [72, 22] width 48 height 12
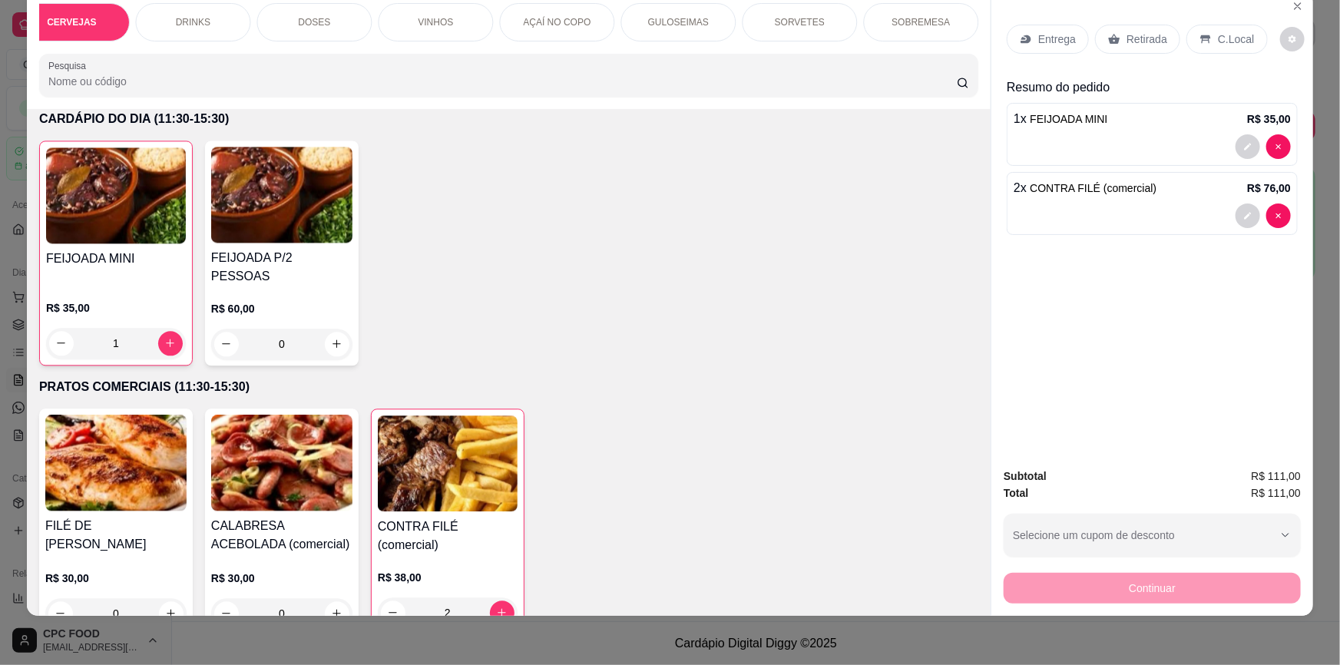
scroll to position [4542, 0]
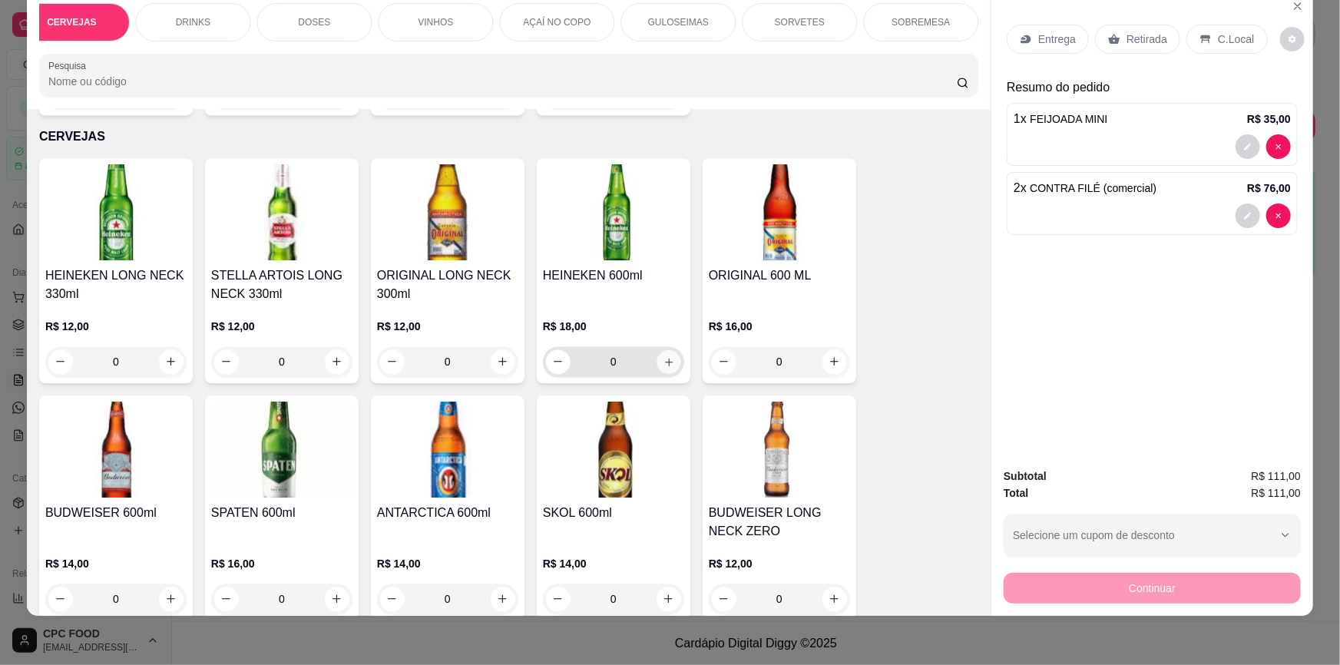
click at [663, 357] on icon "increase-product-quantity" at bounding box center [669, 363] width 12 height 12
type input "1"
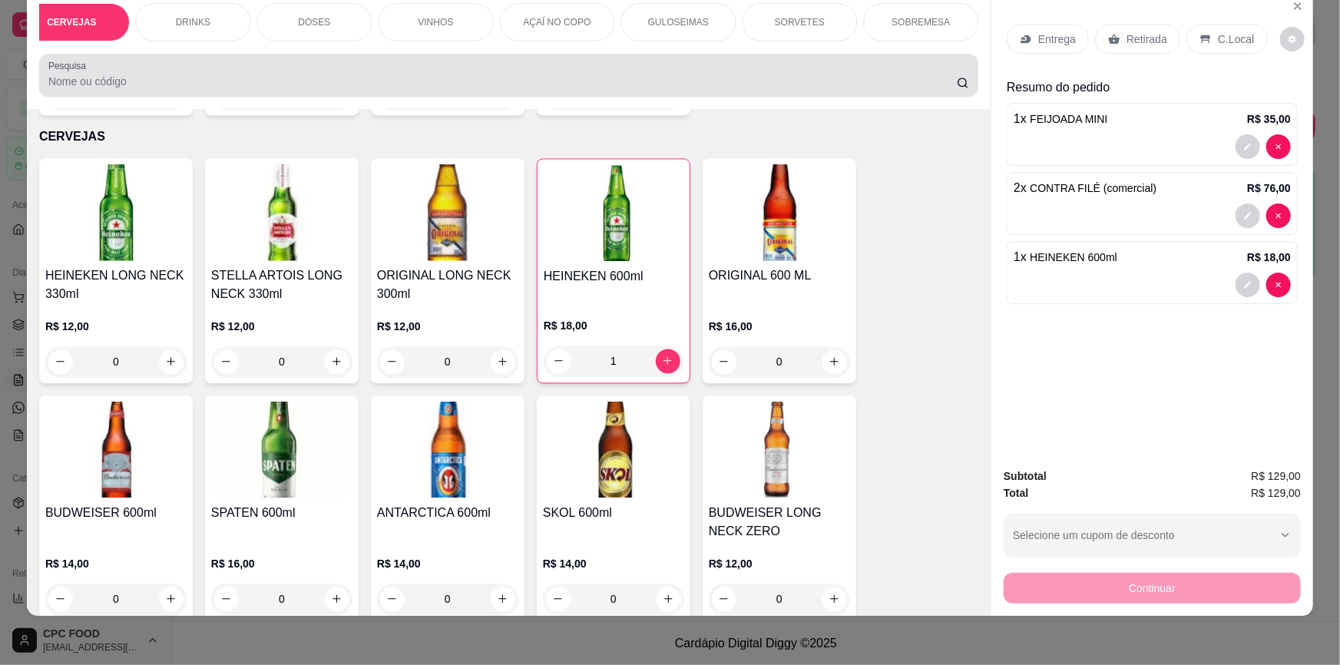
click at [461, 69] on div at bounding box center [508, 75] width 920 height 31
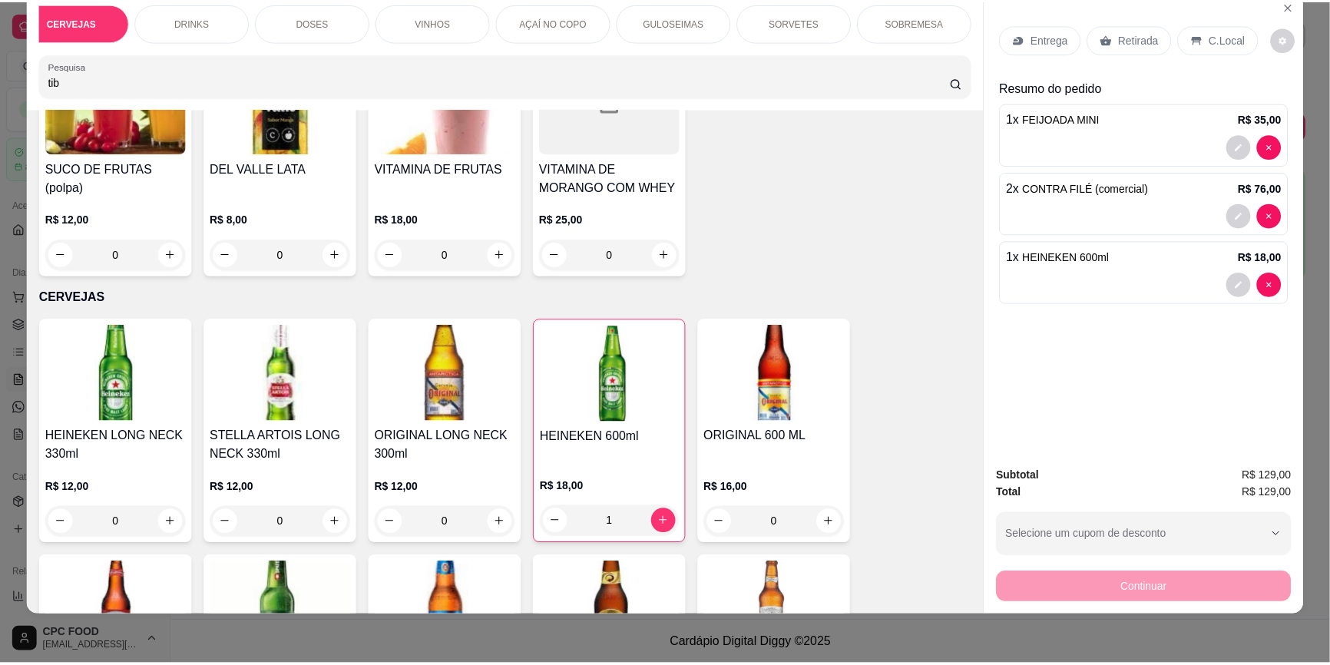
scroll to position [0, 0]
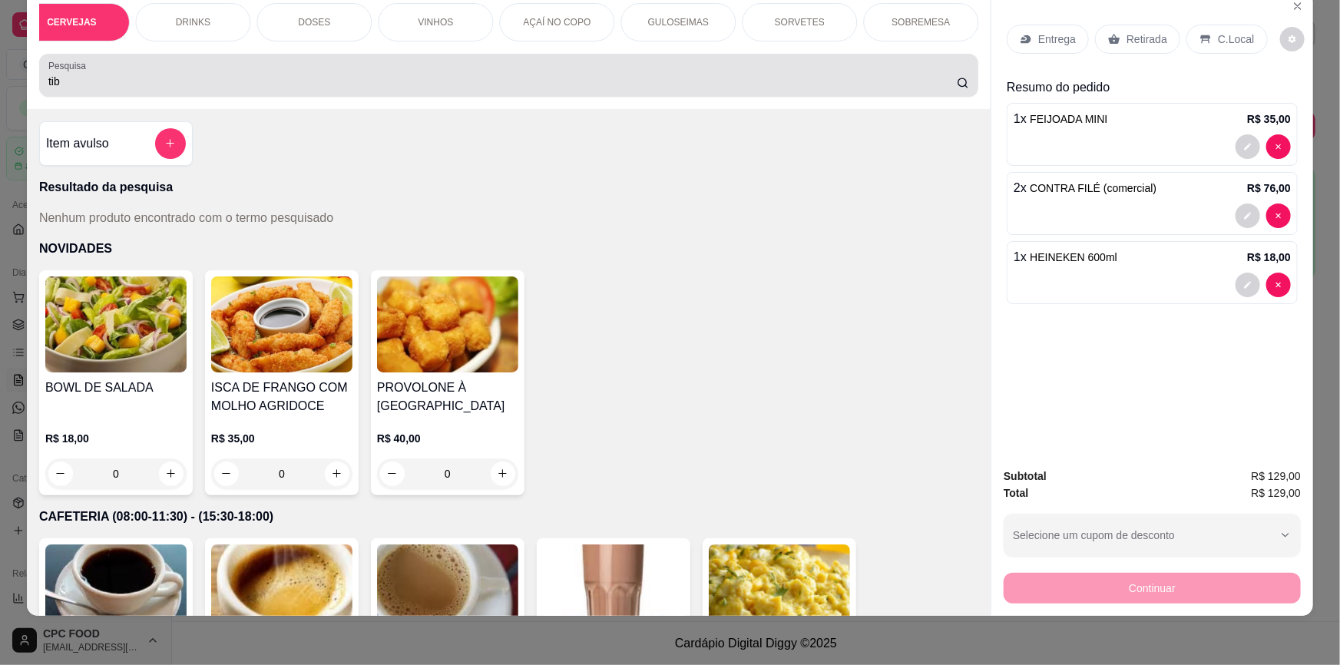
click at [198, 89] on input "tib" at bounding box center [502, 81] width 908 height 15
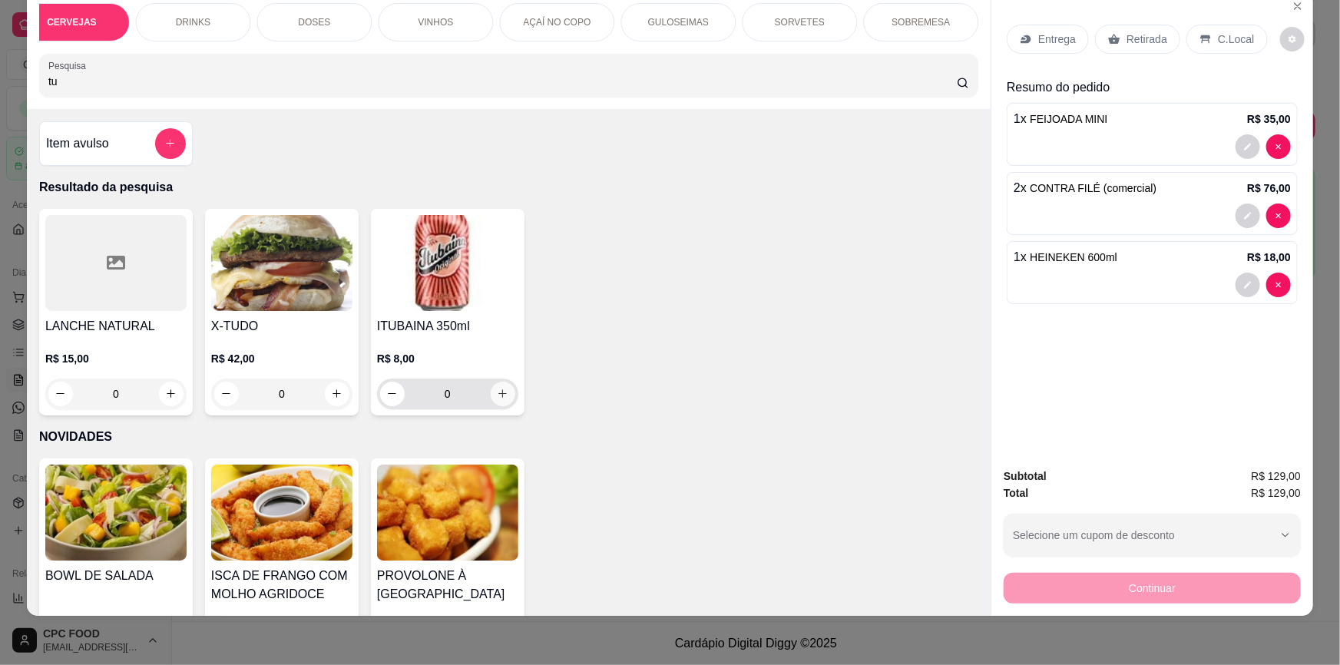
type input "tu"
click at [497, 399] on icon "increase-product-quantity" at bounding box center [503, 394] width 12 height 12
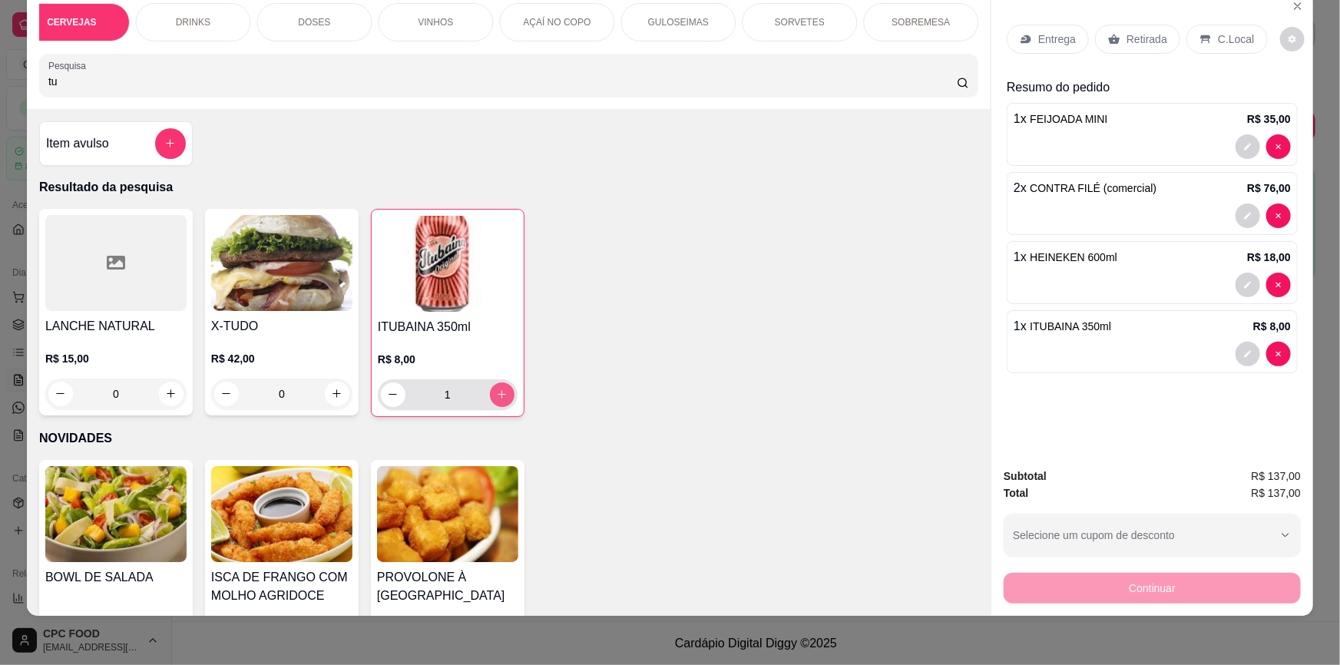
type input "1"
click at [588, 88] on input "tu" at bounding box center [502, 81] width 908 height 15
type input "t"
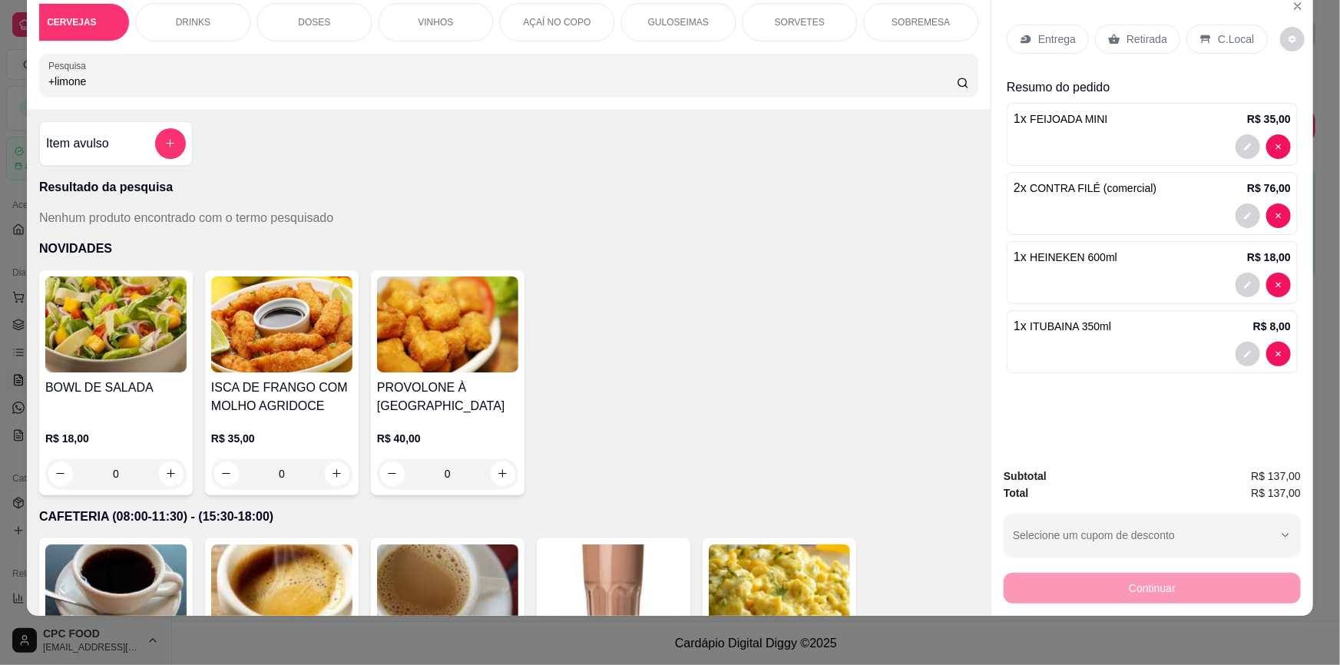
click at [48, 89] on input "+limone" at bounding box center [502, 81] width 908 height 15
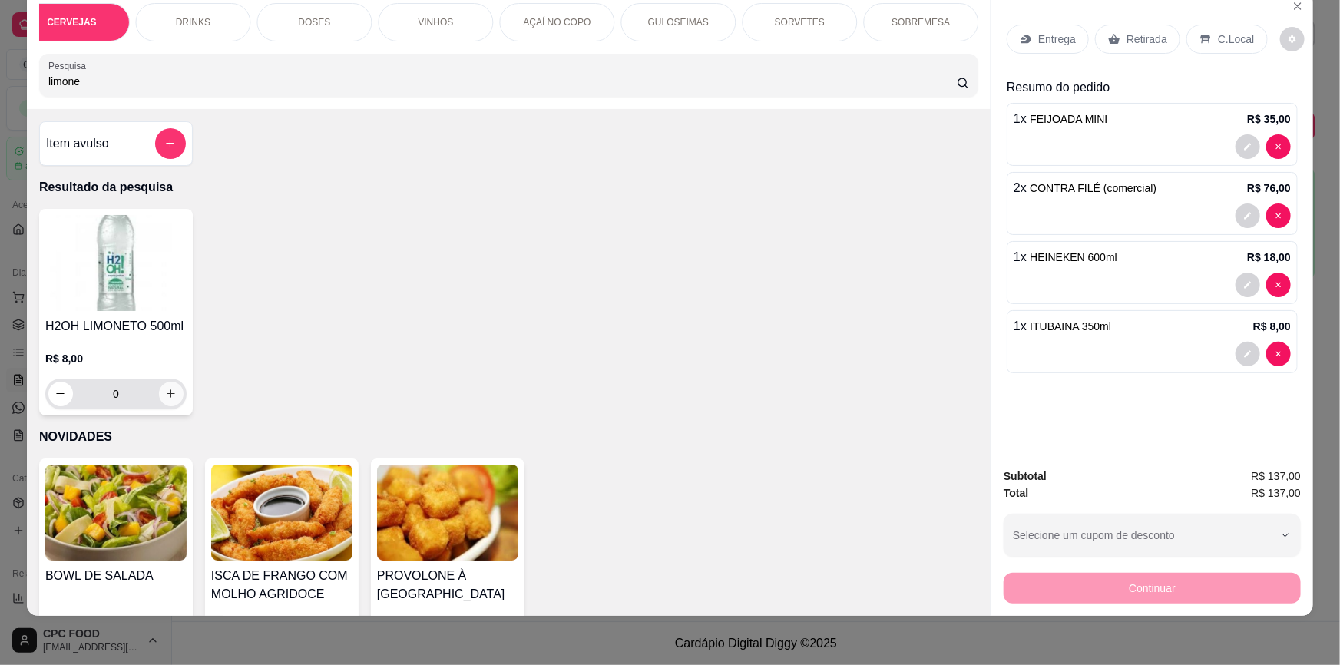
type input "limone"
click at [168, 399] on icon "increase-product-quantity" at bounding box center [171, 394] width 12 height 12
type input "1"
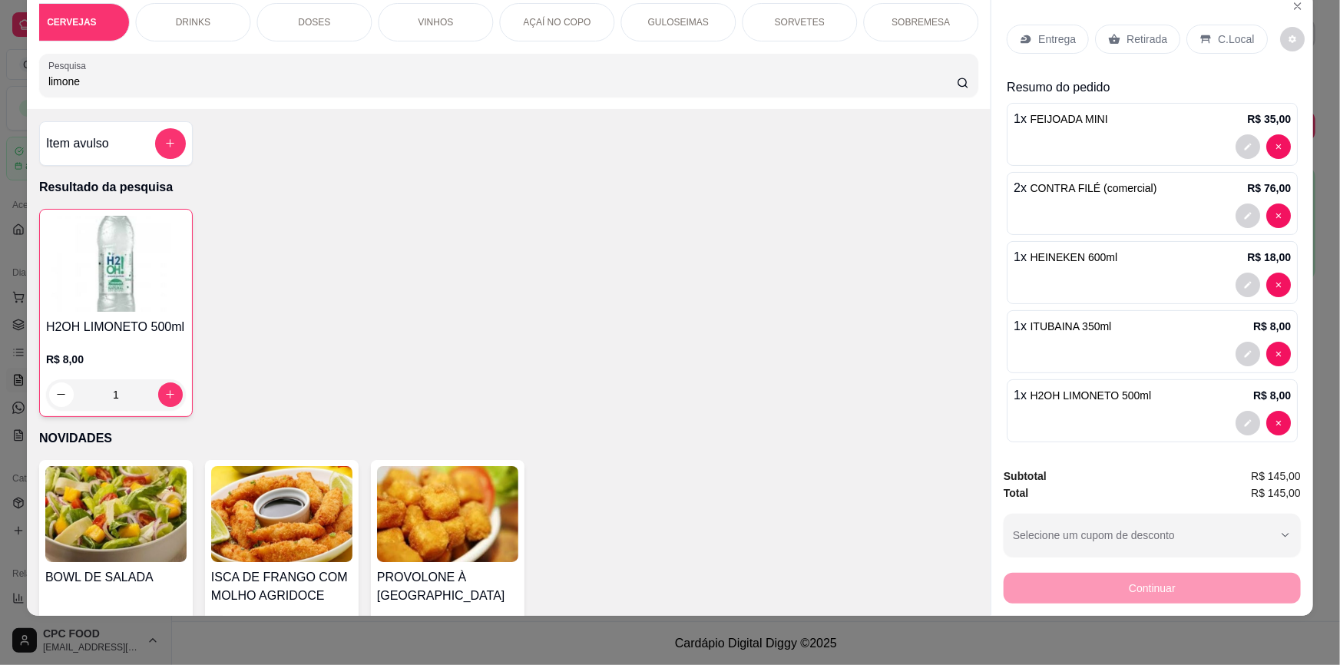
click at [1135, 40] on p "Retirada" at bounding box center [1146, 38] width 41 height 15
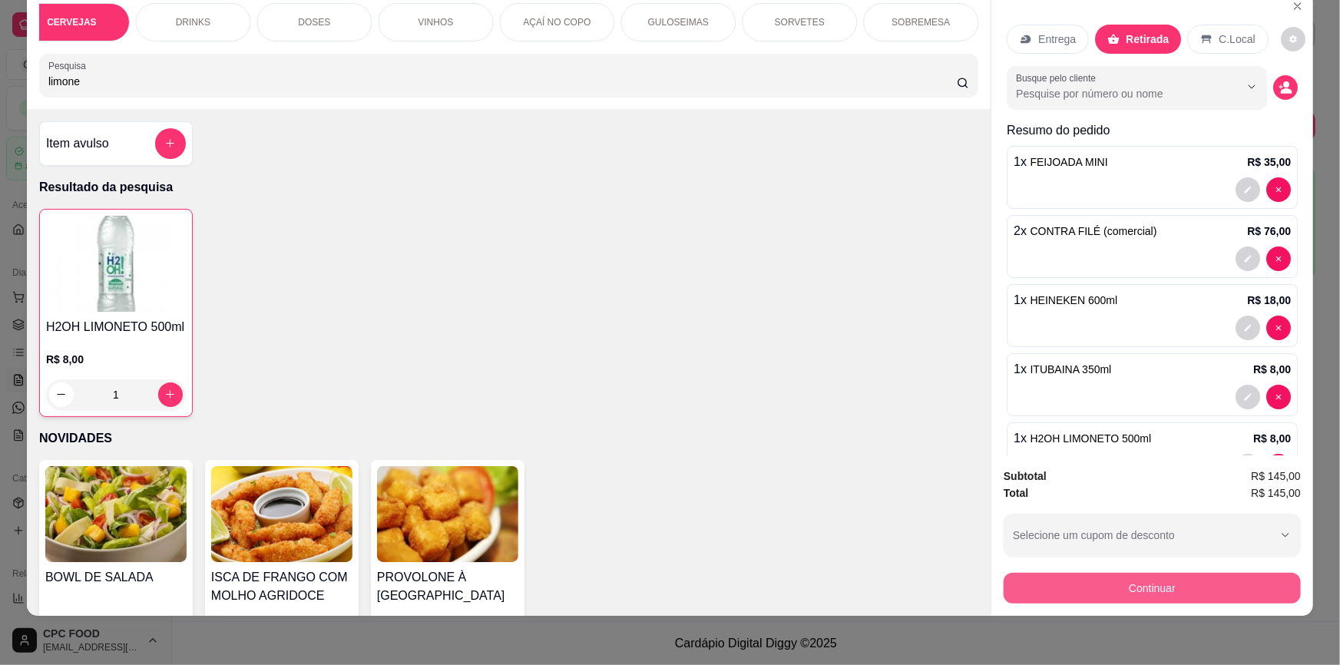
click at [1156, 591] on button "Continuar" at bounding box center [1151, 588] width 297 height 31
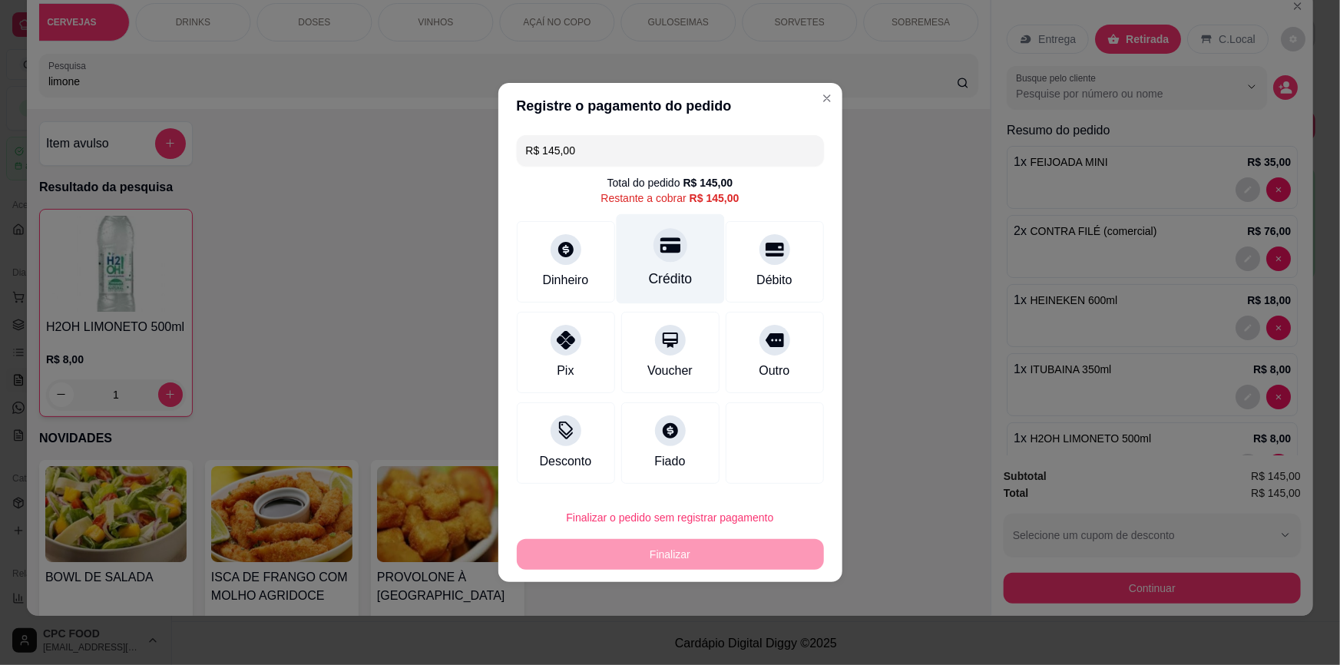
click at [675, 240] on icon at bounding box center [669, 245] width 20 height 15
type input "R$ 0,00"
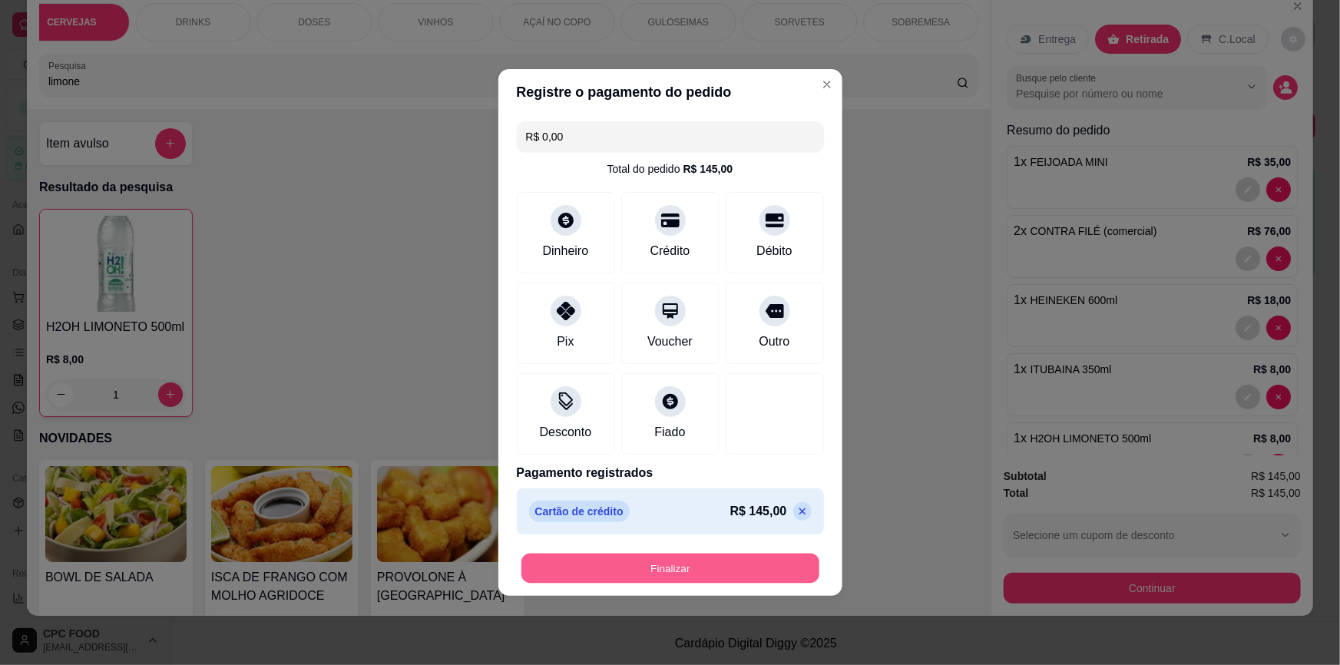
click at [699, 571] on button "Finalizar" at bounding box center [670, 568] width 298 height 30
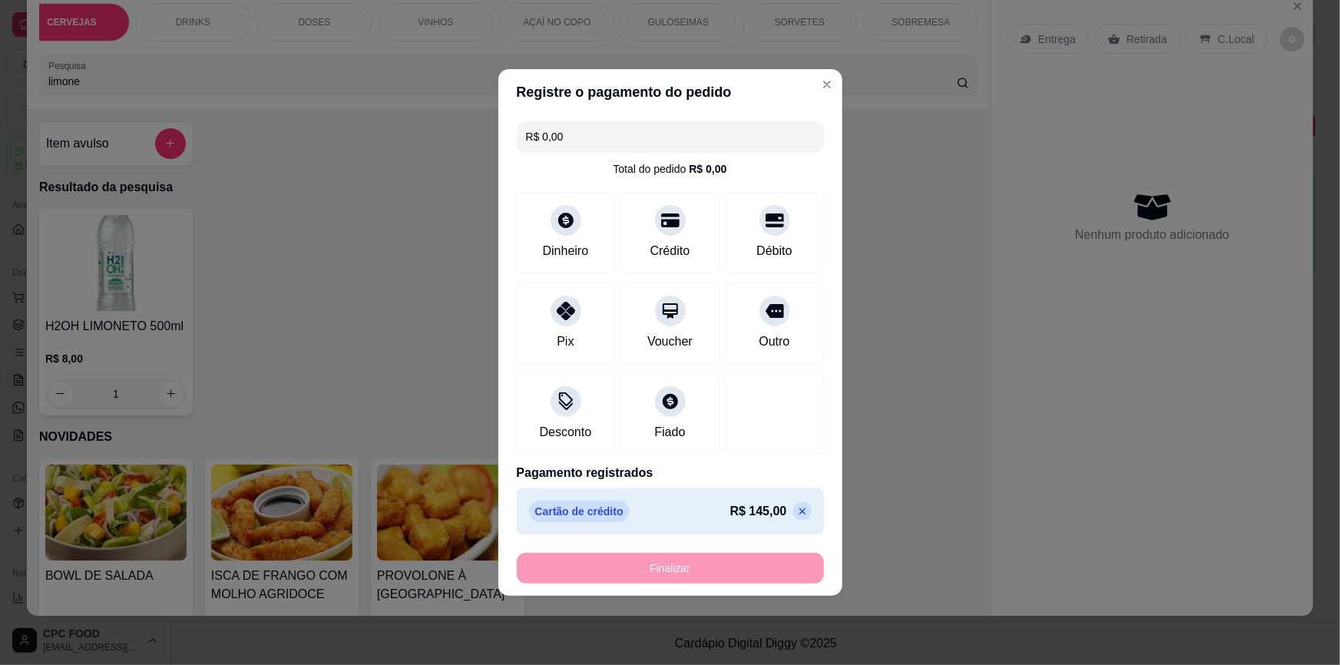
type input "0"
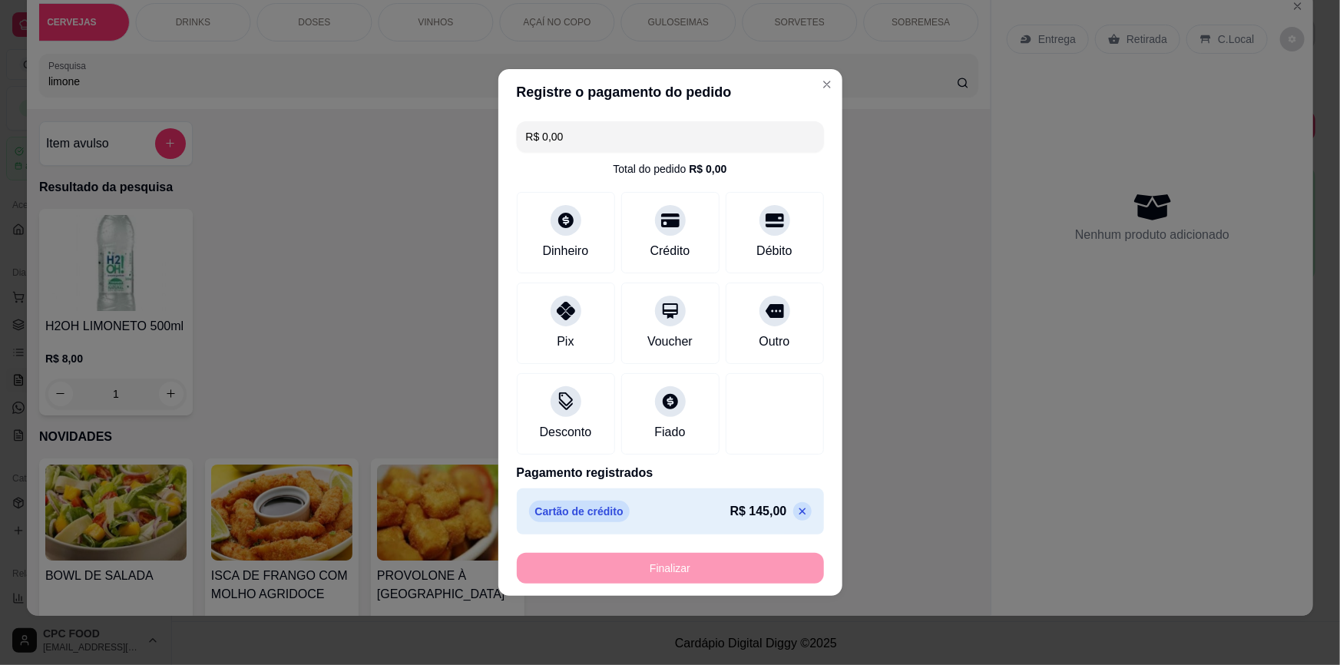
type input "0"
type input "-R$ 145,00"
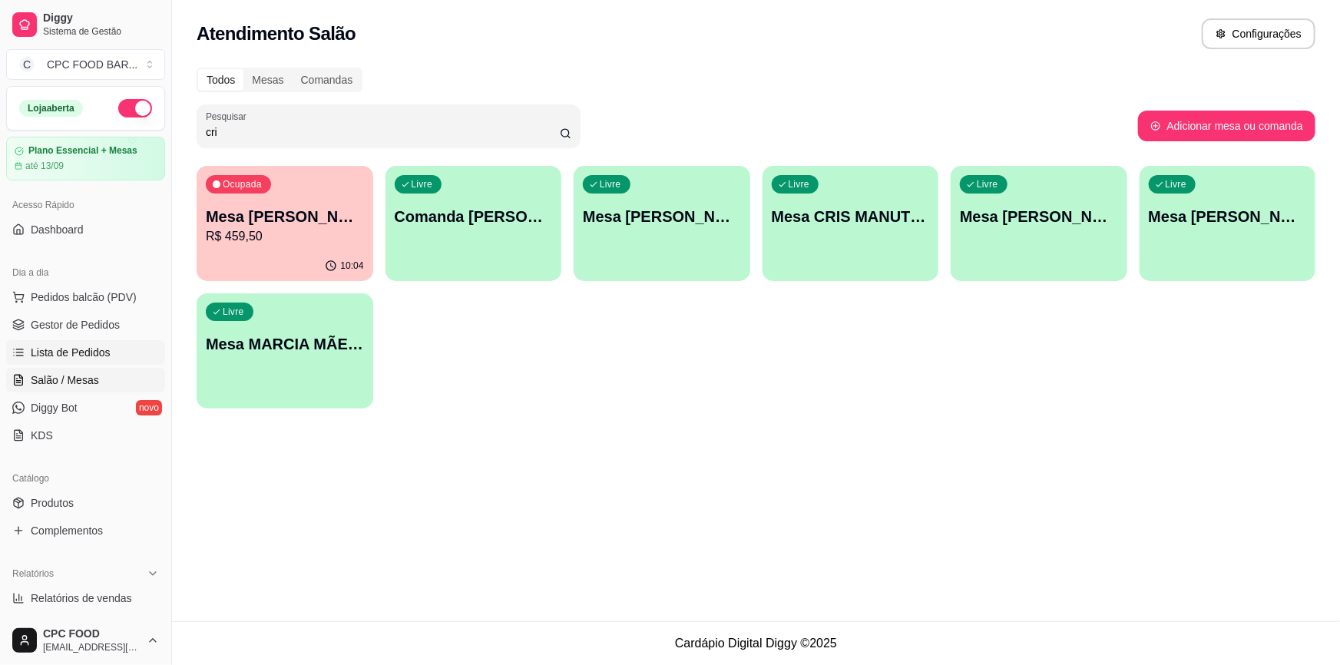
click at [119, 355] on link "Lista de Pedidos" at bounding box center [85, 352] width 159 height 25
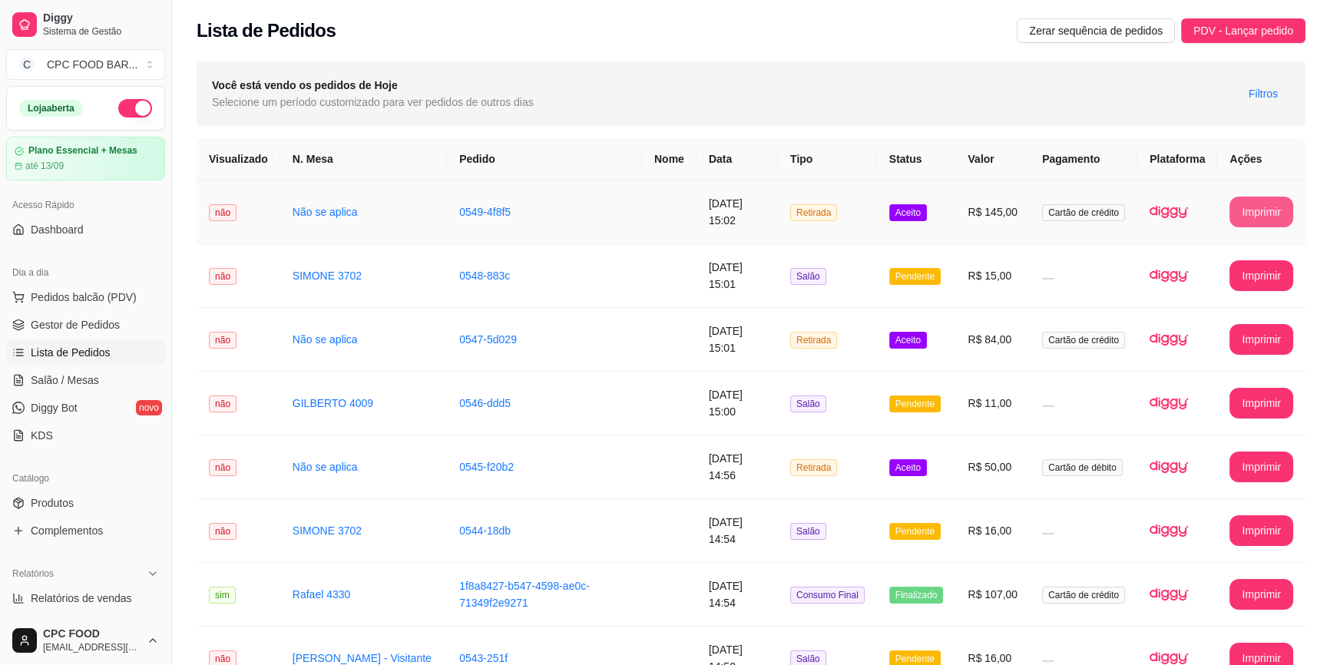
click at [1267, 213] on button "Imprimir" at bounding box center [1261, 212] width 64 height 31
click at [72, 385] on span "Salão / Mesas" at bounding box center [65, 379] width 68 height 15
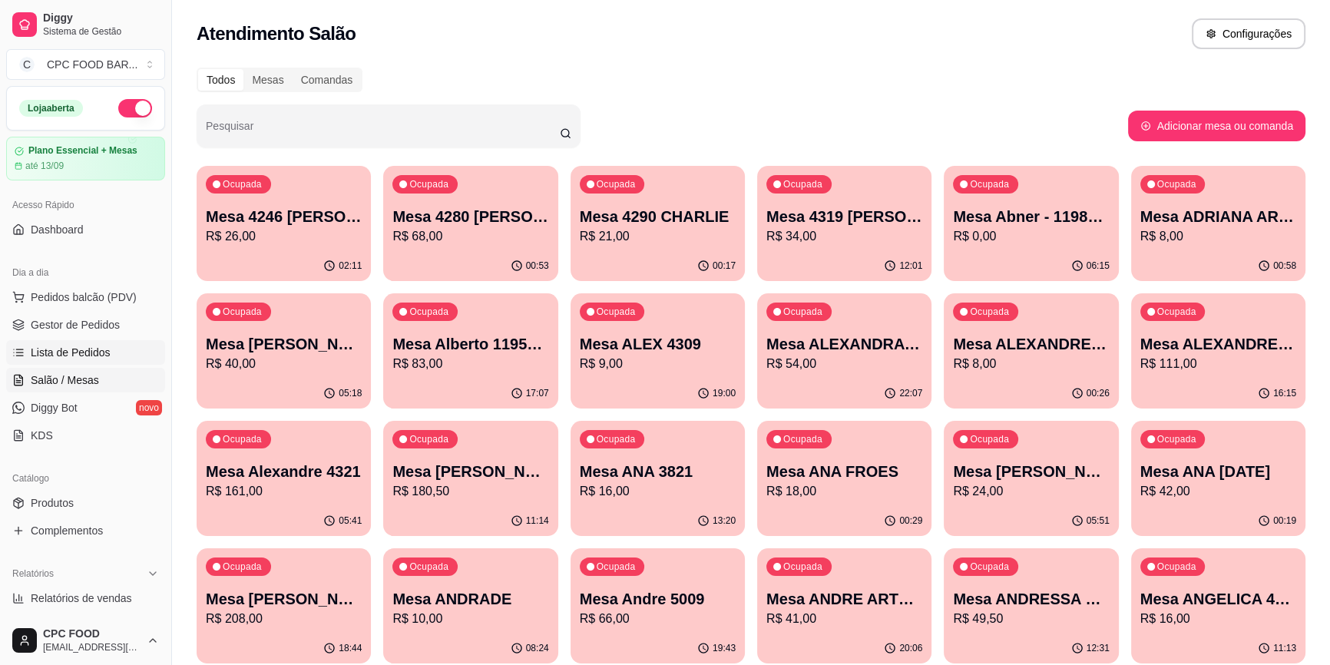
click at [92, 353] on span "Lista de Pedidos" at bounding box center [71, 352] width 80 height 15
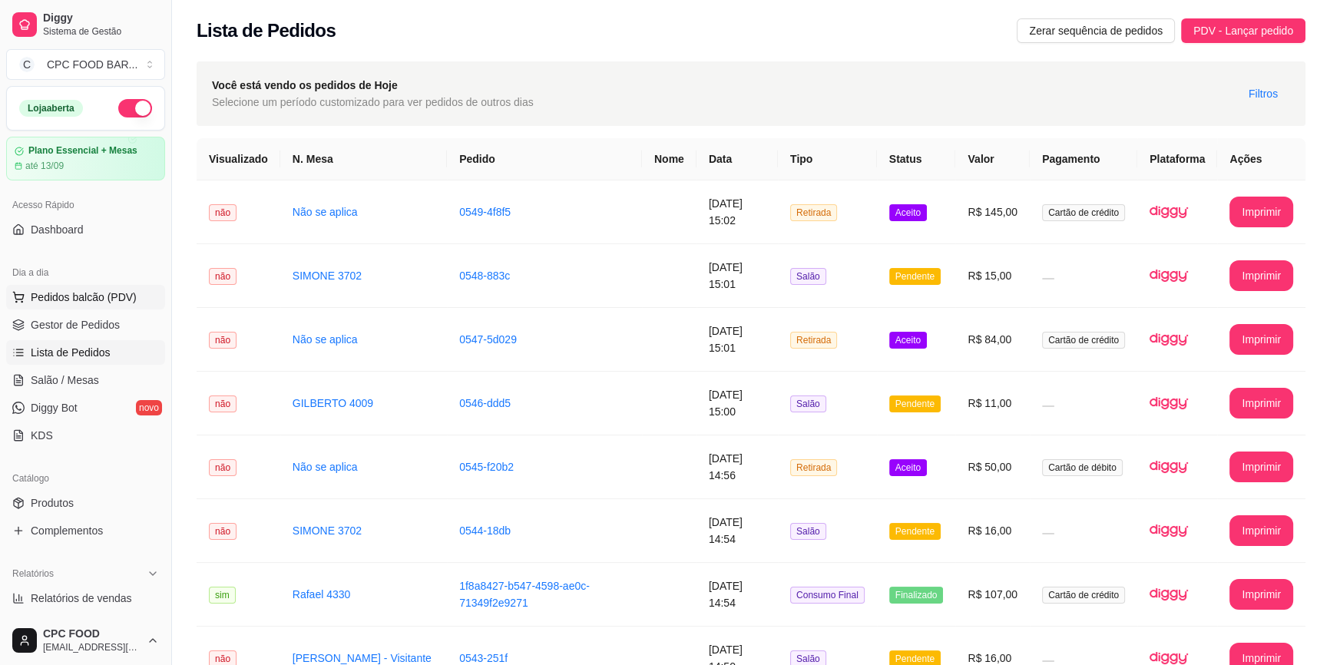
click at [81, 297] on span "Pedidos balcão (PDV)" at bounding box center [84, 296] width 106 height 15
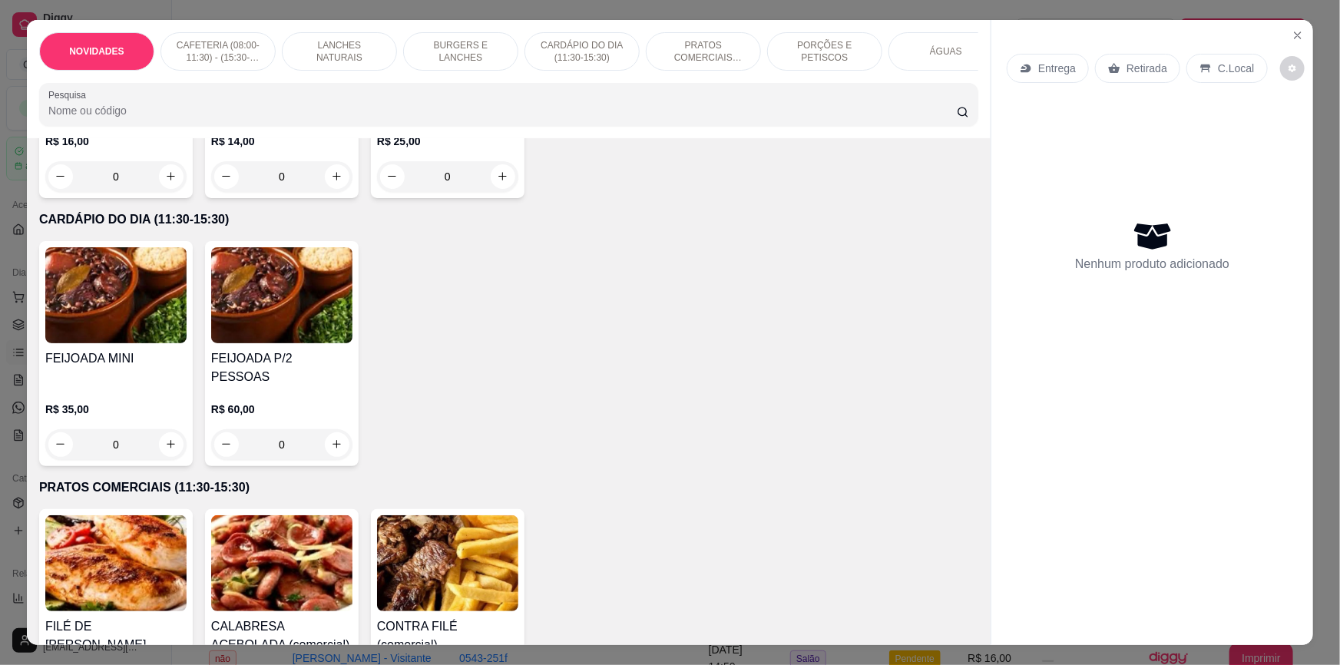
scroll to position [1674, 0]
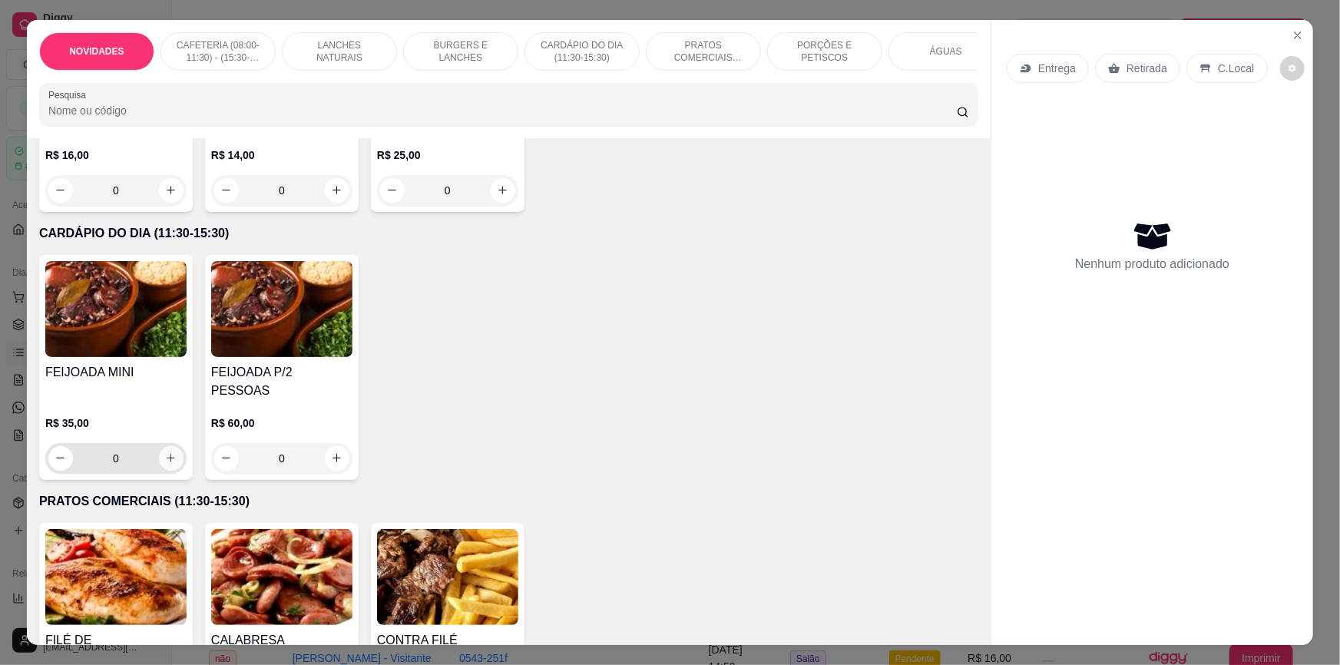
click at [168, 452] on icon "increase-product-quantity" at bounding box center [171, 458] width 12 height 12
type input "1"
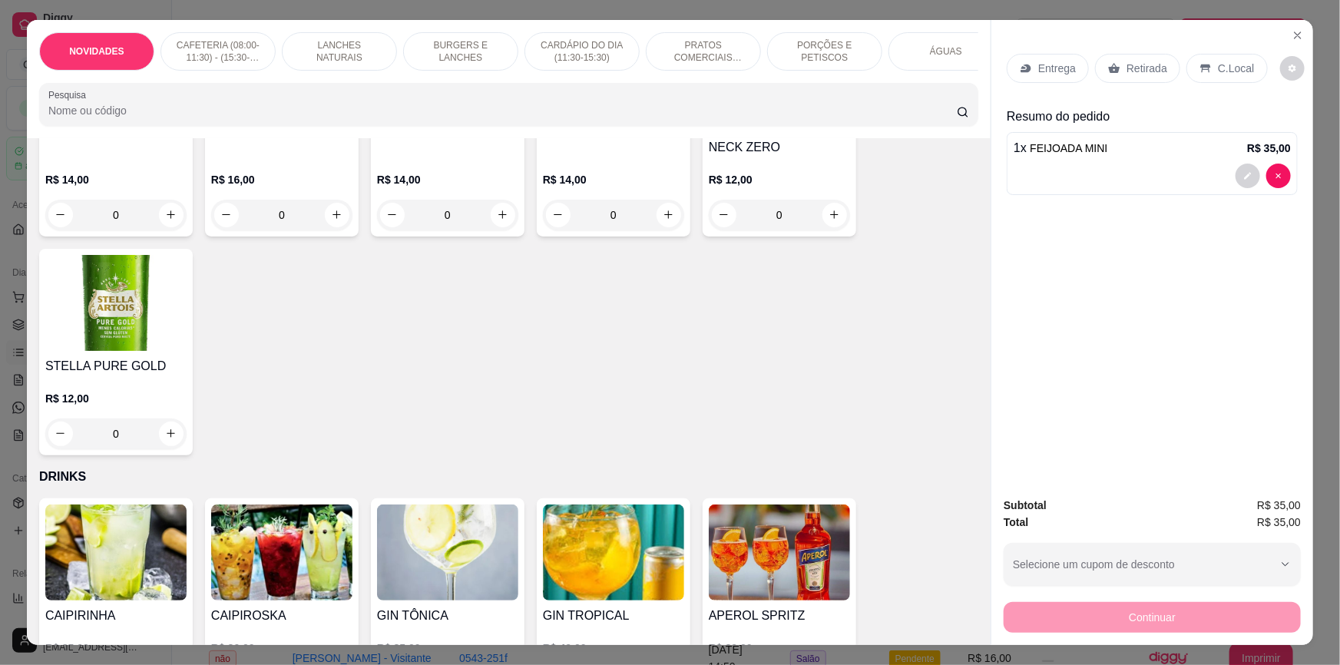
scroll to position [4606, 0]
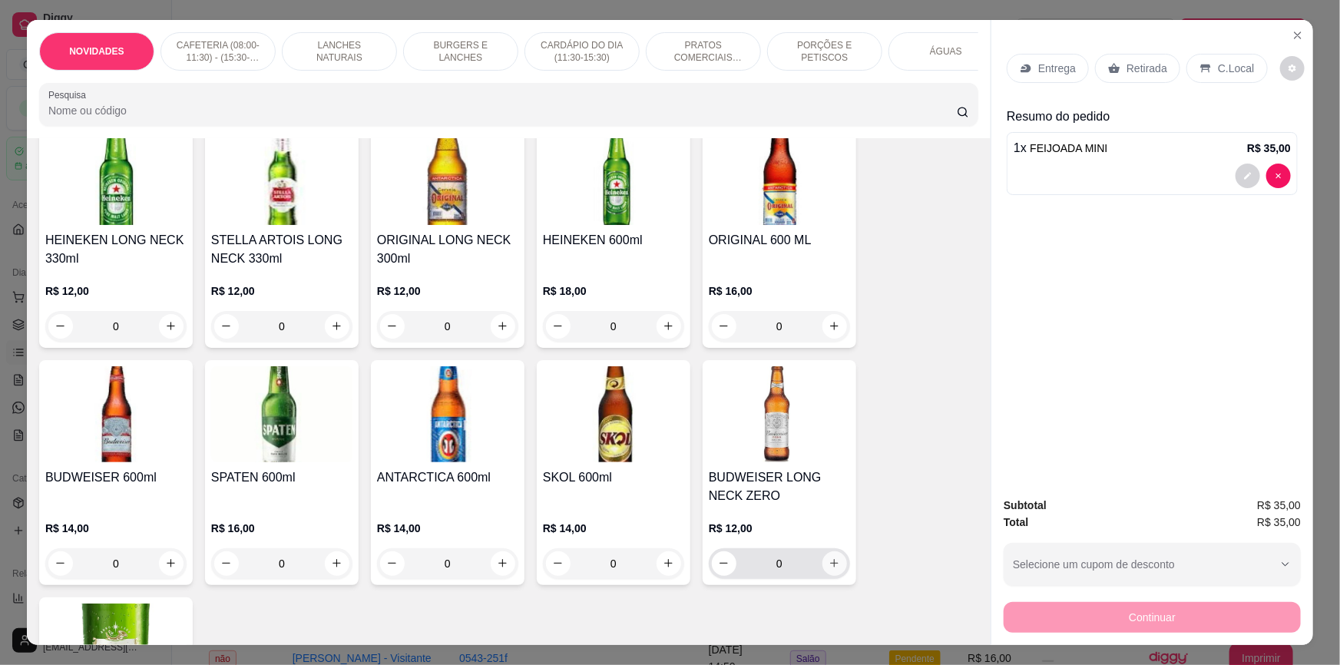
click at [829, 557] on icon "increase-product-quantity" at bounding box center [834, 563] width 12 height 12
type input "1"
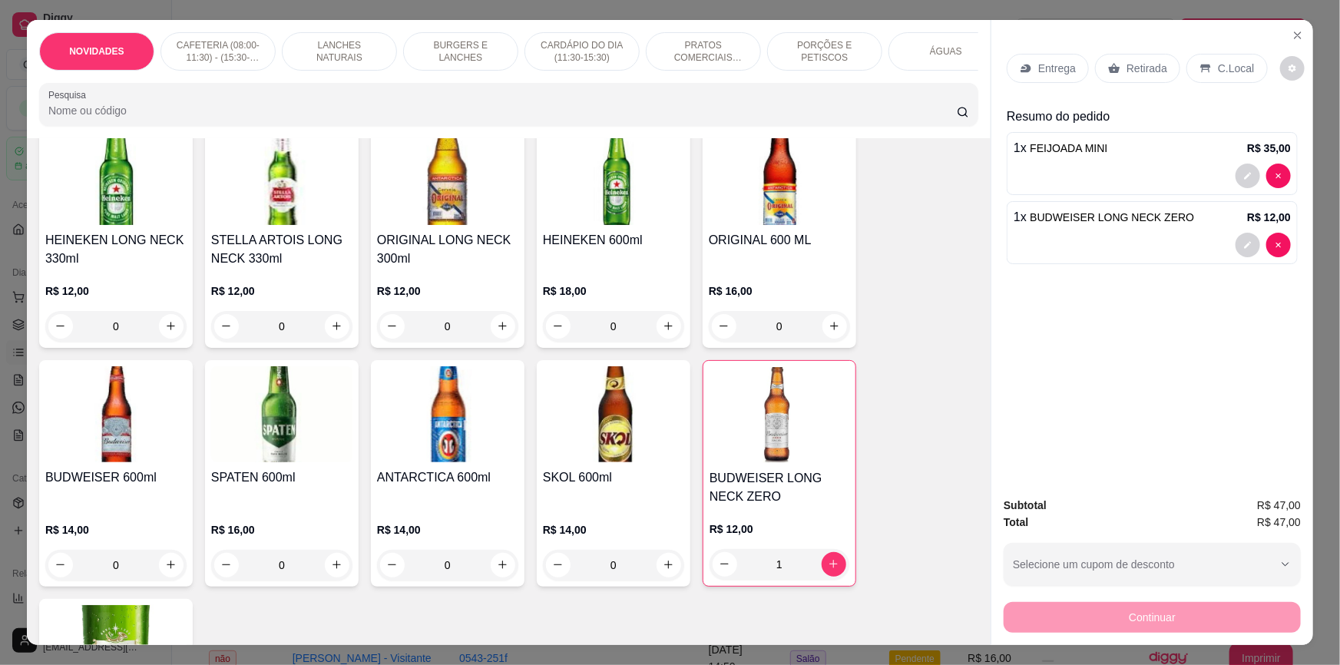
click at [1132, 79] on div "Retirada" at bounding box center [1137, 68] width 85 height 29
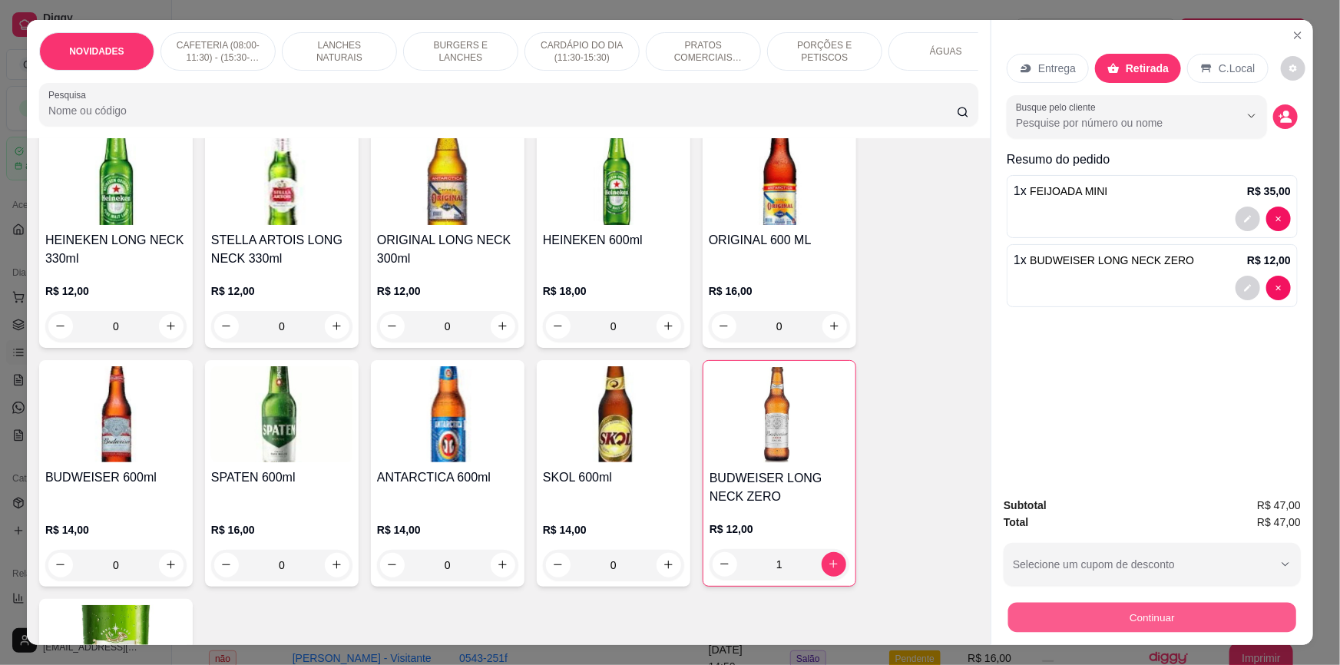
click at [1175, 609] on button "Continuar" at bounding box center [1152, 618] width 288 height 30
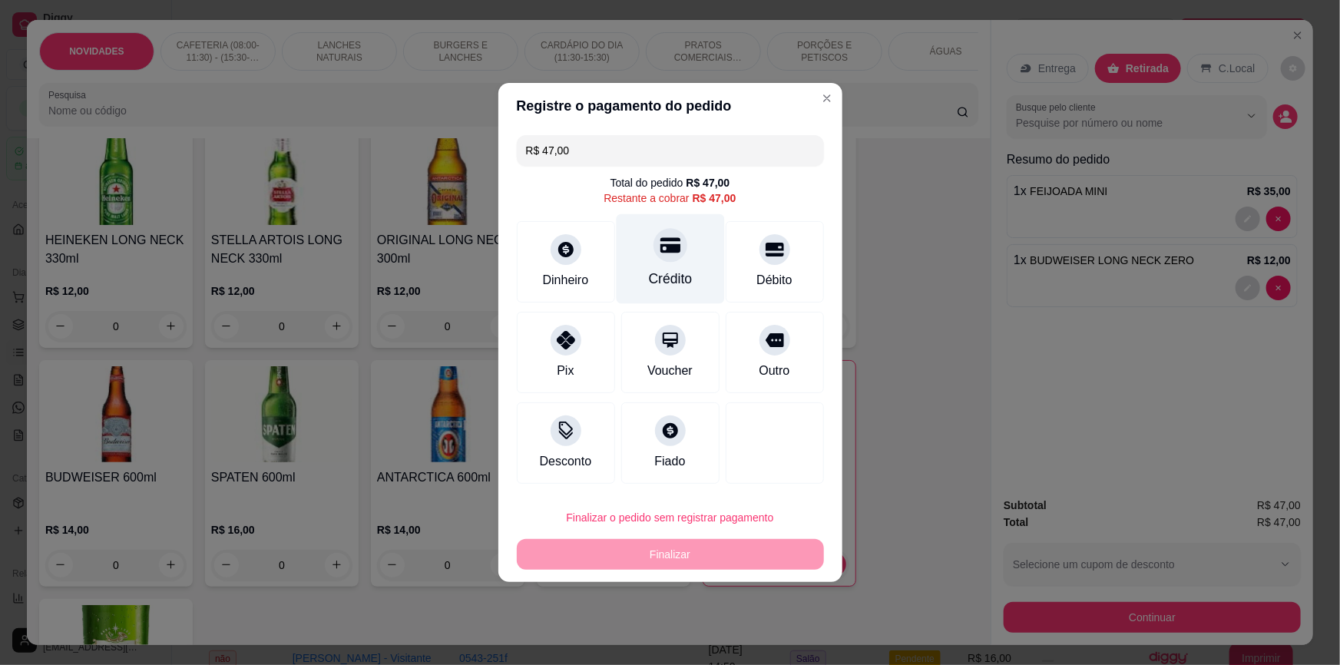
click at [664, 261] on div at bounding box center [670, 245] width 34 height 34
type input "R$ 0,00"
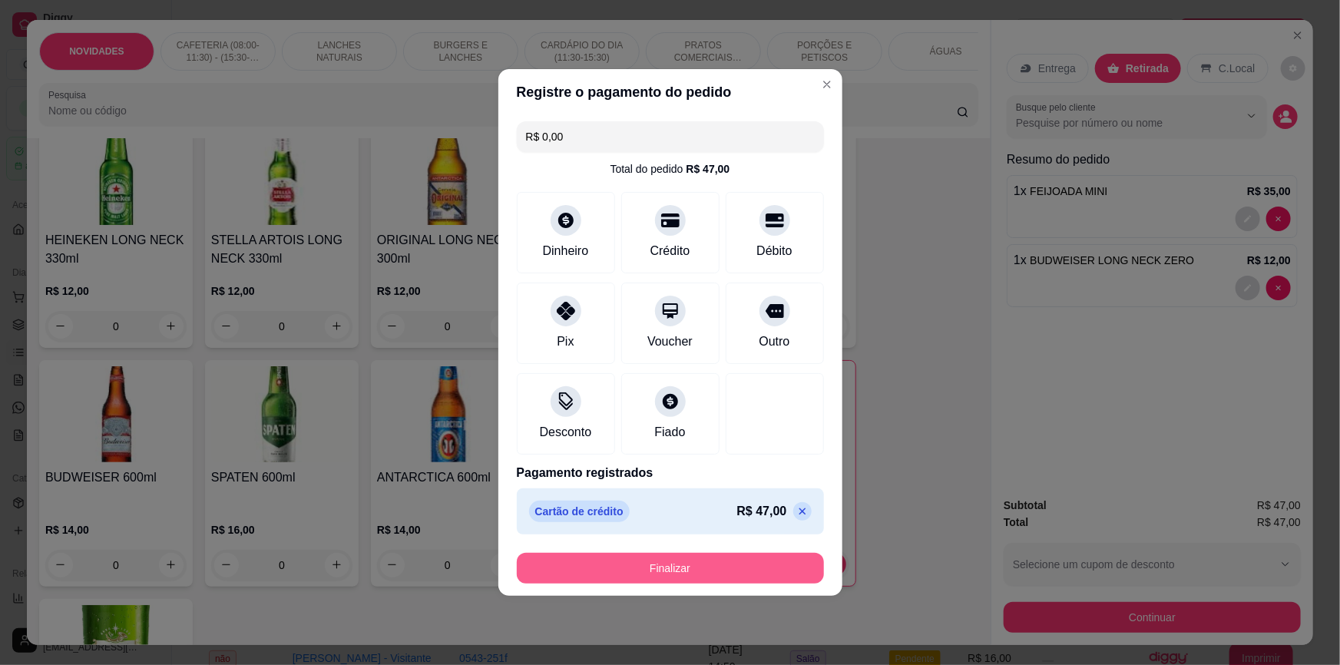
click at [664, 573] on button "Finalizar" at bounding box center [670, 568] width 307 height 31
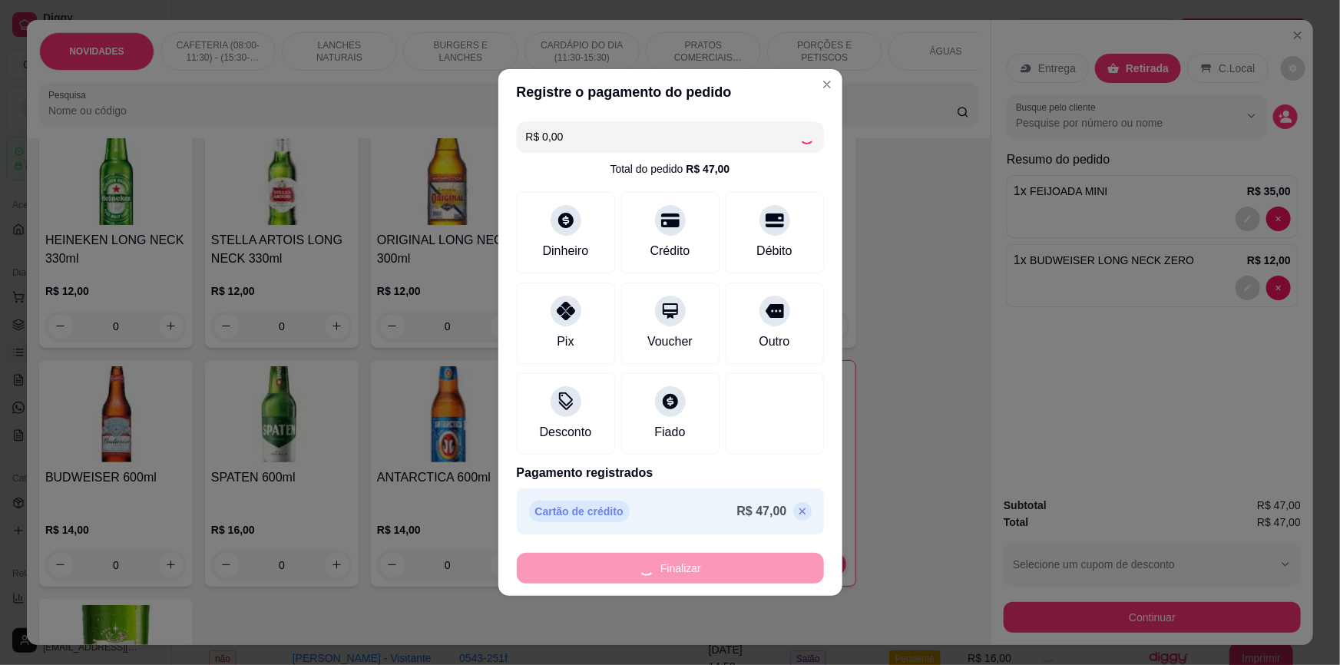
type input "0"
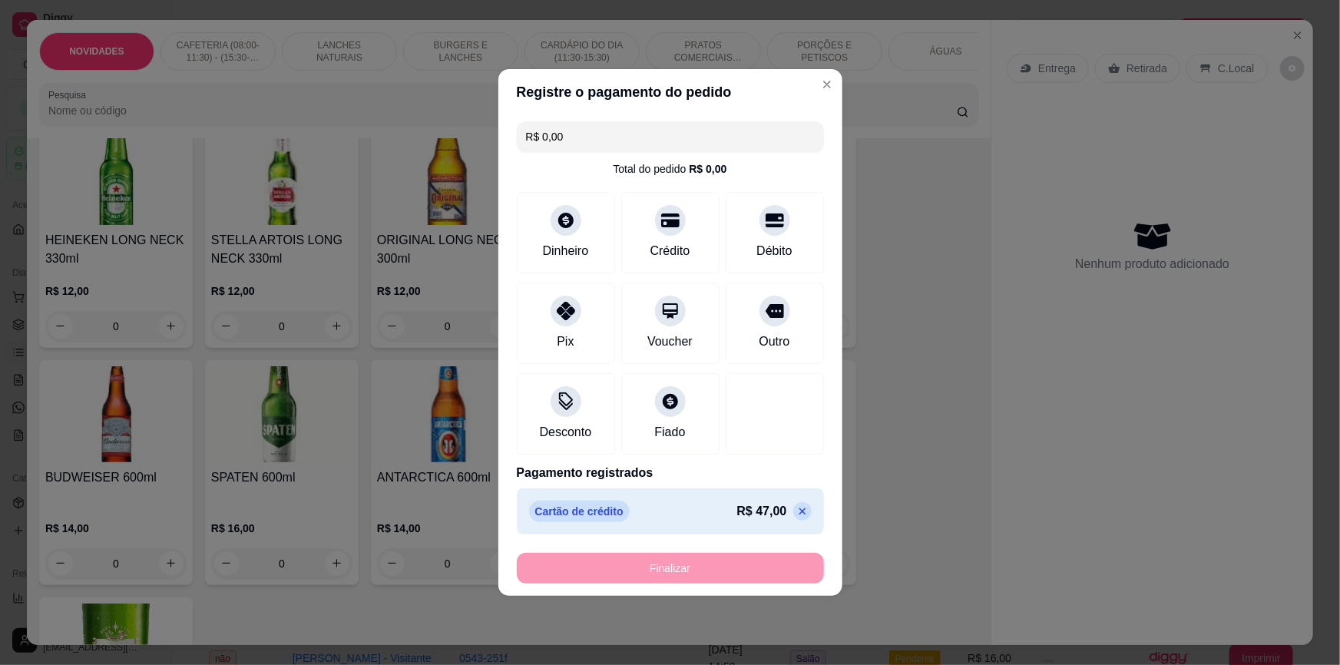
type input "-R$ 47,00"
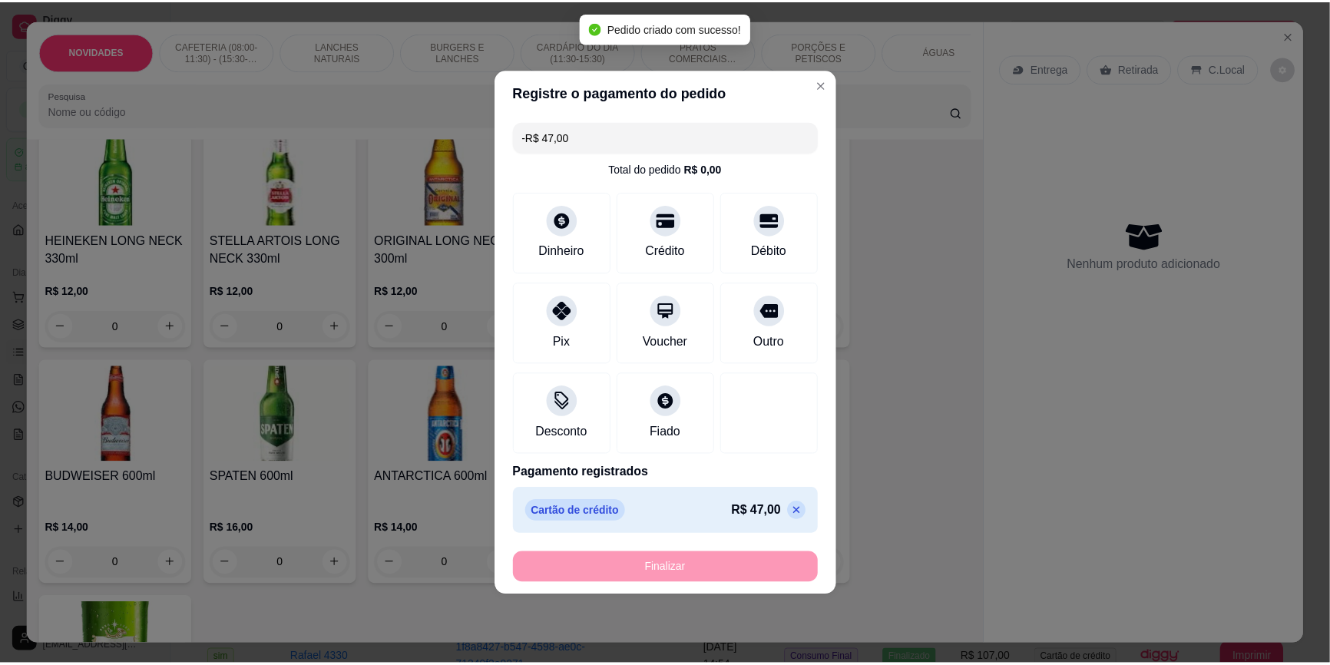
scroll to position [4604, 0]
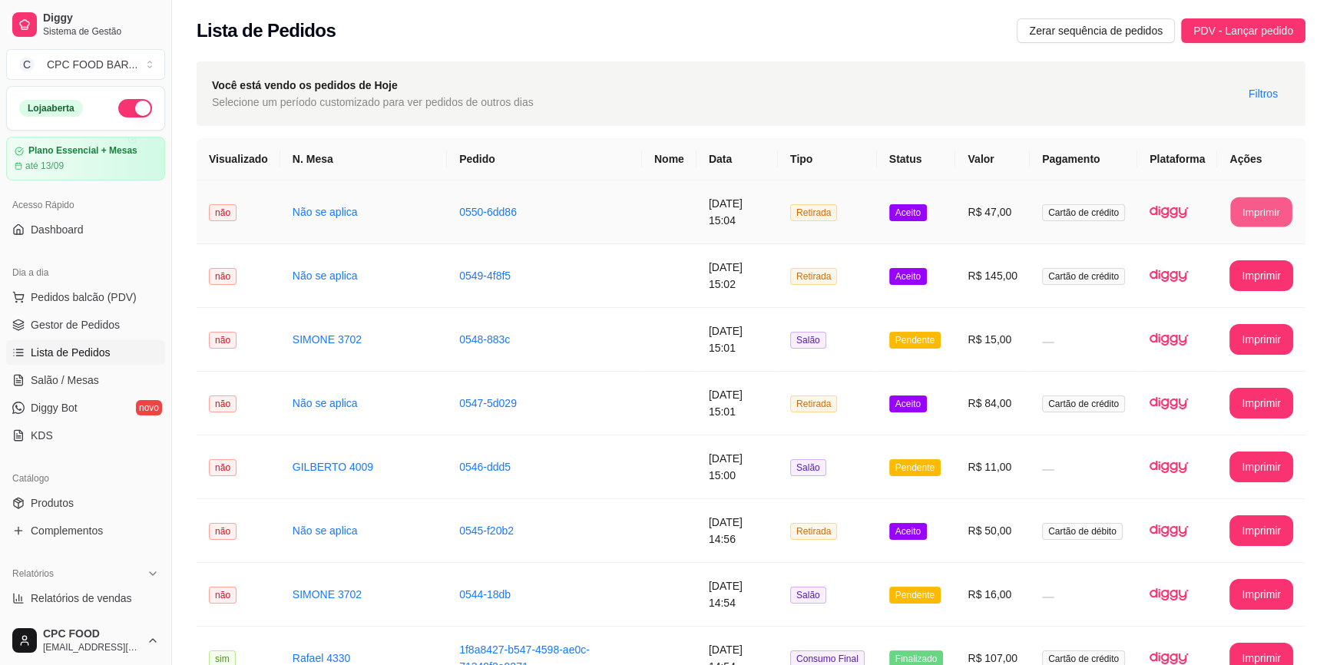
click at [1257, 223] on button "Imprimir" at bounding box center [1261, 212] width 61 height 30
click at [121, 309] on ul "Pedidos balcão (PDV) Gestor de Pedidos Lista de Pedidos Salão / Mesas Diggy Bot…" at bounding box center [85, 366] width 159 height 163
click at [119, 306] on button "Pedidos balcão (PDV)" at bounding box center [85, 297] width 159 height 25
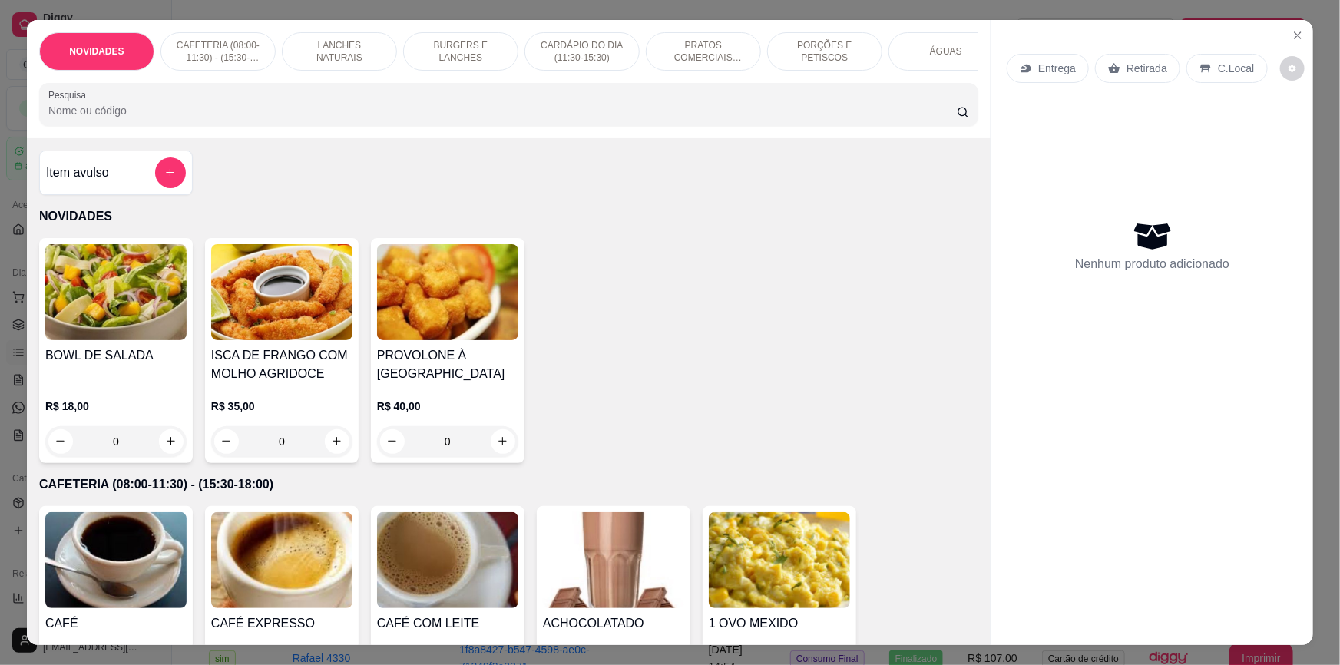
click at [81, 302] on img at bounding box center [115, 292] width 141 height 96
click at [863, 212] on div "Item avulso NOVIDADES BOWL DE SALADA R$ 18,00 0 ISCA DE FRANGO COM MOLHO AGRIDO…" at bounding box center [508, 391] width 963 height 507
click at [539, 117] on input "Pesquisa" at bounding box center [502, 110] width 908 height 15
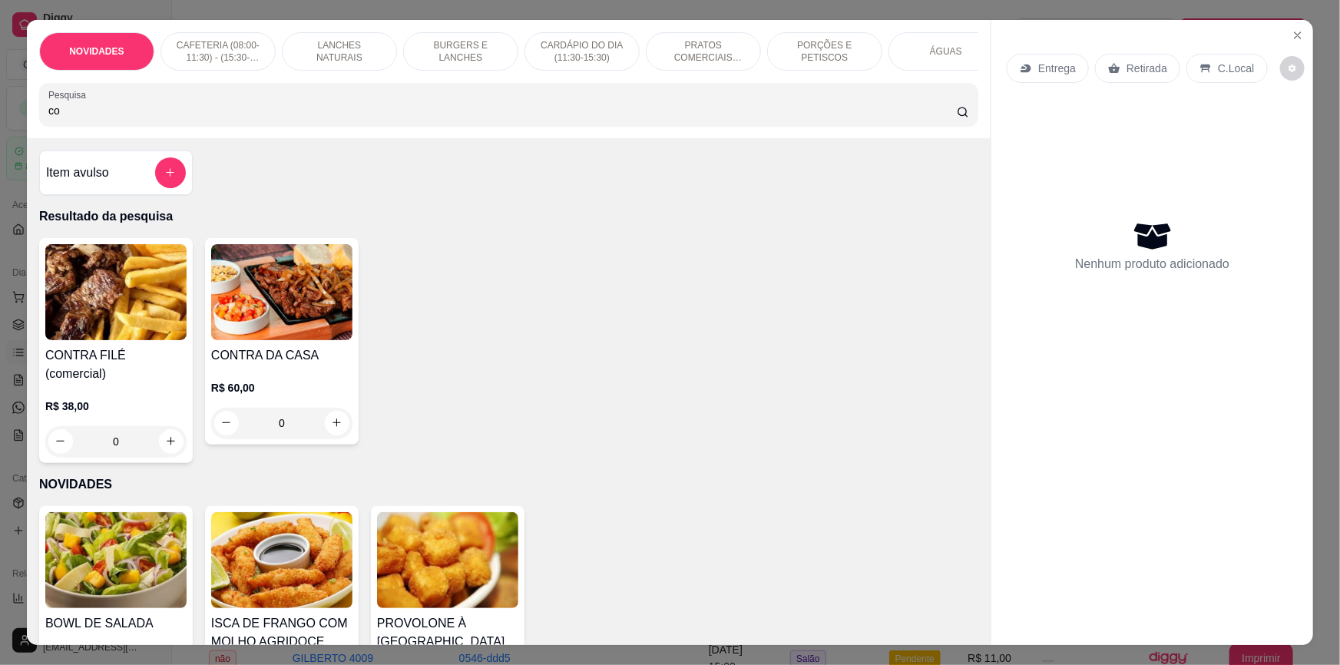
type input "c"
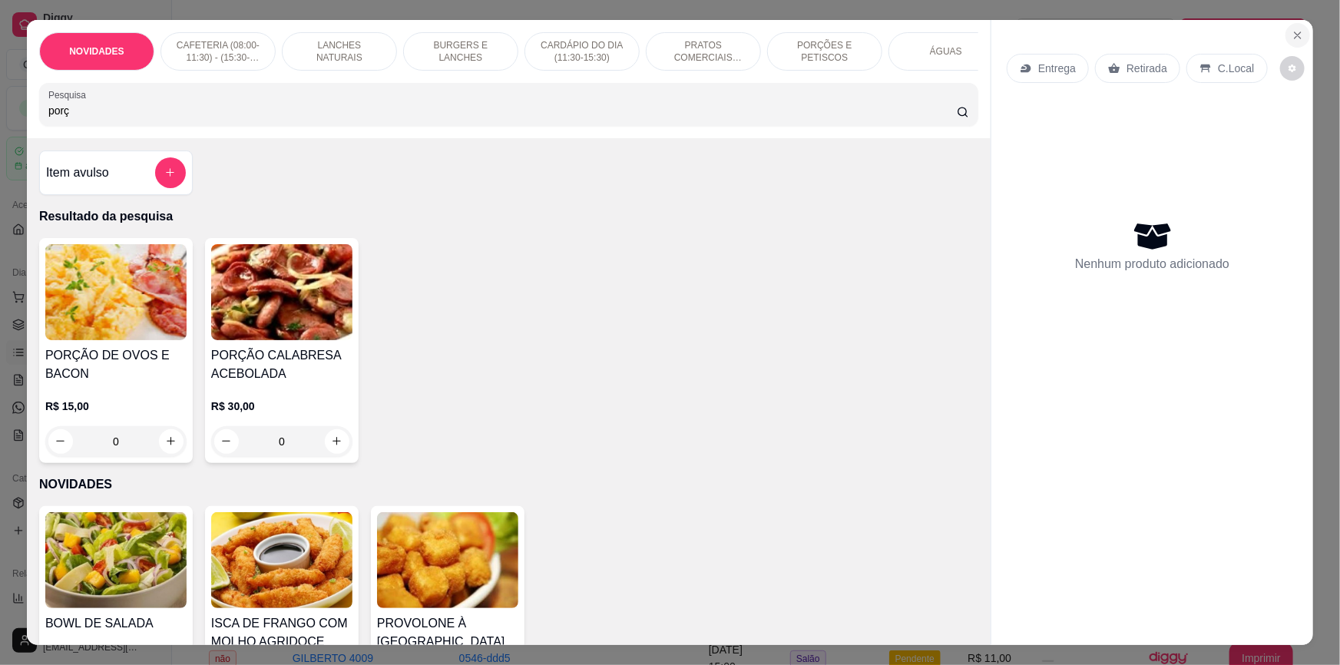
type input "porç"
click at [1294, 35] on icon "Close" at bounding box center [1297, 35] width 12 height 12
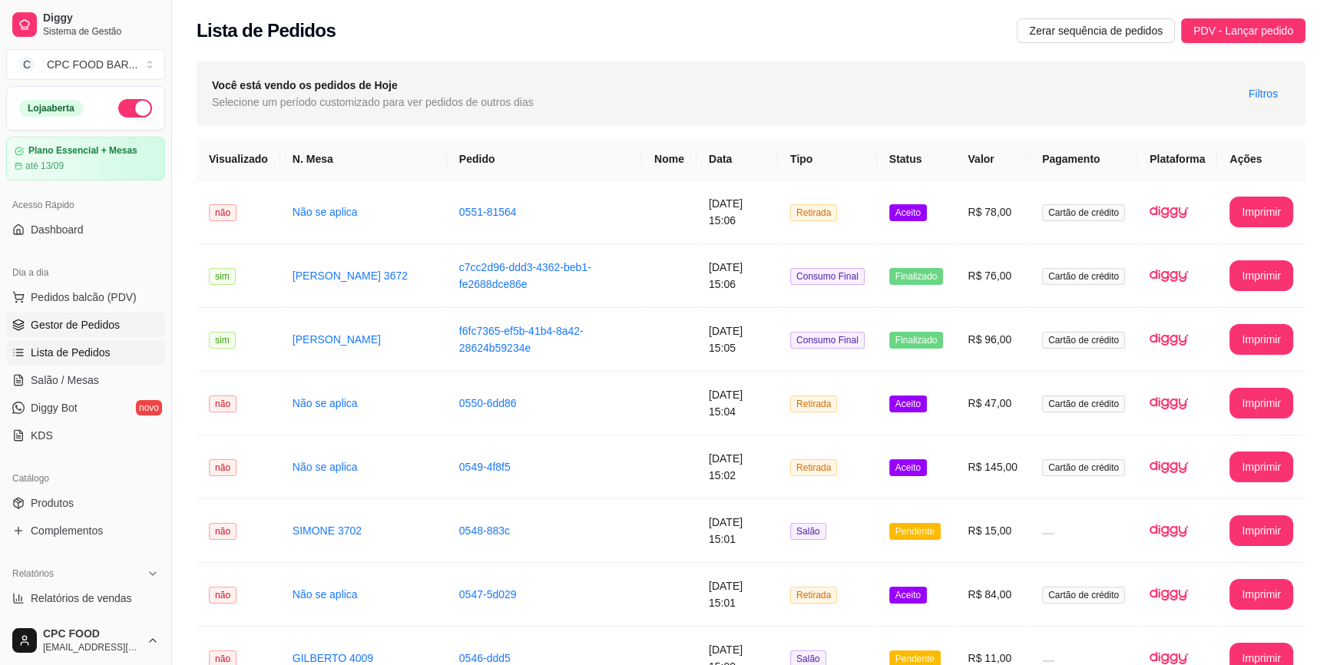
click at [107, 329] on span "Gestor de Pedidos" at bounding box center [75, 324] width 89 height 15
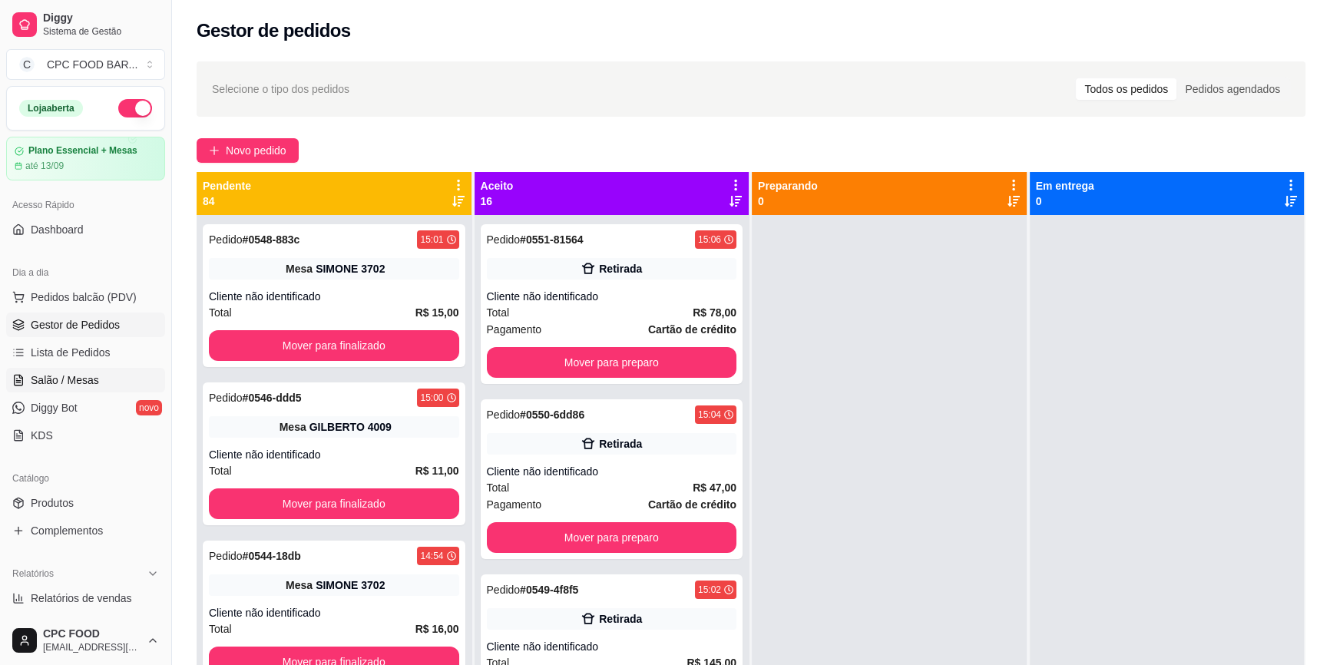
click at [107, 373] on link "Salão / Mesas" at bounding box center [85, 380] width 159 height 25
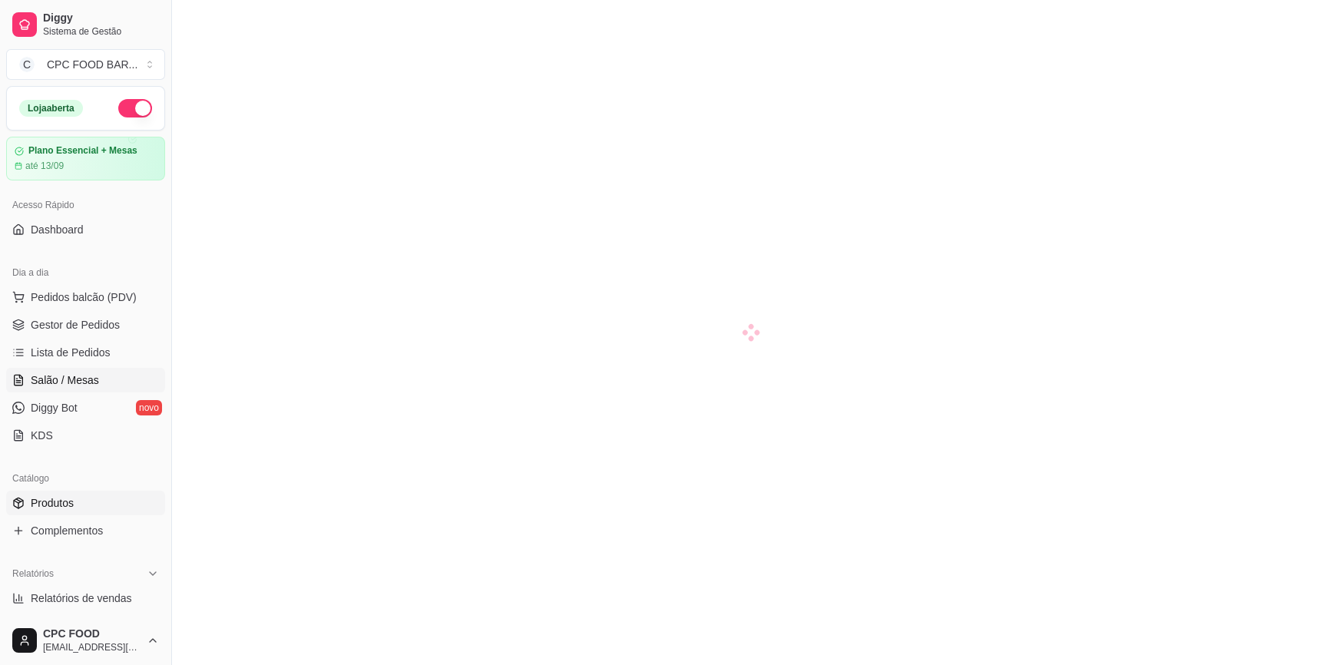
click at [74, 499] on link "Produtos" at bounding box center [85, 503] width 159 height 25
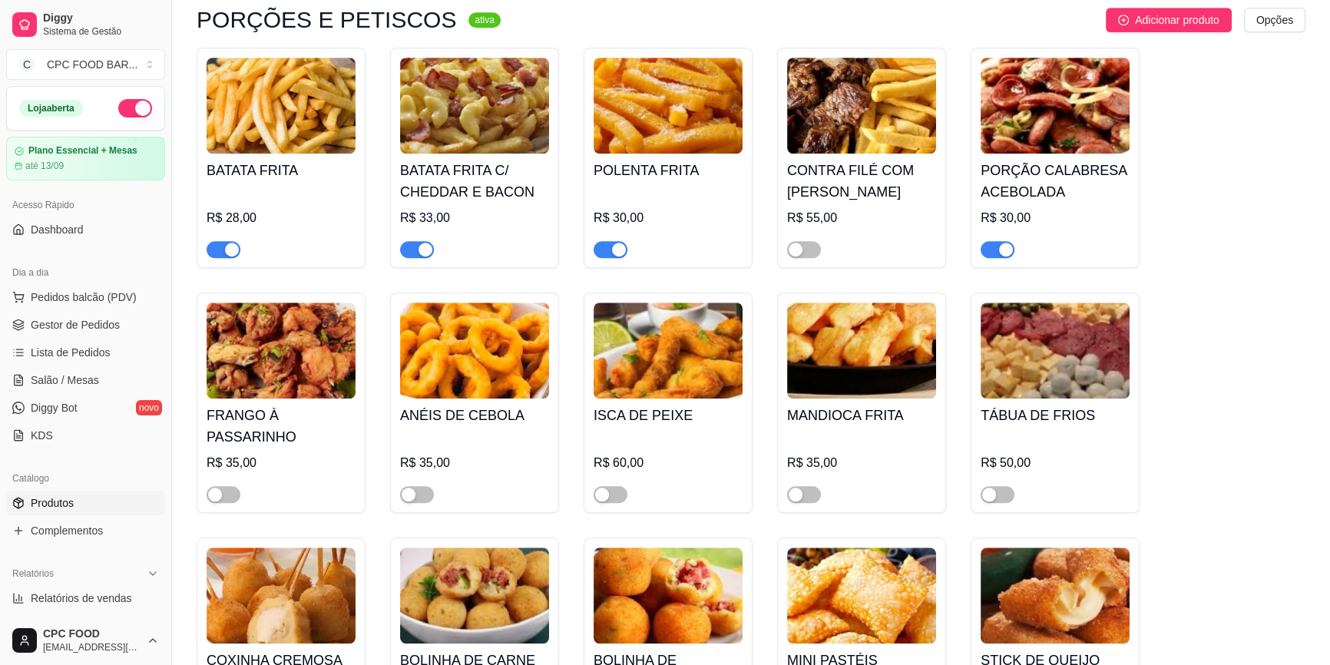
scroll to position [8863, 0]
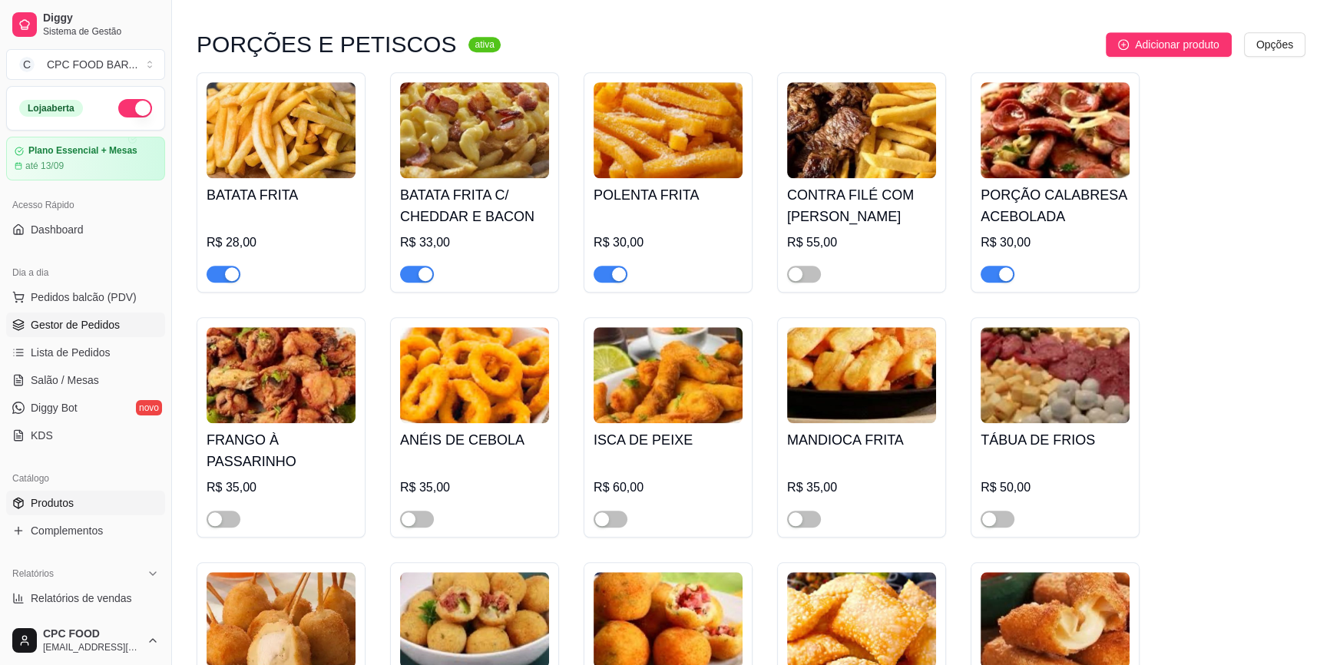
click at [60, 321] on span "Gestor de Pedidos" at bounding box center [75, 324] width 89 height 15
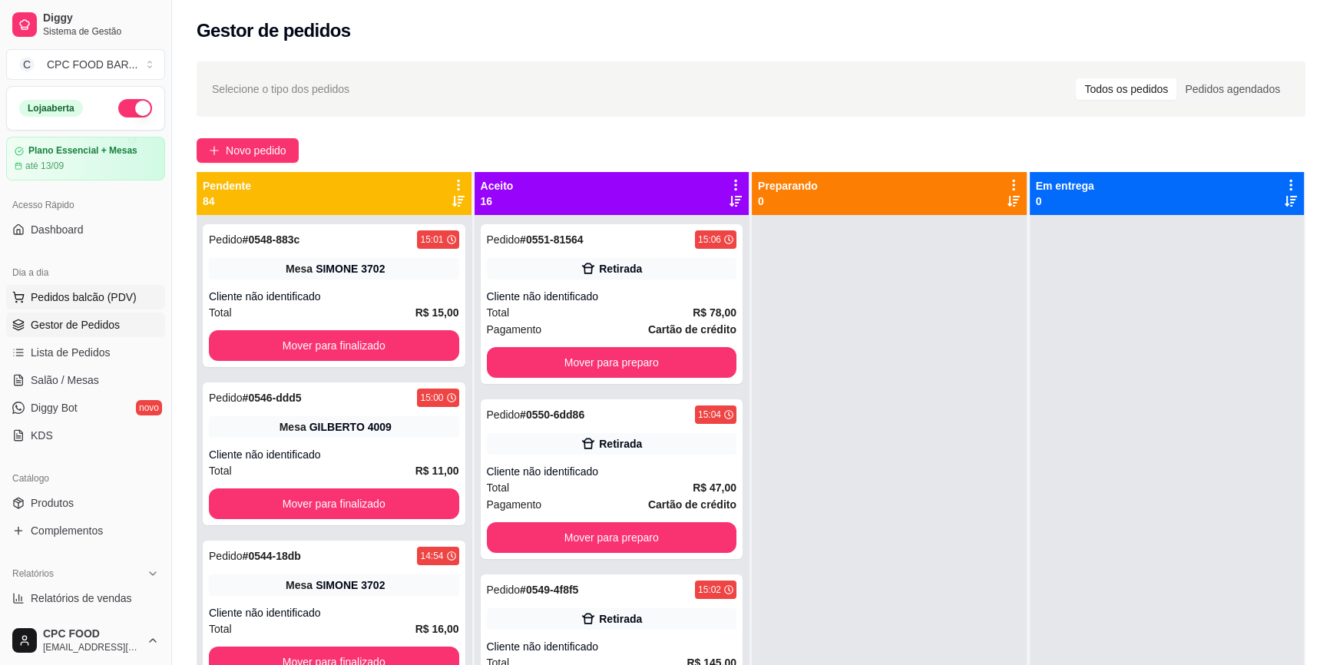
click at [112, 291] on span "Pedidos balcão (PDV)" at bounding box center [84, 296] width 106 height 15
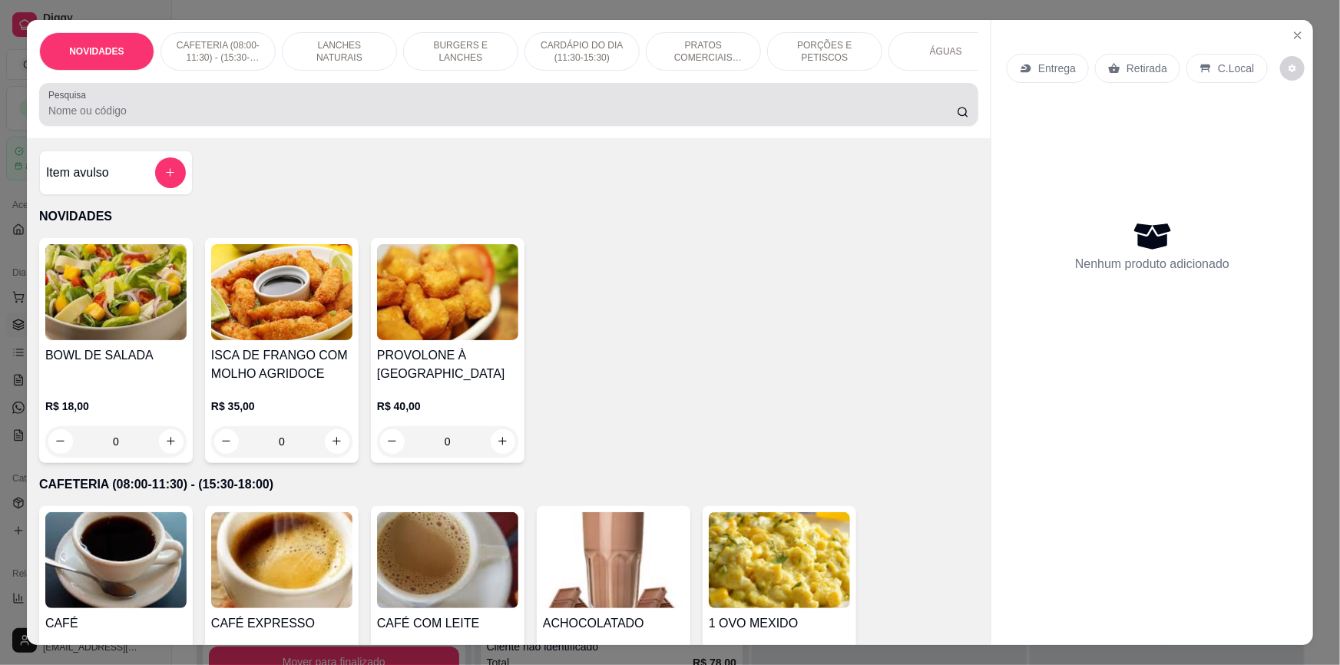
click at [214, 115] on input "Pesquisa" at bounding box center [502, 110] width 908 height 15
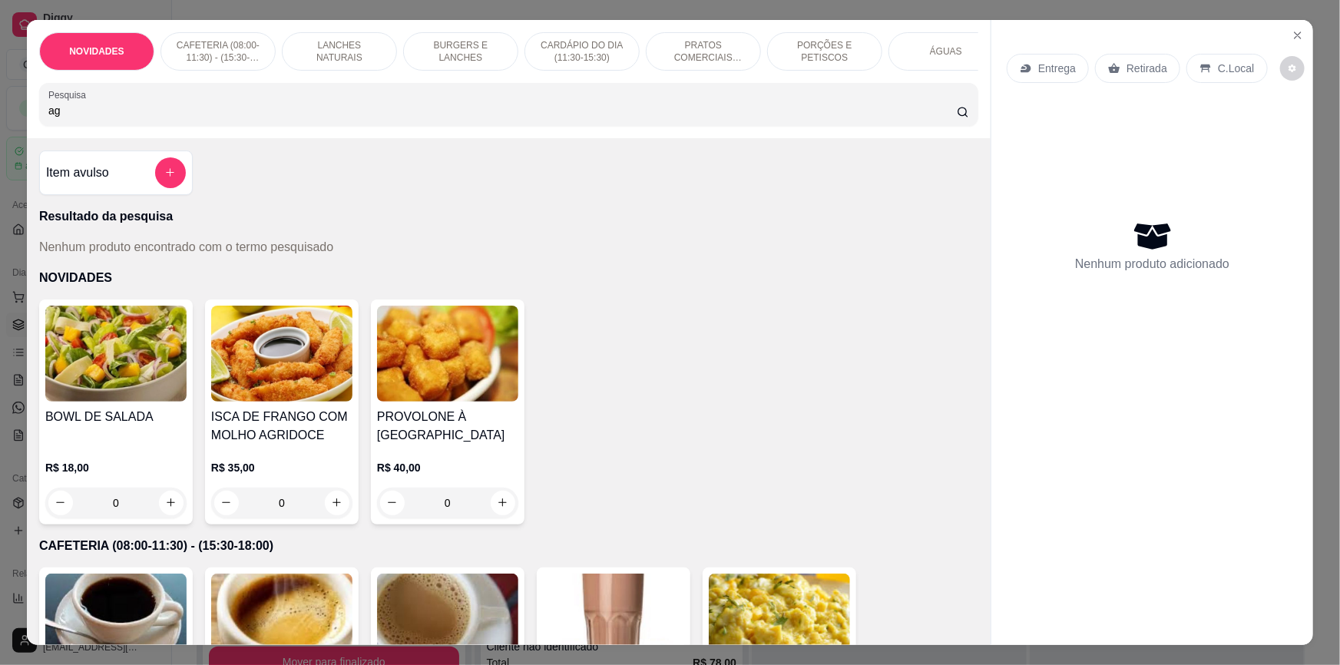
type input "a"
type input "t"
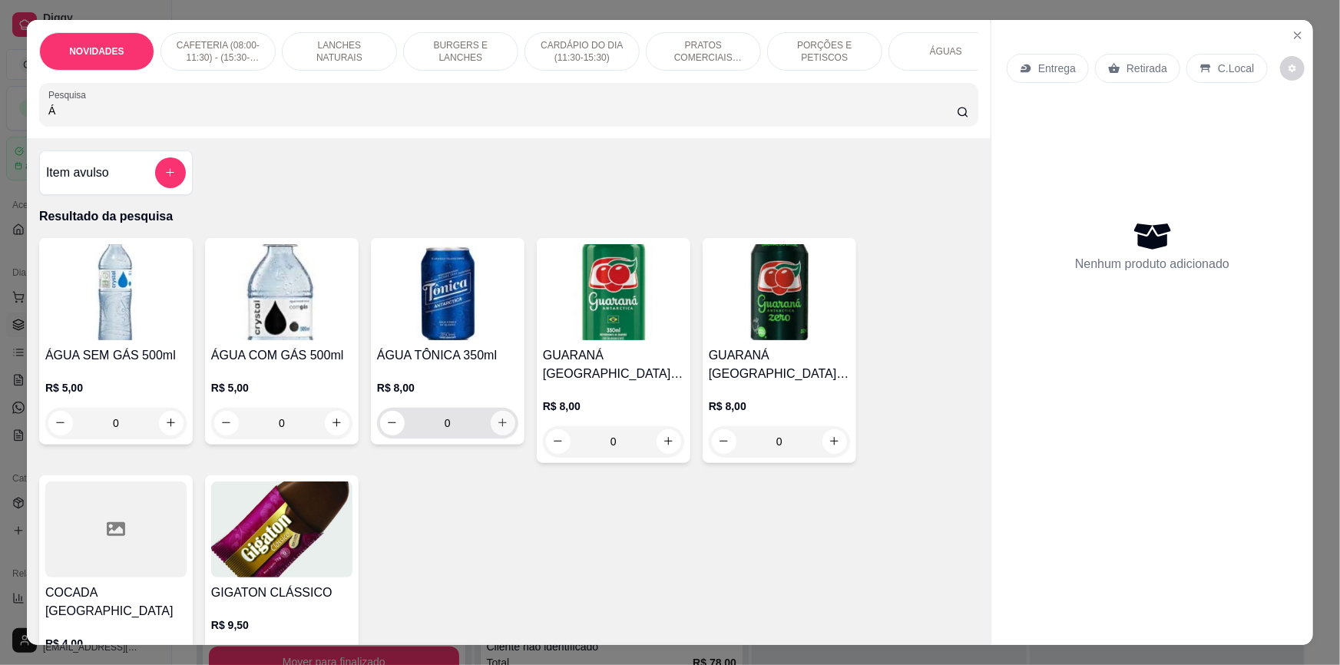
type input "Á"
click at [497, 428] on icon "increase-product-quantity" at bounding box center [503, 423] width 12 height 12
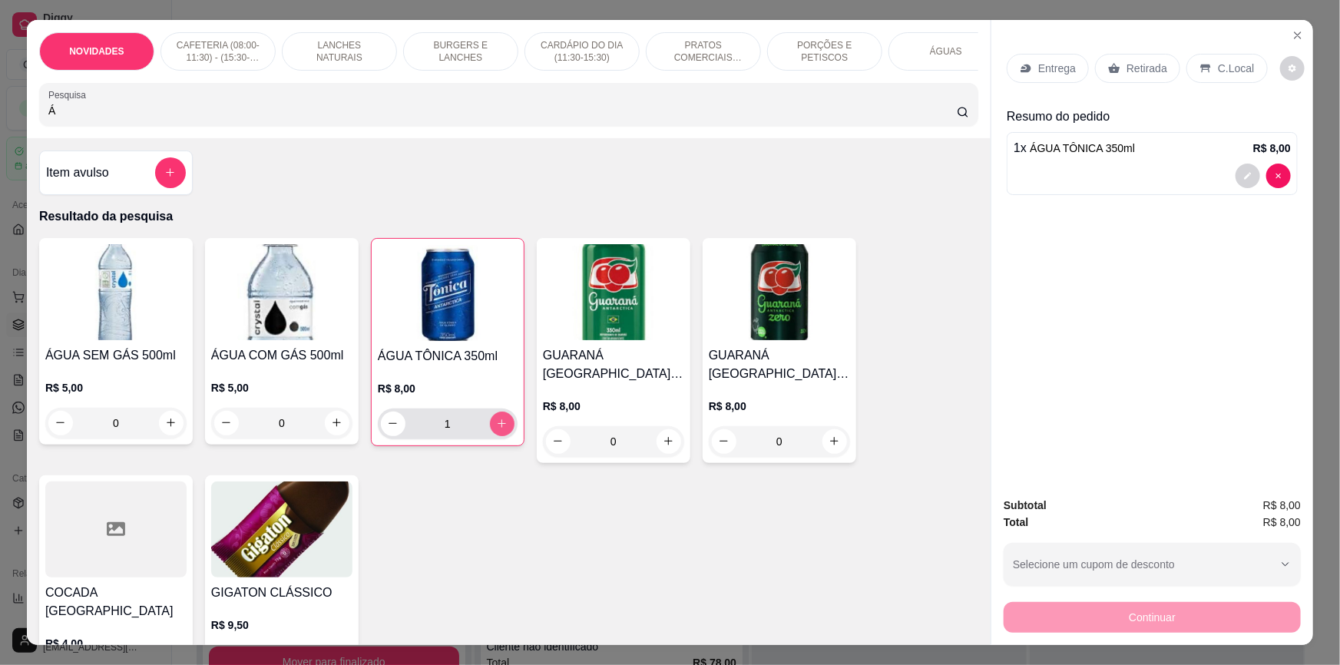
type input "1"
type input "0"
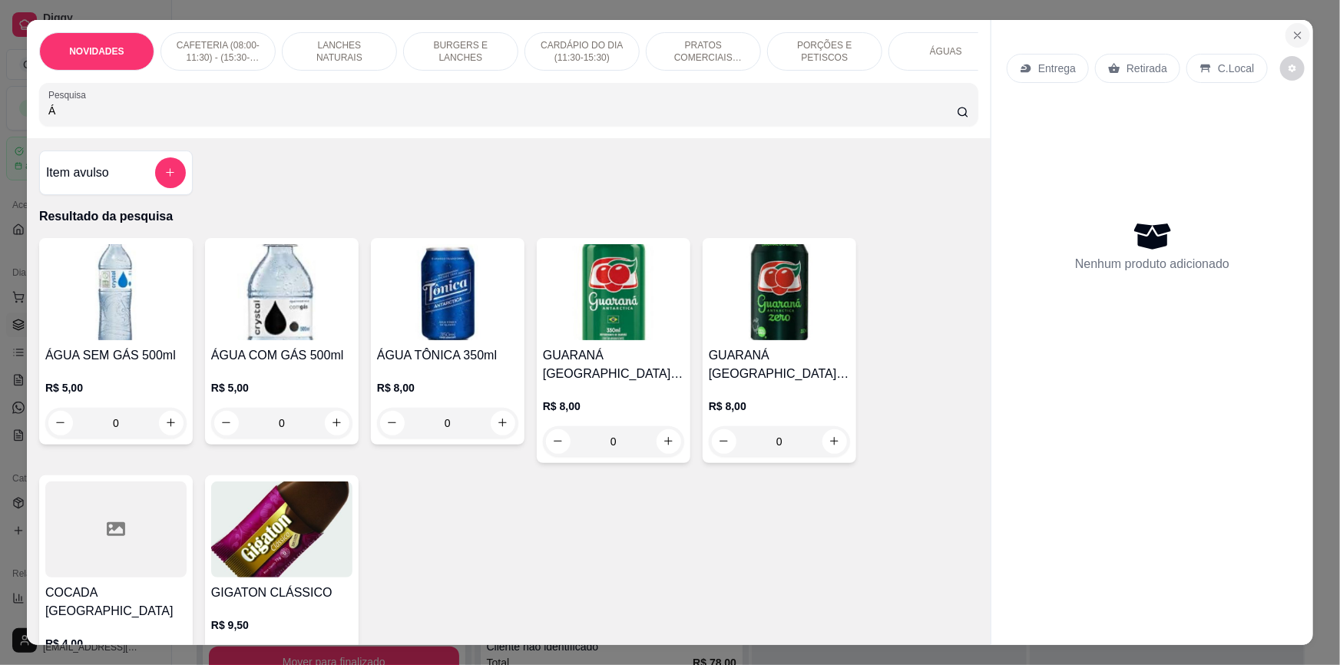
click at [1294, 35] on icon "Close" at bounding box center [1297, 35] width 6 height 6
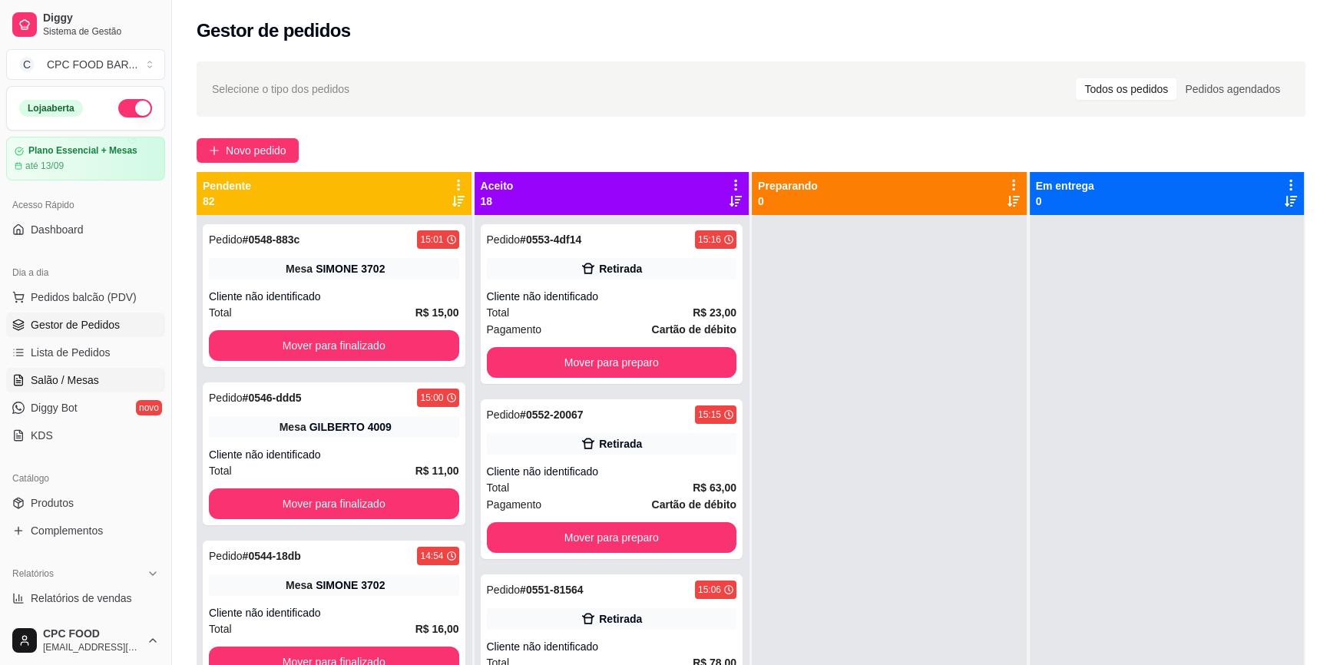
click at [91, 380] on span "Salão / Mesas" at bounding box center [65, 379] width 68 height 15
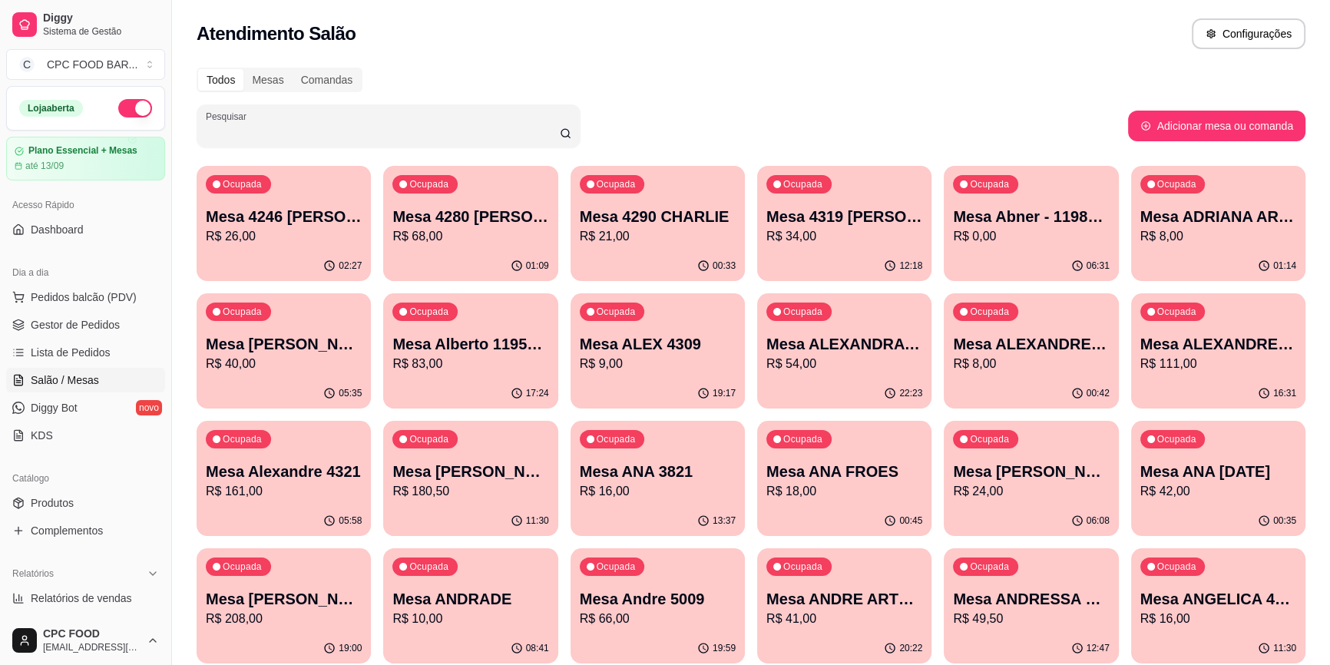
click at [418, 127] on input "Pesquisar" at bounding box center [383, 131] width 354 height 15
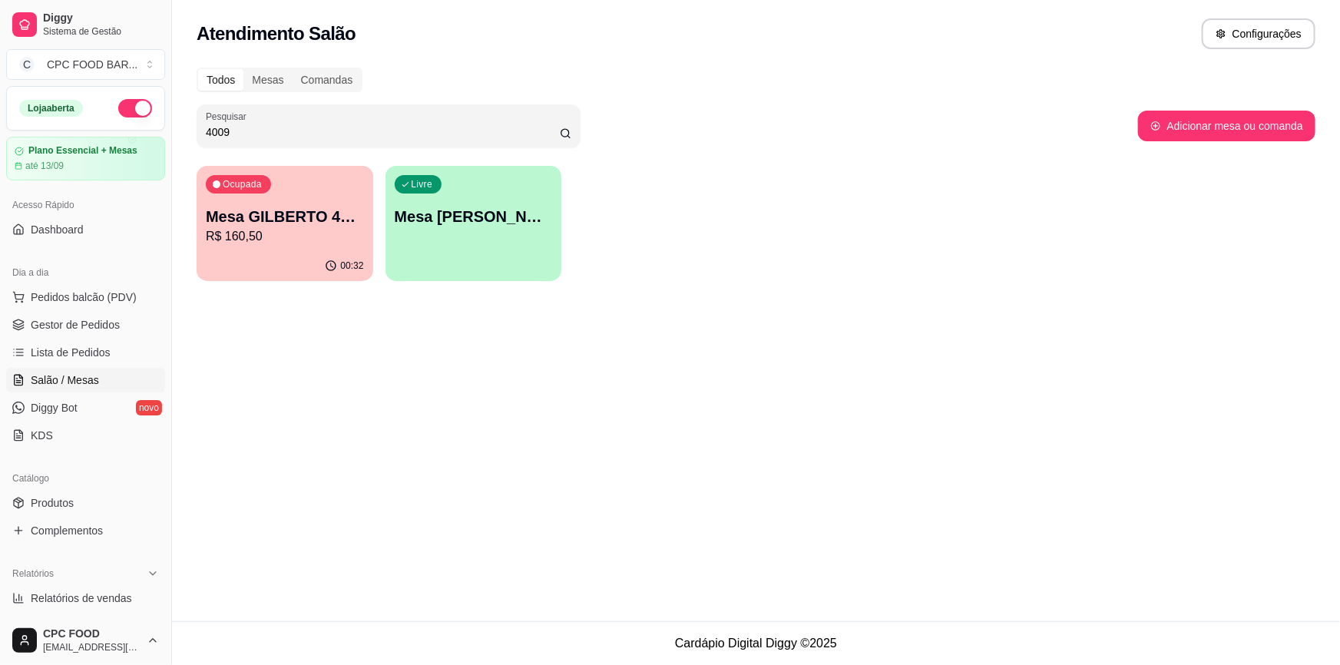
type input "4009"
click at [328, 224] on p "Mesa GILBERTO 4009" at bounding box center [285, 216] width 158 height 21
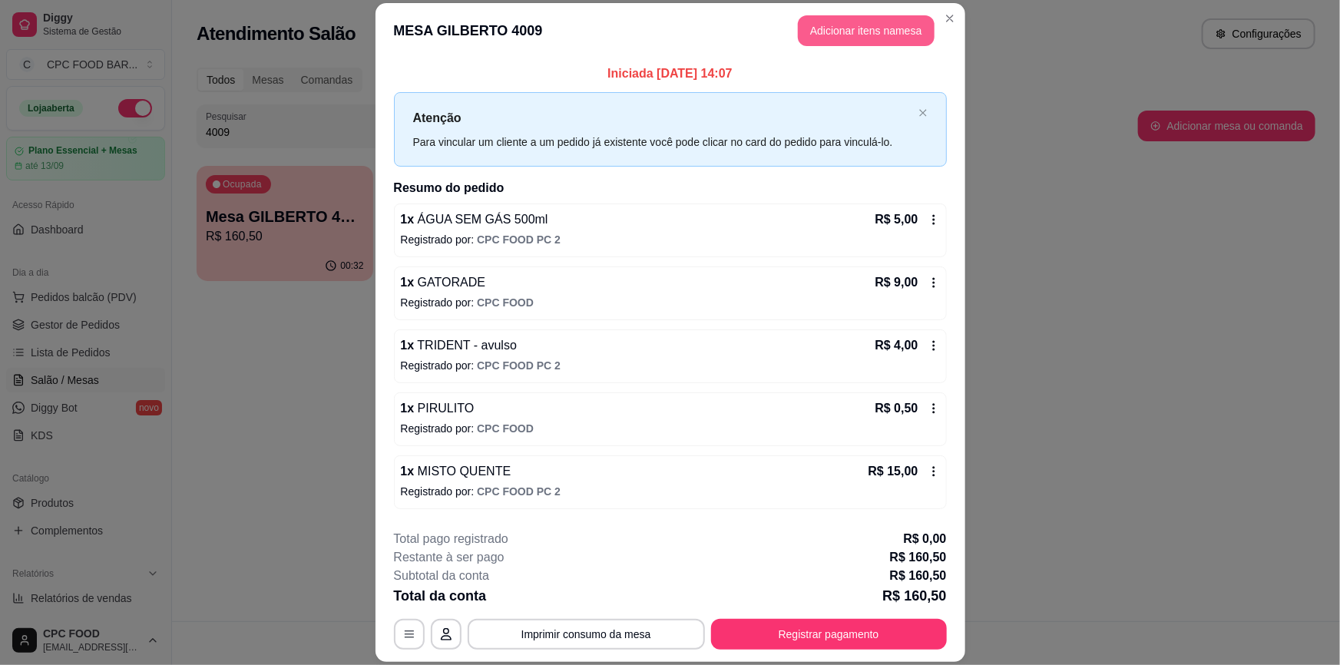
click at [877, 38] on button "Adicionar itens na mesa" at bounding box center [866, 30] width 137 height 31
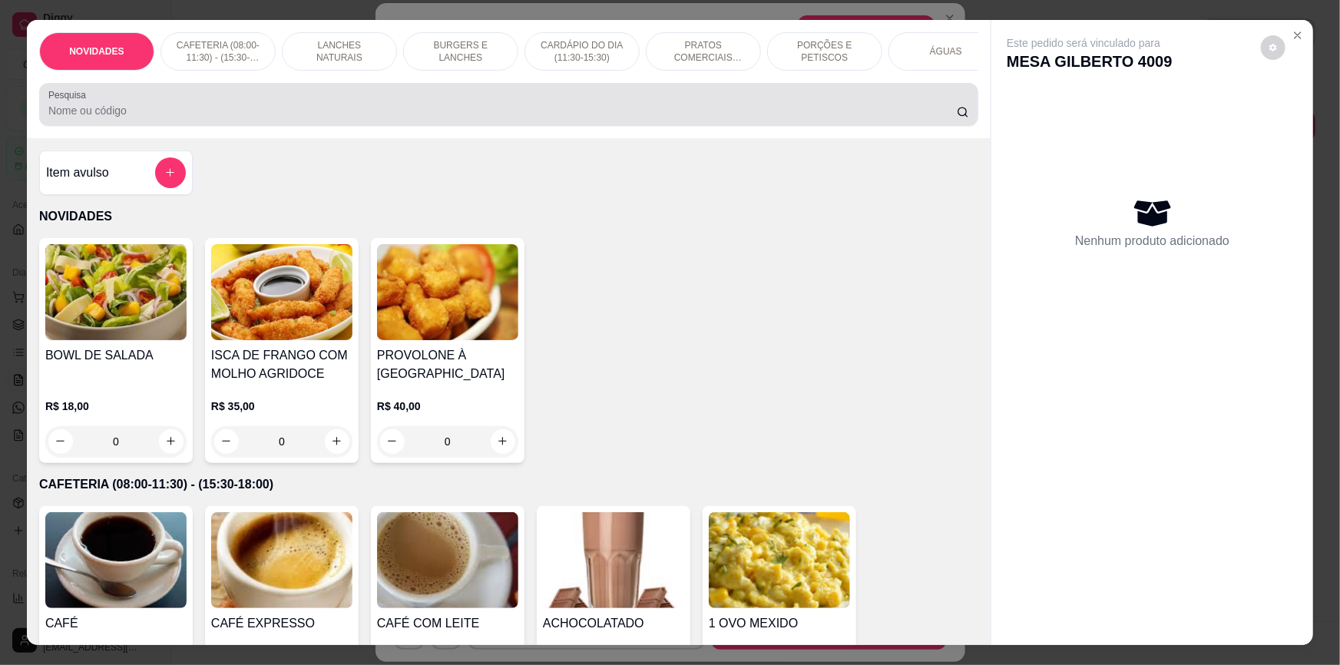
click at [675, 114] on input "Pesquisa" at bounding box center [502, 110] width 908 height 15
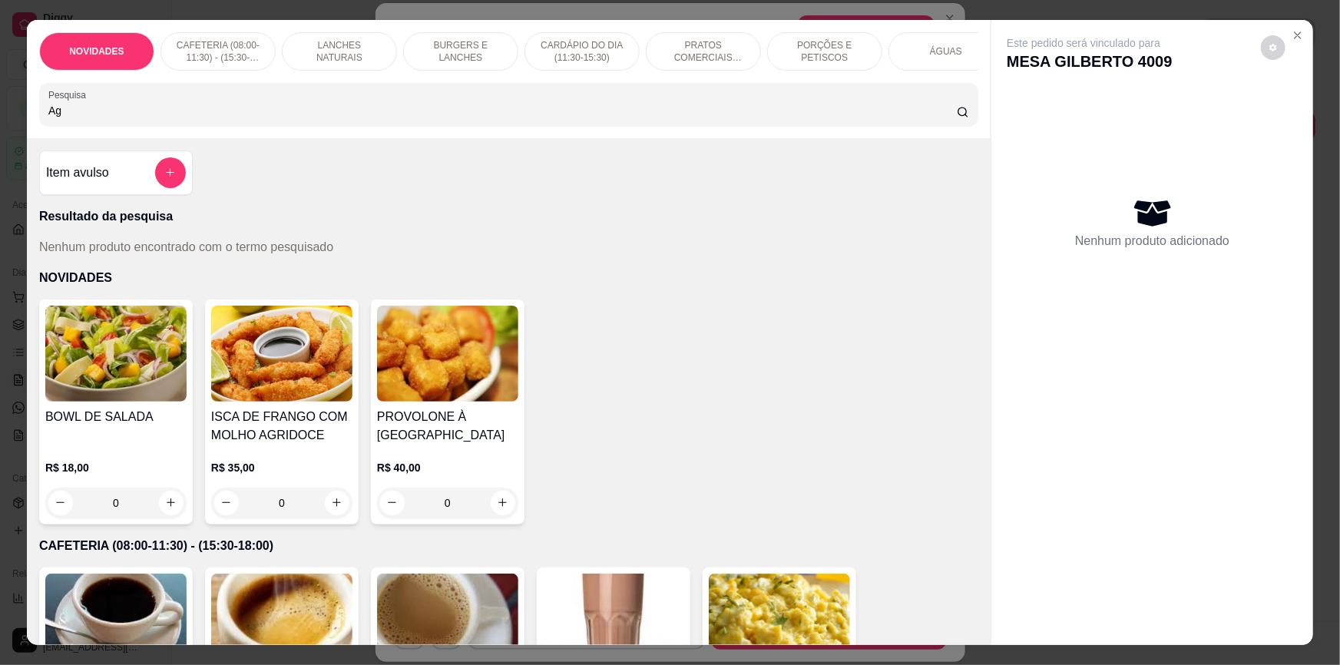
type input "A"
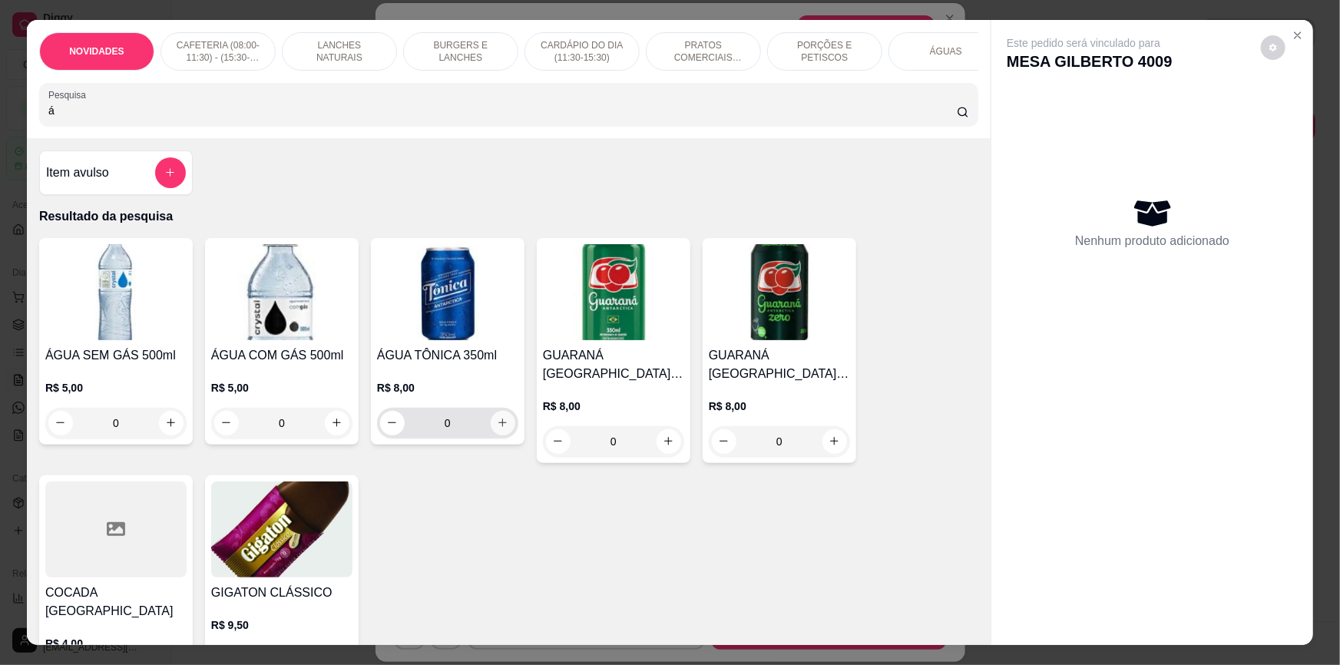
type input "á"
click at [491, 431] on button "increase-product-quantity" at bounding box center [503, 423] width 25 height 25
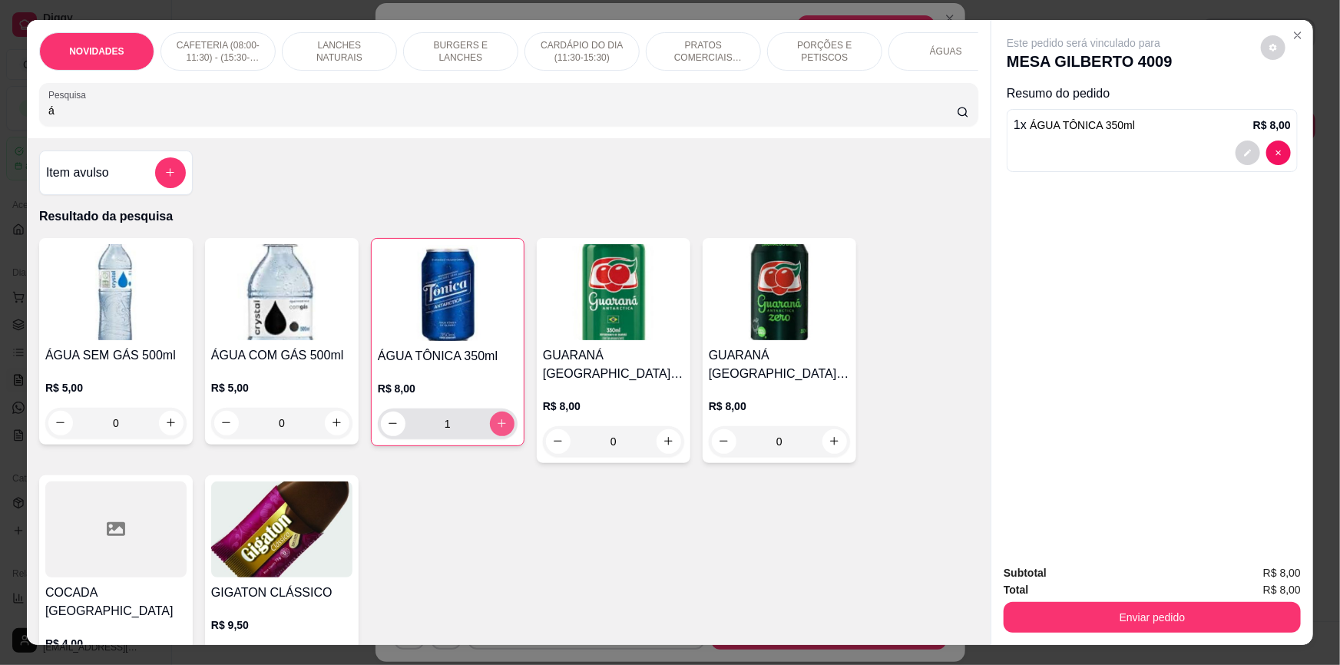
type input "1"
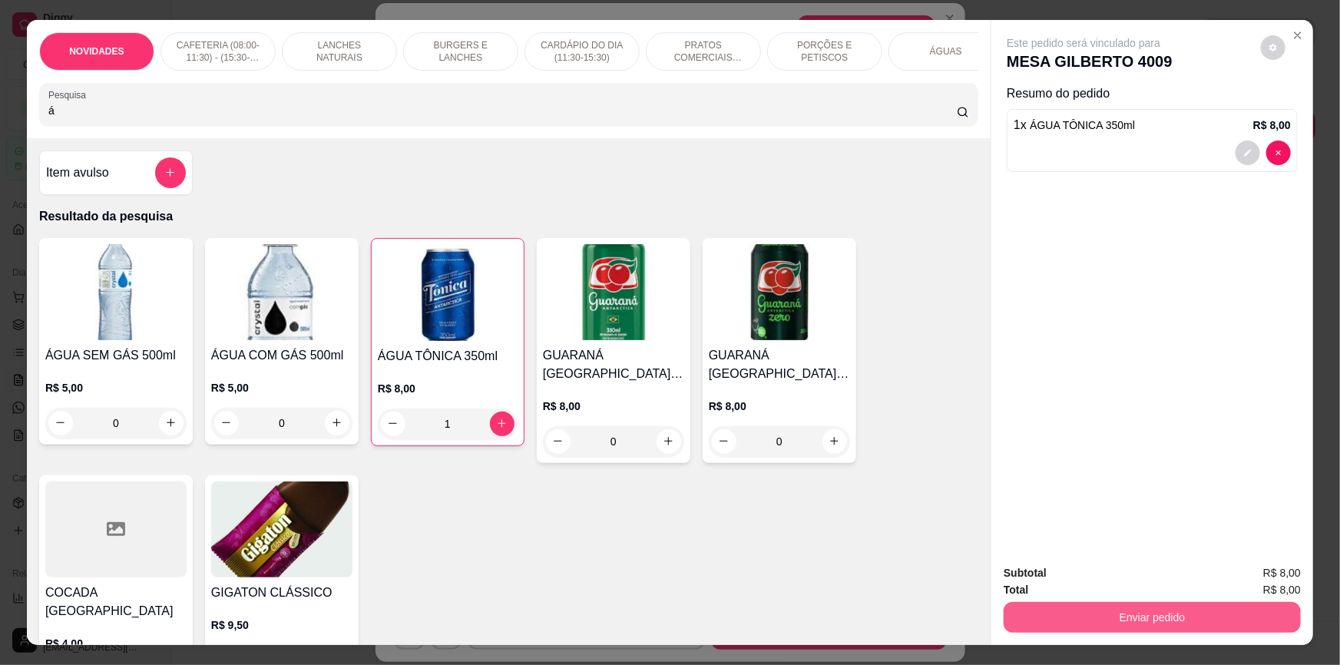
click at [1206, 618] on button "Enviar pedido" at bounding box center [1151, 617] width 297 height 31
click at [1122, 577] on button "Não registrar e enviar pedido" at bounding box center [1102, 579] width 155 height 28
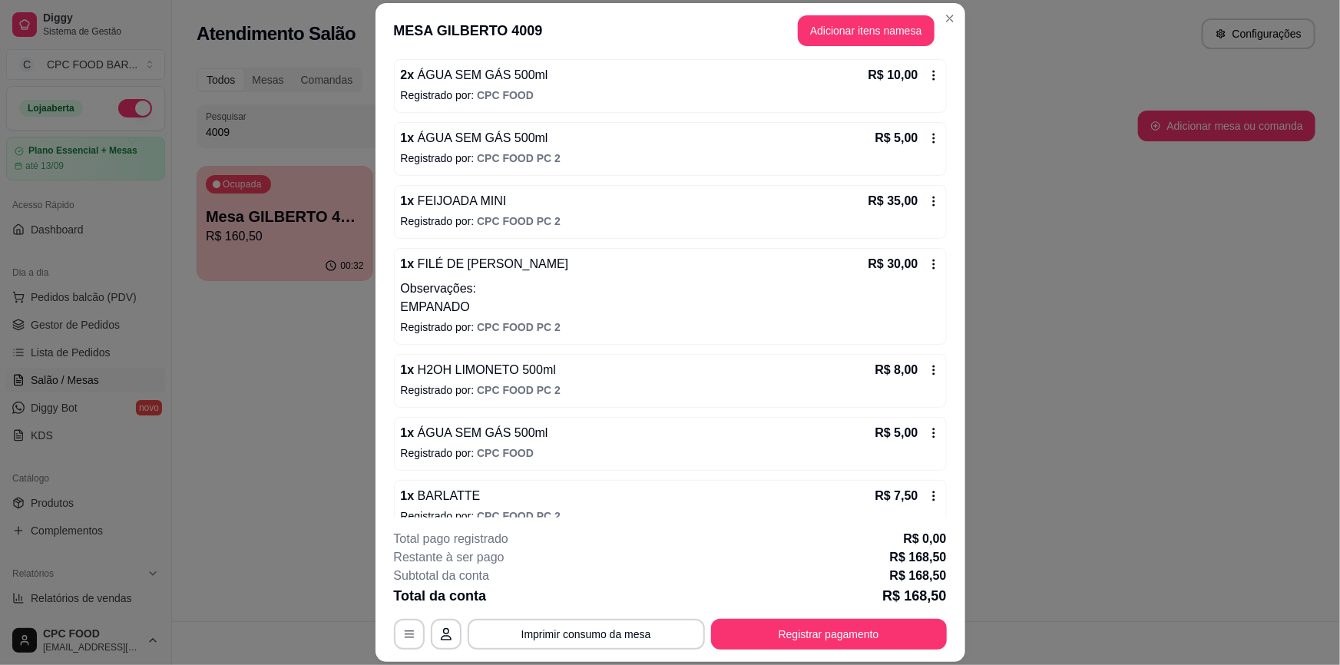
scroll to position [981, 0]
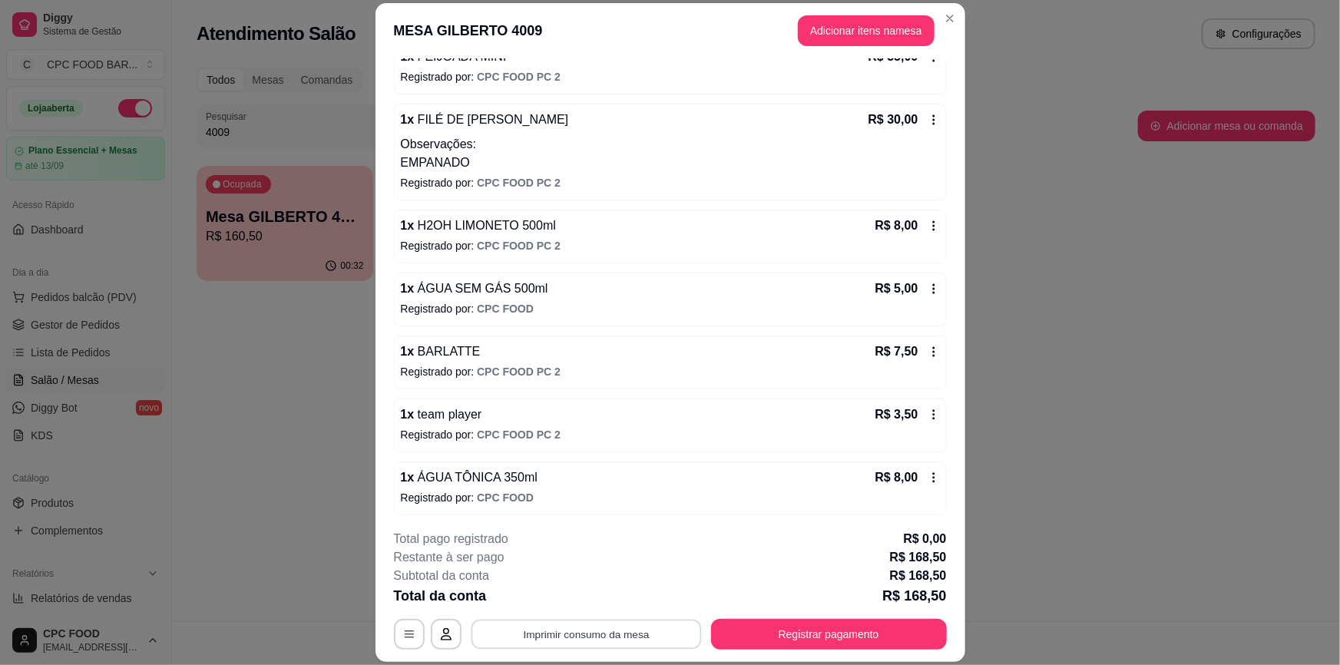
click at [639, 633] on button "Imprimir consumo da mesa" at bounding box center [586, 634] width 230 height 30
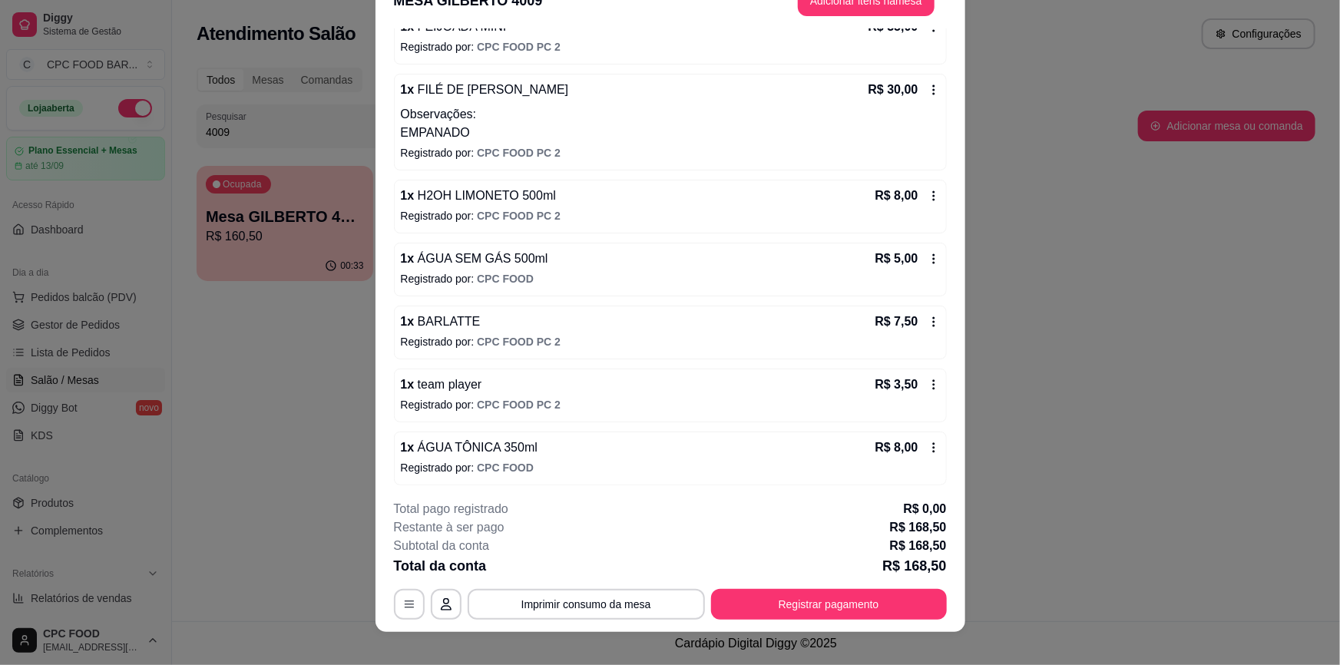
scroll to position [46, 0]
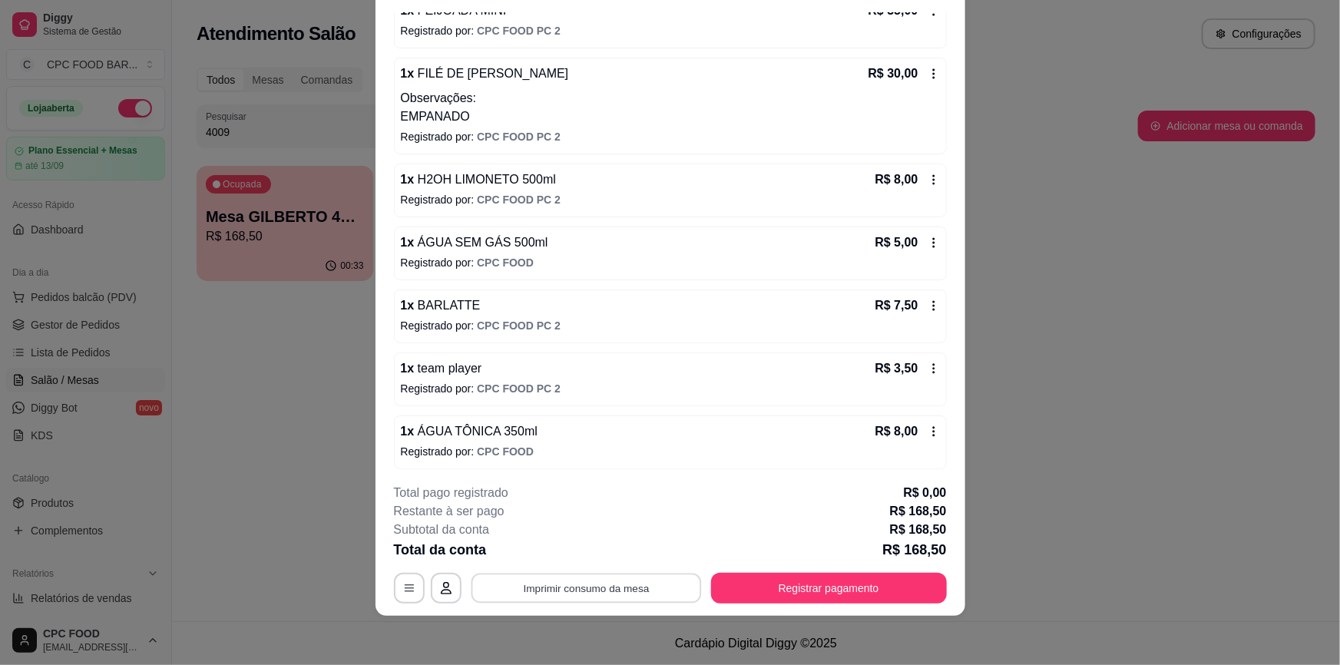
click at [605, 587] on button "Imprimir consumo da mesa" at bounding box center [586, 588] width 230 height 30
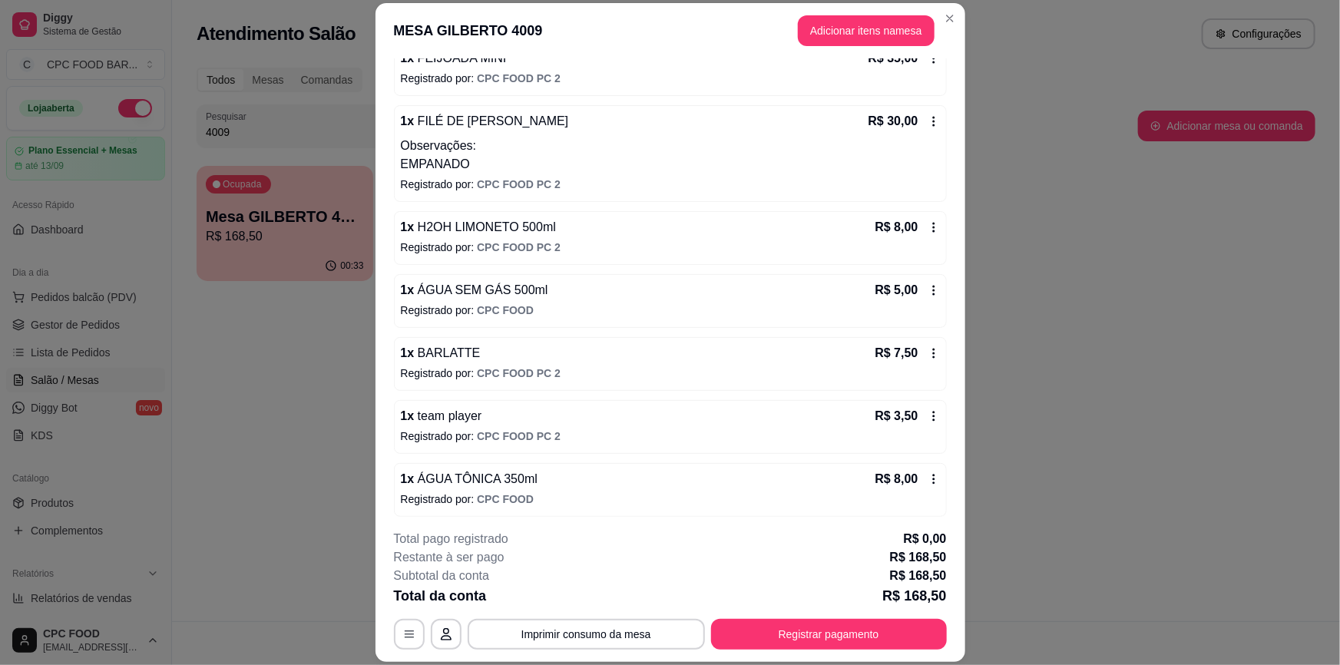
scroll to position [981, 0]
click at [881, 640] on button "Registrar pagamento" at bounding box center [828, 634] width 229 height 30
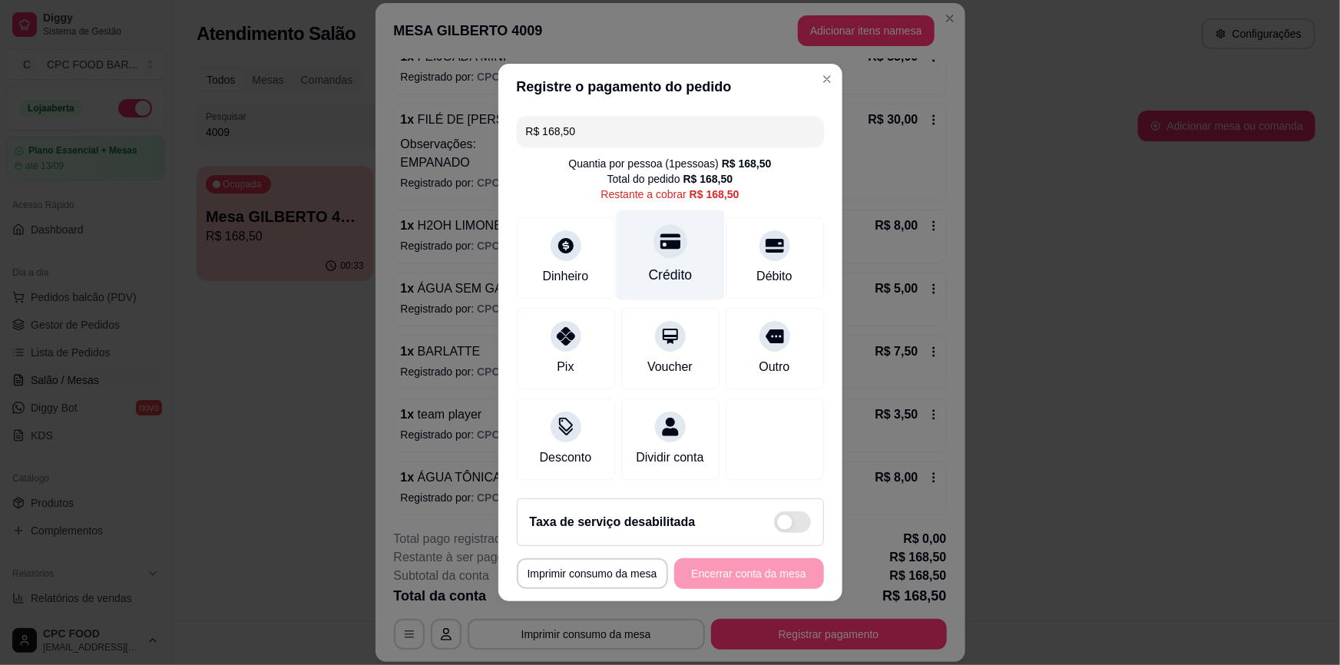
click at [654, 259] on div "Crédito" at bounding box center [670, 255] width 108 height 90
type input "R$ 0,00"
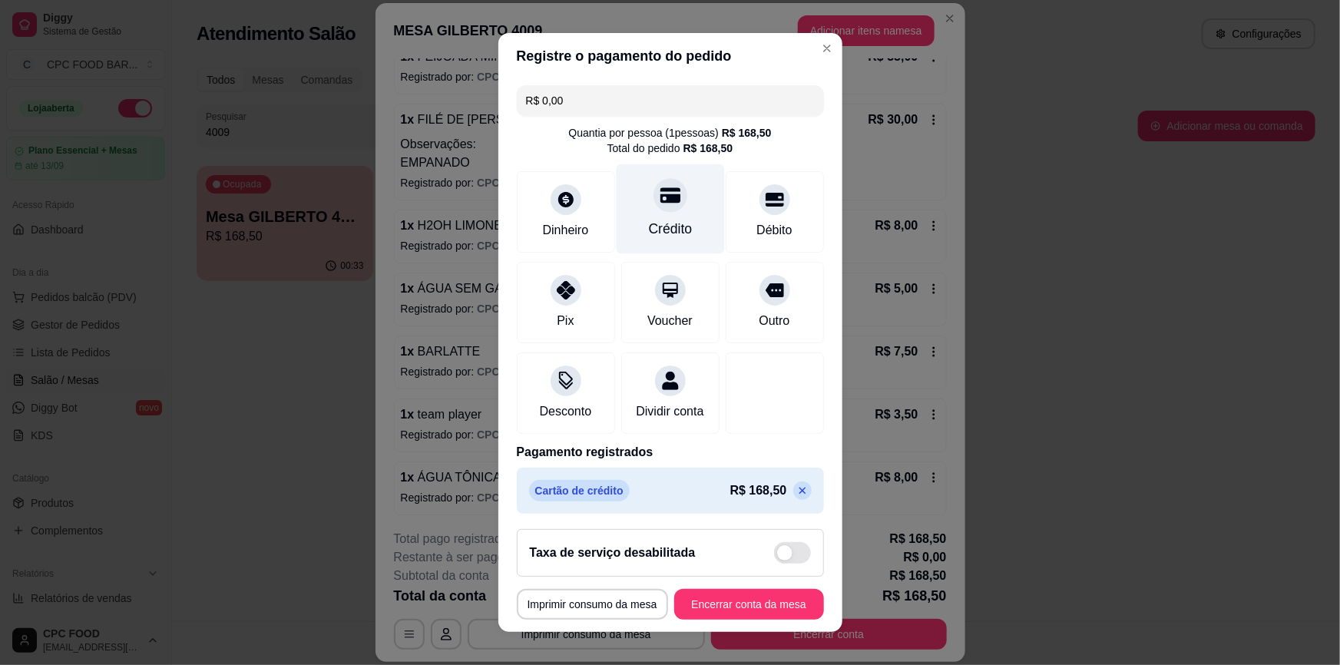
click at [653, 209] on div at bounding box center [670, 196] width 34 height 34
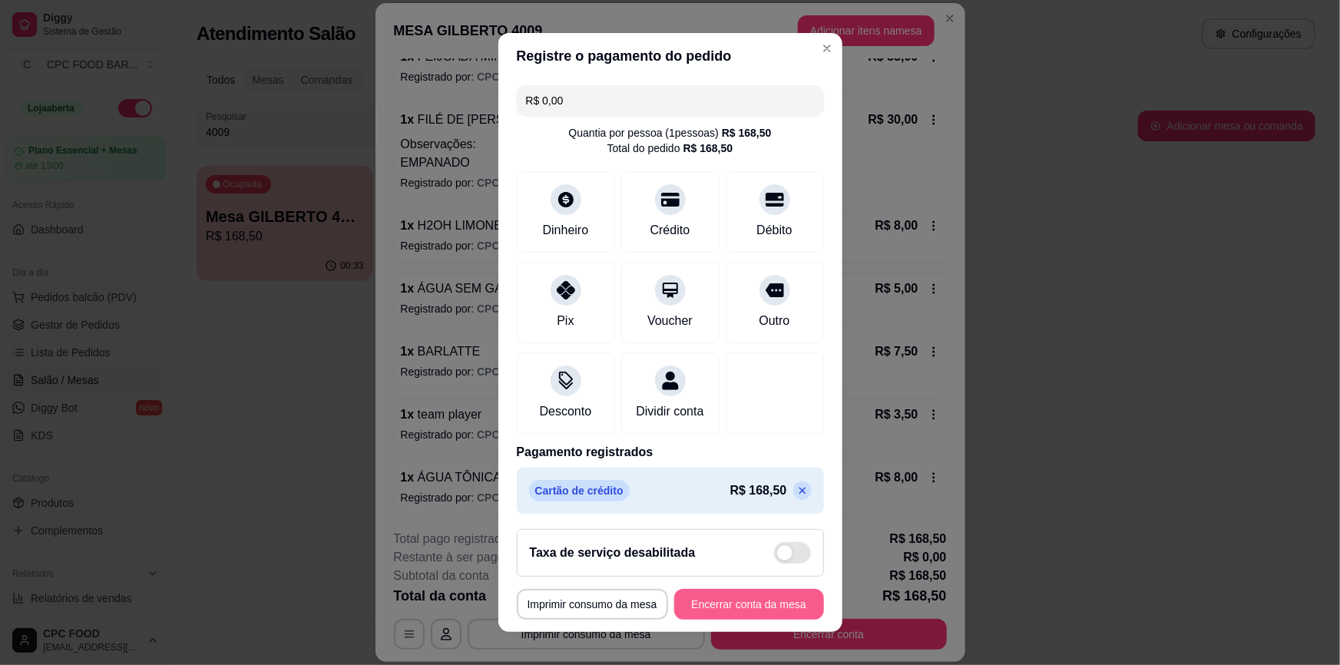
click at [728, 611] on button "Encerrar conta da mesa" at bounding box center [749, 604] width 150 height 31
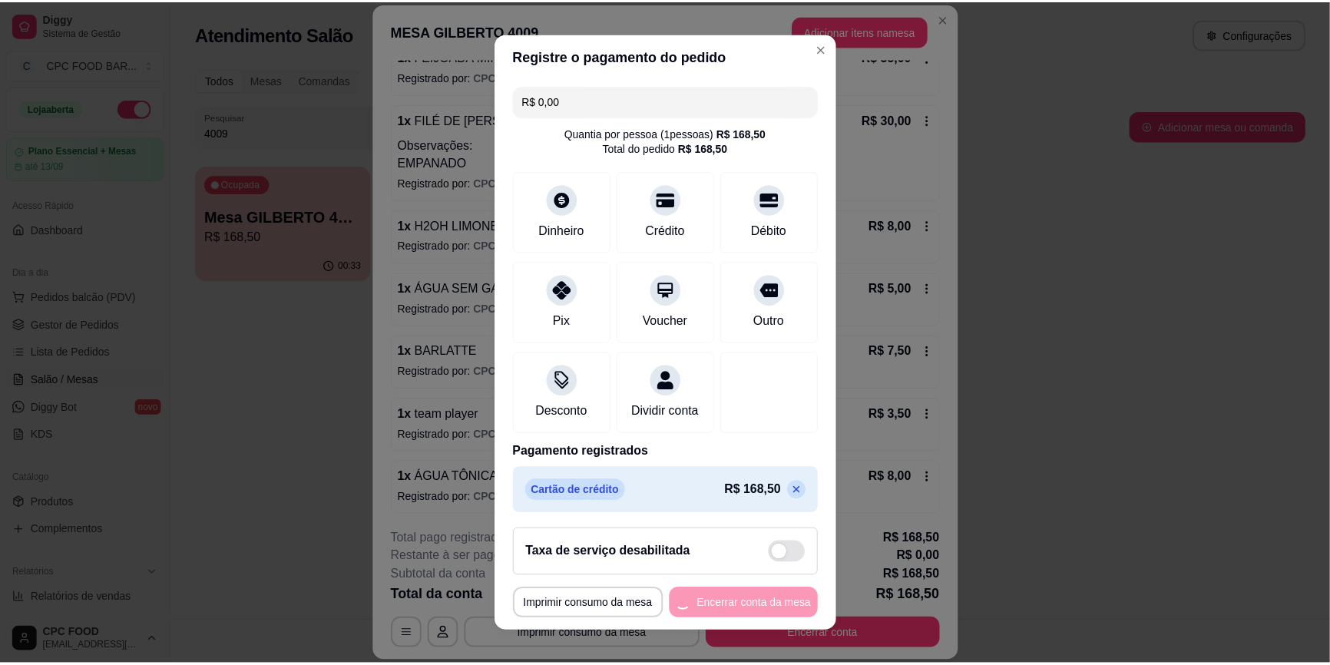
scroll to position [0, 0]
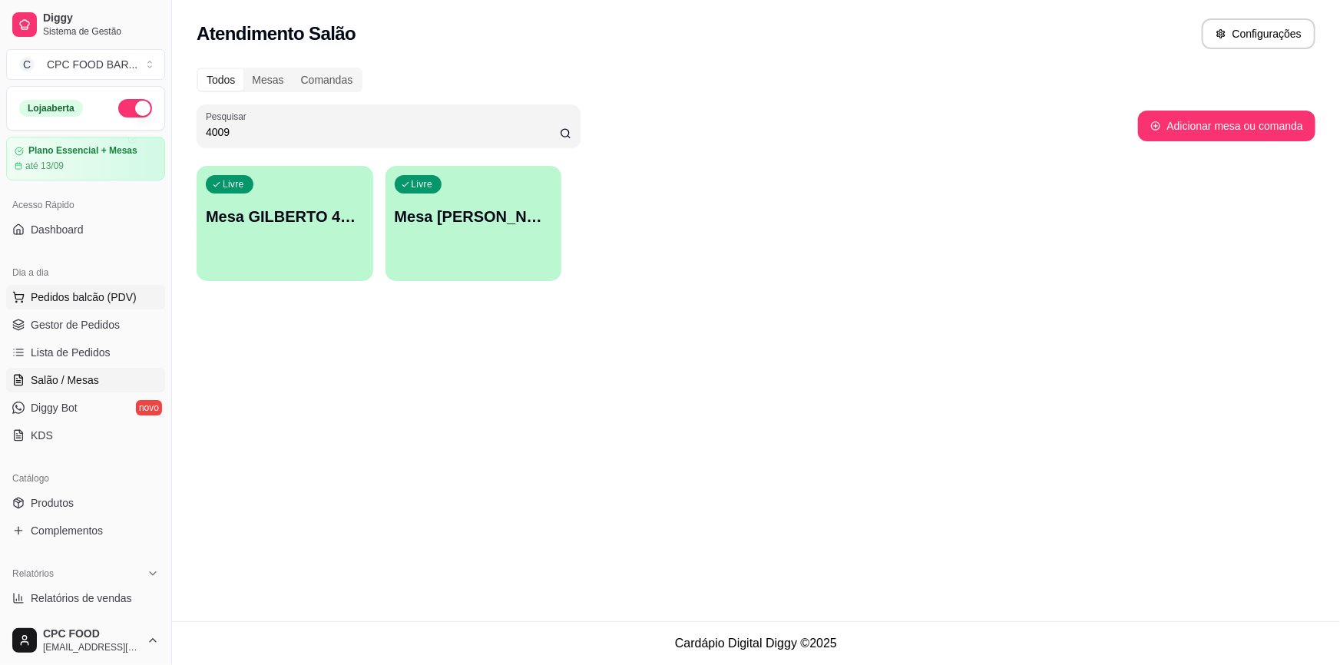
click at [69, 294] on span "Pedidos balcão (PDV)" at bounding box center [84, 296] width 106 height 15
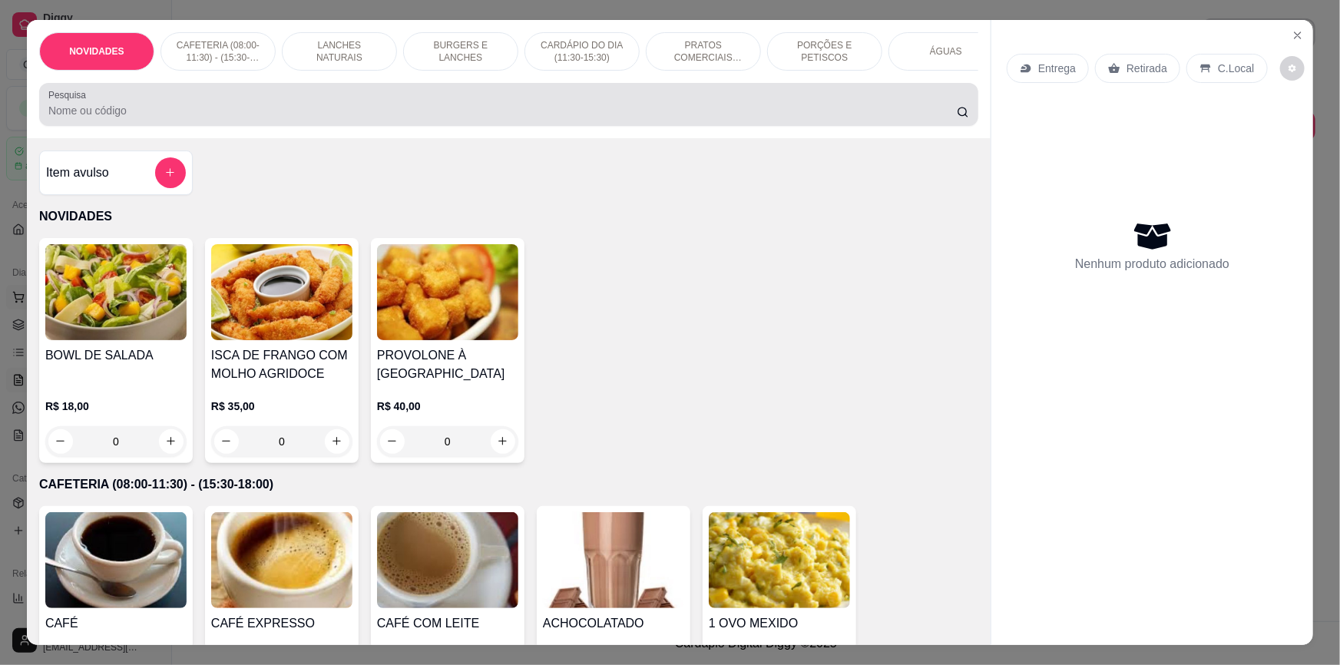
click at [273, 118] on input "Pesquisa" at bounding box center [502, 110] width 908 height 15
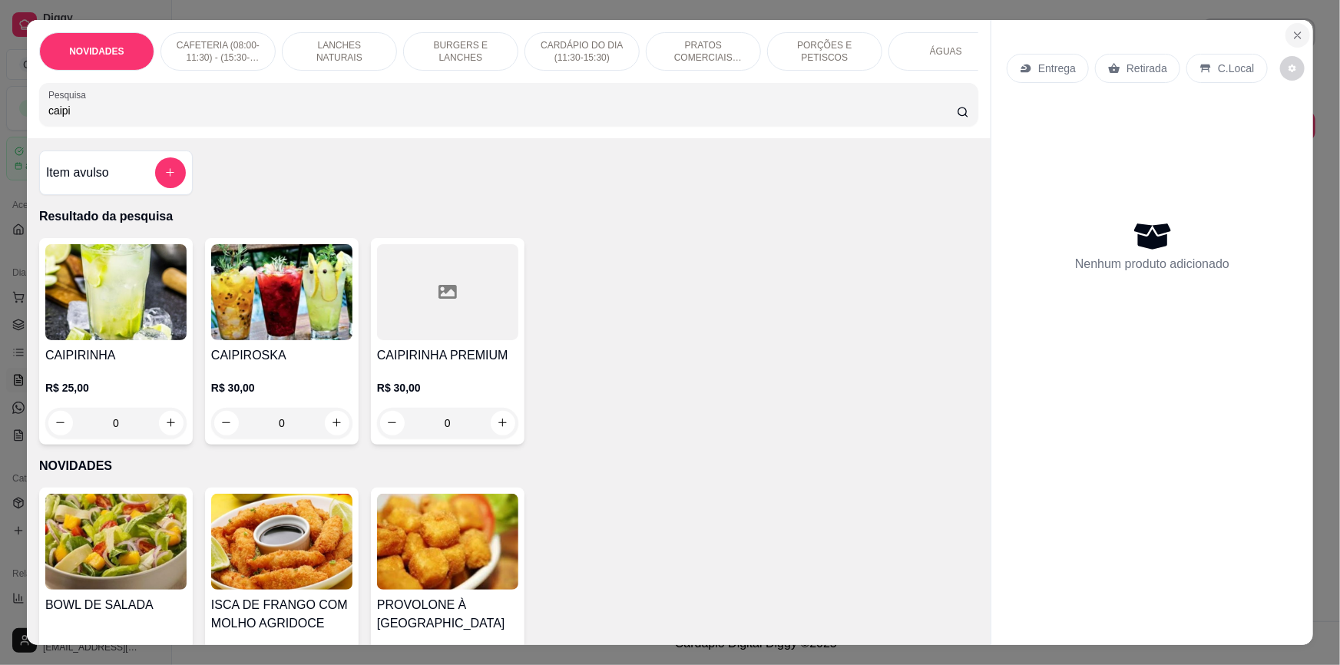
type input "caipi"
click at [1297, 34] on icon "Close" at bounding box center [1297, 35] width 12 height 12
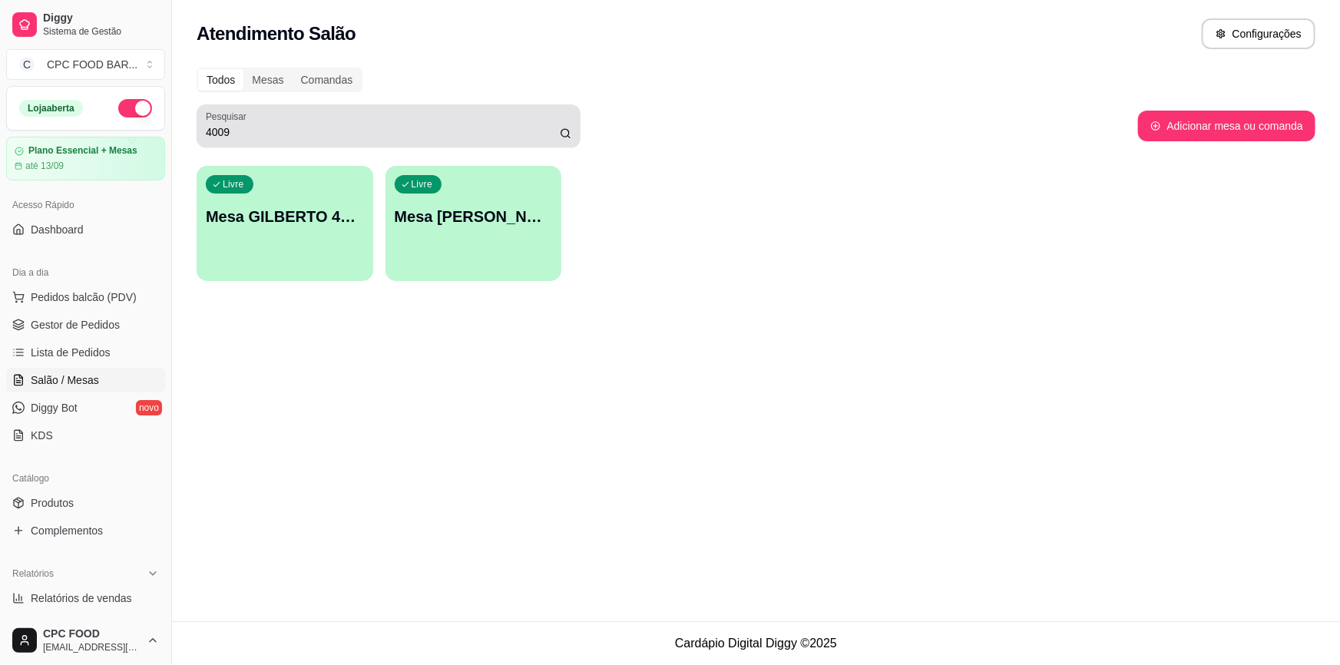
click at [279, 138] on input "4009" at bounding box center [383, 131] width 354 height 15
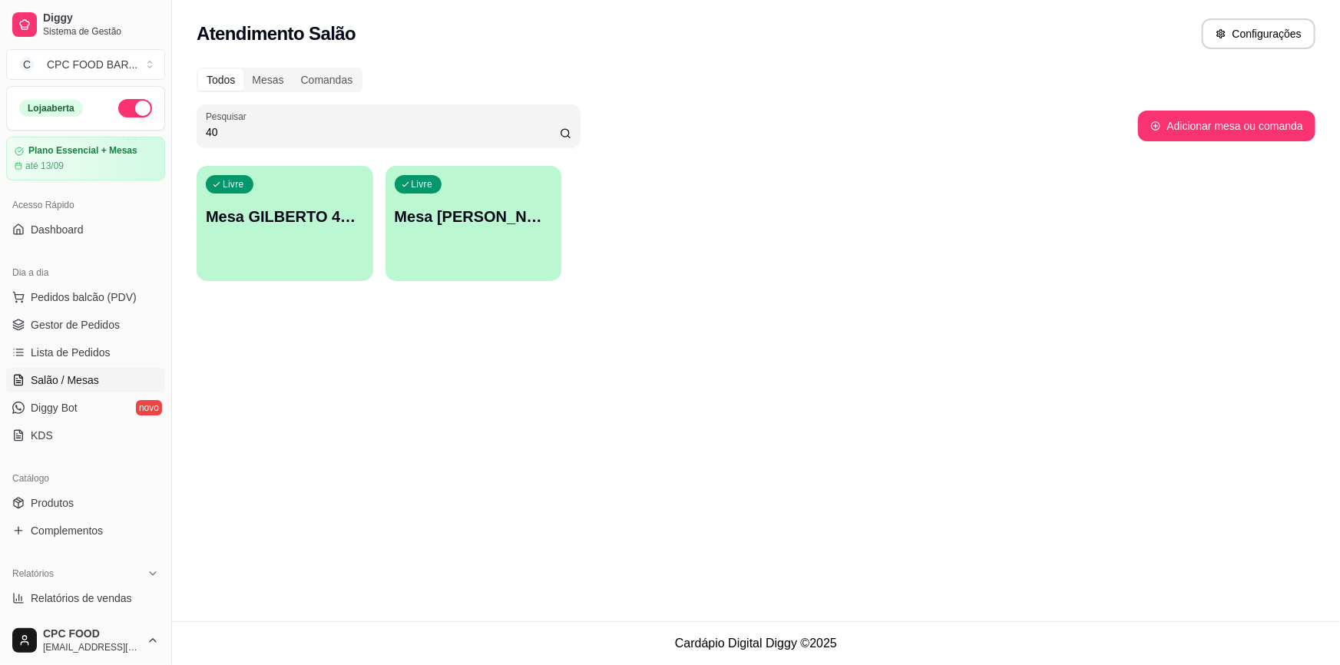
type input "4"
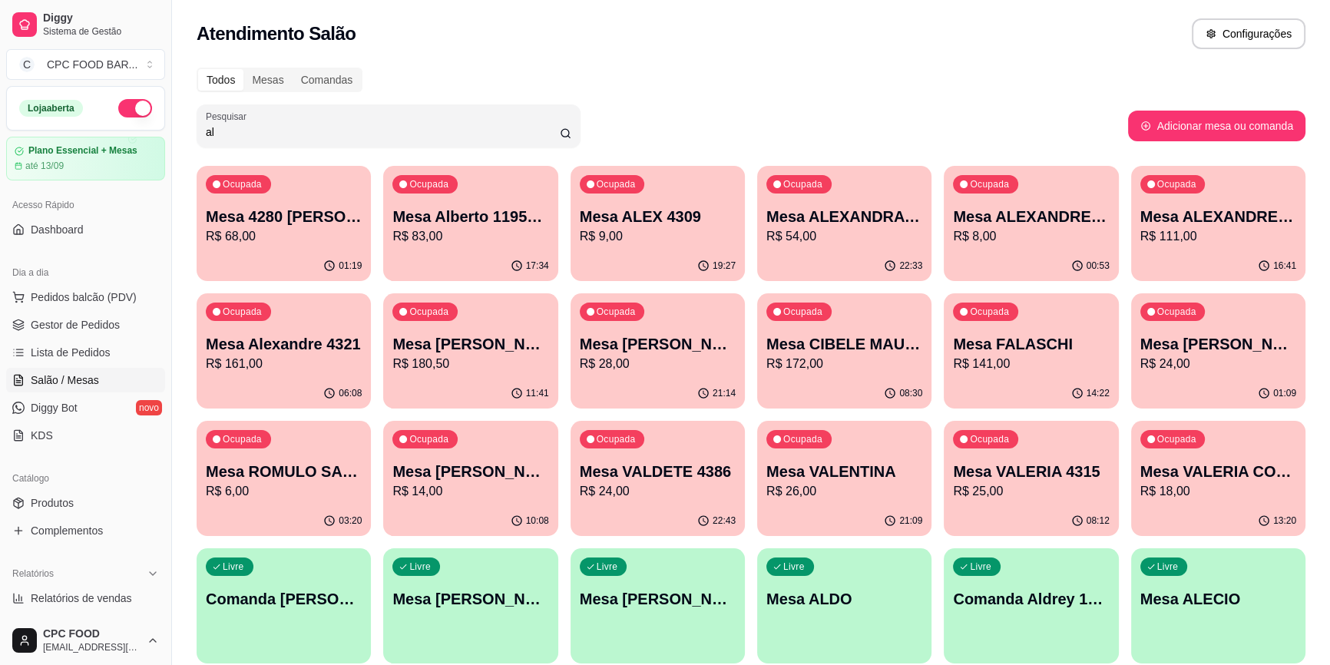
type input "a"
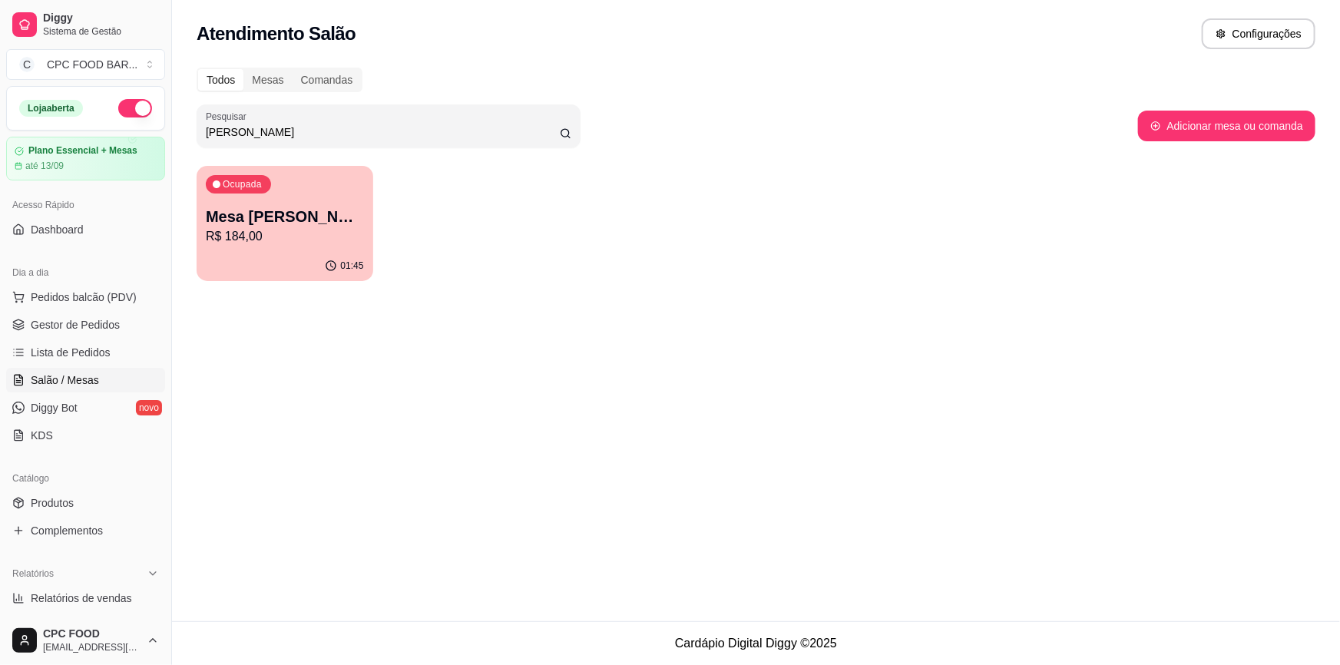
type input "denise"
click at [275, 224] on p "Mesa Denise Mascarenhas - Visitante" at bounding box center [284, 216] width 153 height 21
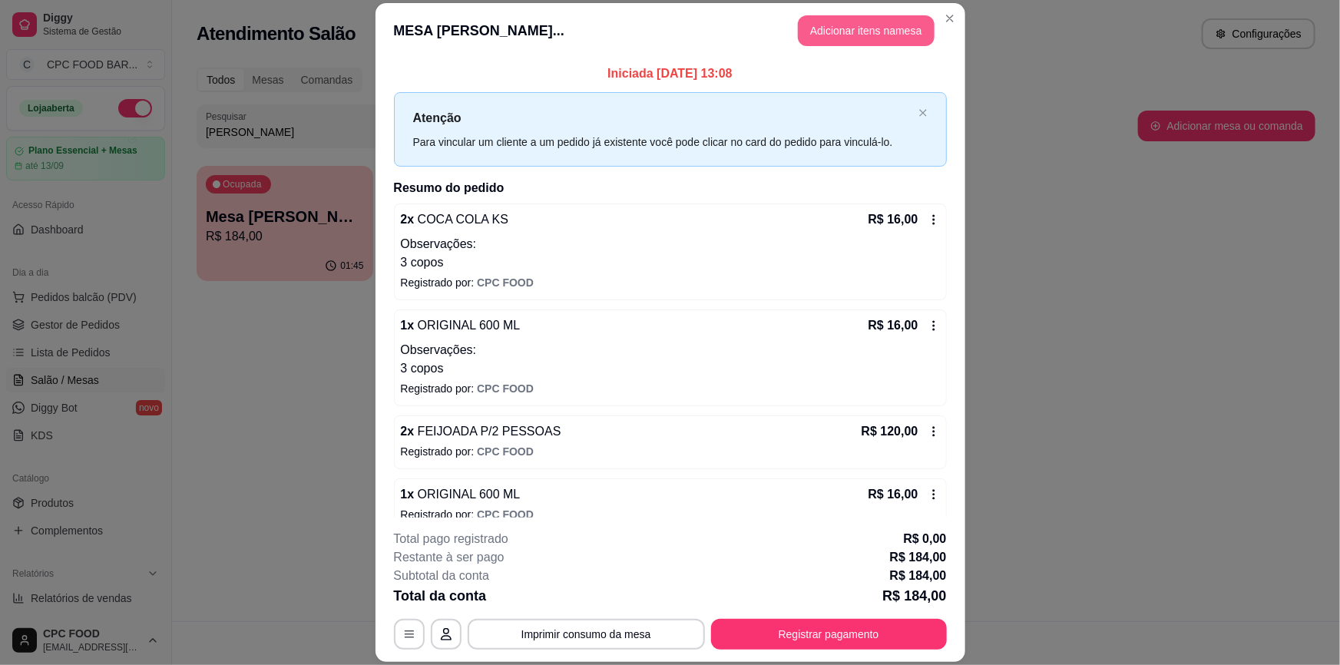
click at [832, 30] on button "Adicionar itens na mesa" at bounding box center [866, 30] width 137 height 31
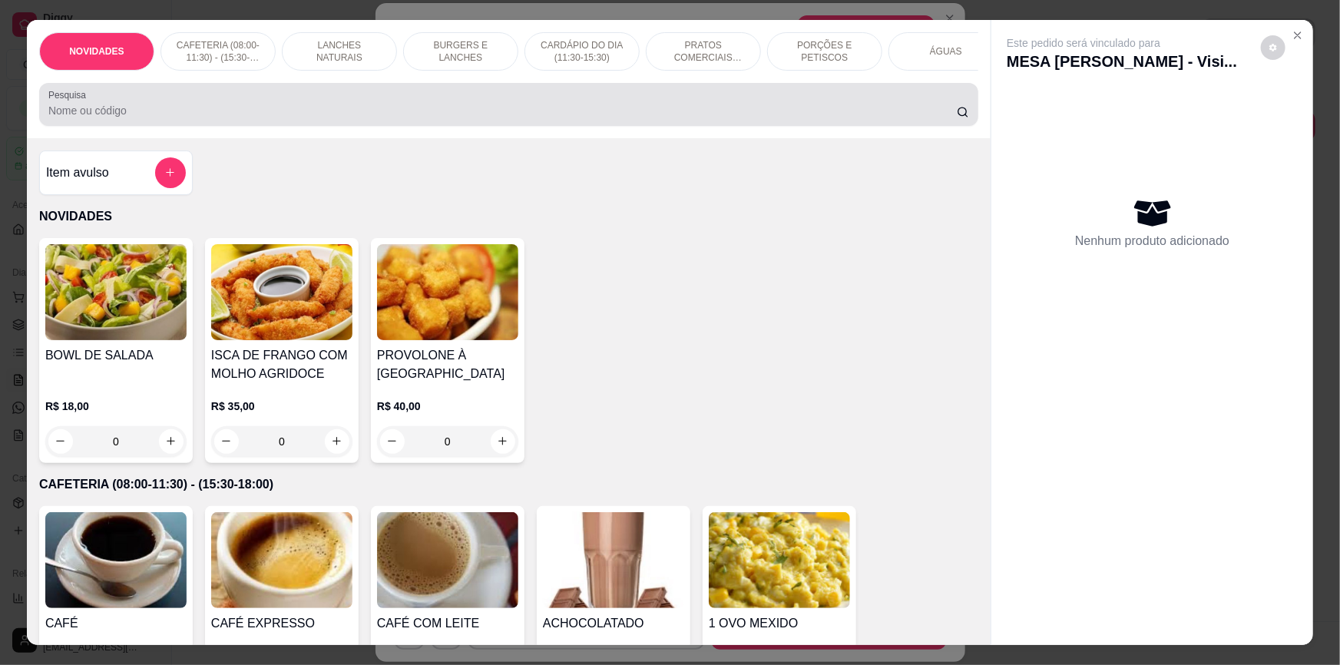
click at [180, 117] on input "Pesquisa" at bounding box center [502, 110] width 908 height 15
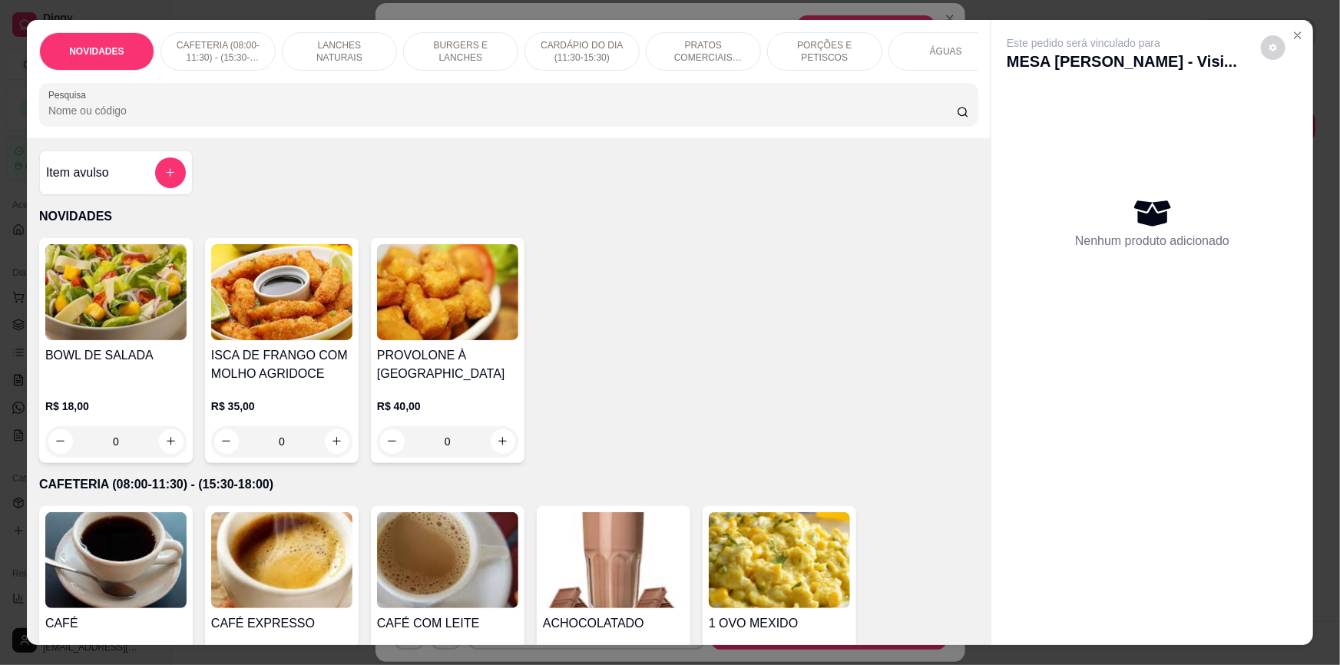
type input "a"
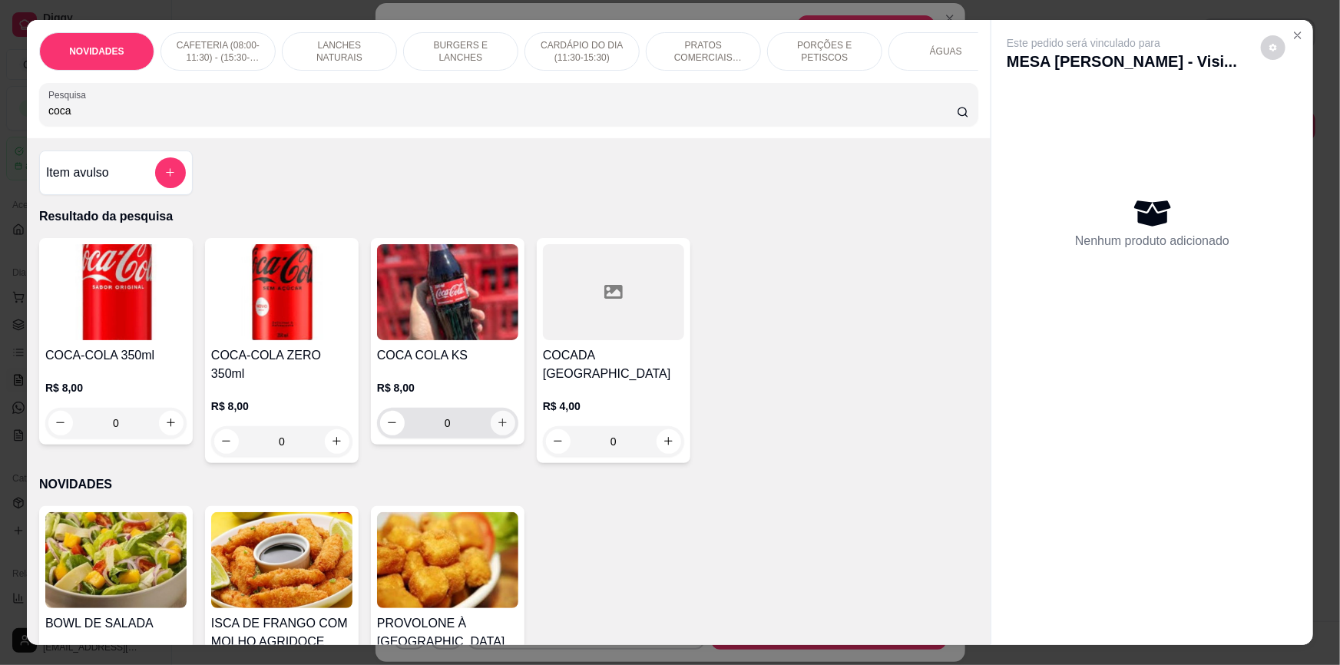
type input "coca"
click at [497, 429] on icon "increase-product-quantity" at bounding box center [503, 424] width 12 height 12
type input "1"
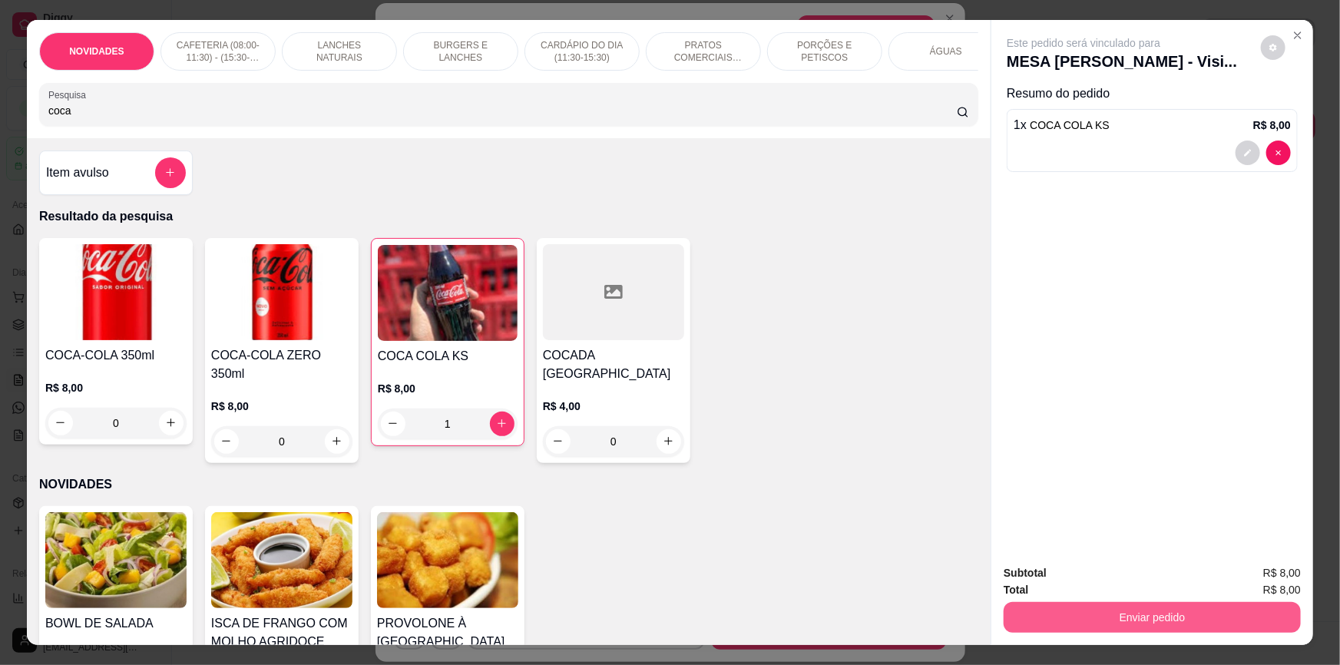
click at [1130, 614] on button "Enviar pedido" at bounding box center [1151, 617] width 297 height 31
click at [1070, 580] on button "Não registrar e enviar pedido" at bounding box center [1102, 579] width 160 height 29
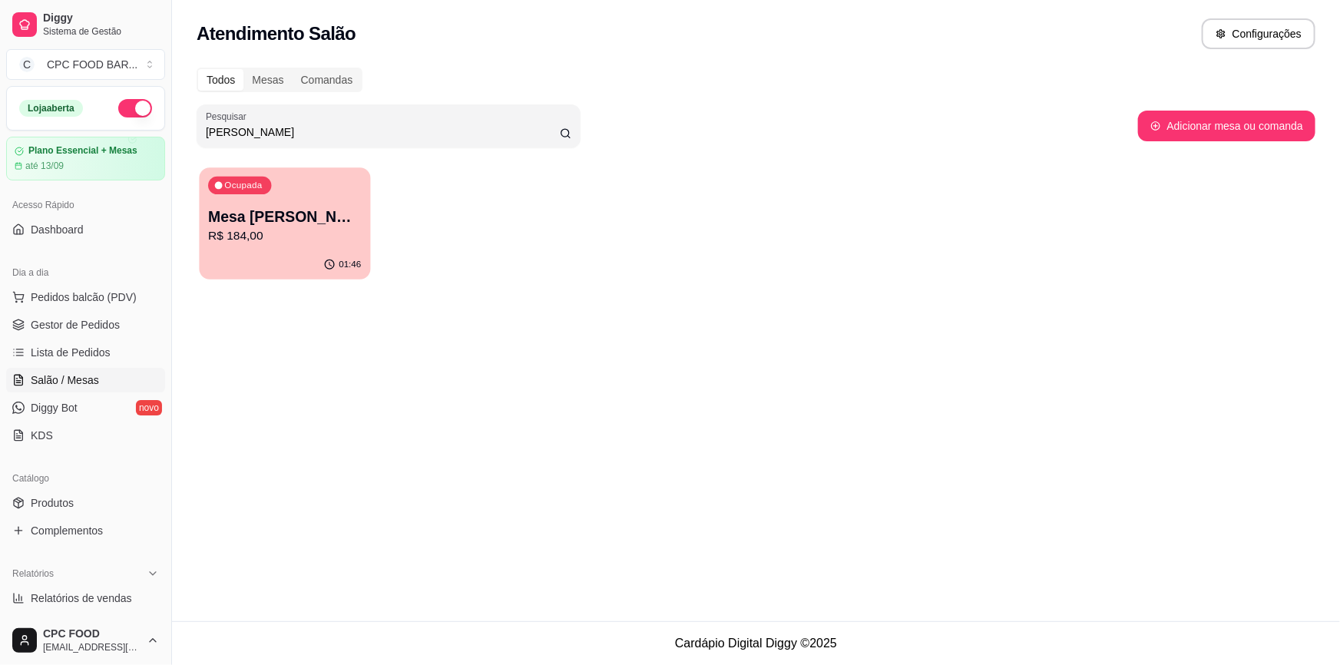
click at [243, 220] on p "Mesa Denise Mascarenhas - Visitante" at bounding box center [284, 216] width 153 height 21
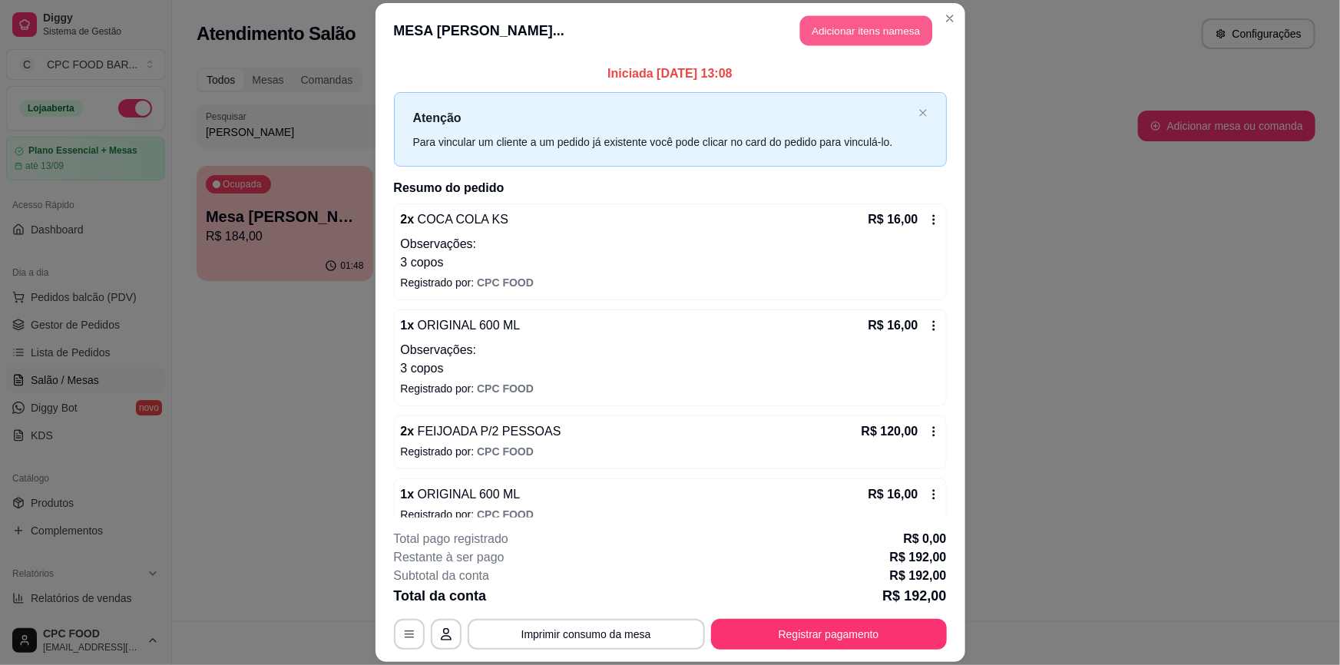
click at [832, 37] on button "Adicionar itens na mesa" at bounding box center [866, 31] width 132 height 30
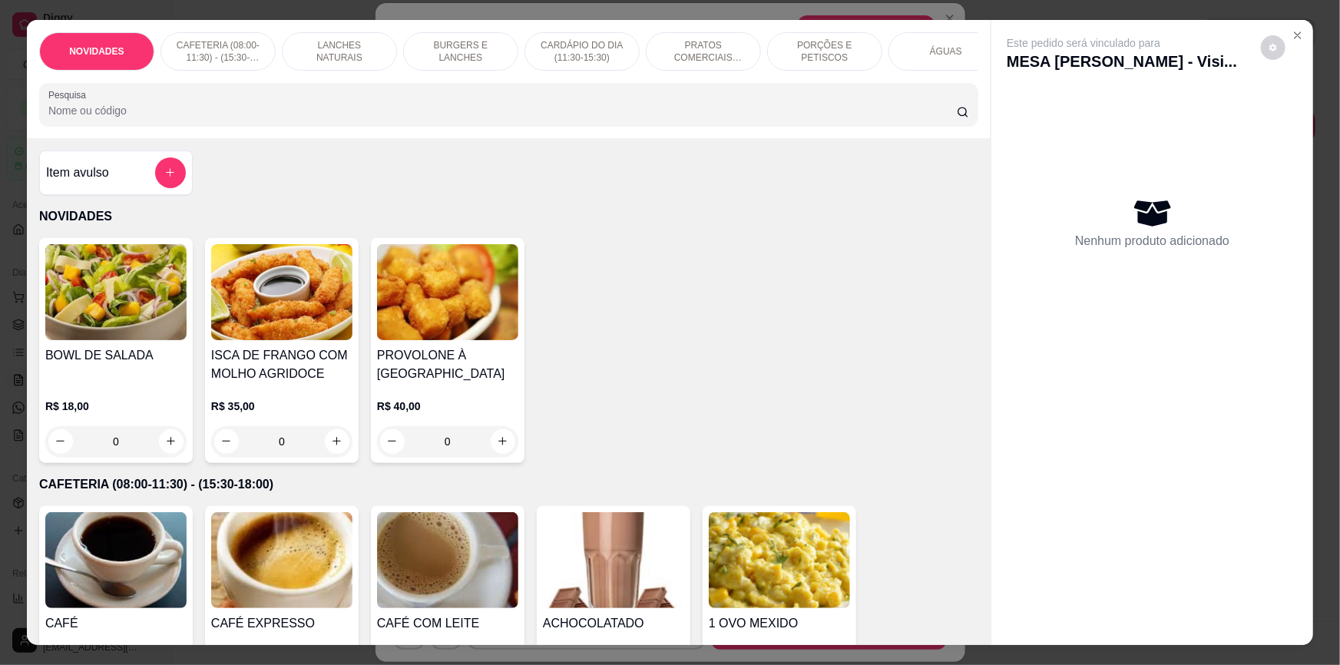
click at [482, 120] on div at bounding box center [508, 104] width 920 height 31
click at [464, 100] on div at bounding box center [508, 104] width 920 height 31
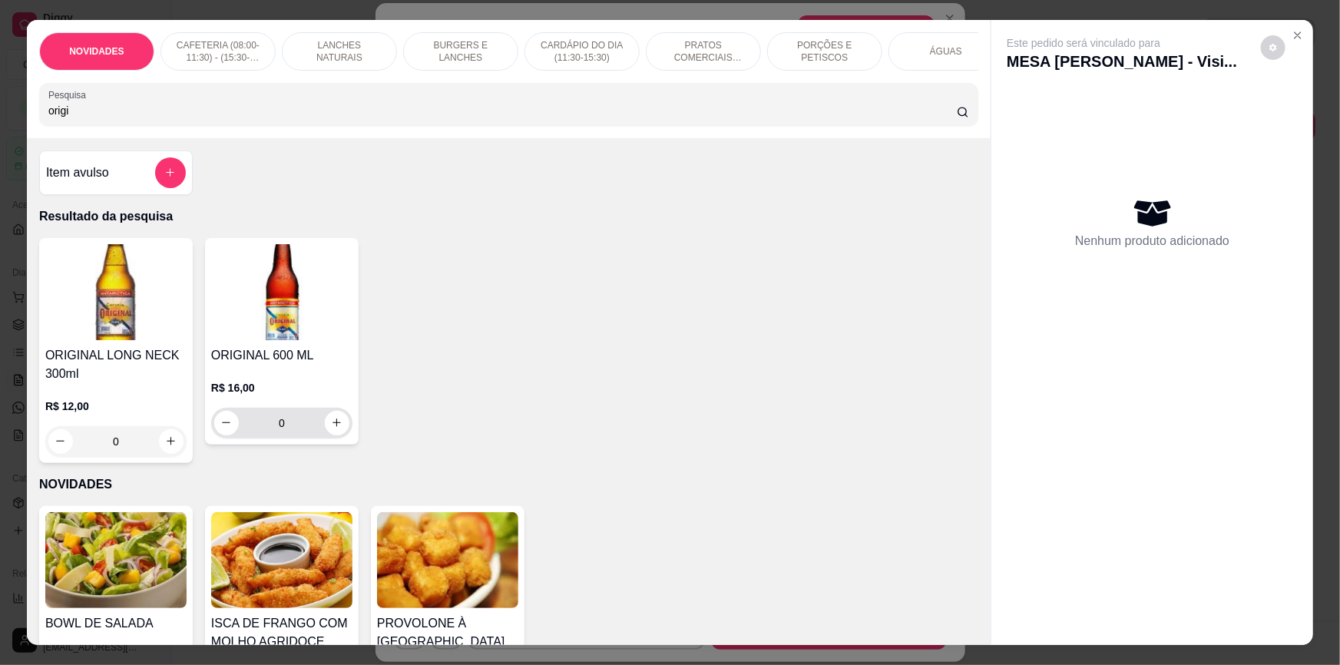
type input "origi"
click at [329, 434] on button "increase-product-quantity" at bounding box center [337, 423] width 24 height 24
type input "1"
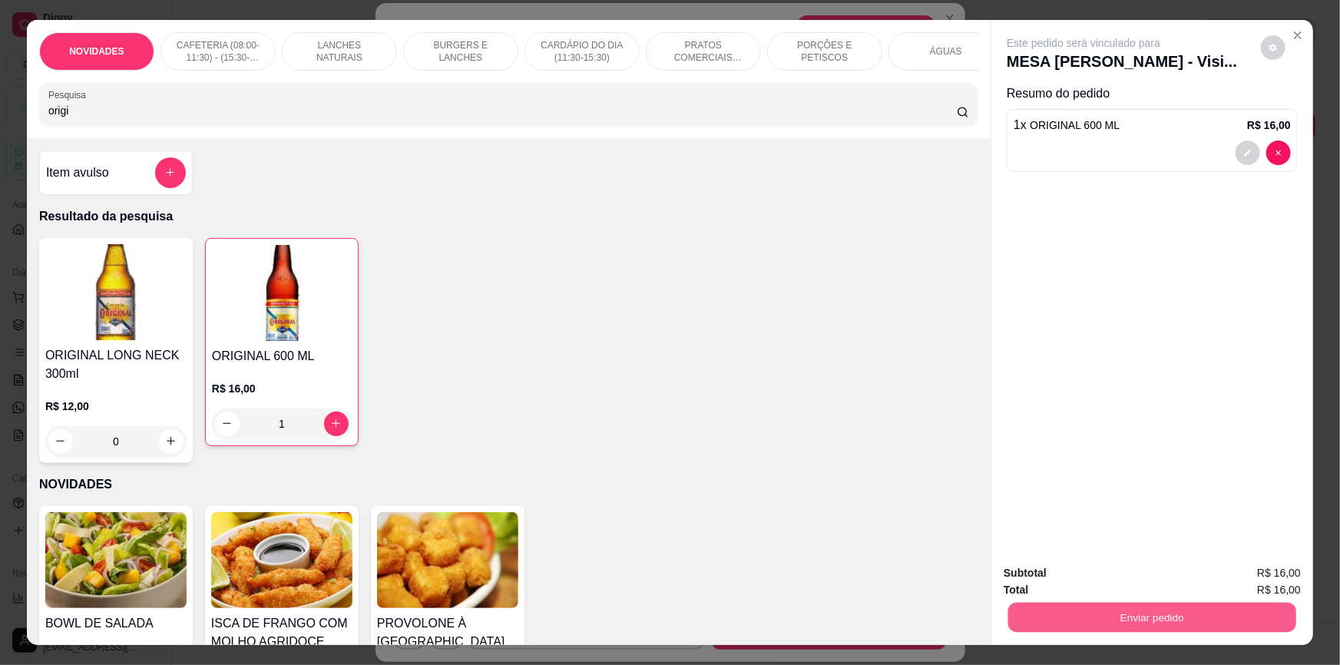
click at [1241, 618] on button "Enviar pedido" at bounding box center [1152, 618] width 288 height 30
click at [1115, 589] on button "Não registrar e enviar pedido" at bounding box center [1102, 579] width 155 height 28
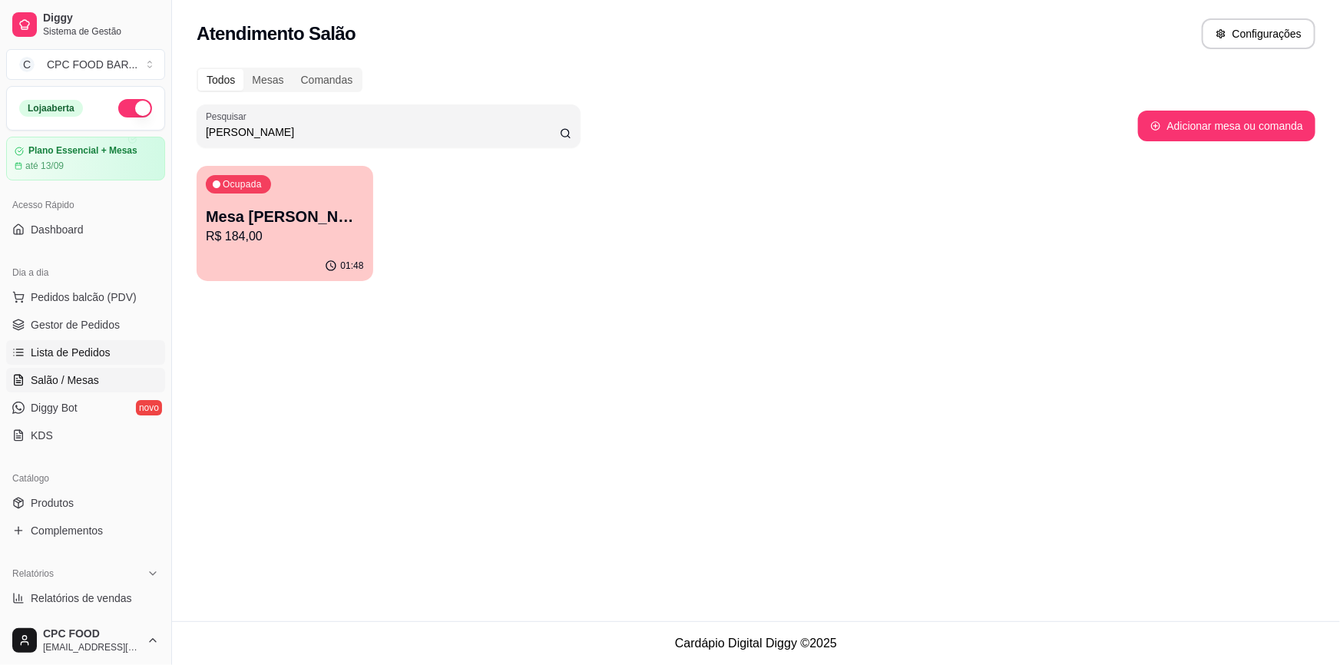
click at [84, 350] on span "Lista de Pedidos" at bounding box center [71, 352] width 80 height 15
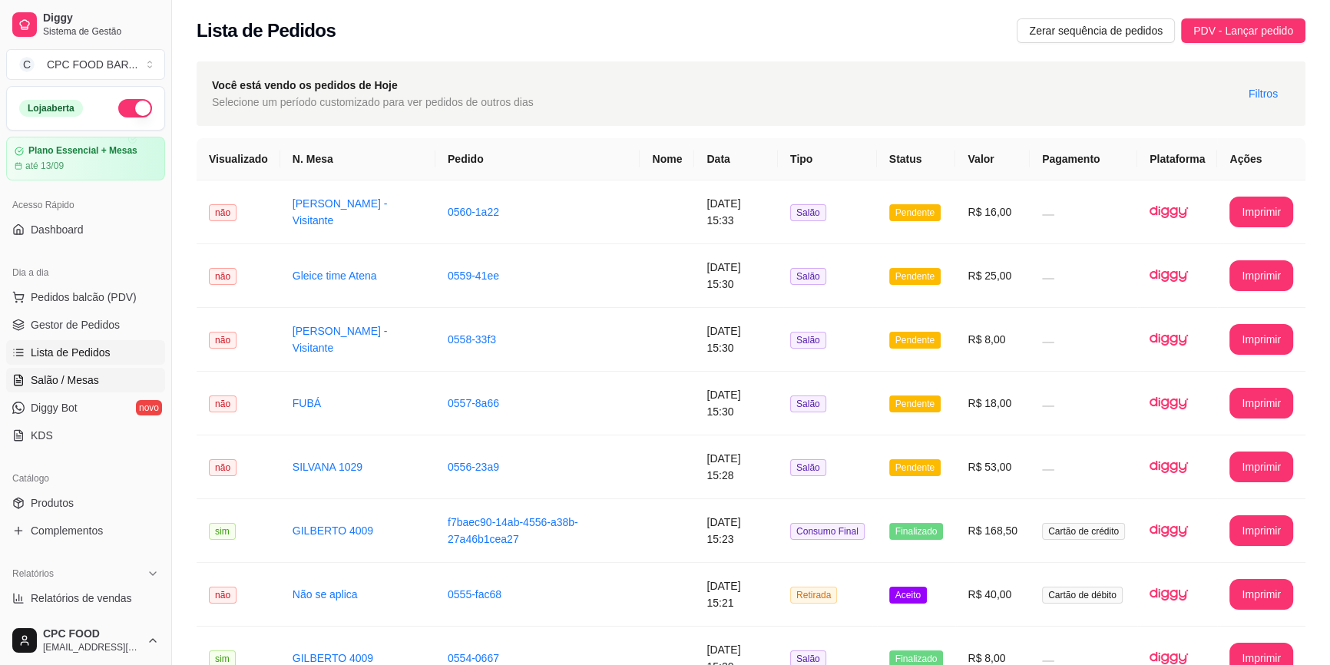
click at [52, 380] on span "Salão / Mesas" at bounding box center [65, 379] width 68 height 15
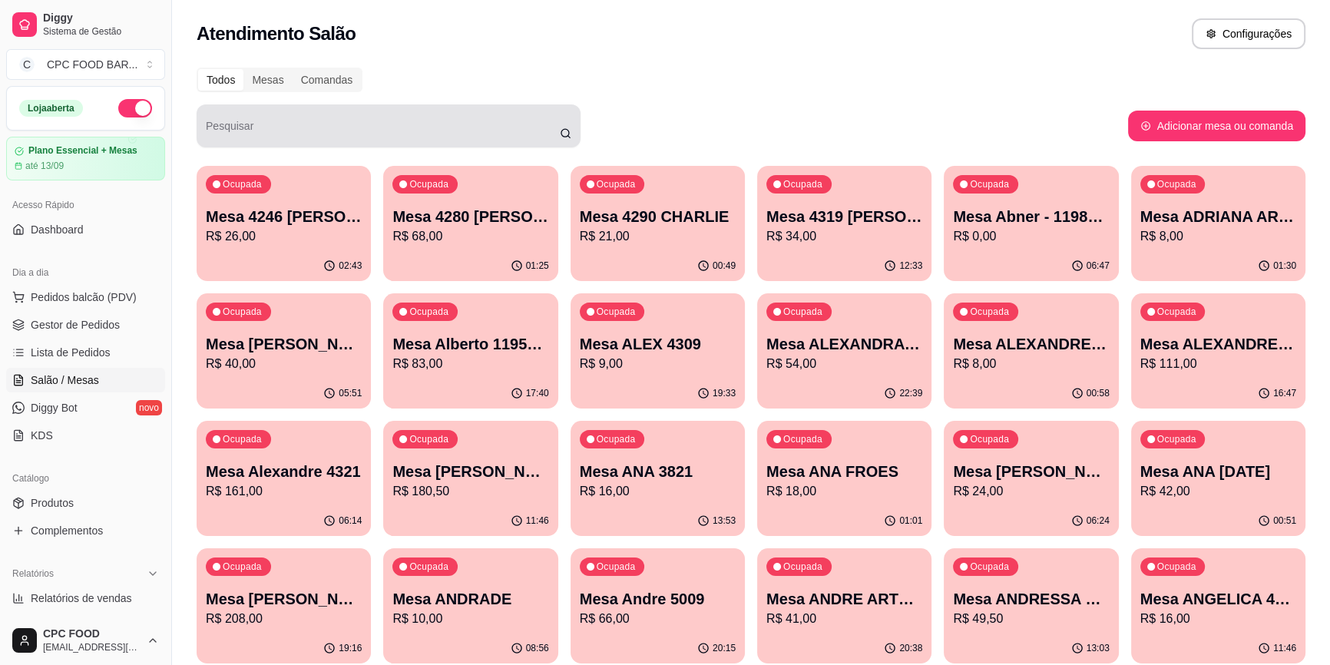
click at [427, 143] on div "Pesquisar" at bounding box center [389, 125] width 384 height 43
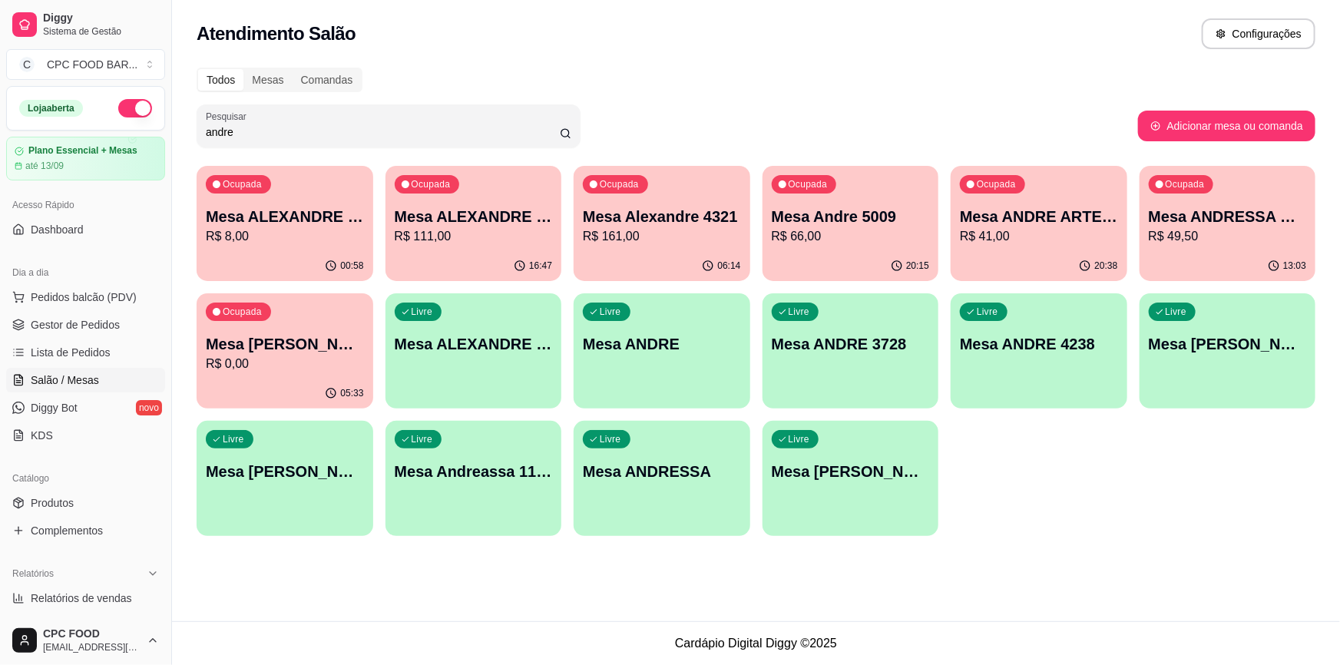
type input "andre"
click at [1032, 213] on p "Mesa ANDRE ARTE [GEOGRAPHIC_DATA]" at bounding box center [1038, 216] width 153 height 21
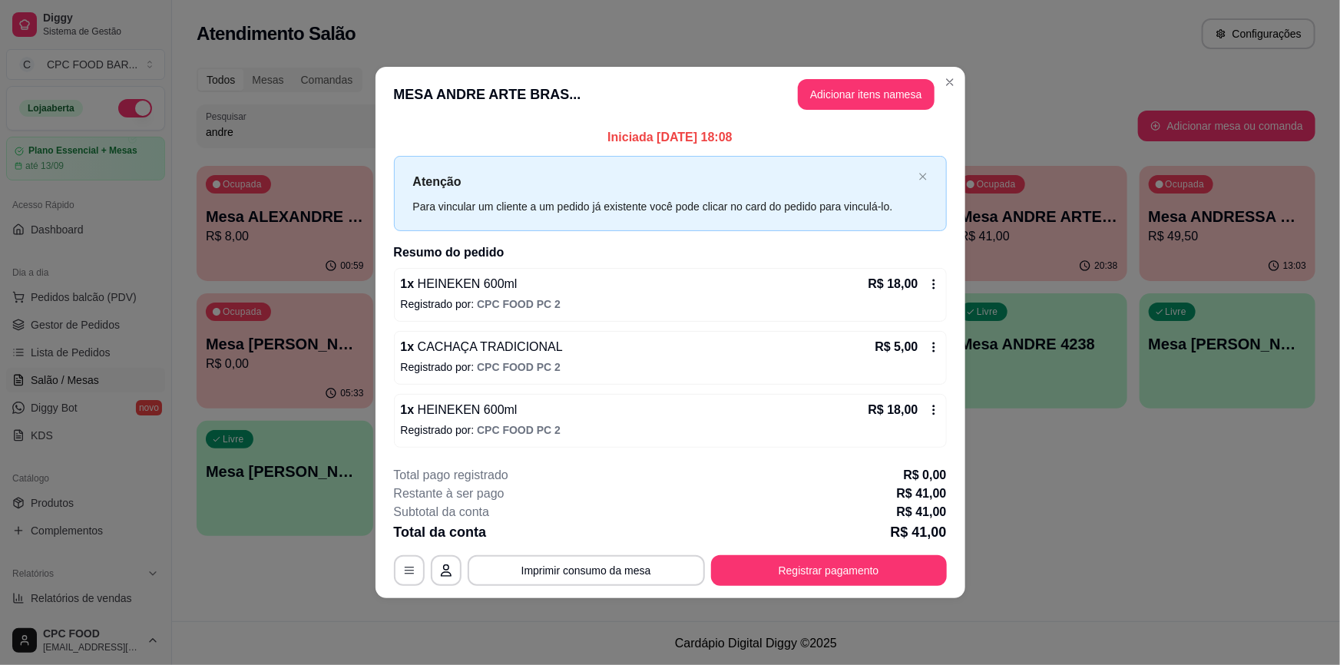
click at [828, 77] on header "MESA ANDRE ARTE BRAS... Adicionar itens na mesa" at bounding box center [670, 94] width 590 height 55
click at [825, 84] on button "Adicionar itens na mesa" at bounding box center [866, 95] width 132 height 30
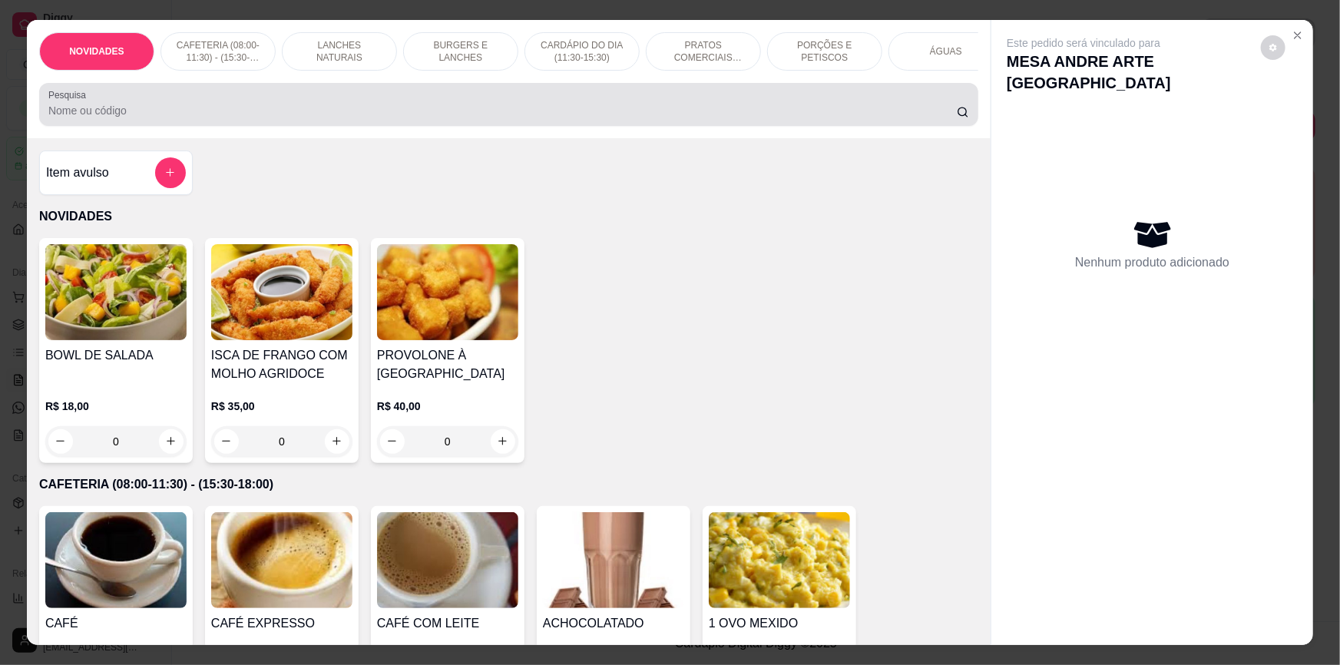
click at [568, 112] on div at bounding box center [508, 104] width 920 height 31
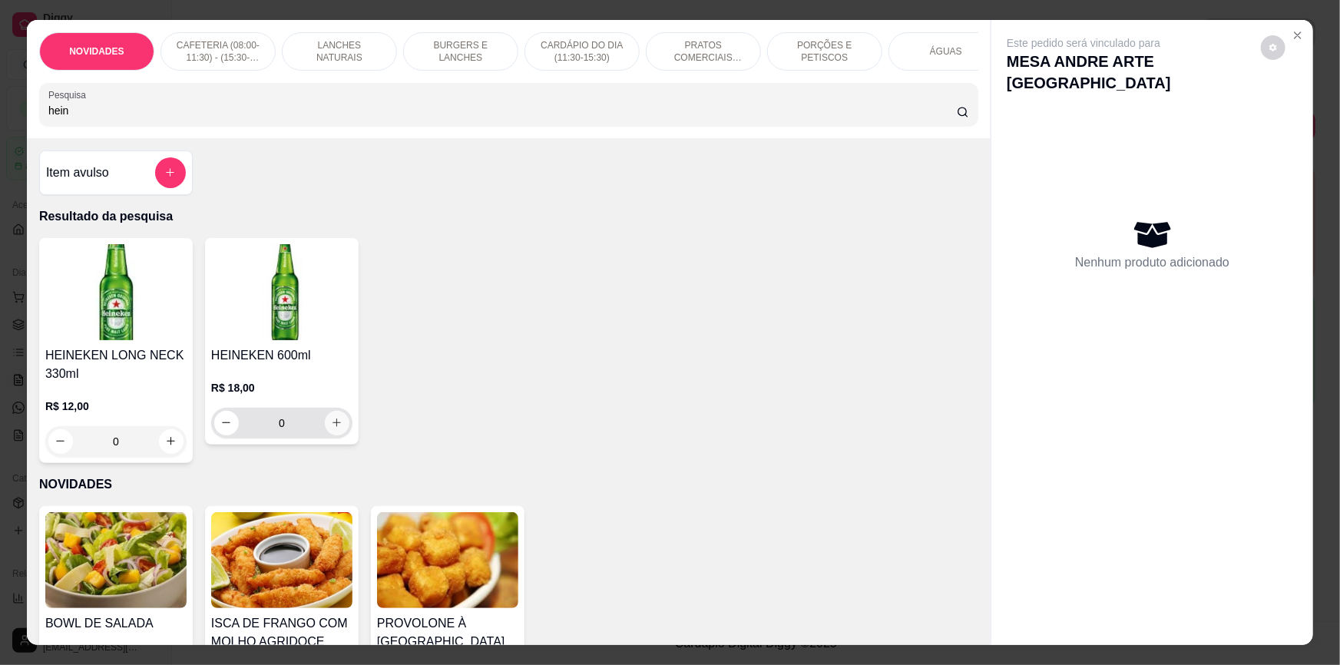
type input "hein"
click at [335, 428] on icon "increase-product-quantity" at bounding box center [337, 423] width 12 height 12
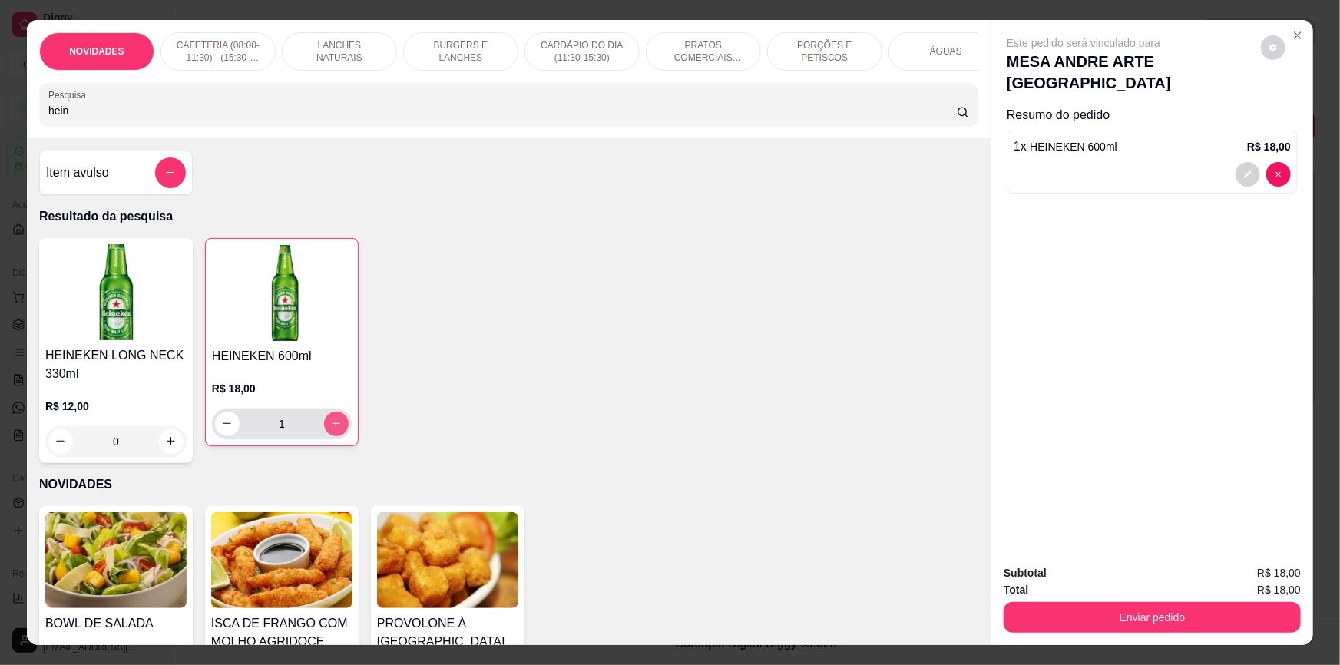
type input "1"
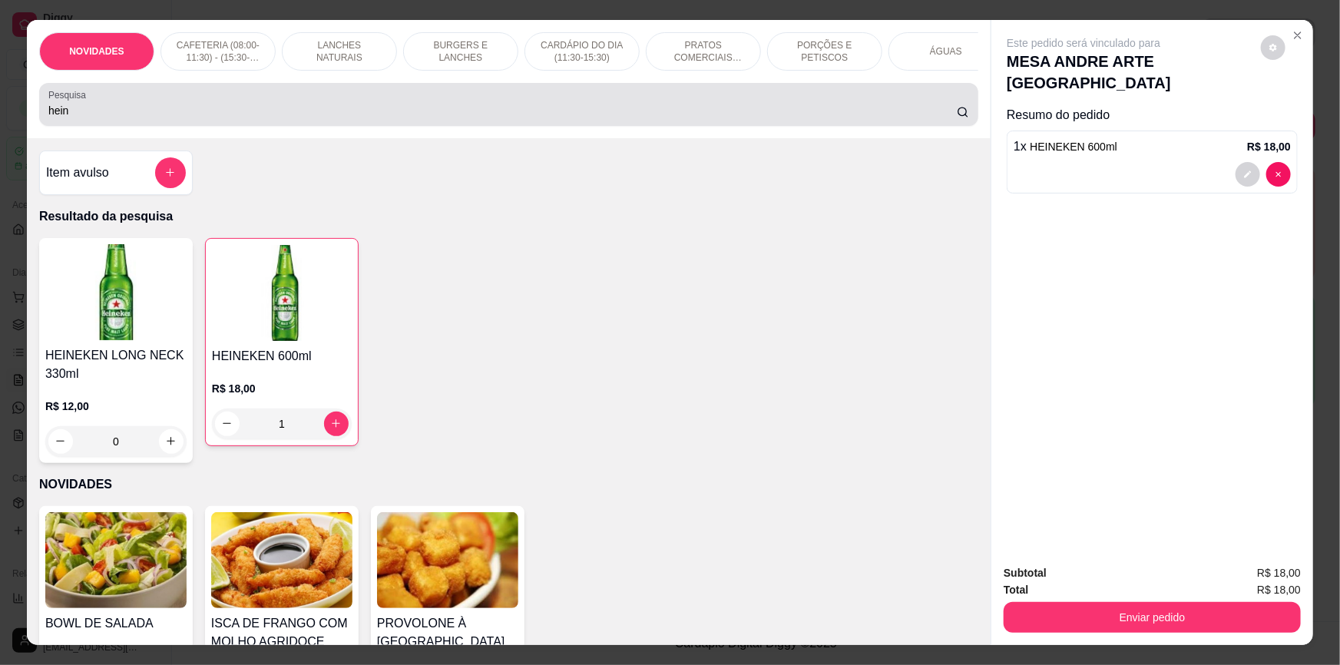
click at [514, 116] on input "hein" at bounding box center [502, 110] width 908 height 15
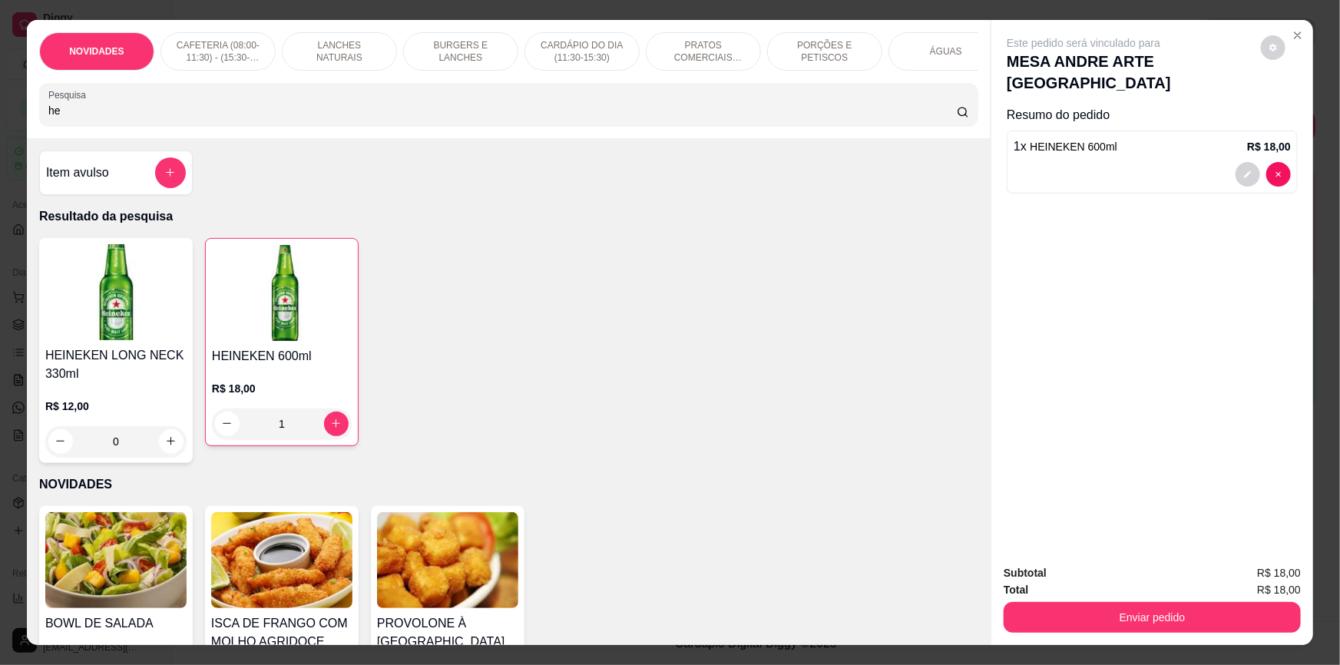
type input "h"
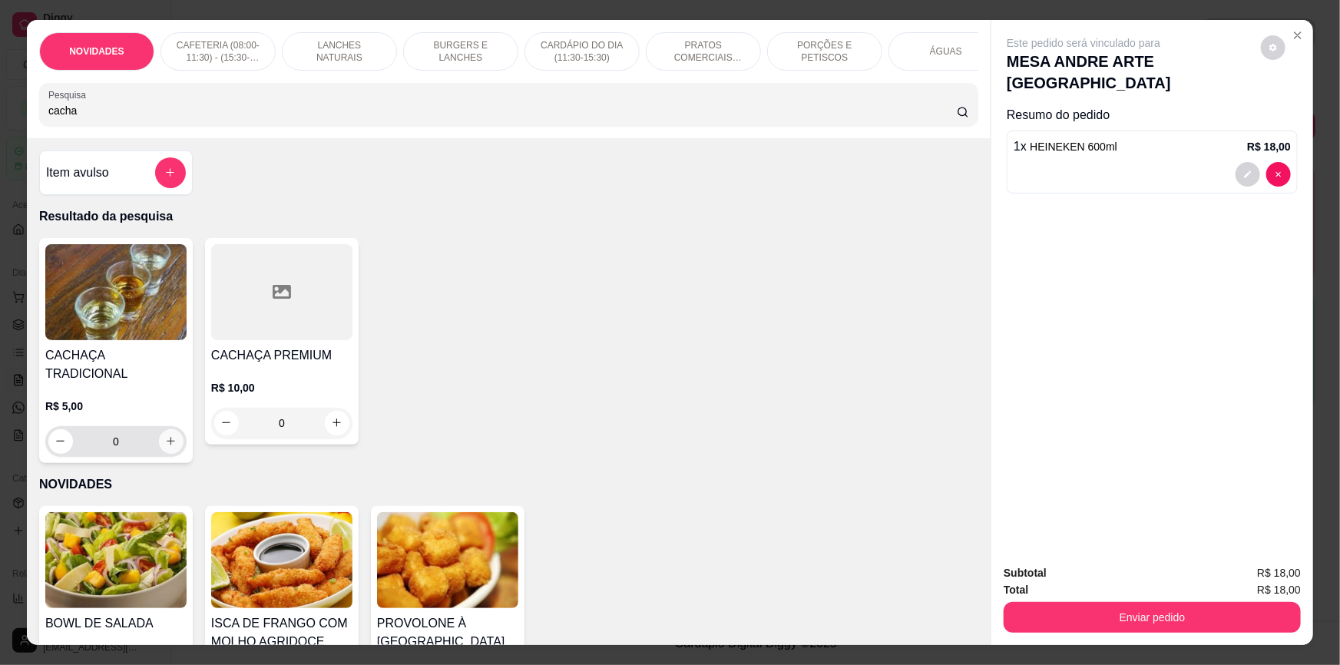
type input "cacha"
click at [159, 434] on button "increase-product-quantity" at bounding box center [171, 441] width 25 height 25
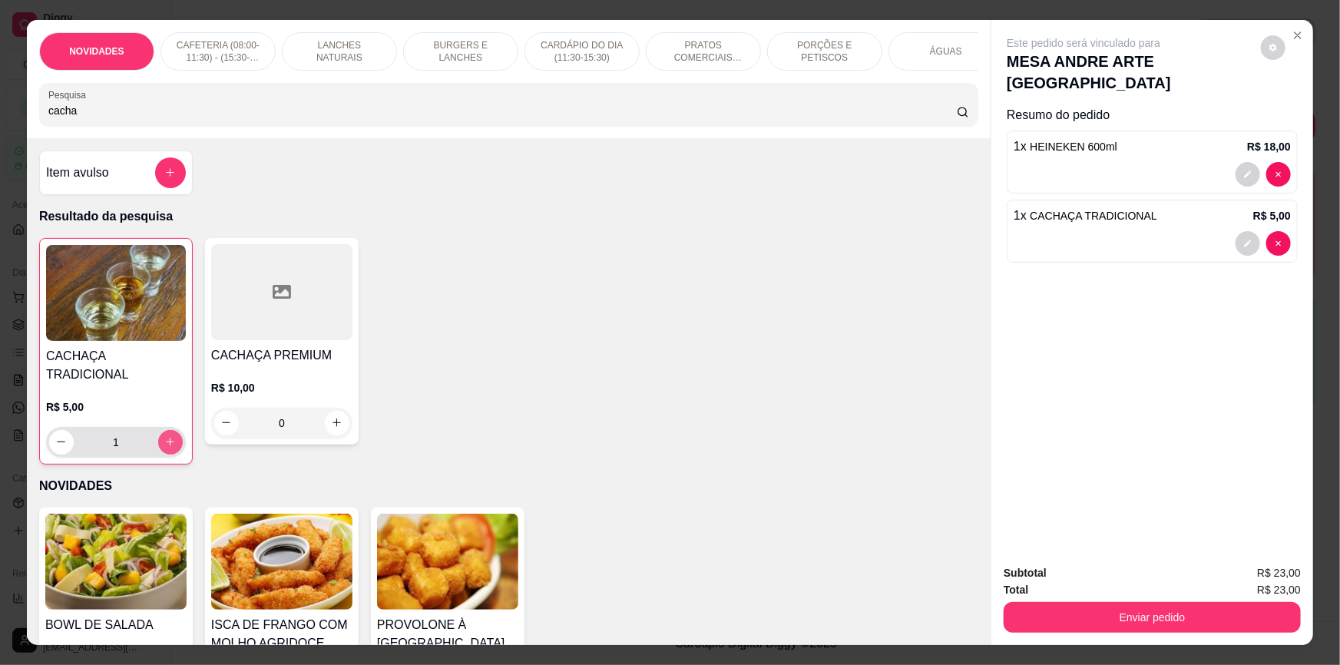
type input "1"
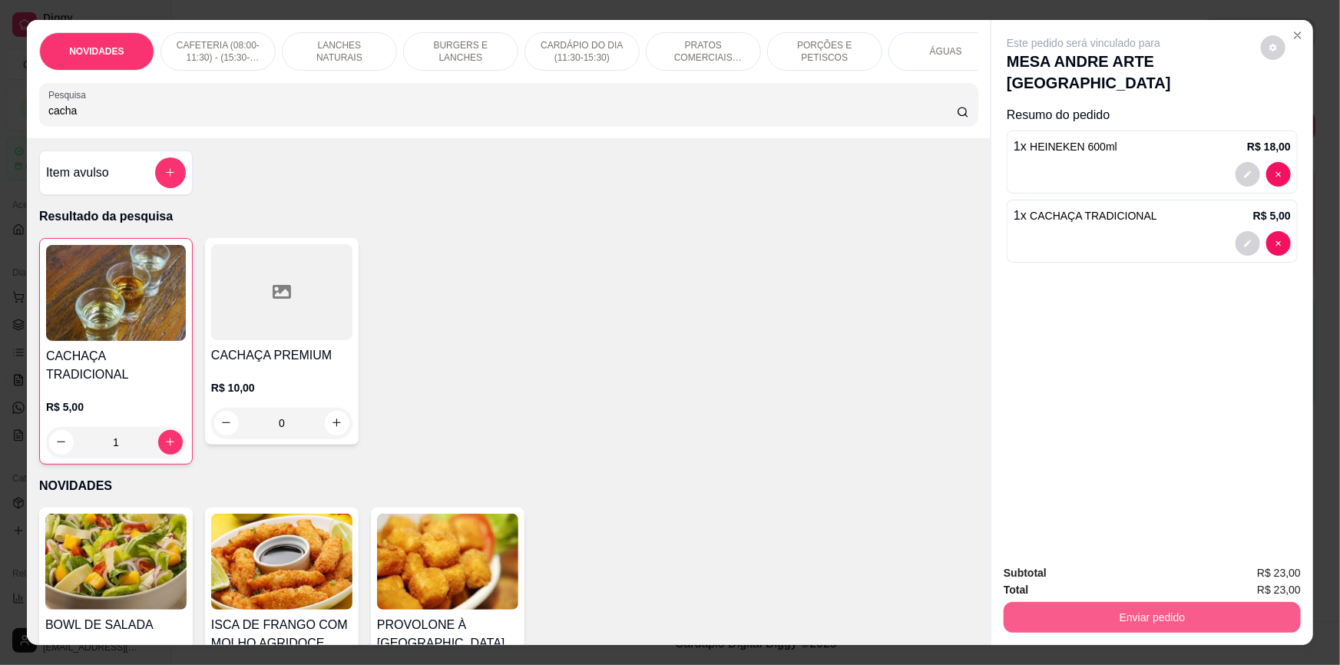
click at [1137, 620] on button "Enviar pedido" at bounding box center [1151, 617] width 297 height 31
click at [1158, 583] on button "Não registrar e enviar pedido" at bounding box center [1102, 579] width 155 height 28
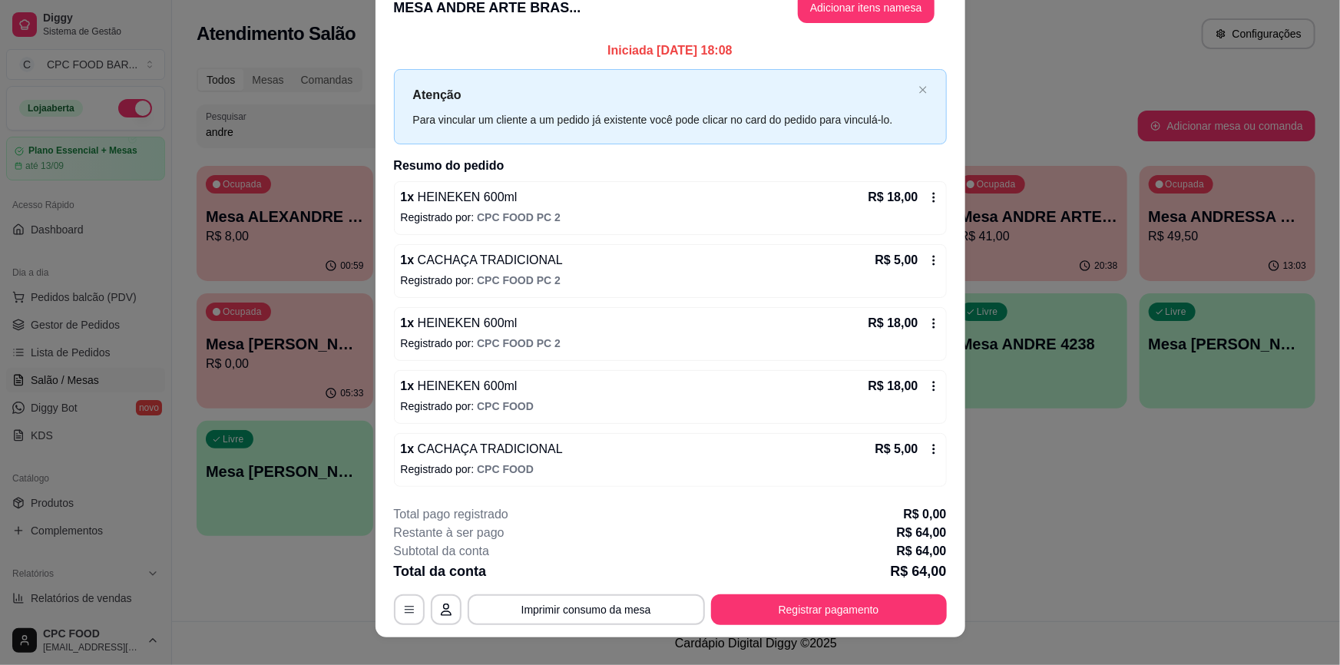
scroll to position [44, 0]
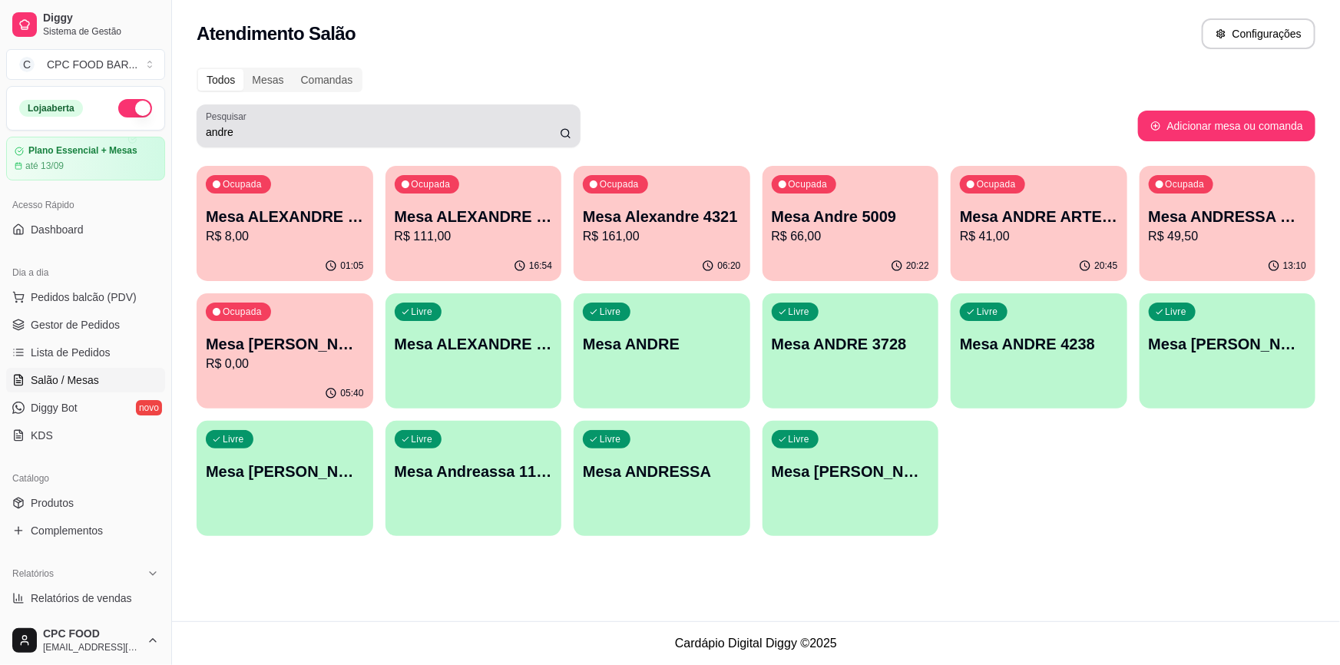
click at [257, 125] on input "andre" at bounding box center [383, 131] width 354 height 15
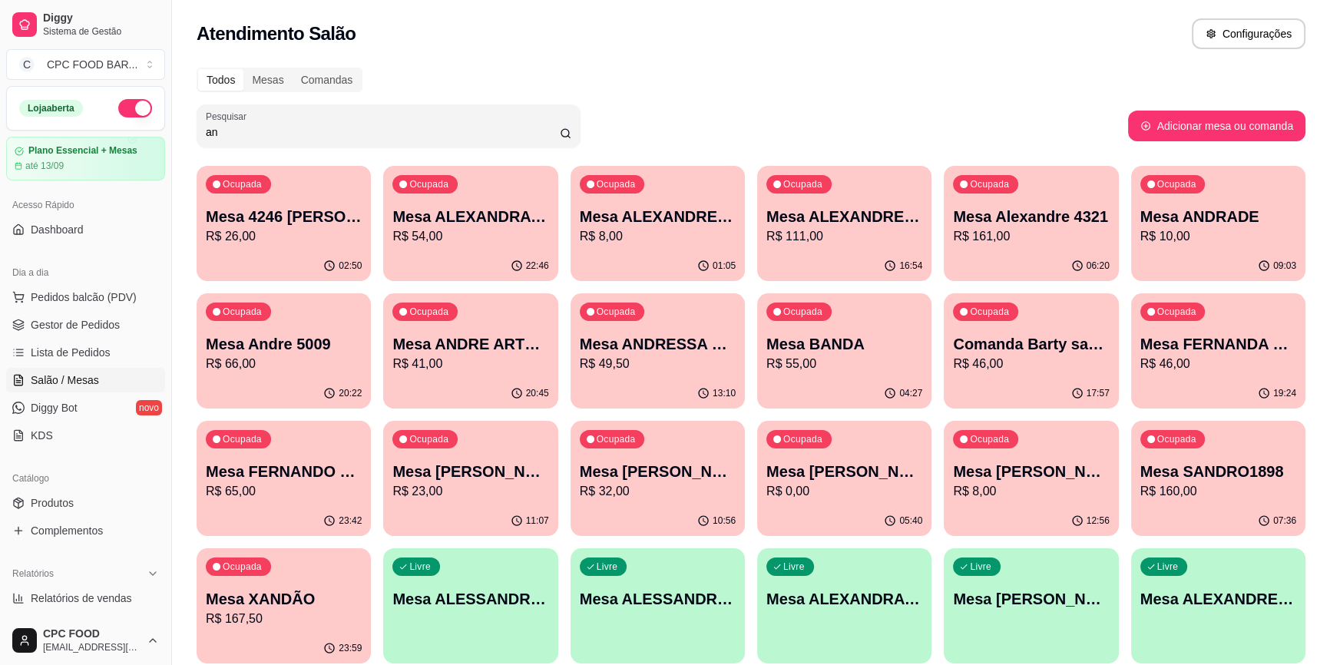
type input "a"
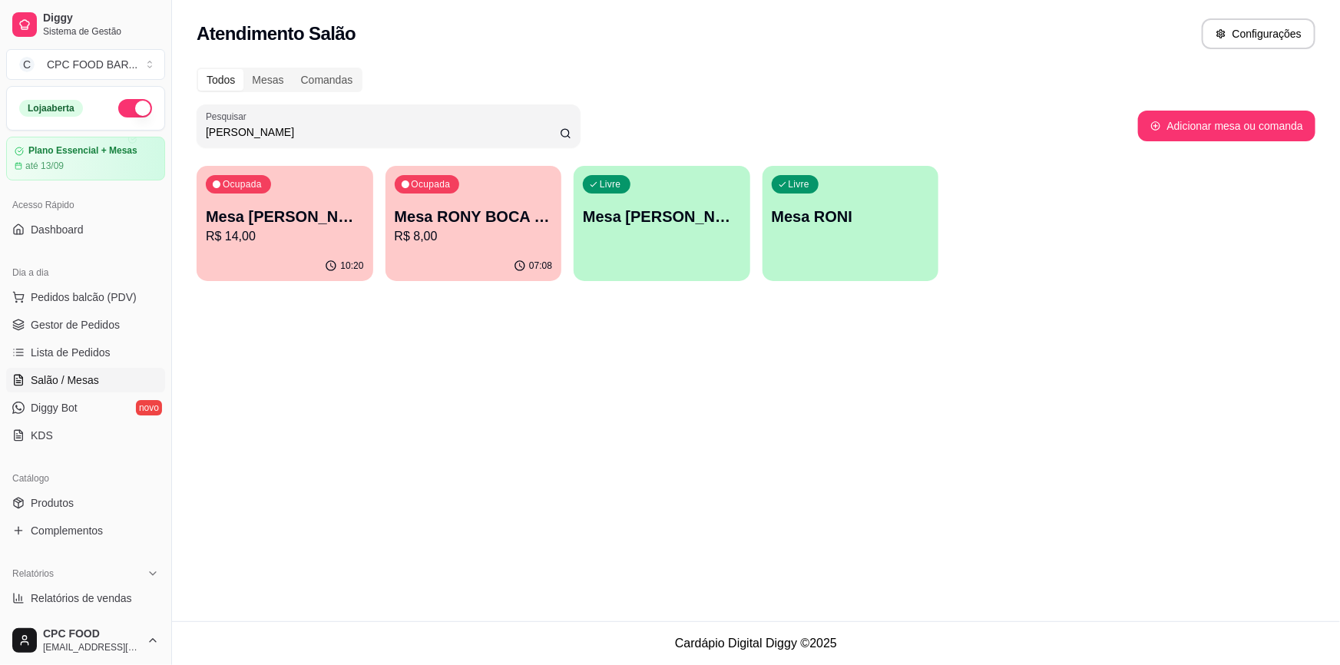
click at [257, 125] on input "ron" at bounding box center [383, 131] width 354 height 15
type input "ron"
click at [494, 261] on div "07:08" at bounding box center [473, 266] width 177 height 30
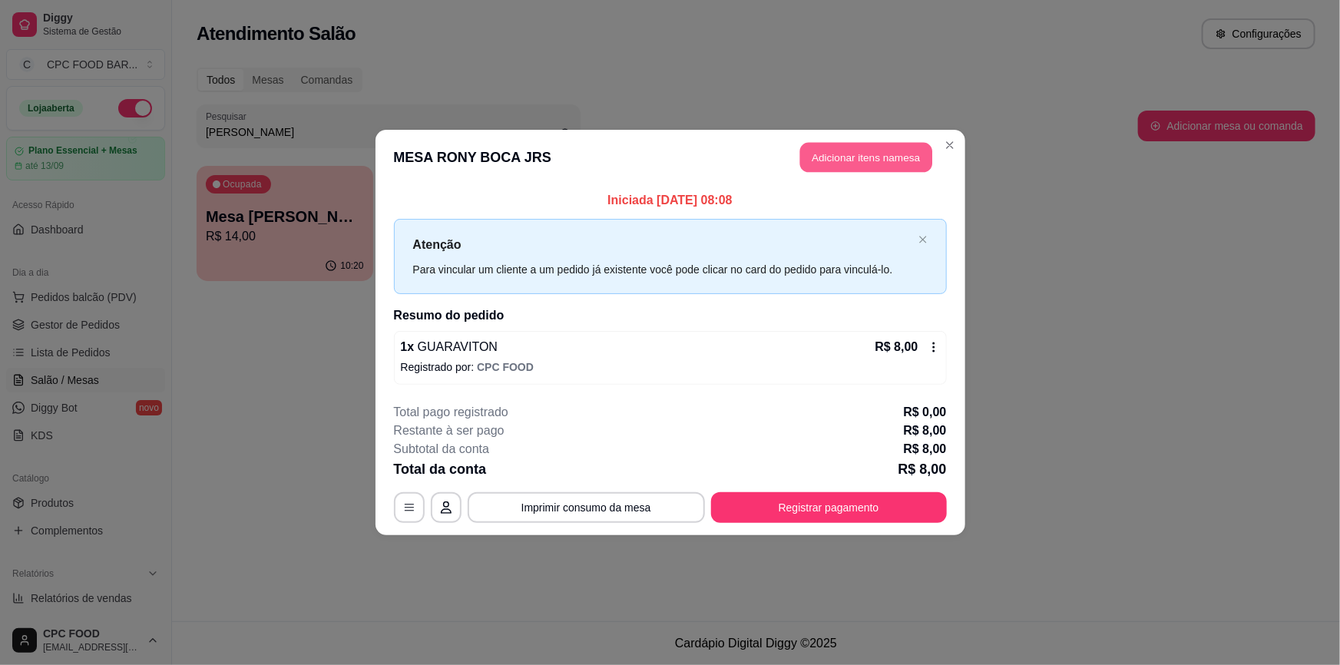
click at [874, 150] on button "Adicionar itens na mesa" at bounding box center [866, 158] width 132 height 30
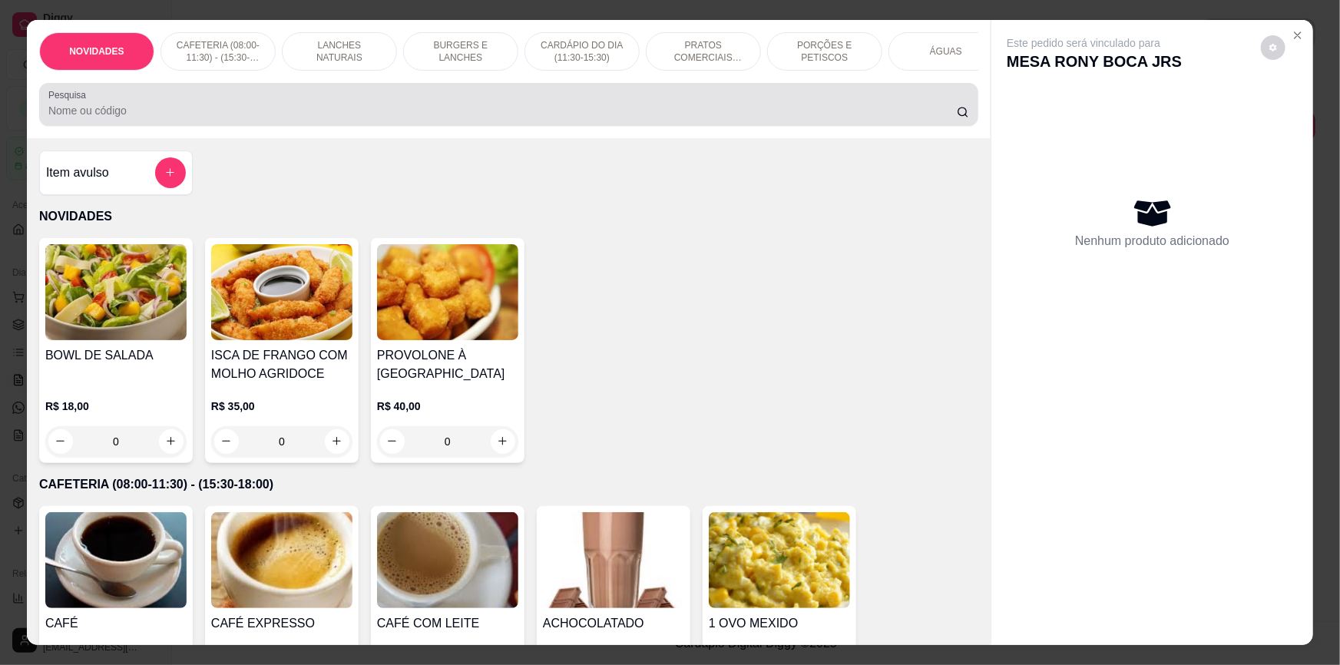
click at [623, 117] on input "Pesquisa" at bounding box center [502, 110] width 908 height 15
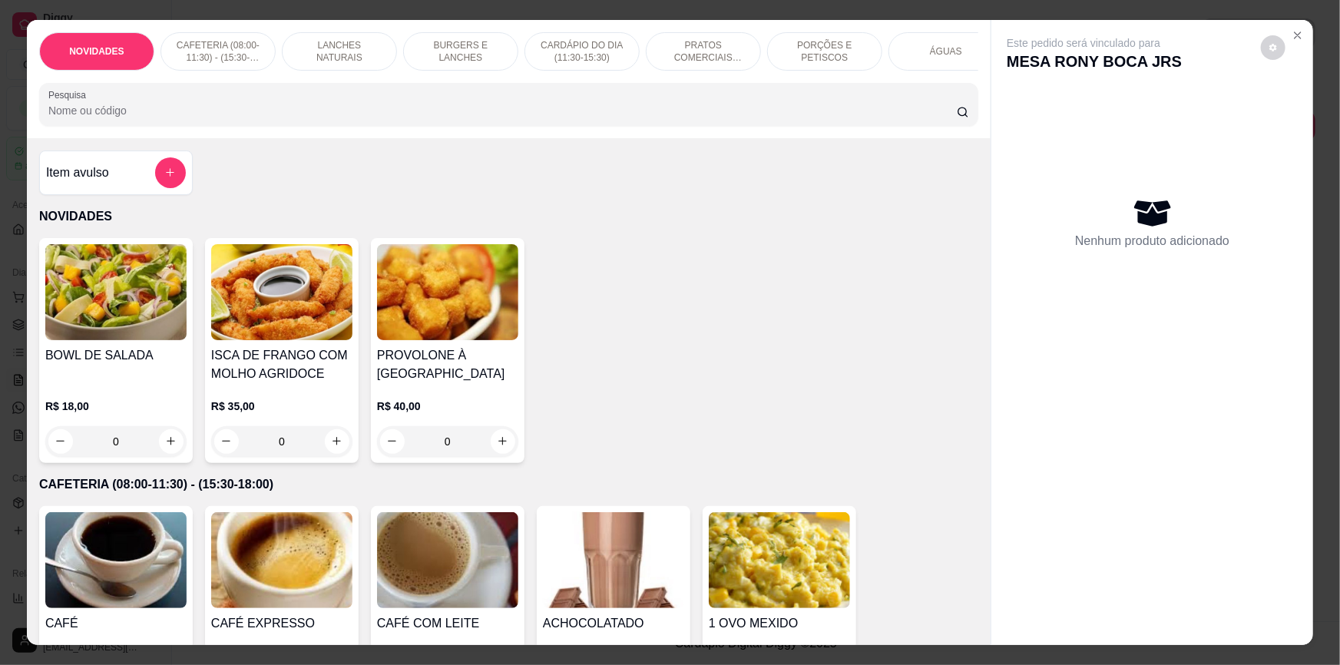
scroll to position [0, 821]
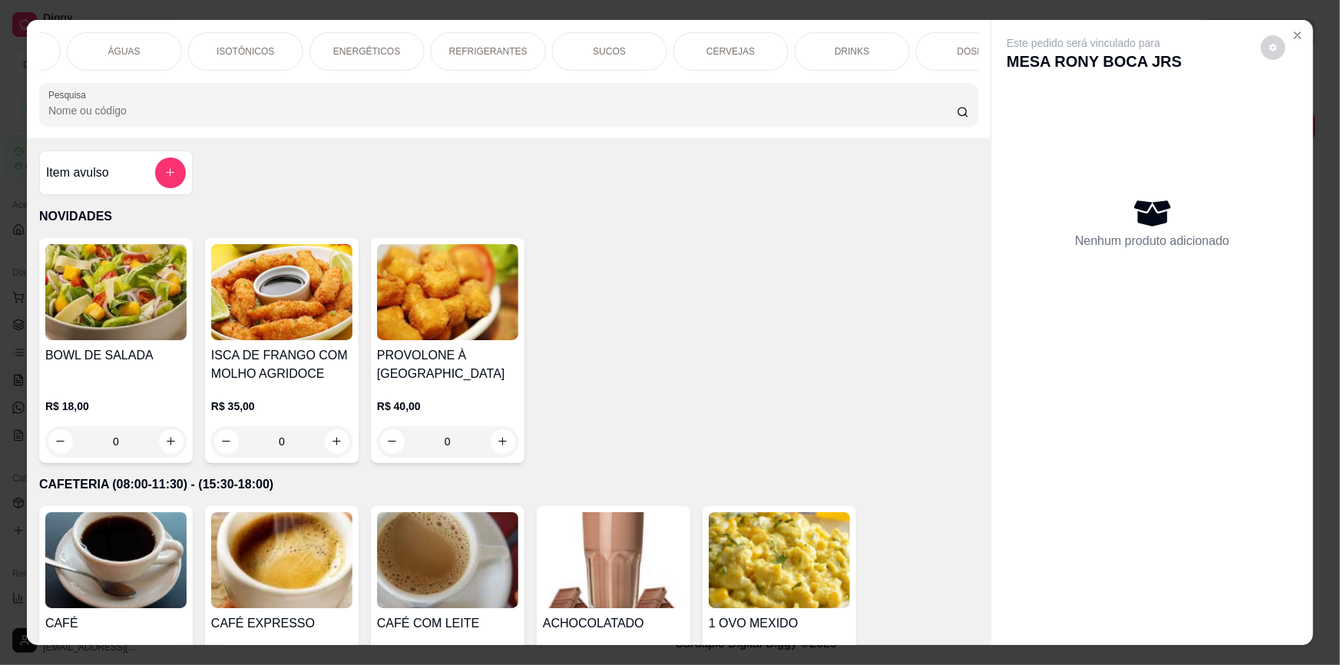
click at [752, 55] on div "CERVEJAS" at bounding box center [730, 51] width 115 height 38
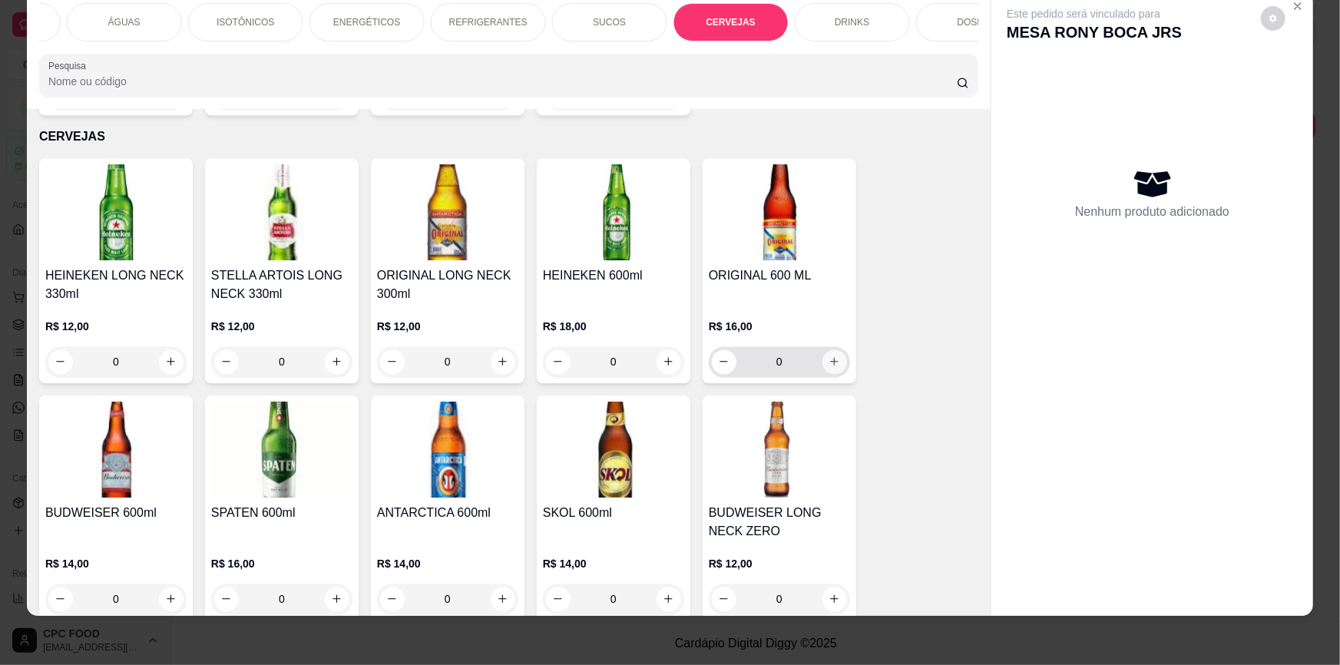
click at [828, 356] on icon "increase-product-quantity" at bounding box center [834, 362] width 12 height 12
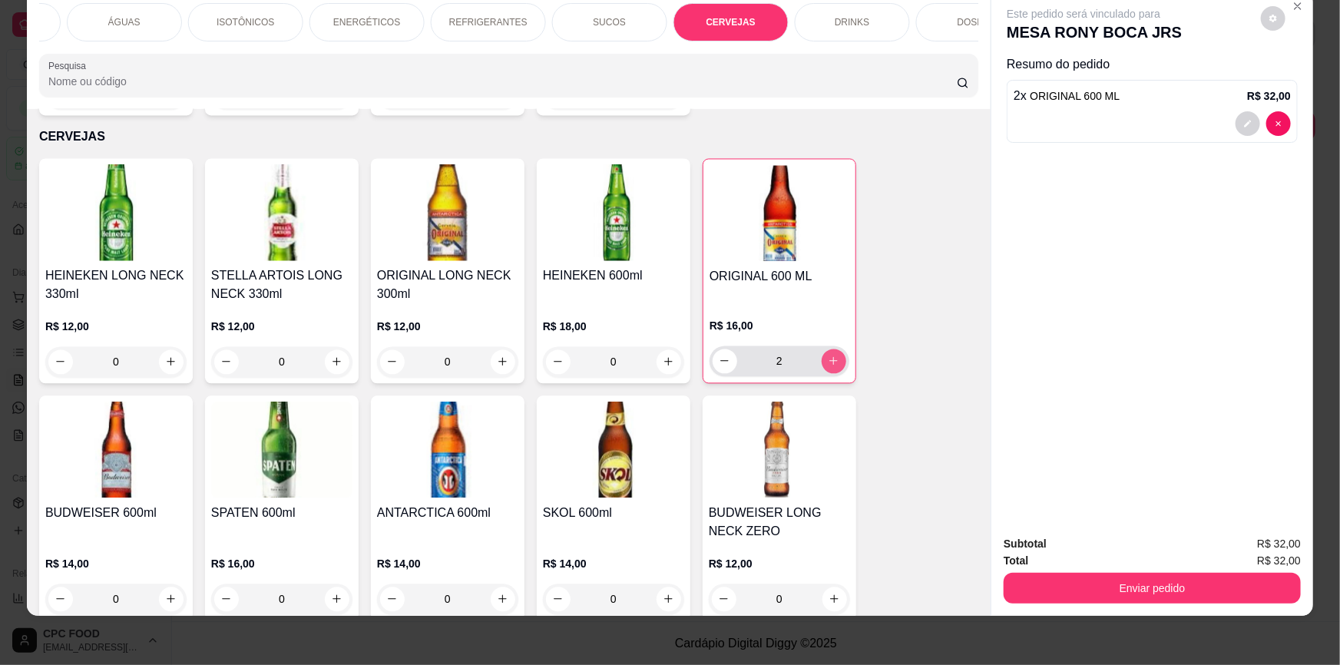
type input "2"
click at [1135, 606] on div "Subtotal R$ 32,00 Total R$ 32,00 Enviar pedido" at bounding box center [1152, 569] width 322 height 93
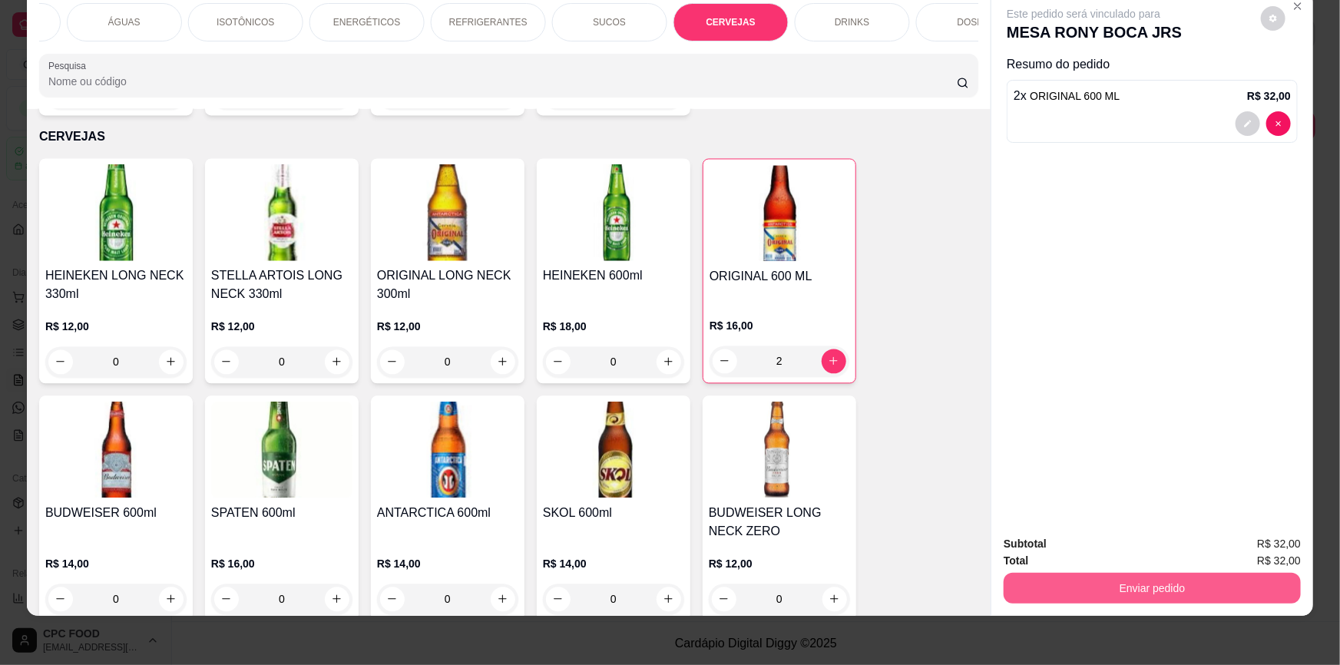
click at [1144, 593] on button "Enviar pedido" at bounding box center [1151, 588] width 297 height 31
click at [1129, 548] on button "Não registrar e enviar pedido" at bounding box center [1102, 550] width 160 height 29
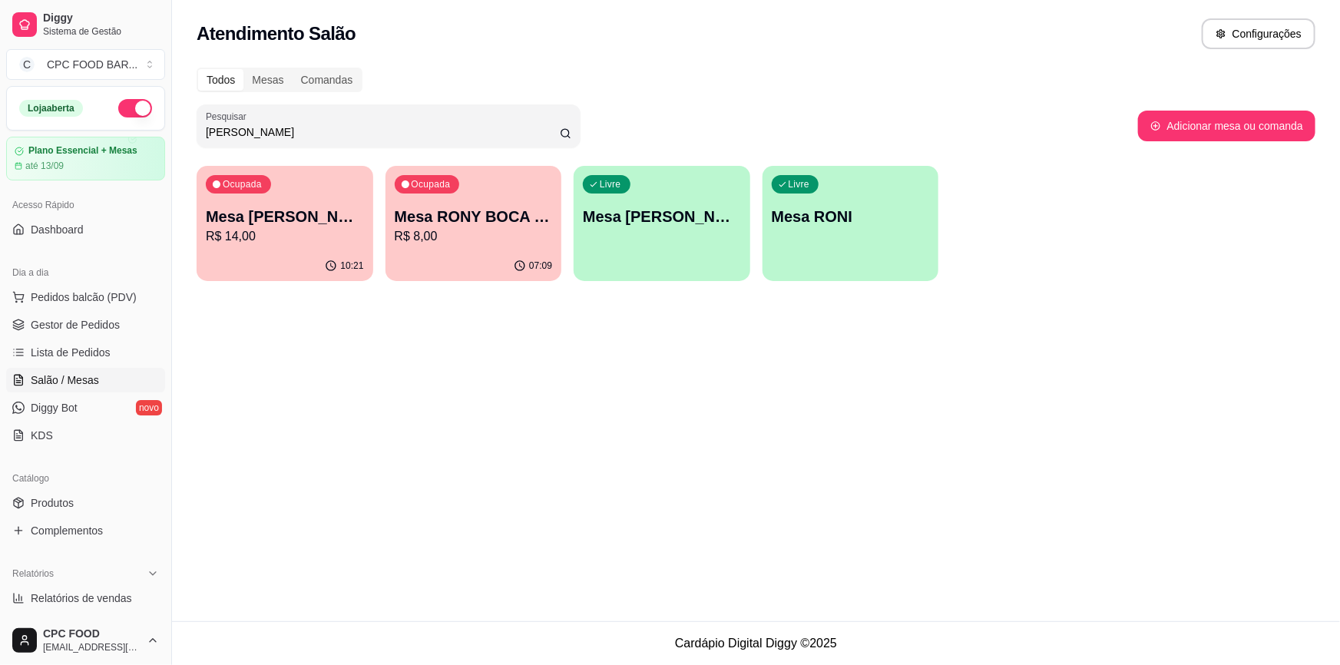
drag, startPoint x: 524, startPoint y: 127, endPoint x: 539, endPoint y: 98, distance: 31.9
click at [524, 125] on input "ron" at bounding box center [383, 131] width 354 height 15
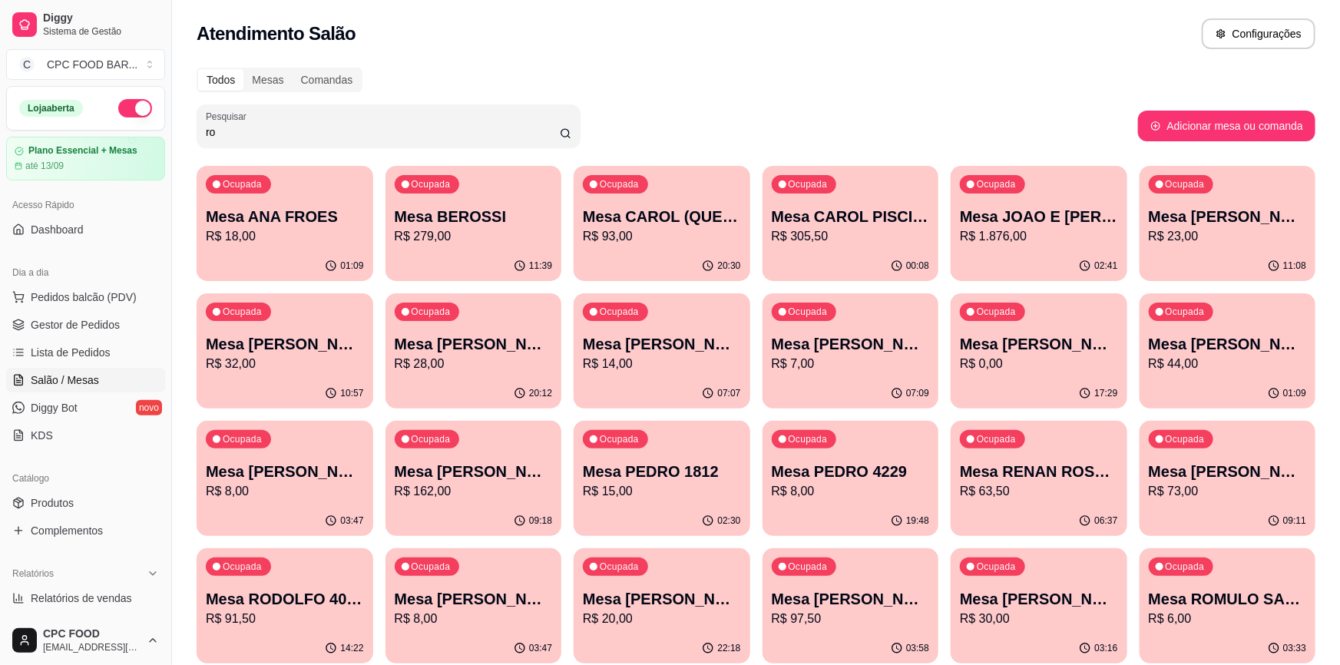
type input "r"
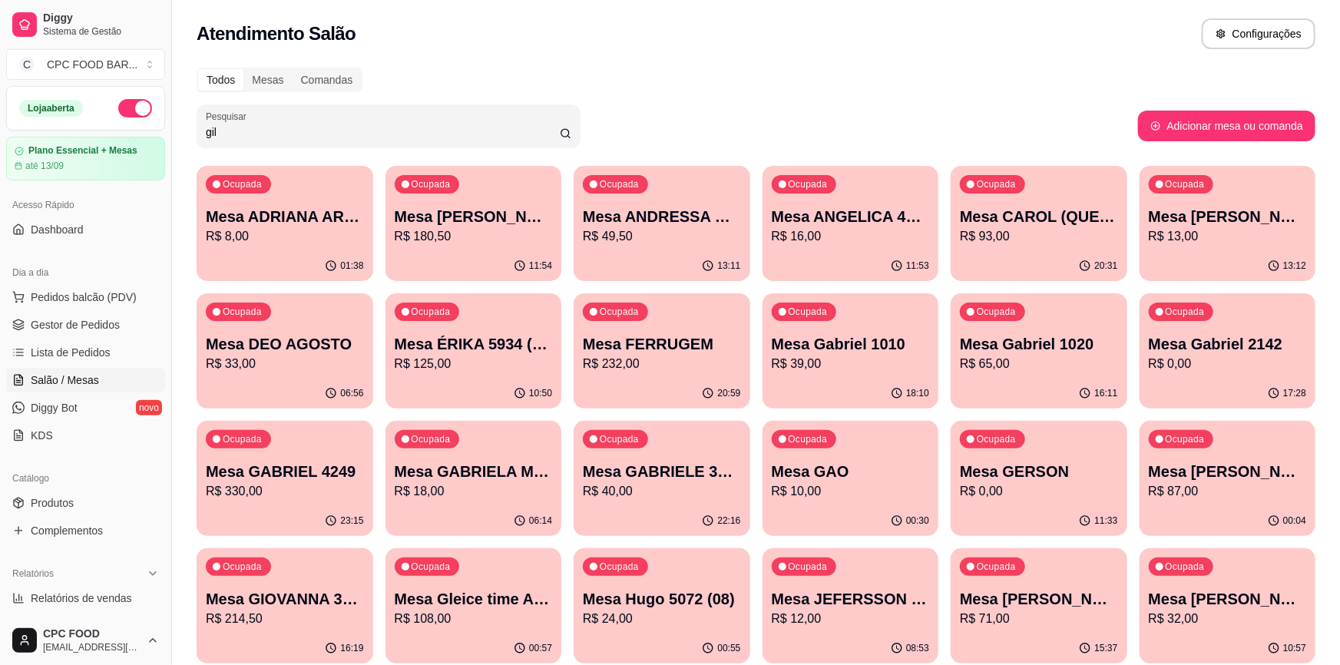
click at [529, 134] on input "gil" at bounding box center [383, 131] width 354 height 15
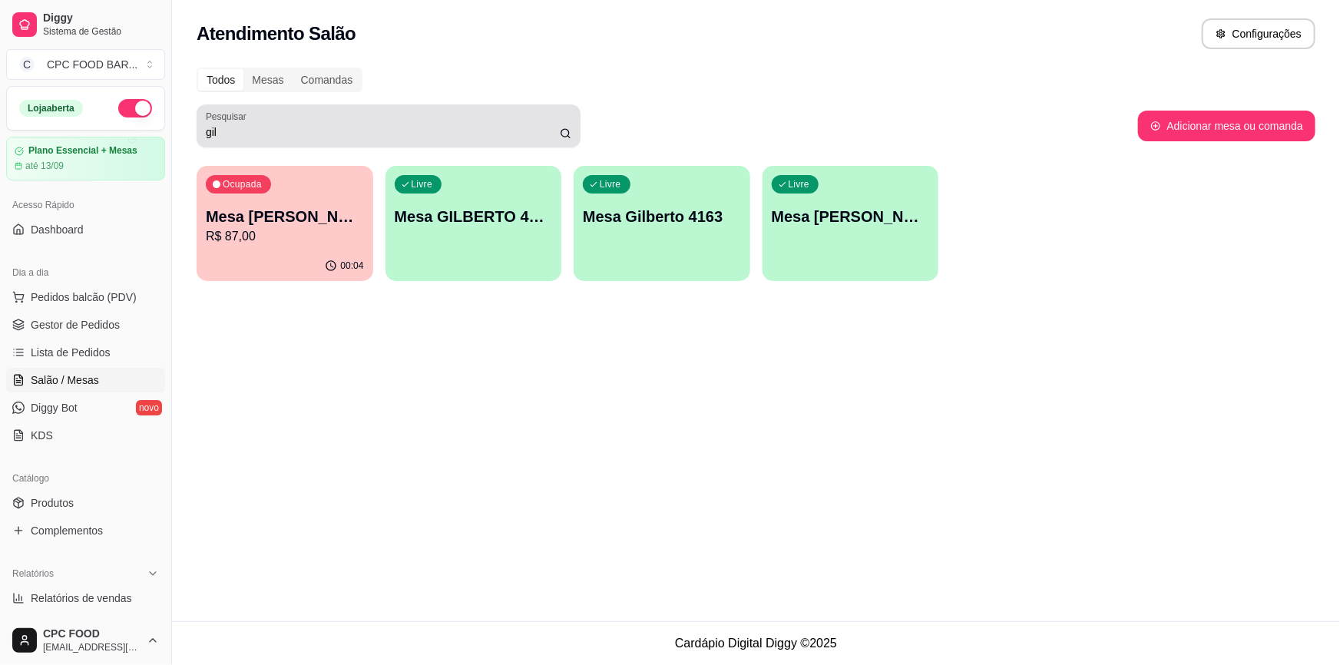
click at [419, 114] on div "gil" at bounding box center [388, 126] width 365 height 31
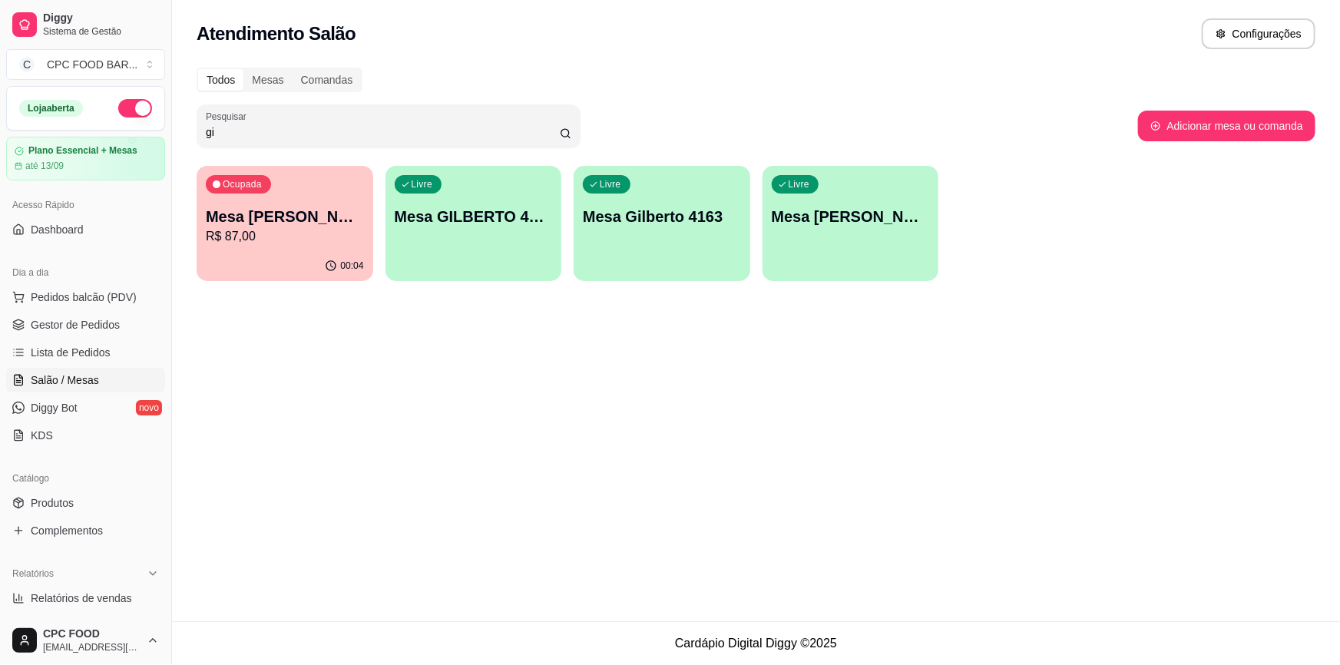
type input "g"
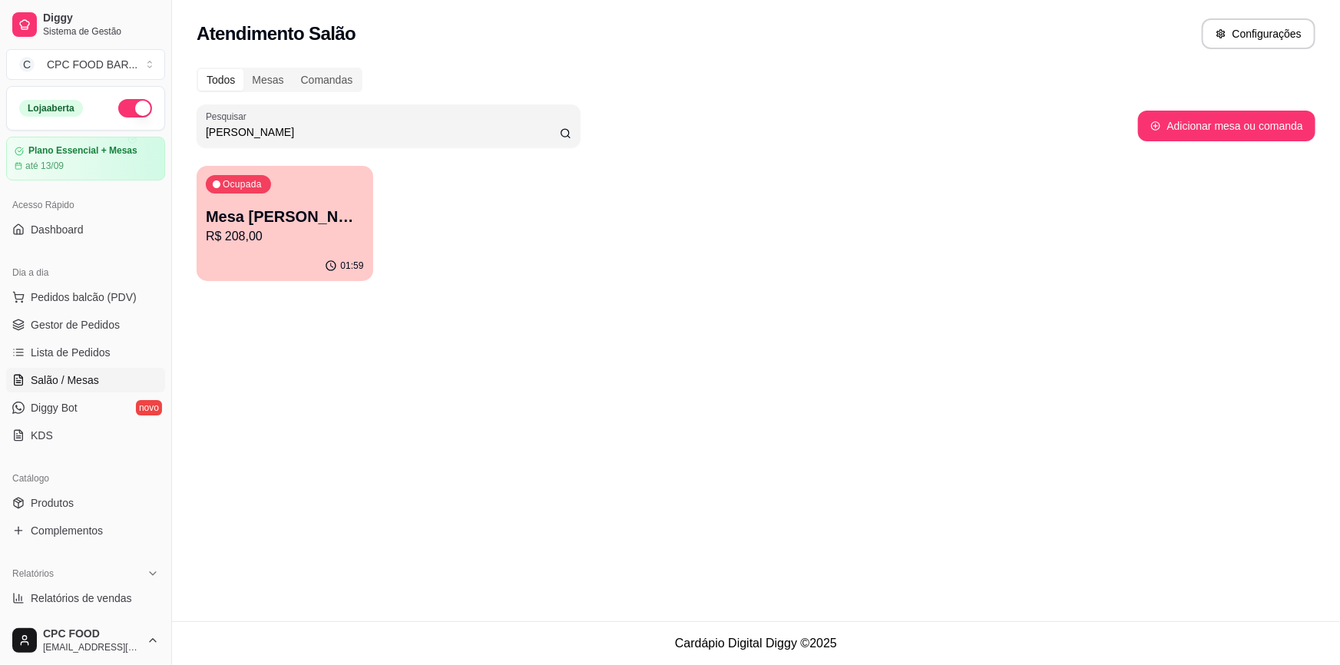
click at [264, 268] on div "01:59" at bounding box center [285, 266] width 177 height 30
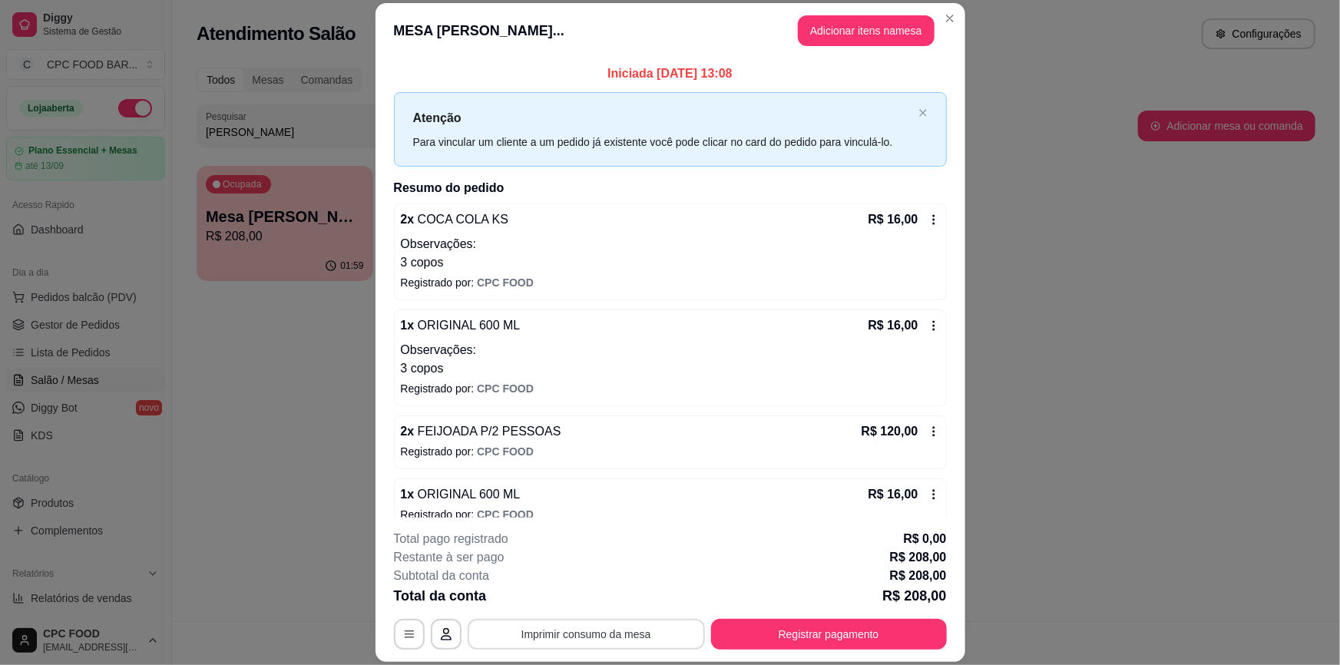
click at [591, 637] on button "Imprimir consumo da mesa" at bounding box center [586, 634] width 237 height 31
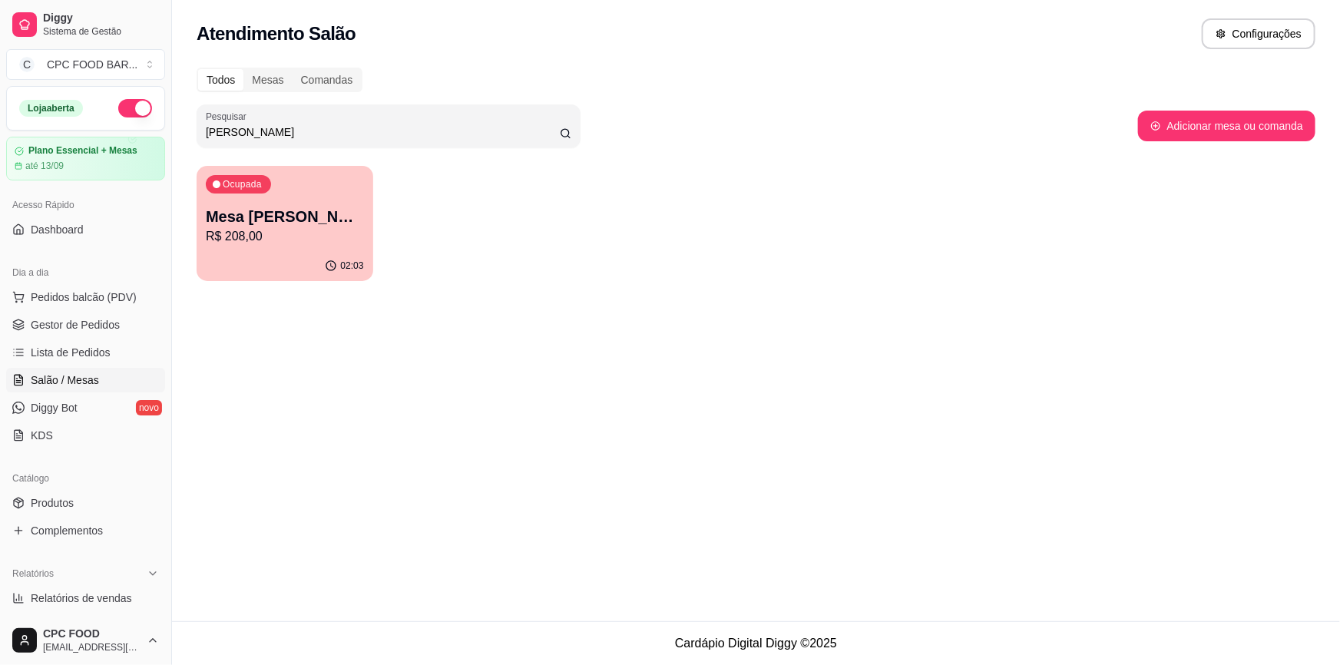
click at [270, 136] on input "denise" at bounding box center [383, 131] width 354 height 15
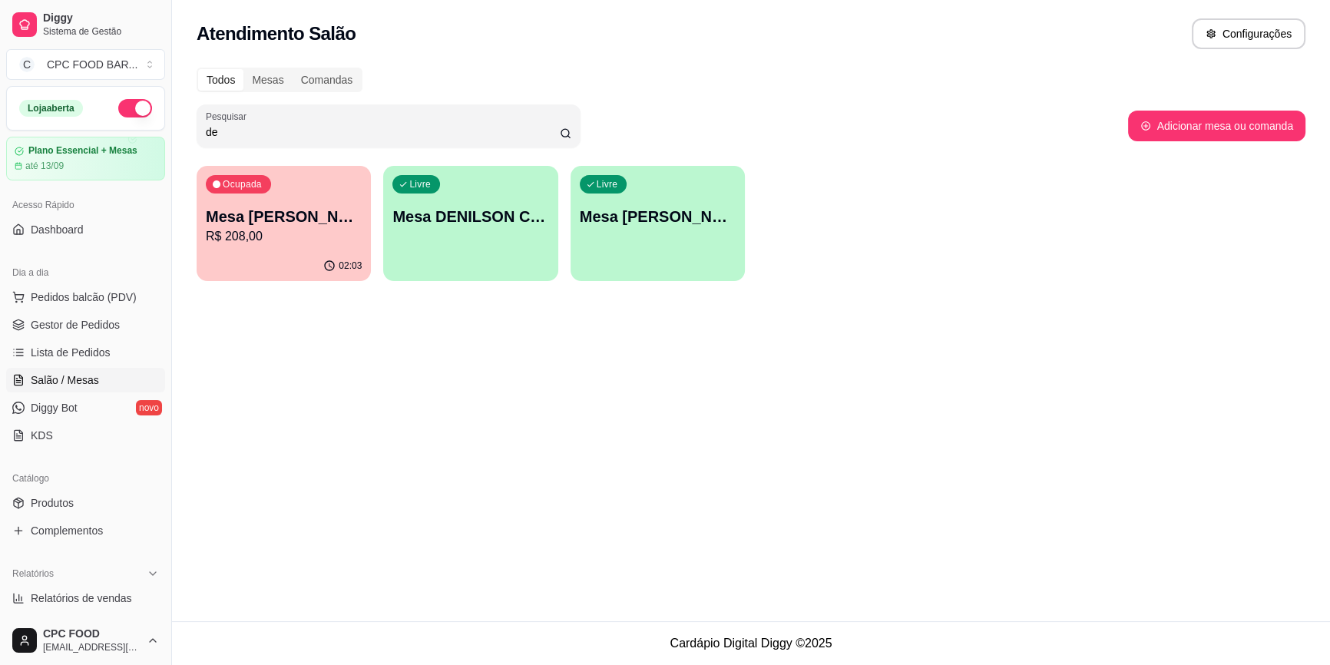
type input "d"
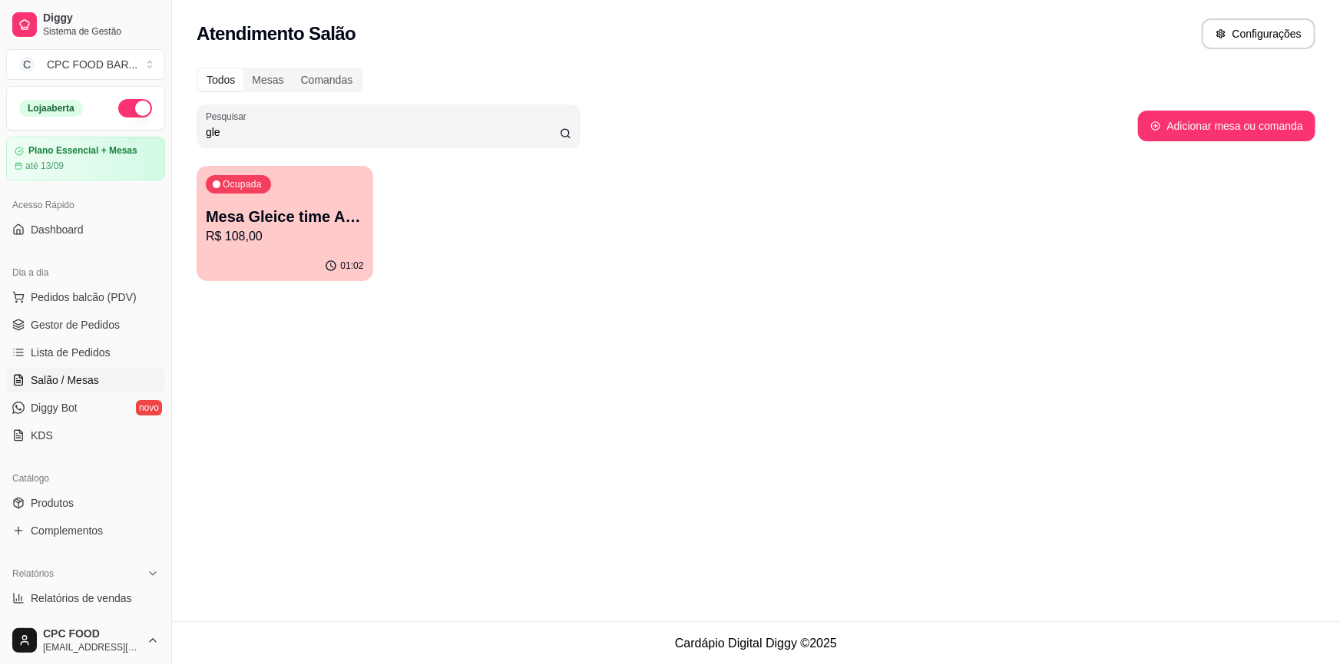
type input "gle"
click at [317, 210] on p "Mesa Gleice time Atena" at bounding box center [285, 216] width 158 height 21
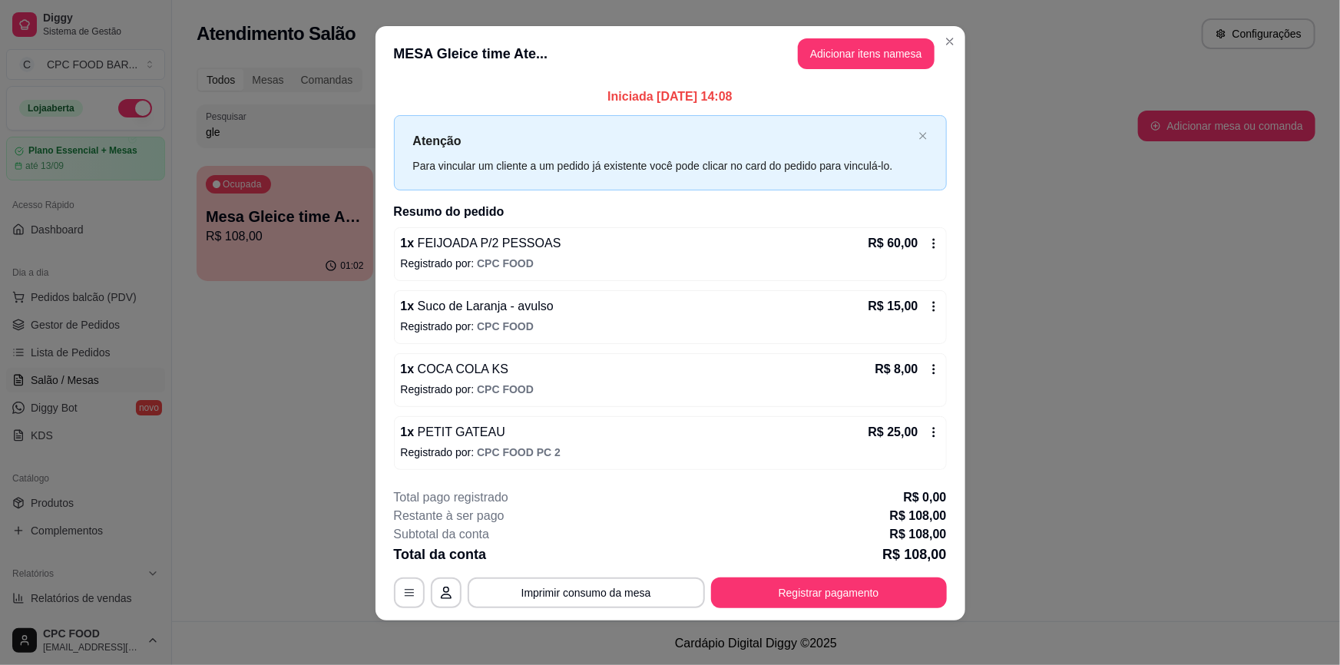
scroll to position [12, 0]
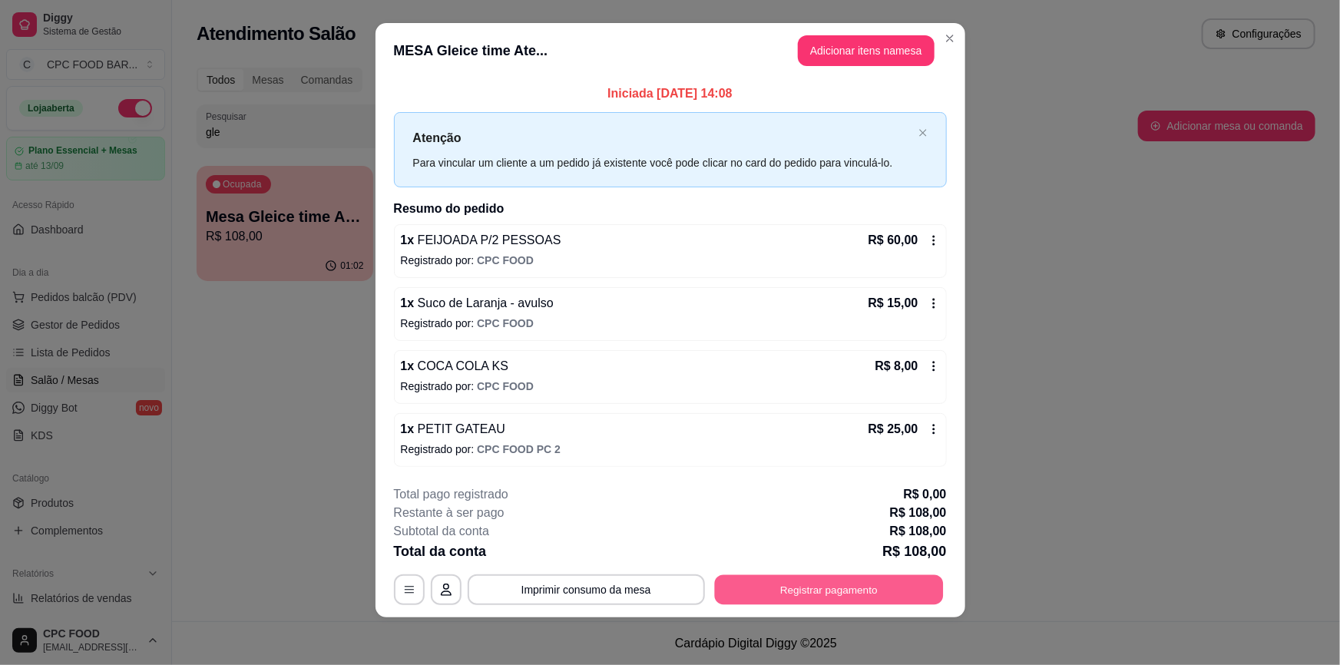
click at [837, 595] on button "Registrar pagamento" at bounding box center [828, 589] width 229 height 30
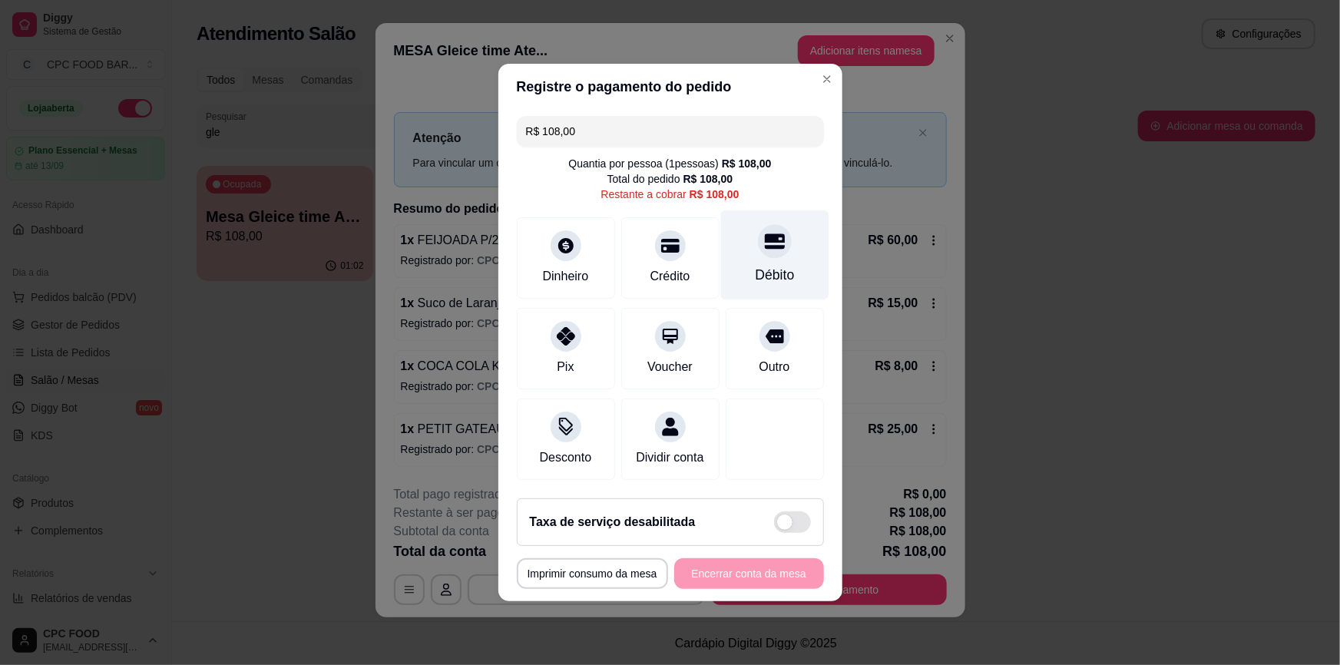
click at [767, 234] on icon at bounding box center [774, 241] width 20 height 15
type input "R$ 0,00"
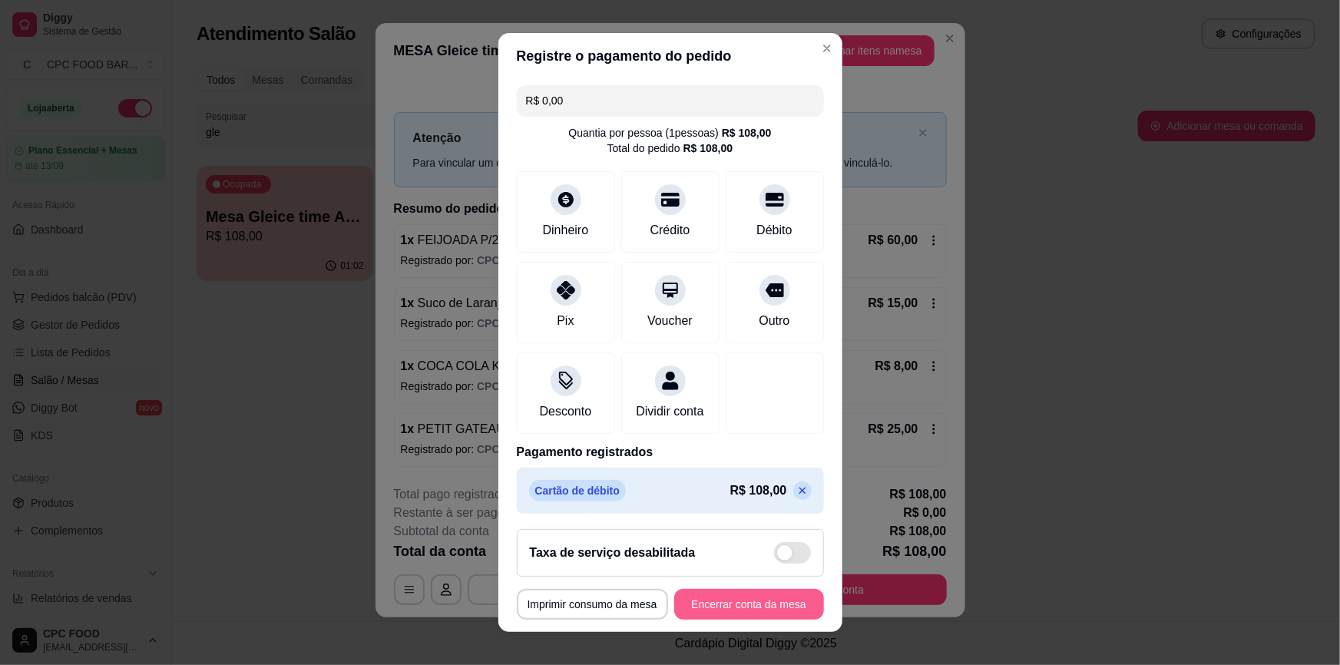
click at [723, 603] on button "Encerrar conta da mesa" at bounding box center [749, 604] width 150 height 31
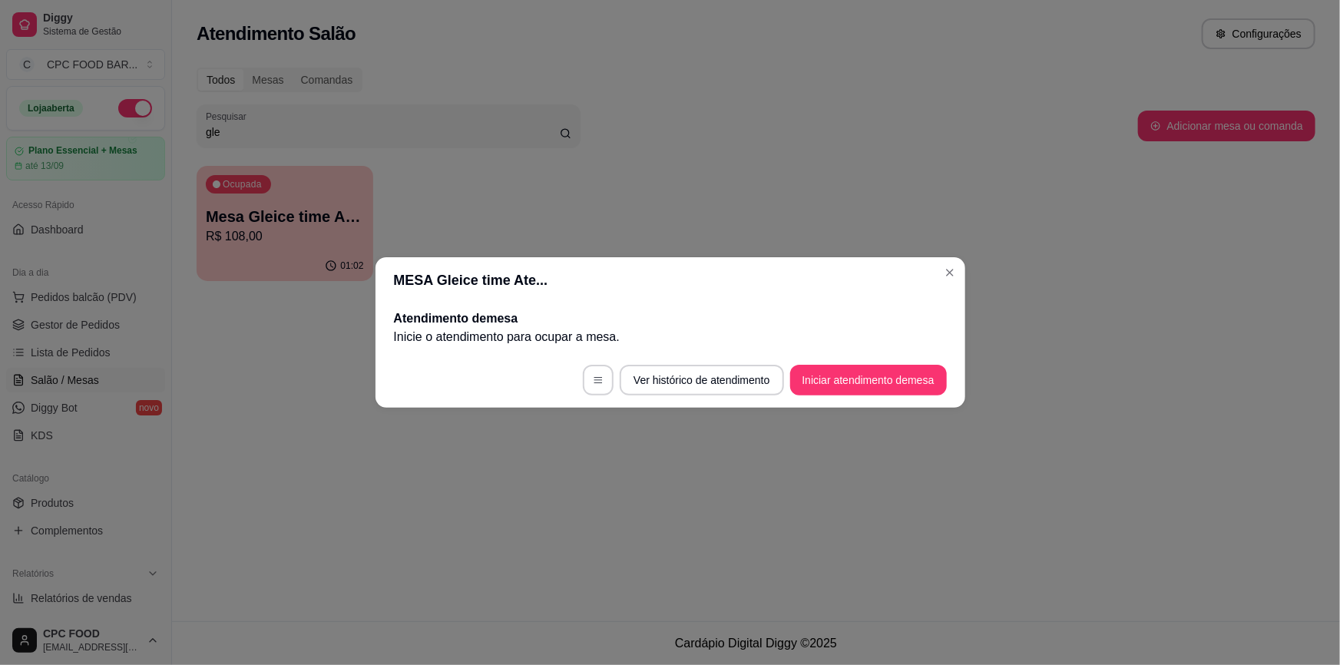
scroll to position [0, 0]
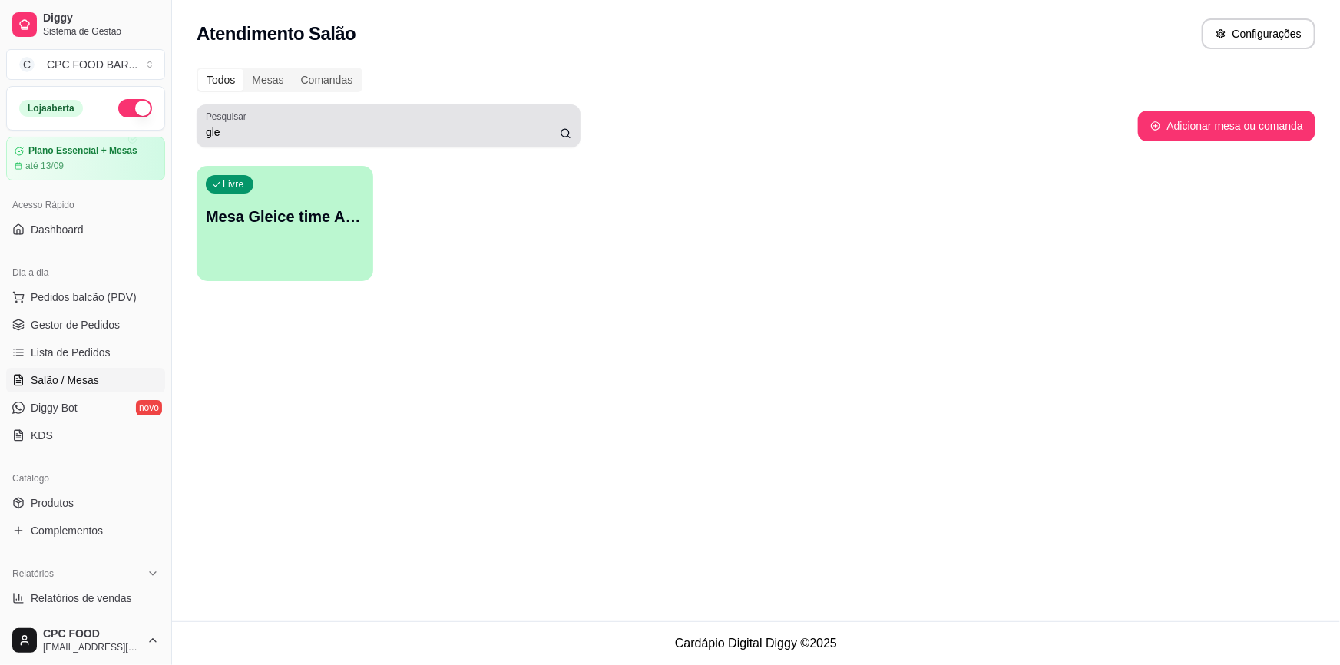
click at [442, 136] on input "gle" at bounding box center [383, 131] width 354 height 15
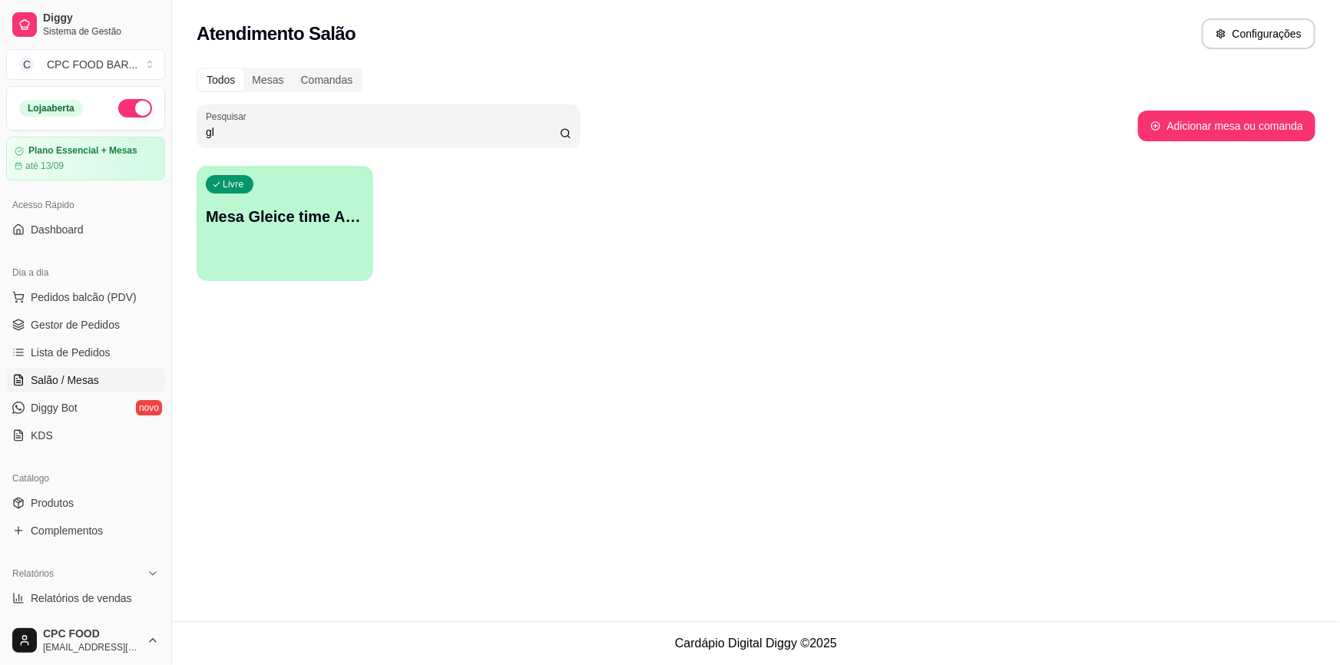
type input "g"
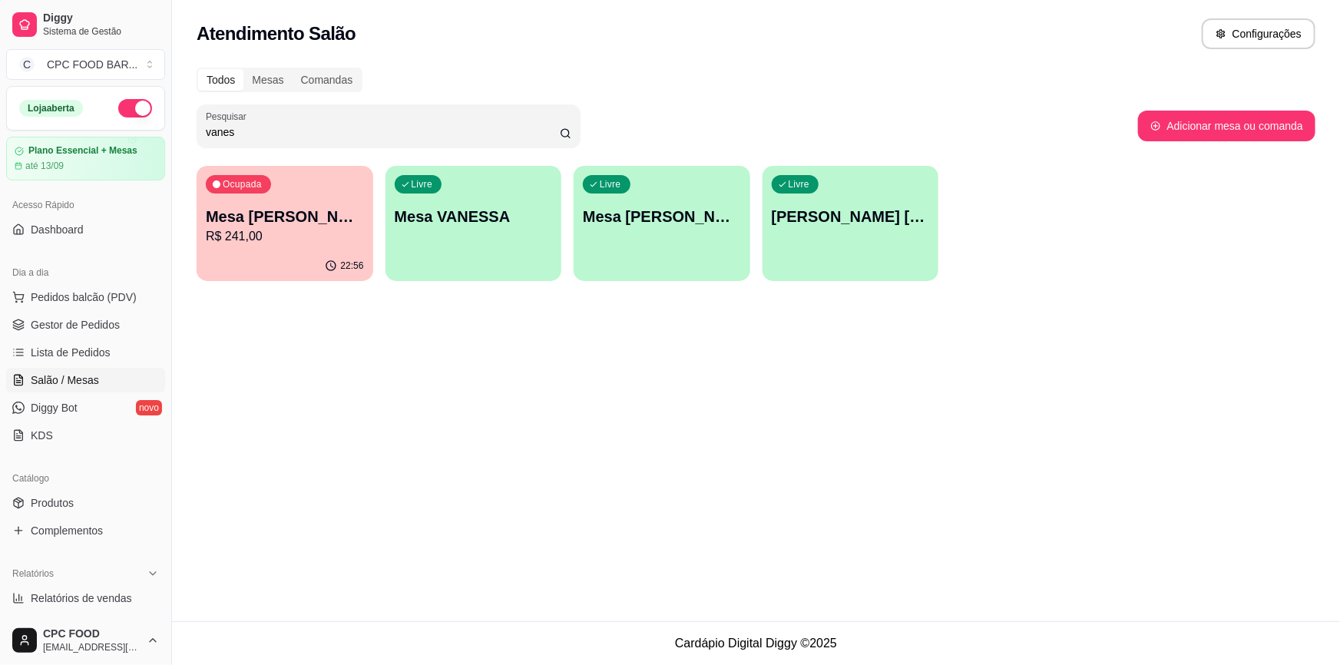
type input "vanes"
click at [322, 226] on p "Mesa [PERSON_NAME]" at bounding box center [284, 216] width 153 height 21
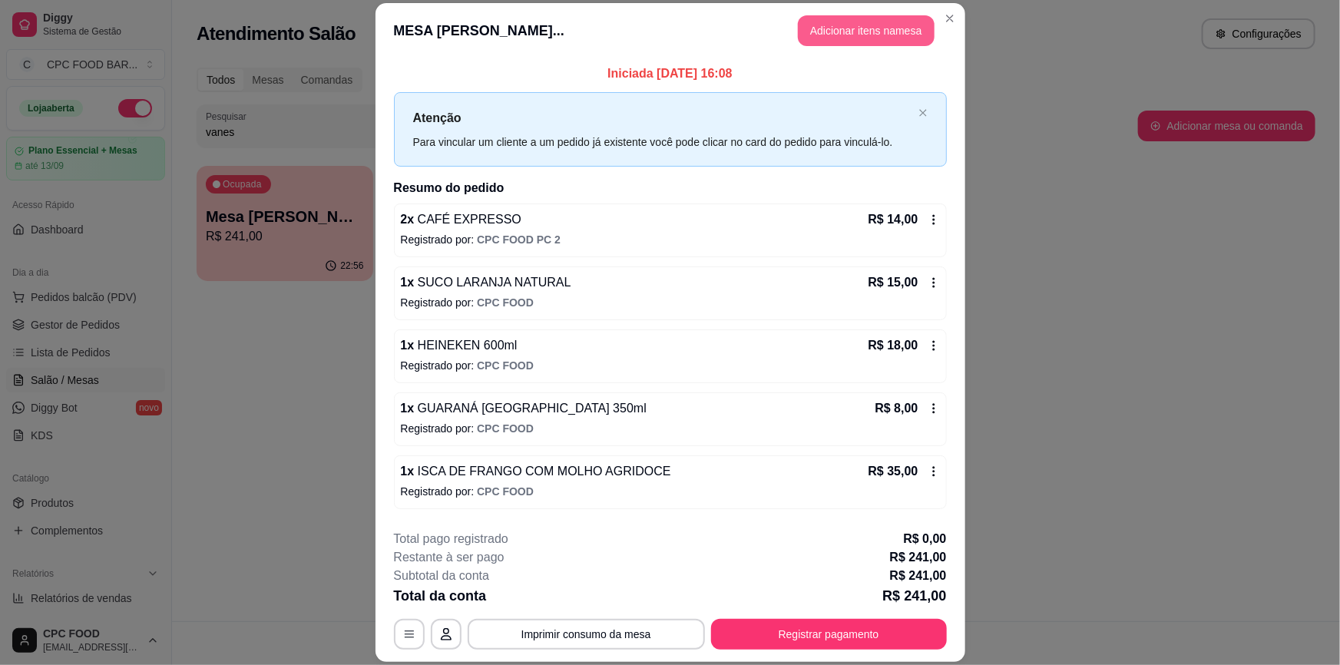
click at [828, 25] on button "Adicionar itens na mesa" at bounding box center [866, 30] width 137 height 31
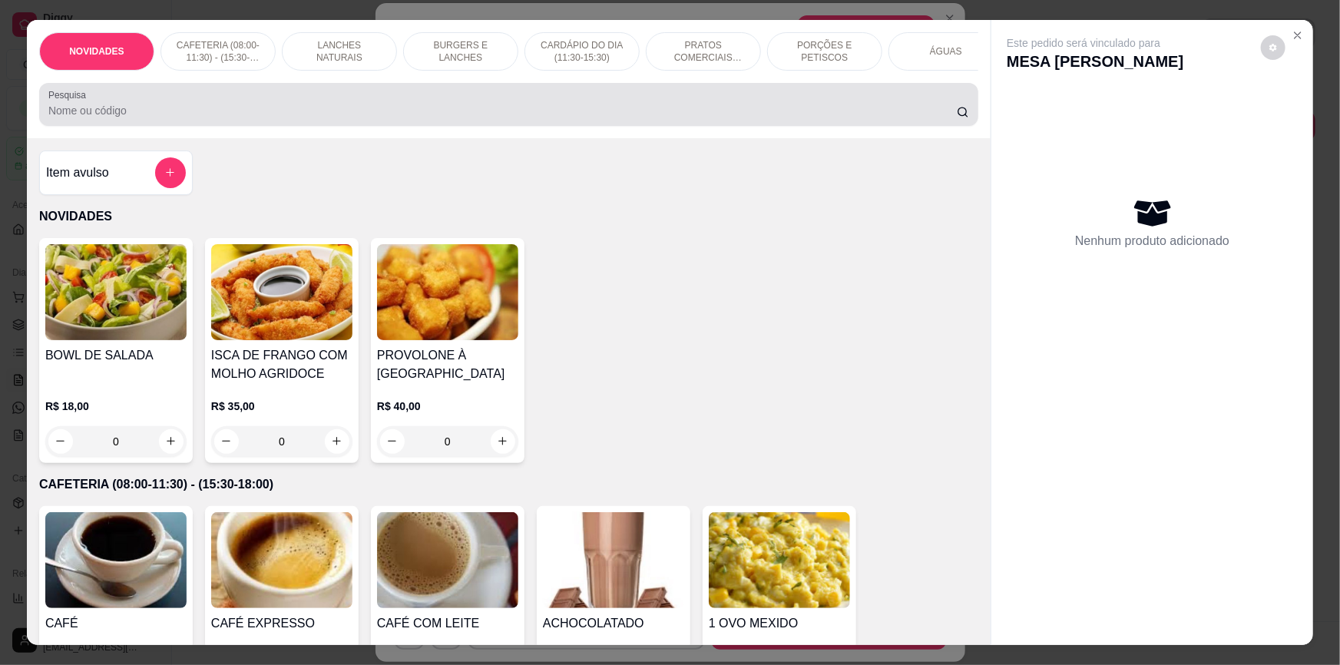
click at [352, 117] on input "Pesquisa" at bounding box center [502, 110] width 908 height 15
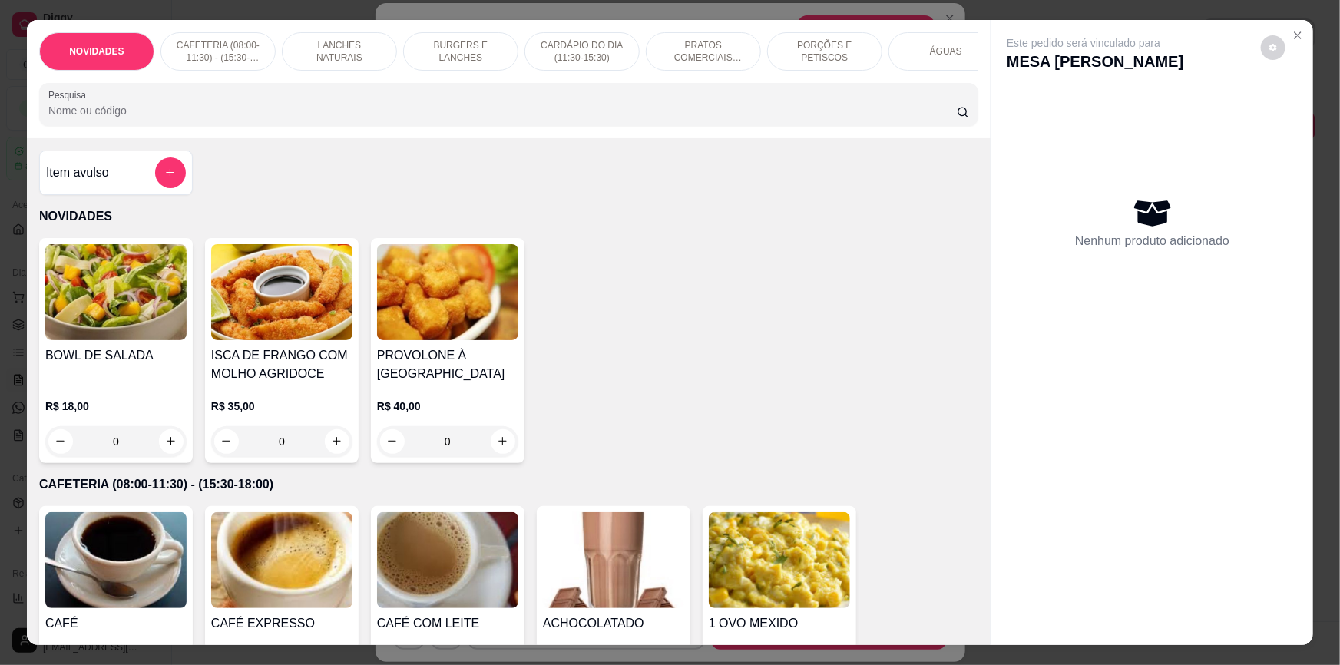
type input "h"
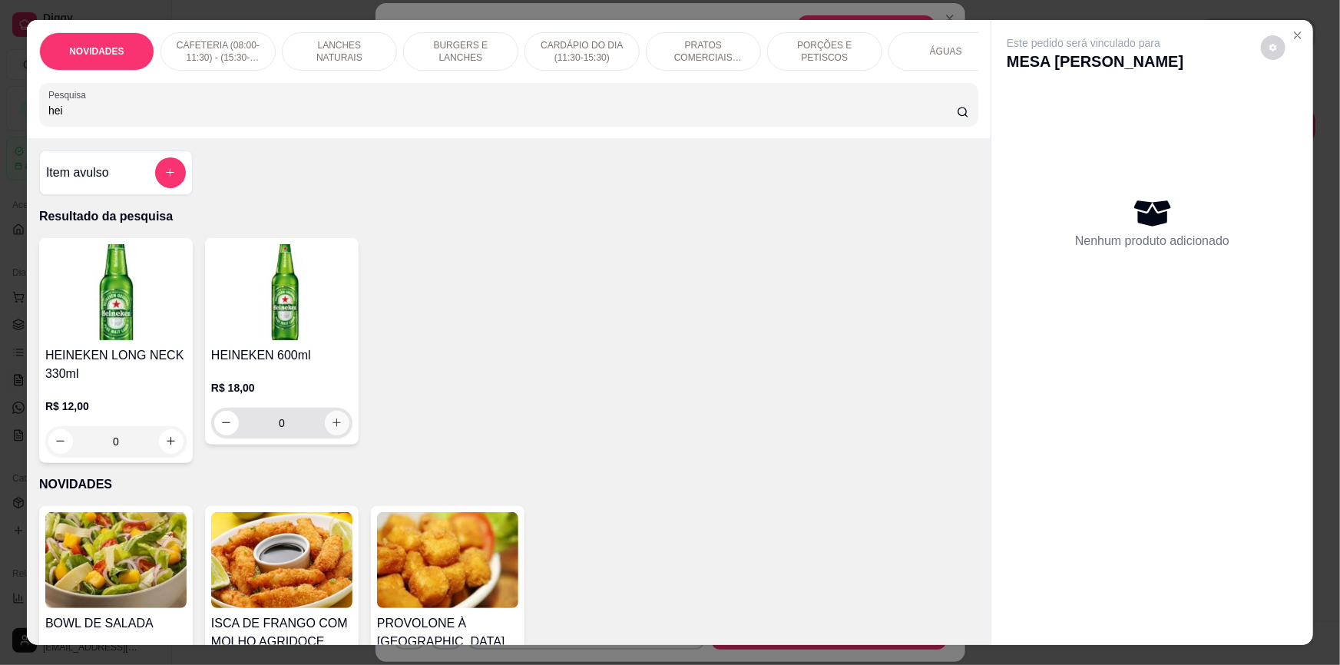
type input "hei"
click at [331, 428] on icon "increase-product-quantity" at bounding box center [337, 423] width 12 height 12
type input "1"
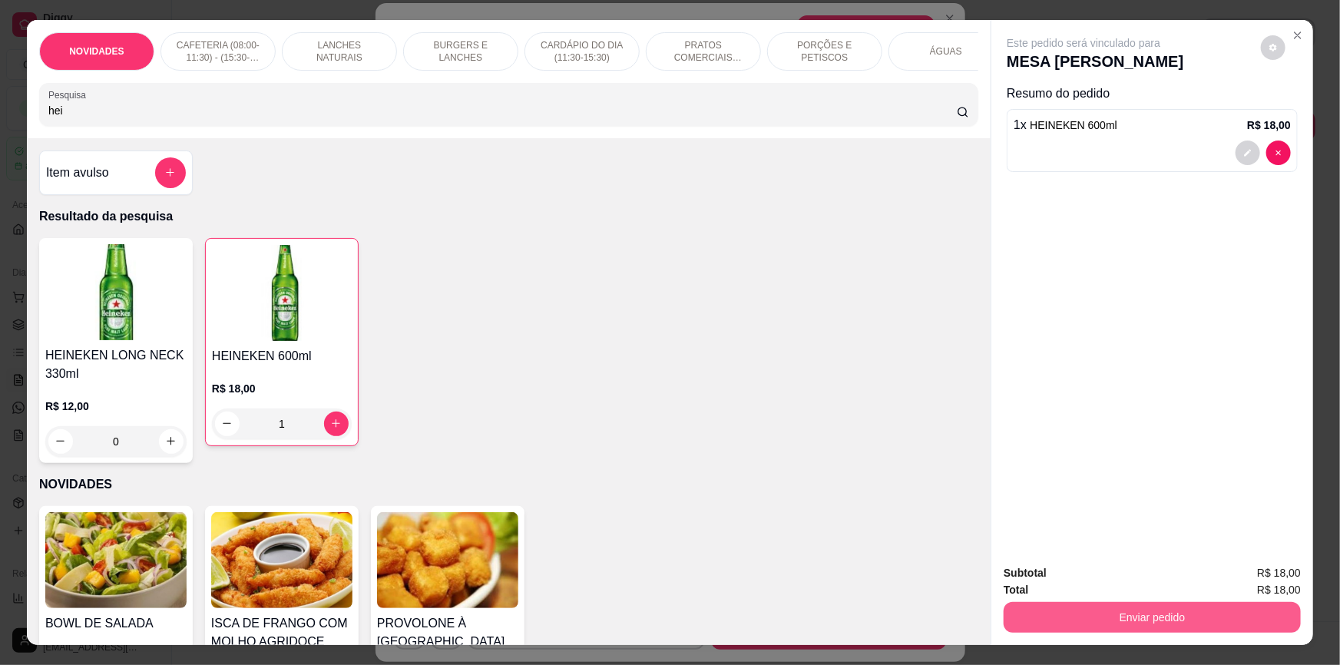
click at [1184, 613] on button "Enviar pedido" at bounding box center [1151, 617] width 297 height 31
click at [1135, 580] on button "Não registrar e enviar pedido" at bounding box center [1102, 579] width 155 height 28
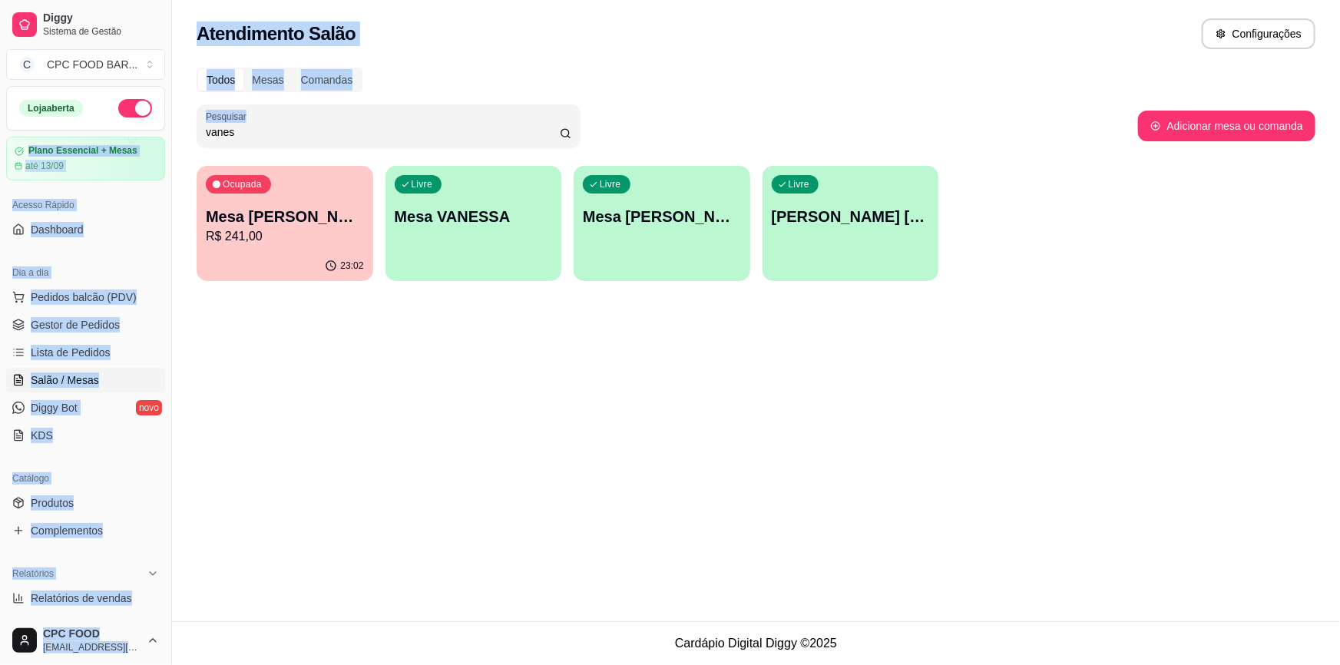
drag, startPoint x: 297, startPoint y: 119, endPoint x: 162, endPoint y: 119, distance: 135.1
click at [162, 119] on div "Diggy Sistema de Gestão C CPC FOOD BAR ... Loja aberta Plano Essencial + Mesas …" at bounding box center [670, 332] width 1340 height 665
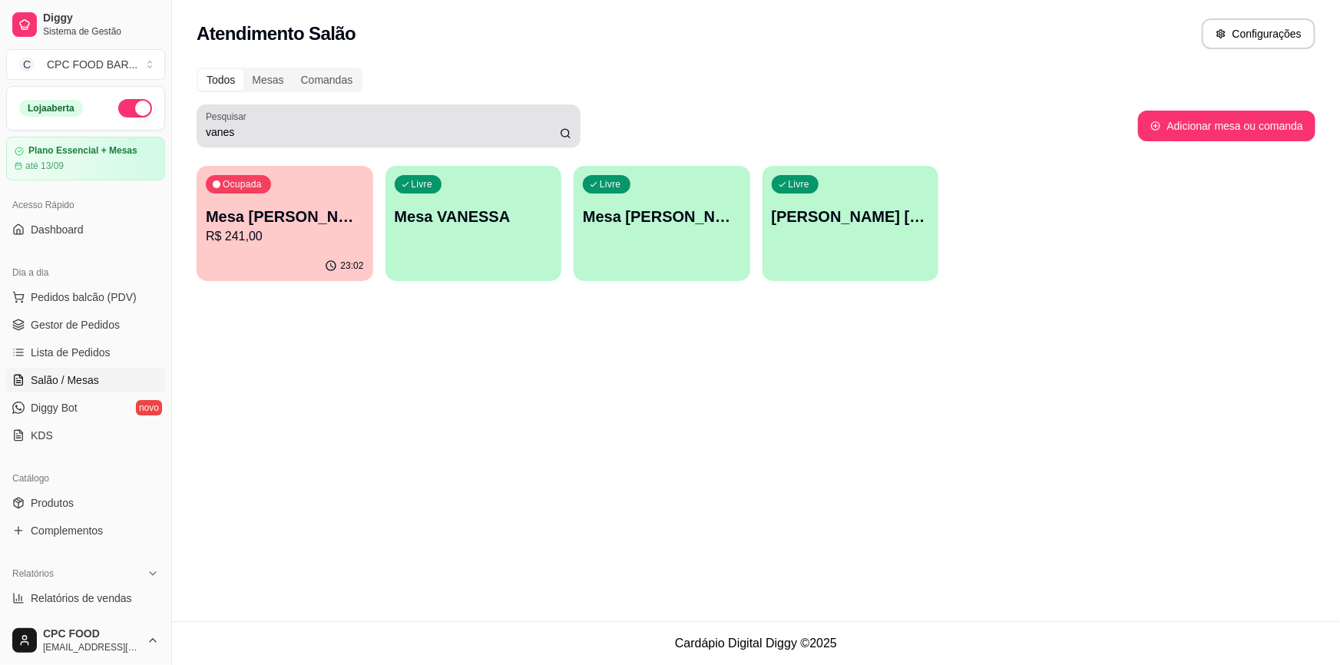
click at [262, 124] on input "vanes" at bounding box center [383, 131] width 354 height 15
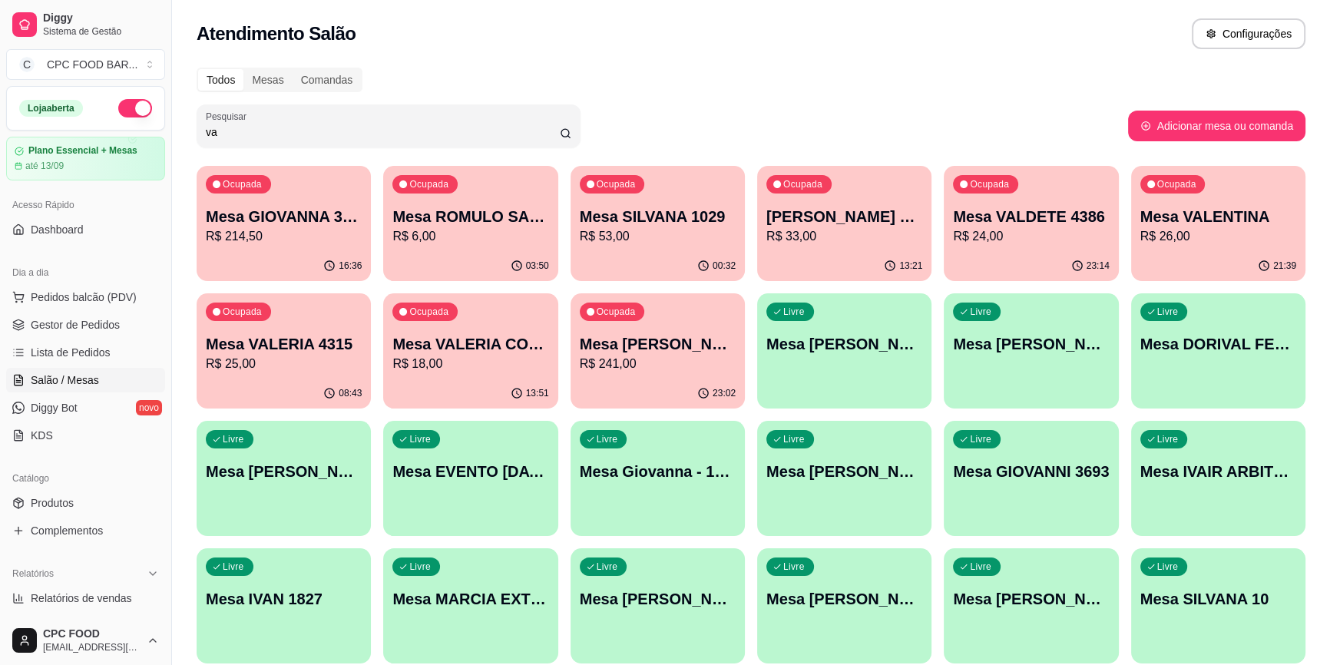
type input "v"
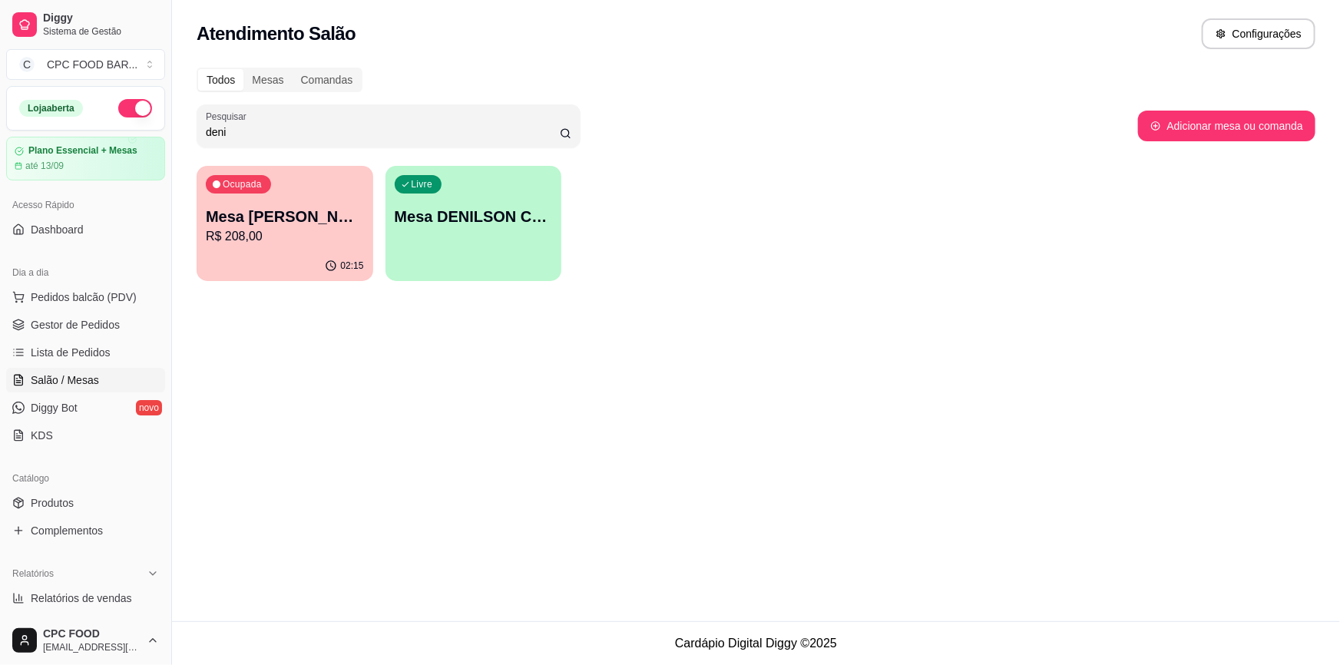
type input "deni"
click at [313, 200] on div "Ocupada Mesa Denise Mascarenhas - Visitante R$ 208,00" at bounding box center [285, 208] width 177 height 85
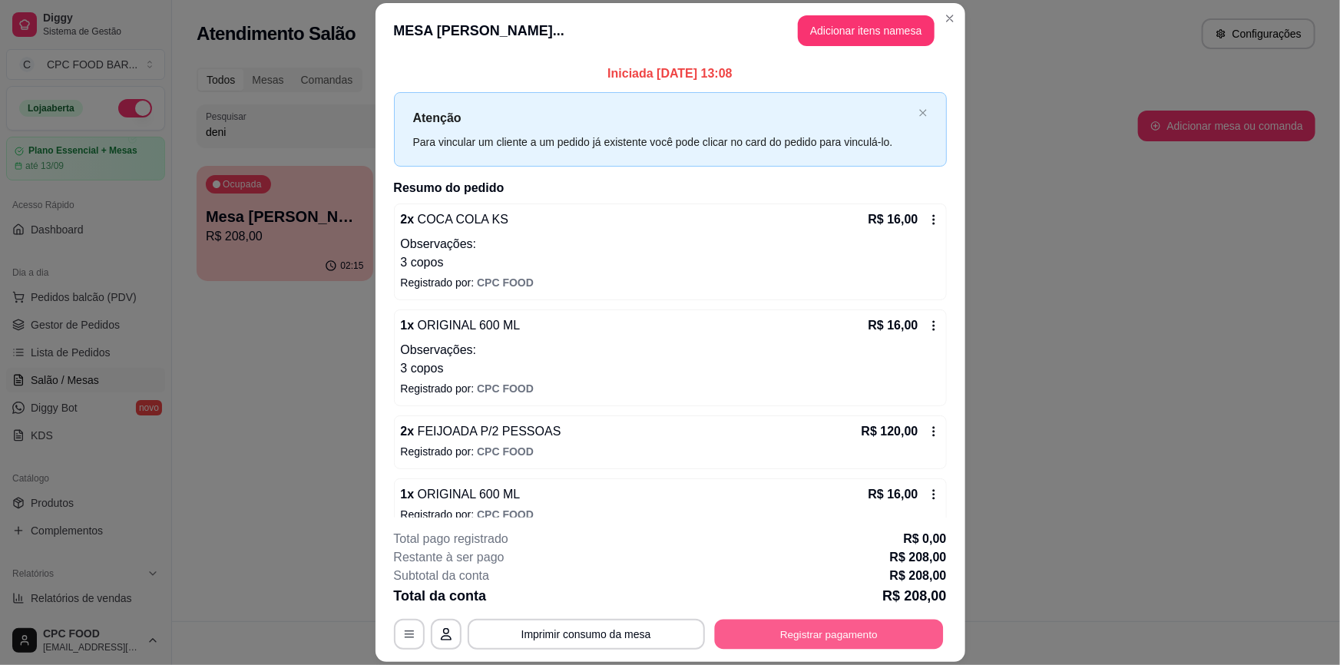
click at [897, 624] on button "Registrar pagamento" at bounding box center [828, 634] width 229 height 30
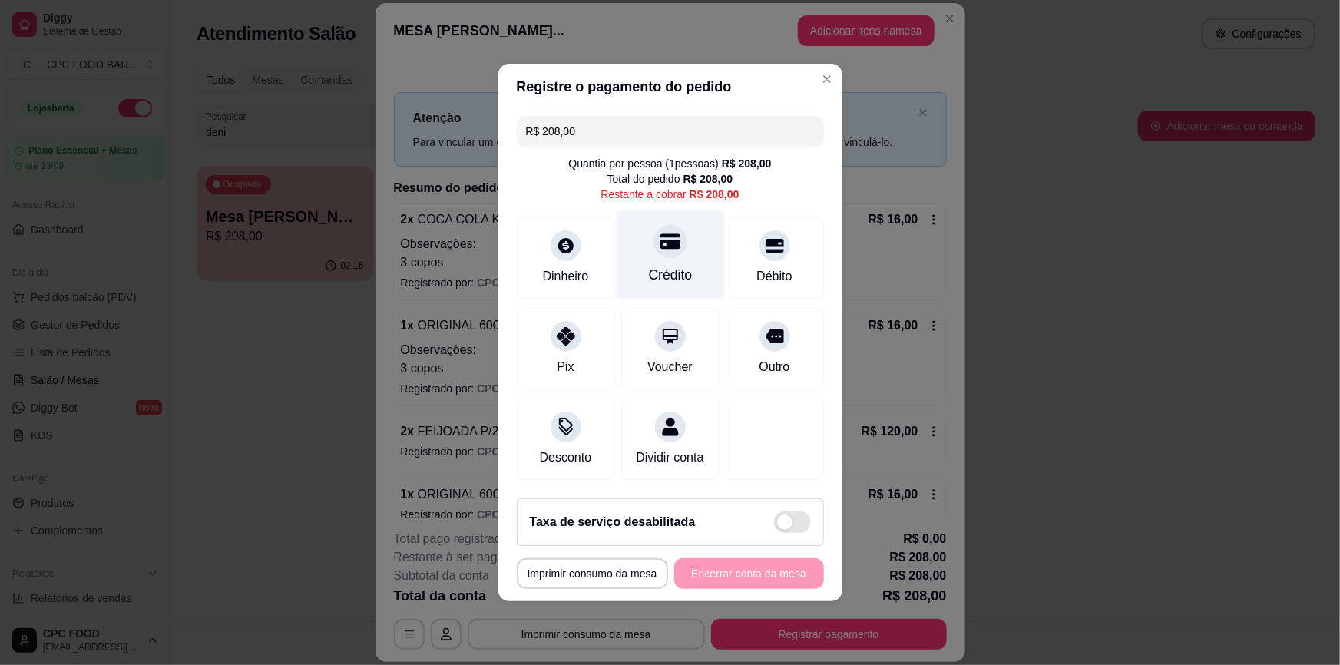
click at [659, 256] on div at bounding box center [670, 241] width 34 height 34
type input "R$ 0,00"
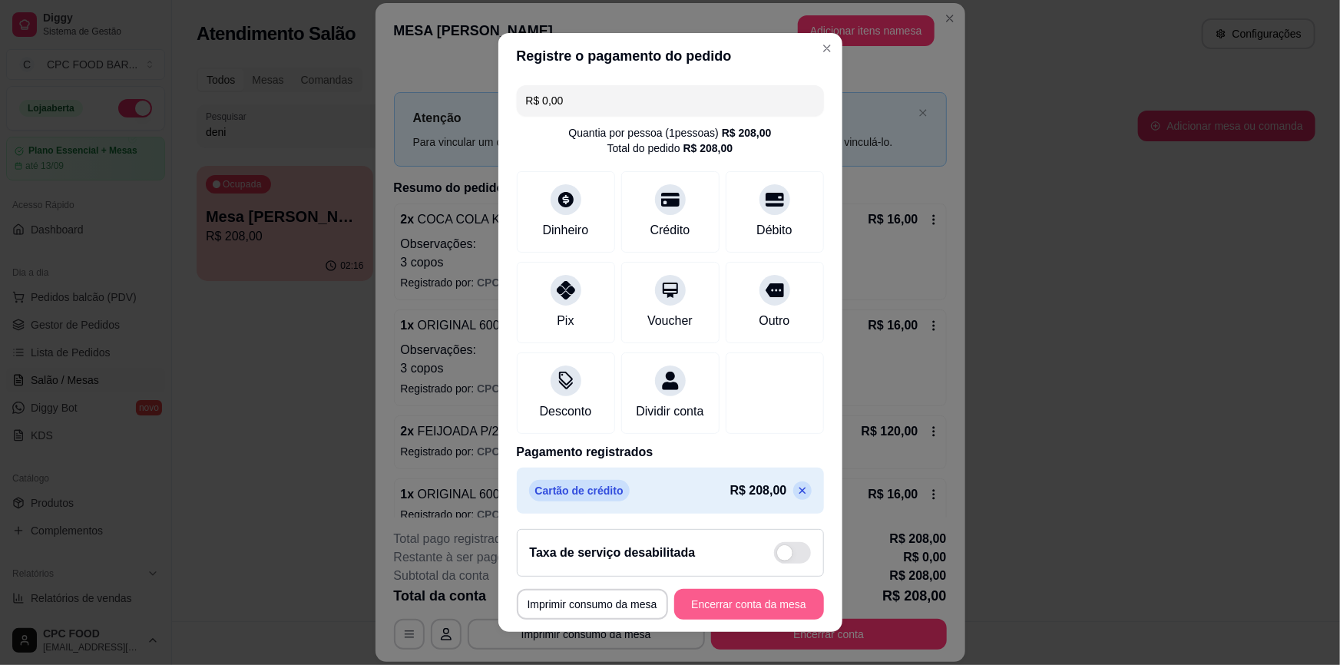
click at [770, 606] on button "Encerrar conta da mesa" at bounding box center [749, 604] width 150 height 31
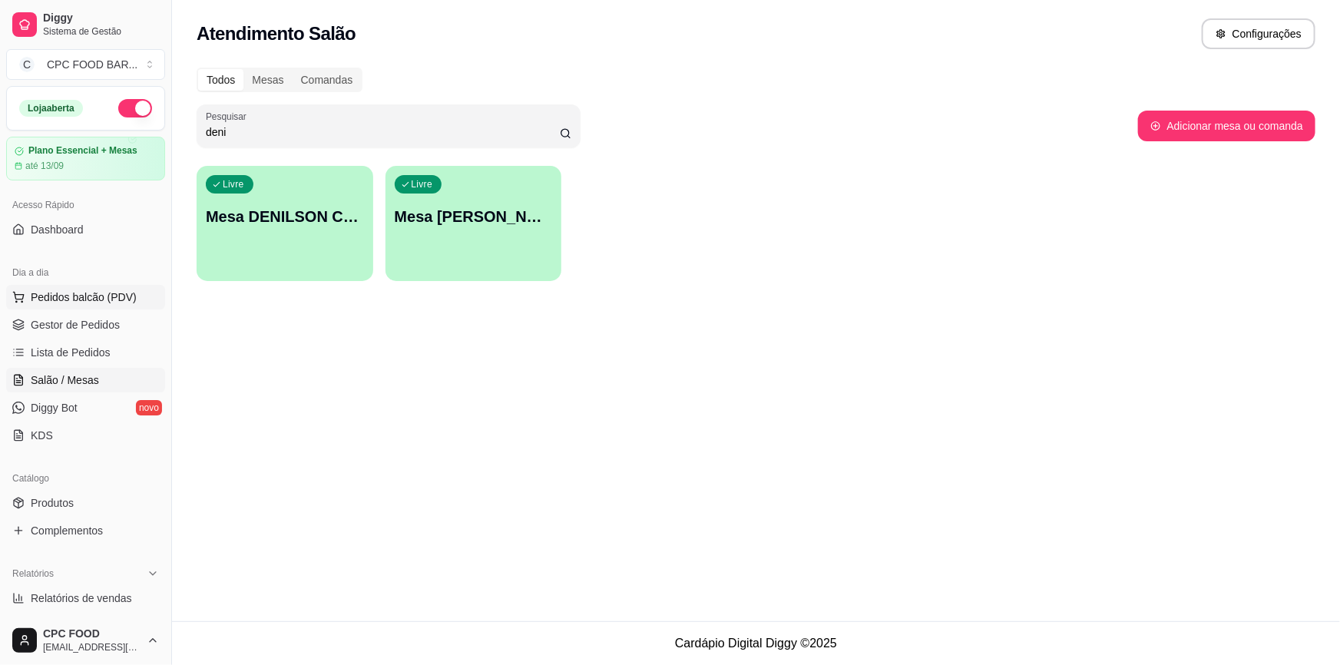
click at [65, 302] on span "Pedidos balcão (PDV)" at bounding box center [84, 296] width 106 height 15
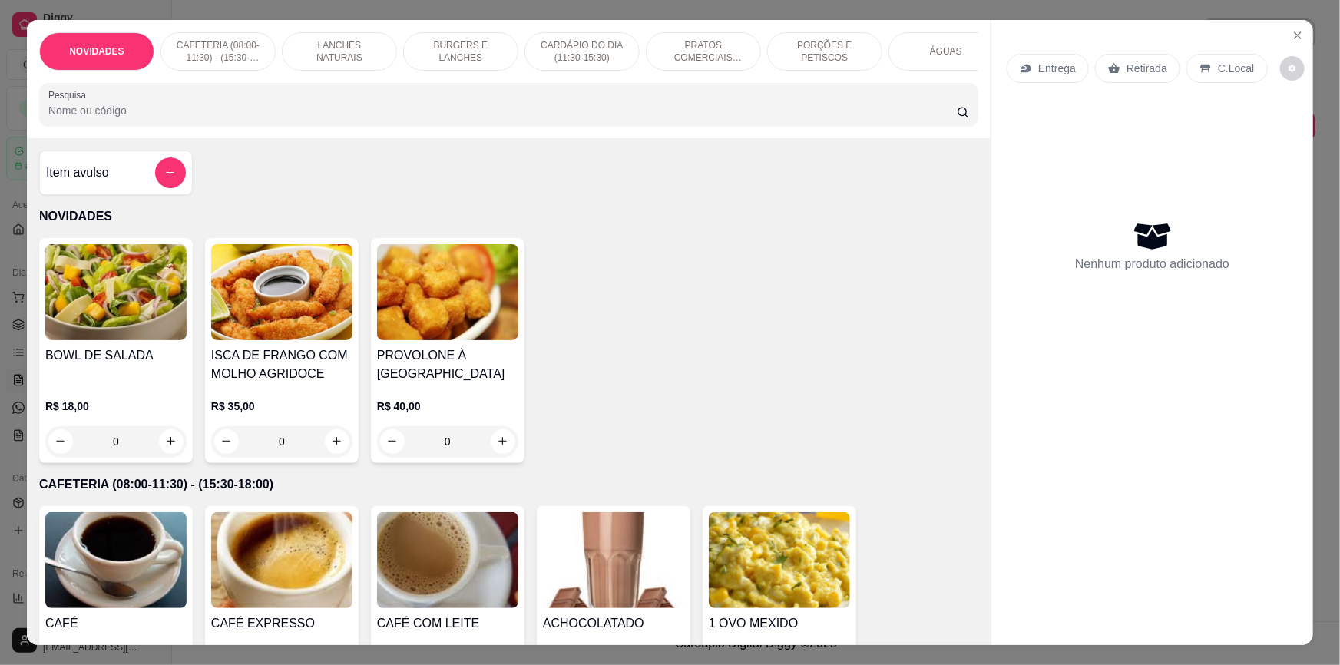
click at [378, 118] on input "Pesquisa" at bounding box center [502, 110] width 908 height 15
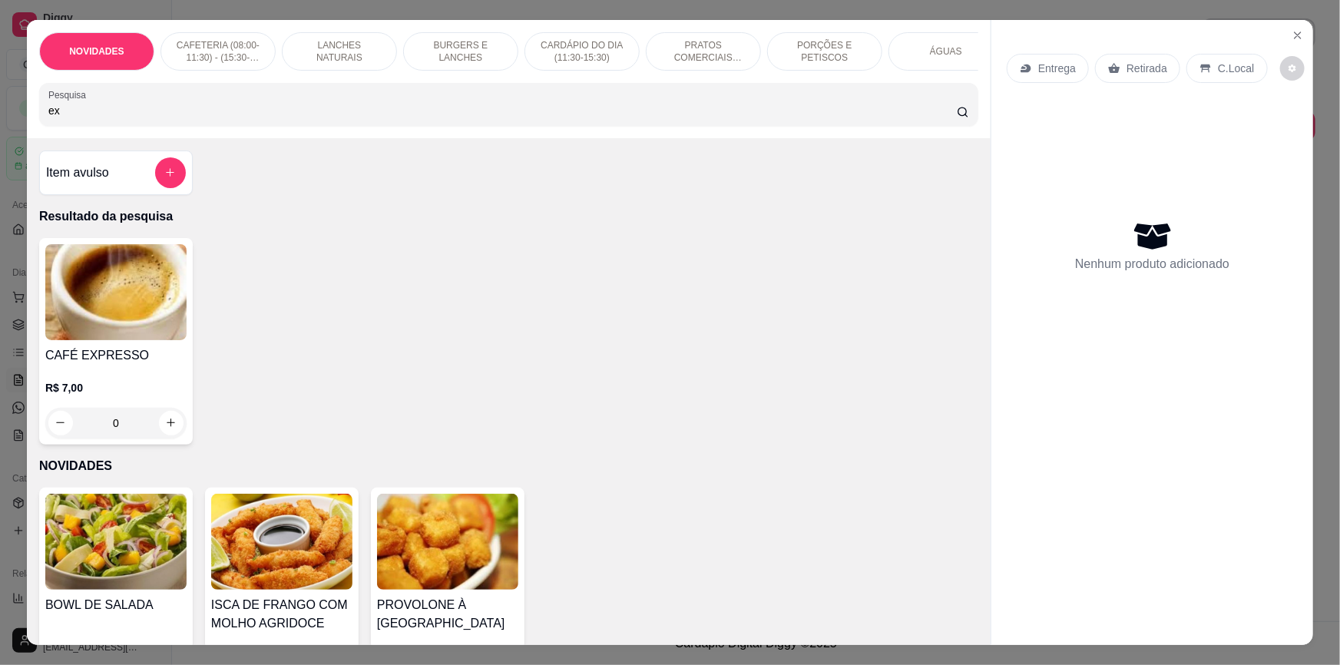
type input "e"
click at [591, 106] on div at bounding box center [508, 104] width 920 height 31
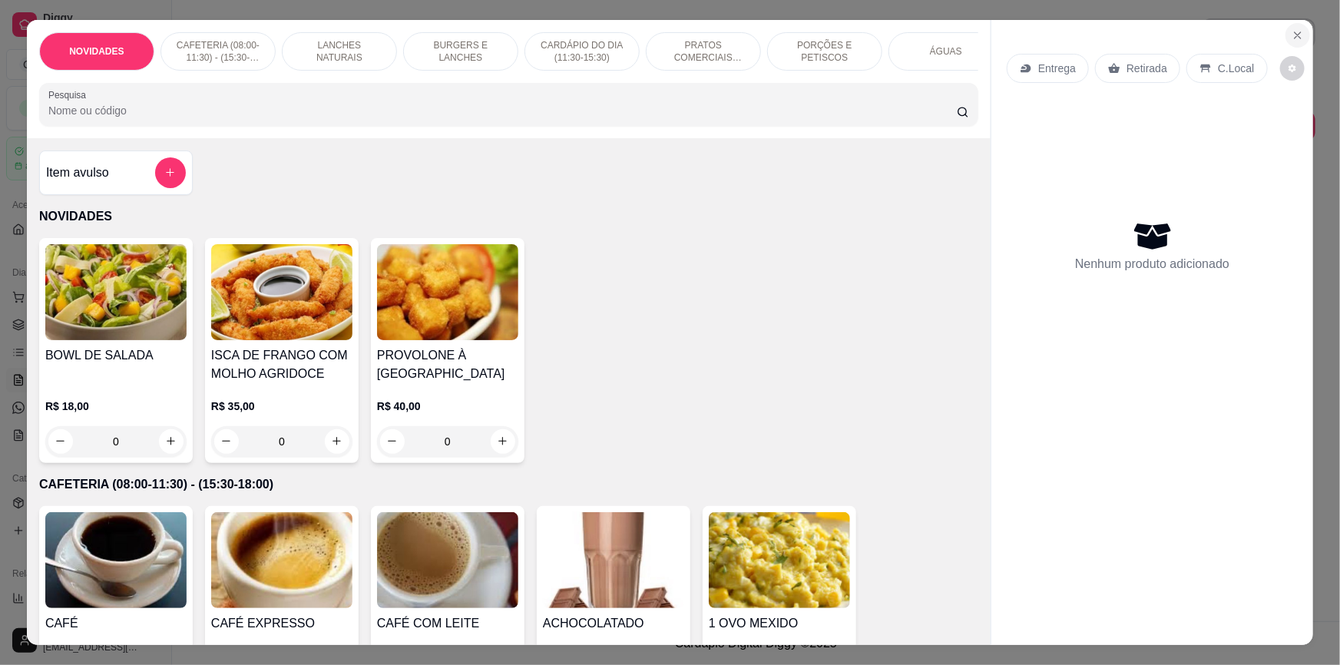
click at [1297, 37] on icon "Close" at bounding box center [1297, 35] width 12 height 12
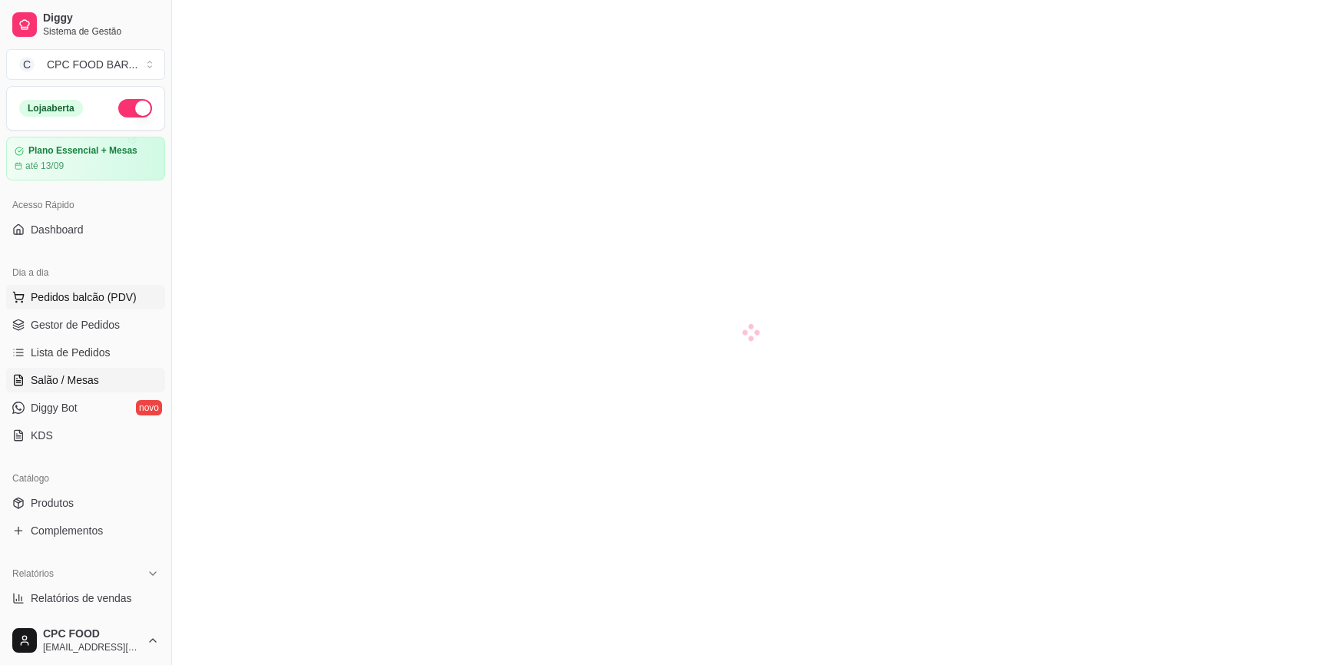
click at [104, 297] on span "Pedidos balcão (PDV)" at bounding box center [84, 296] width 106 height 15
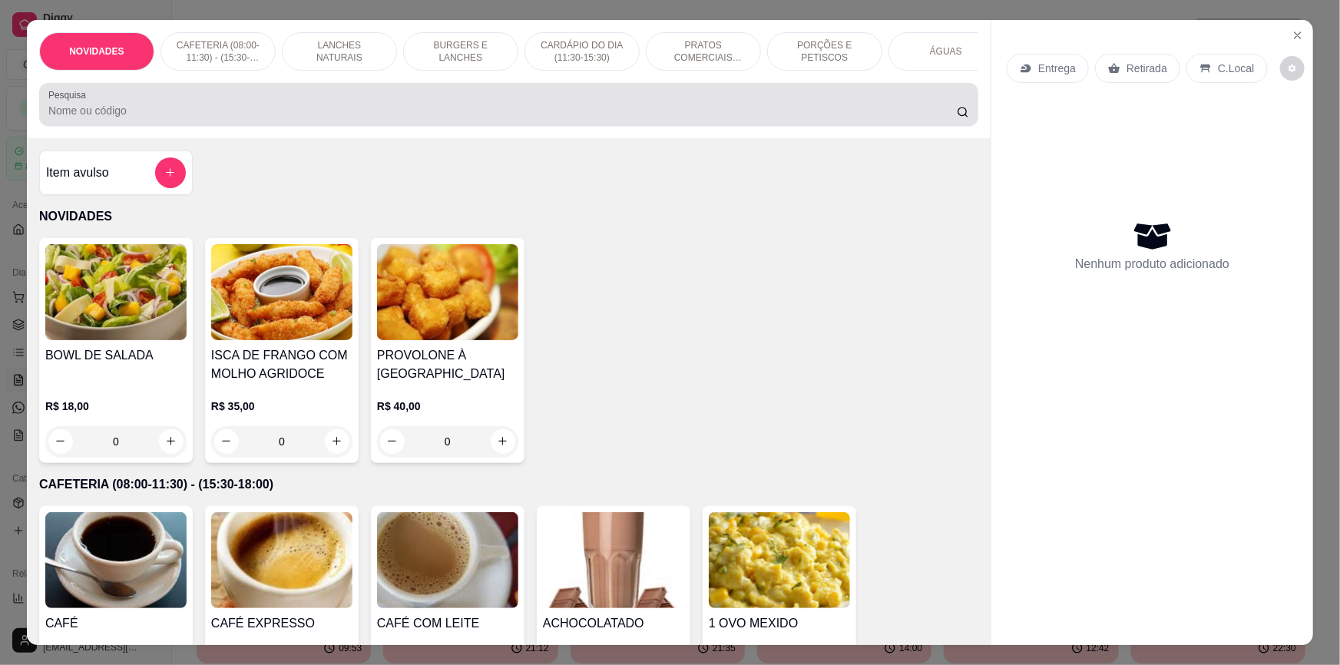
click at [398, 118] on input "Pesquisa" at bounding box center [502, 110] width 908 height 15
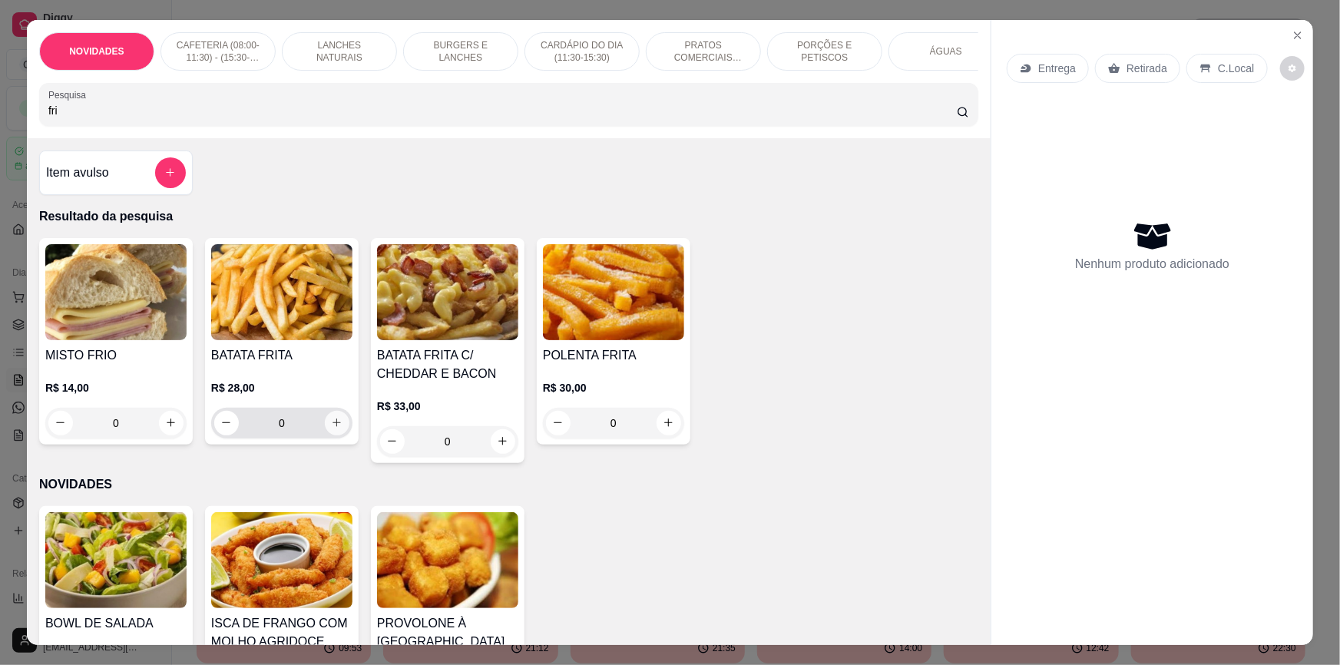
type input "fri"
click at [331, 428] on icon "increase-product-quantity" at bounding box center [337, 423] width 12 height 12
type input "1"
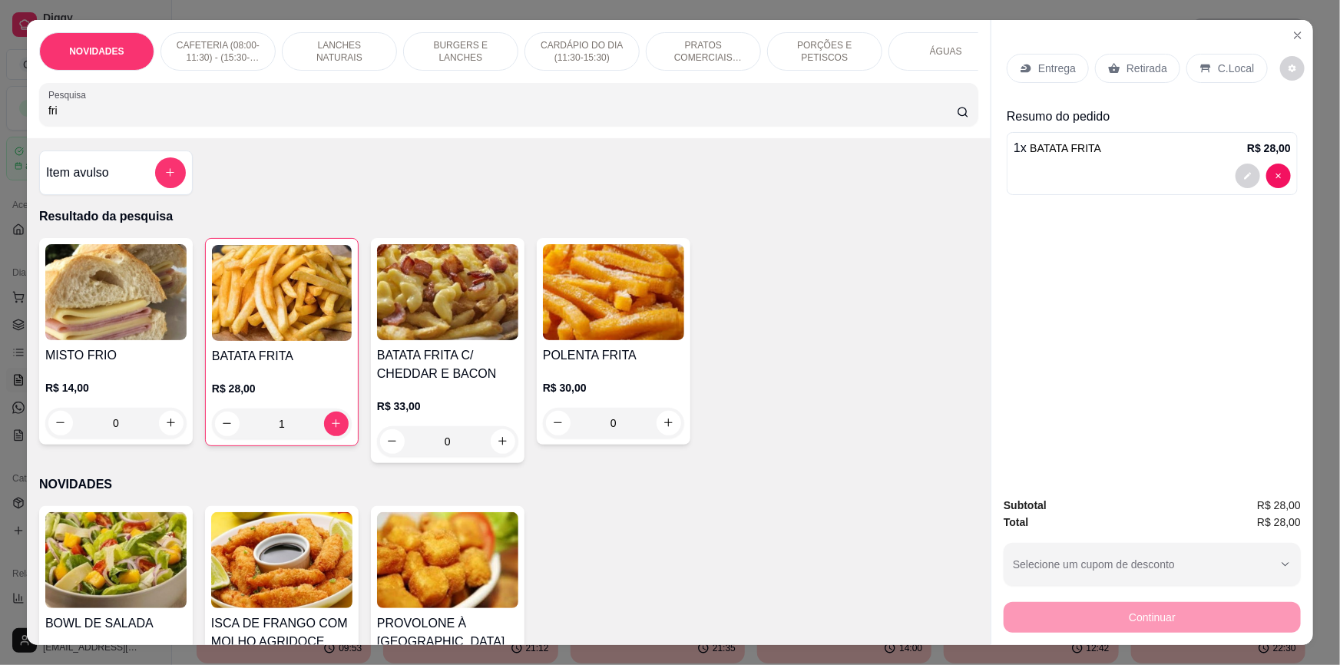
click at [1088, 622] on div "Continuar" at bounding box center [1151, 615] width 297 height 35
click at [1136, 72] on p "Retirada" at bounding box center [1146, 68] width 41 height 15
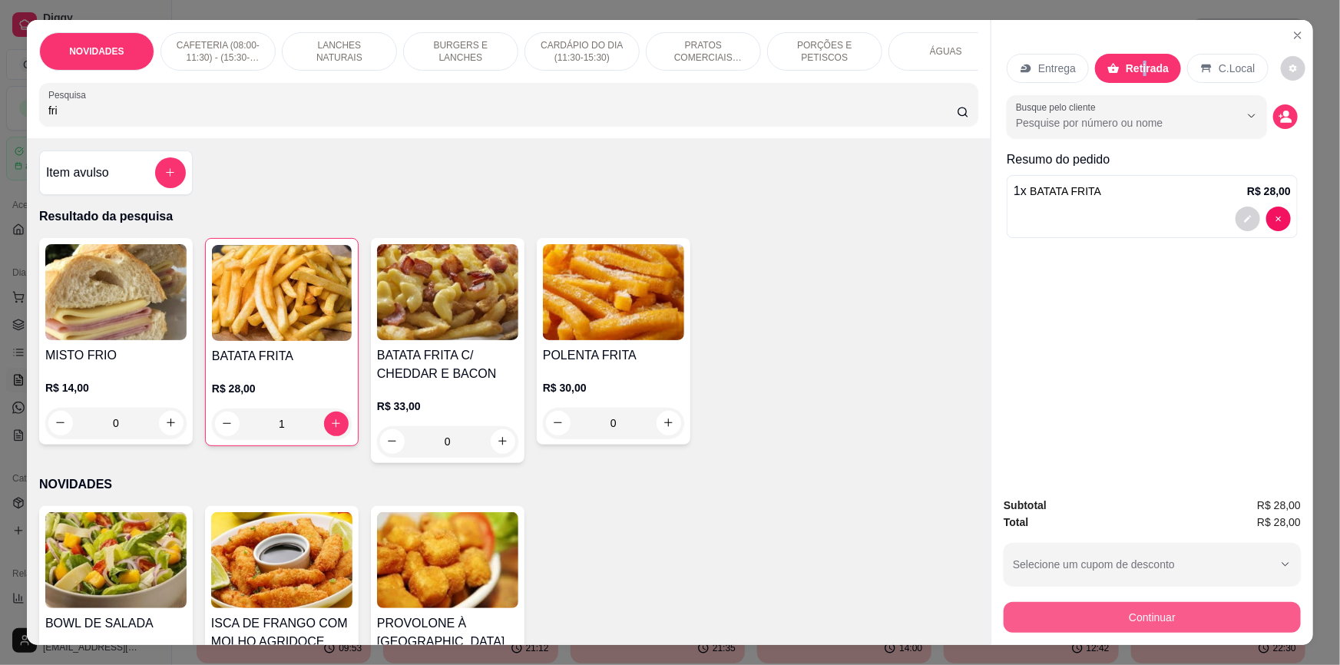
click at [1099, 619] on button "Continuar" at bounding box center [1151, 617] width 297 height 31
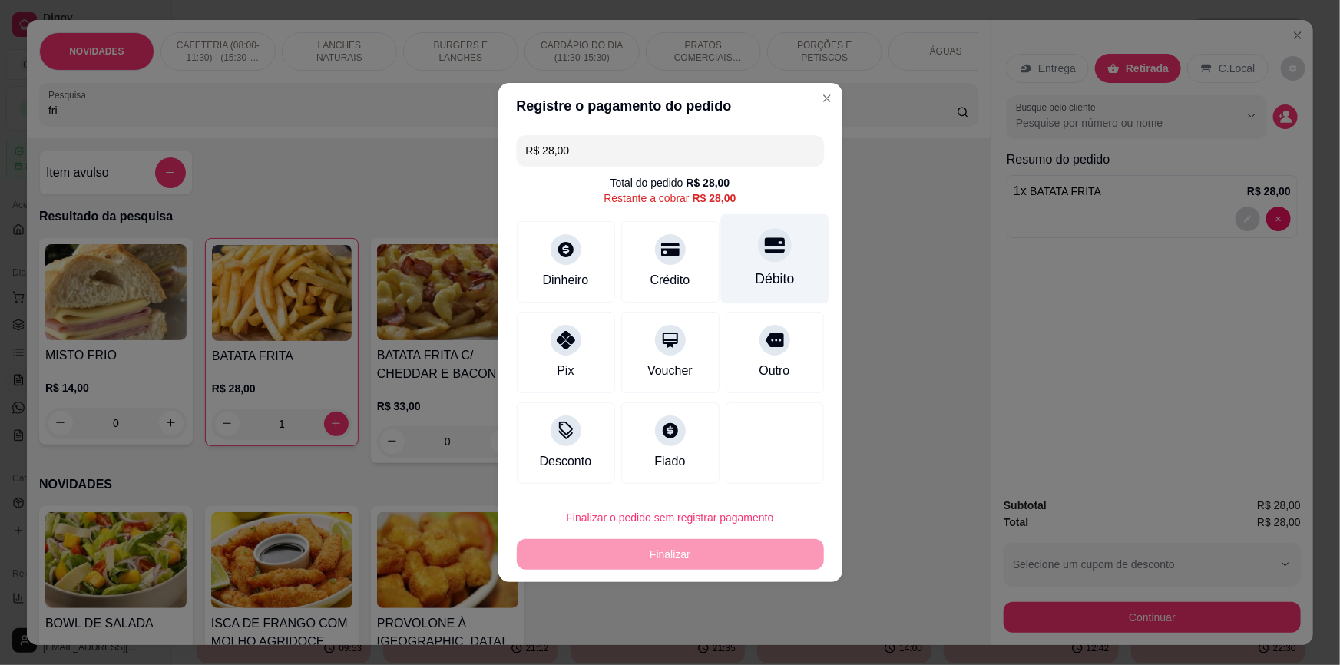
click at [752, 264] on div "Débito" at bounding box center [774, 259] width 108 height 90
type input "R$ 0,00"
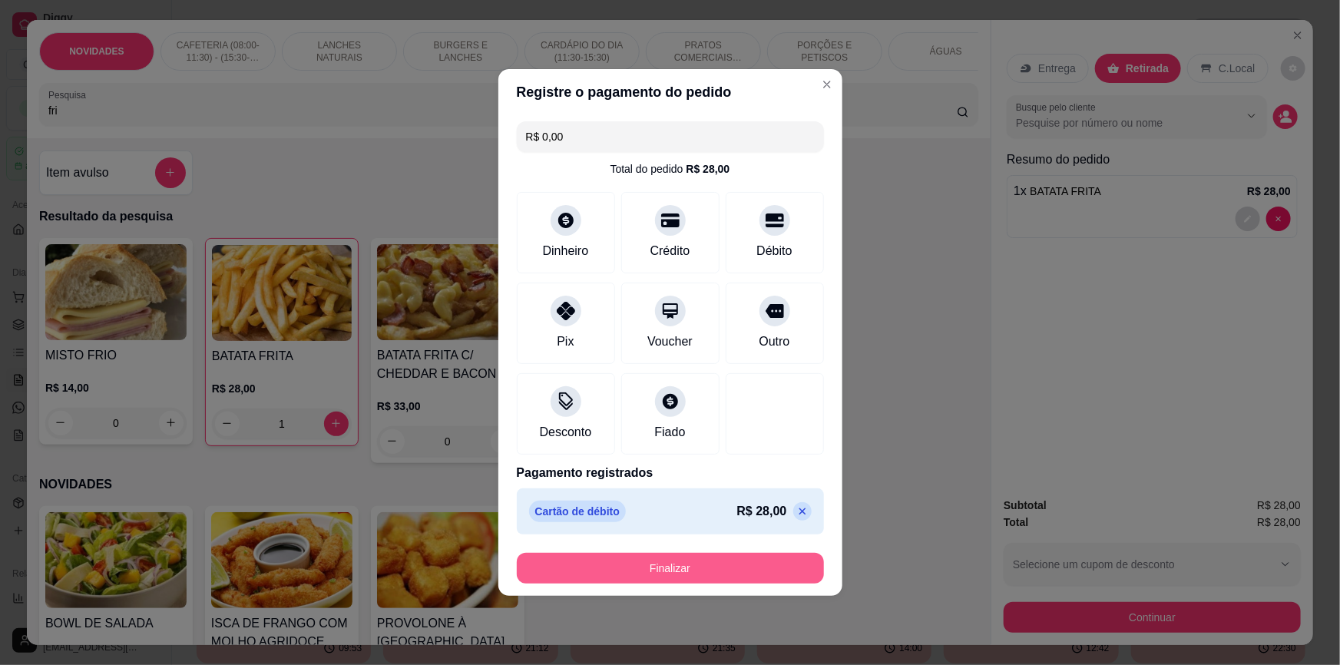
click at [692, 563] on button "Finalizar" at bounding box center [670, 568] width 307 height 31
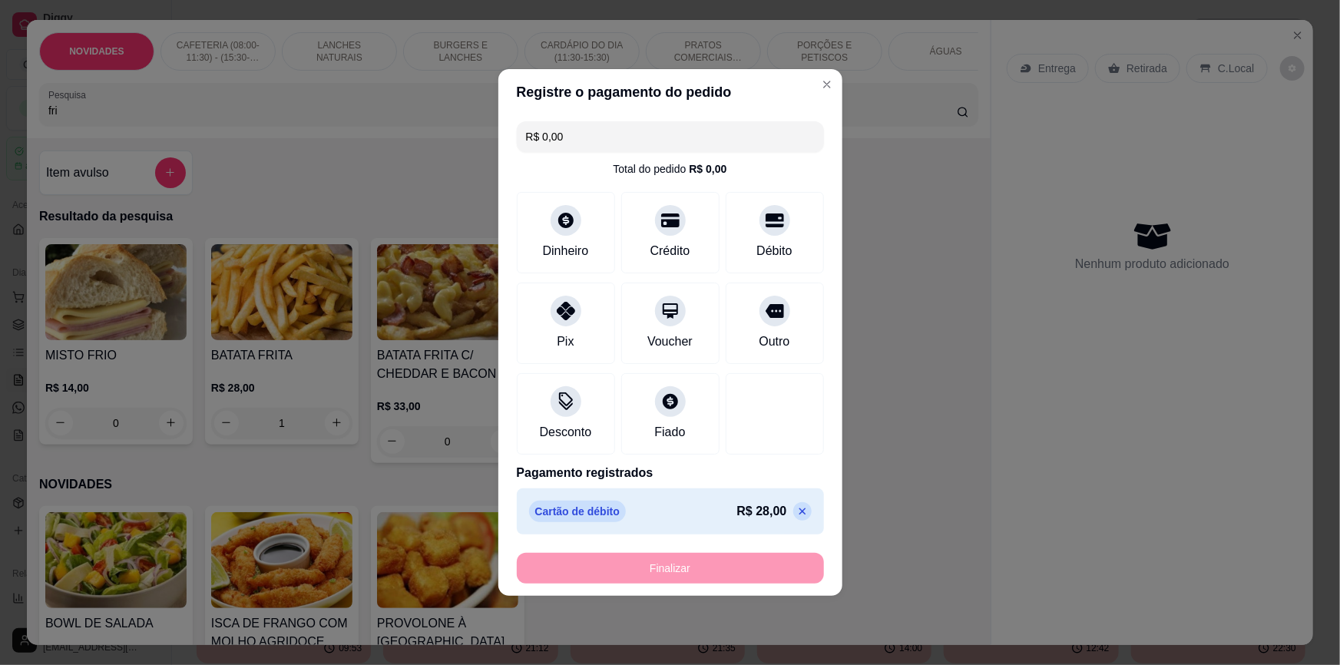
type input "0"
type input "-R$ 28,00"
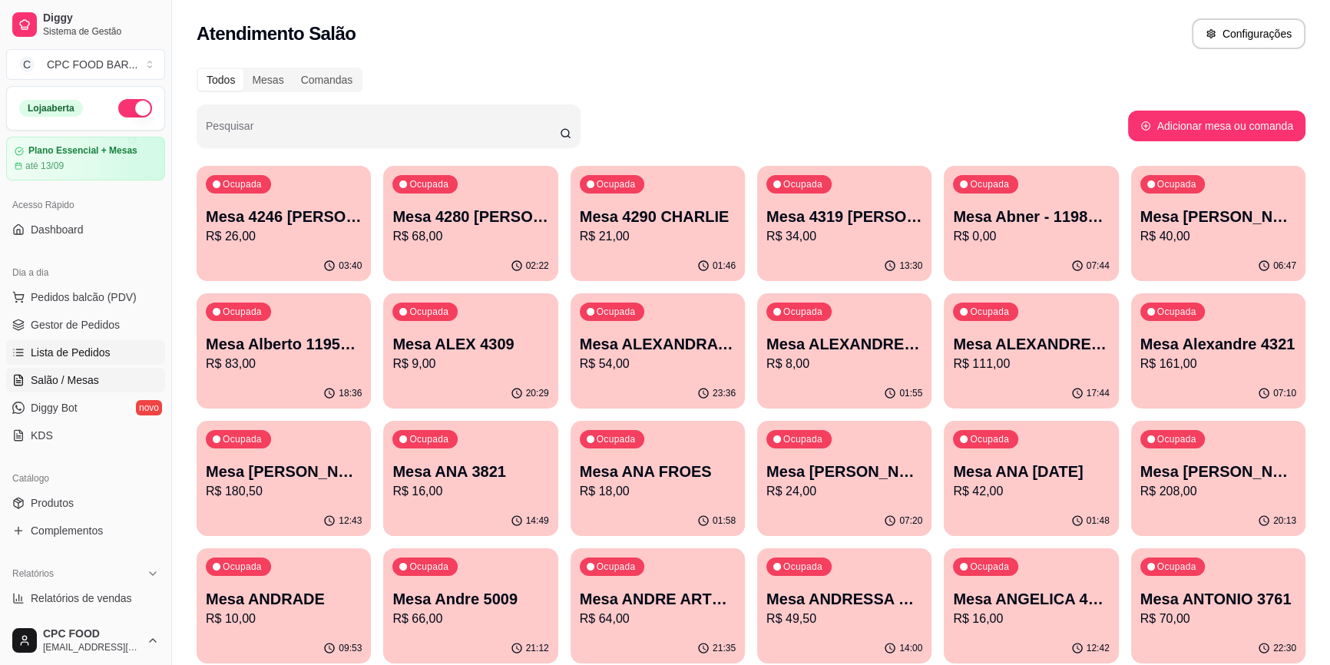
click at [103, 340] on link "Lista de Pedidos" at bounding box center [85, 352] width 159 height 25
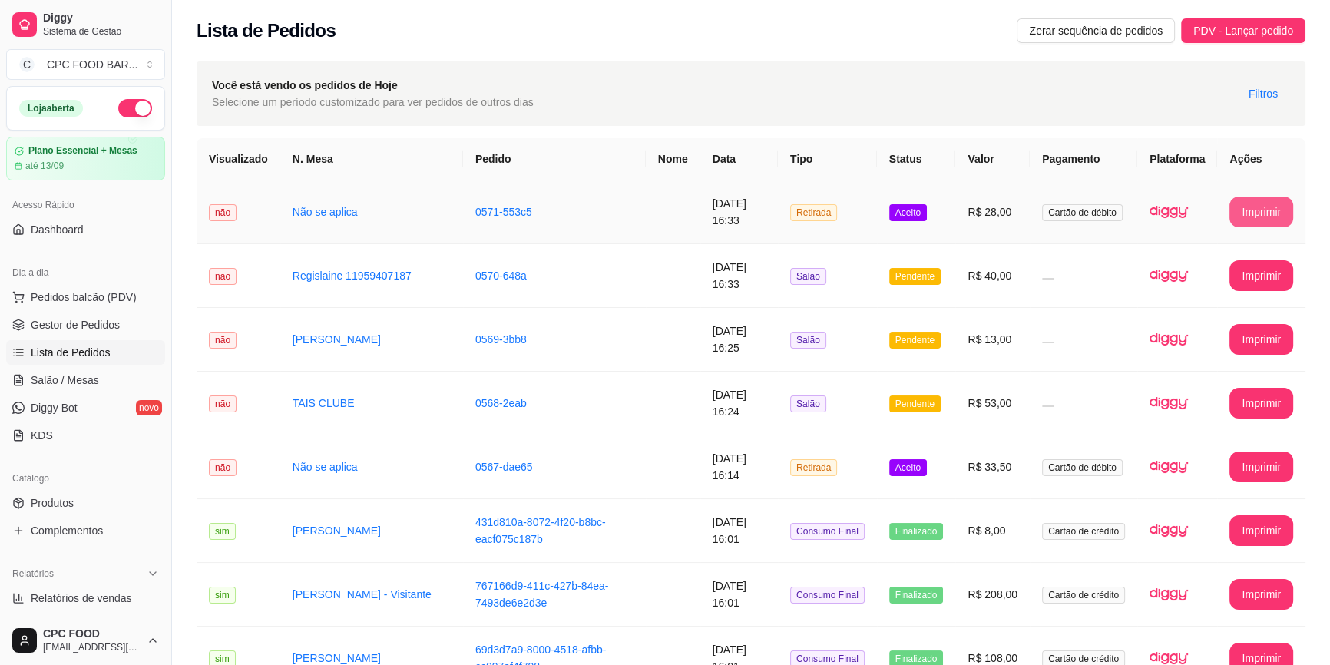
click at [1280, 204] on button "Imprimir" at bounding box center [1261, 212] width 64 height 31
click at [99, 307] on button "Pedidos balcão (PDV)" at bounding box center [85, 297] width 159 height 25
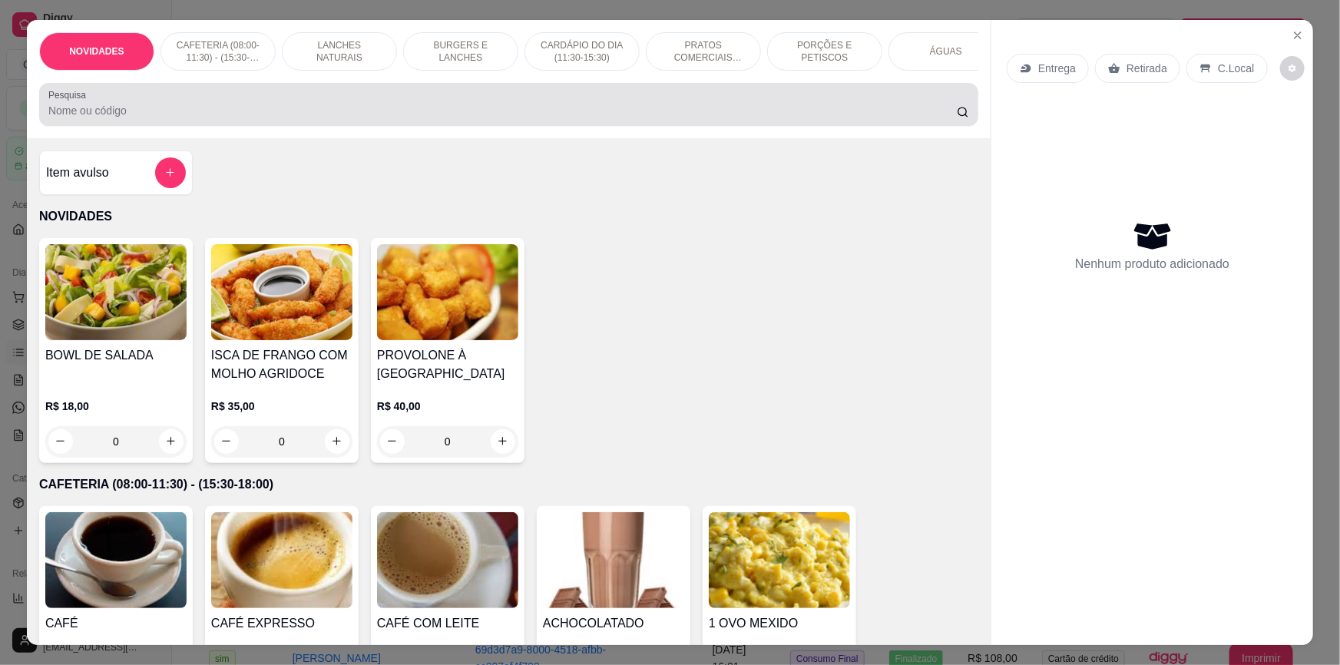
click at [209, 118] on input "Pesquisa" at bounding box center [502, 110] width 908 height 15
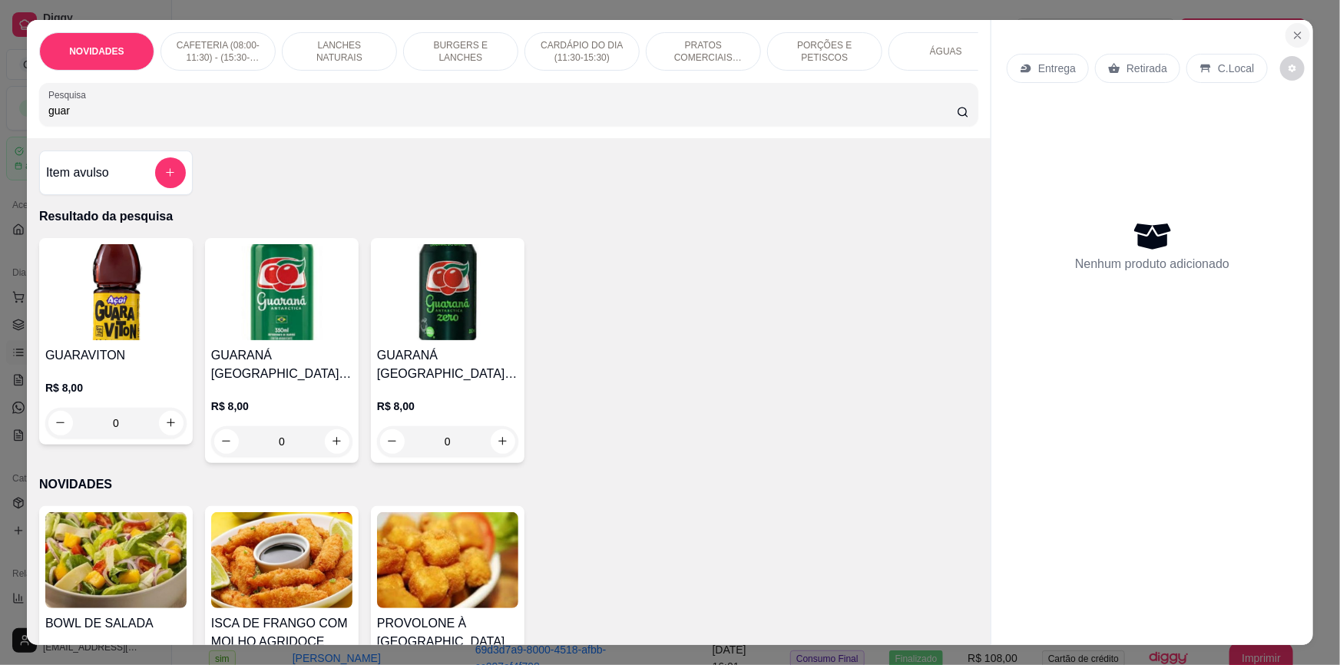
type input "guar"
click at [1291, 40] on icon "Close" at bounding box center [1297, 35] width 12 height 12
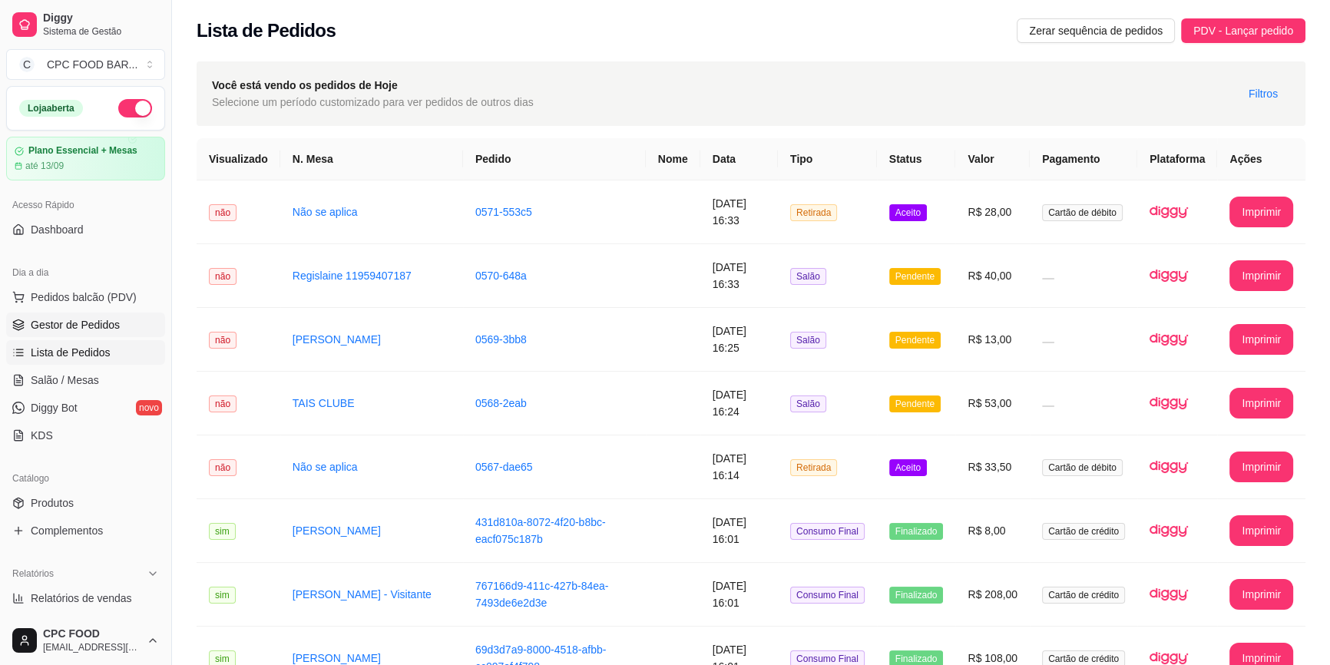
click at [60, 333] on link "Gestor de Pedidos" at bounding box center [85, 324] width 159 height 25
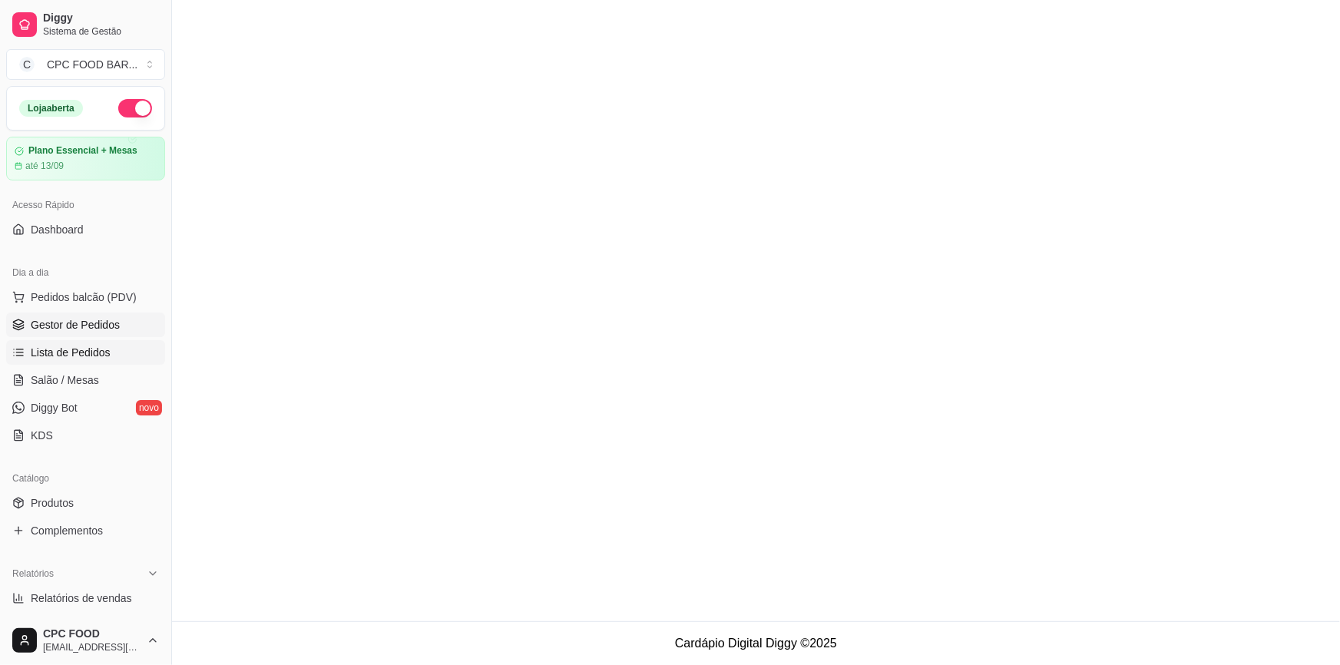
click at [63, 350] on span "Lista de Pedidos" at bounding box center [71, 352] width 80 height 15
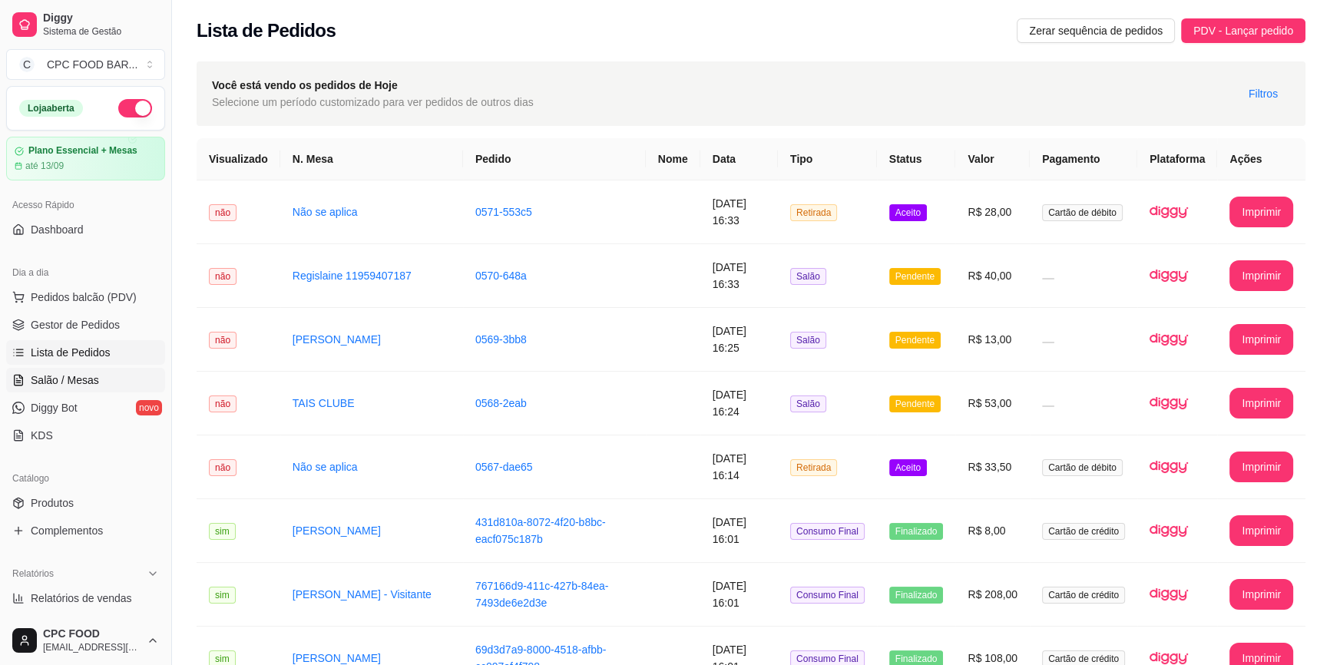
click at [73, 386] on span "Salão / Mesas" at bounding box center [65, 379] width 68 height 15
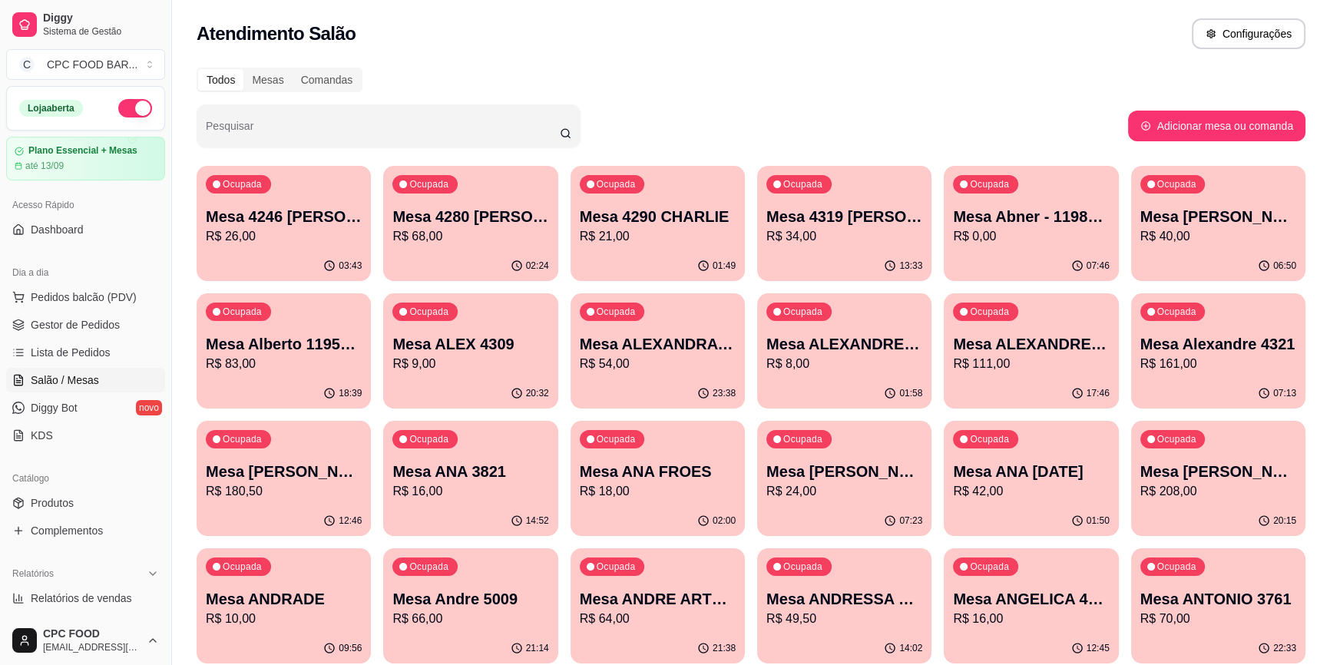
click at [303, 135] on input "Pesquisar" at bounding box center [383, 131] width 354 height 15
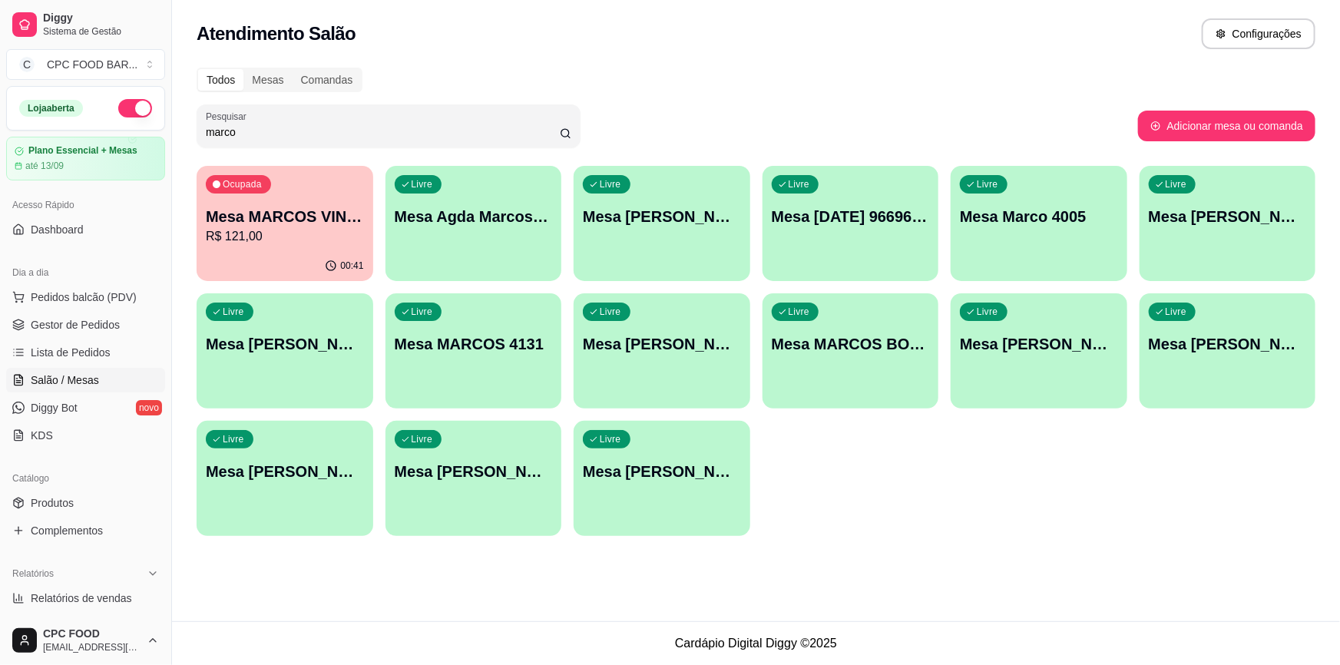
type input "marco"
click at [296, 217] on p "Mesa MARCOS VINICIUS 11 964082219" at bounding box center [284, 216] width 153 height 21
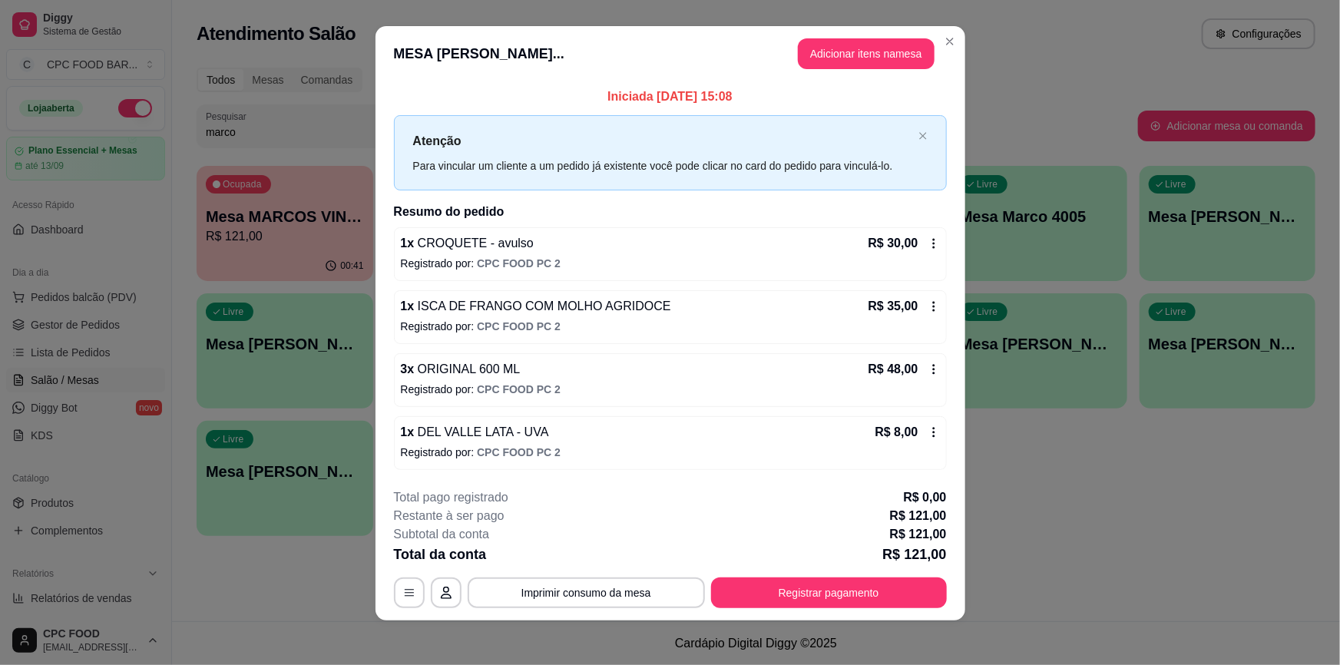
scroll to position [12, 0]
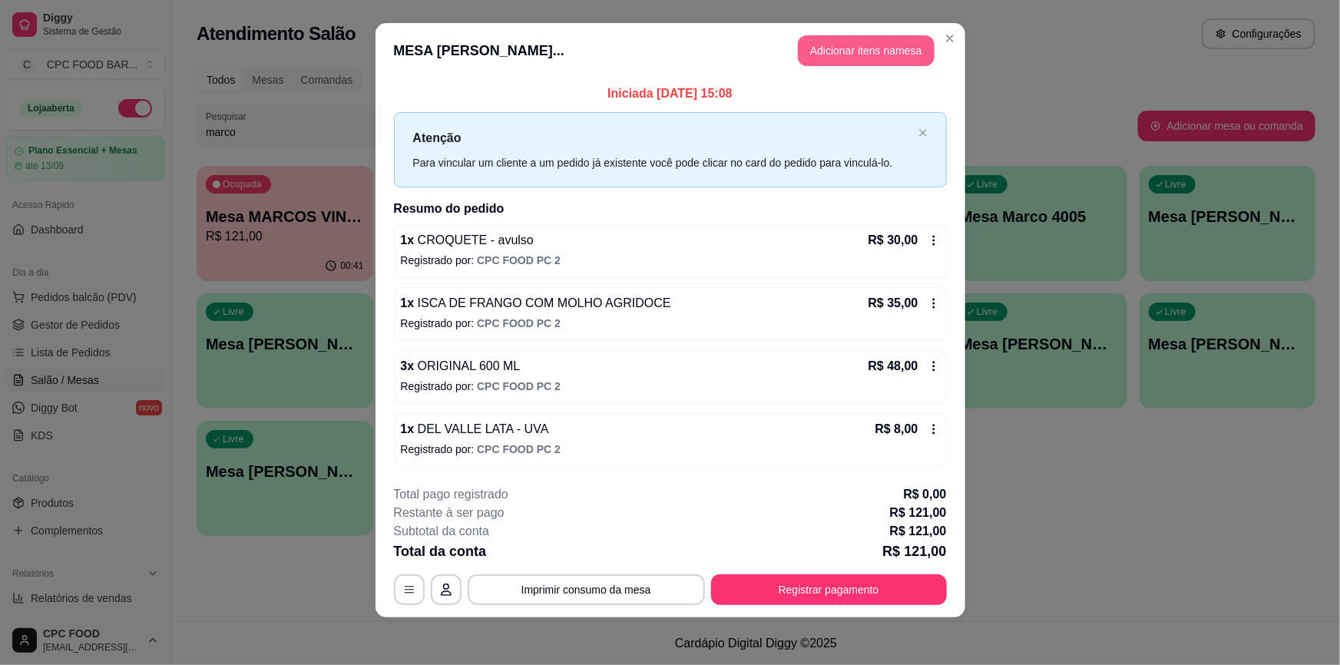
click at [808, 44] on button "Adicionar itens na mesa" at bounding box center [866, 50] width 137 height 31
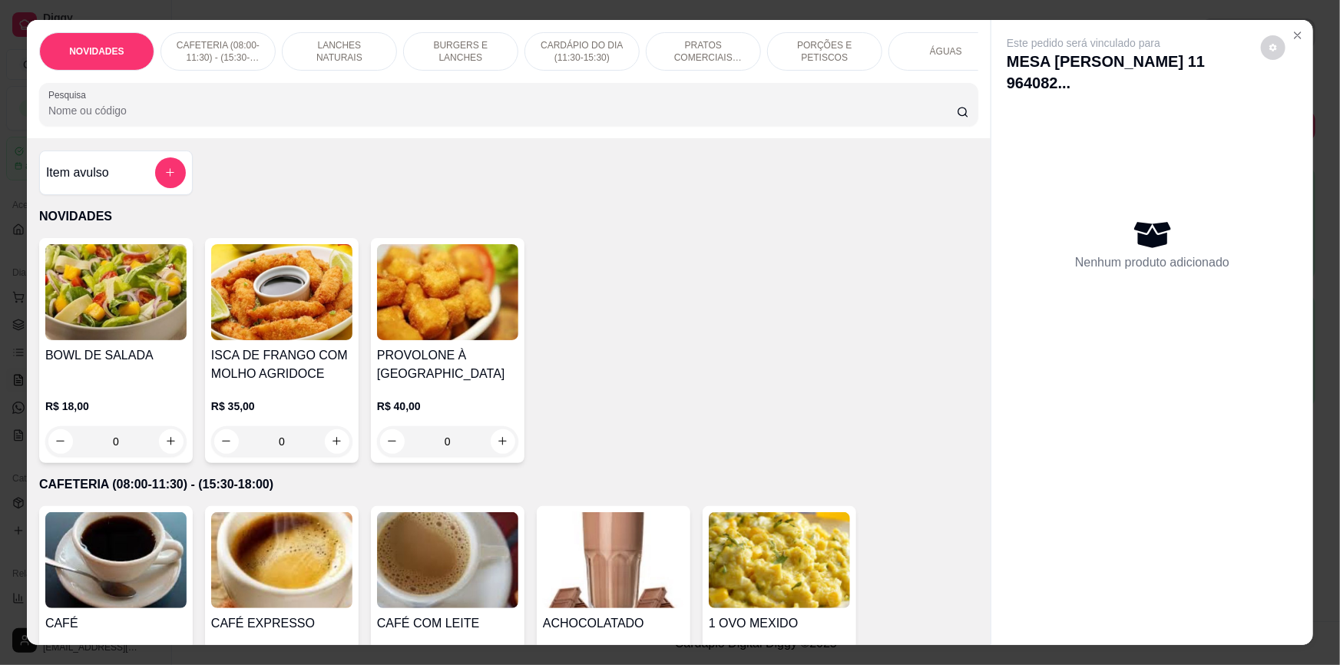
click at [88, 108] on div at bounding box center [508, 104] width 920 height 31
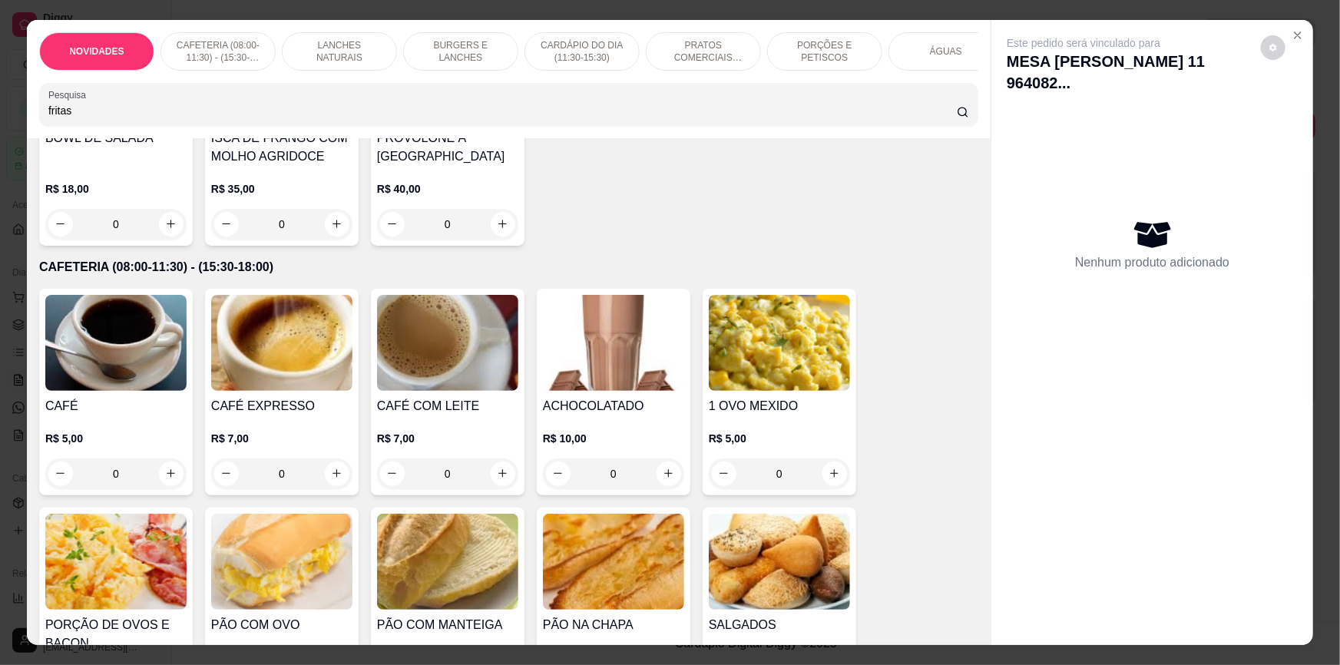
scroll to position [0, 0]
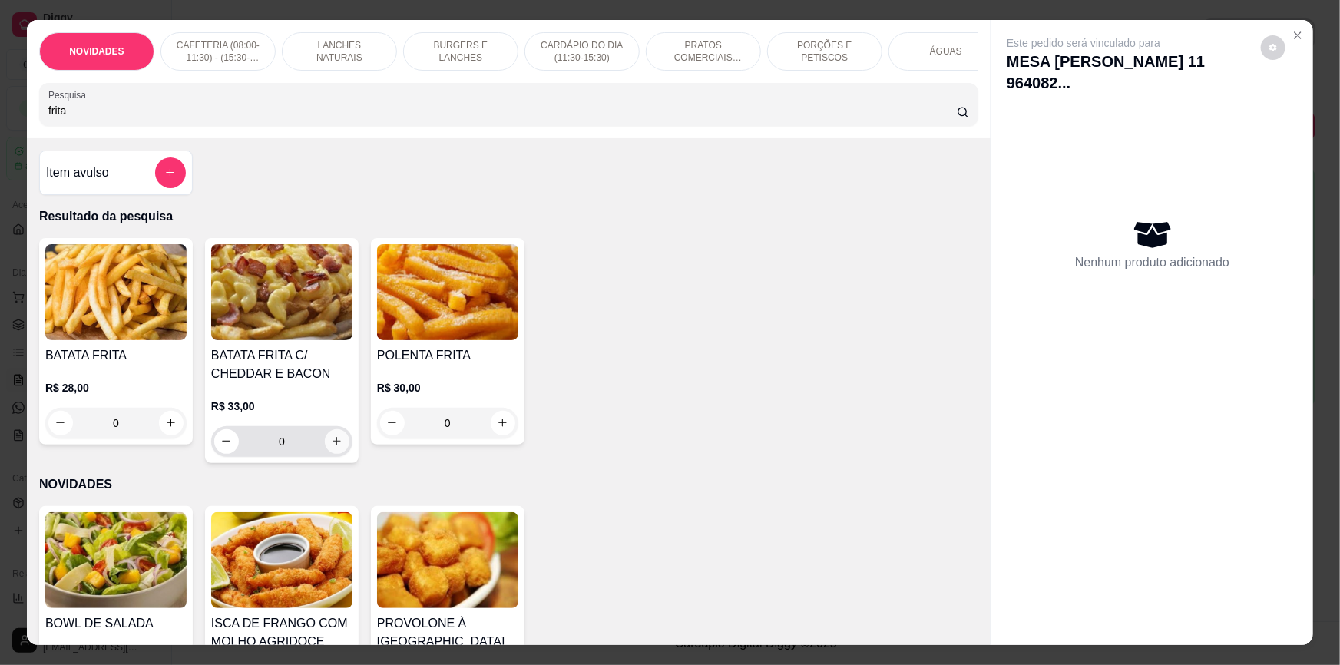
type input "frita"
click at [333, 447] on icon "increase-product-quantity" at bounding box center [337, 441] width 12 height 12
type input "1"
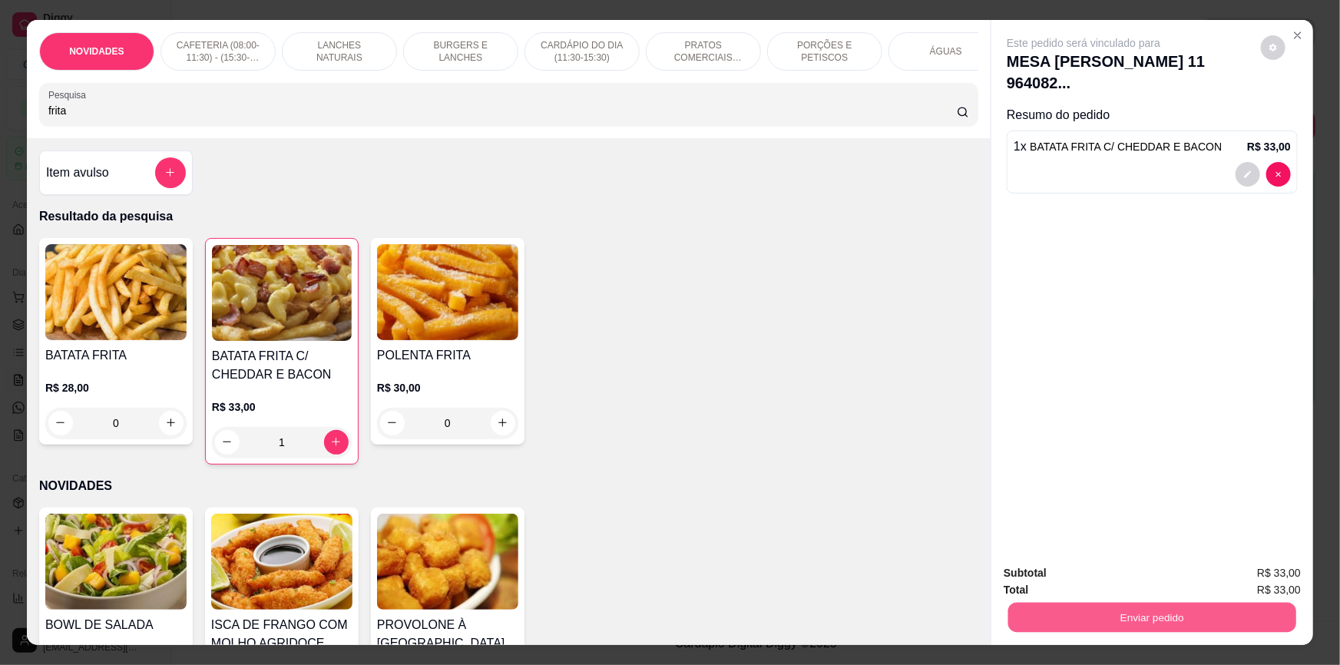
click at [1228, 608] on button "Enviar pedido" at bounding box center [1152, 618] width 288 height 30
click at [1140, 590] on button "Não registrar e enviar pedido" at bounding box center [1102, 579] width 155 height 28
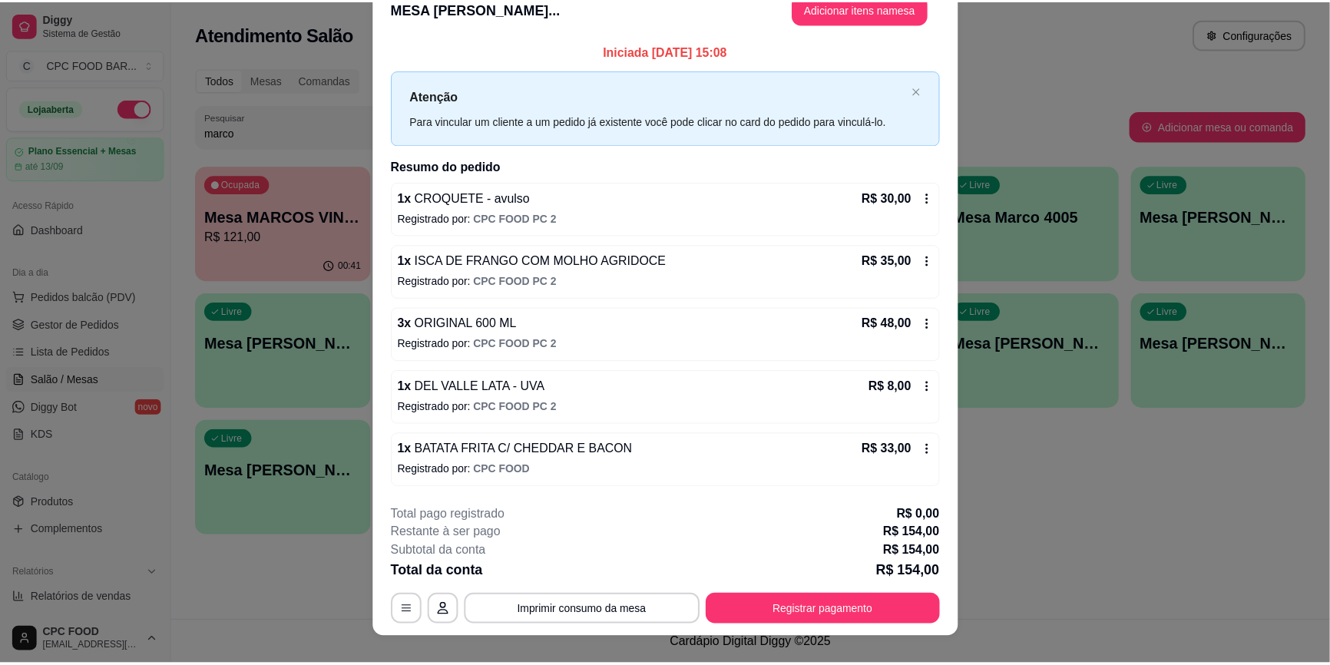
scroll to position [44, 0]
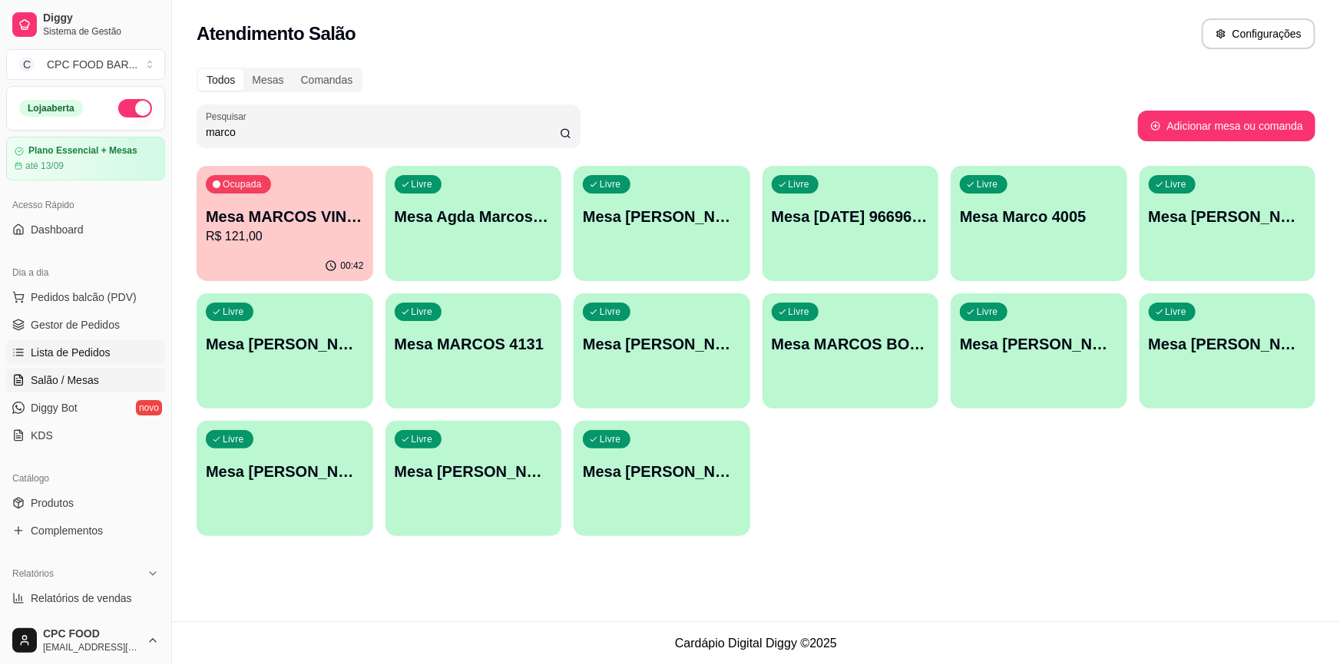
click at [51, 345] on span "Lista de Pedidos" at bounding box center [71, 352] width 80 height 15
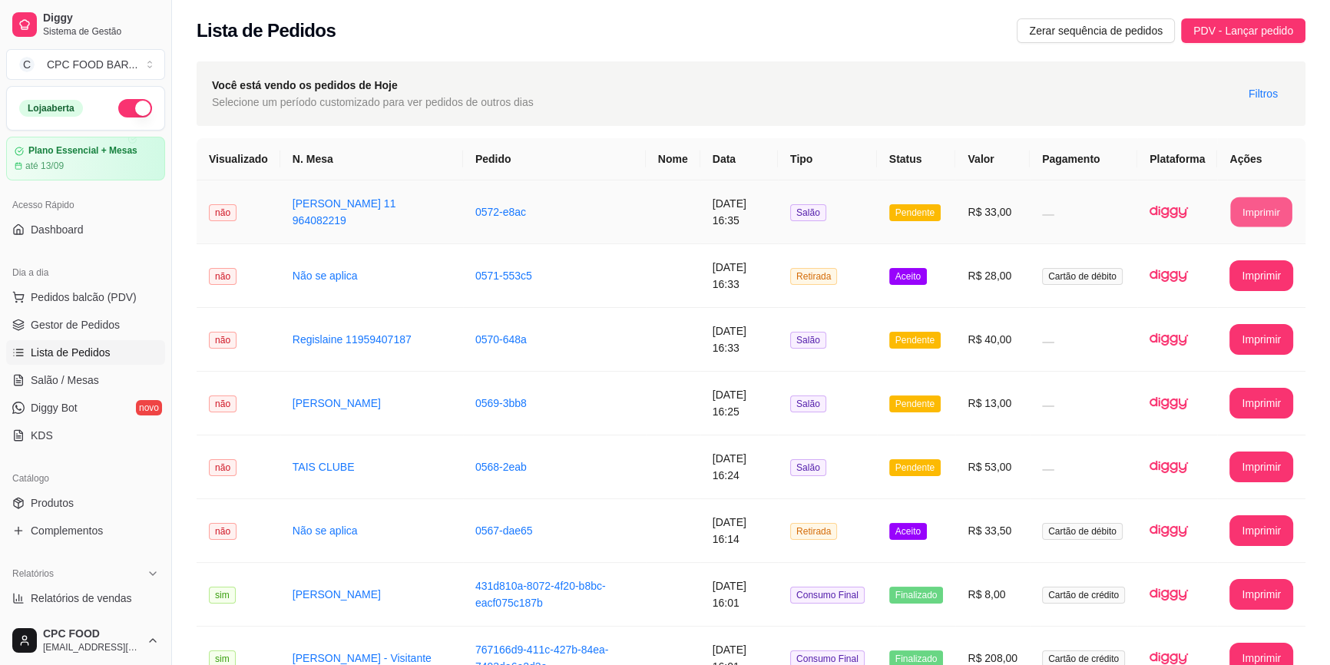
click at [1274, 213] on button "Imprimir" at bounding box center [1261, 212] width 61 height 30
click at [107, 292] on span "Pedidos balcão (PDV)" at bounding box center [84, 296] width 106 height 15
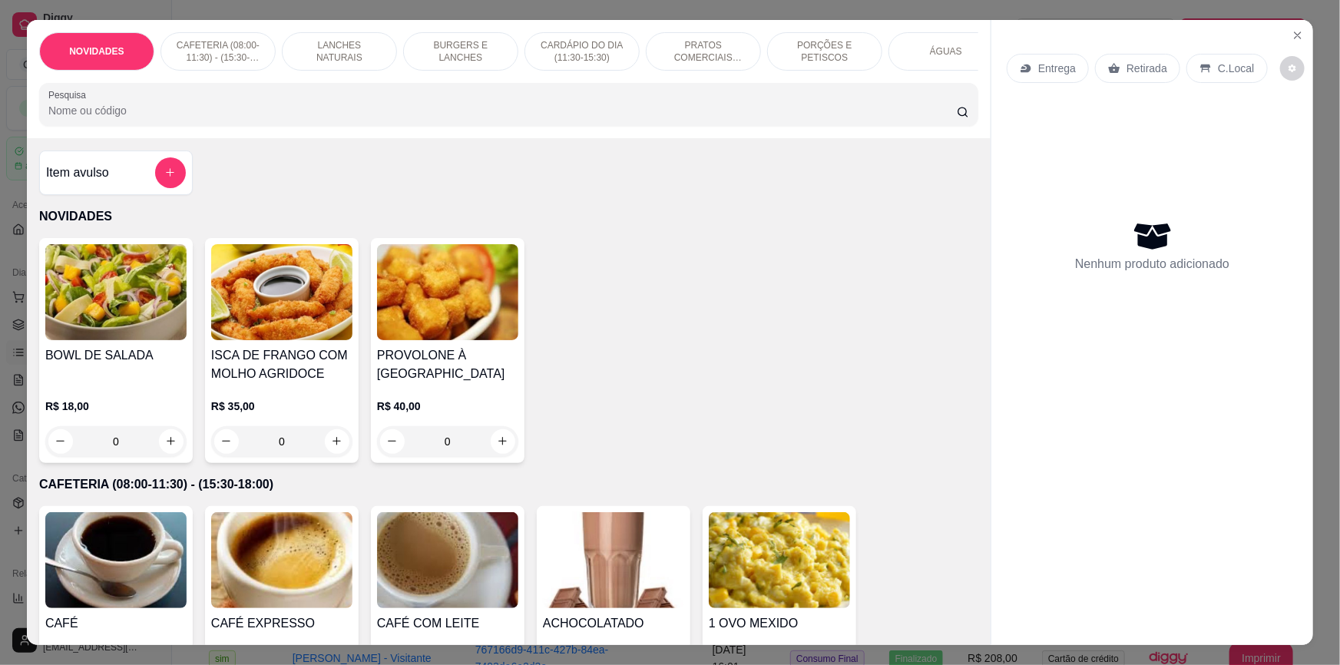
click at [680, 118] on input "Pesquisa" at bounding box center [502, 110] width 908 height 15
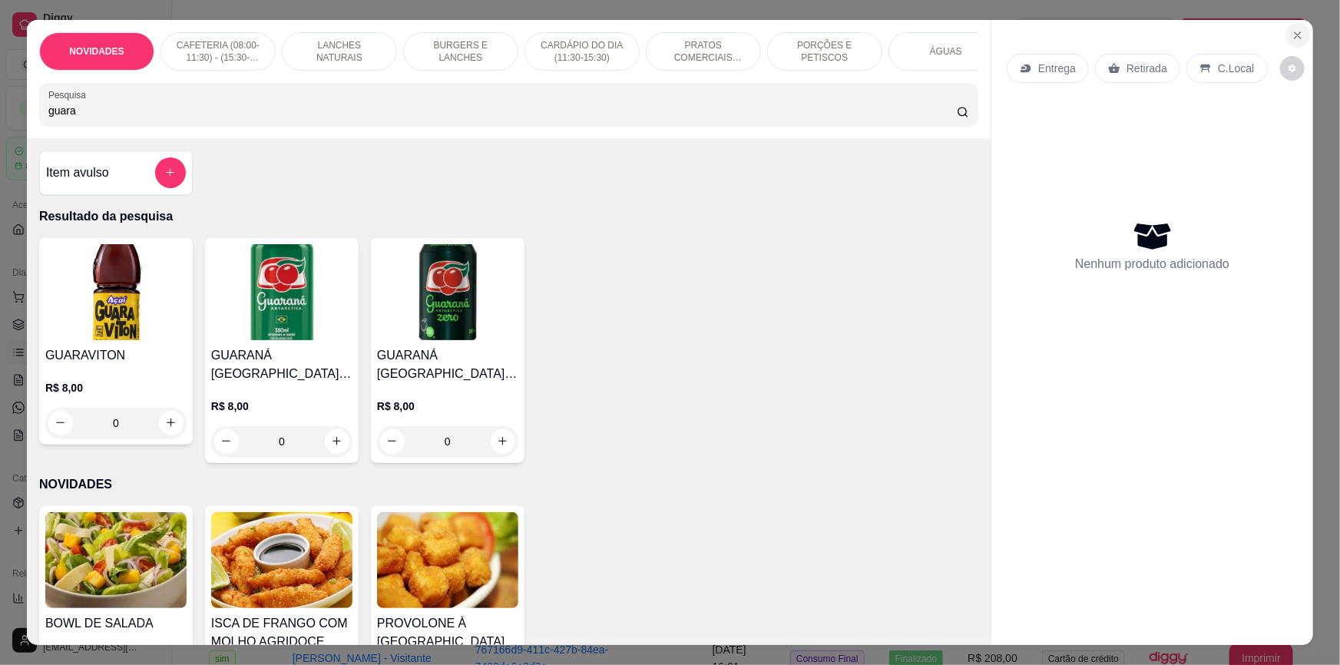
type input "guara"
click at [1294, 38] on icon "Close" at bounding box center [1297, 35] width 6 height 6
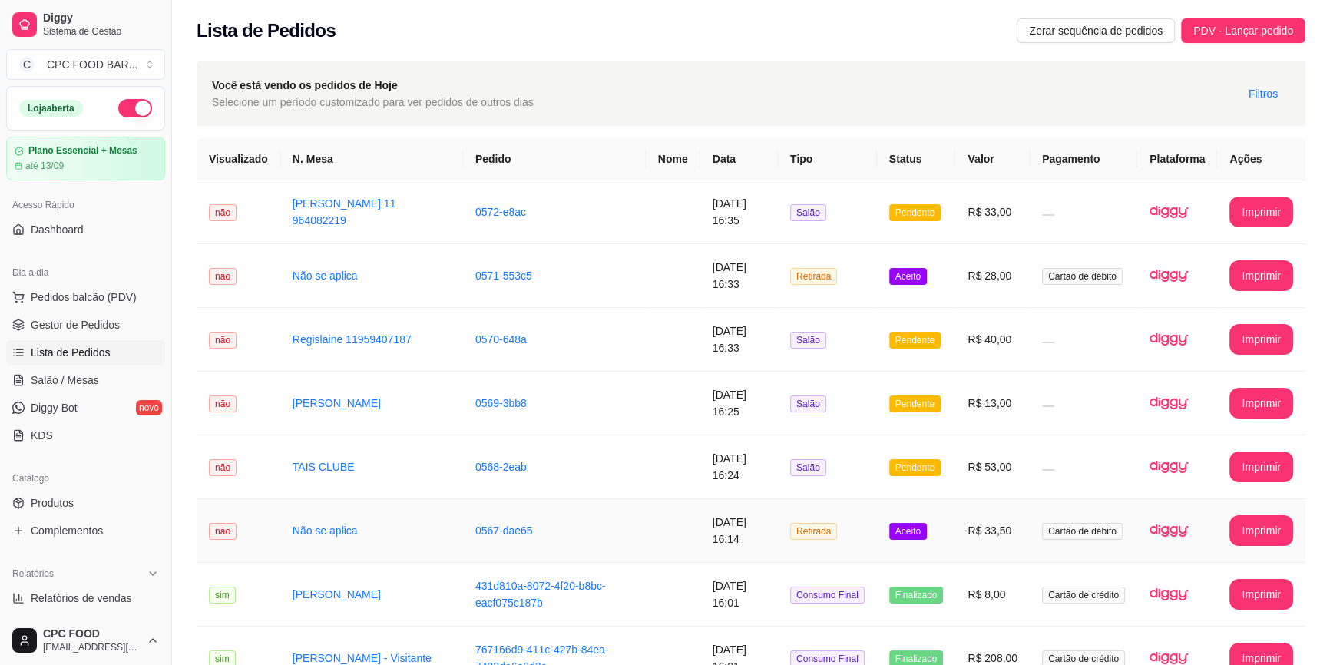
click at [360, 537] on td "Não se aplica" at bounding box center [371, 531] width 183 height 64
click at [1111, 344] on td at bounding box center [1082, 340] width 107 height 64
click at [1057, 464] on td at bounding box center [1082, 467] width 107 height 64
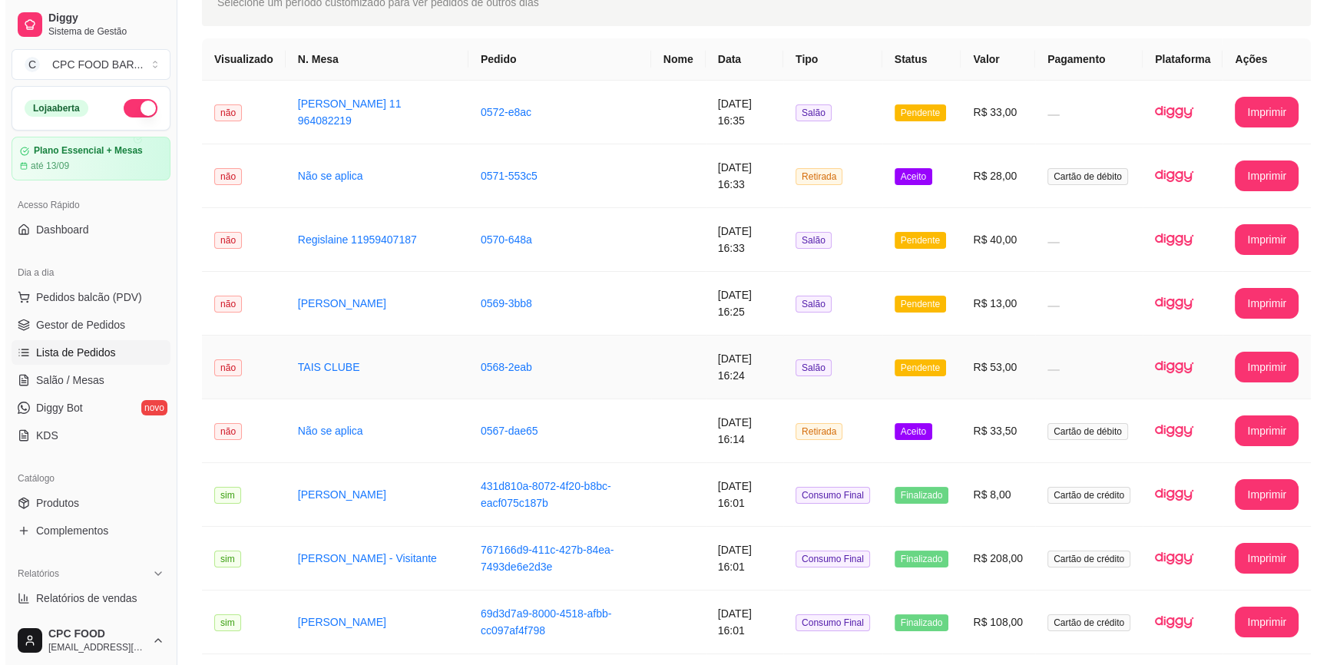
scroll to position [139, 0]
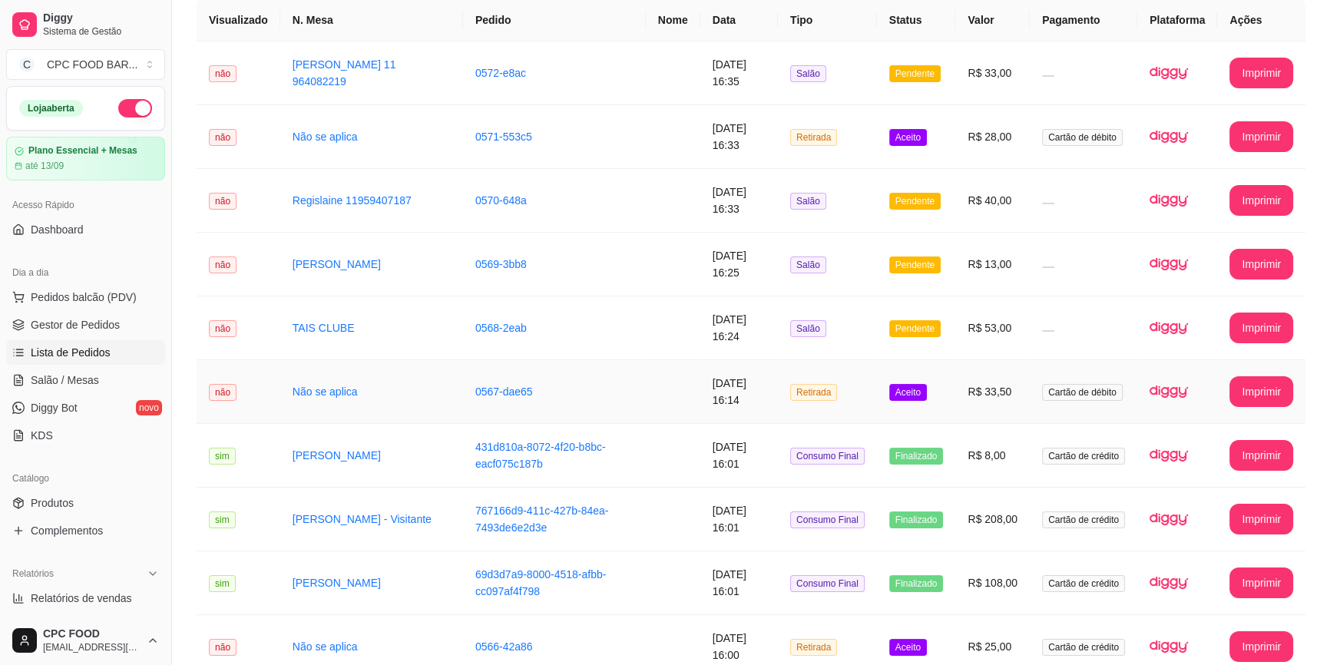
click at [606, 385] on td "0567-dae65" at bounding box center [554, 392] width 183 height 64
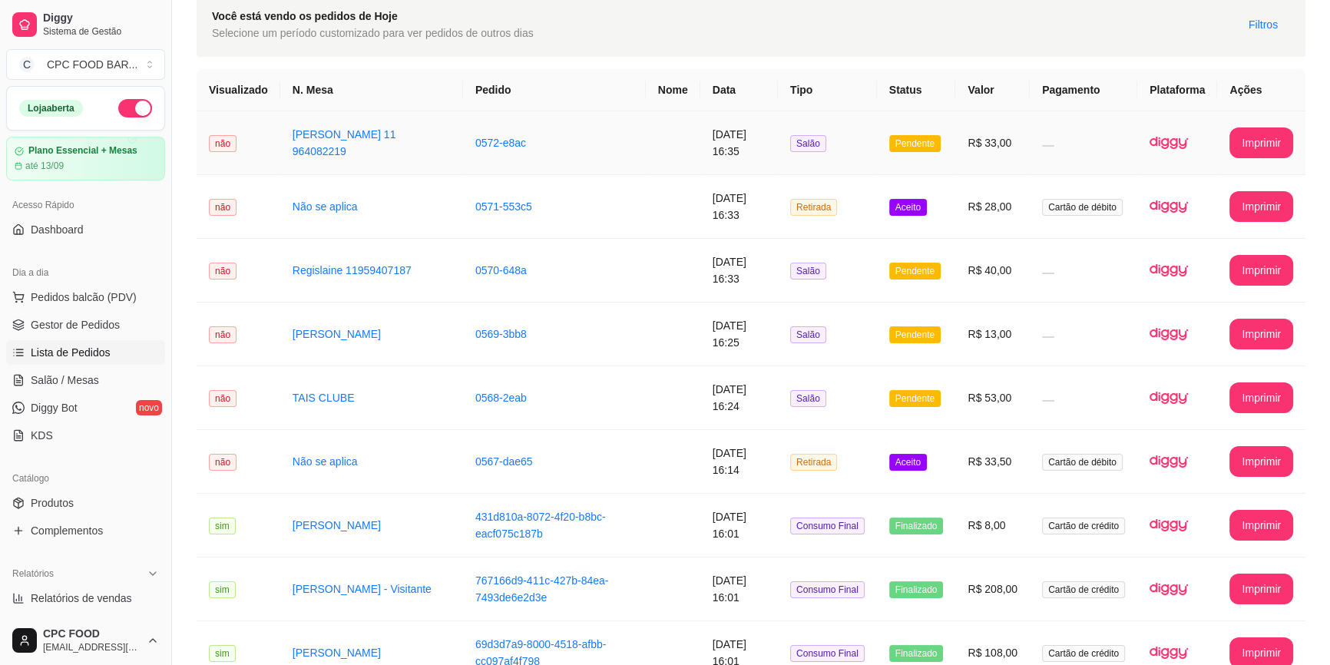
click at [610, 140] on td "0572-e8ac" at bounding box center [554, 143] width 183 height 64
click at [555, 255] on td "0570-648a" at bounding box center [554, 271] width 183 height 64
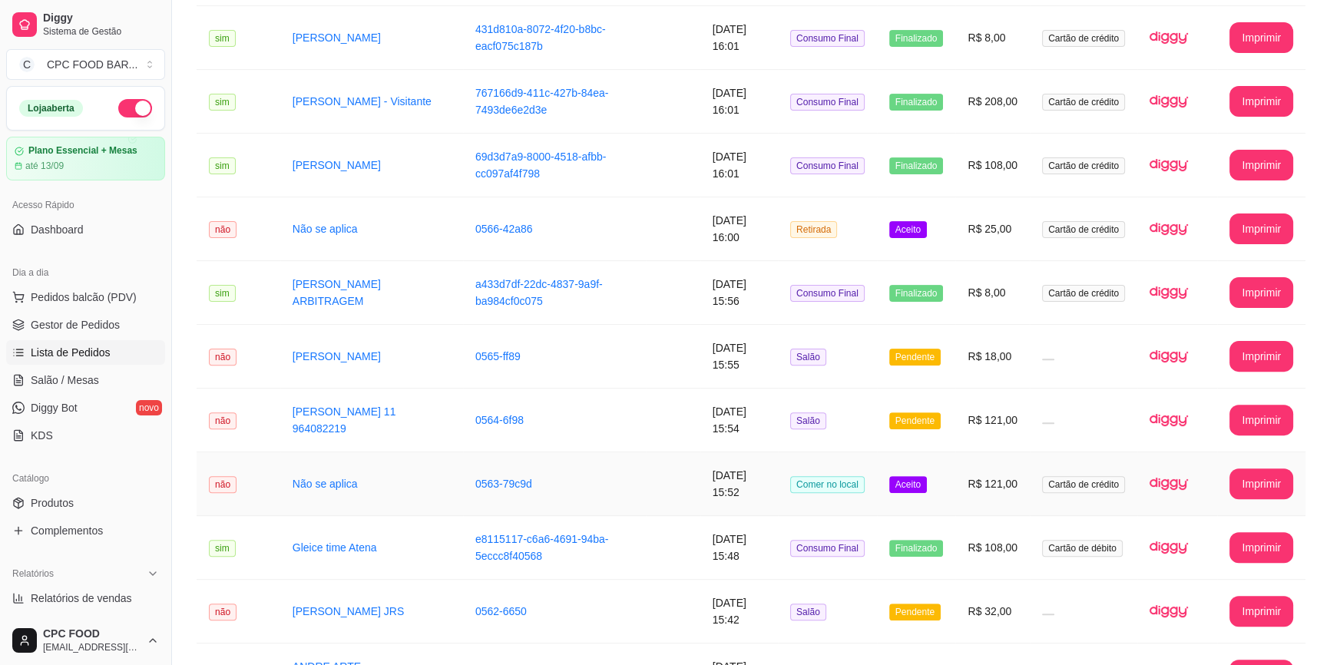
scroll to position [558, 0]
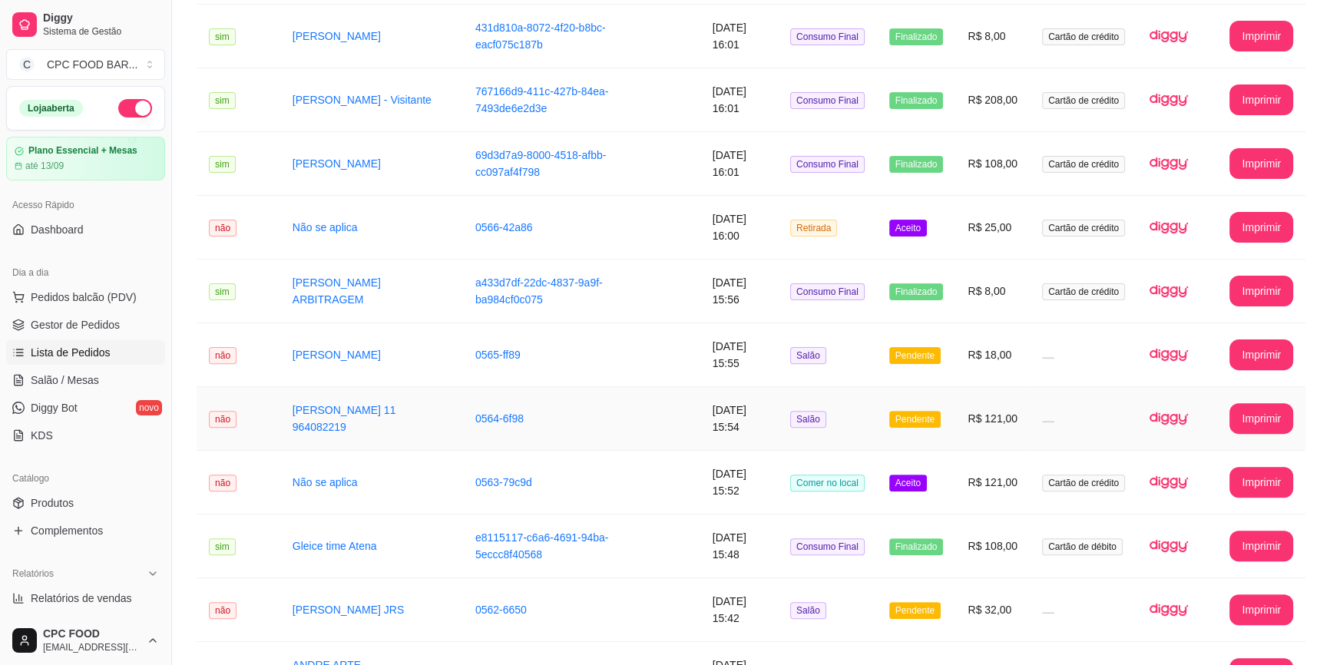
click at [345, 419] on td "MARCOS VINICIUS 11 964082219" at bounding box center [371, 419] width 183 height 64
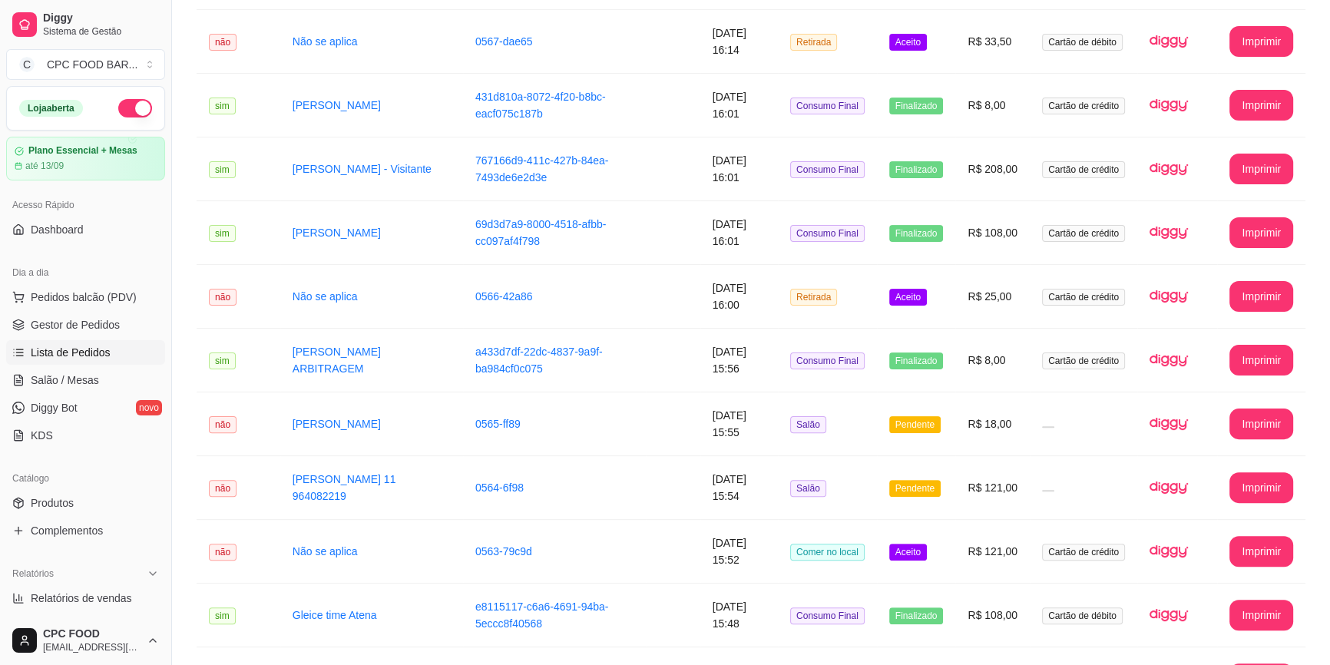
scroll to position [349, 0]
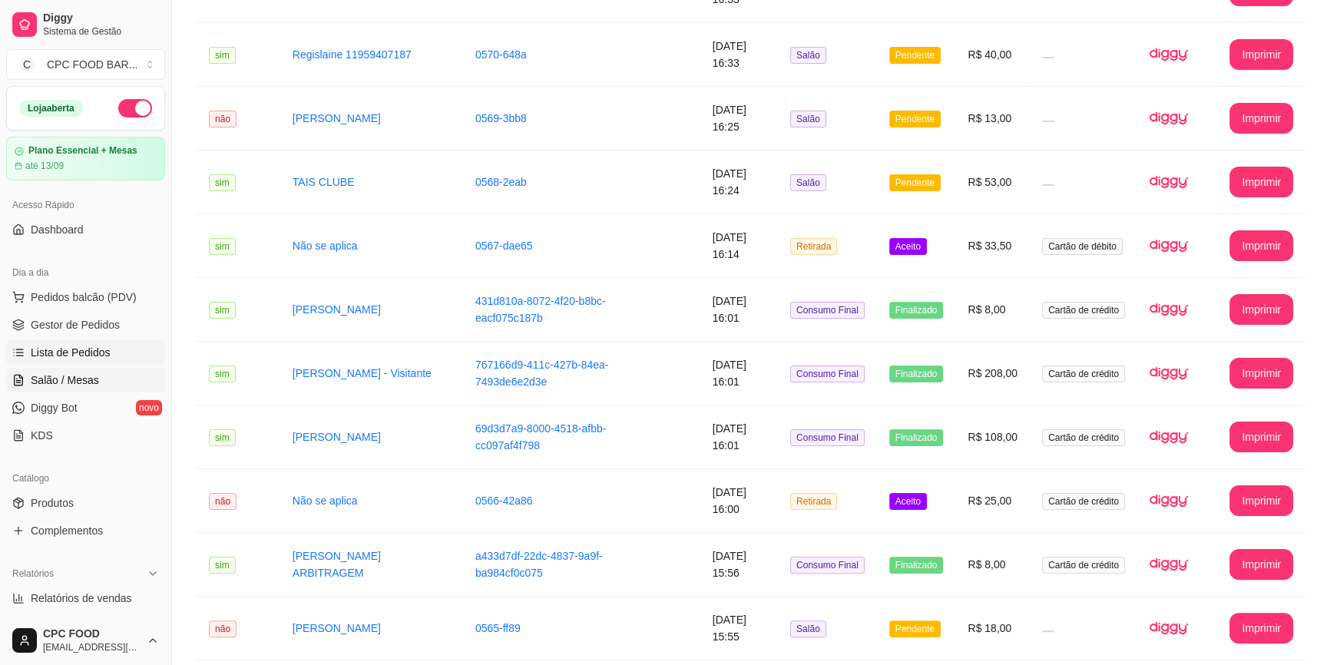
click at [89, 384] on span "Salão / Mesas" at bounding box center [65, 379] width 68 height 15
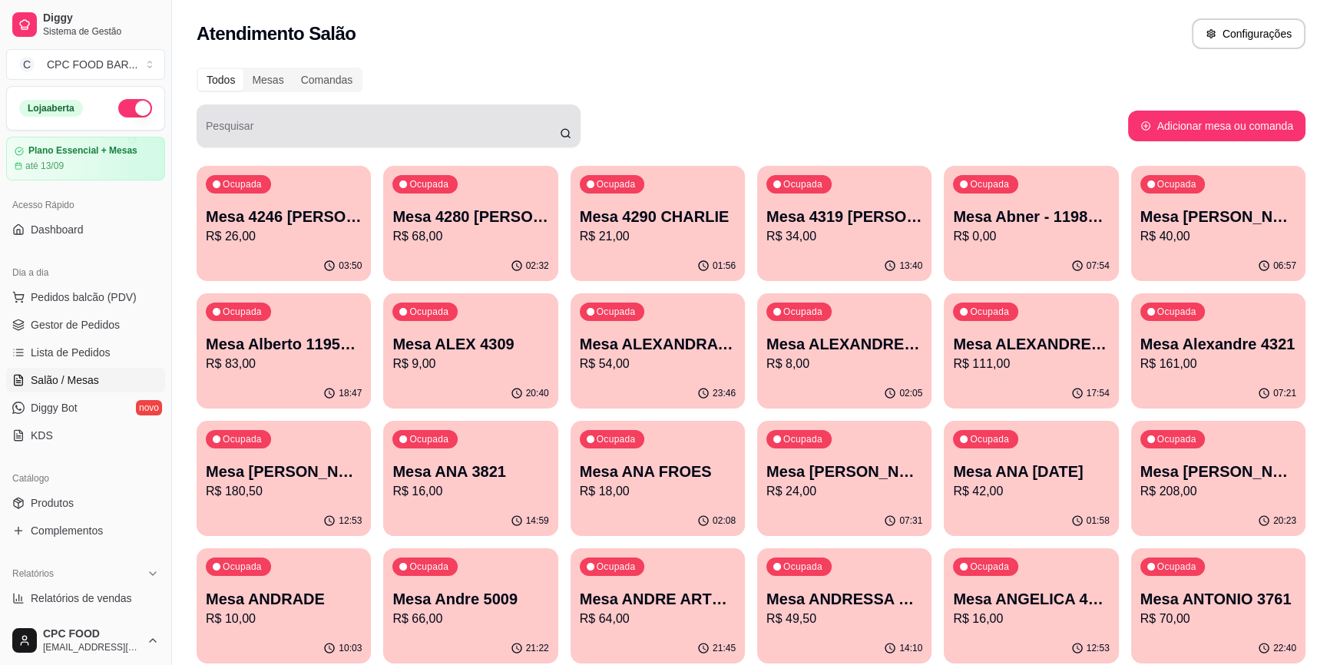
click at [320, 129] on input "Pesquisar" at bounding box center [383, 131] width 354 height 15
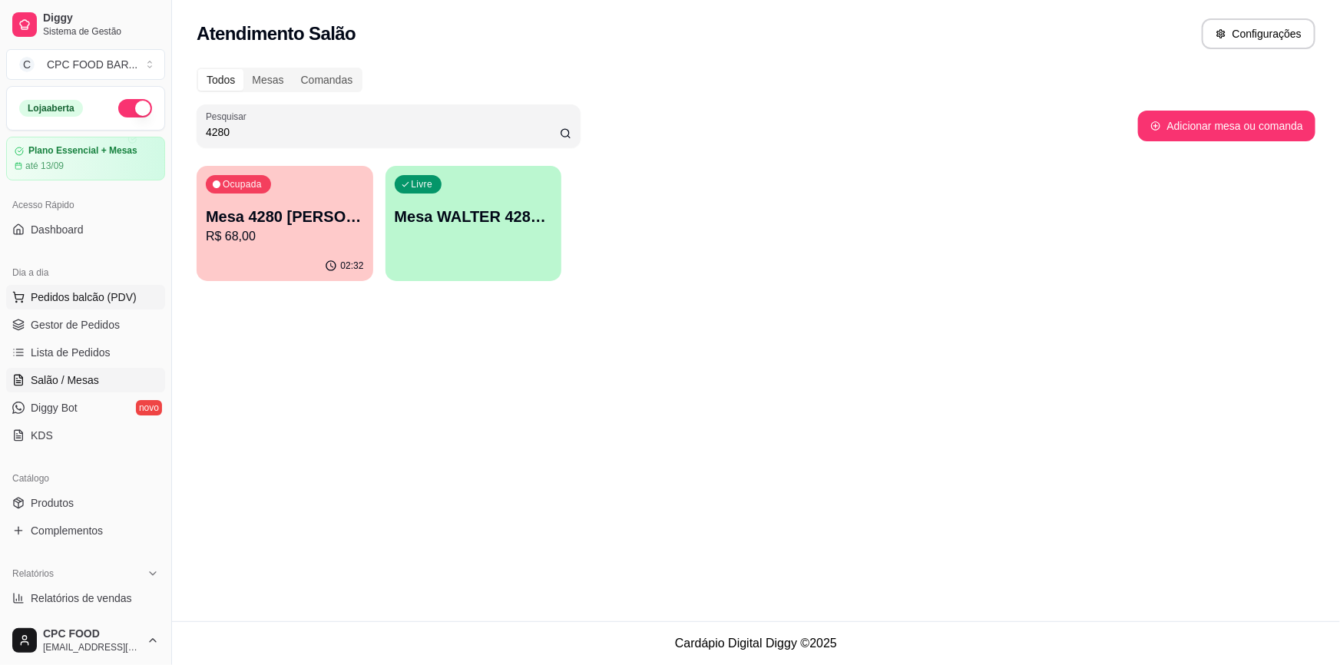
type input "4280"
click at [75, 294] on span "Pedidos balcão (PDV)" at bounding box center [84, 296] width 106 height 15
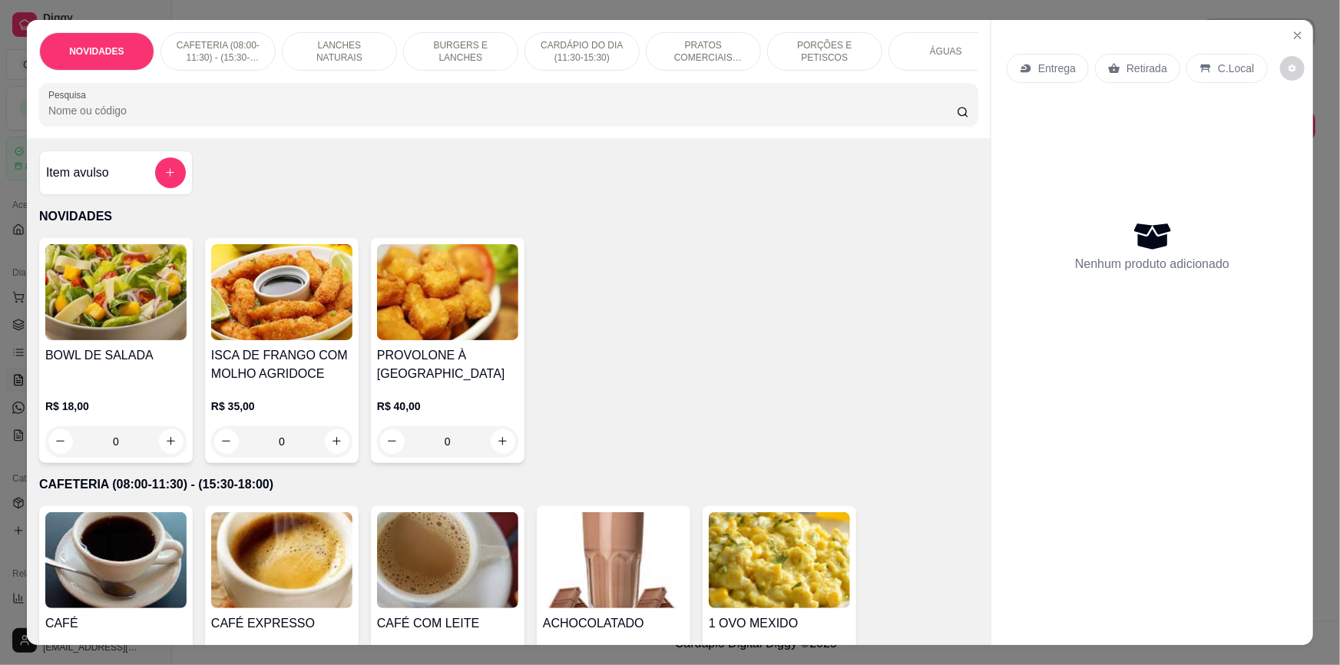
click at [557, 114] on input "Pesquisa" at bounding box center [502, 110] width 908 height 15
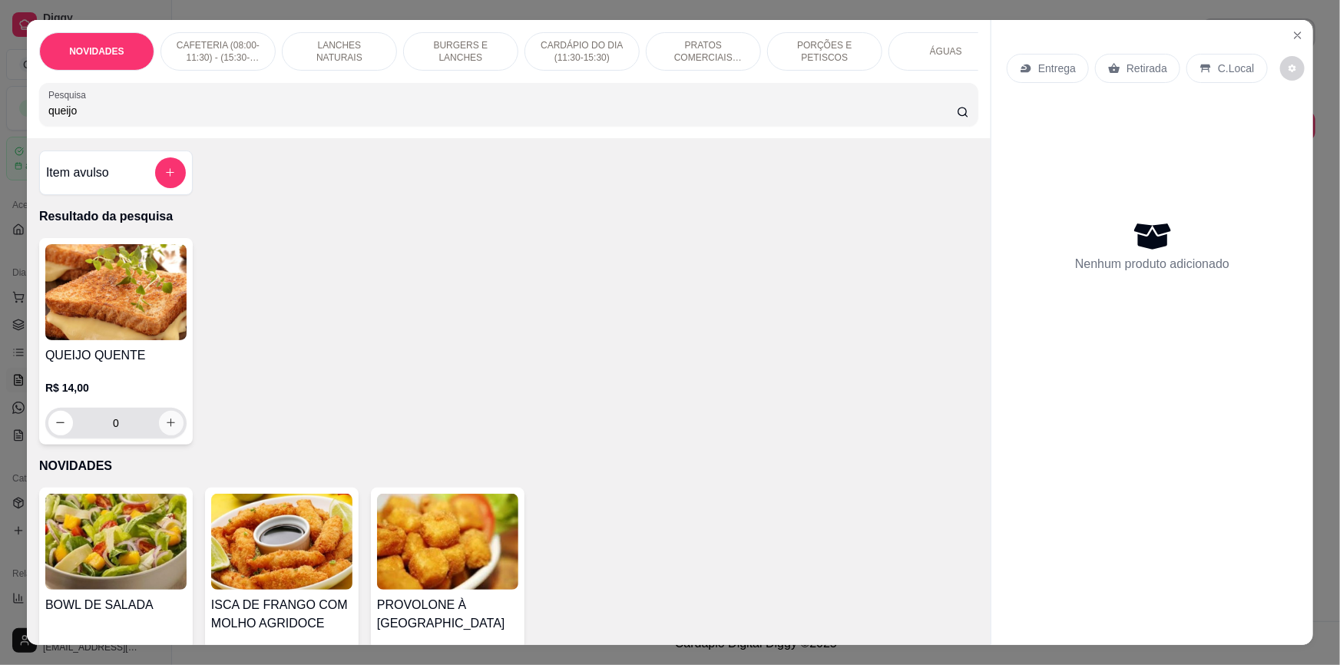
type input "queijo"
click at [170, 428] on icon "increase-product-quantity" at bounding box center [171, 423] width 12 height 12
type input "1"
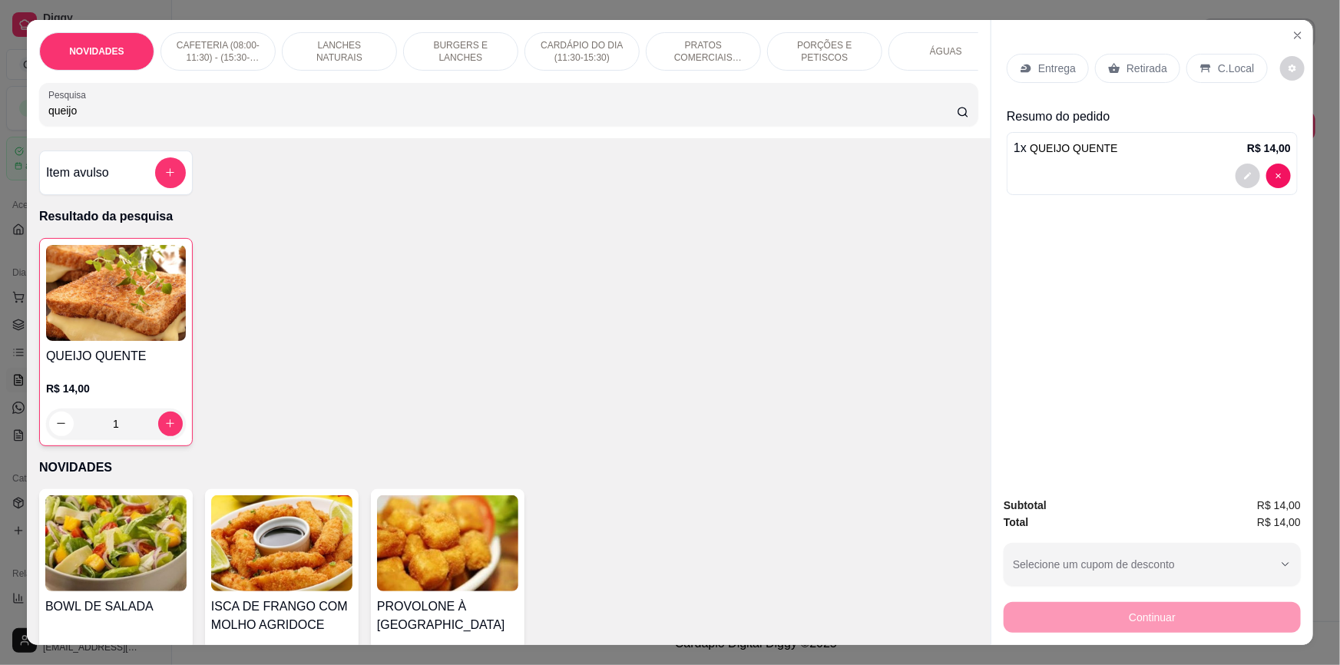
click at [1147, 58] on div "Retirada" at bounding box center [1137, 68] width 85 height 29
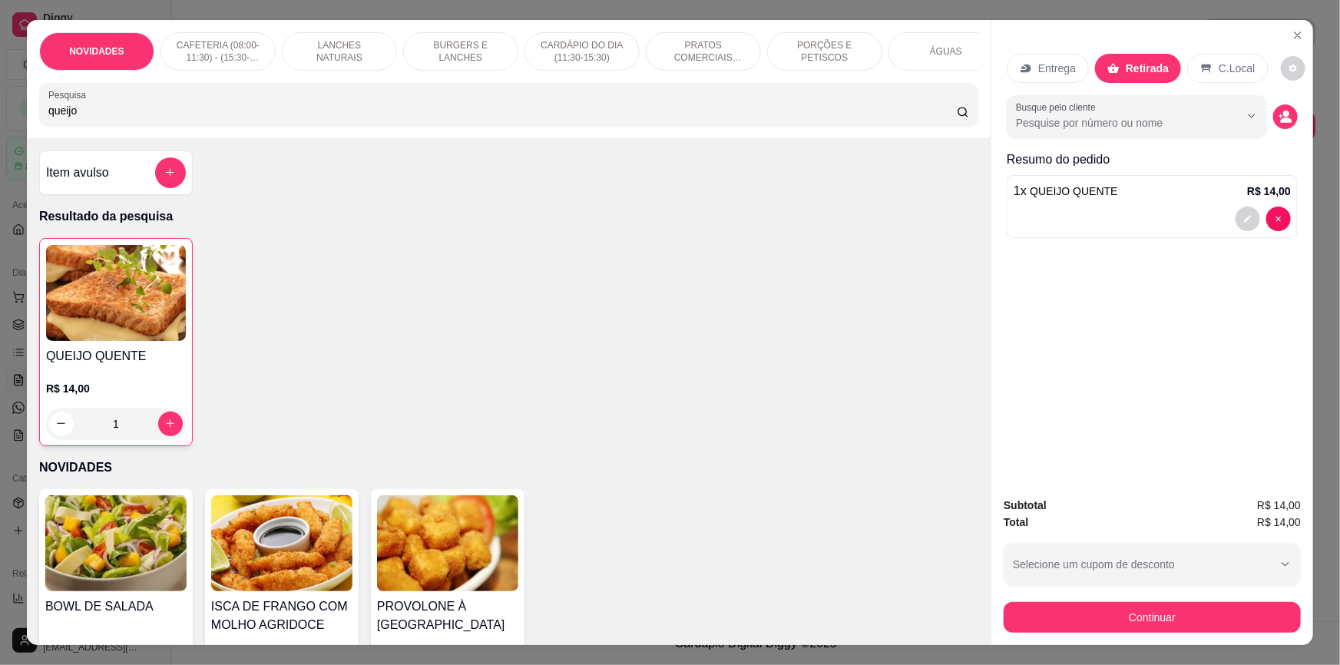
click at [795, 118] on input "queijo" at bounding box center [502, 110] width 908 height 15
type input "q"
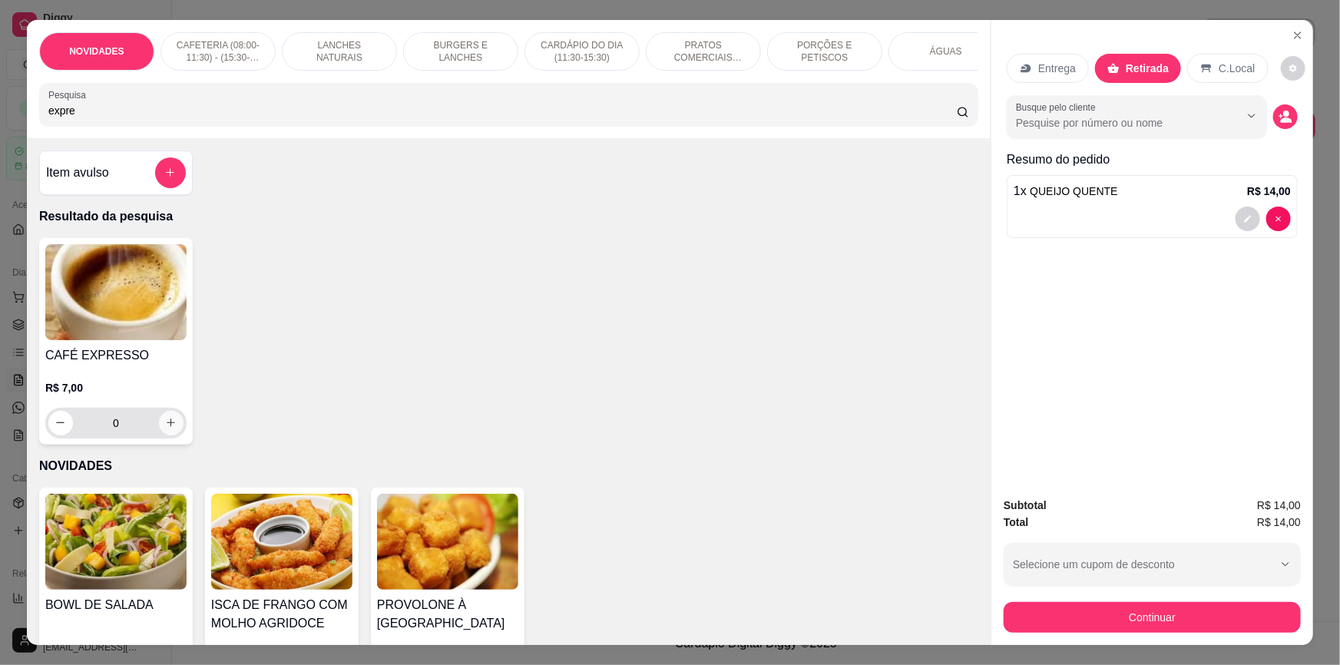
type input "expre"
click at [165, 428] on icon "increase-product-quantity" at bounding box center [171, 423] width 12 height 12
type input "1"
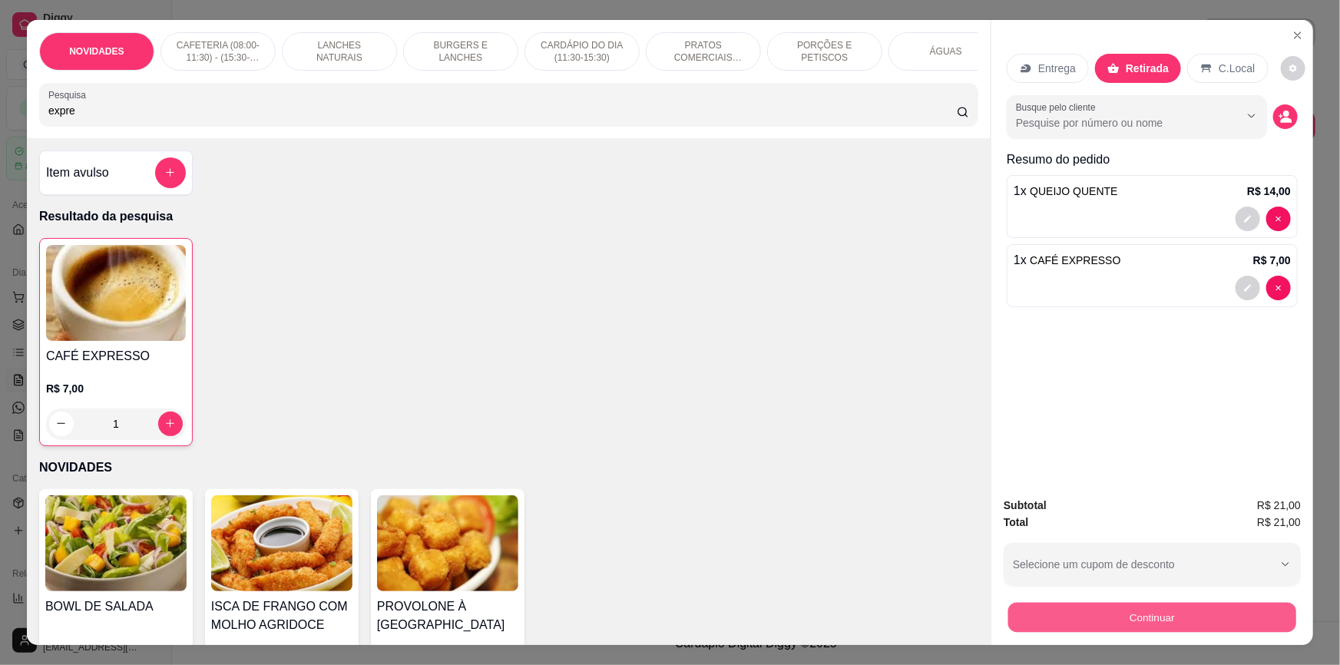
click at [1181, 623] on button "Continuar" at bounding box center [1152, 618] width 288 height 30
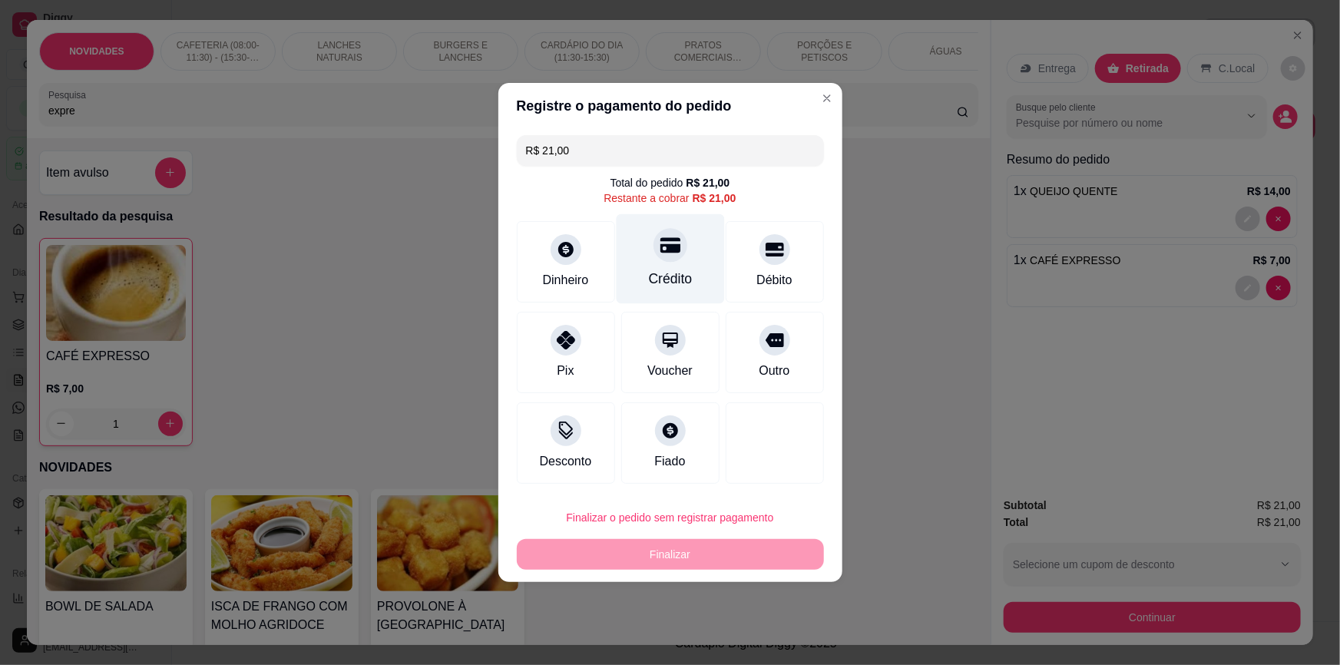
click at [691, 270] on div "Crédito" at bounding box center [670, 259] width 108 height 90
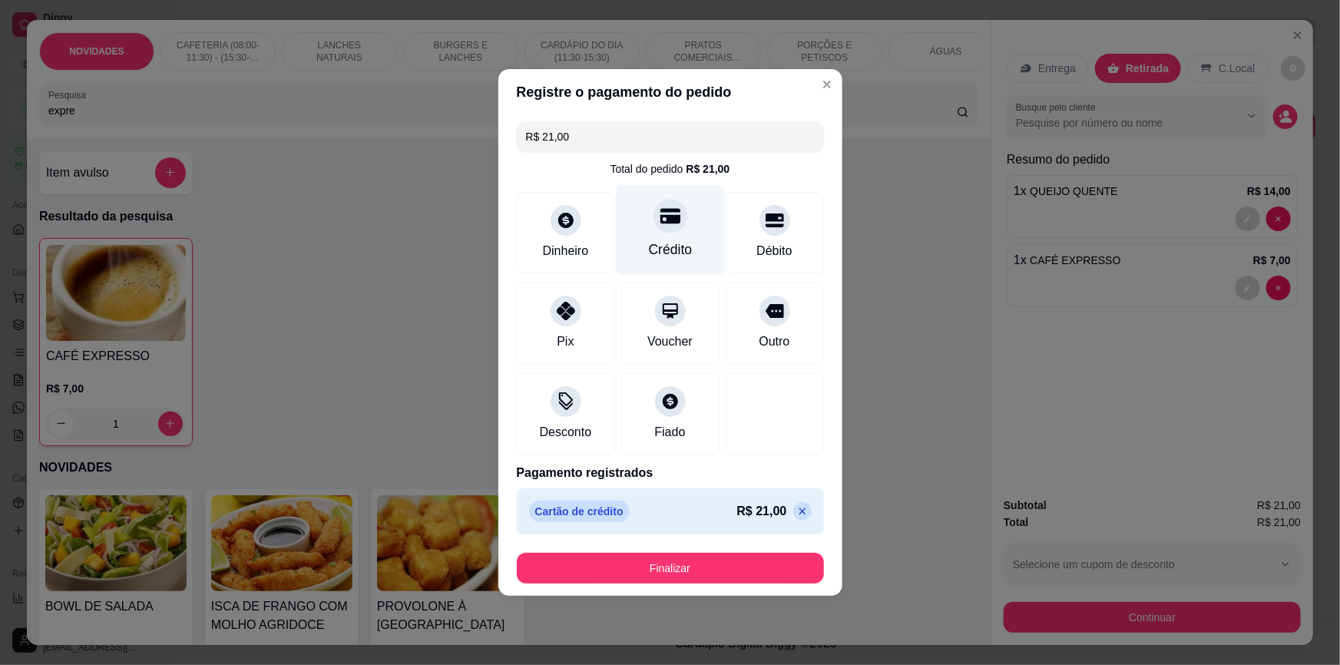
type input "R$ 0,00"
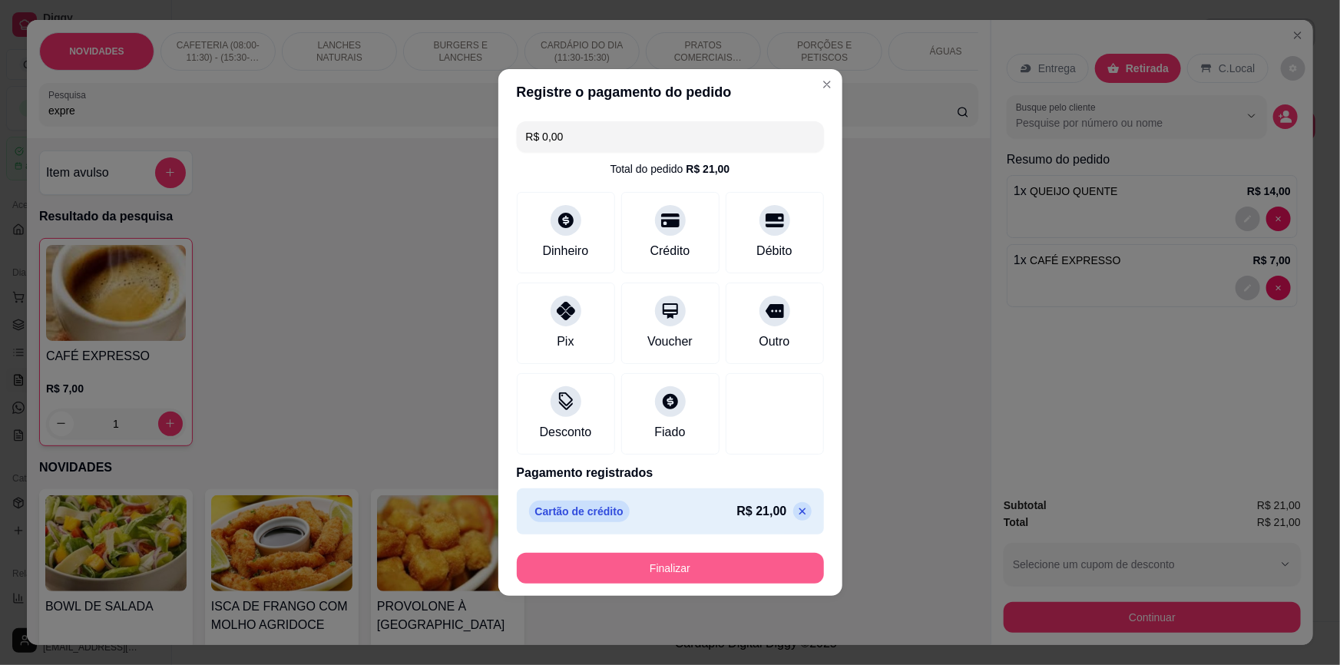
click at [698, 565] on button "Finalizar" at bounding box center [670, 568] width 307 height 31
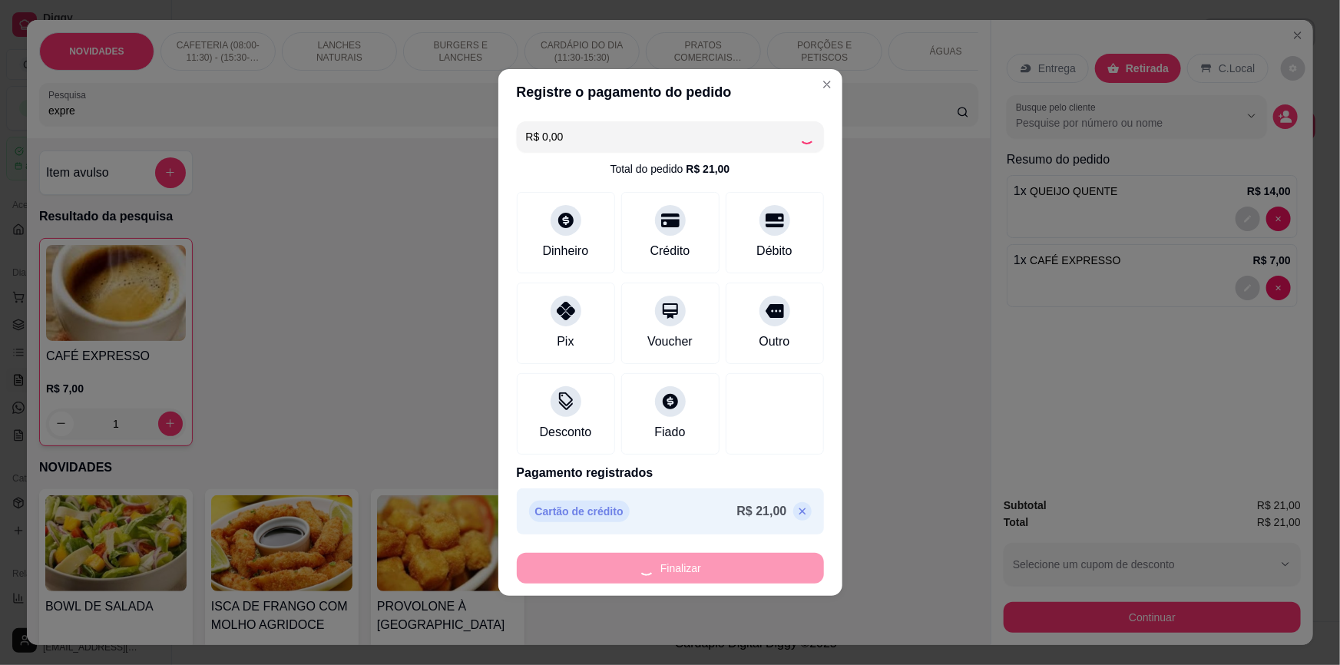
type input "0"
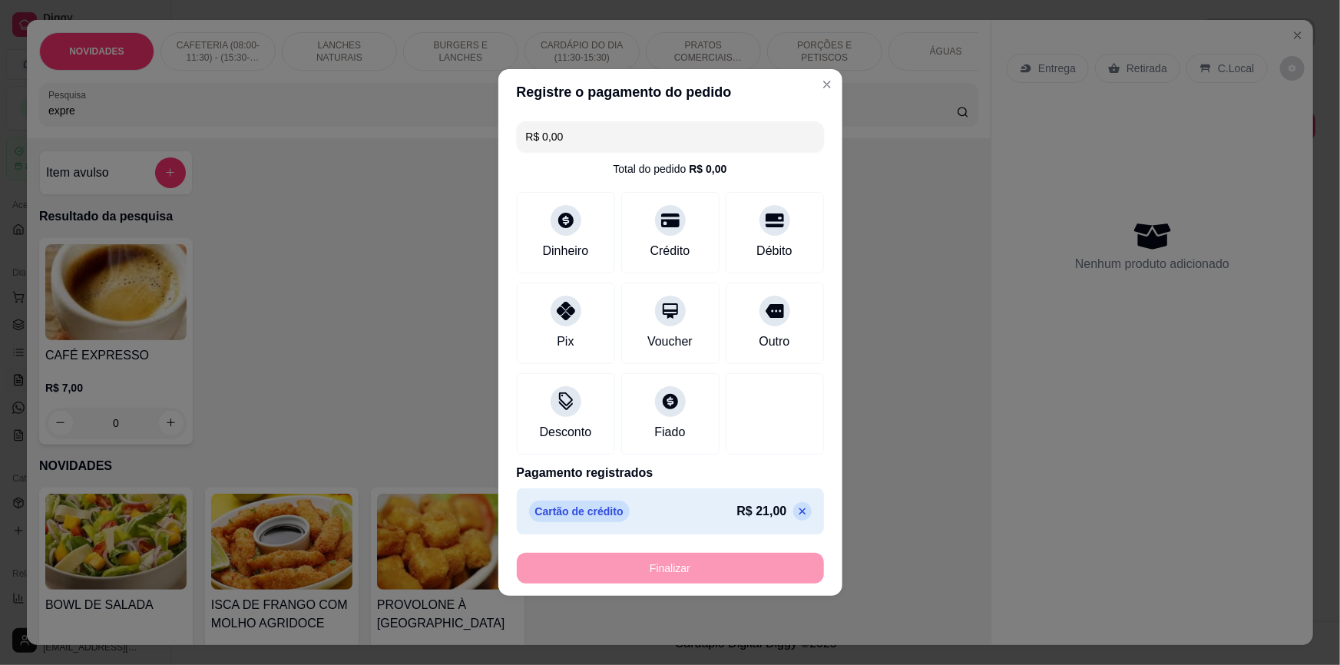
type input "-R$ 21,00"
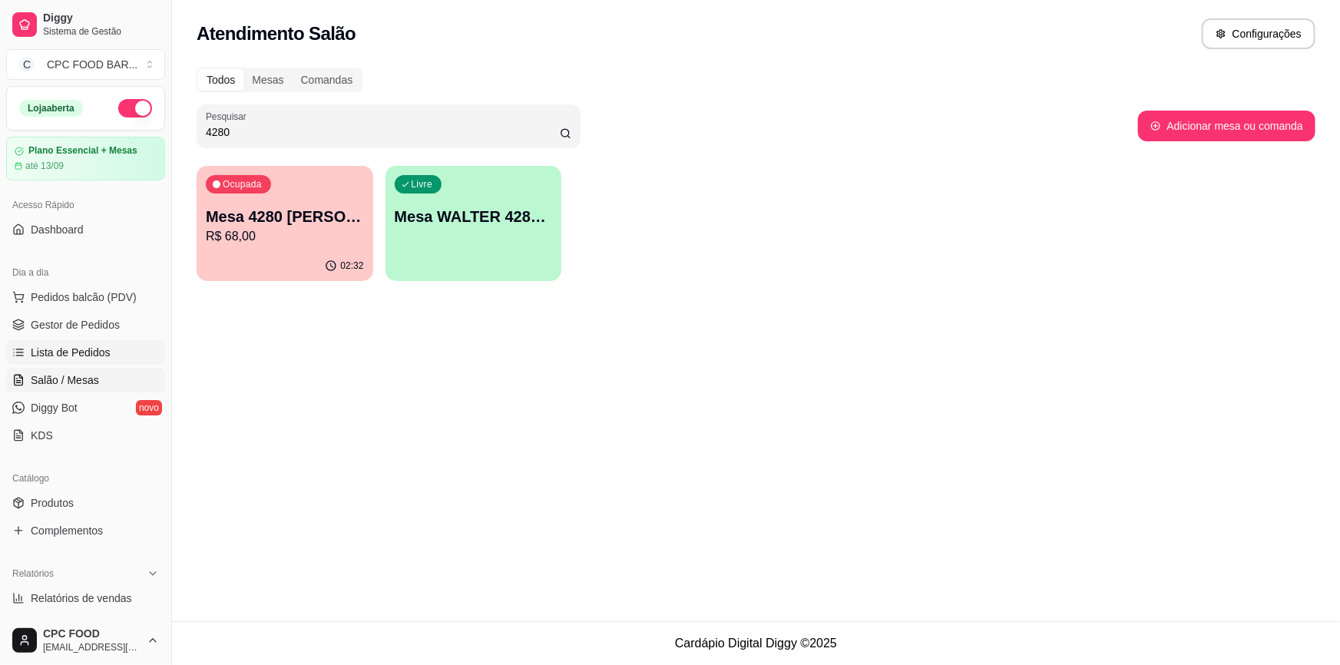
click at [77, 352] on span "Lista de Pedidos" at bounding box center [71, 352] width 80 height 15
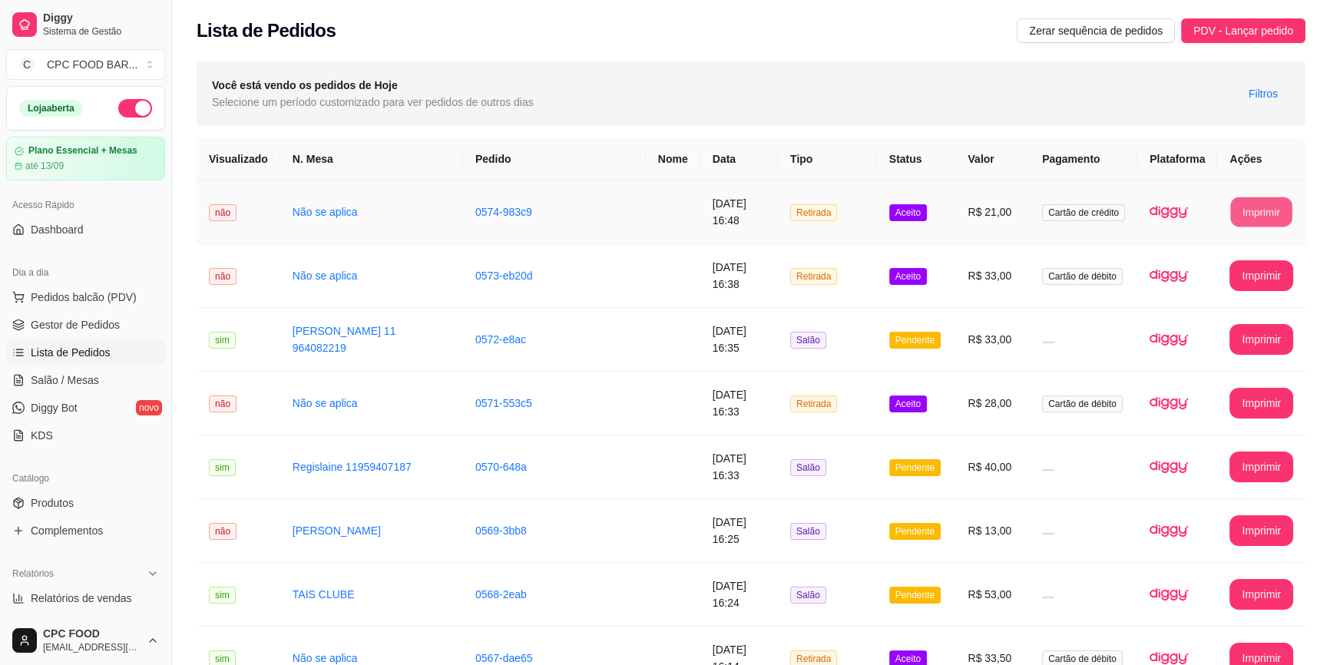
click at [1261, 207] on button "Imprimir" at bounding box center [1261, 212] width 61 height 30
click at [97, 306] on button "Pedidos balcão (PDV)" at bounding box center [85, 297] width 159 height 25
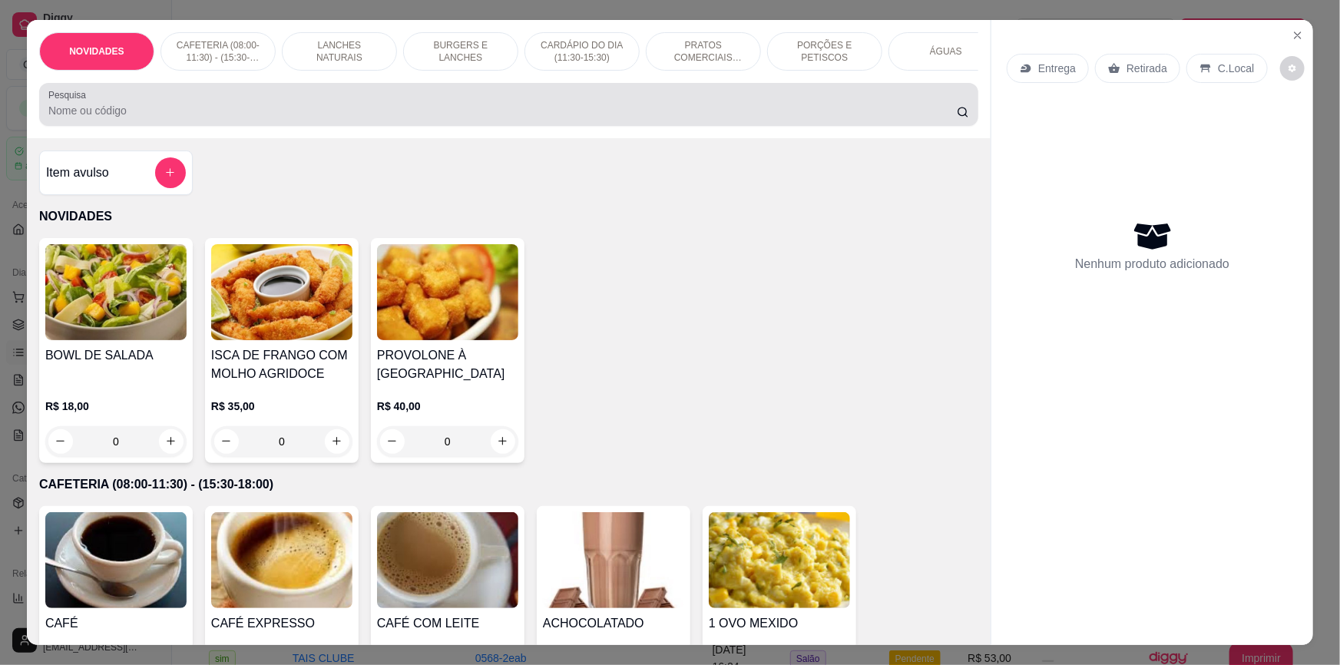
click at [497, 106] on div at bounding box center [508, 104] width 920 height 31
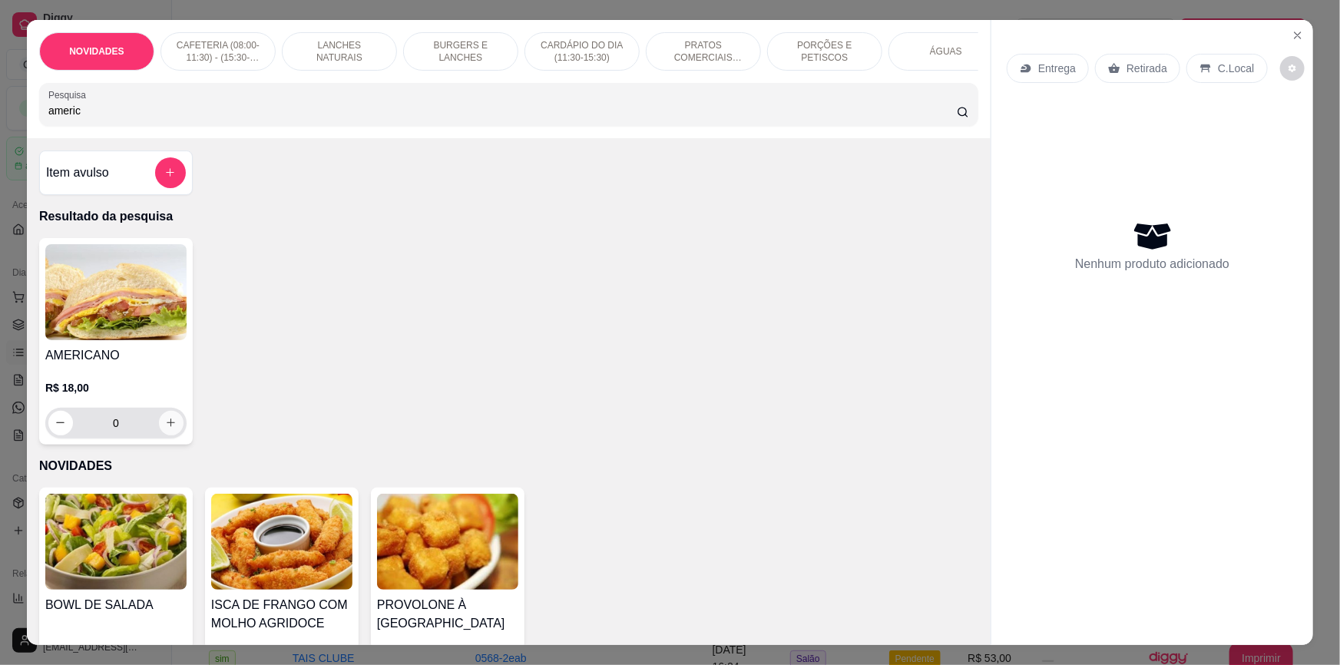
type input "americ"
click at [168, 425] on button "increase-product-quantity" at bounding box center [171, 423] width 25 height 25
type input "1"
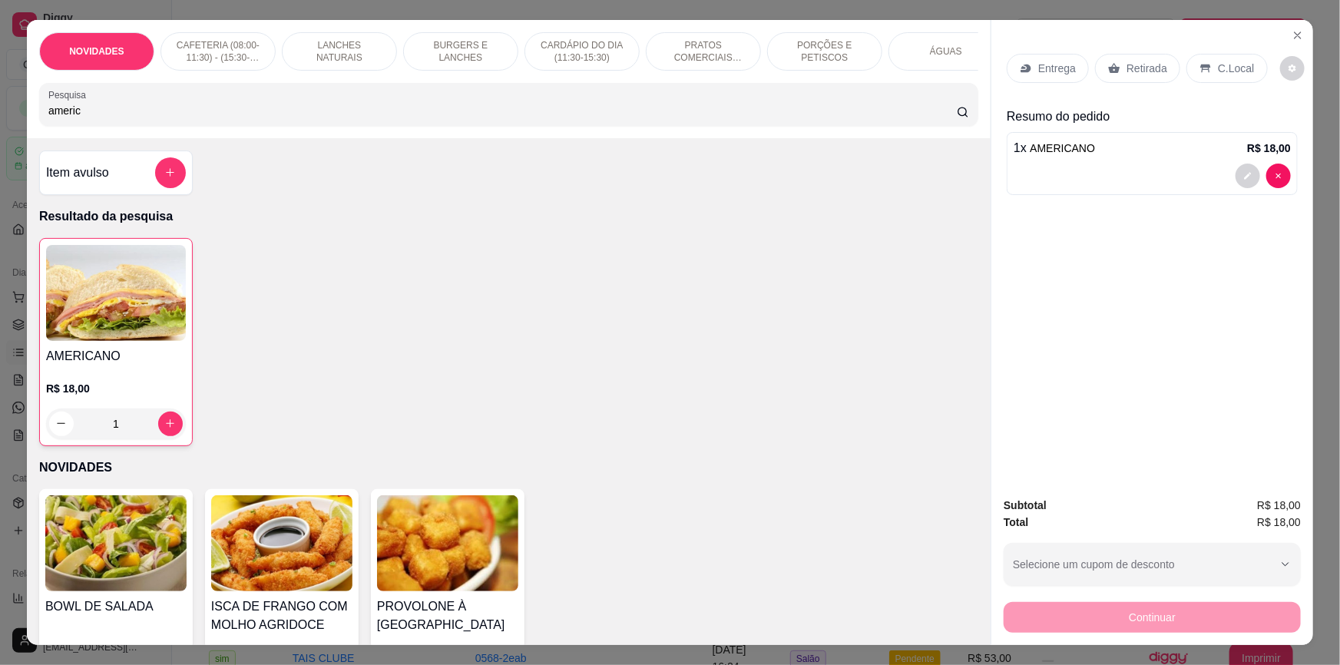
click at [115, 118] on input "americ" at bounding box center [502, 110] width 908 height 15
type input "a"
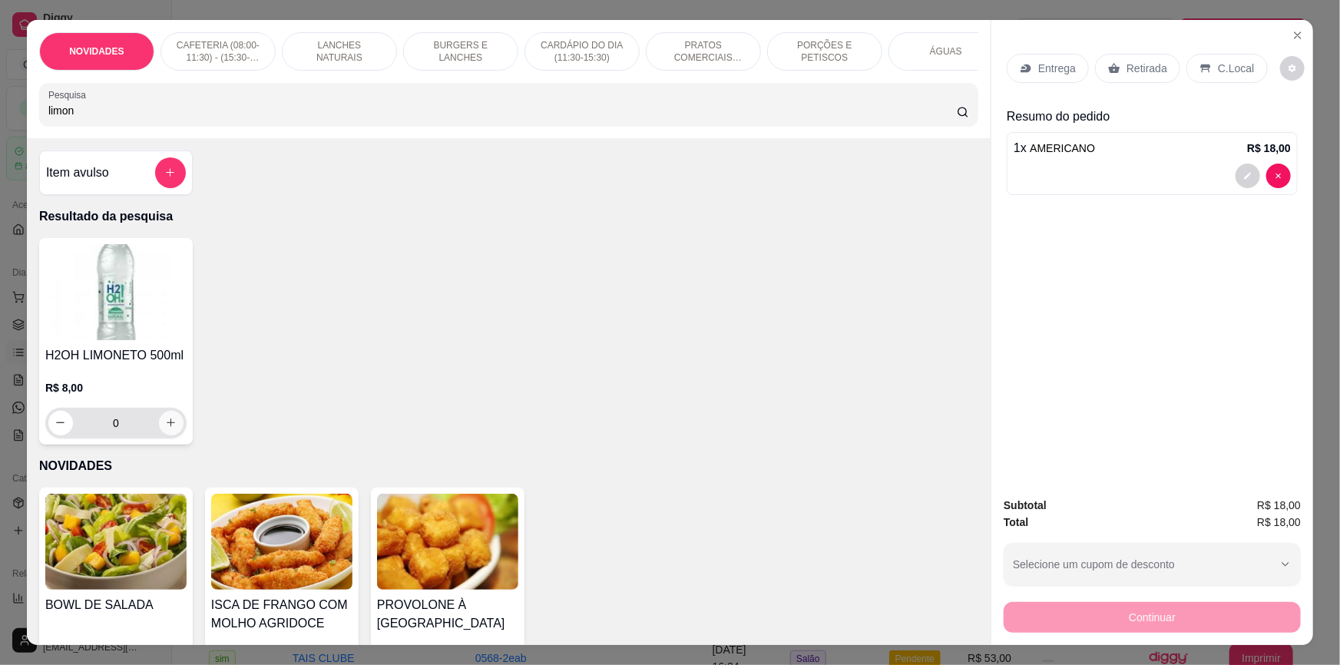
type input "limon"
click at [164, 435] on button "increase-product-quantity" at bounding box center [171, 423] width 25 height 25
type input "1"
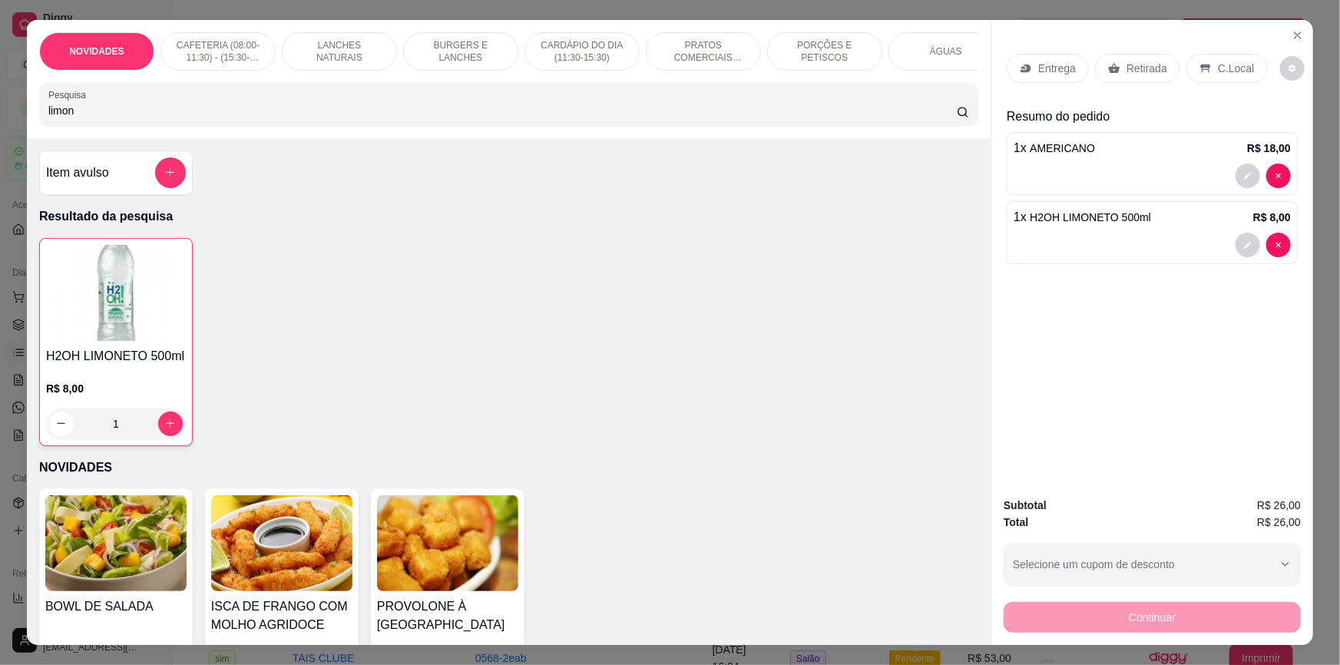
click at [1158, 65] on p "Retirada" at bounding box center [1146, 68] width 41 height 15
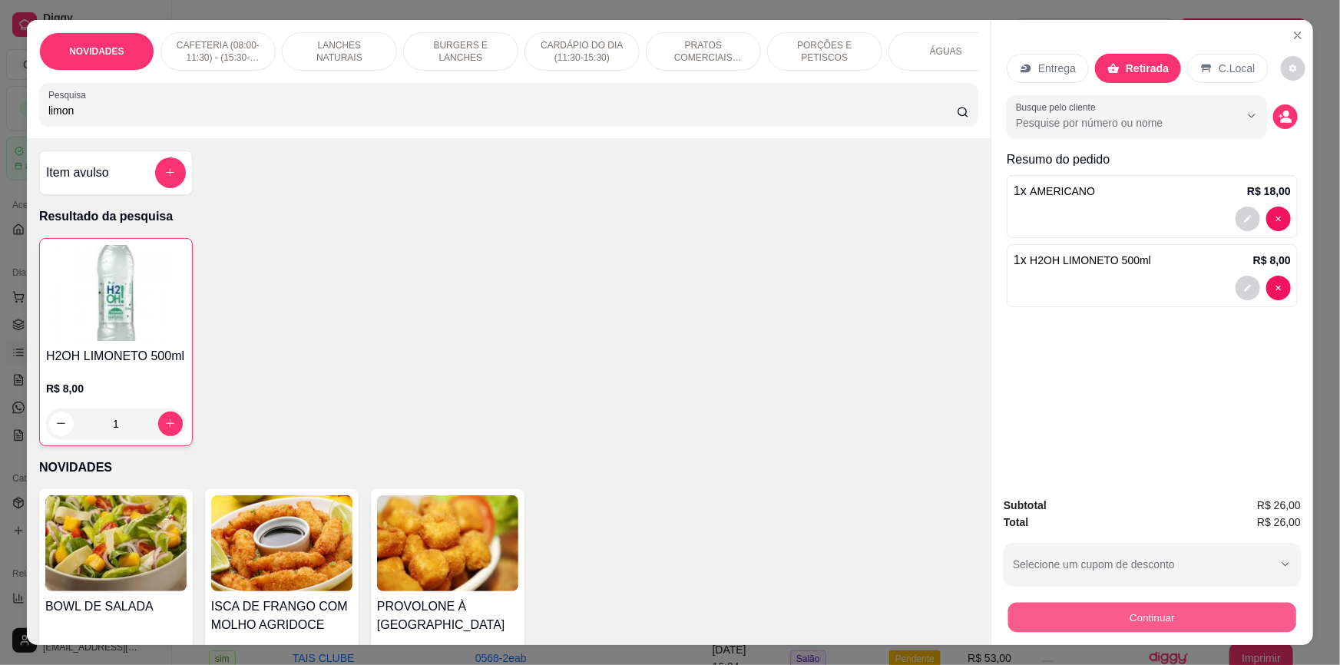
click at [1165, 616] on button "Continuar" at bounding box center [1152, 618] width 288 height 30
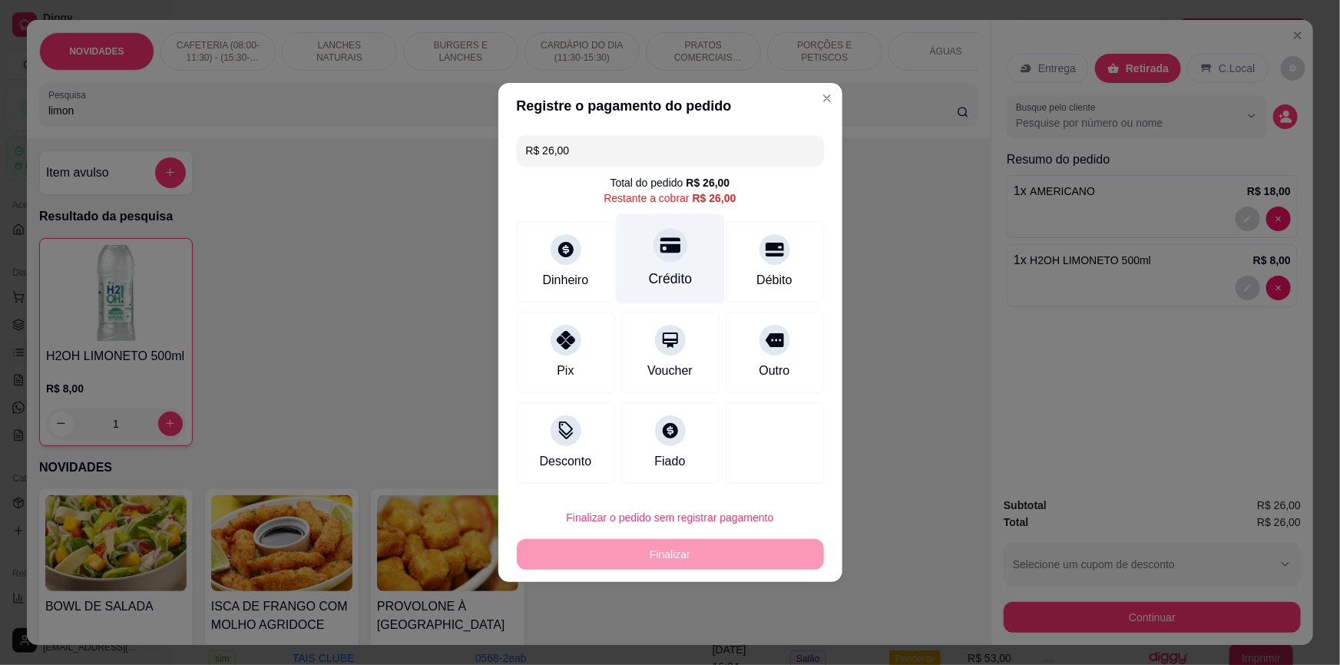
click at [656, 263] on div "Crédito" at bounding box center [670, 259] width 108 height 90
type input "R$ 0,00"
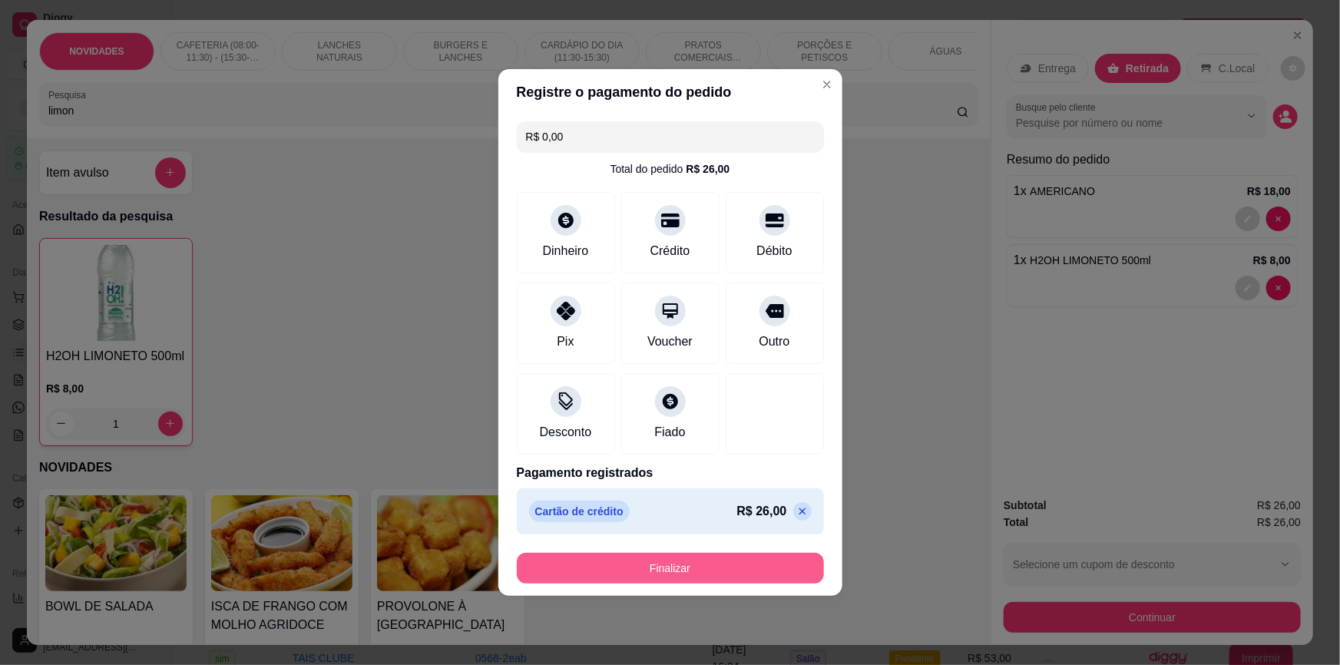
click at [711, 573] on button "Finalizar" at bounding box center [670, 568] width 307 height 31
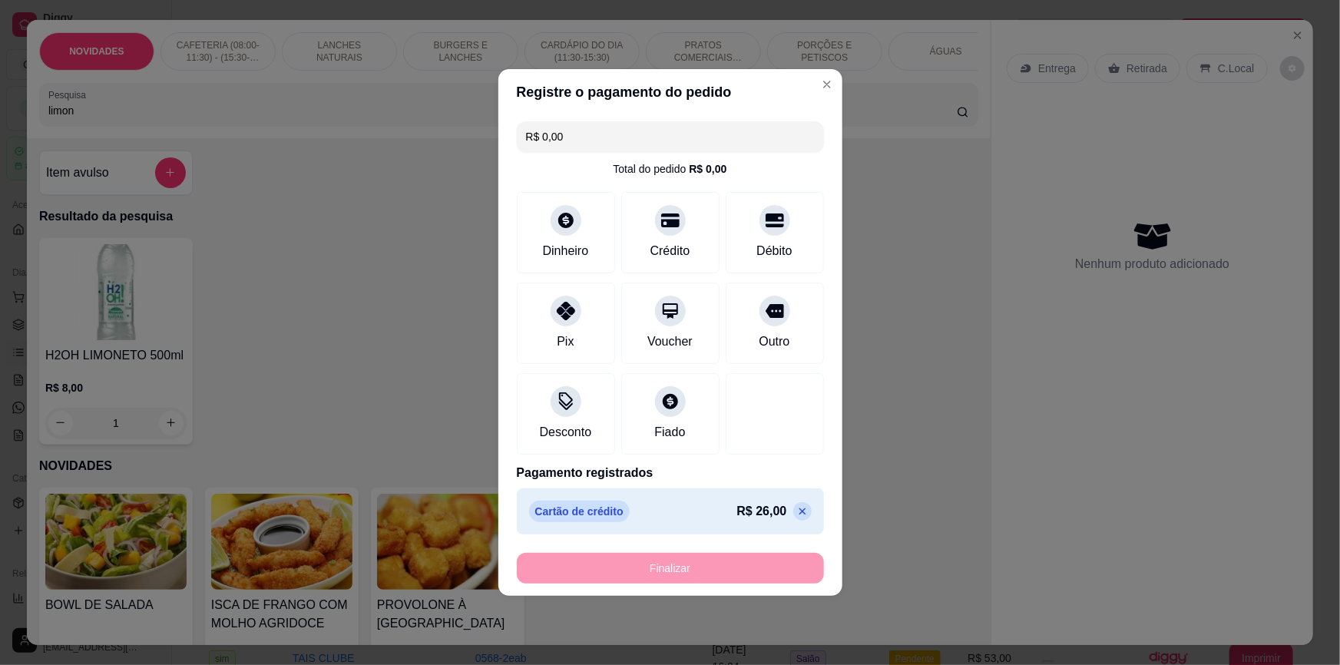
type input "0"
type input "-R$ 26,00"
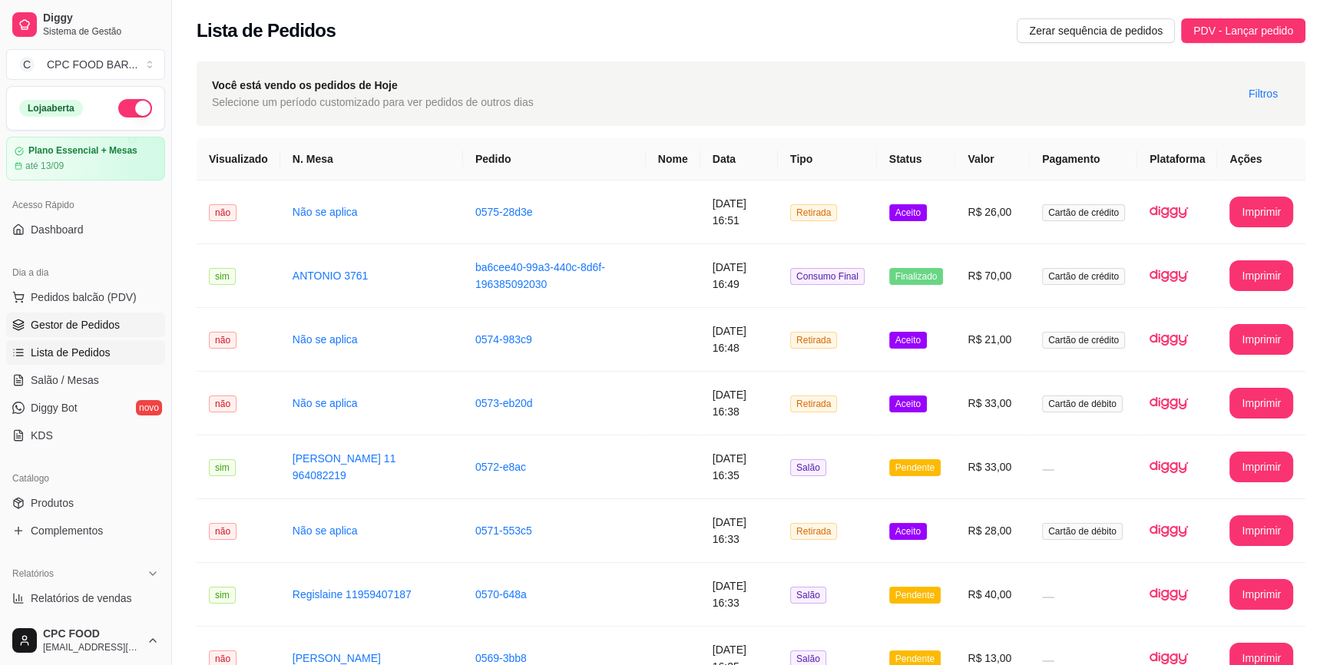
click at [111, 321] on span "Gestor de Pedidos" at bounding box center [75, 324] width 89 height 15
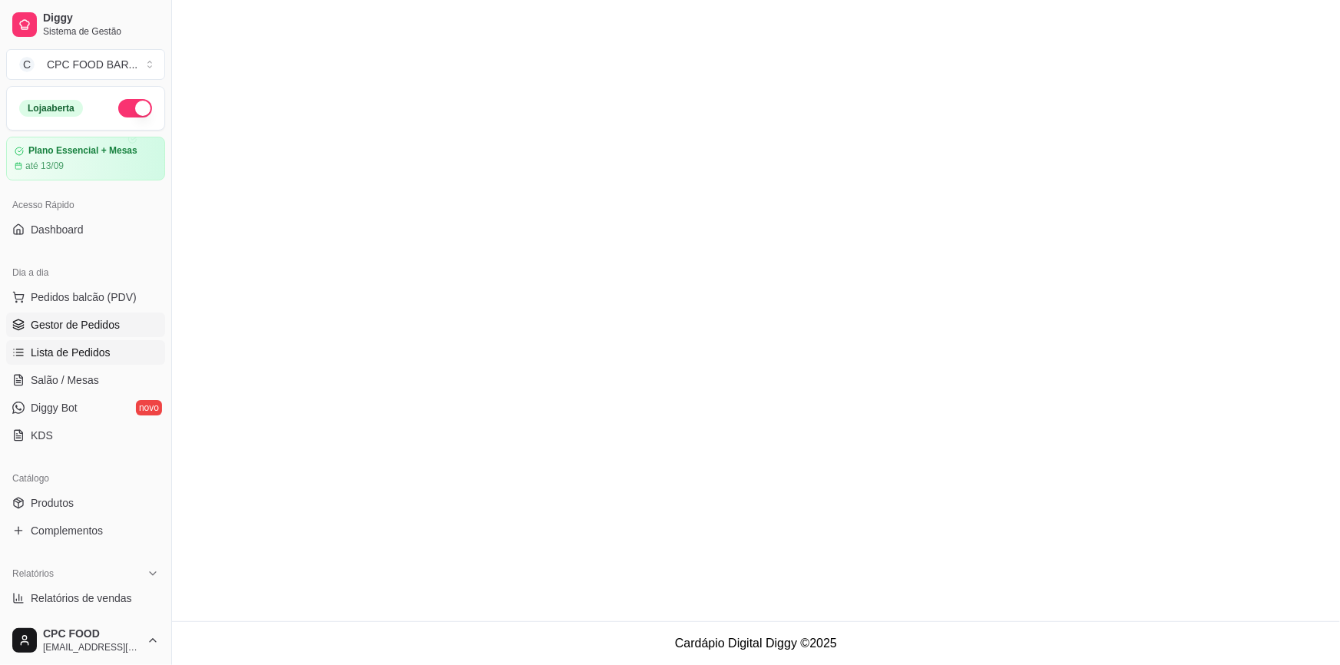
click at [106, 345] on span "Lista de Pedidos" at bounding box center [71, 352] width 80 height 15
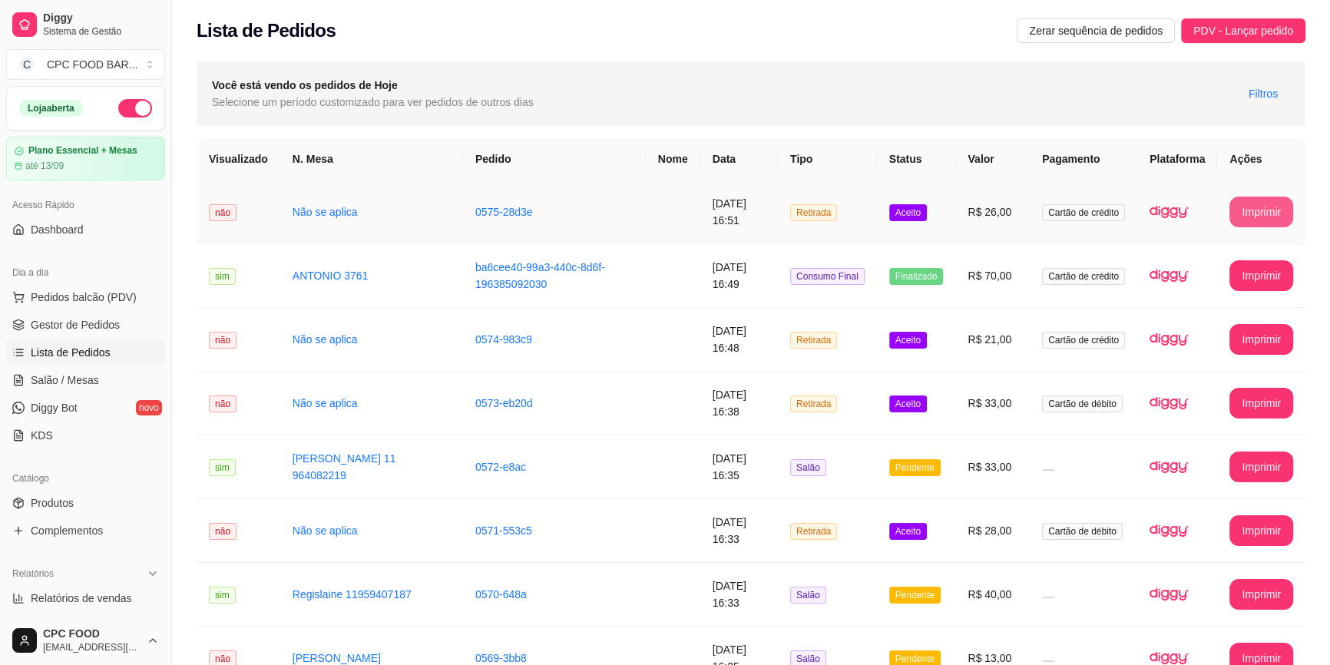
click at [1266, 205] on button "Imprimir" at bounding box center [1261, 212] width 64 height 31
click at [75, 384] on span "Salão / Mesas" at bounding box center [65, 379] width 68 height 15
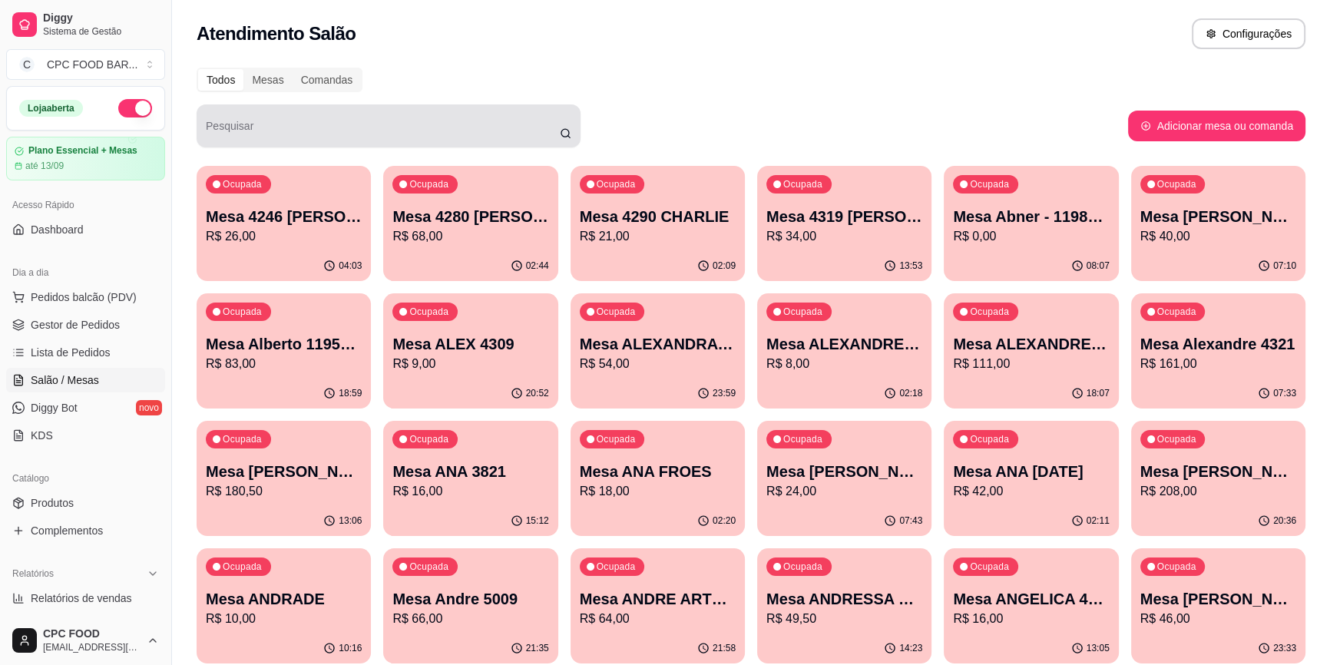
click at [448, 134] on input "Pesquisar" at bounding box center [383, 131] width 354 height 15
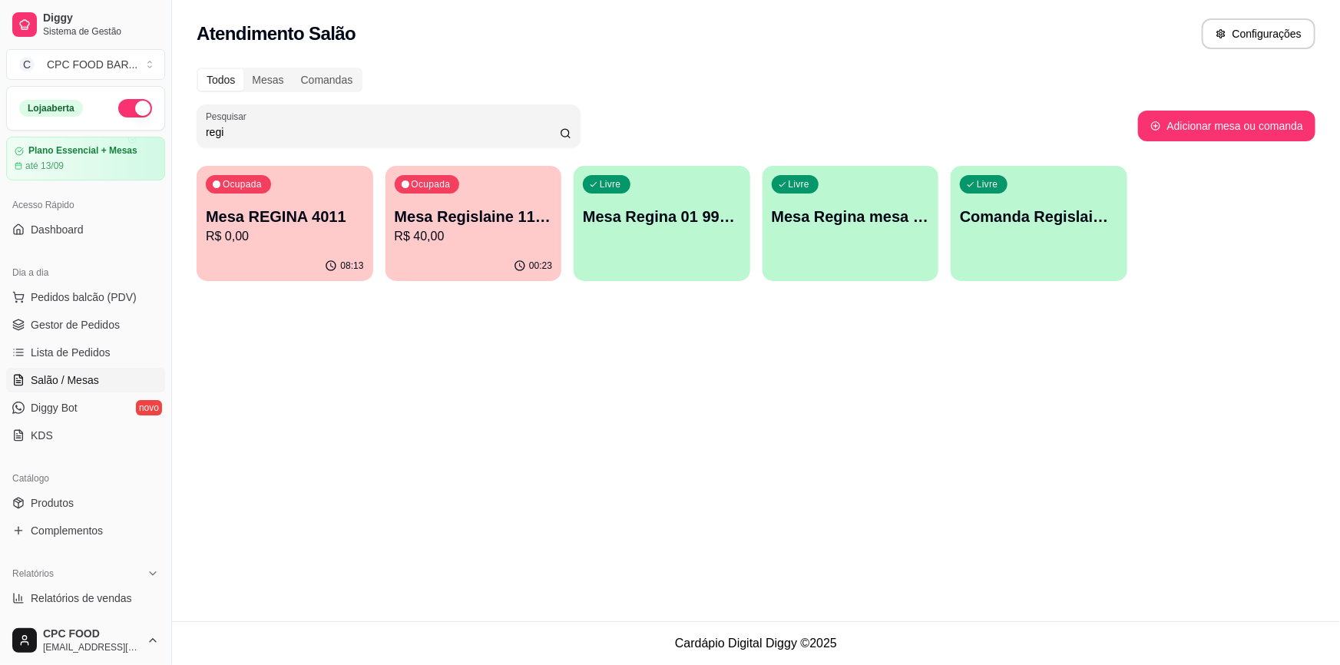
type input "regi"
click at [515, 216] on p "Mesa Regislaine 11959407187" at bounding box center [473, 216] width 153 height 21
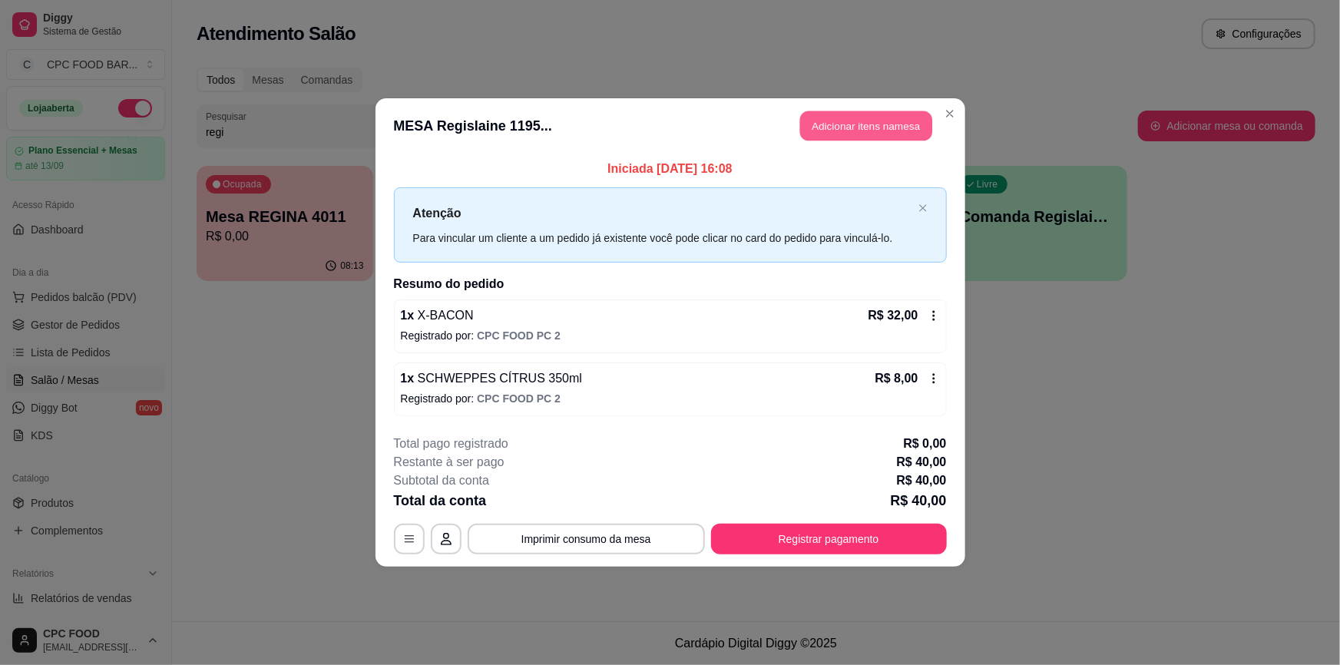
click at [822, 116] on button "Adicionar itens na mesa" at bounding box center [866, 126] width 132 height 30
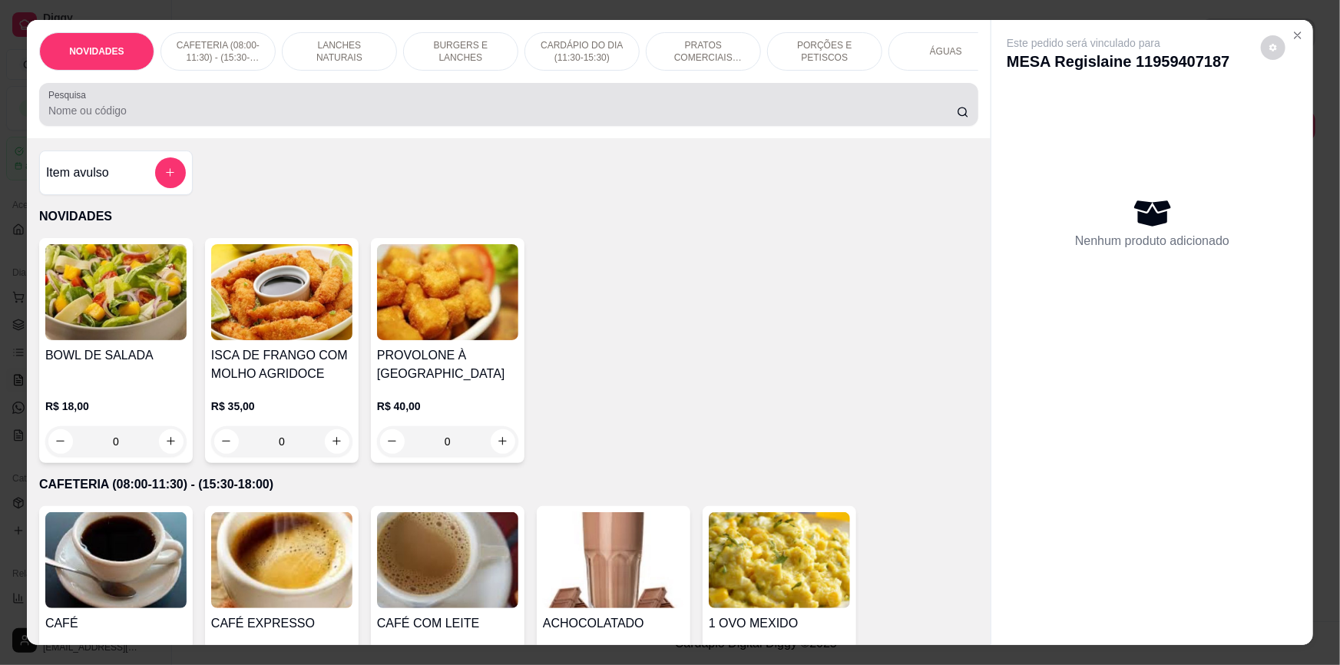
click at [279, 107] on div at bounding box center [508, 104] width 920 height 31
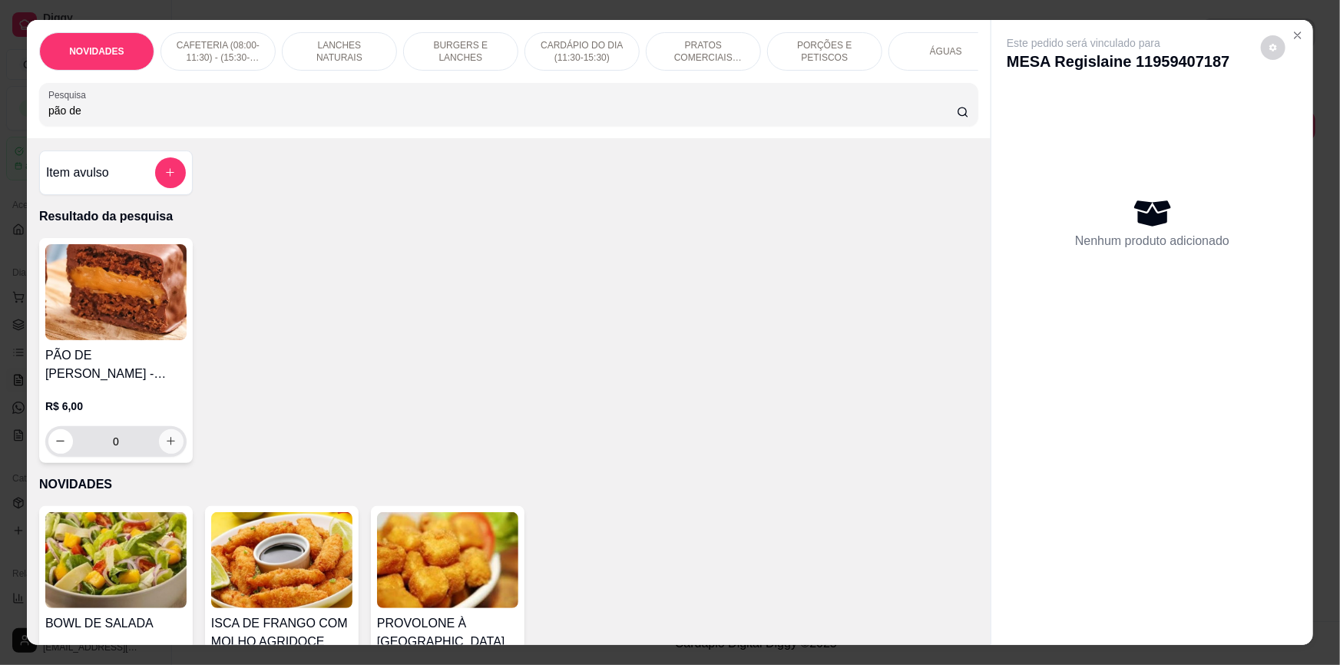
type input "pão de"
click at [174, 445] on button "increase-product-quantity" at bounding box center [171, 441] width 25 height 25
type input "1"
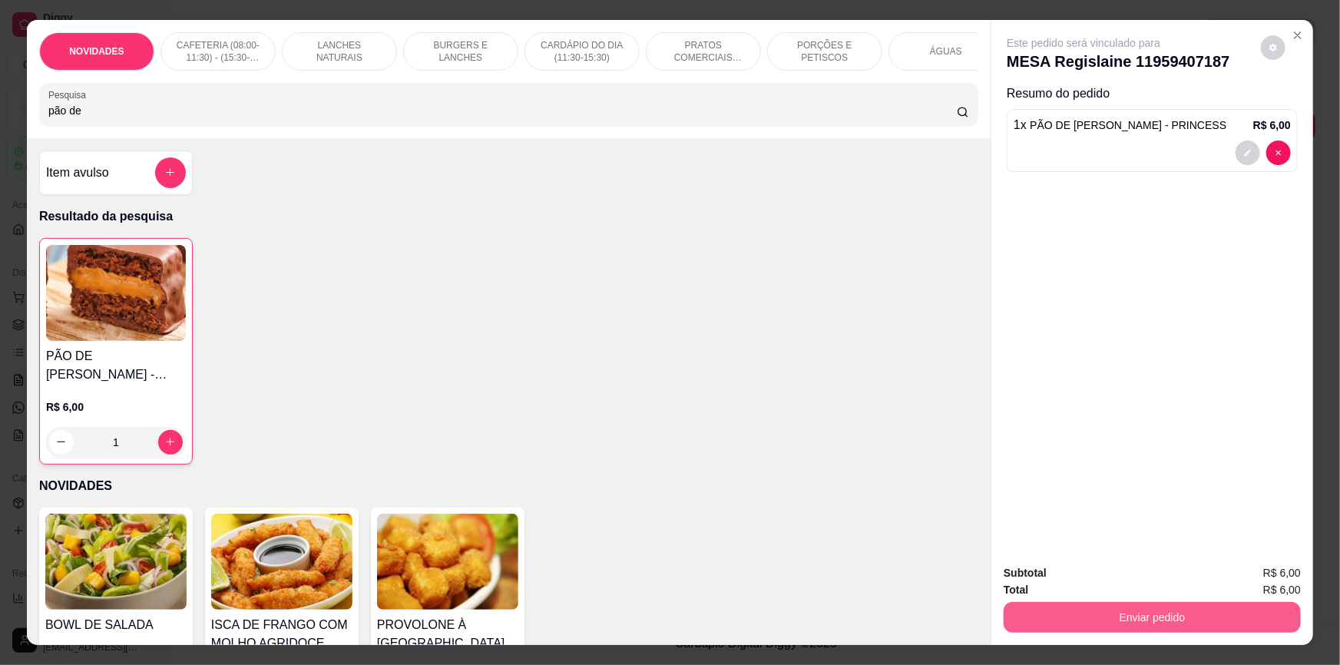
click at [1222, 624] on button "Enviar pedido" at bounding box center [1151, 617] width 297 height 31
click at [1083, 573] on button "Não registrar e enviar pedido" at bounding box center [1102, 579] width 155 height 28
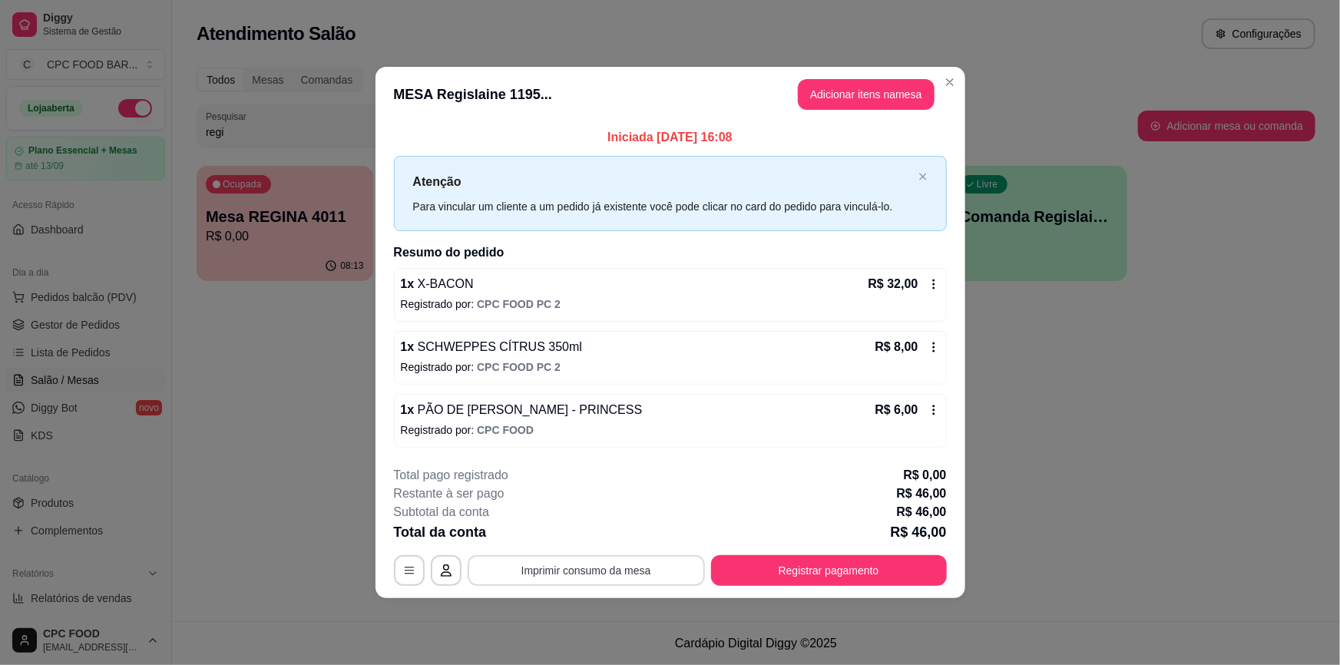
click at [576, 569] on button "Imprimir consumo da mesa" at bounding box center [586, 570] width 237 height 31
click at [824, 565] on button "Registrar pagamento" at bounding box center [828, 570] width 229 height 30
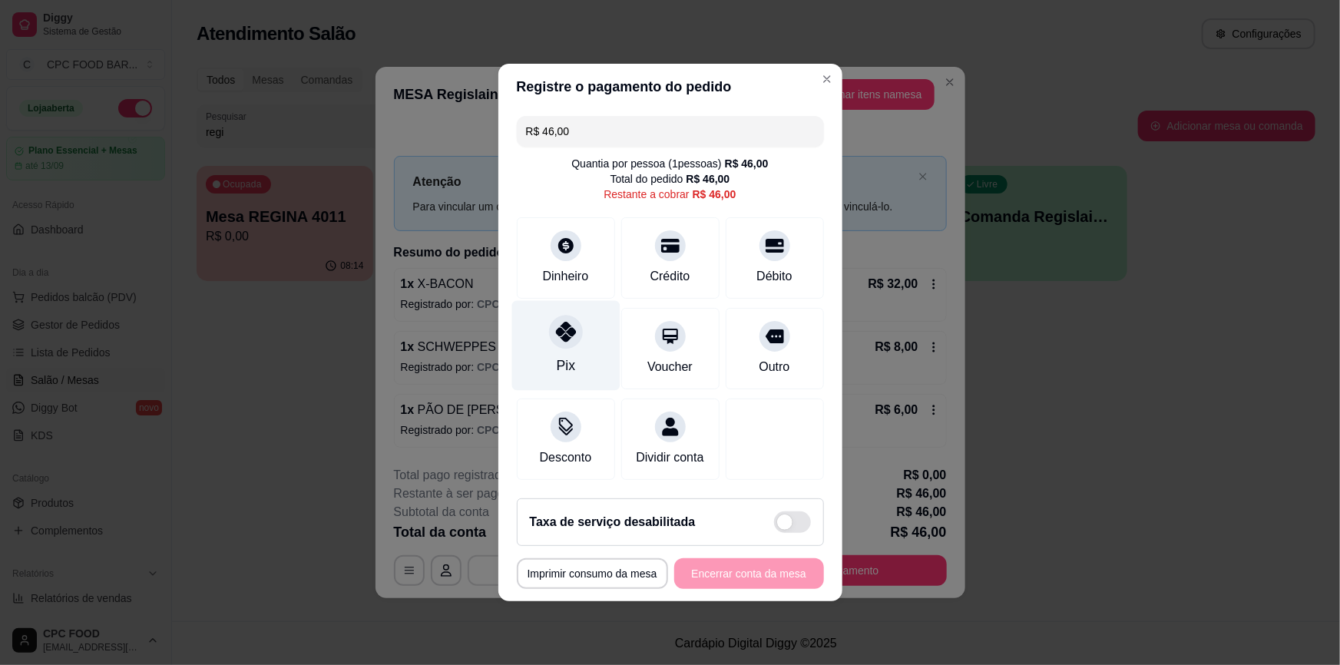
click at [565, 354] on div "Pix" at bounding box center [565, 346] width 108 height 90
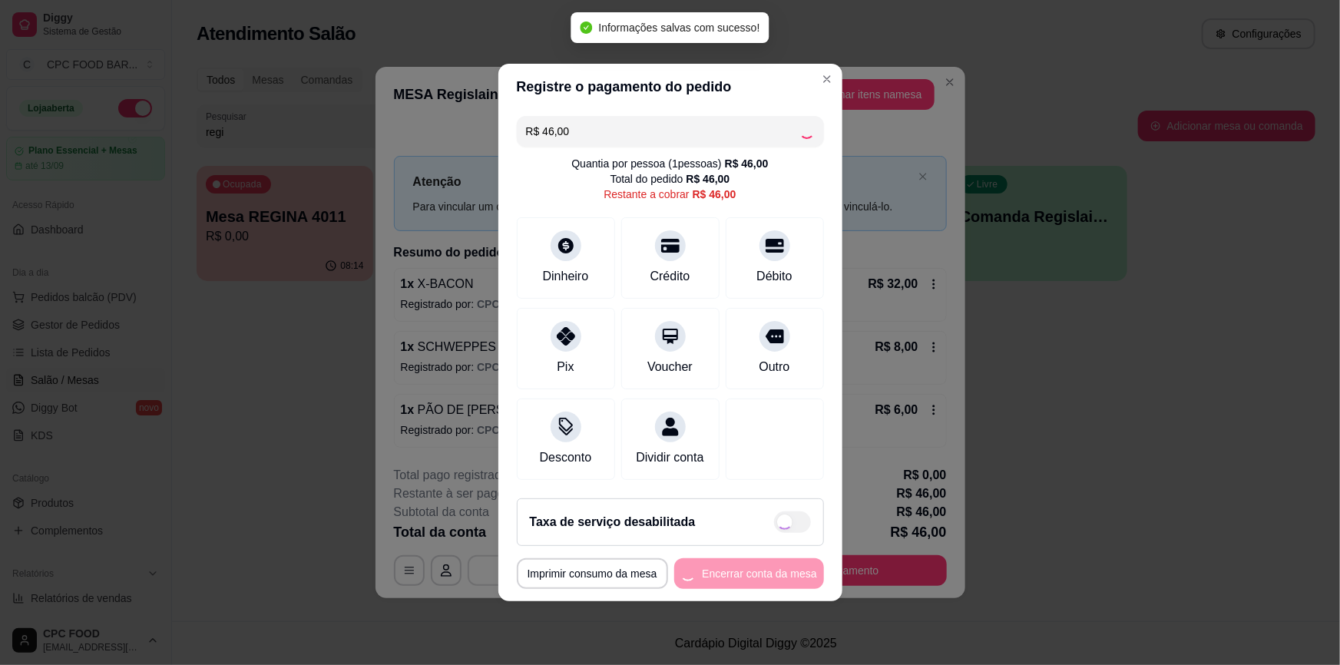
type input "R$ 0,00"
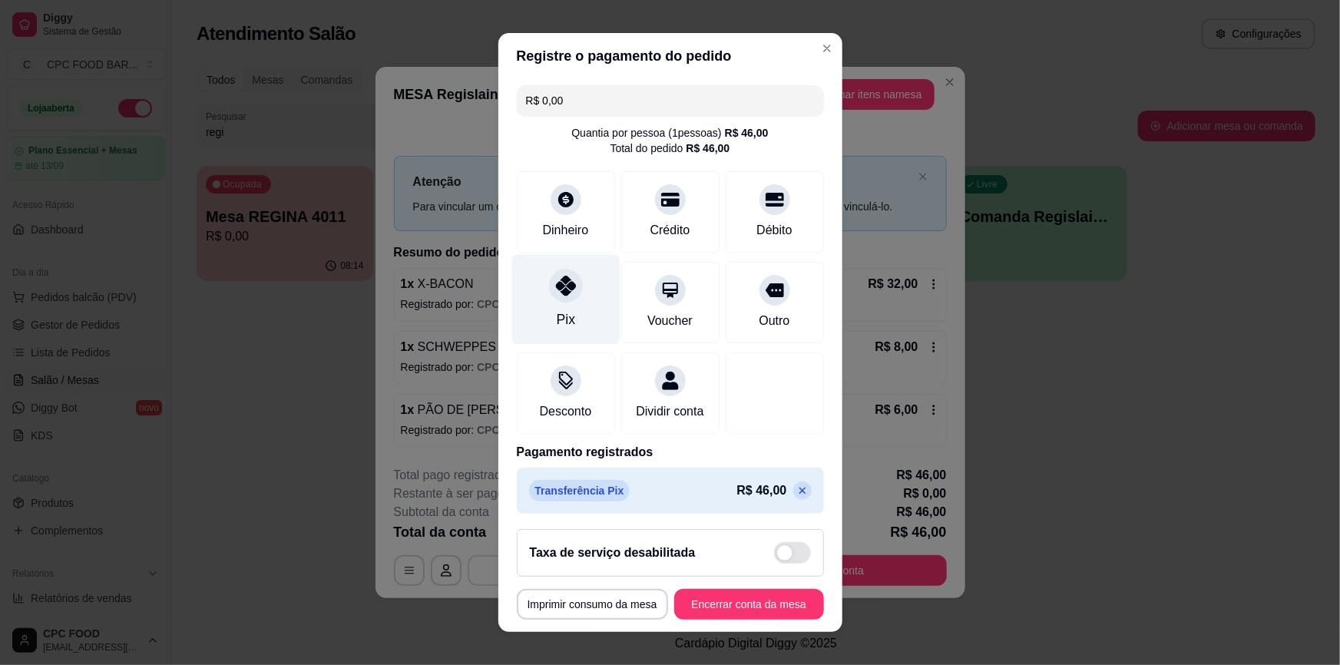
click at [524, 309] on div "Pix" at bounding box center [565, 300] width 108 height 90
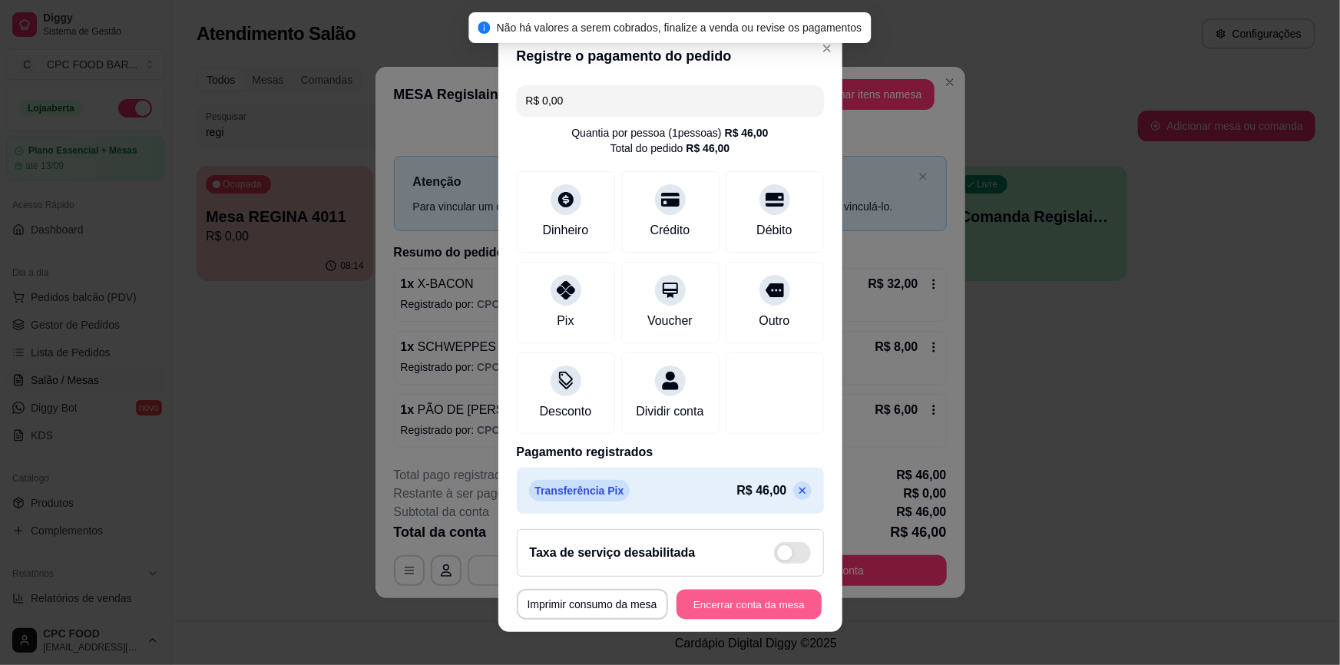
click at [738, 607] on button "Encerrar conta da mesa" at bounding box center [748, 604] width 145 height 30
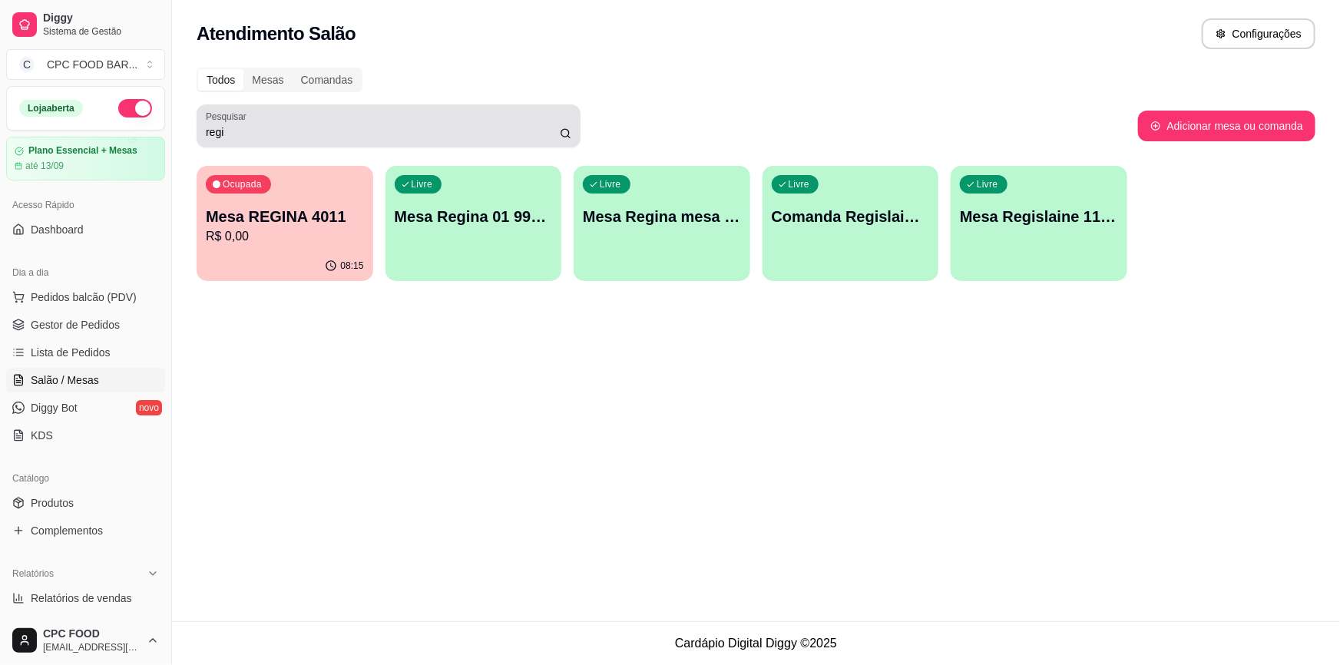
click at [425, 137] on input "regi" at bounding box center [383, 131] width 354 height 15
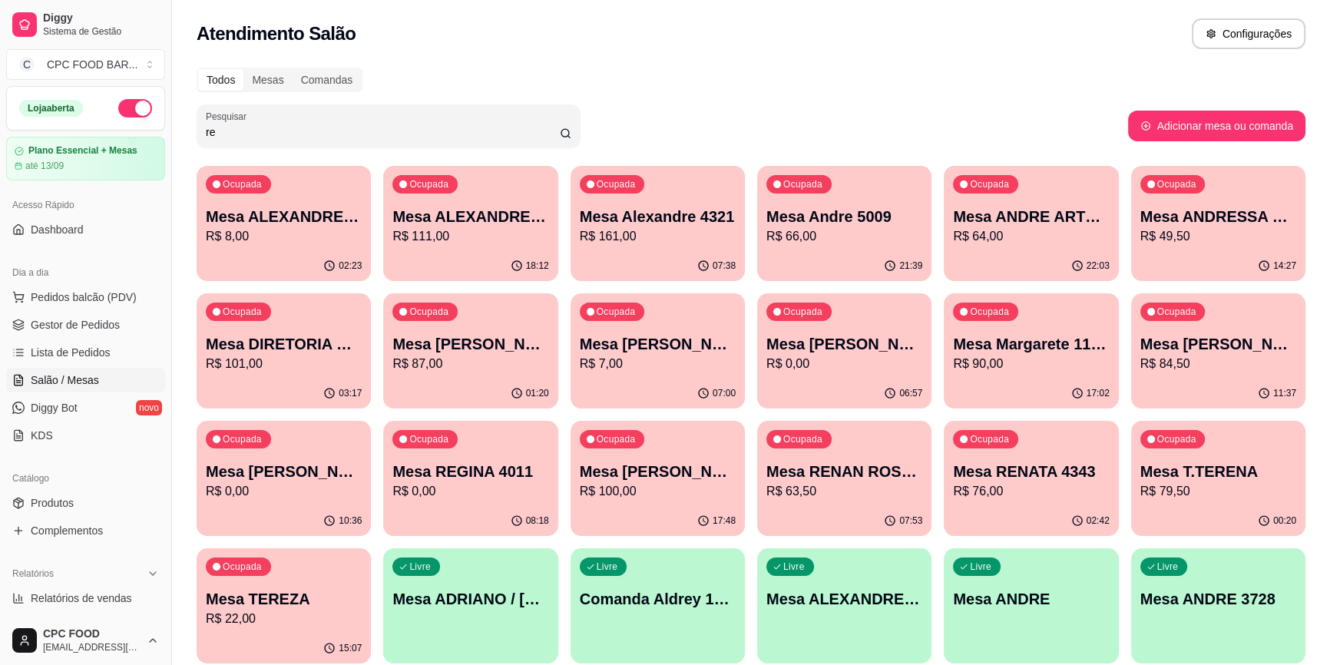
type input "r"
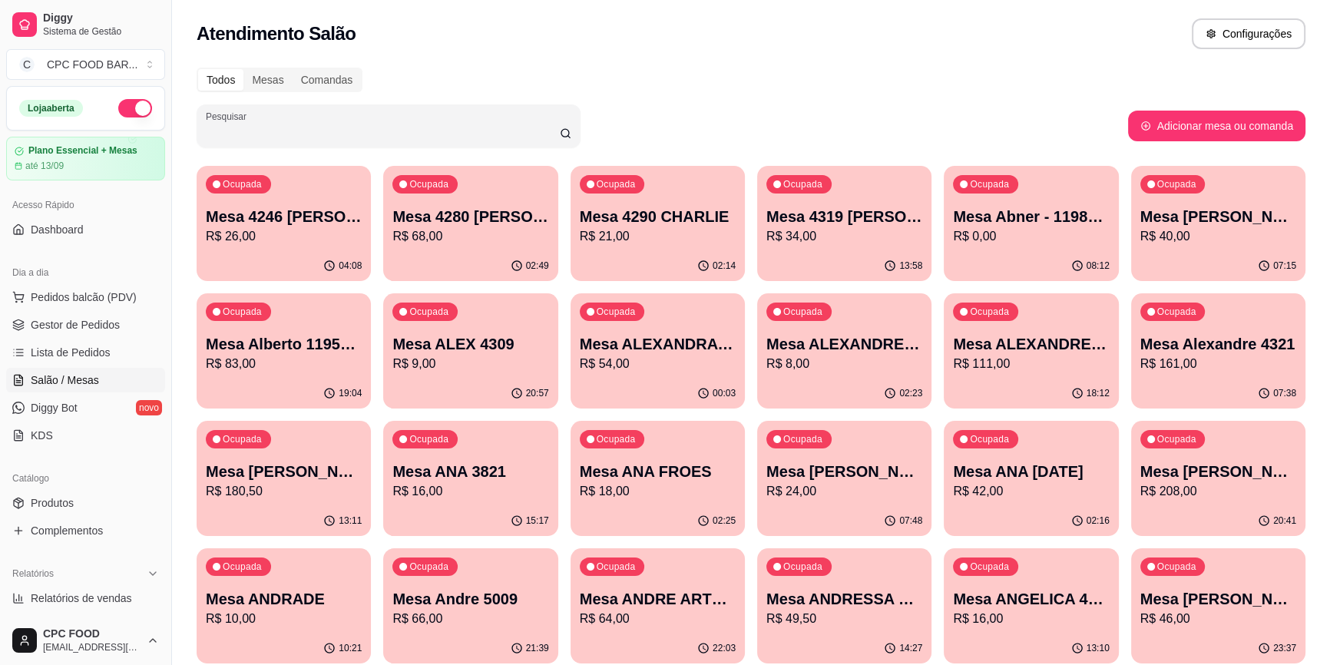
type input "6"
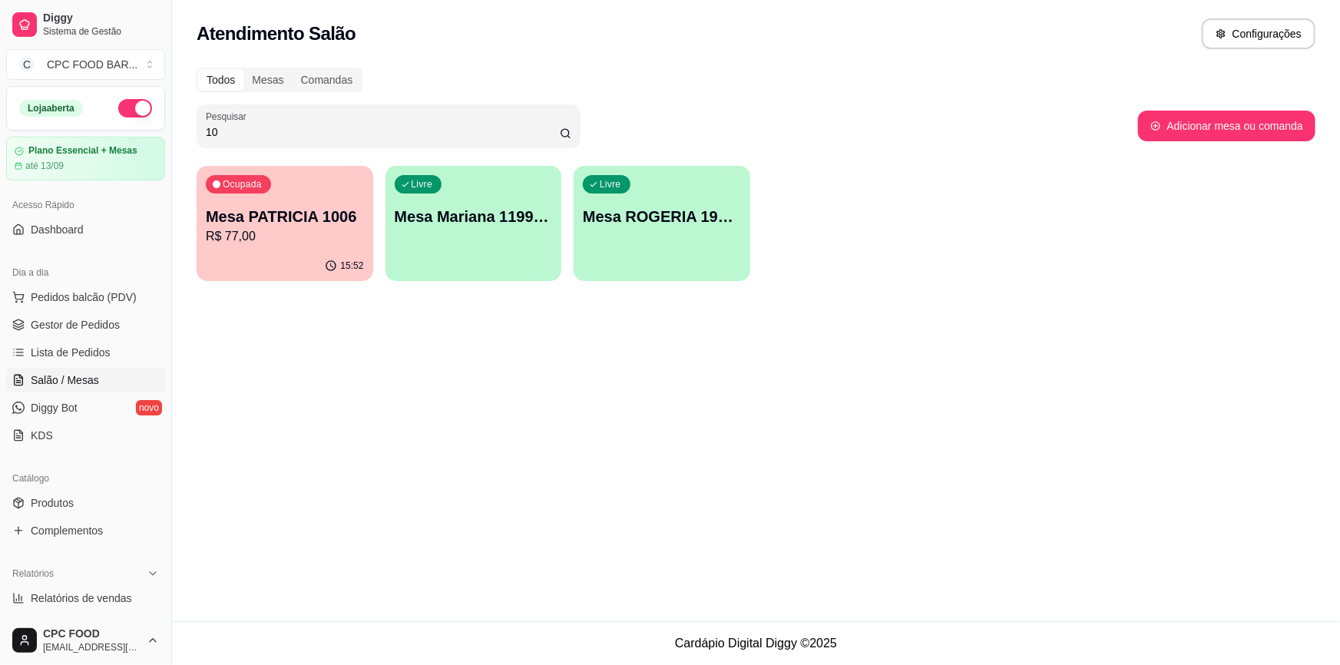
type input "1"
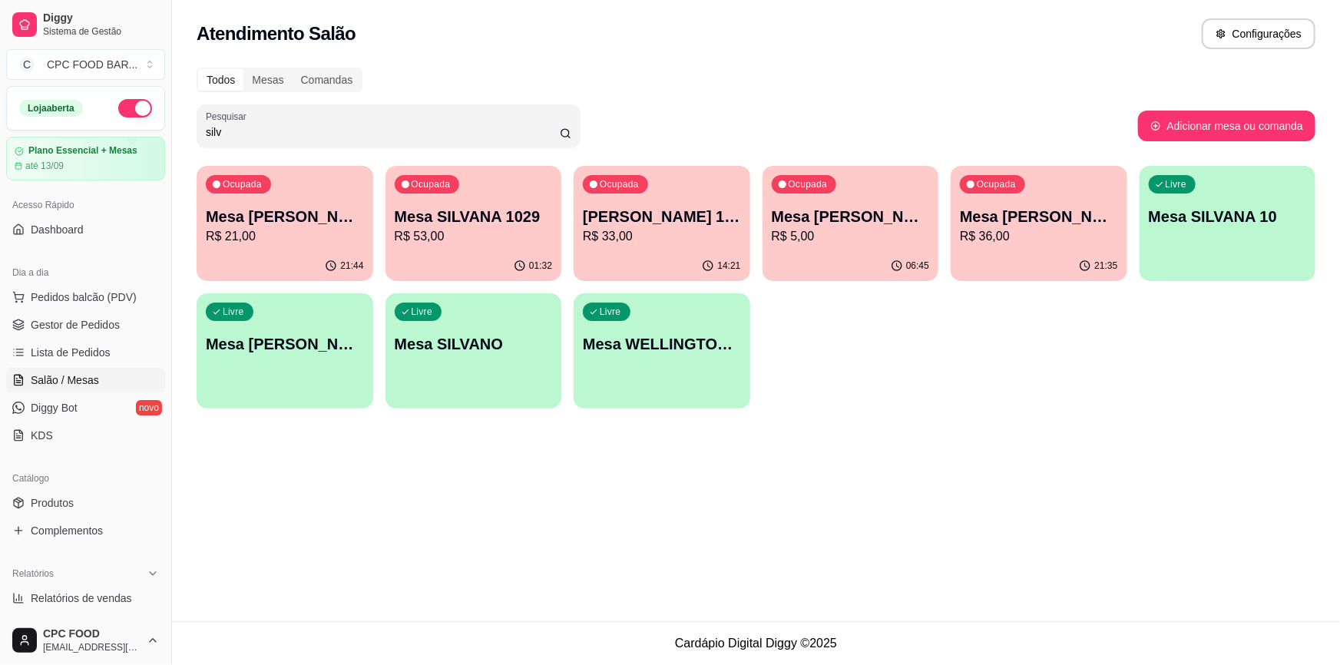
type input "silv"
click at [491, 226] on p "Mesa SILVANA 1029" at bounding box center [474, 216] width 158 height 21
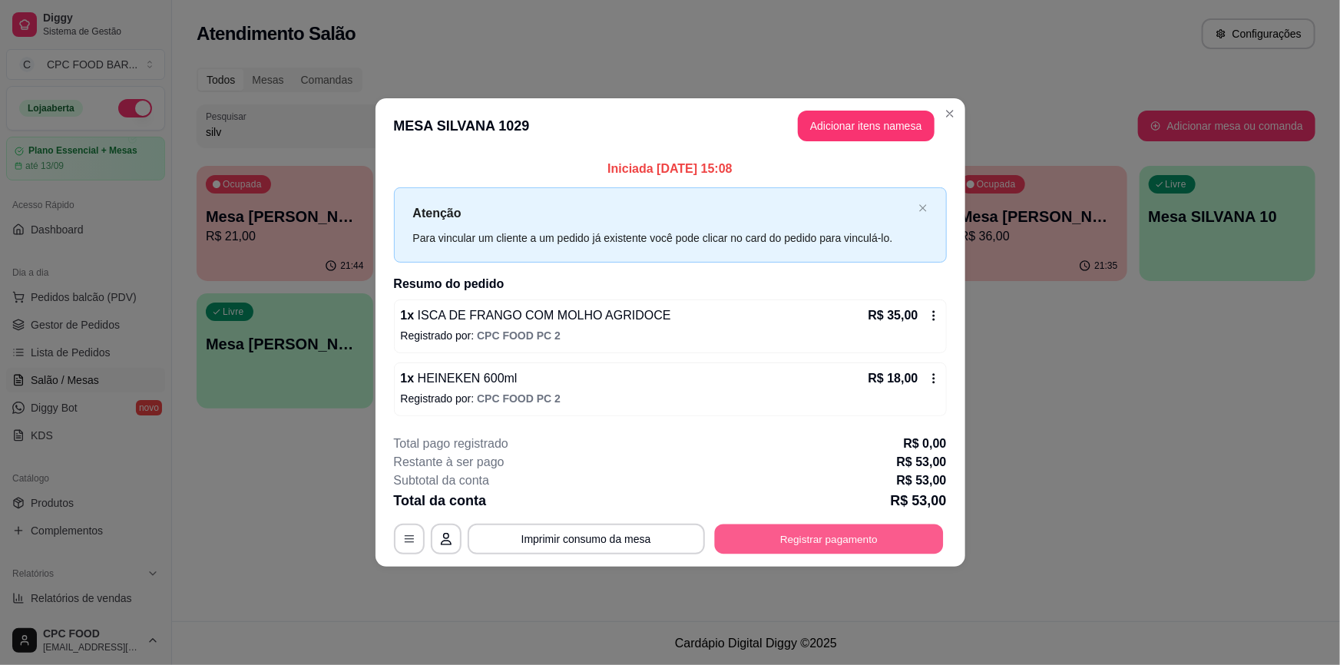
click at [766, 542] on button "Registrar pagamento" at bounding box center [828, 539] width 229 height 30
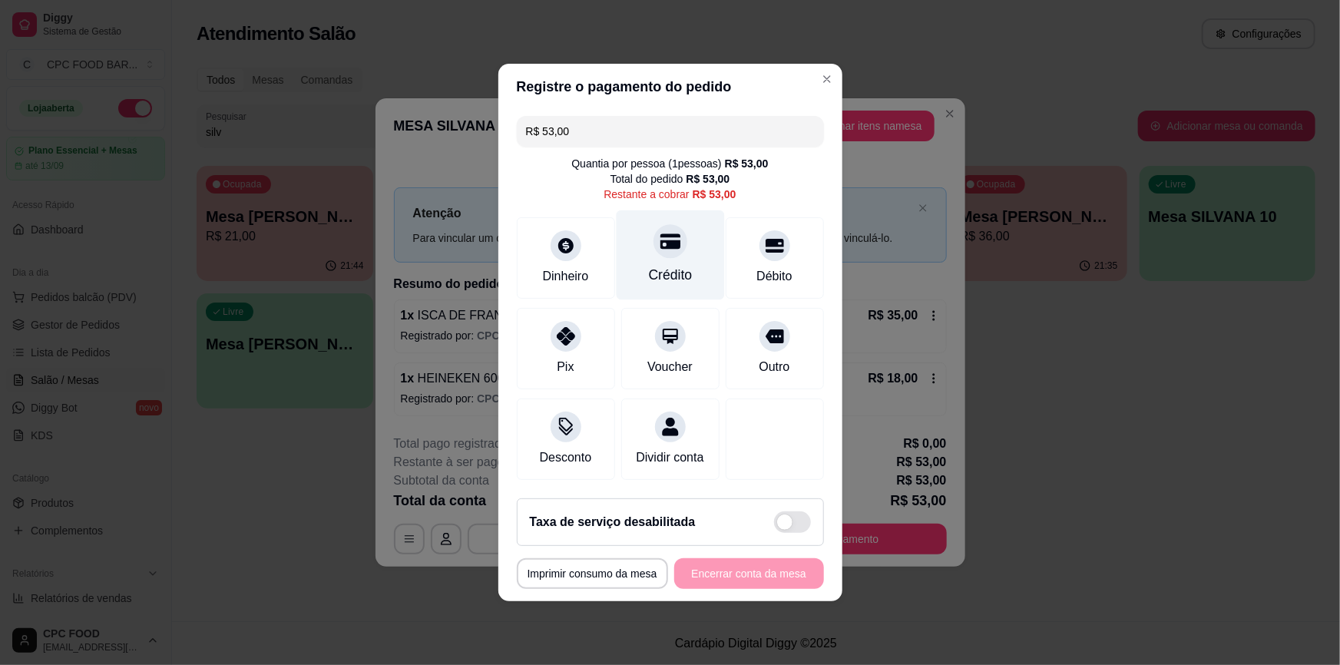
click at [659, 234] on icon at bounding box center [669, 241] width 20 height 15
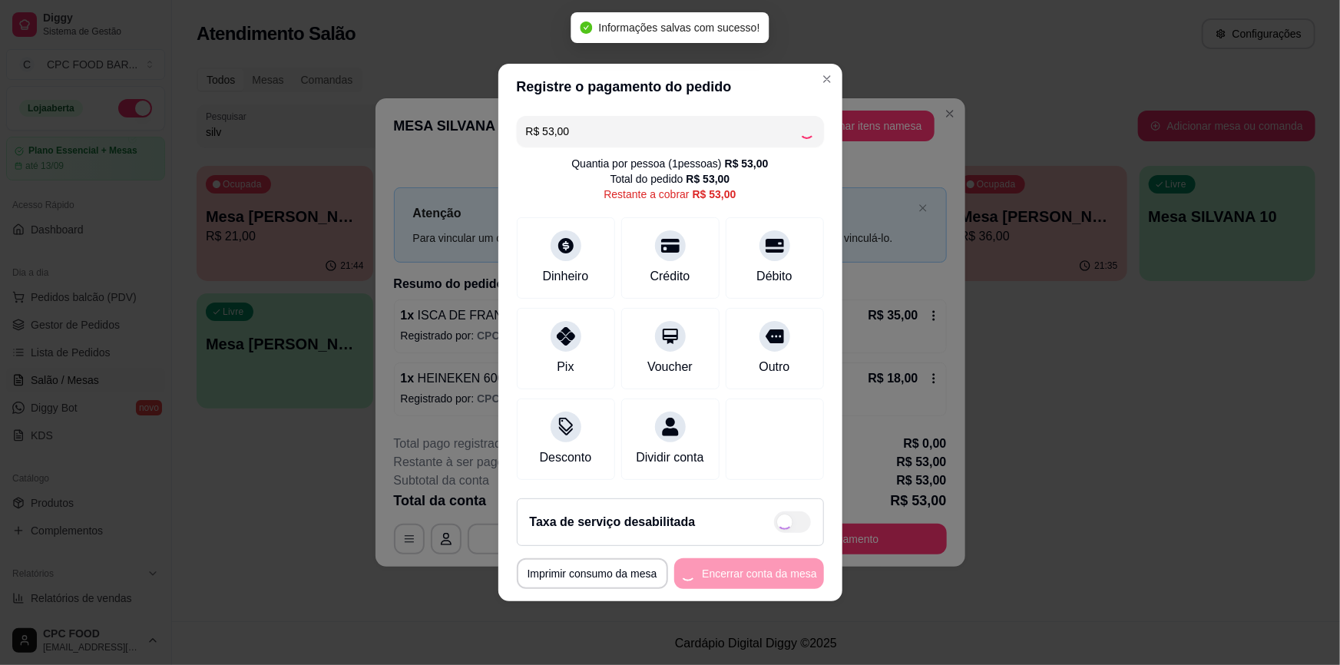
type input "R$ 0,00"
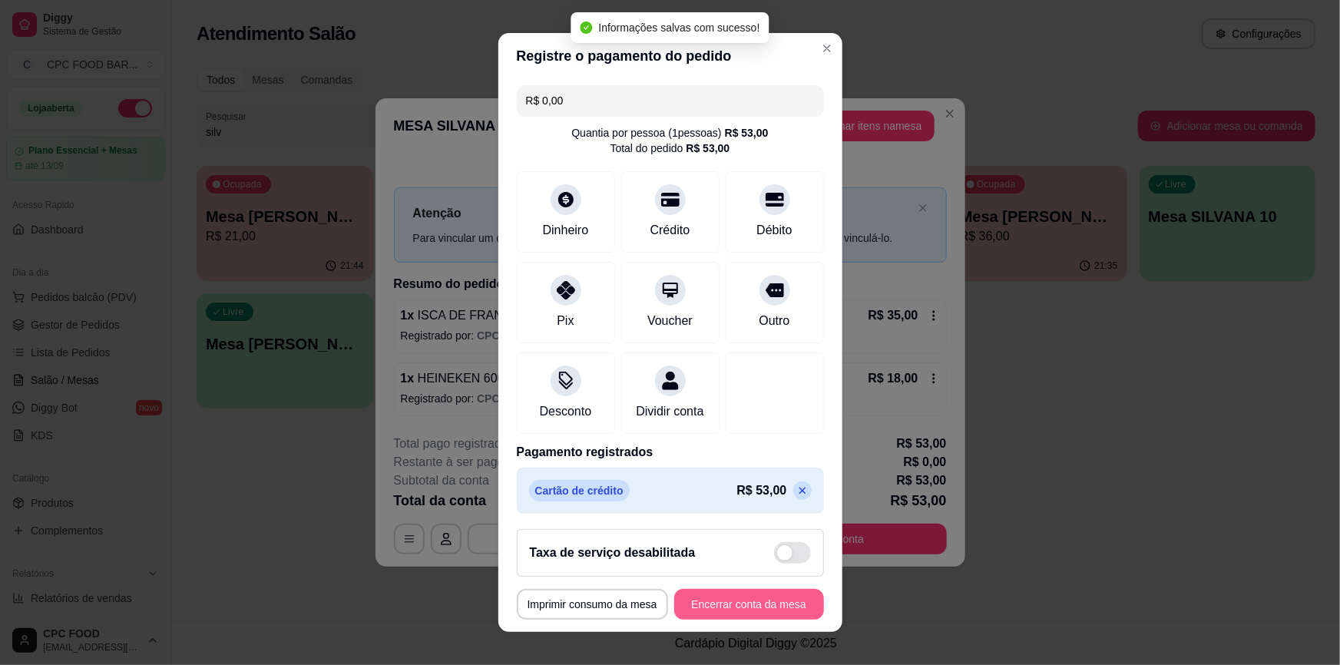
click at [723, 604] on button "Encerrar conta da mesa" at bounding box center [749, 604] width 150 height 31
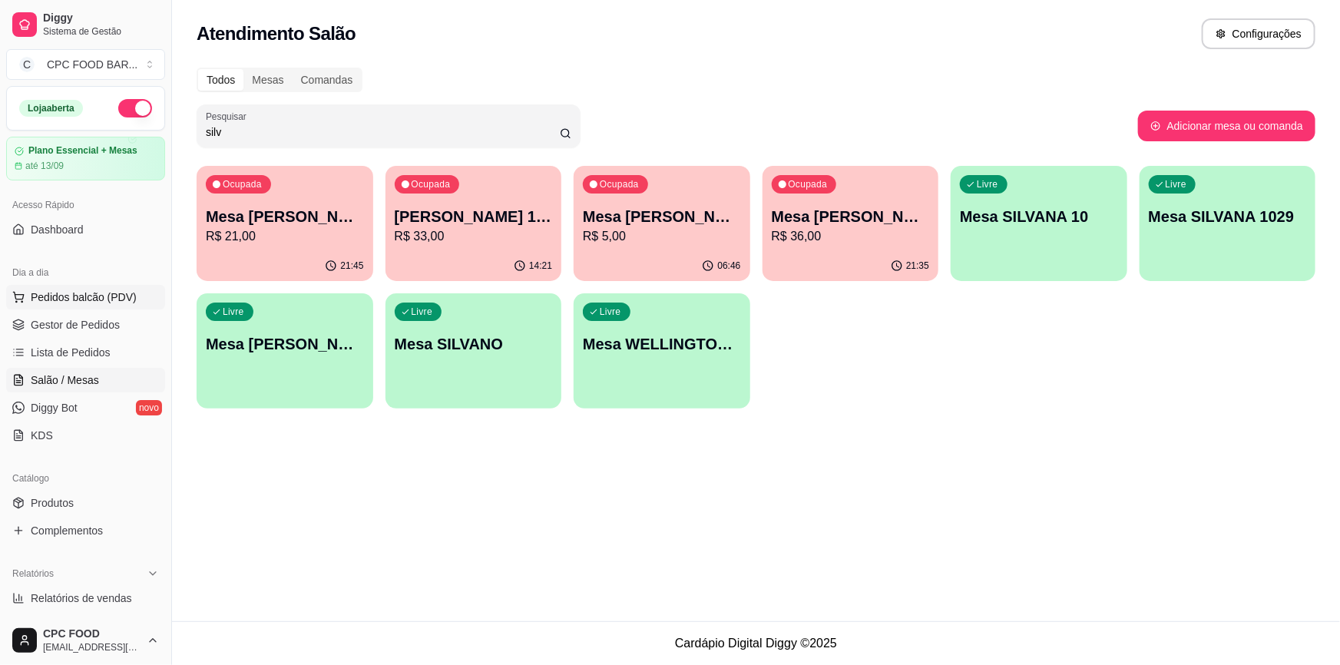
click at [111, 299] on span "Pedidos balcão (PDV)" at bounding box center [84, 296] width 106 height 15
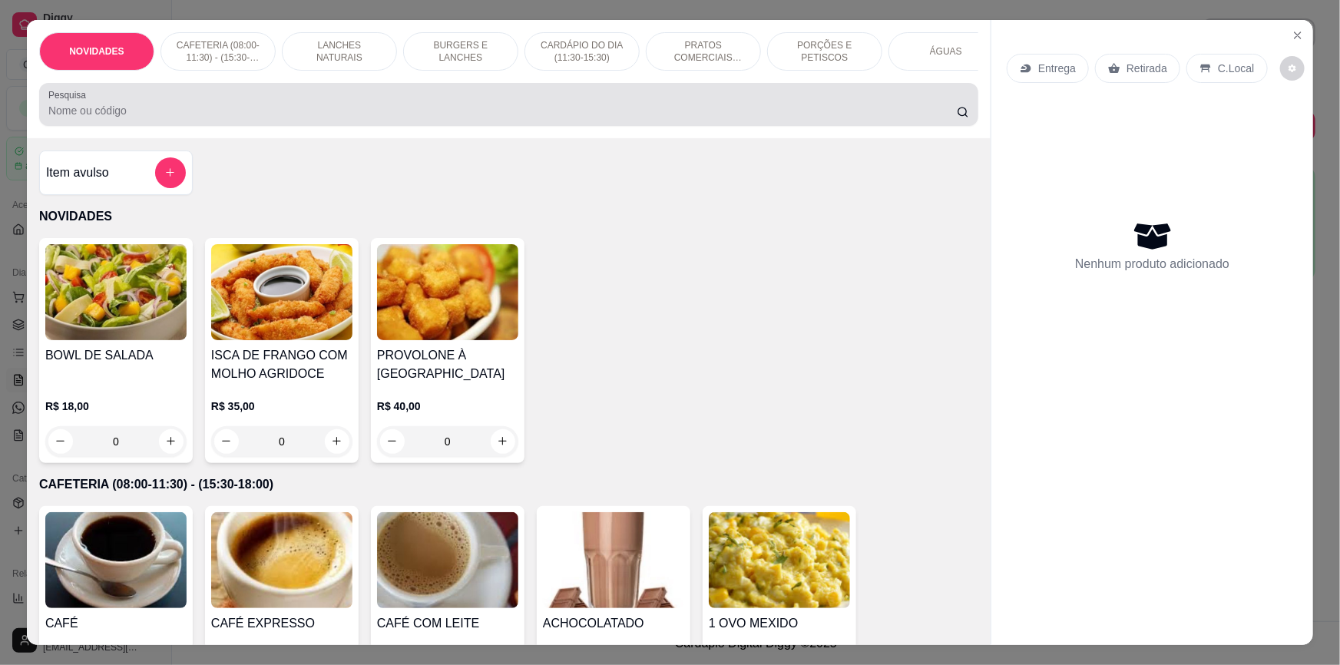
click at [183, 113] on input "Pesquisa" at bounding box center [502, 110] width 908 height 15
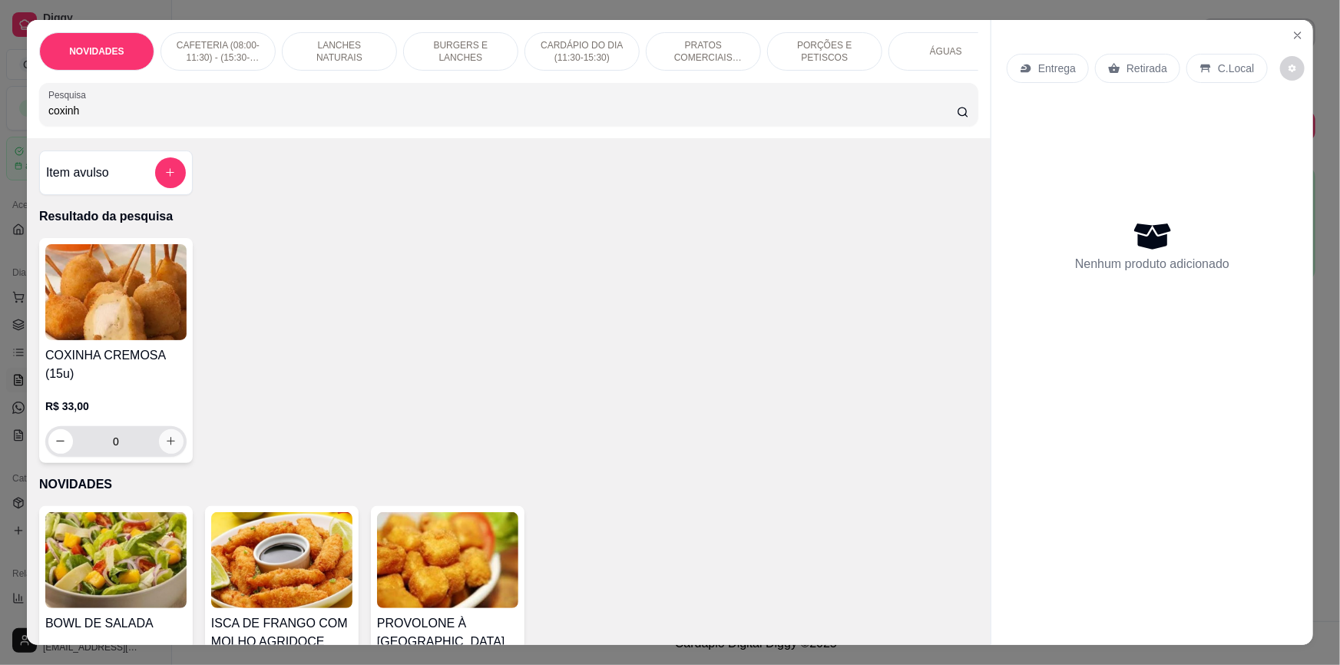
type input "coxinh"
click at [159, 453] on button "increase-product-quantity" at bounding box center [171, 441] width 24 height 24
type input "1"
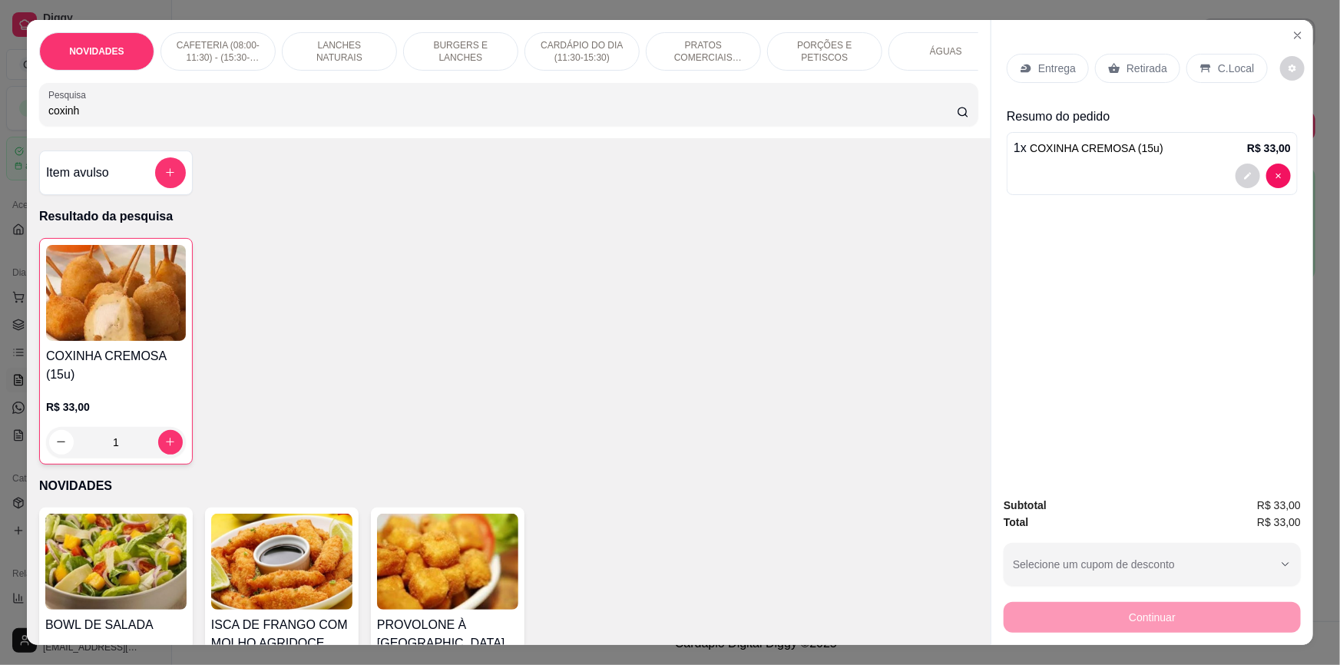
drag, startPoint x: 1144, startPoint y: 64, endPoint x: 1143, endPoint y: 299, distance: 234.9
click at [1144, 64] on p "Retirada" at bounding box center [1146, 68] width 41 height 15
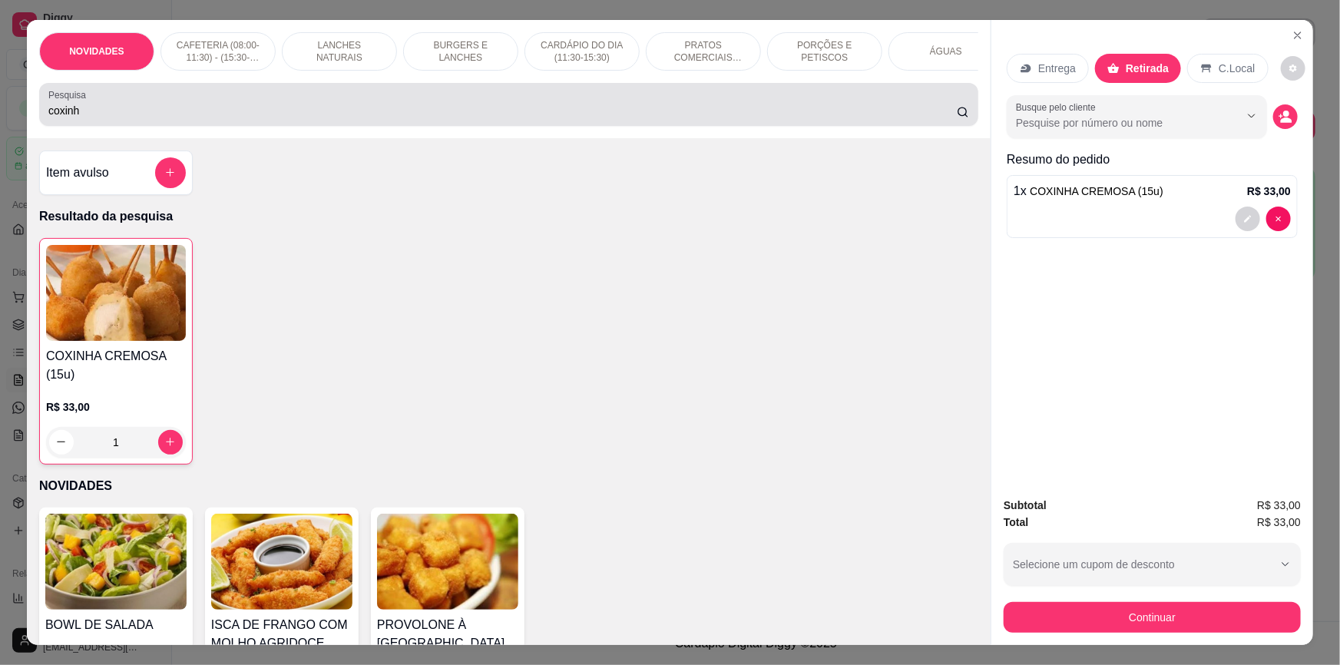
click at [681, 107] on div "coxinh" at bounding box center [508, 104] width 920 height 31
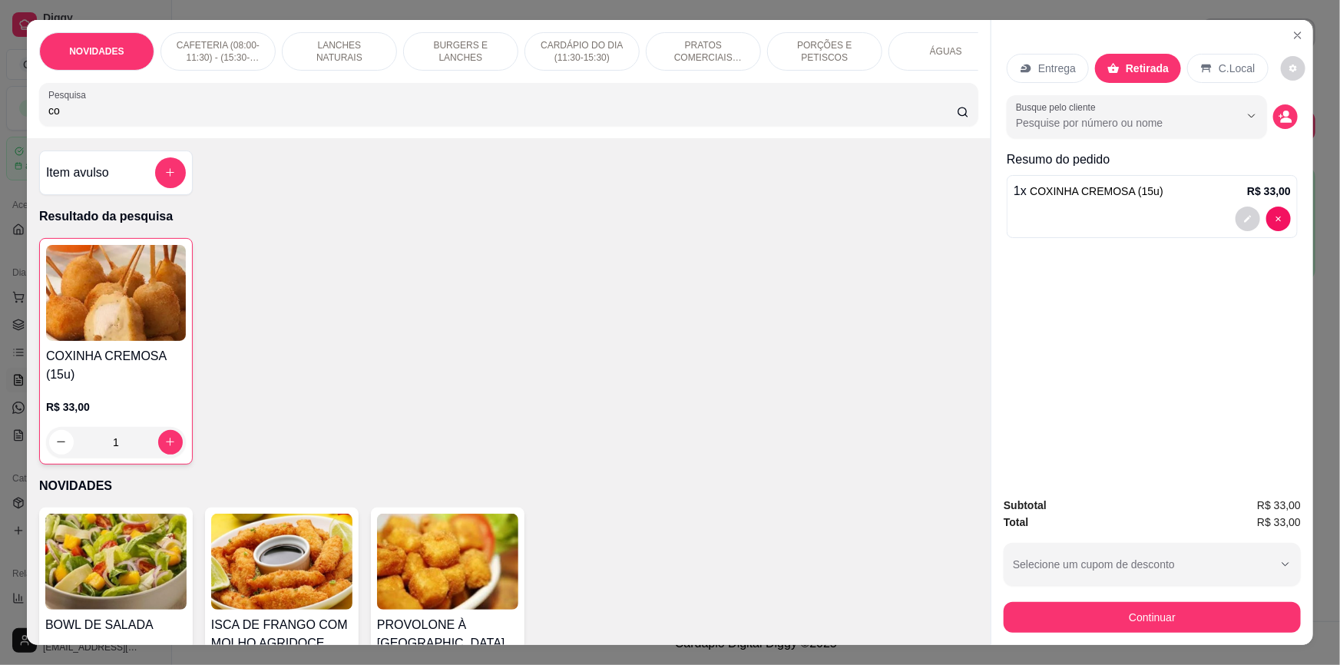
type input "c"
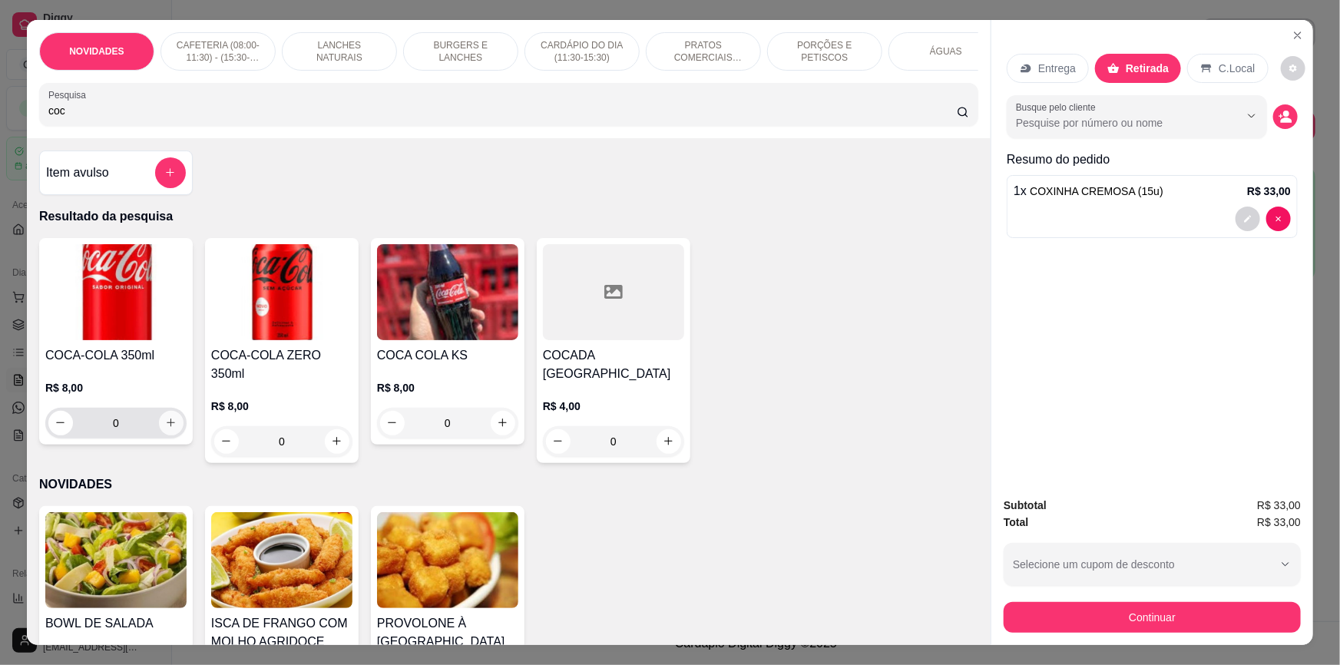
type input "coc"
click at [165, 428] on icon "increase-product-quantity" at bounding box center [171, 423] width 12 height 12
type input "1"
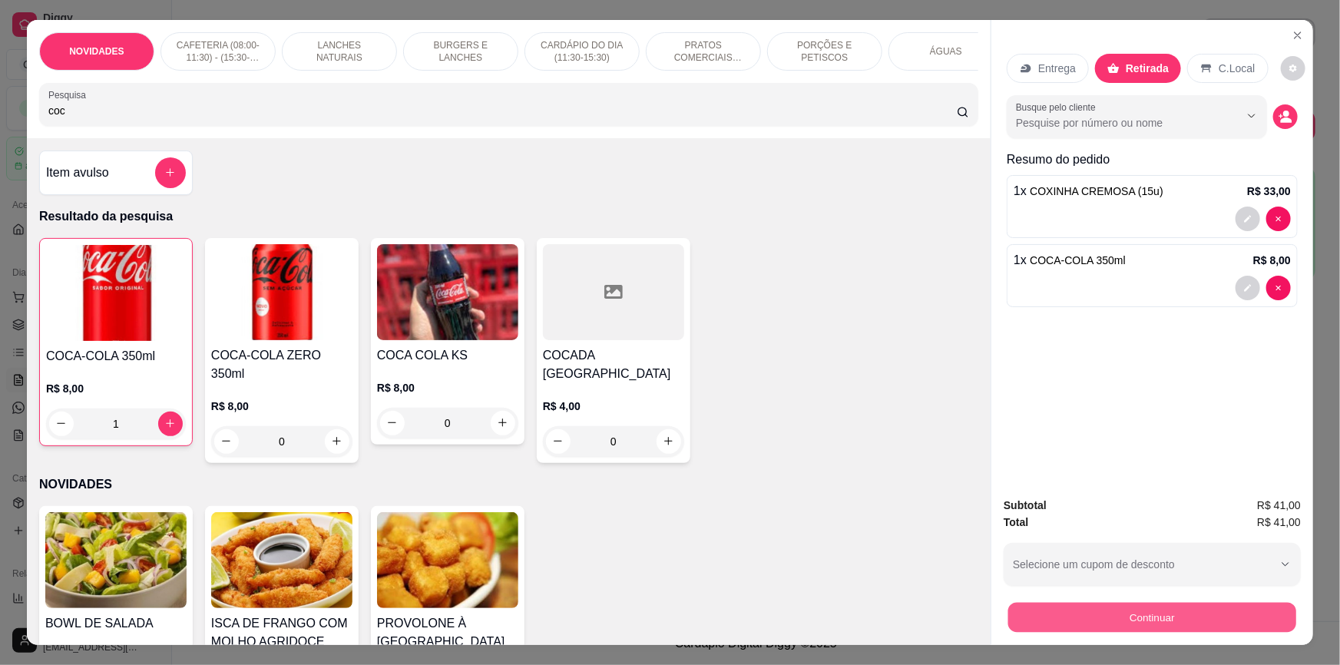
click at [1169, 619] on button "Continuar" at bounding box center [1152, 618] width 288 height 30
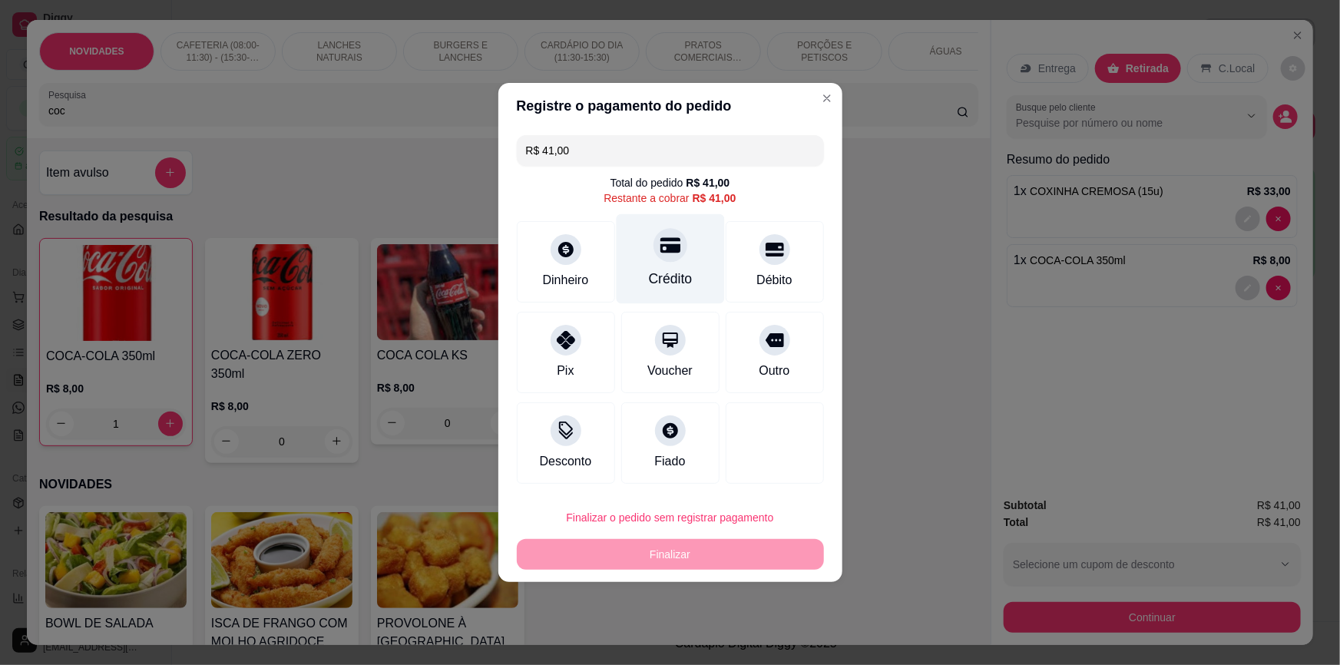
click at [673, 249] on icon at bounding box center [669, 245] width 20 height 15
type input "R$ 0,00"
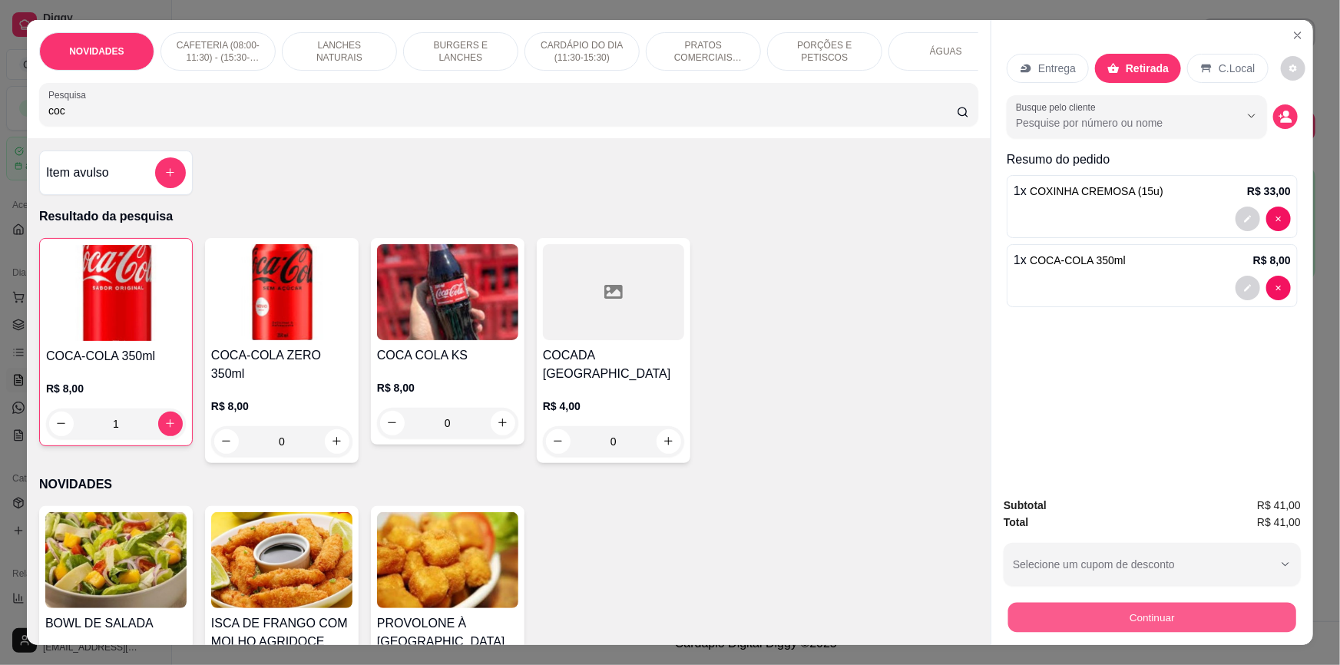
click at [1212, 619] on button "Continuar" at bounding box center [1152, 618] width 288 height 30
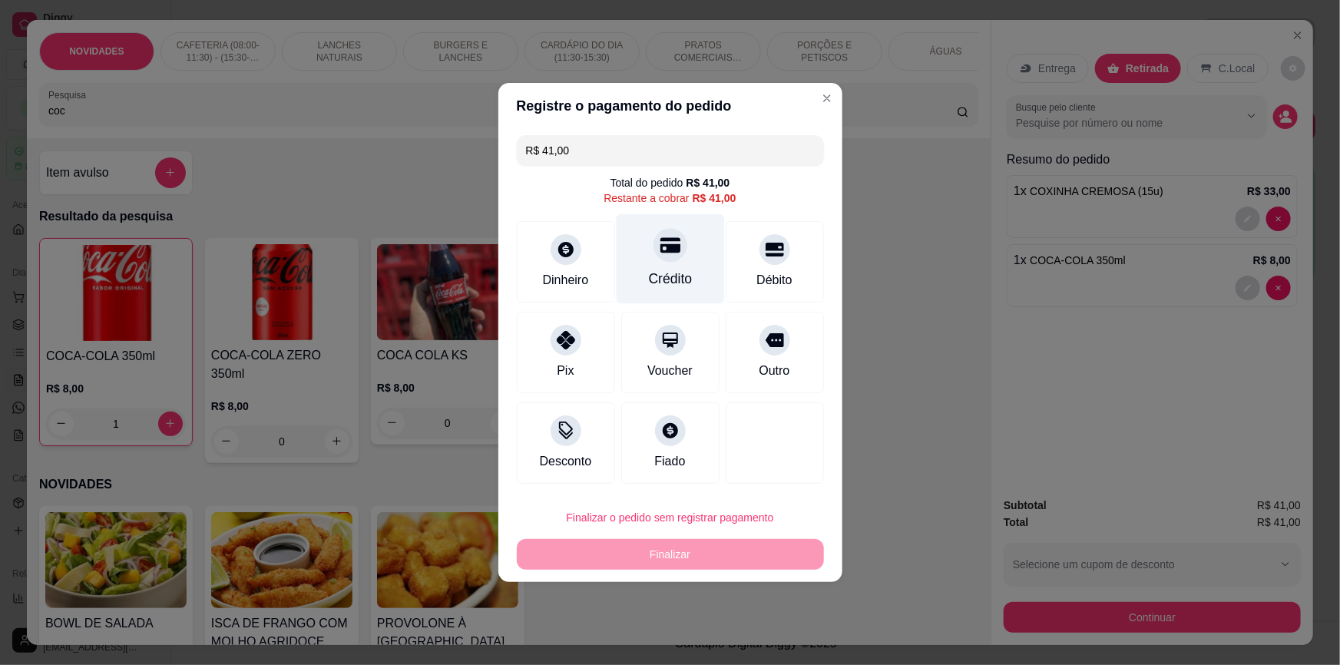
click at [667, 230] on div at bounding box center [670, 245] width 34 height 34
type input "R$ 0,00"
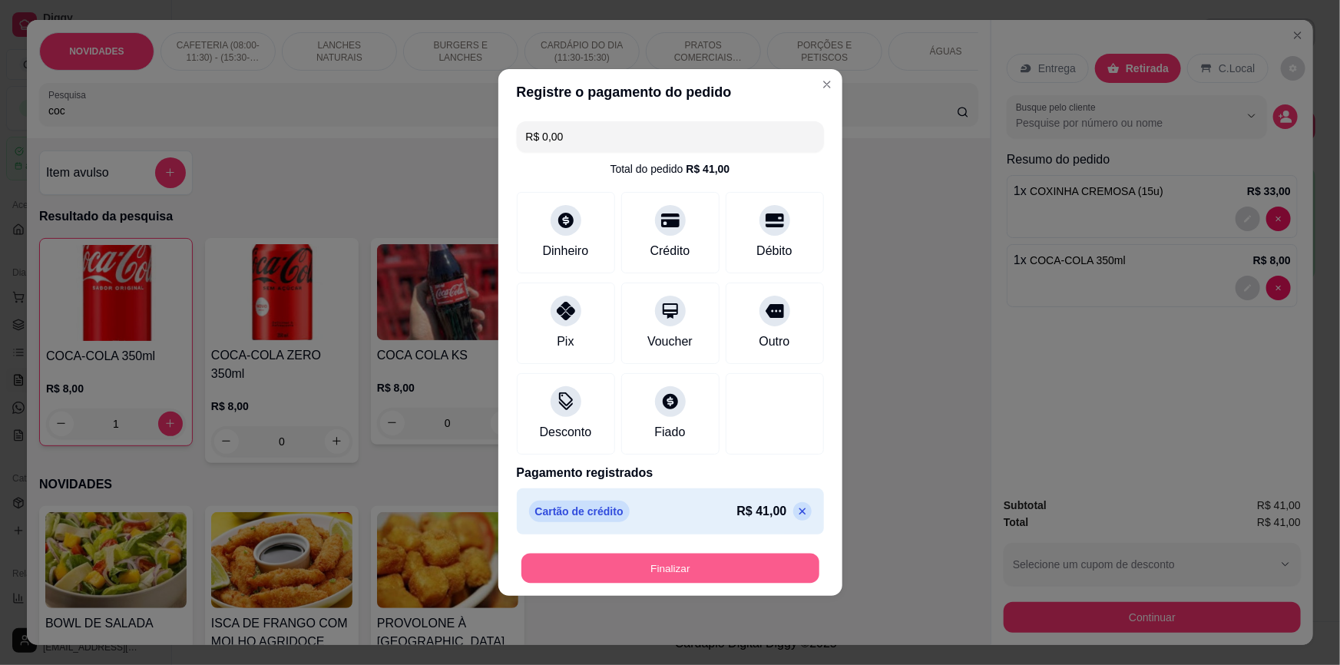
click at [649, 562] on button "Finalizar" at bounding box center [670, 568] width 298 height 30
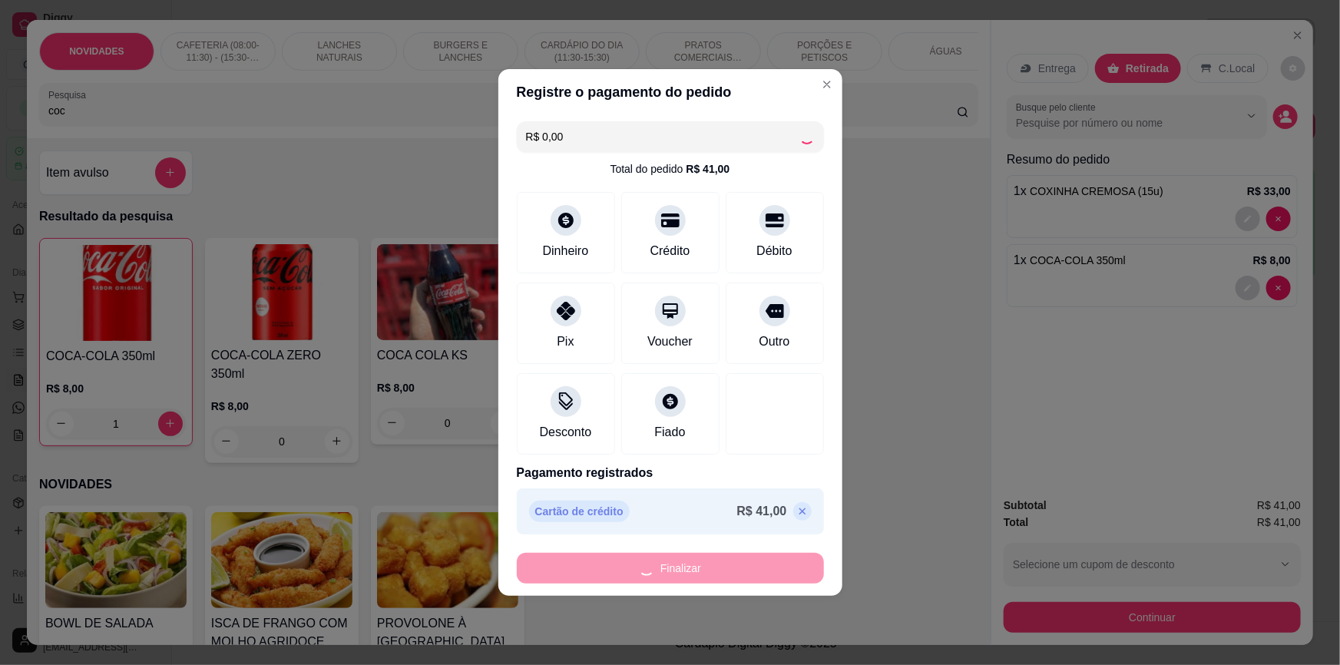
type input "0"
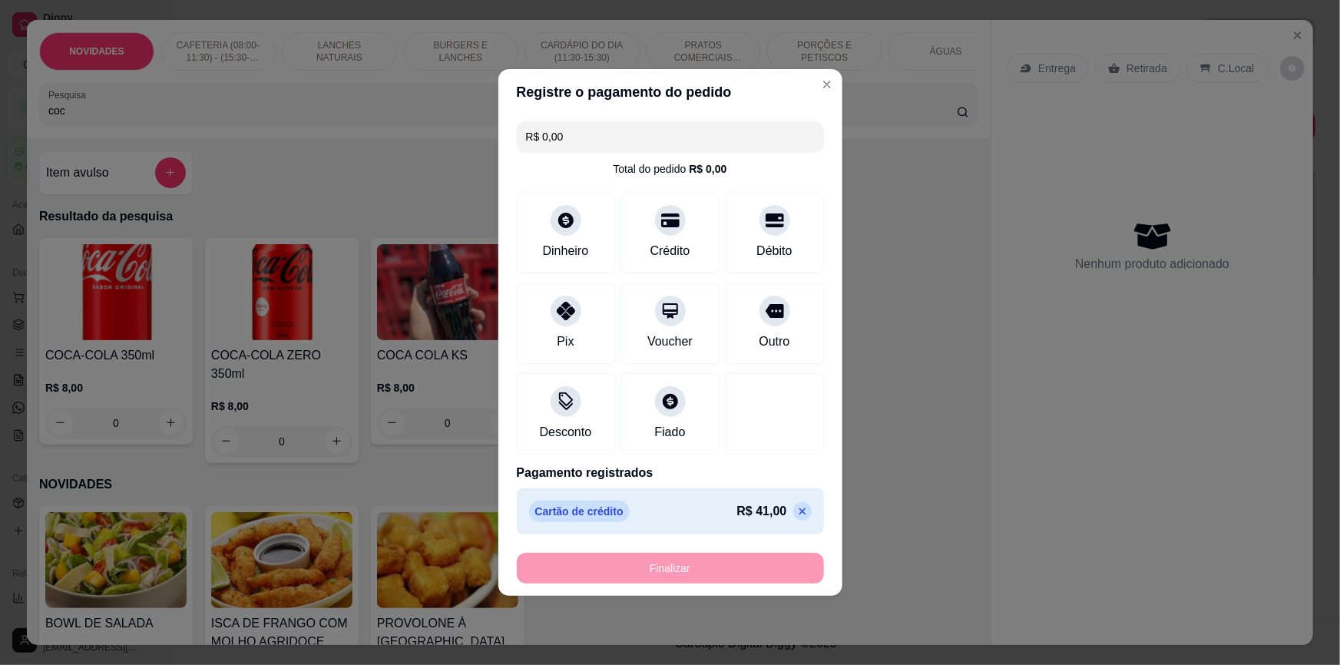
type input "-R$ 41,00"
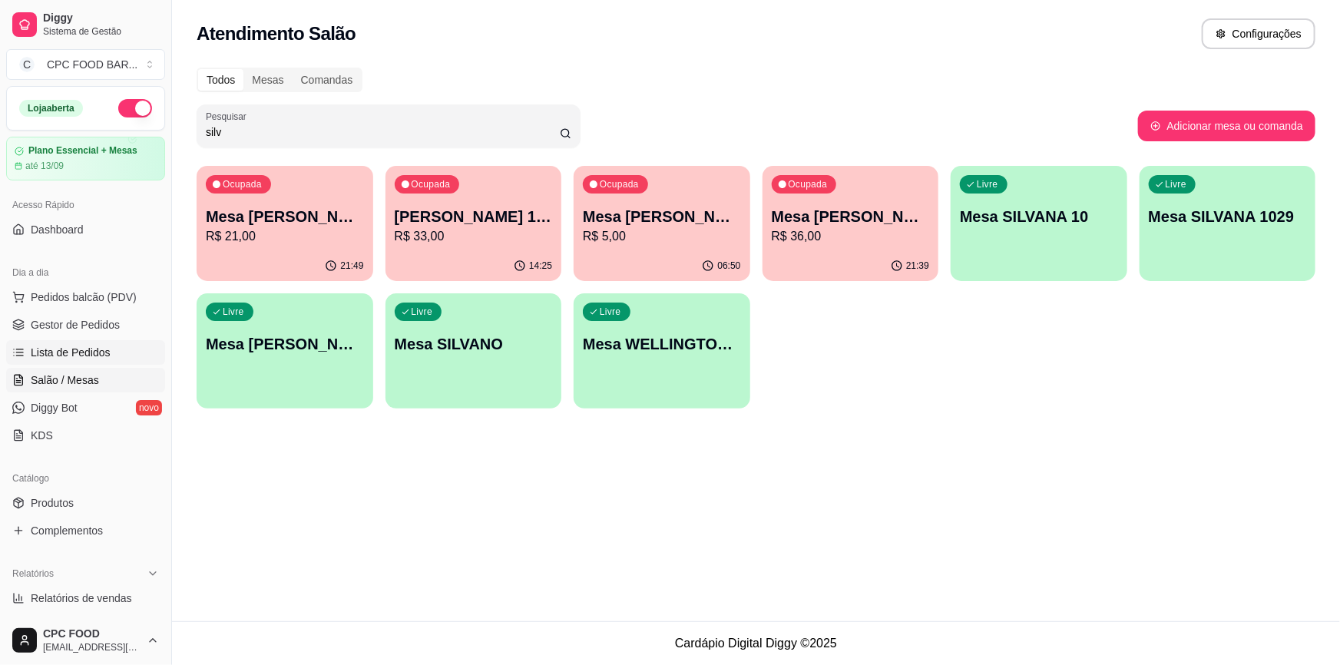
click at [94, 350] on span "Lista de Pedidos" at bounding box center [71, 352] width 80 height 15
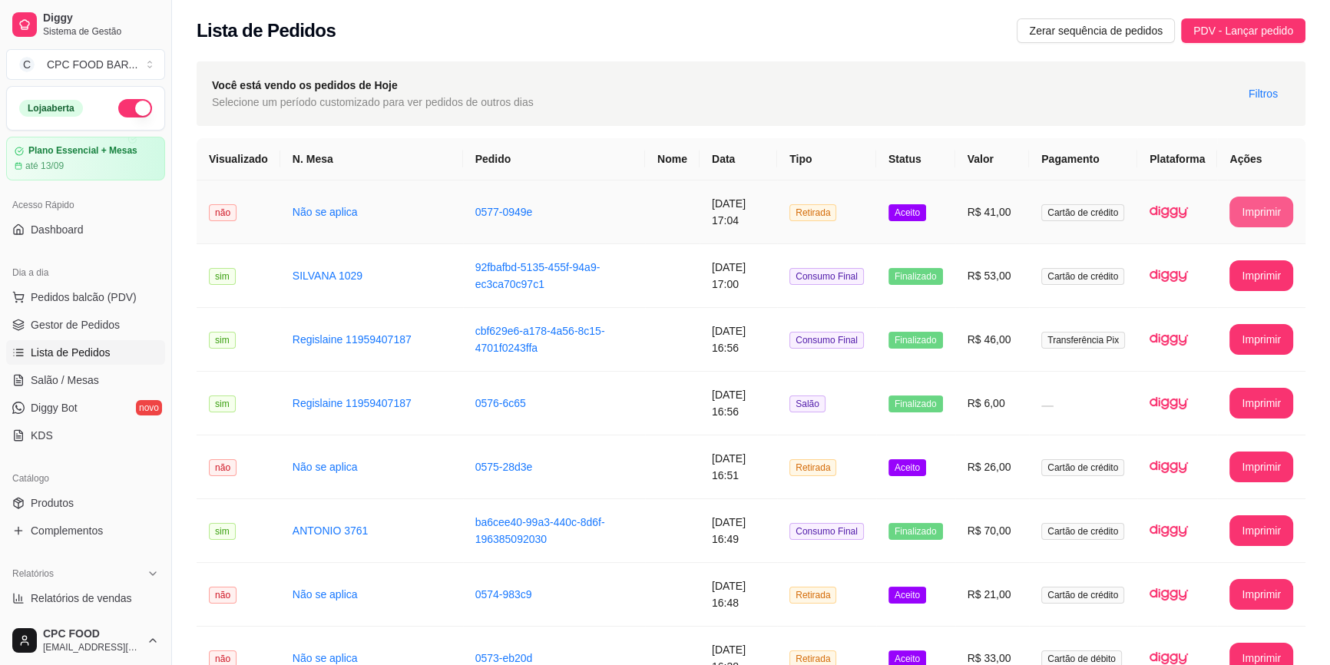
click at [1259, 216] on button "Imprimir" at bounding box center [1261, 212] width 64 height 31
click at [88, 380] on span "Salão / Mesas" at bounding box center [65, 379] width 68 height 15
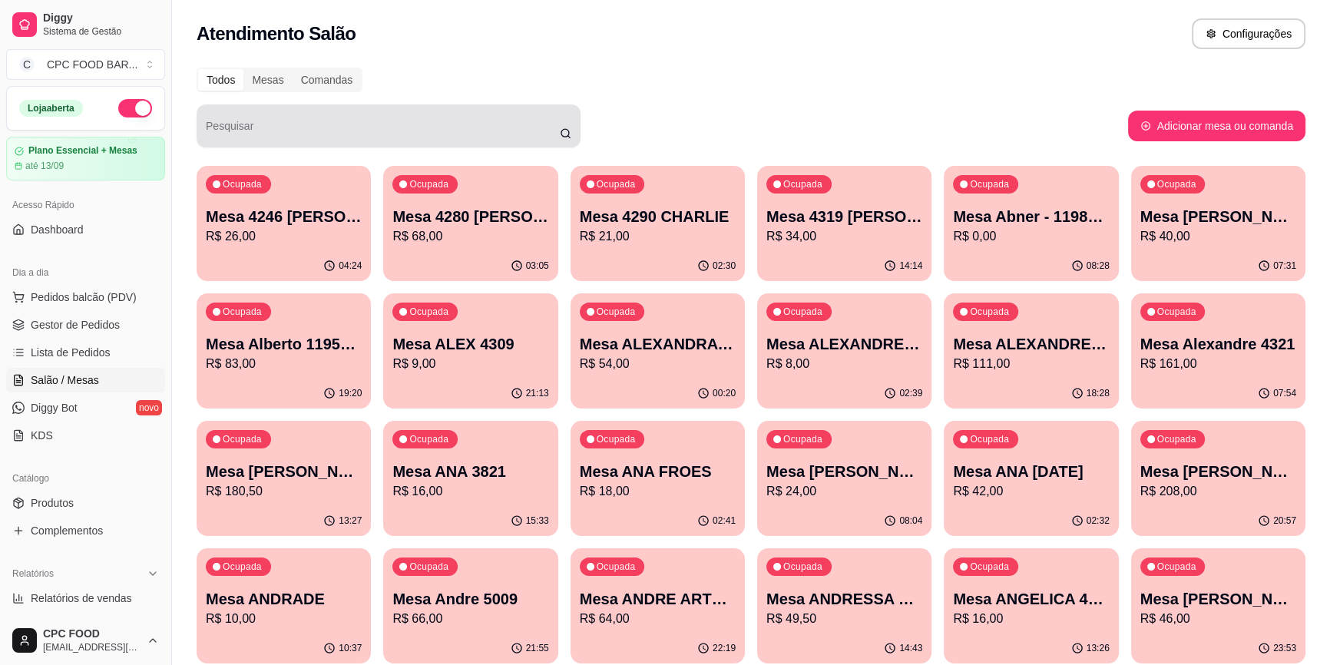
click at [451, 120] on div at bounding box center [388, 126] width 365 height 31
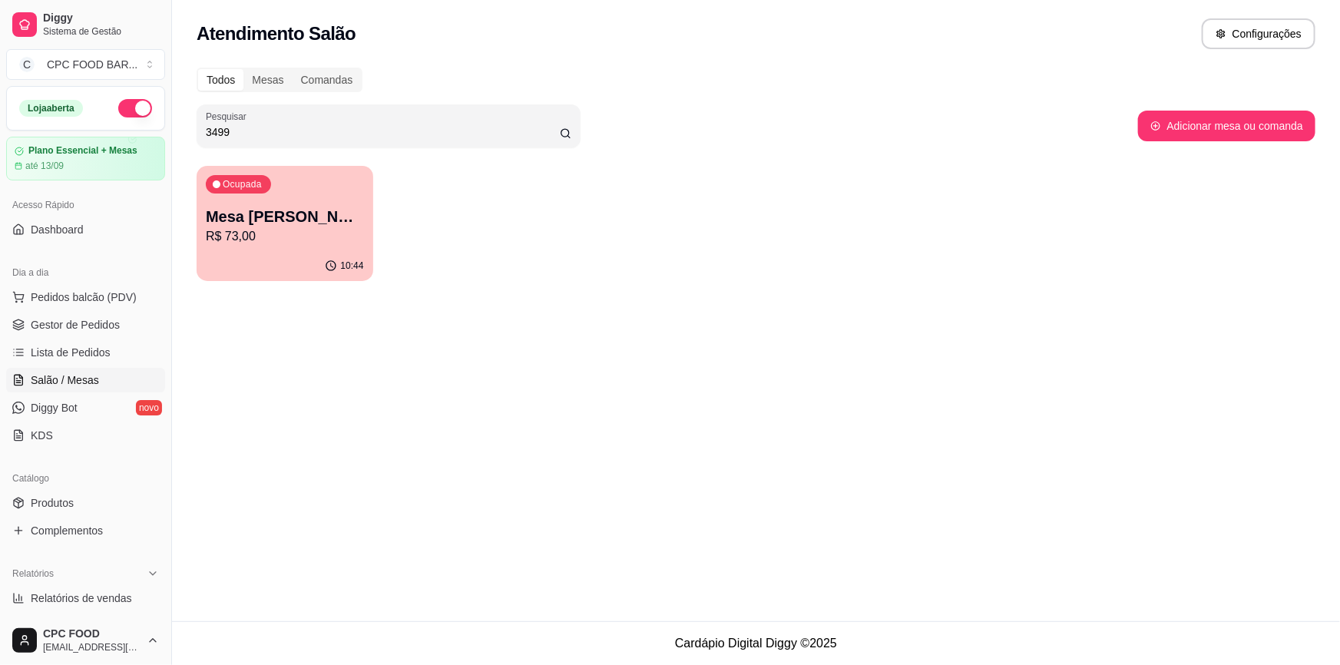
click at [259, 229] on p "R$ 73,00" at bounding box center [285, 236] width 158 height 18
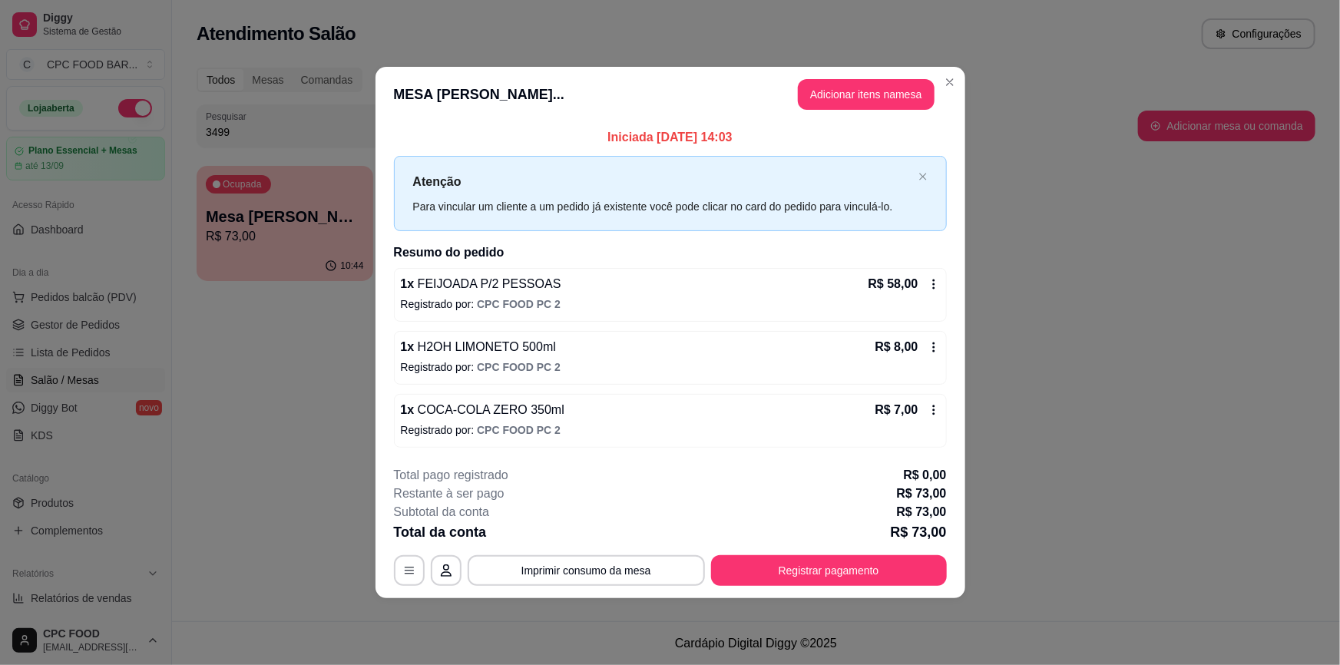
drag, startPoint x: 632, startPoint y: 134, endPoint x: 766, endPoint y: 144, distance: 134.8
click at [766, 144] on p "Iniciada 29/03/2025 às 14:03" at bounding box center [670, 137] width 553 height 18
click at [806, 310] on p "Registrado por: CPC FOOD PC 2" at bounding box center [670, 303] width 539 height 15
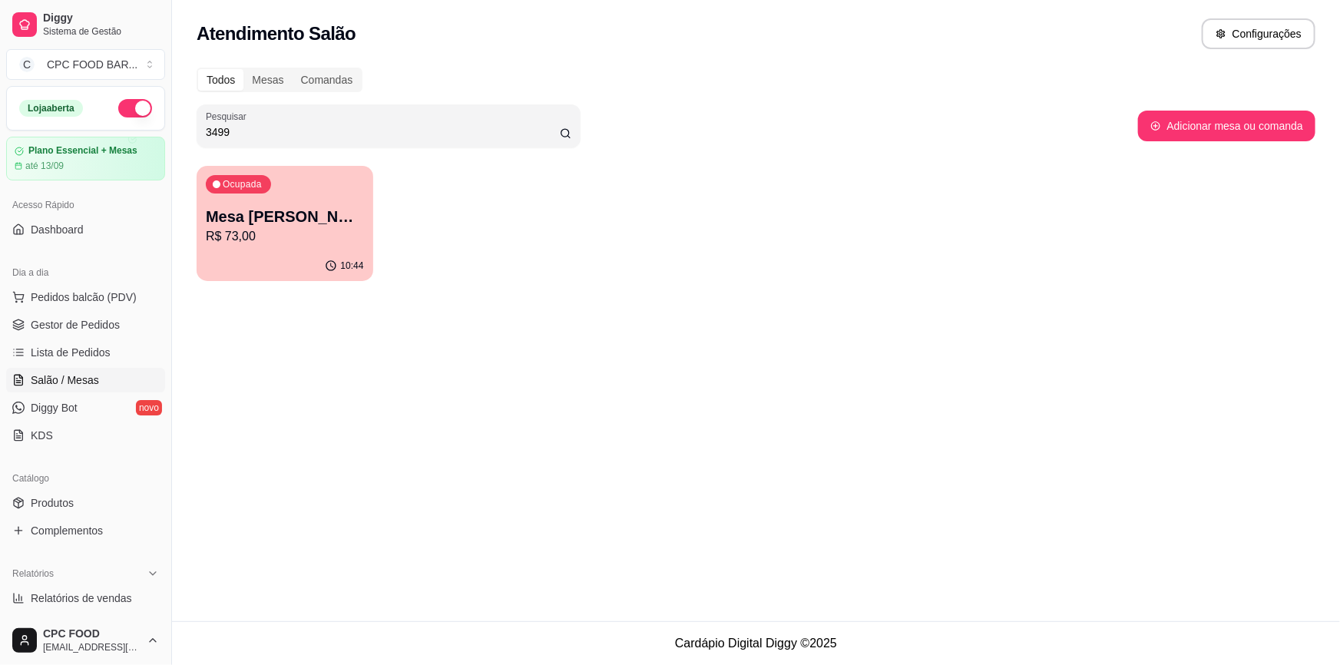
click at [312, 220] on p "Mesa [PERSON_NAME] 3499" at bounding box center [285, 216] width 158 height 21
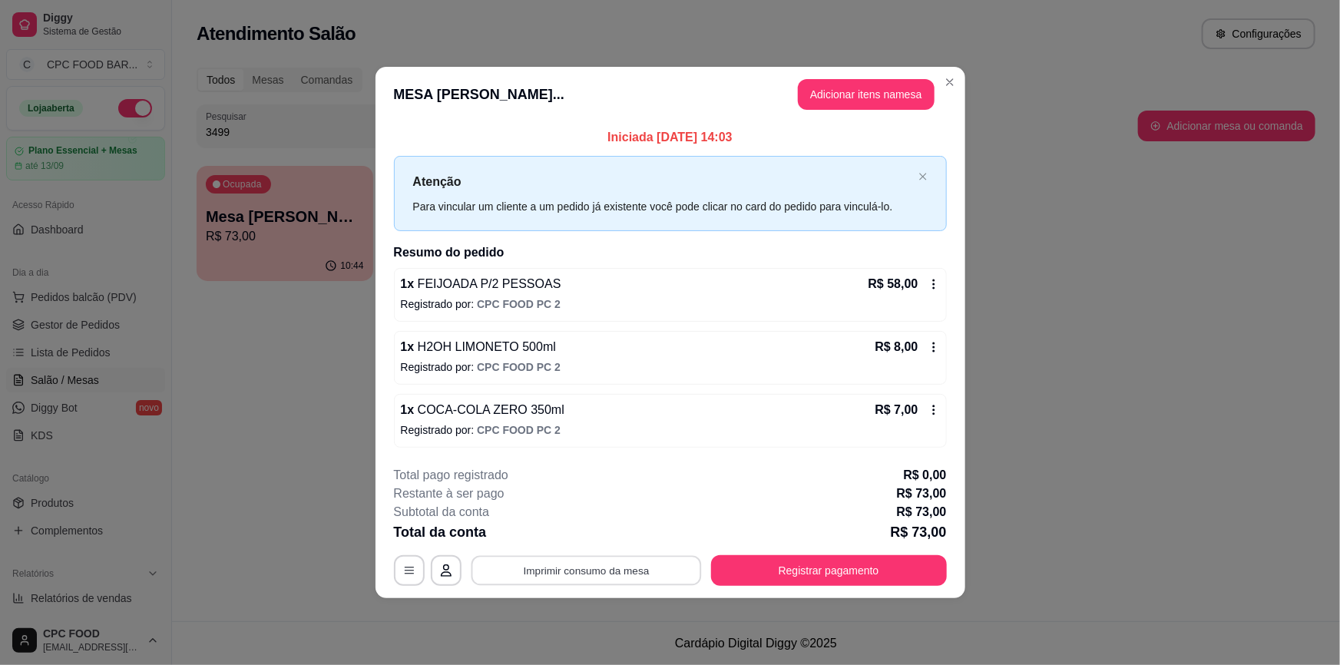
click at [550, 566] on button "Imprimir consumo da mesa" at bounding box center [586, 570] width 230 height 30
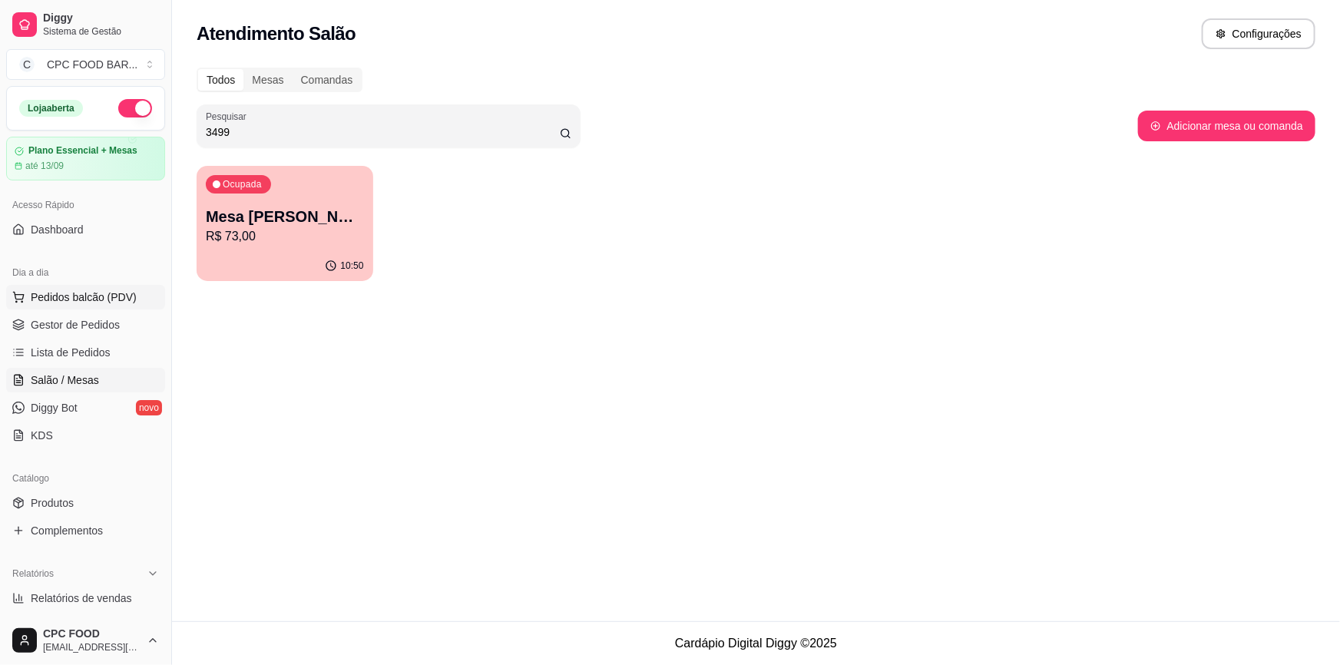
click at [91, 292] on span "Pedidos balcão (PDV)" at bounding box center [84, 296] width 106 height 15
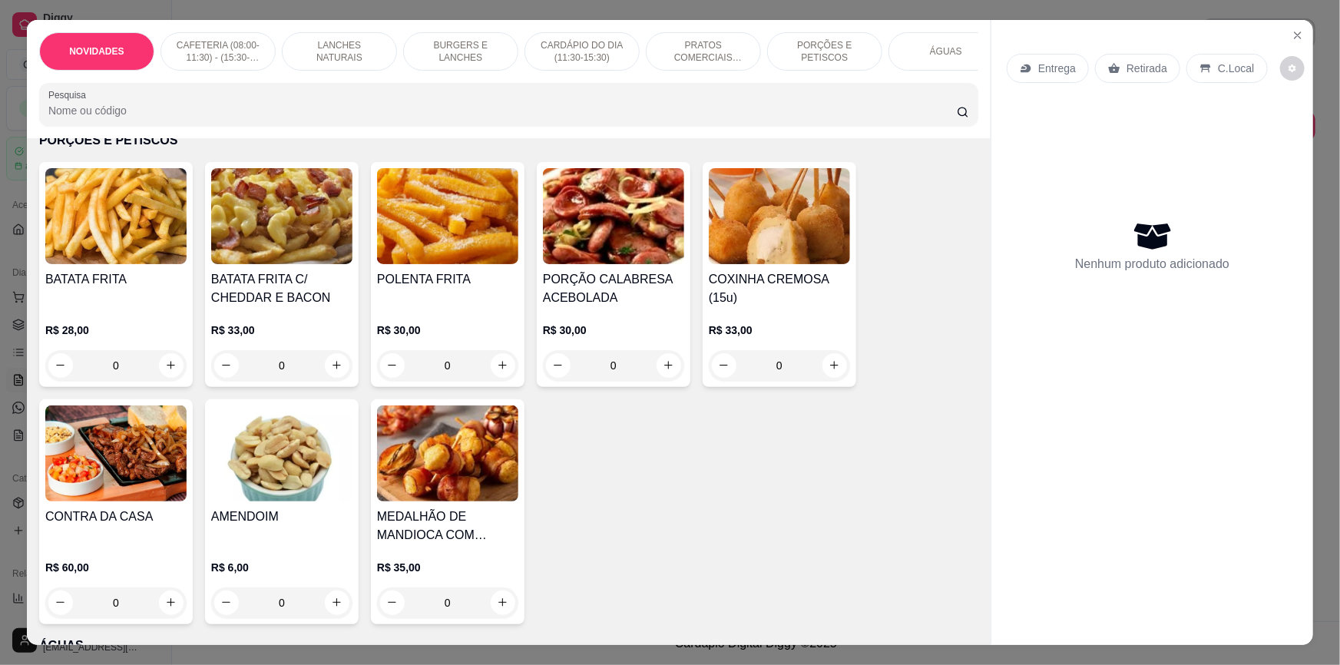
scroll to position [2233, 0]
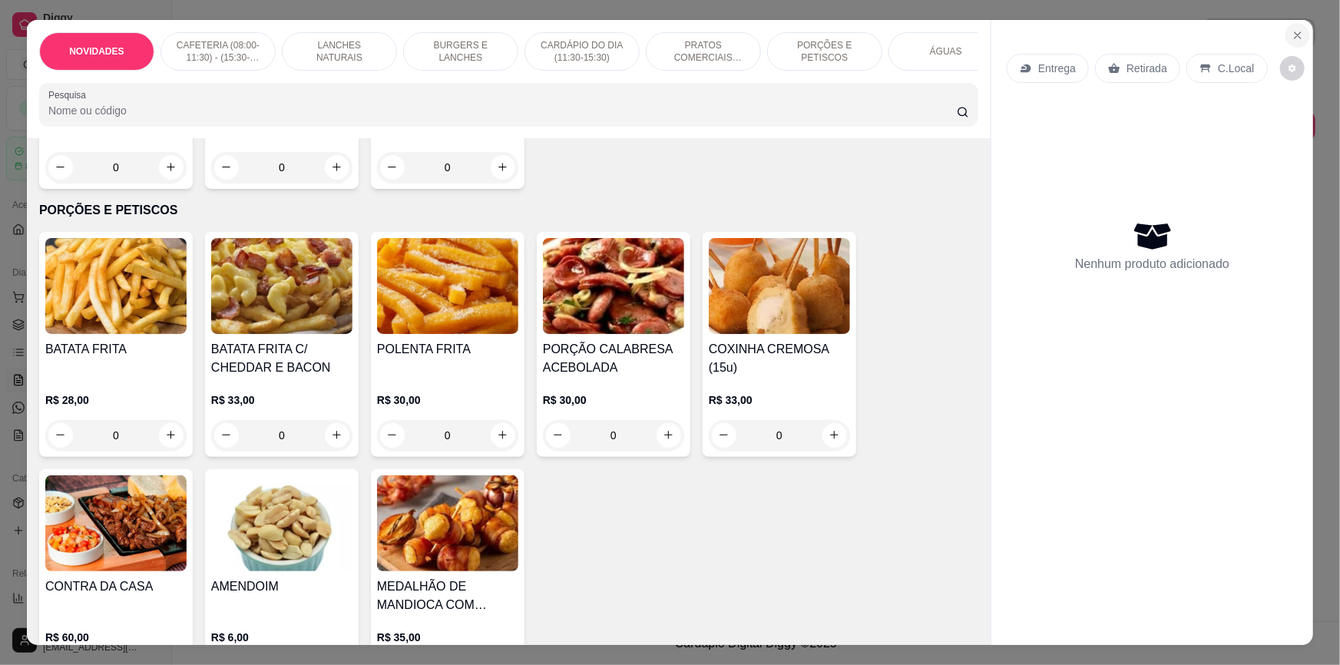
click at [1291, 38] on icon "Close" at bounding box center [1297, 35] width 12 height 12
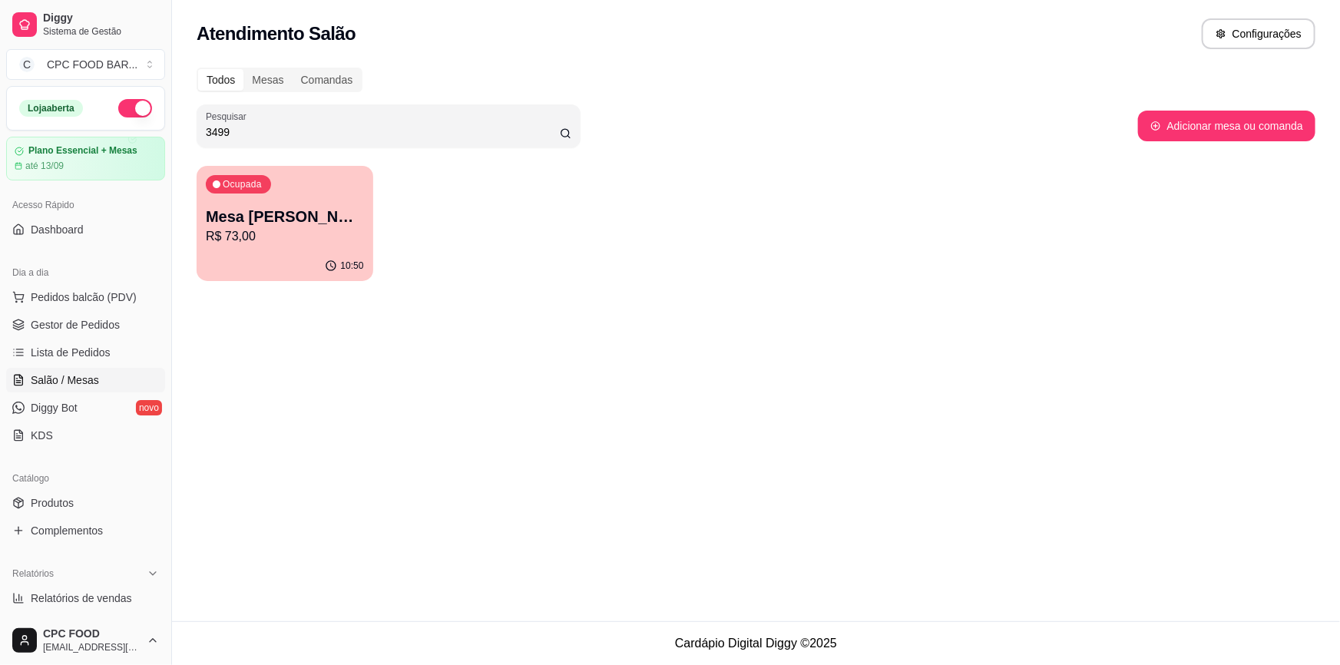
drag, startPoint x: 259, startPoint y: 125, endPoint x: 107, endPoint y: 129, distance: 152.8
click at [107, 129] on div "Diggy Sistema de Gestão C CPC FOOD BAR ... Loja aberta Plano Essencial + Mesas …" at bounding box center [670, 332] width 1340 height 665
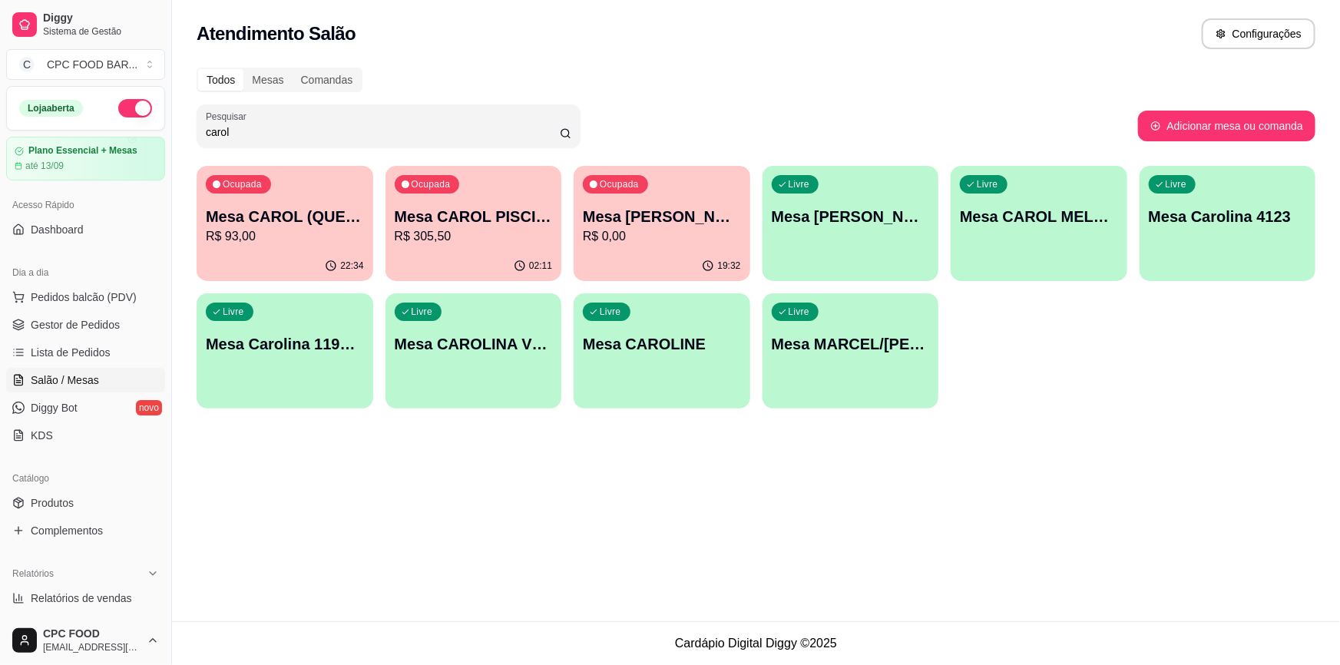
type input "carol"
click at [530, 226] on p "Mesa CAROL PISCINA" at bounding box center [474, 216] width 158 height 21
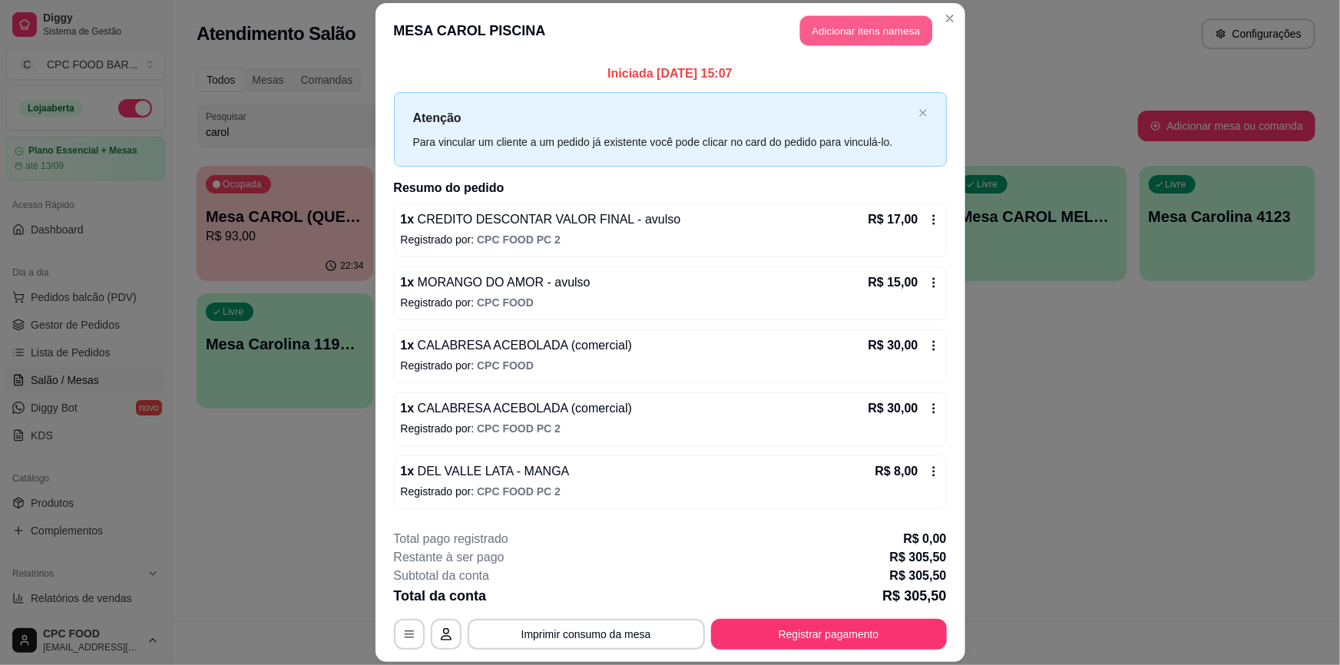
click at [834, 32] on button "Adicionar itens na mesa" at bounding box center [866, 31] width 132 height 30
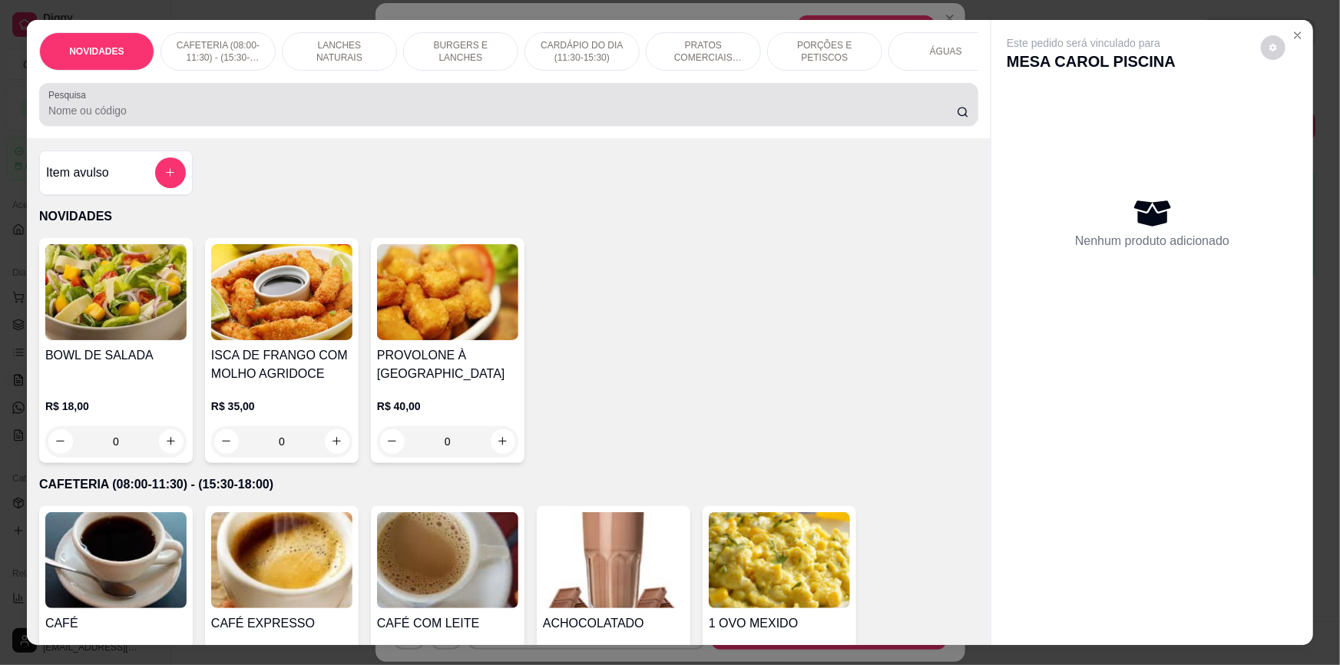
click at [341, 116] on input "Pesquisa" at bounding box center [502, 110] width 908 height 15
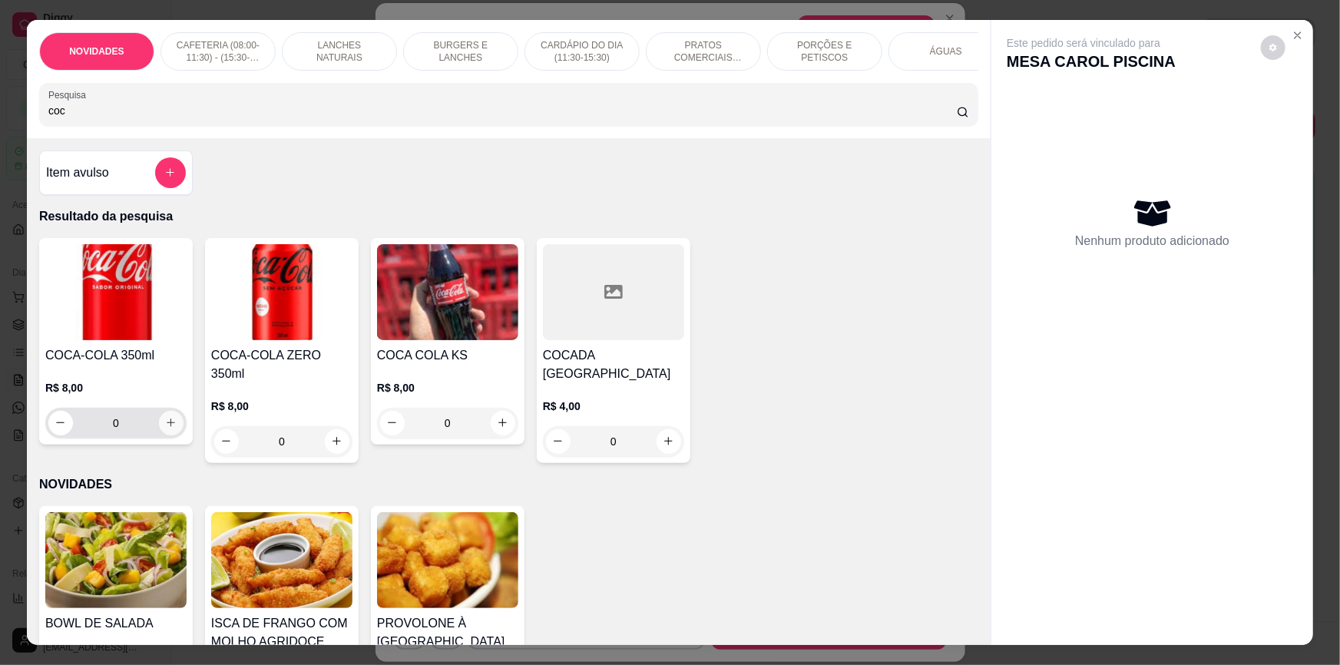
type input "coc"
click at [165, 428] on icon "increase-product-quantity" at bounding box center [171, 423] width 12 height 12
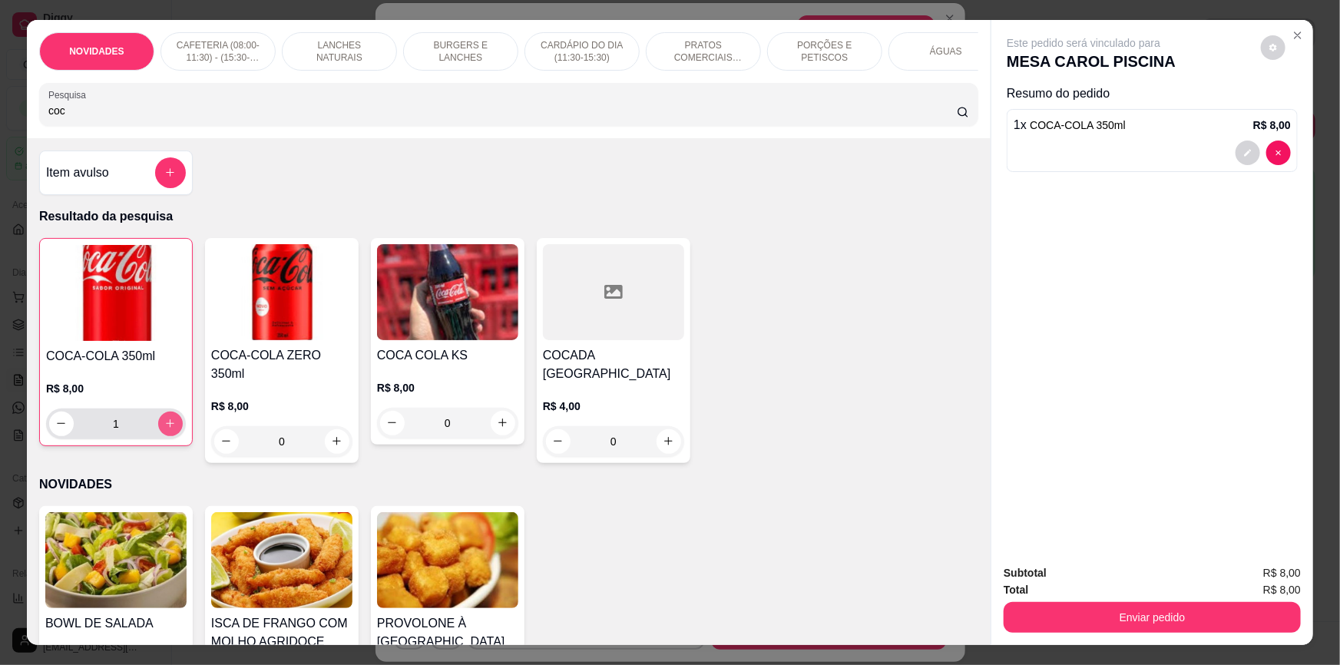
type input "1"
click at [167, 428] on icon "increase-product-quantity" at bounding box center [171, 424] width 8 height 8
type input "2"
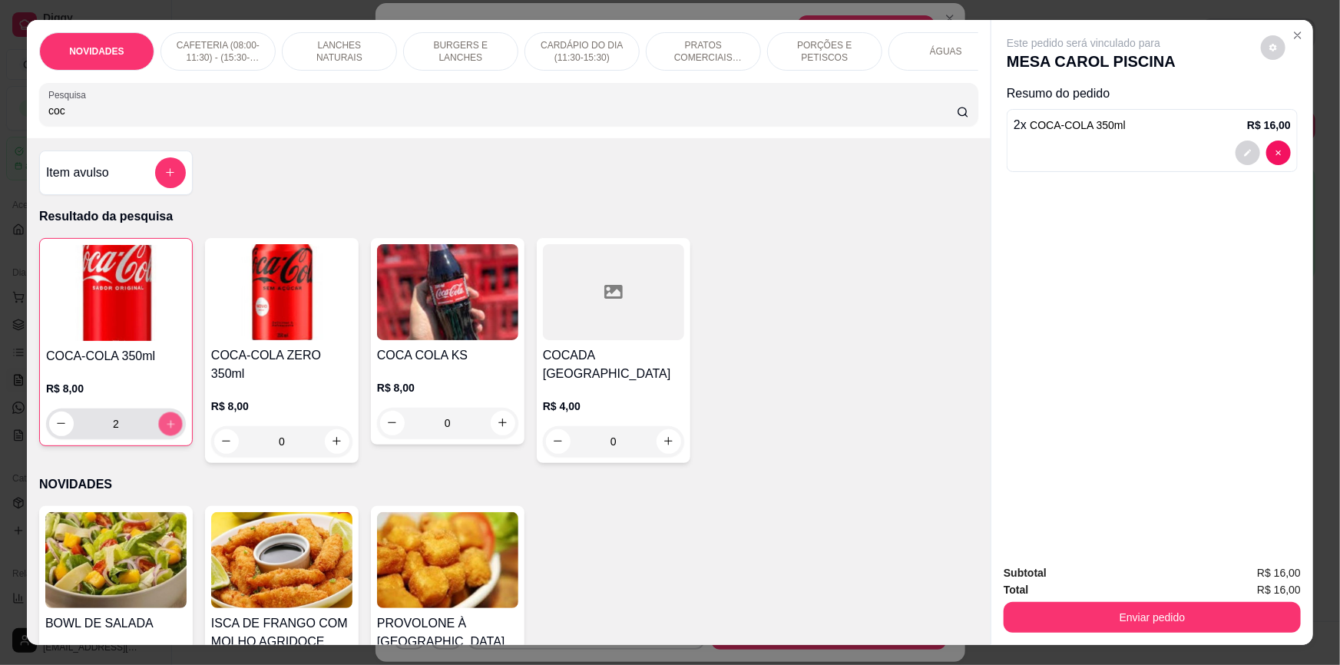
click at [167, 428] on icon "increase-product-quantity" at bounding box center [171, 424] width 8 height 8
type input "3"
click at [167, 428] on icon "increase-product-quantity" at bounding box center [171, 424] width 8 height 8
type input "4"
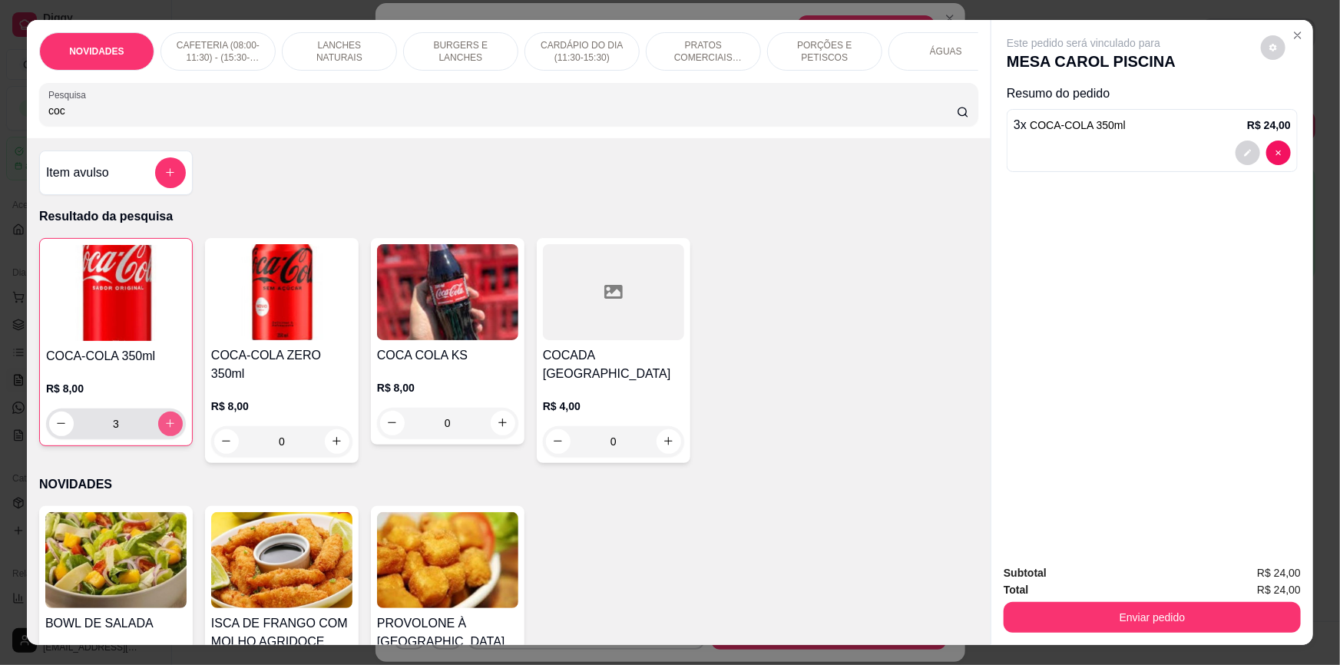
type input "4"
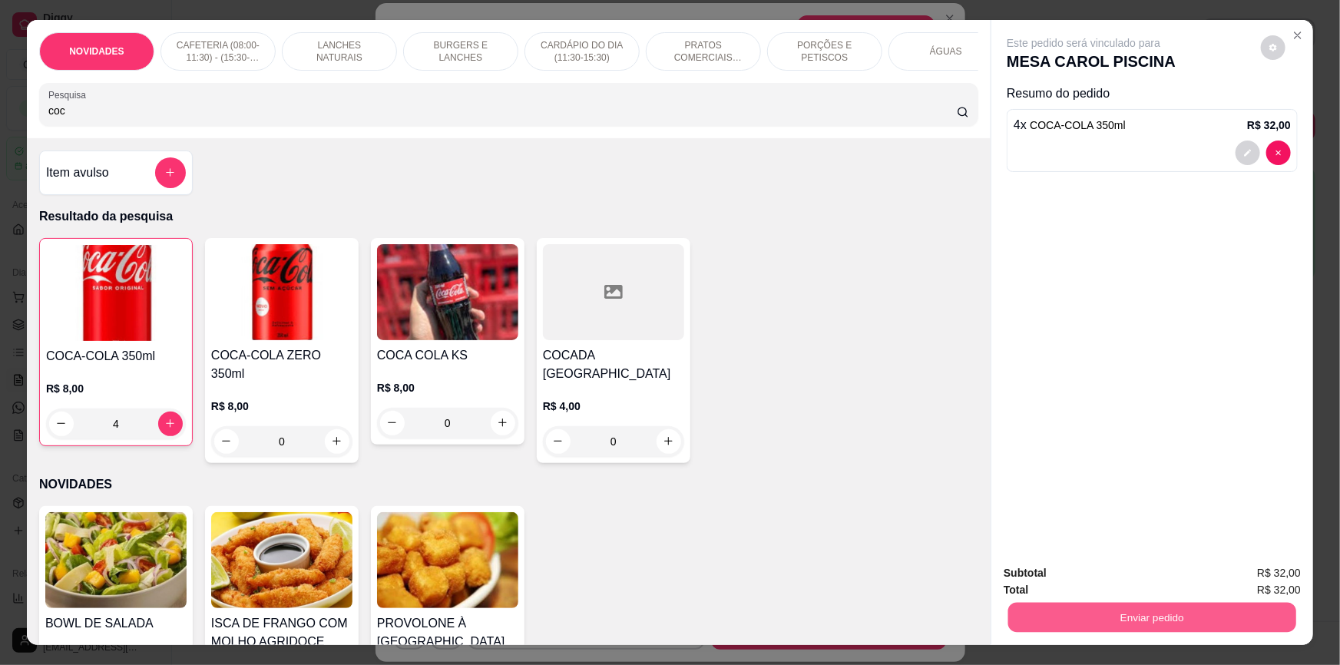
click at [1161, 613] on button "Enviar pedido" at bounding box center [1152, 618] width 288 height 30
click at [1121, 565] on button "Não registrar e enviar pedido" at bounding box center [1102, 579] width 160 height 29
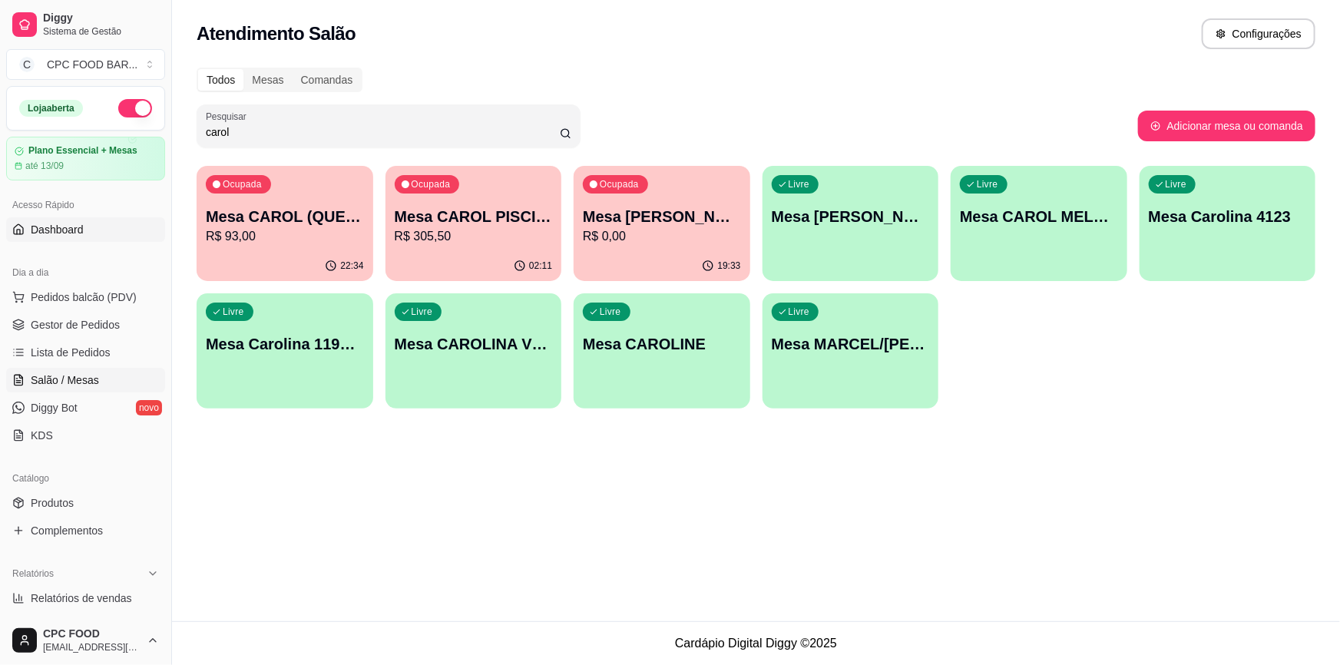
click at [118, 230] on link "Dashboard" at bounding box center [85, 229] width 159 height 25
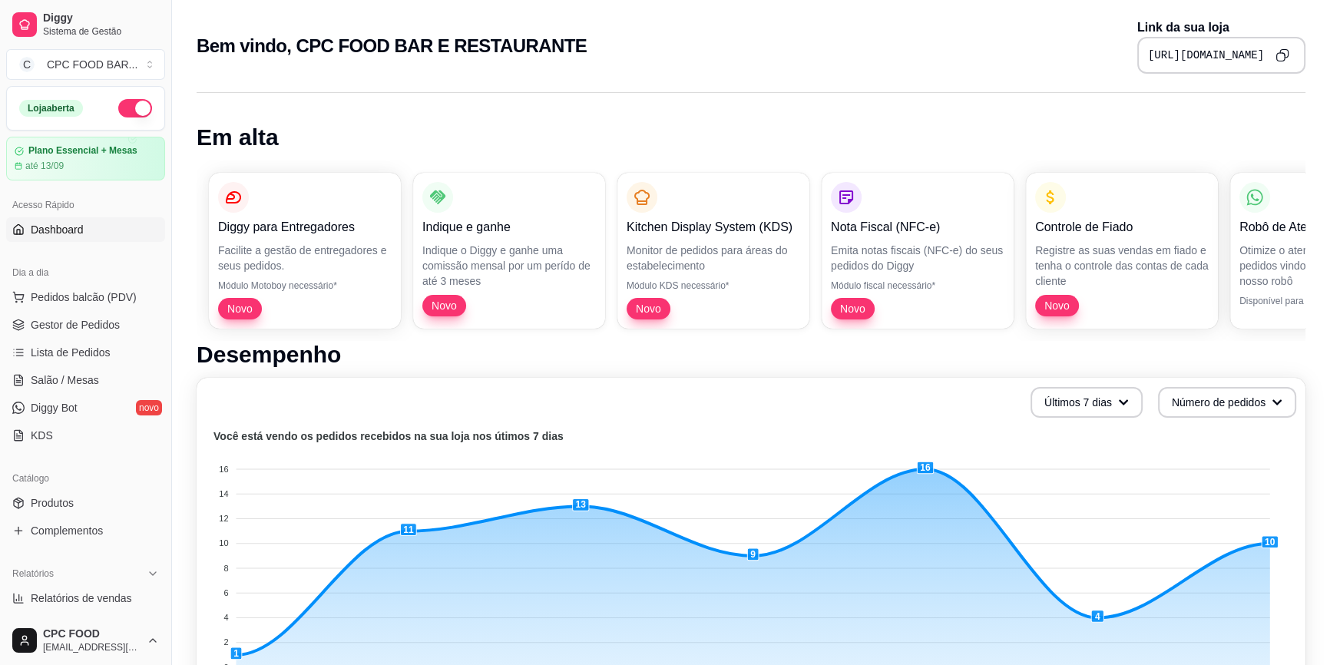
click at [99, 263] on div "Dia a dia" at bounding box center [85, 272] width 159 height 25
click at [104, 298] on span "Pedidos balcão (PDV)" at bounding box center [84, 296] width 106 height 15
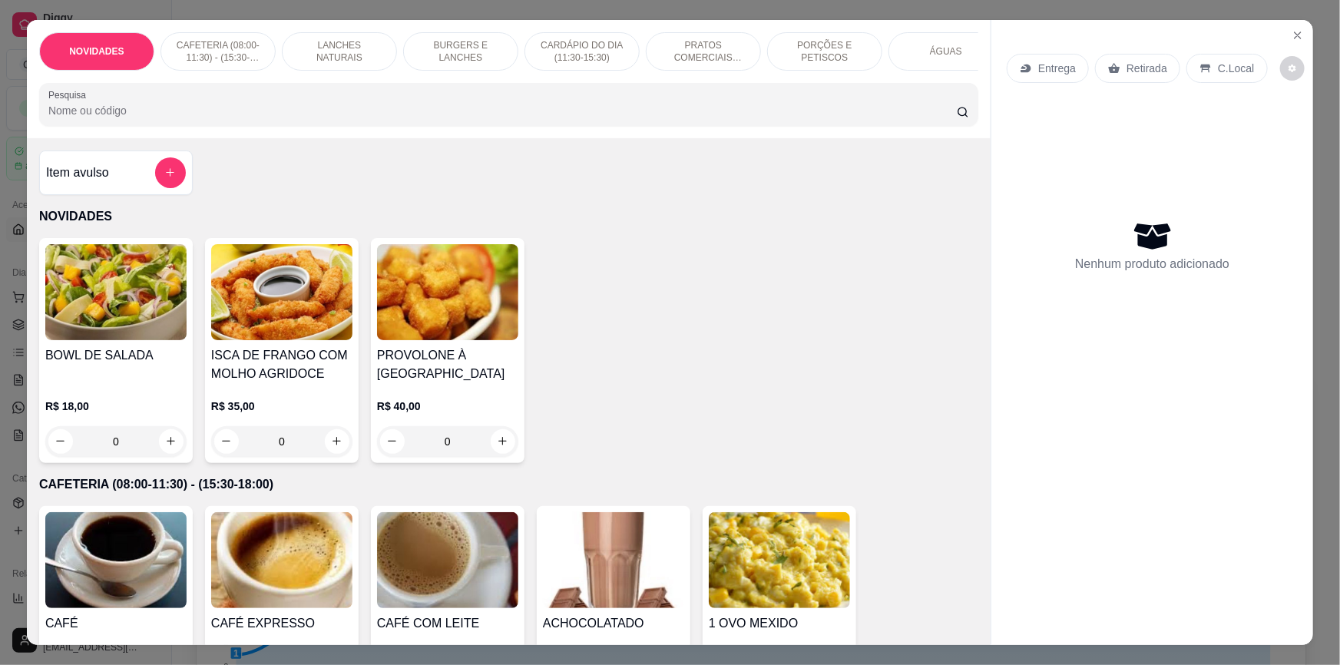
click at [686, 118] on input "Pesquisa" at bounding box center [502, 110] width 908 height 15
click at [684, 118] on input "Pesquisa" at bounding box center [502, 110] width 908 height 15
click at [842, 43] on div "PORÇÕES E PETISCOS" at bounding box center [824, 51] width 115 height 38
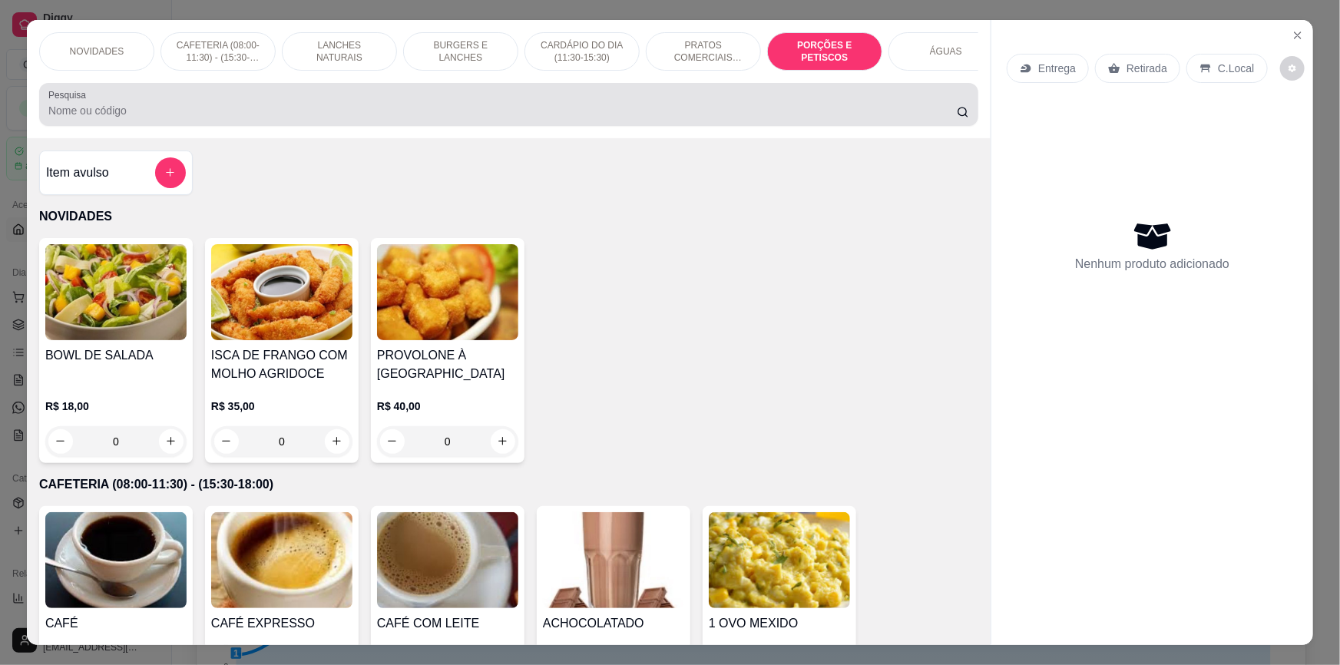
scroll to position [29, 0]
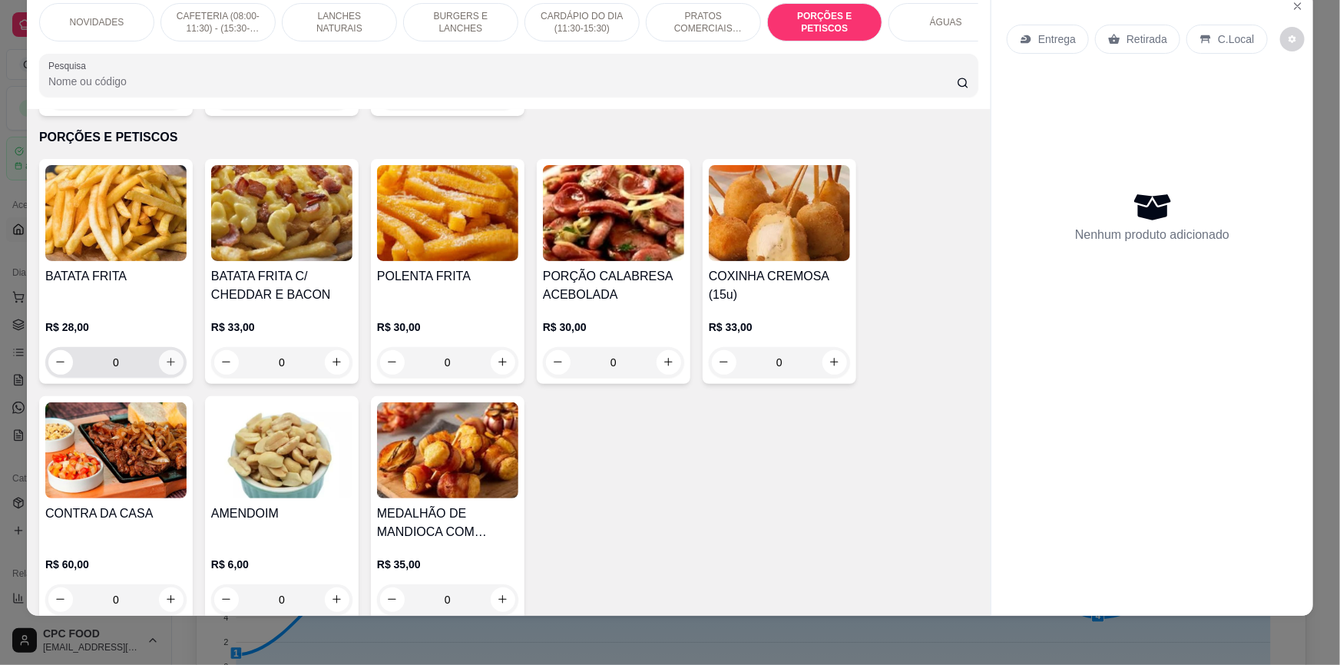
click at [165, 356] on icon "increase-product-quantity" at bounding box center [171, 362] width 12 height 12
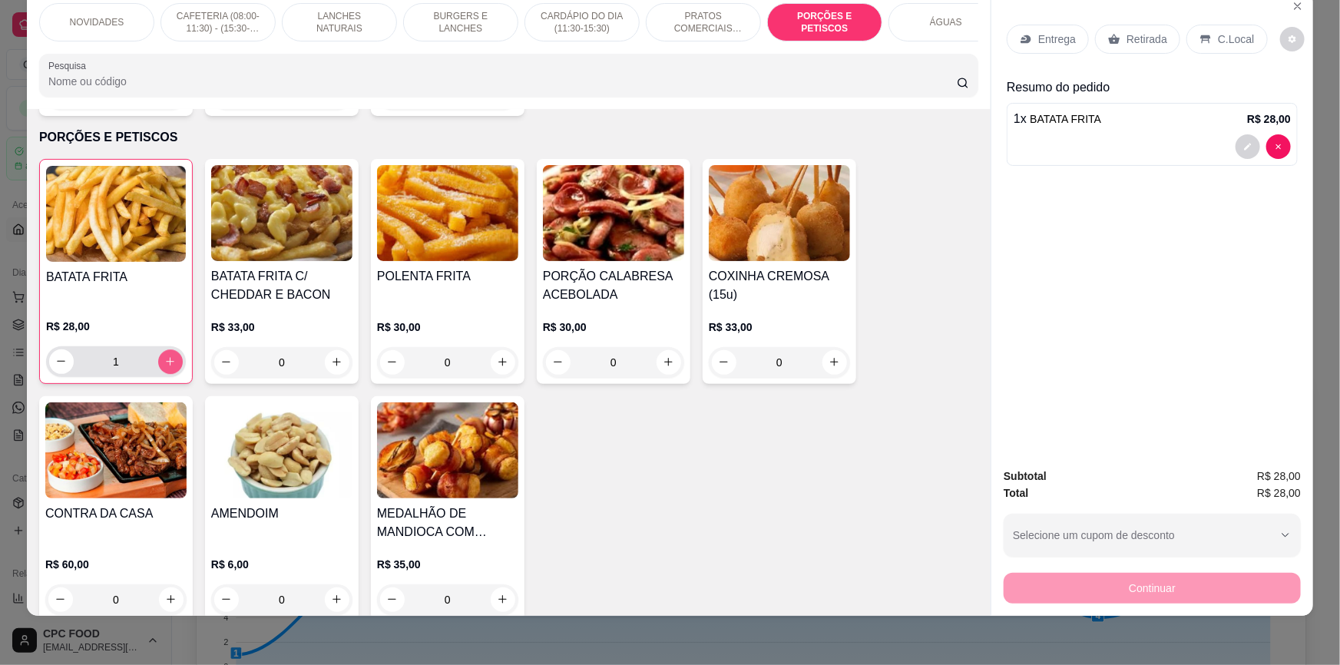
type input "1"
click at [663, 357] on icon "increase-product-quantity" at bounding box center [669, 363] width 12 height 12
type input "1"
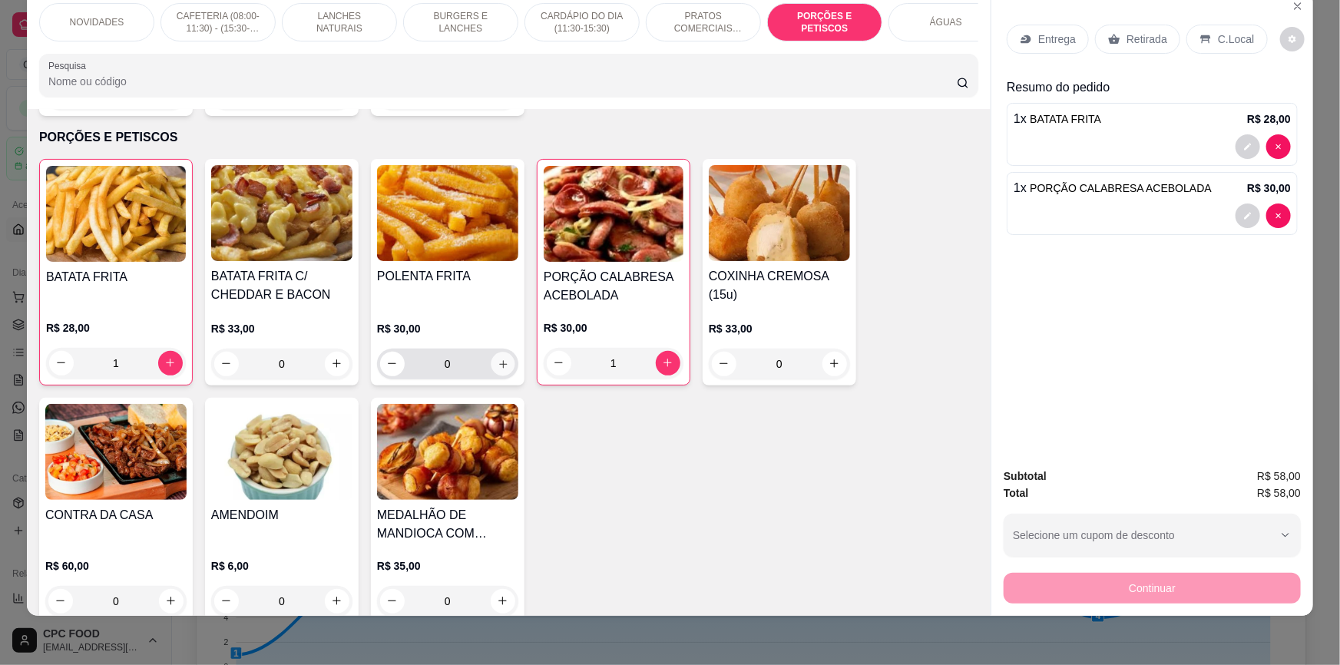
click at [498, 358] on icon "increase-product-quantity" at bounding box center [503, 364] width 12 height 12
type input "1"
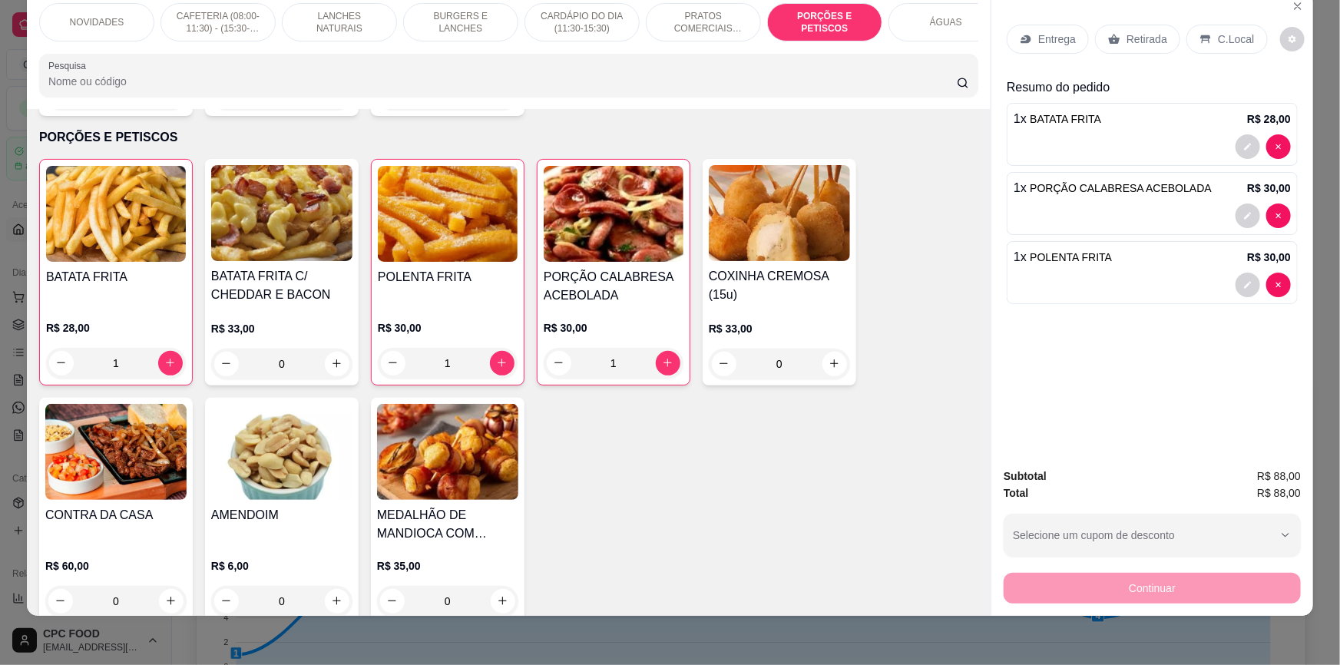
click at [1126, 43] on p "Retirada" at bounding box center [1146, 38] width 41 height 15
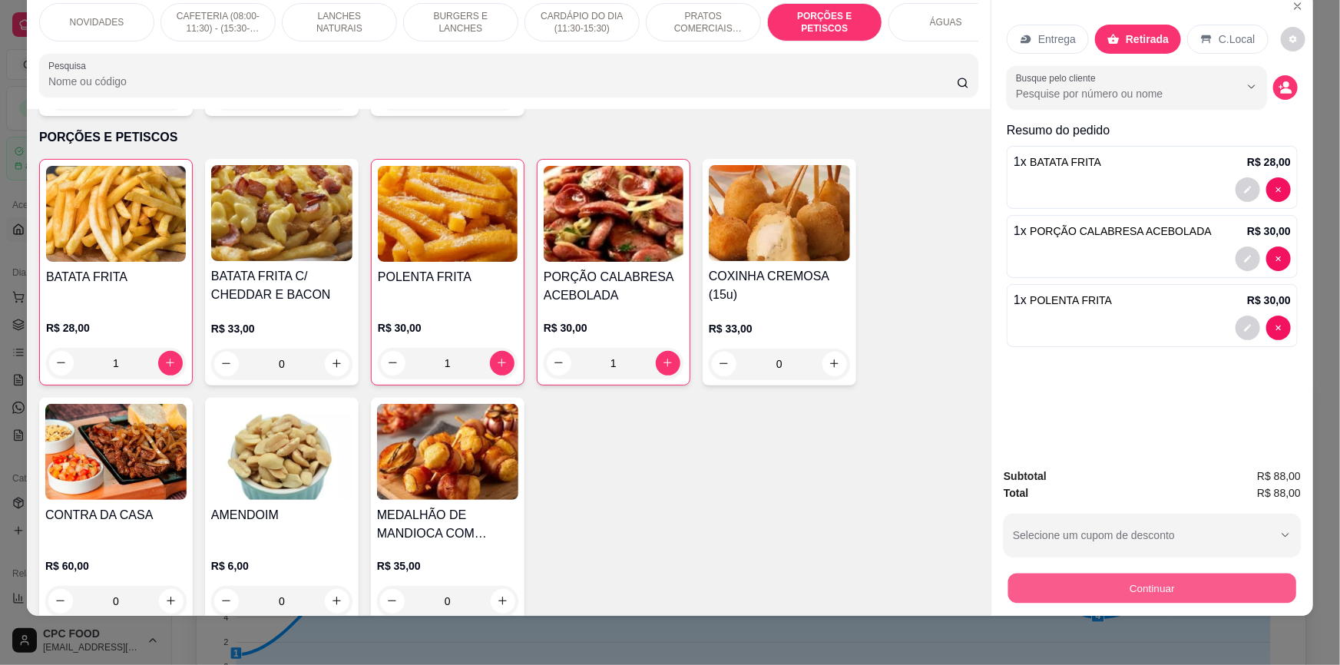
click at [1167, 583] on button "Continuar" at bounding box center [1152, 588] width 288 height 30
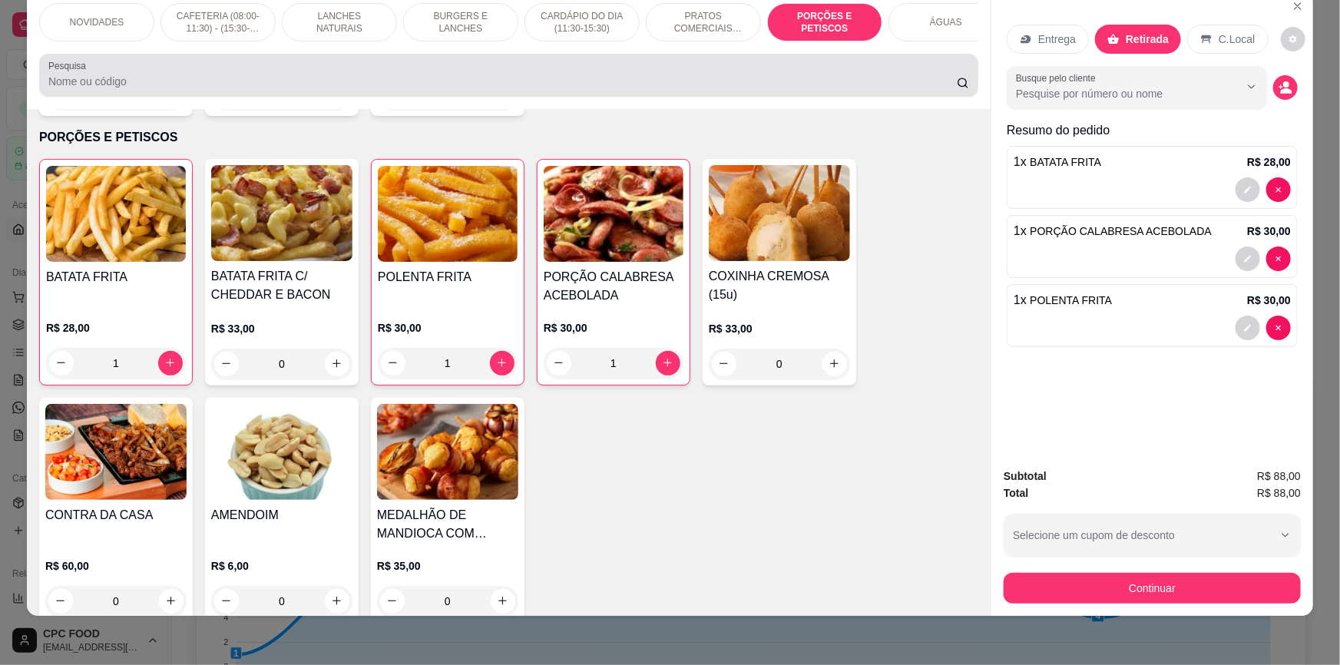
click at [715, 91] on div at bounding box center [508, 75] width 920 height 31
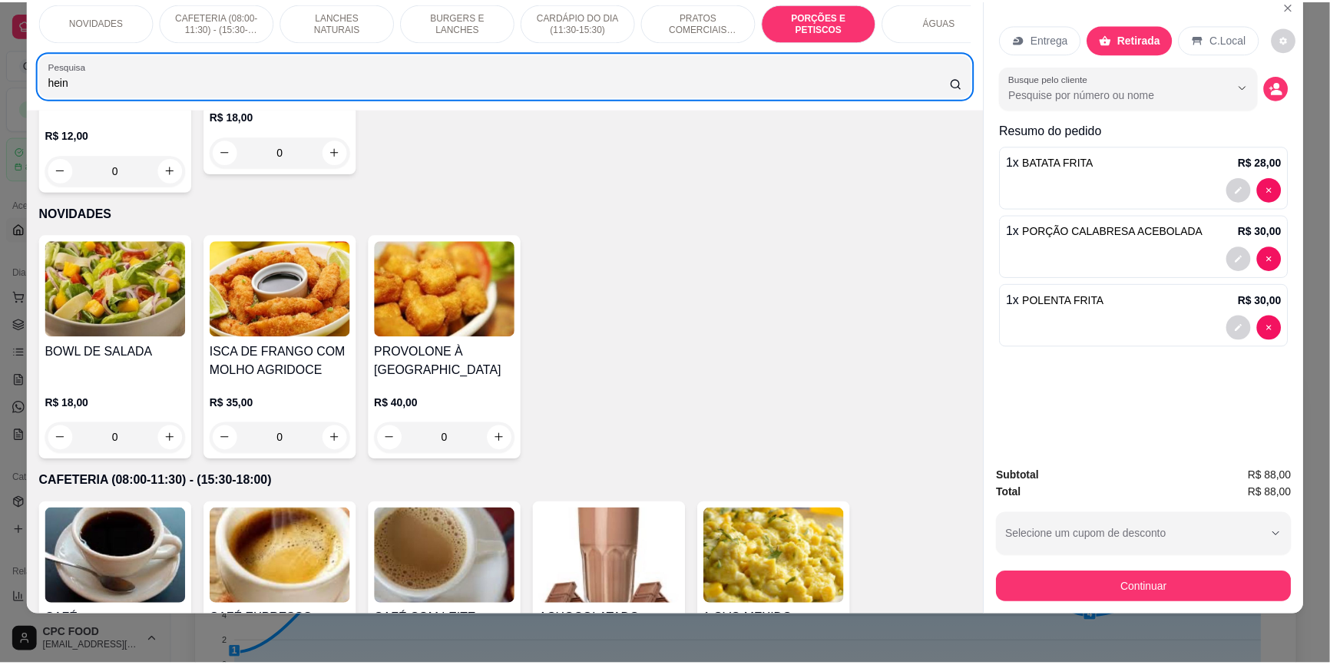
scroll to position [0, 0]
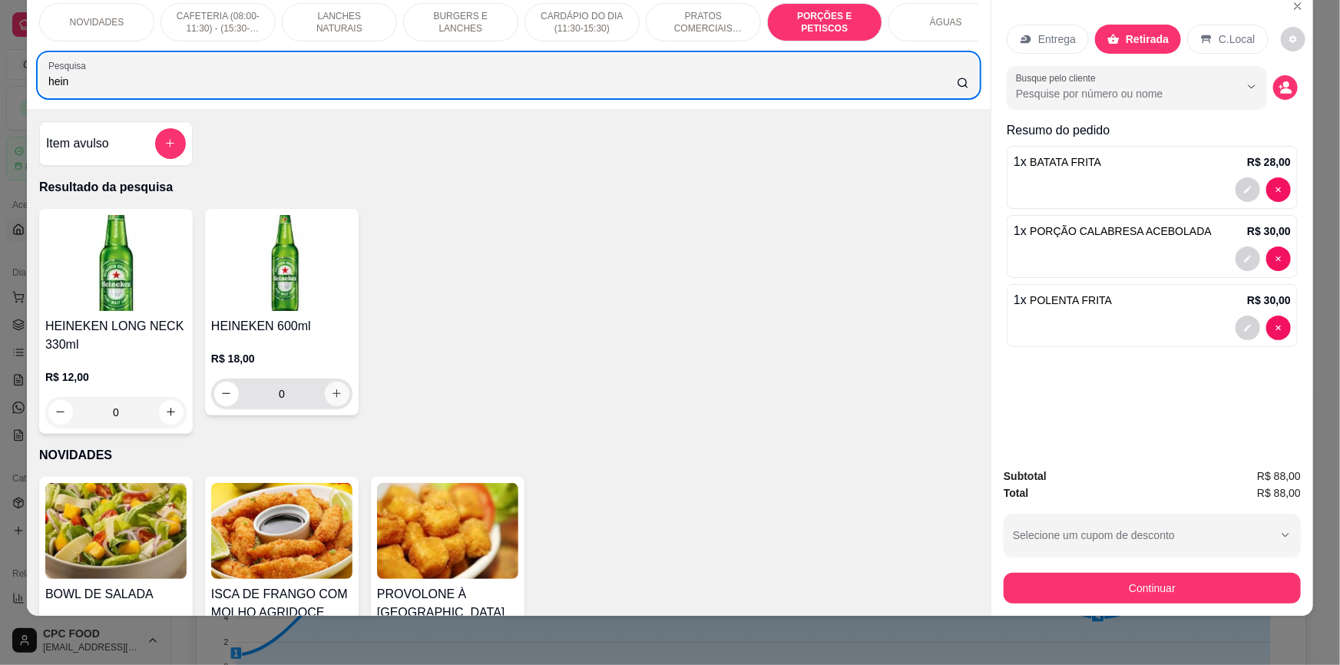
type input "hein"
click at [331, 399] on icon "increase-product-quantity" at bounding box center [337, 394] width 12 height 12
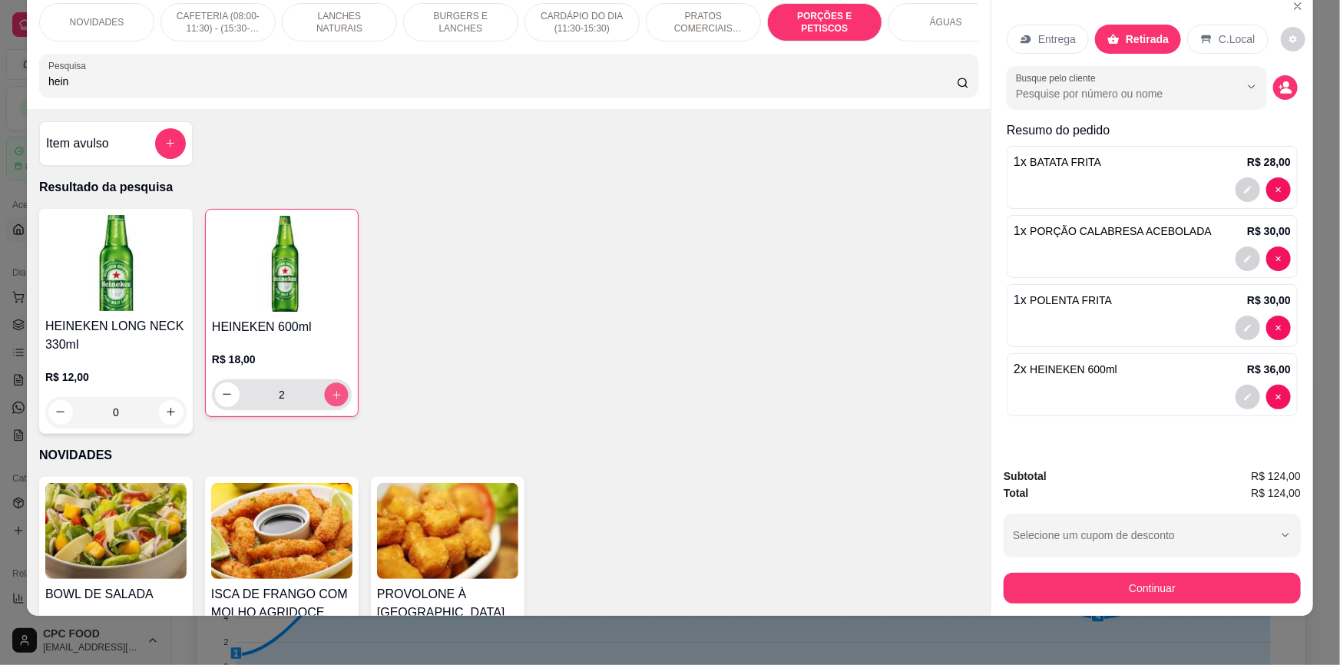
click at [331, 397] on button "increase-product-quantity" at bounding box center [336, 394] width 24 height 24
type input "3"
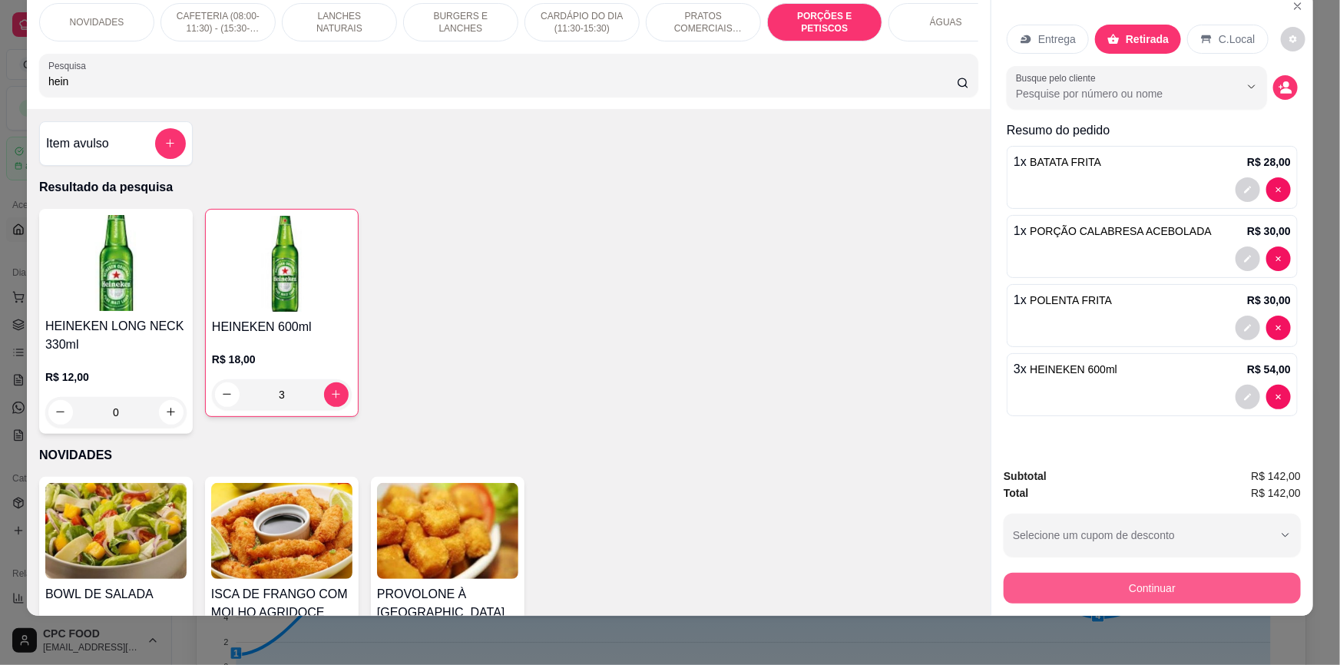
click at [1148, 582] on button "Continuar" at bounding box center [1151, 588] width 297 height 31
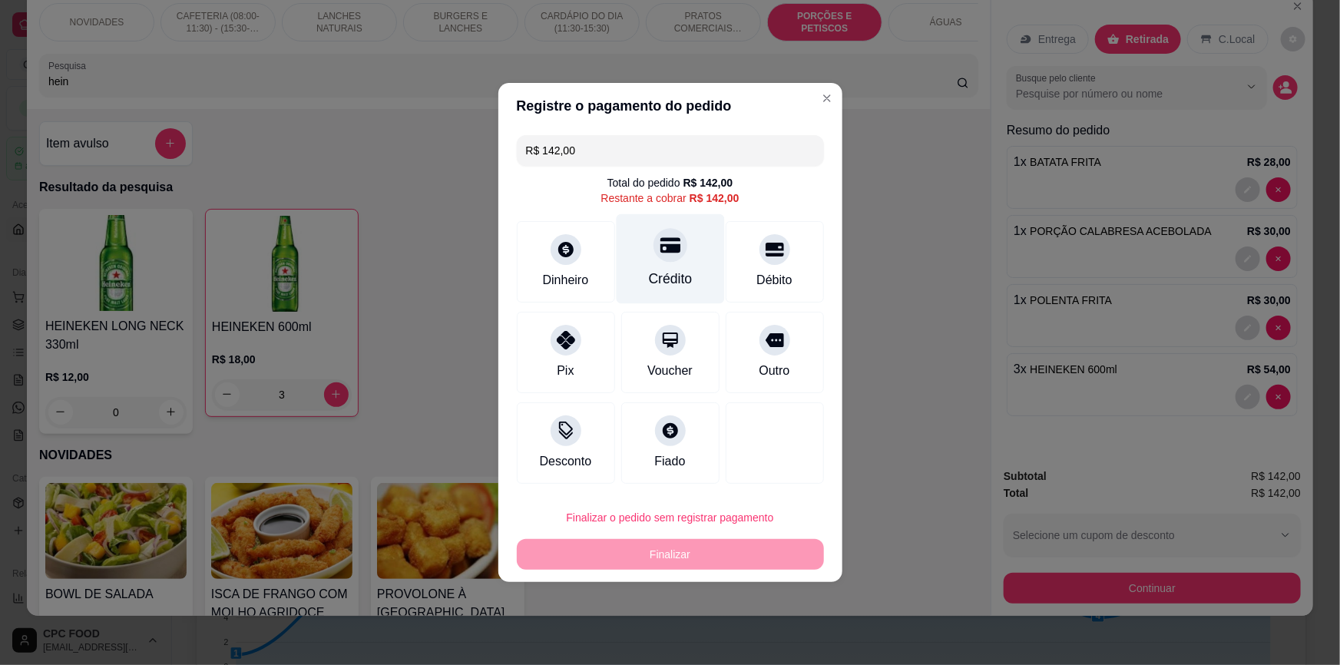
click at [678, 246] on div at bounding box center [670, 245] width 34 height 34
type input "R$ 0,00"
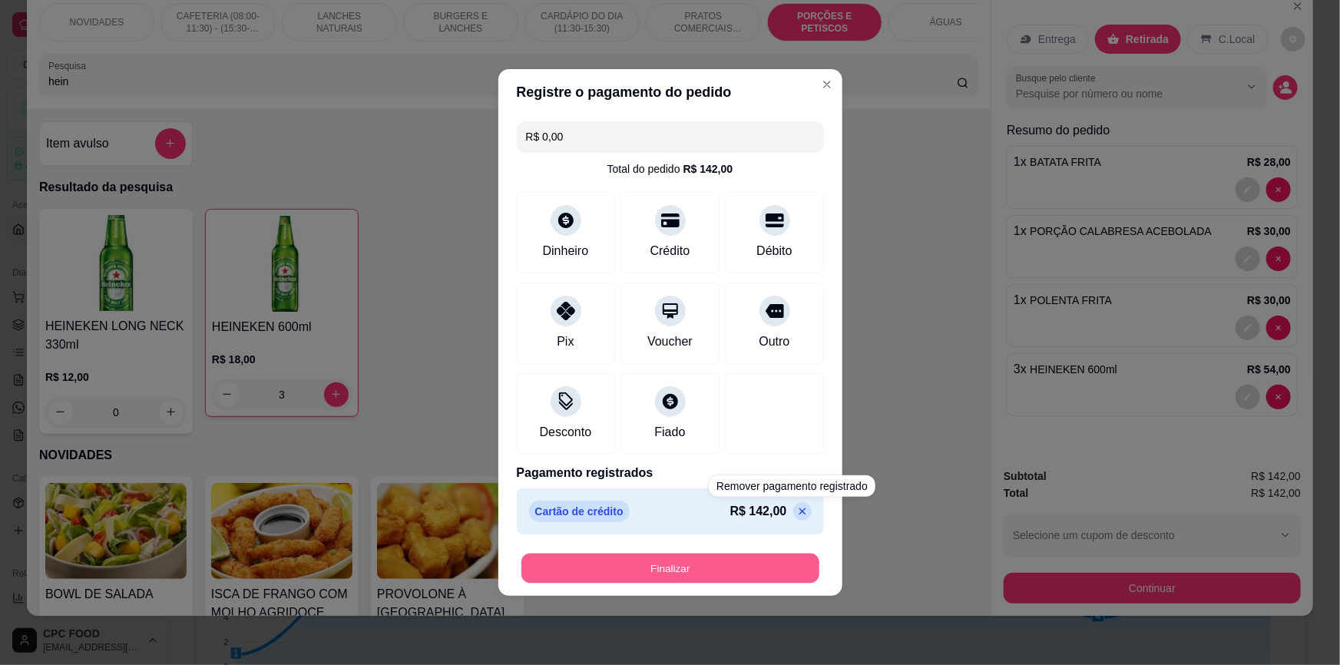
click at [725, 568] on button "Finalizar" at bounding box center [670, 568] width 298 height 30
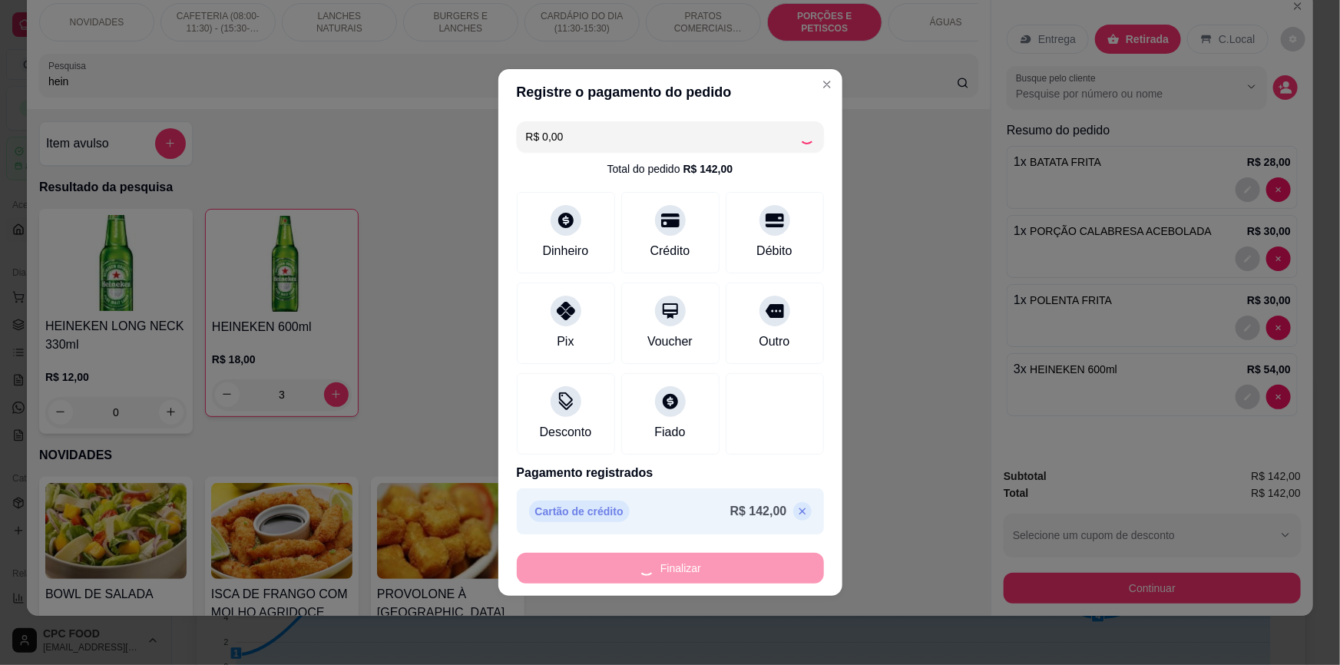
type input "0"
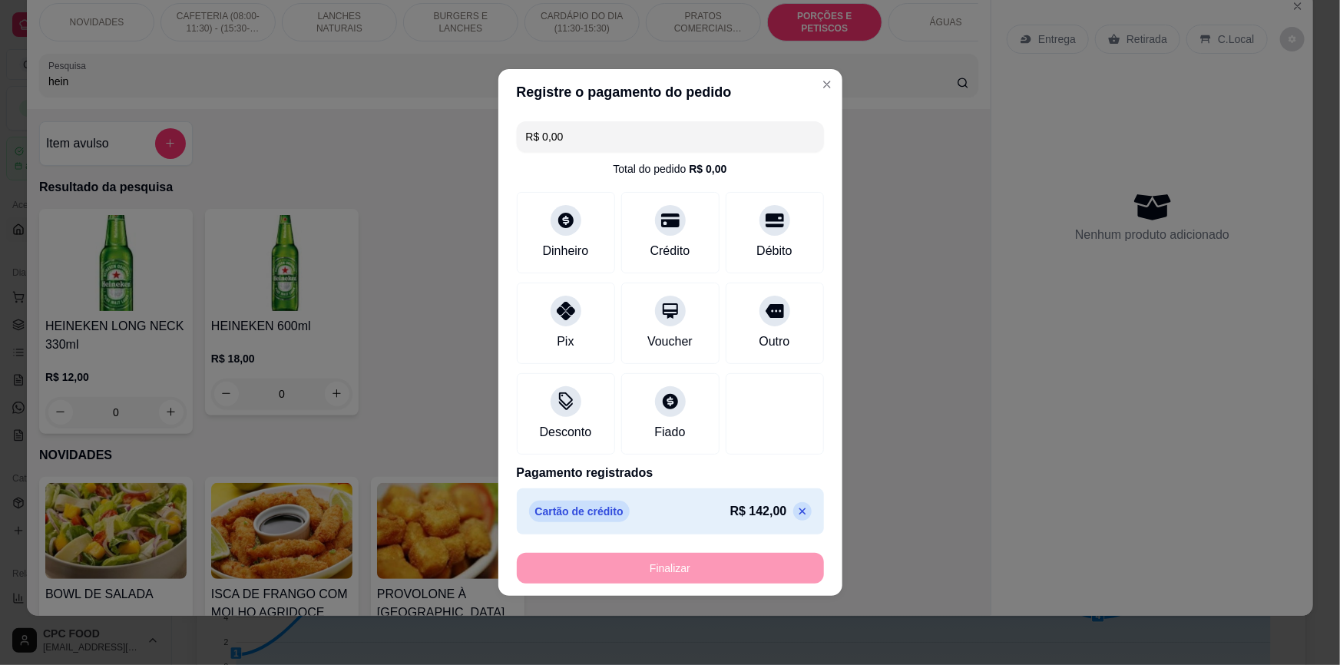
type input "-R$ 142,00"
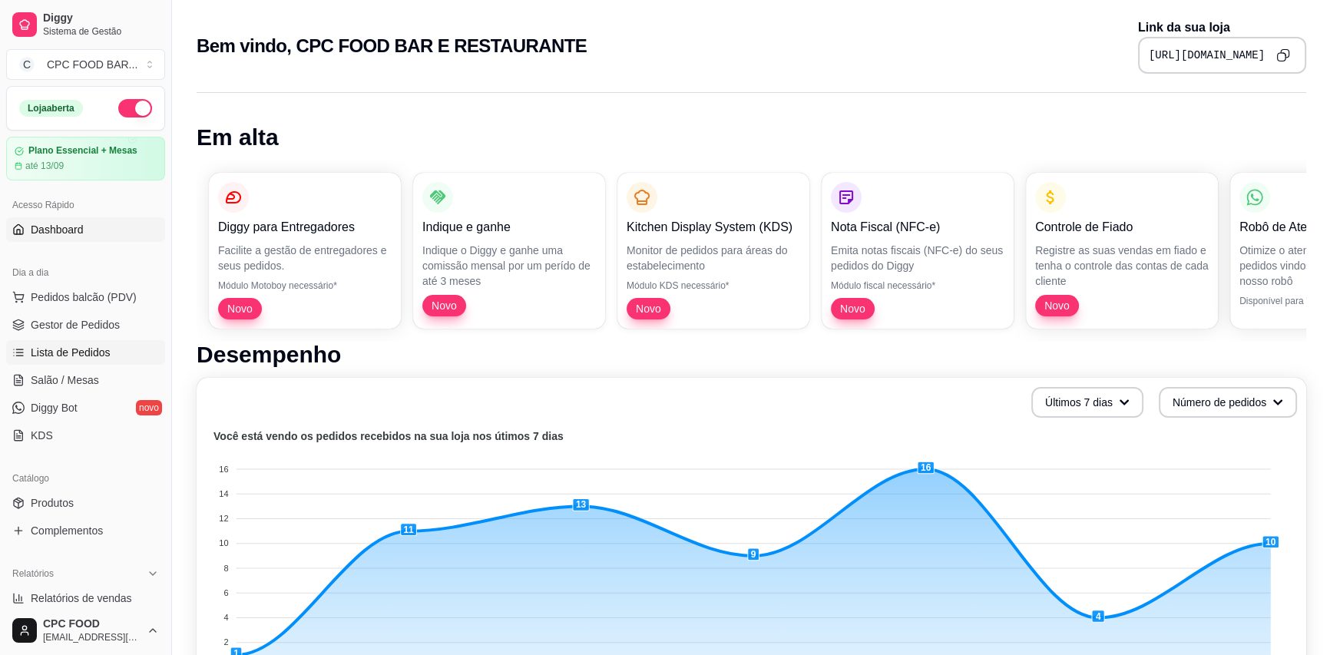
click at [126, 355] on link "Lista de Pedidos" at bounding box center [85, 352] width 159 height 25
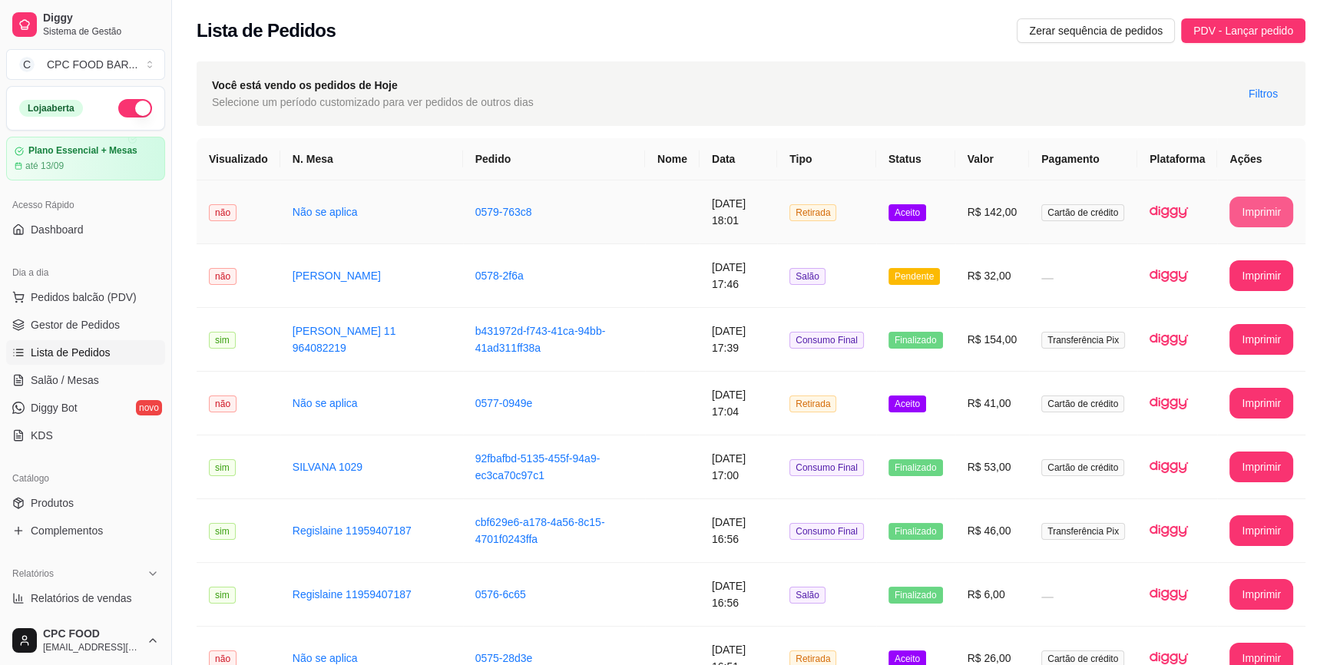
click at [1269, 213] on button "Imprimir" at bounding box center [1261, 212] width 64 height 31
